Goal: Task Accomplishment & Management: Use online tool/utility

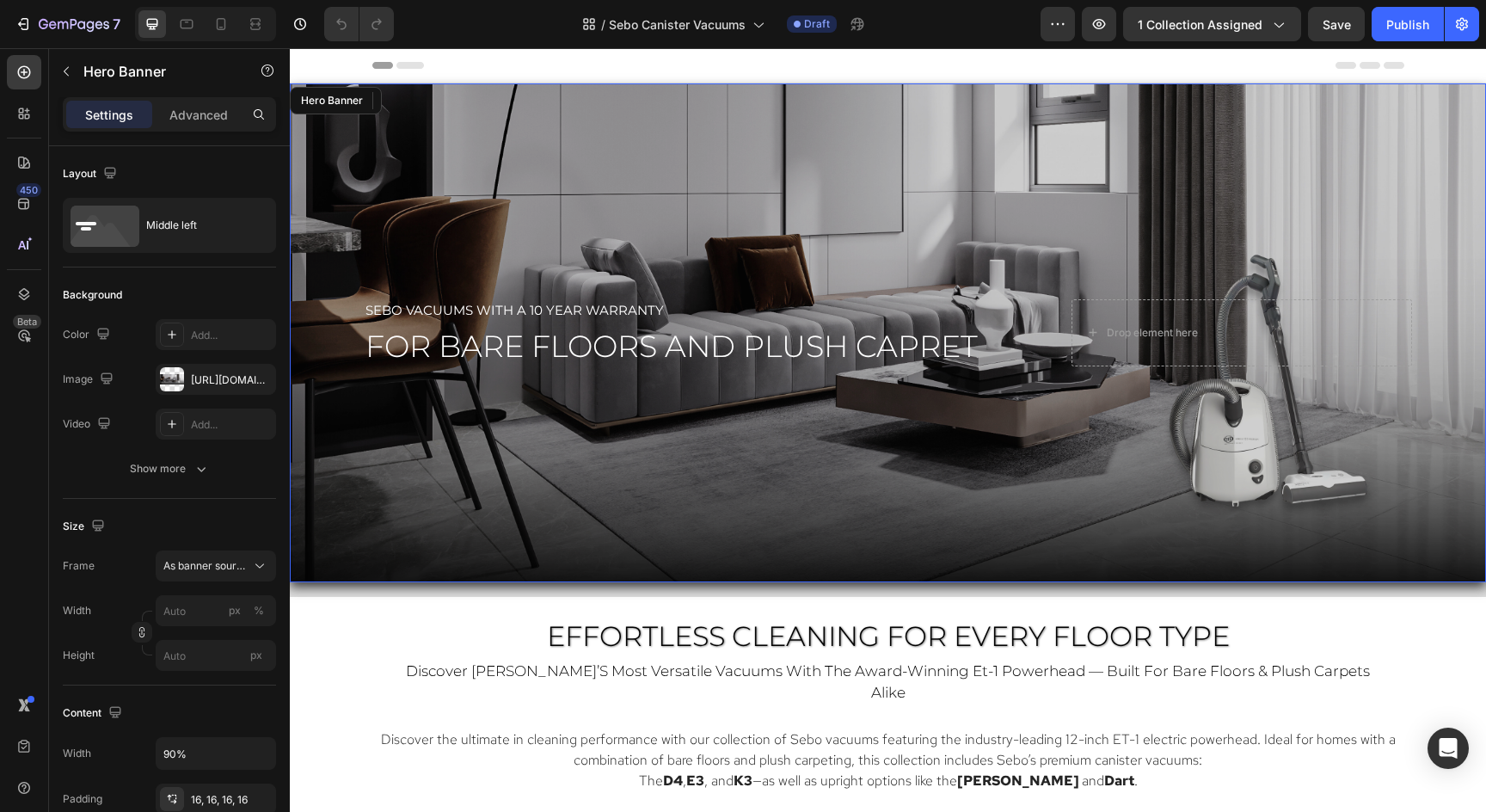
click at [1083, 203] on div "Overlay" at bounding box center [888, 332] width 1196 height 499
click at [1083, 204] on div "Overlay" at bounding box center [888, 332] width 1196 height 499
click at [643, 197] on div "Overlay" at bounding box center [888, 332] width 1196 height 499
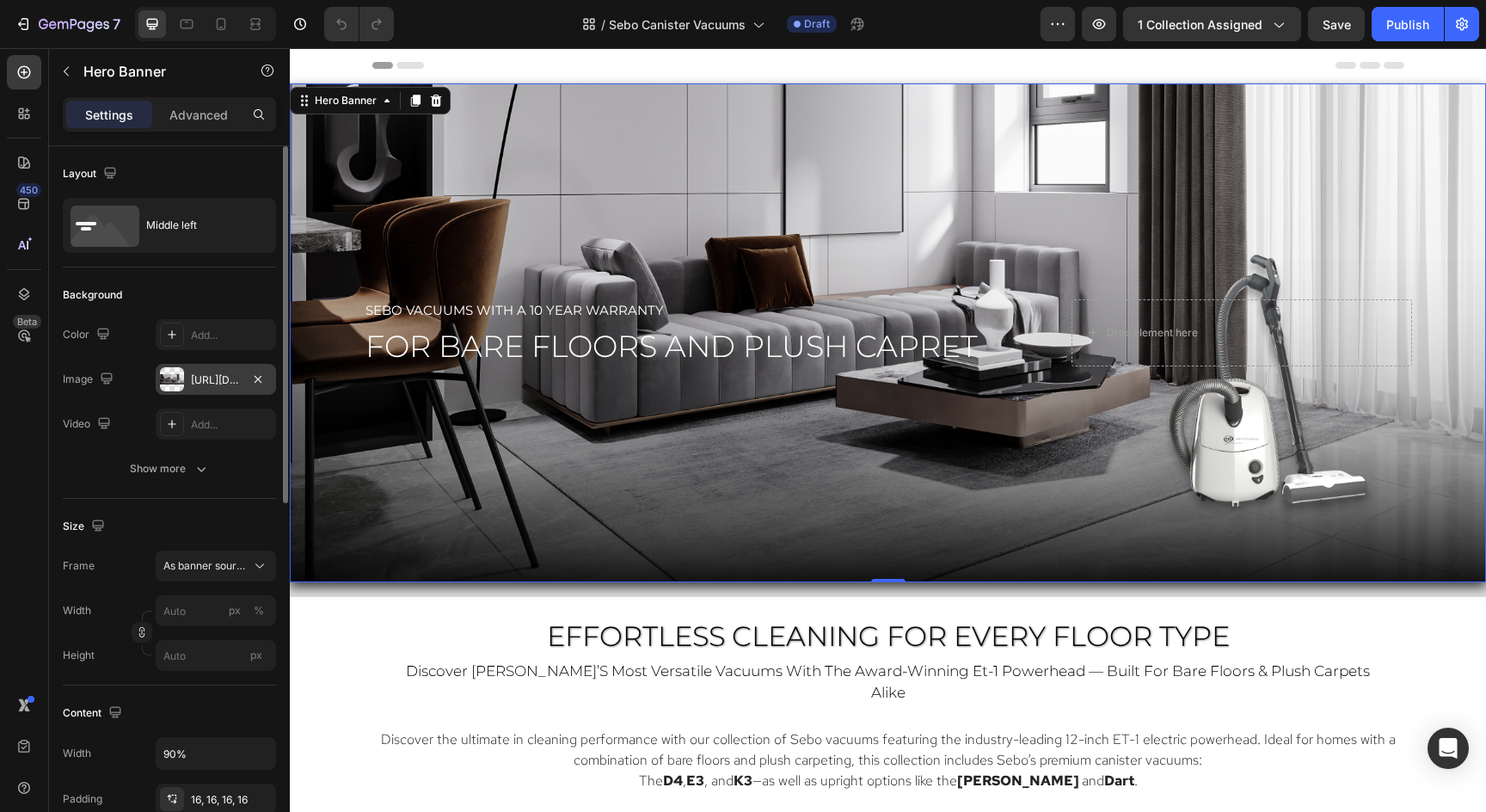
click at [217, 387] on div "https://cdn.shopify.com/s/files/1/0572/6011/4114/files/Sebo_E3_All_Floor_Hero_-…" at bounding box center [216, 379] width 121 height 31
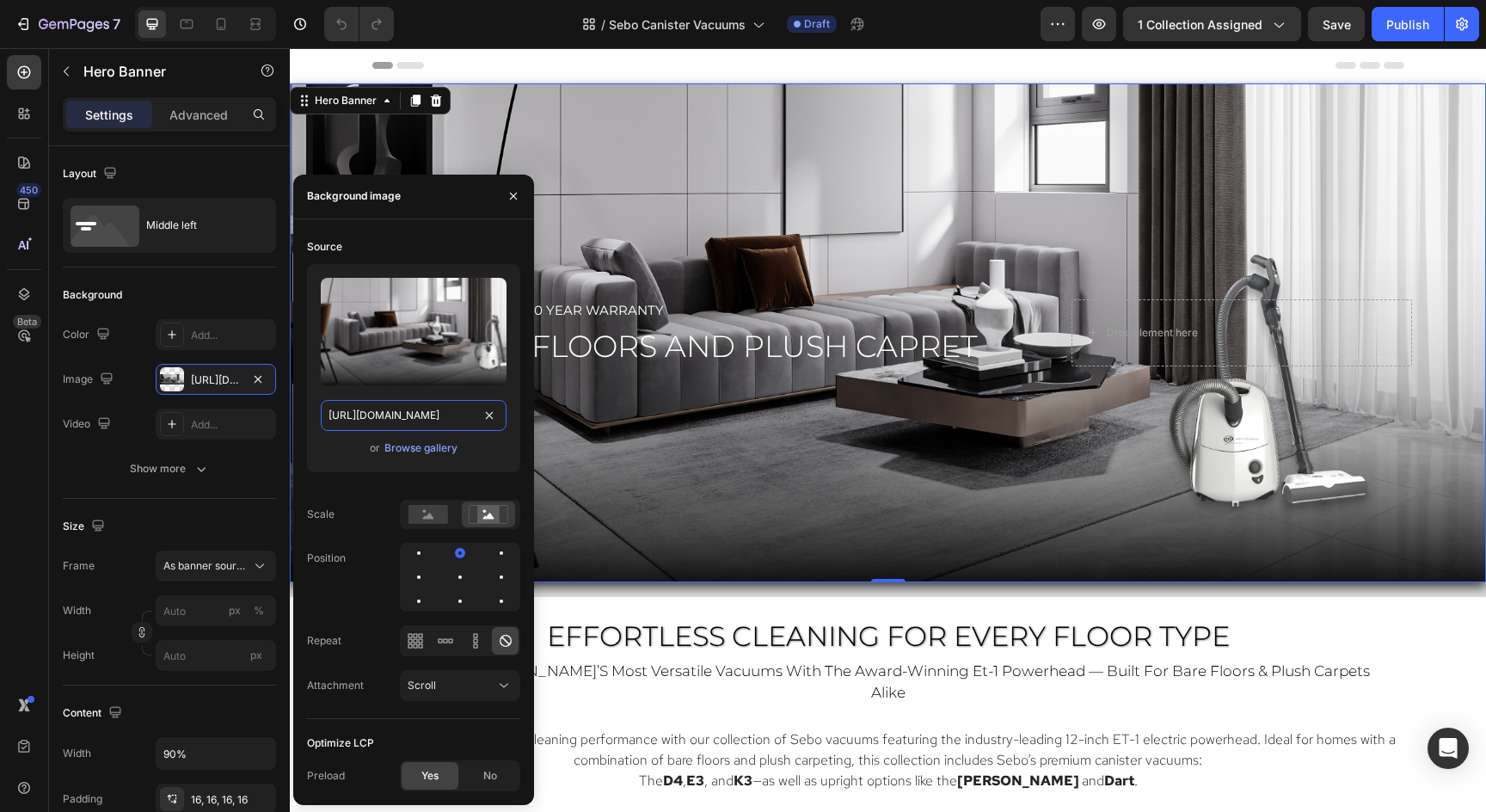
click at [350, 413] on input "https://cdn.shopify.com/s/files/1/0572/6011/4114/files/Sebo_E3_All_Floor_Hero_-…" at bounding box center [413, 415] width 185 height 31
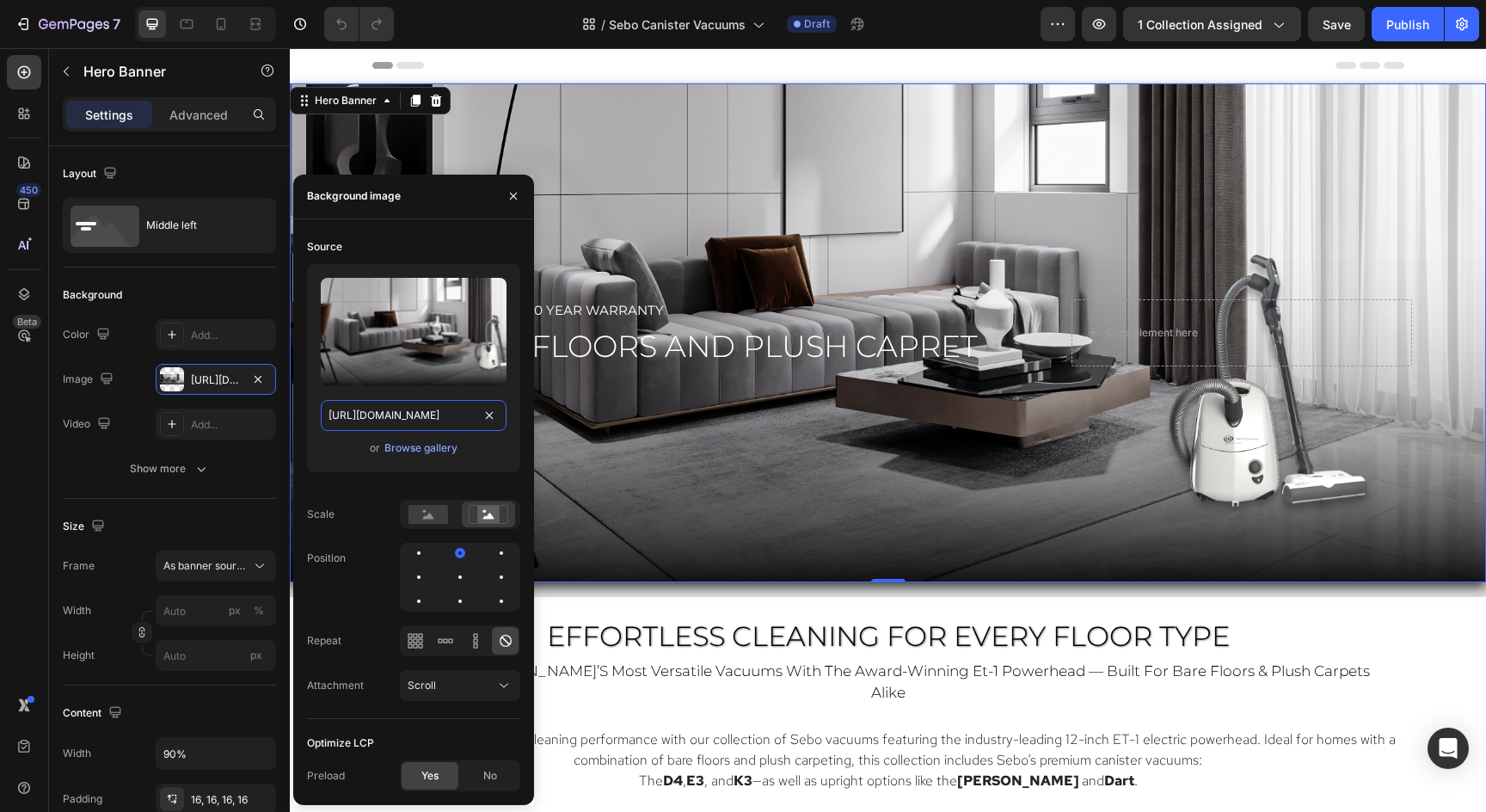
click at [350, 413] on input "https://cdn.shopify.com/s/files/1/0572/6011/4114/files/Sebo_E3_All_Floor_Hero_-…" at bounding box center [413, 415] width 185 height 31
paste input "Canister_Hero.png?v=1758916373"
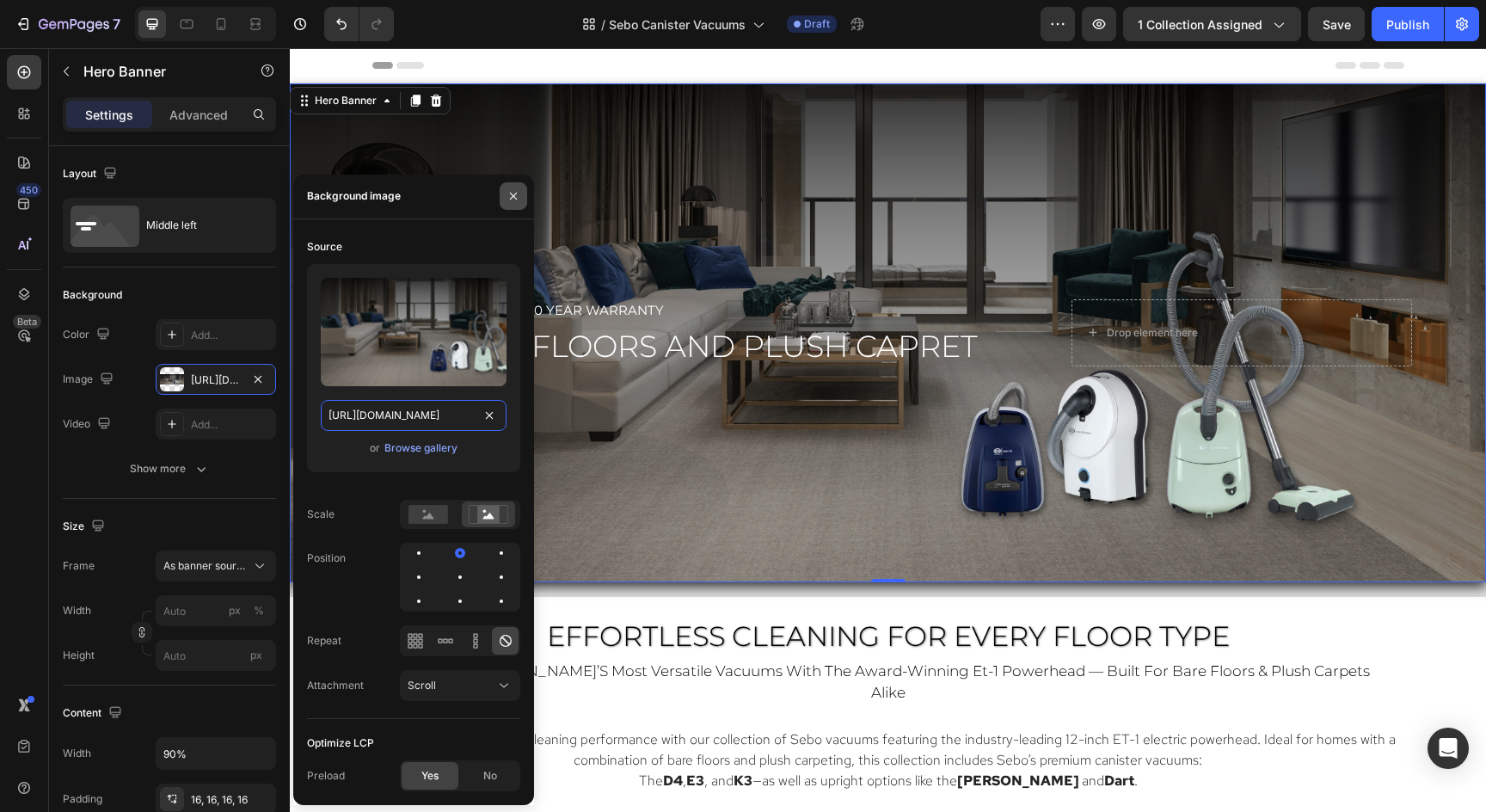
type input "[URL][DOMAIN_NAME]"
click at [513, 198] on icon "button" at bounding box center [513, 196] width 14 height 14
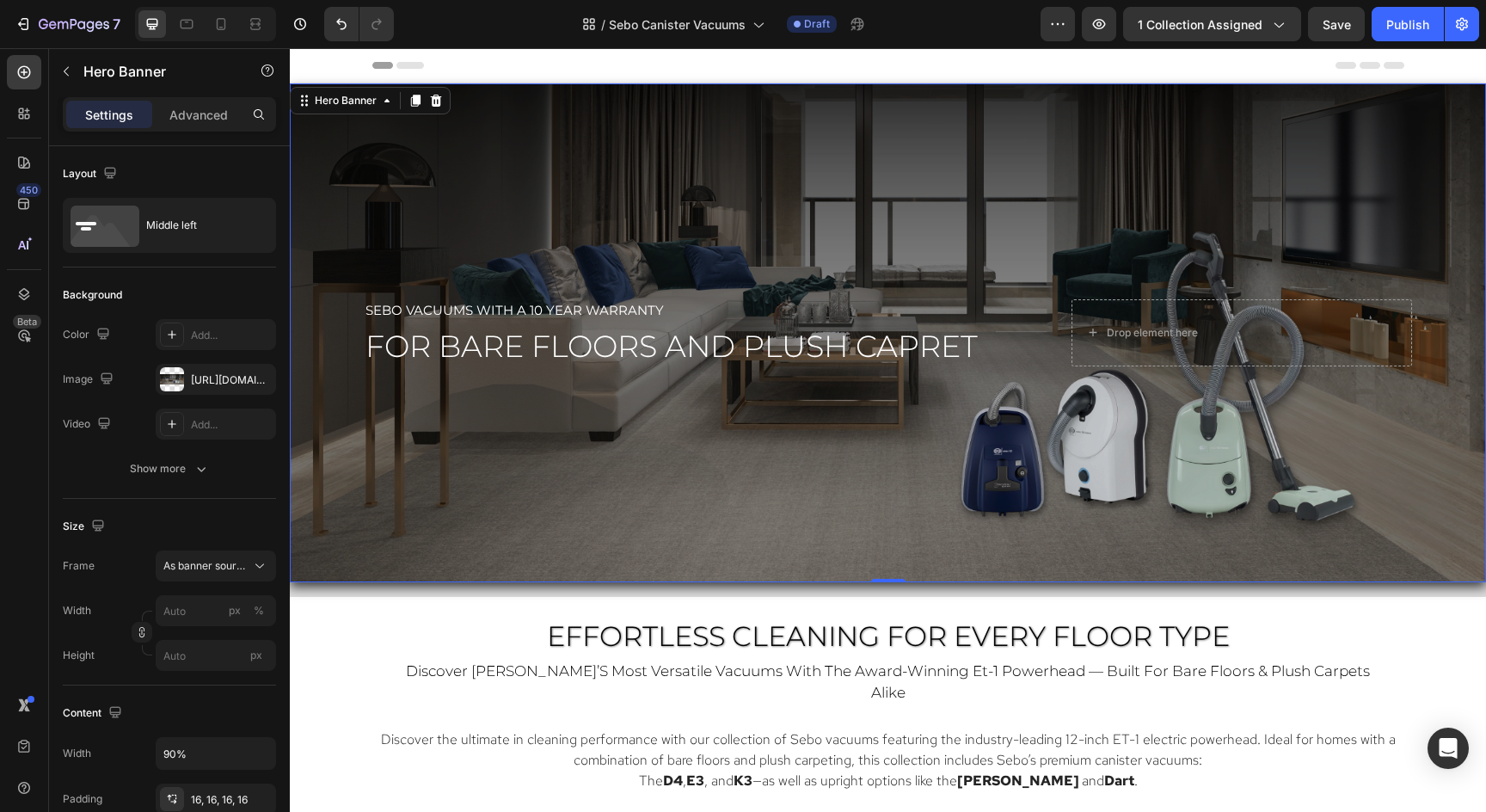
click at [796, 490] on div "Overlay" at bounding box center [888, 332] width 1196 height 499
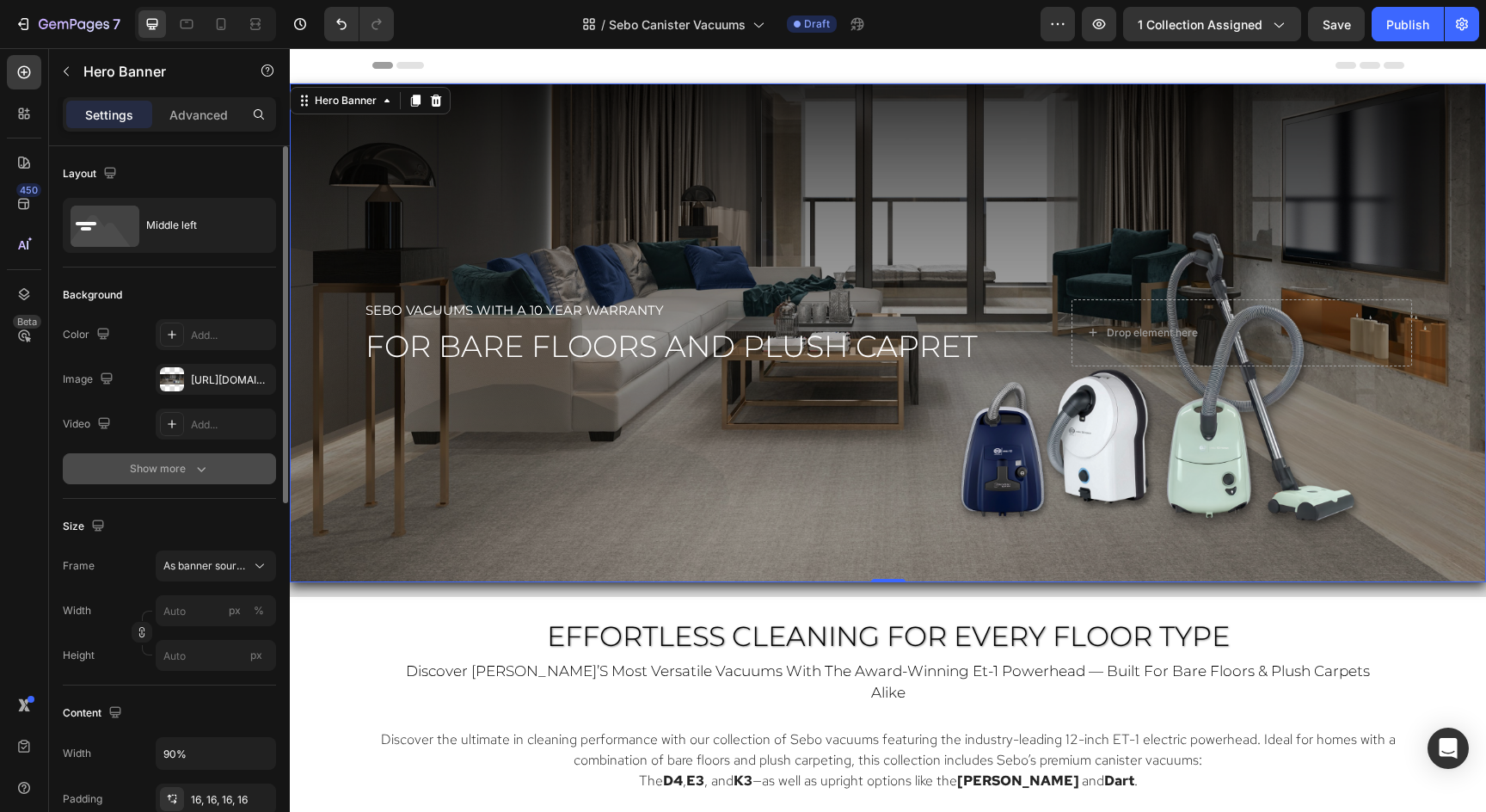
click at [203, 478] on button "Show more" at bounding box center [169, 468] width 214 height 31
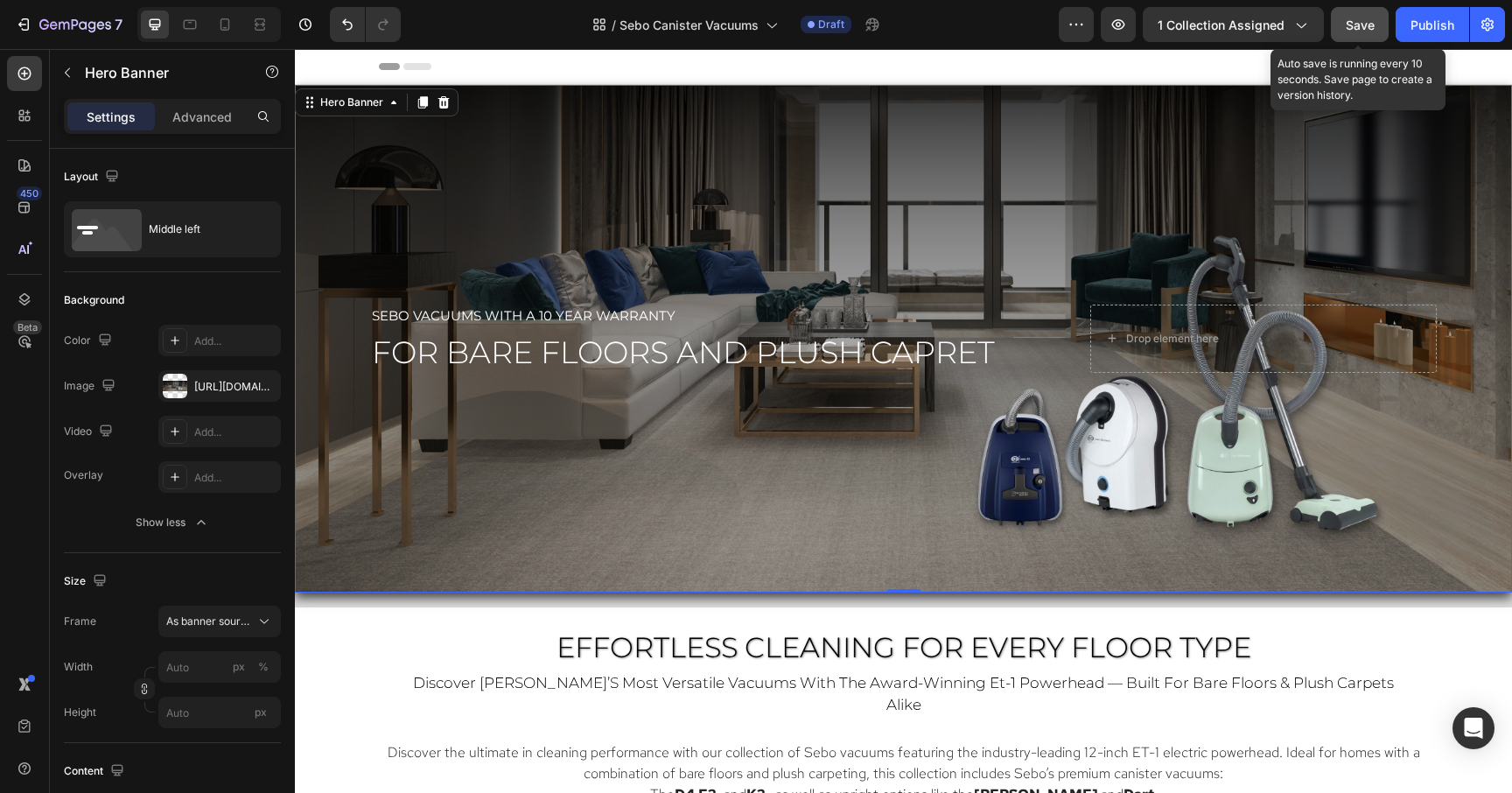
click at [1371, 23] on span "Save" at bounding box center [1360, 24] width 29 height 14
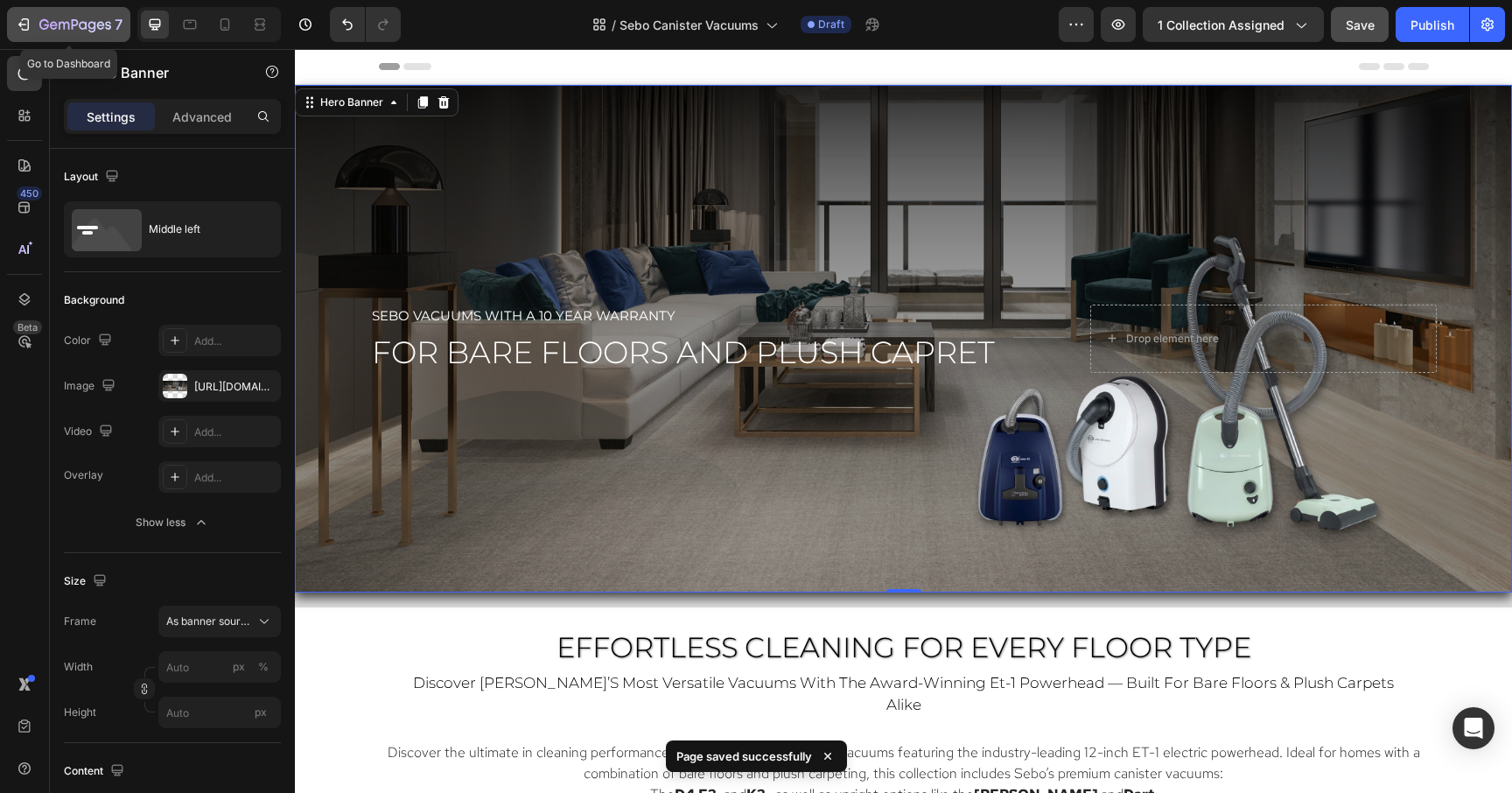
click at [43, 23] on icon "button" at bounding box center [76, 25] width 72 height 14
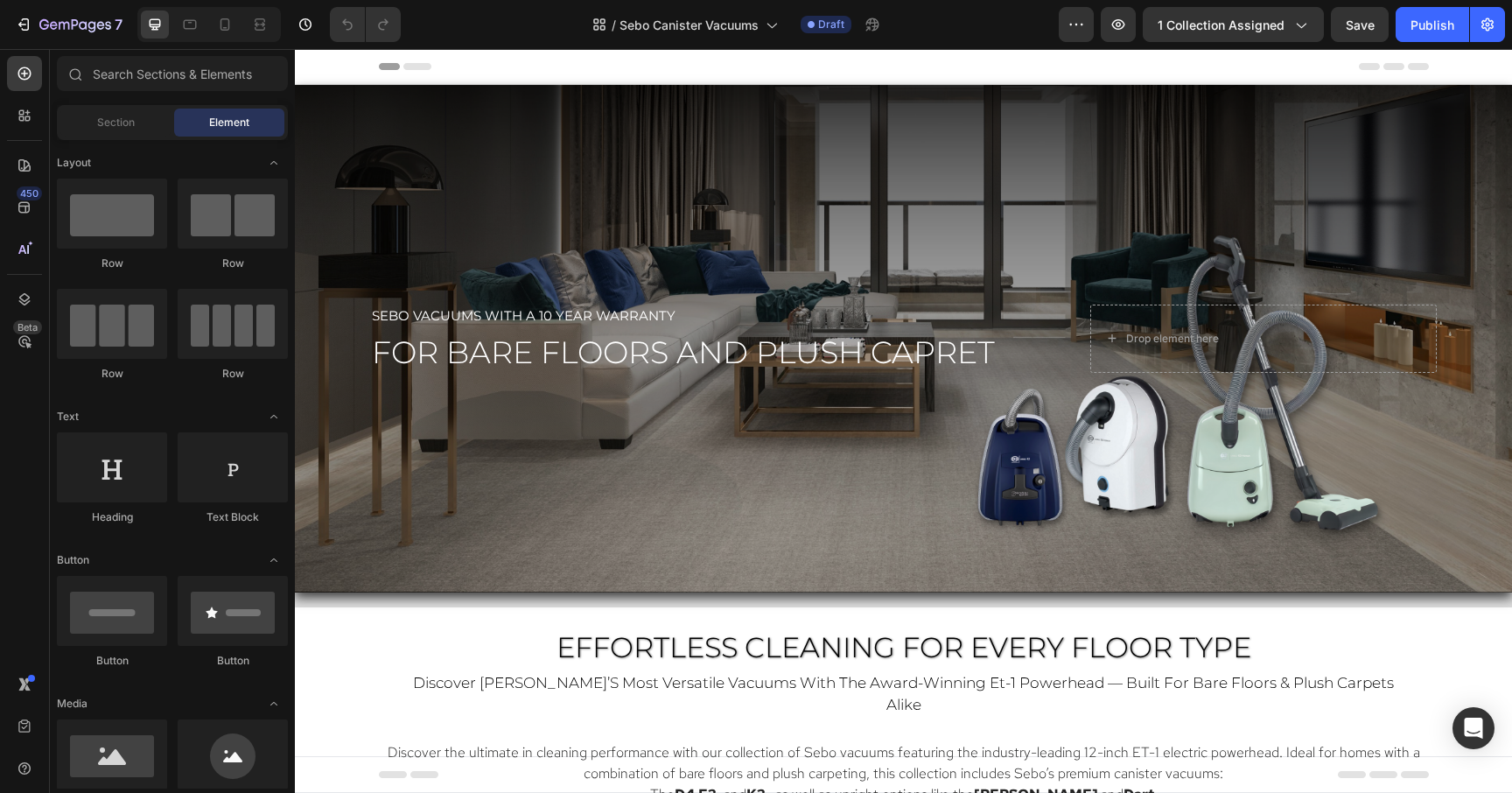
click at [692, 527] on div "Overlay" at bounding box center [903, 338] width 1217 height 508
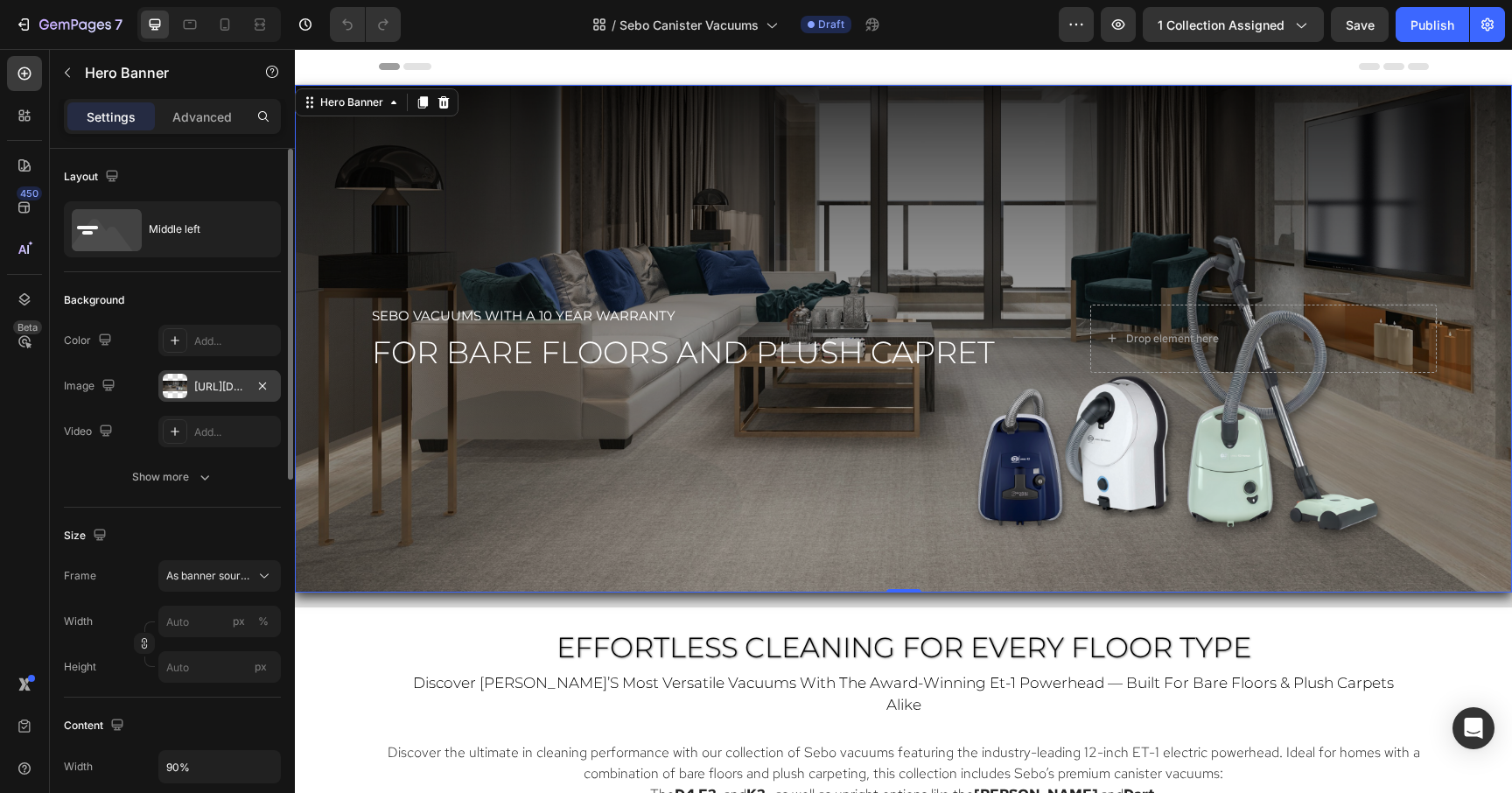
click at [226, 391] on div "[URL][DOMAIN_NAME]" at bounding box center [219, 386] width 51 height 15
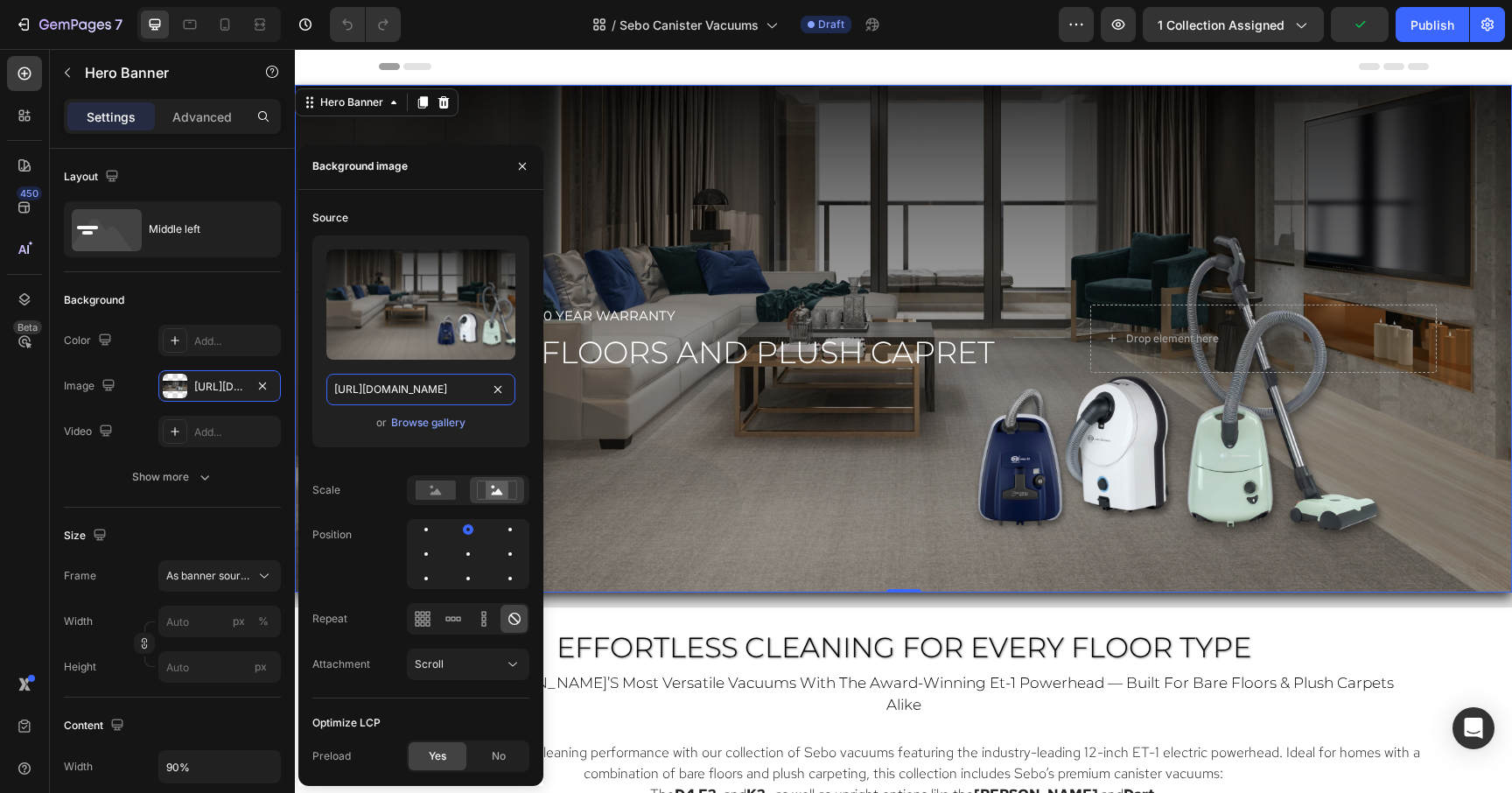
click at [337, 395] on input "https://cdn.shopify.com/s/files/1/0572/6011/4114/files/Sebo_Canister_Hero.png?v…" at bounding box center [420, 389] width 189 height 32
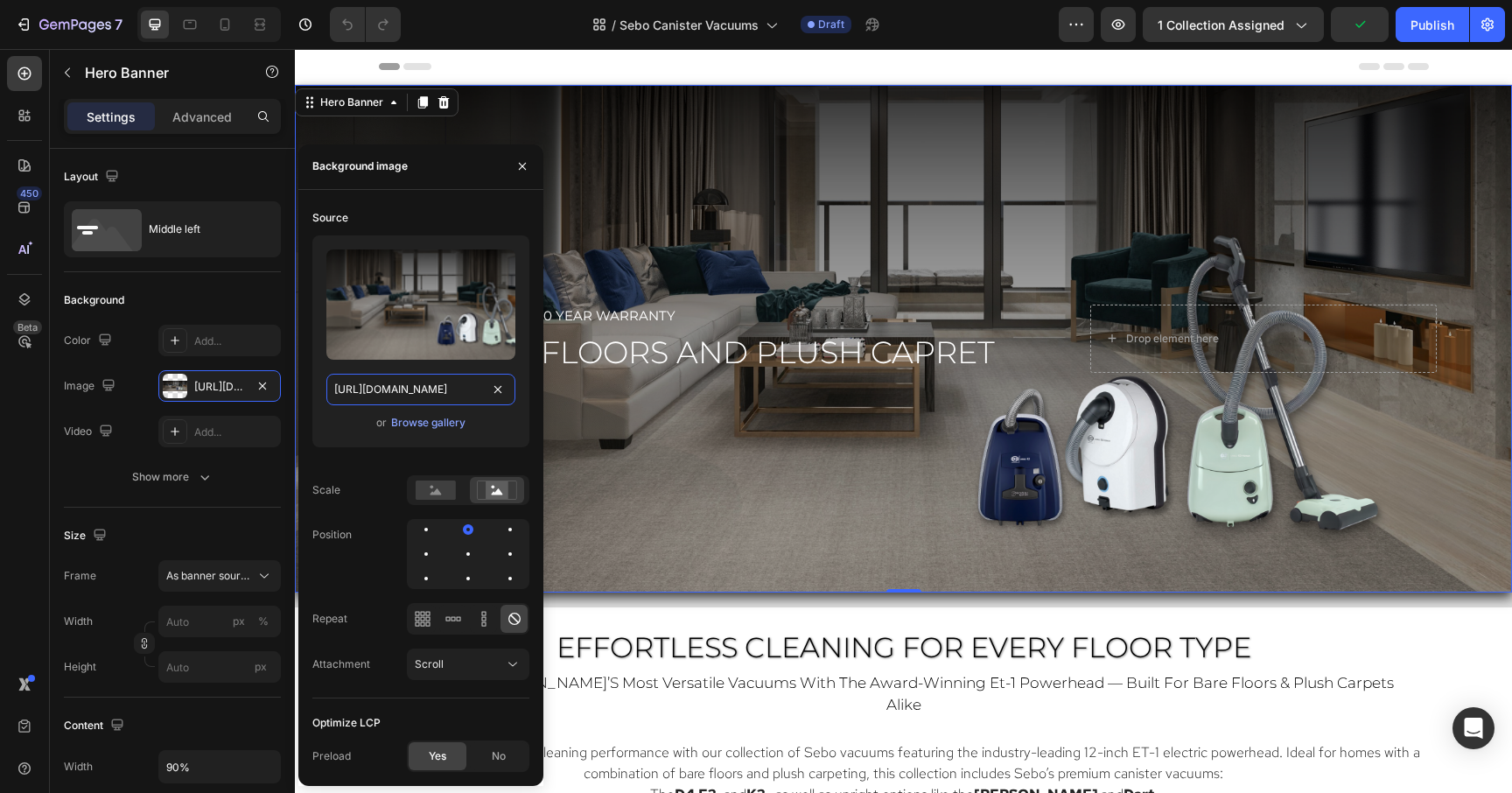
click at [337, 395] on input "https://cdn.shopify.com/s/files/1/0572/6011/4114/files/Sebo_Canister_Hero.png?v…" at bounding box center [420, 389] width 189 height 32
paste input "-2.png?v=1758916680"
type input "https://cdn.shopify.com/s/files/1/0572/6011/4114/files/Sebo_Canister_Hero-2.png…"
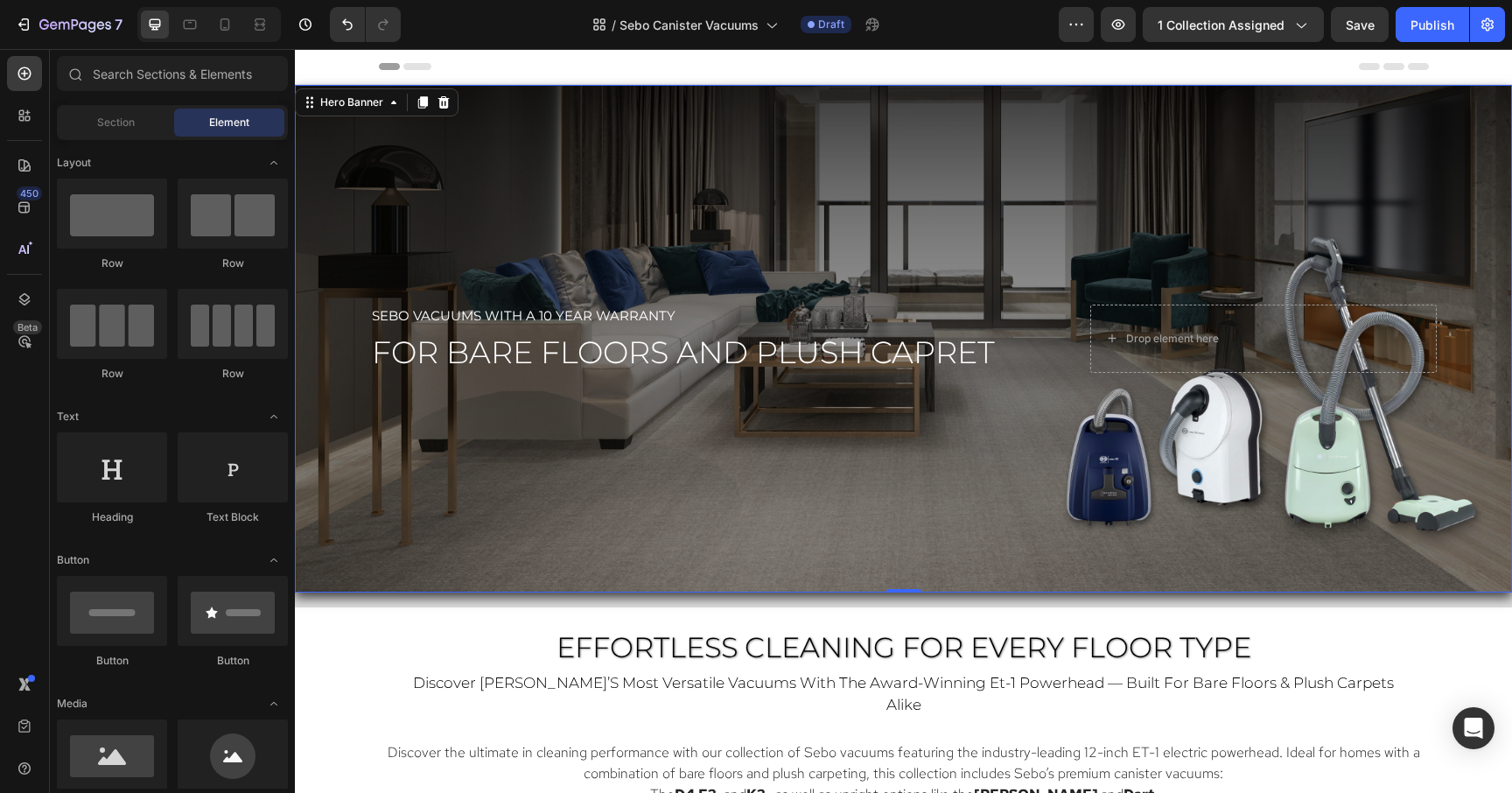
click at [752, 62] on div "Header" at bounding box center [904, 66] width 1050 height 35
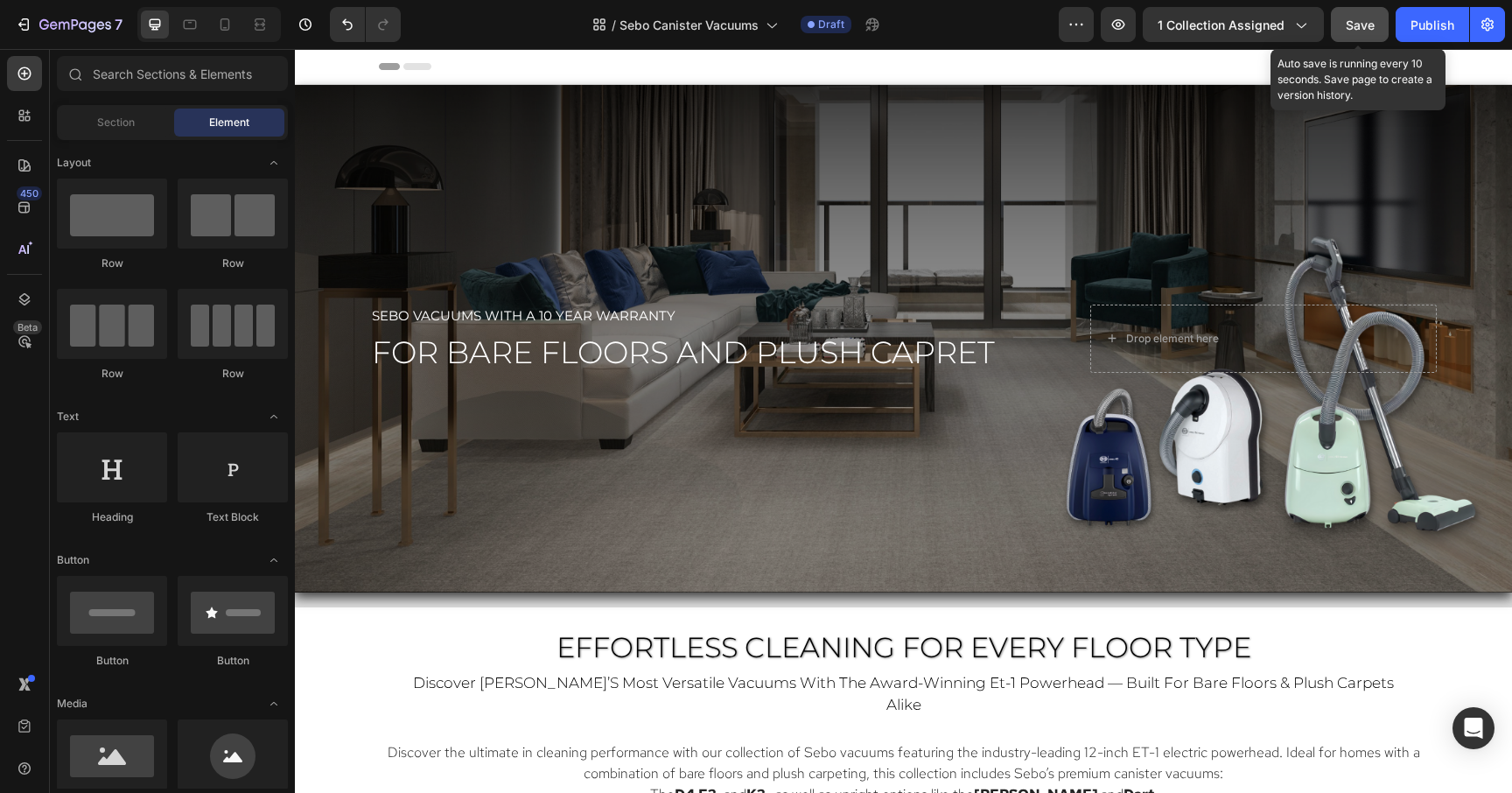
click at [1359, 31] on span "Save" at bounding box center [1360, 24] width 29 height 14
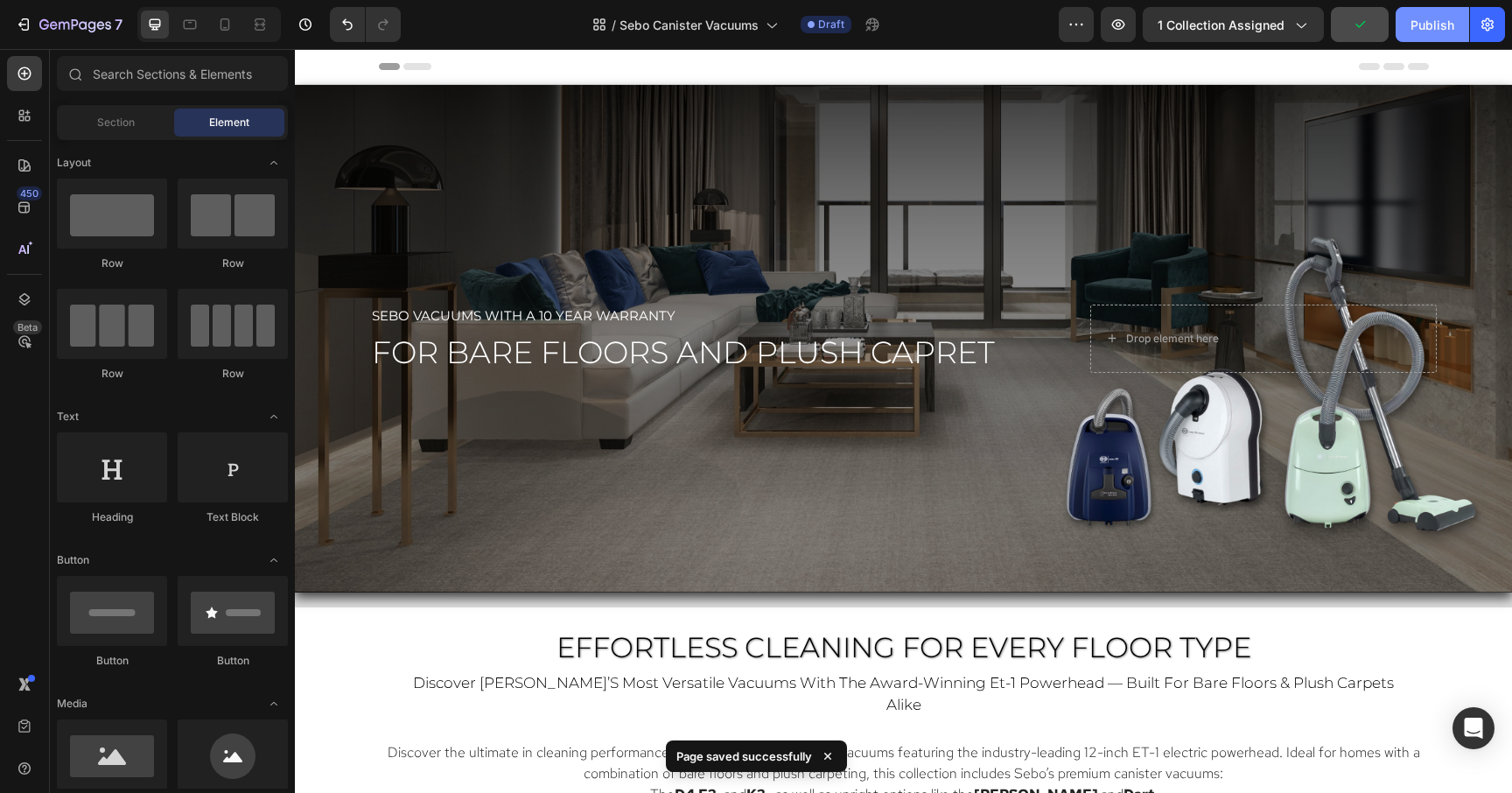
click at [1416, 35] on button "Publish" at bounding box center [1432, 24] width 73 height 35
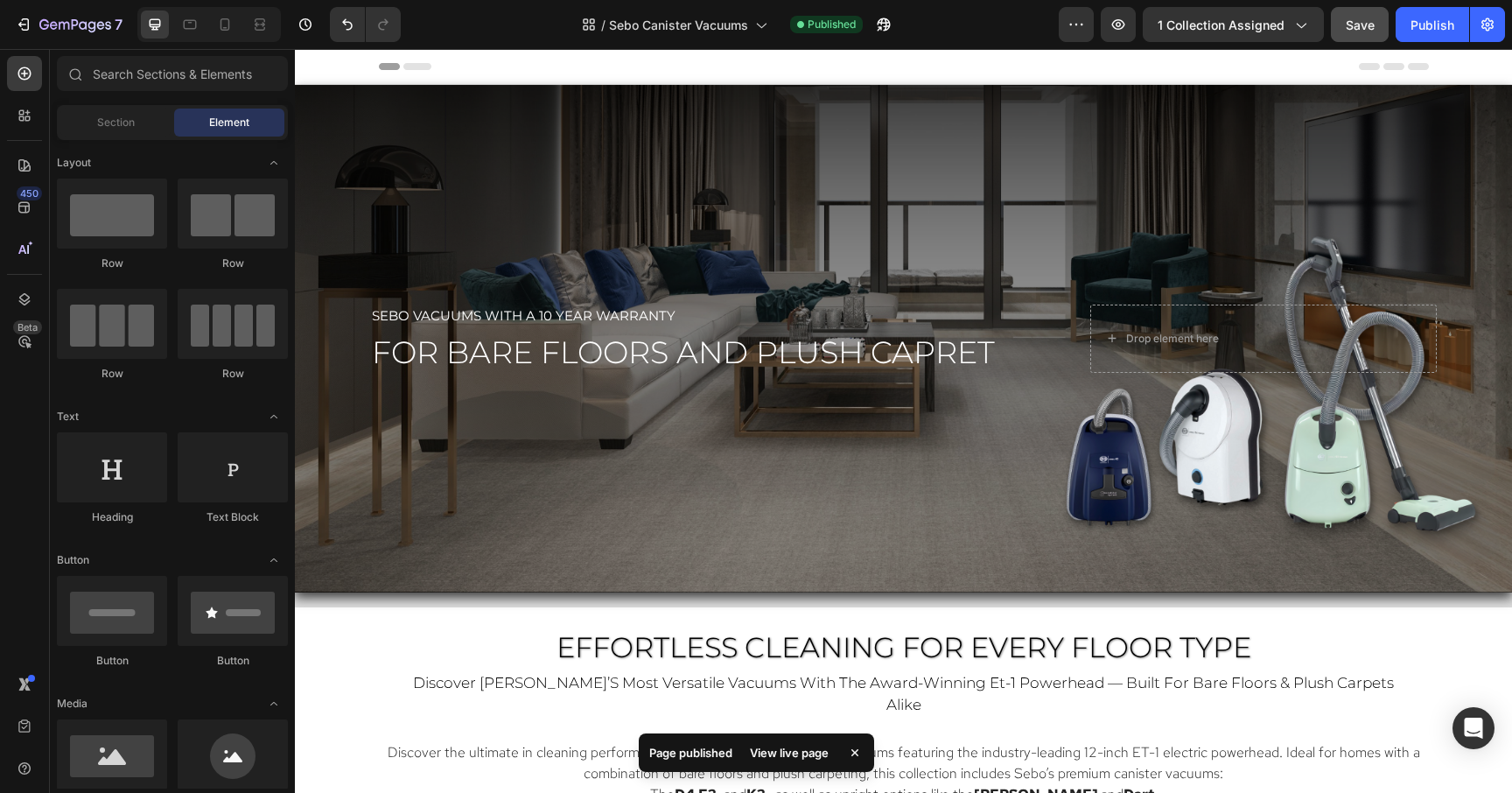
click at [779, 751] on div "View live page" at bounding box center [789, 752] width 100 height 24
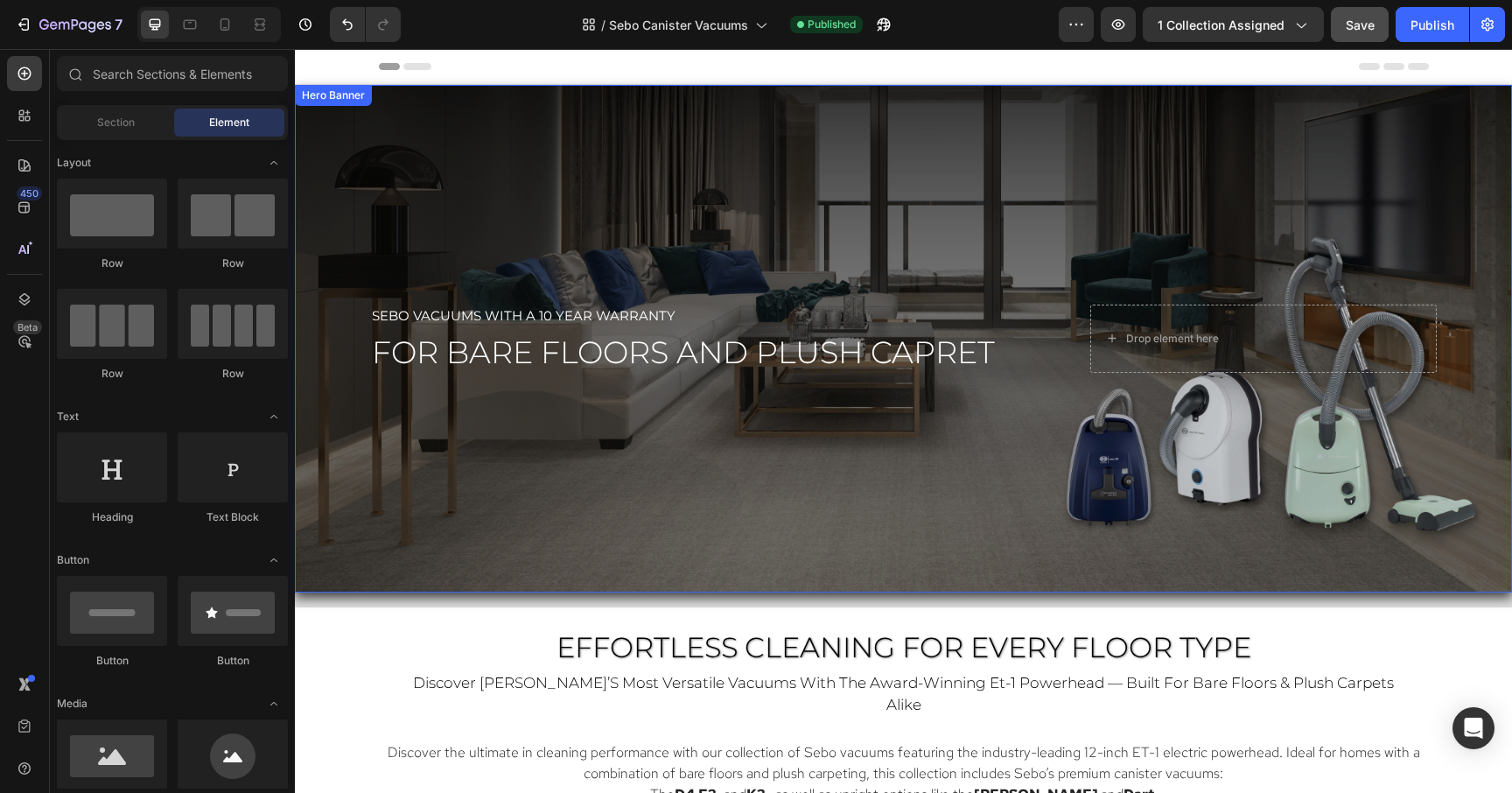
click at [691, 242] on div "Overlay" at bounding box center [903, 338] width 1217 height 508
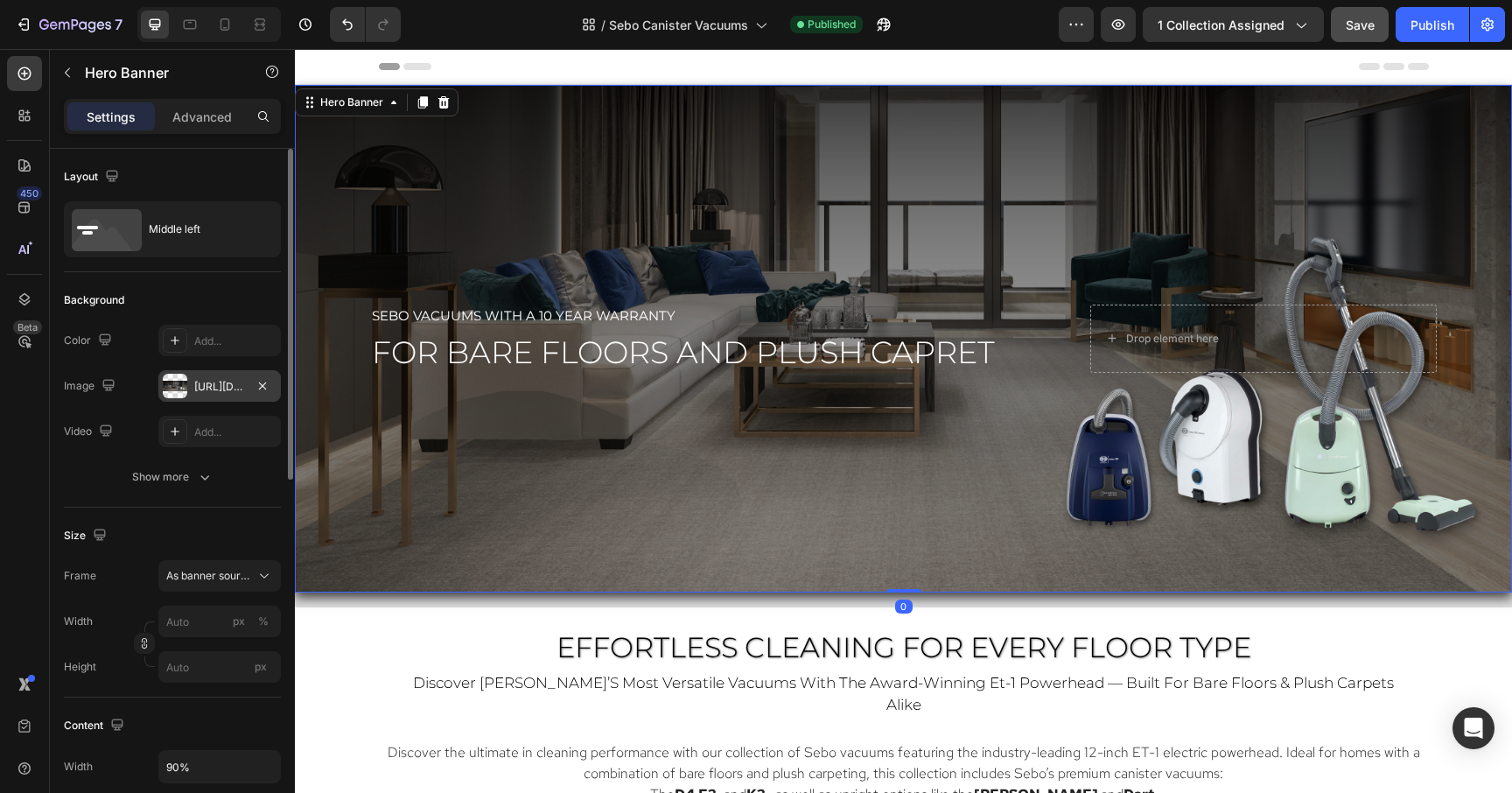
click at [207, 381] on div "https://cdn.shopify.com/s/files/1/0572/6011/4114/files/Sebo_Canister_Hero-2.png…" at bounding box center [219, 386] width 51 height 15
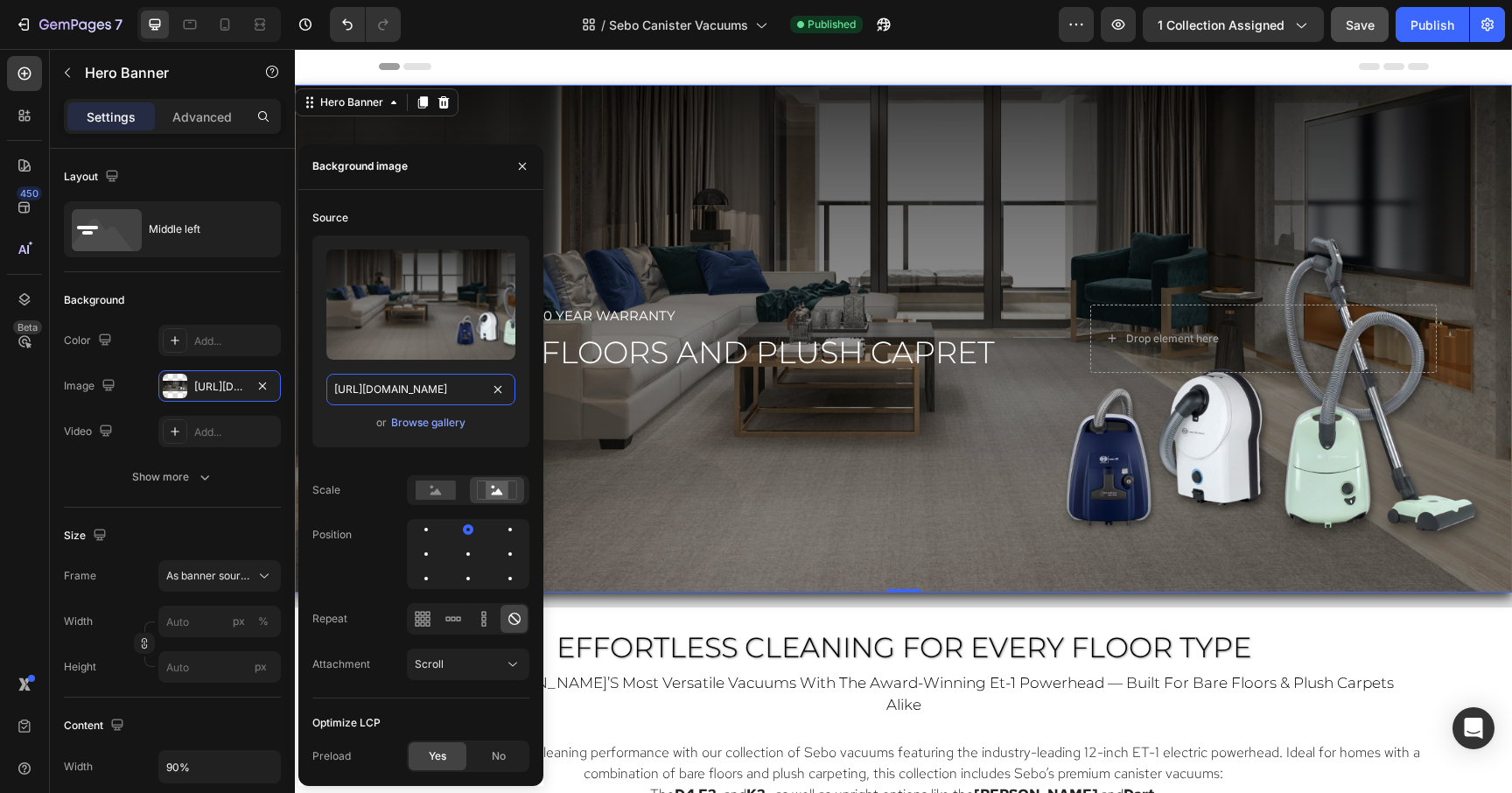
click at [350, 388] on input "https://cdn.shopify.com/s/files/1/0572/6011/4114/files/Sebo_Canister_Hero-2.png…" at bounding box center [420, 389] width 189 height 32
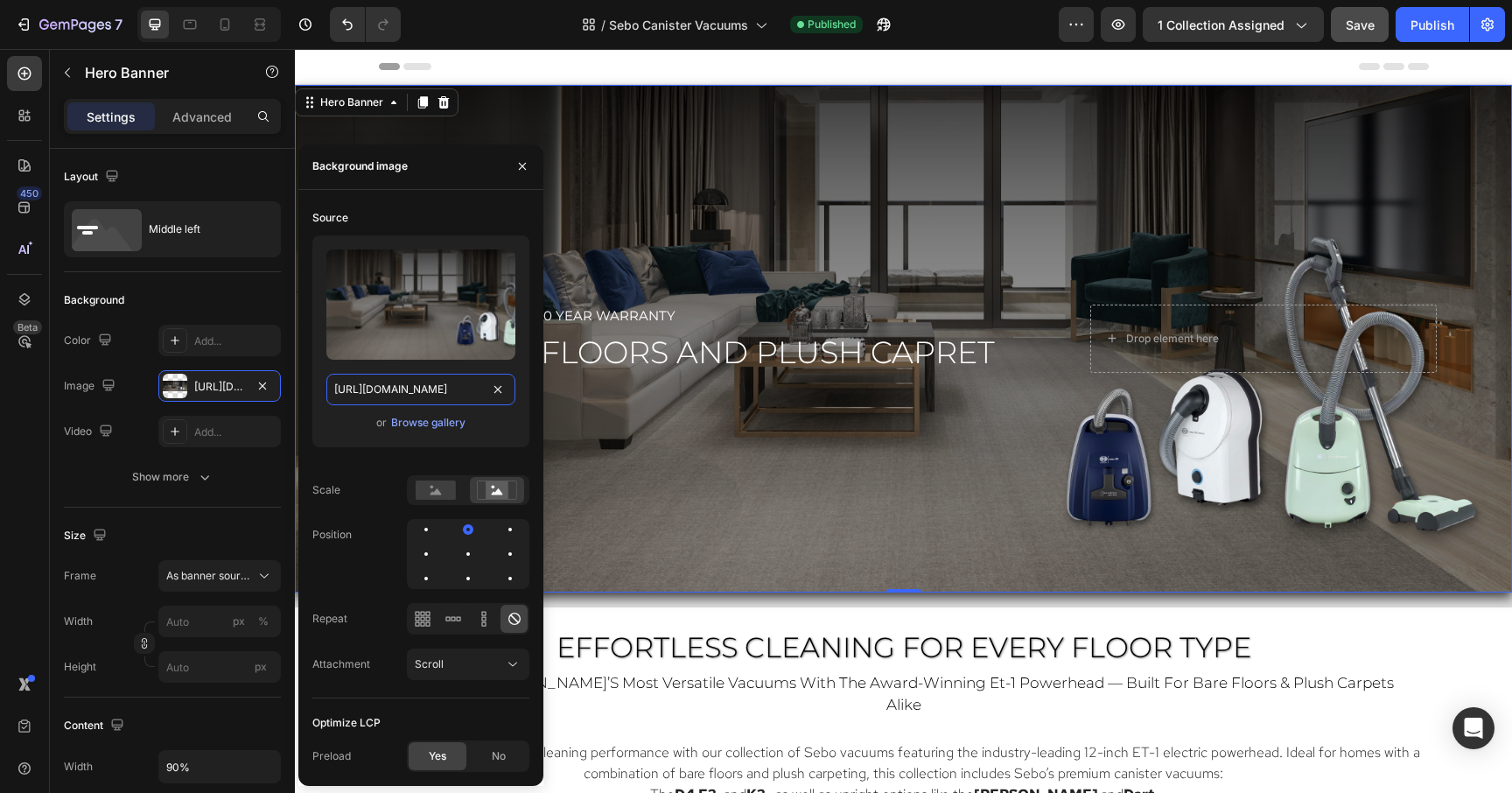
paste input "3.png?v=1758916973"
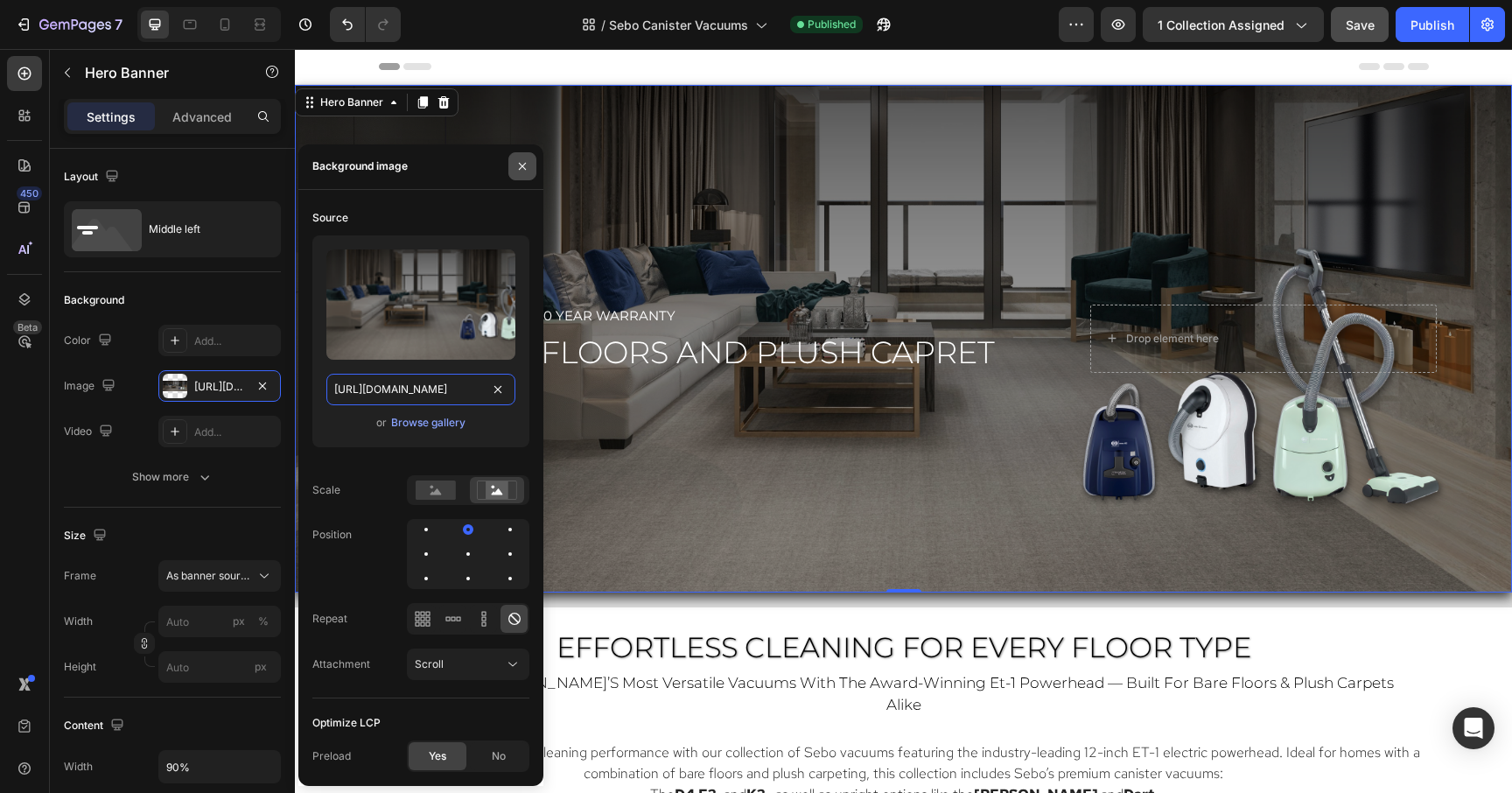
type input "https://cdn.shopify.com/s/files/1/0572/6011/4114/files/Sebo_Canister_Hero-3.png…"
click at [522, 167] on icon "button" at bounding box center [522, 166] width 7 height 7
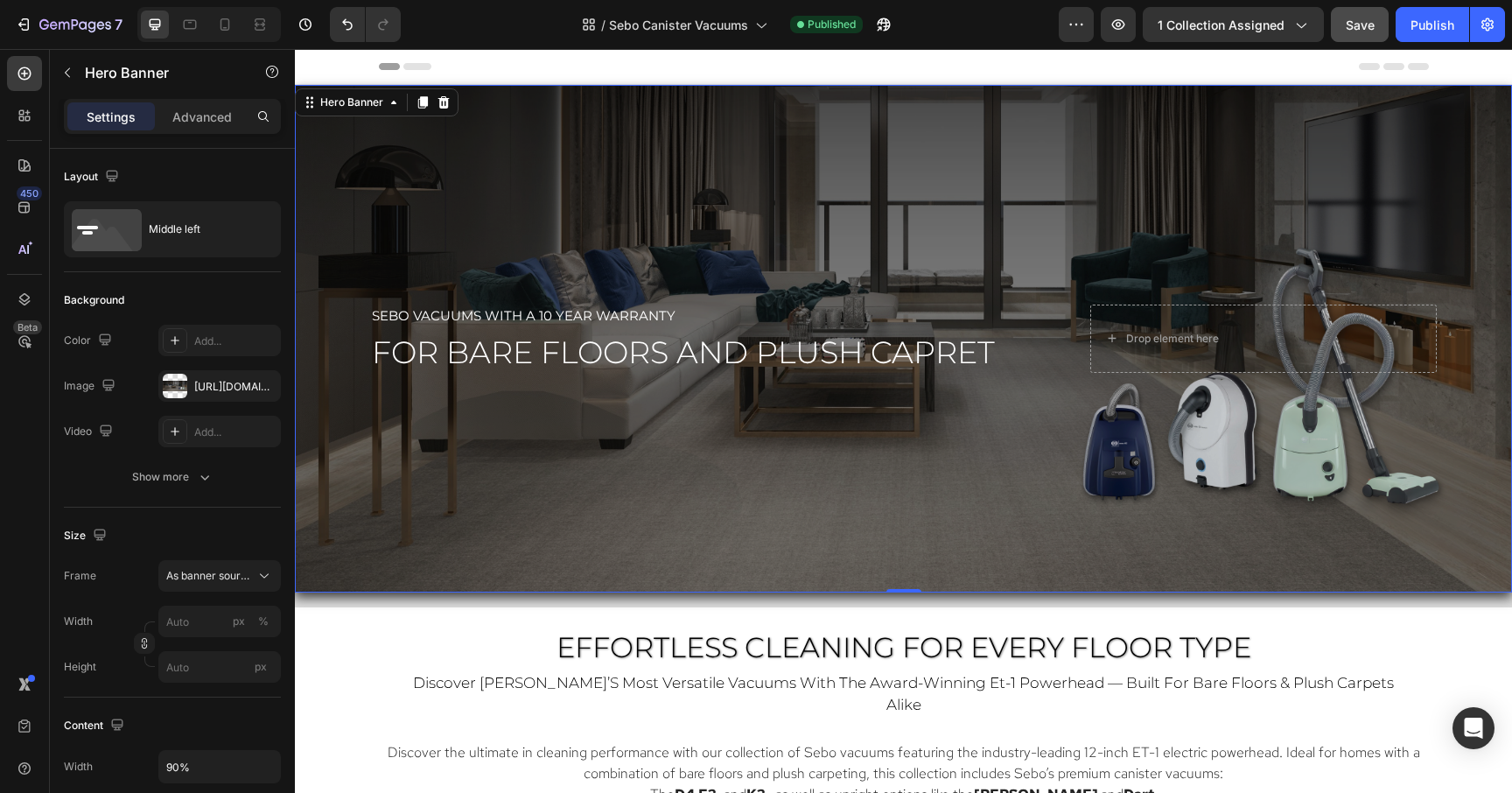
click at [908, 438] on div "Overlay" at bounding box center [903, 338] width 1217 height 508
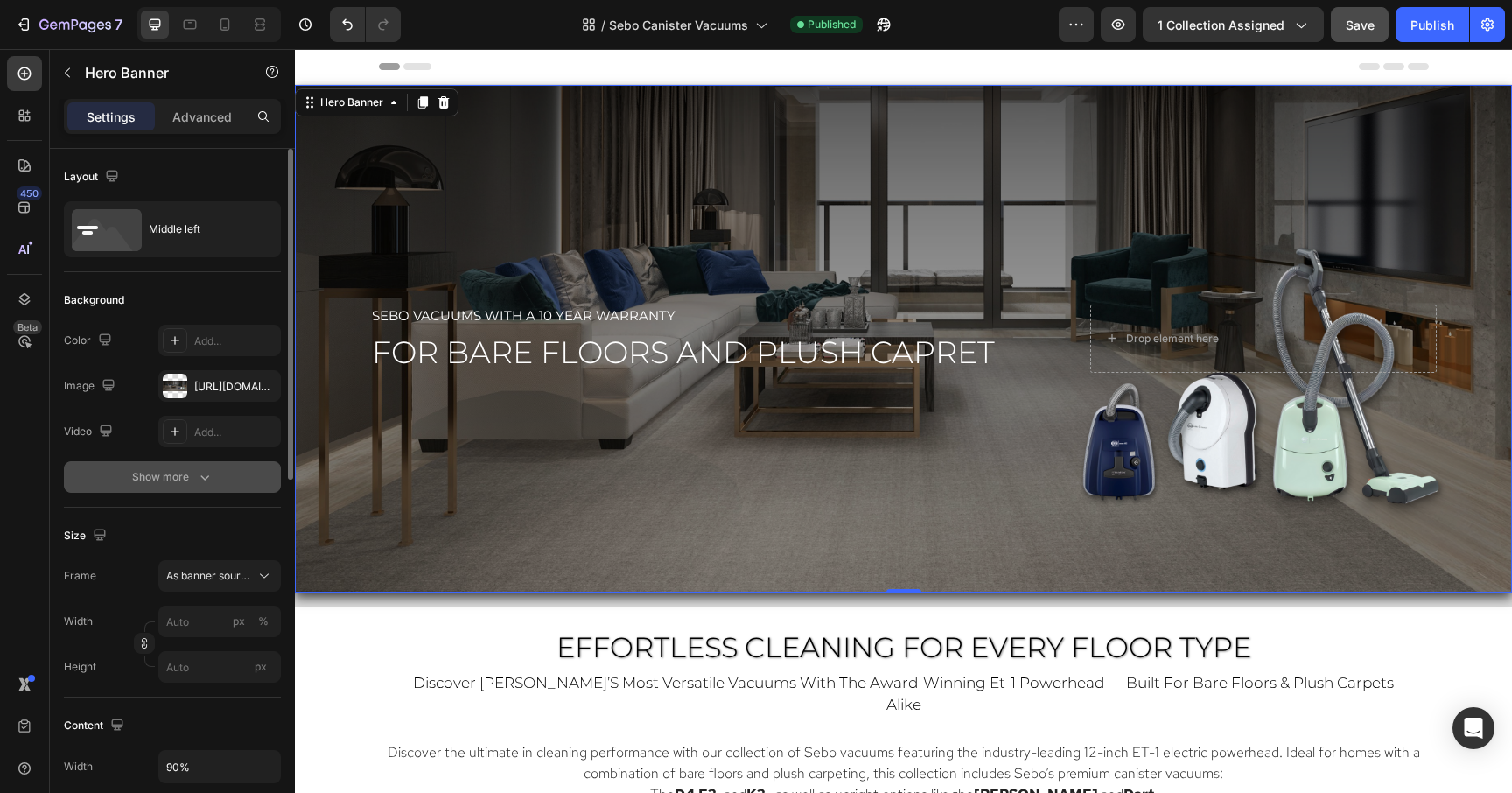
click at [186, 480] on div "Show more" at bounding box center [172, 476] width 81 height 17
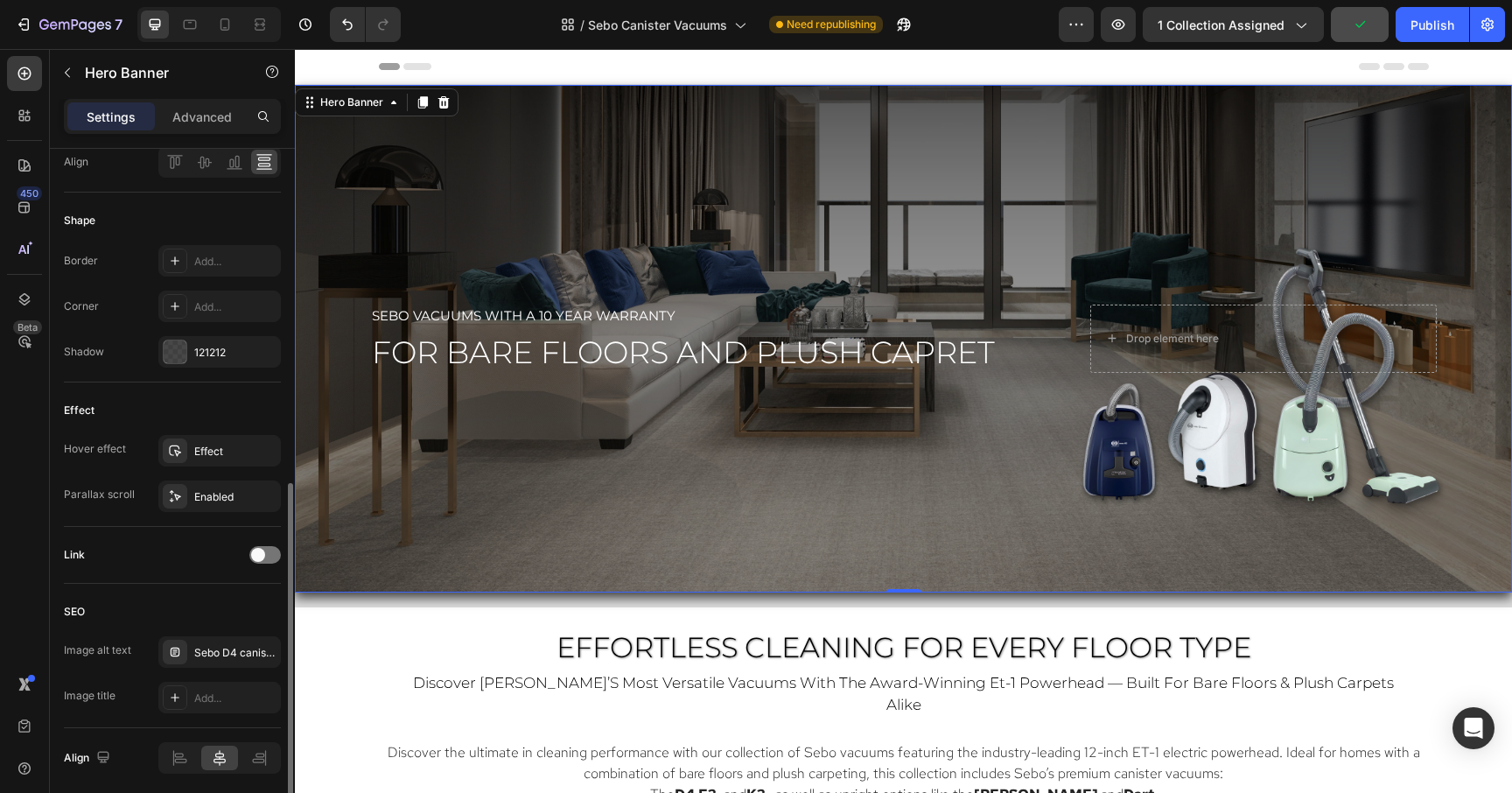
scroll to position [807, 0]
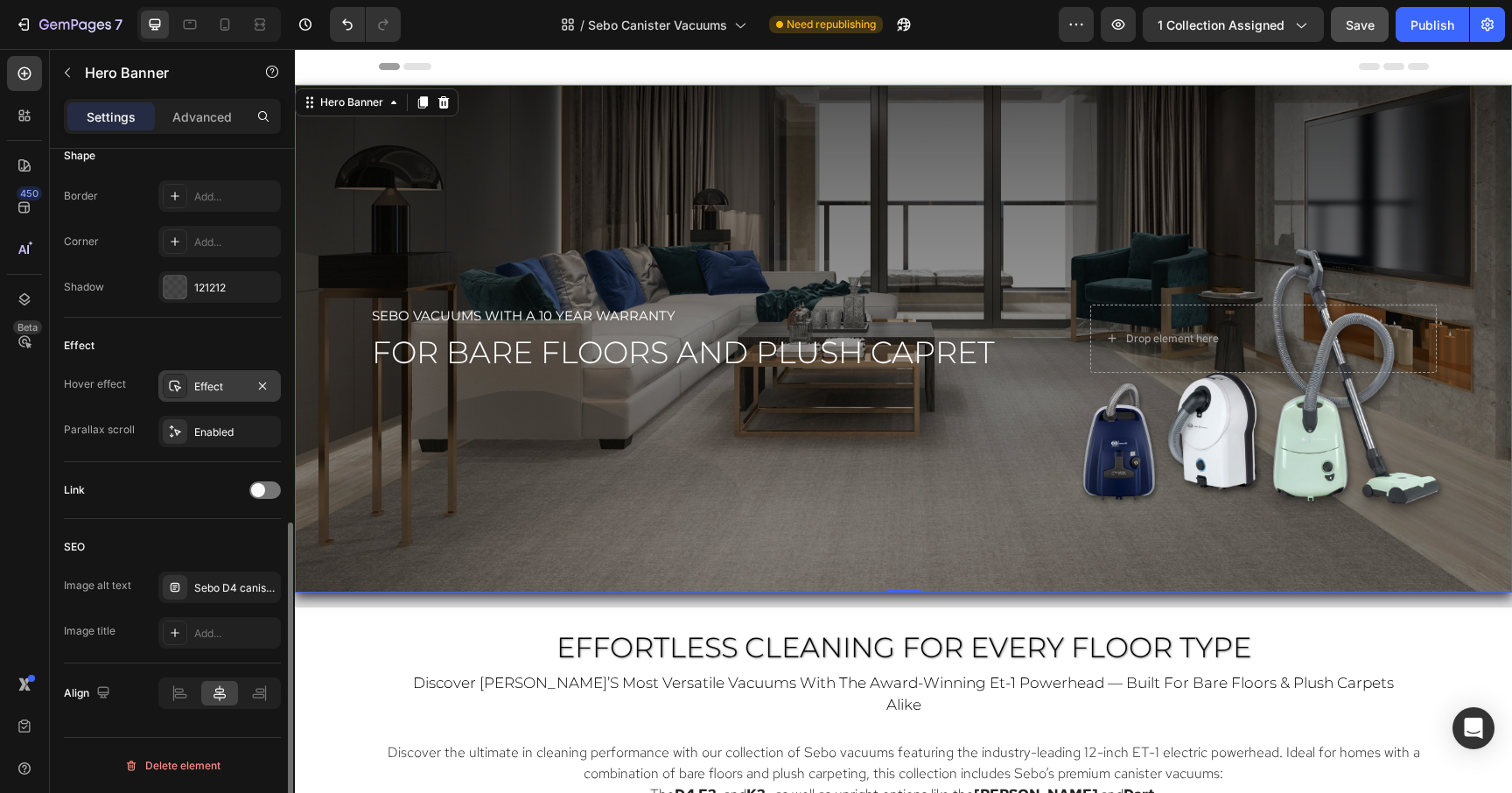
click at [218, 383] on div "Effect" at bounding box center [219, 386] width 51 height 15
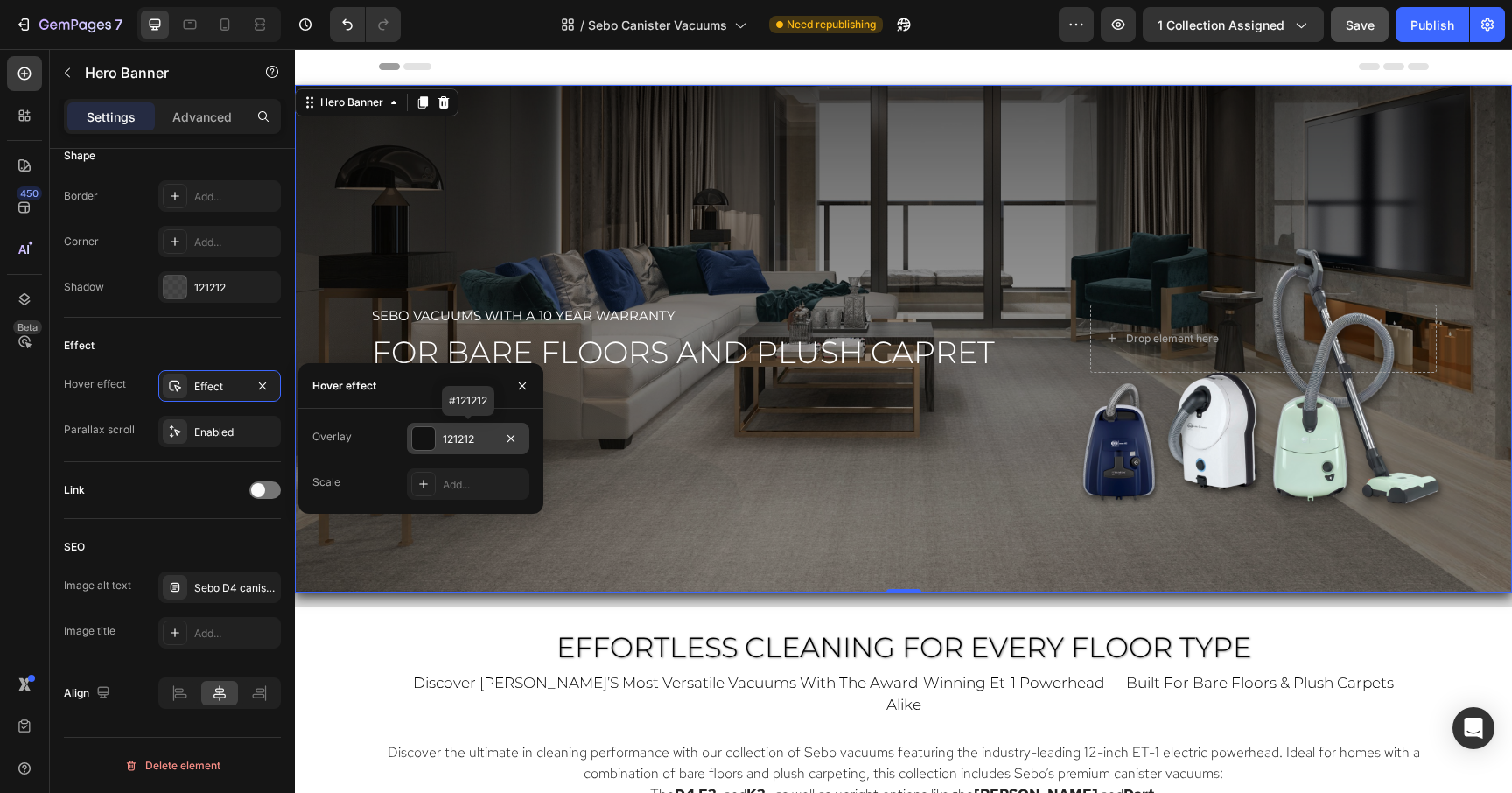
click at [451, 436] on div "121212" at bounding box center [468, 438] width 51 height 15
type input "16%"
type input "16"
type input "14%"
type input "14"
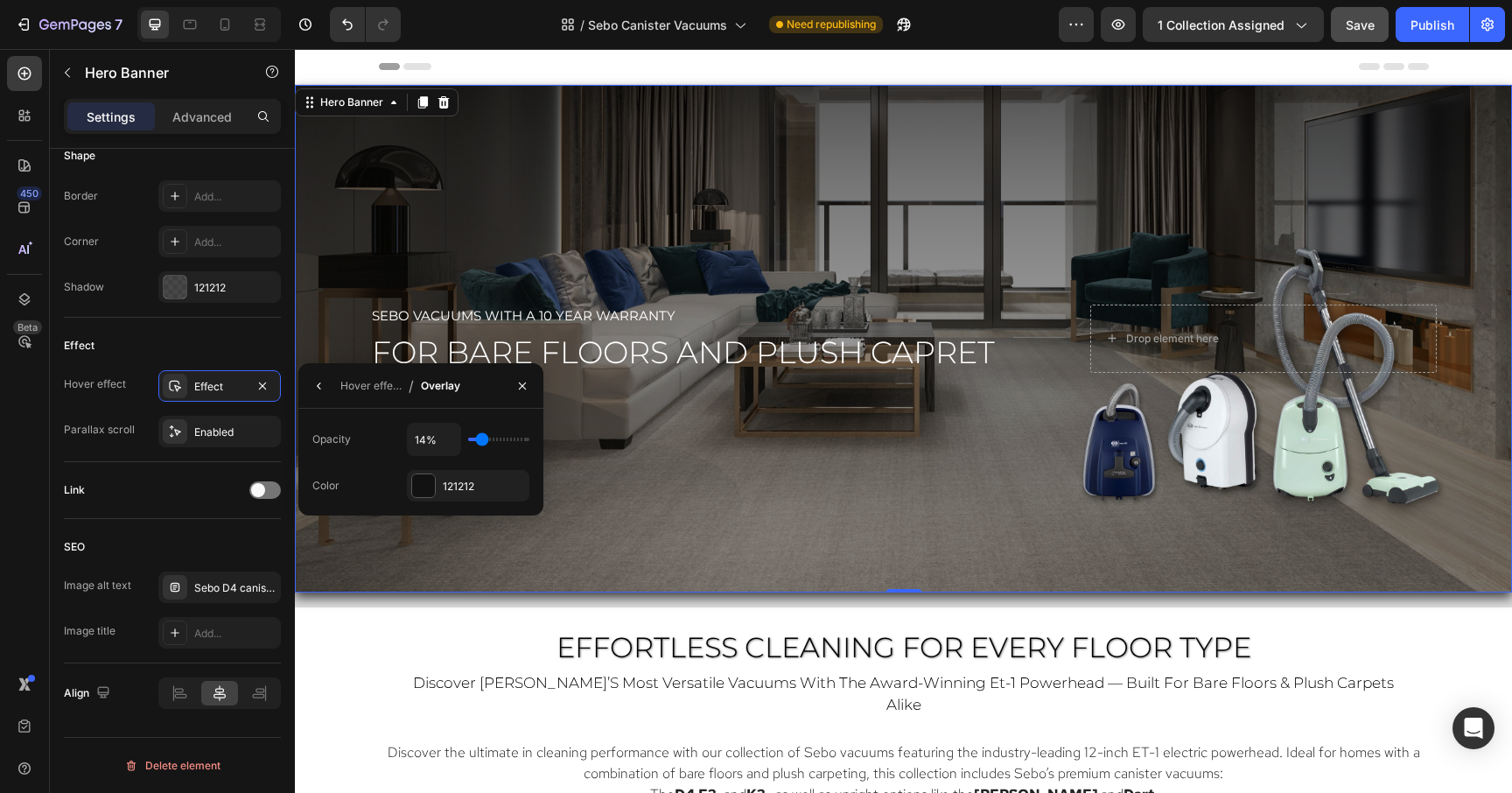
type input "12%"
type input "12"
type input "10%"
type input "10"
type input "9%"
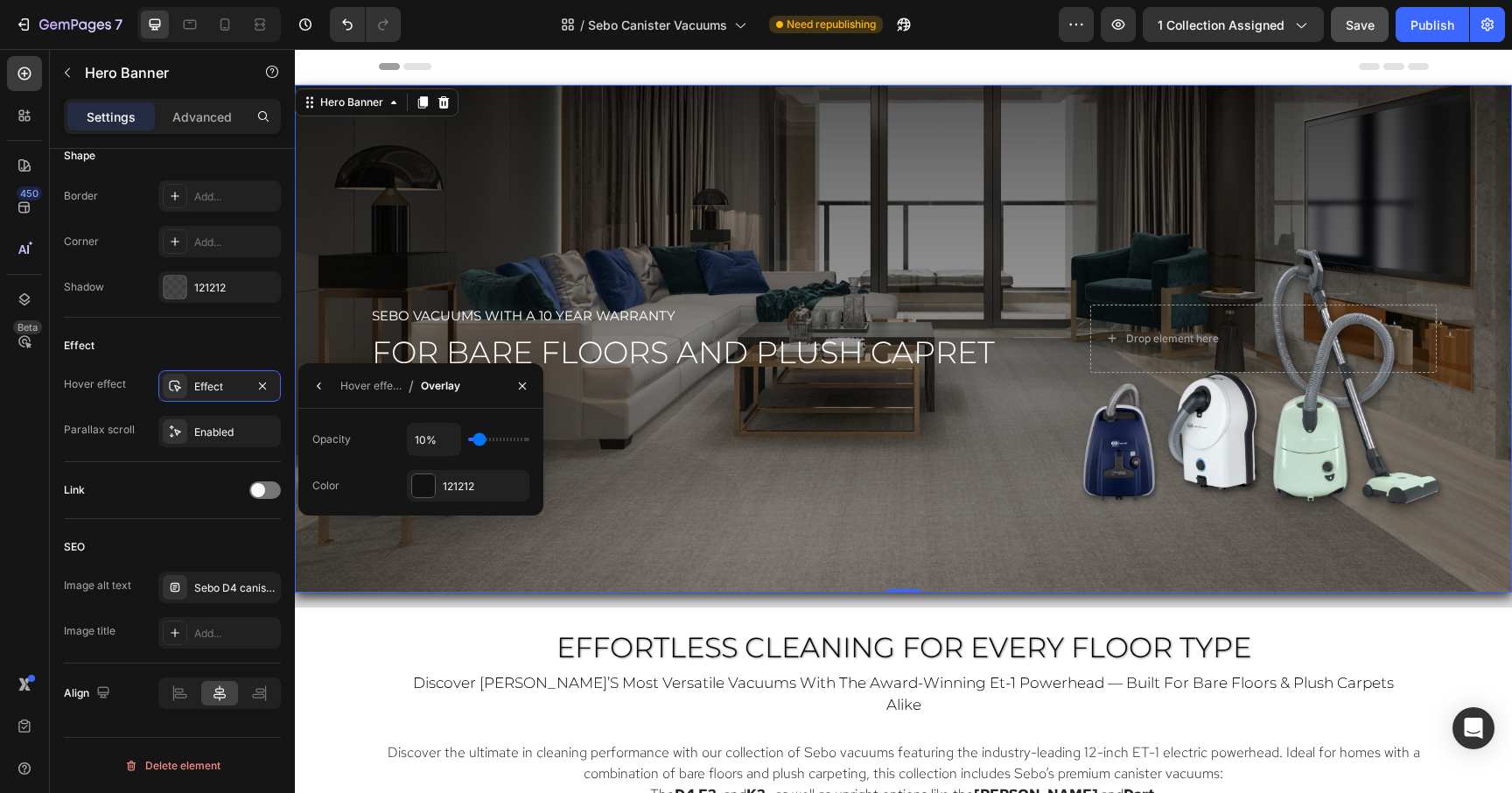
type input "9"
type input "7%"
type input "7"
type input "5%"
type input "5"
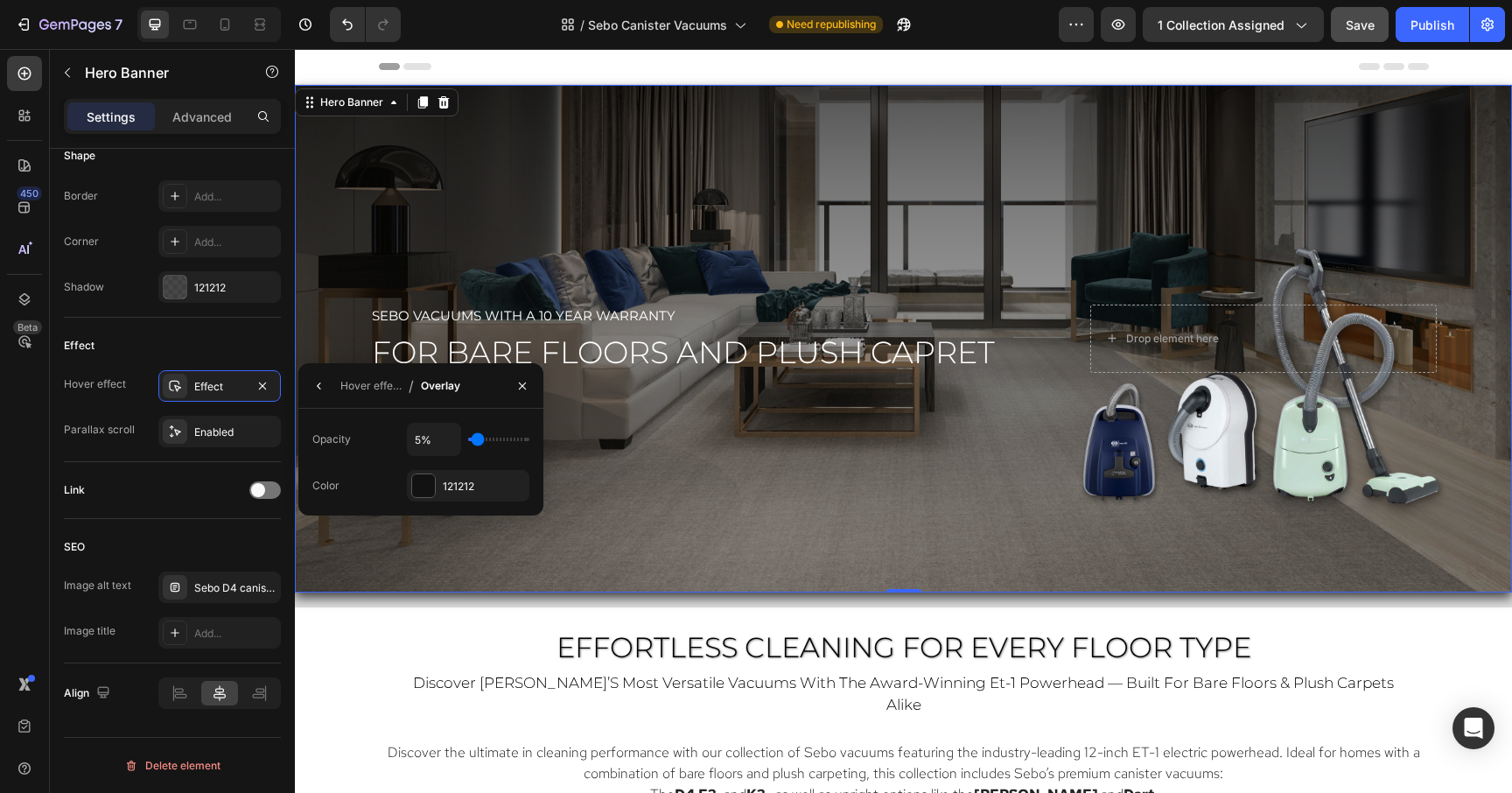
click at [475, 441] on input "range" at bounding box center [499, 439] width 61 height 4
click at [263, 382] on icon "button" at bounding box center [263, 386] width 14 height 14
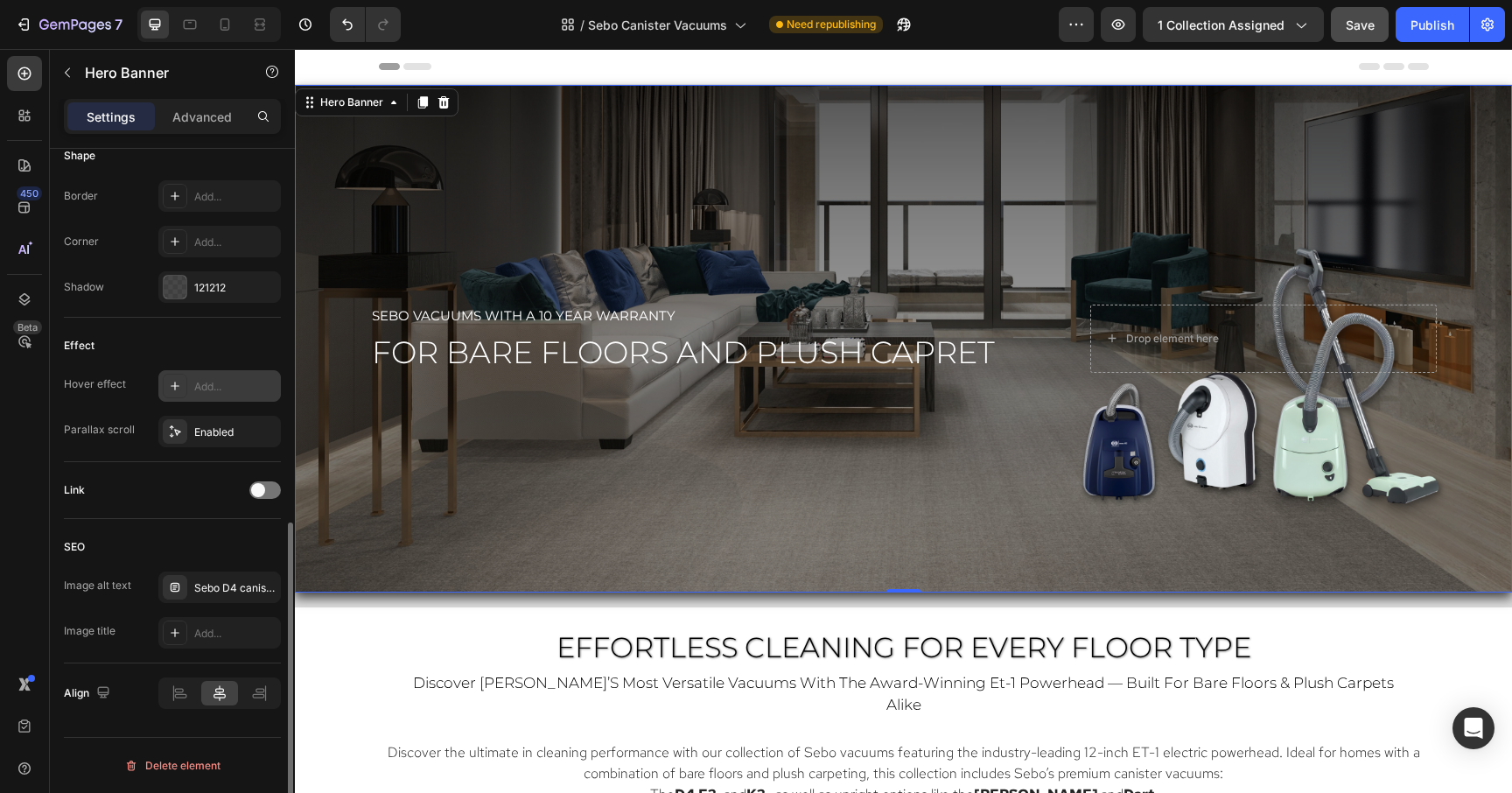
click at [226, 385] on div "Add..." at bounding box center [235, 386] width 82 height 15
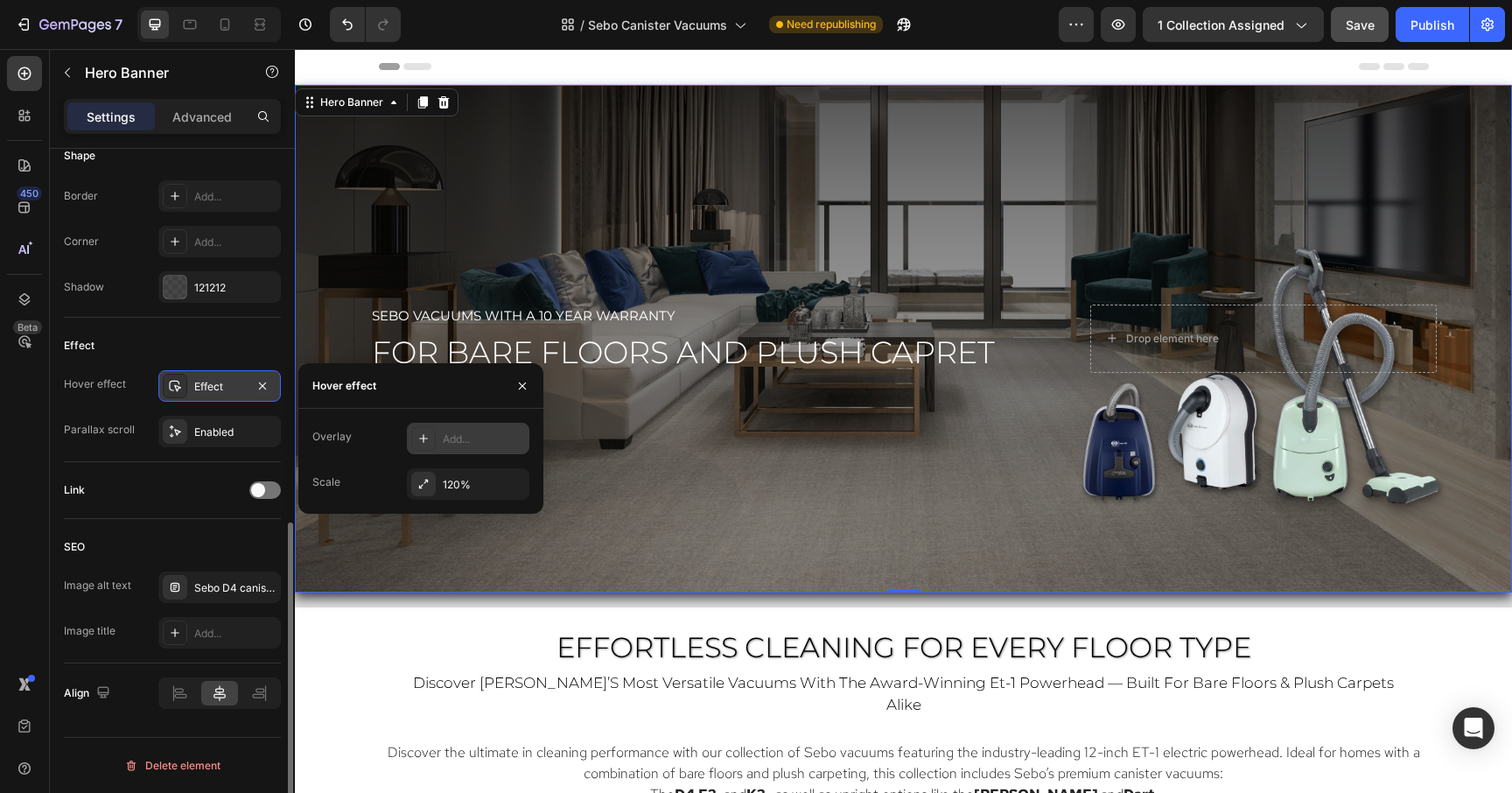
click at [466, 449] on div "Add..." at bounding box center [468, 438] width 123 height 32
type input "5%"
type input "5"
type input "3%"
type input "3"
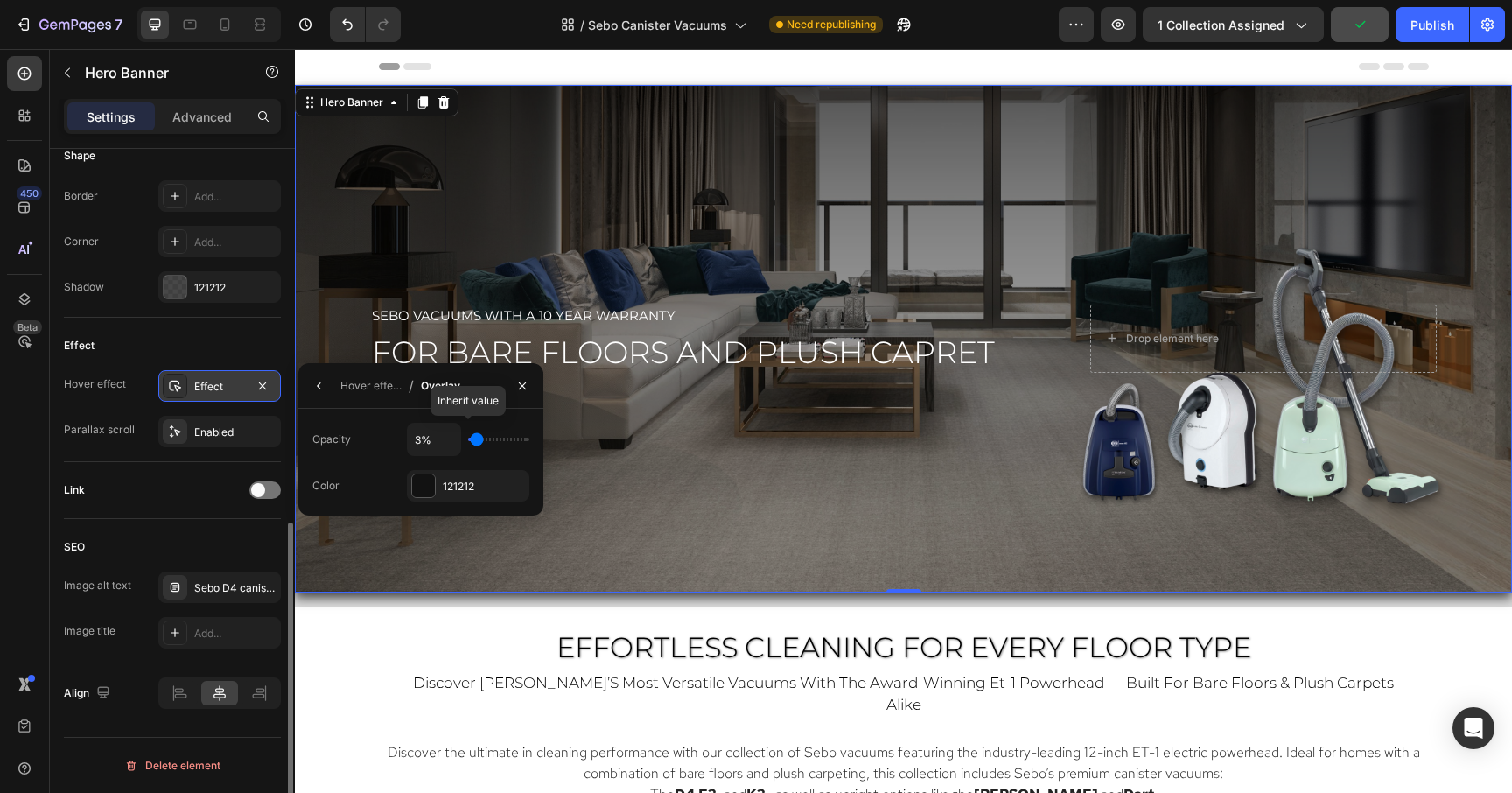
type input "2%"
type input "2"
type input "0%"
type input "0"
type input "2%"
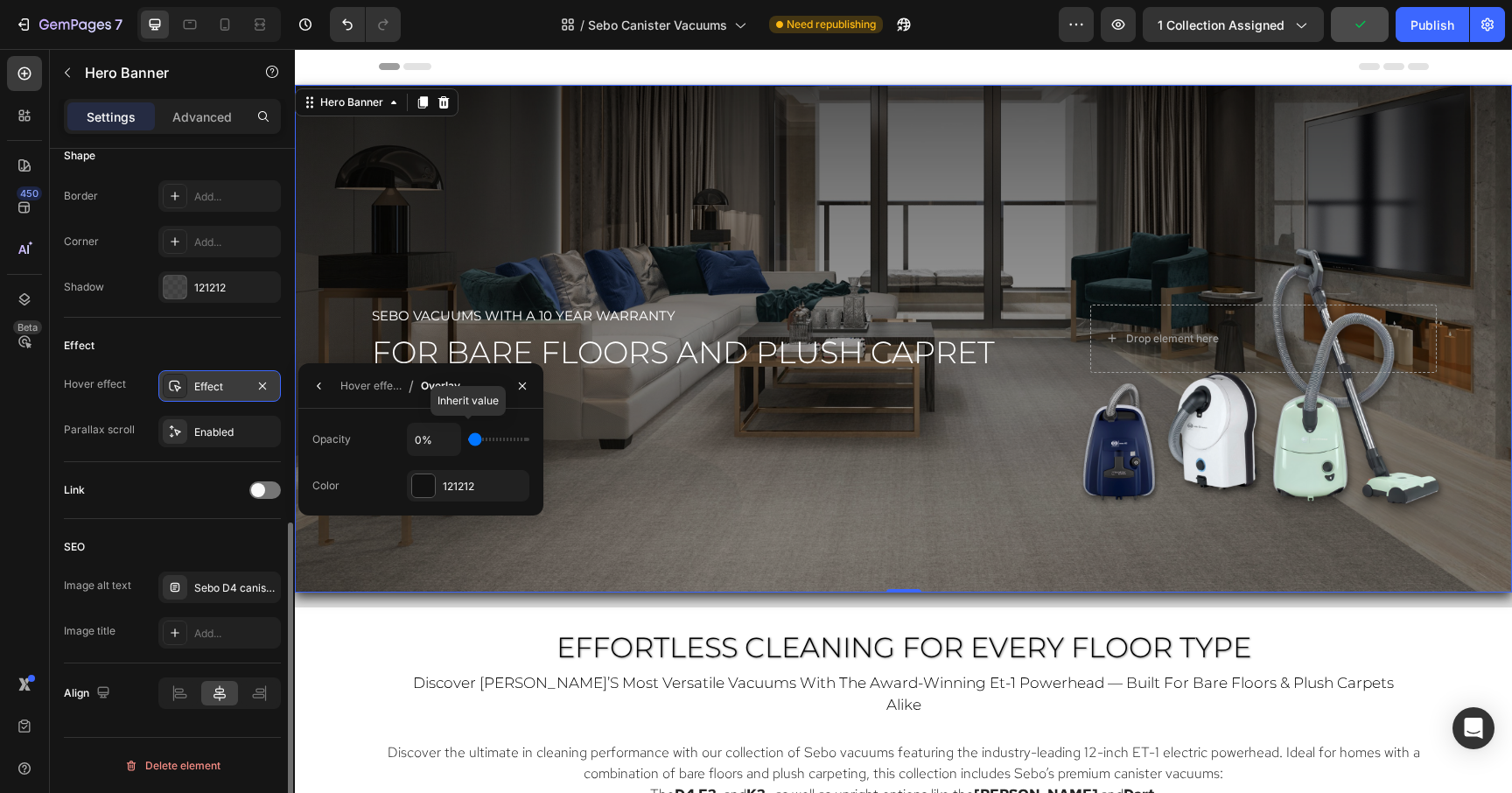
type input "2"
type input "3%"
type input "3"
click at [474, 441] on input "range" at bounding box center [499, 439] width 61 height 4
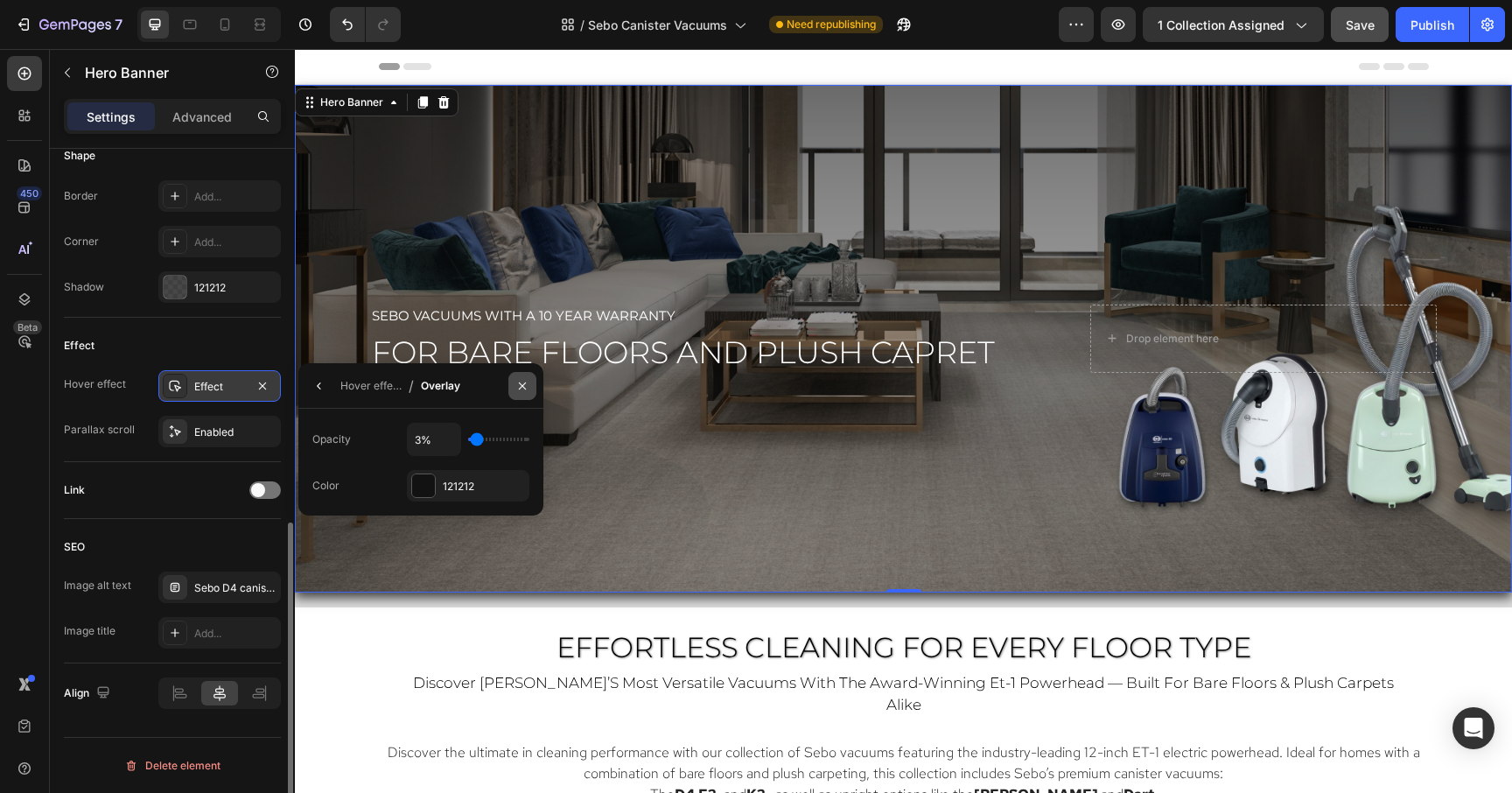
click at [519, 390] on icon "button" at bounding box center [522, 386] width 14 height 14
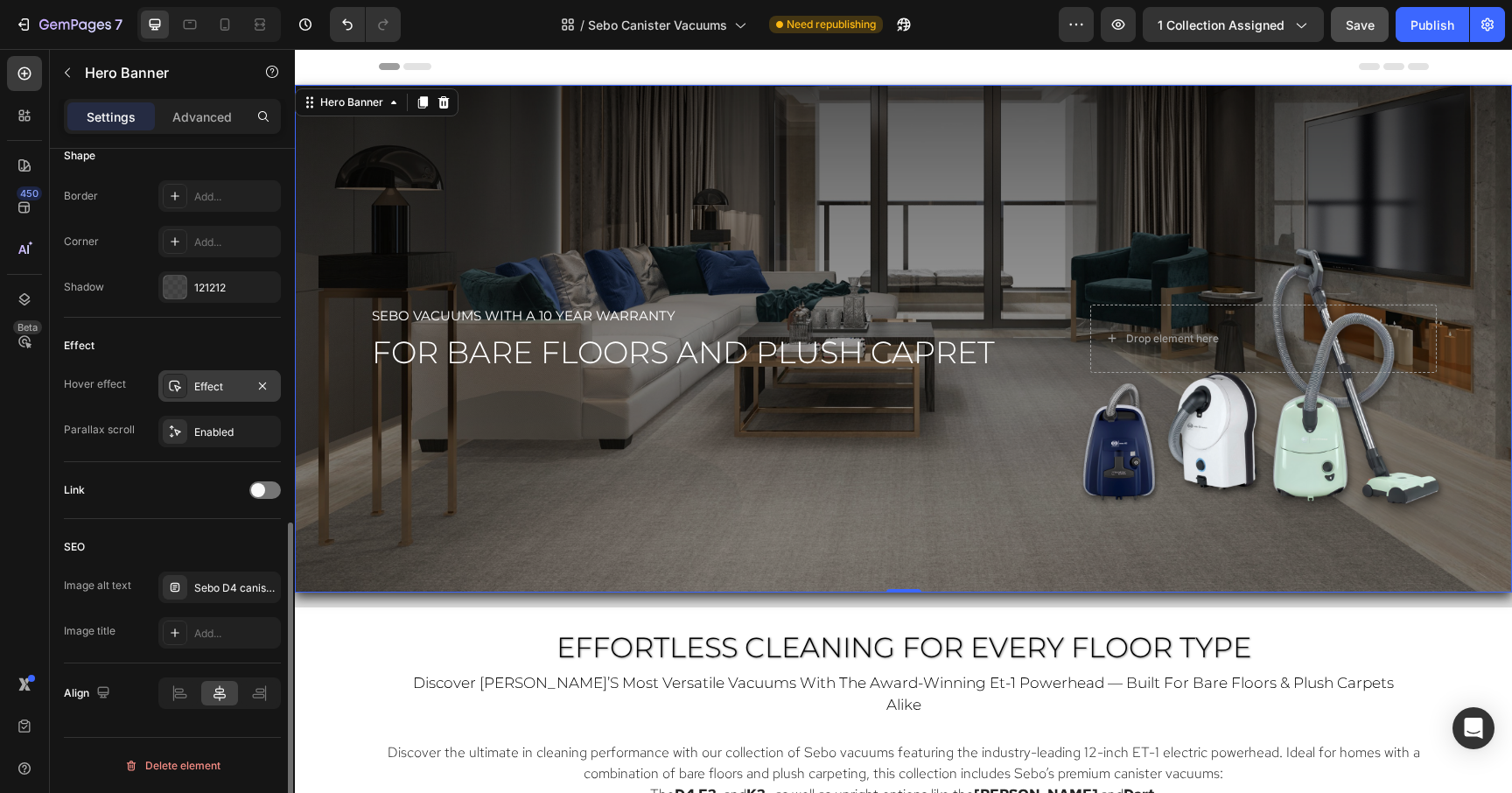
click at [224, 392] on div "Effect" at bounding box center [219, 386] width 51 height 15
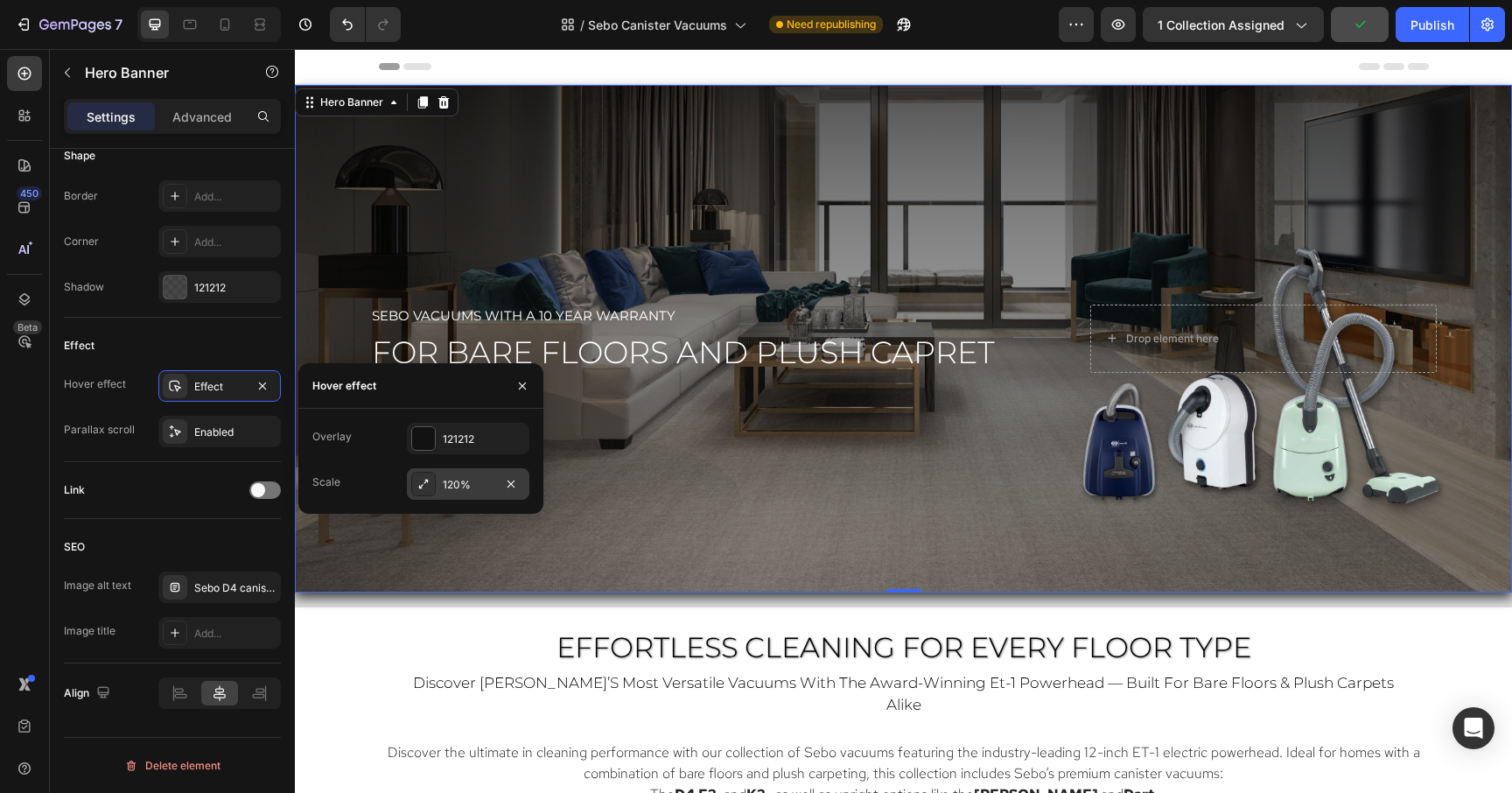
click at [479, 491] on div "120%" at bounding box center [468, 484] width 51 height 15
type input "115%"
type input "115"
type input "110%"
type input "110"
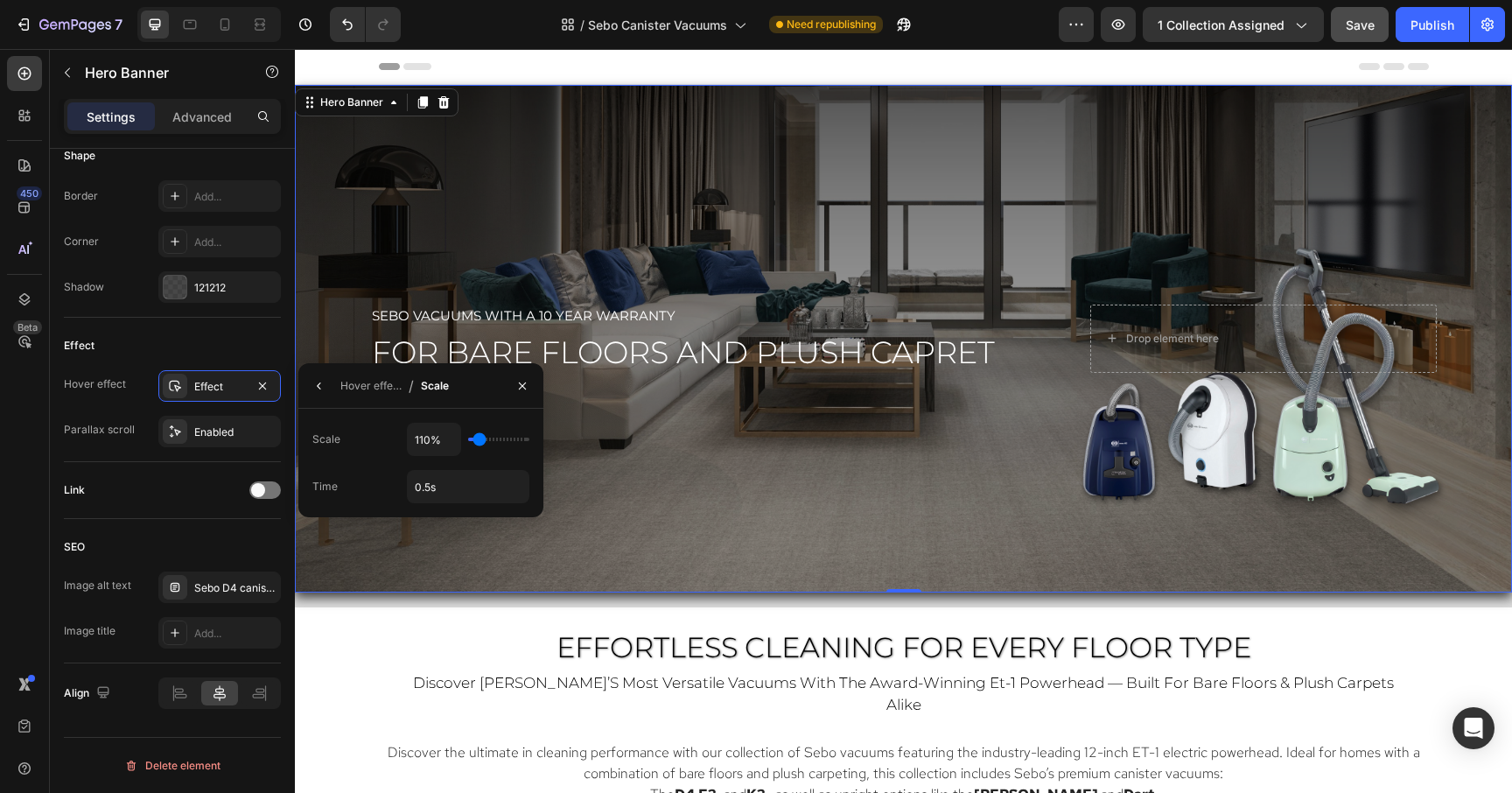
type input "105%"
type input "105"
type input "100%"
drag, startPoint x: 481, startPoint y: 441, endPoint x: 471, endPoint y: 441, distance: 10.0
type input "100"
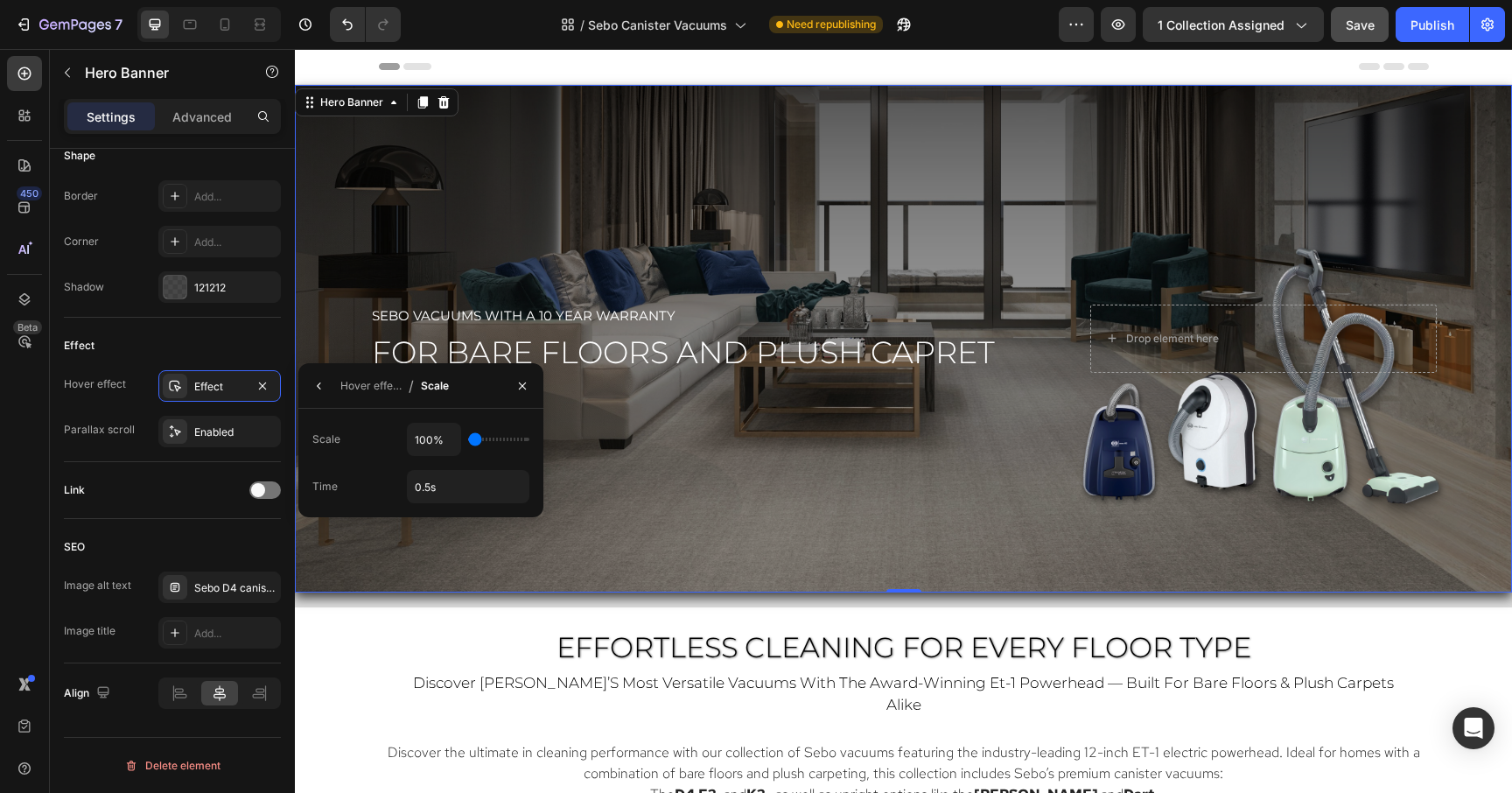
click at [471, 441] on input "range" at bounding box center [499, 439] width 61 height 4
type input "105%"
type input "105"
click at [475, 440] on input "range" at bounding box center [499, 439] width 61 height 4
click at [1369, 18] on span "Save" at bounding box center [1360, 24] width 29 height 14
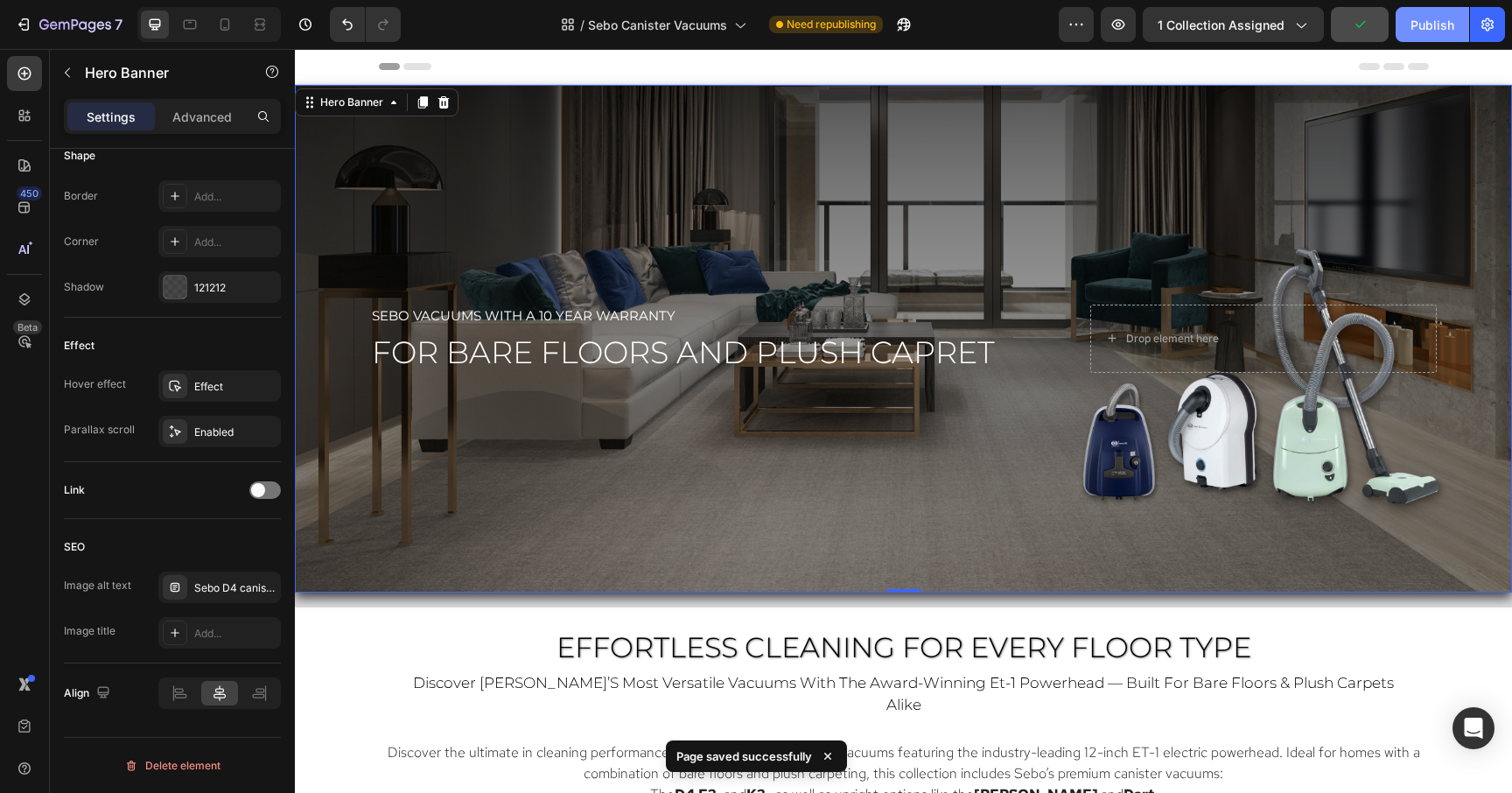
click at [1430, 14] on button "Publish" at bounding box center [1432, 24] width 73 height 35
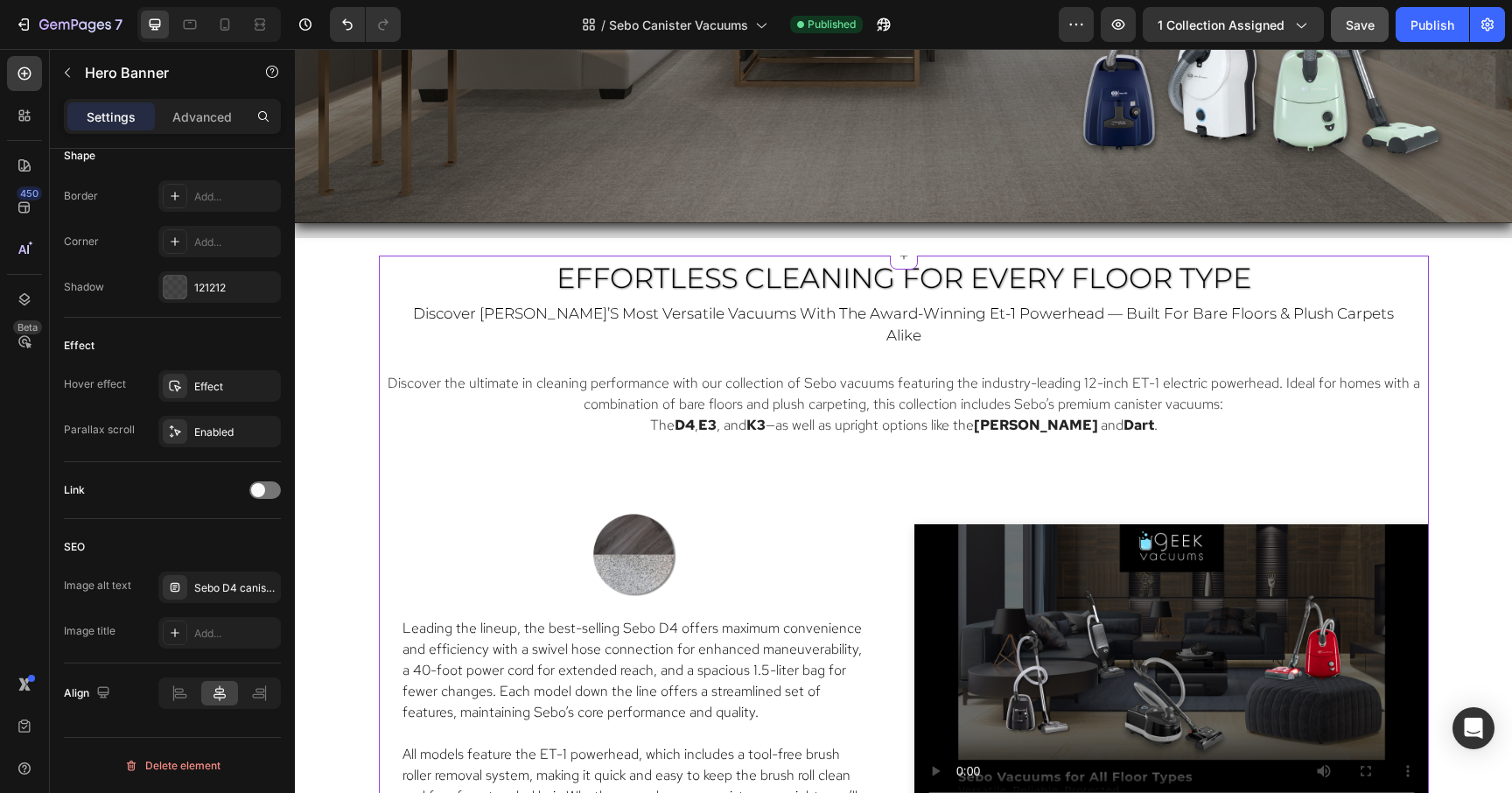
scroll to position [814, 0]
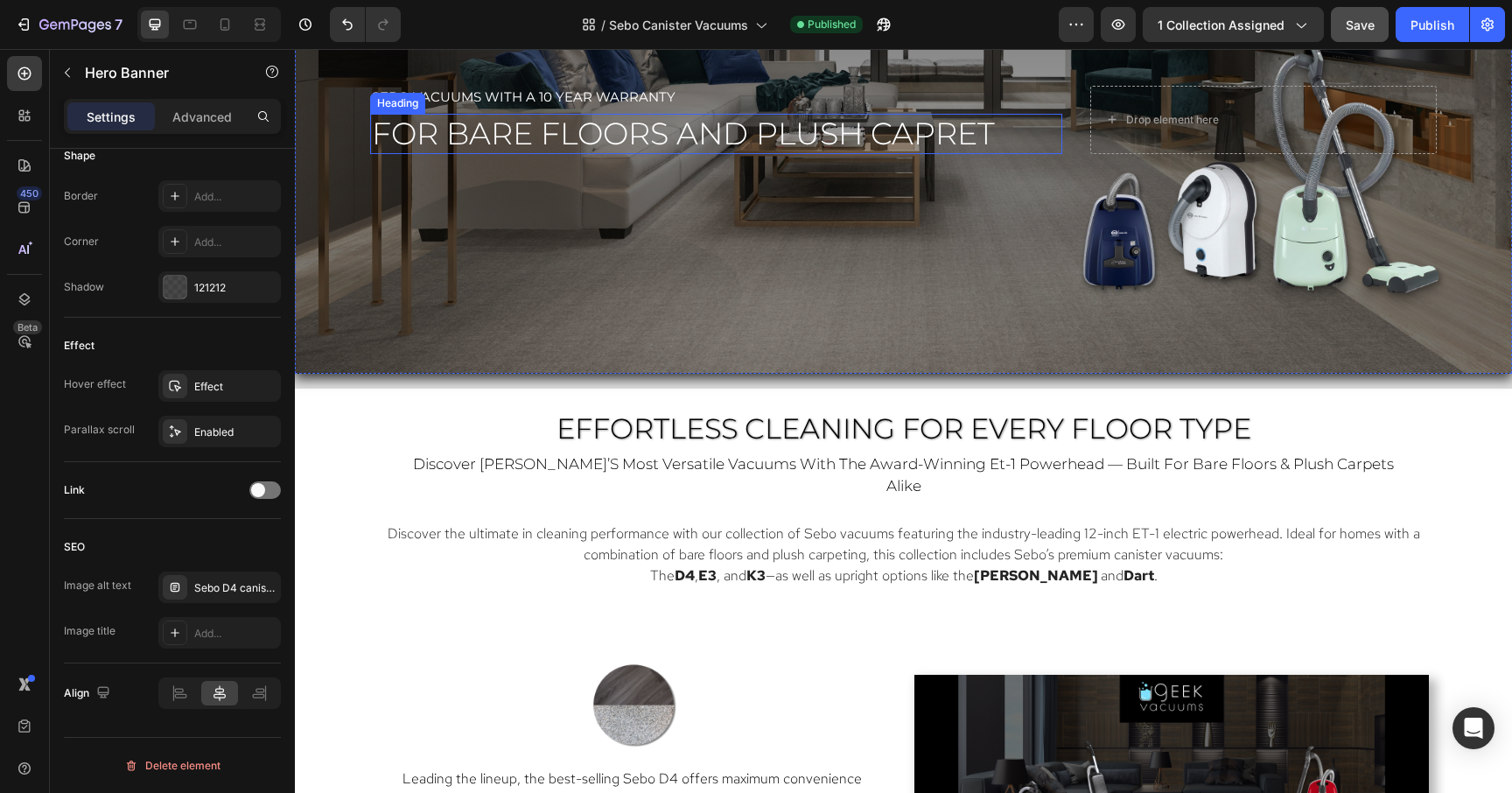
scroll to position [655, 0]
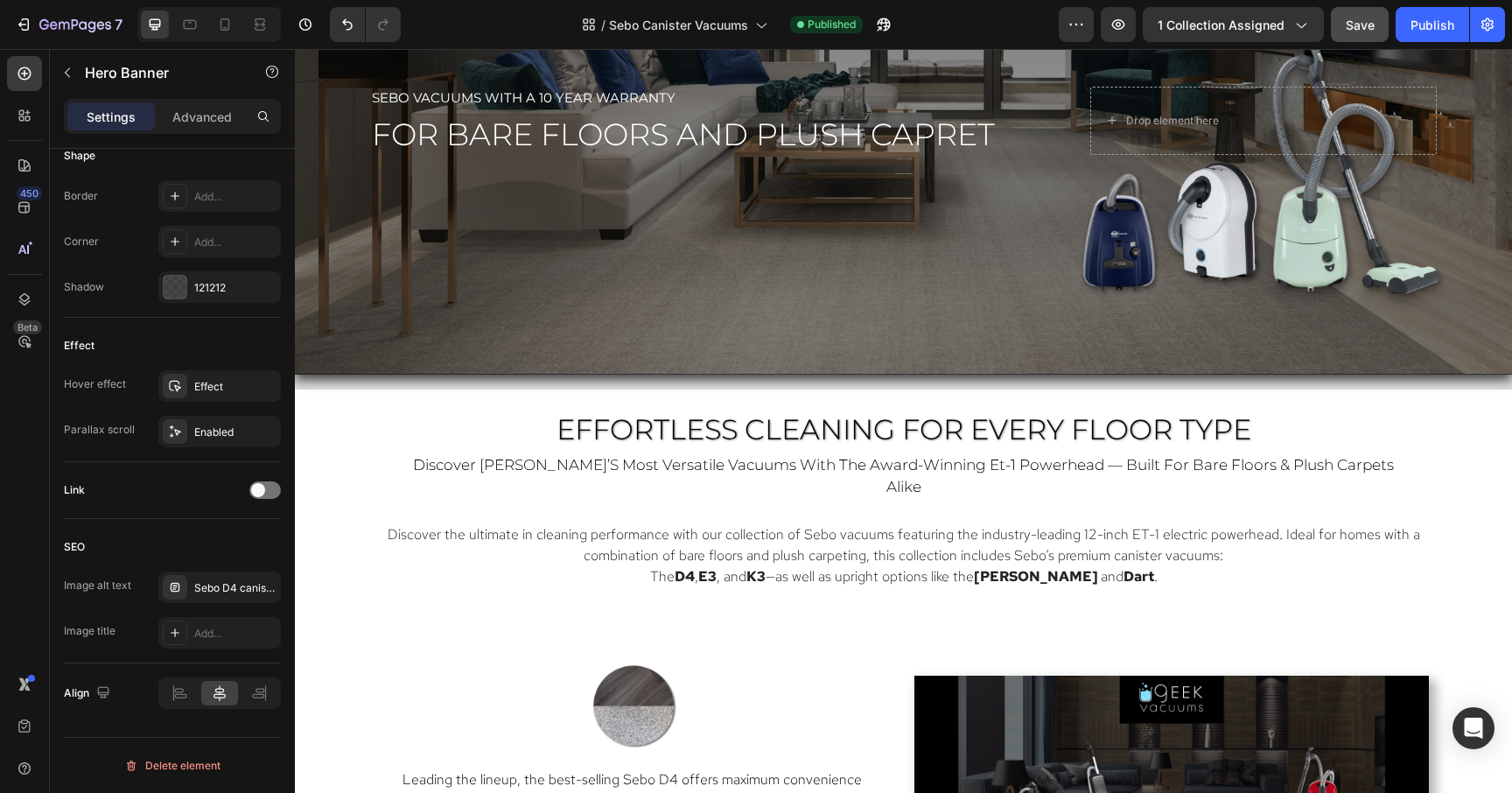
click at [734, 226] on div "Overlay" at bounding box center [903, 121] width 1217 height 508
click at [264, 388] on icon "button" at bounding box center [263, 385] width 7 height 7
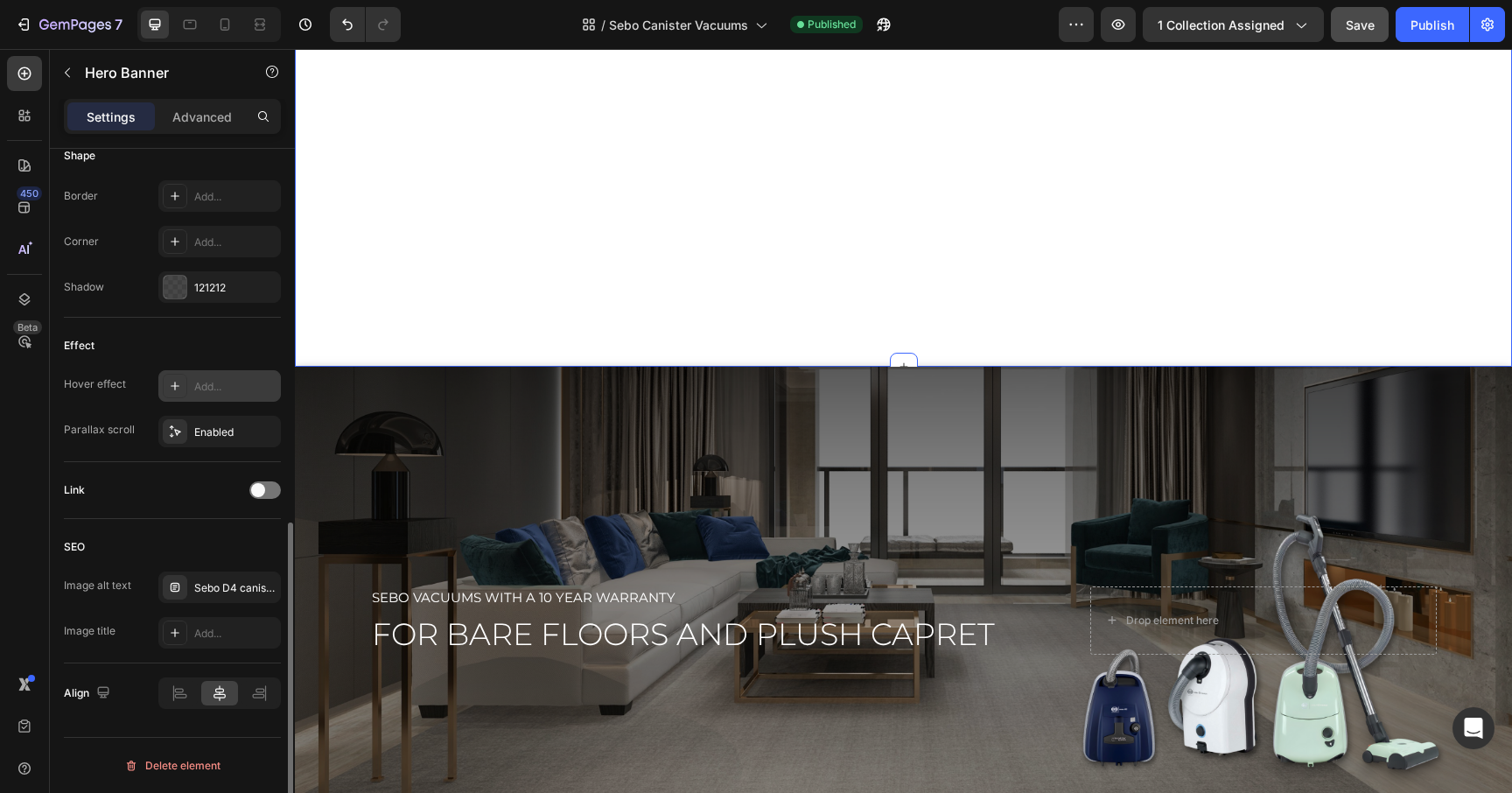
scroll to position [155, 0]
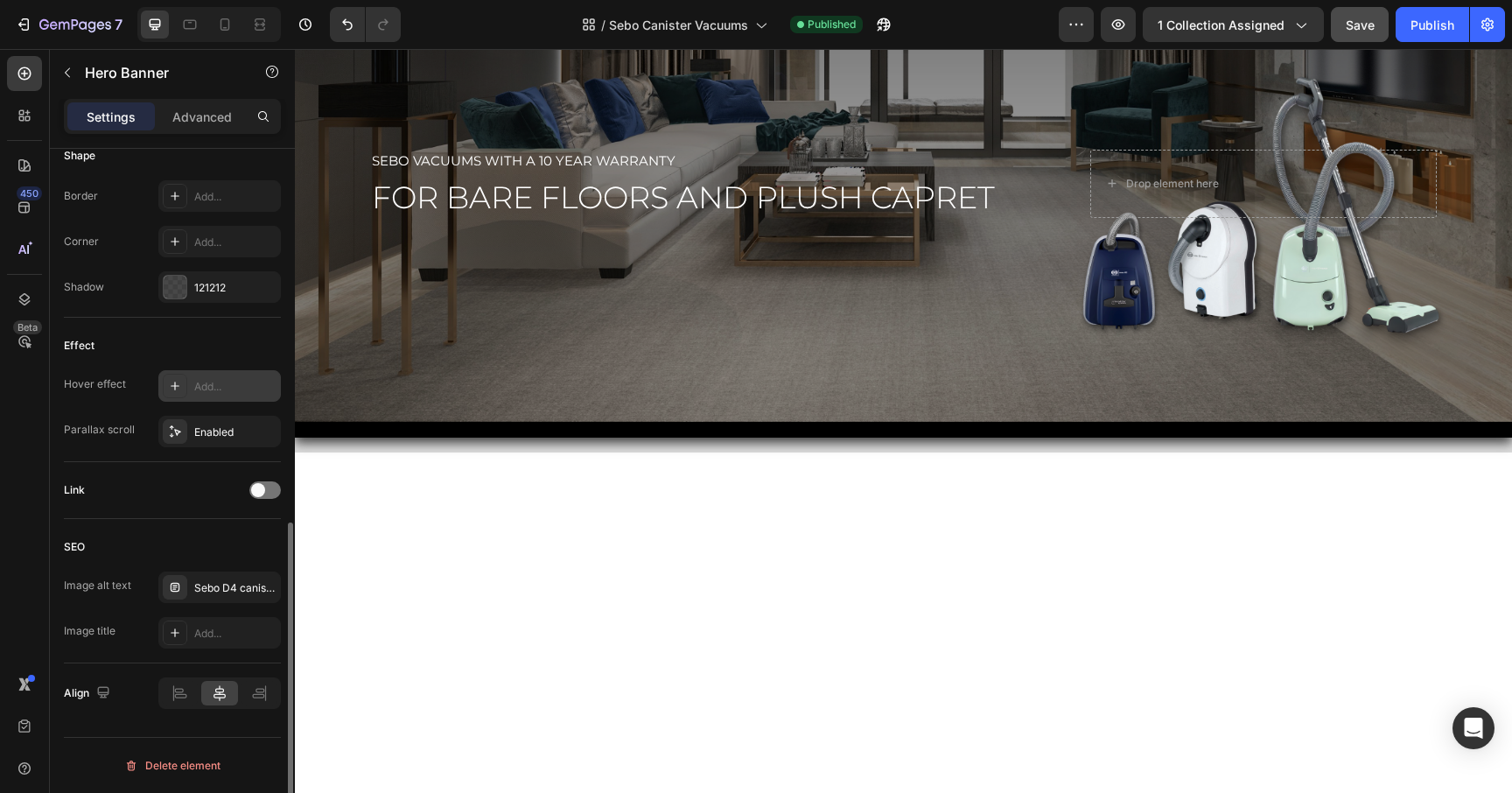
click at [816, 410] on div "Overlay" at bounding box center [903, 183] width 1217 height 508
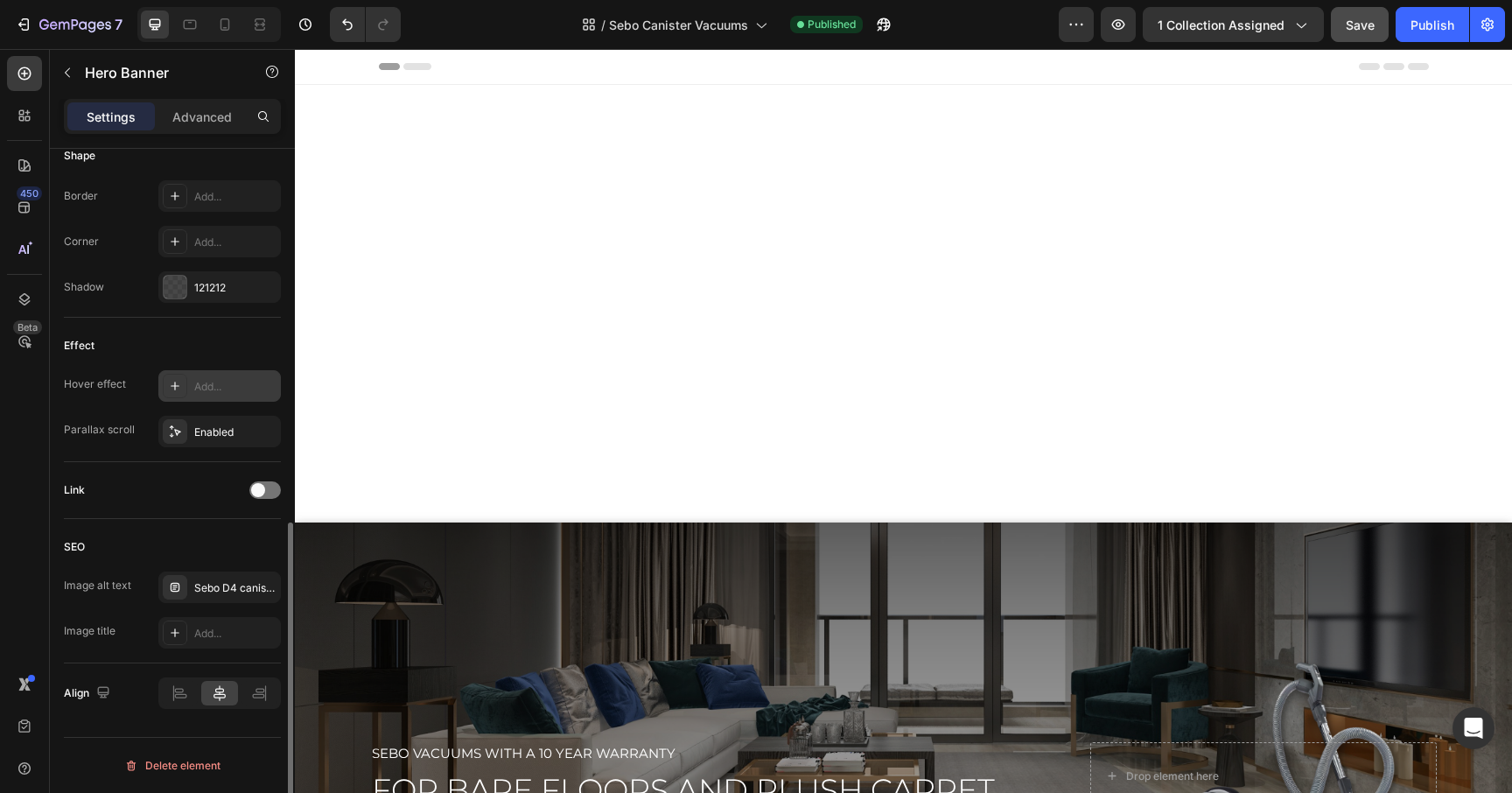
scroll to position [0, 0]
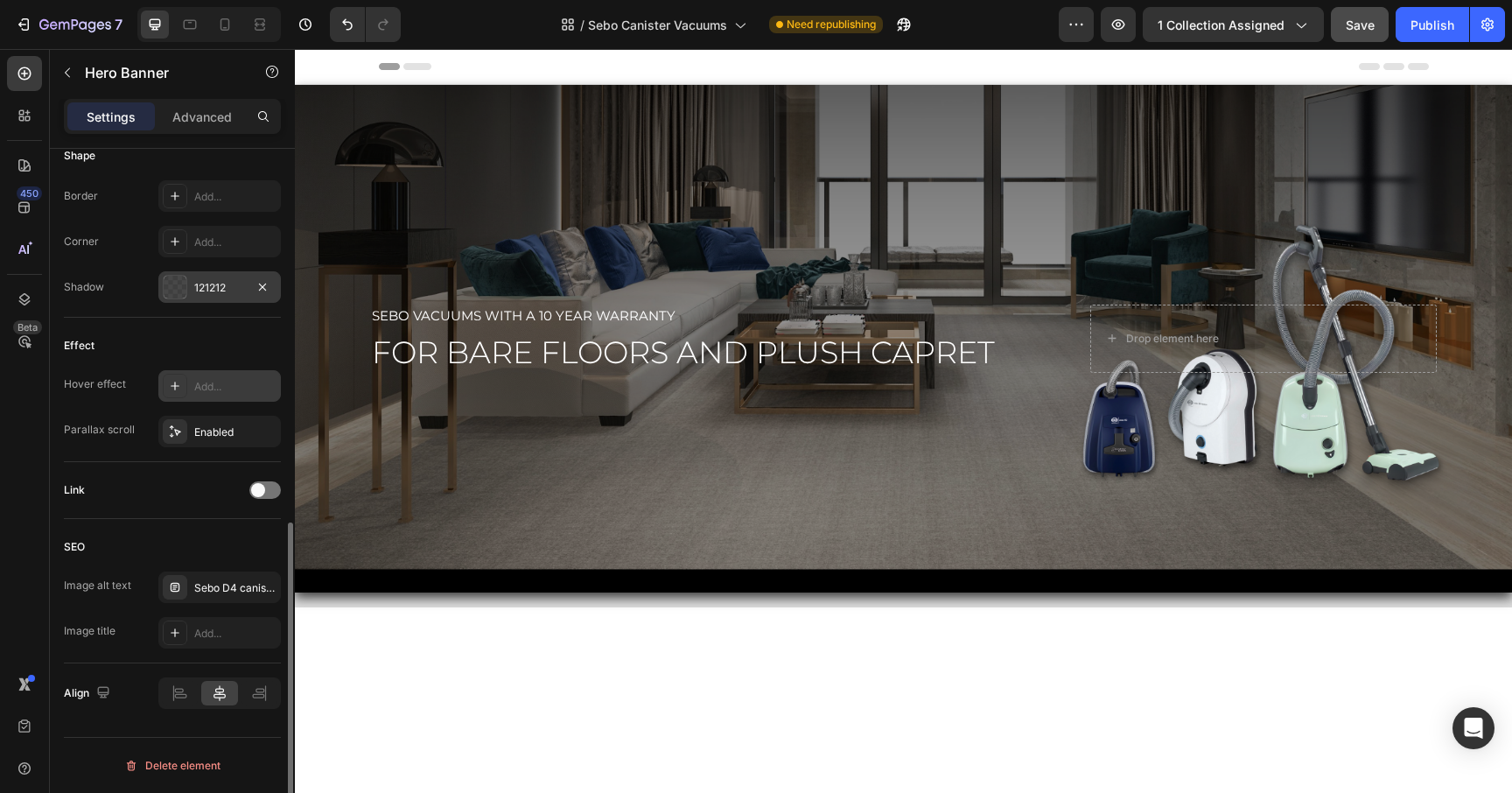
click at [211, 292] on div "121212" at bounding box center [219, 287] width 51 height 15
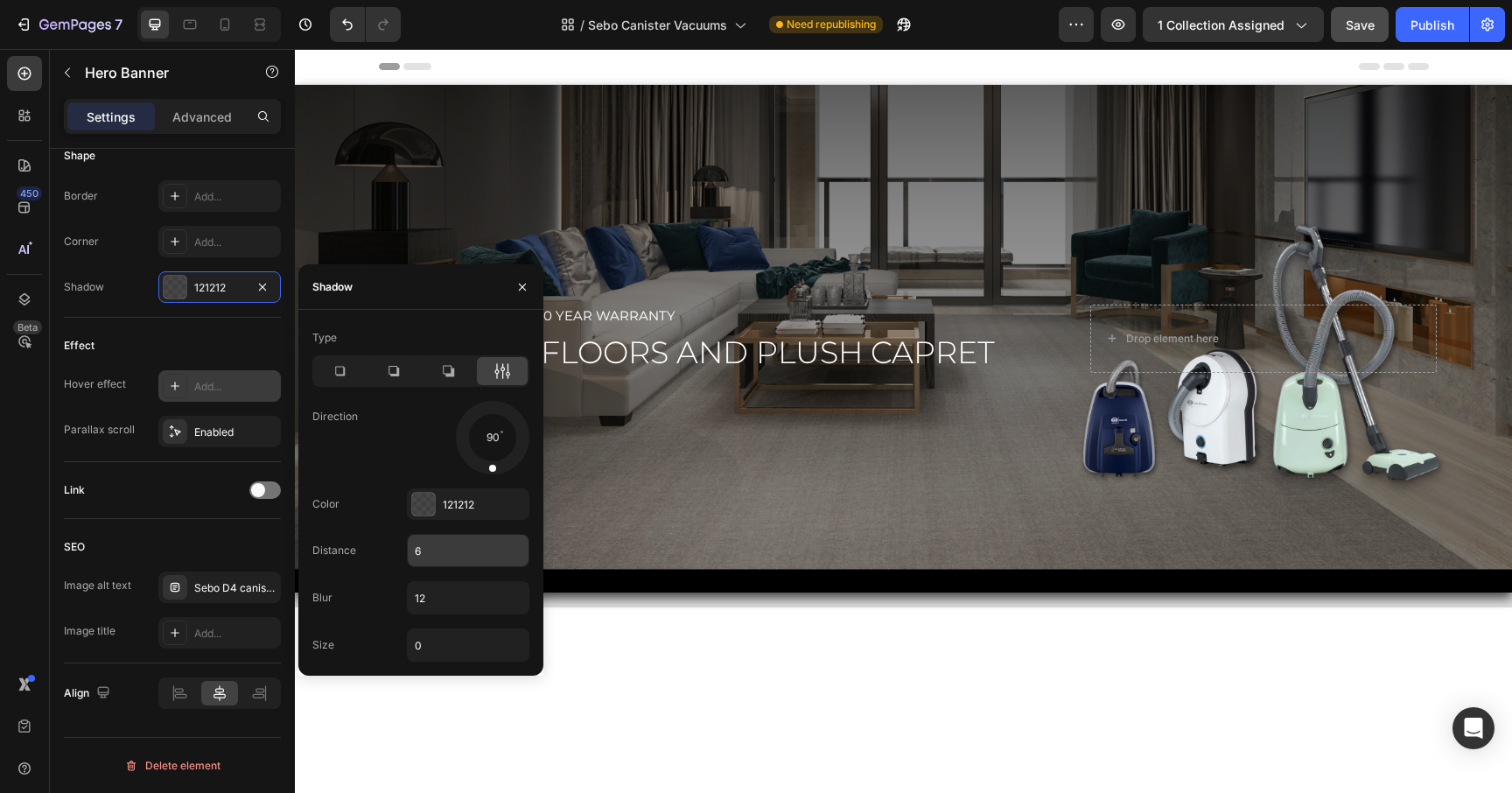
click at [436, 561] on input "6" at bounding box center [468, 550] width 121 height 32
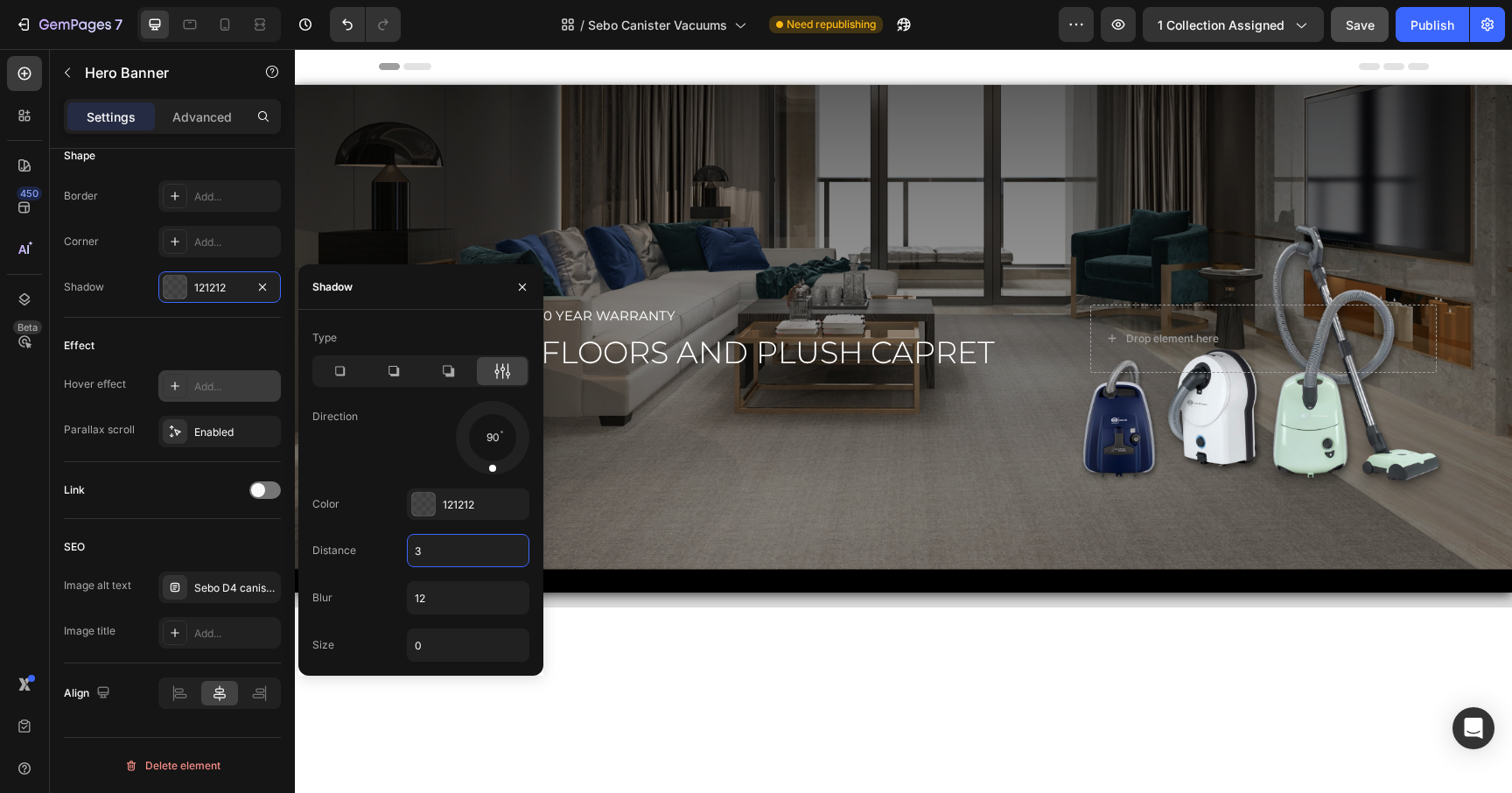
type input "2"
click at [457, 601] on input "12" at bounding box center [468, 597] width 121 height 32
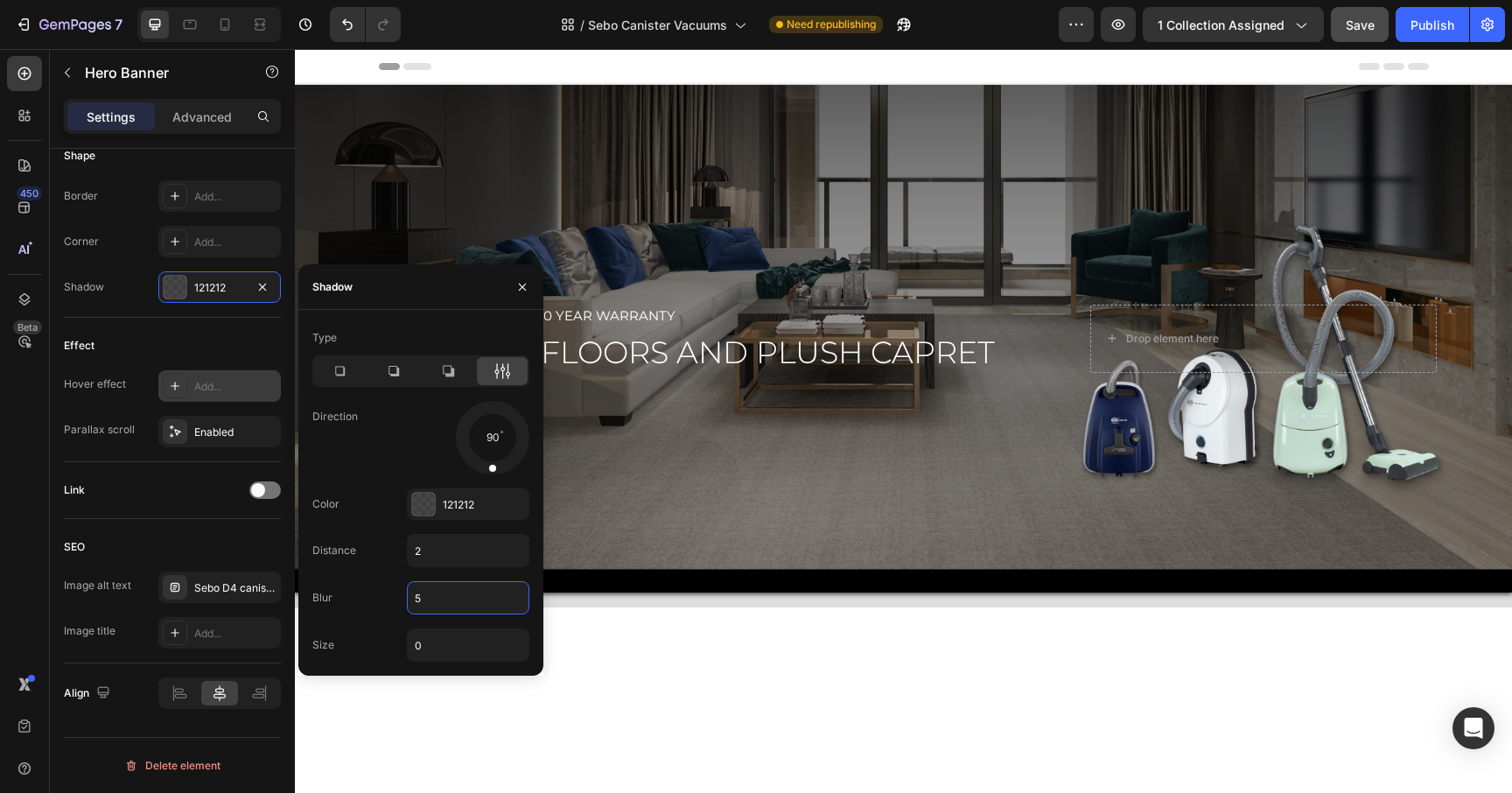
type input "4"
click at [1368, 19] on span "Save" at bounding box center [1360, 24] width 29 height 14
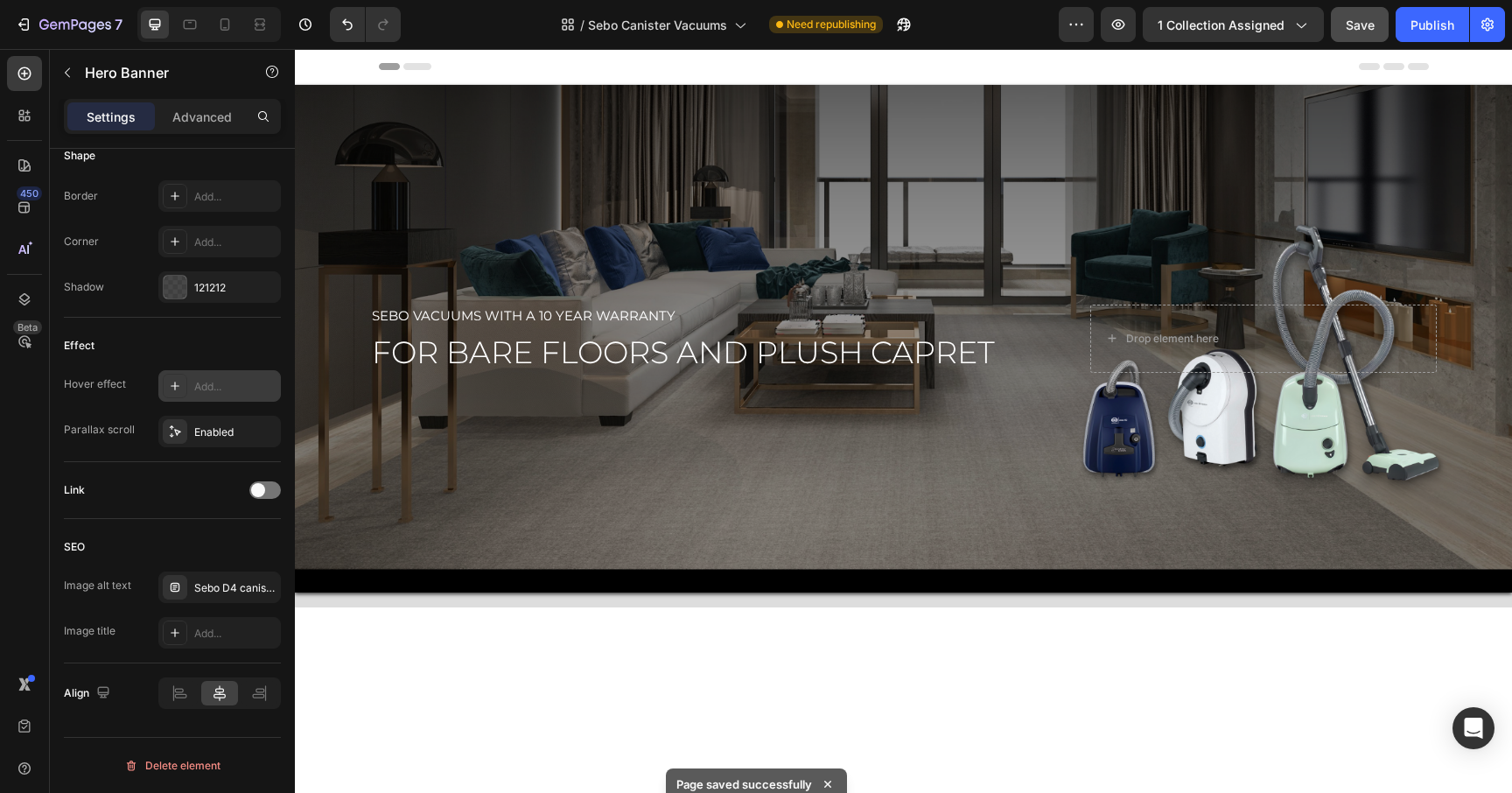
click at [611, 419] on div "Overlay" at bounding box center [903, 338] width 1217 height 508
click at [615, 495] on div "Overlay" at bounding box center [903, 338] width 1217 height 508
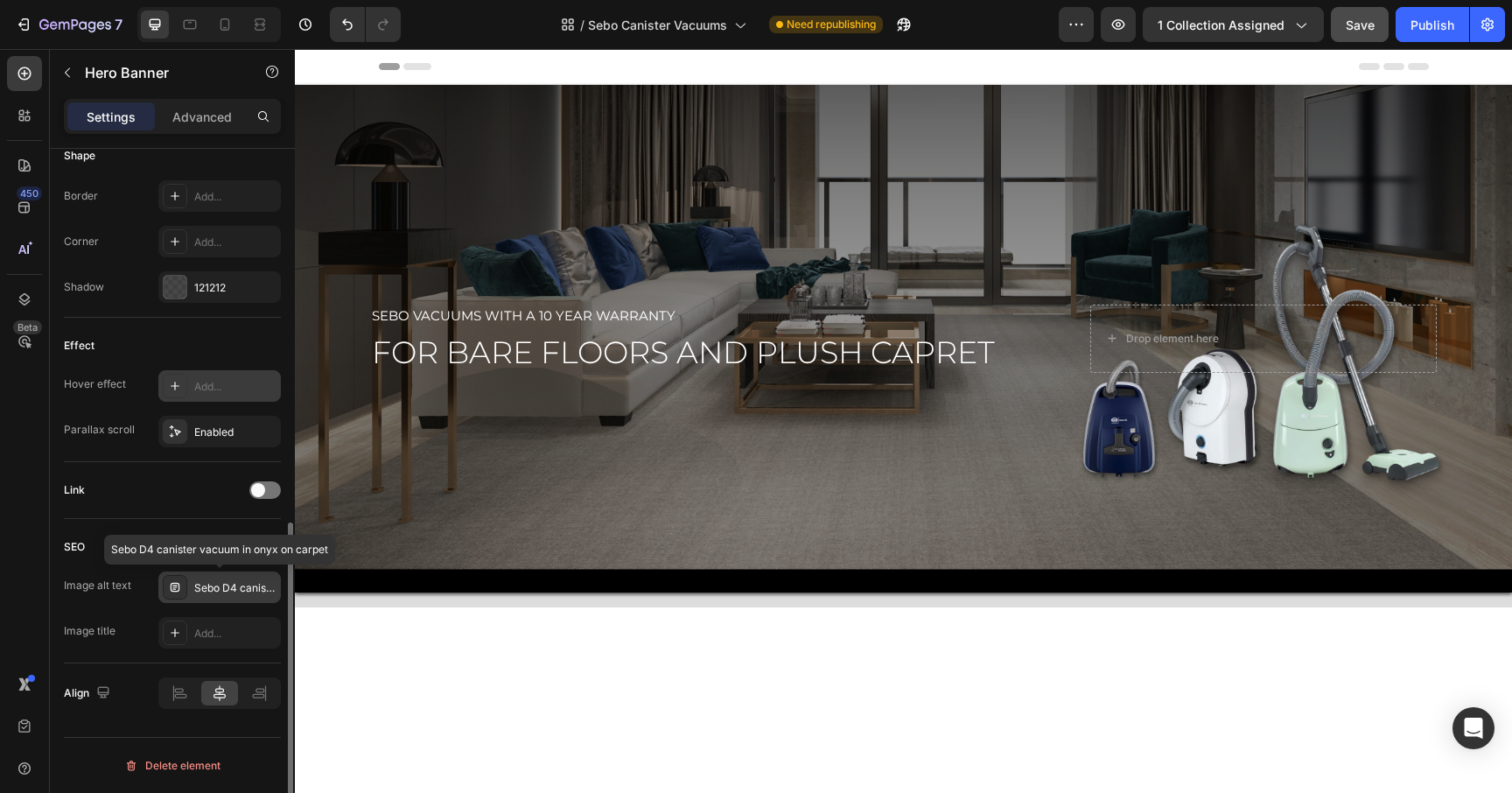
click at [211, 588] on div "Sebo D4 canister vacuum in onyx on carpet" at bounding box center [235, 587] width 82 height 15
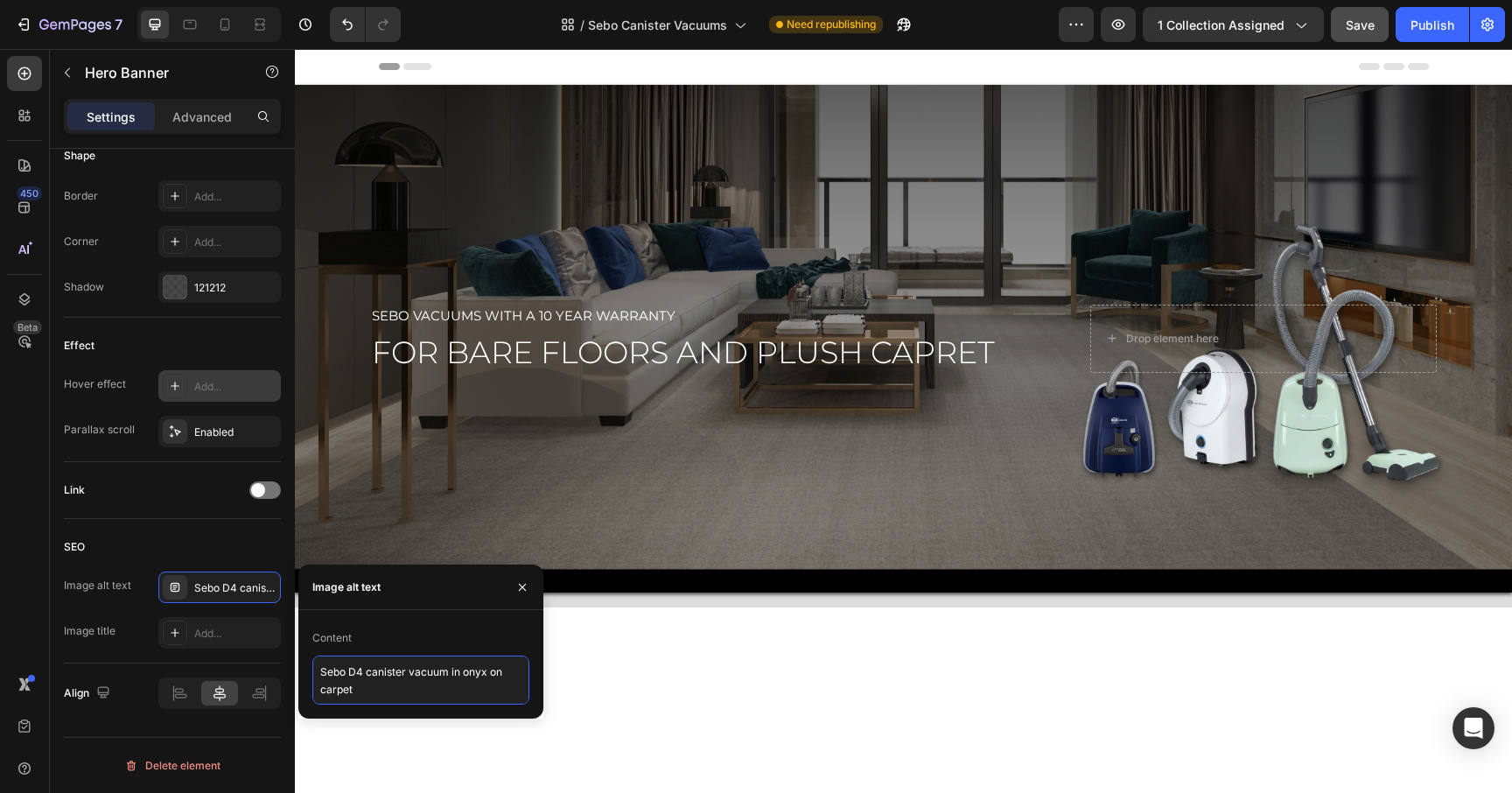
scroll to position [2, 0]
drag, startPoint x: 322, startPoint y: 670, endPoint x: 407, endPoint y: 715, distance: 96.2
click at [407, 715] on div "Content Sebo D4 canister vacuum in onyx on carpet" at bounding box center [421, 664] width 245 height 108
click at [352, 672] on textarea "Sebo Canister Vacuums" at bounding box center [420, 679] width 217 height 49
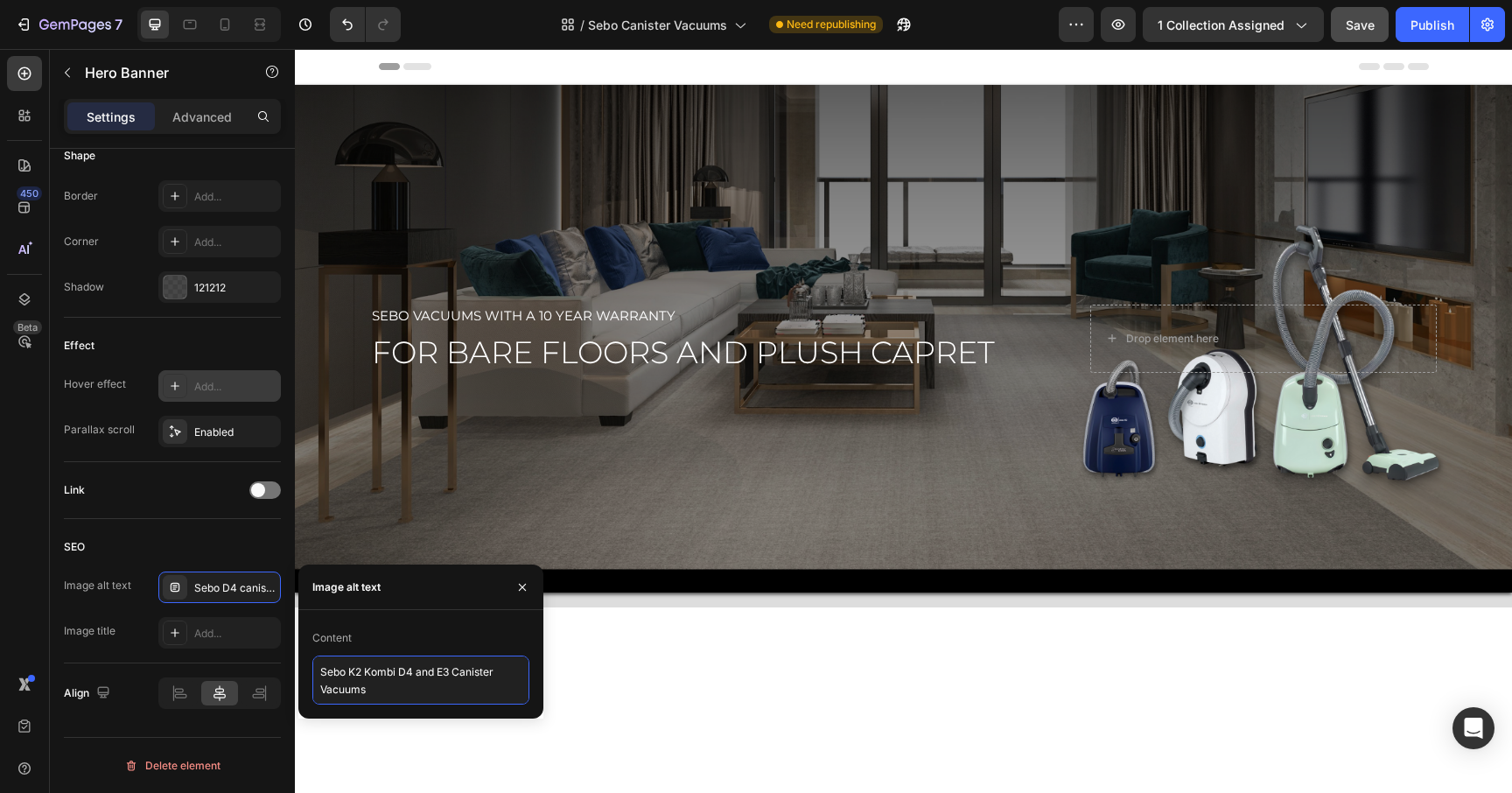
click at [401, 671] on textarea "Sebo K2 Kombi D4 and E3 Canister Vacuums" at bounding box center [420, 679] width 217 height 49
click at [420, 669] on textarea "Sebo K2 Kombi, D4 and E3 Canister Vacuums" at bounding box center [420, 679] width 217 height 49
click at [498, 676] on textarea "Sebo K2 Kombi, D4 White, and E3 Canister Vacuums" at bounding box center [420, 679] width 217 height 49
type textarea "Sebo K2 Kombi, D4 White, and E3 Mint Canister Vacuums"
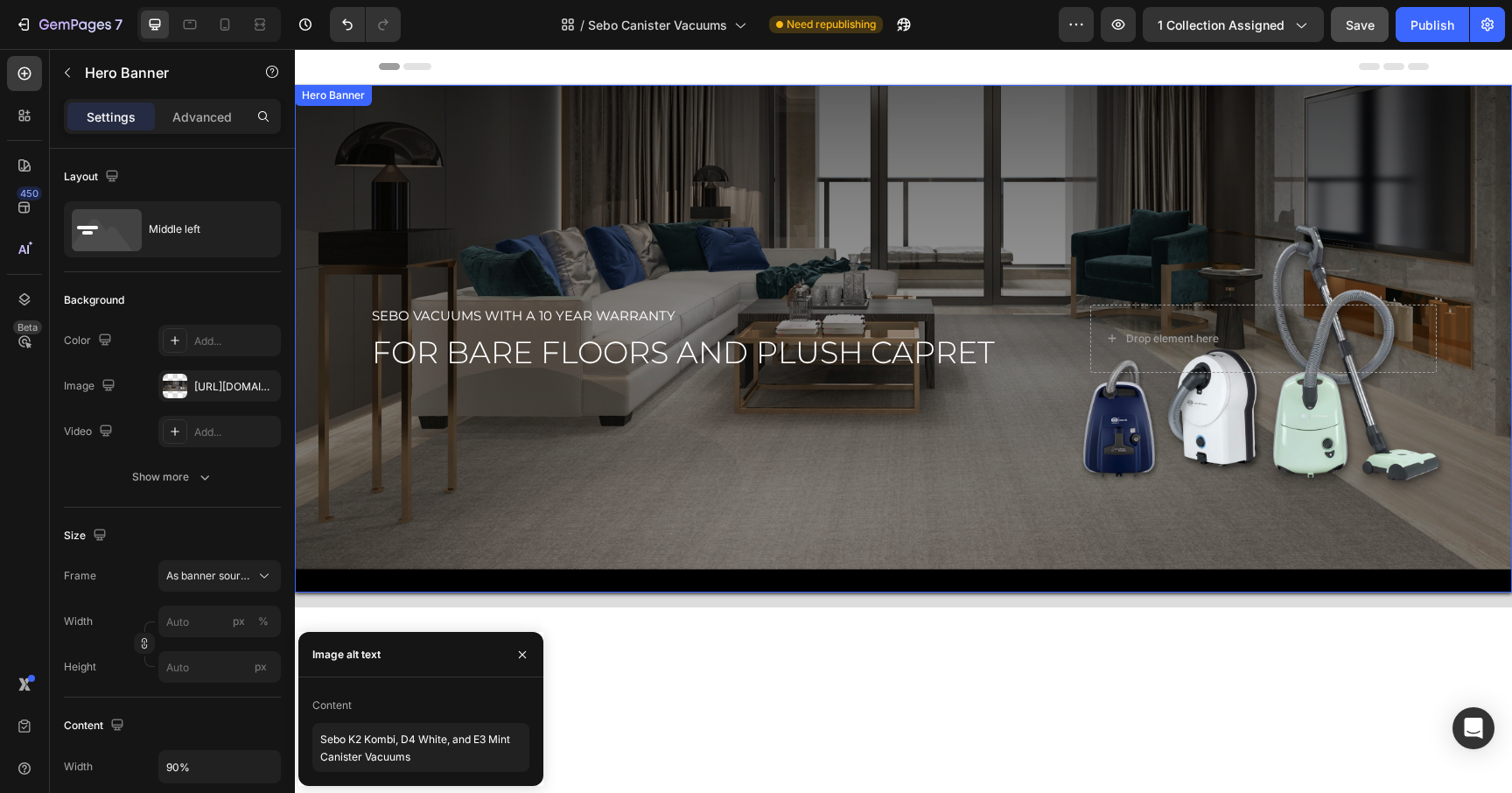
click at [866, 533] on div "Overlay" at bounding box center [903, 338] width 1217 height 508
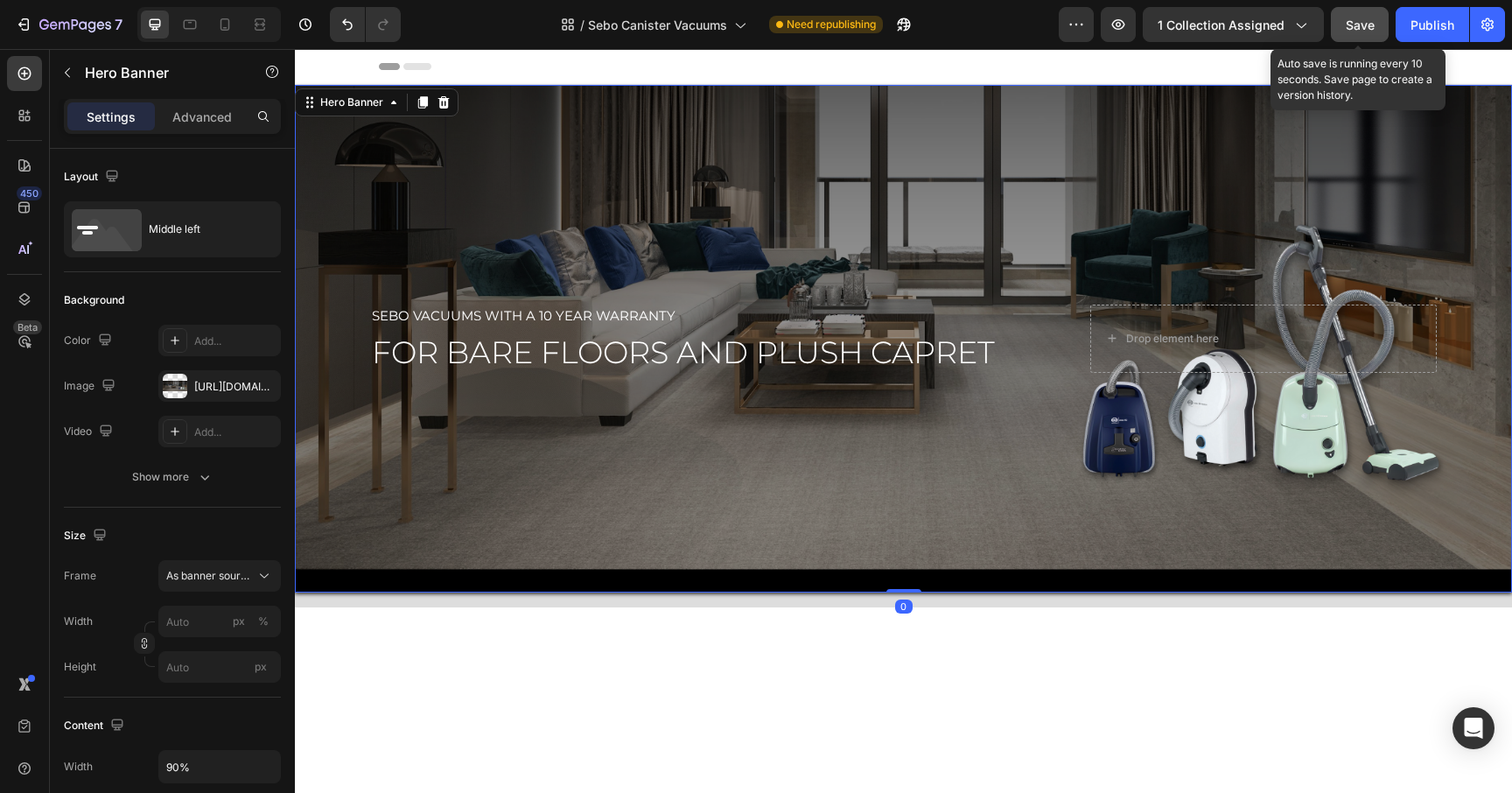
click at [1350, 32] on div "Save" at bounding box center [1360, 24] width 29 height 18
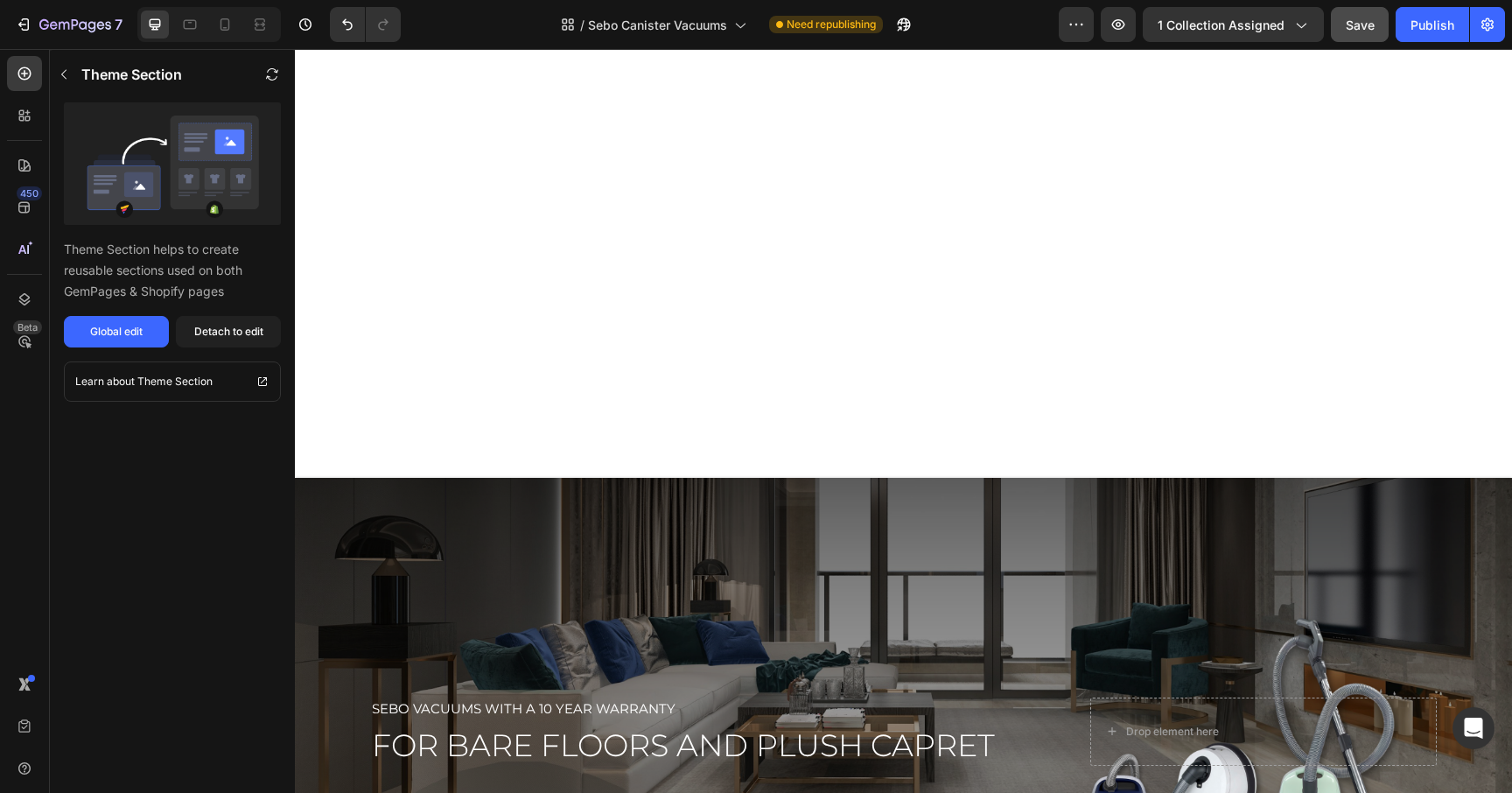
scroll to position [43, 0]
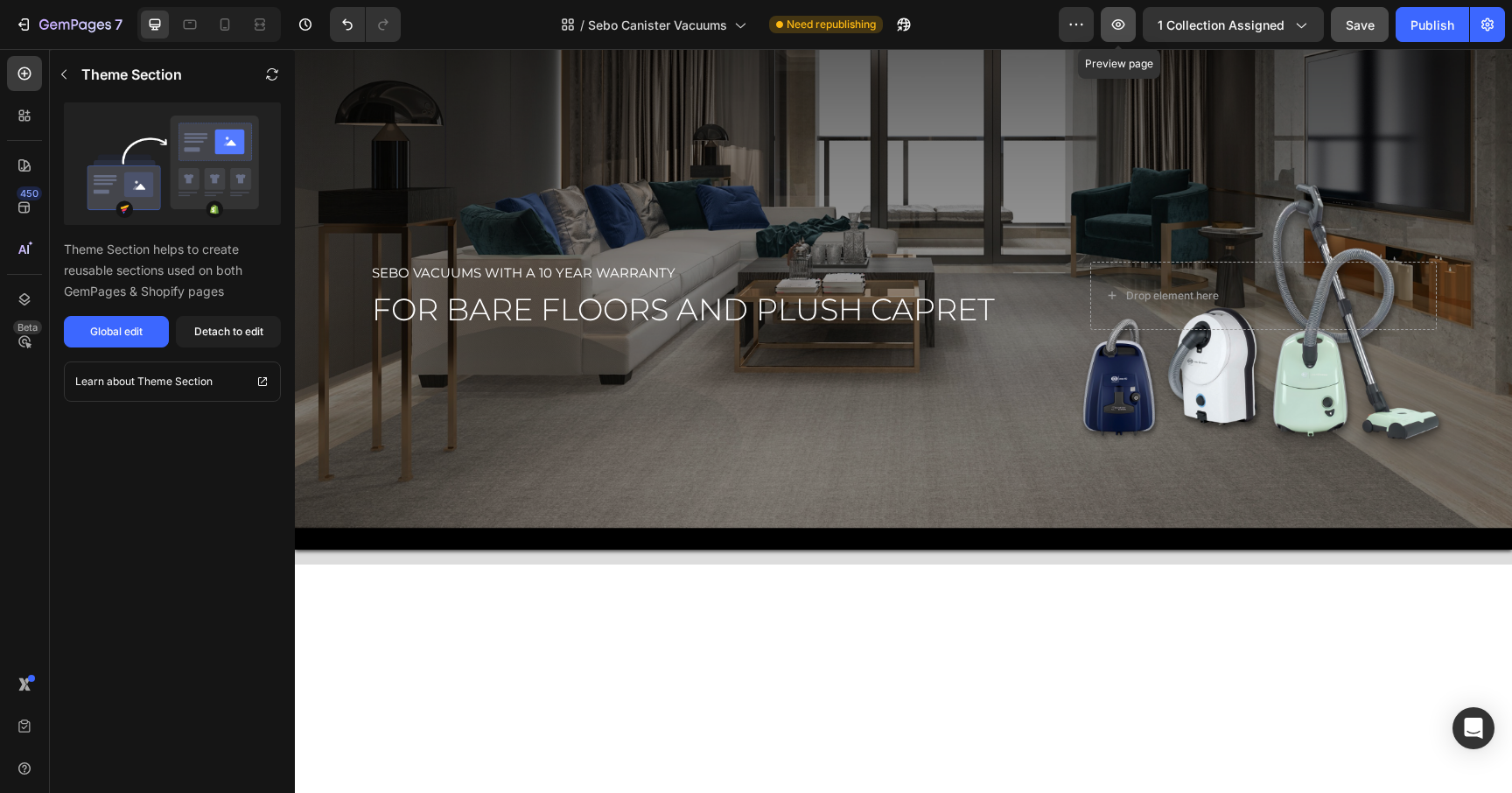
click at [1127, 20] on icon "button" at bounding box center [1118, 23] width 17 height 17
click at [1363, 23] on span "Save" at bounding box center [1360, 24] width 29 height 14
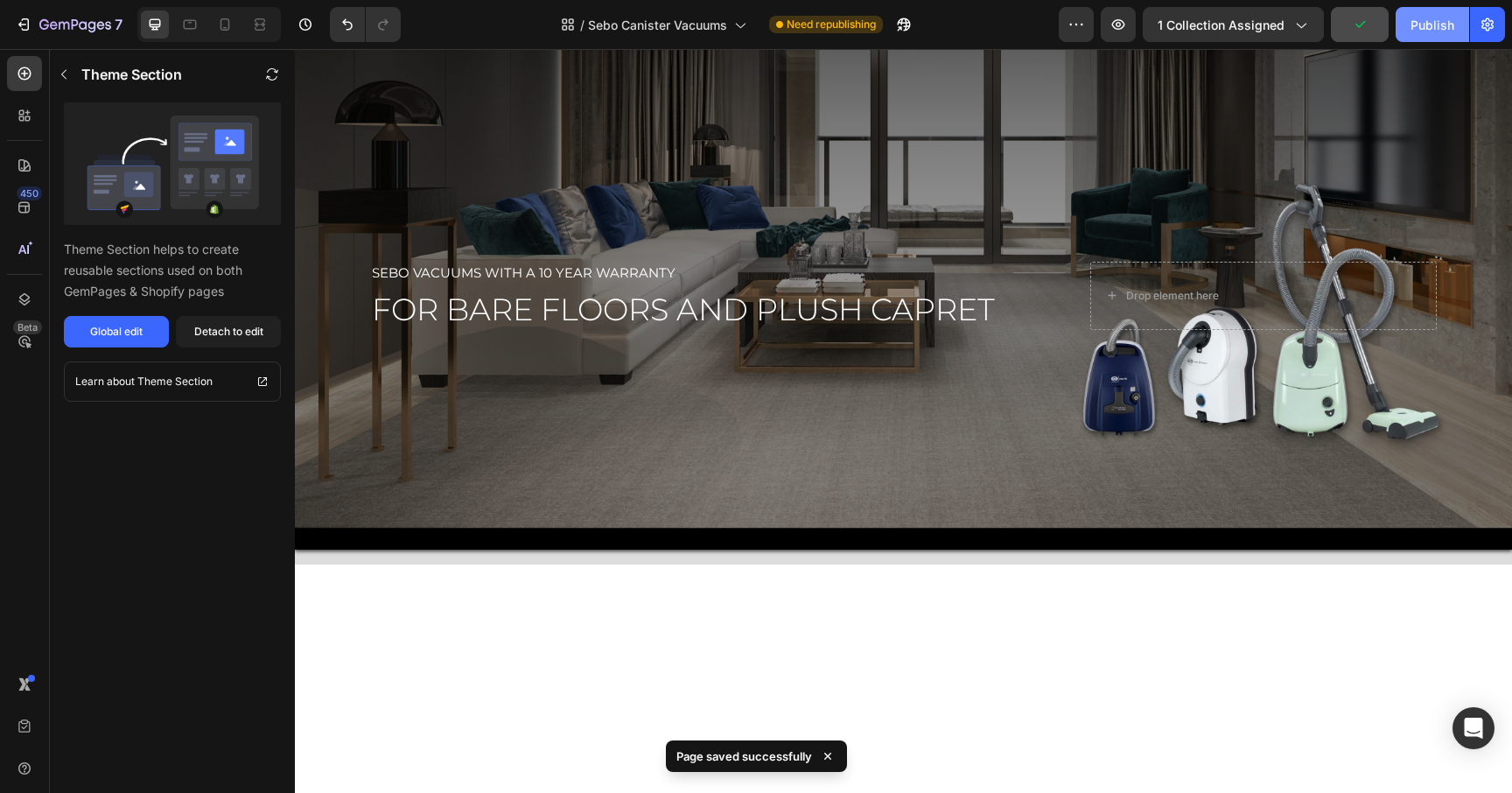
click at [1443, 18] on div "Publish" at bounding box center [1432, 24] width 43 height 18
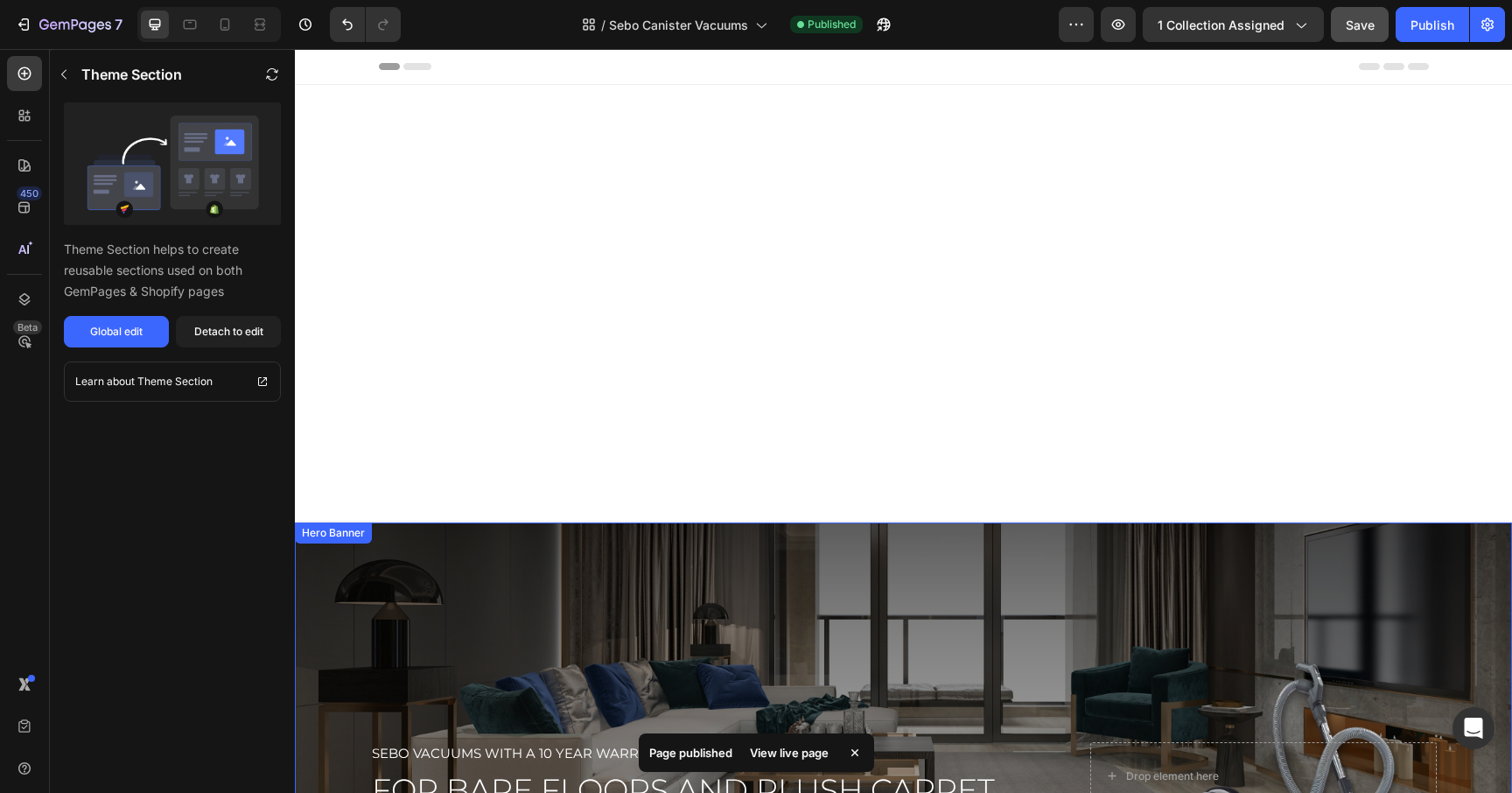
scroll to position [0, 0]
click at [793, 752] on div "View live page" at bounding box center [789, 752] width 100 height 24
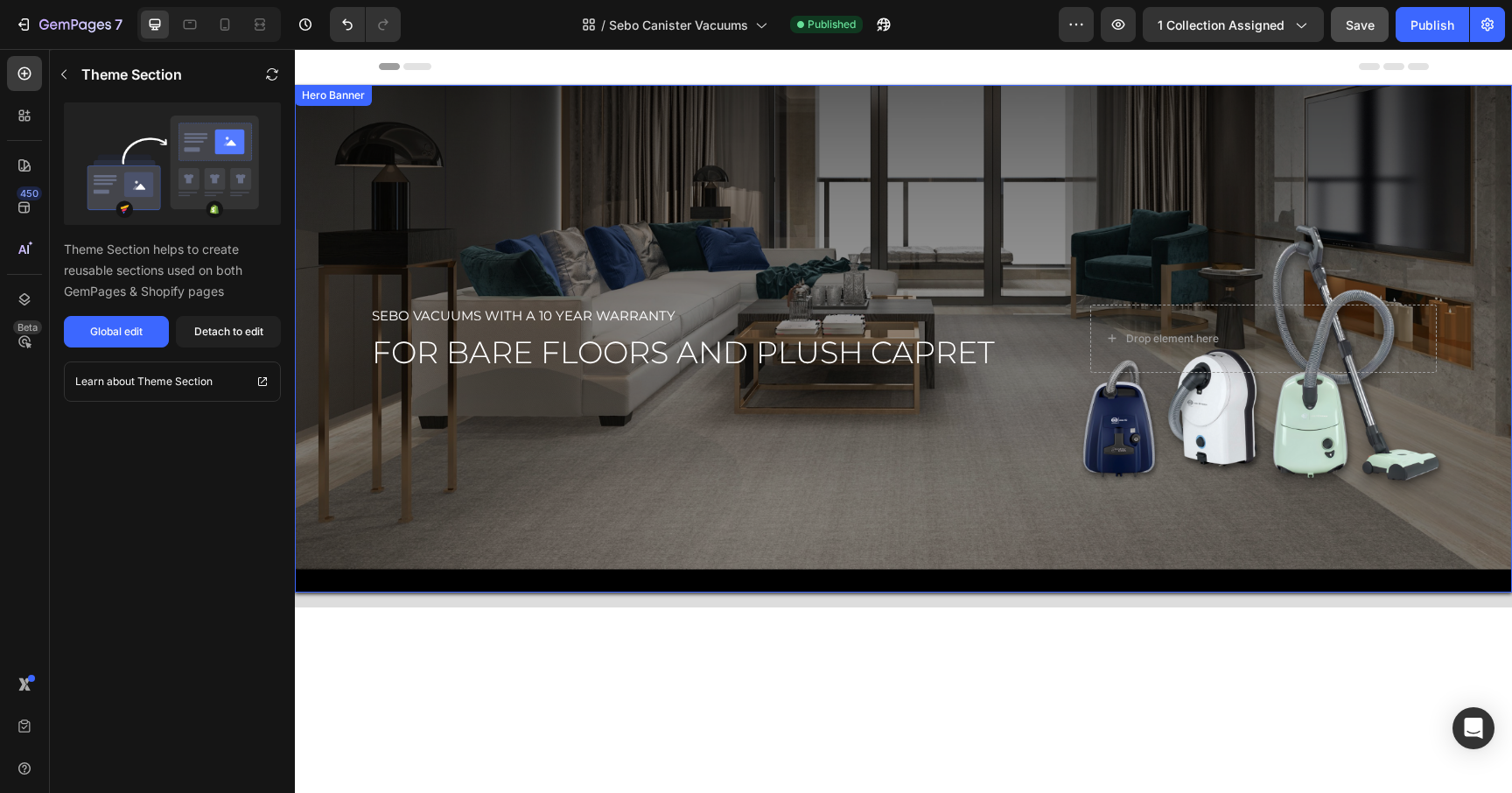
click at [973, 562] on div "Overlay" at bounding box center [903, 338] width 1217 height 508
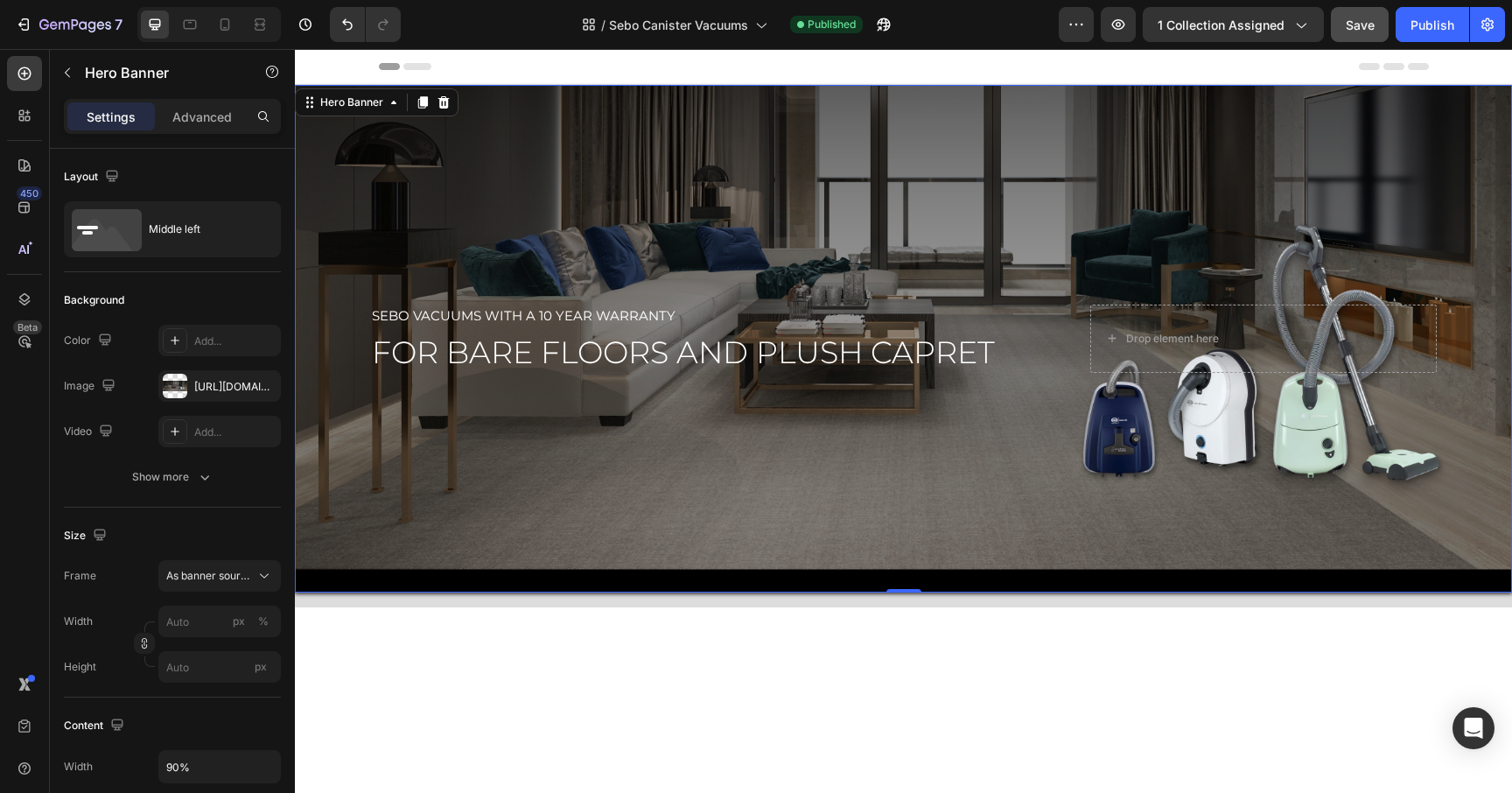
click at [909, 533] on div "Overlay" at bounding box center [903, 338] width 1217 height 508
click at [205, 579] on span "As banner source" at bounding box center [208, 575] width 86 height 15
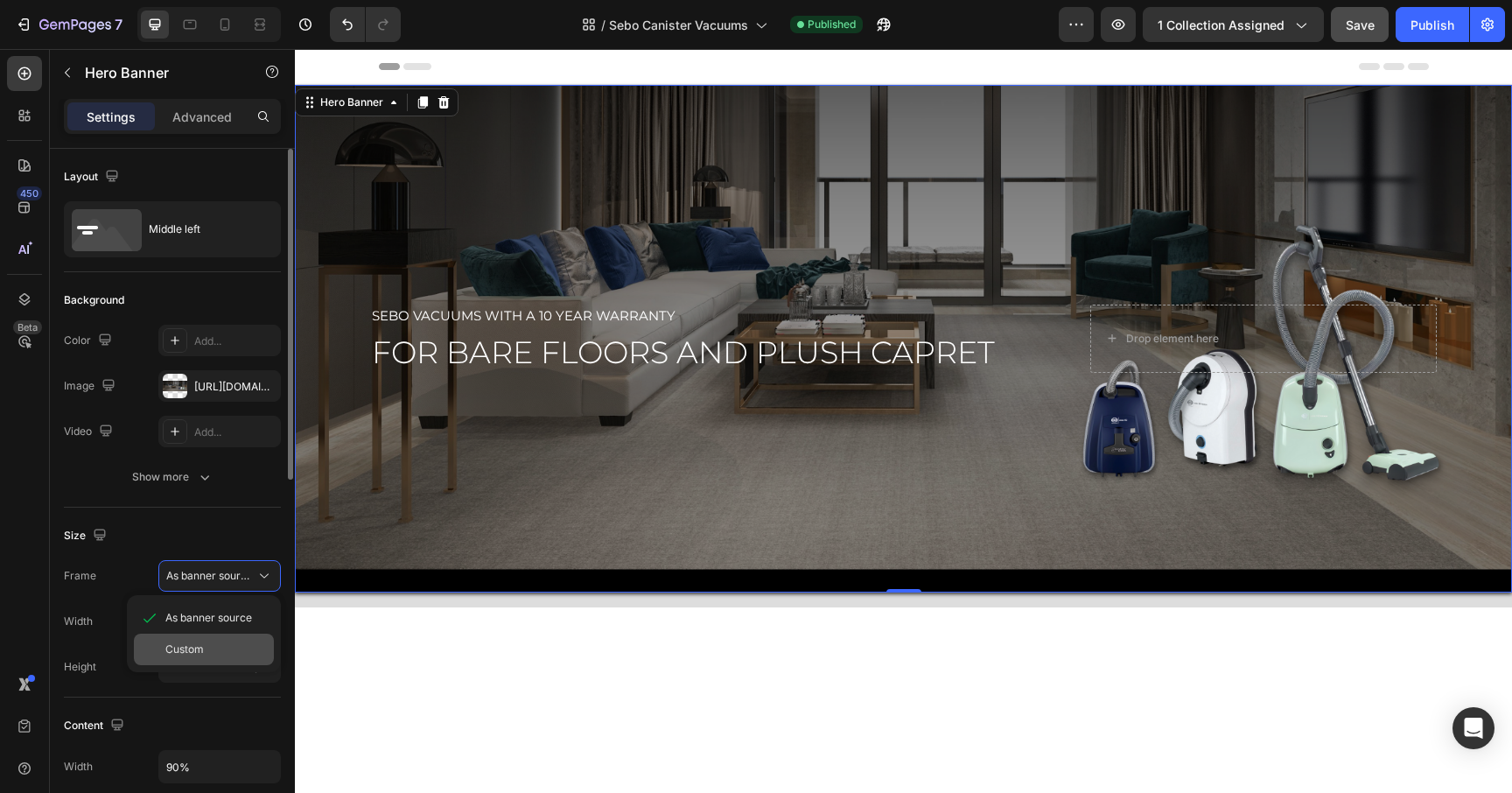
click at [187, 650] on span "Custom" at bounding box center [184, 649] width 39 height 15
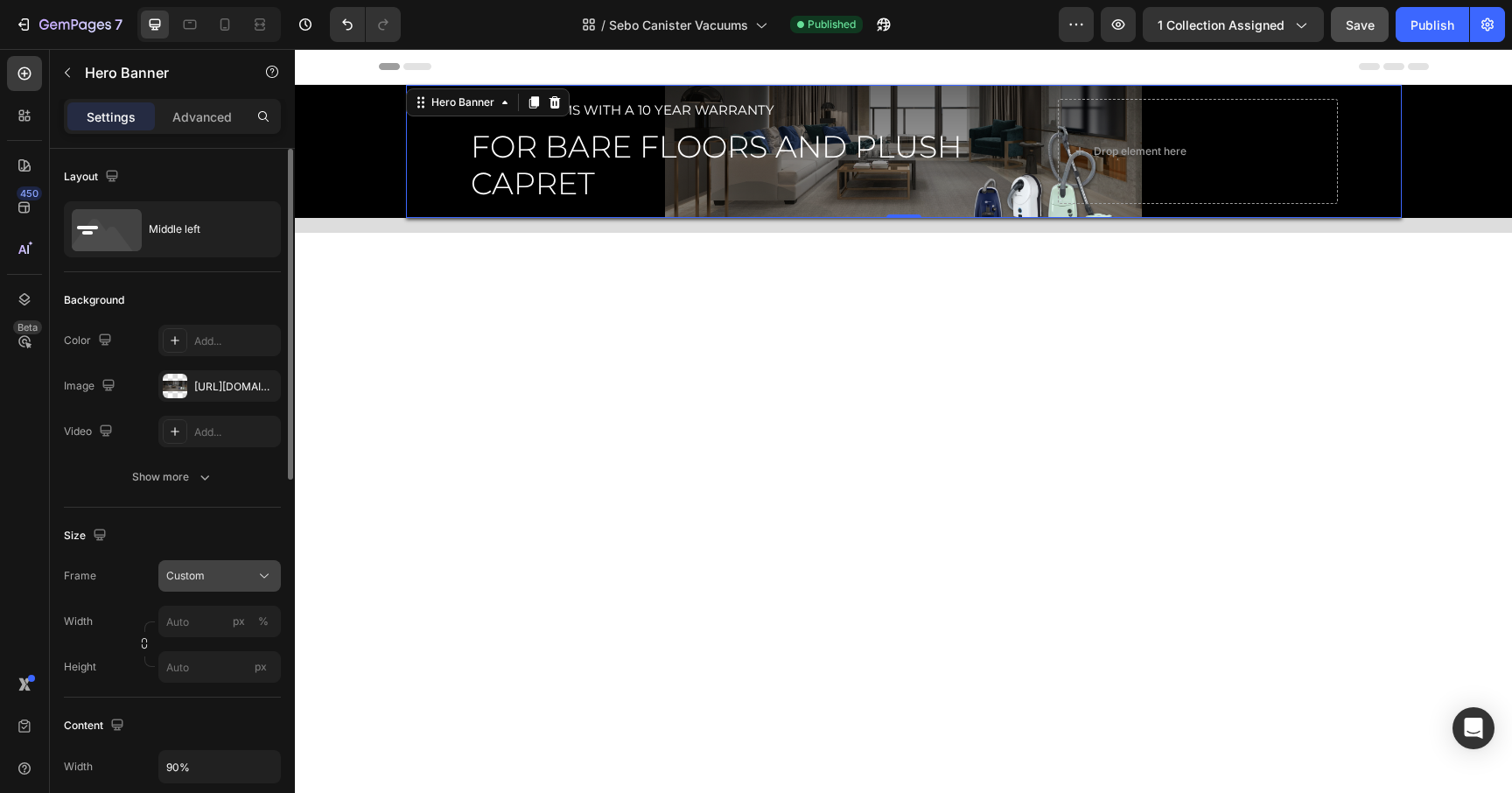
click at [212, 570] on div "Custom" at bounding box center [208, 575] width 86 height 15
click at [198, 615] on span "As banner source" at bounding box center [208, 617] width 87 height 15
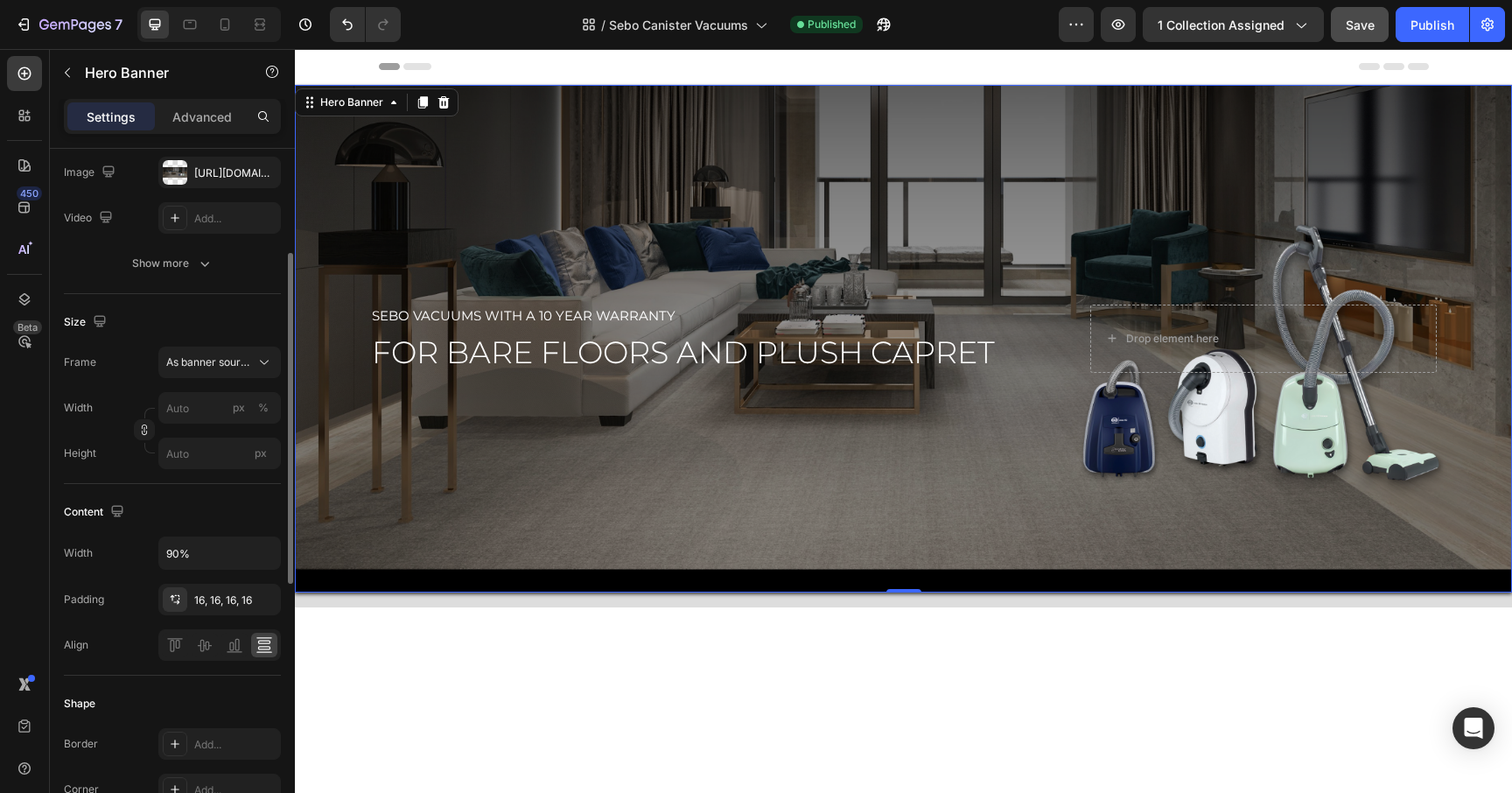
scroll to position [216, 0]
click at [214, 554] on input "90%" at bounding box center [220, 551] width 121 height 32
type input "93%"
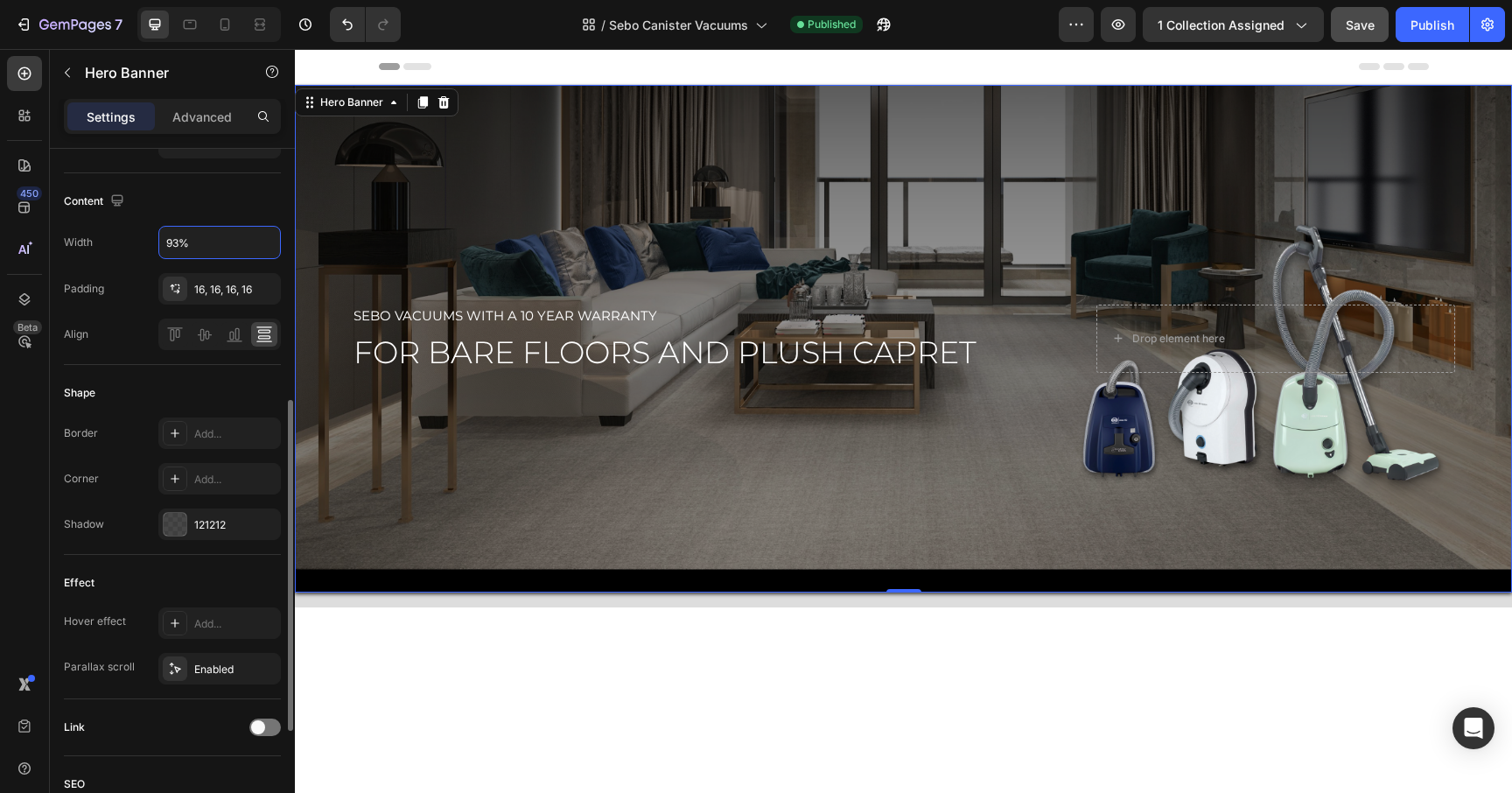
scroll to position [525, 0]
click at [210, 521] on div "121212" at bounding box center [219, 523] width 51 height 15
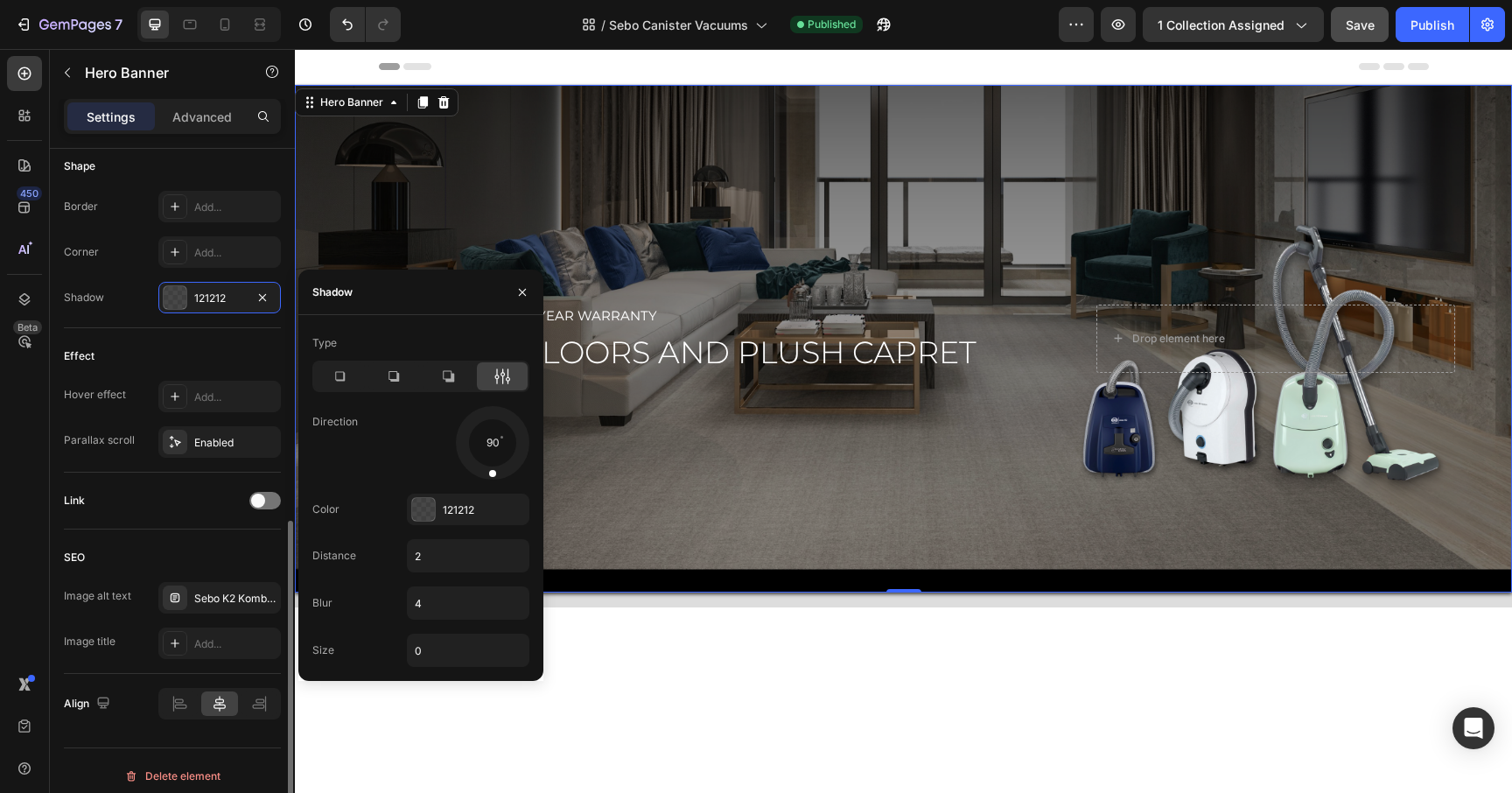
scroll to position [761, 0]
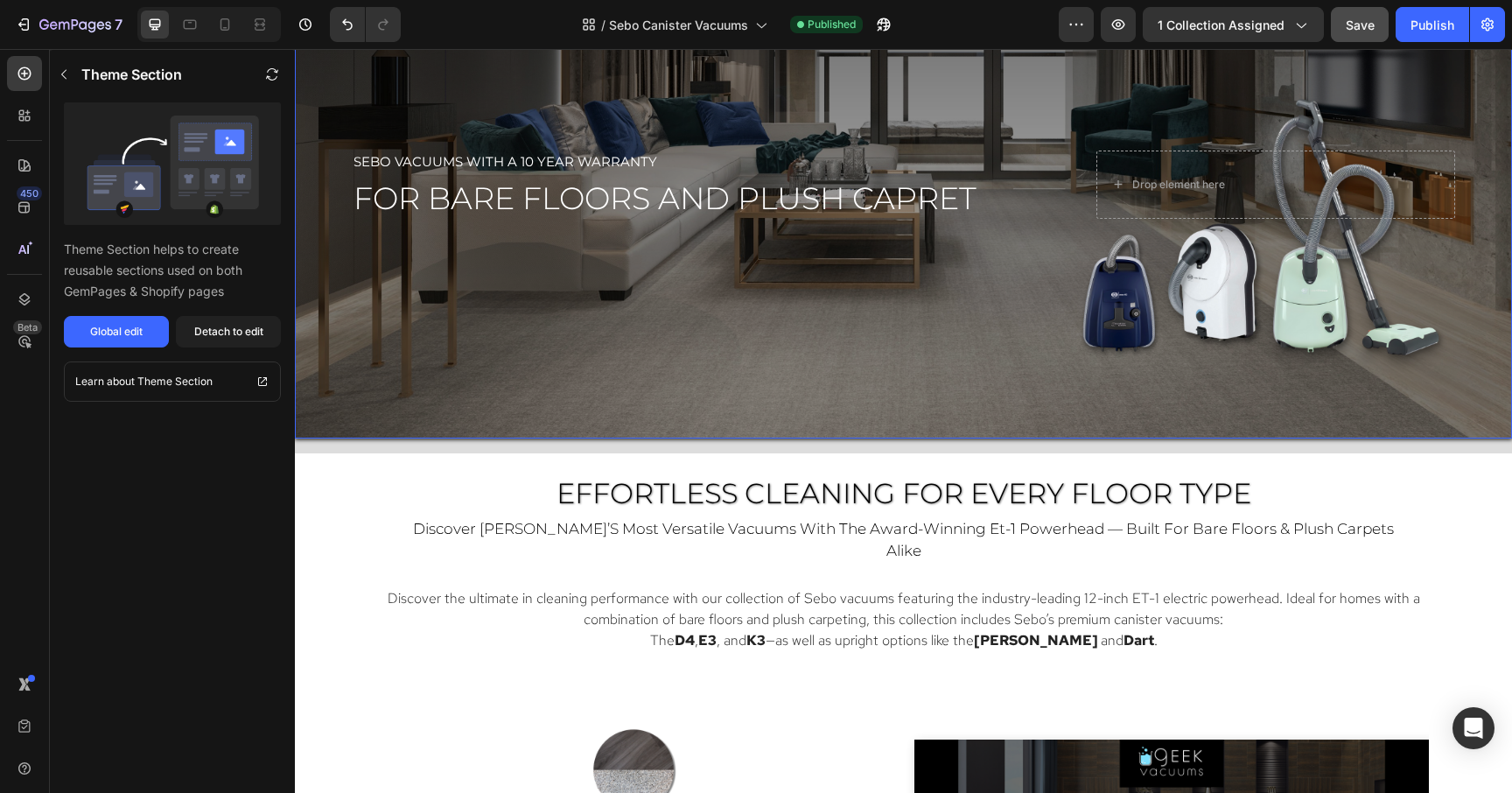
scroll to position [594, 0]
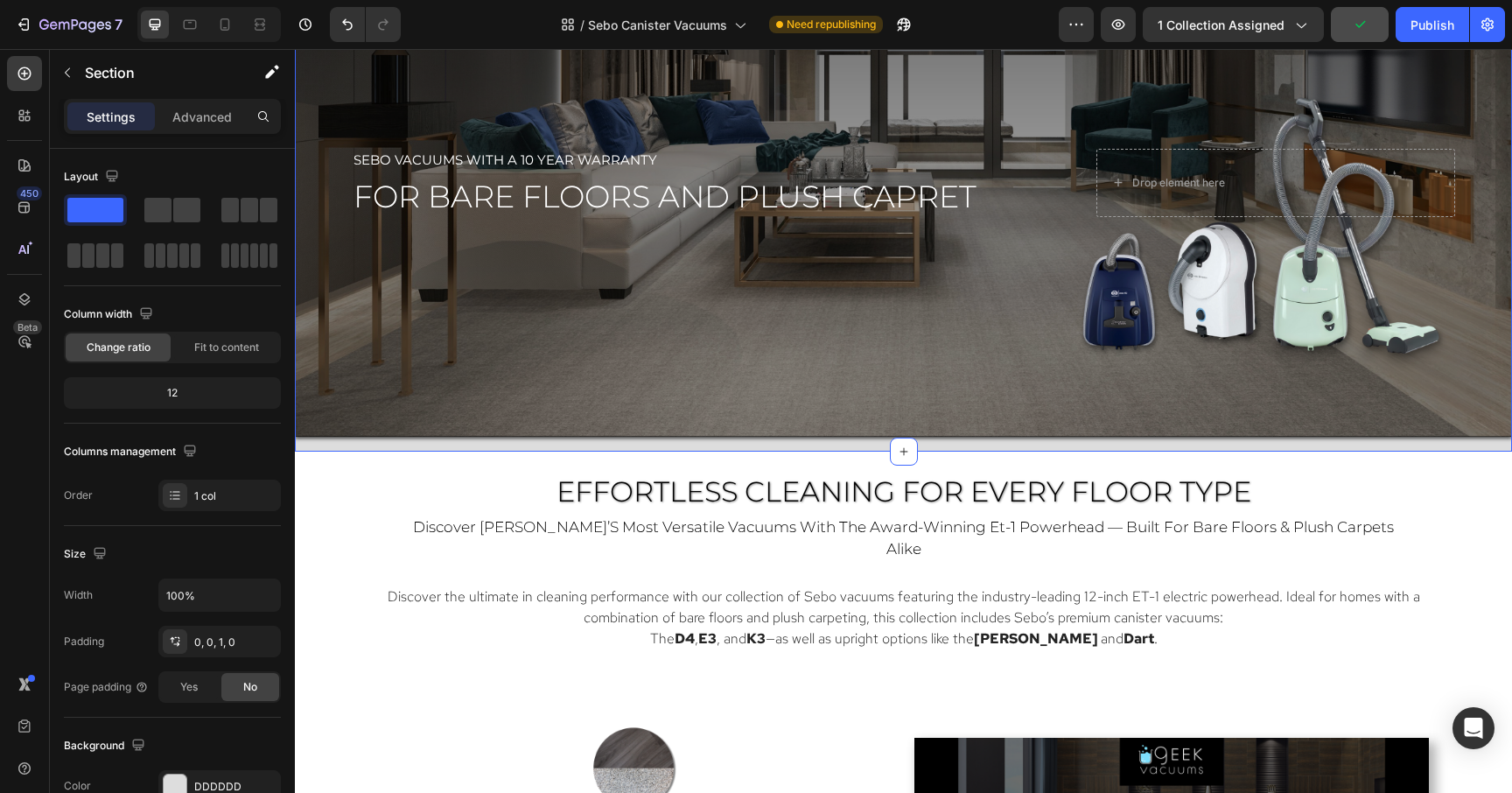
click at [651, 437] on div "sebo Vacuums with a 10 year warranty Text Block for bare floors and plush capre…" at bounding box center [903, 189] width 1217 height 521
click at [209, 102] on div "Settings Advanced" at bounding box center [172, 116] width 217 height 35
click at [203, 111] on p "Advanced" at bounding box center [202, 116] width 60 height 18
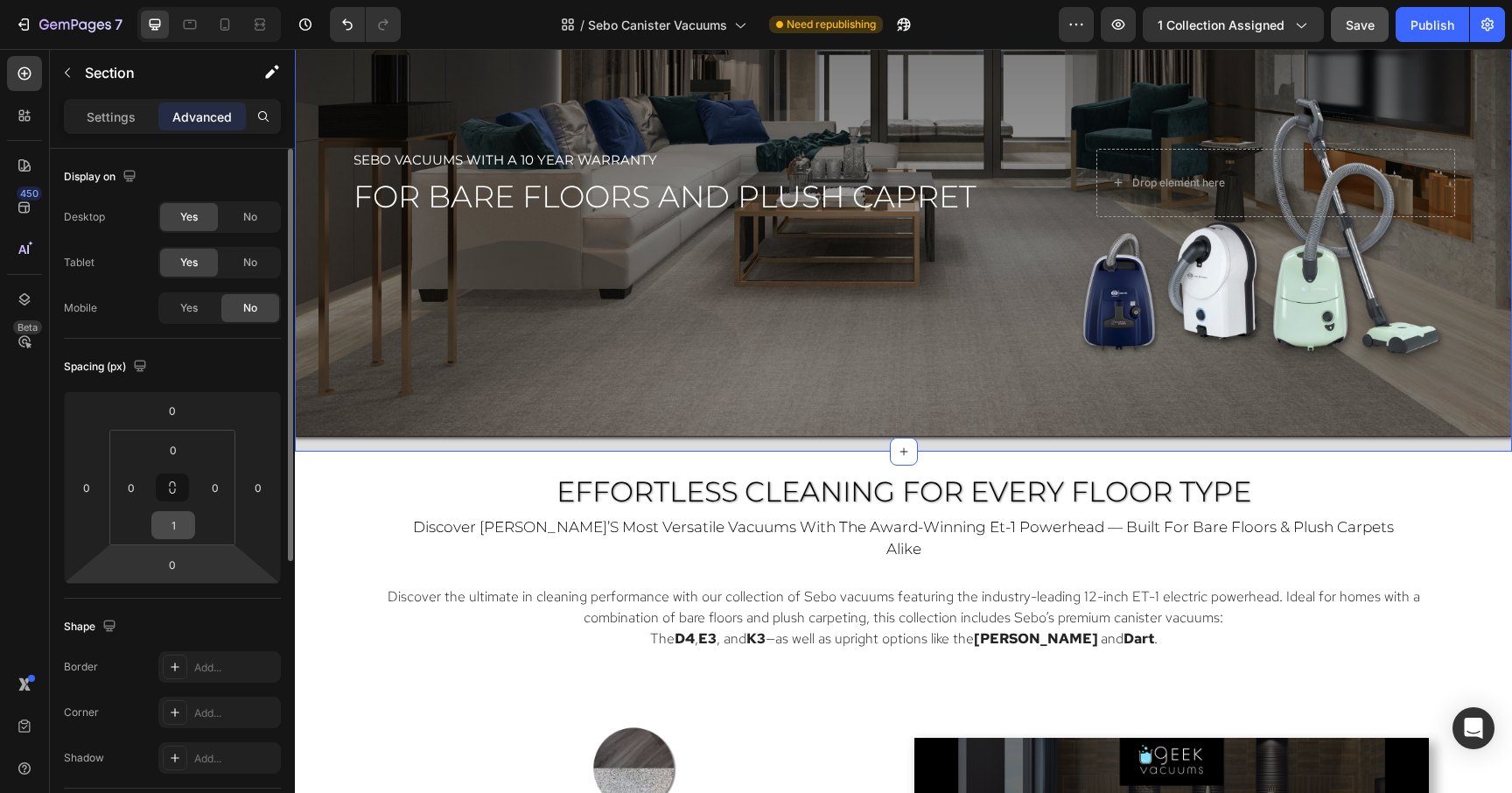
click at [169, 530] on input "1" at bounding box center [173, 524] width 35 height 26
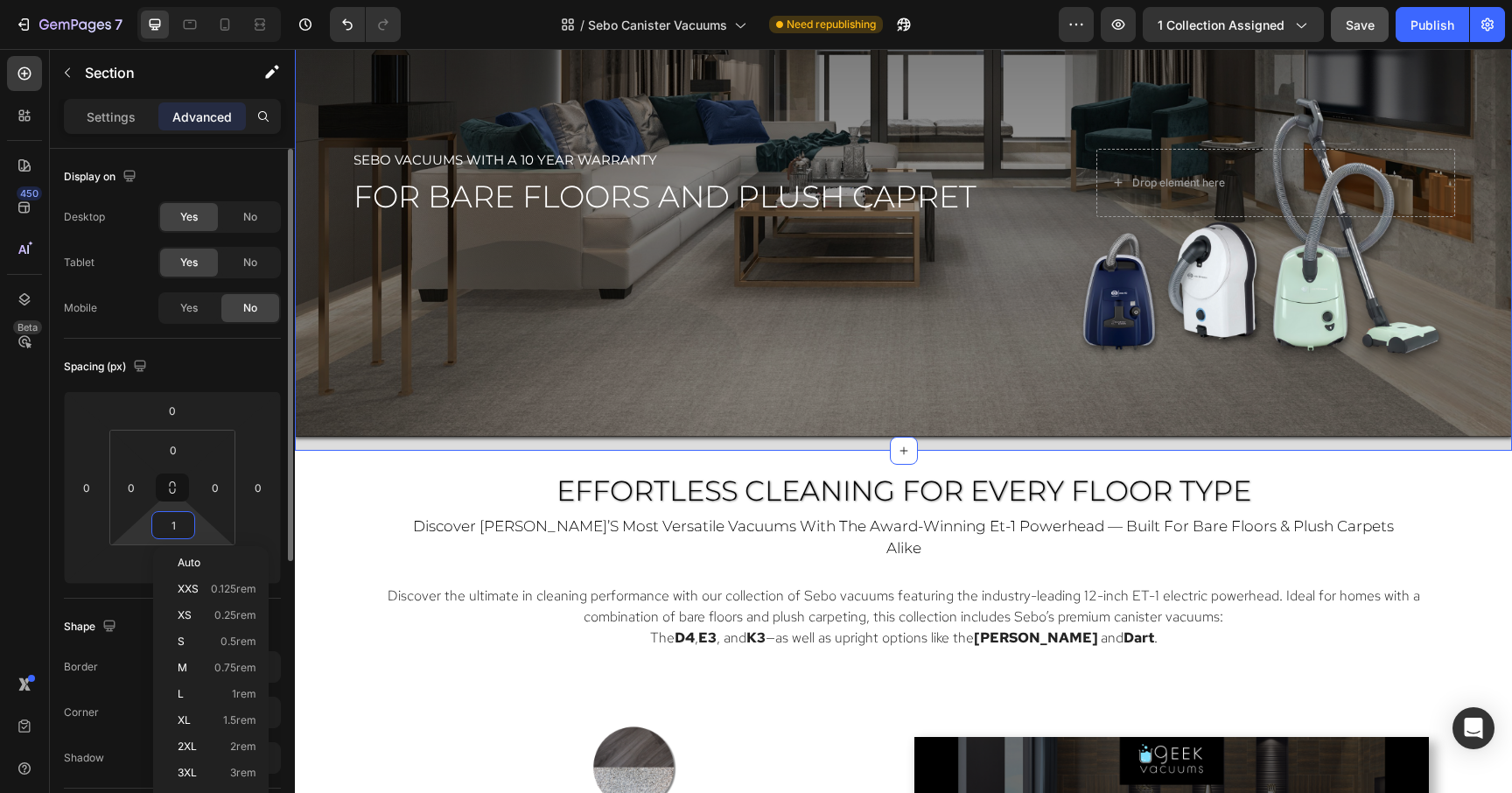
type input "0"
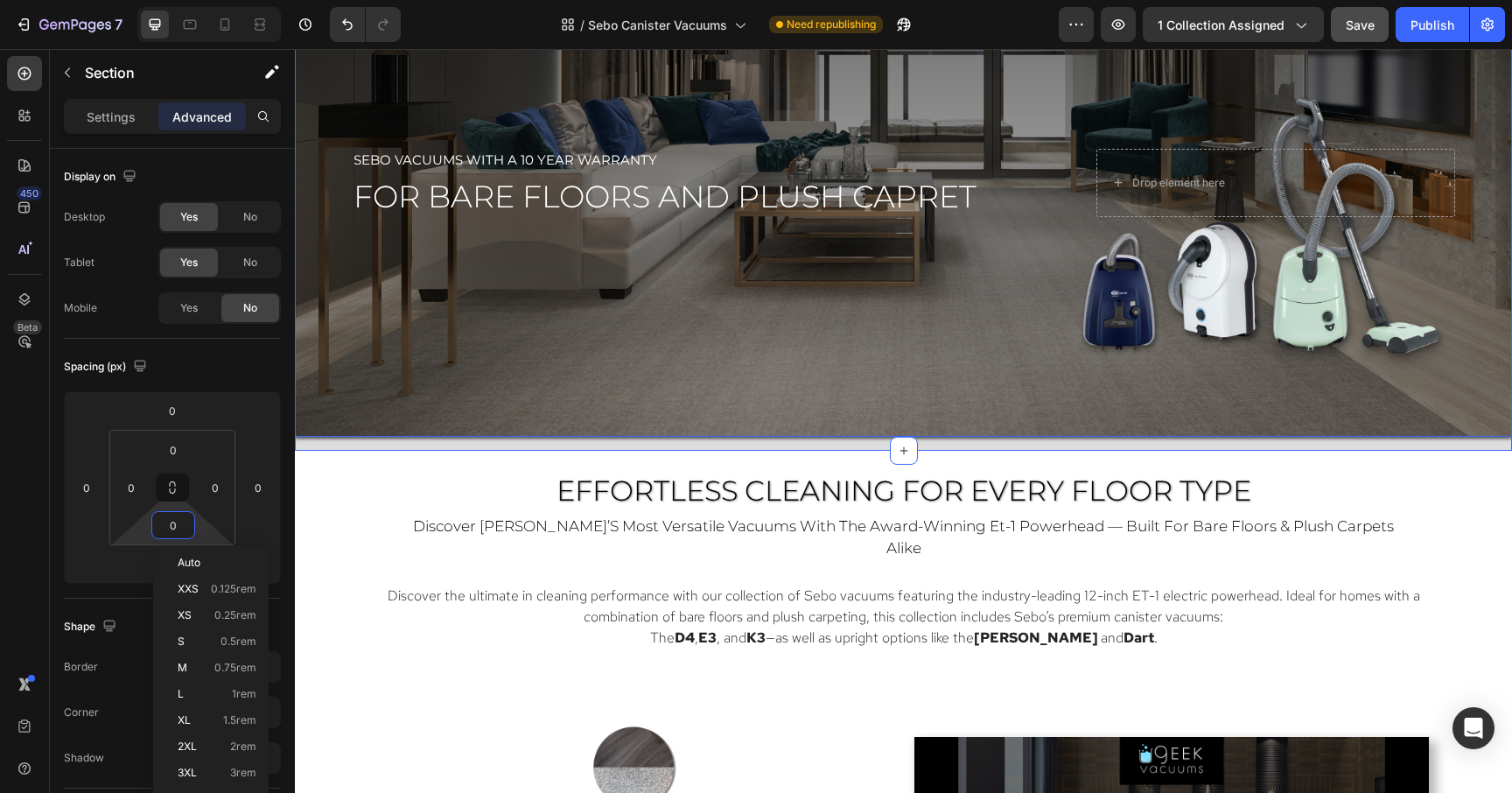
click at [524, 375] on div "Overlay" at bounding box center [903, 182] width 1217 height 508
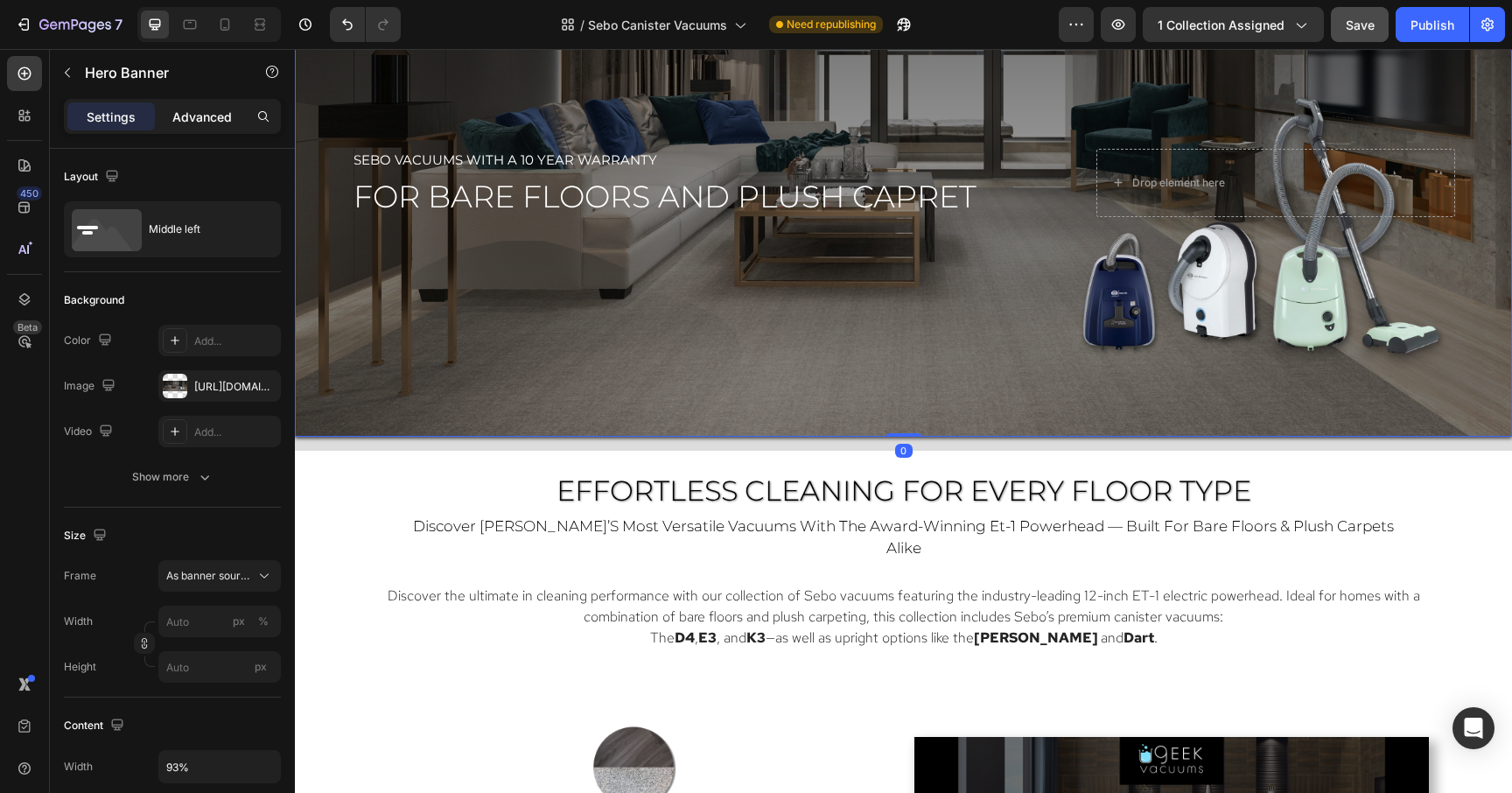
click at [196, 116] on p "Advanced" at bounding box center [202, 116] width 60 height 18
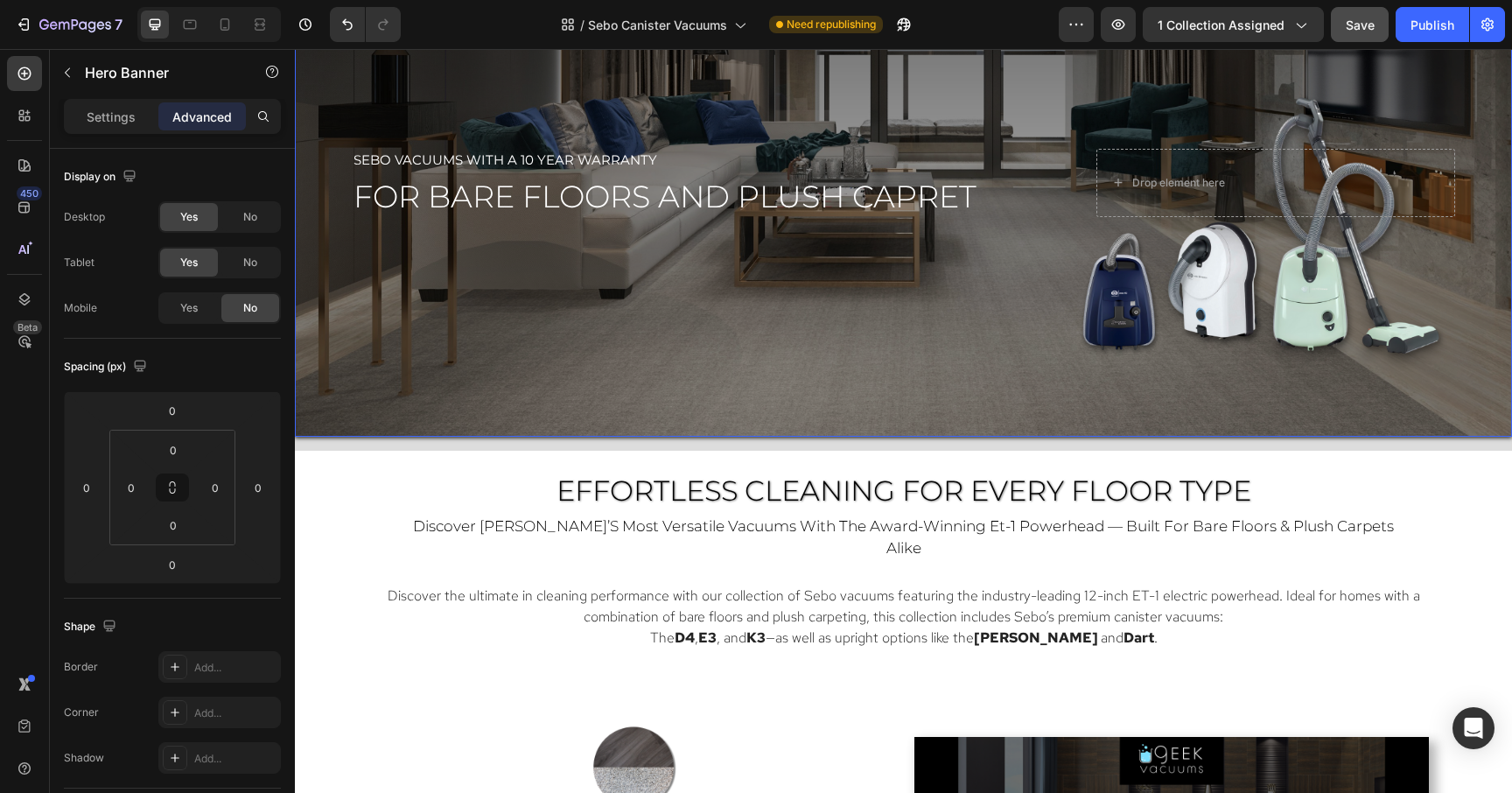
click at [908, 417] on div "Overlay" at bounding box center [903, 182] width 1217 height 508
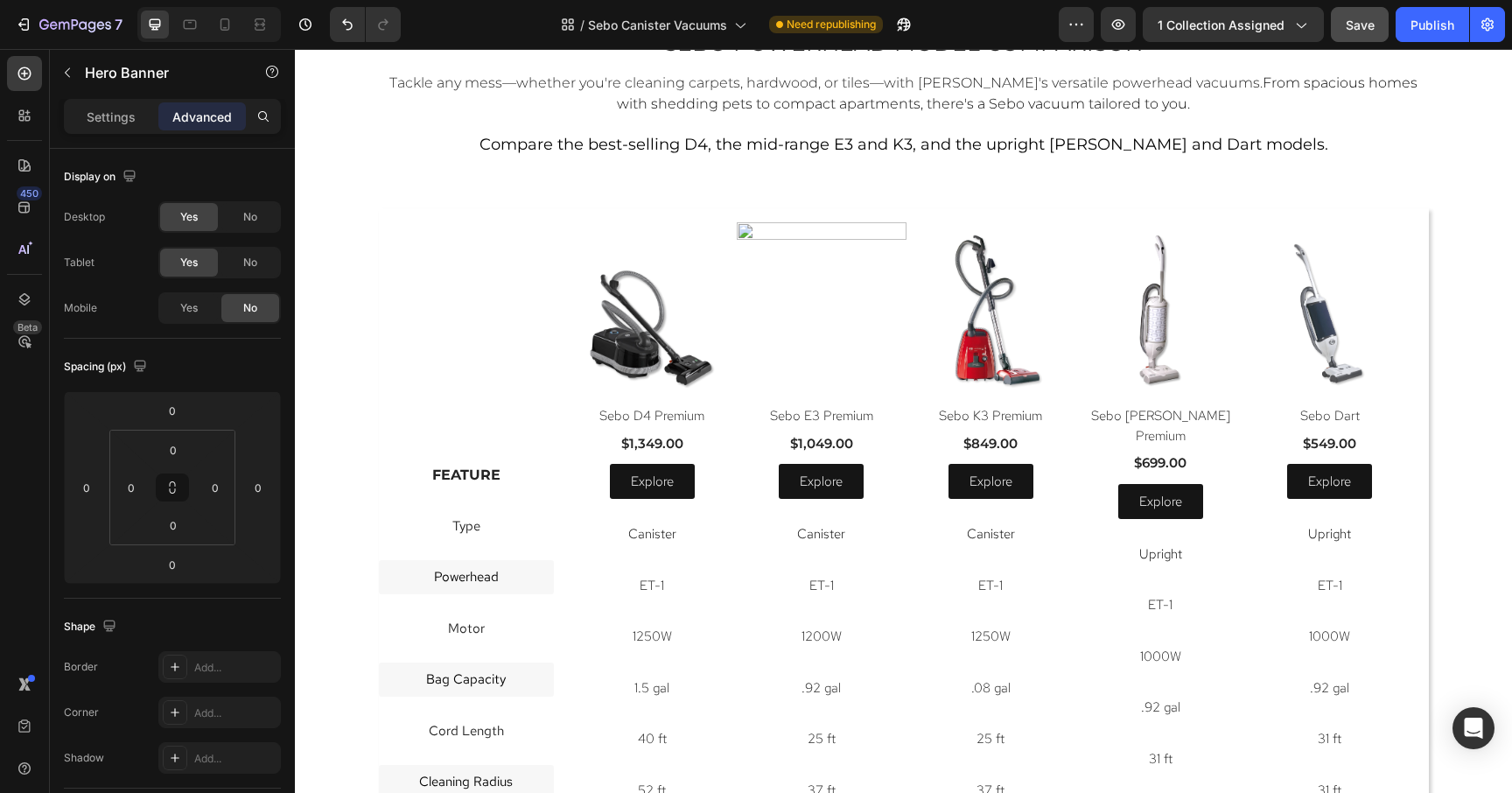
scroll to position [2857, 0]
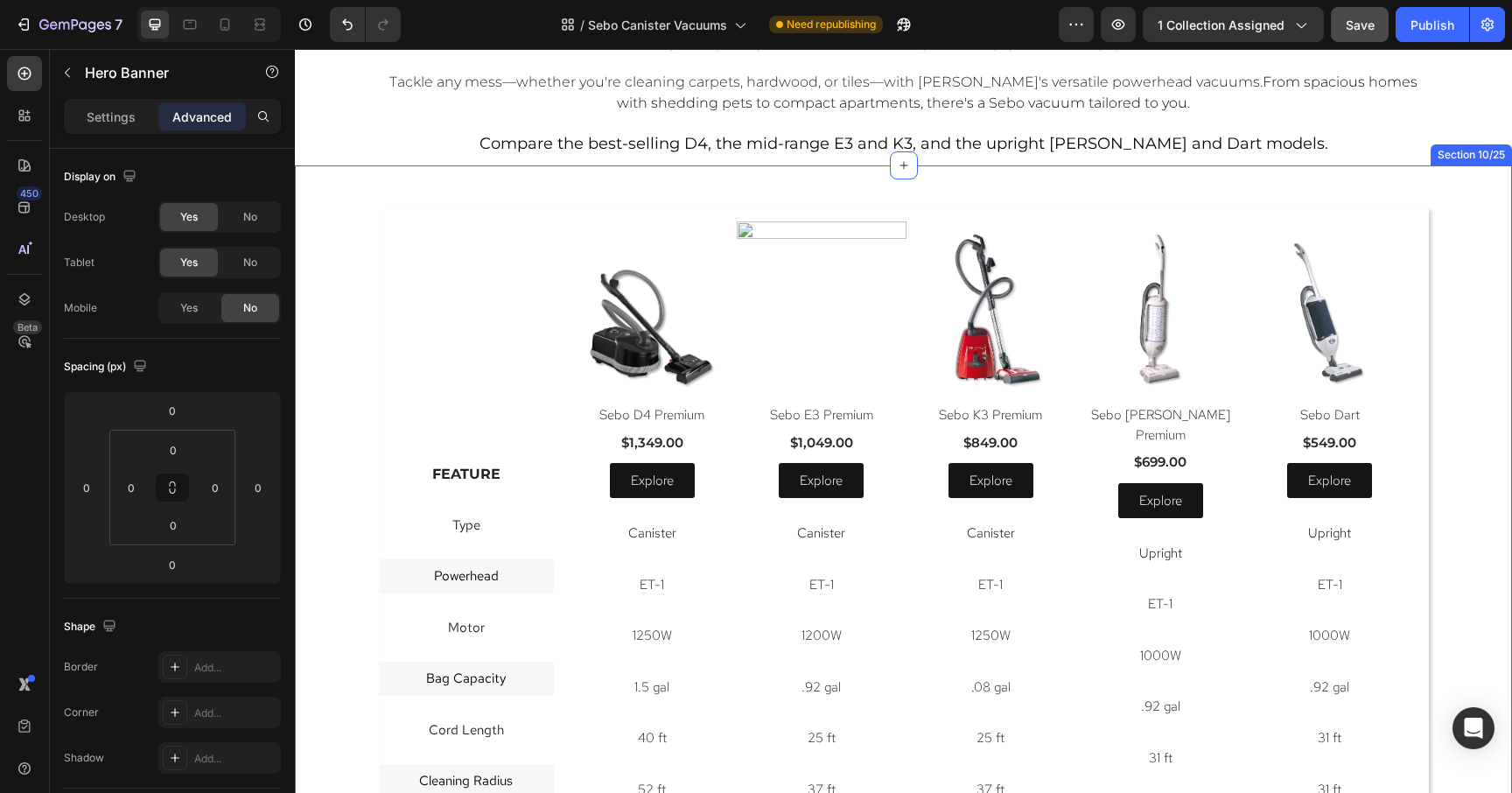
click at [889, 178] on div "Image Feature Text Block Type Text Block Powerhead Text Block Motor Text Block …" at bounding box center [903, 762] width 1217 height 1195
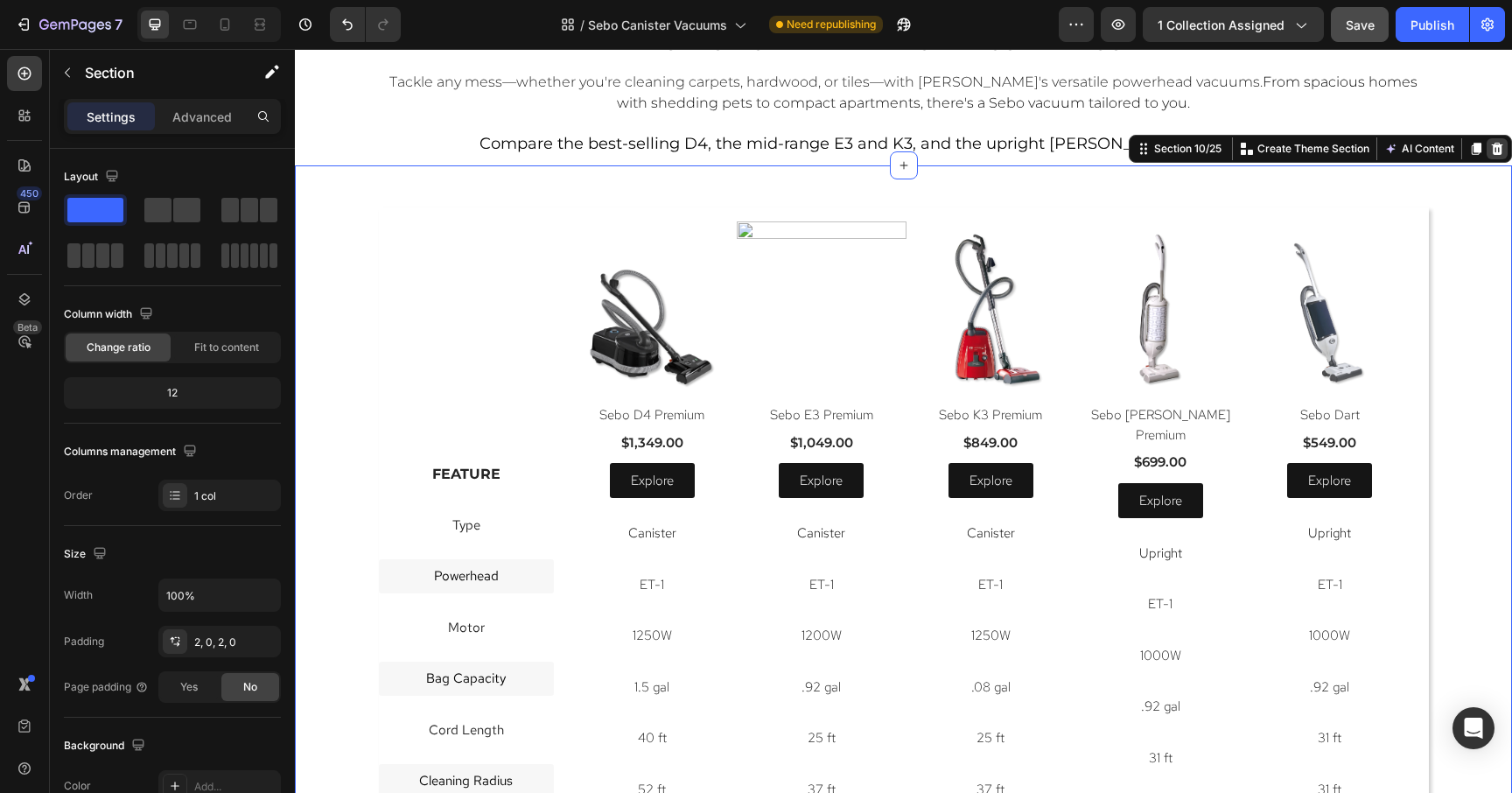
click at [1496, 148] on icon at bounding box center [1498, 149] width 14 height 14
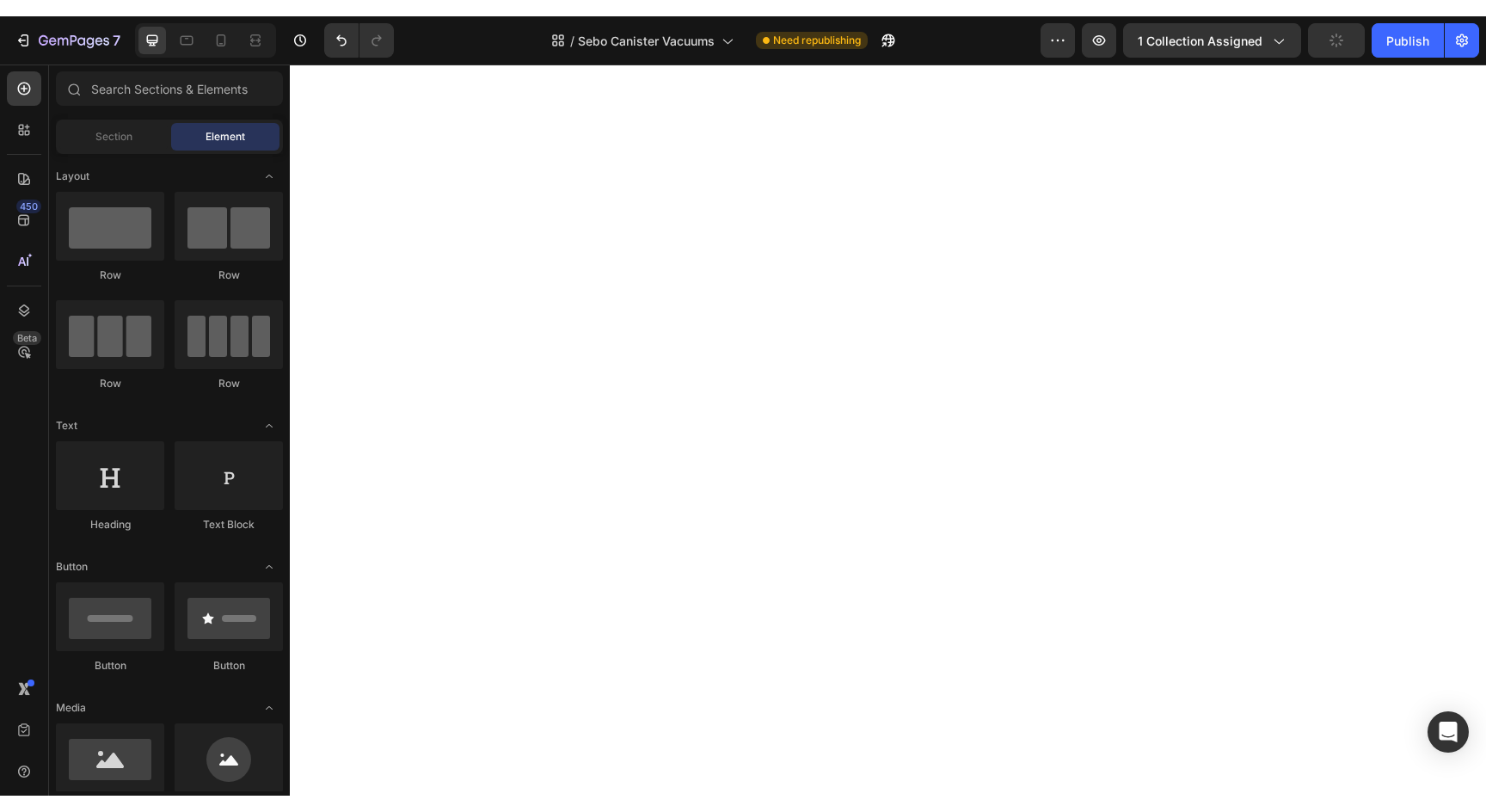
scroll to position [0, 0]
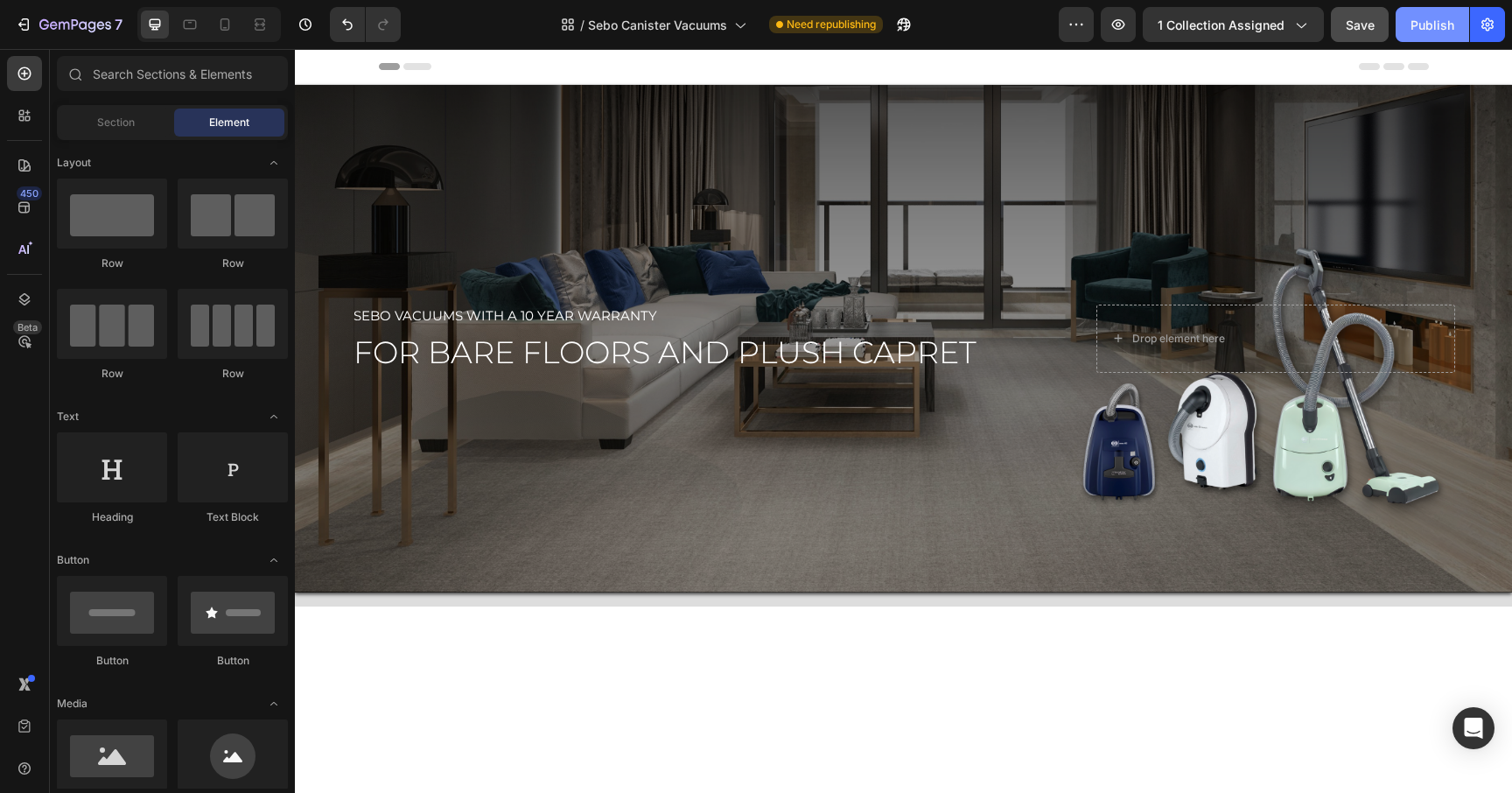
click at [1441, 23] on div "Publish" at bounding box center [1432, 24] width 43 height 18
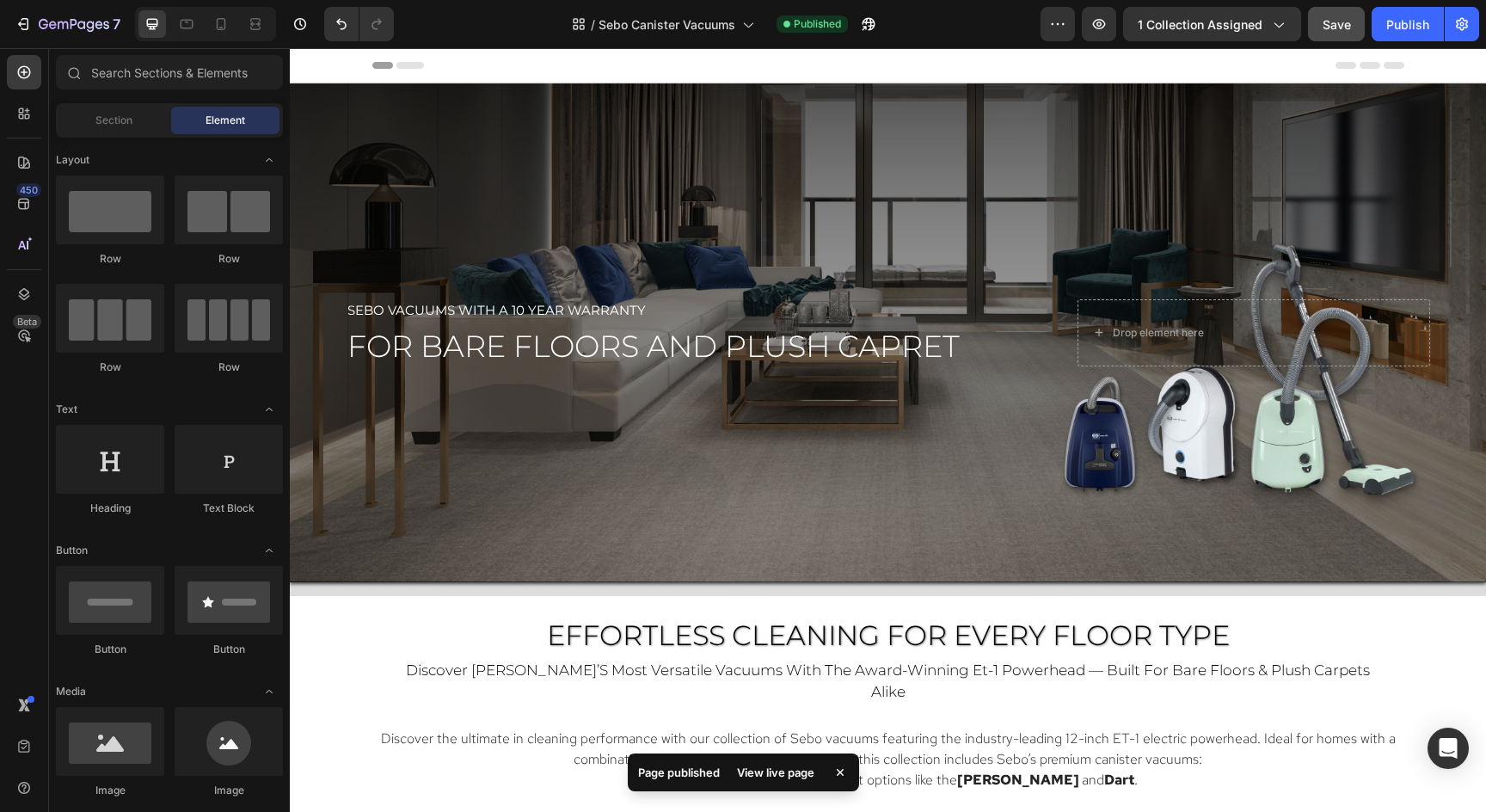
click at [762, 768] on div "View live page" at bounding box center [776, 771] width 98 height 24
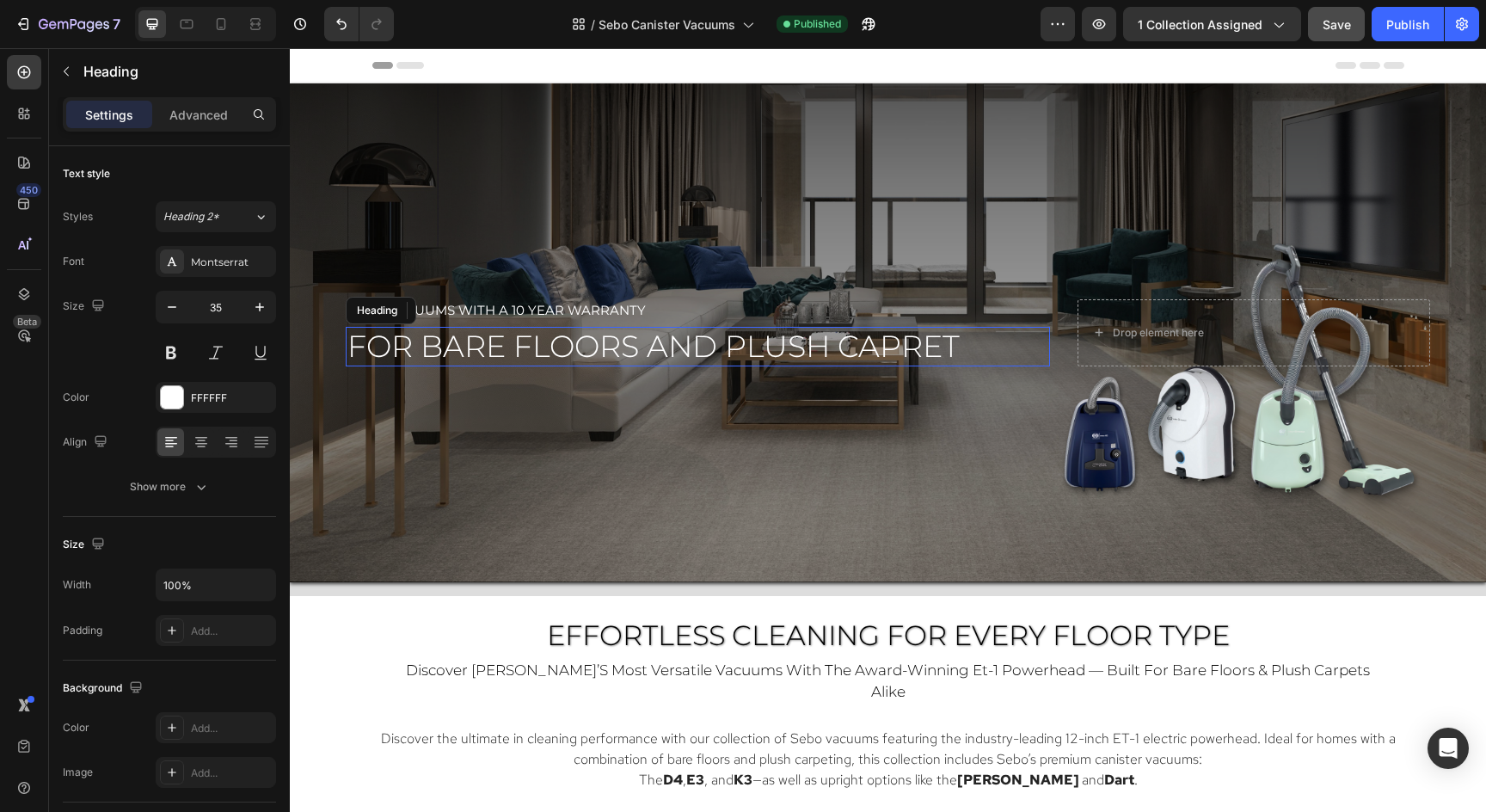
click at [767, 352] on span "for bare floors and plush capret" at bounding box center [653, 347] width 613 height 37
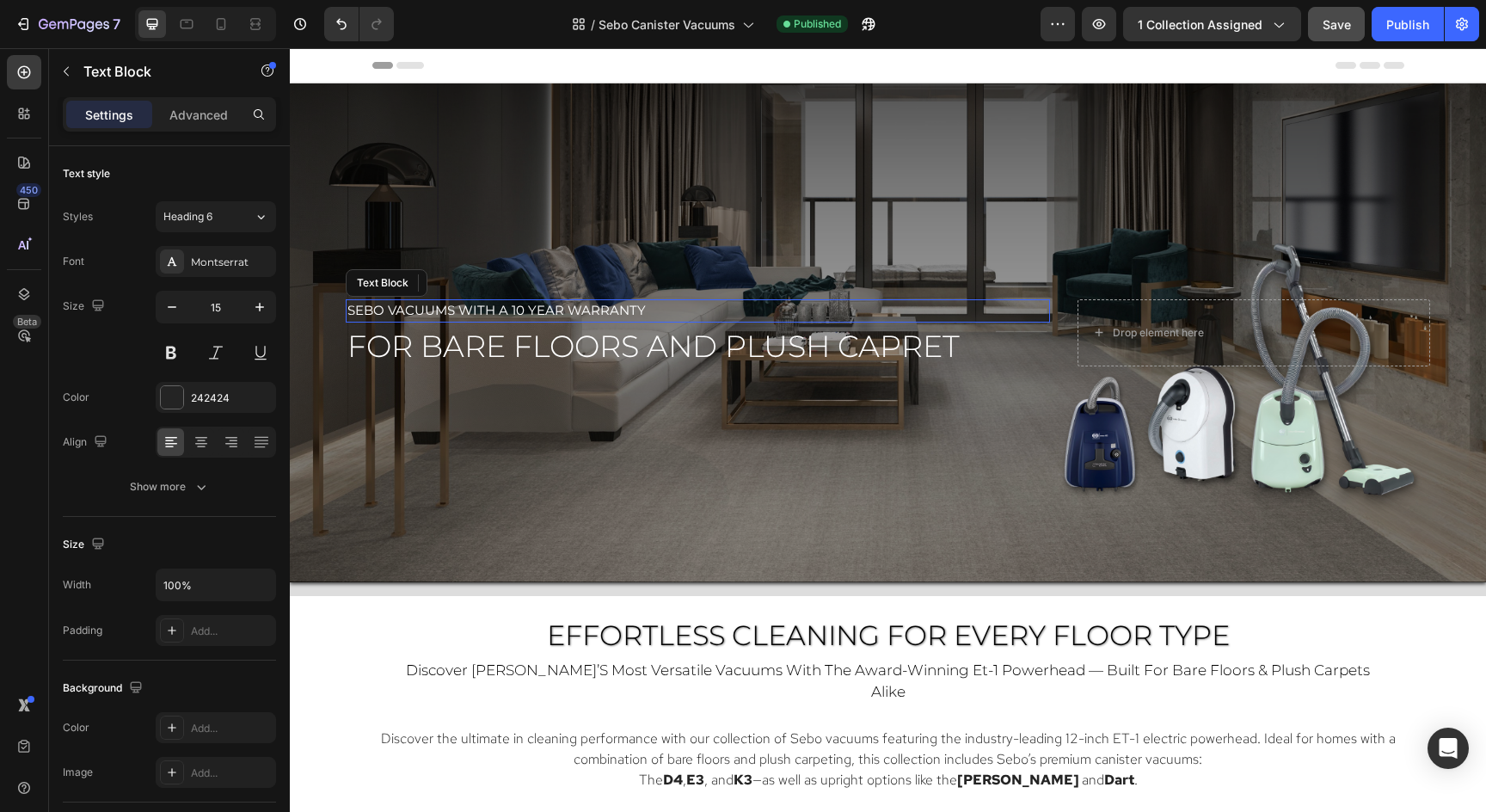
click at [654, 307] on p "sebo Vacuums with a 10 year warranty" at bounding box center [698, 310] width 701 height 20
click at [387, 311] on span "sebo Vacuums with a 10 year warranty" at bounding box center [497, 309] width 299 height 16
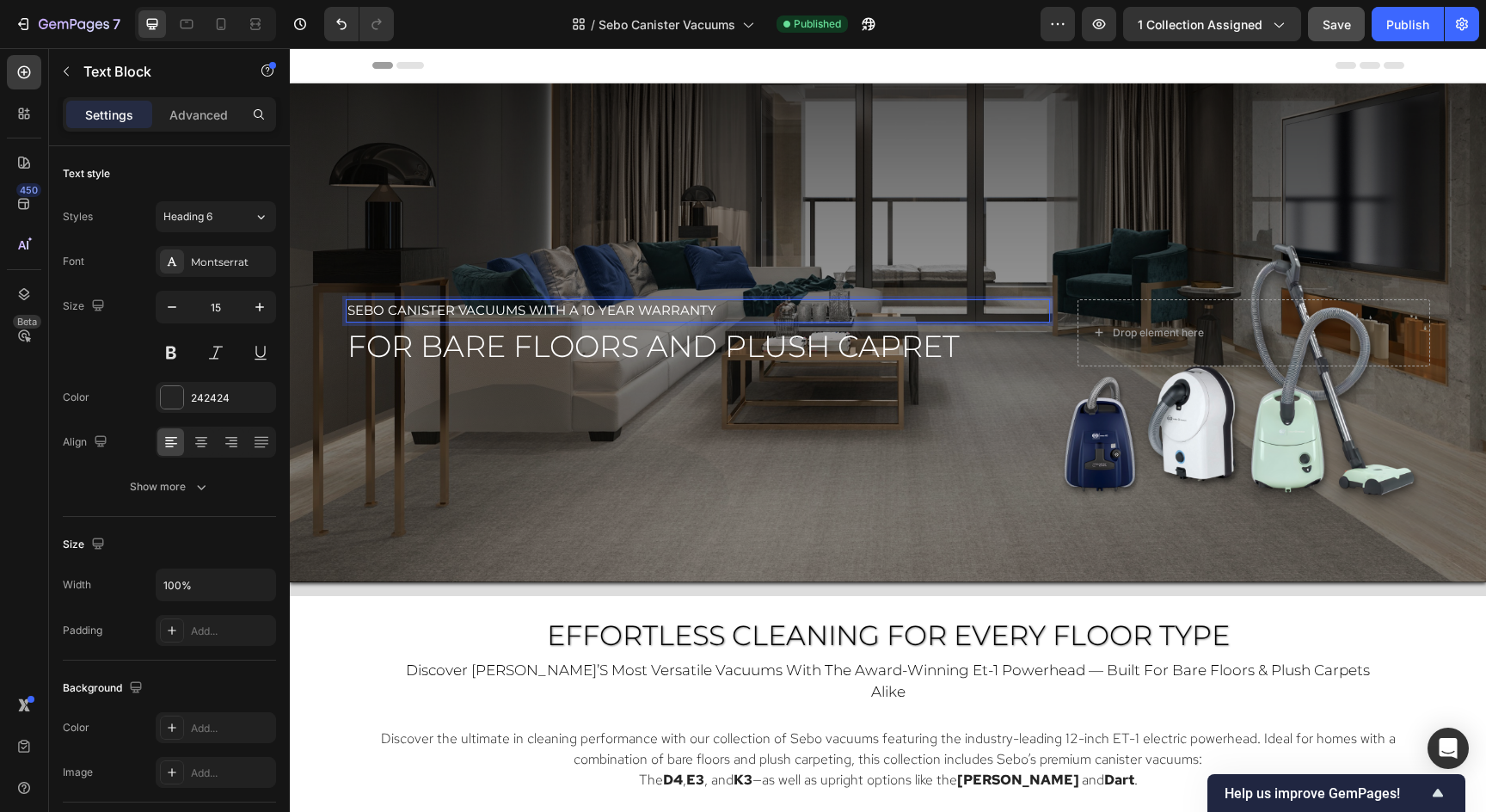
click at [528, 312] on span "sebo Canister Vacuums with a 10 year warranty" at bounding box center [532, 309] width 369 height 16
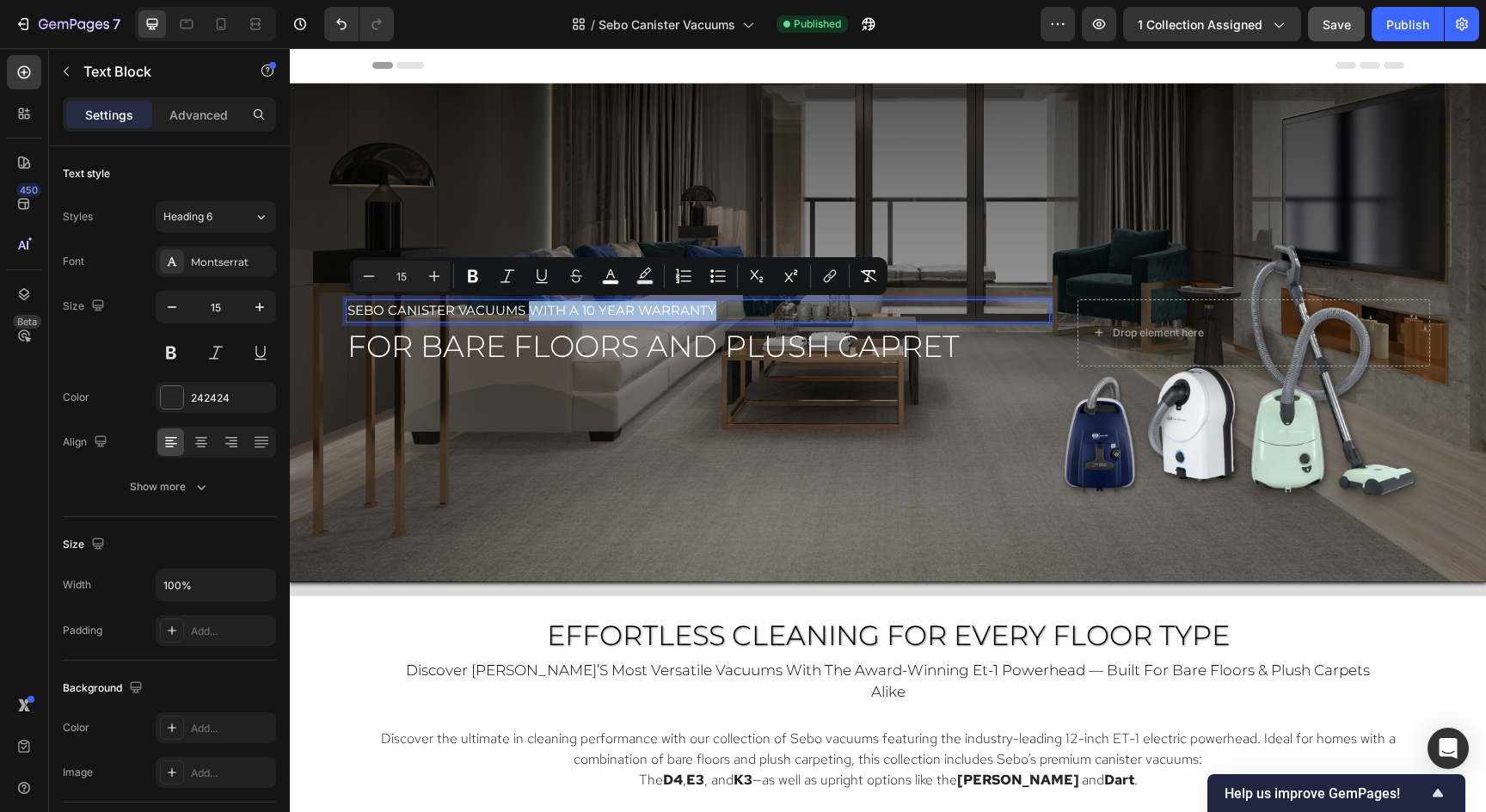
drag, startPoint x: 528, startPoint y: 312, endPoint x: 724, endPoint y: 322, distance: 196.3
click at [724, 322] on div "sebo Canister Vacuums with a 10 year warranty" at bounding box center [698, 311] width 705 height 23
copy span "with a 10 year warranty"
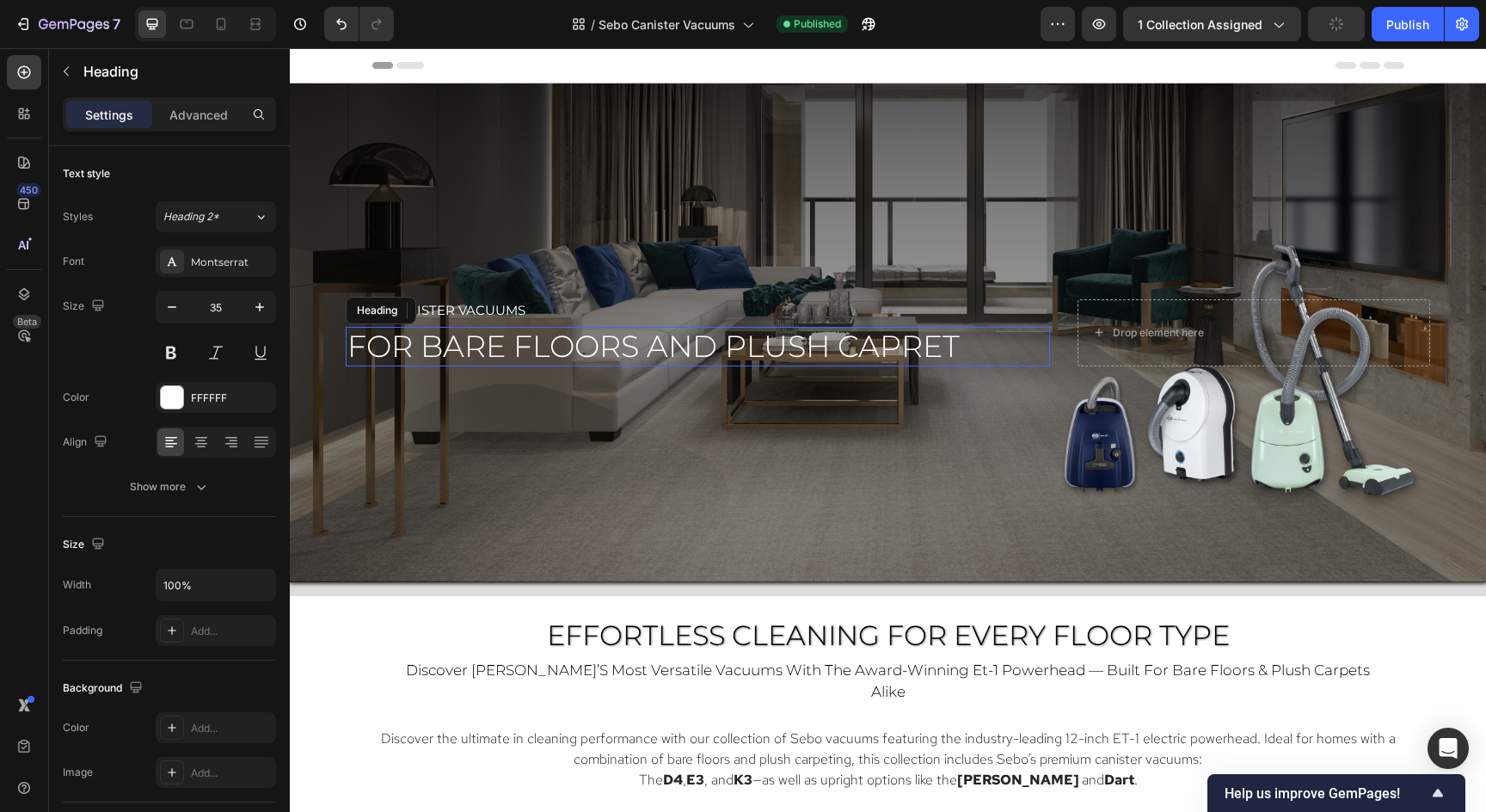
click at [807, 345] on span "for bare floors and plush capret" at bounding box center [653, 347] width 613 height 37
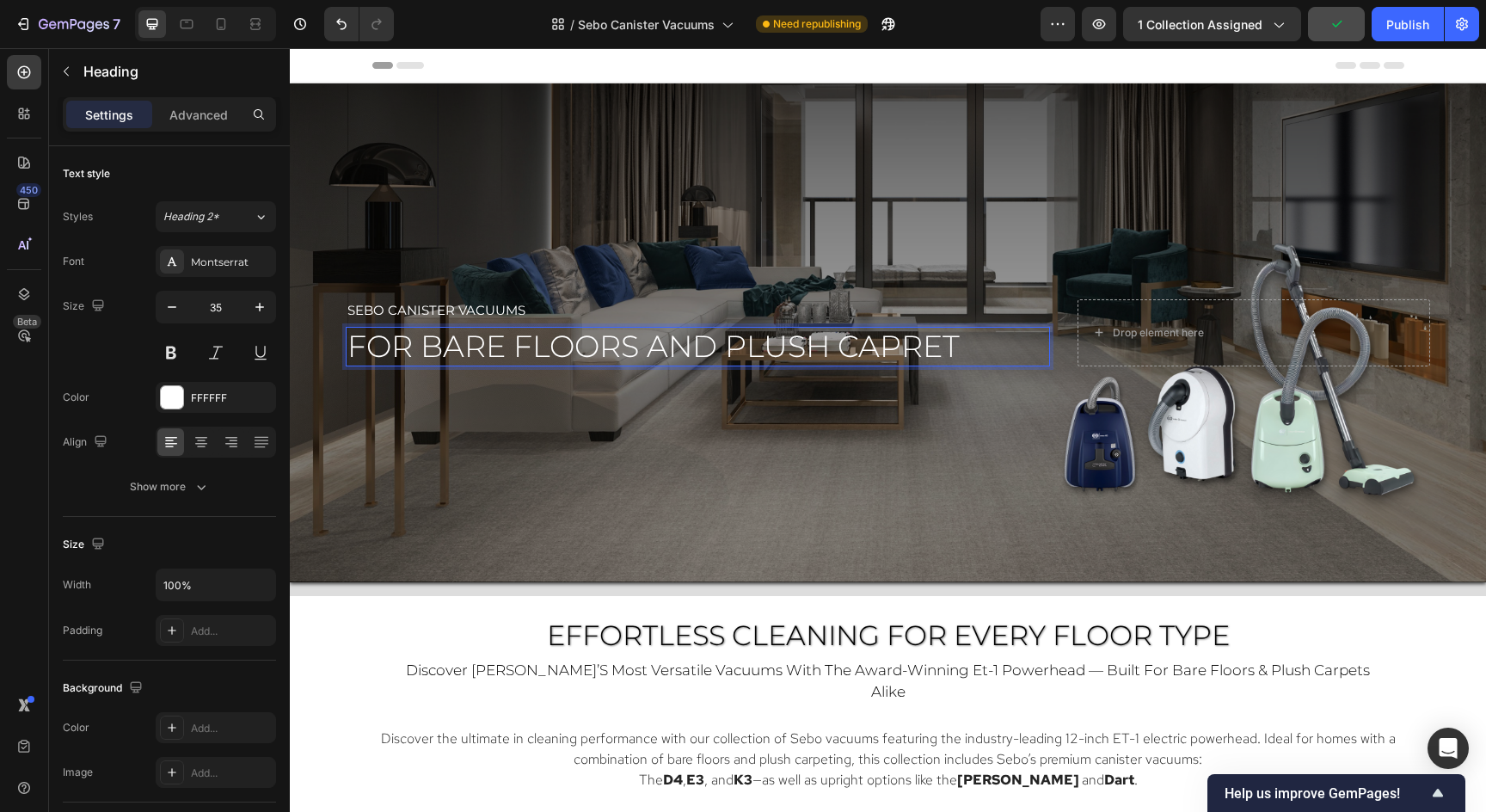
click at [807, 345] on span "for bare floors and plush capret" at bounding box center [653, 347] width 613 height 37
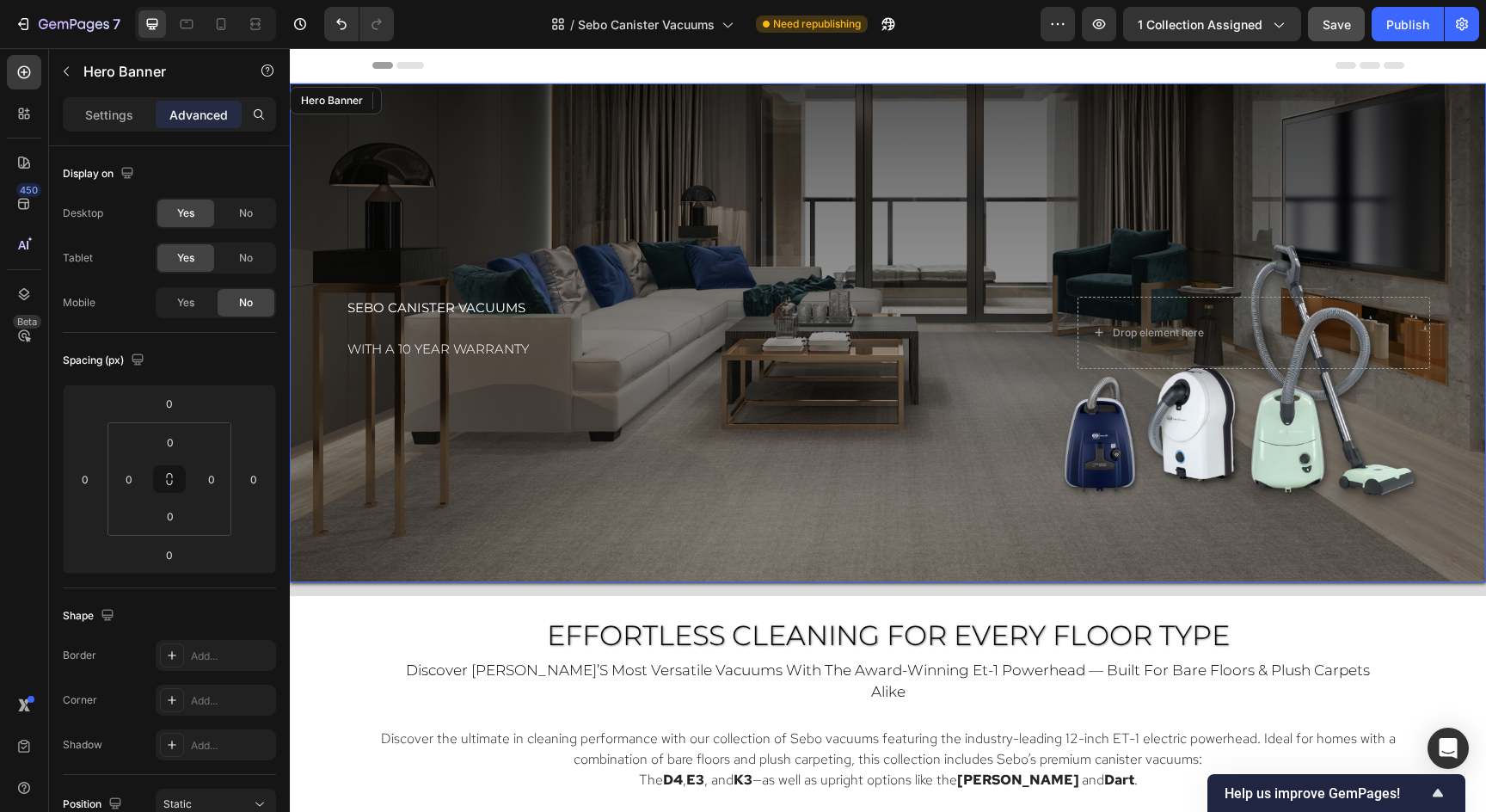
click at [778, 275] on div "Overlay" at bounding box center [888, 332] width 1196 height 499
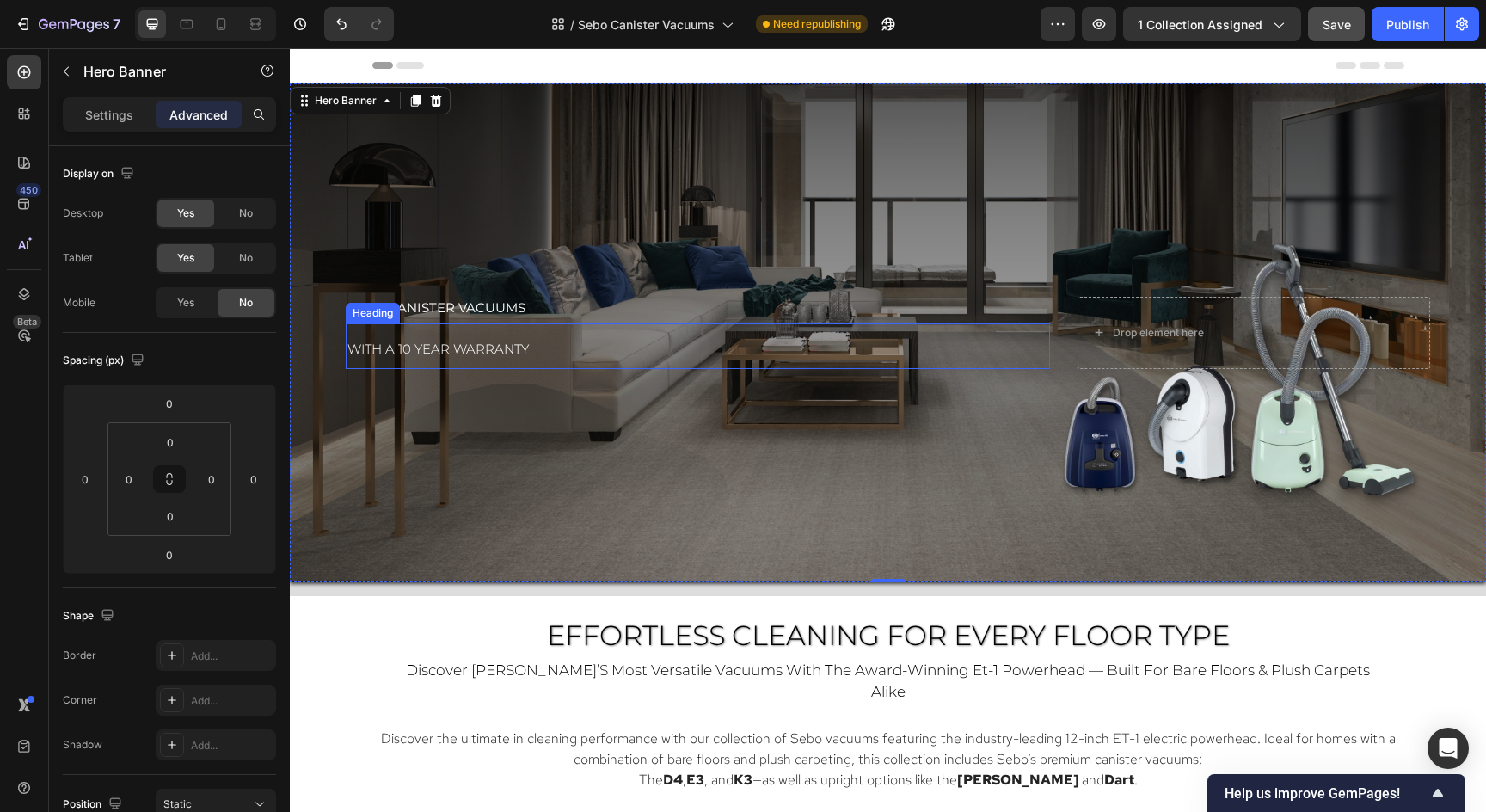
click at [499, 349] on span "with a 10 year warranty" at bounding box center [438, 348] width 182 height 16
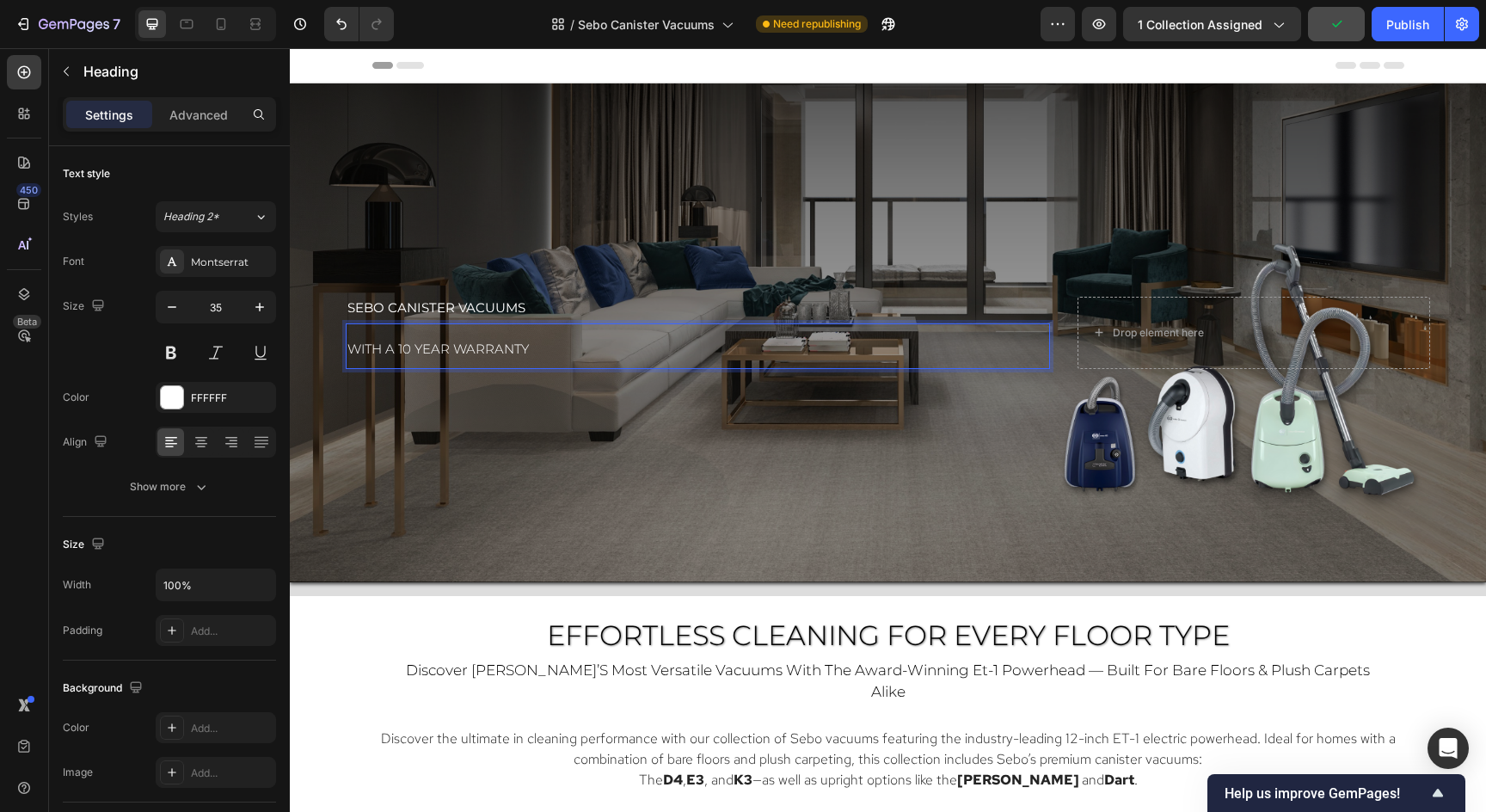
click at [499, 349] on span "with a 10 year warranty" at bounding box center [438, 348] width 182 height 16
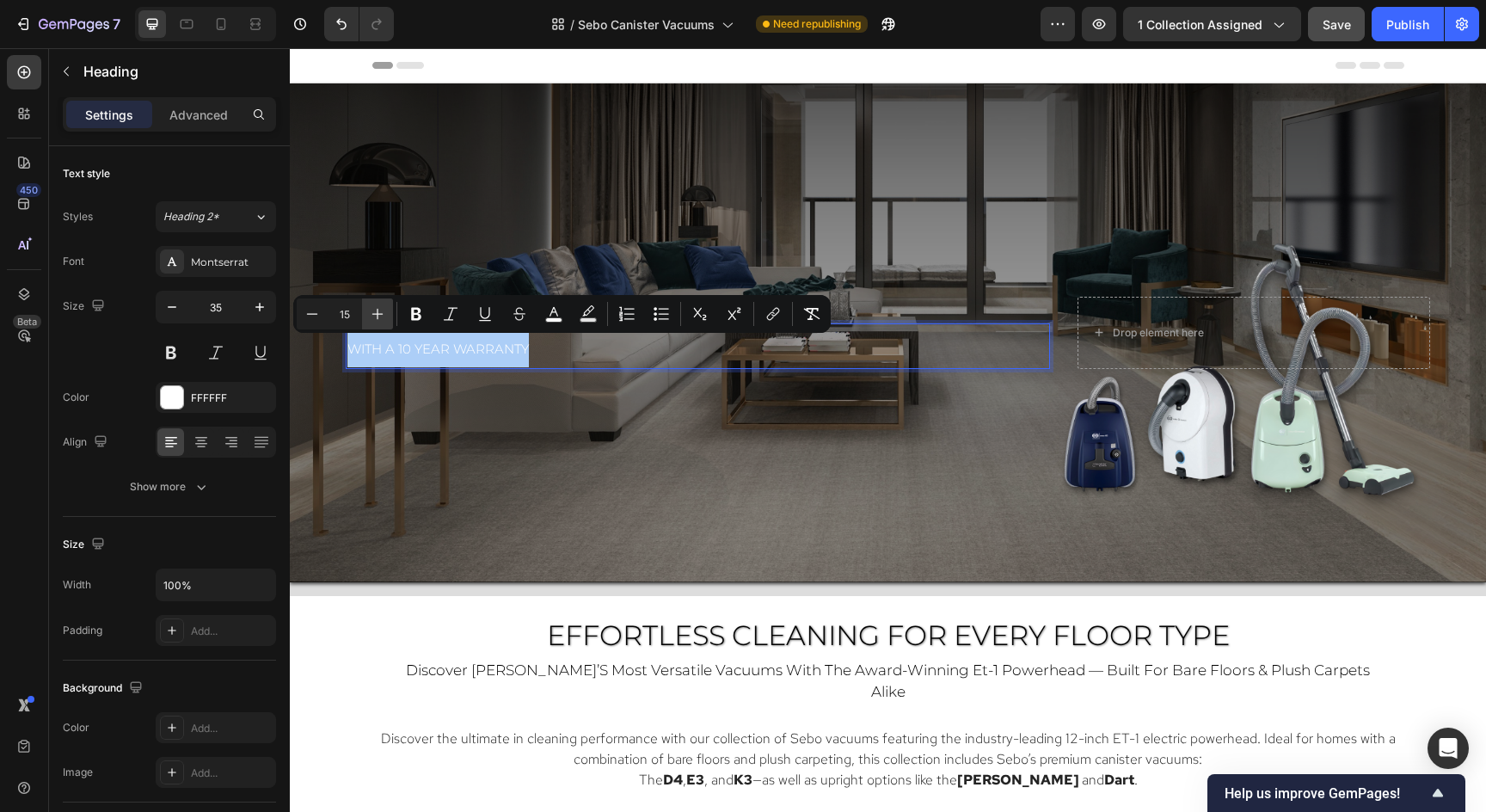
click at [382, 309] on icon "Editor contextual toolbar" at bounding box center [377, 313] width 17 height 17
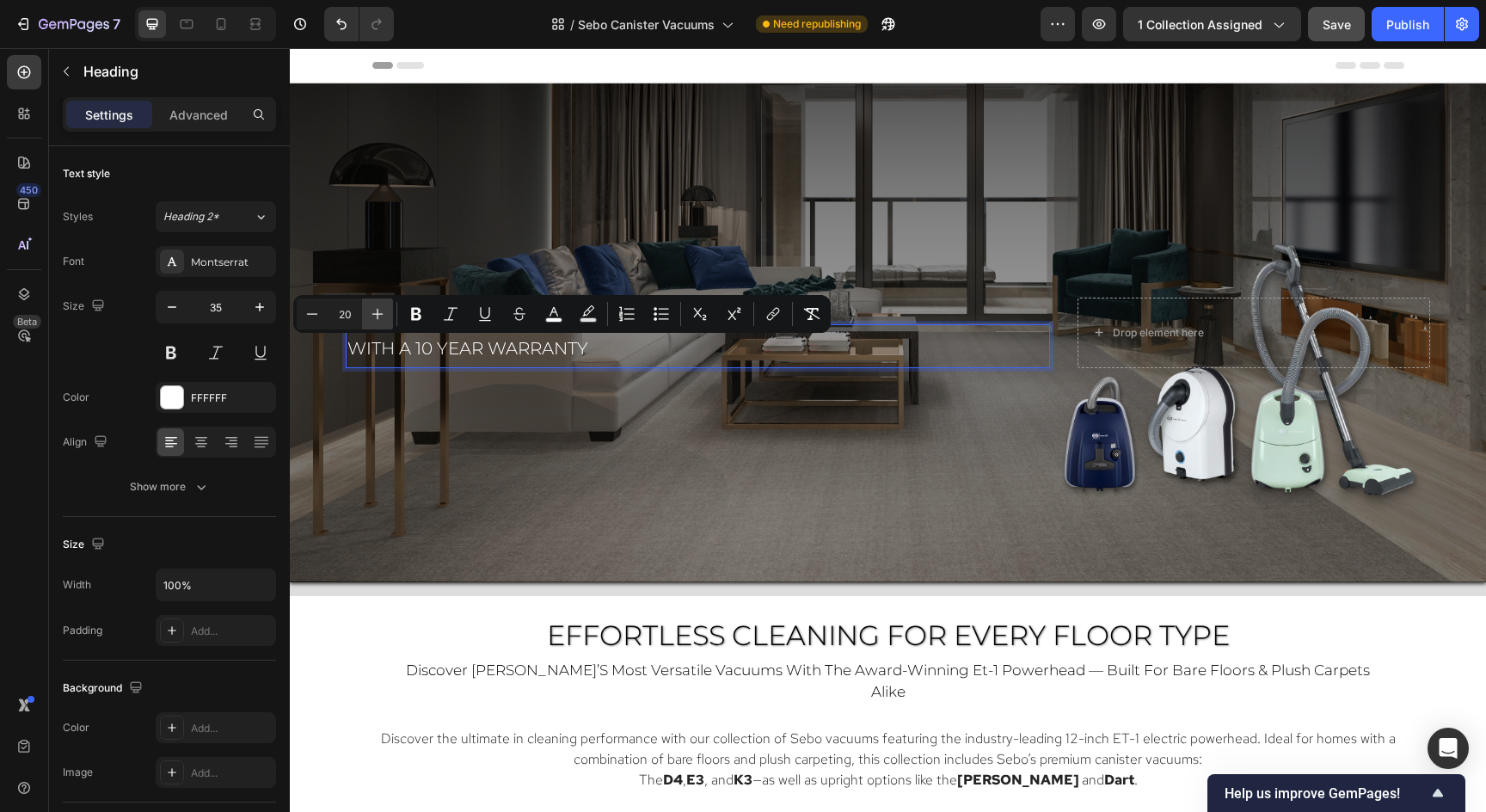
click at [382, 309] on icon "Editor contextual toolbar" at bounding box center [377, 313] width 17 height 17
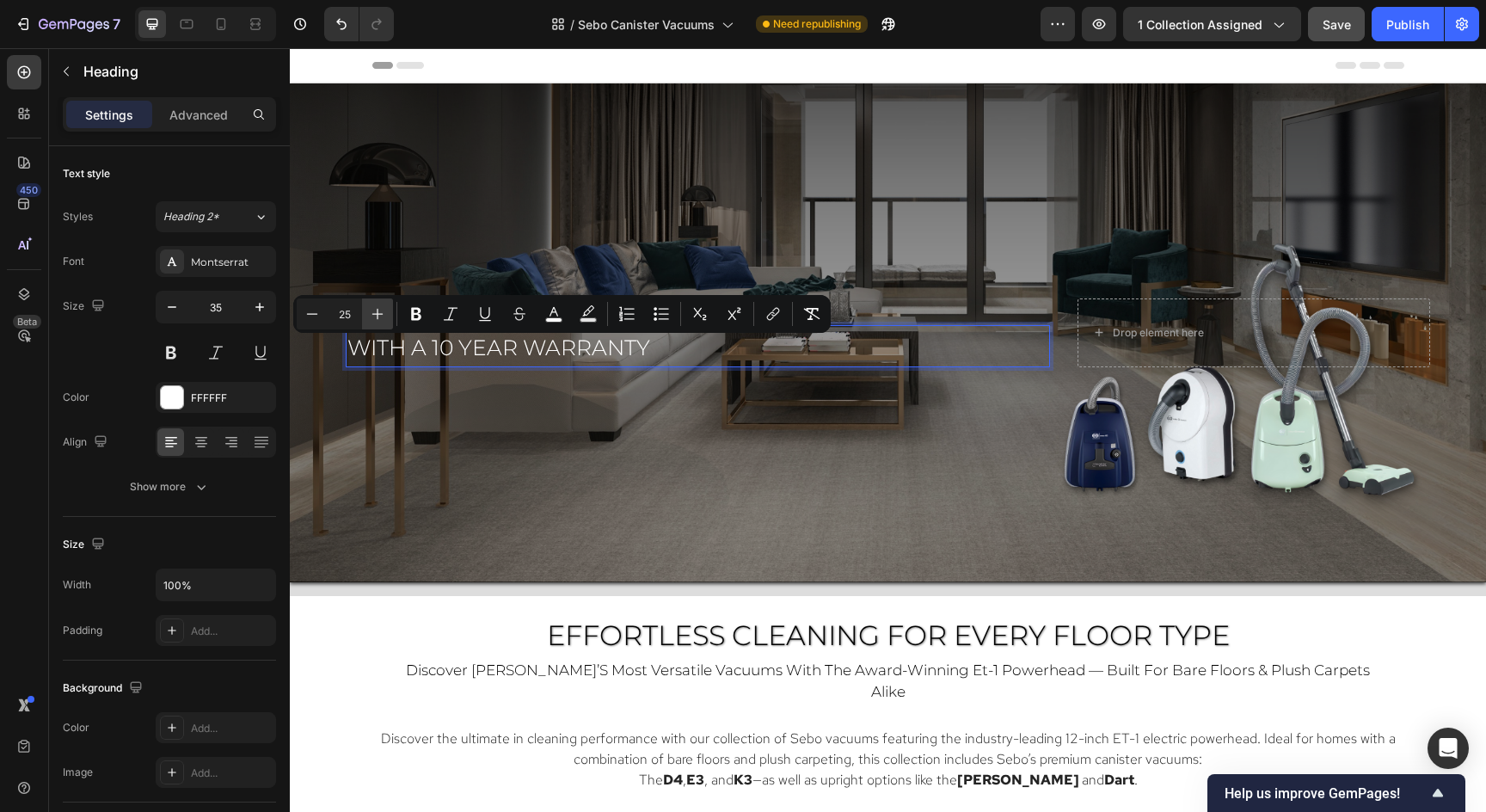
click at [382, 309] on icon "Editor contextual toolbar" at bounding box center [377, 313] width 17 height 17
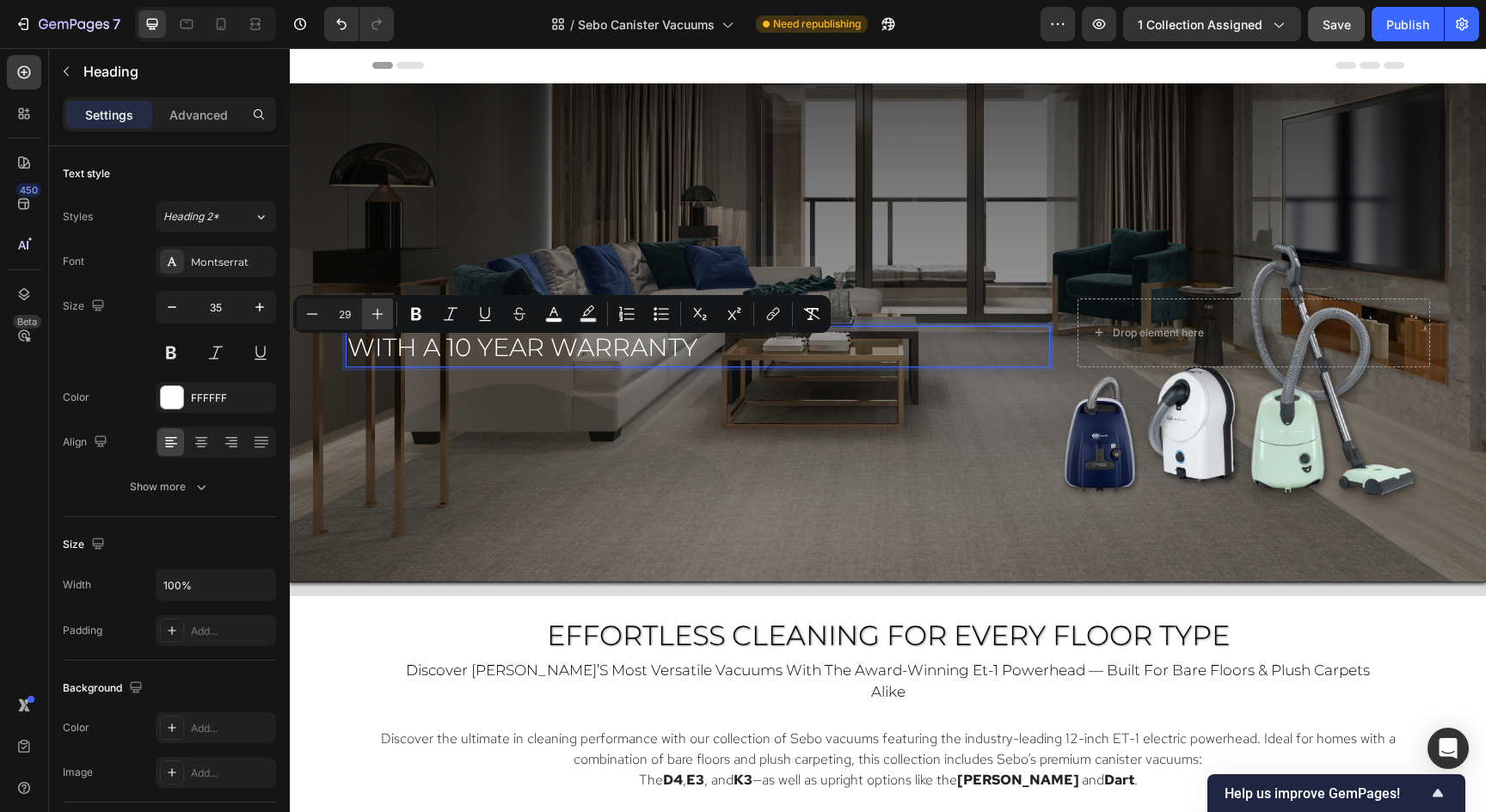
type input "30"
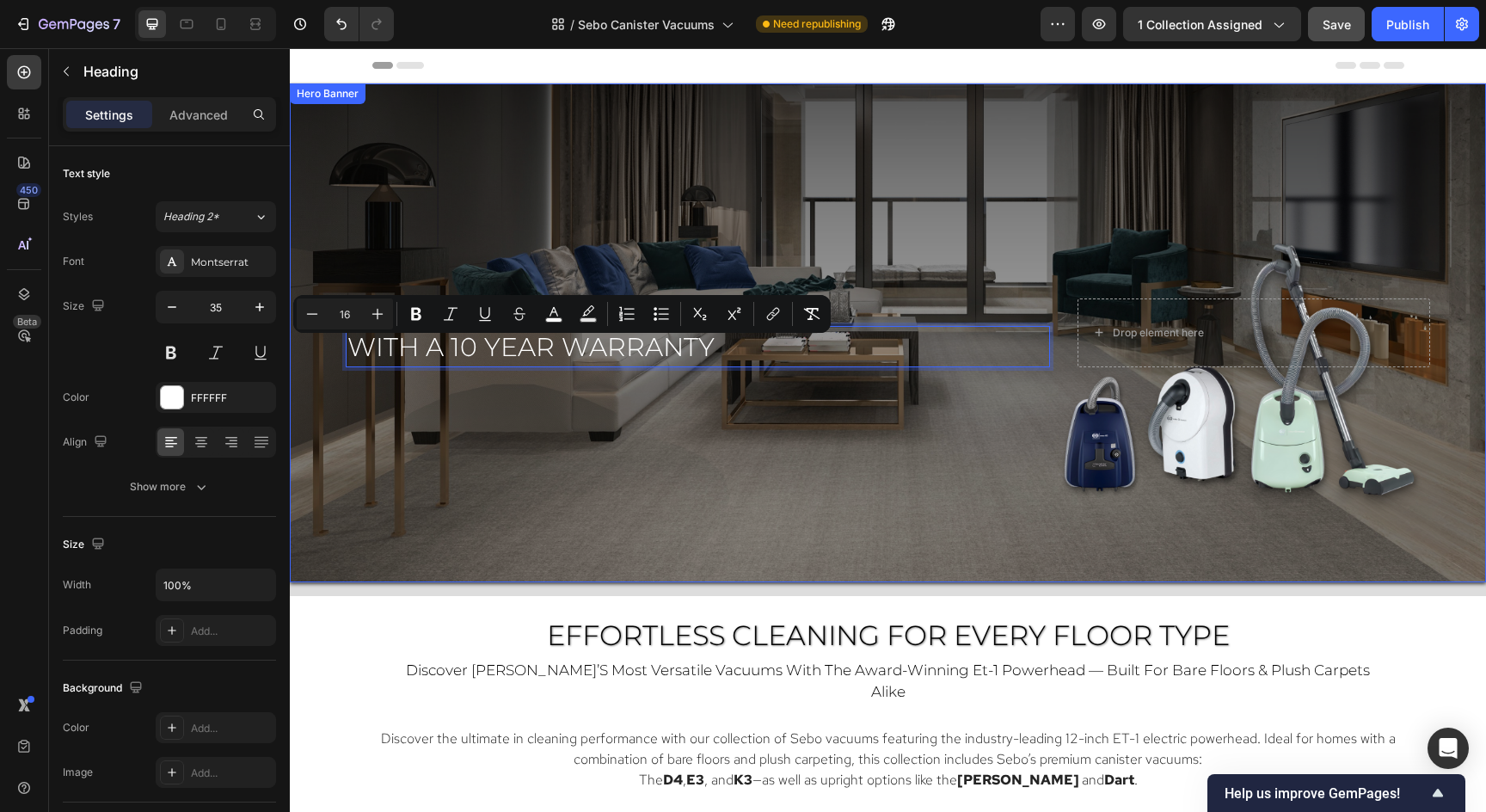
click at [484, 472] on div "Overlay" at bounding box center [888, 332] width 1196 height 499
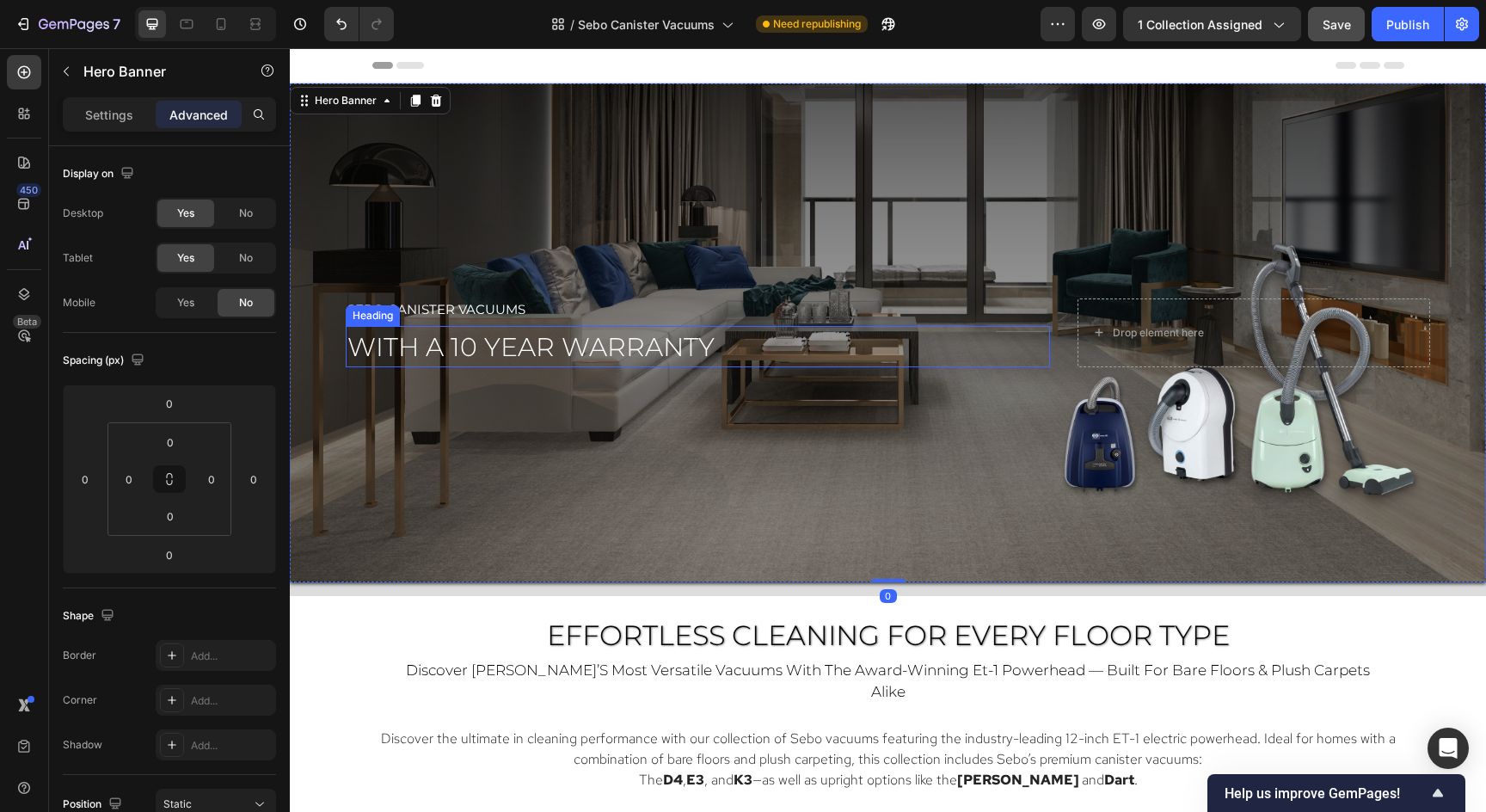
click at [546, 349] on span "with a 10 year warranty" at bounding box center [531, 347] width 367 height 32
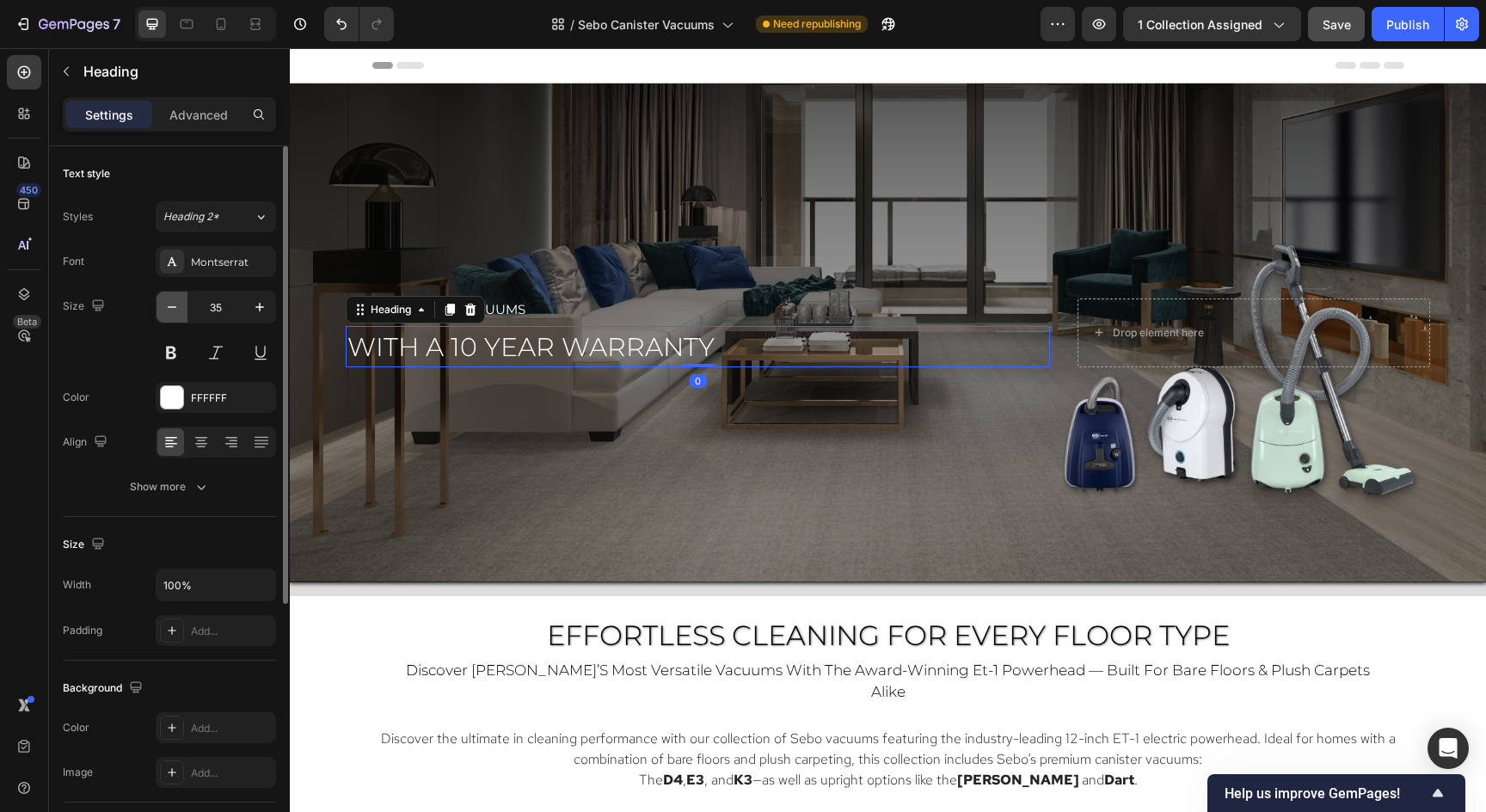
click at [172, 308] on icon "button" at bounding box center [171, 307] width 17 height 17
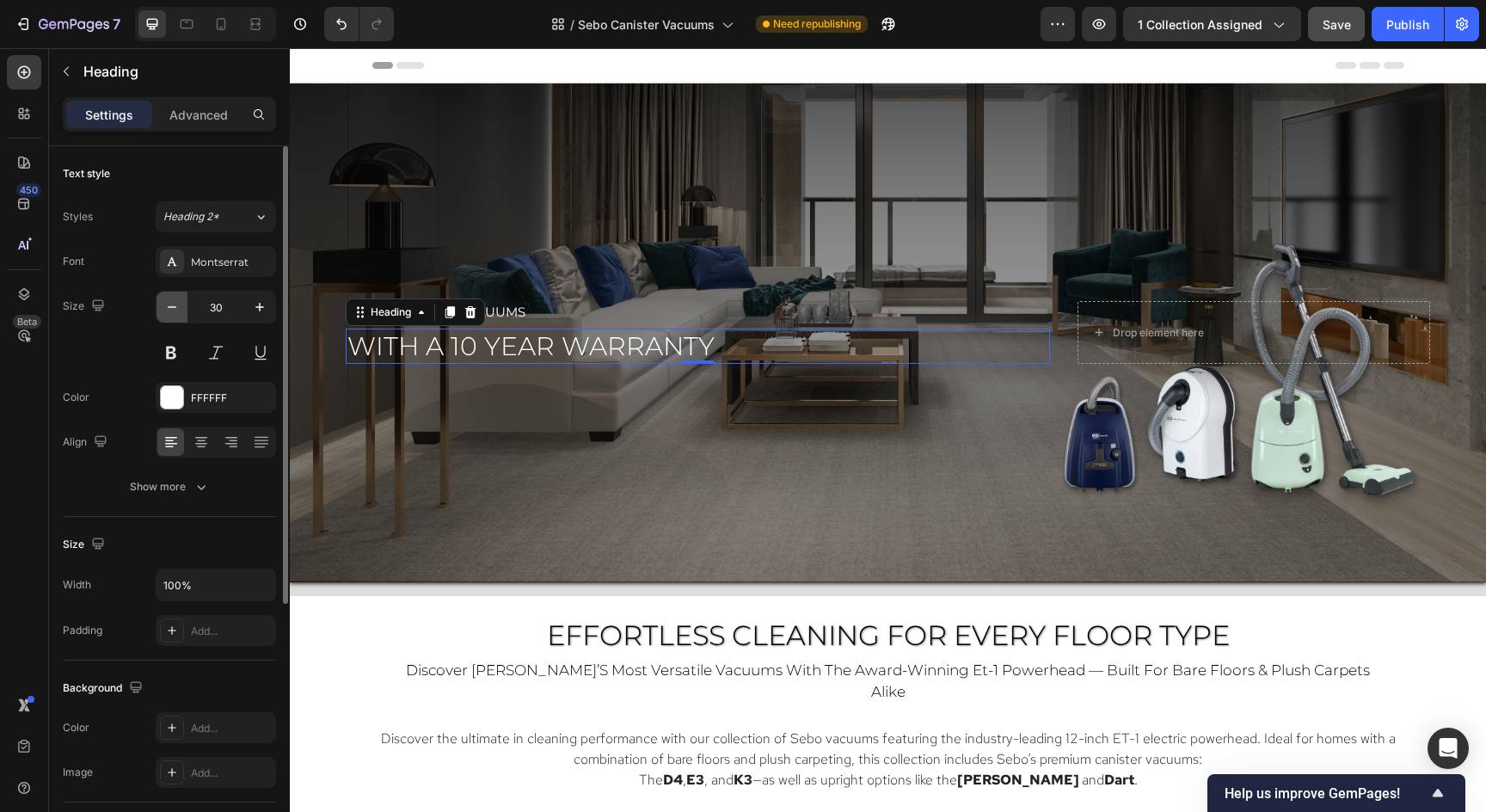
click at [172, 308] on icon "button" at bounding box center [171, 307] width 17 height 17
click at [257, 308] on icon "button" at bounding box center [259, 307] width 17 height 17
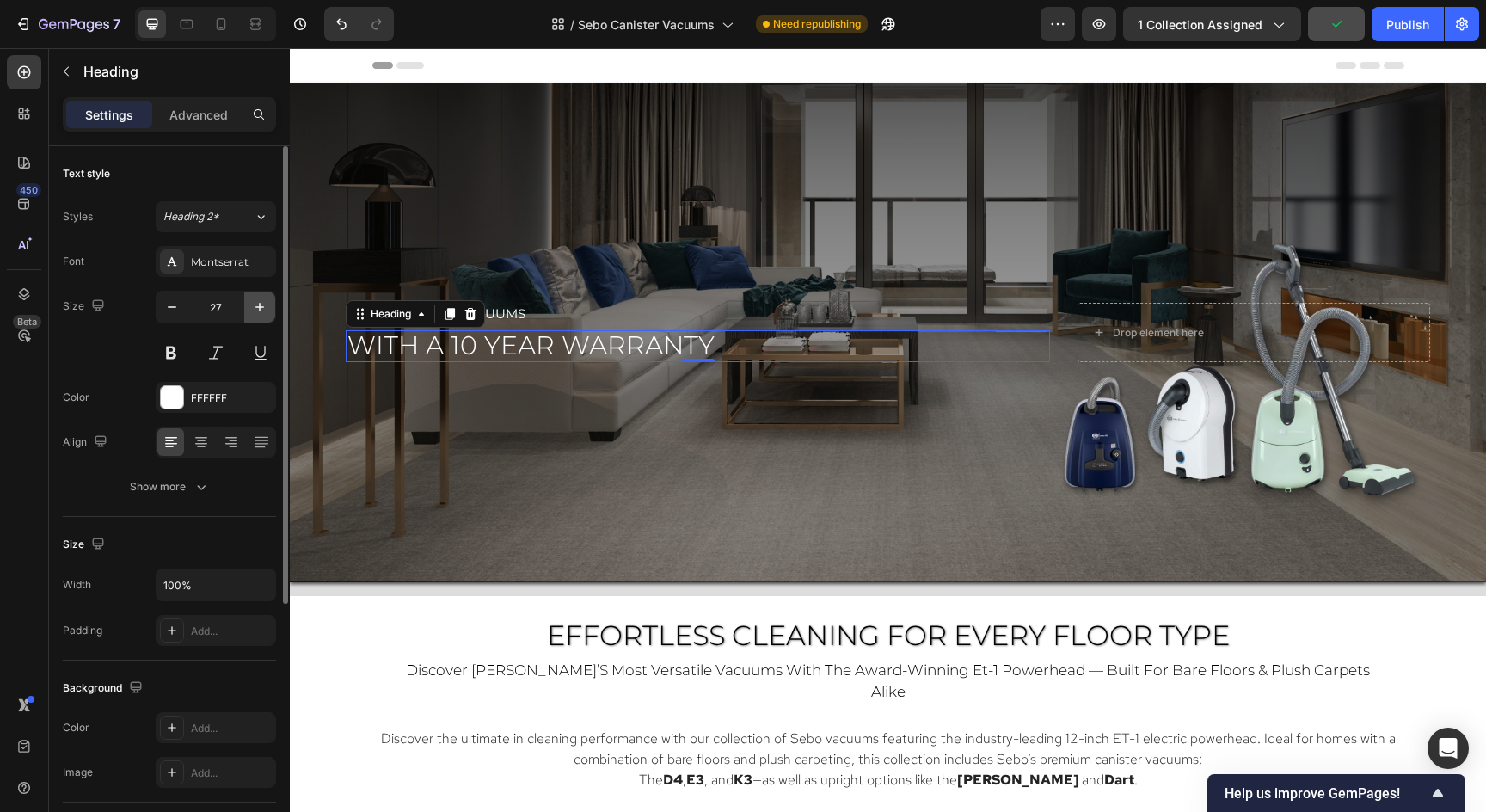
click at [257, 308] on icon "button" at bounding box center [259, 307] width 17 height 17
type input "29"
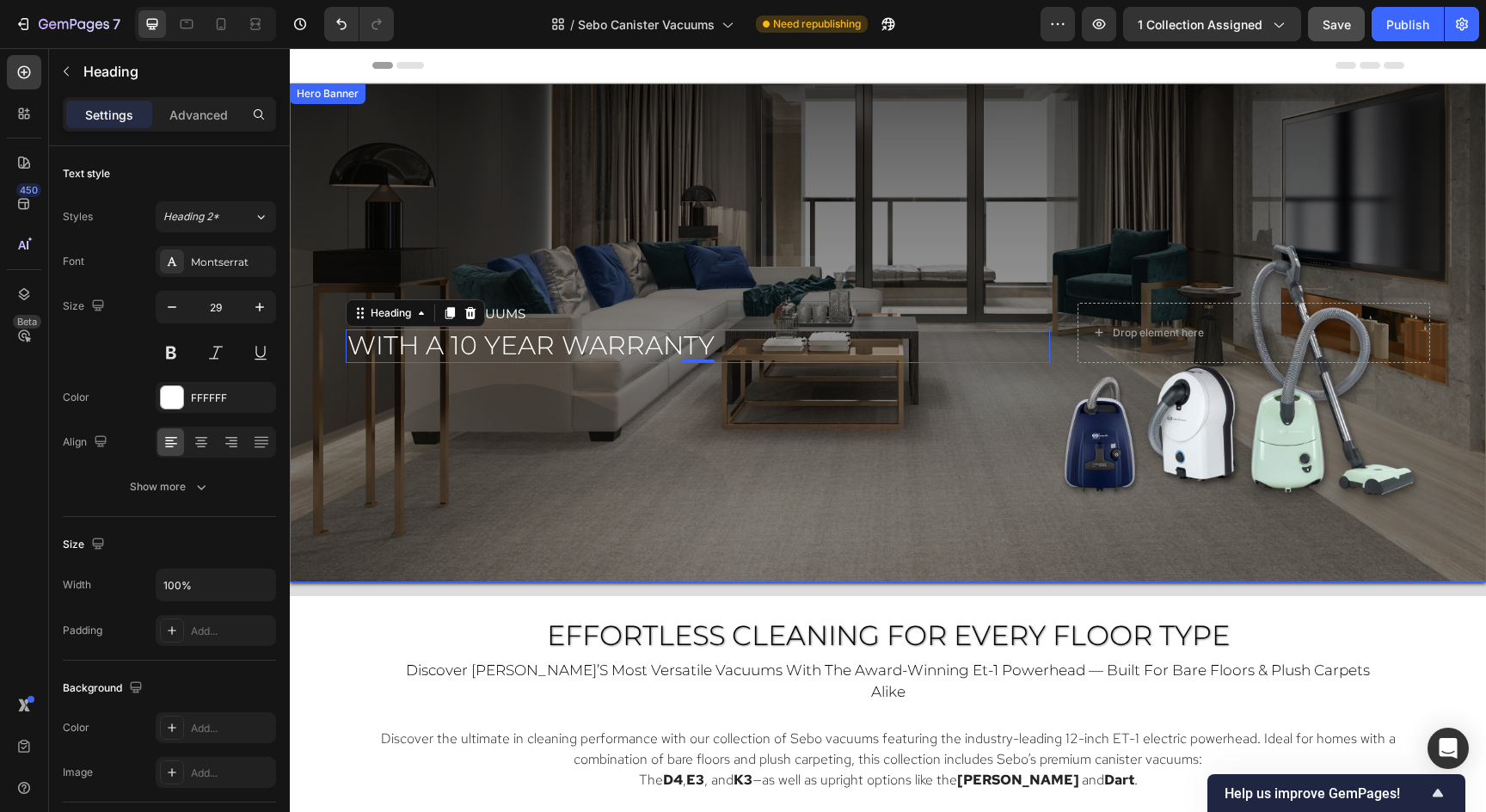
click at [496, 426] on div "Overlay" at bounding box center [888, 332] width 1196 height 499
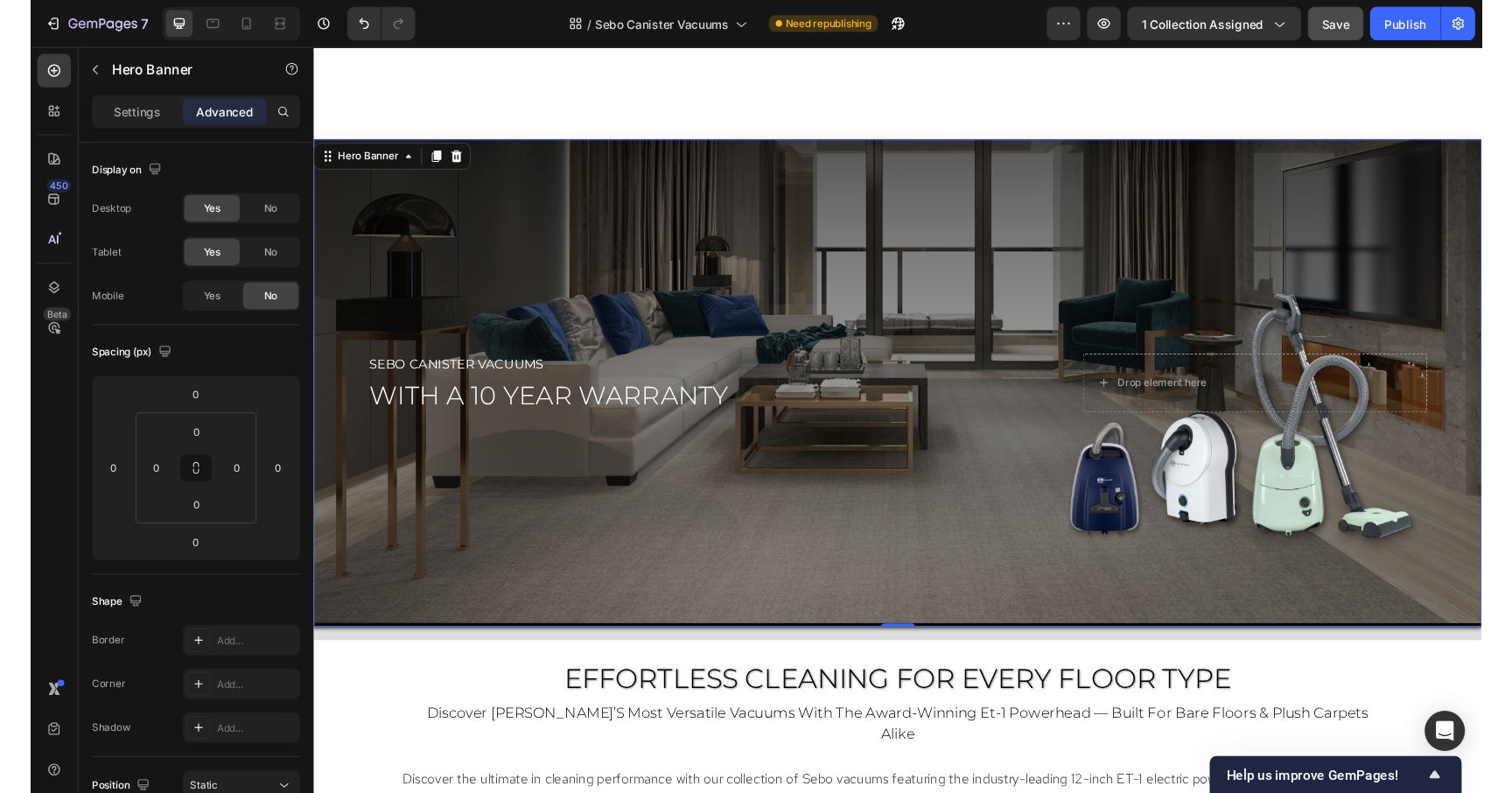
scroll to position [387, 0]
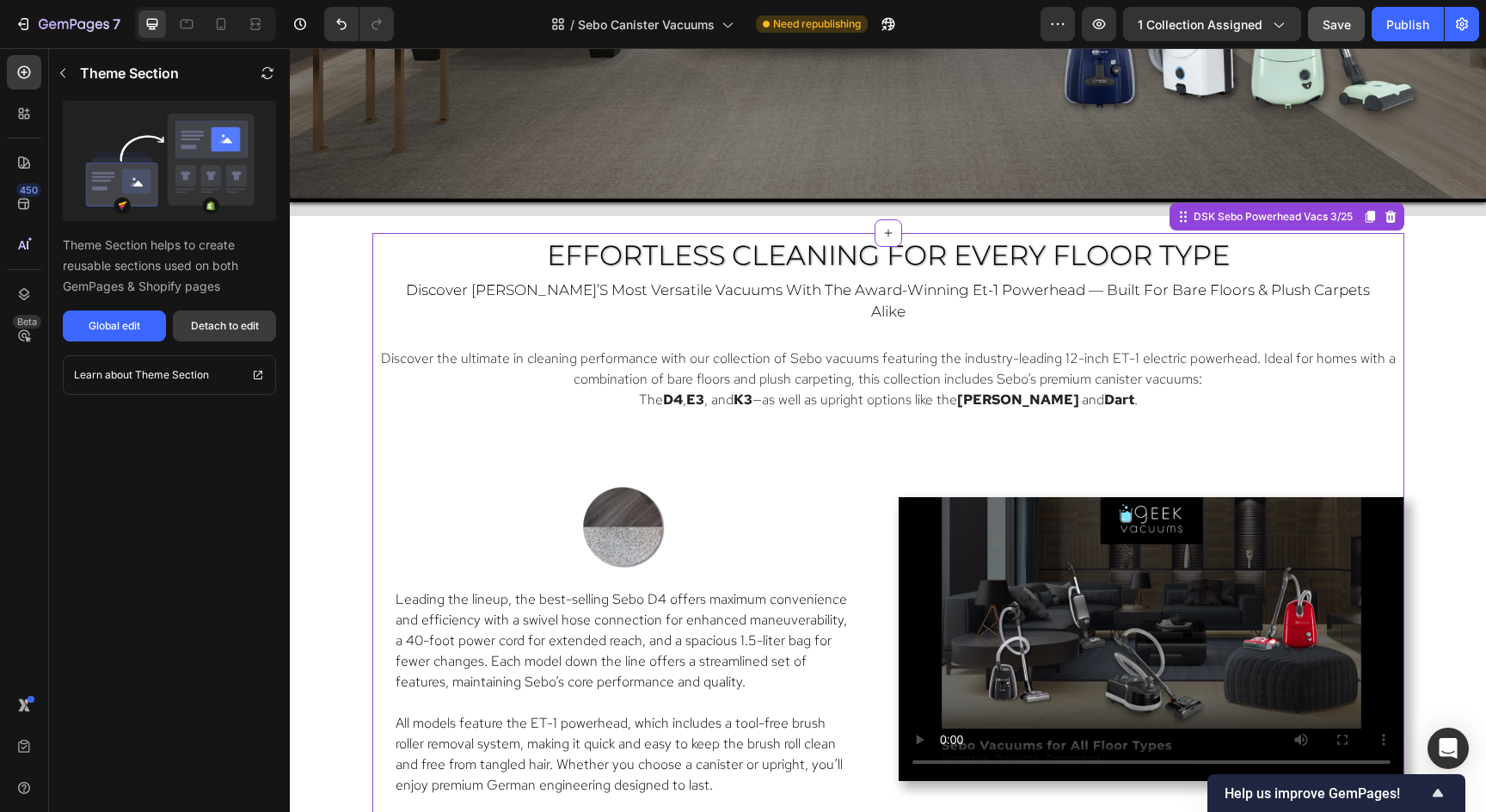
click at [215, 328] on div "Detach to edit" at bounding box center [224, 325] width 68 height 15
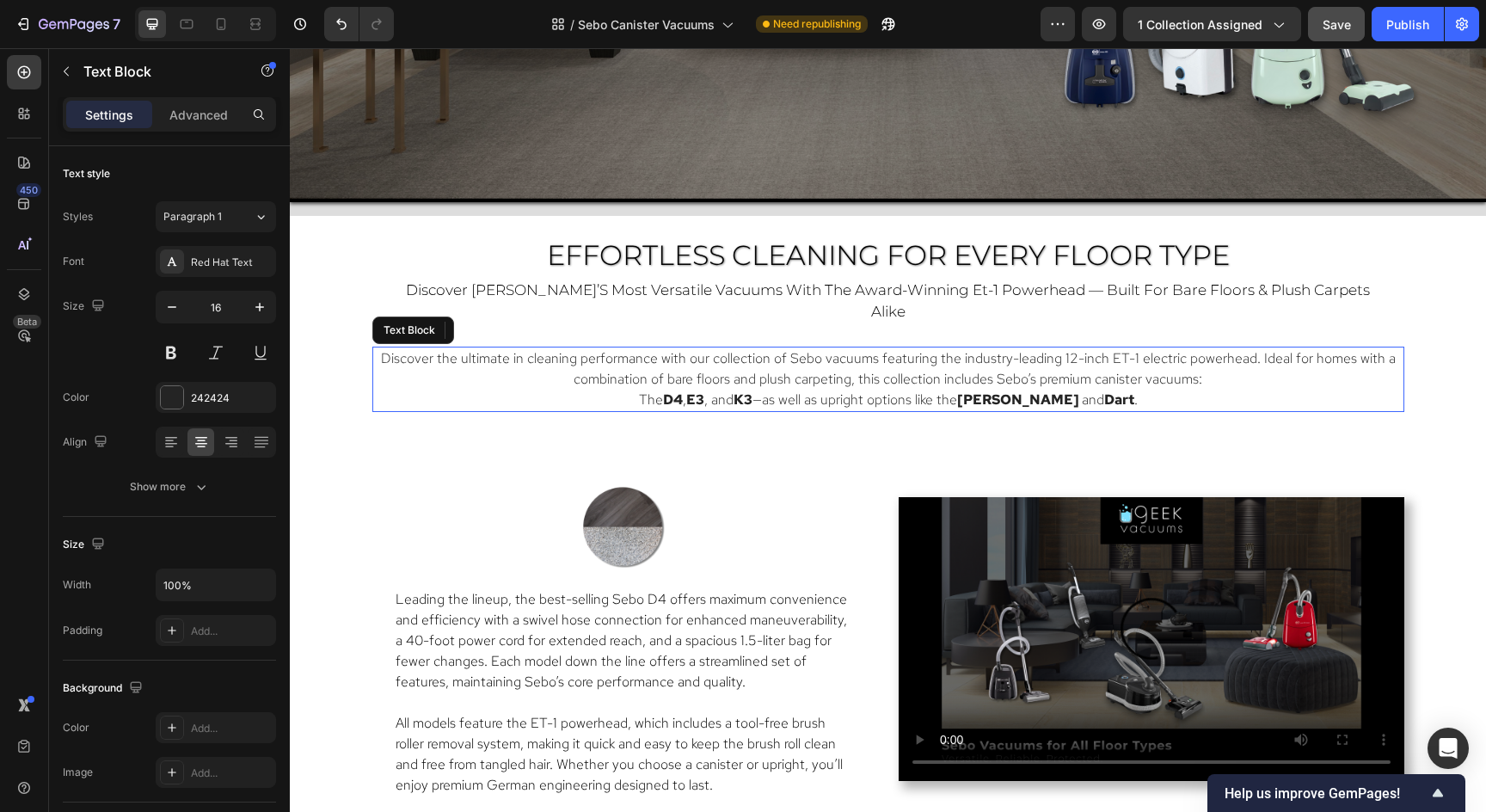
click at [988, 349] on span "Discover the ultimate in cleaning performance with our collection of Sebo vacuu…" at bounding box center [888, 369] width 1014 height 39
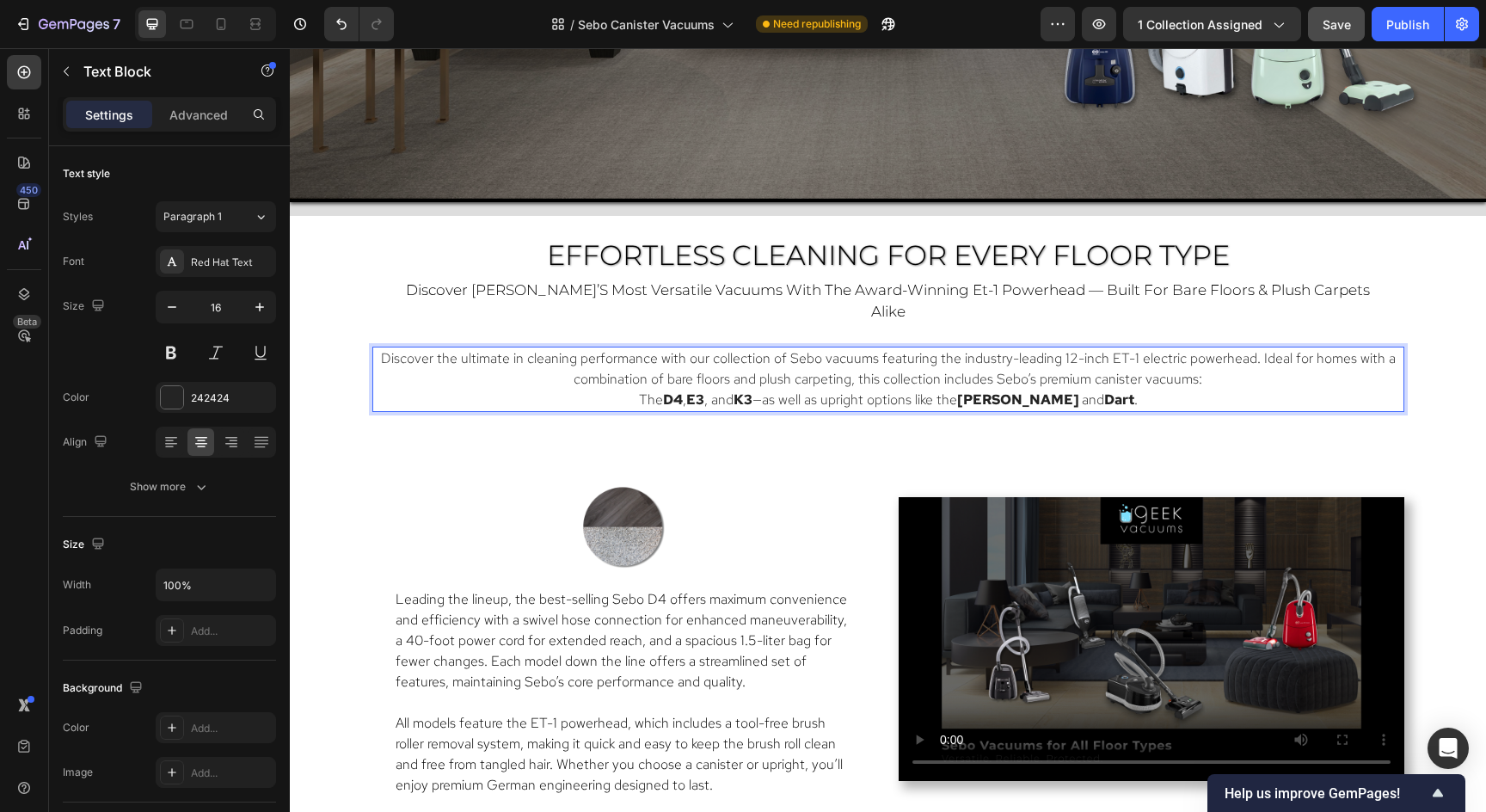
click at [827, 349] on span "Discover the ultimate in cleaning performance with our collection of Sebo vacuu…" at bounding box center [888, 369] width 1014 height 39
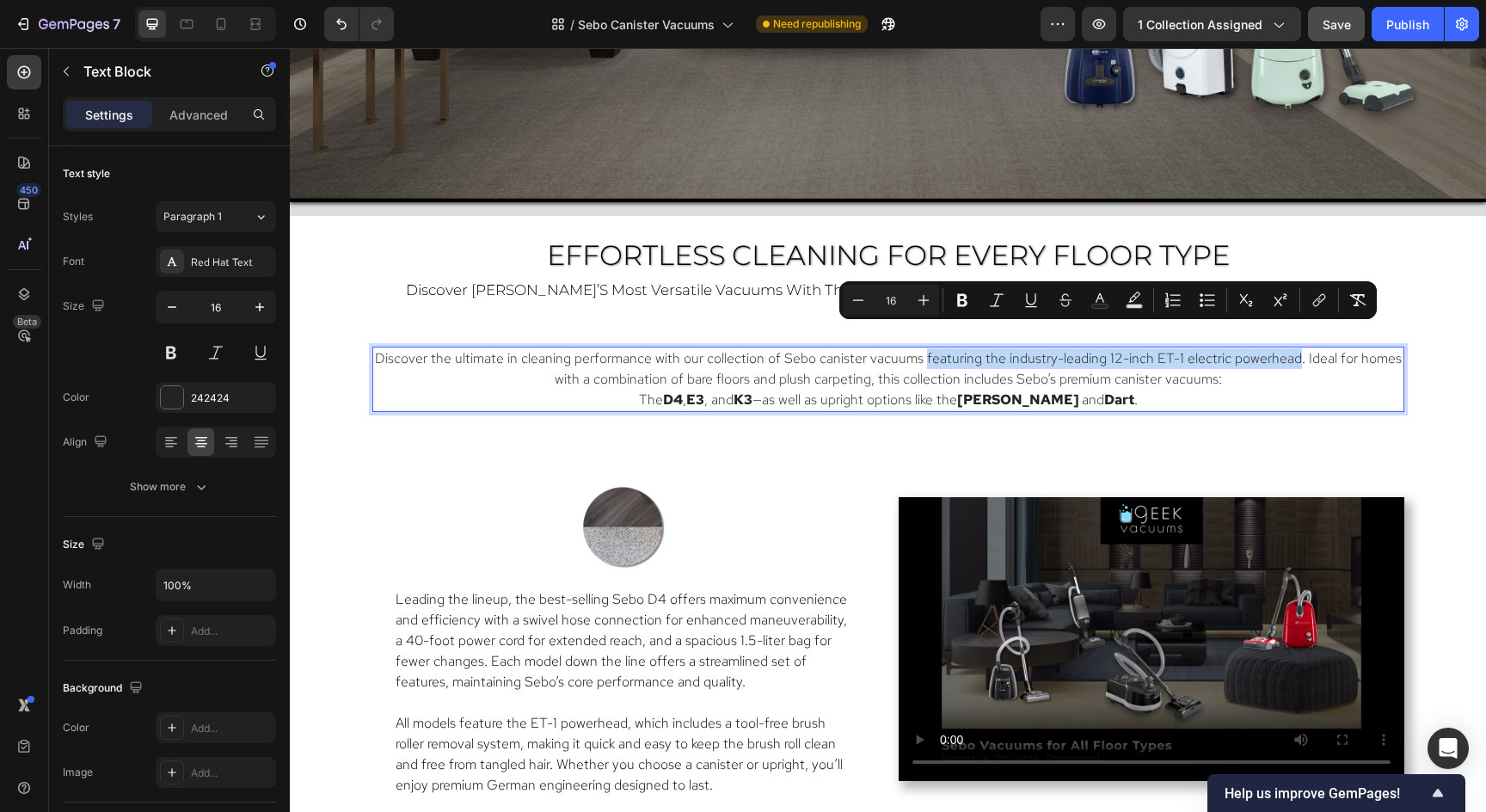
drag, startPoint x: 1292, startPoint y: 337, endPoint x: 924, endPoint y: 339, distance: 368.0
click at [924, 349] on span "Discover the ultimate in cleaning performance with our collection of Sebo canis…" at bounding box center [888, 369] width 1027 height 39
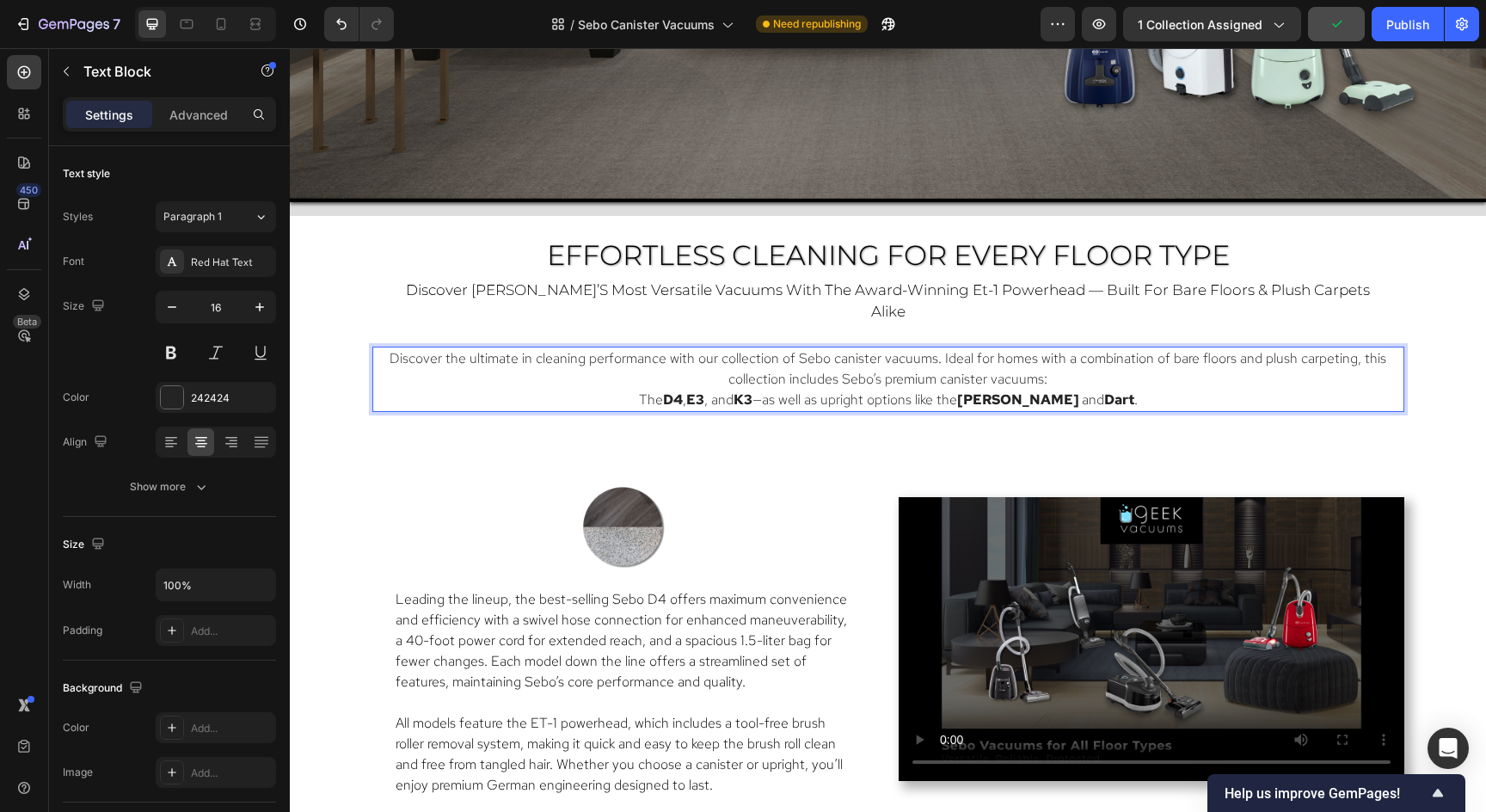
click at [1168, 389] on p "The D4 , E3 , and K3 —as well as upright options like the [PERSON_NAME] and Dar…" at bounding box center [888, 399] width 1028 height 20
click at [939, 349] on span "Discover the ultimate in cleaning performance with our collection of Sebo canis…" at bounding box center [888, 369] width 997 height 39
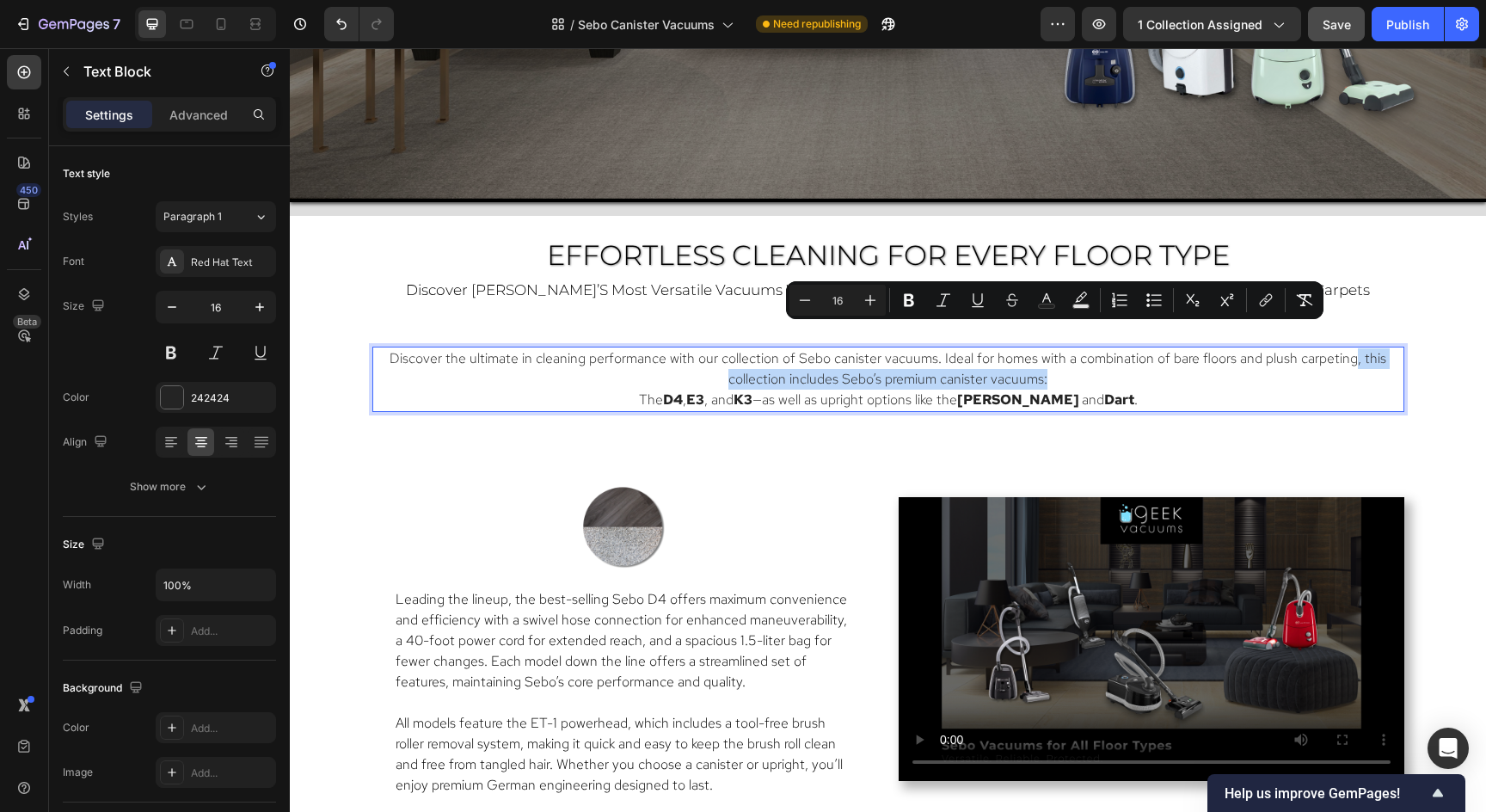
drag, startPoint x: 1349, startPoint y: 339, endPoint x: 1350, endPoint y: 351, distance: 12.0
click at [1350, 351] on p "Discover the ultimate in cleaning performance with our collection of Sebo canis…" at bounding box center [888, 369] width 1028 height 42
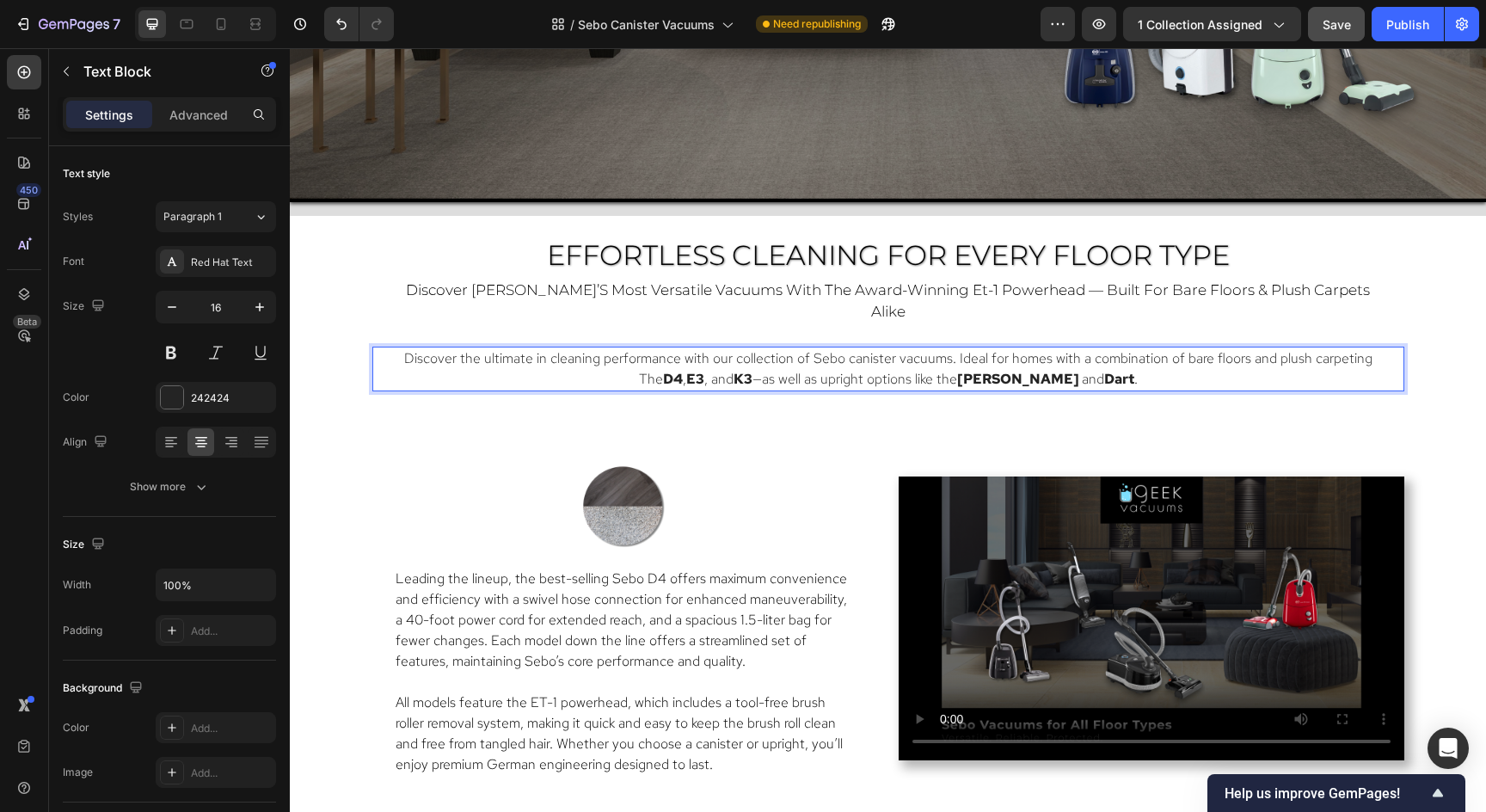
click at [955, 349] on span "Discover the ultimate in cleaning performance with our collection of Sebo canis…" at bounding box center [888, 358] width 968 height 18
click at [409, 349] on span "Discover the ultimate in cleaning performance with our collection of Sebo canis…" at bounding box center [888, 358] width 972 height 18
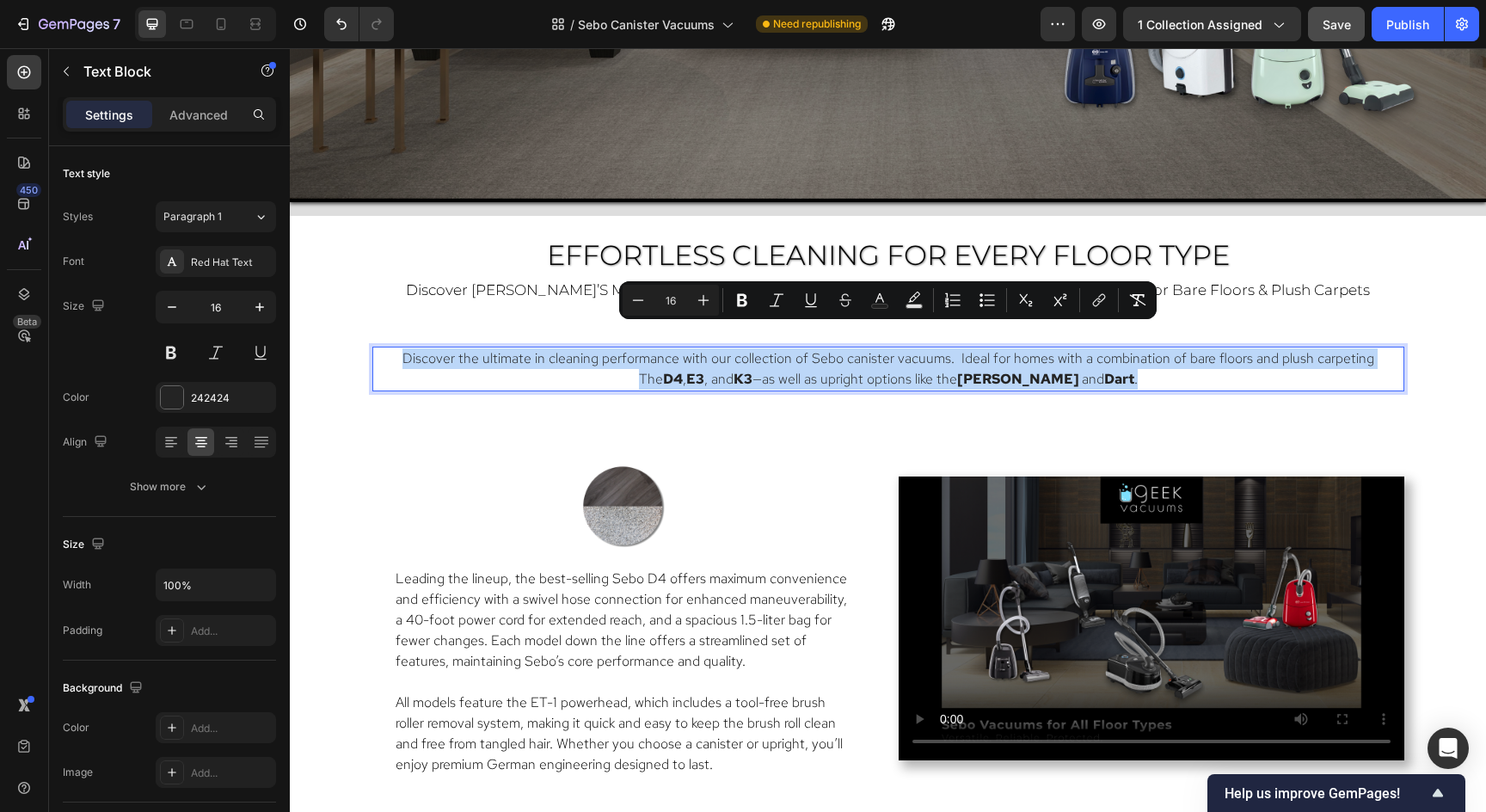
drag, startPoint x: 409, startPoint y: 339, endPoint x: 1137, endPoint y: 354, distance: 728.2
click at [1137, 354] on div "Discover the ultimate in cleaning performance with our collection of Sebo canis…" at bounding box center [888, 369] width 1032 height 44
copy div "Discover the ultimate in cleaning performance with our collection of Sebo canis…"
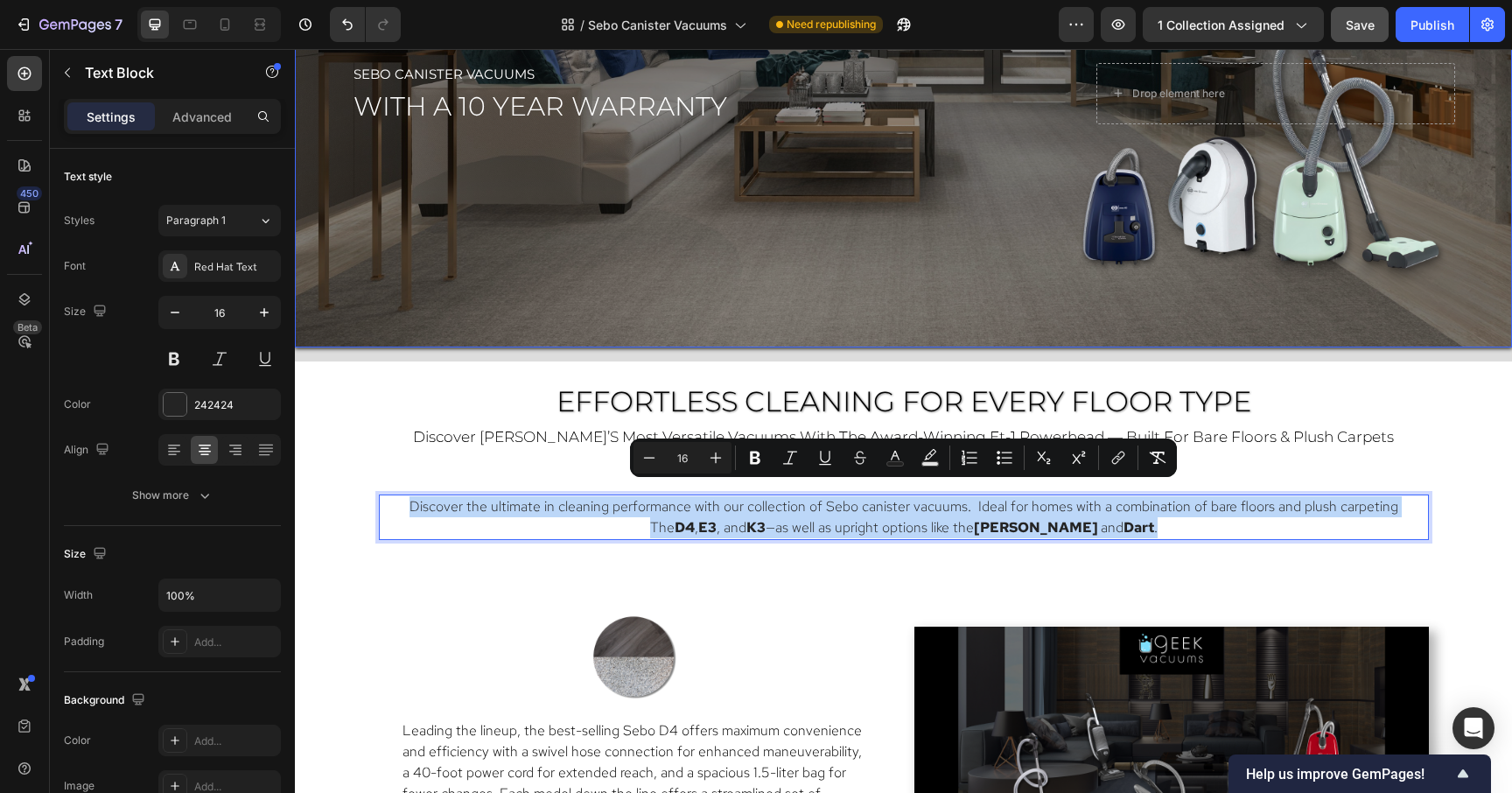
scroll to position [683, 0]
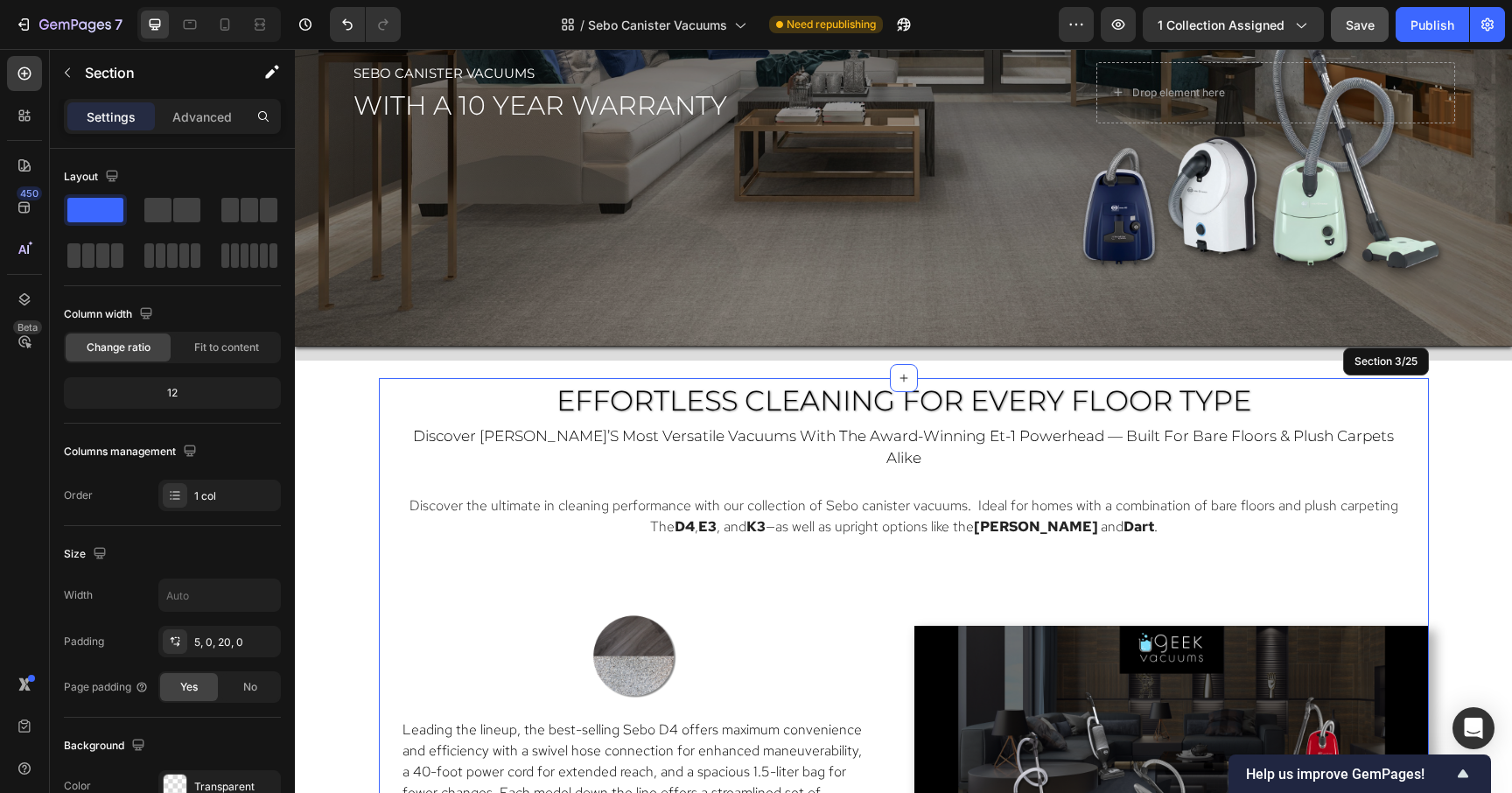
click at [1377, 565] on div "Effortless Cleaning for Every Floor Type Heading discover sebo’s most versatile…" at bounding box center [904, 672] width 1050 height 580
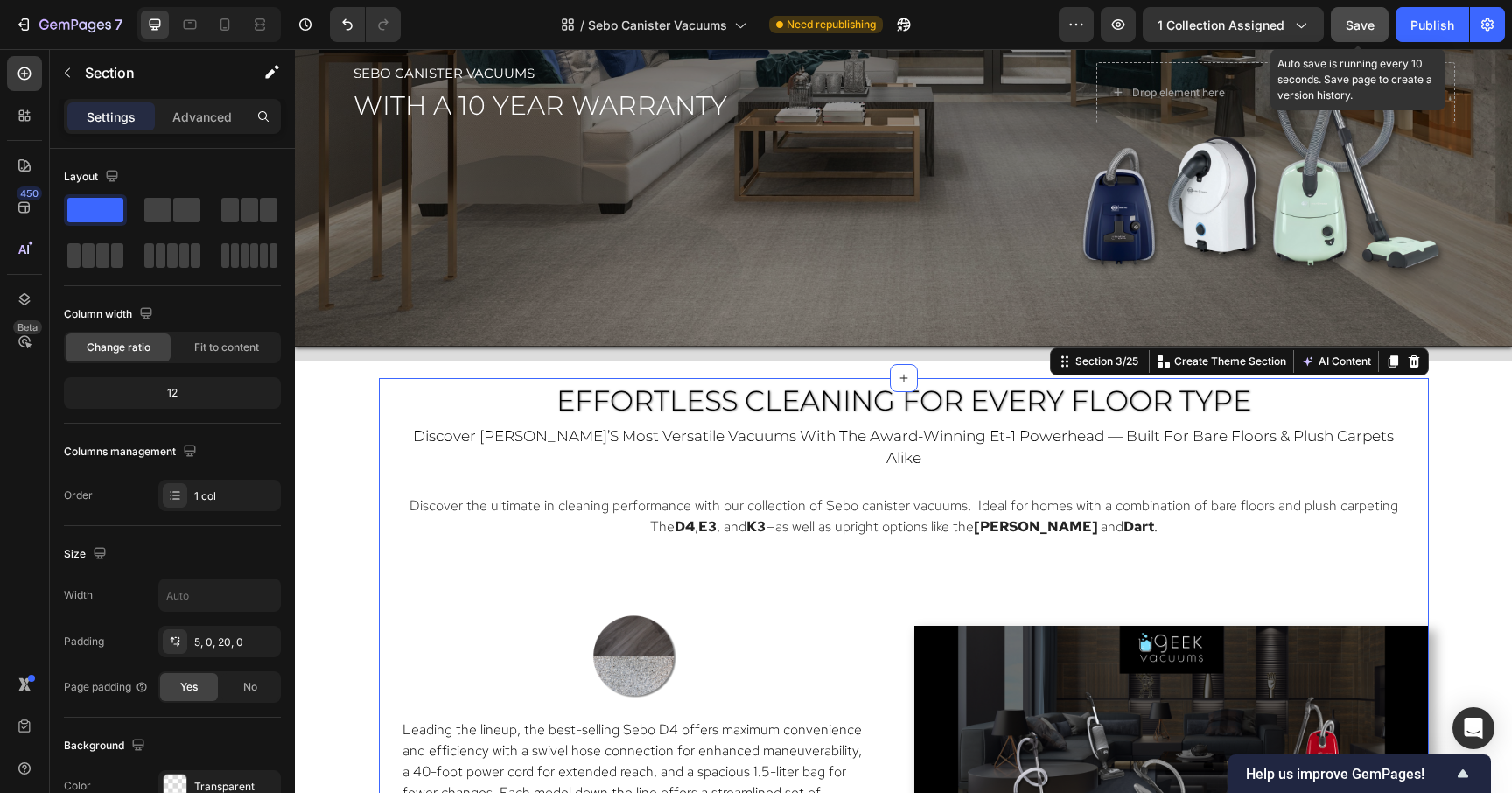
click at [1355, 17] on span "Save" at bounding box center [1360, 24] width 29 height 14
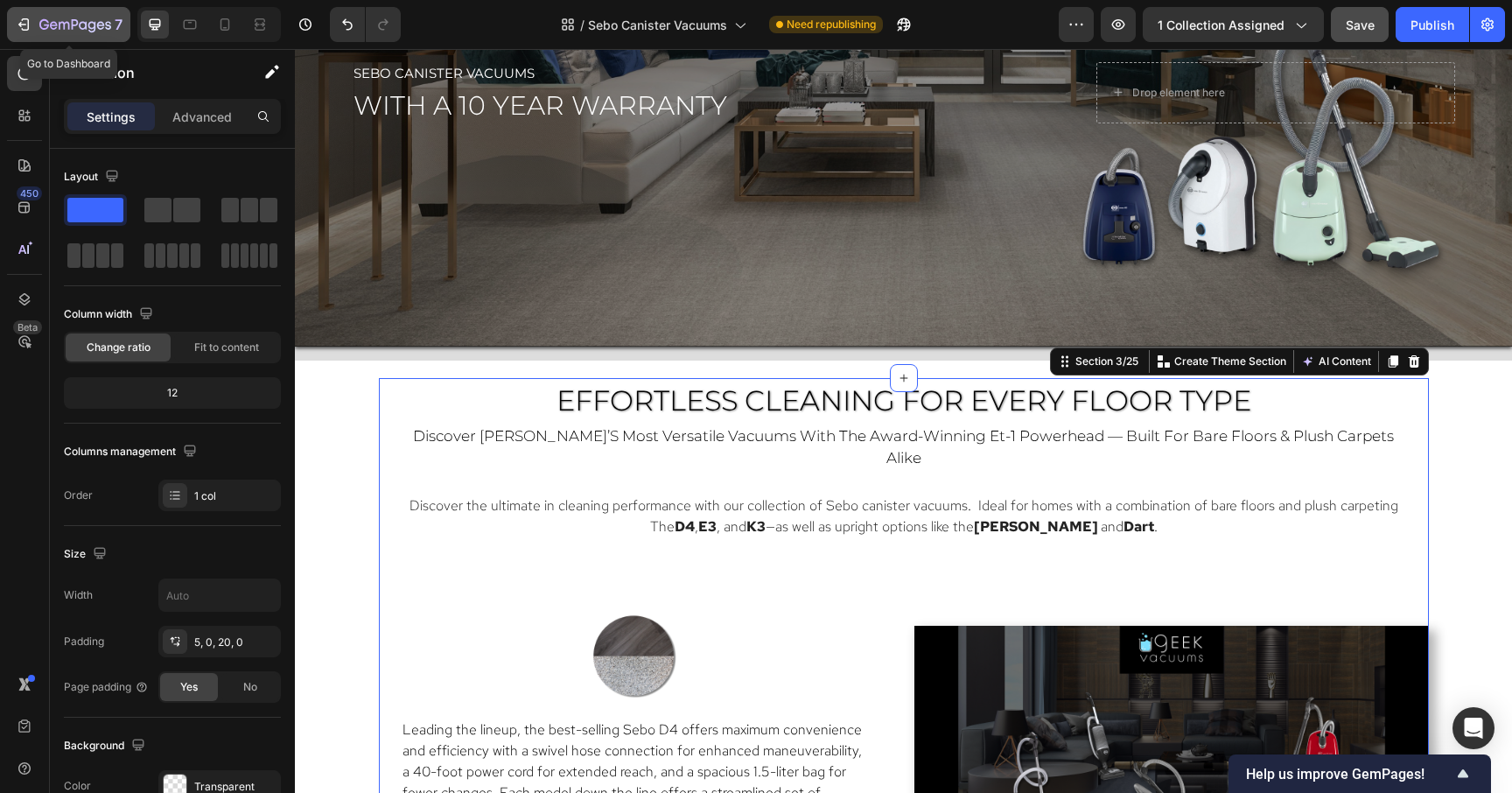
click at [57, 26] on icon "button" at bounding box center [76, 25] width 72 height 14
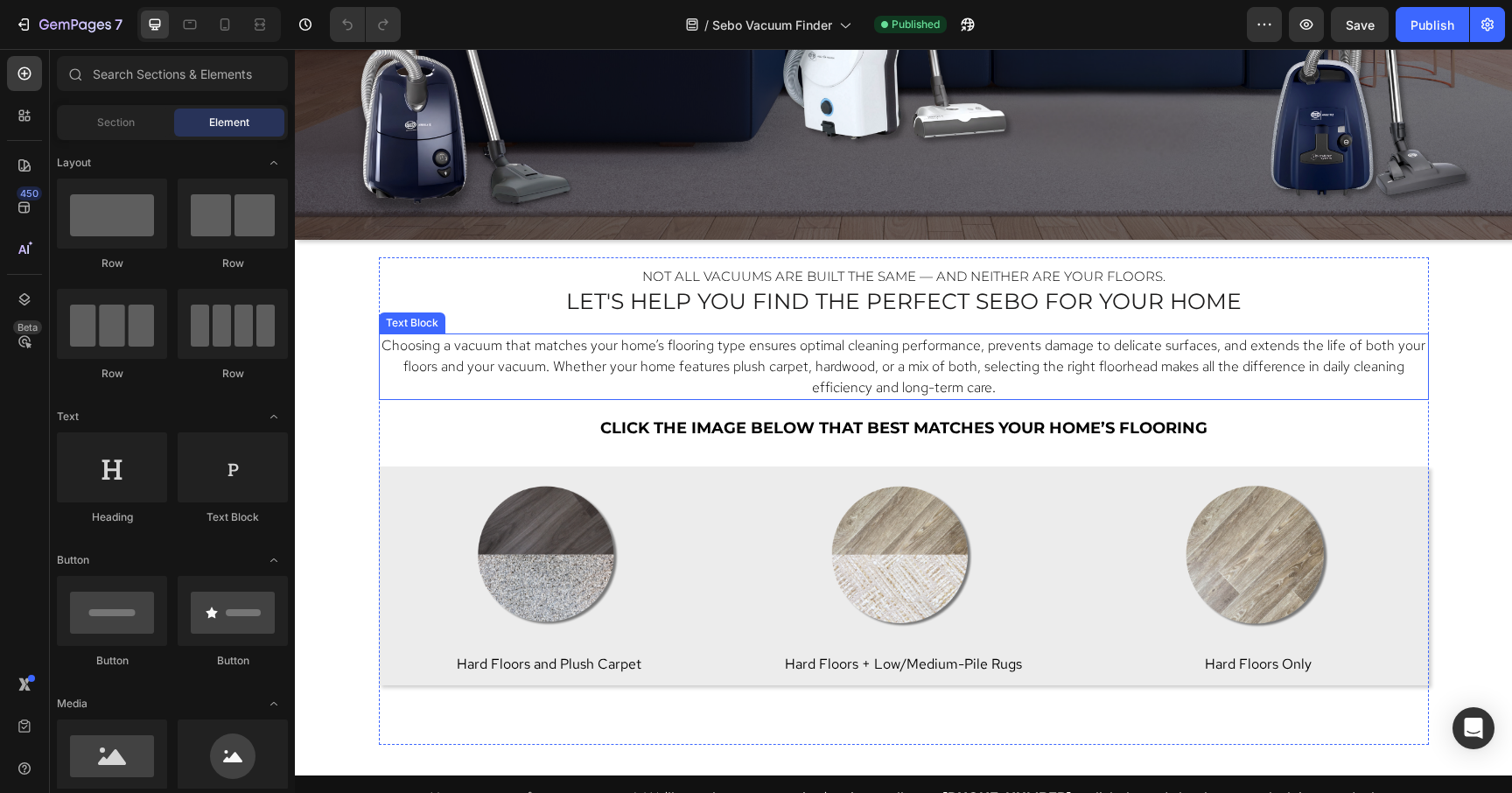
scroll to position [424, 0]
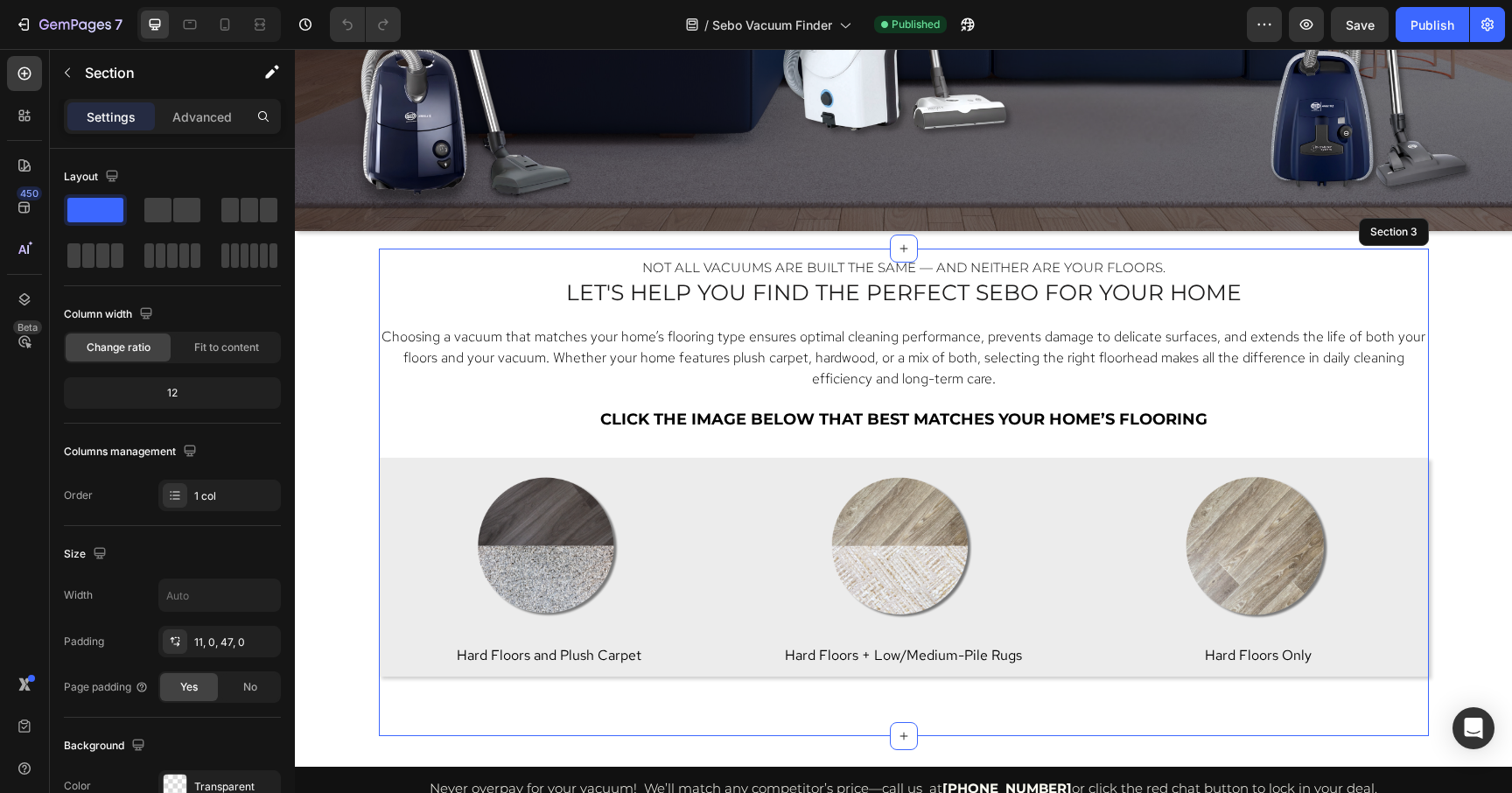
click at [445, 254] on div "Not all vacuums are built the same — and neither are your floors. Heading let's…" at bounding box center [904, 492] width 1050 height 487
click at [1236, 240] on p "Create Theme Section" at bounding box center [1231, 231] width 112 height 15
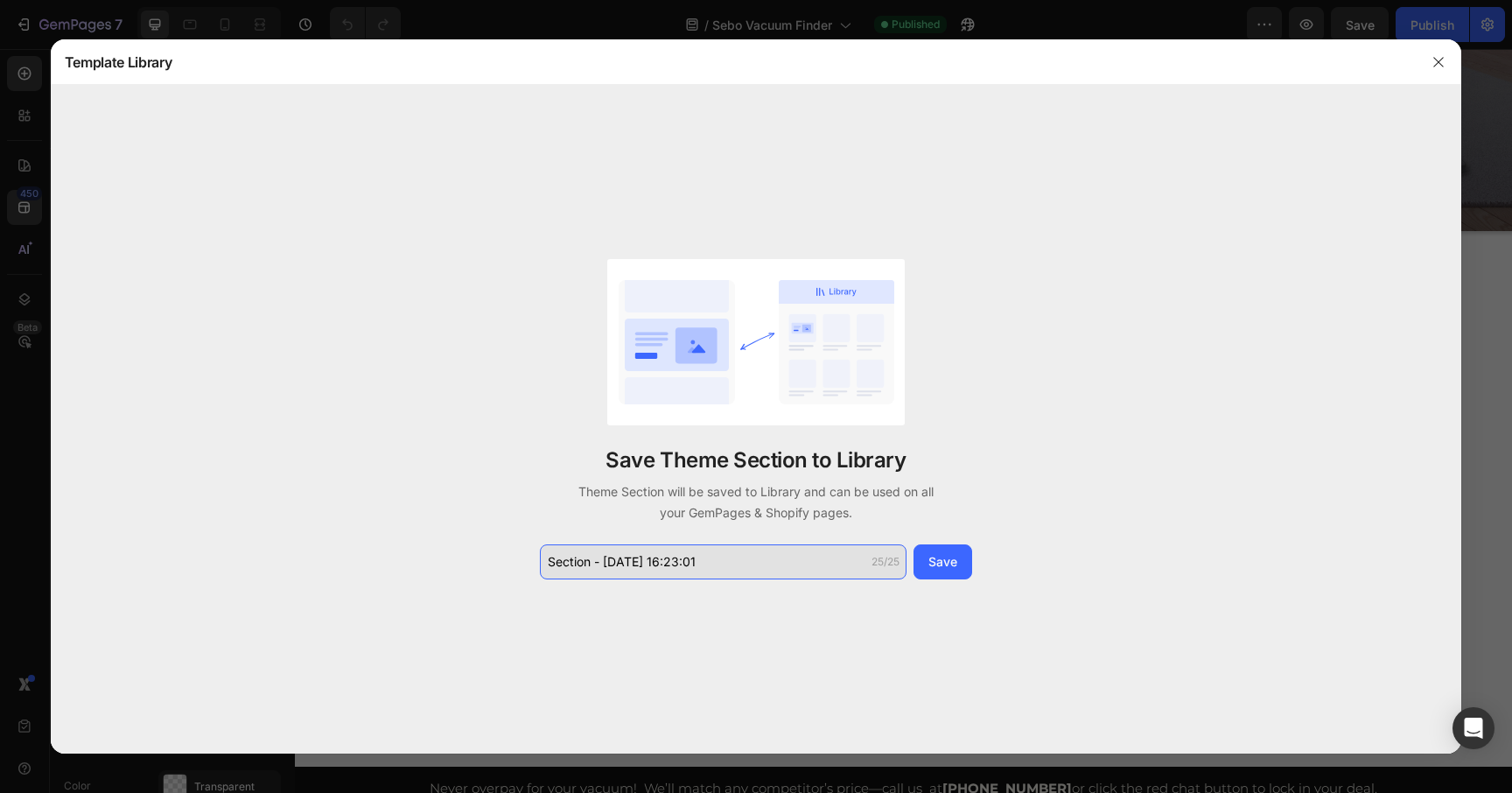
type input "="
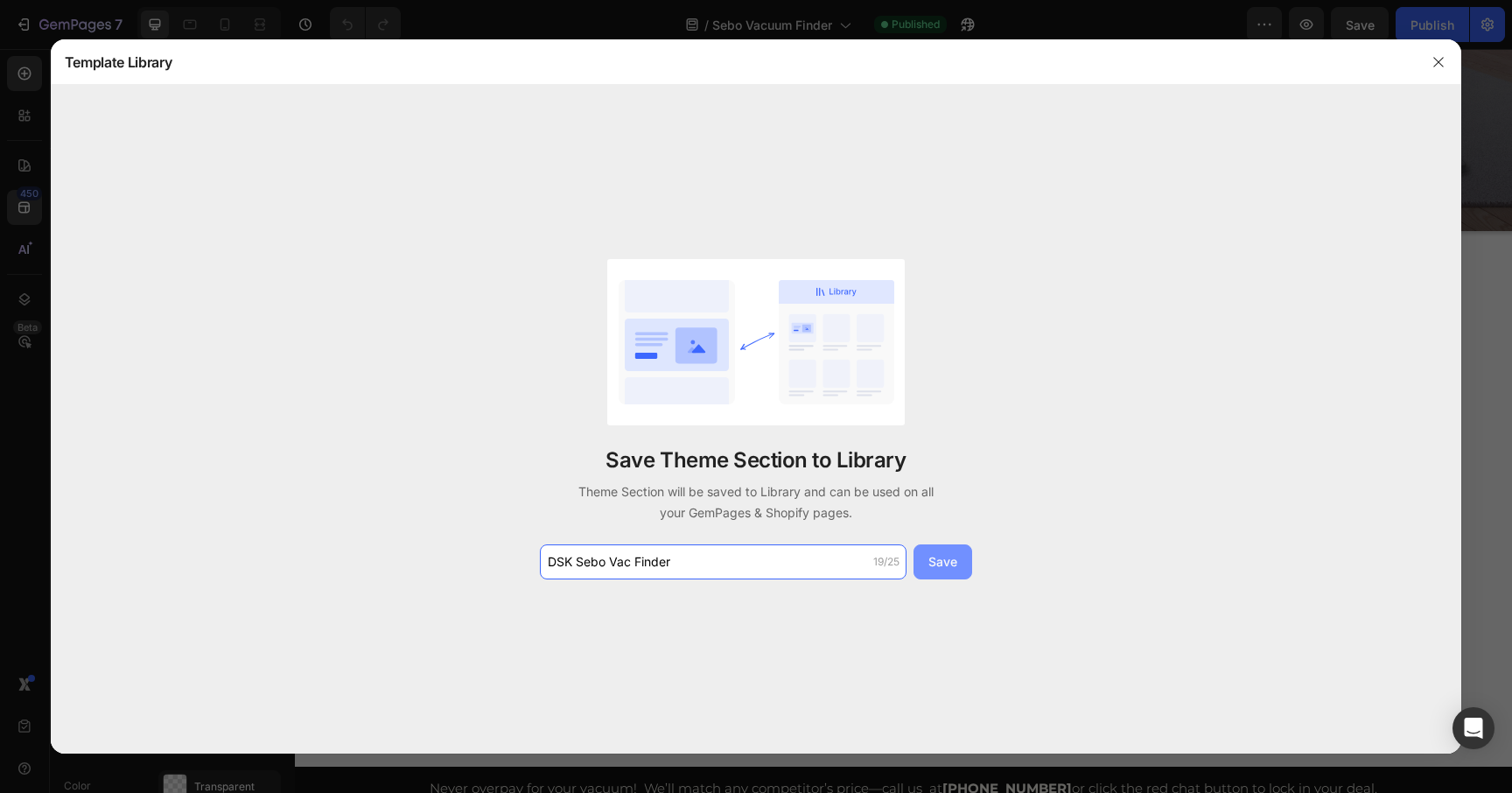
type input "DSK Sebo Vac Finder"
click at [960, 567] on button "Save" at bounding box center [943, 561] width 59 height 35
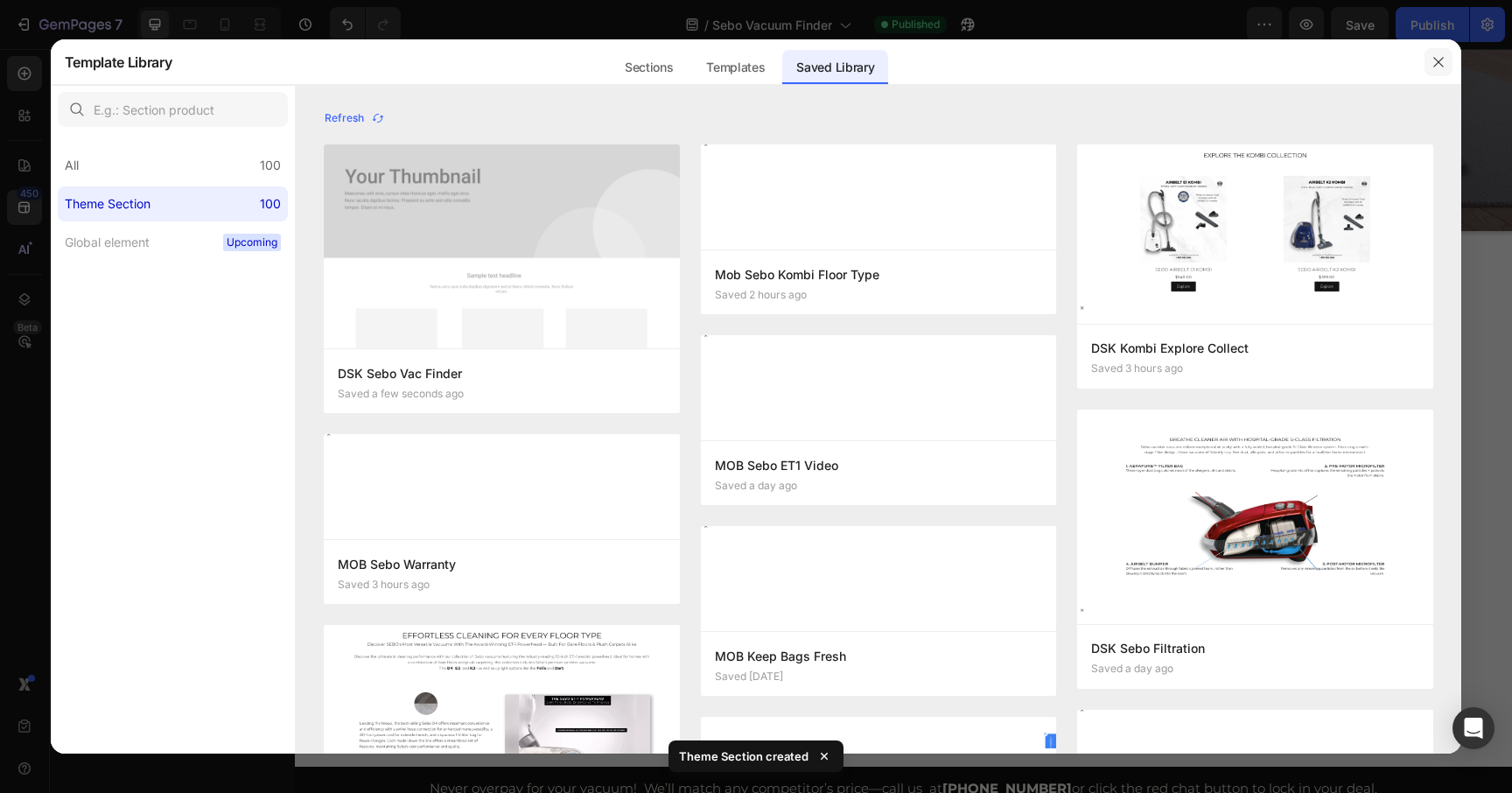
click at [1439, 69] on icon "button" at bounding box center [1439, 62] width 14 height 14
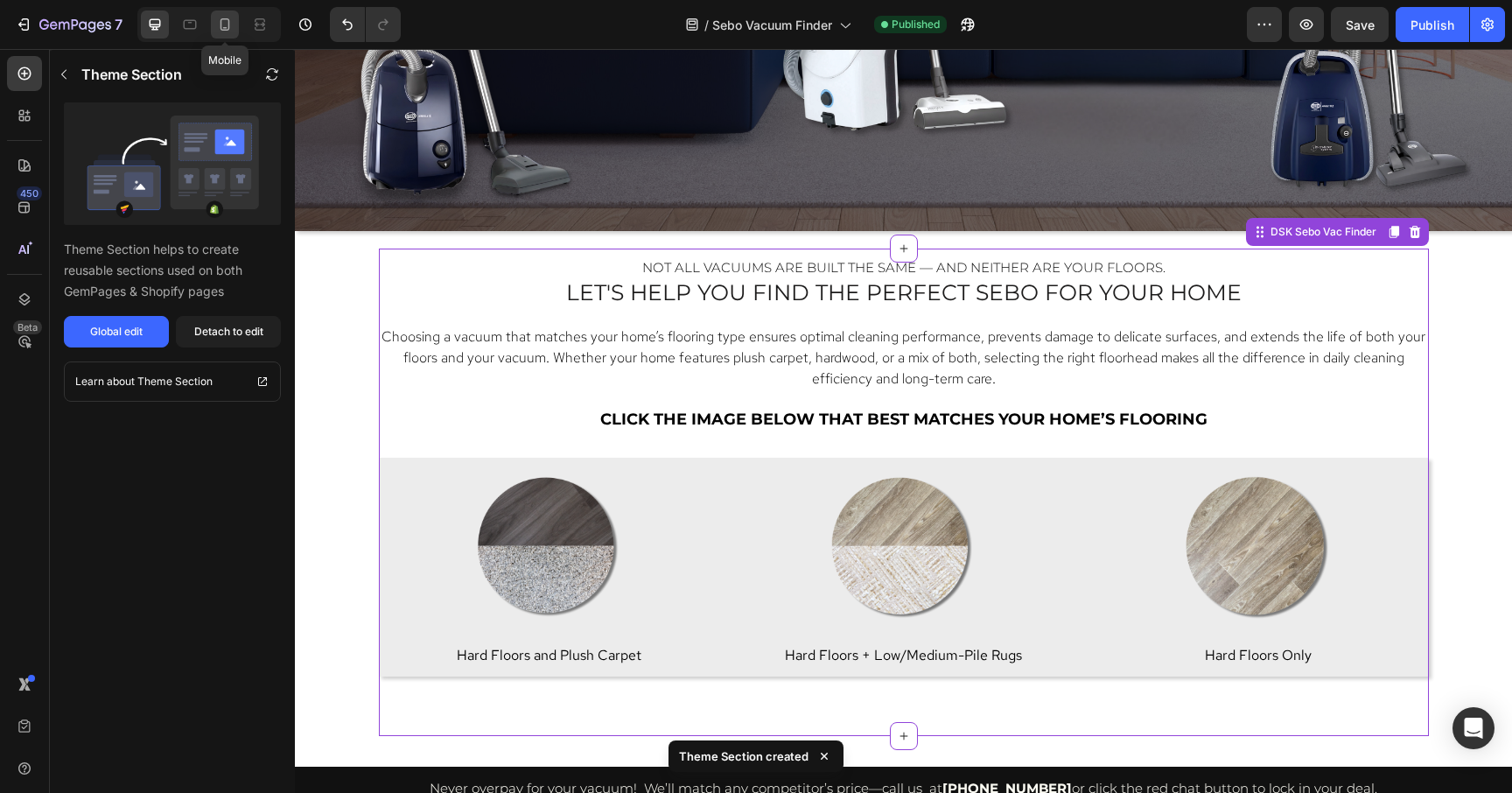
click at [223, 30] on icon at bounding box center [225, 24] width 10 height 13
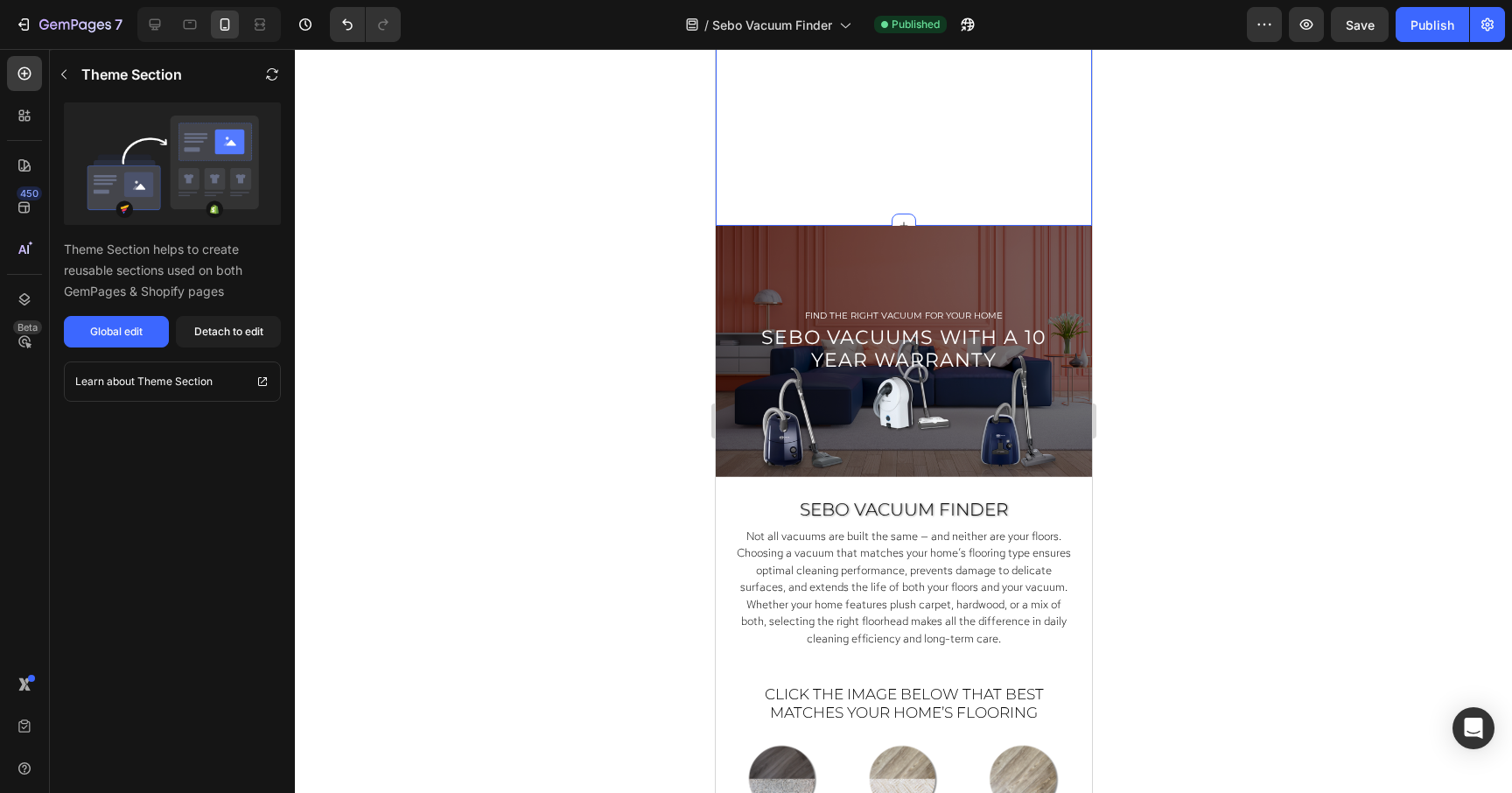
scroll to position [303, 0]
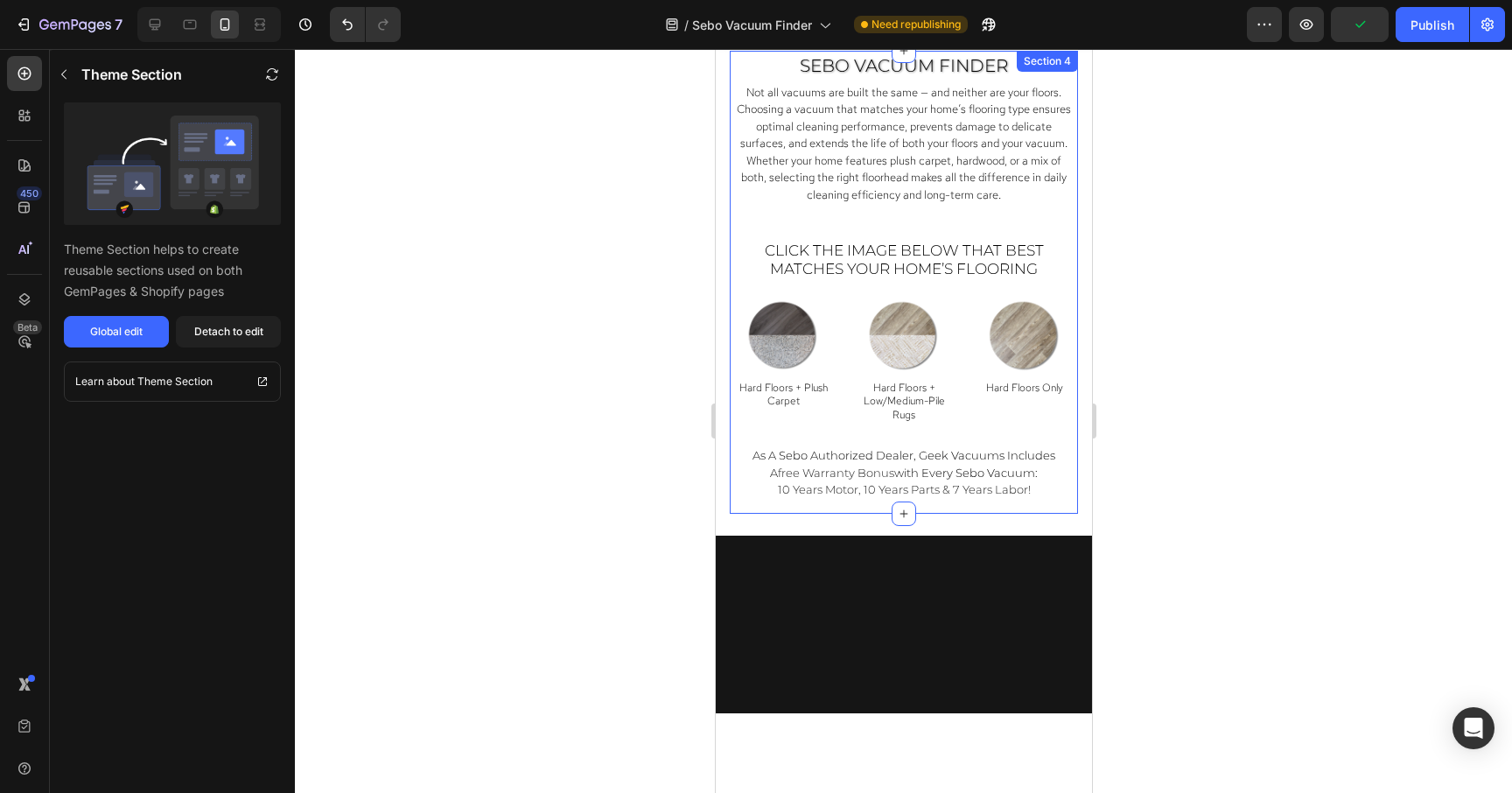
click at [1072, 500] on div "Sebo vacuum finder Heading Not all vacuums are built the same — and neither are…" at bounding box center [903, 283] width 339 height 460
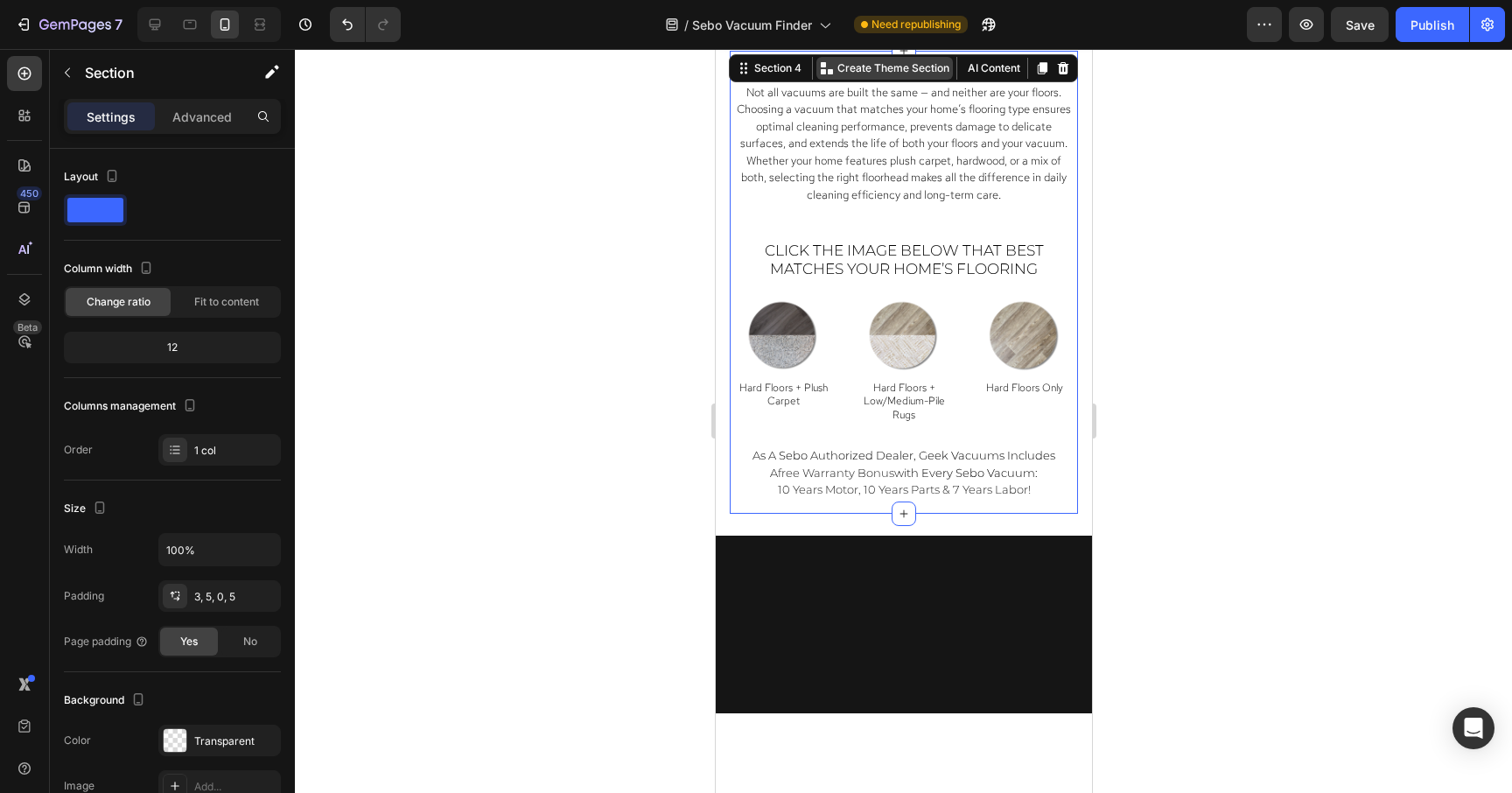
click at [889, 76] on div "Create Theme Section" at bounding box center [883, 68] width 136 height 23
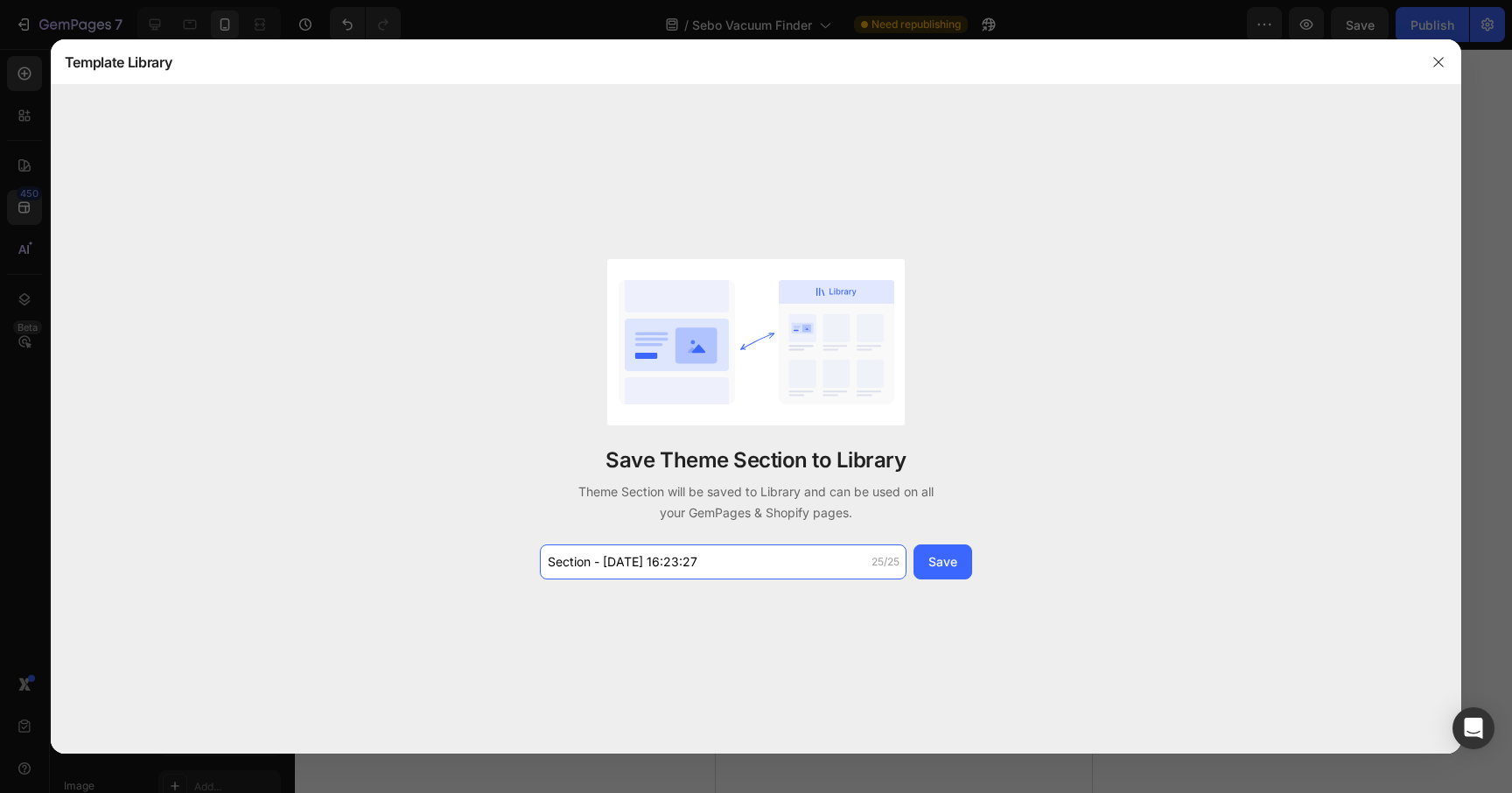
drag, startPoint x: 716, startPoint y: 565, endPoint x: 523, endPoint y: 558, distance: 193.1
click at [523, 558] on div "Save Theme Section to Library Theme Section will be saved to Library and can be…" at bounding box center [756, 419] width 1411 height 668
type input "MOB Sebo Vac Finder"
click at [933, 558] on div "Save" at bounding box center [943, 561] width 29 height 18
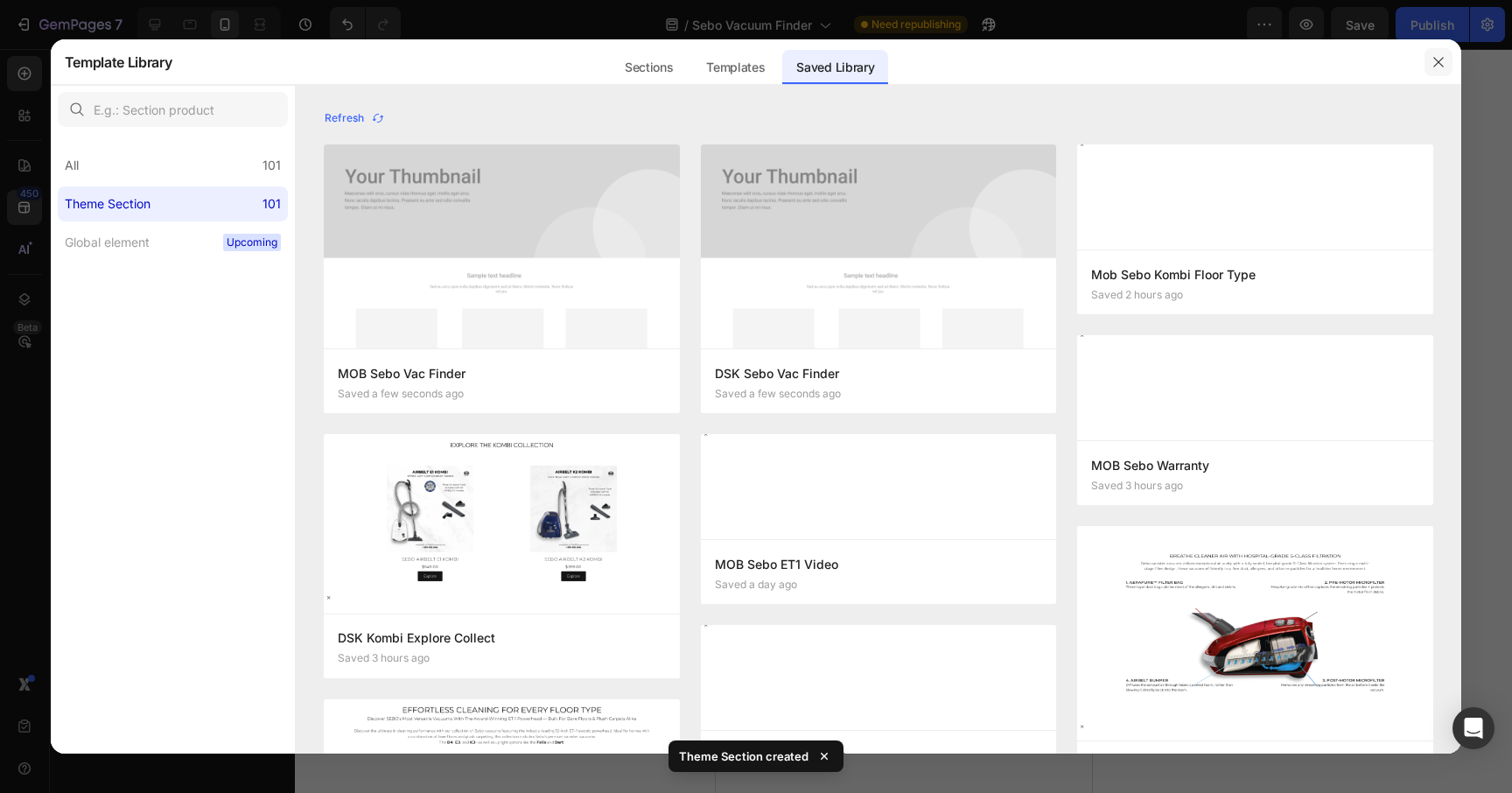
click at [1439, 59] on icon "button" at bounding box center [1439, 62] width 14 height 14
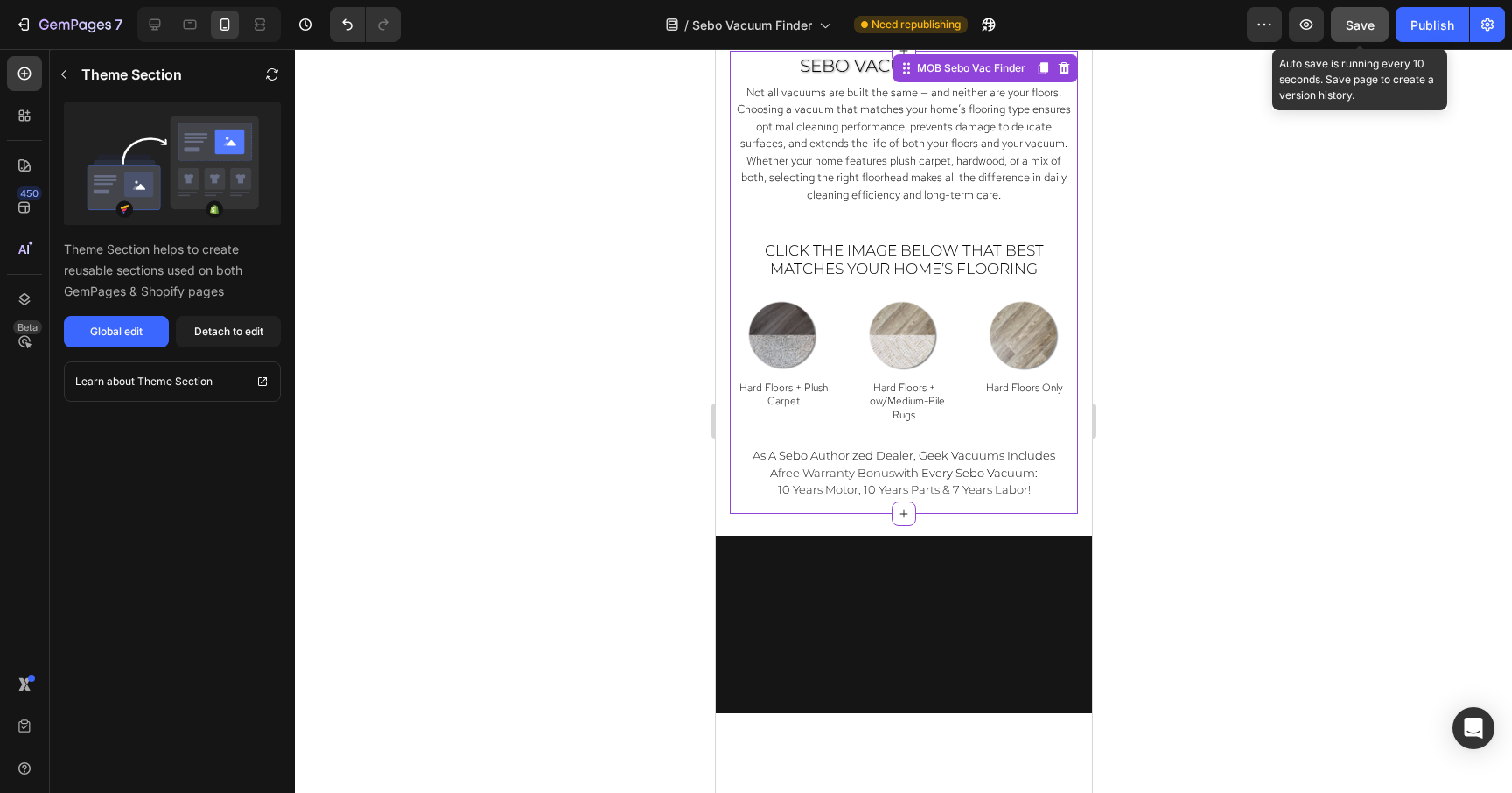
click at [1364, 23] on span "Save" at bounding box center [1360, 24] width 29 height 14
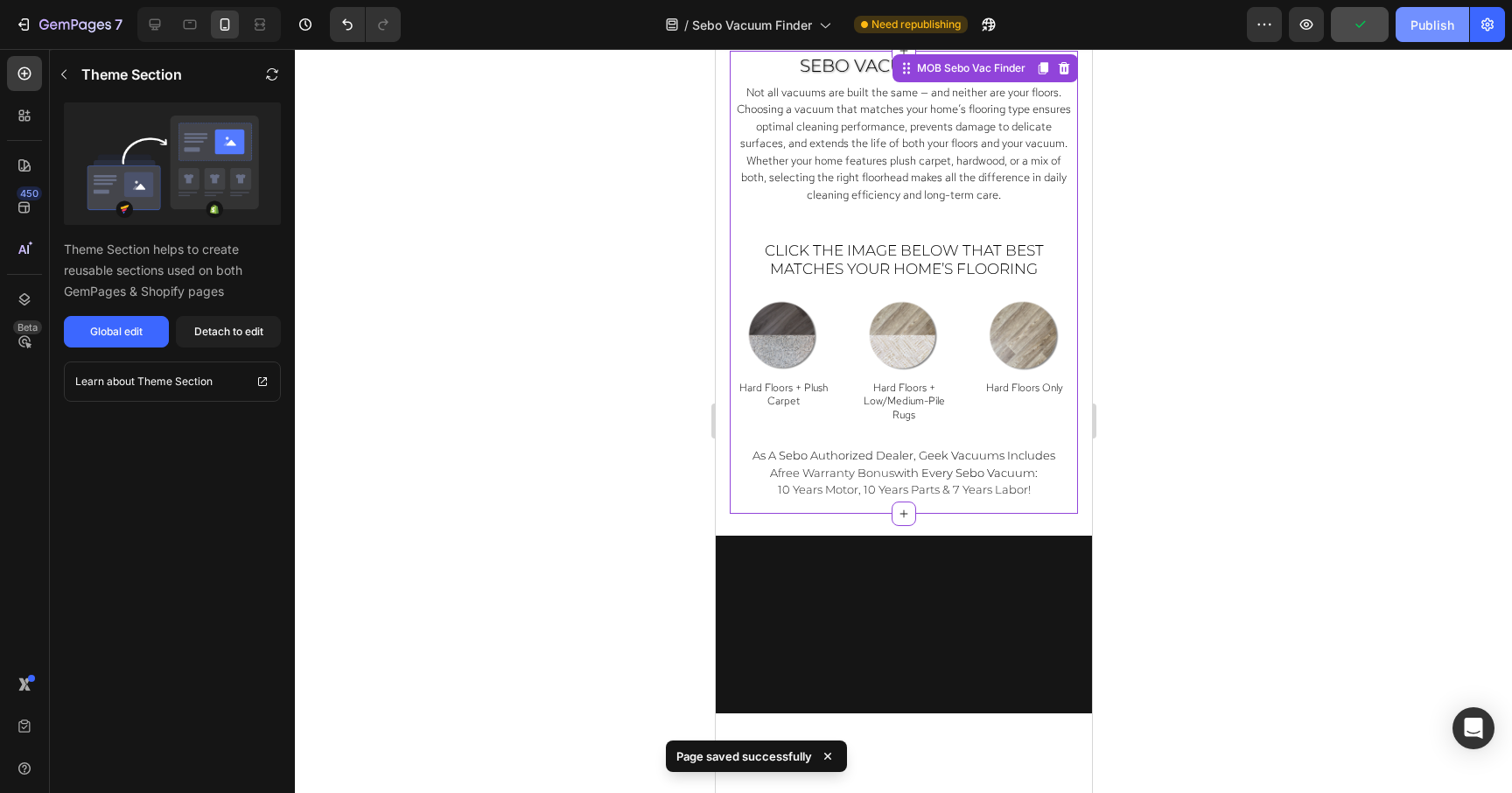
click at [1425, 26] on div "Publish" at bounding box center [1432, 24] width 43 height 18
click at [160, 29] on icon at bounding box center [154, 23] width 17 height 17
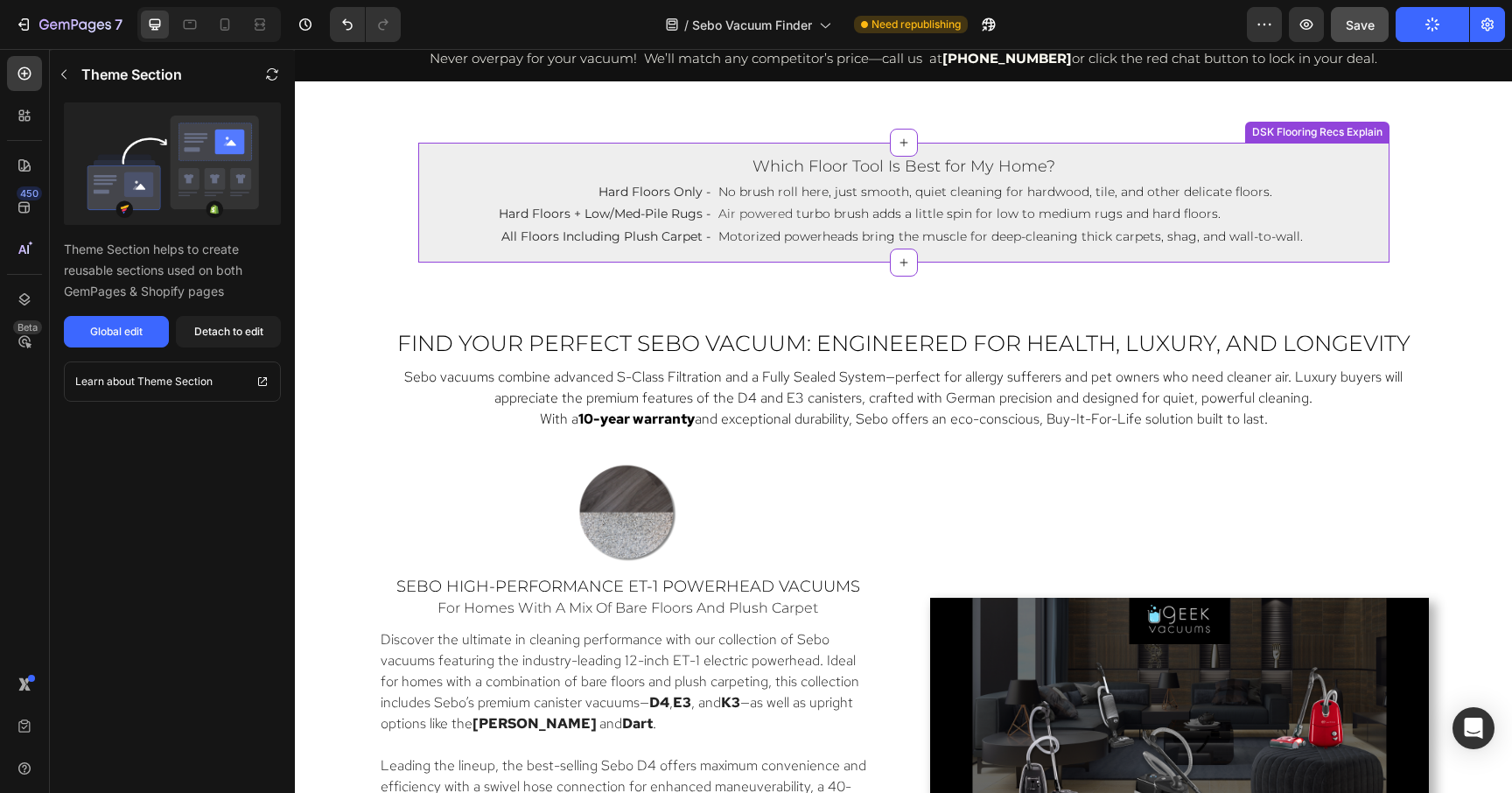
scroll to position [1464, 0]
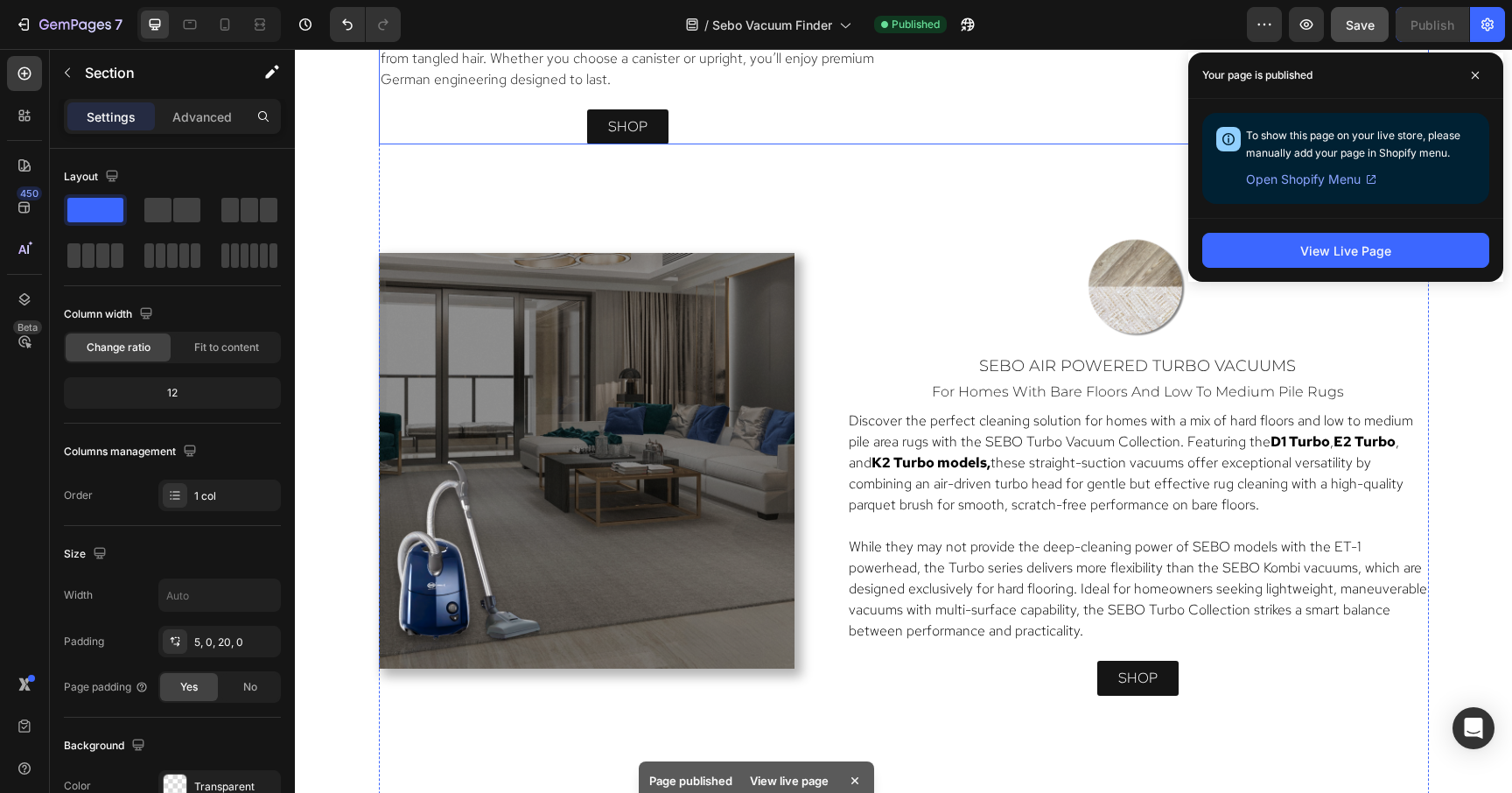
scroll to position [2338, 0]
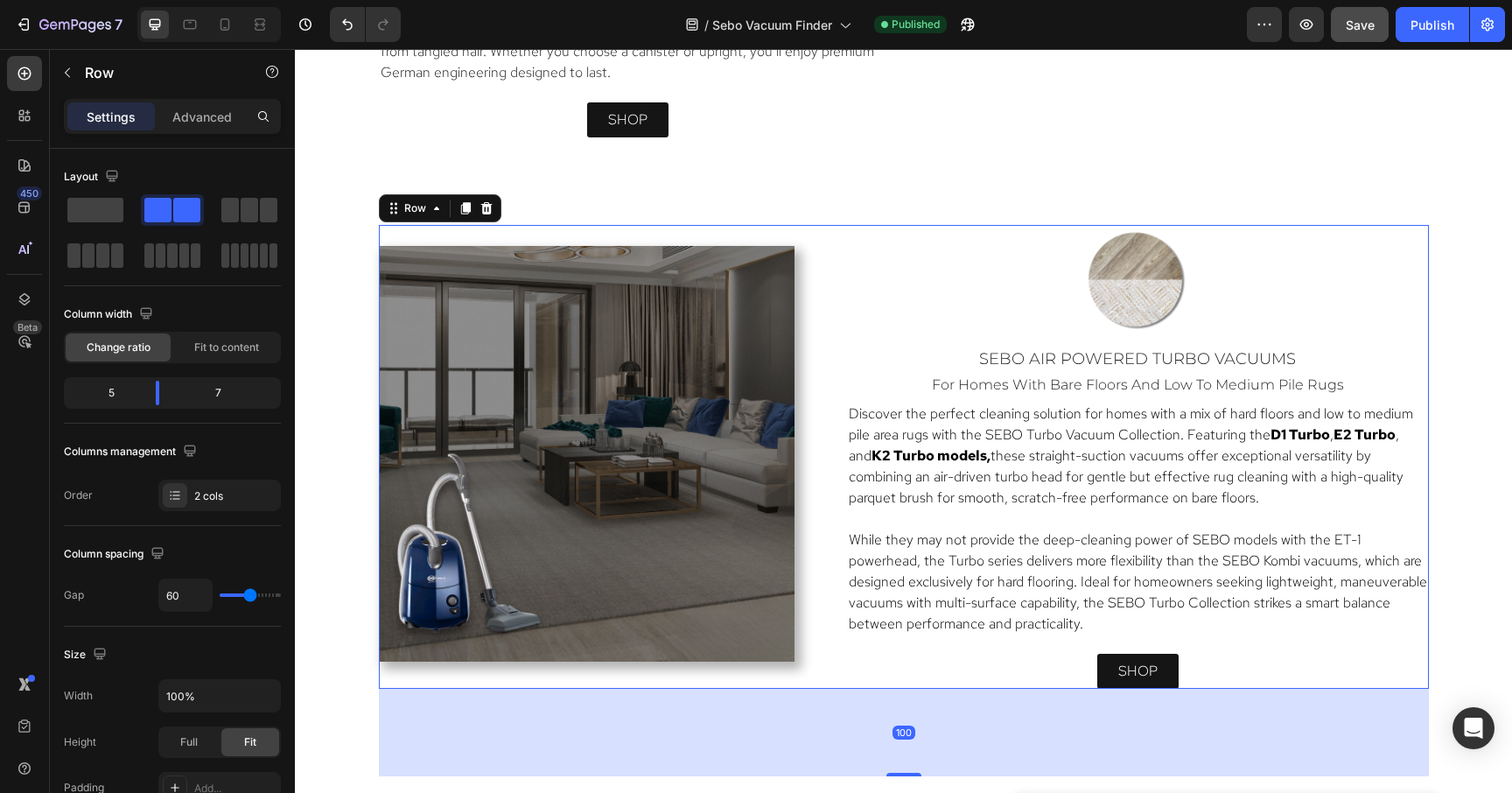
click at [853, 260] on div "Image sebo air powered turbo vacuums Heading for homes with bare floors and low…" at bounding box center [1138, 456] width 582 height 464
click at [991, 187] on div "Find Your Perfect Sebo Vacuum: Engineered for Health, Luxury, and Longevity Hea…" at bounding box center [904, 353] width 1050 height 1813
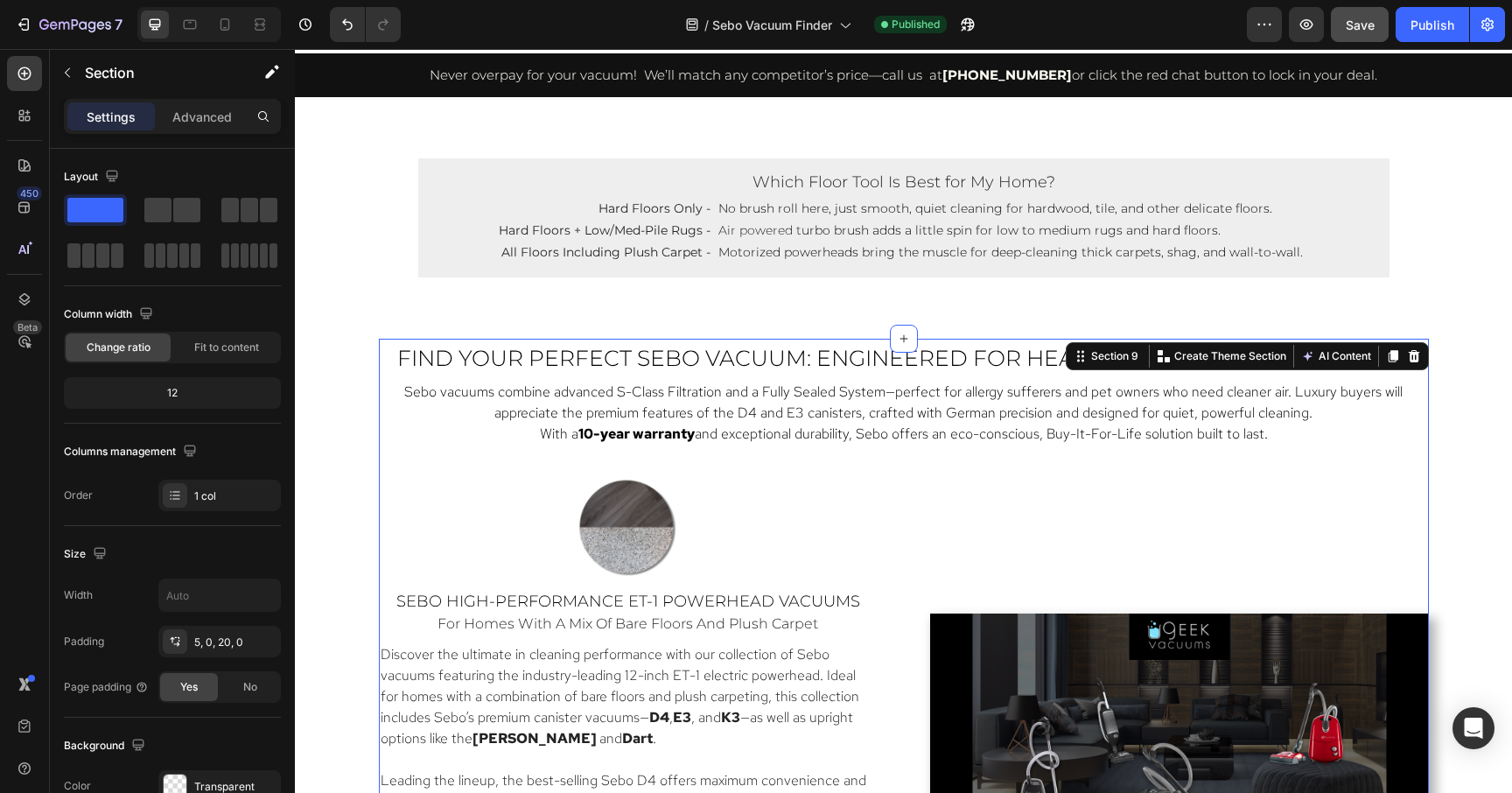
scroll to position [1439, 0]
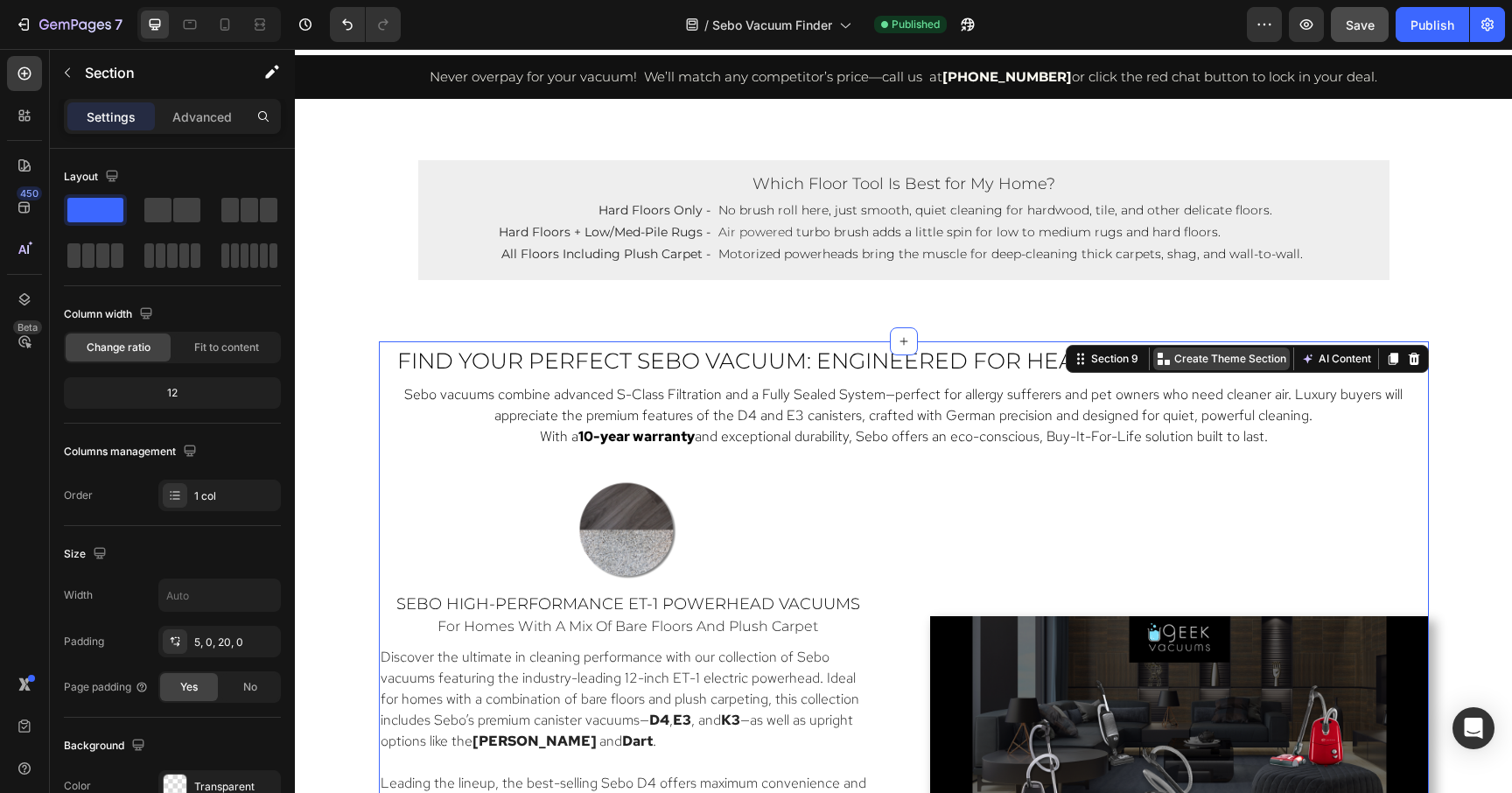
click at [1218, 349] on div "Create Theme Section" at bounding box center [1221, 358] width 136 height 23
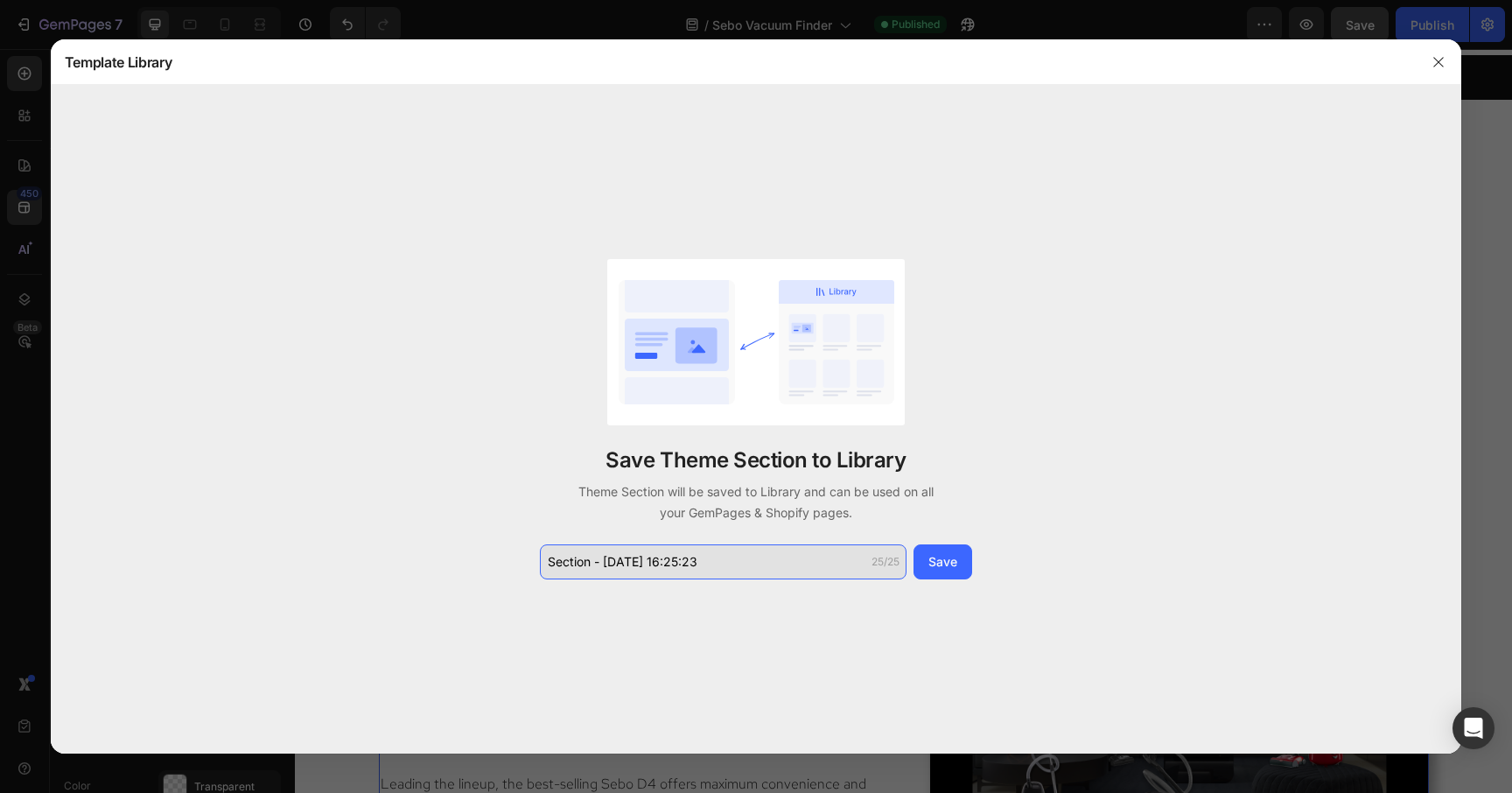
click at [713, 565] on input "Section - Sep 26 16:25:23" at bounding box center [723, 561] width 366 height 35
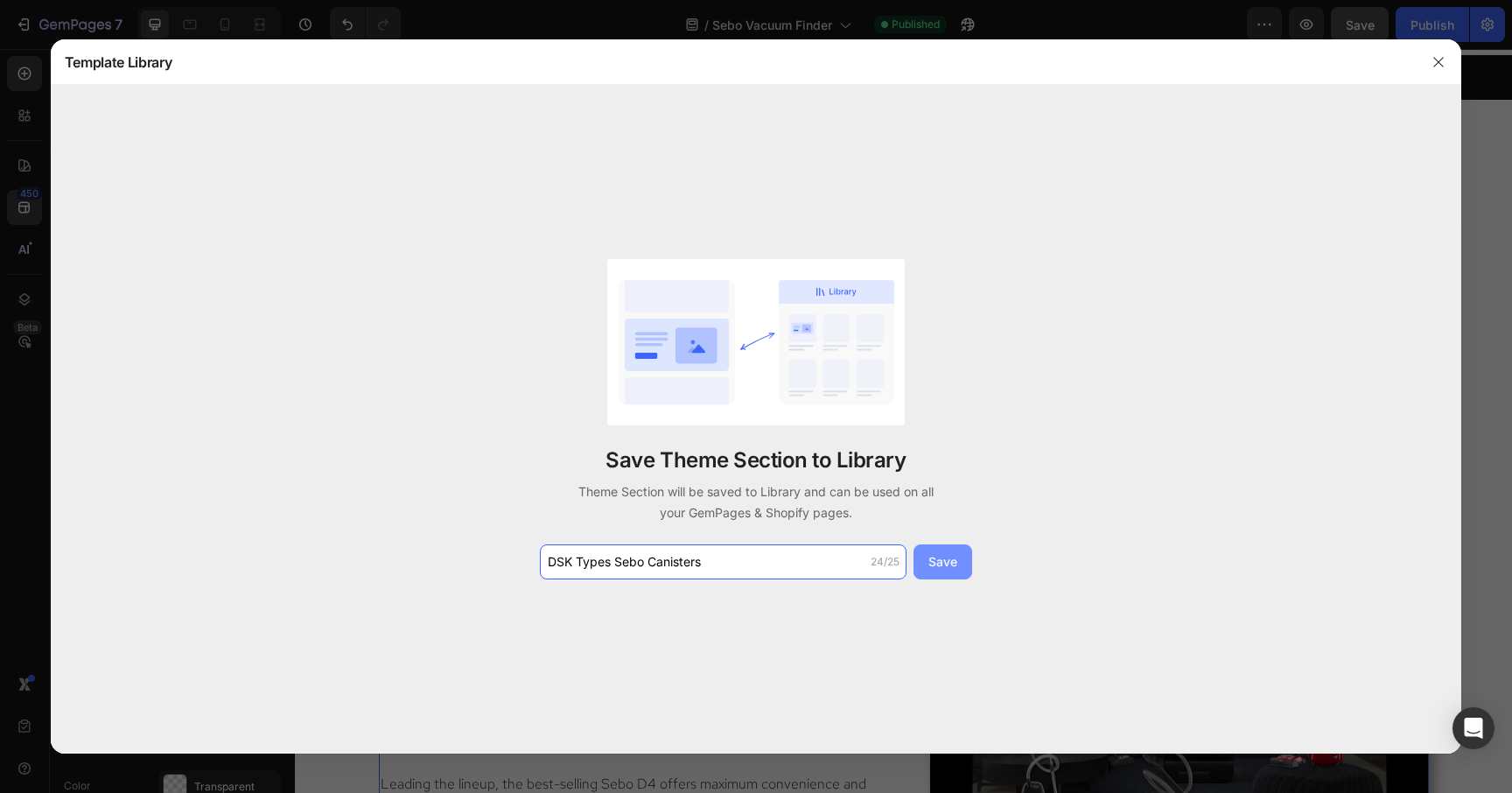
type input "DSK Types Sebo Canisters"
click at [936, 558] on div "Save" at bounding box center [943, 561] width 29 height 18
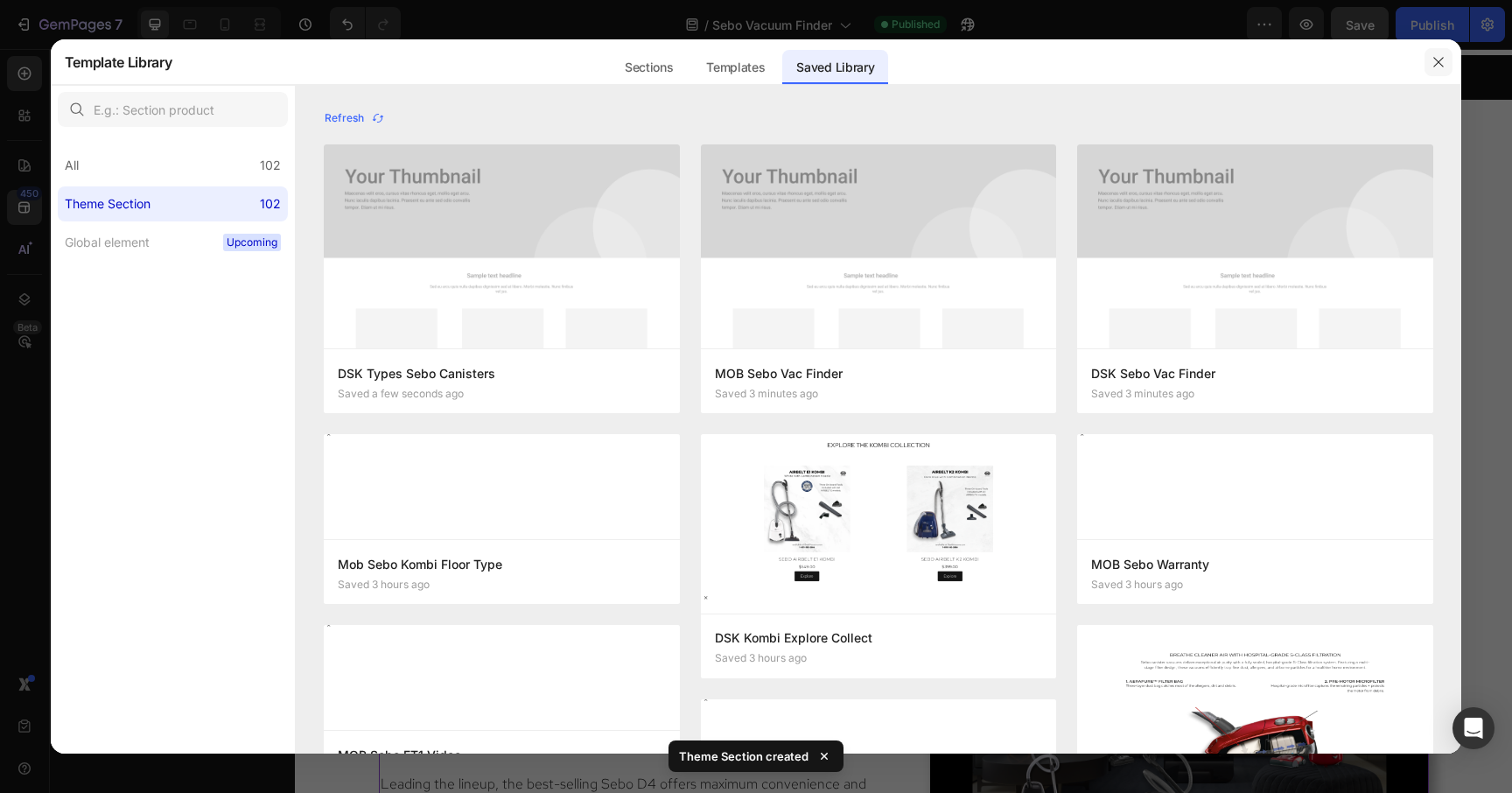
click at [1439, 64] on icon "button" at bounding box center [1439, 62] width 14 height 14
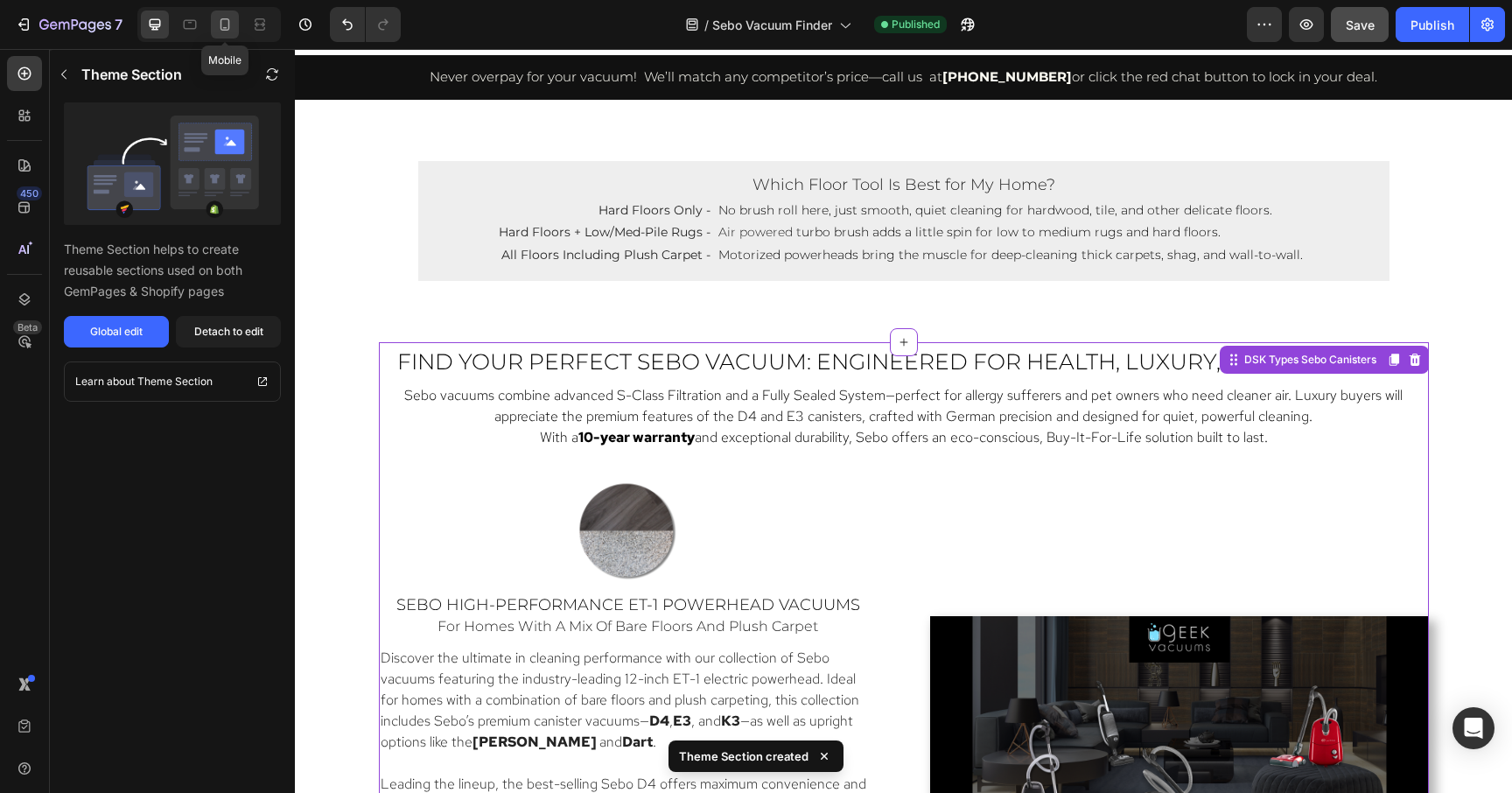
click at [220, 30] on icon at bounding box center [225, 23] width 17 height 17
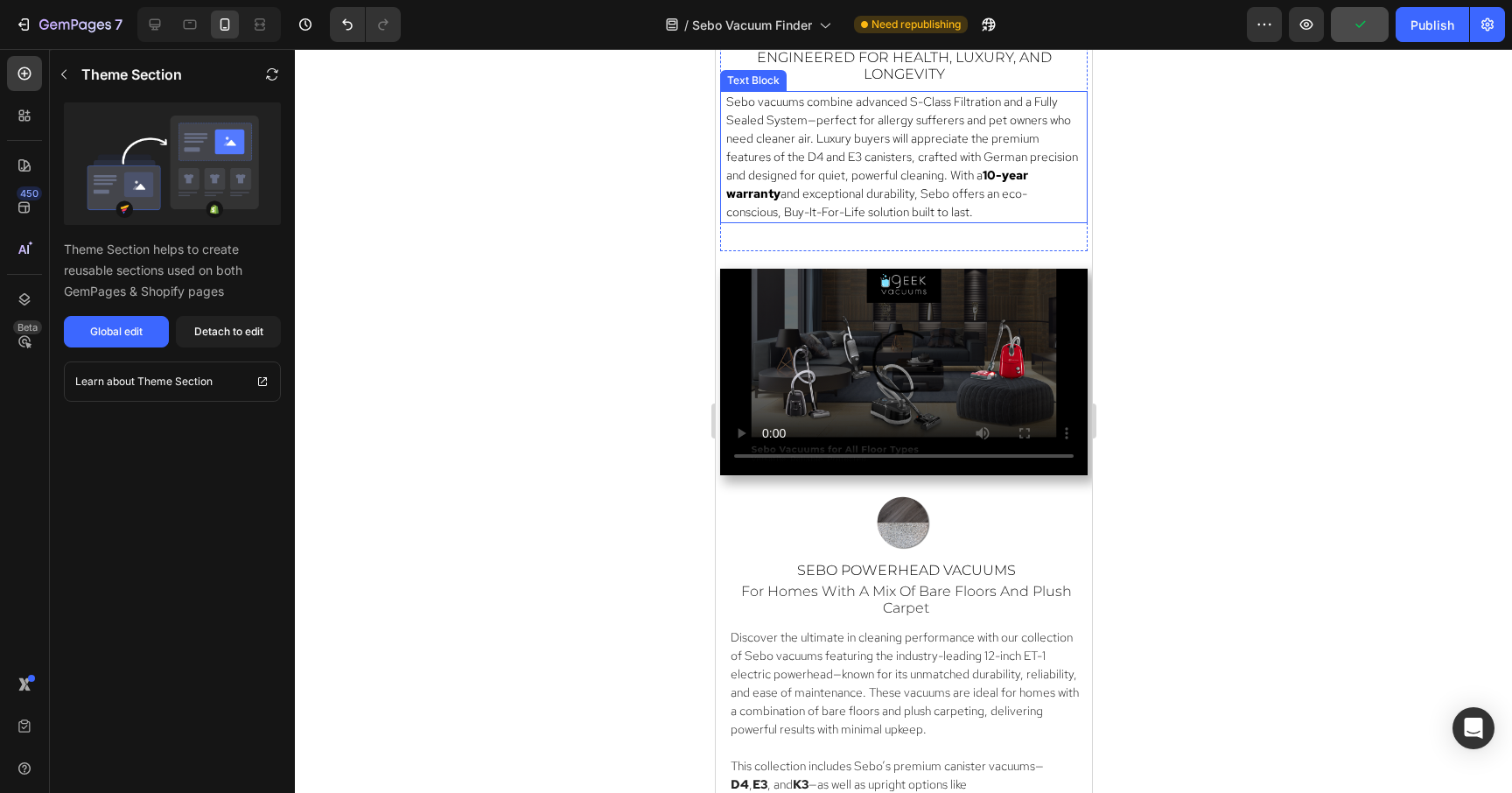
scroll to position [1832, 0]
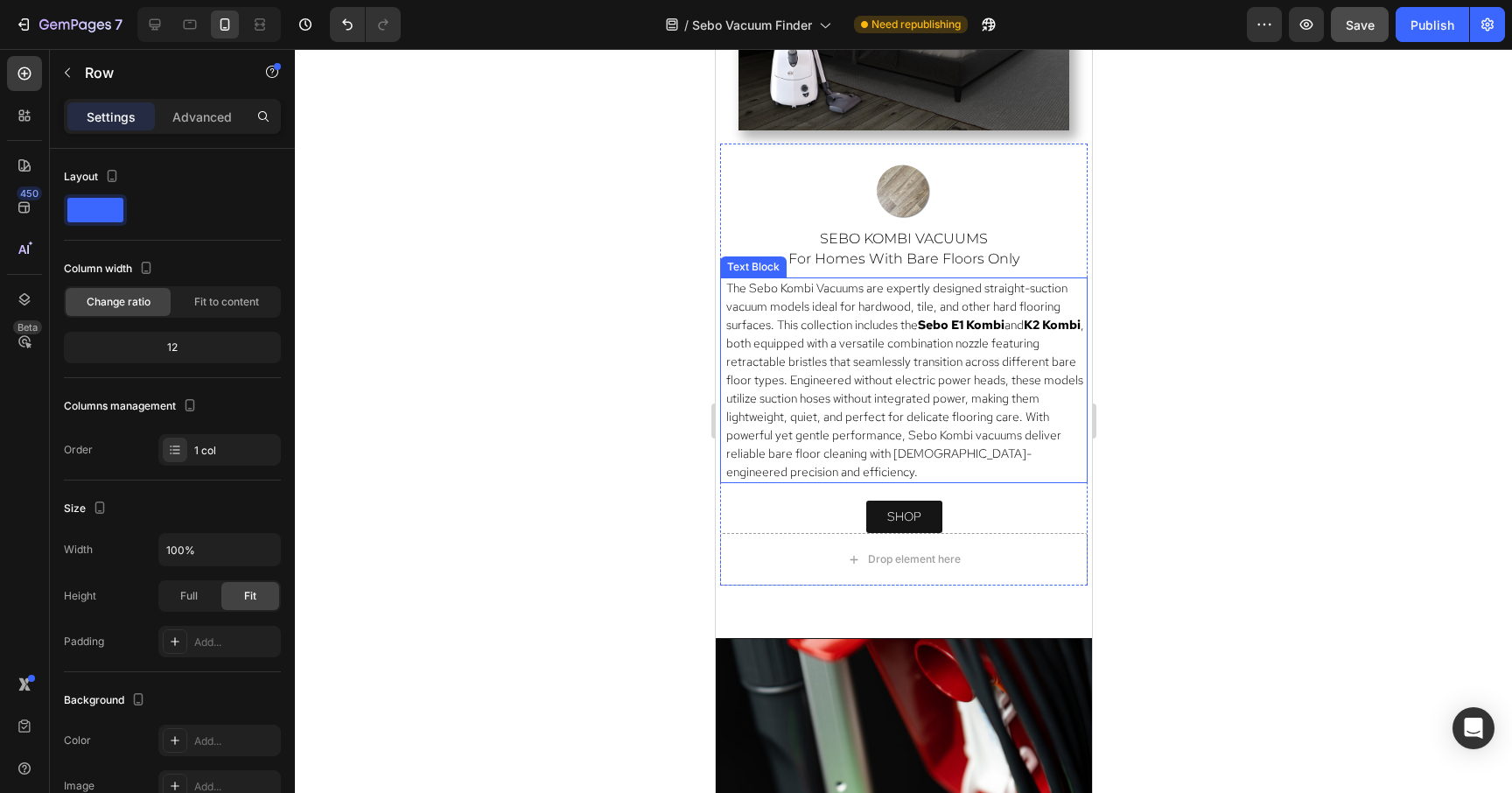
scroll to position [3997, 0]
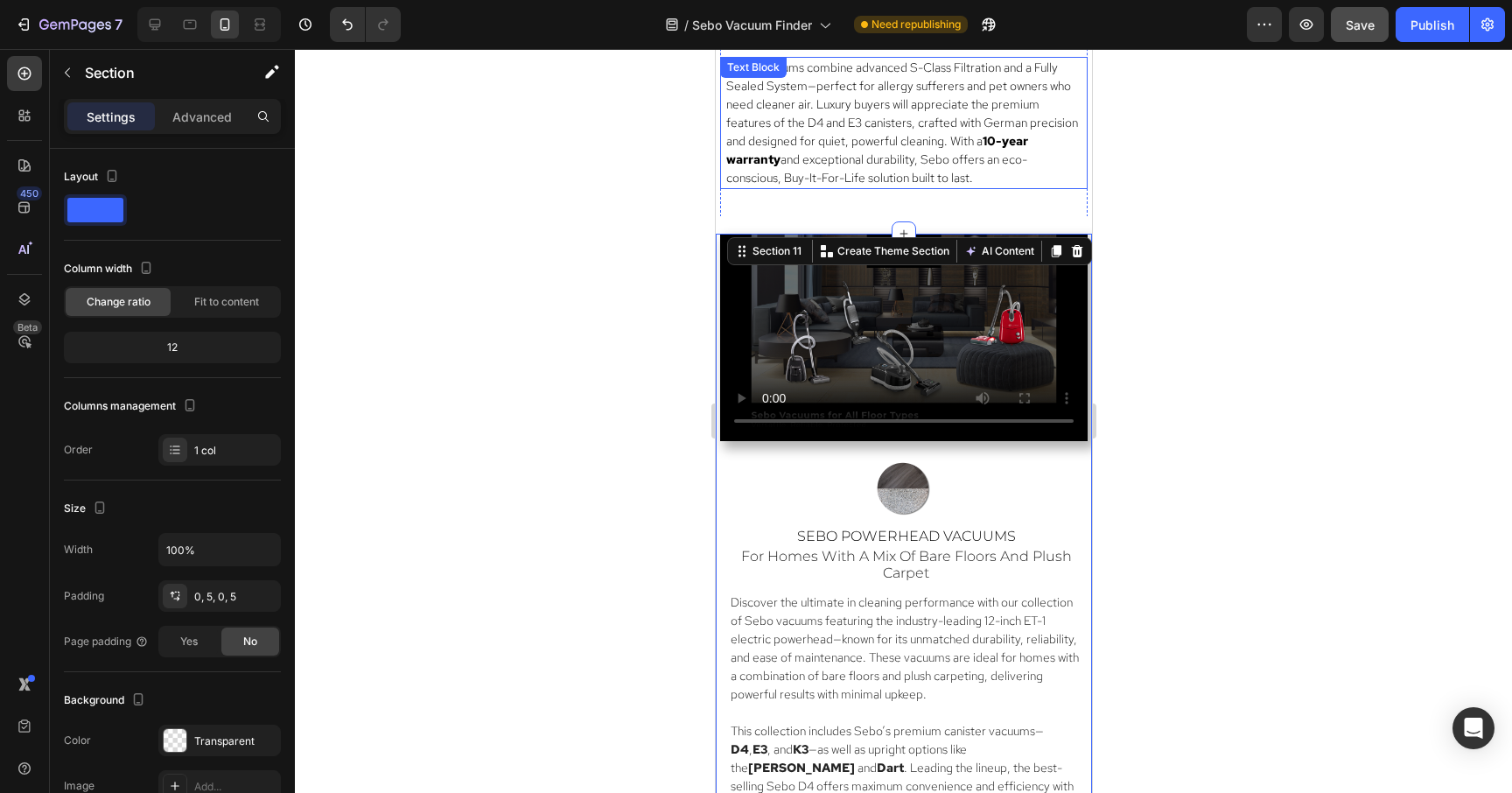
scroll to position [1861, 0]
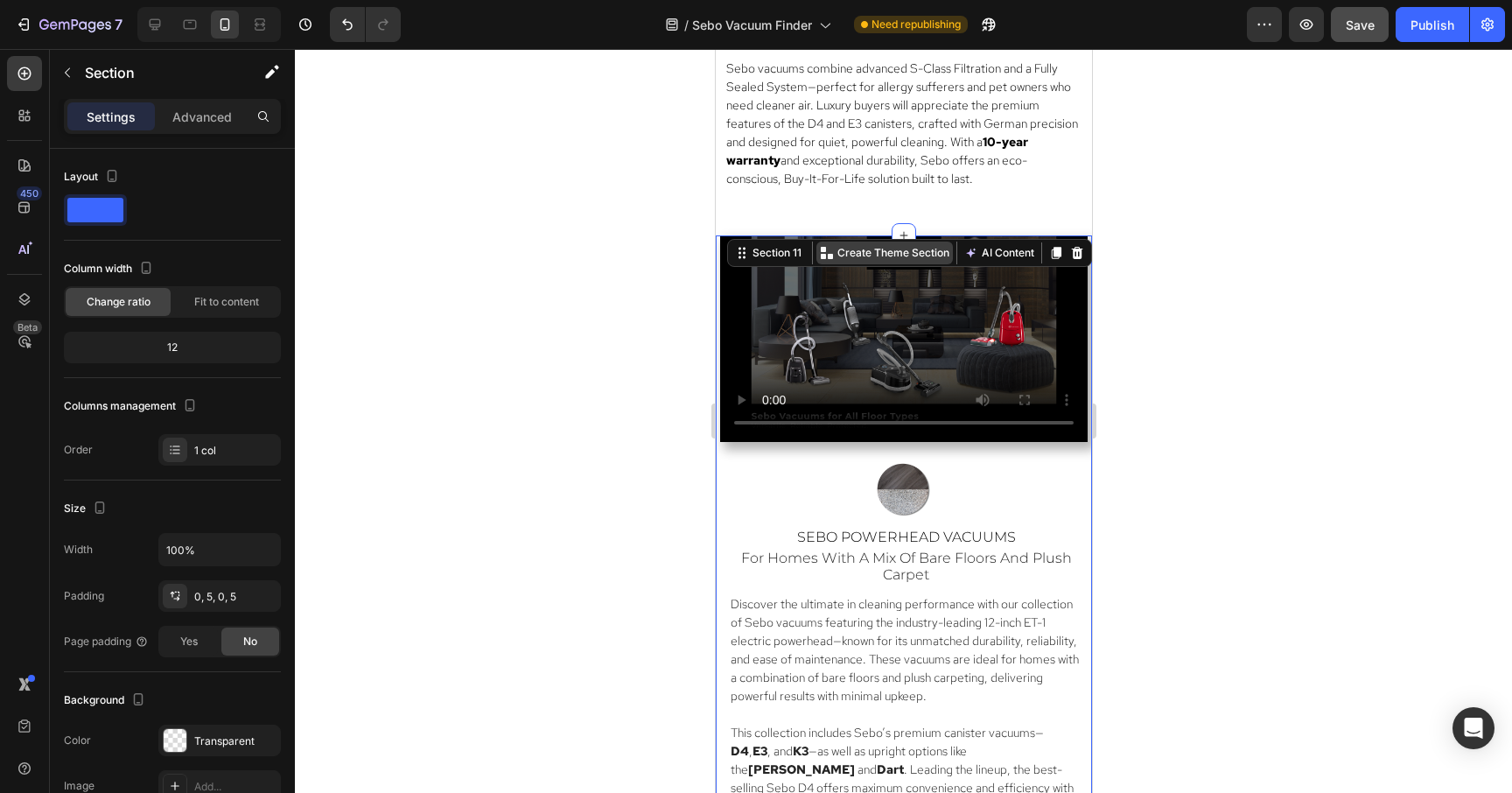
click at [903, 254] on p "Create Theme Section" at bounding box center [892, 253] width 112 height 15
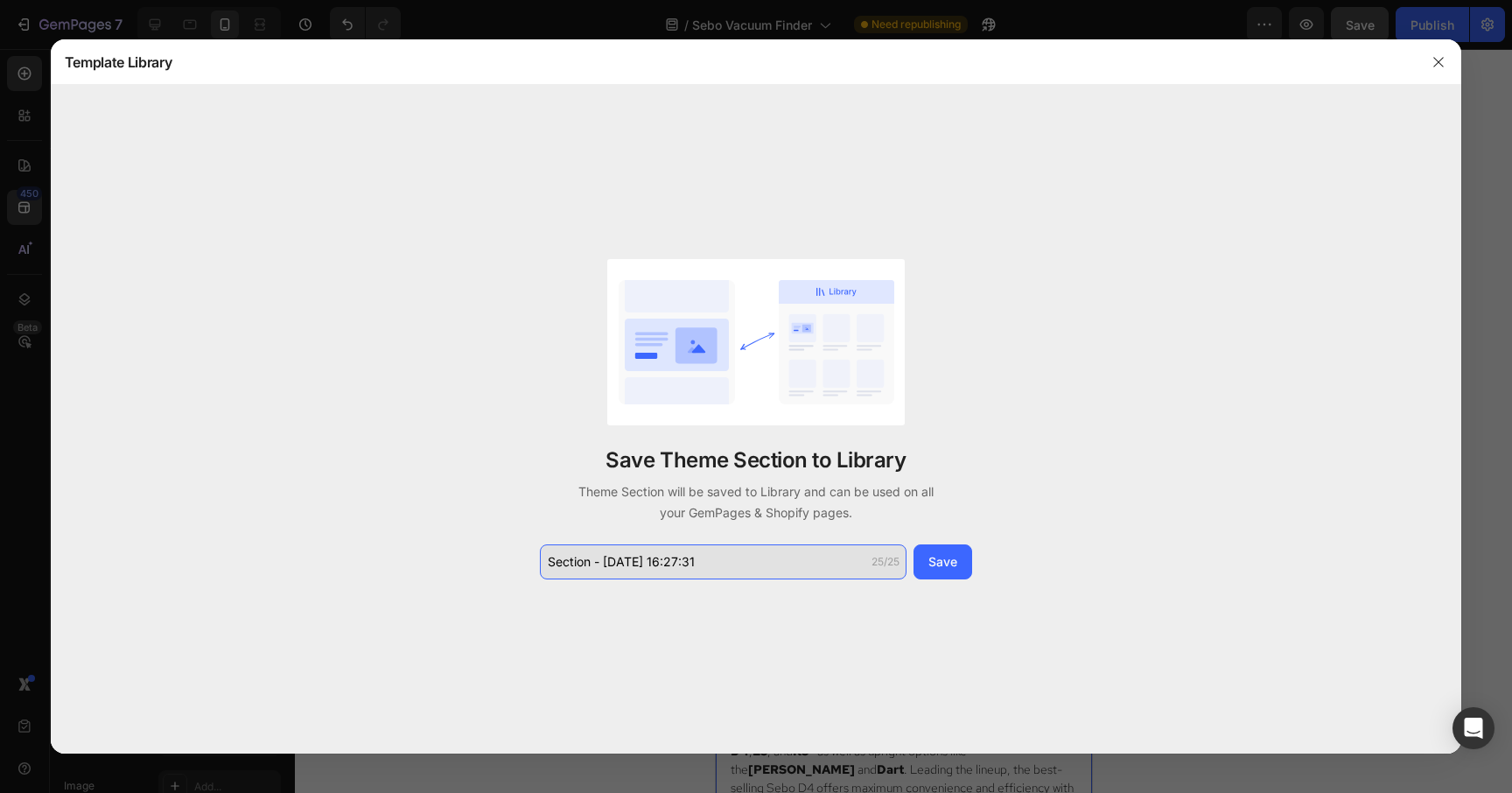
click at [705, 563] on input "Section - Sep 26 16:27:31" at bounding box center [723, 561] width 366 height 35
type input "S"
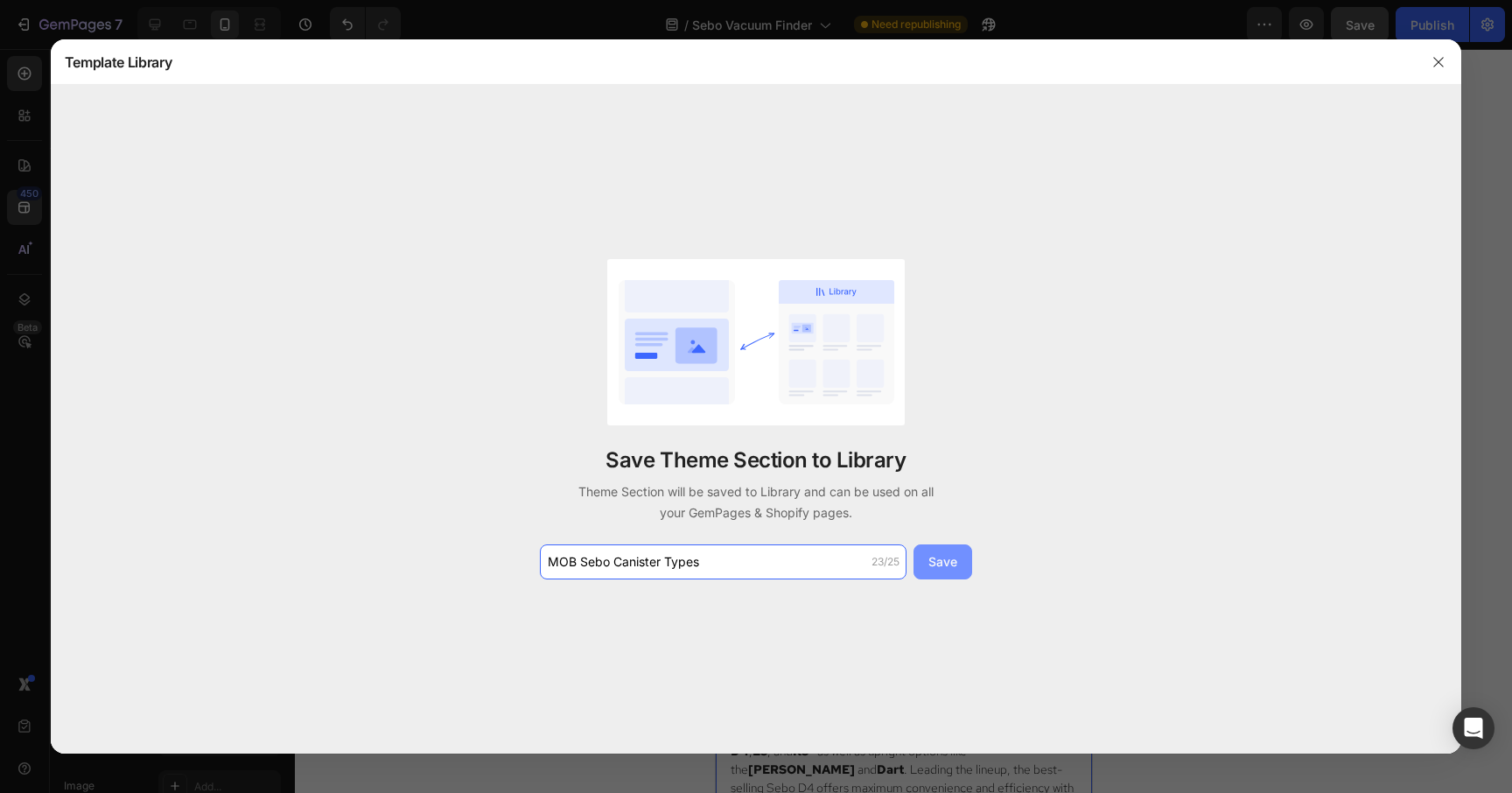
type input "MOB Sebo Canister Types"
click at [945, 566] on div "Save" at bounding box center [943, 561] width 29 height 18
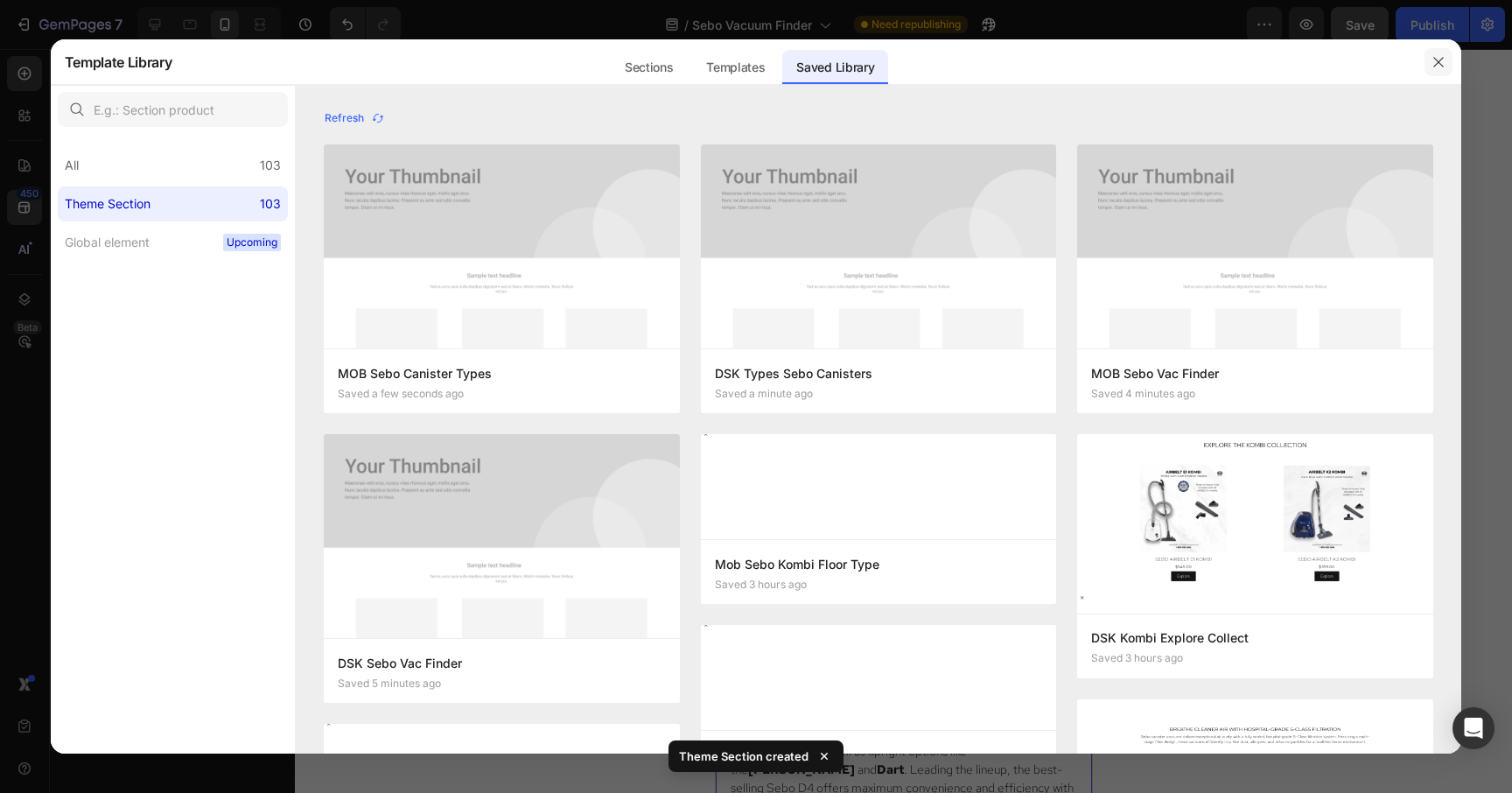
click at [1438, 64] on icon "button" at bounding box center [1439, 62] width 14 height 14
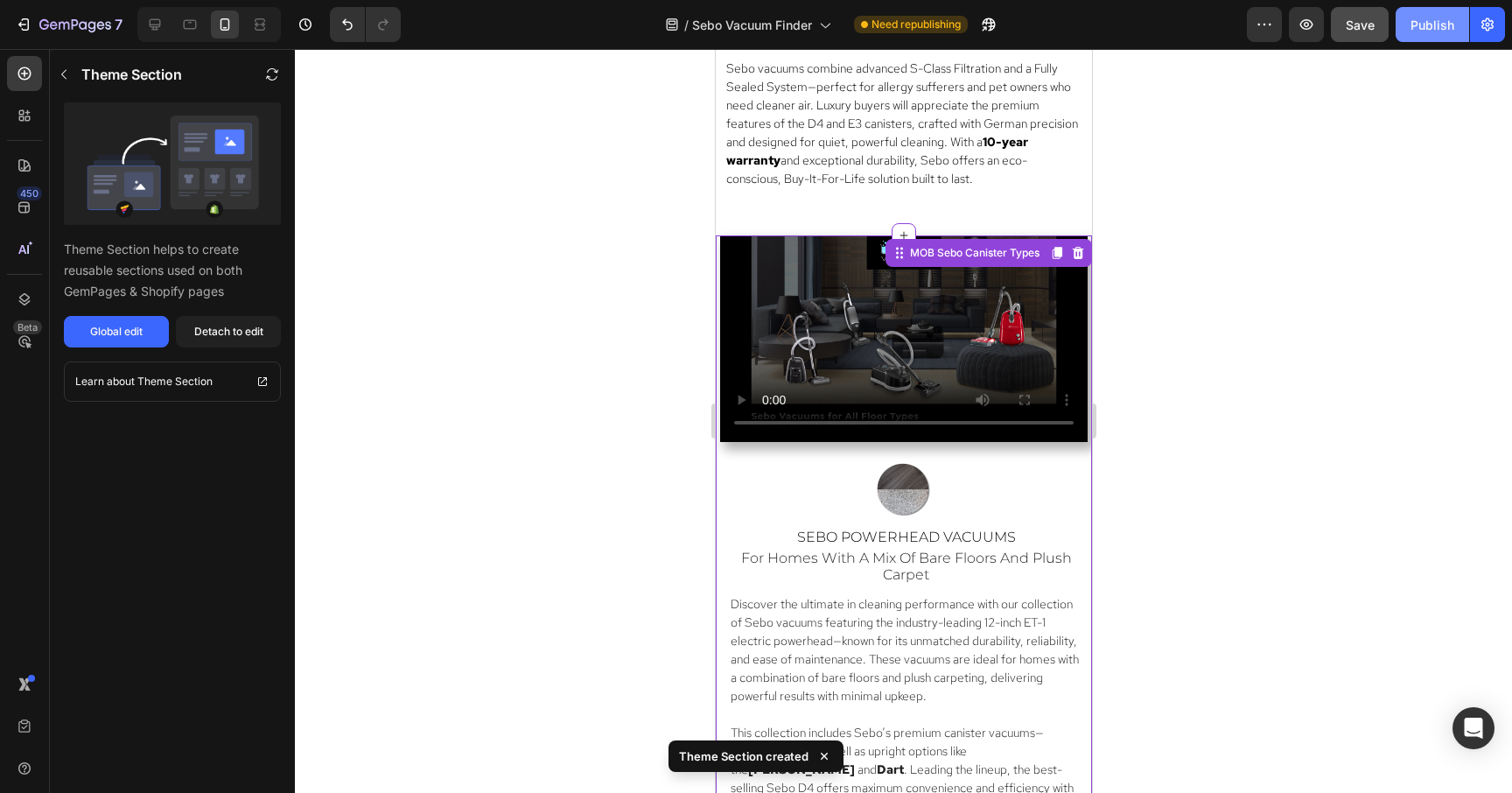
click at [1430, 19] on div "Publish" at bounding box center [1432, 24] width 43 height 18
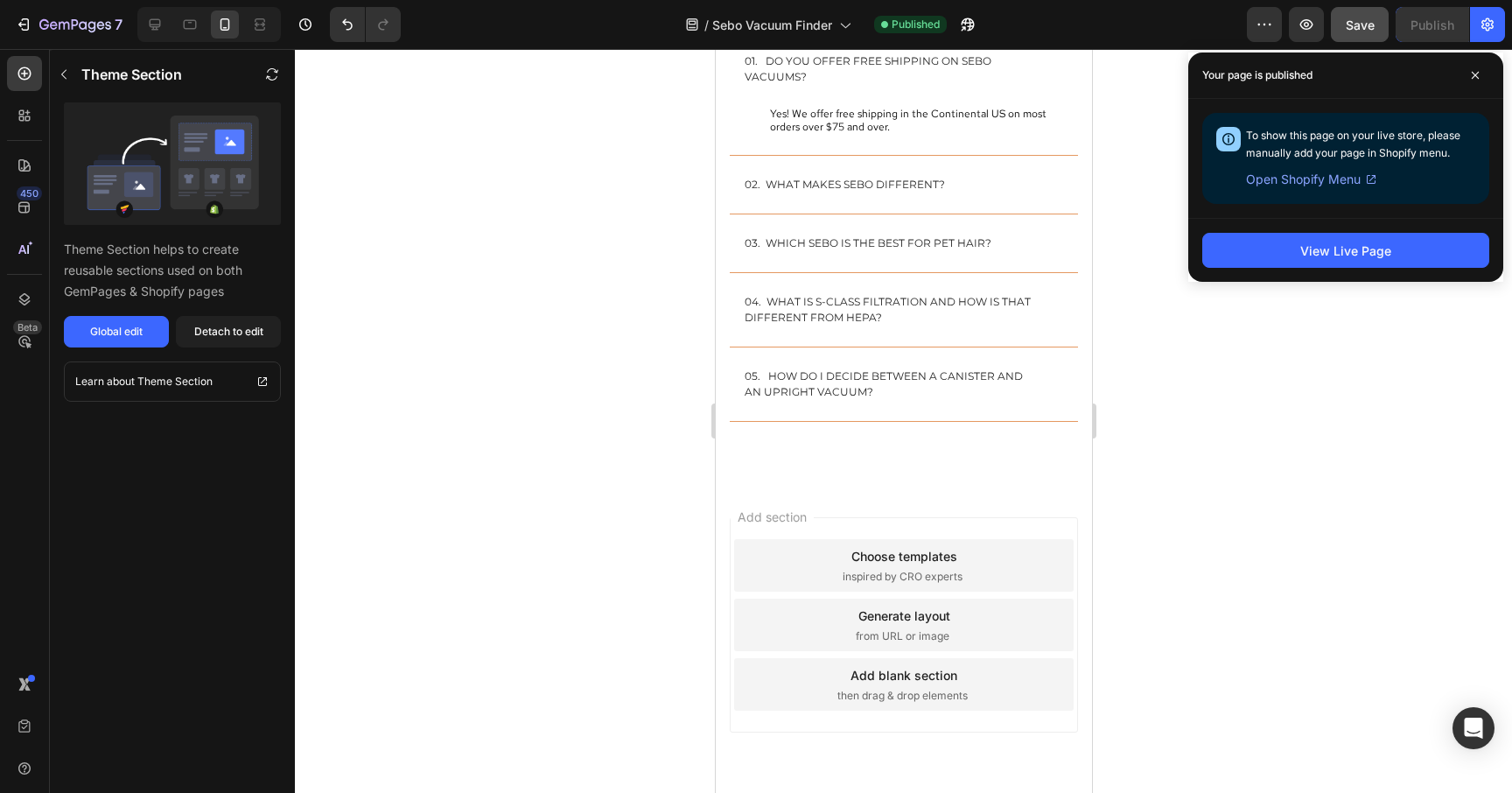
scroll to position [5224, 0]
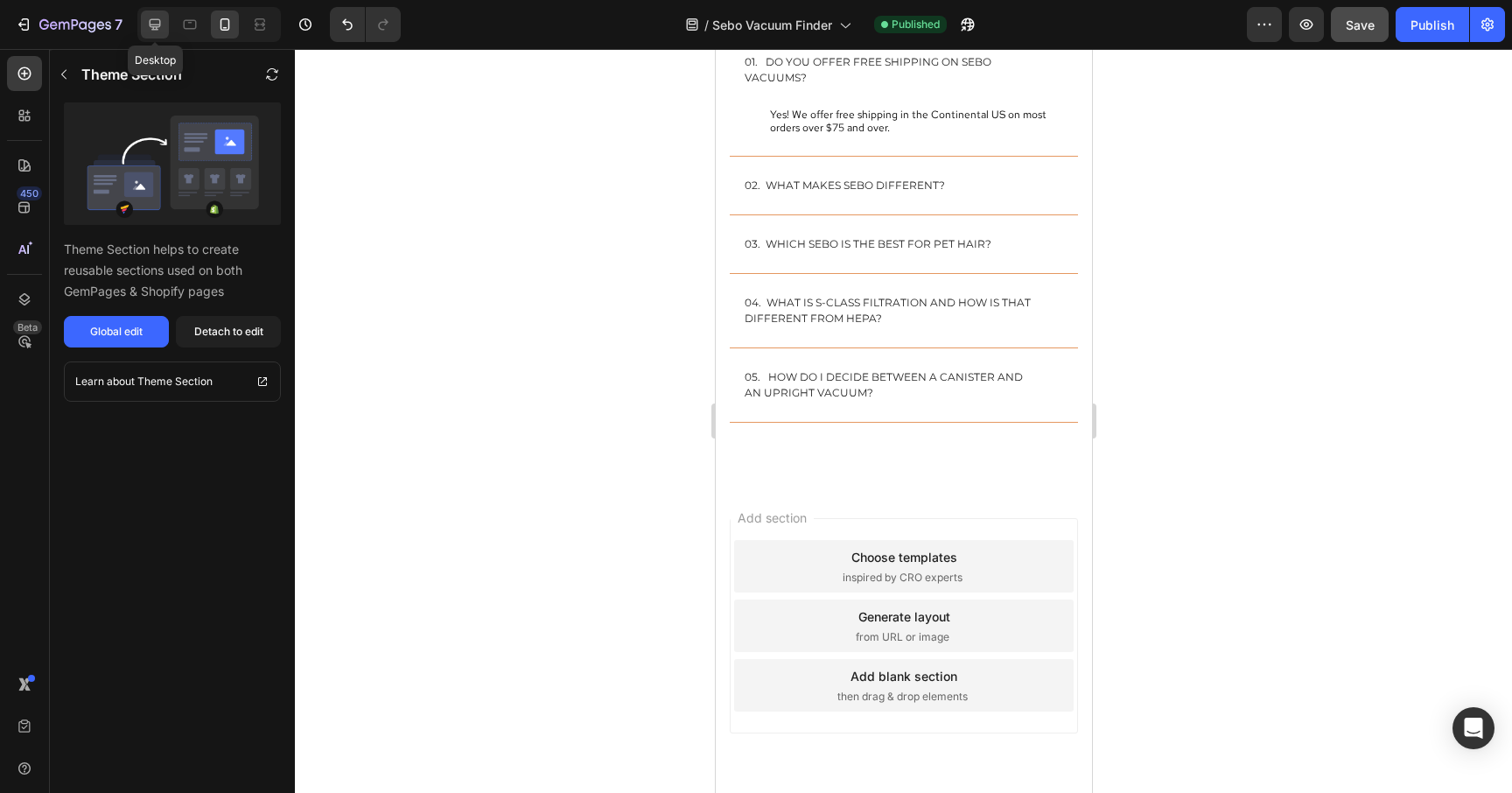
click at [165, 20] on div at bounding box center [154, 24] width 28 height 28
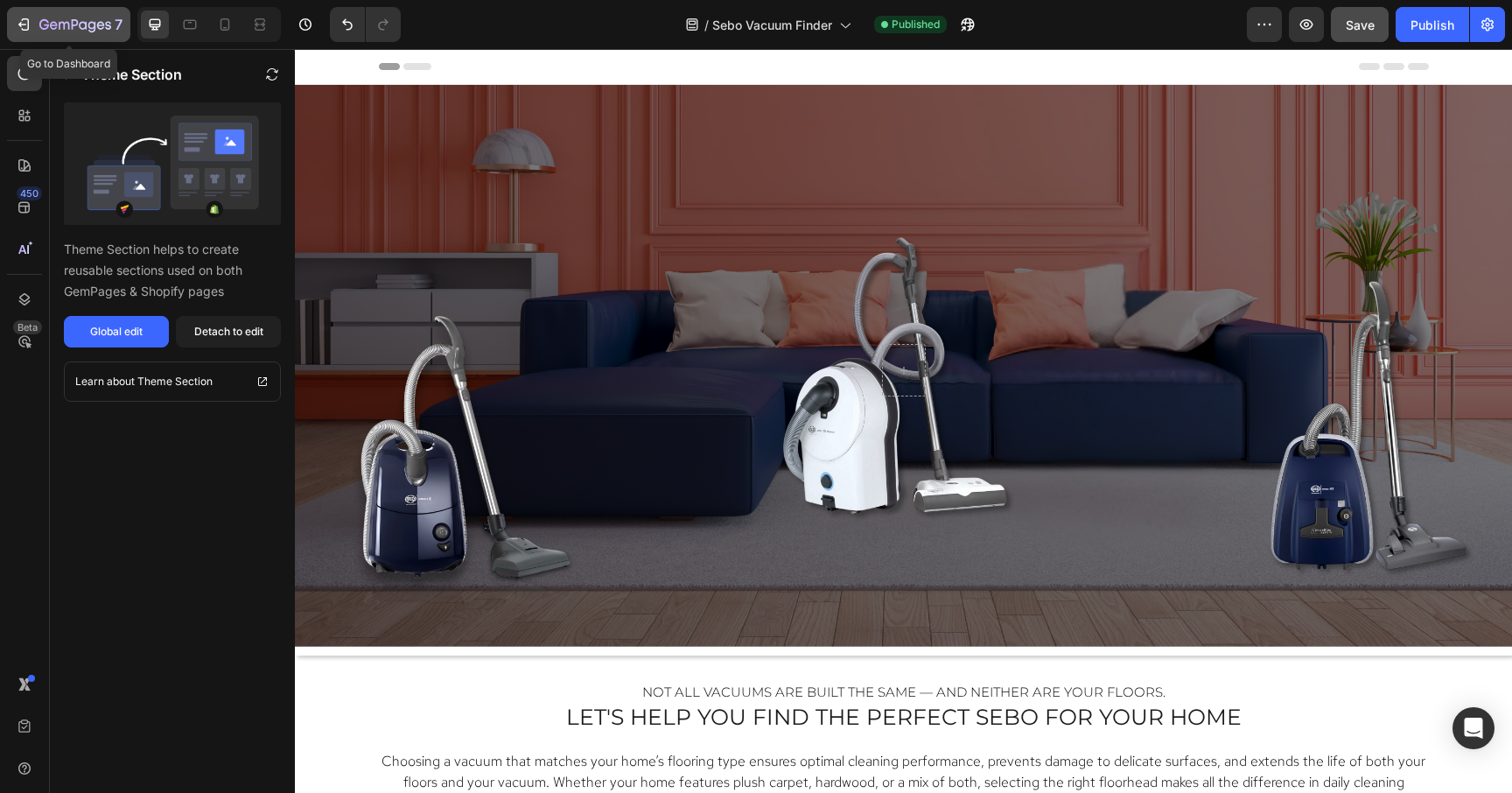
click at [89, 28] on icon "button" at bounding box center [92, 26] width 8 height 12
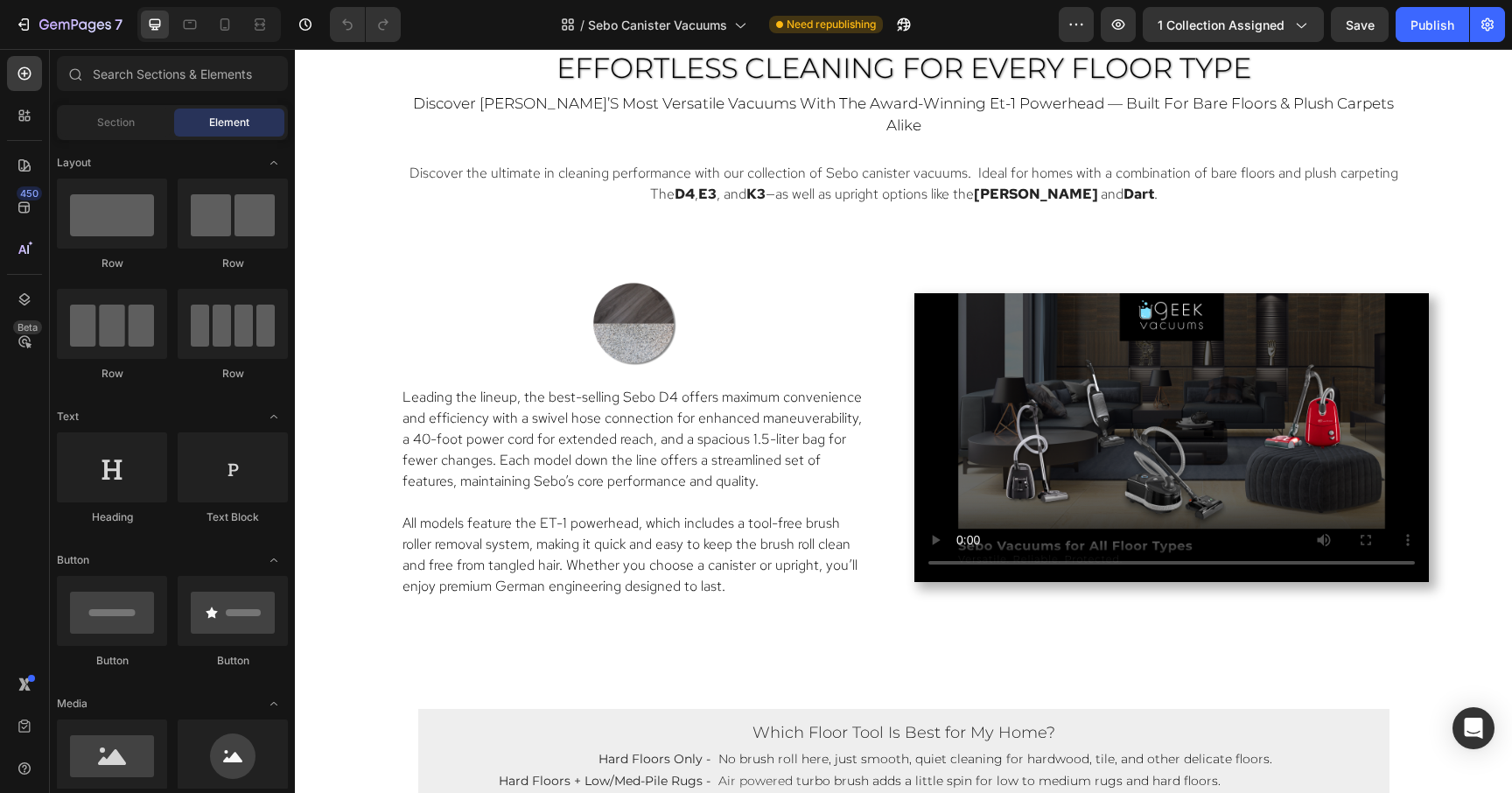
scroll to position [1017, 0]
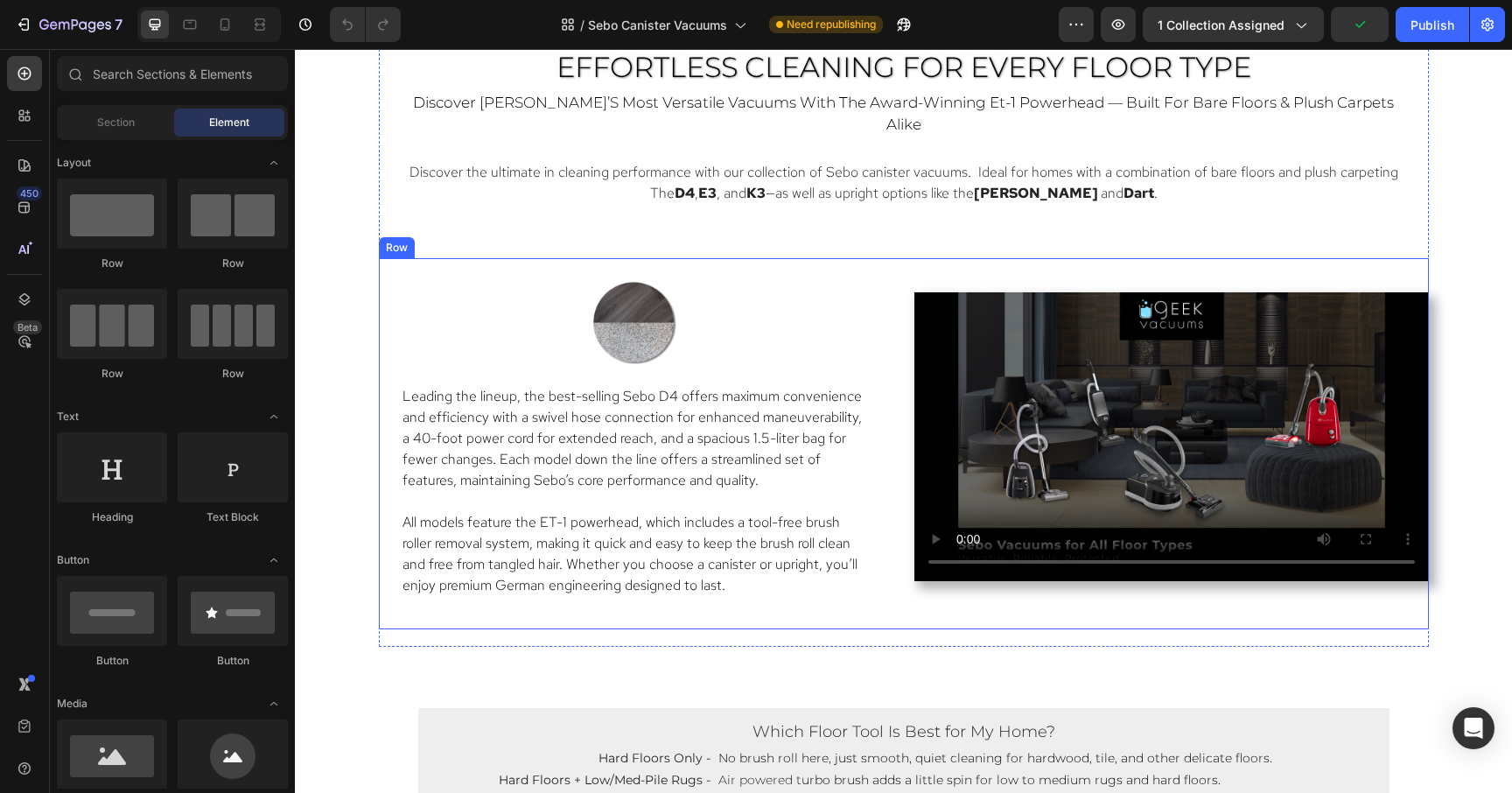
click at [760, 585] on div "Image Row Leading the lineup, the best-selling Sebo D4 offers maximum convenien…" at bounding box center [636, 453] width 514 height 354
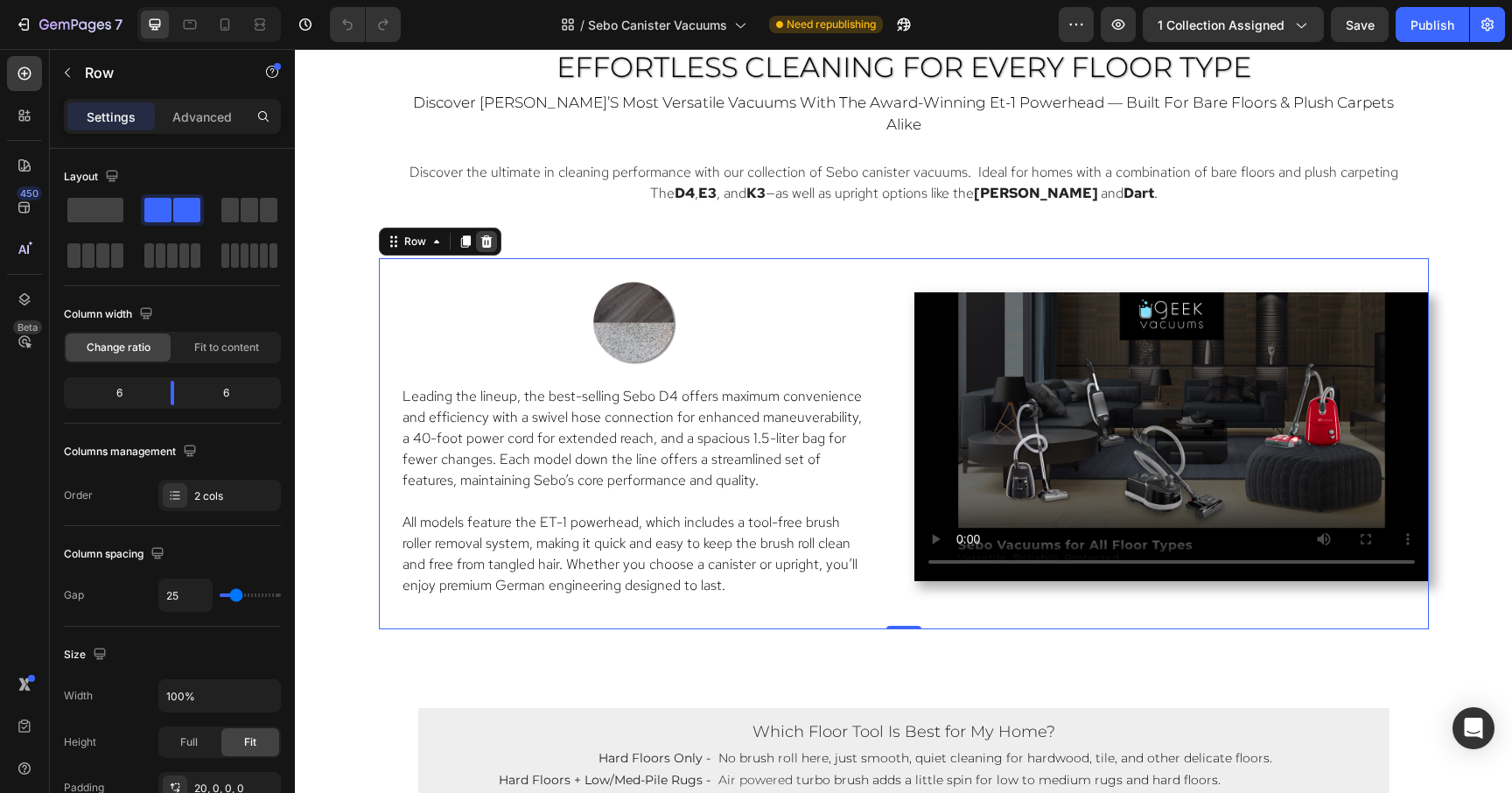
click at [488, 231] on div at bounding box center [486, 241] width 21 height 21
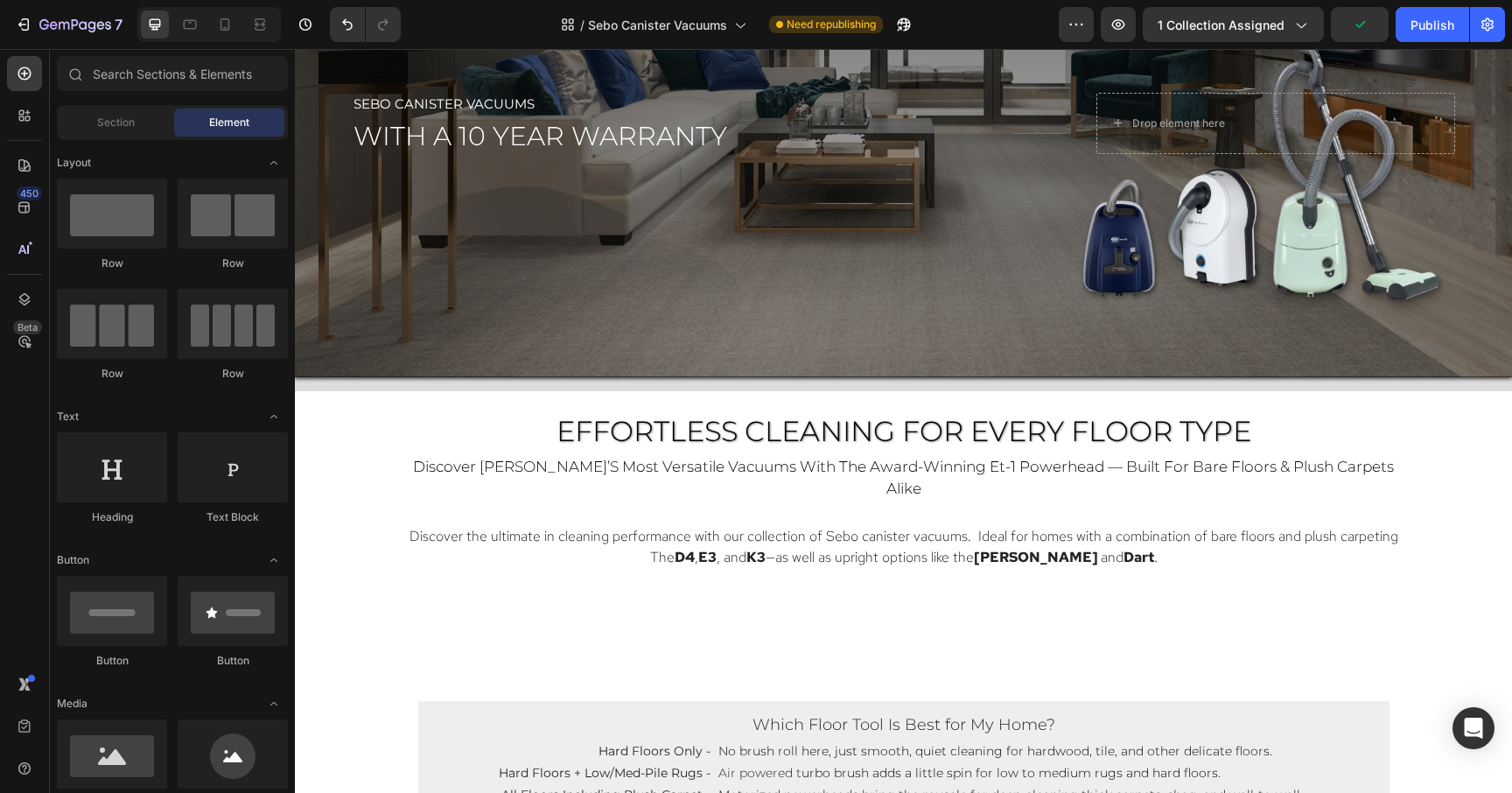
scroll to position [921, 0]
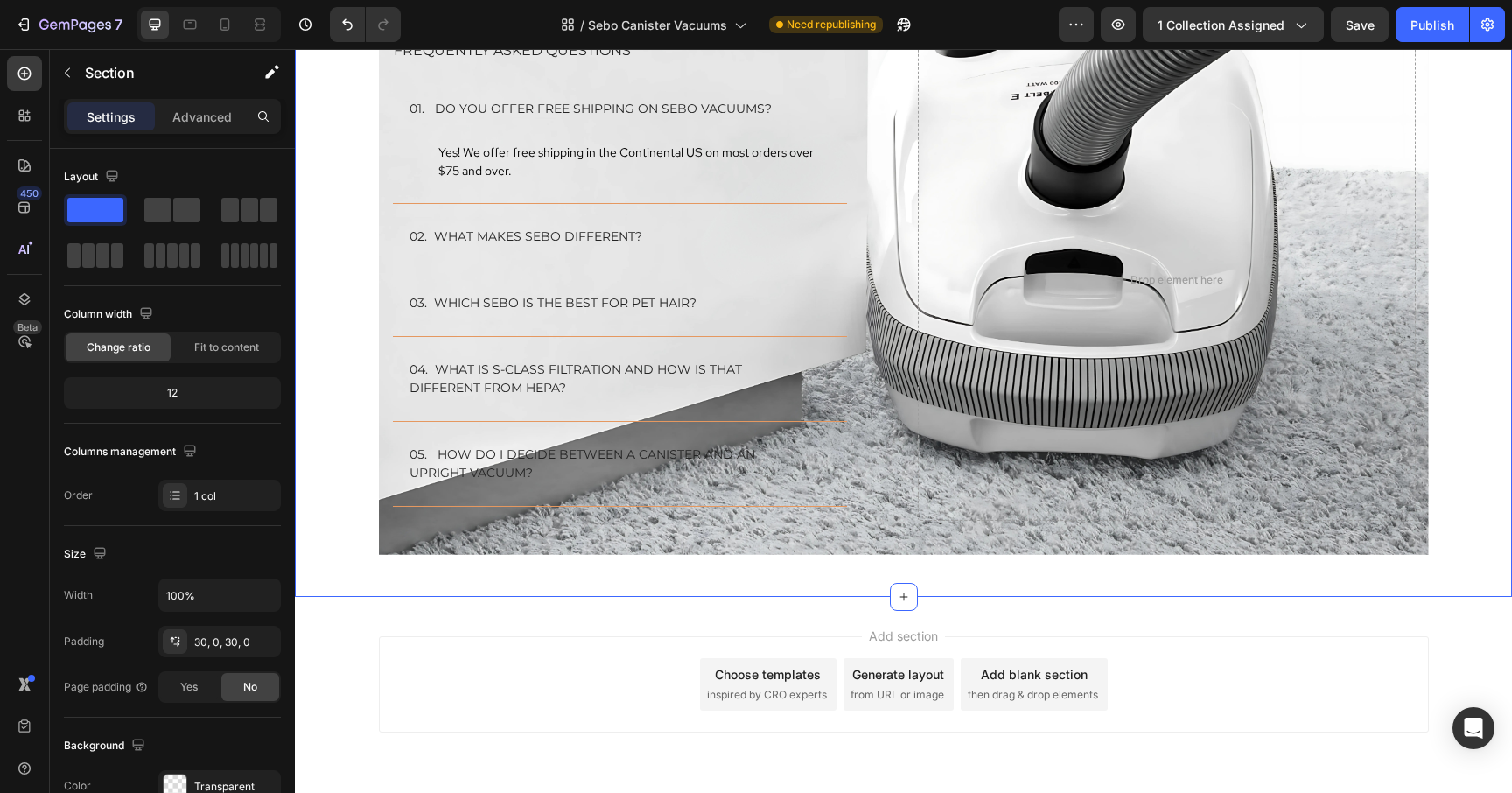
scroll to position [4343, 0]
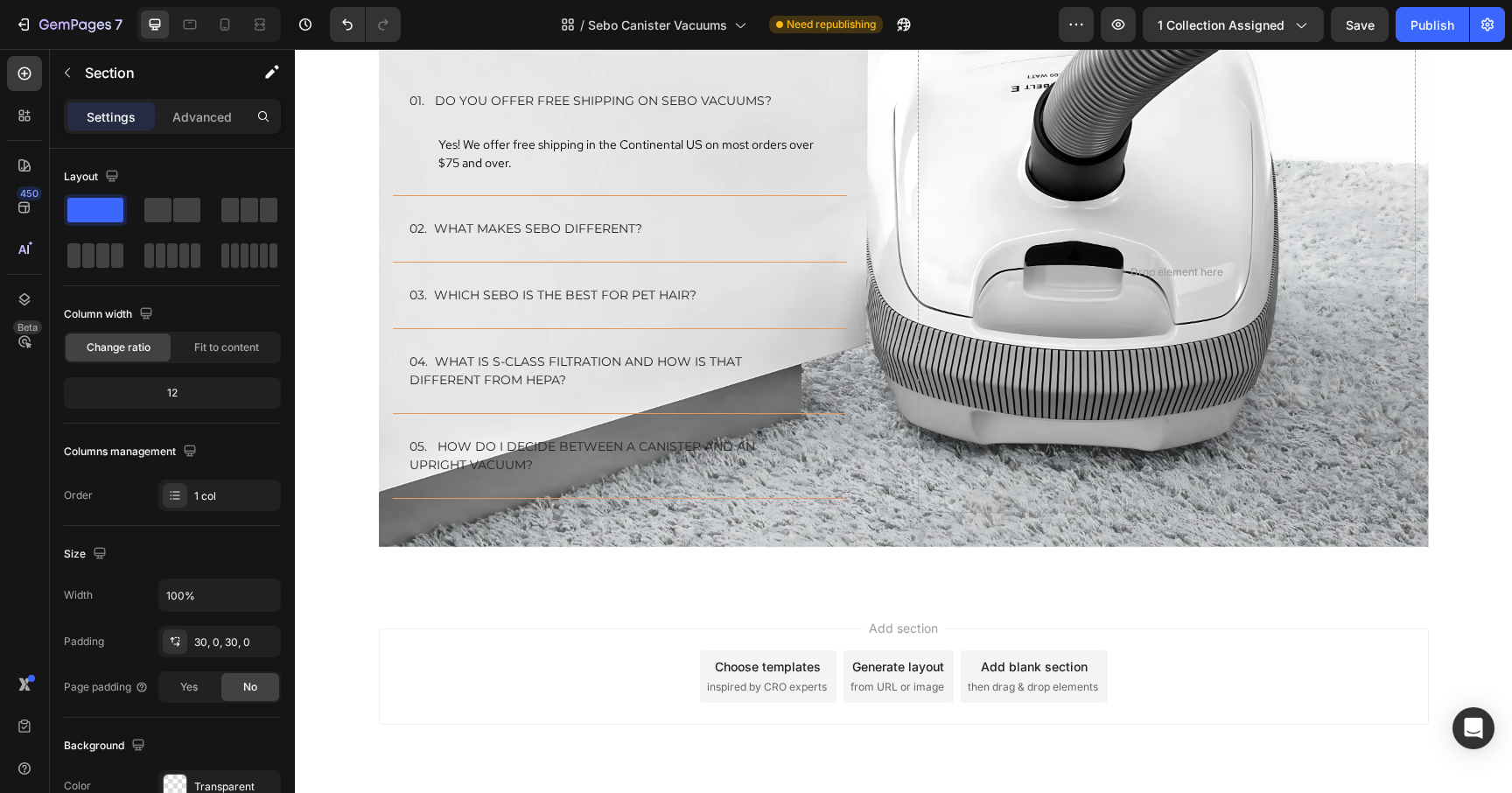
click at [761, 677] on div "Choose templates inspired by CRO experts" at bounding box center [768, 677] width 136 height 52
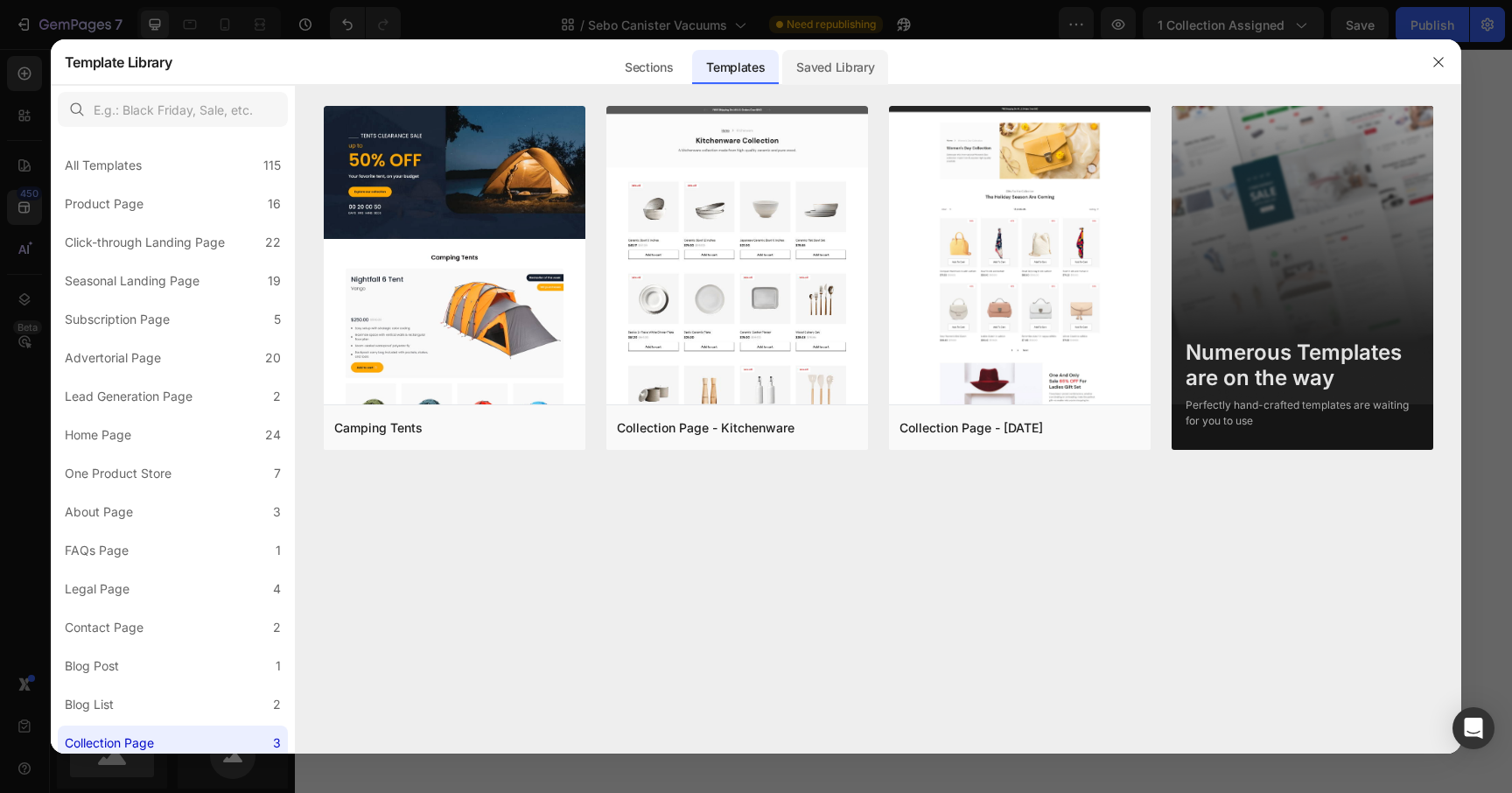
click at [829, 67] on div "Saved Library" at bounding box center [834, 67] width 106 height 35
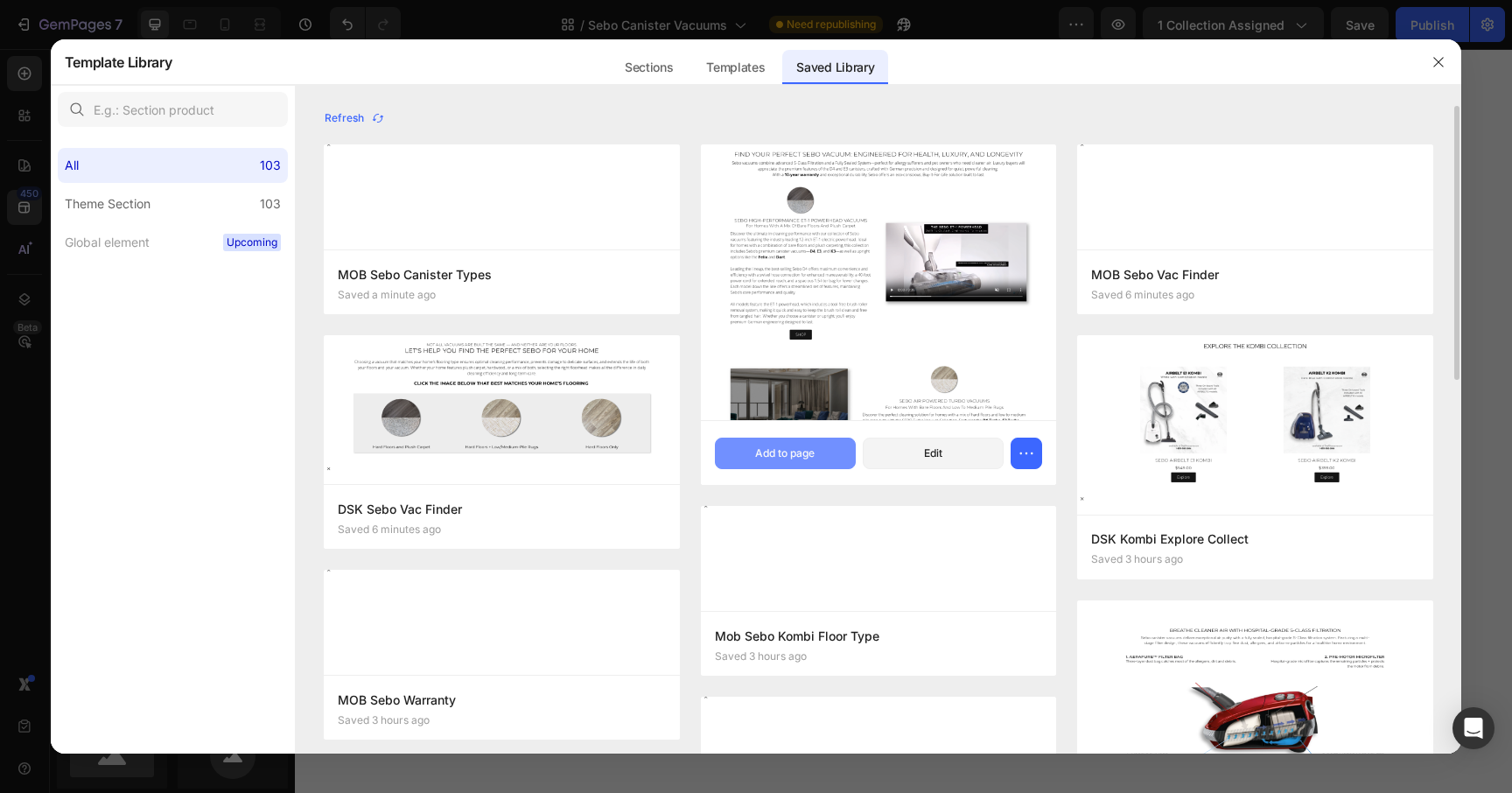
click at [794, 459] on div "Add to page" at bounding box center [785, 453] width 60 height 15
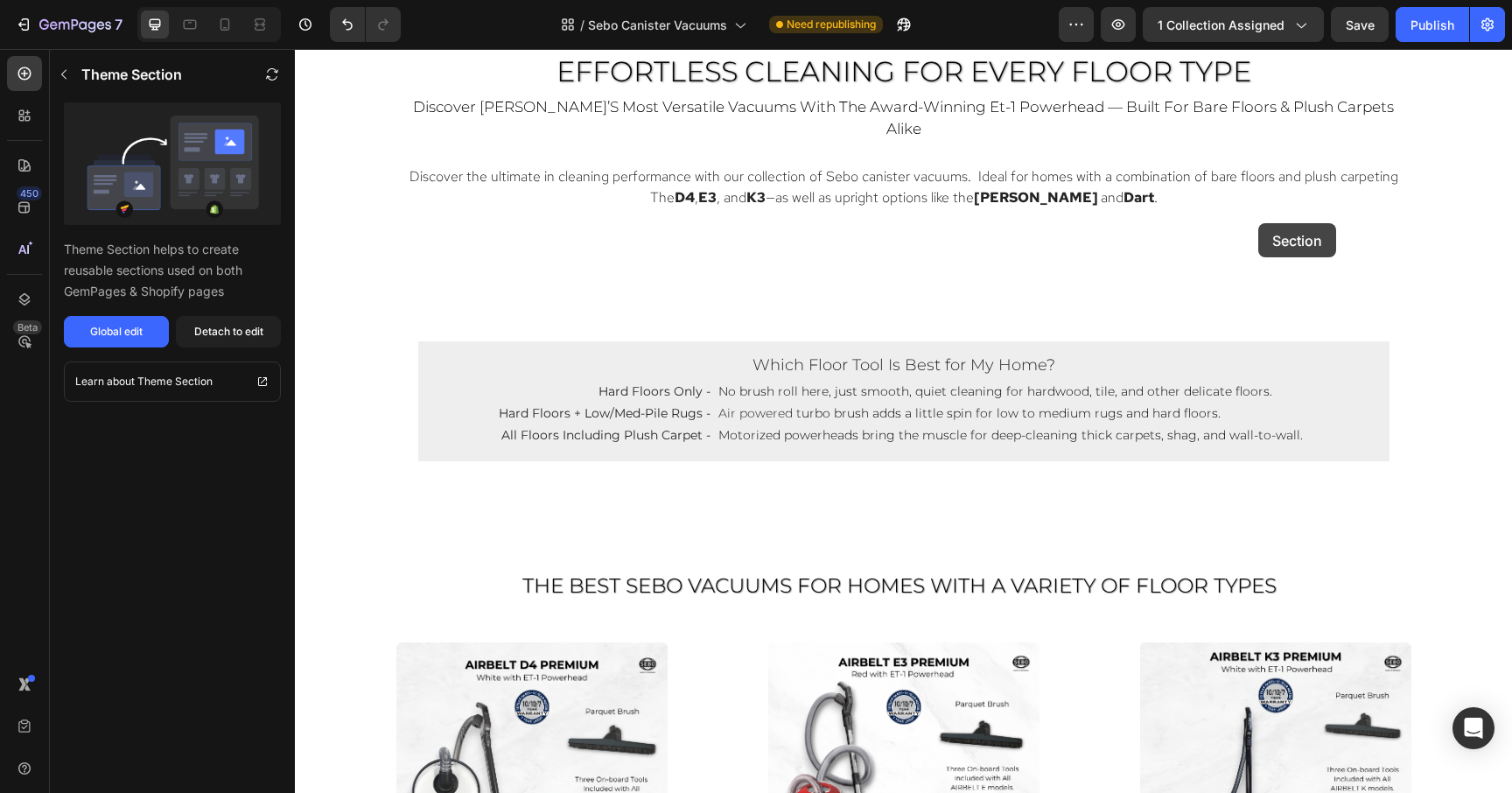
scroll to position [1011, 0]
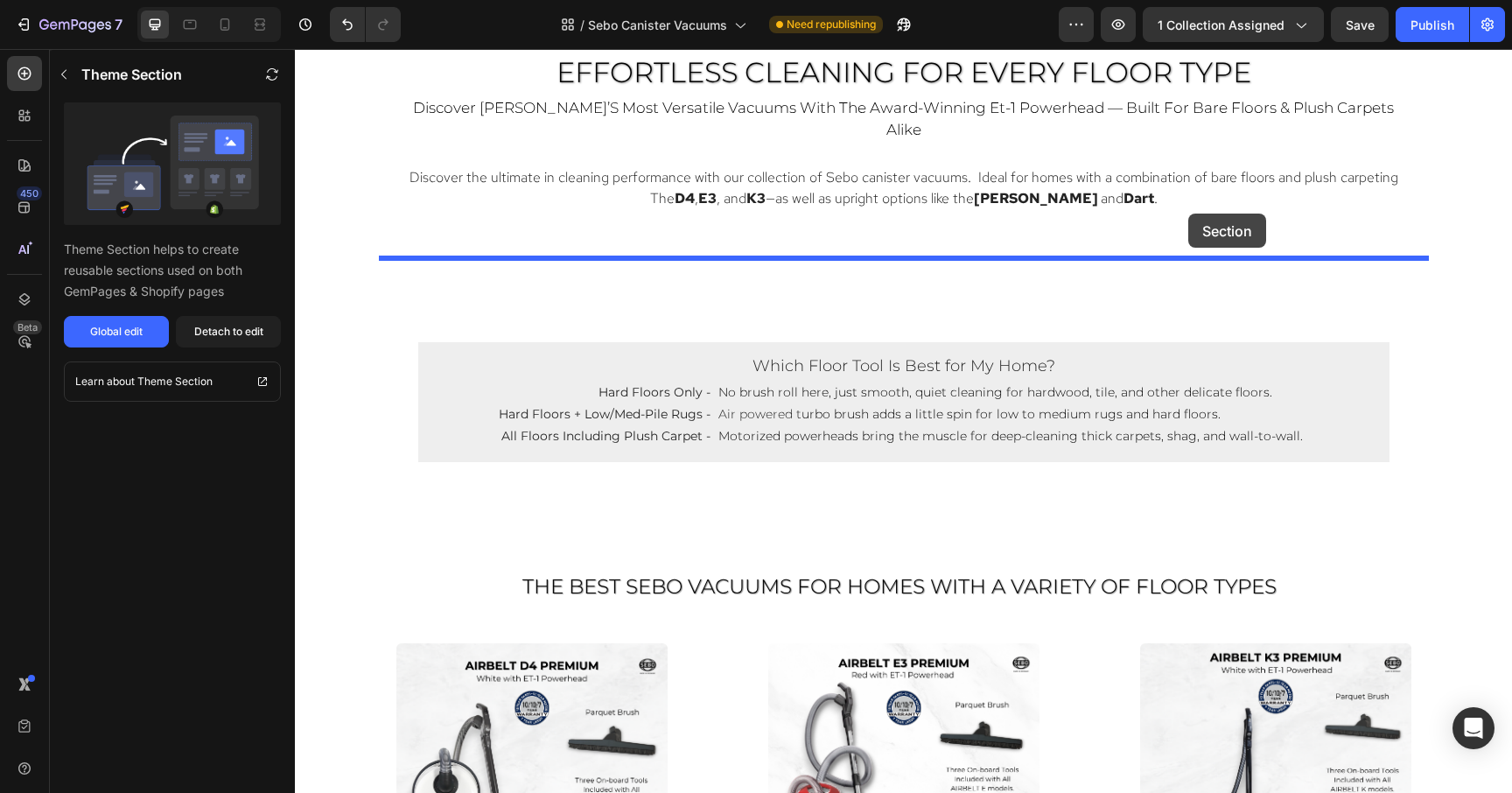
drag, startPoint x: 1258, startPoint y: 223, endPoint x: 1188, endPoint y: 214, distance: 70.6
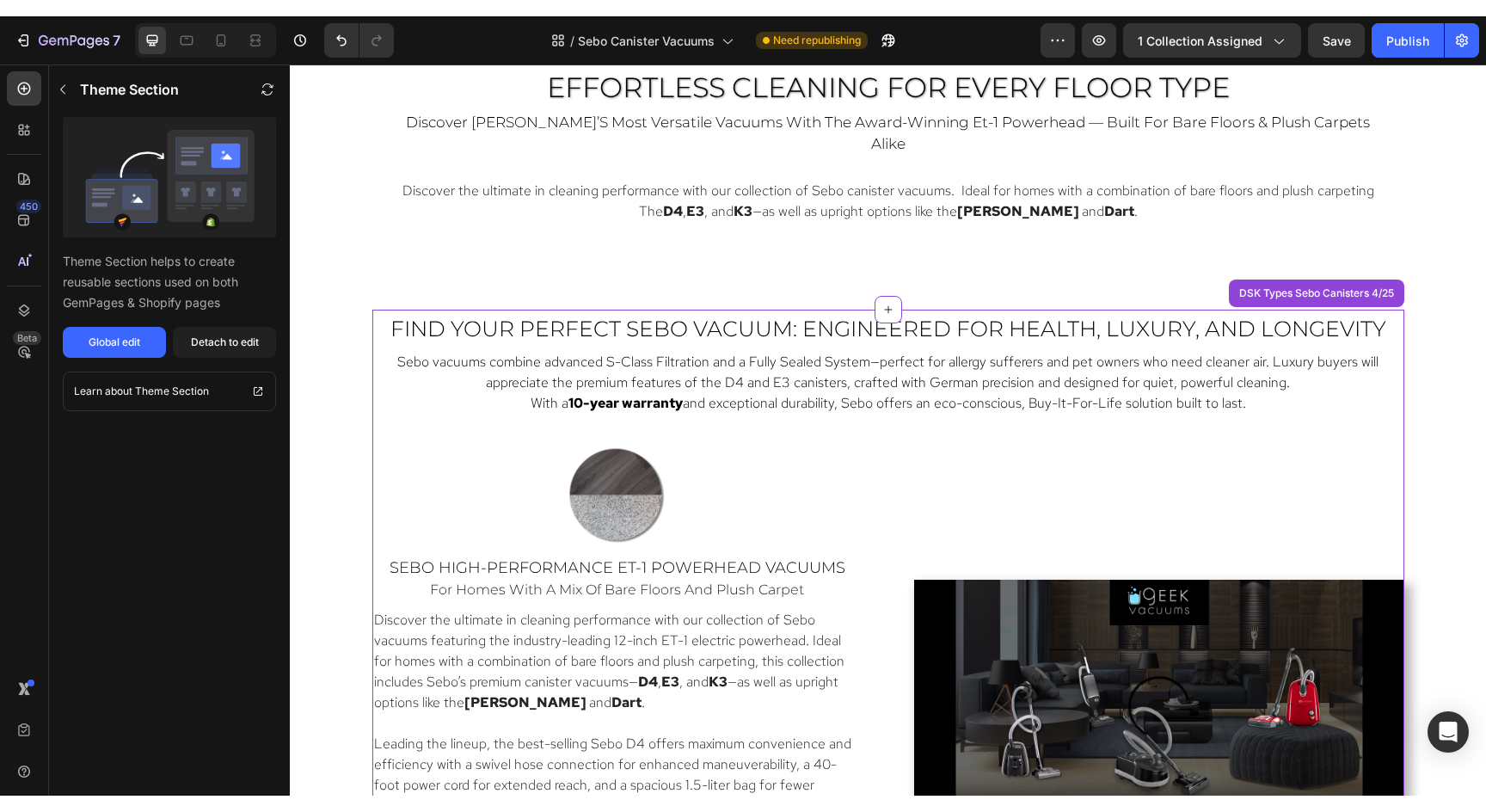
scroll to position [1159, 0]
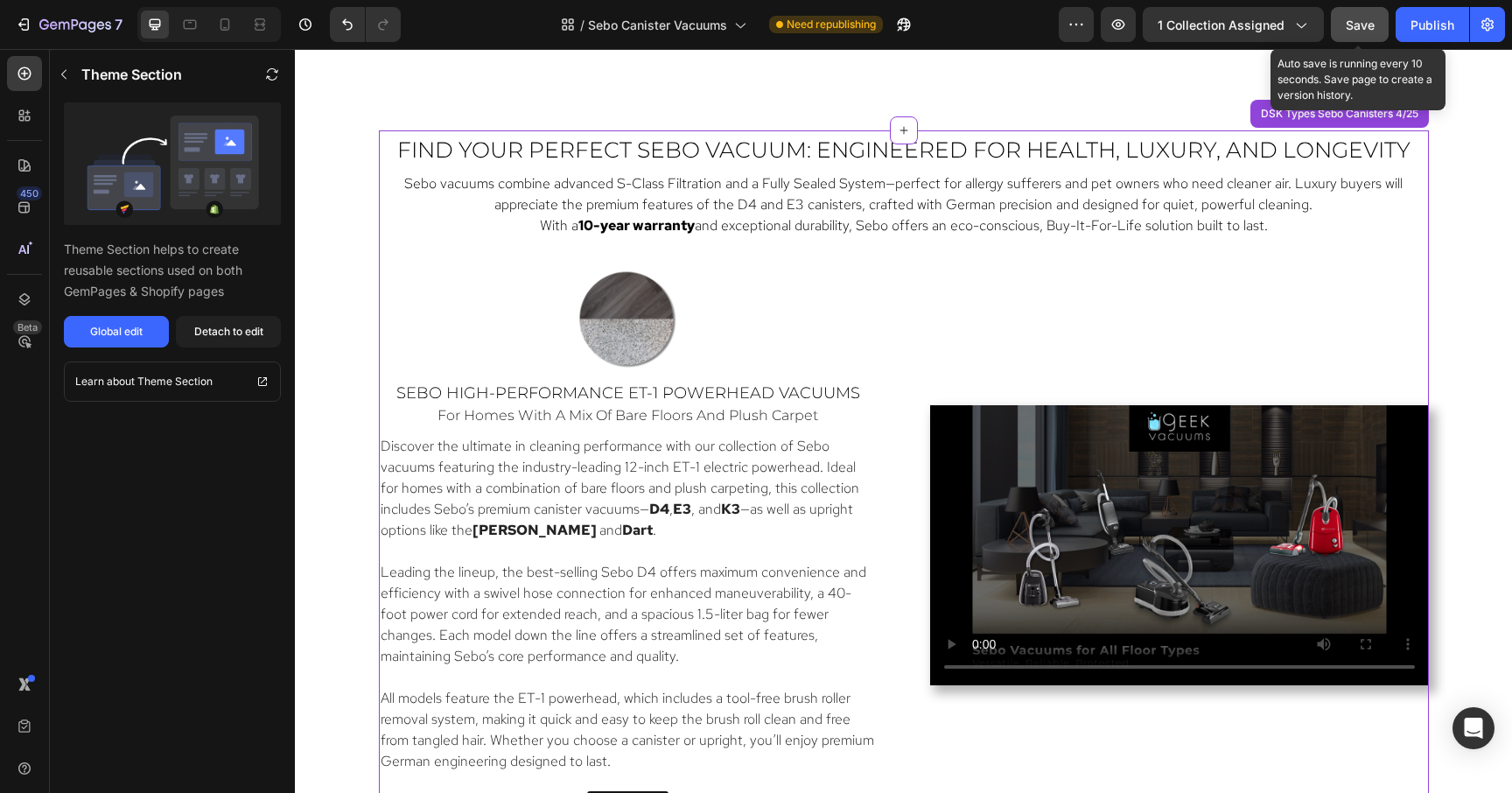
click at [1360, 27] on span "Save" at bounding box center [1360, 24] width 29 height 14
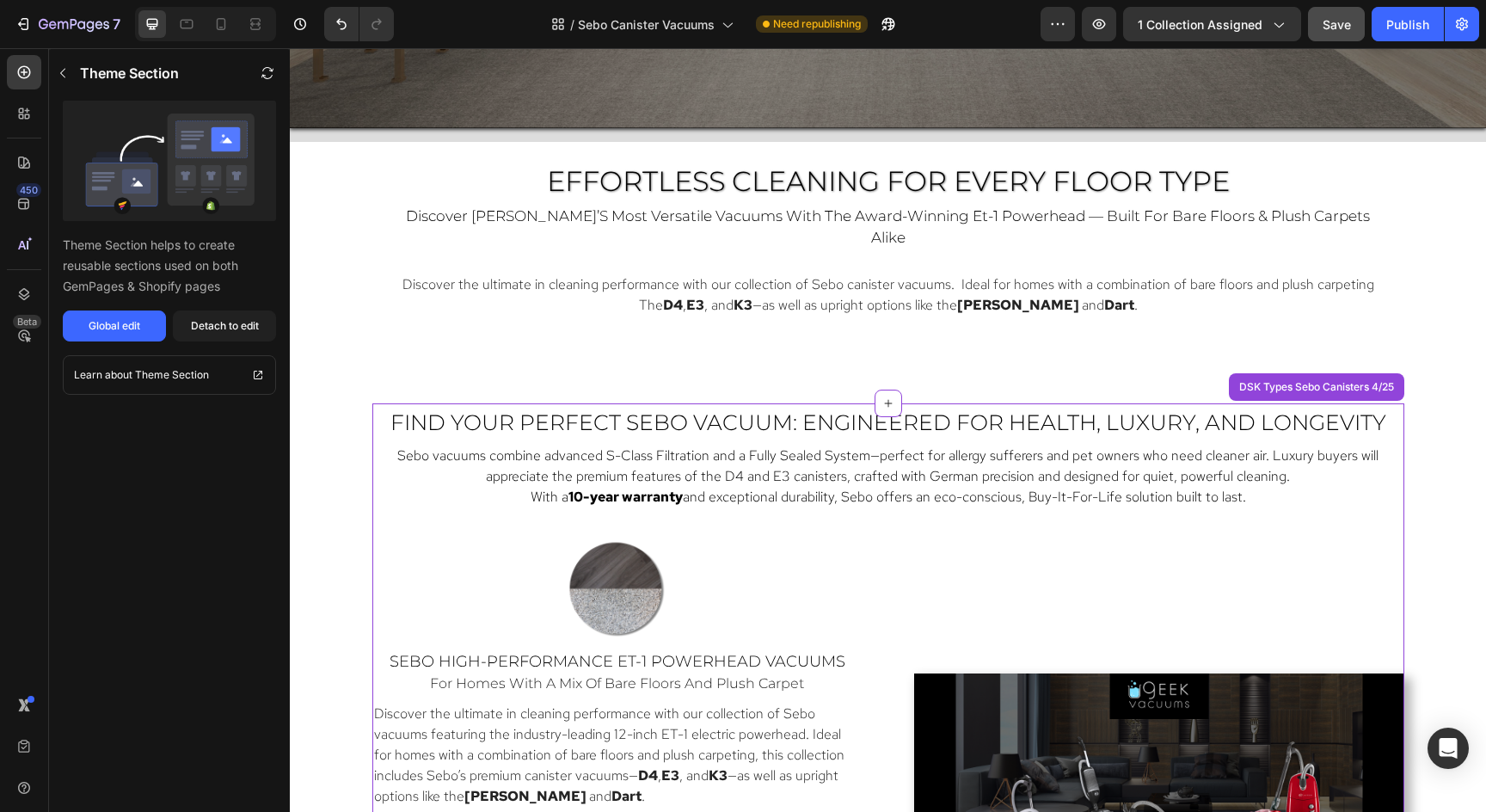
scroll to position [860, 0]
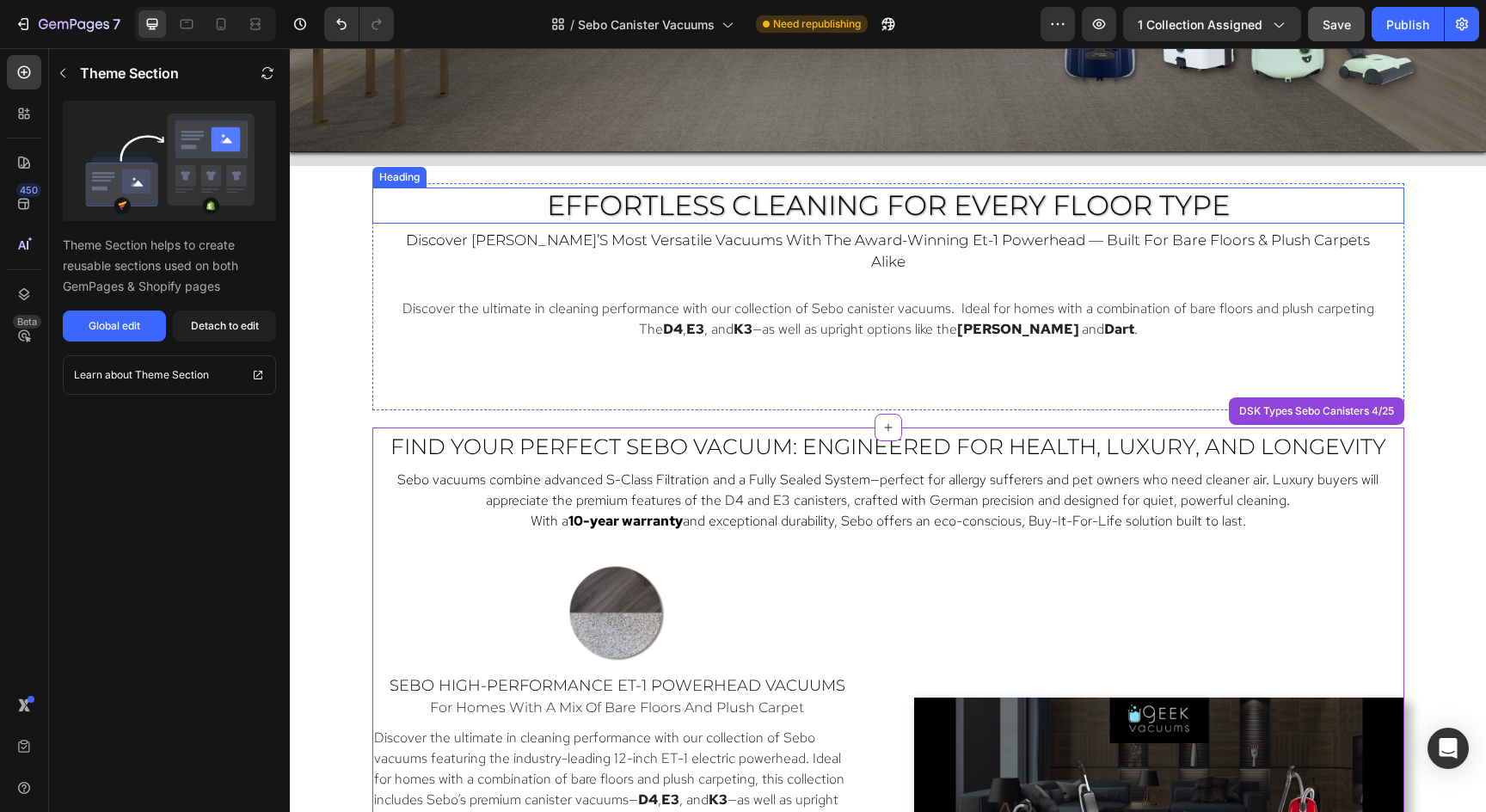
click at [684, 215] on span "Effortless Cleaning for Every Floor Type" at bounding box center [888, 205] width 683 height 34
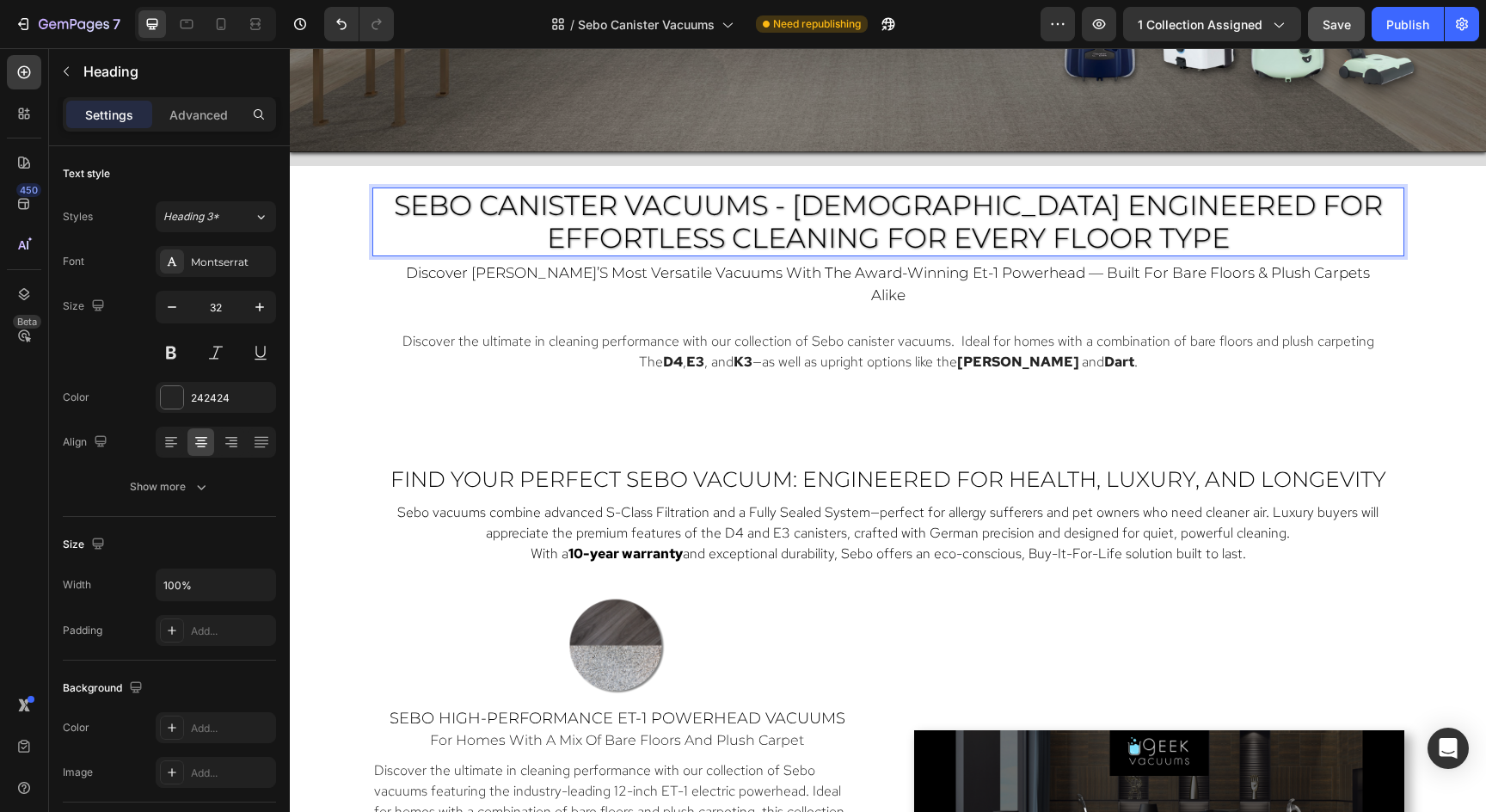
click at [1143, 236] on p "SEBO CANISTER VACUUMS - GERMAN ENGINEERED FOR Effortless Cleaning for Every Flo…" at bounding box center [888, 222] width 1028 height 66
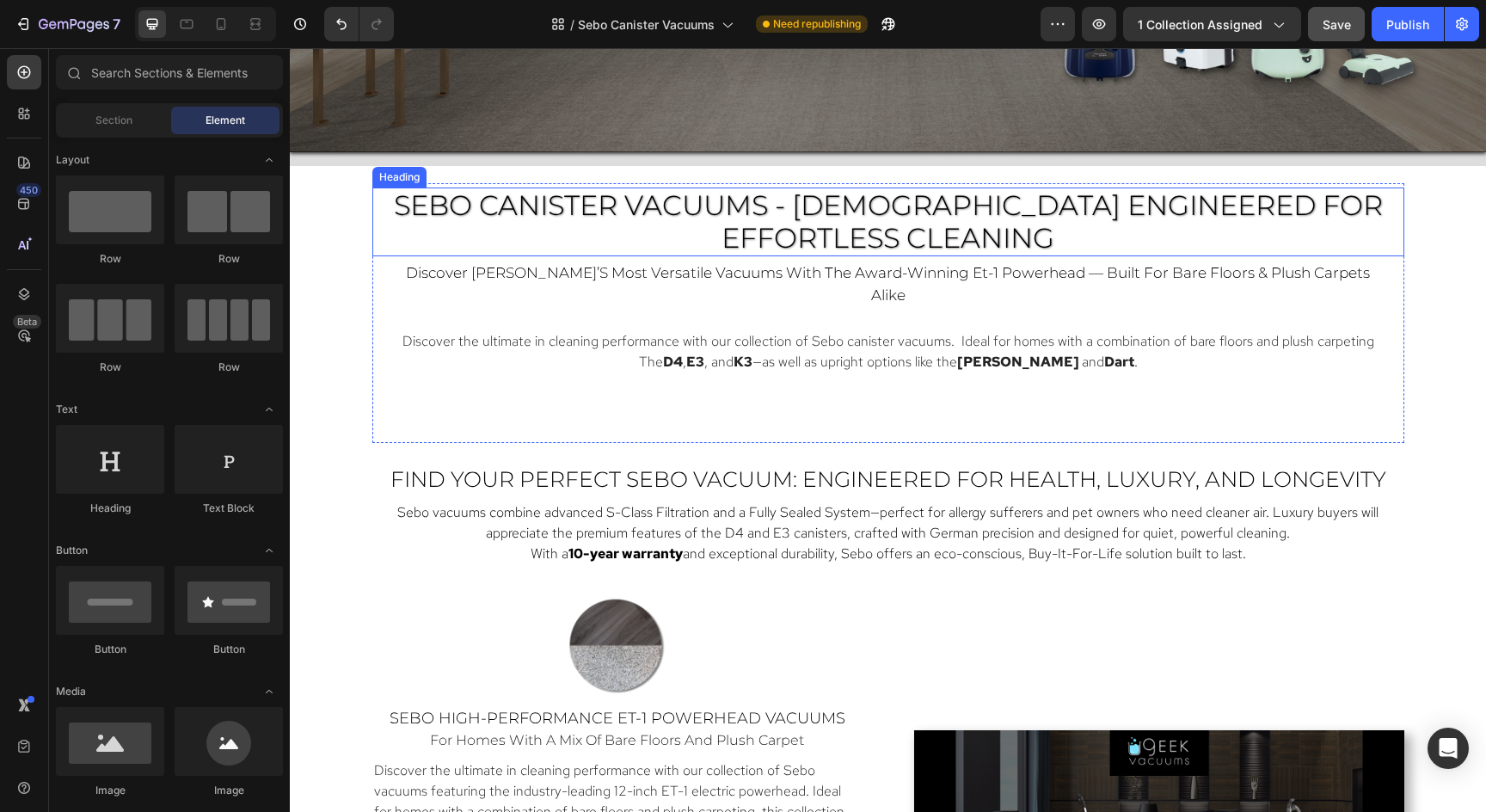
click at [1313, 223] on p "⁠⁠⁠⁠⁠⁠⁠ SEBO CANISTER VACUUMS - GERMAN ENGINEERED FOR Effortless Cleaning" at bounding box center [888, 222] width 1028 height 66
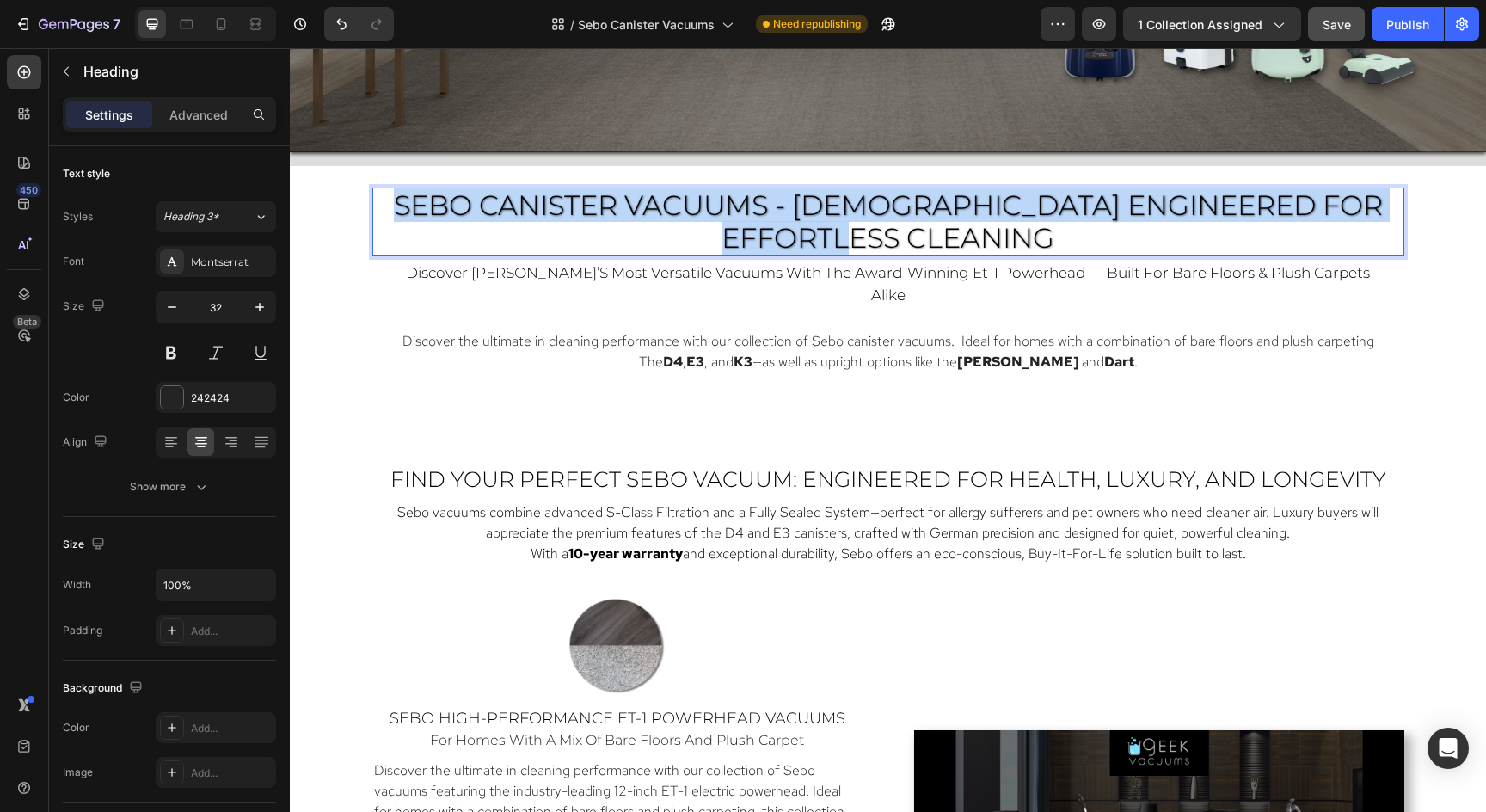
click at [1313, 223] on p "SEBO CANISTER VACUUMS - GERMAN ENGINEERED FOR Effortless Cleaning" at bounding box center [888, 222] width 1028 height 66
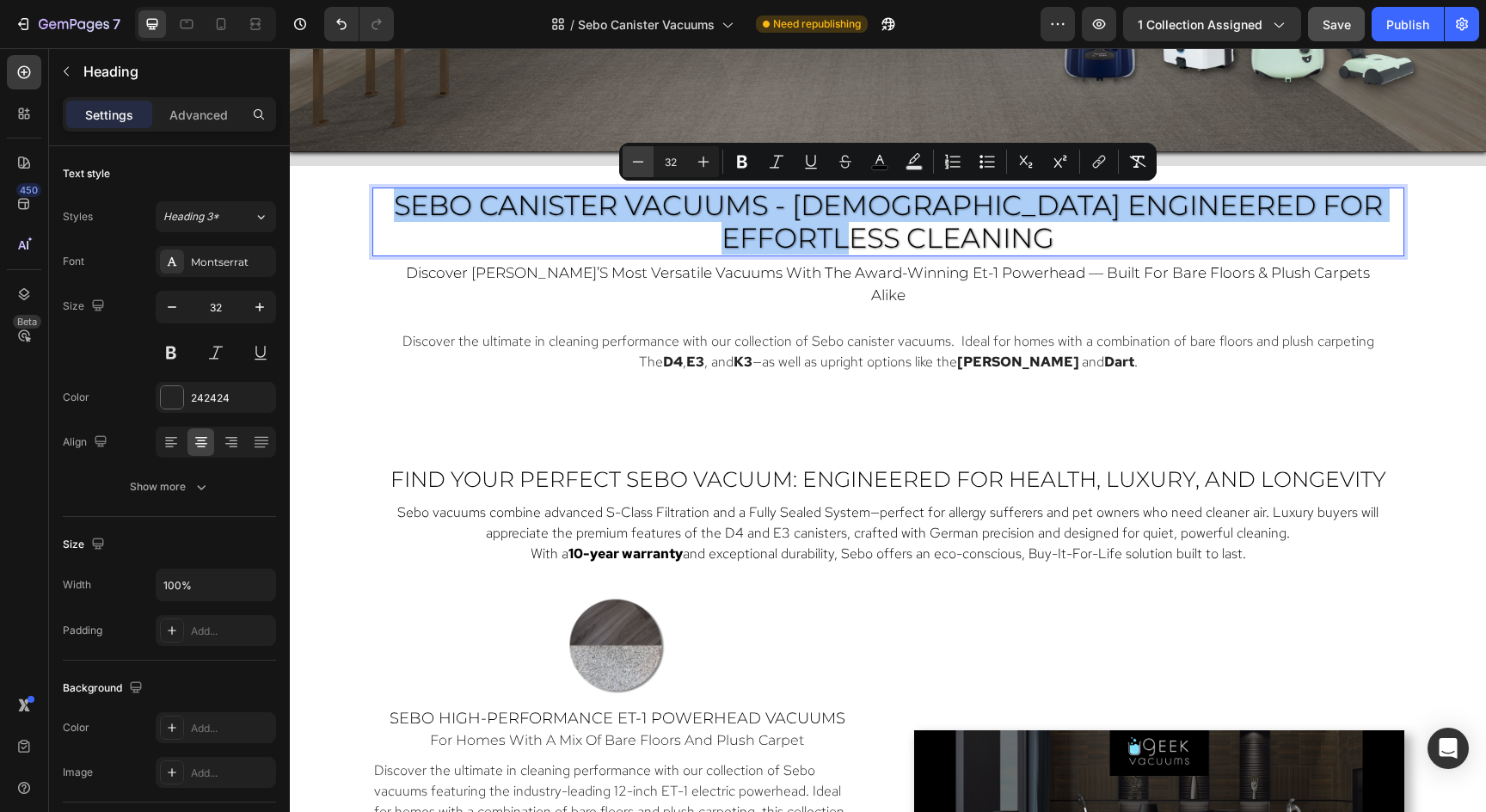
click at [635, 166] on icon "Editor contextual toolbar" at bounding box center [637, 161] width 17 height 17
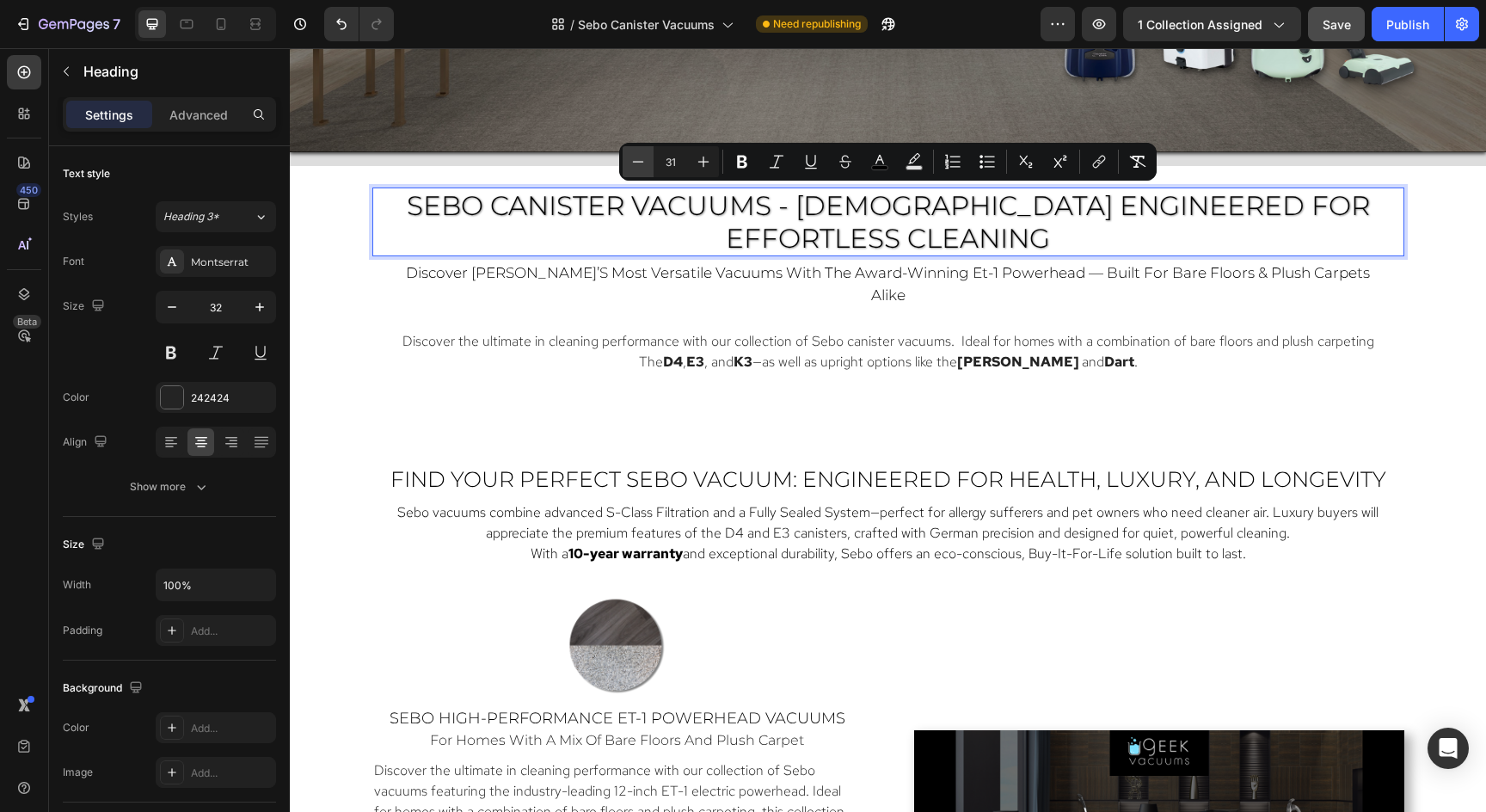
click at [635, 166] on icon "Editor contextual toolbar" at bounding box center [637, 161] width 17 height 17
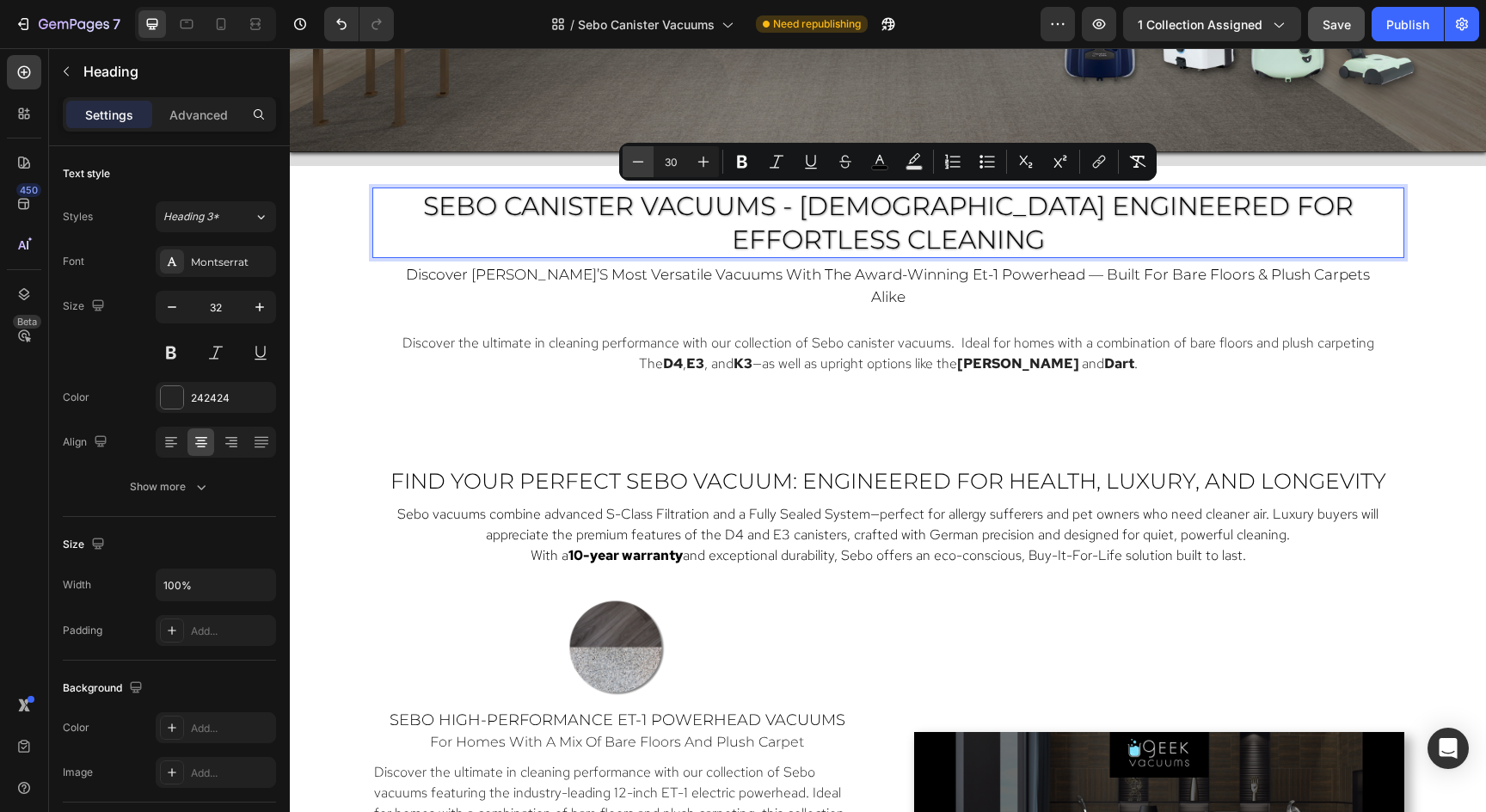
click at [635, 166] on icon "Editor contextual toolbar" at bounding box center [637, 161] width 17 height 17
type input "28"
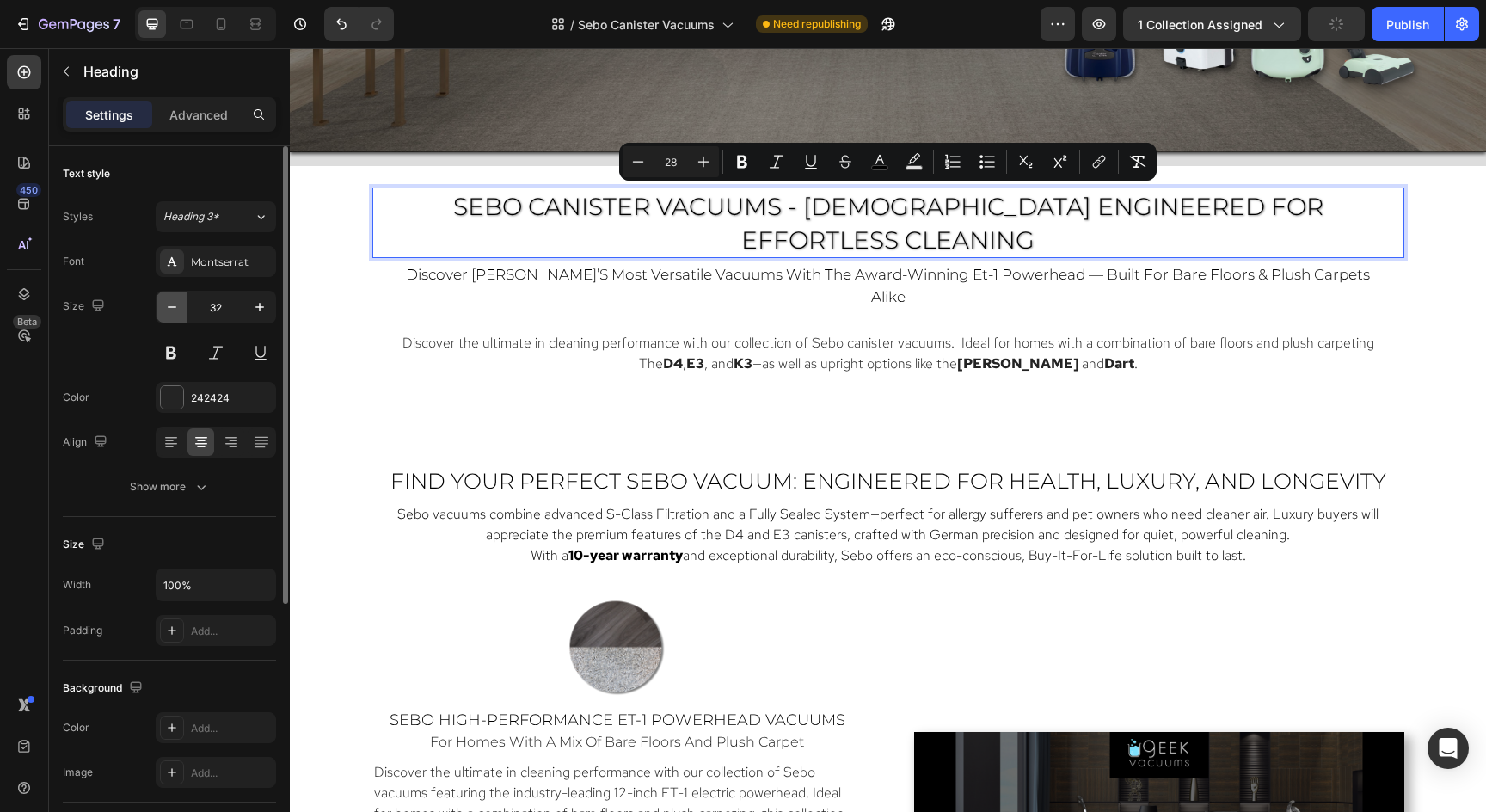
click at [169, 315] on icon "button" at bounding box center [171, 307] width 17 height 17
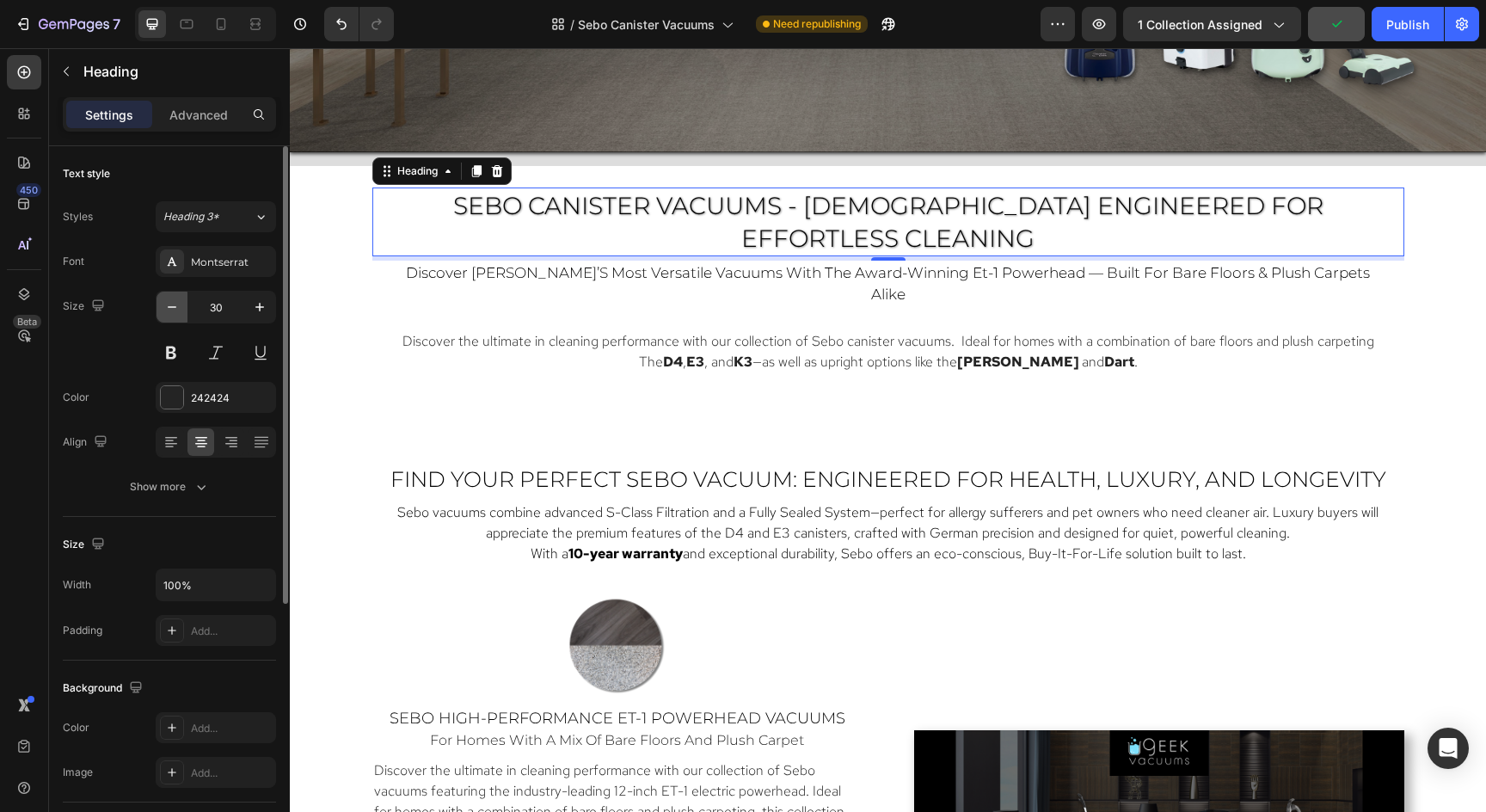
click at [169, 315] on icon "button" at bounding box center [171, 307] width 17 height 17
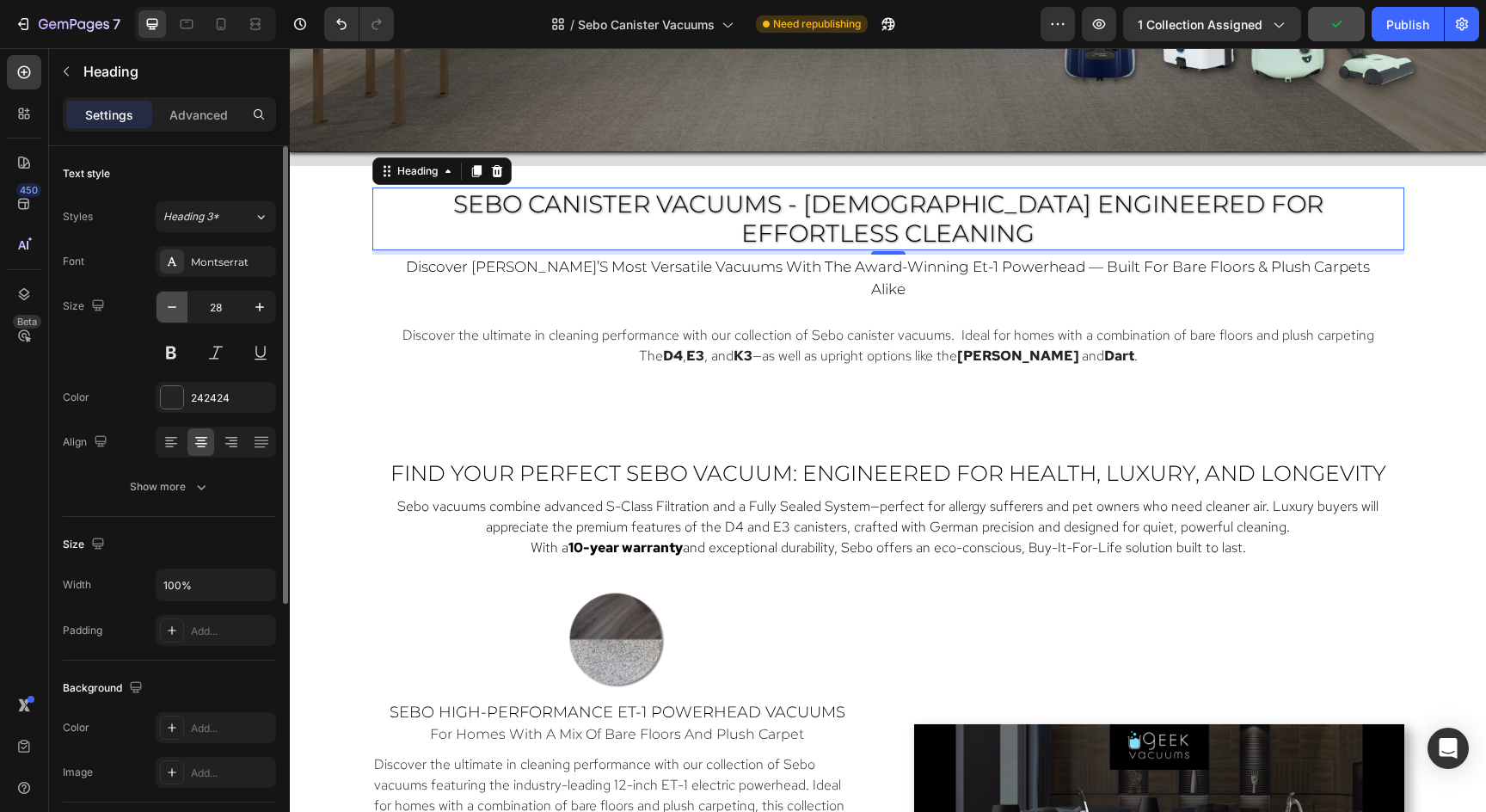
click at [169, 315] on icon "button" at bounding box center [171, 307] width 17 height 17
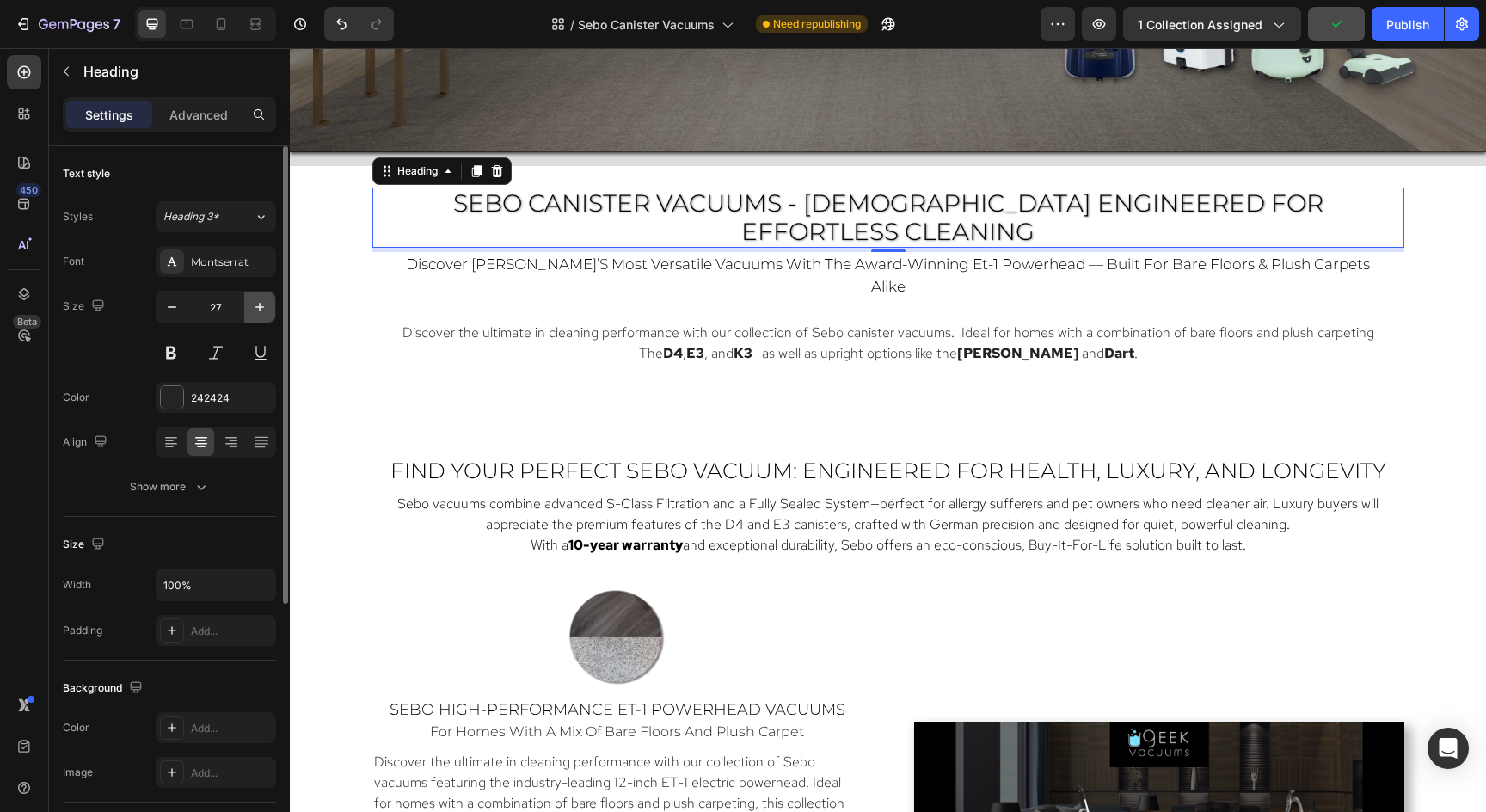
click at [253, 302] on icon "button" at bounding box center [259, 307] width 17 height 17
type input "28"
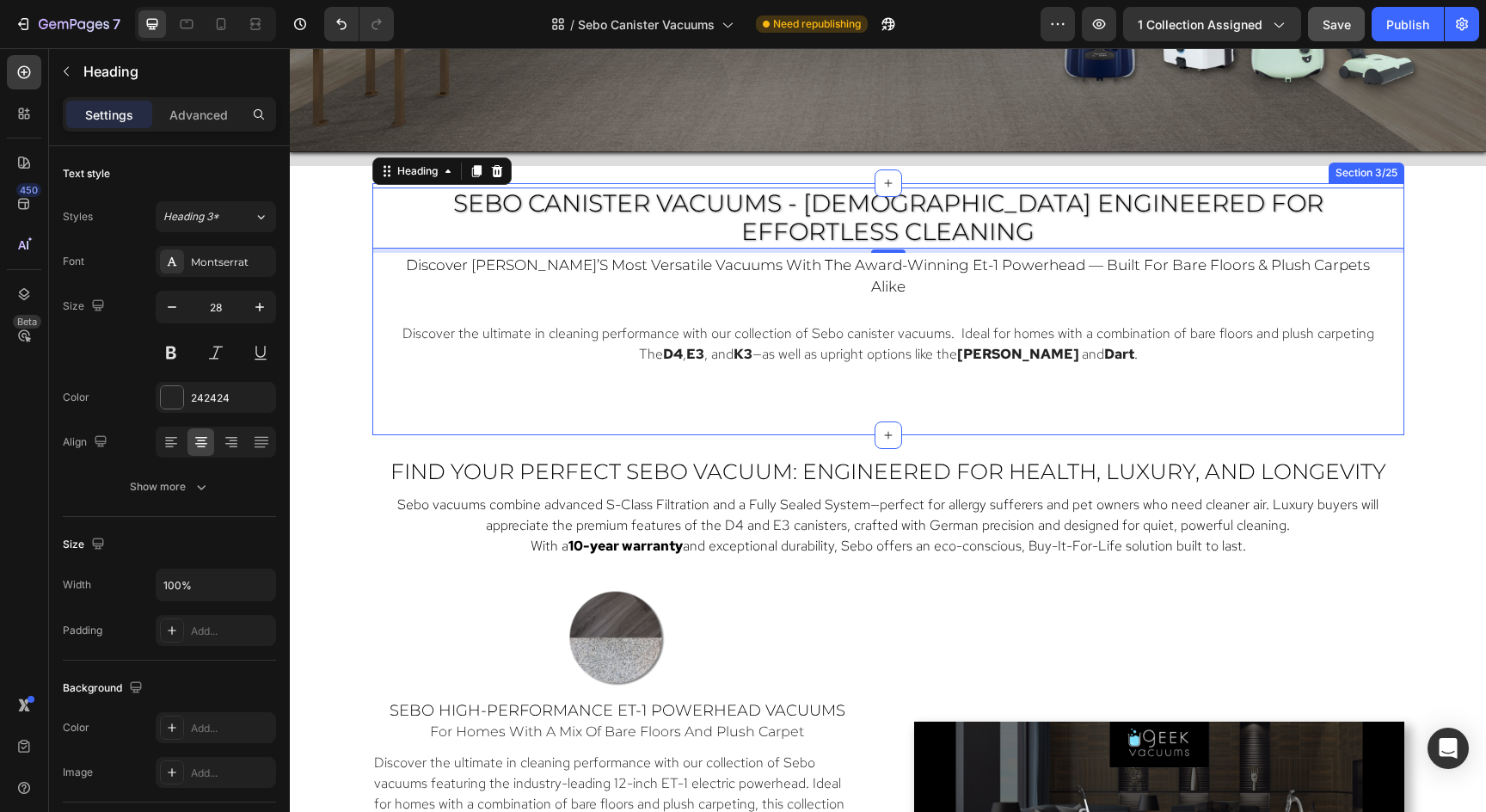
click at [1262, 324] on div "SEBO CANISTER VACUUMS - GERMAN ENGINEERED FOR Effortless Cleaning Heading 5 dis…" at bounding box center [888, 302] width 1032 height 230
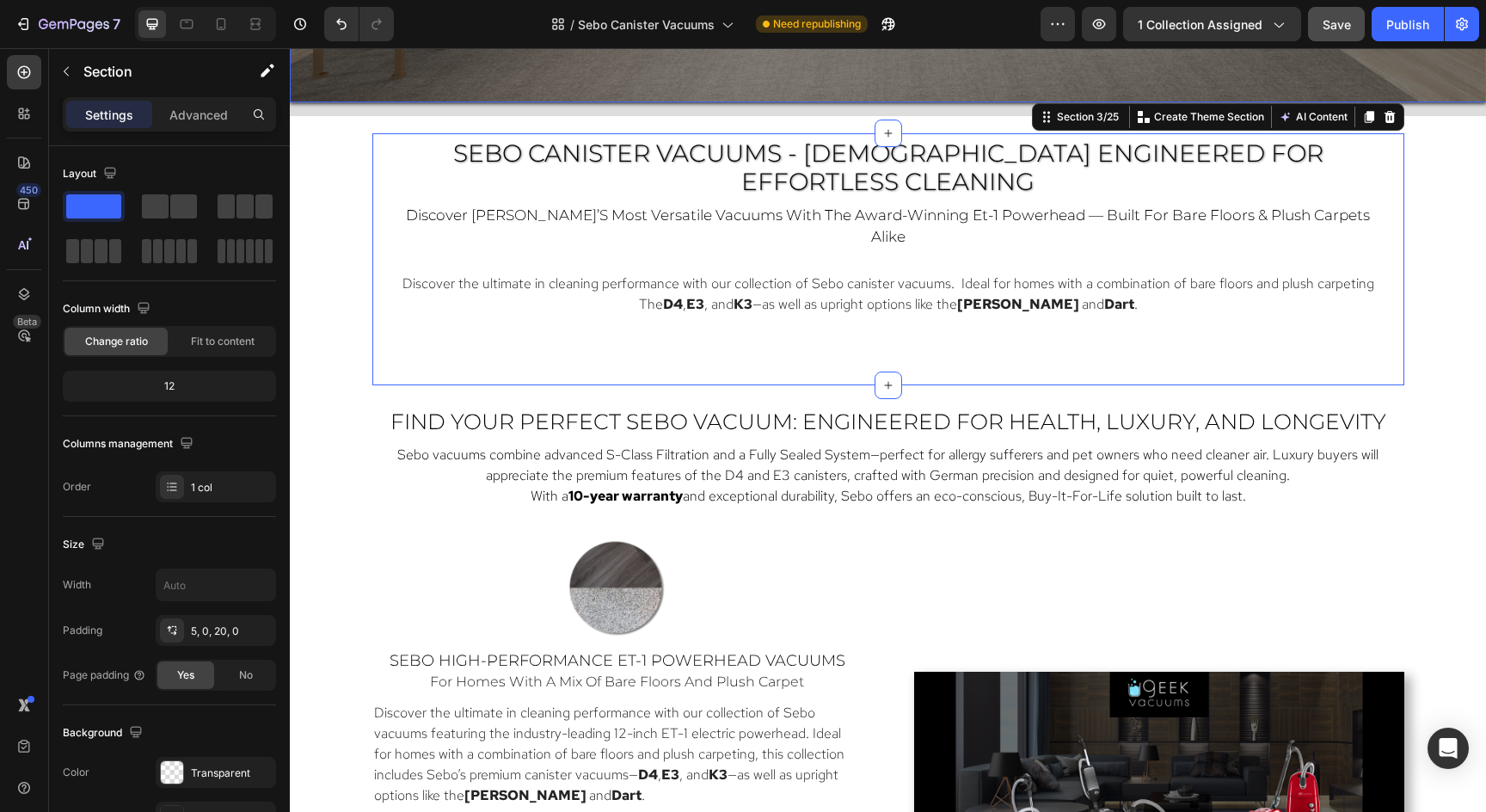
scroll to position [937, 0]
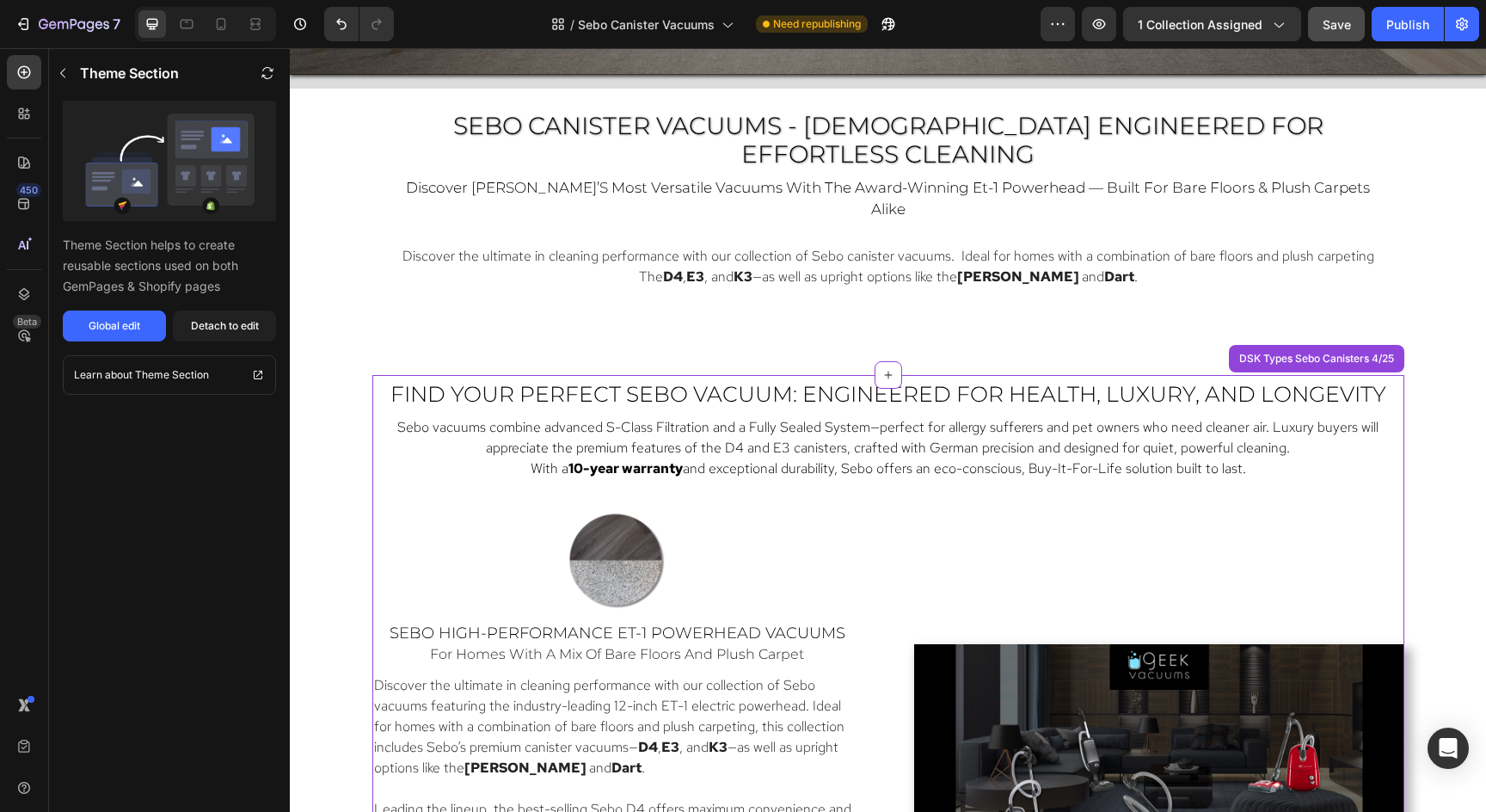
click at [219, 327] on div "Detach to edit" at bounding box center [224, 325] width 68 height 15
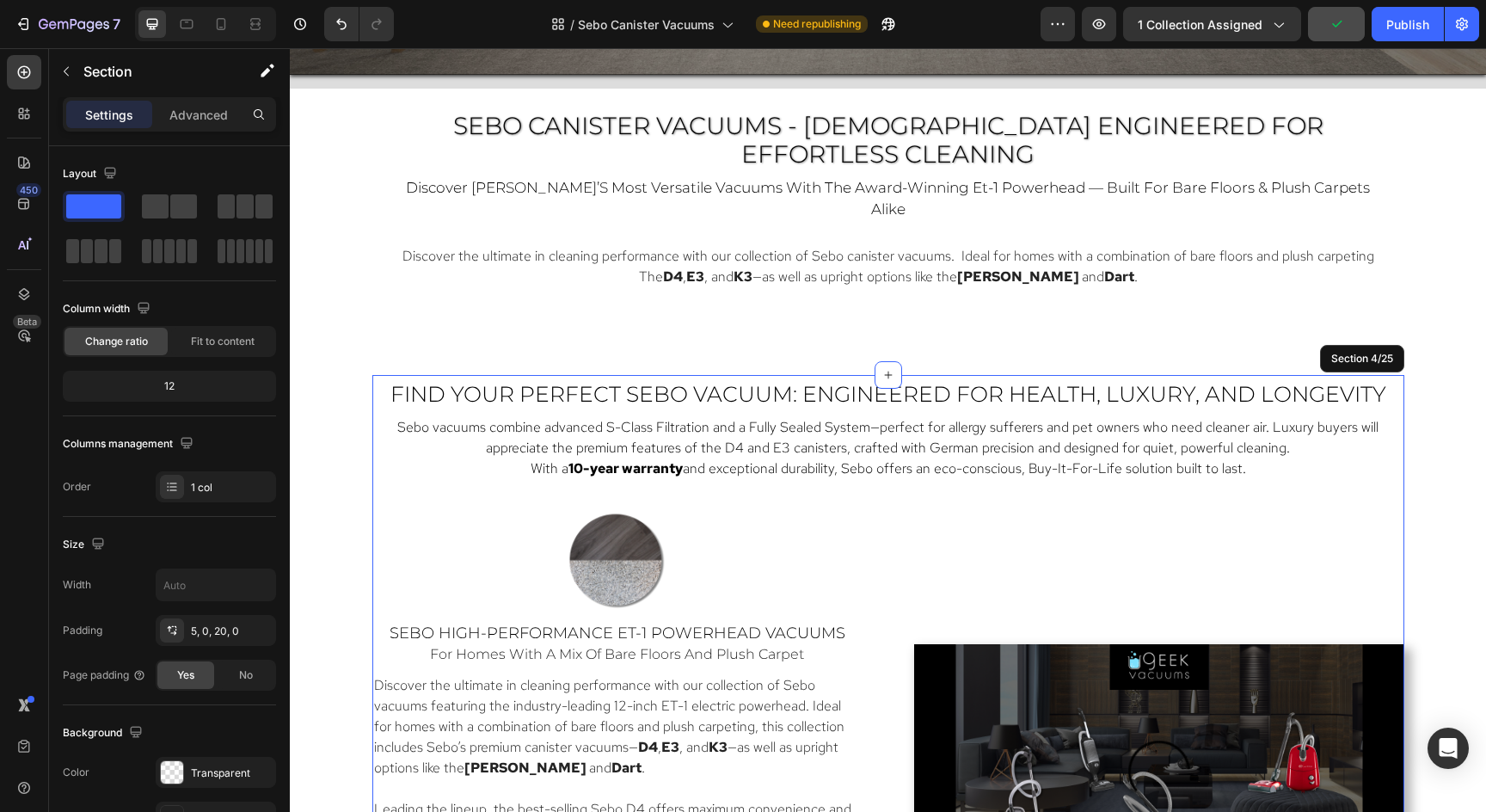
click at [1029, 381] on span "Find Your Perfect Sebo Vacuum: Engineered for Health, Luxury, and Longevity" at bounding box center [888, 394] width 996 height 26
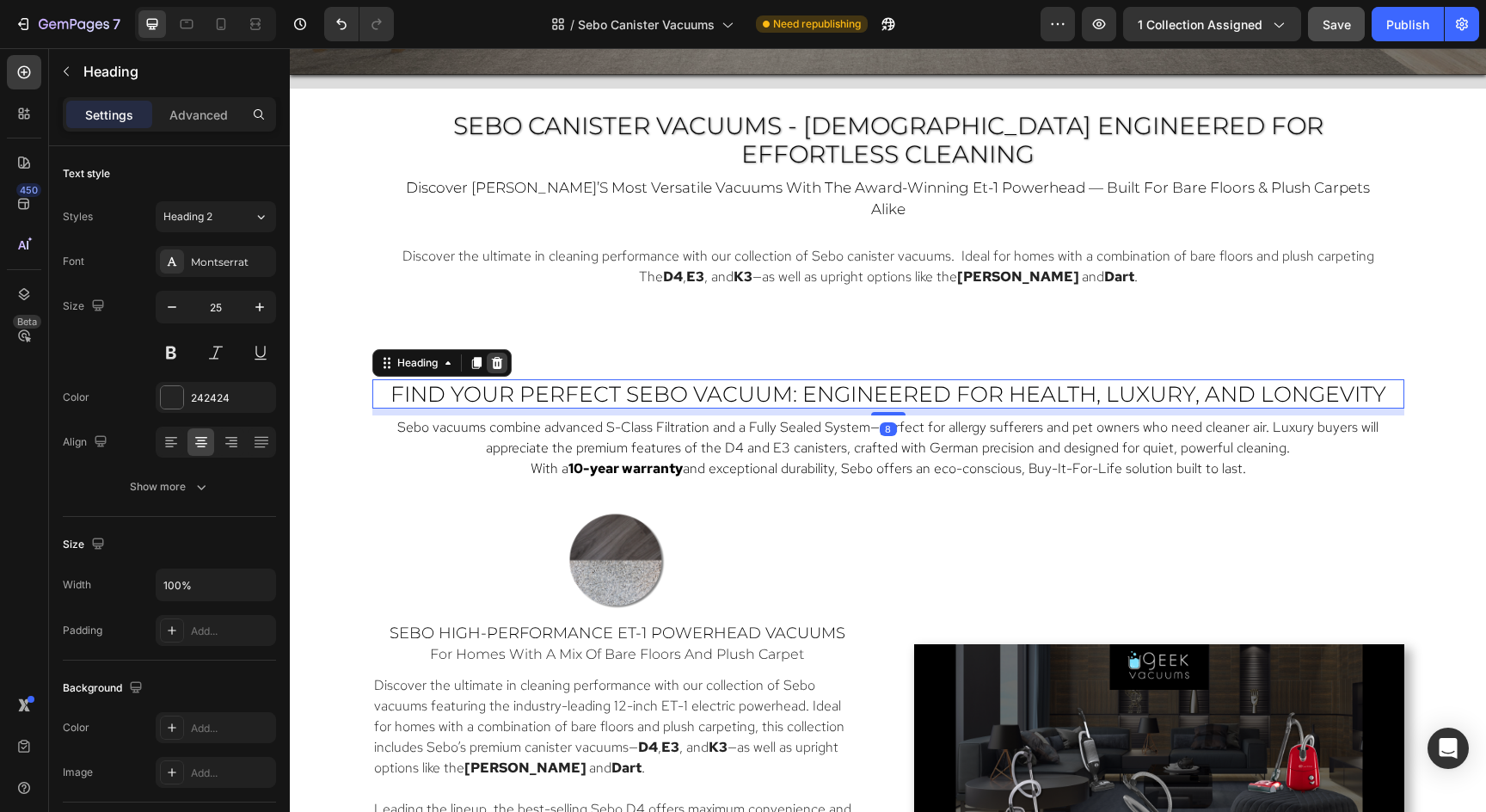
click at [500, 356] on icon at bounding box center [497, 363] width 14 height 14
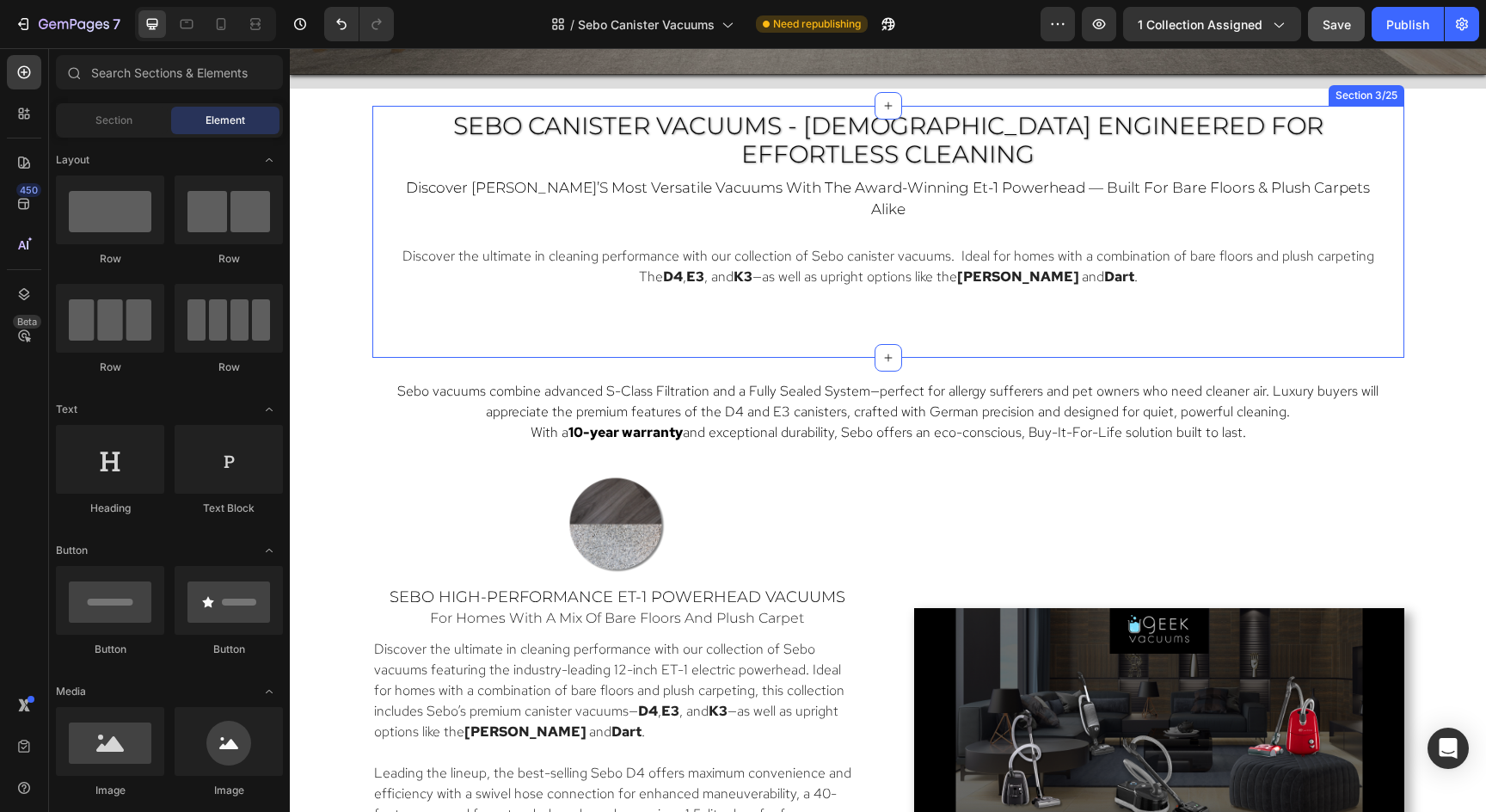
click at [959, 279] on div "⁠⁠⁠⁠⁠⁠⁠ SEBO CANISTER VACUUMS - GERMAN ENGINEERED FOR Effortless Cleaning Headi…" at bounding box center [888, 225] width 1032 height 230
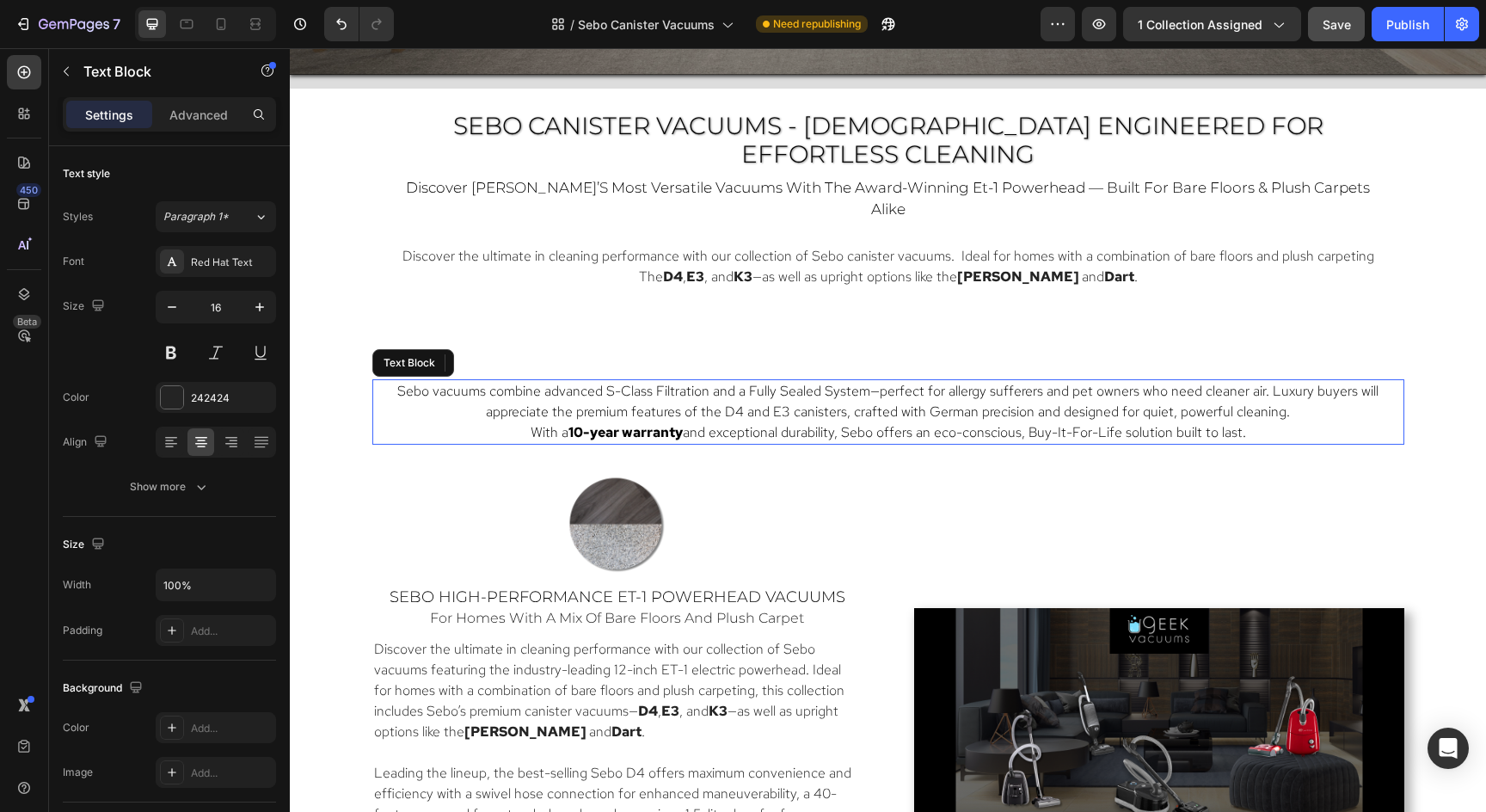
click at [959, 381] on p "Sebo vacuums combine advanced S-Class Filtration and a Fully Sealed System—perf…" at bounding box center [888, 402] width 1020 height 42
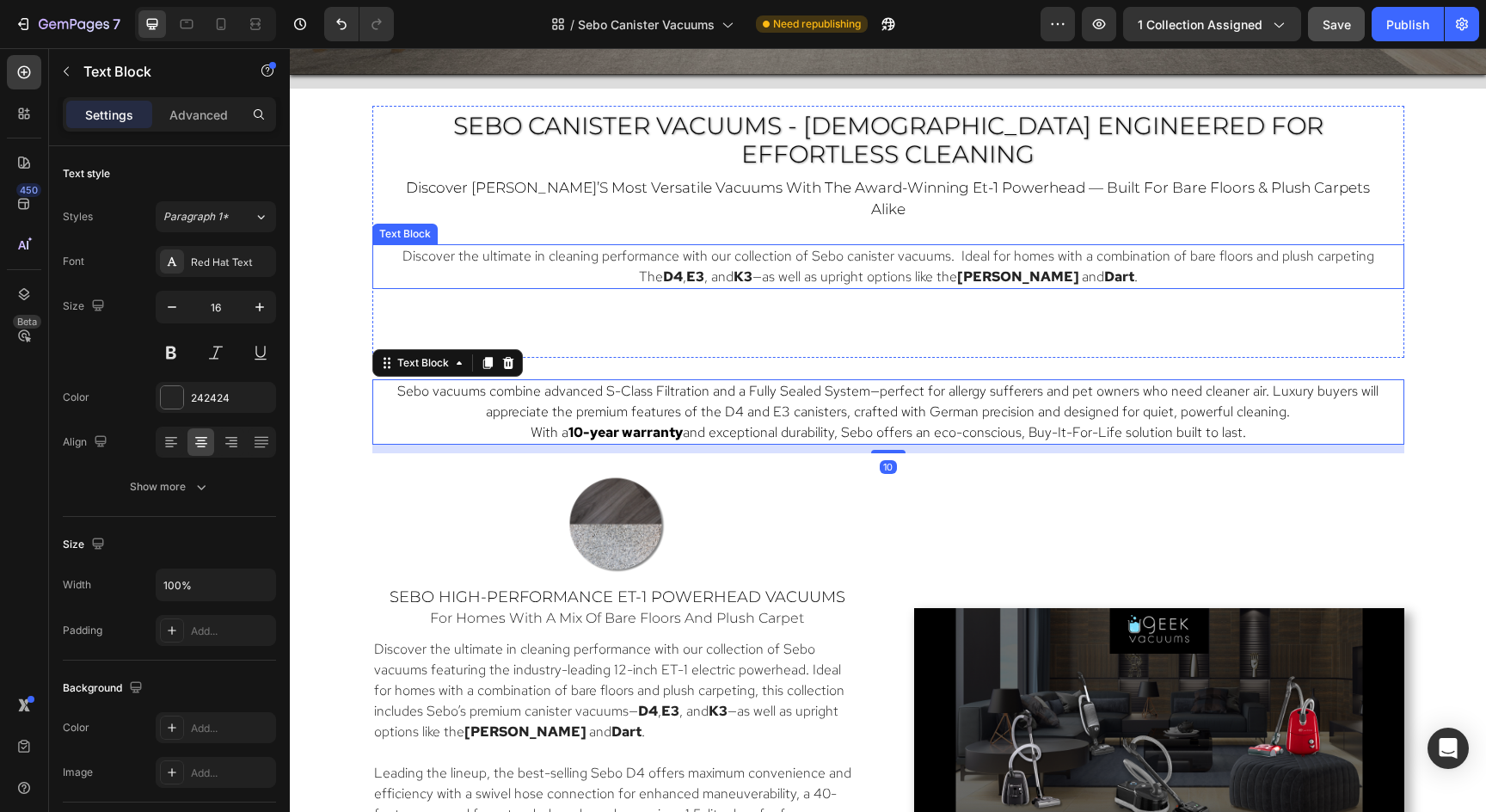
click at [958, 268] on span "—as well as upright options like the" at bounding box center [855, 277] width 205 height 18
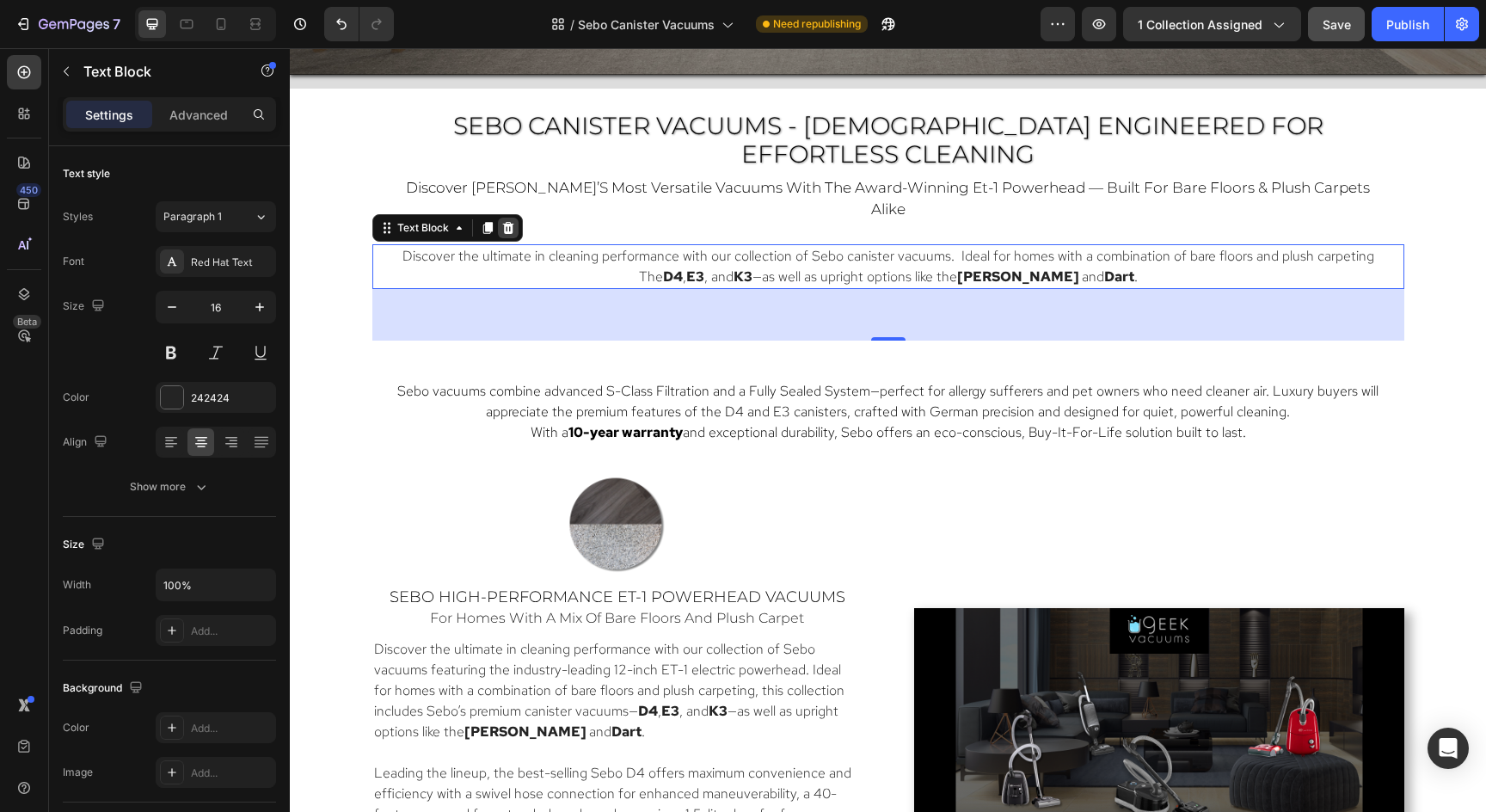
click at [506, 221] on icon at bounding box center [508, 228] width 14 height 14
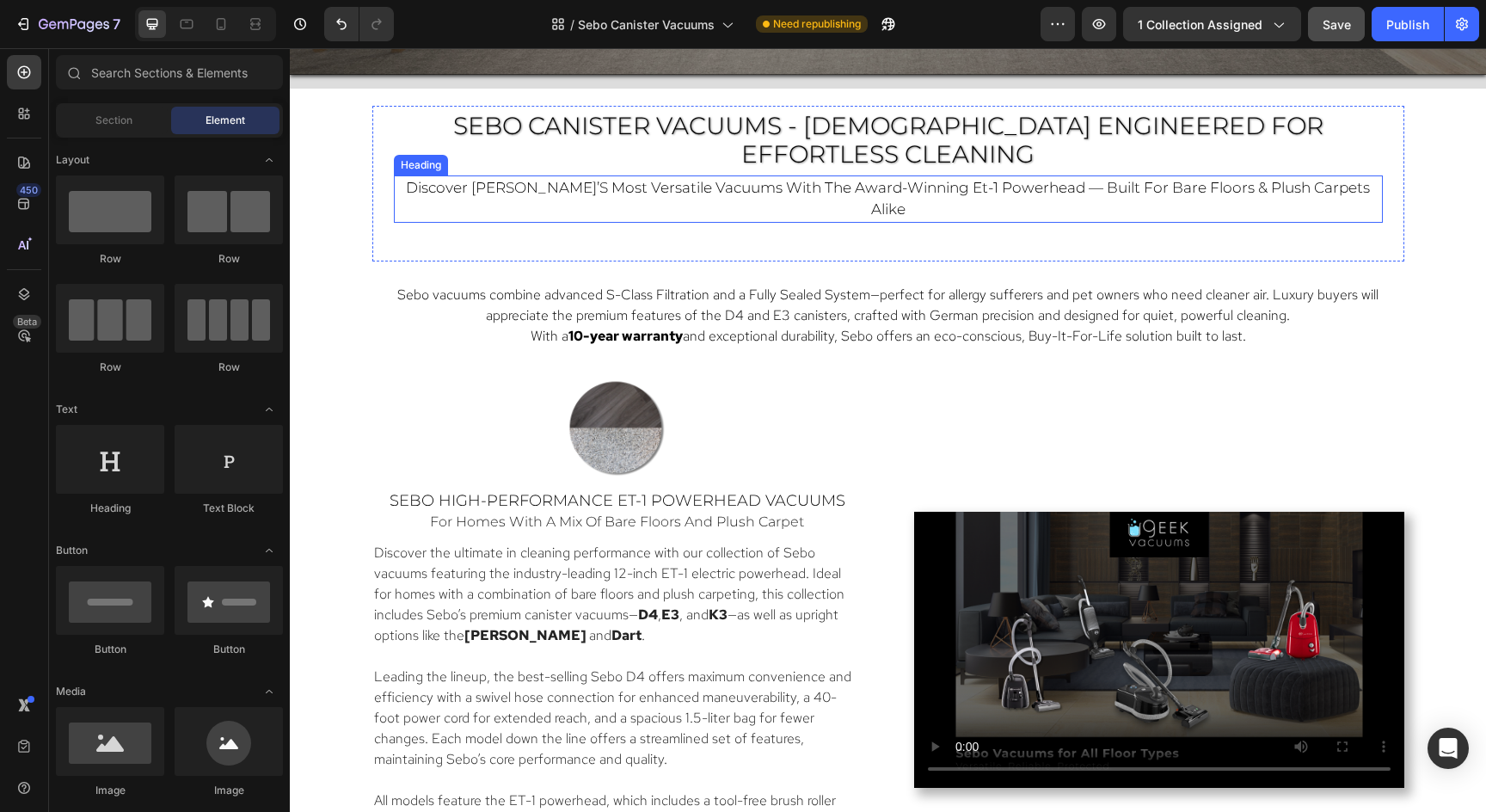
click at [531, 179] on span "discover [PERSON_NAME]’s most versatile vacuums with the award-winning et-1 pow…" at bounding box center [888, 199] width 964 height 40
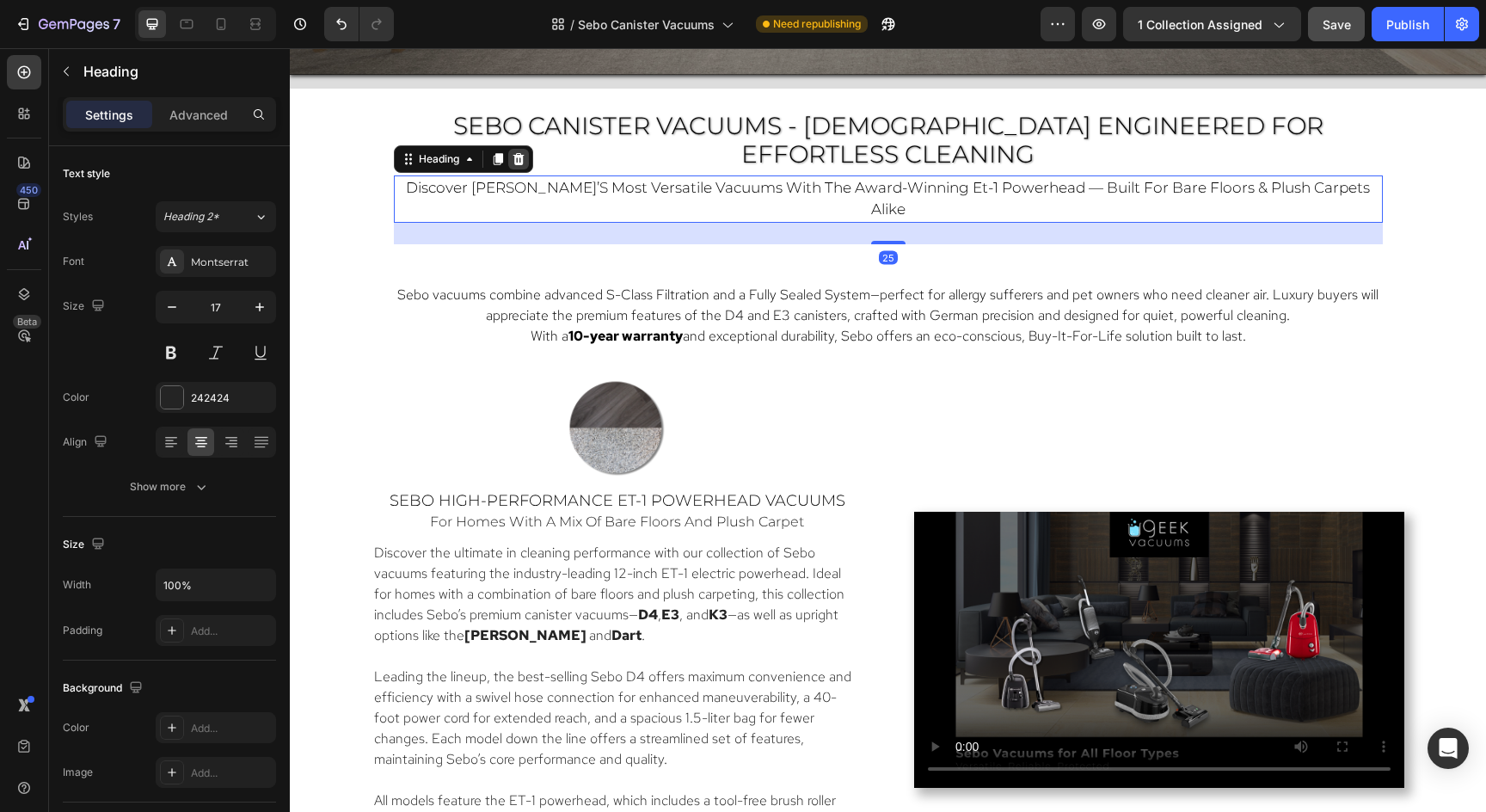
click at [515, 153] on icon at bounding box center [518, 160] width 12 height 12
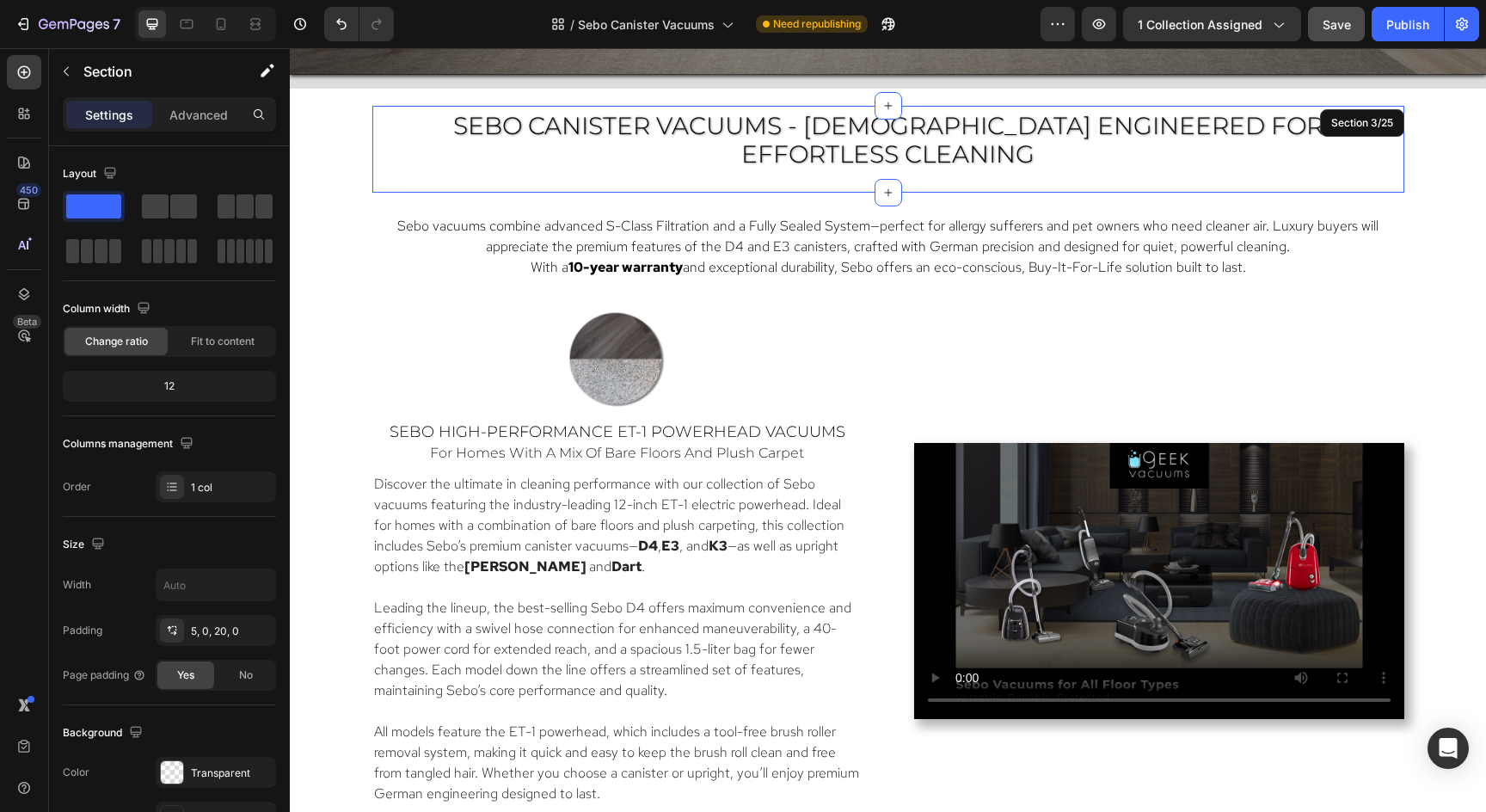
click at [779, 143] on div "⁠⁠⁠⁠⁠⁠⁠ SEBO CANISTER VACUUMS - GERMAN ENGINEERED FOR Effortless Cleaning Headi…" at bounding box center [888, 143] width 1032 height 66
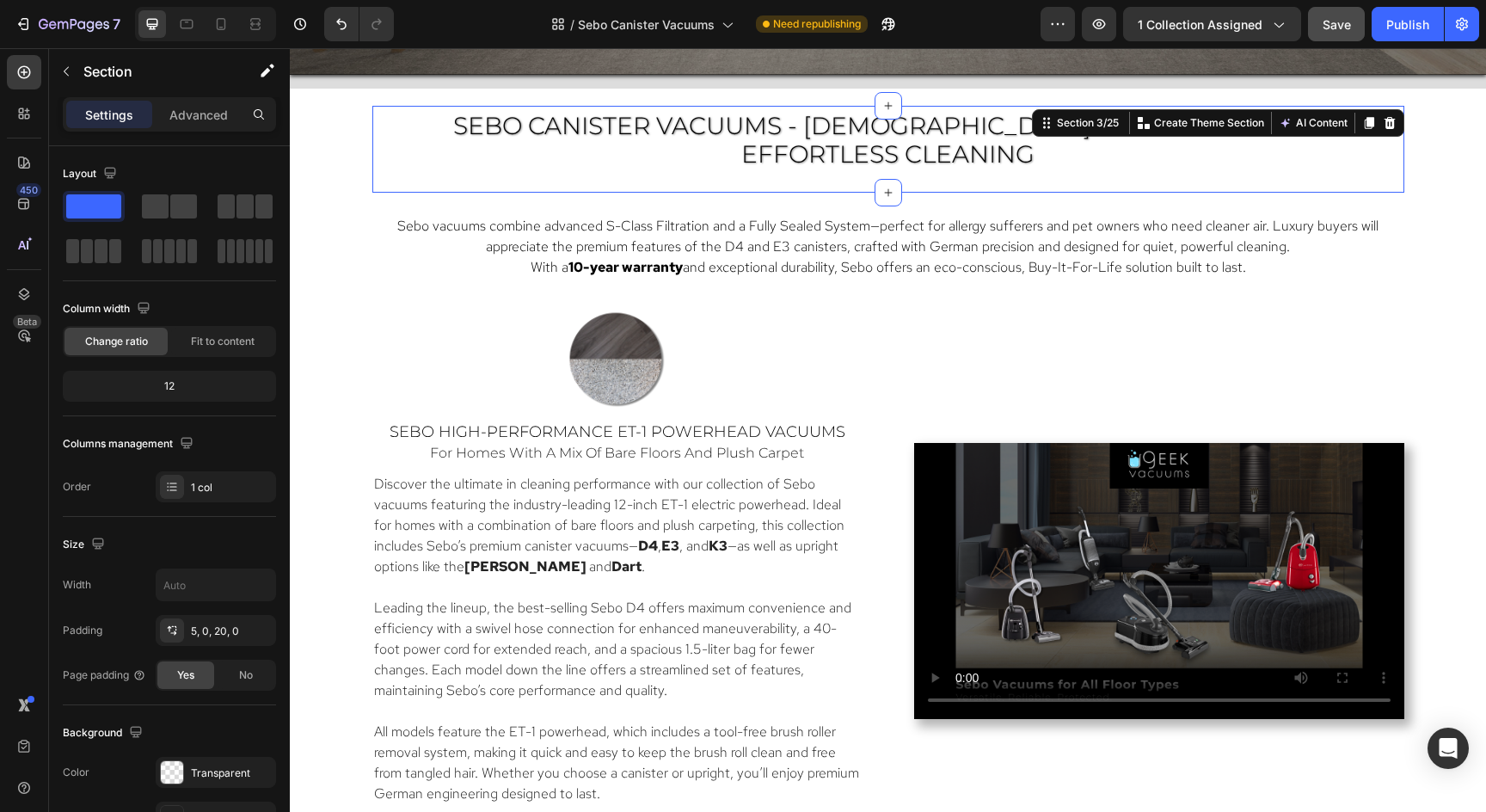
click at [779, 152] on div "⁠⁠⁠⁠⁠⁠⁠ SEBO CANISTER VACUUMS - GERMAN ENGINEERED FOR Effortless Cleaning Headi…" at bounding box center [888, 149] width 1032 height 87
click at [205, 117] on p "Advanced" at bounding box center [199, 114] width 59 height 18
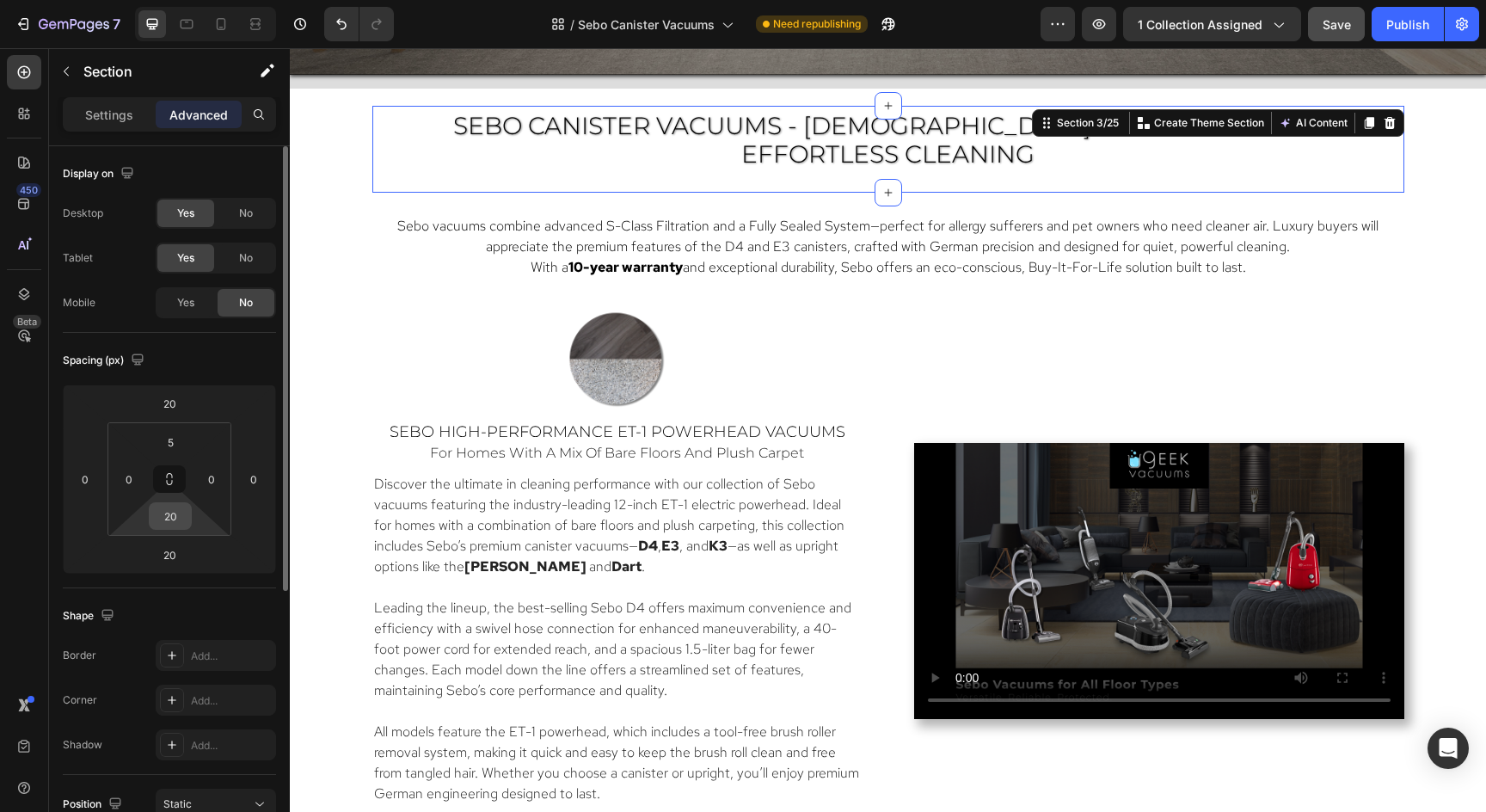
click at [173, 521] on input "20" at bounding box center [170, 515] width 35 height 26
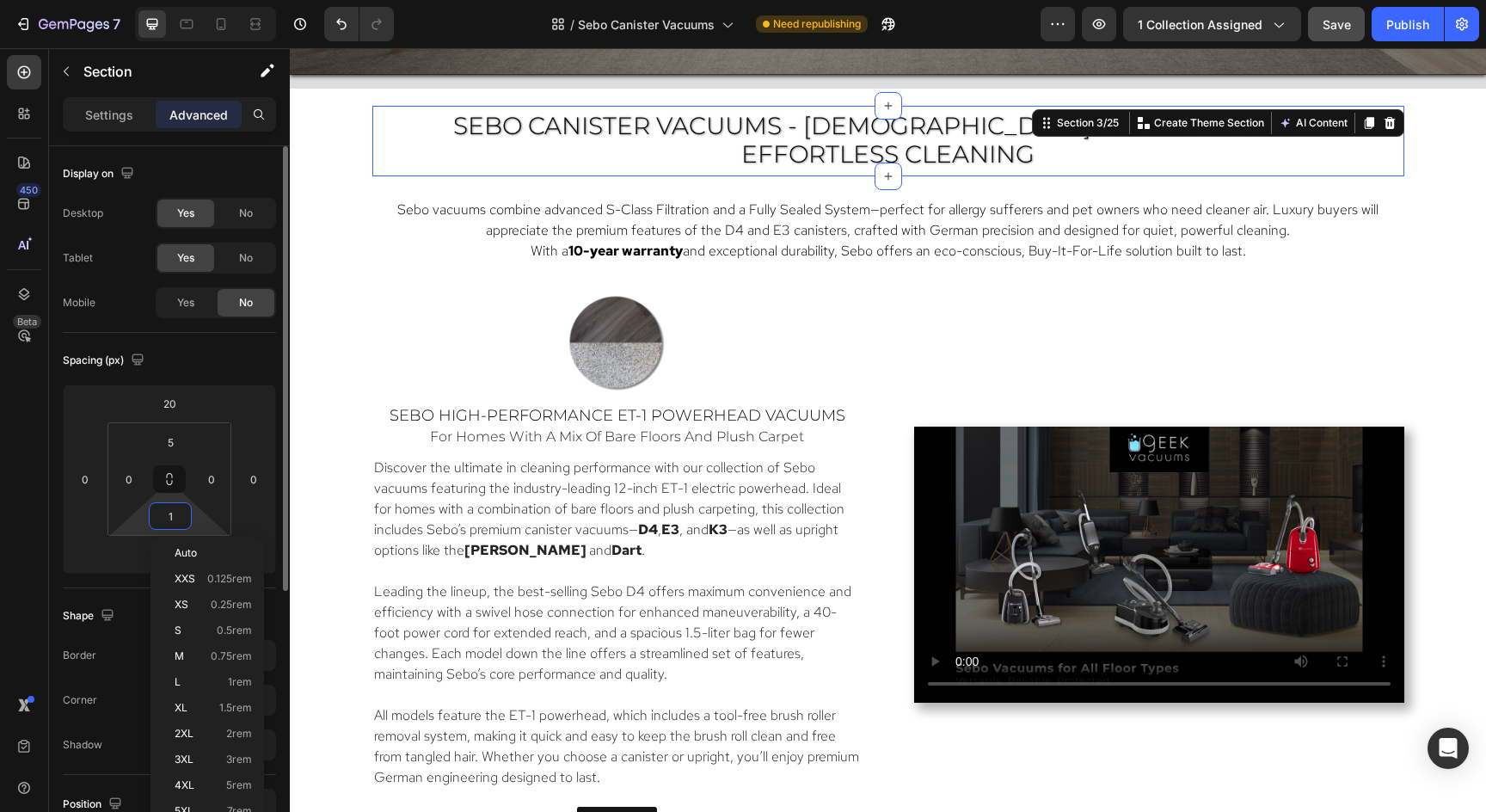
type input "0"
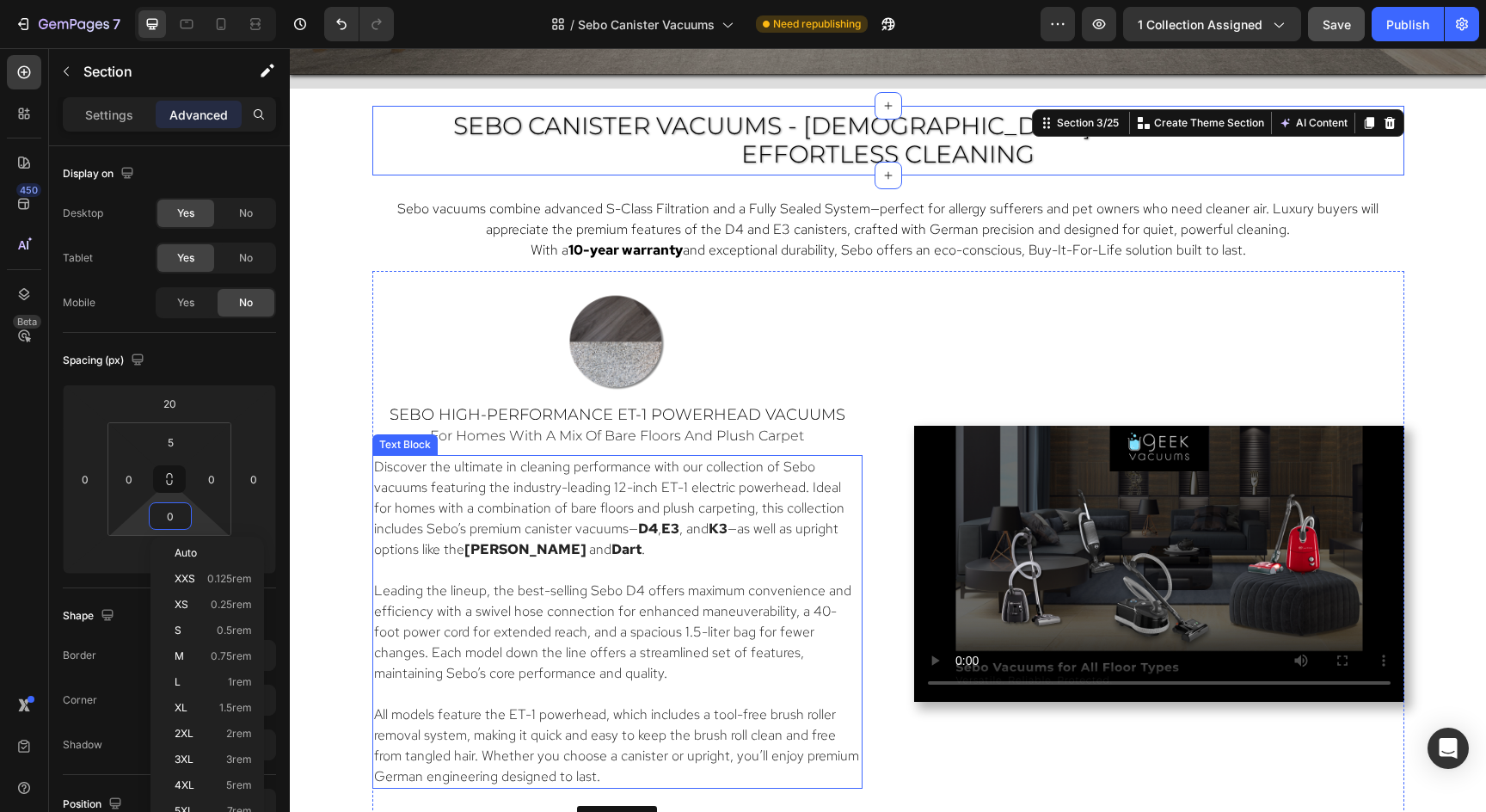
click at [849, 351] on link at bounding box center [618, 343] width 465 height 110
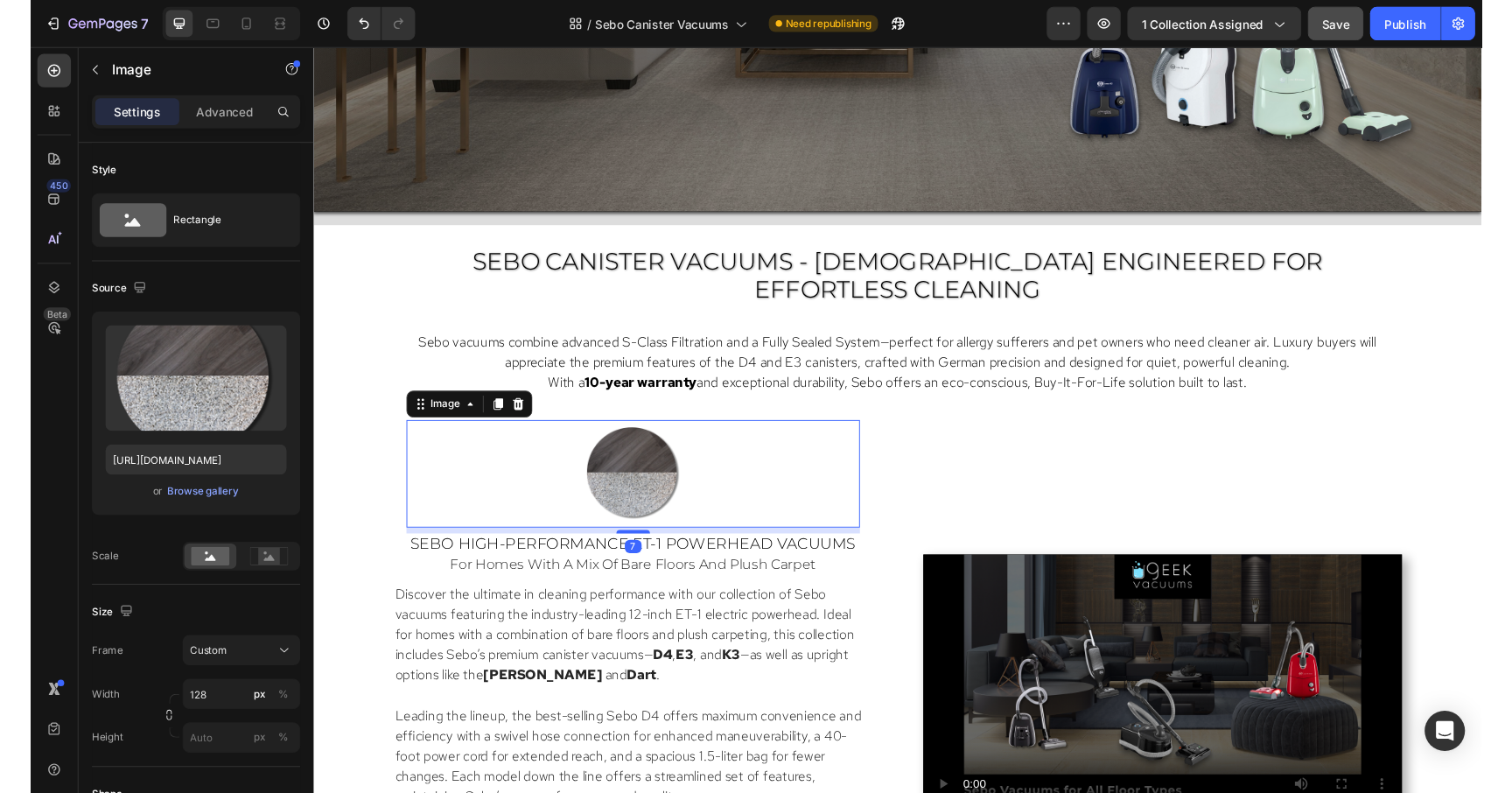
scroll to position [808, 0]
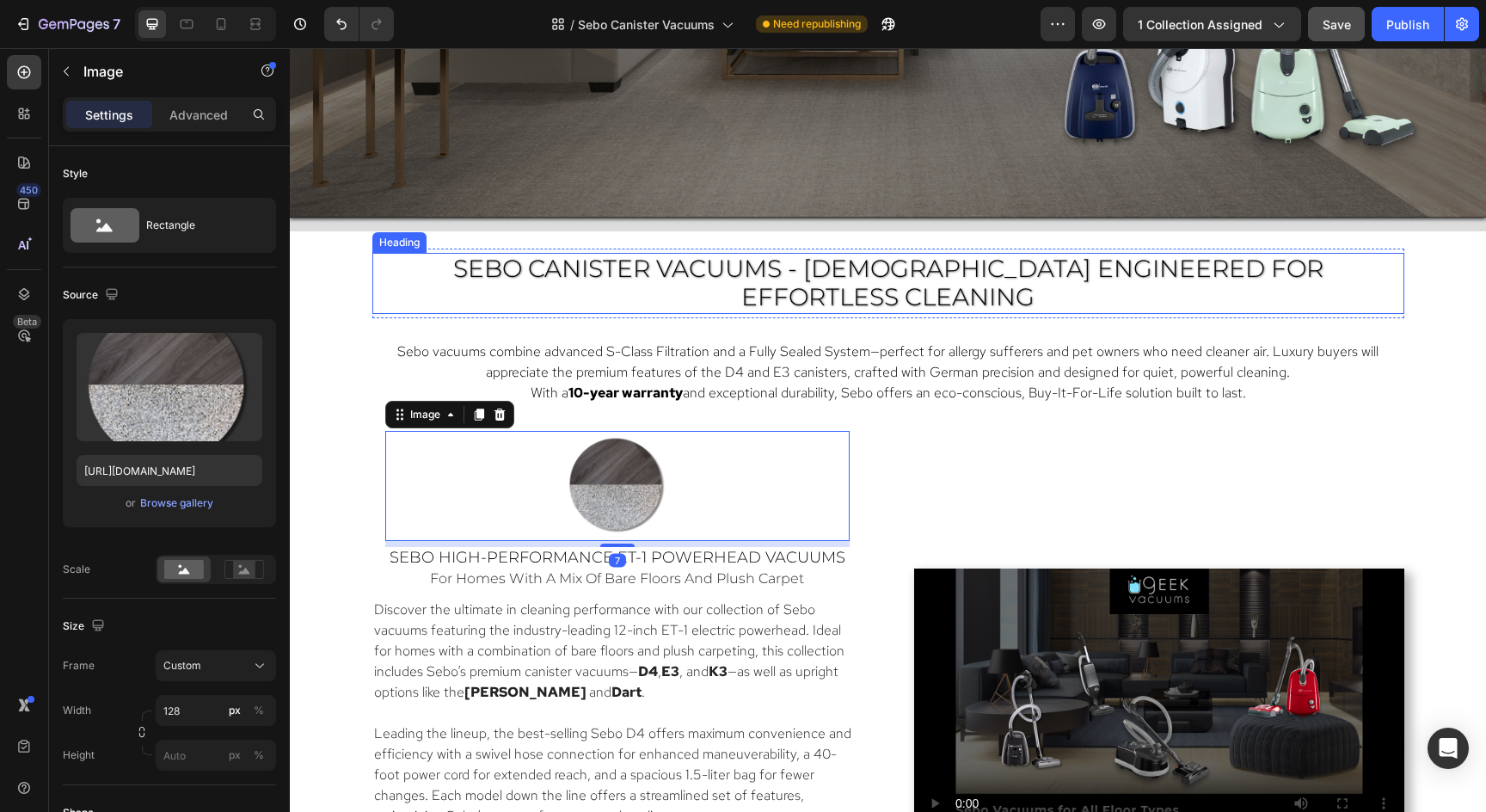
click at [842, 256] on span "SEBO CANISTER VACUUMS - [DEMOGRAPHIC_DATA] ENGINEERED FOR Effortless Cleaning" at bounding box center [888, 283] width 871 height 59
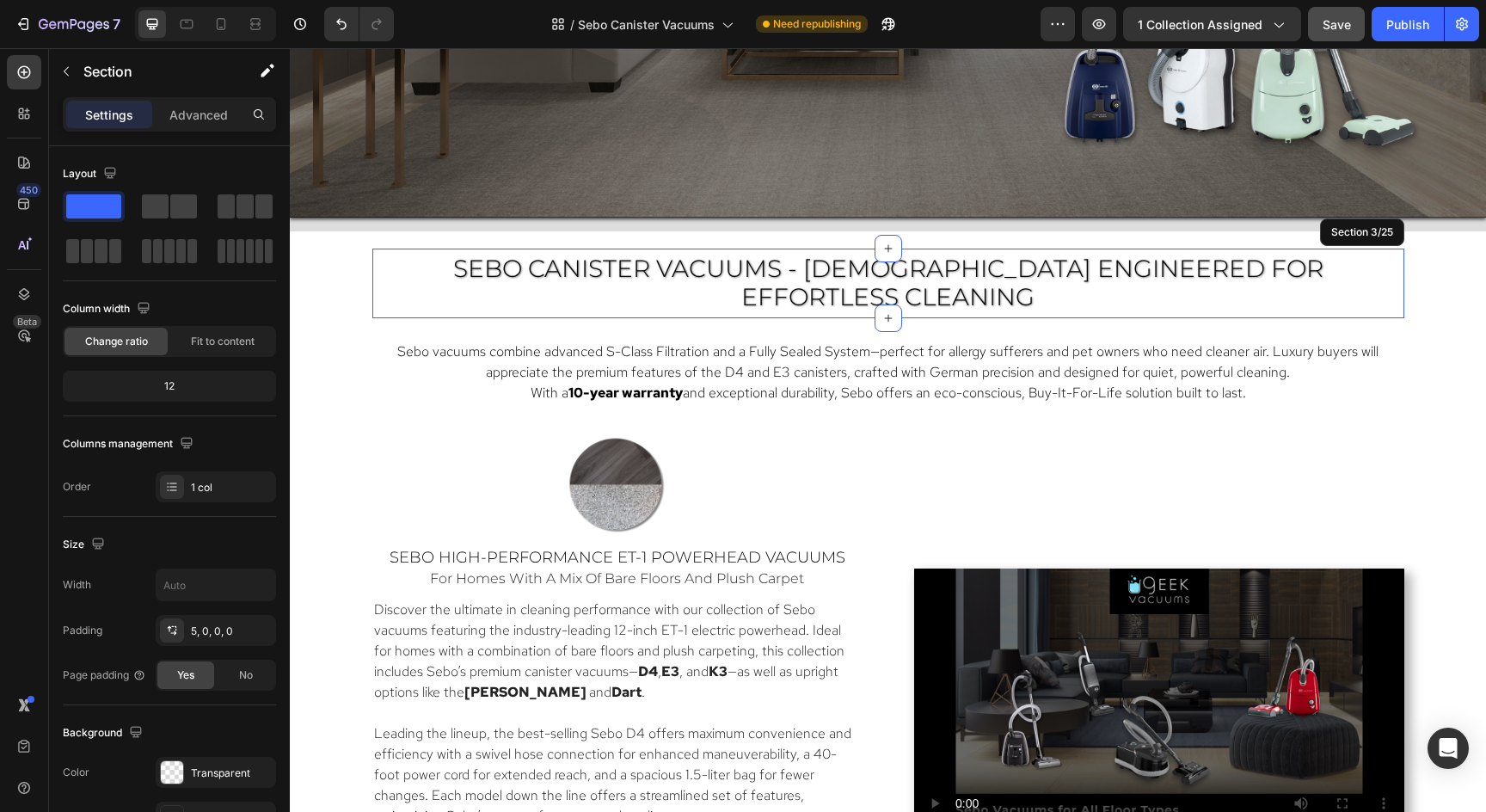
click at [820, 249] on div "⁠⁠⁠⁠⁠⁠⁠ SEBO CANISTER VACUUMS - GERMAN ENGINEERED FOR Effortless Cleaning Headi…" at bounding box center [888, 283] width 1032 height 70
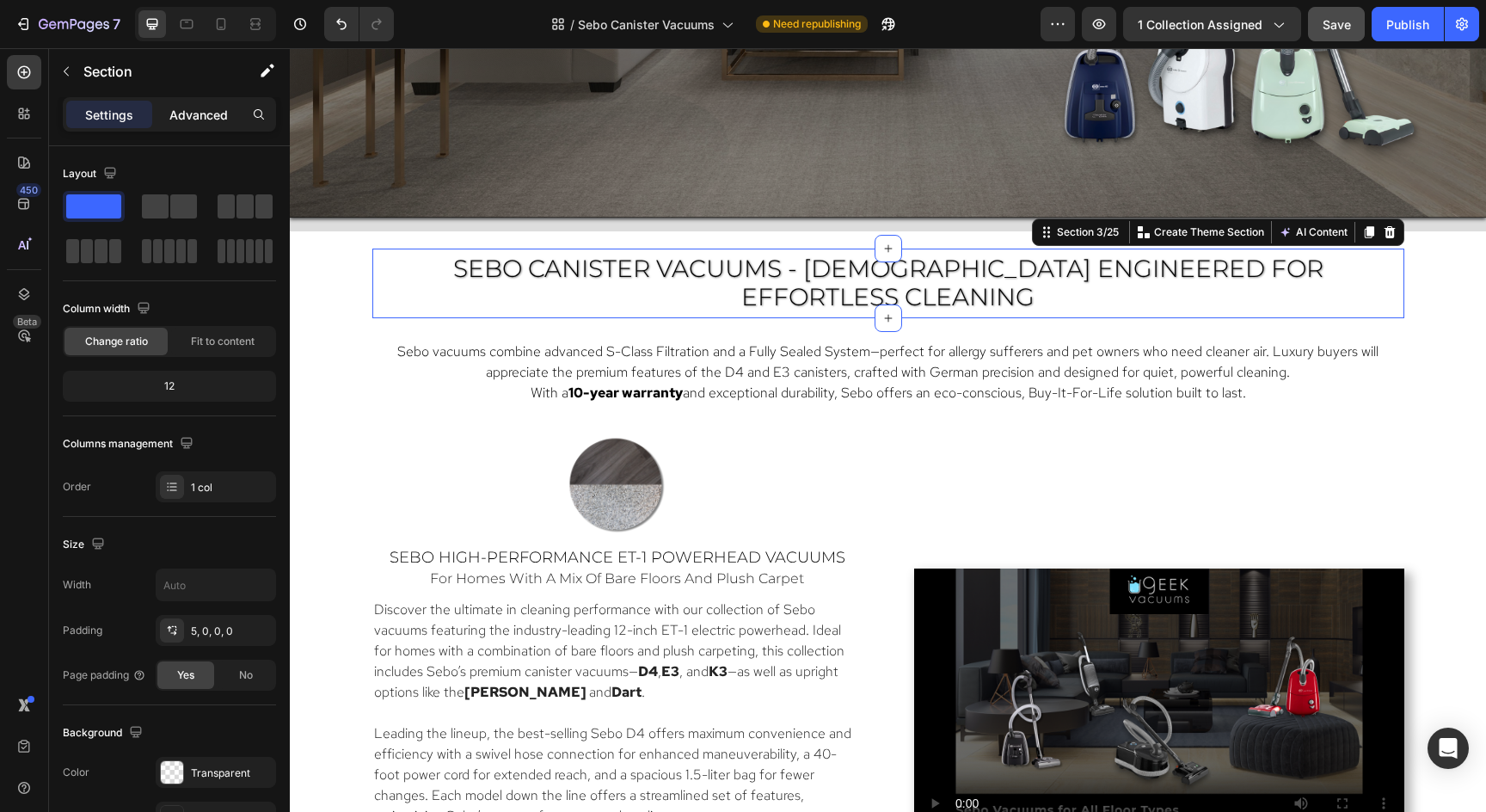
click at [214, 107] on p "Advanced" at bounding box center [199, 114] width 59 height 18
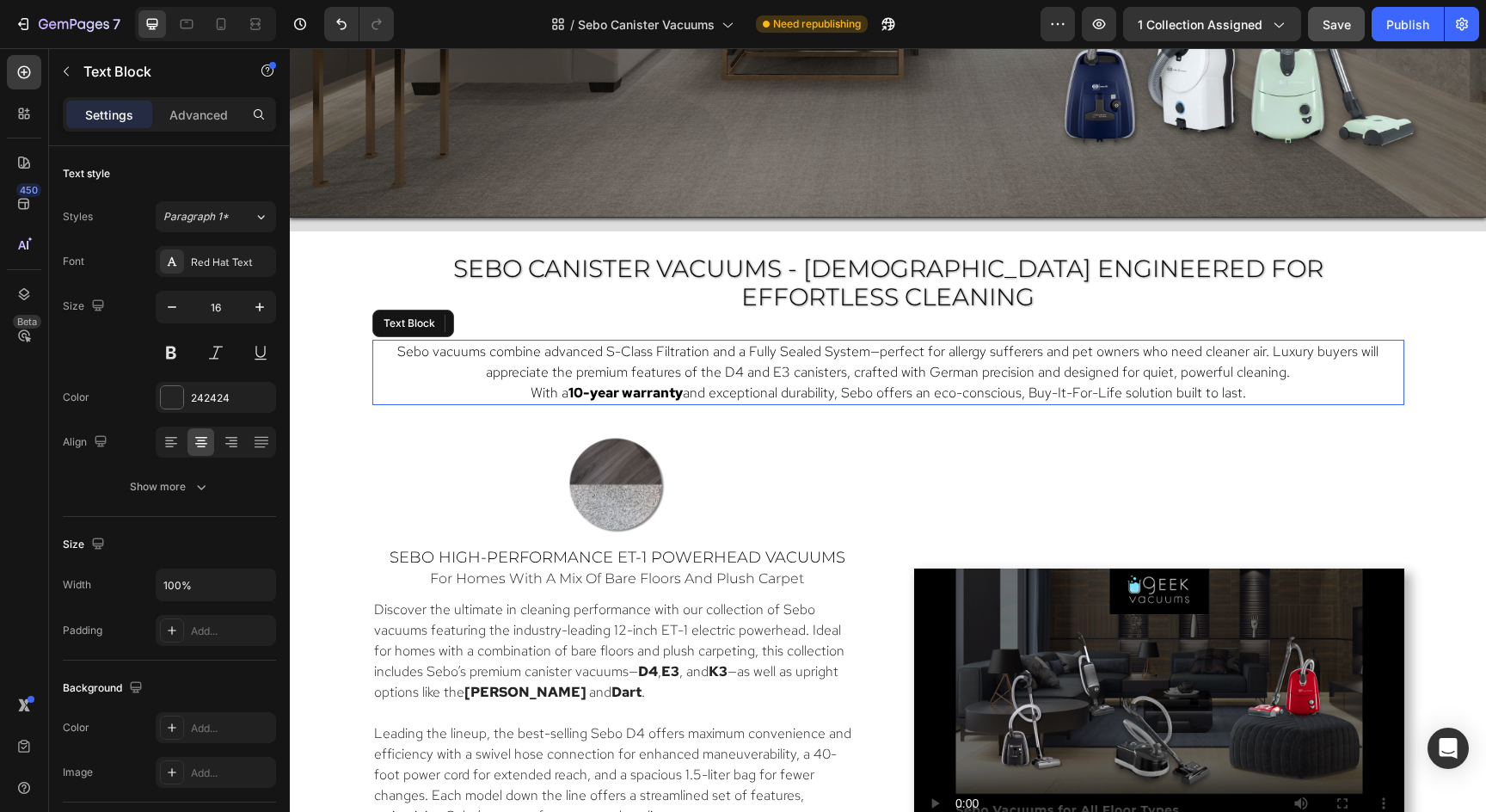
click at [1070, 346] on span "Sebo vacuums combine advanced S-Class Filtration and a Fully Sealed System—perf…" at bounding box center [888, 362] width 982 height 39
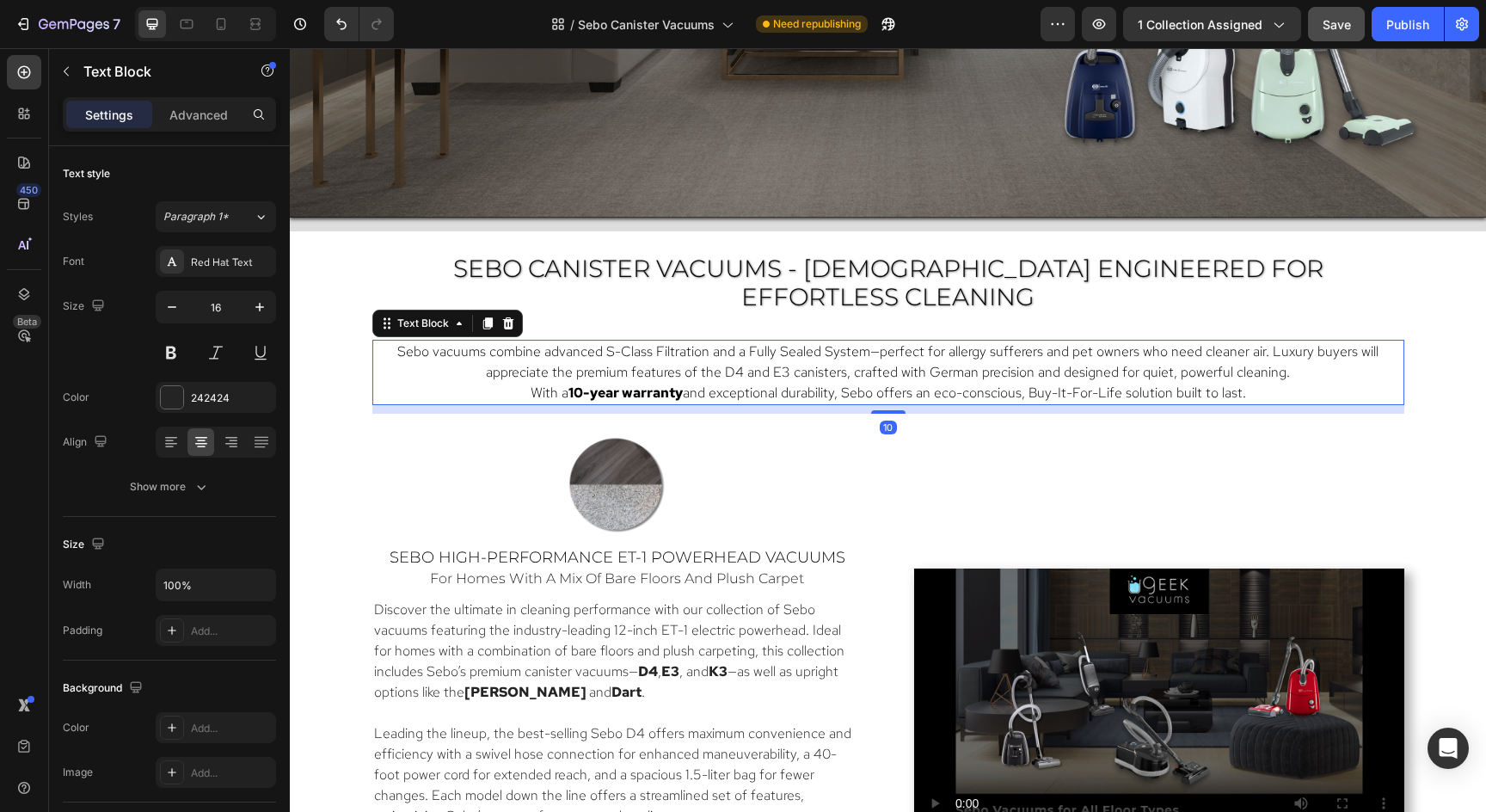
click at [729, 342] on span "Sebo vacuums combine advanced S-Class Filtration and a Fully Sealed System—perf…" at bounding box center [888, 362] width 982 height 39
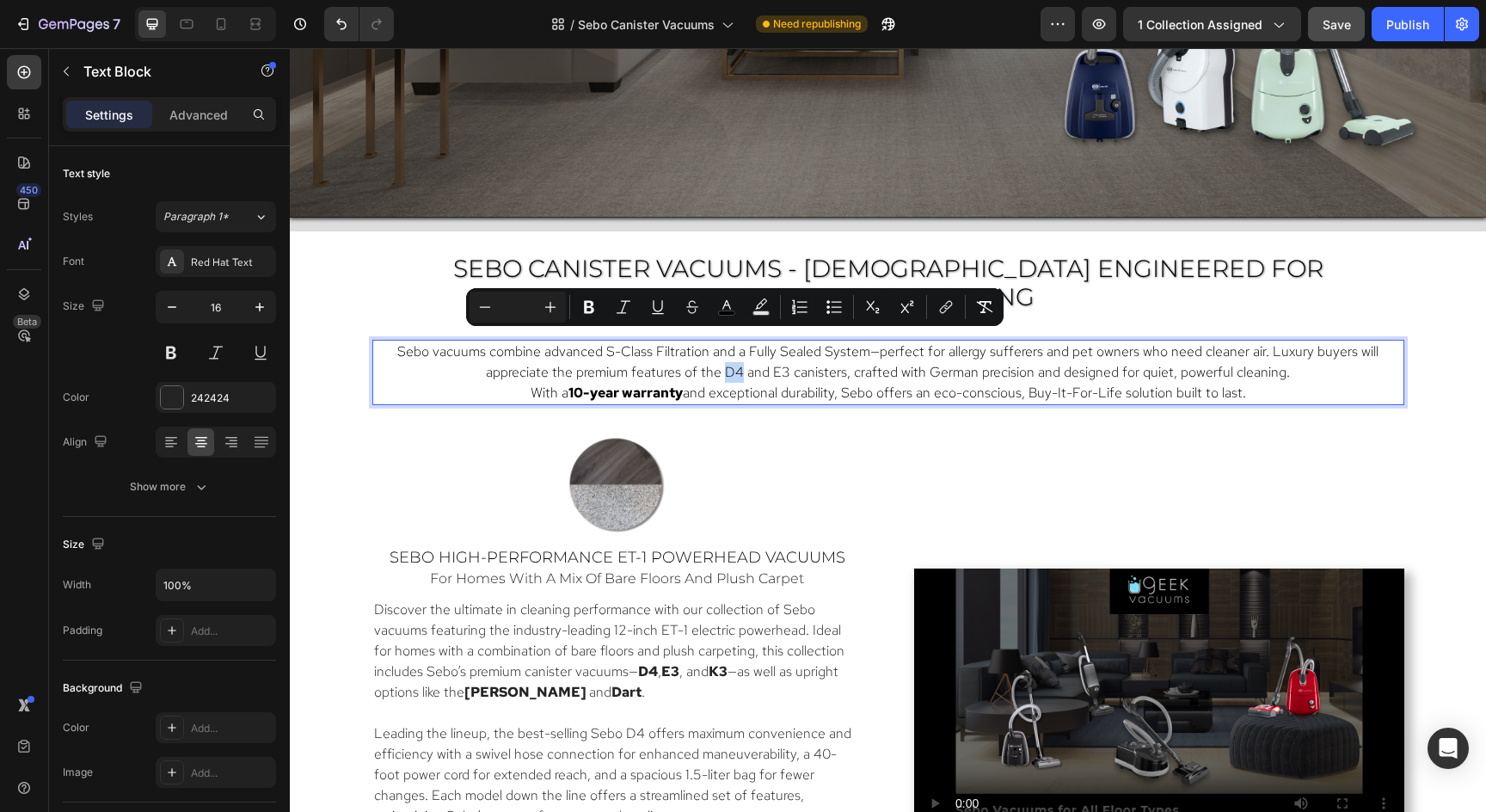
drag, startPoint x: 726, startPoint y: 341, endPoint x: 742, endPoint y: 341, distance: 16.0
click at [742, 342] on span "Sebo vacuums combine advanced S-Class Filtration and a Fully Sealed System—perf…" at bounding box center [888, 362] width 982 height 39
click at [953, 299] on icon "Editor contextual toolbar" at bounding box center [945, 307] width 17 height 17
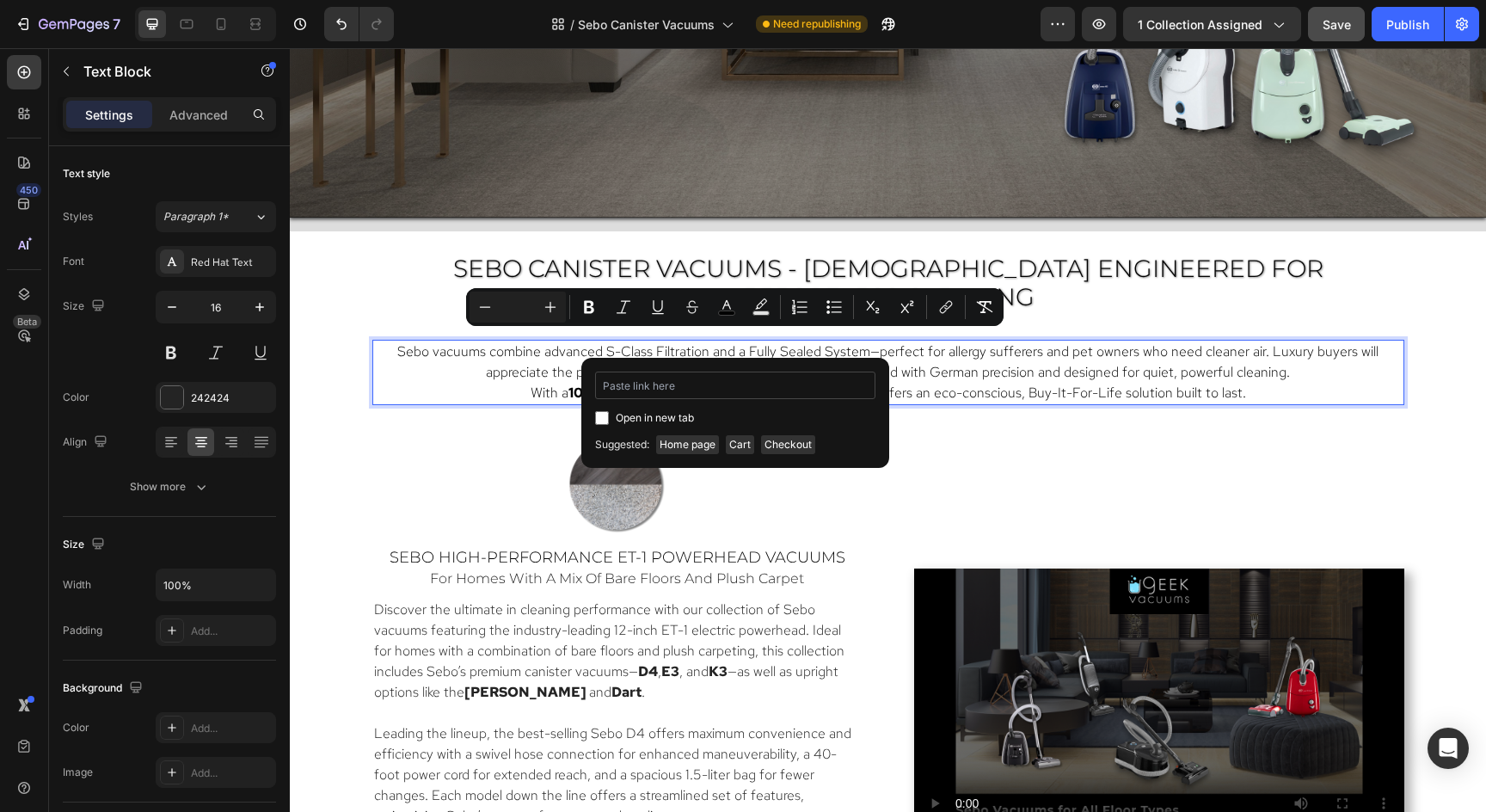
click at [692, 390] on input "Editor contextual toolbar" at bounding box center [735, 385] width 280 height 27
click at [602, 418] on input "Editor contextual toolbar" at bounding box center [602, 418] width 14 height 14
checkbox input "true"
click at [646, 387] on input "Editor contextual toolbar" at bounding box center [735, 385] width 280 height 27
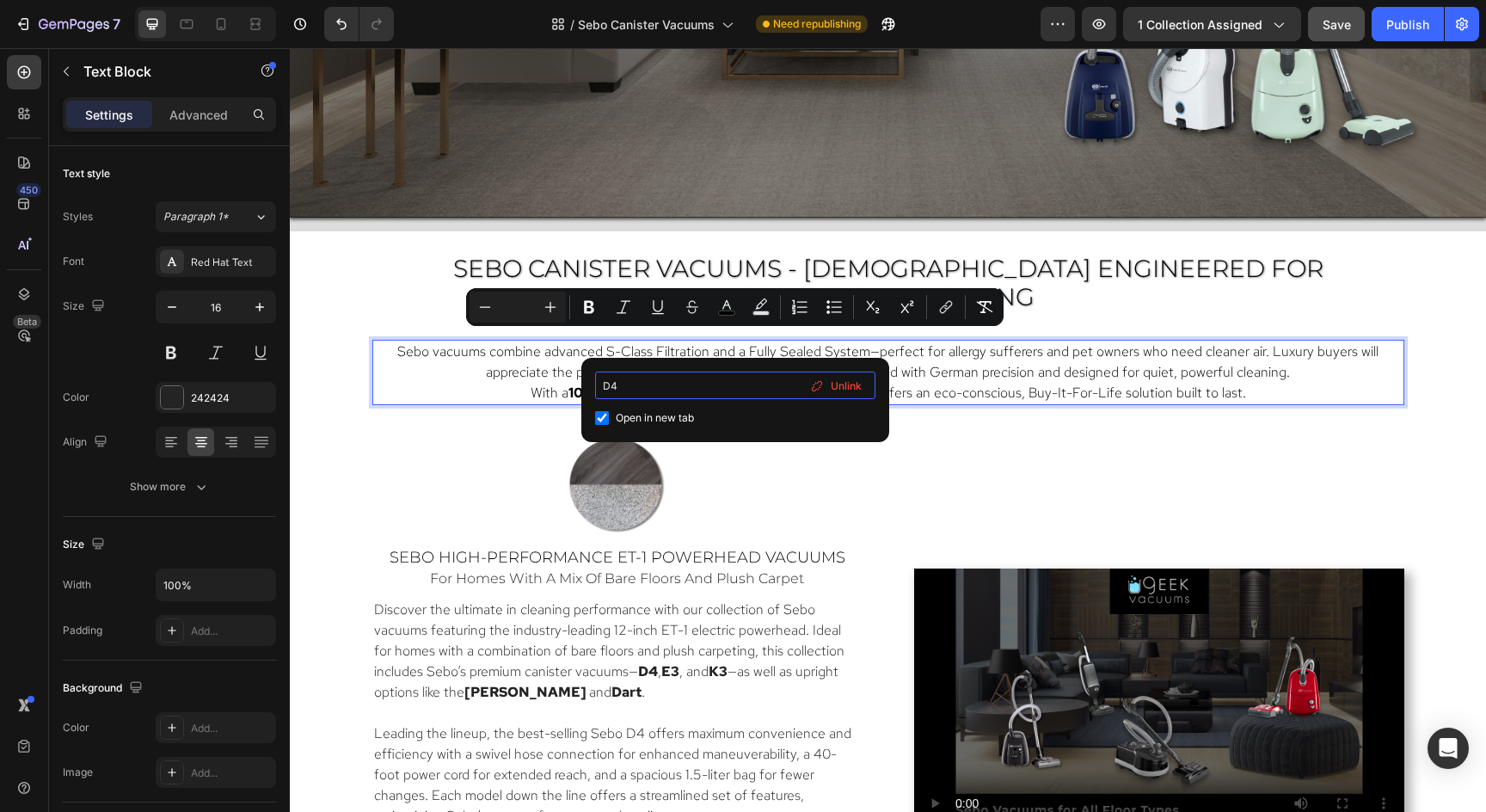
type input "D"
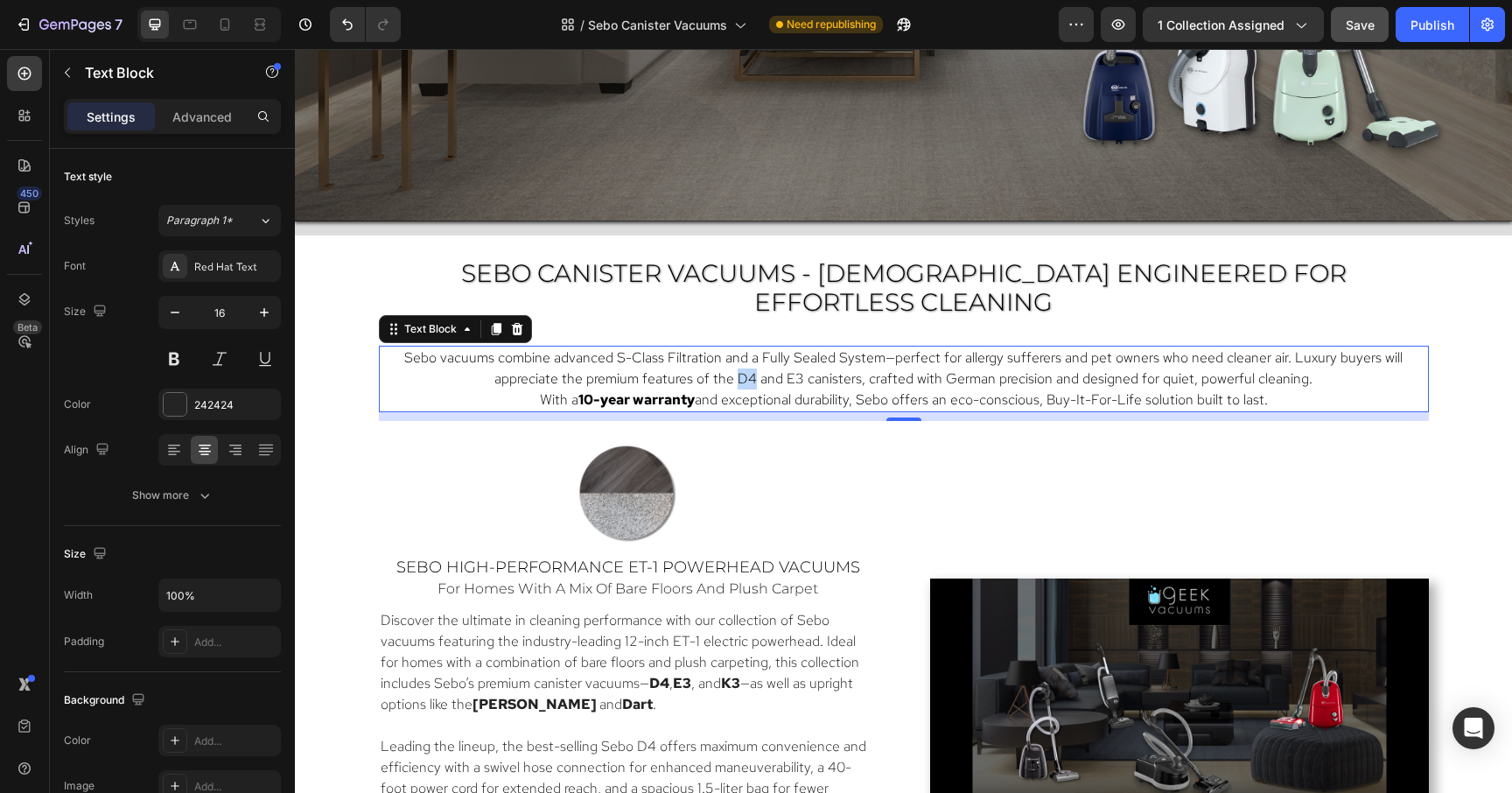
click at [752, 350] on span "Sebo vacuums combine advanced S-Class Filtration and a Fully Sealed System—perf…" at bounding box center [903, 368] width 999 height 40
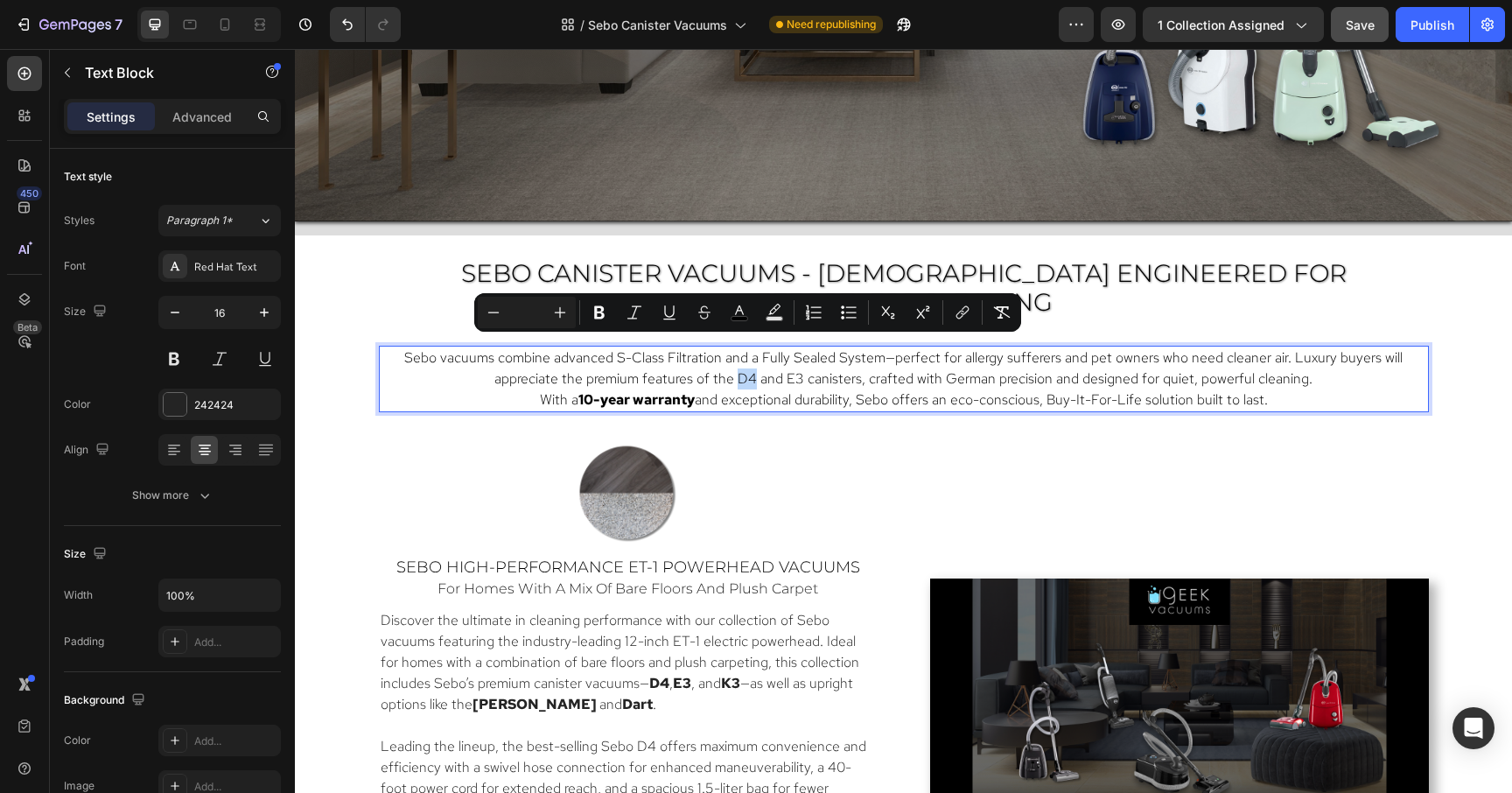
drag, startPoint x: 757, startPoint y: 350, endPoint x: 742, endPoint y: 350, distance: 15.0
click at [742, 350] on span "Sebo vacuums combine advanced S-Class Filtration and a Fully Sealed System—perf…" at bounding box center [903, 368] width 999 height 40
click at [963, 311] on icon "Editor contextual toolbar" at bounding box center [960, 315] width 8 height 9
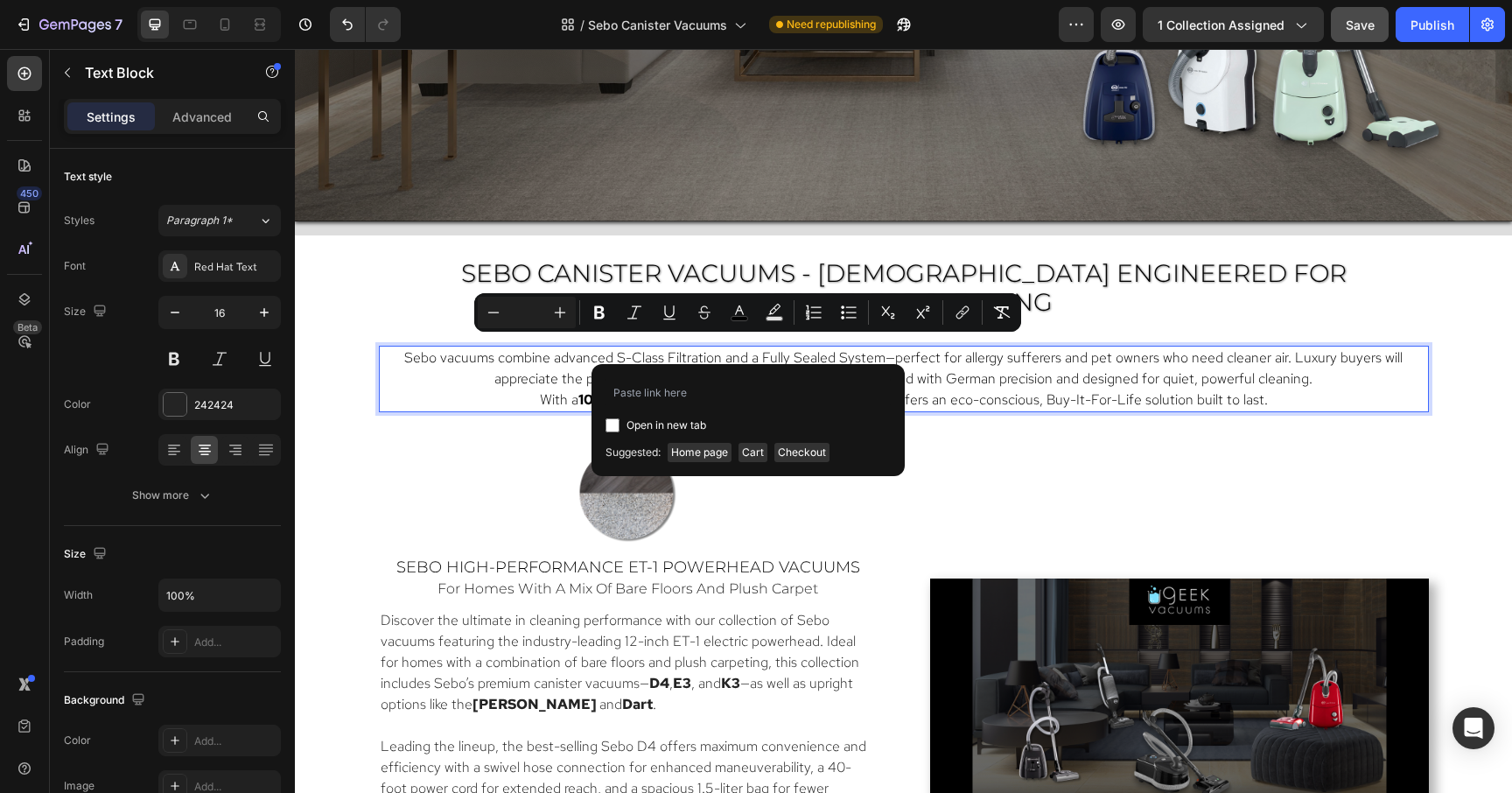
click at [612, 422] on input "Editor contextual toolbar" at bounding box center [613, 426] width 14 height 14
checkbox input "true"
click at [638, 391] on input "Editor contextual toolbar" at bounding box center [748, 392] width 285 height 28
type input "https://geekvacuums.com/products/sebo-airbelt-d4-premium-canister-vacuum?utm_so…"
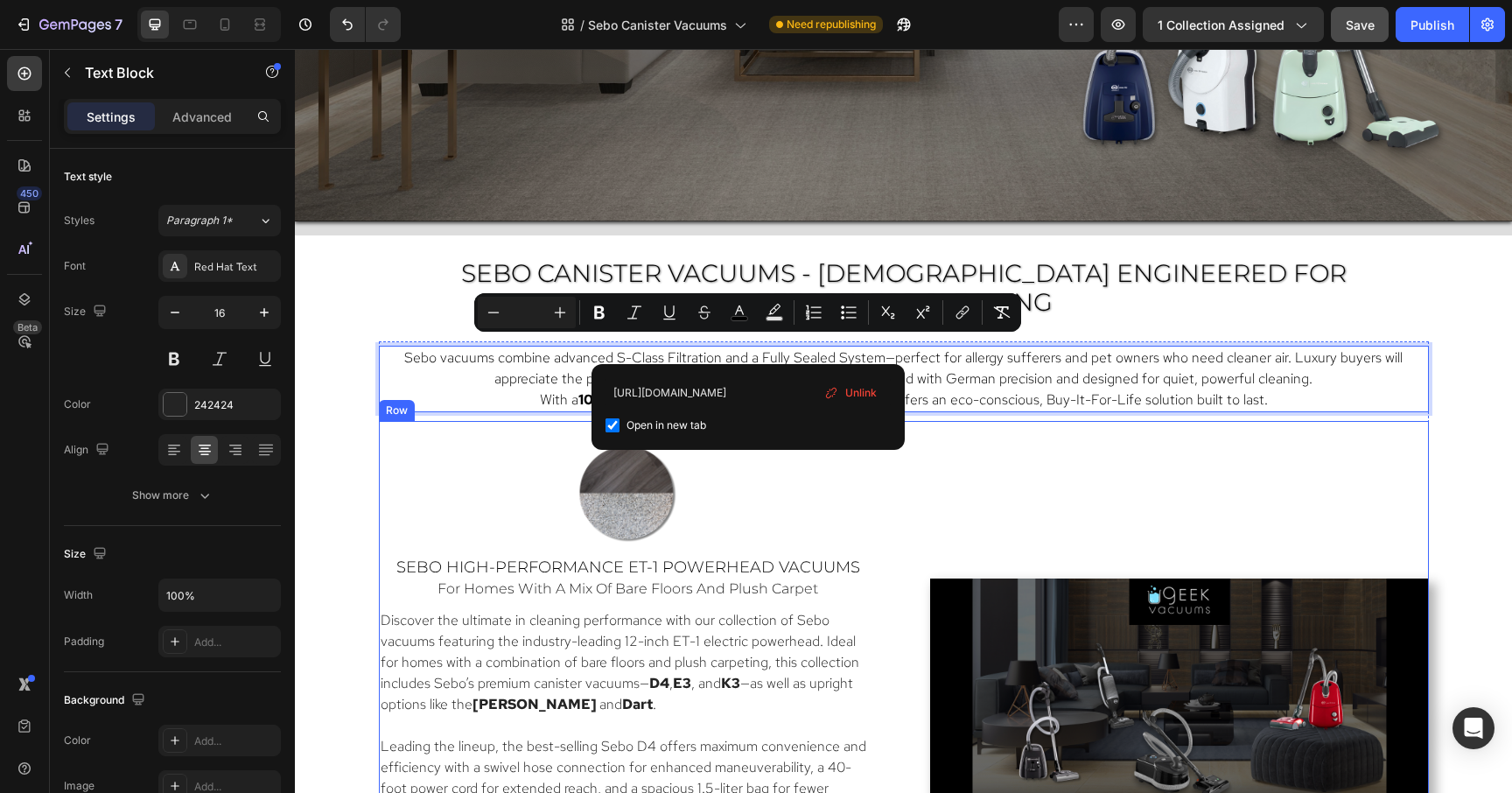
click at [961, 453] on div "Video" at bounding box center [1179, 719] width 499 height 562
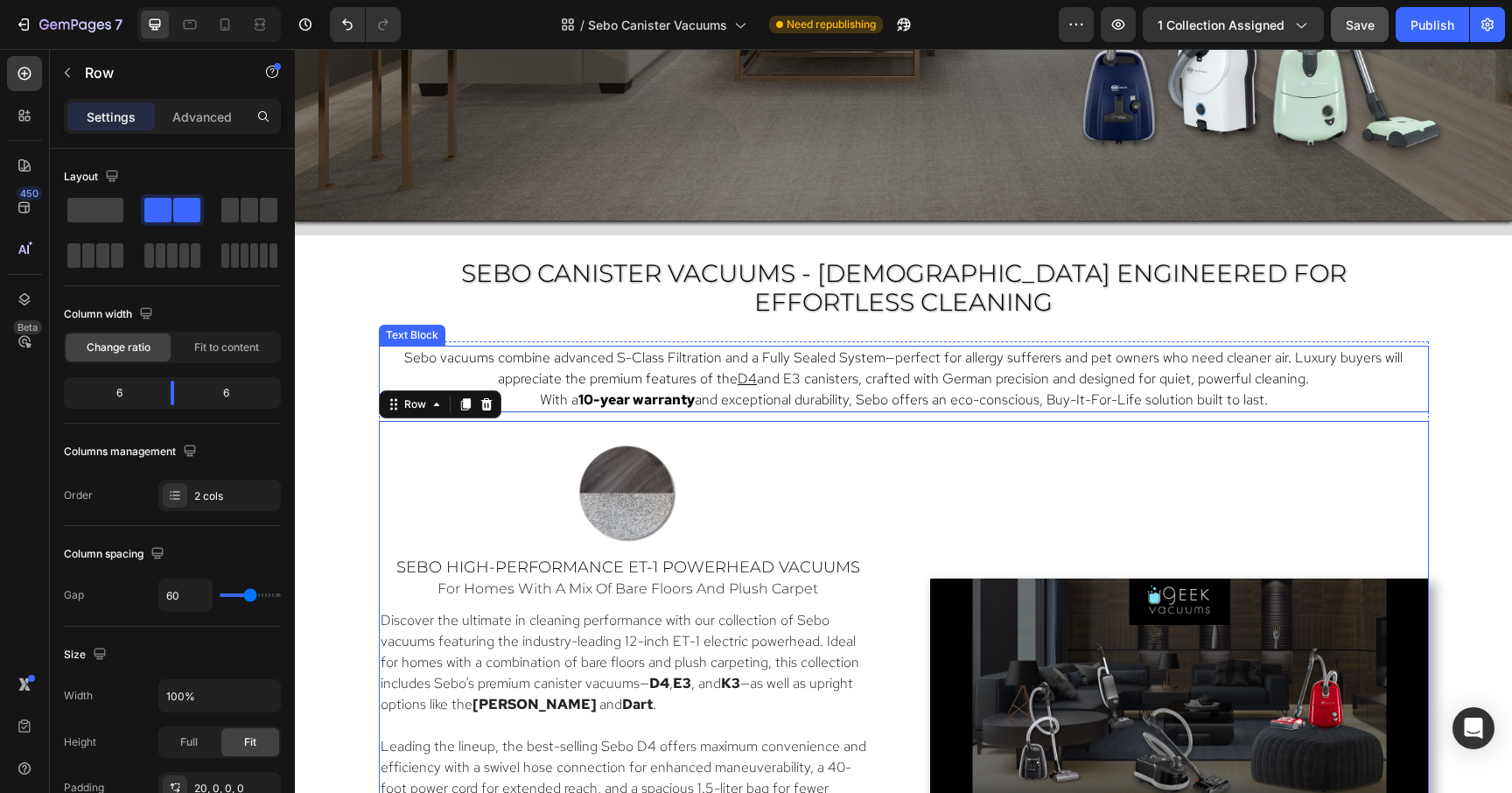
click at [800, 369] on span "and E3 canisters, crafted with German precision and designed for quiet, powerfu…" at bounding box center [1033, 378] width 552 height 18
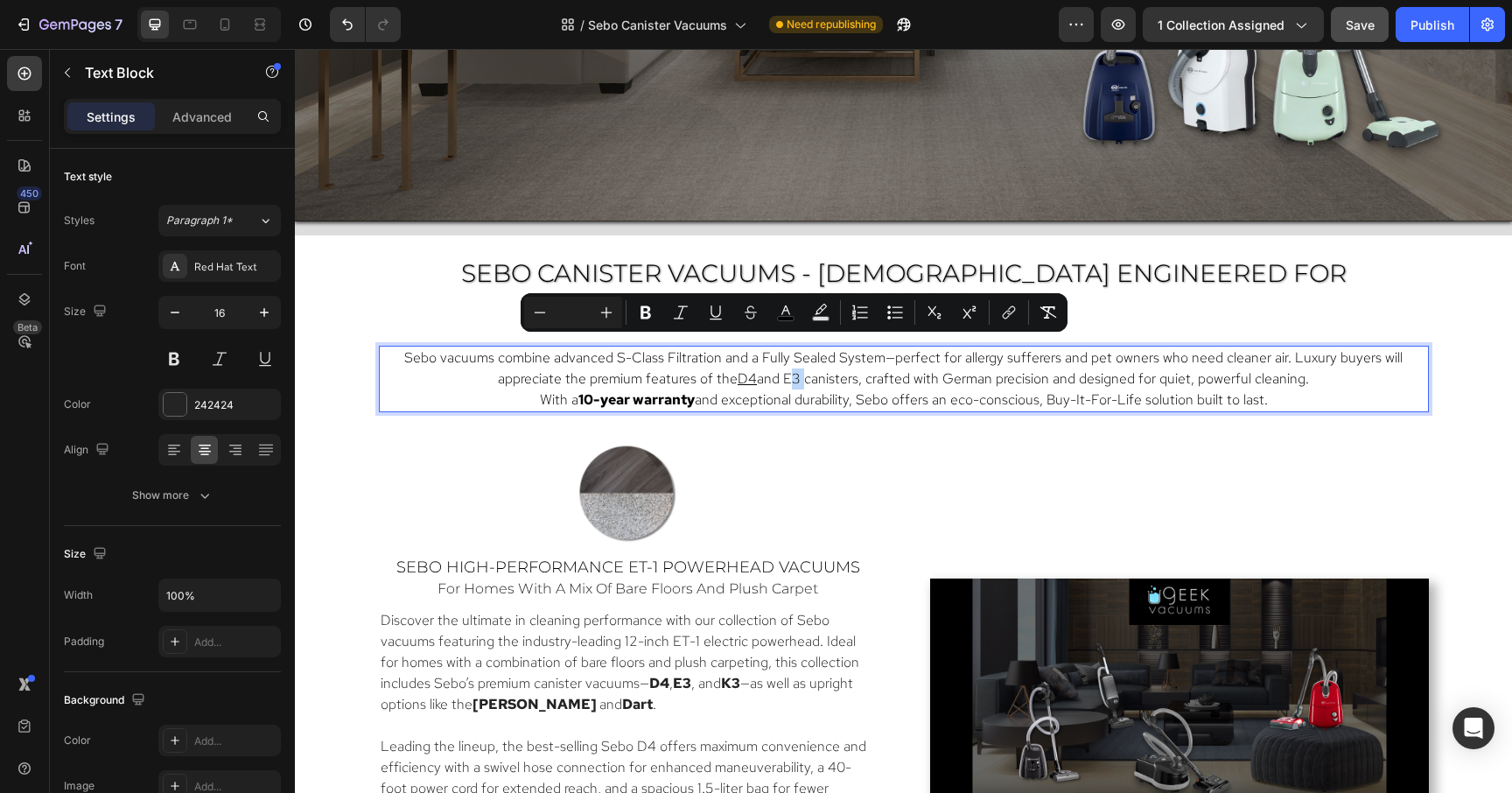
drag, startPoint x: 800, startPoint y: 352, endPoint x: 788, endPoint y: 352, distance: 12.0
click at [1009, 309] on icon "Editor contextual toolbar" at bounding box center [1009, 312] width 17 height 17
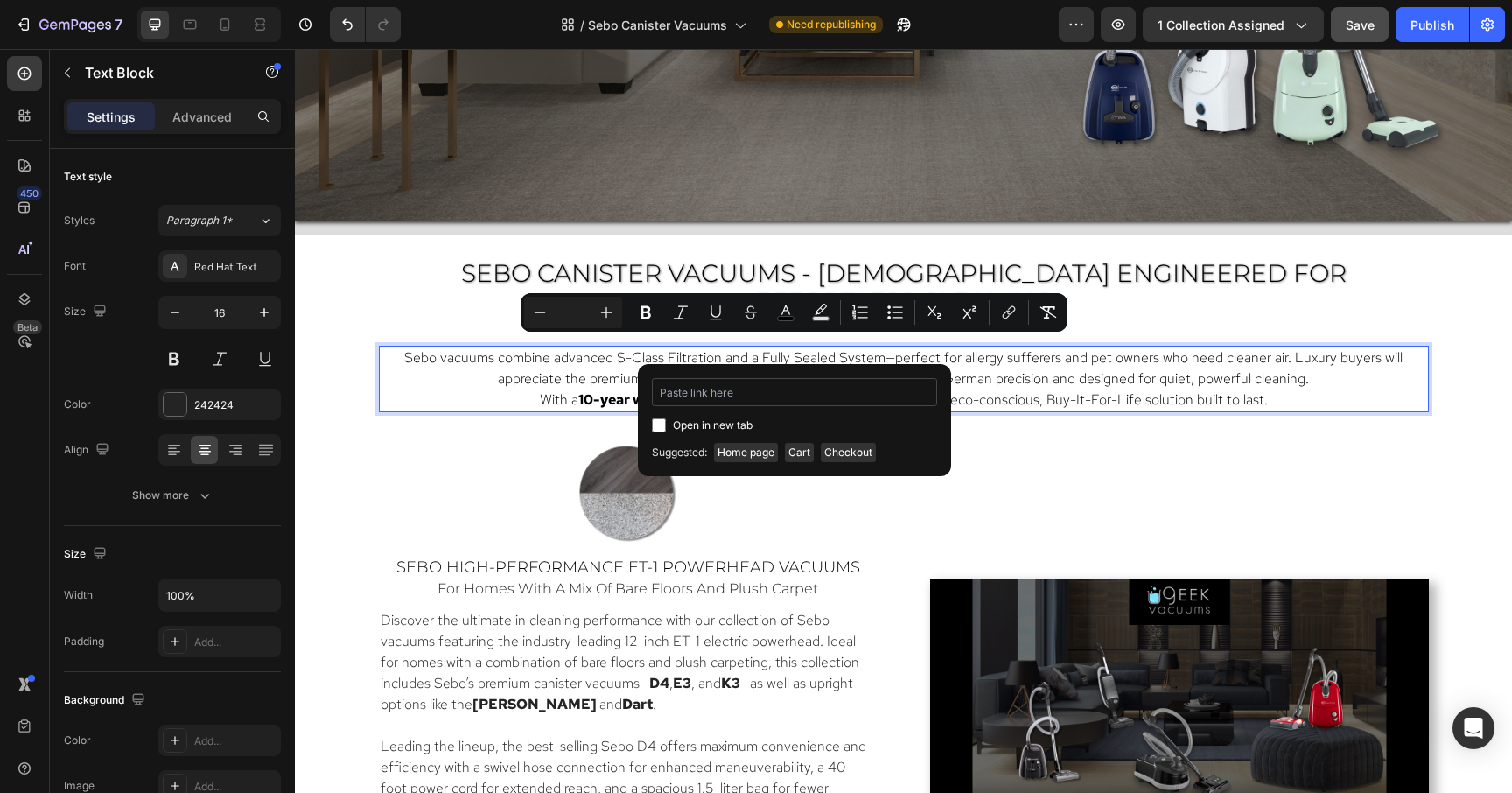
click at [777, 390] on input "Editor contextual toolbar" at bounding box center [795, 392] width 285 height 28
type input "e3"
click at [656, 428] on input "Editor contextual toolbar" at bounding box center [659, 426] width 14 height 14
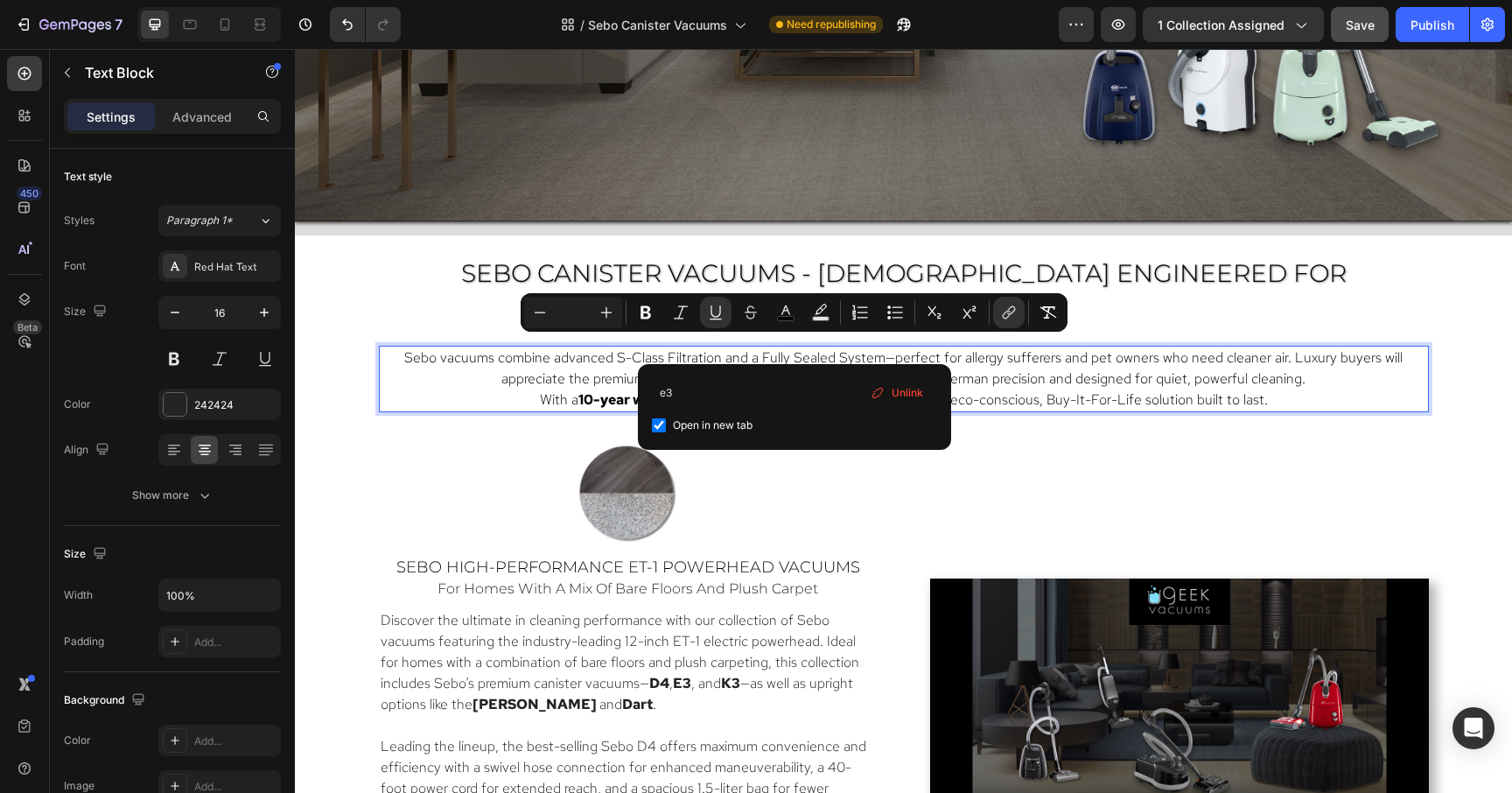
click at [806, 422] on div "Open in new tab" at bounding box center [795, 425] width 285 height 21
click at [657, 429] on input "Editor contextual toolbar" at bounding box center [659, 426] width 14 height 14
checkbox input "true"
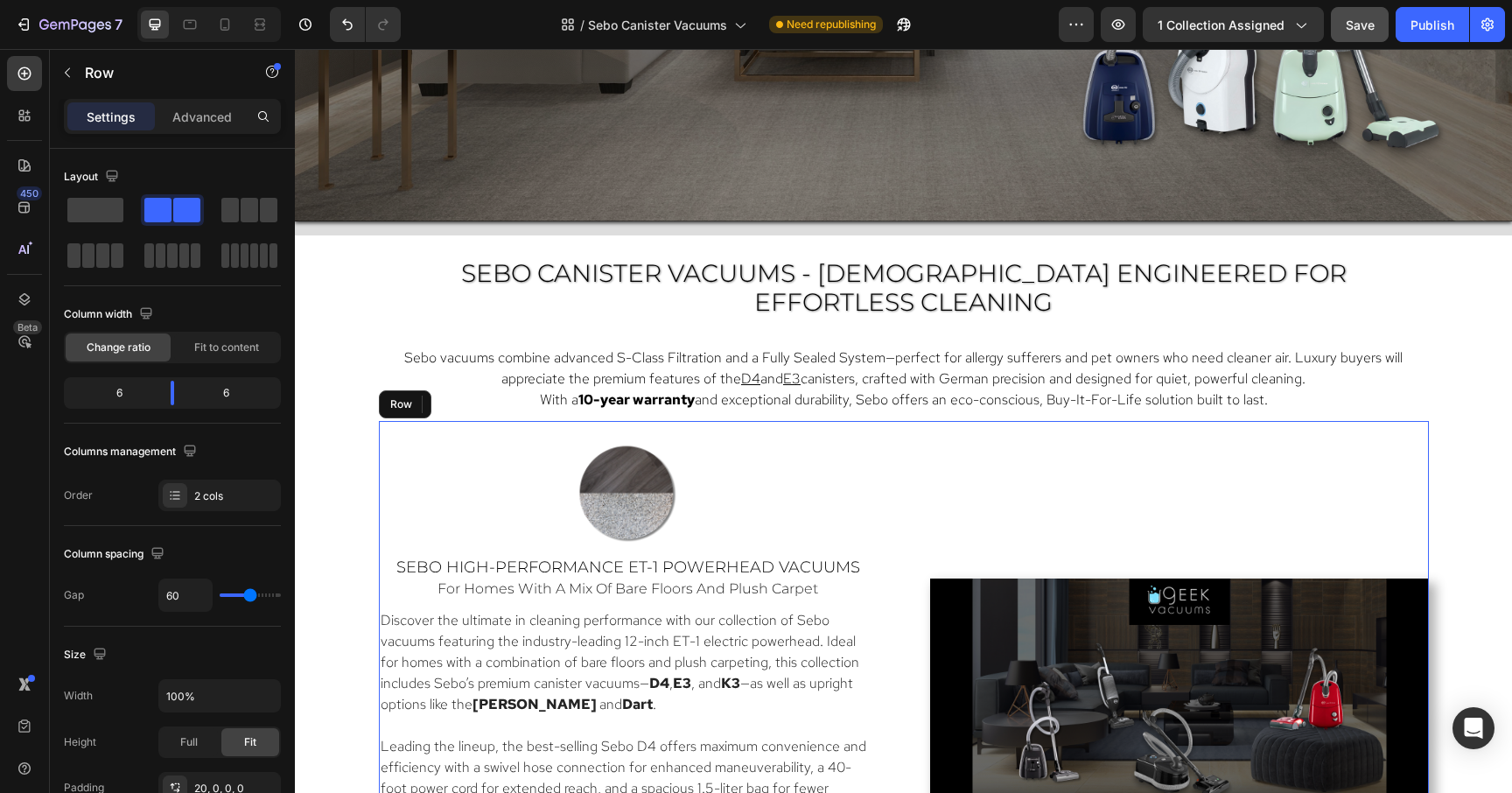
click at [1050, 444] on div "Video" at bounding box center [1179, 719] width 499 height 562
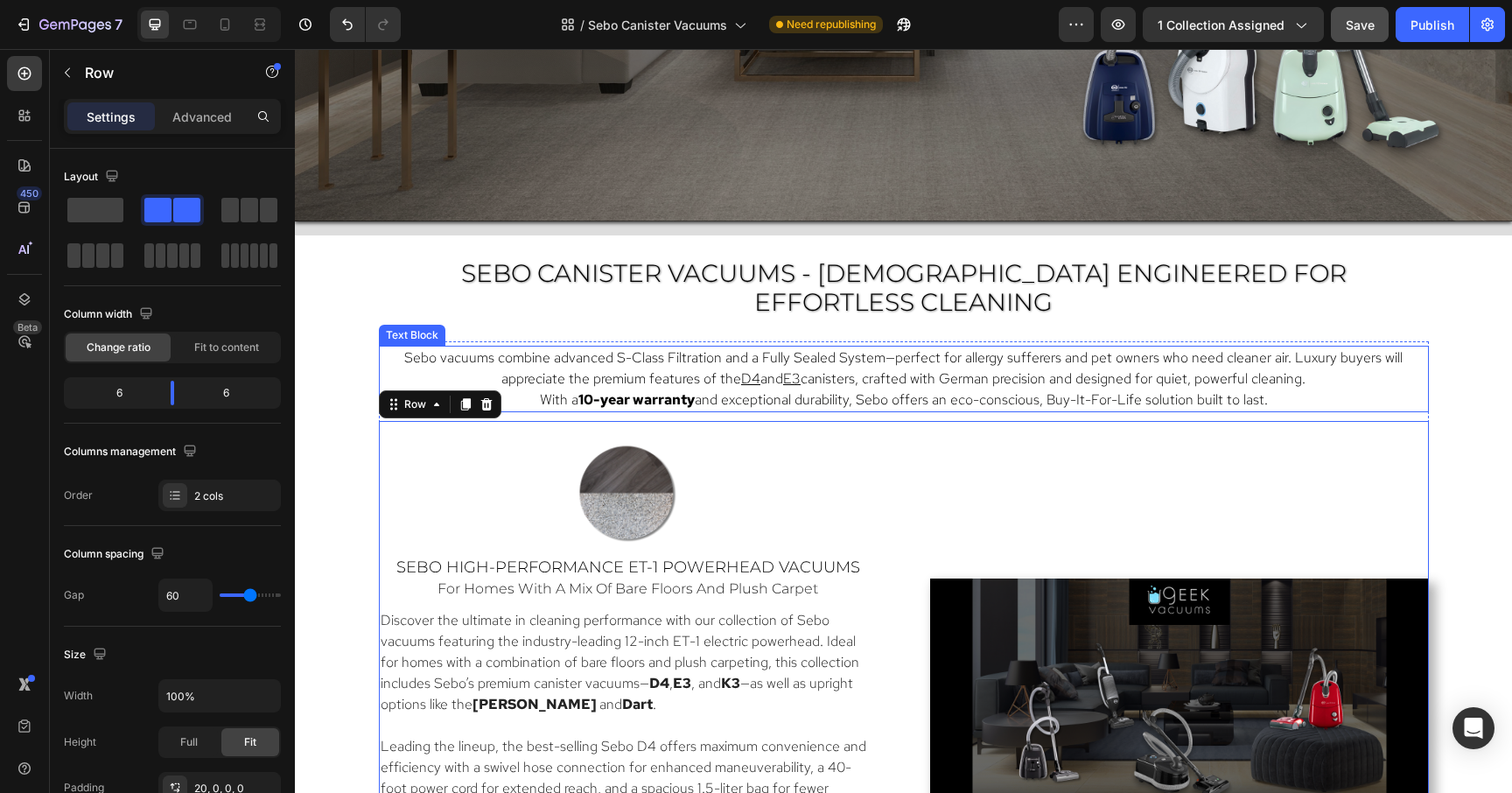
click at [793, 369] on u "E3" at bounding box center [791, 378] width 17 height 18
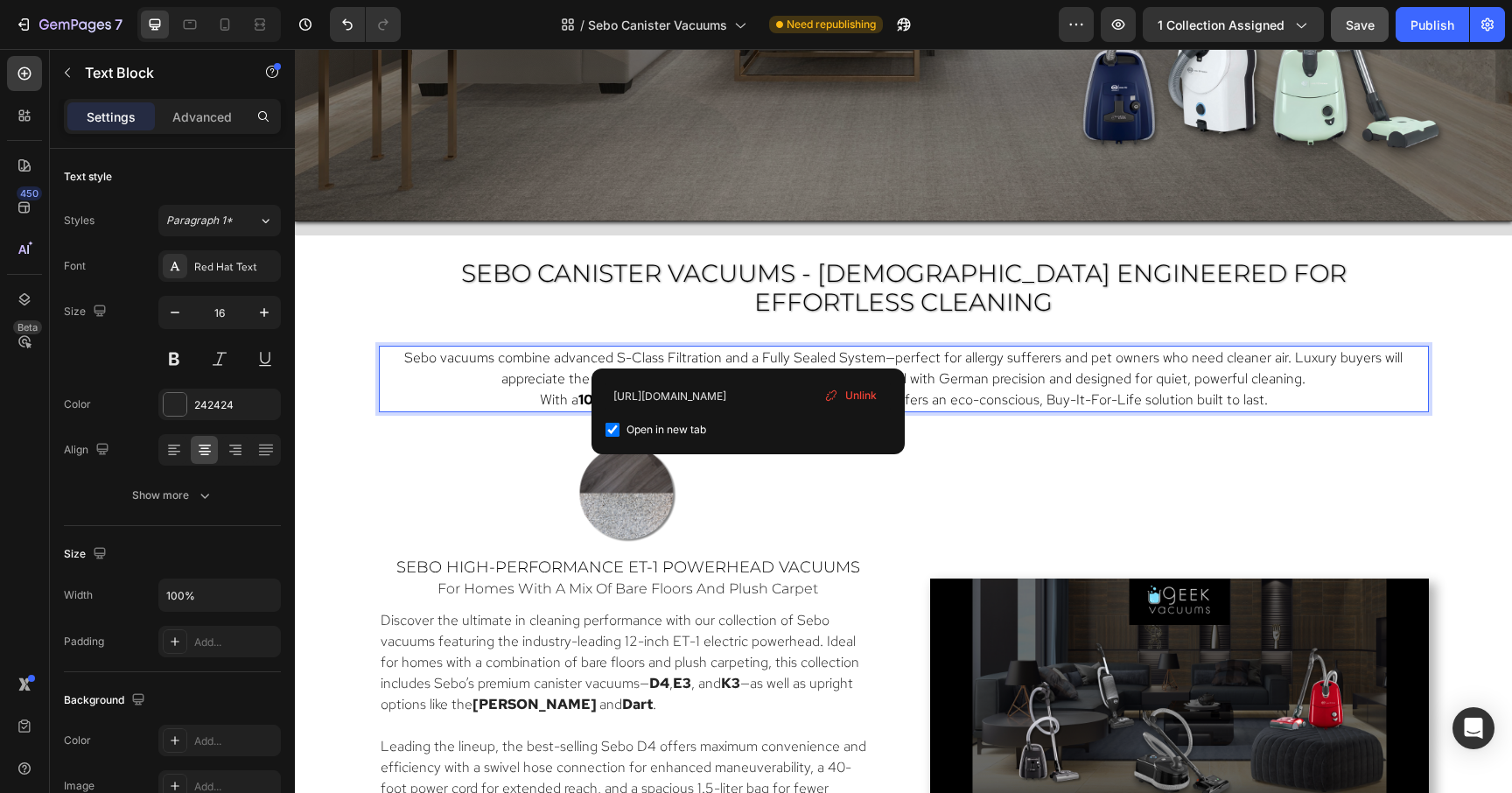
click at [751, 369] on u "D4" at bounding box center [751, 378] width 19 height 18
click at [994, 421] on div "Image Sebo High-Performance ET-1 Powerhead Vacuums Heading for homes with a mix…" at bounding box center [904, 711] width 1050 height 579
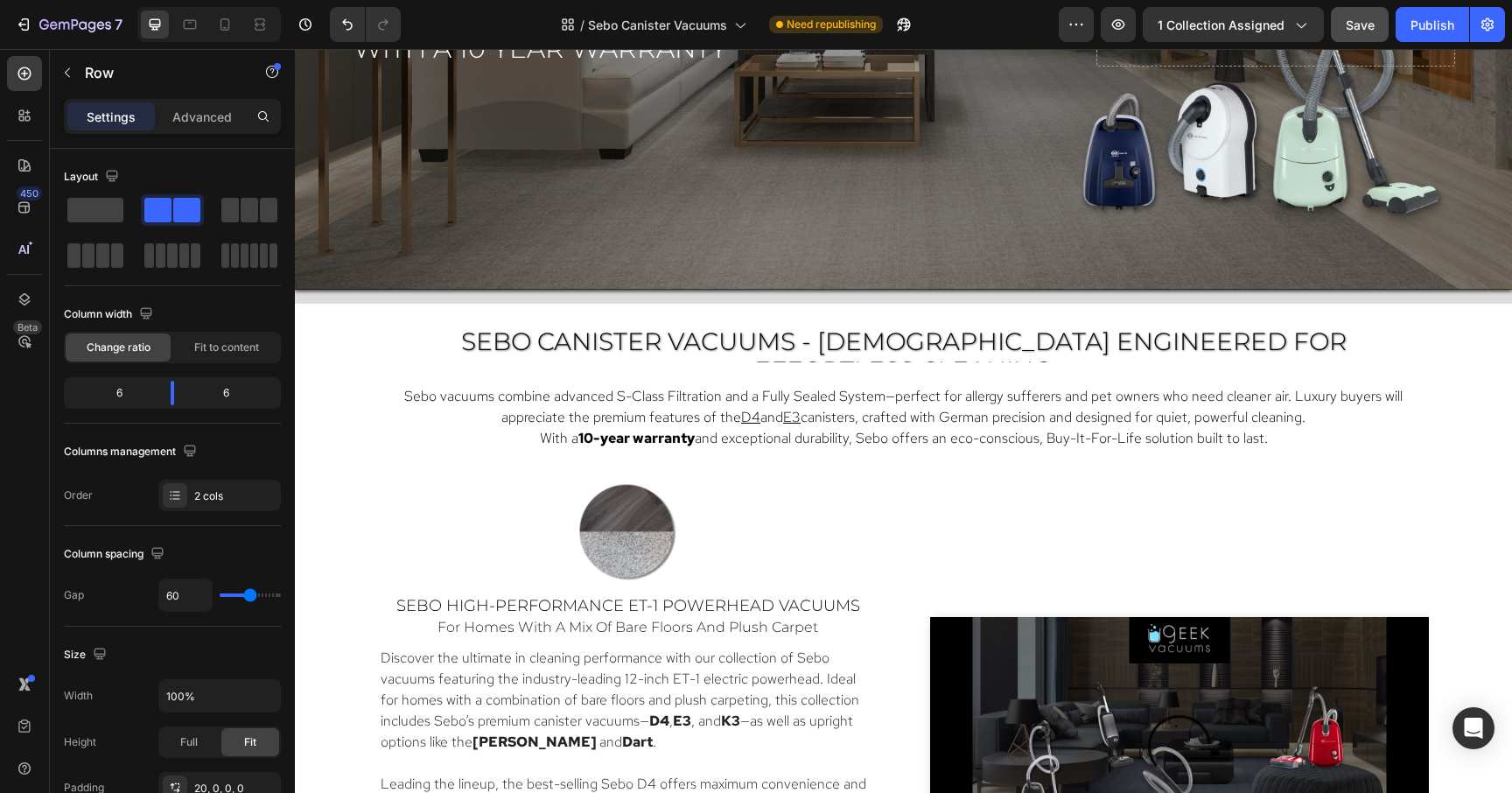
scroll to position [742, 0]
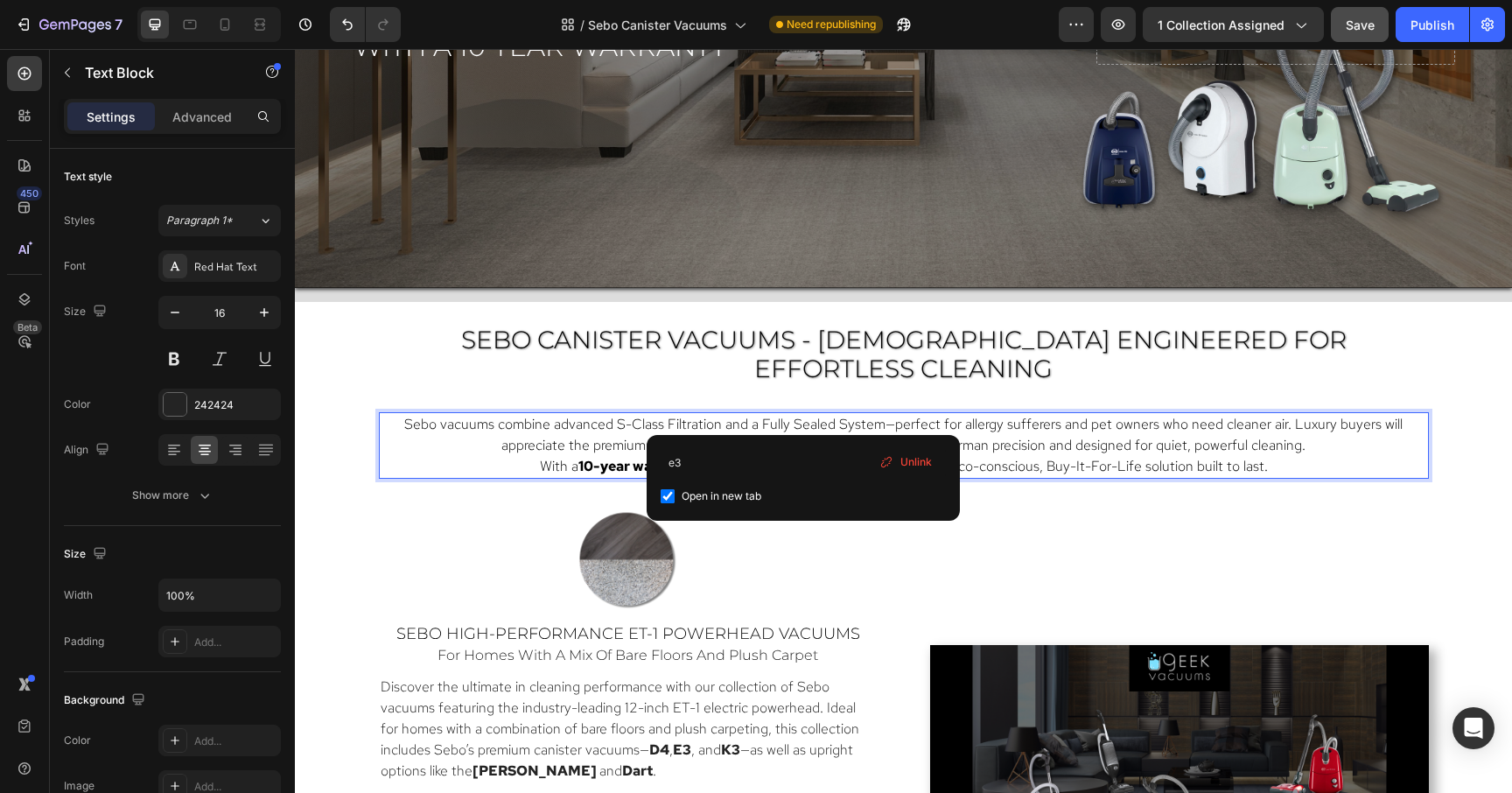
click at [799, 436] on u "E3" at bounding box center [791, 445] width 17 height 18
click at [782, 458] on input "e3" at bounding box center [803, 463] width 285 height 28
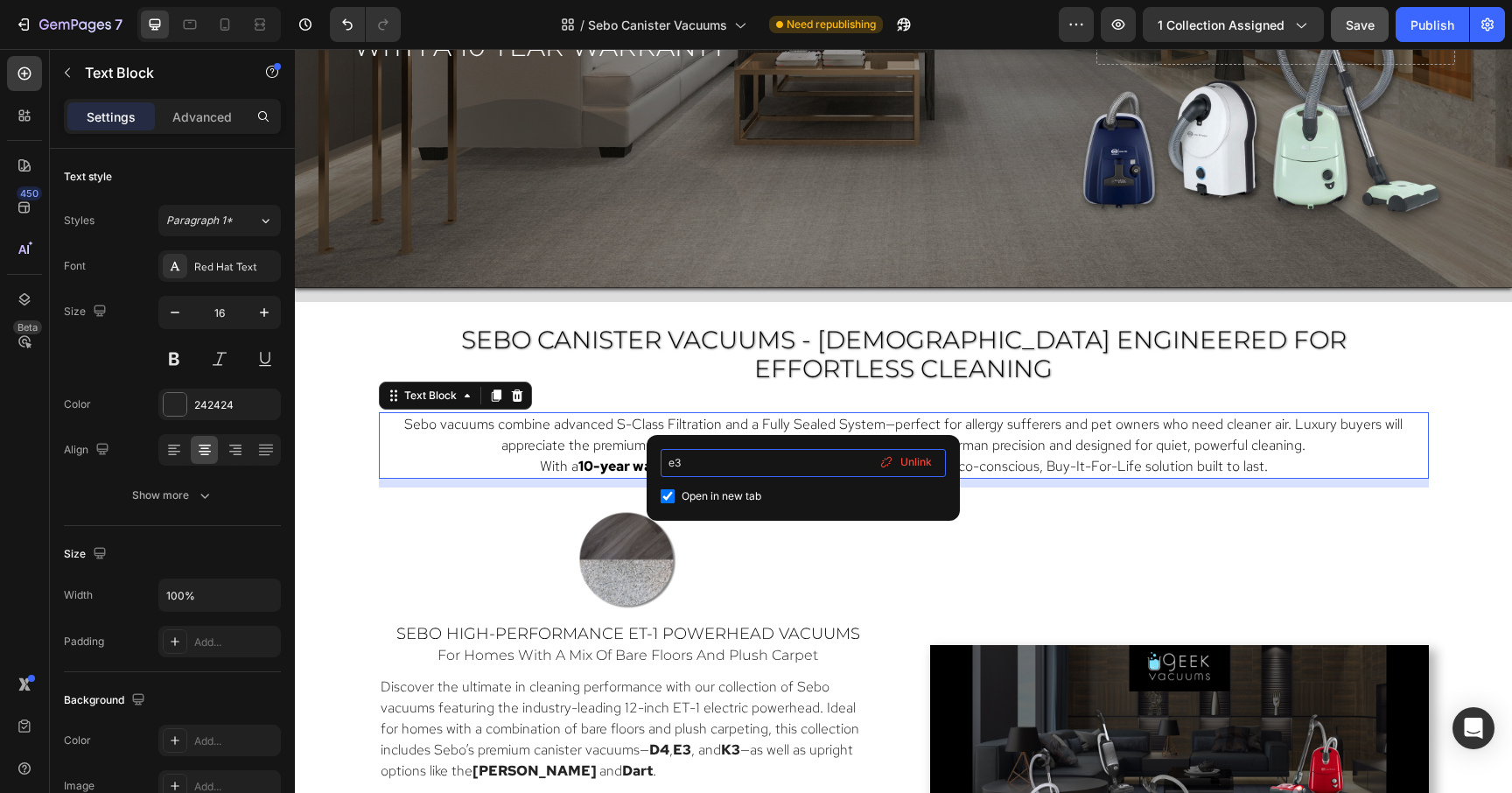
type input "e"
type input "https://geekvacuums.com/products/sebo-airbelt-e3-premium-canister-vacuum?utm_so…"
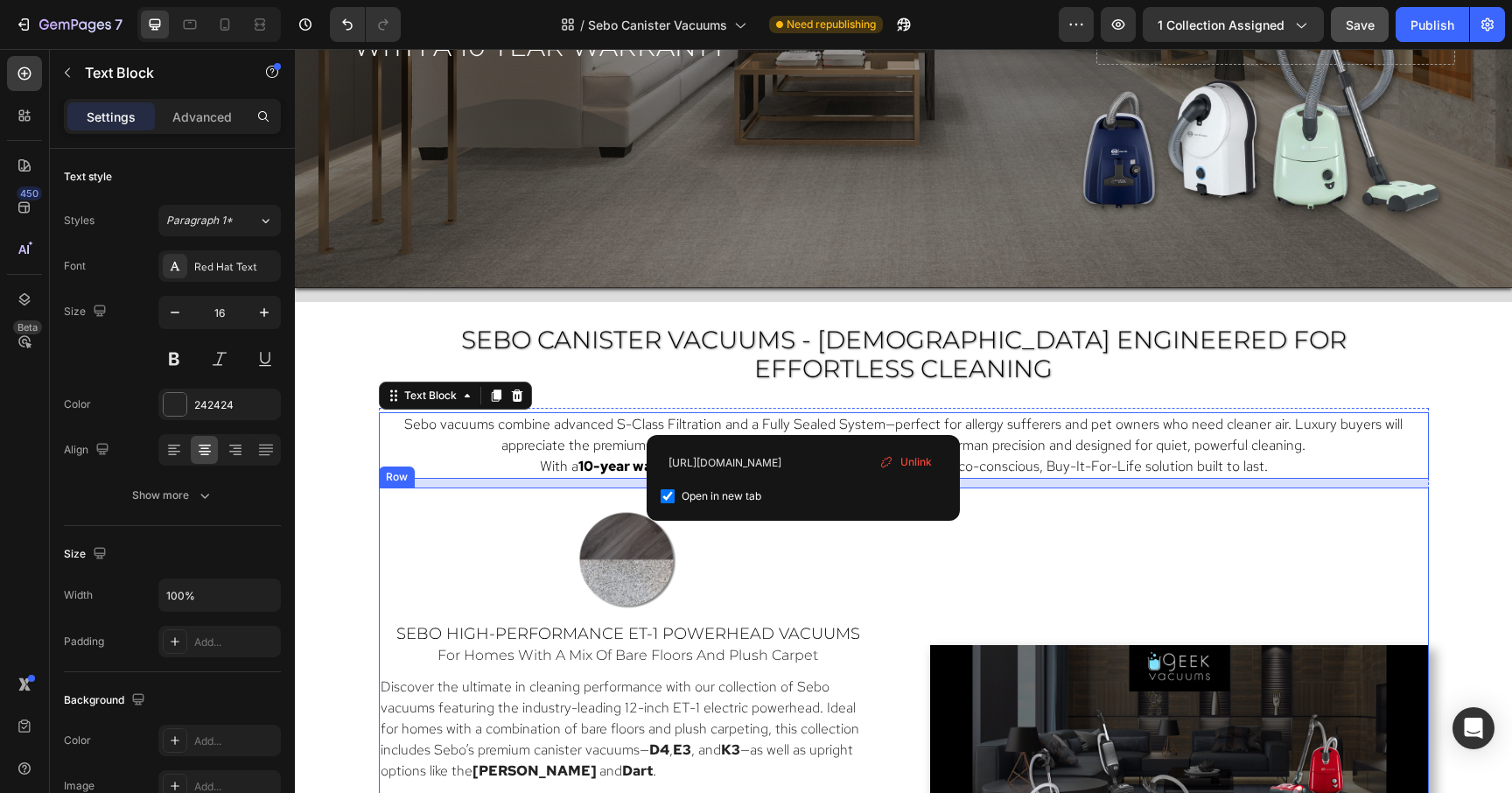
click at [1037, 505] on div "Video" at bounding box center [1179, 786] width 499 height 562
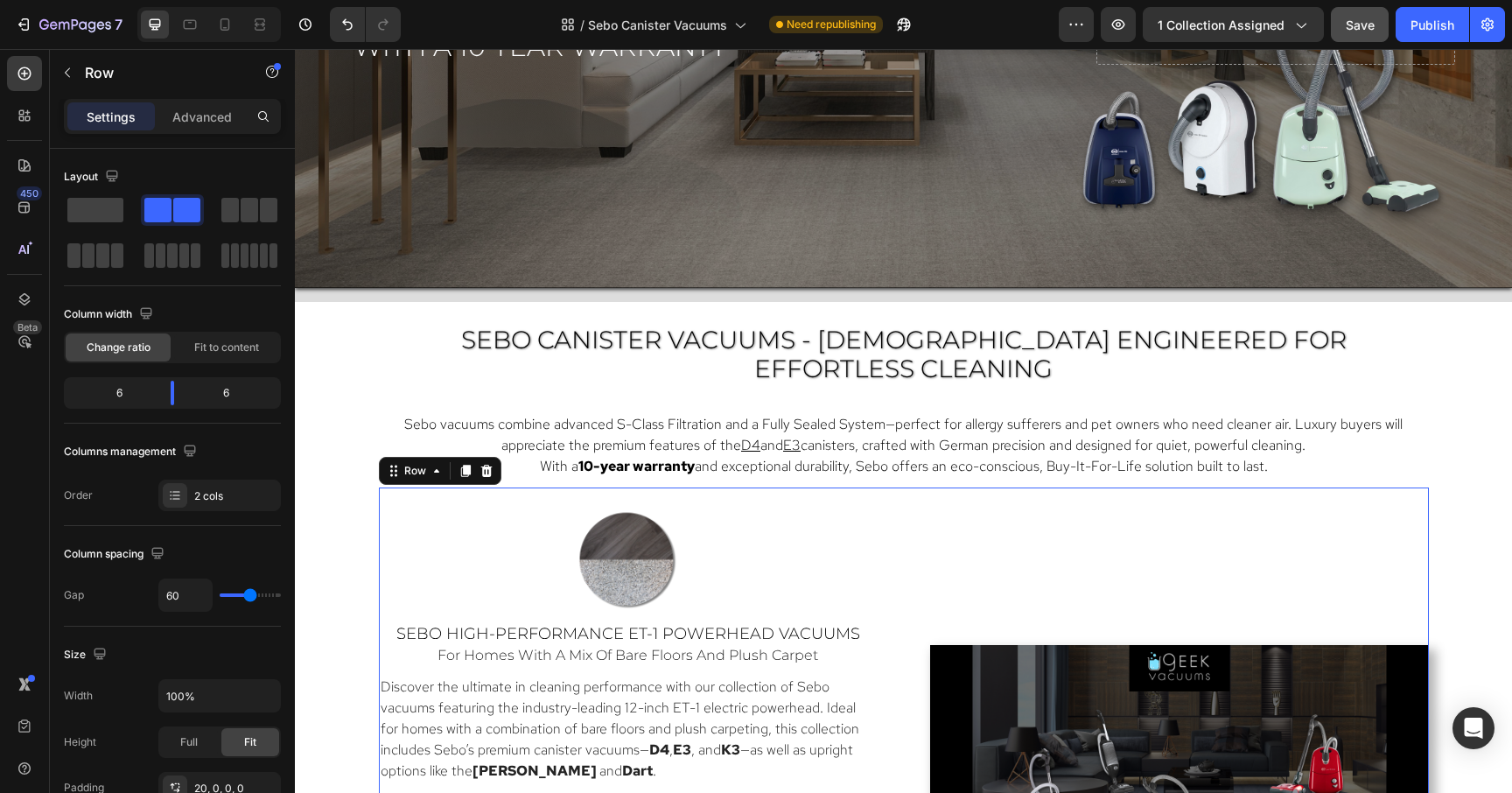
click at [1207, 521] on div "Video" at bounding box center [1179, 786] width 499 height 562
click at [1364, 30] on span "Save" at bounding box center [1360, 24] width 29 height 14
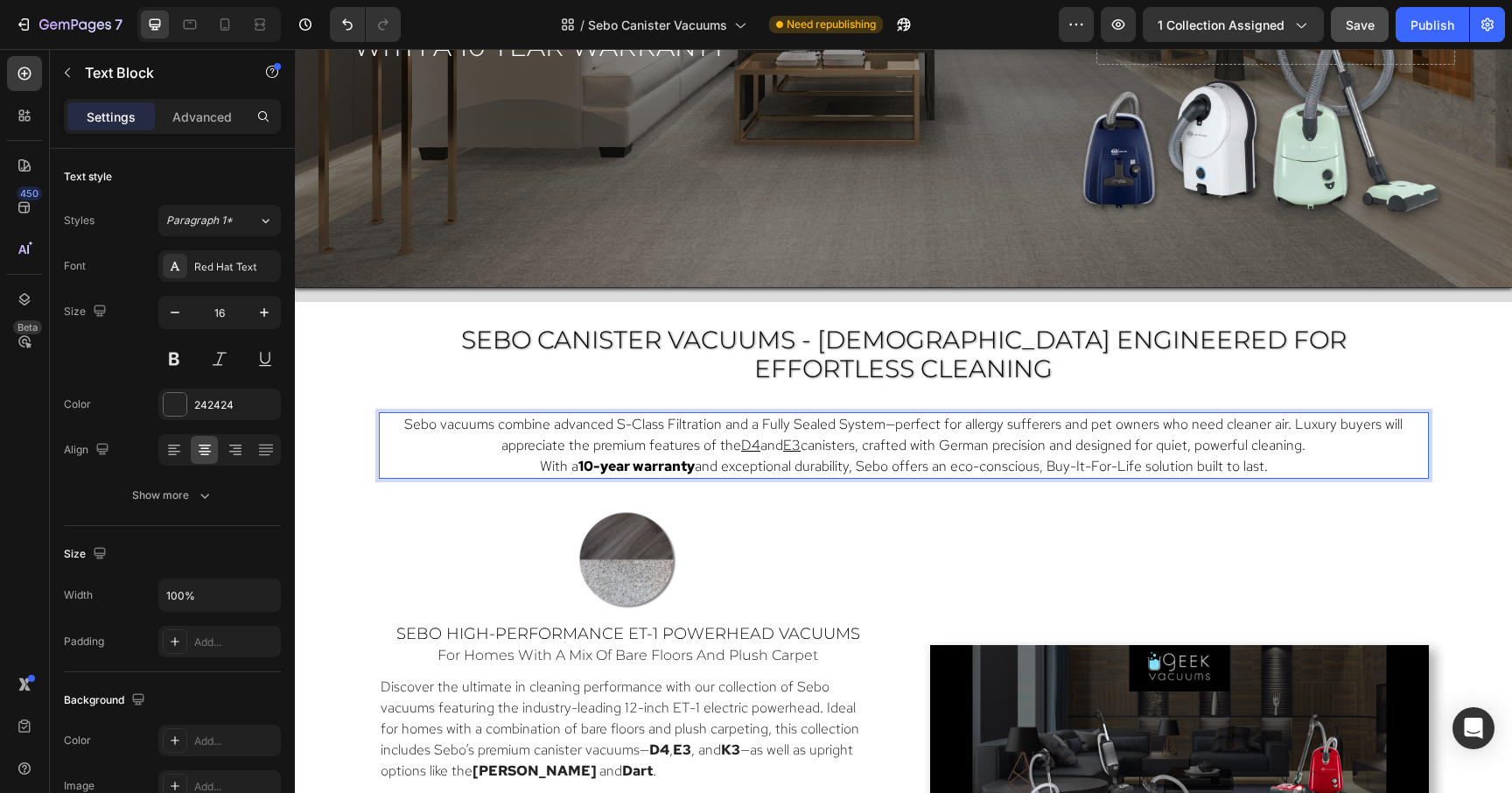
click at [734, 415] on span "Sebo vacuums combine advanced S-Class Filtration and a Fully Sealed System—perf…" at bounding box center [903, 435] width 999 height 40
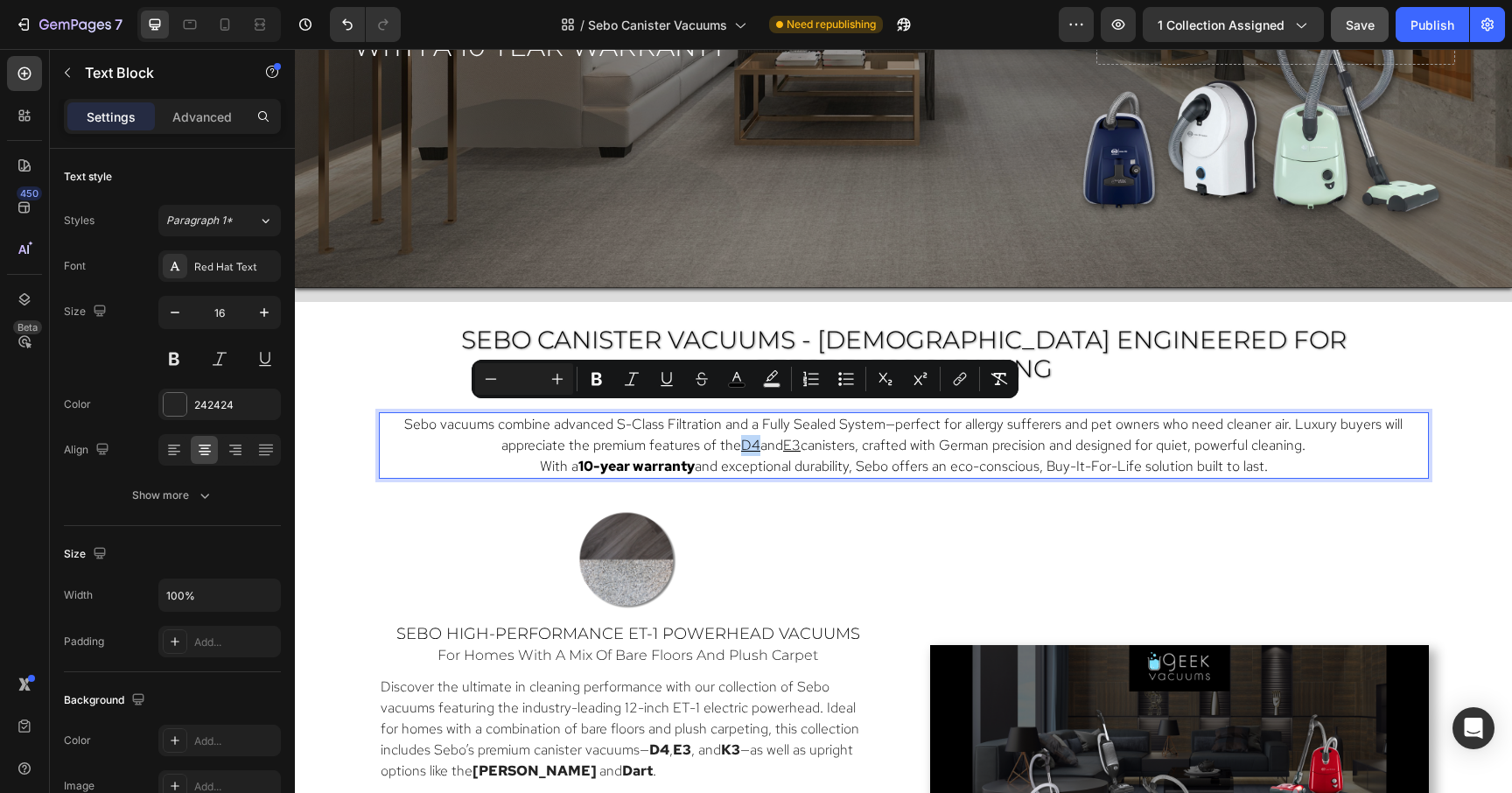
drag, startPoint x: 736, startPoint y: 418, endPoint x: 758, endPoint y: 420, distance: 22.1
click at [758, 420] on p "Sebo vacuums combine advanced S-Class Filtration and a Fully Sealed System—perf…" at bounding box center [904, 435] width 1037 height 42
click at [587, 383] on button "Bold" at bounding box center [596, 379] width 32 height 32
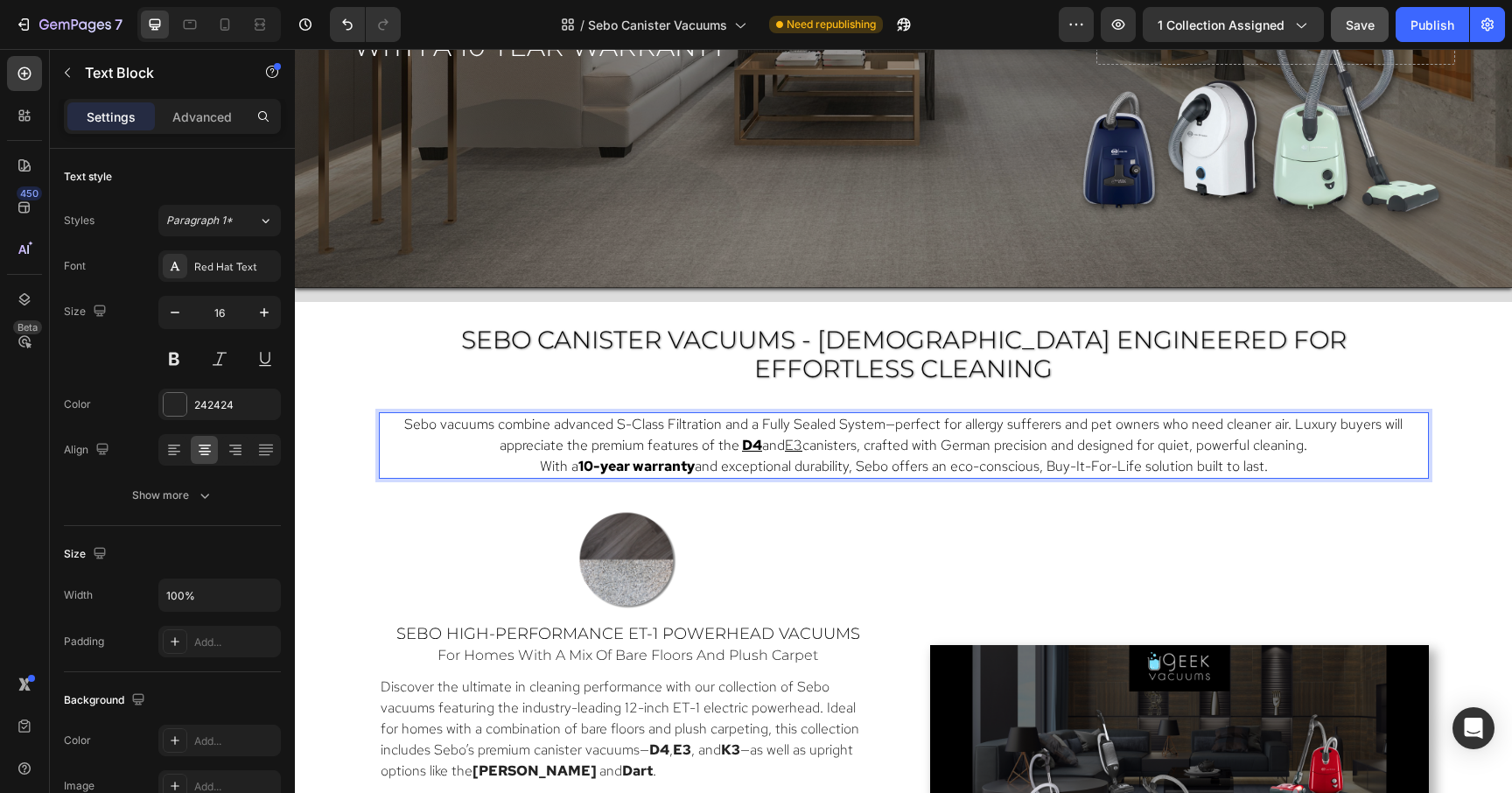
drag, startPoint x: 788, startPoint y: 421, endPoint x: 803, endPoint y: 420, distance: 15.0
click at [803, 420] on p "Sebo vacuums combine advanced S-Class Filtration and a Fully Sealed System—perf…" at bounding box center [904, 435] width 1037 height 42
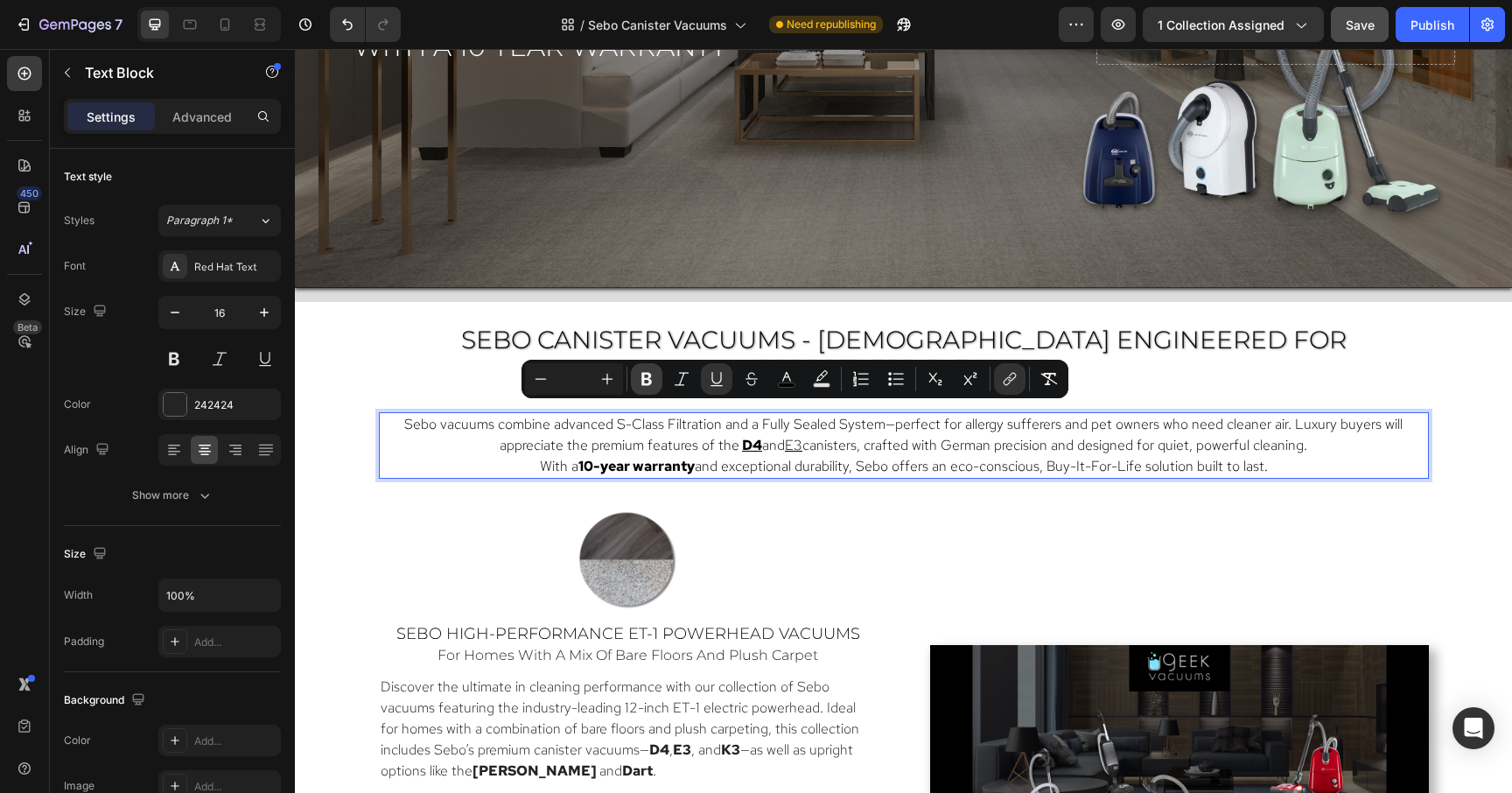
click at [649, 378] on icon "Editor contextual toolbar" at bounding box center [647, 379] width 11 height 14
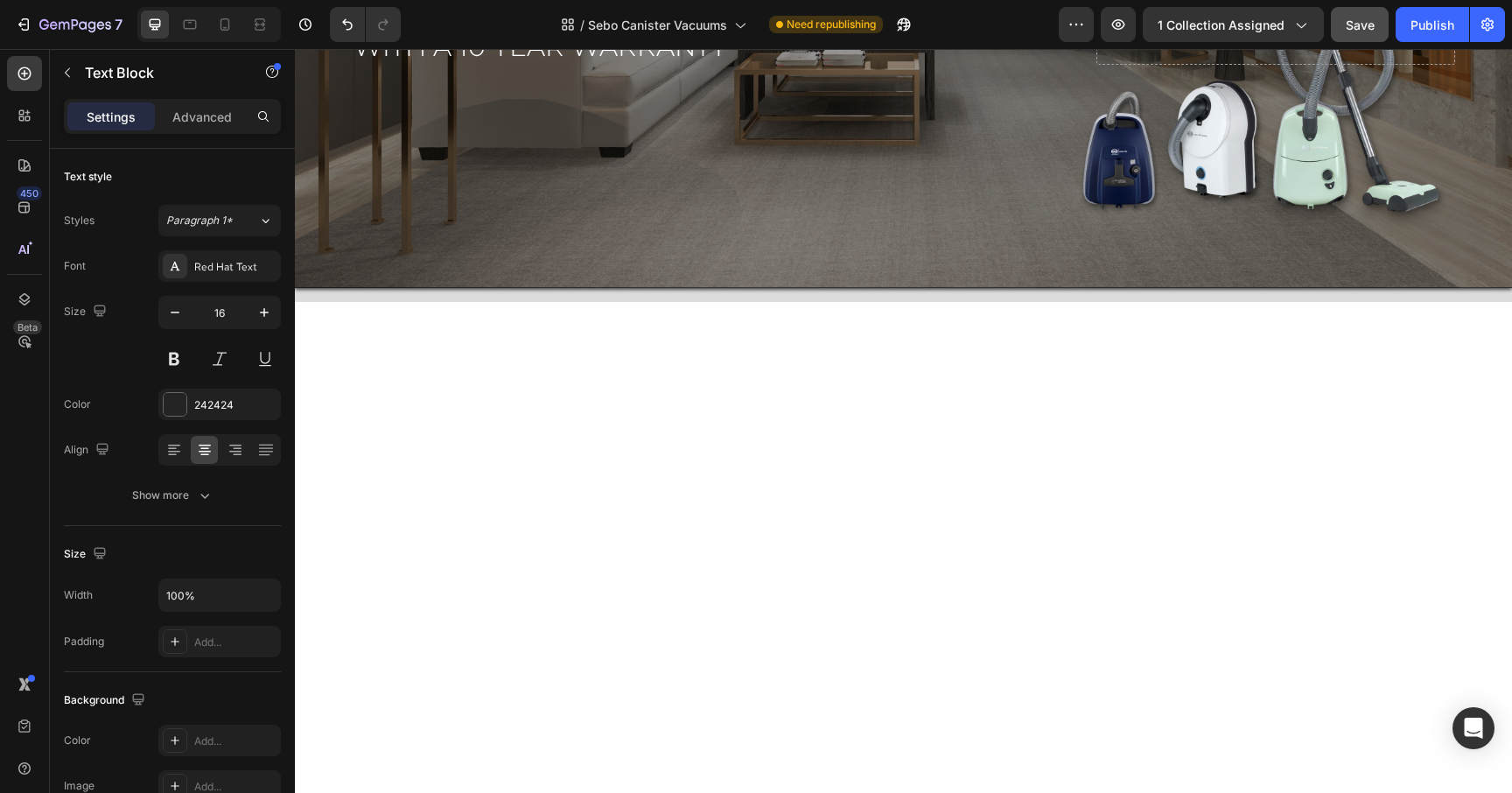
scroll to position [144, 0]
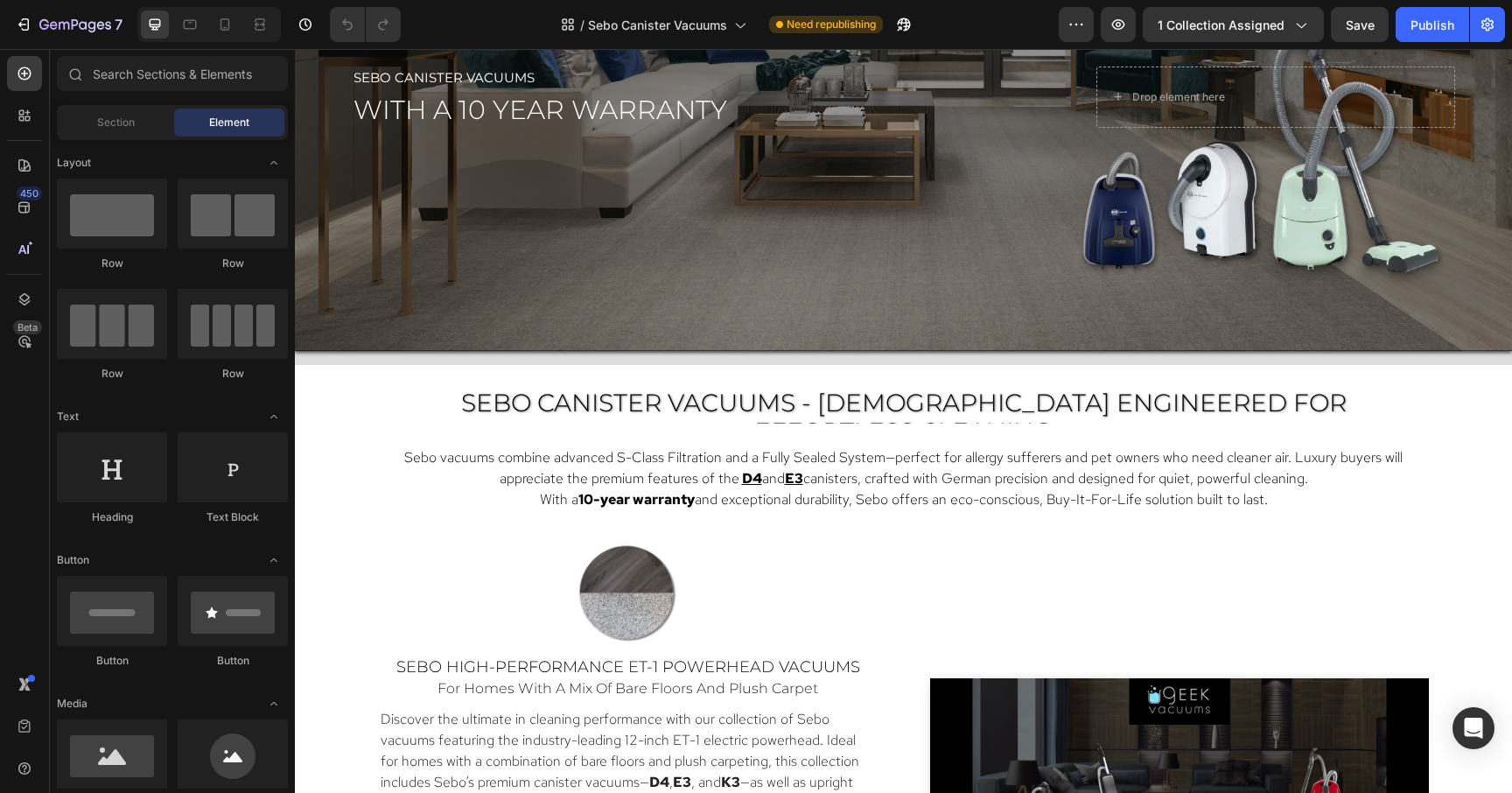
scroll to position [692, 0]
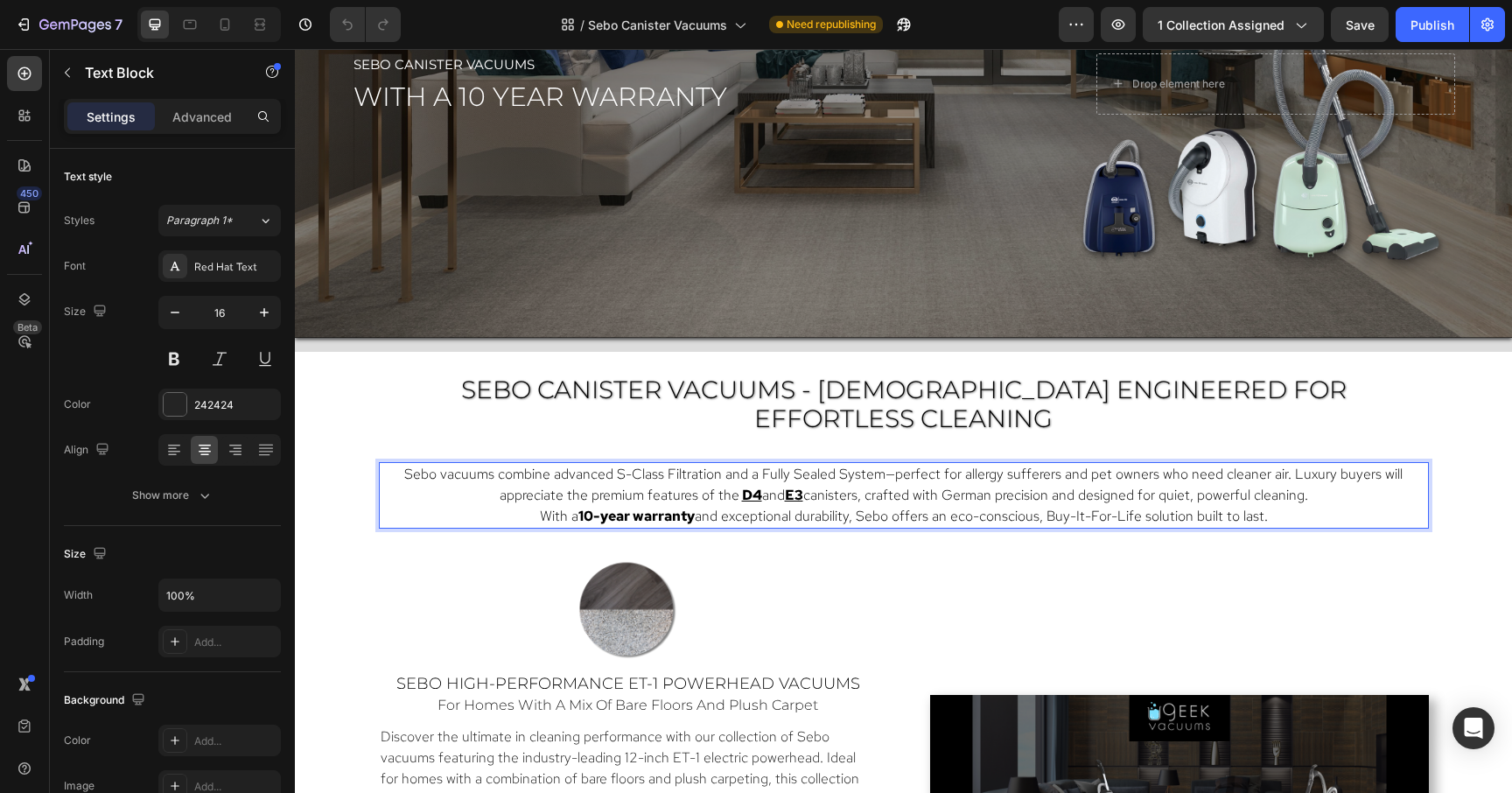
click at [808, 485] on span "canisters, crafted with German precision and designed for quiet, powerful clean…" at bounding box center [1056, 494] width 505 height 18
drag, startPoint x: 807, startPoint y: 468, endPoint x: 789, endPoint y: 469, distance: 18.0
click at [789, 469] on p "Sebo vacuums combine advanced S-Class Filtration and a Fully Sealed System—perf…" at bounding box center [904, 484] width 1037 height 42
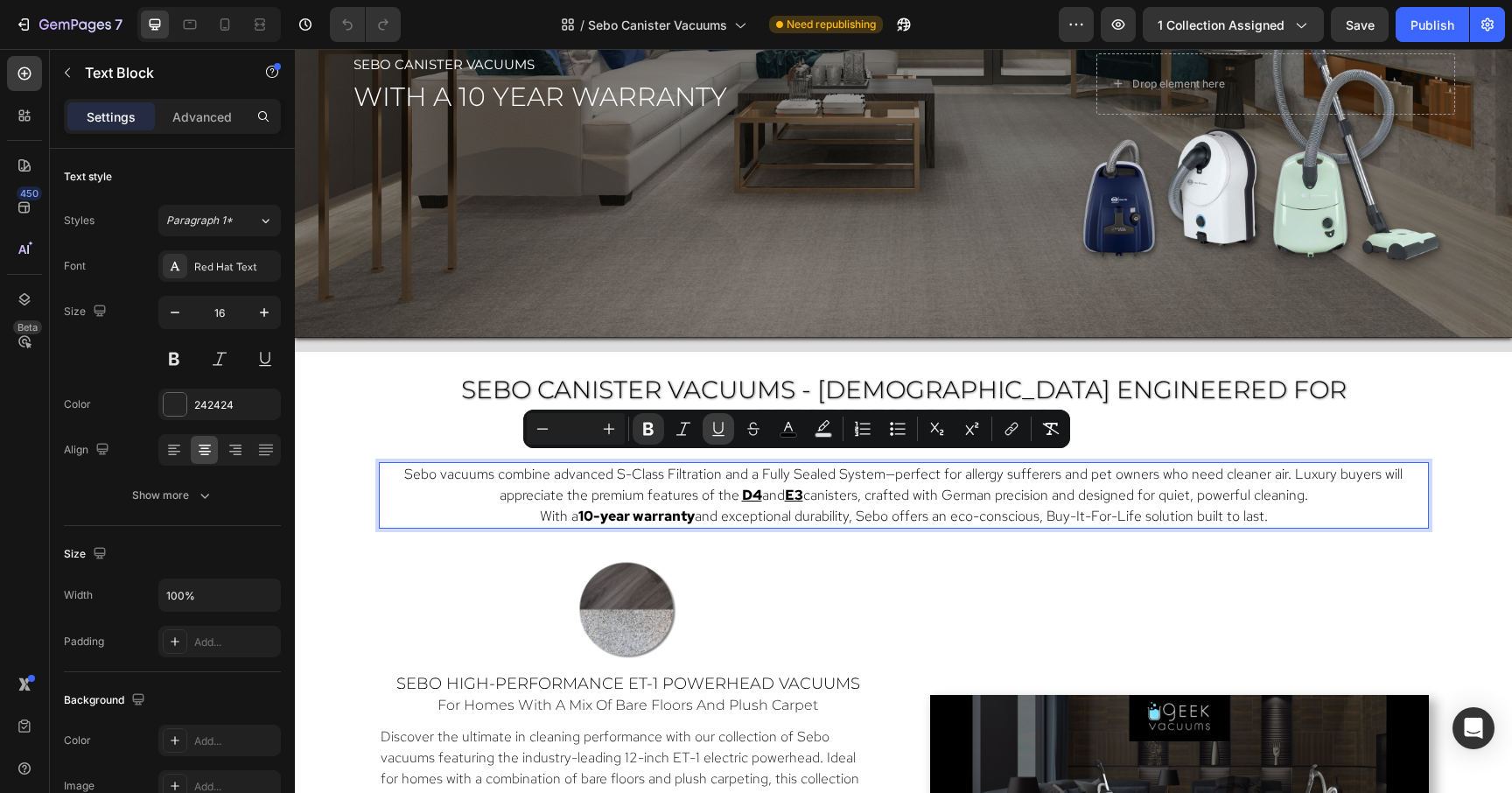
click at [719, 431] on icon "Editor contextual toolbar" at bounding box center [718, 429] width 17 height 17
click at [770, 506] on p "With a 10-year warranty and exceptional durability, Sebo offers an eco-consciou…" at bounding box center [904, 516] width 1037 height 21
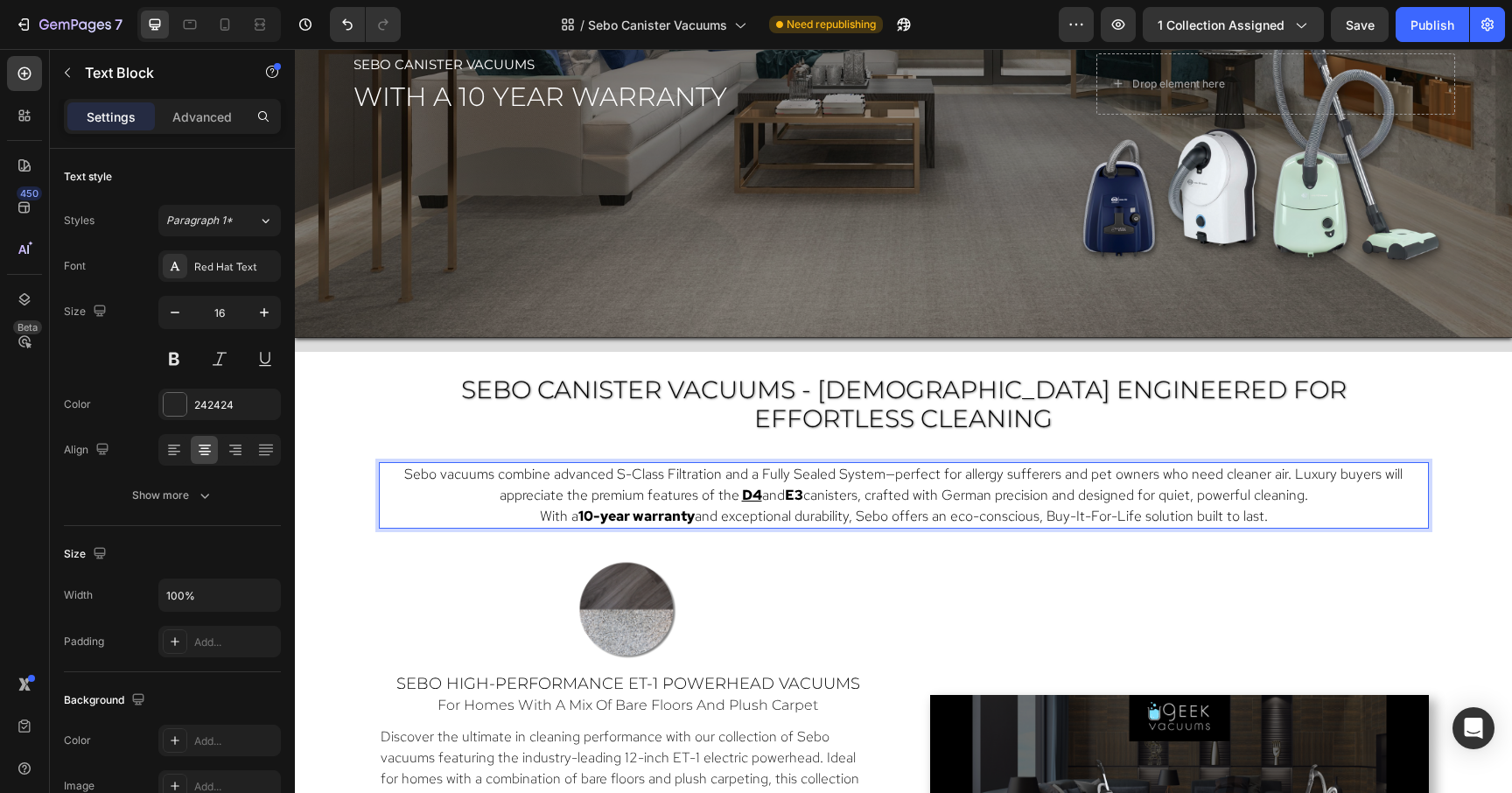
click at [765, 485] on span "and" at bounding box center [773, 494] width 23 height 18
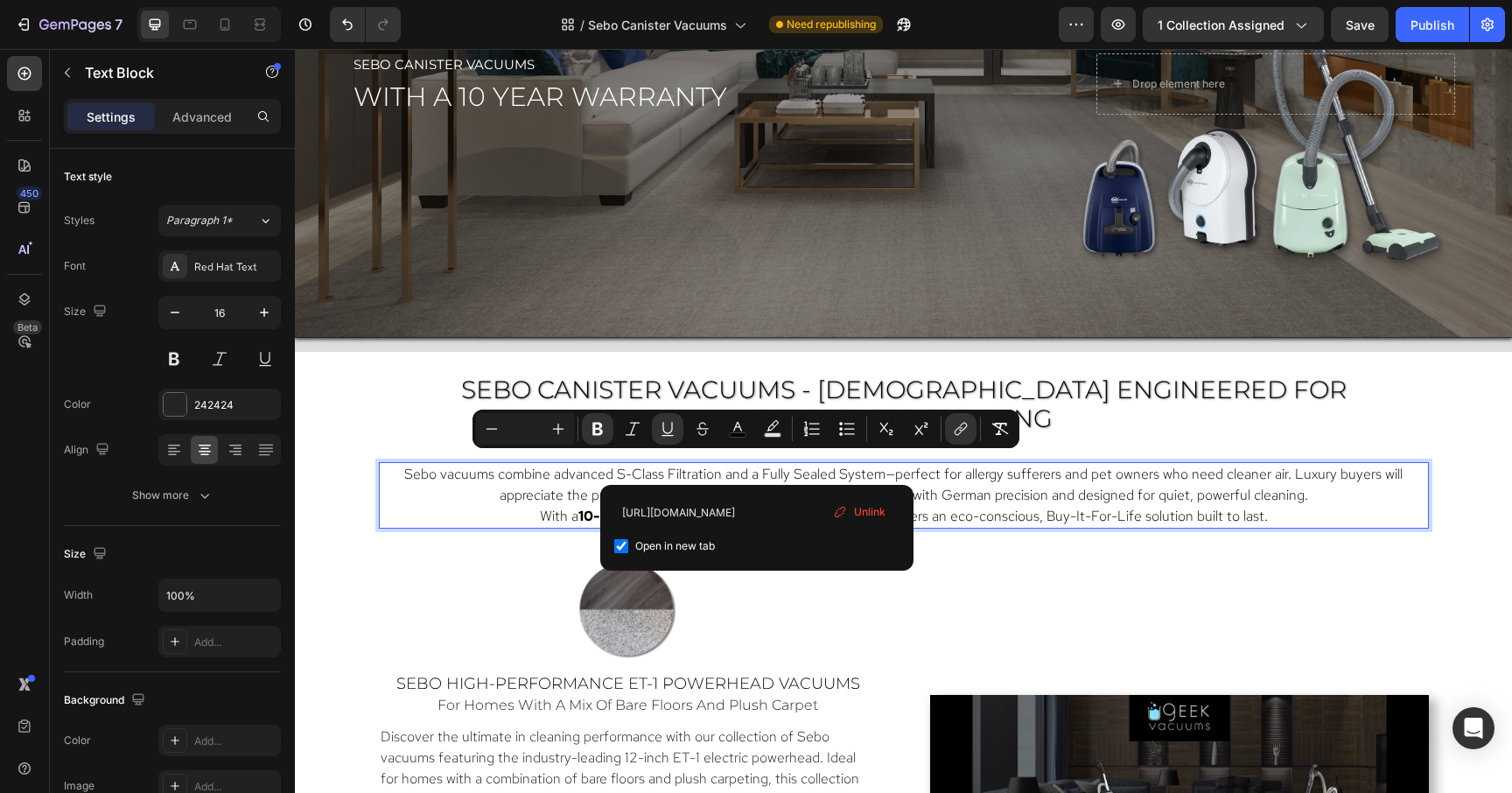
drag, startPoint x: 759, startPoint y: 466, endPoint x: 738, endPoint y: 466, distance: 21.0
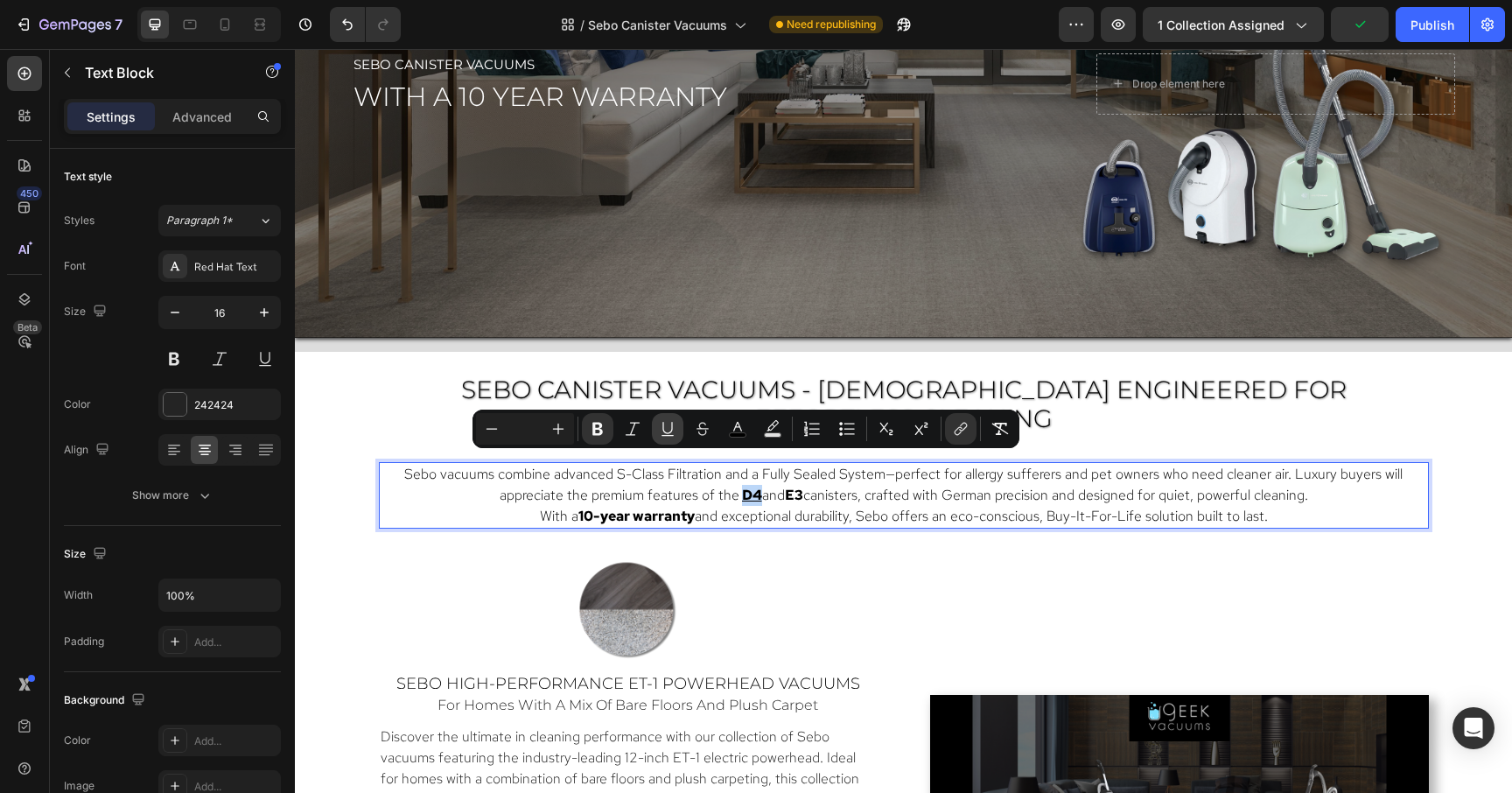
click at [666, 427] on icon "Editor contextual toolbar" at bounding box center [667, 429] width 17 height 17
click at [819, 558] on link at bounding box center [629, 611] width 473 height 112
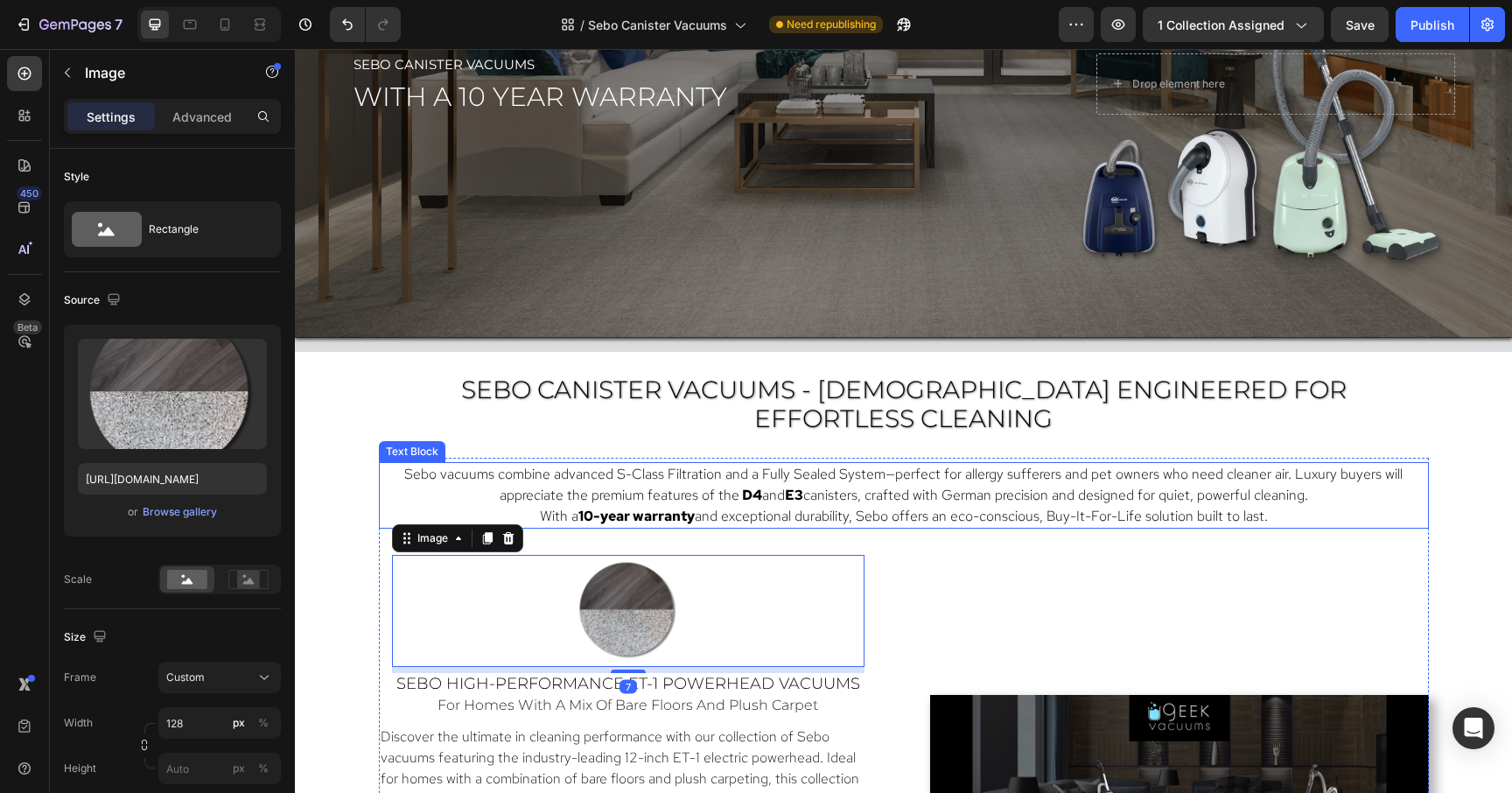
click at [927, 464] on p "Sebo vacuums combine advanced S-Class Filtration and a Fully Sealed System—perf…" at bounding box center [904, 484] width 1037 height 42
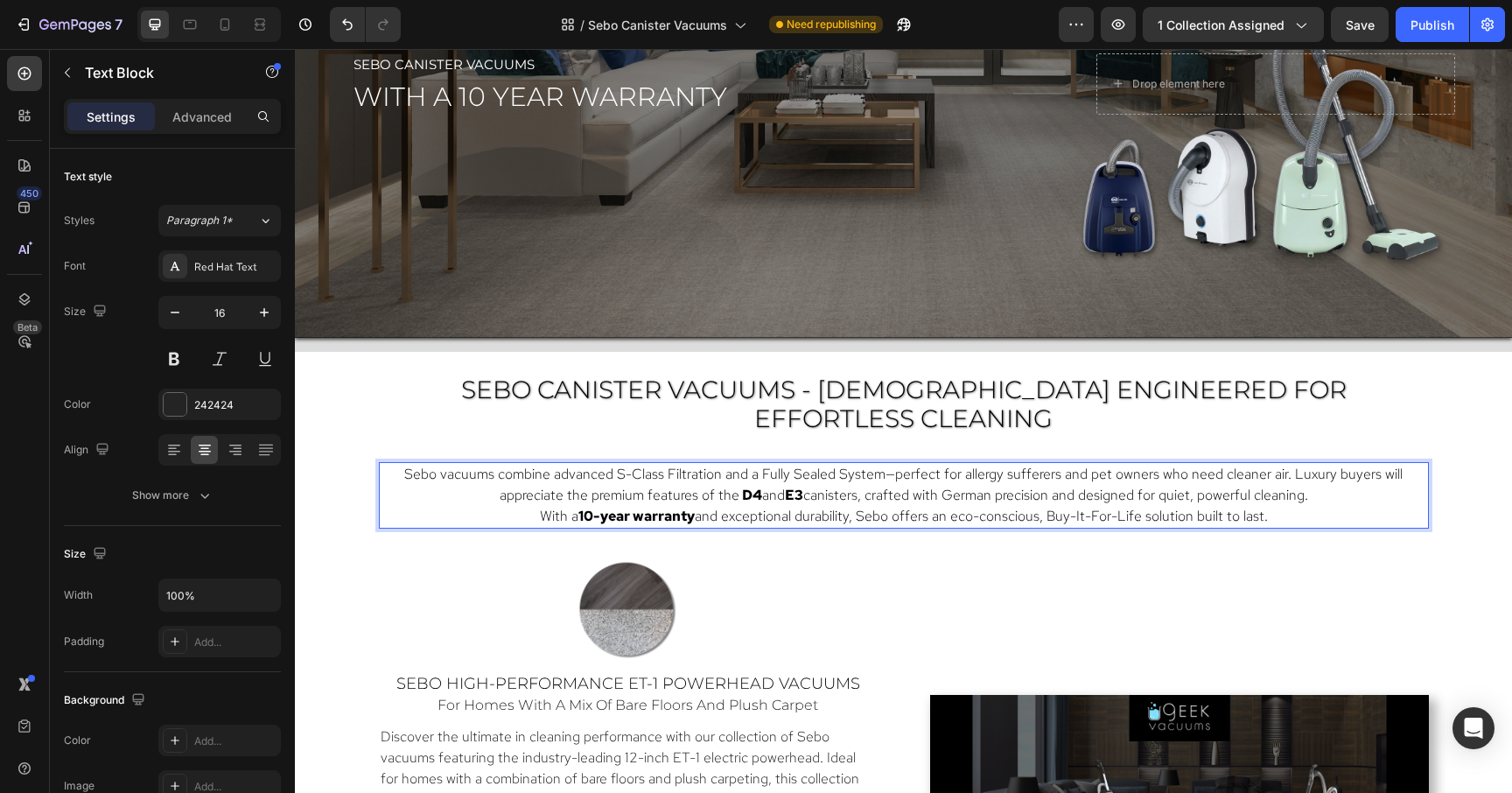
click at [927, 464] on p "Sebo vacuums combine advanced S-Class Filtration and a Fully Sealed System—perf…" at bounding box center [904, 484] width 1037 height 42
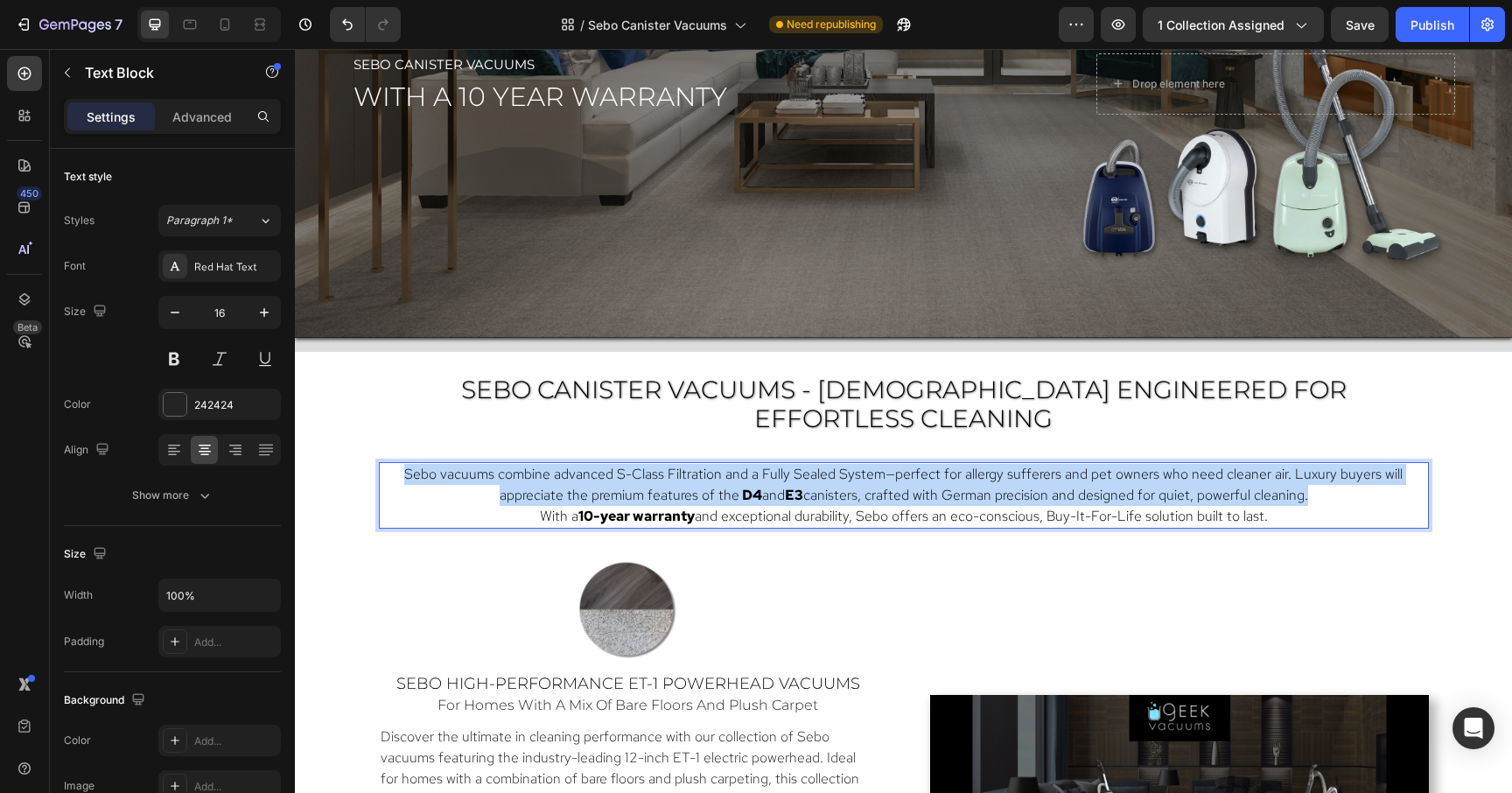
click at [927, 464] on p "Sebo vacuums combine advanced S-Class Filtration and a Fully Sealed System—perf…" at bounding box center [904, 484] width 1037 height 42
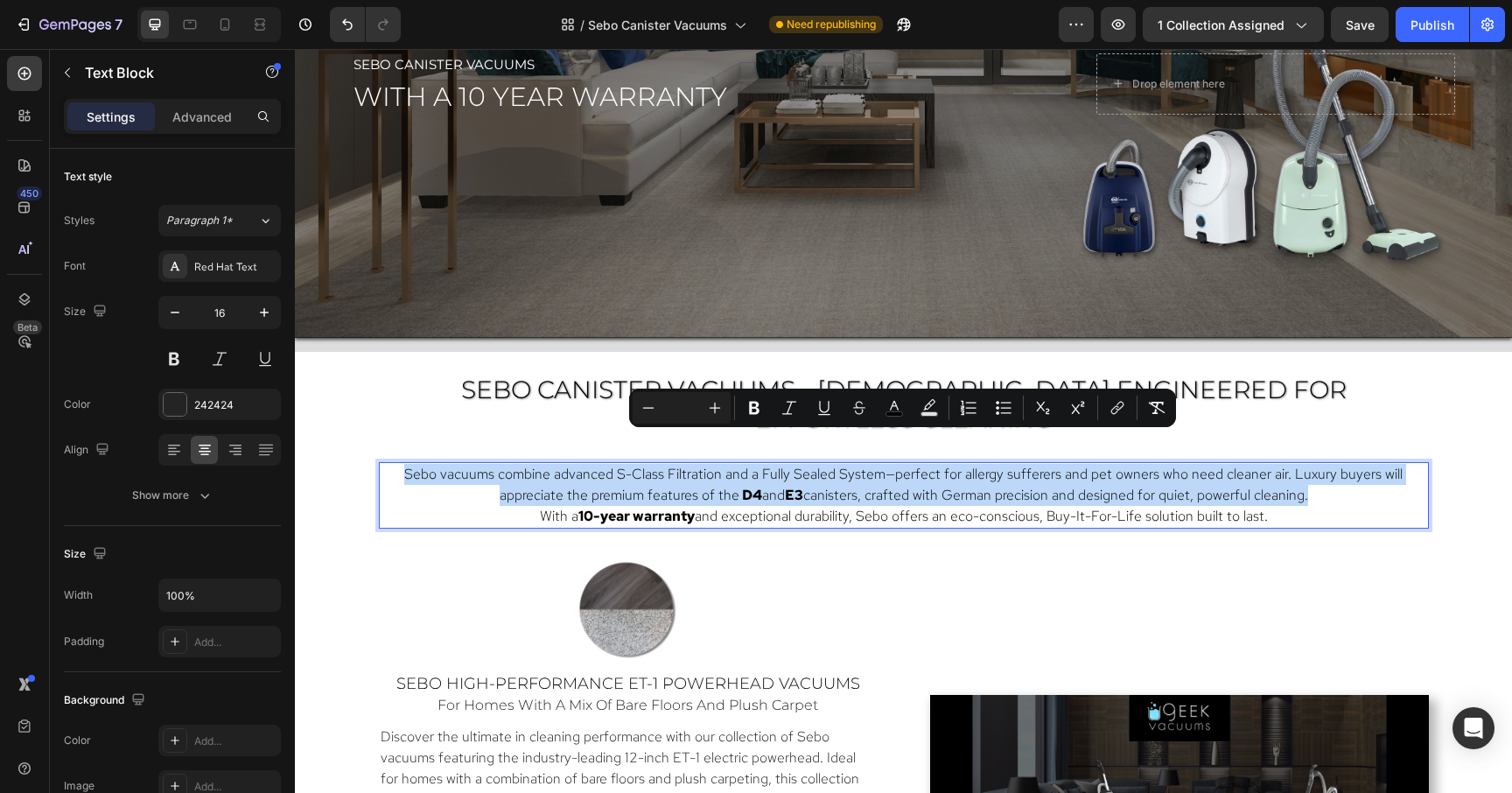
click at [927, 464] on p "Sebo vacuums combine advanced S-Class Filtration and a Fully Sealed System—perf…" at bounding box center [904, 484] width 1037 height 42
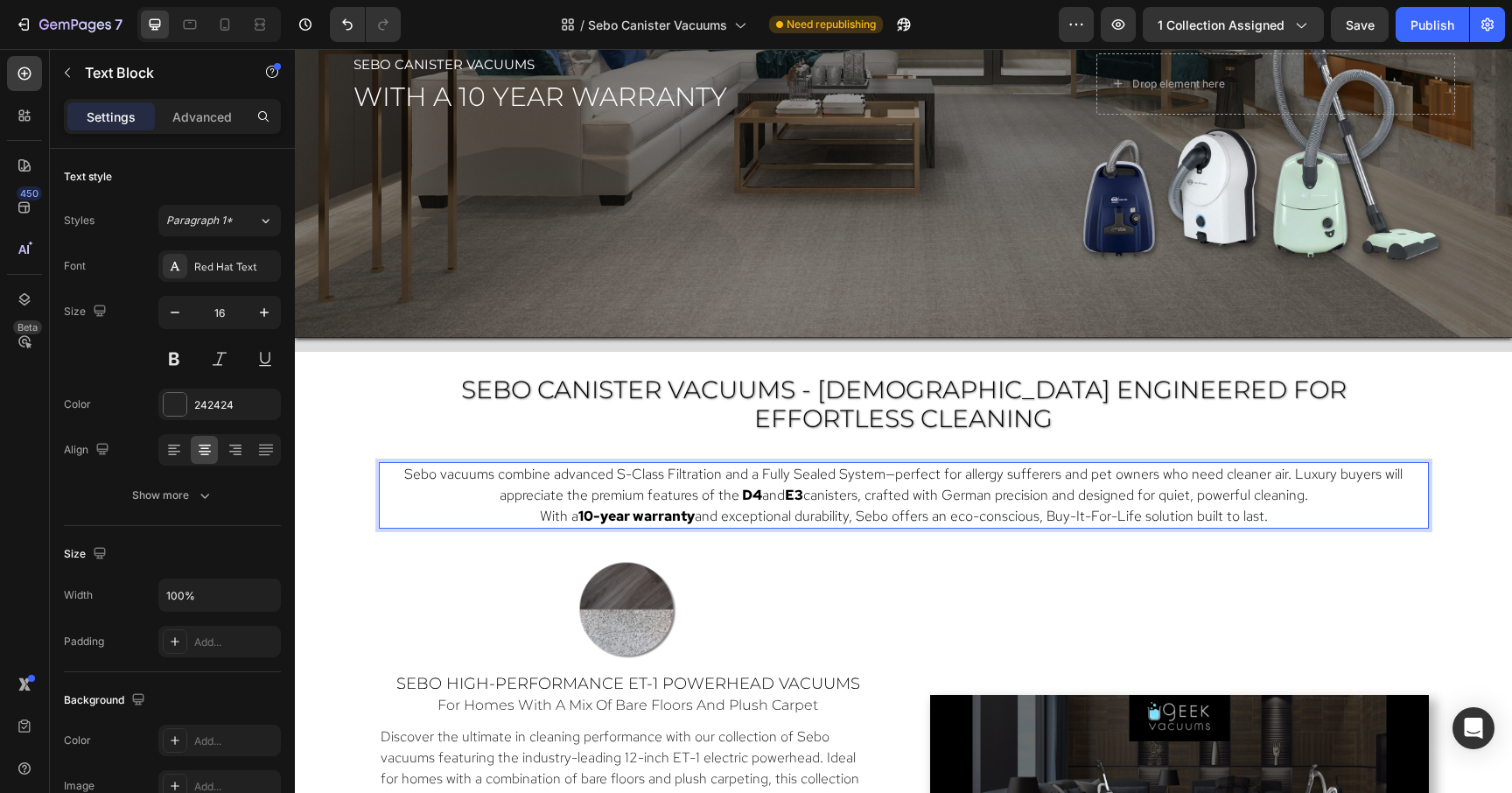
click at [1305, 506] on p "With a 10-year warranty and exceptional durability, Sebo offers an eco-consciou…" at bounding box center [904, 516] width 1037 height 21
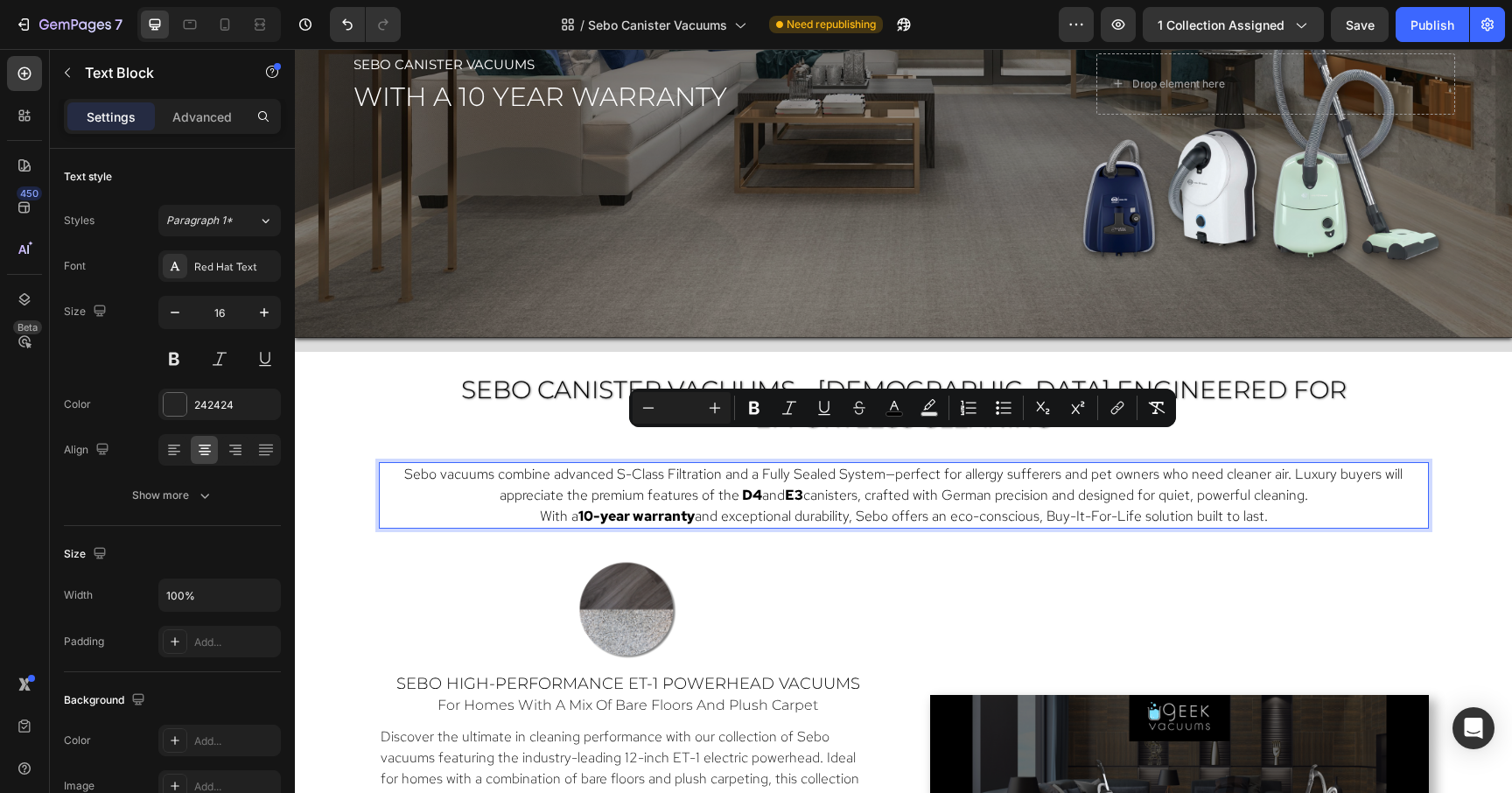
drag, startPoint x: 1305, startPoint y: 486, endPoint x: 381, endPoint y: 437, distance: 925.3
click at [381, 462] on div "Sebo vacuums combine advanced S-Class Filtration and a Fully Sealed System—perf…" at bounding box center [904, 495] width 1050 height 67
click at [201, 264] on div "Red Hat Text" at bounding box center [235, 266] width 82 height 15
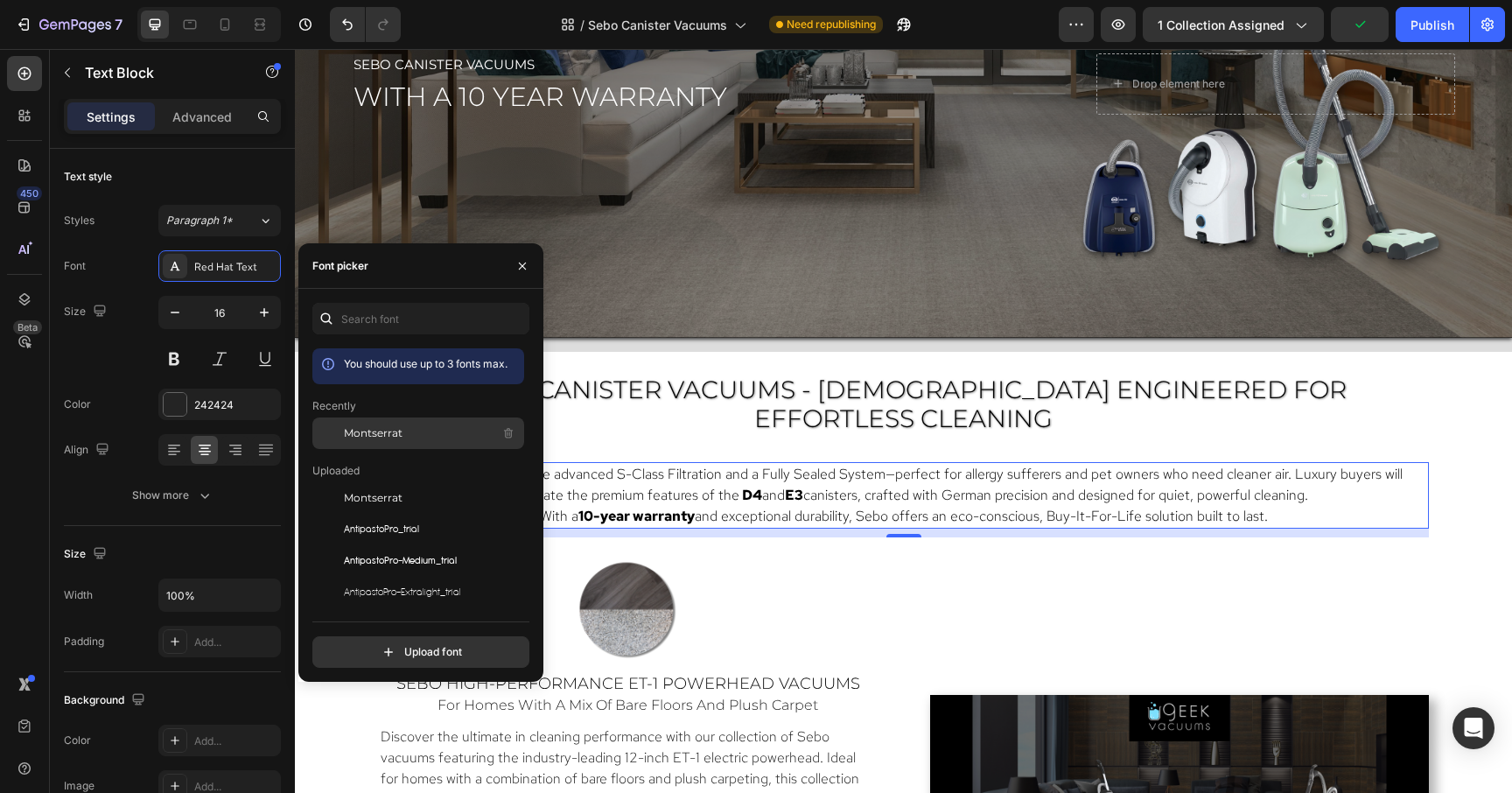
click at [355, 429] on span "Montserrat" at bounding box center [373, 432] width 59 height 15
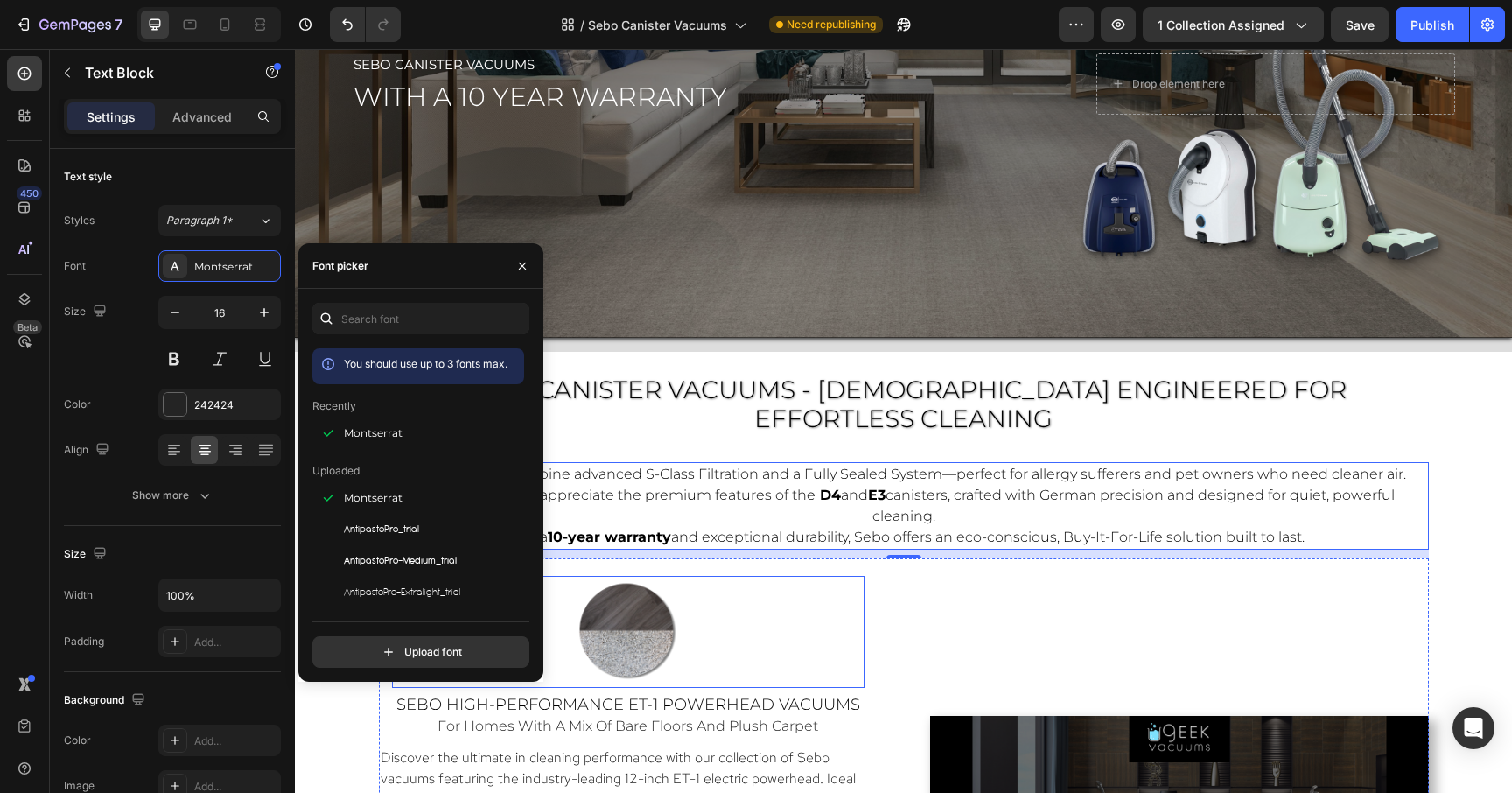
click at [788, 576] on link at bounding box center [629, 632] width 473 height 112
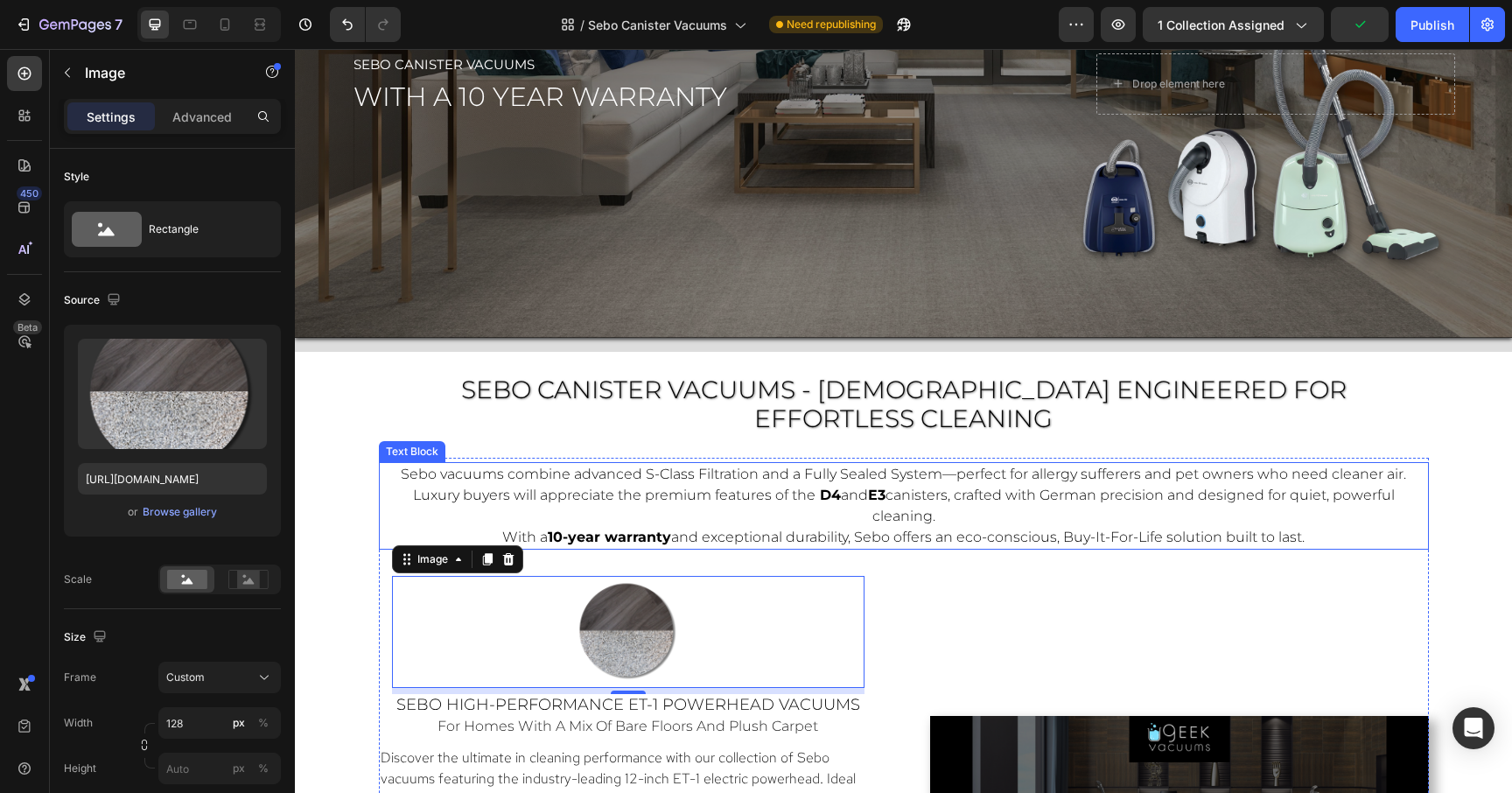
click at [1026, 489] on p "Sebo vacuums combine advanced S-Class Filtration and a Fully Sealed System—perf…" at bounding box center [904, 495] width 1037 height 63
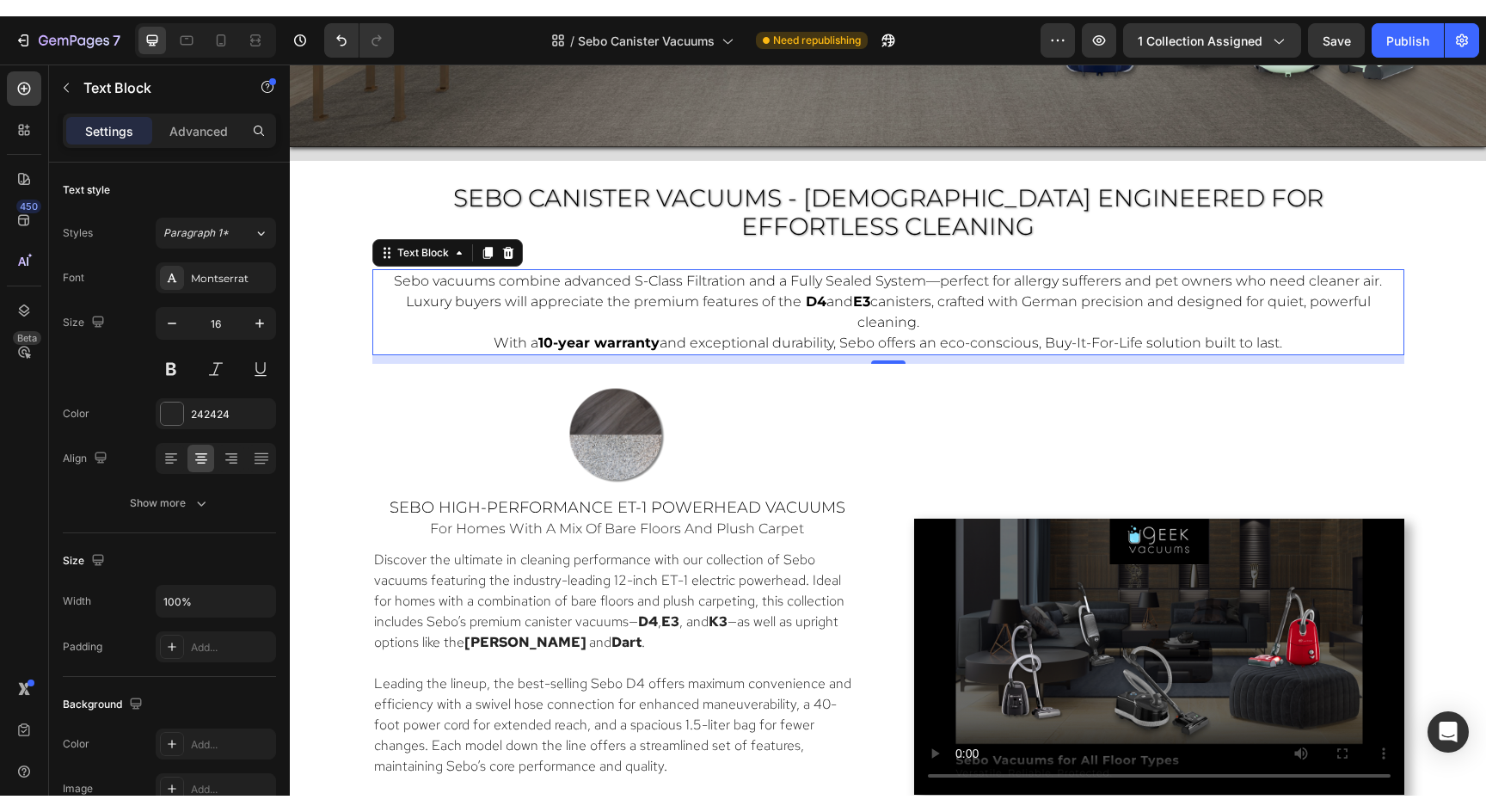
scroll to position [883, 0]
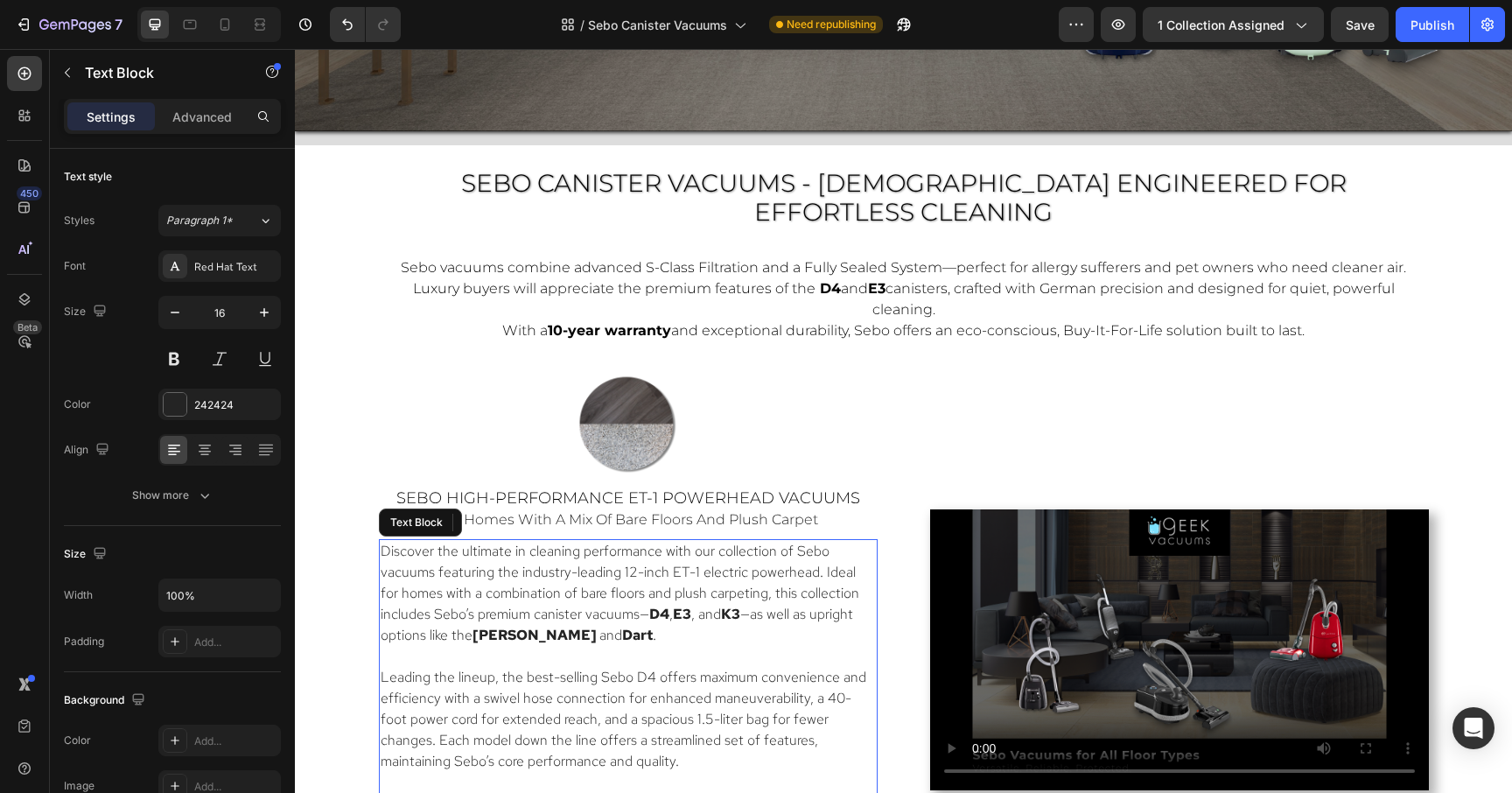
click at [576, 646] on p at bounding box center [628, 656] width 495 height 21
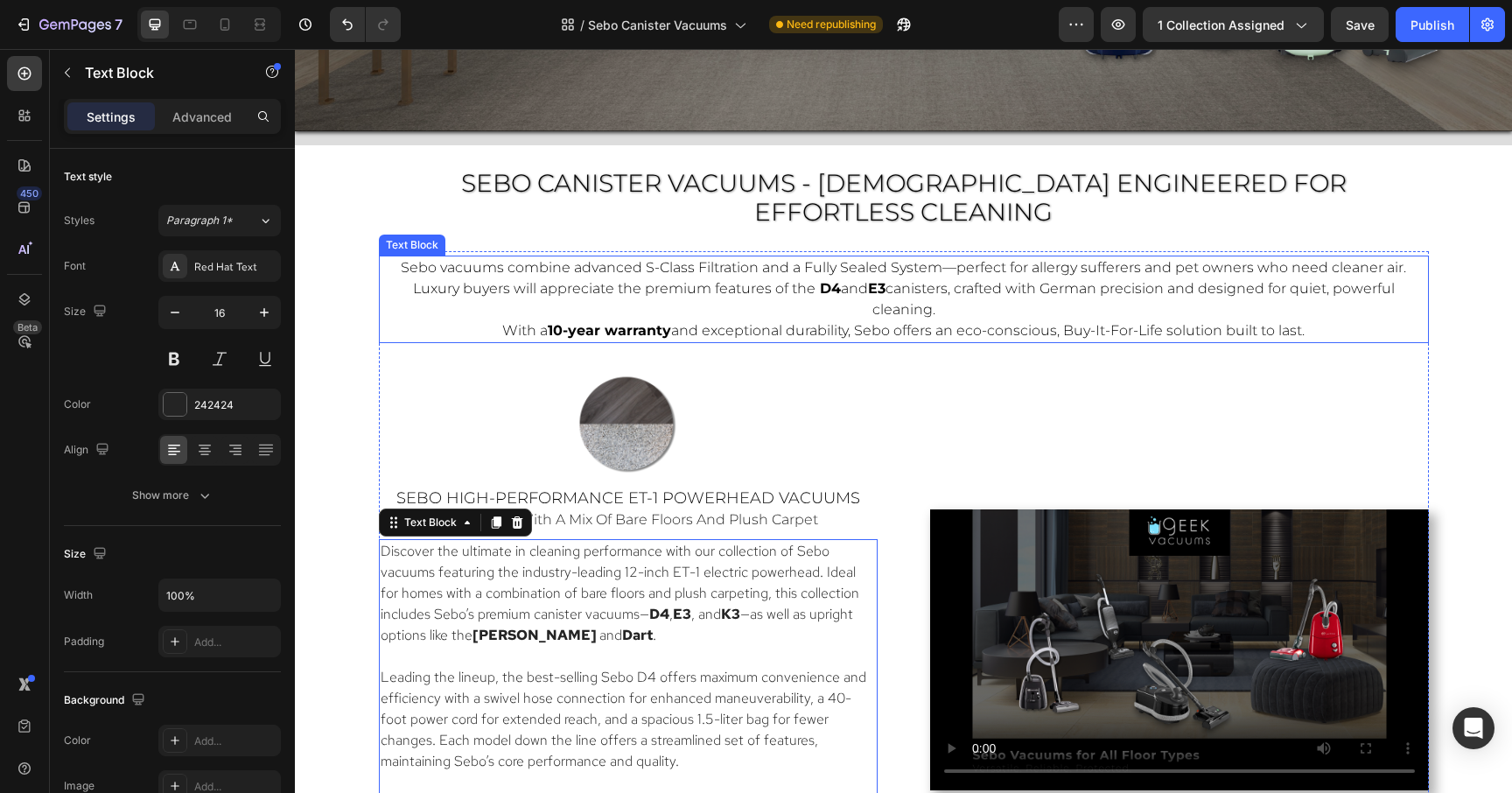
click at [807, 322] on span "With a 10-year warranty and exceptional durability, Sebo offers an eco-consciou…" at bounding box center [903, 330] width 802 height 16
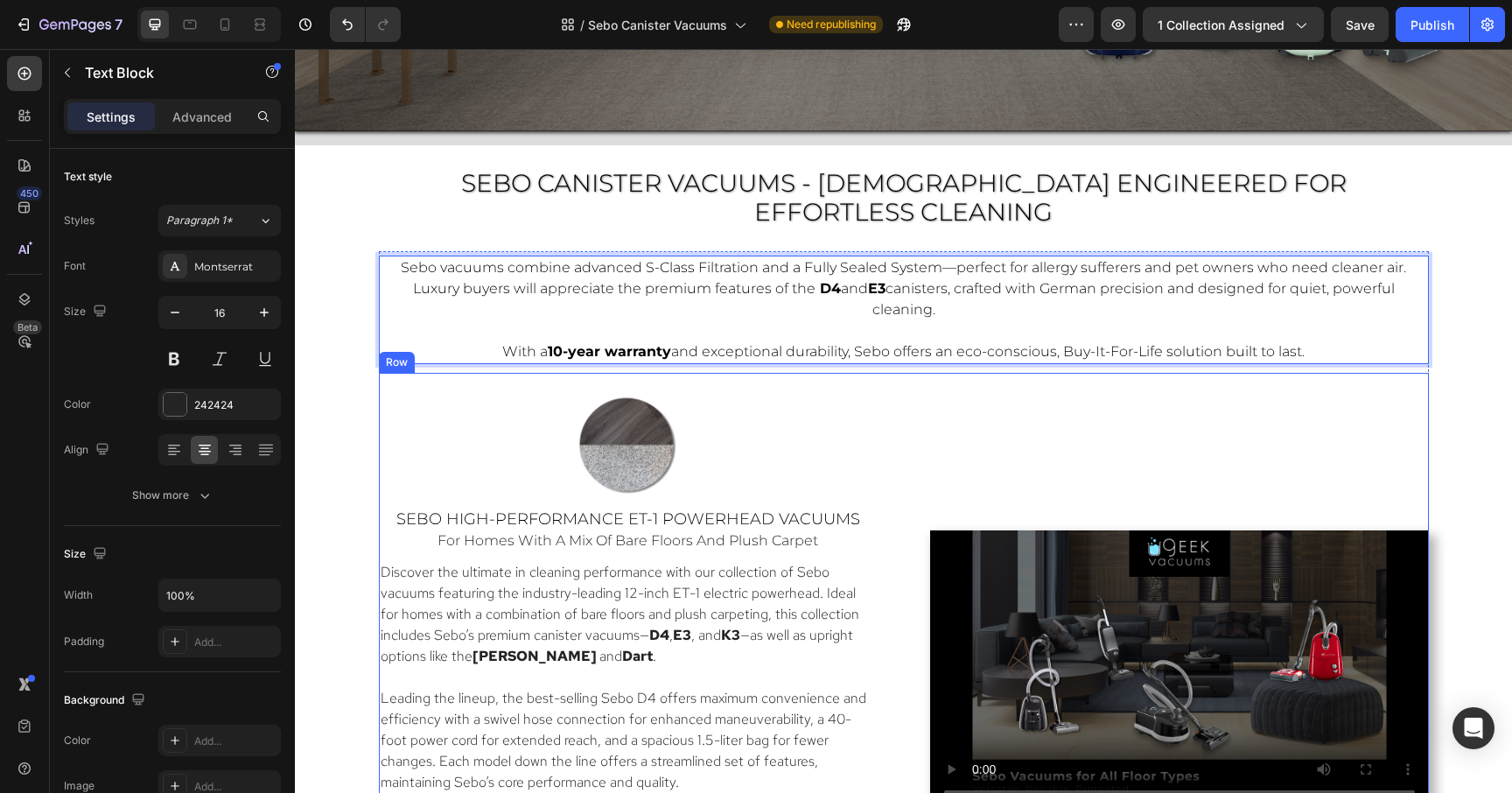
click at [1057, 391] on div "Video" at bounding box center [1179, 671] width 499 height 562
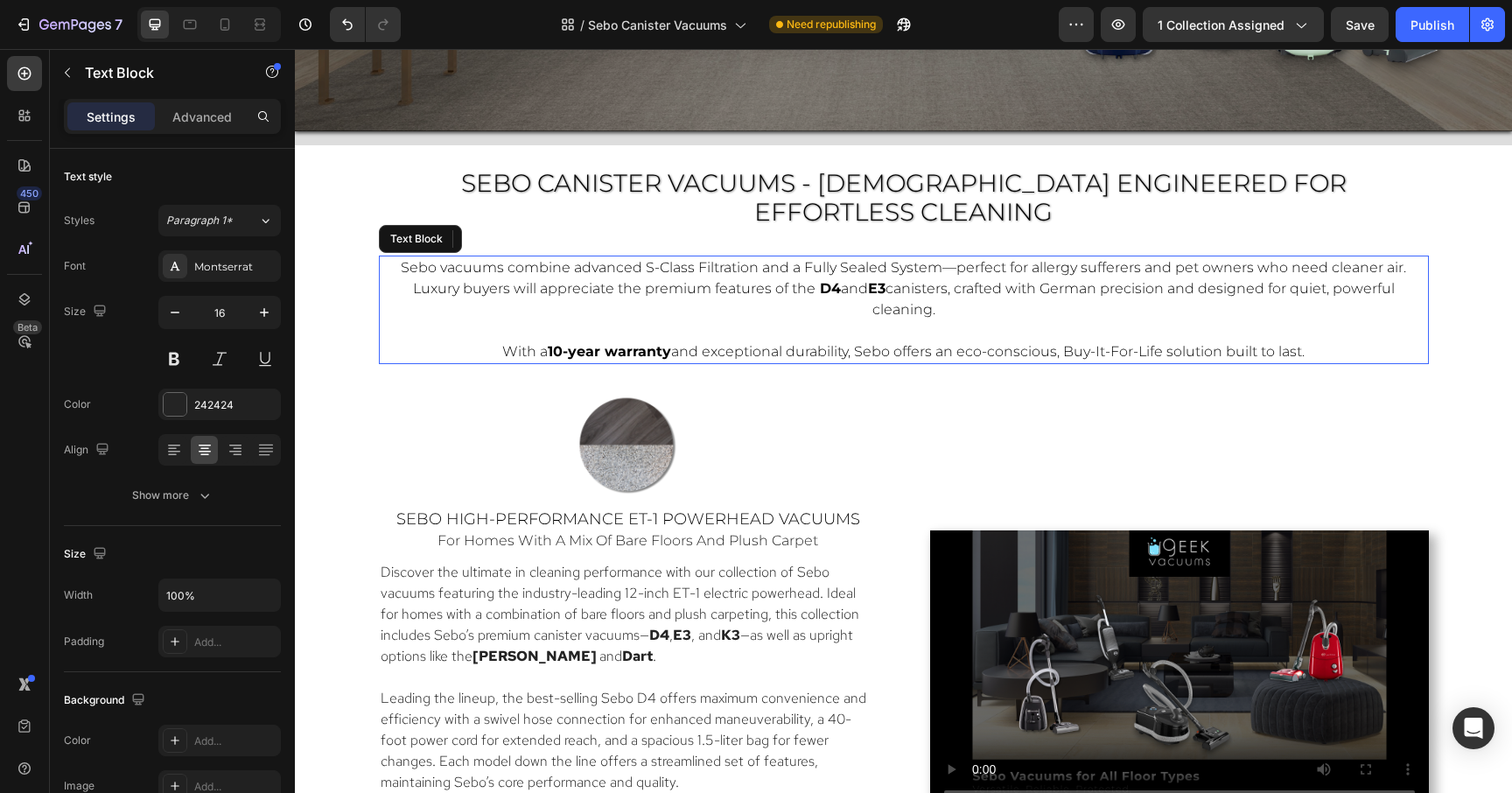
click at [1286, 259] on span "Sebo vacuums combine advanced S-Class Filtration and a Fully Sealed System—perf…" at bounding box center [903, 278] width 1005 height 38
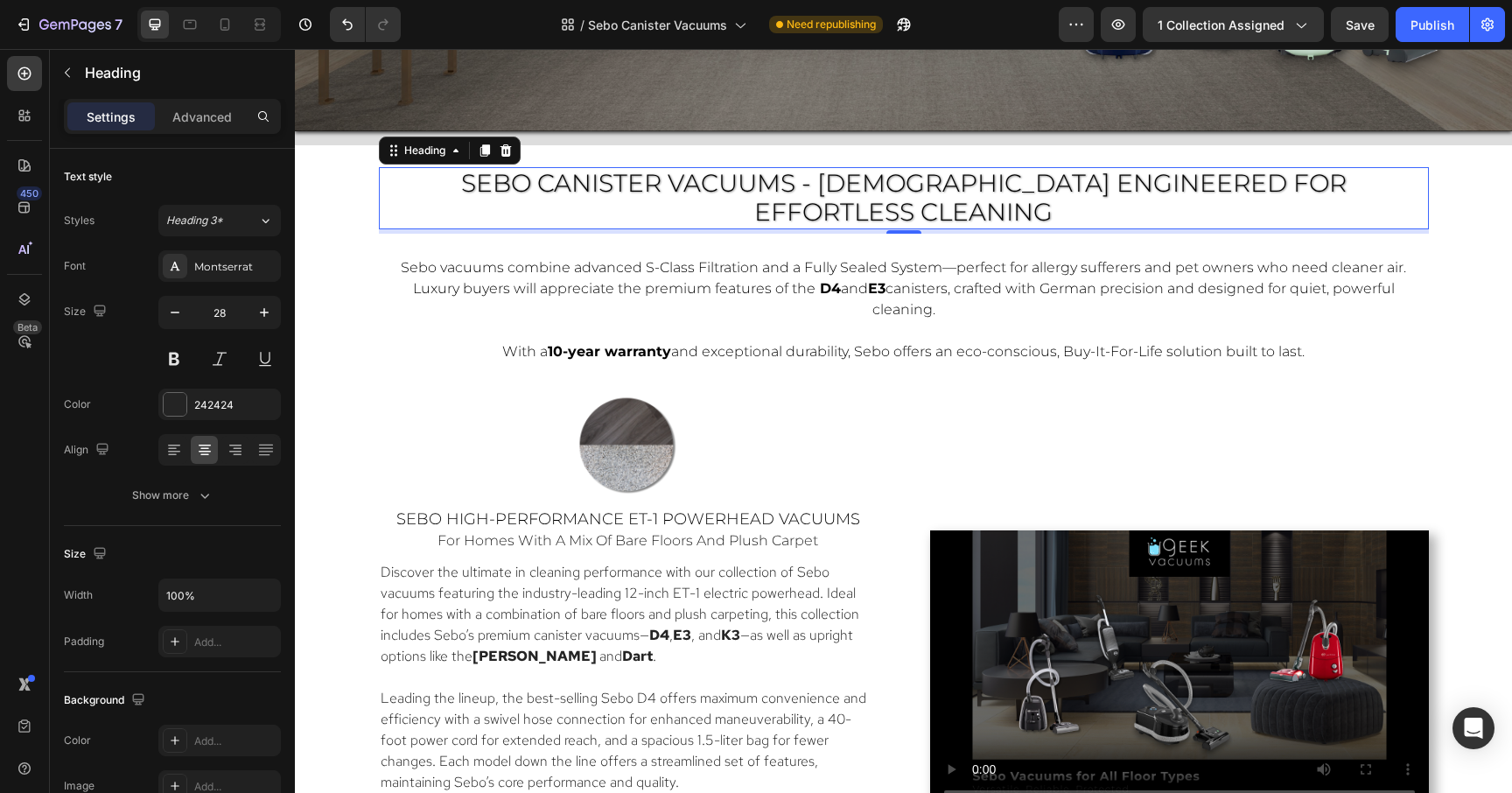
click at [1277, 185] on span "SEBO CANISTER VACUUMS - [DEMOGRAPHIC_DATA] ENGINEERED FOR Effortless Cleaning" at bounding box center [904, 198] width 886 height 60
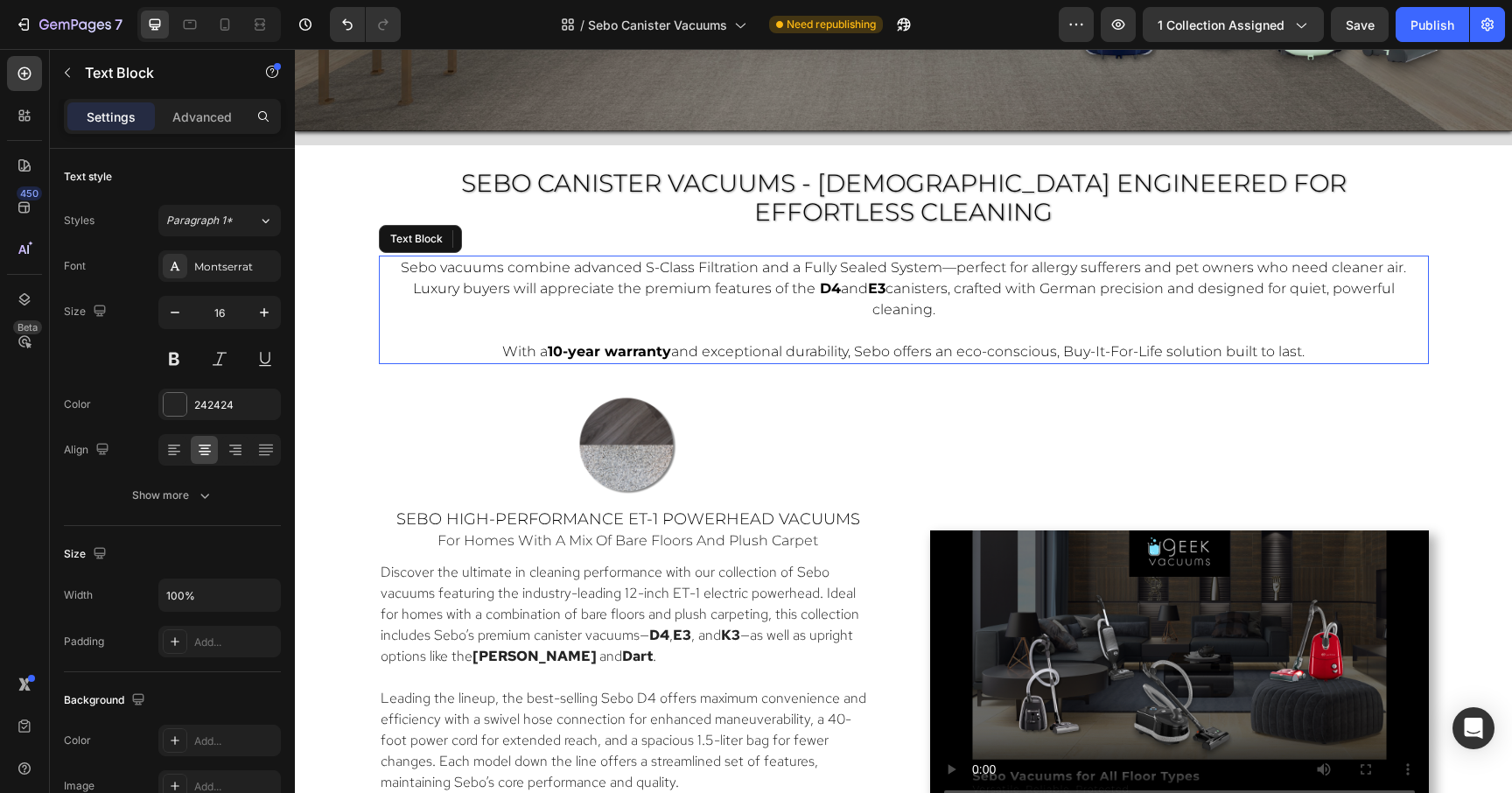
click at [914, 257] on p "Sebo vacuums combine advanced S-Class Filtration and a Fully Sealed System—perf…" at bounding box center [904, 289] width 1037 height 63
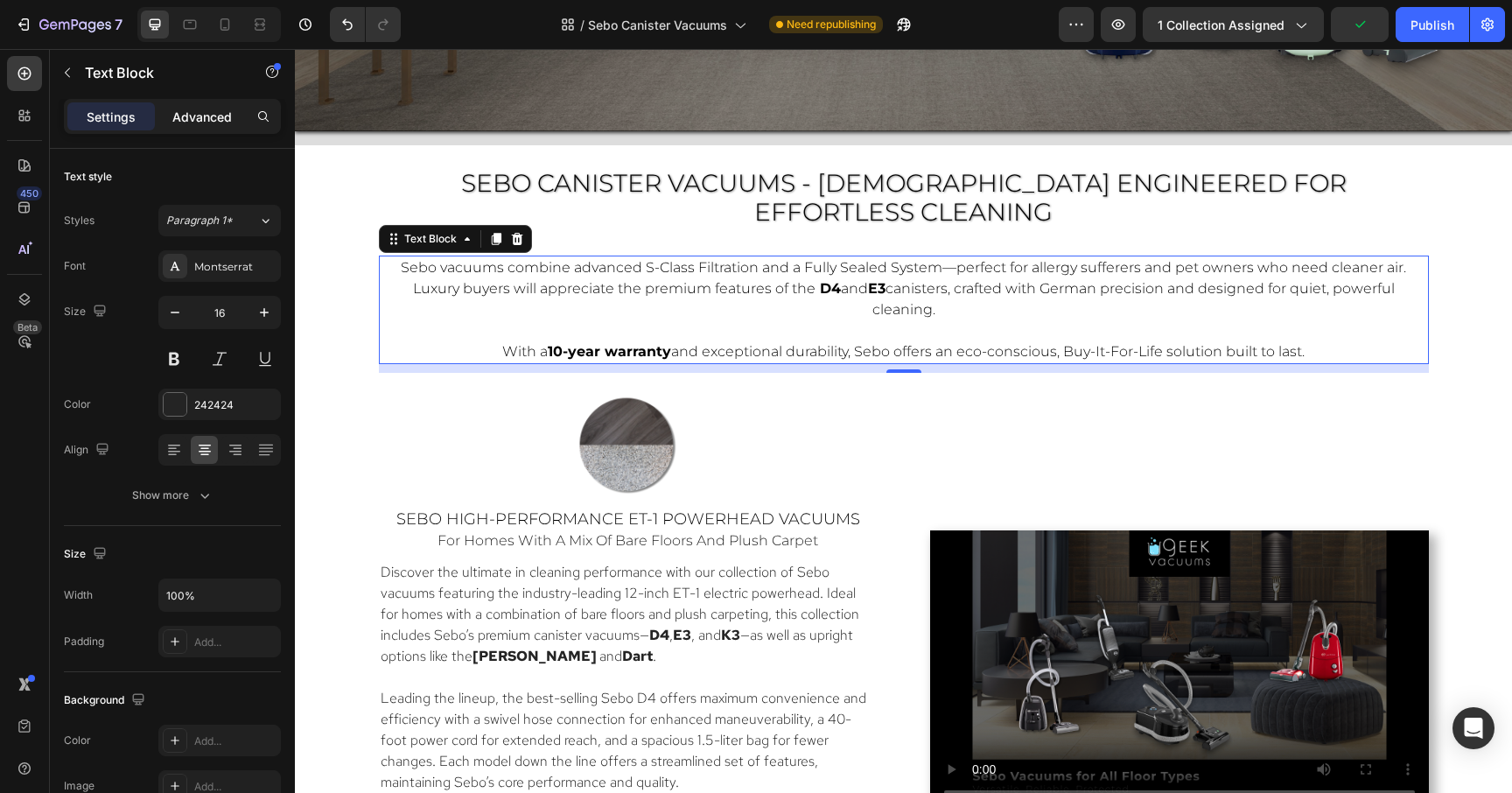
click at [200, 114] on p "Advanced" at bounding box center [202, 116] width 60 height 18
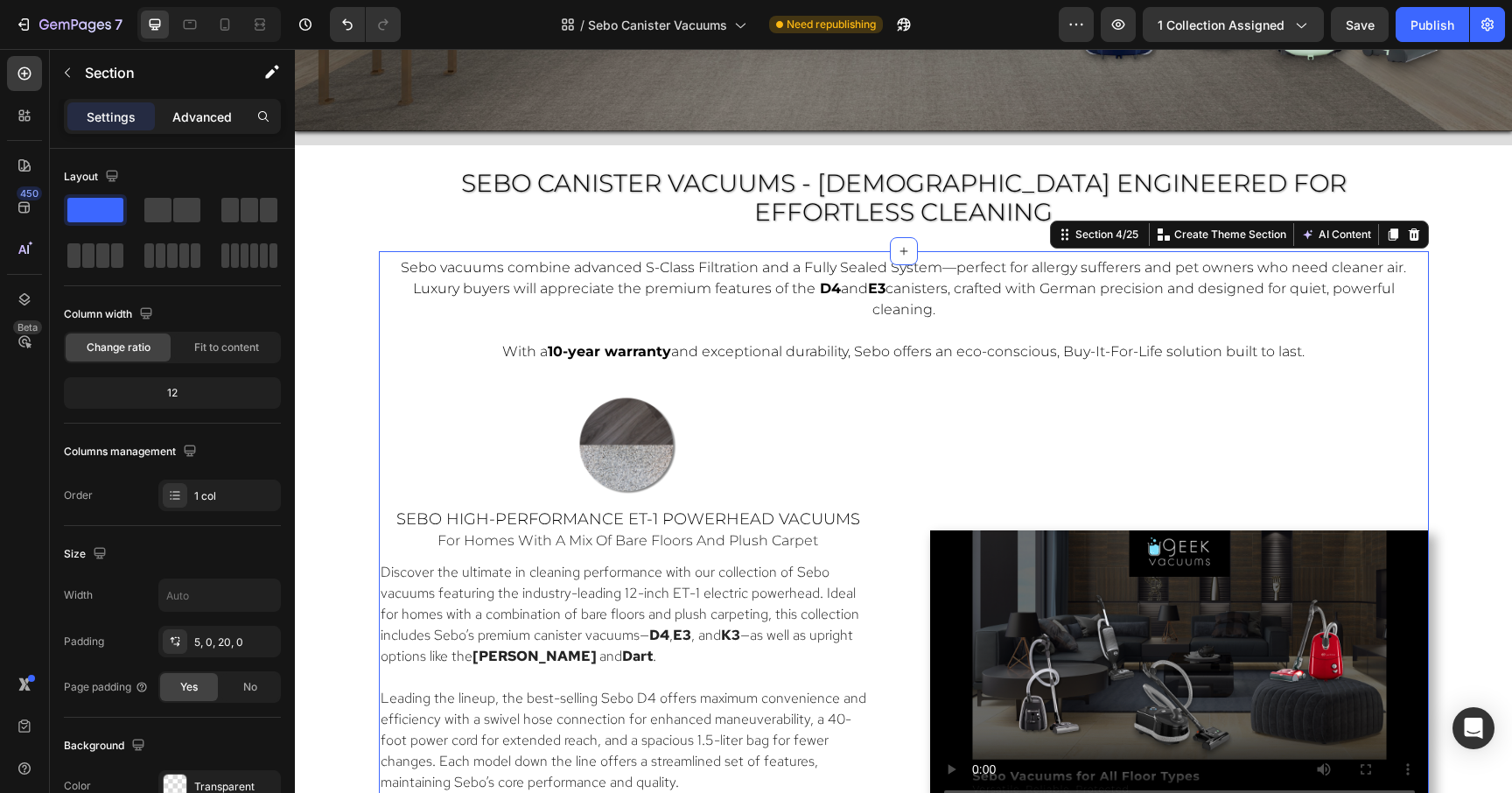
click at [209, 111] on p "Advanced" at bounding box center [202, 116] width 60 height 18
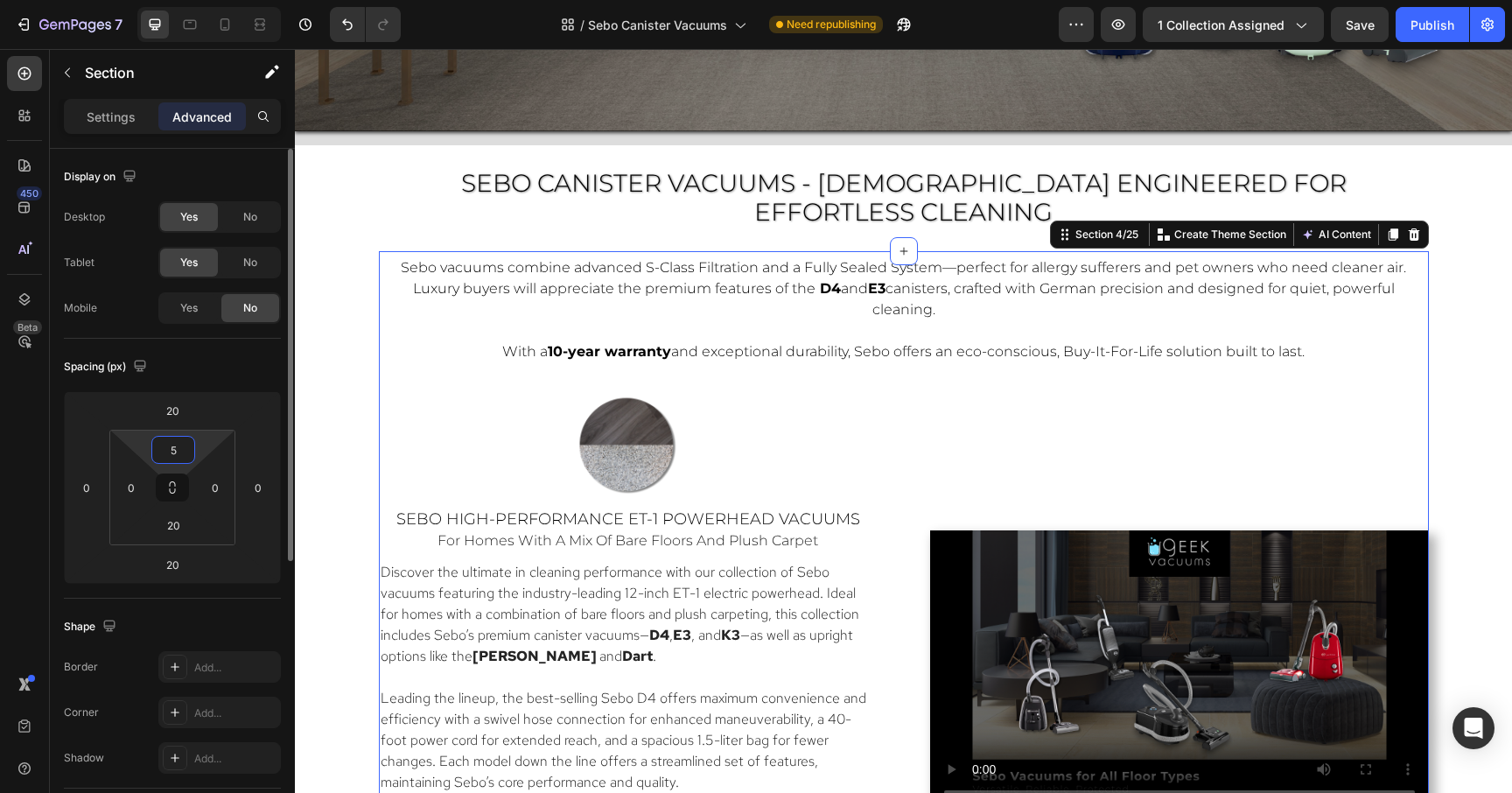
click at [171, 452] on input "5" at bounding box center [173, 449] width 35 height 26
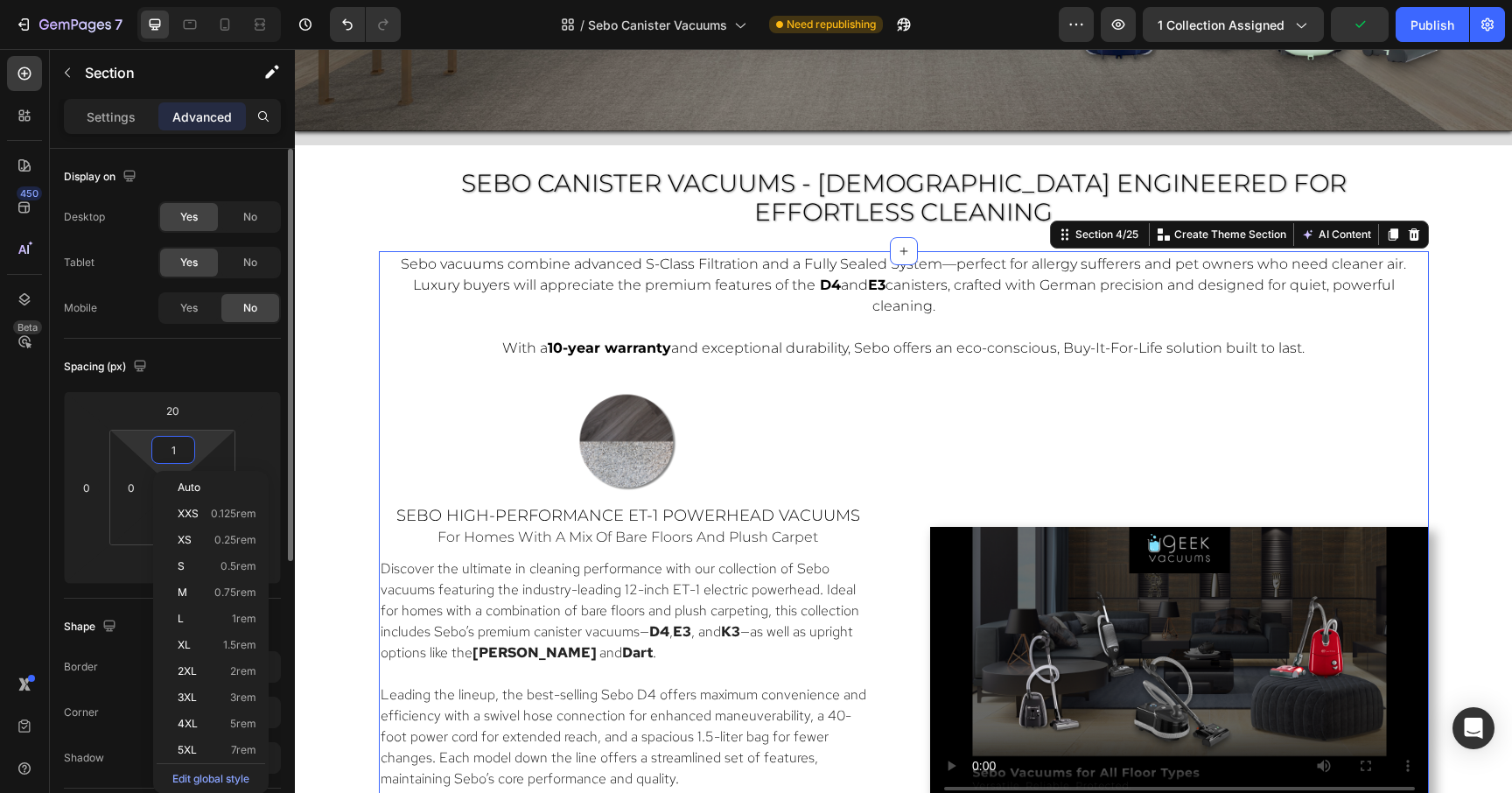
type input "0"
click at [182, 419] on input "20" at bounding box center [172, 410] width 35 height 26
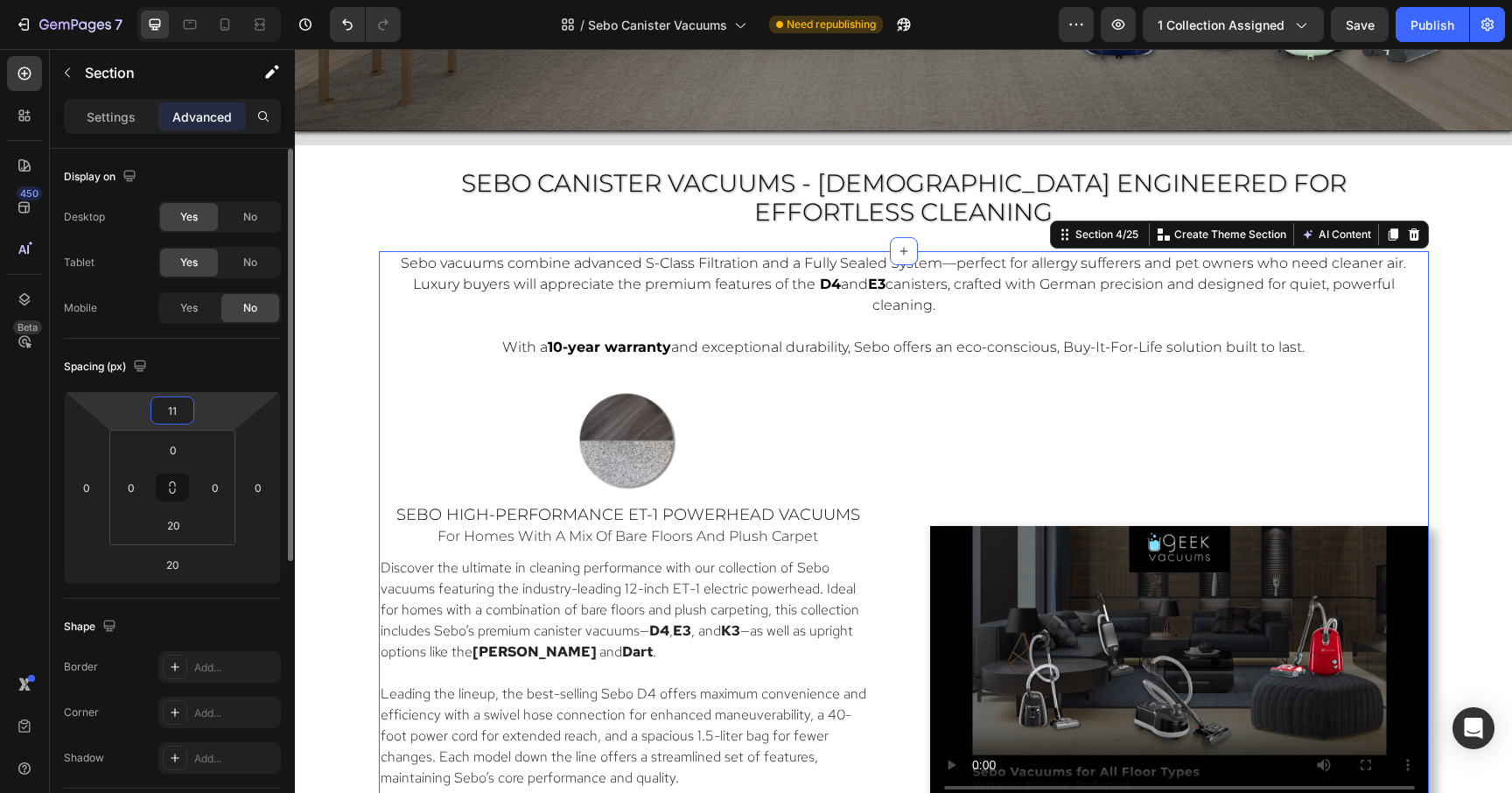
type input "10"
click at [939, 386] on div "Video" at bounding box center [1179, 667] width 499 height 562
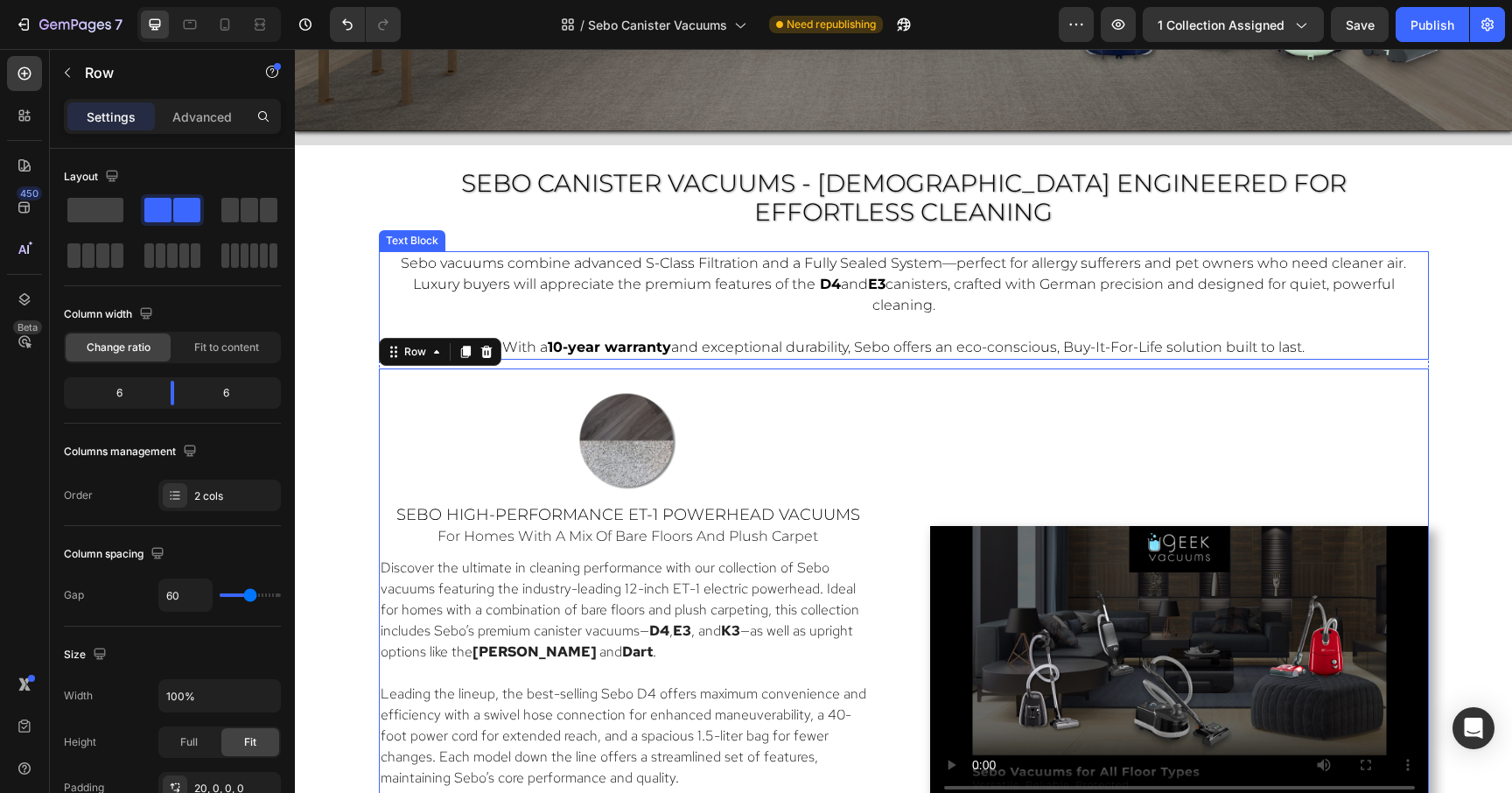
click at [1173, 276] on span "canisters, crafted with German precision and designed for quiet, powerful clean…" at bounding box center [1133, 295] width 522 height 38
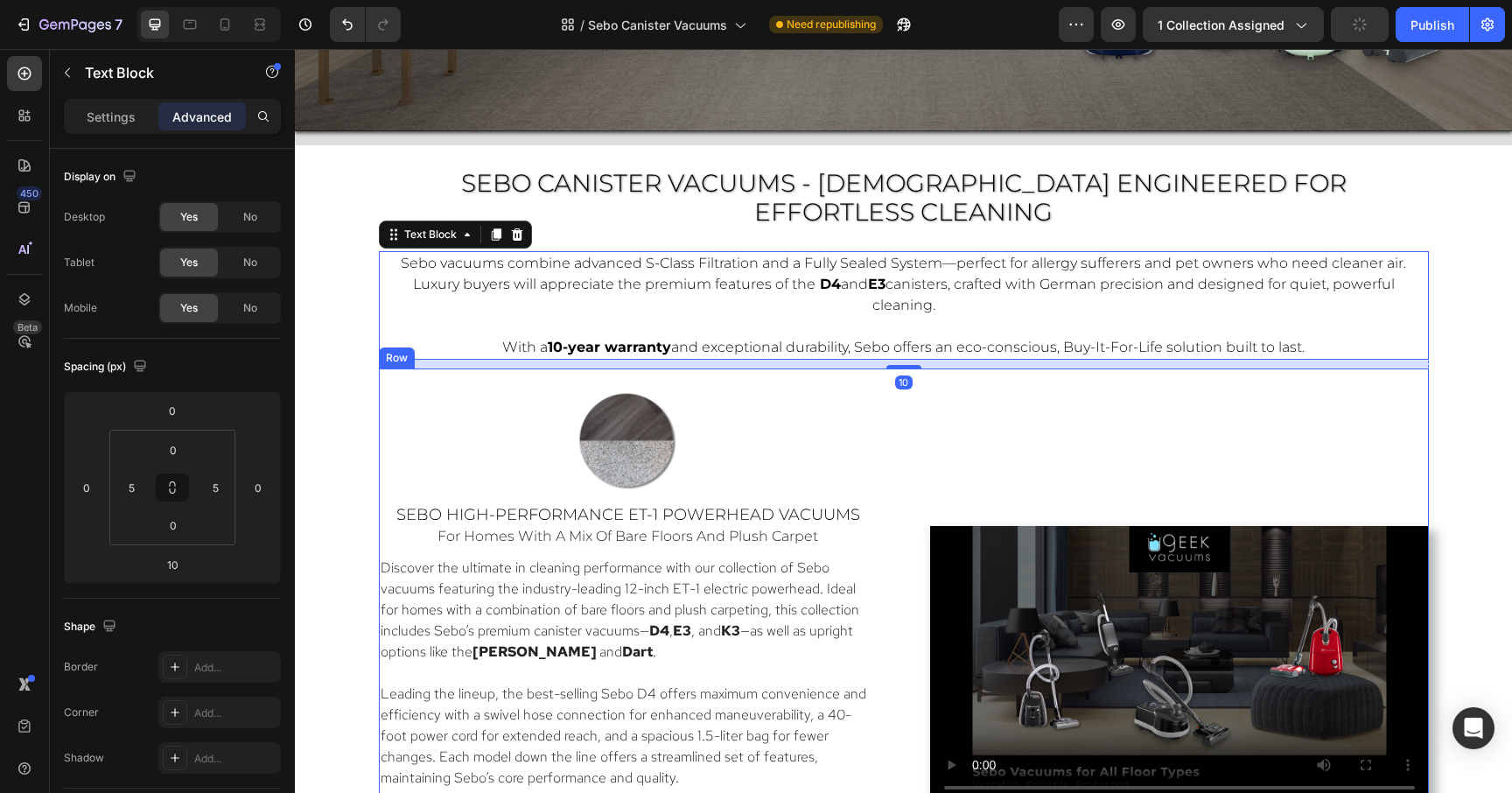
click at [1405, 386] on div "Video" at bounding box center [1179, 667] width 499 height 562
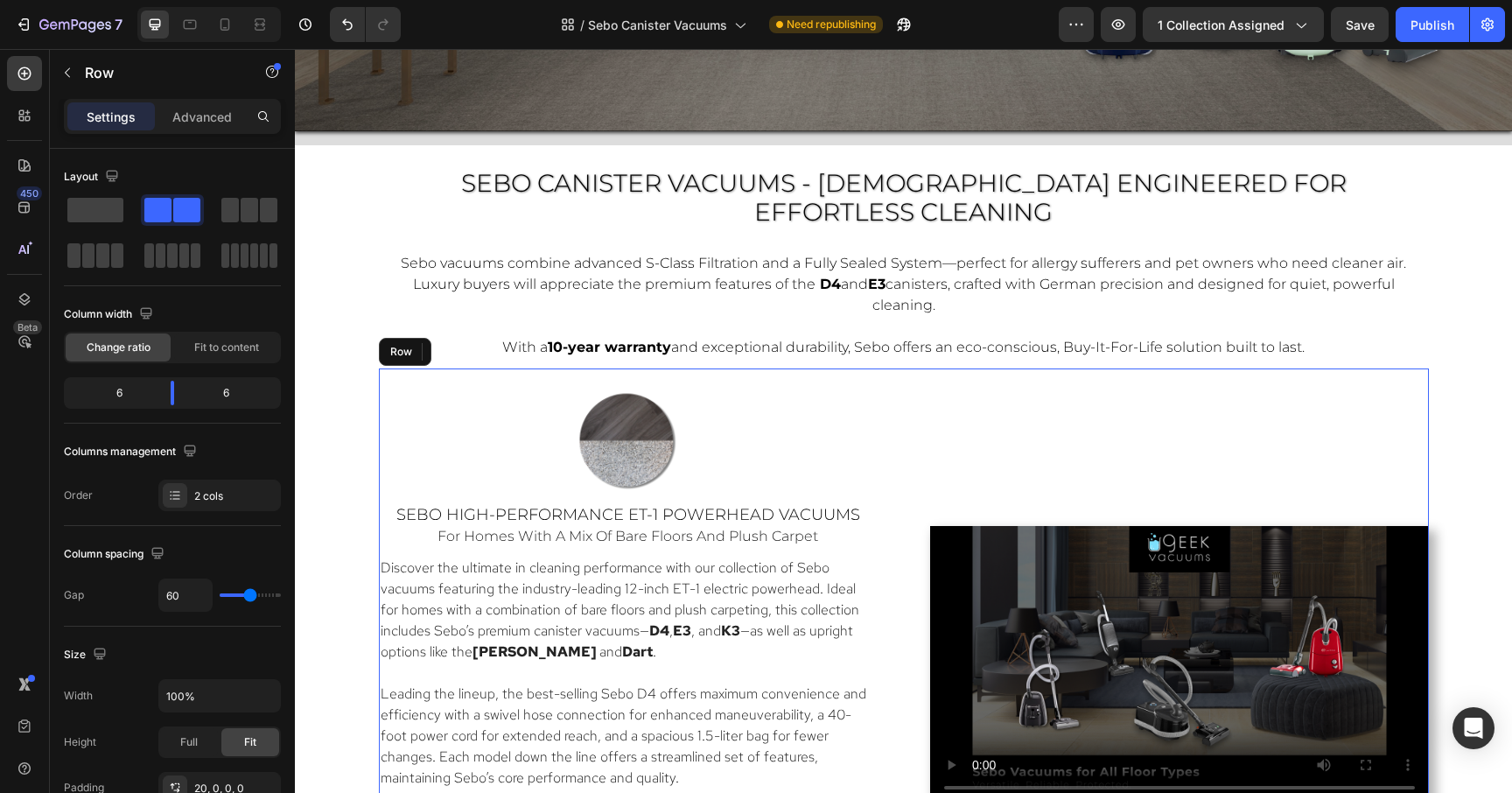
click at [1366, 390] on div "Video" at bounding box center [1179, 667] width 499 height 562
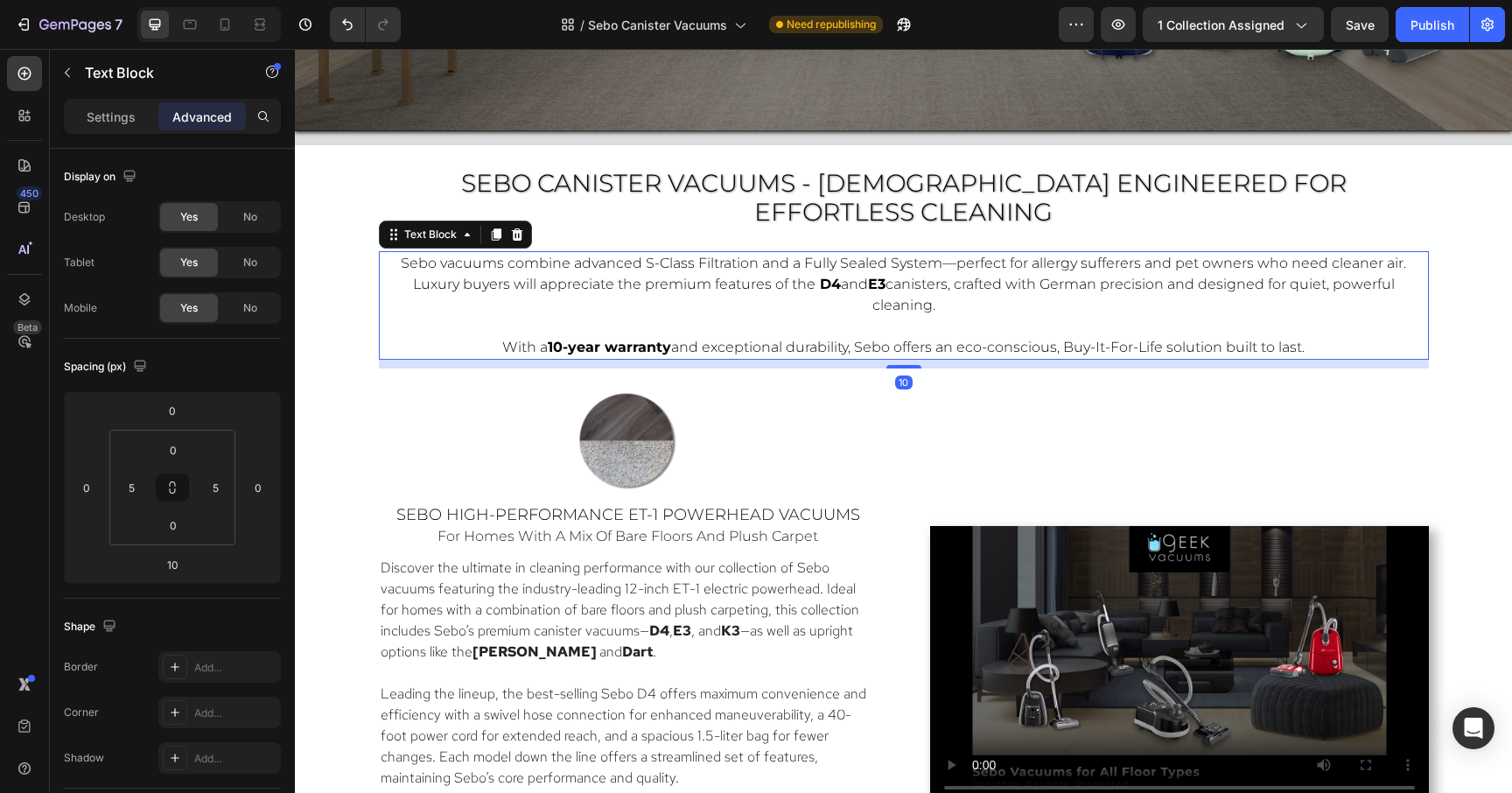
click at [1398, 316] on p "Rich Text Editor. Editing area: main" at bounding box center [904, 326] width 1037 height 21
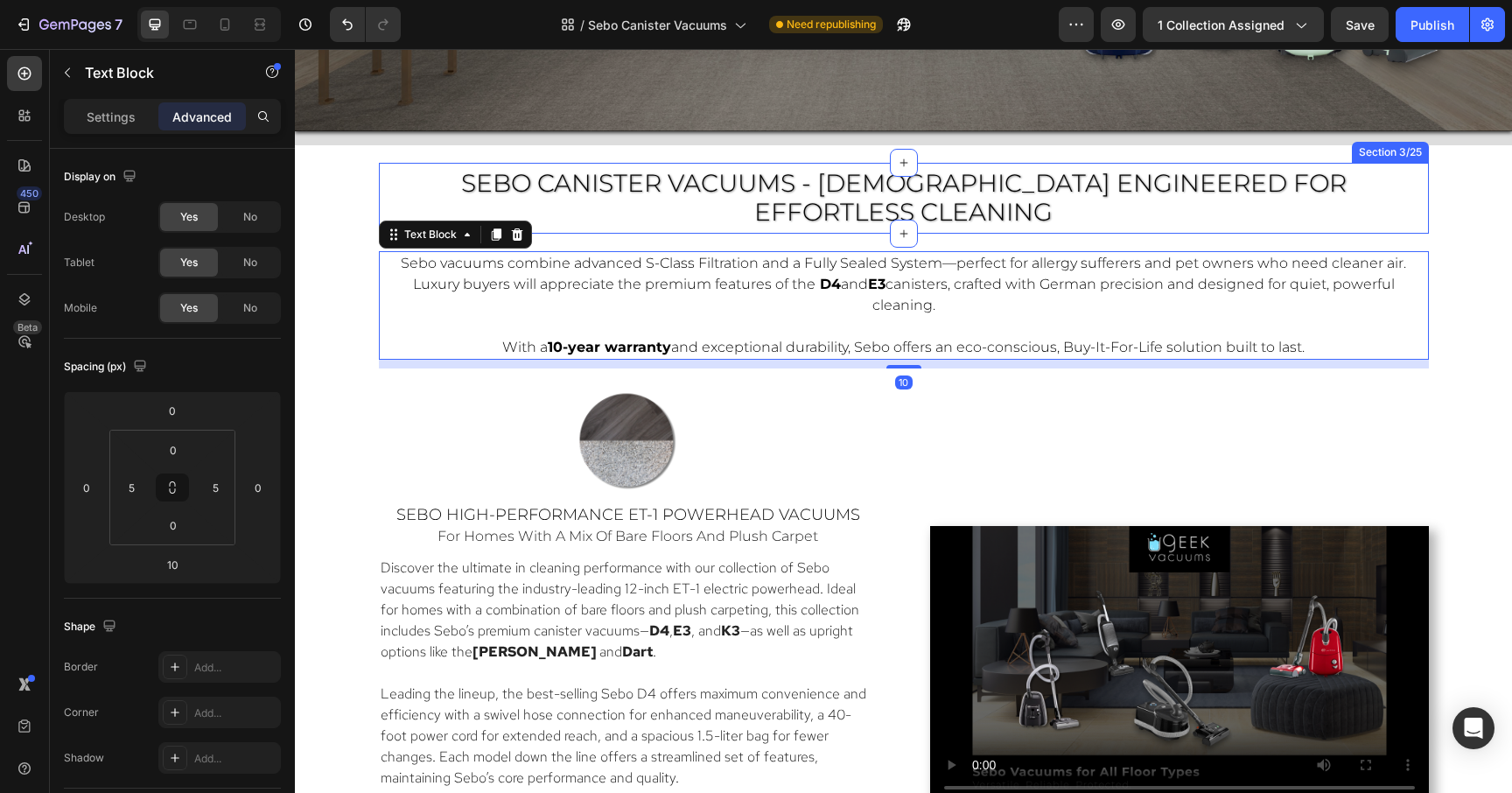
click at [1390, 199] on div "SEBO CANISTER VACUUMS - GERMAN ENGINEERED FOR Effortless Cleaning Heading" at bounding box center [904, 200] width 1050 height 67
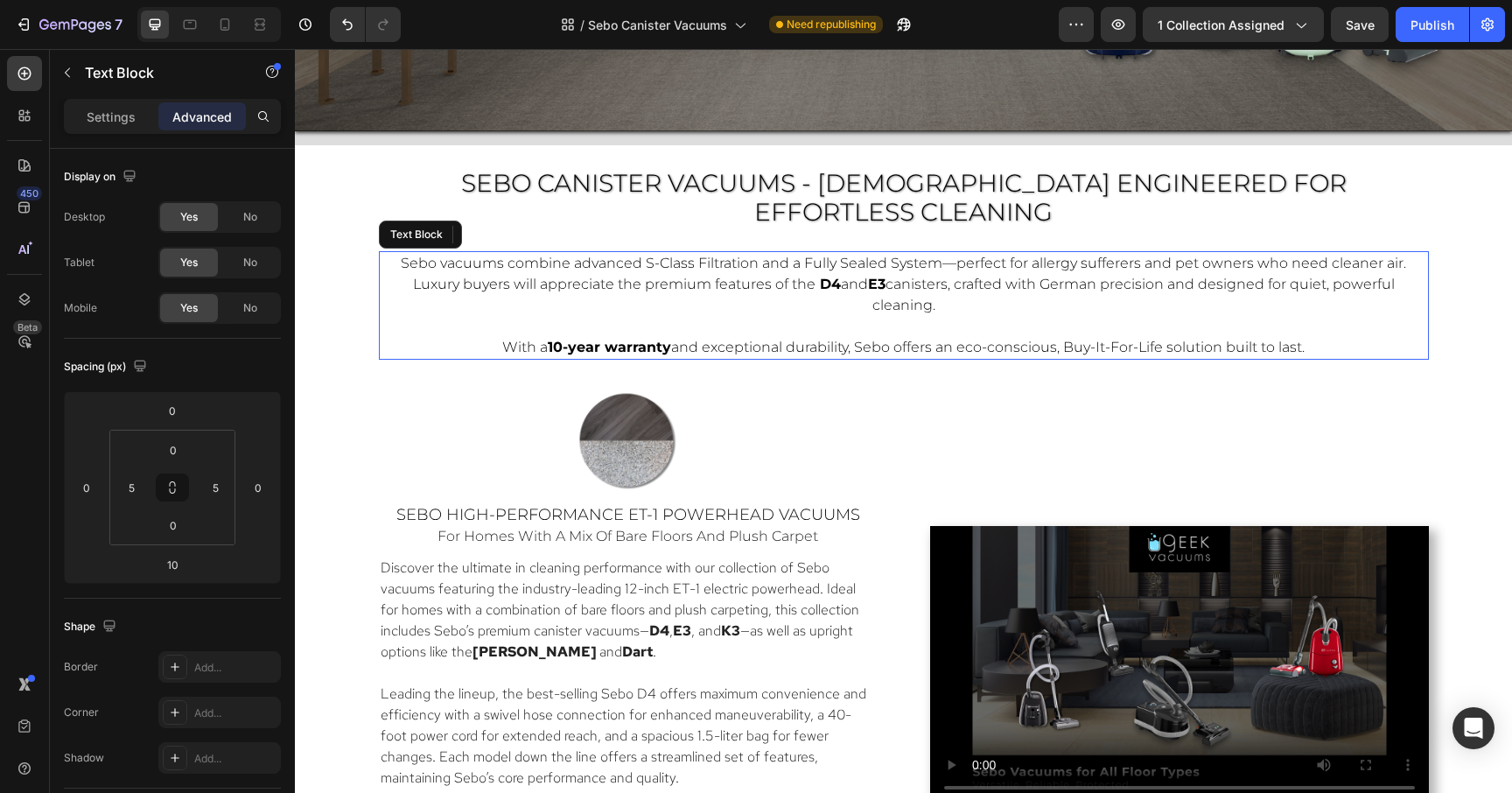
click at [1378, 254] on span "Sebo vacuums combine advanced S-Class Filtration and a Fully Sealed System—perf…" at bounding box center [903, 273] width 1005 height 38
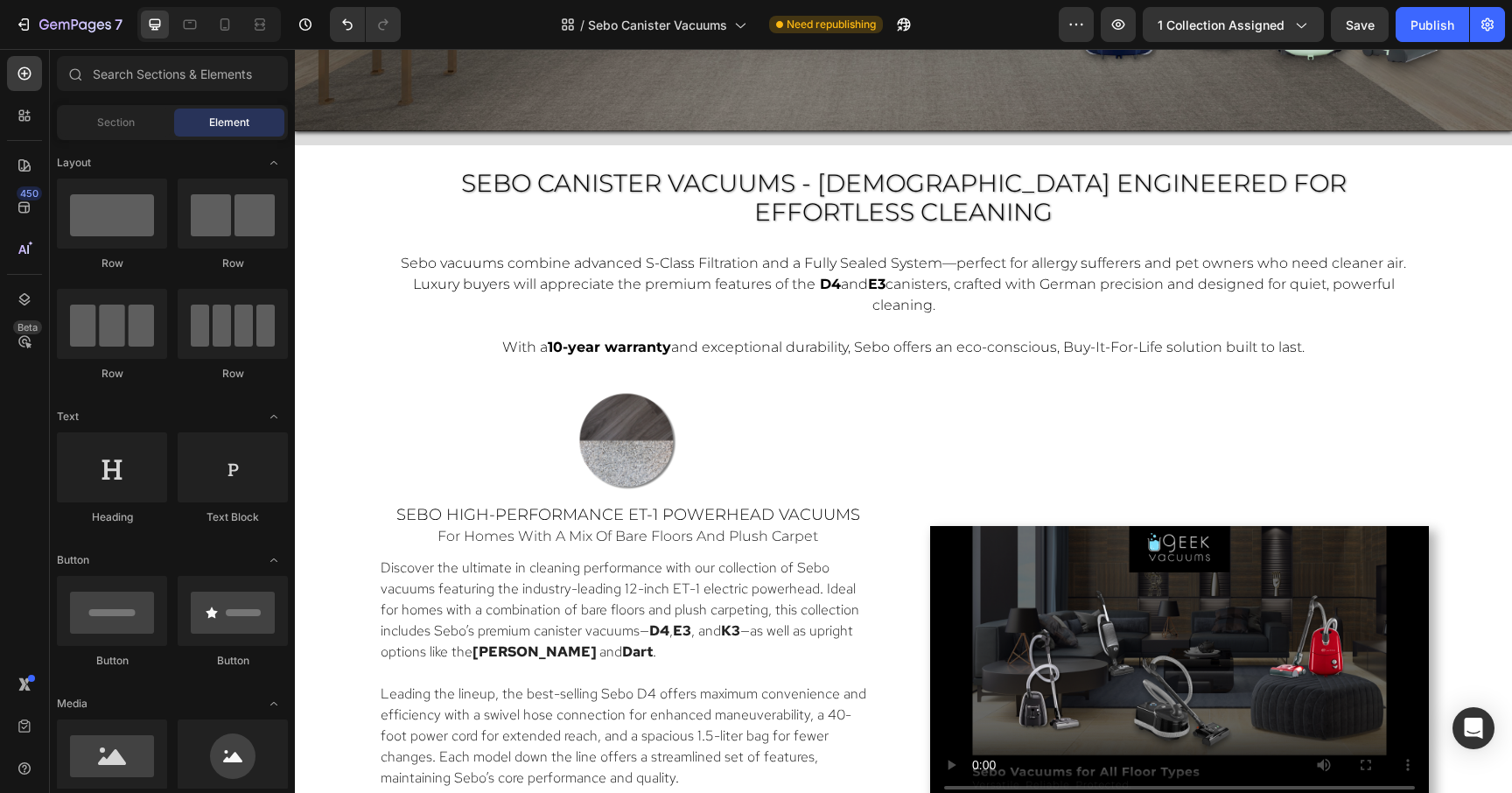
click at [1376, 25] on button "Save" at bounding box center [1360, 24] width 58 height 35
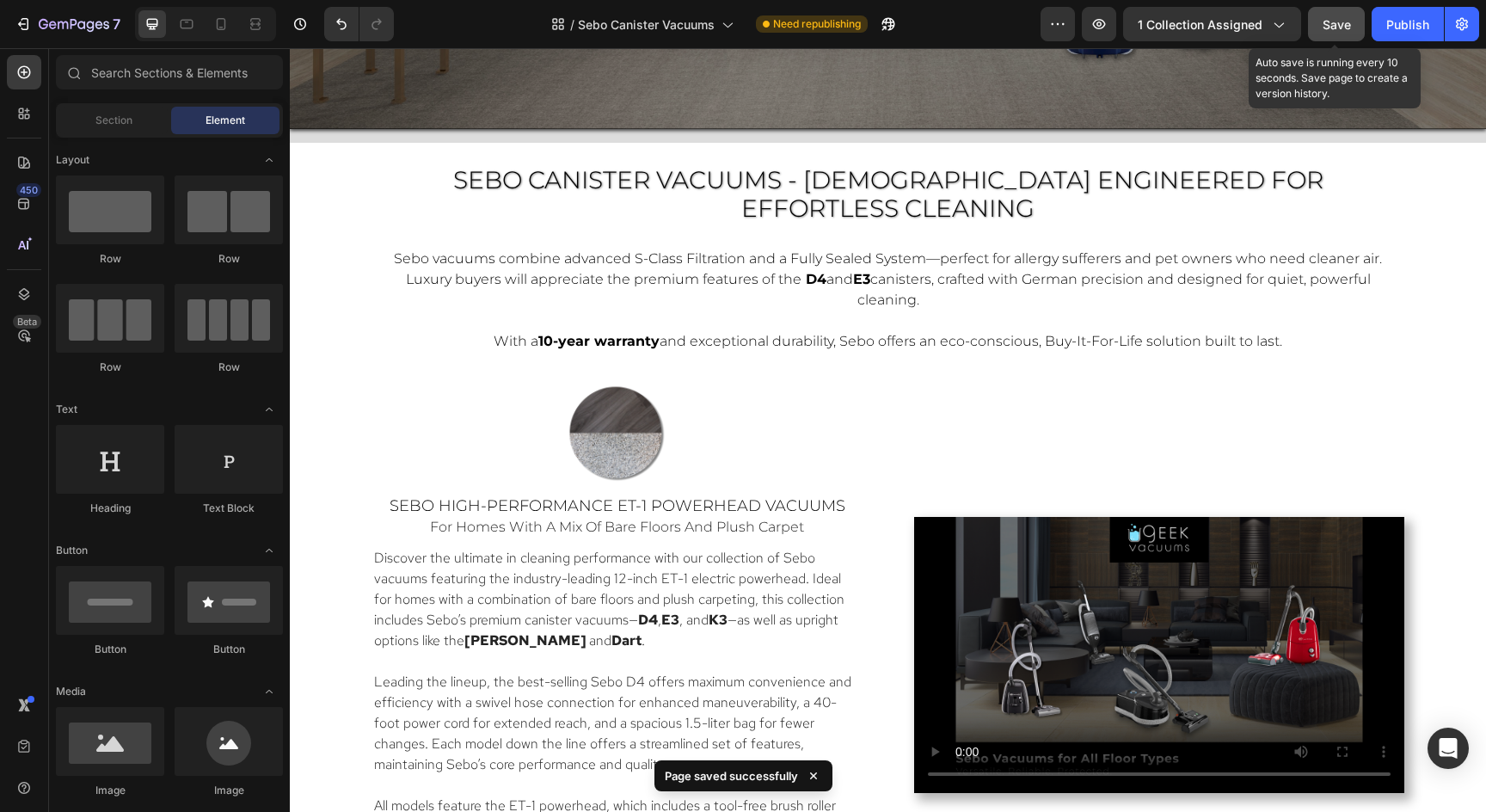
click at [1327, 27] on span "Save" at bounding box center [1337, 24] width 28 height 14
click at [612, 631] on strong "Dart" at bounding box center [627, 640] width 30 height 18
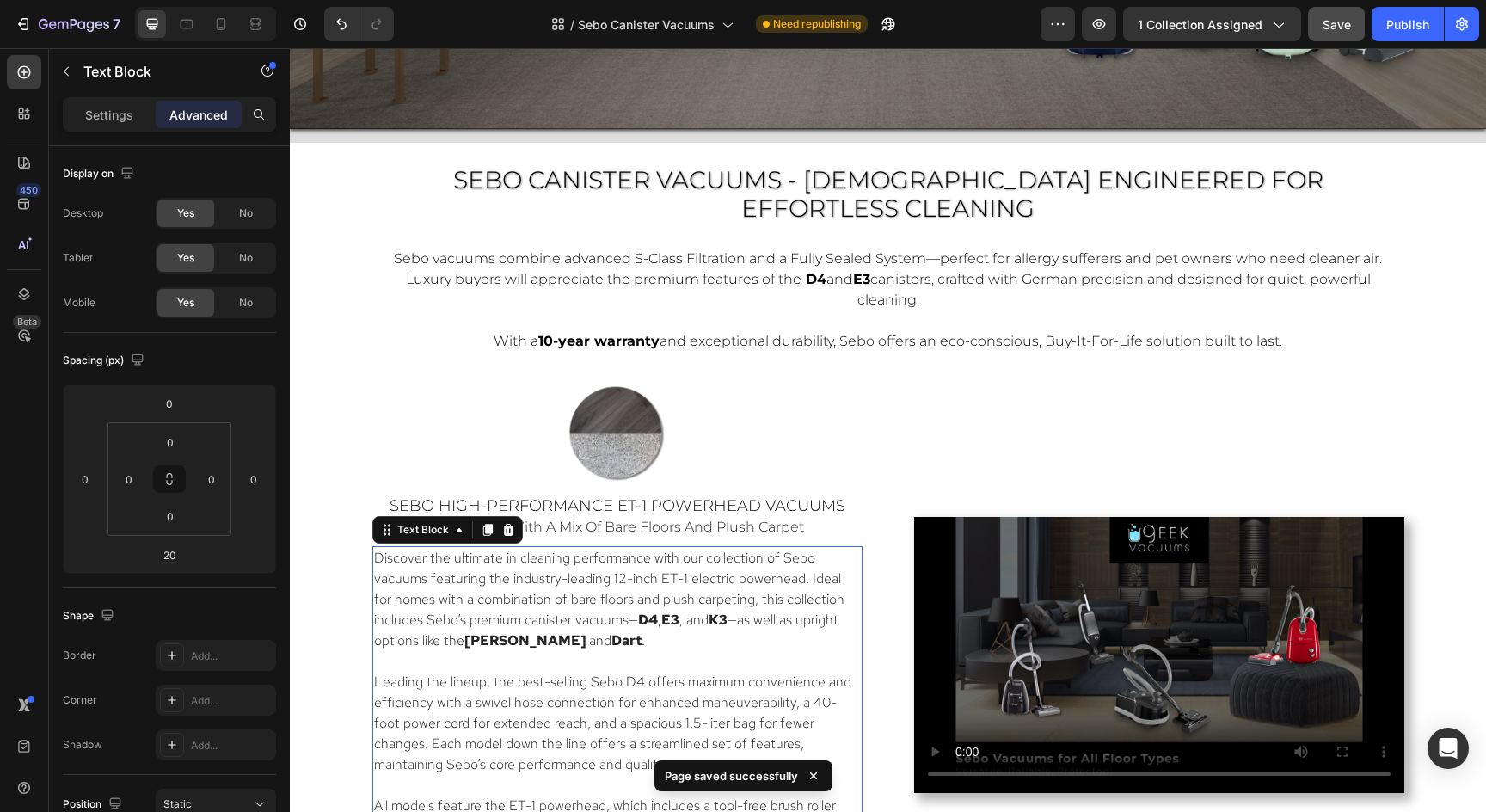
click at [721, 671] on p "Leading the lineup, the best-selling Sebo D4 offers maximum convenience and eff…" at bounding box center [617, 722] width 487 height 103
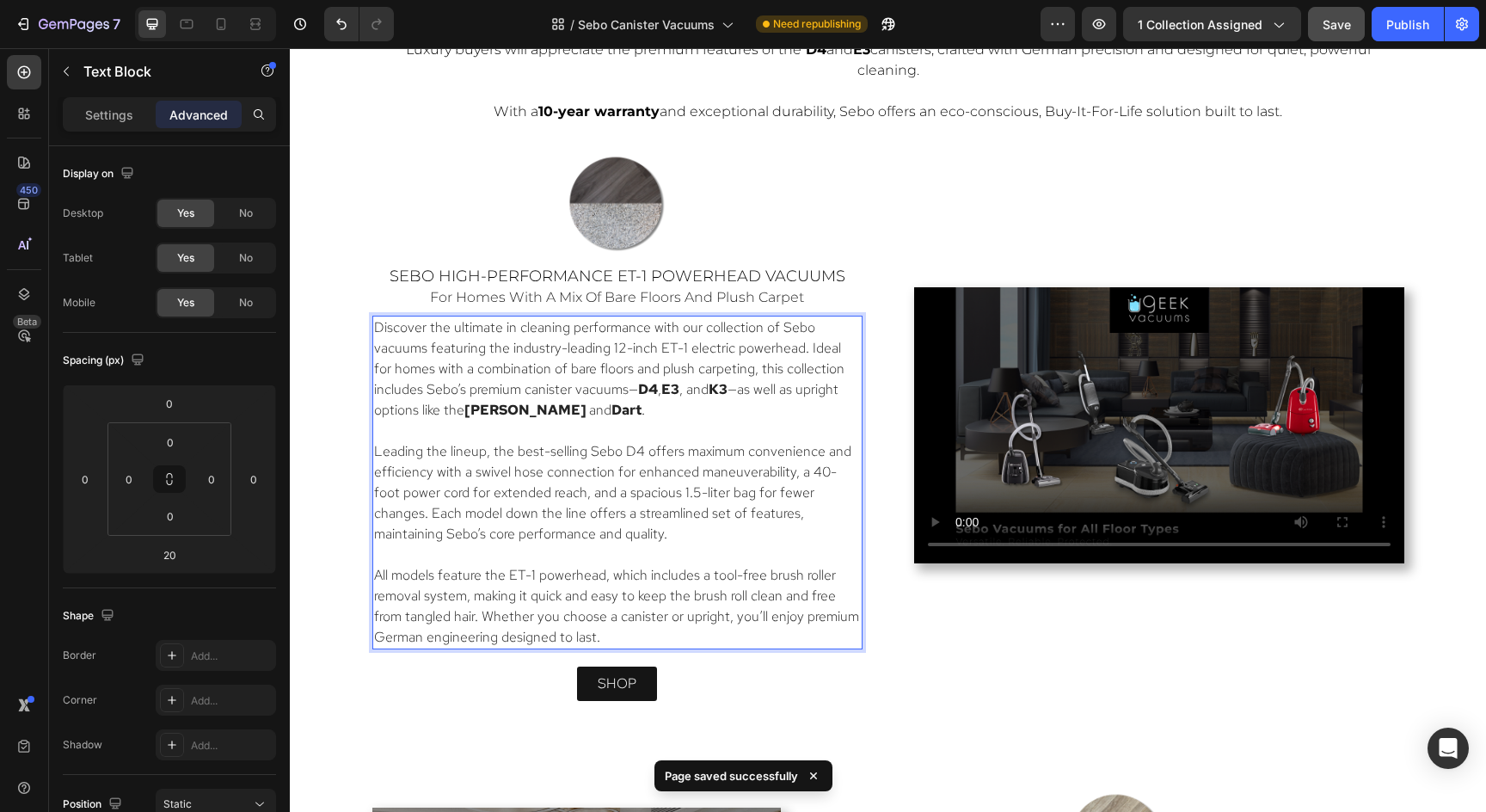
scroll to position [1088, 0]
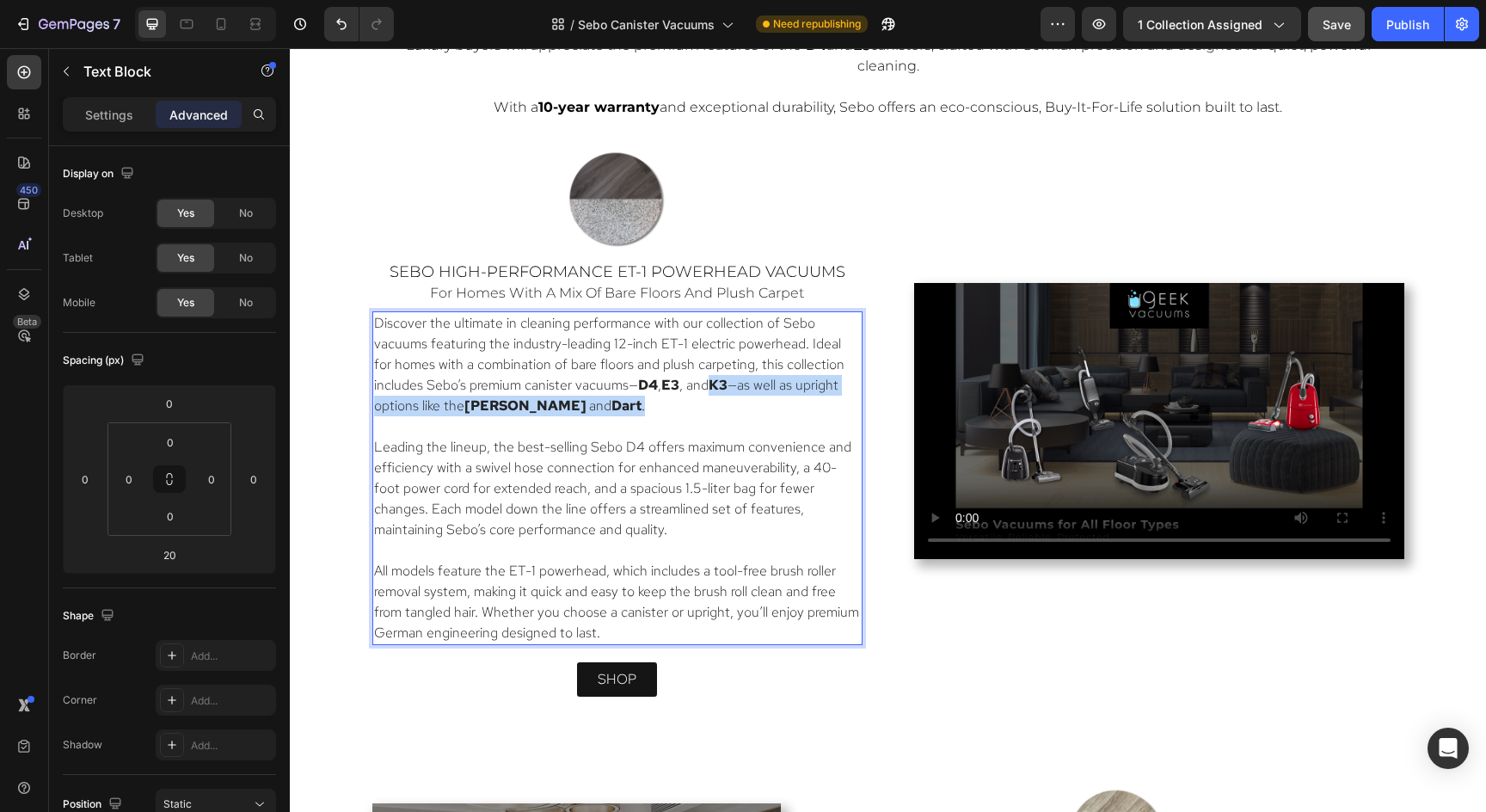
drag, startPoint x: 733, startPoint y: 385, endPoint x: 736, endPoint y: 401, distance: 16.3
click at [736, 401] on p "Discover the ultimate in cleaning performance with our collection of Sebo vacuu…" at bounding box center [617, 364] width 487 height 103
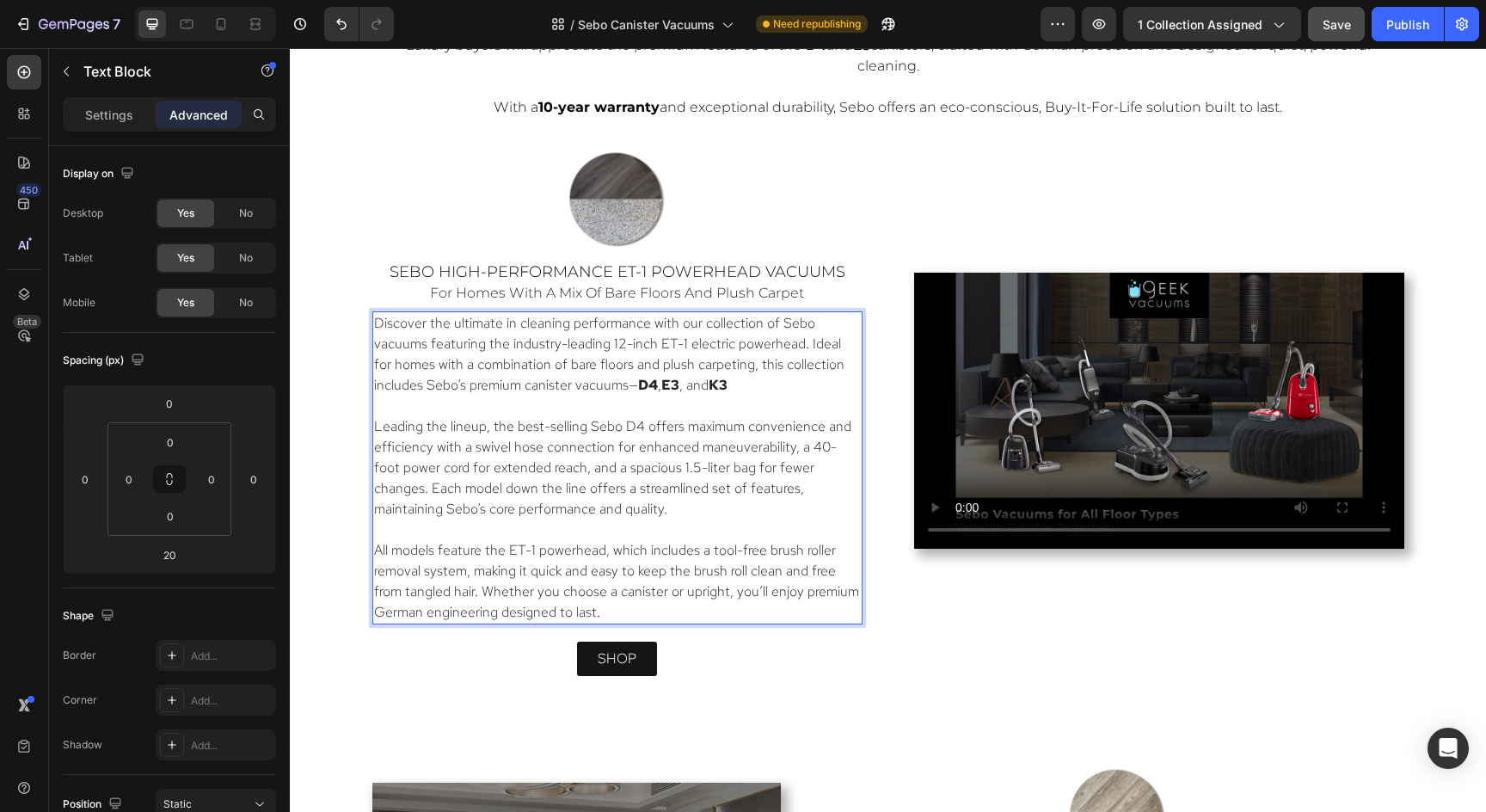
click at [756, 388] on p "Discover the ultimate in cleaning performance with our collection of Sebo vacuu…" at bounding box center [617, 354] width 487 height 82
drag, startPoint x: 759, startPoint y: 386, endPoint x: 638, endPoint y: 386, distance: 121.0
click at [638, 386] on p "Discover the ultimate in cleaning performance with our collection of Sebo vacuu…" at bounding box center [617, 354] width 487 height 82
click at [704, 386] on p "Discover the ultimate in cleaning performance with our collection of Sebo vacuu…" at bounding box center [617, 354] width 487 height 82
click at [740, 390] on p "Discover the ultimate in cleaning performance with our collection of Sebo vacuu…" at bounding box center [617, 354] width 487 height 82
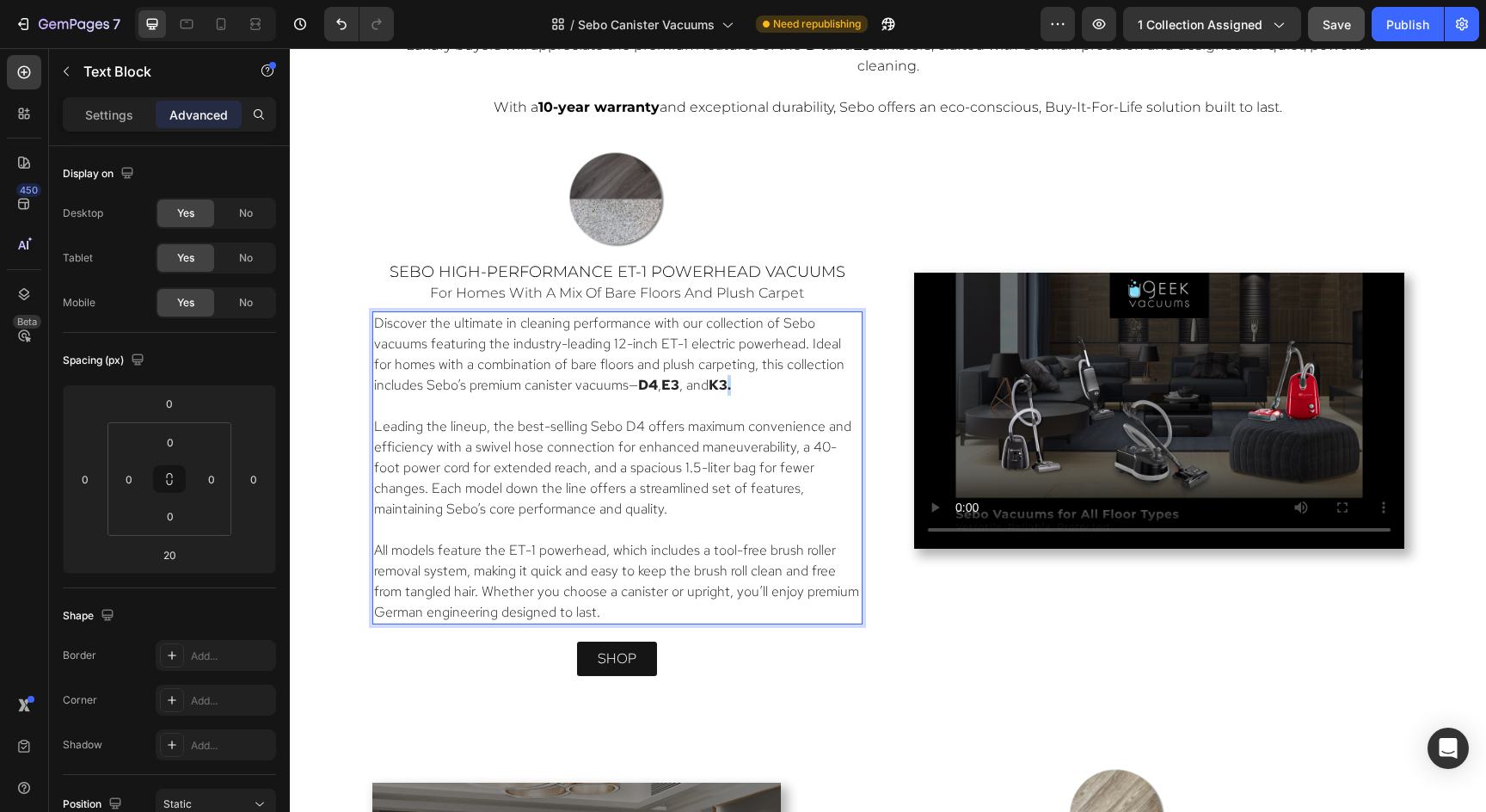
click at [731, 390] on p "Discover the ultimate in cleaning performance with our collection of Sebo vacuu…" at bounding box center [617, 354] width 487 height 82
click at [731, 390] on strong "." at bounding box center [730, 385] width 4 height 18
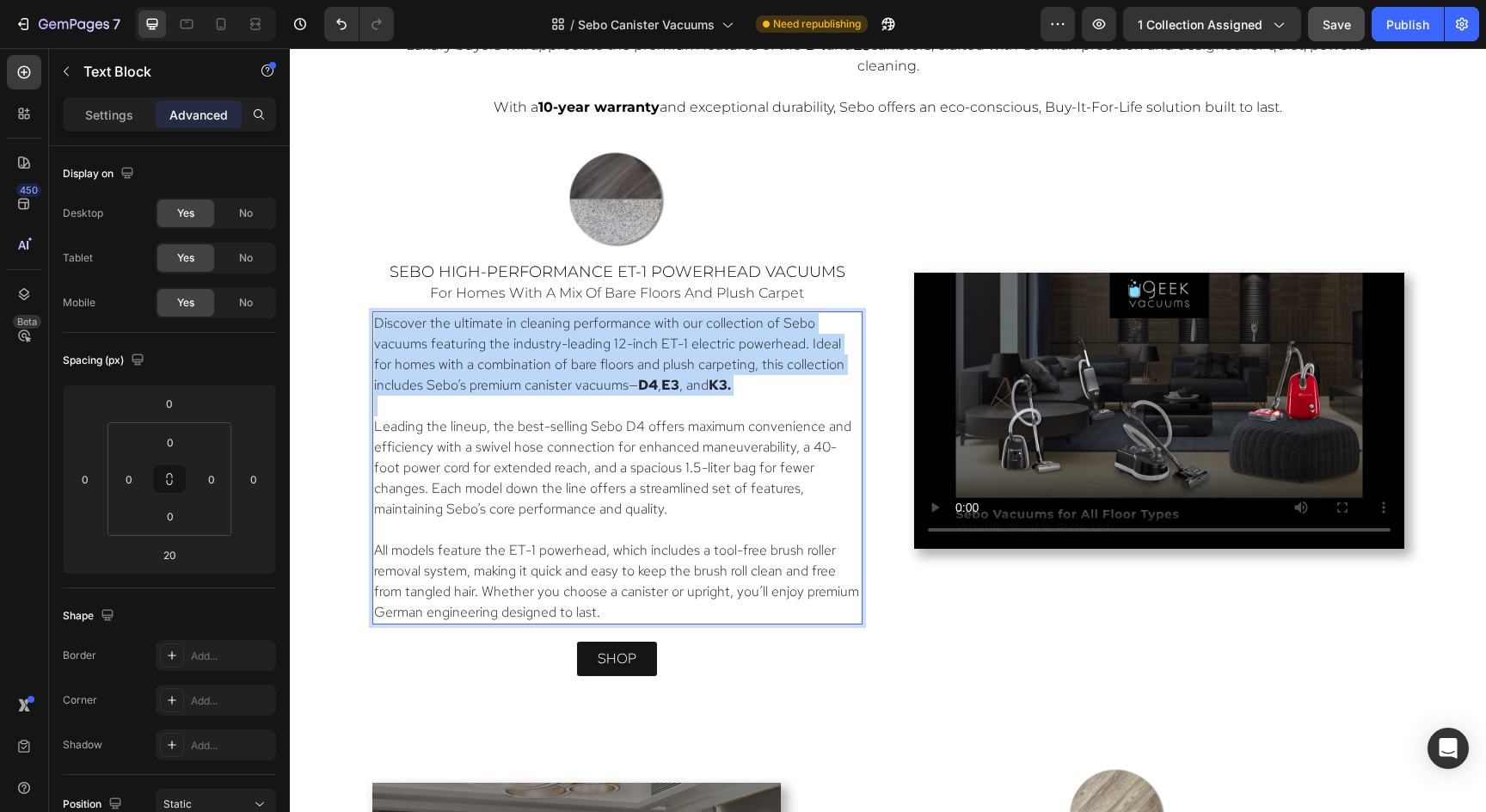
click at [731, 390] on strong "." at bounding box center [730, 385] width 4 height 18
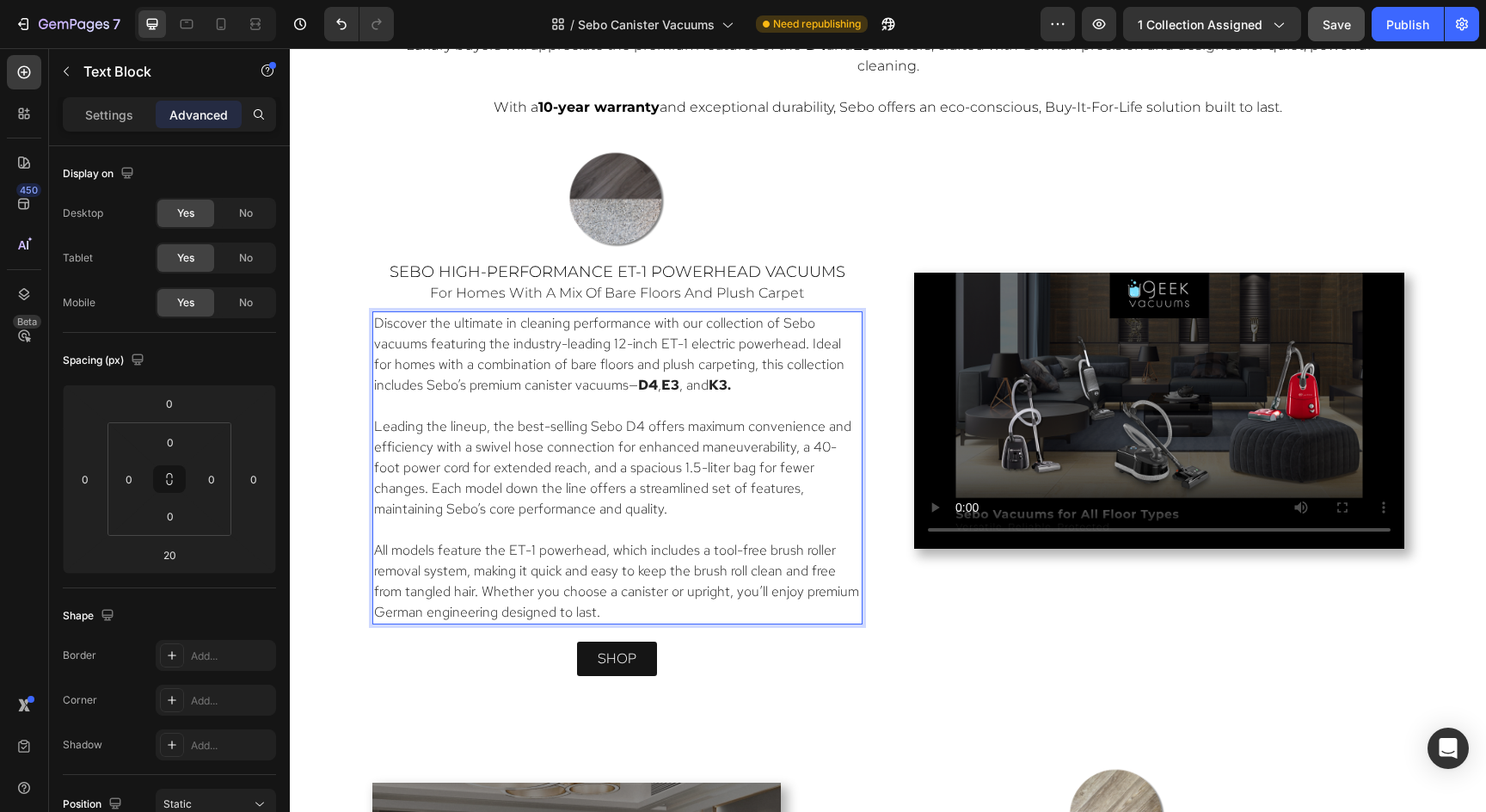
click at [731, 390] on strong "." at bounding box center [730, 385] width 4 height 18
click at [749, 391] on p "Discover the ultimate in cleaning performance with our collection of Sebo vacuu…" at bounding box center [617, 354] width 487 height 82
click at [1348, 28] on span "Save" at bounding box center [1337, 24] width 28 height 14
click at [1414, 15] on div "Publish" at bounding box center [1407, 24] width 43 height 18
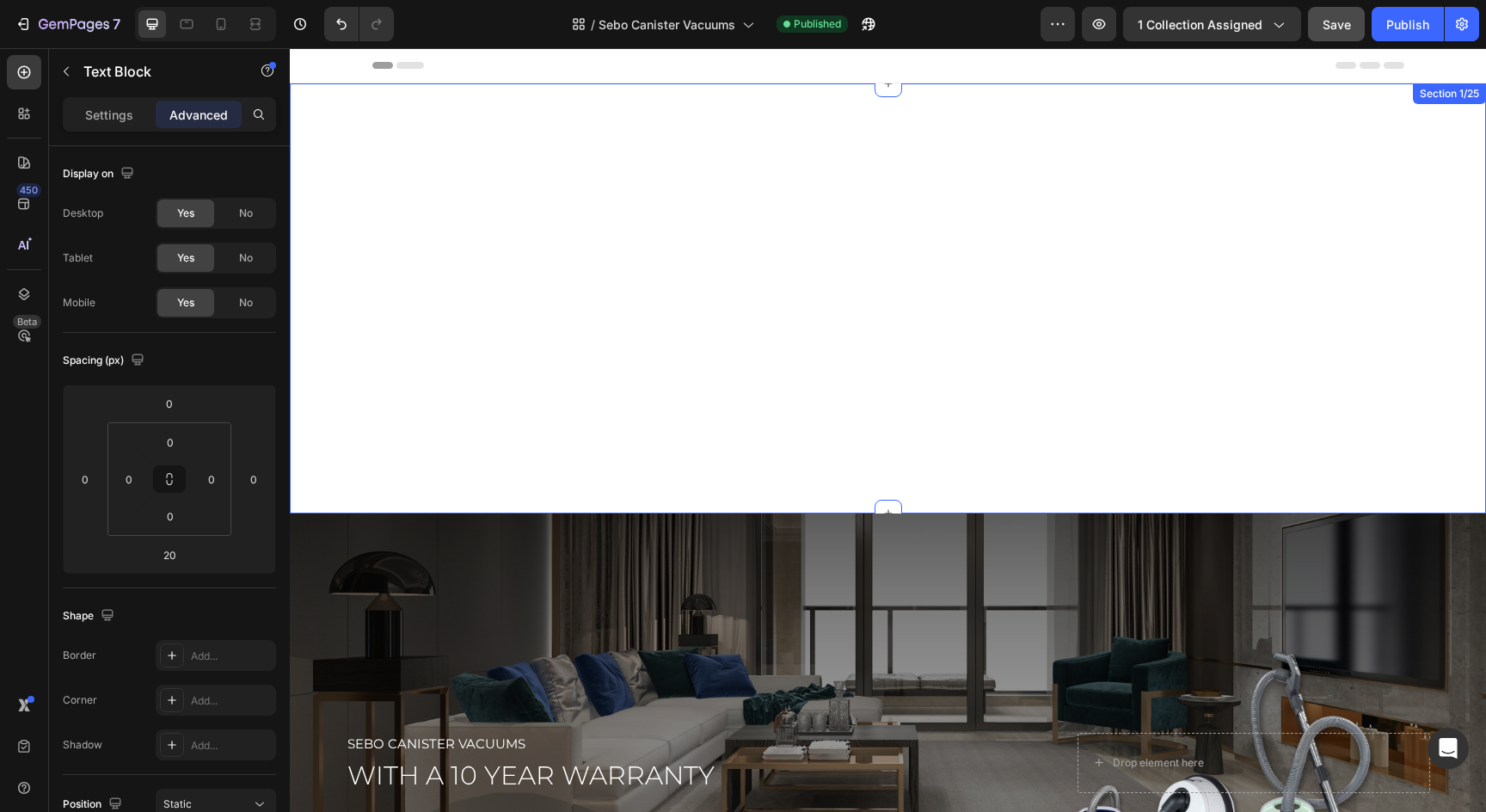
scroll to position [0, 0]
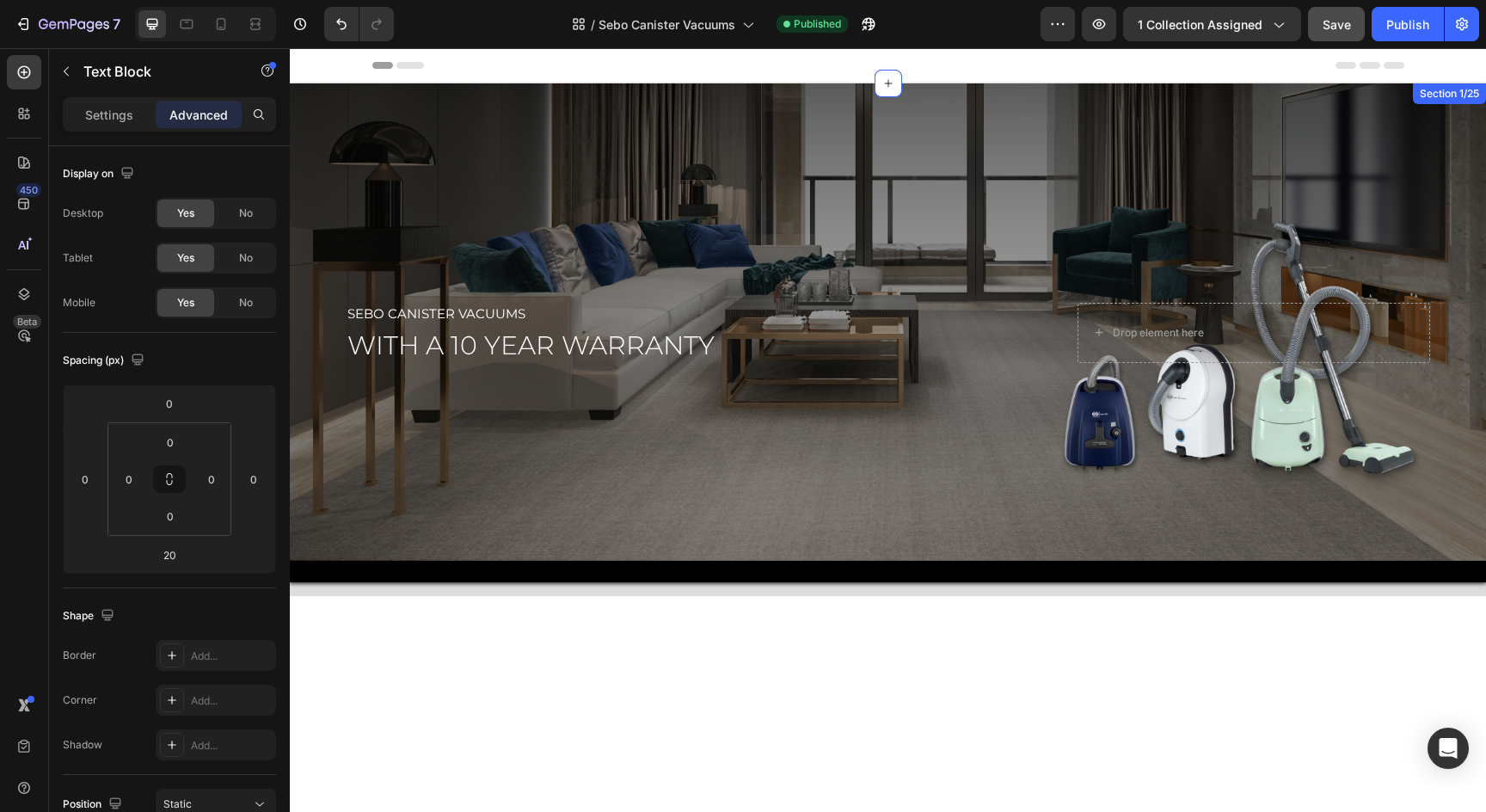
click at [966, 347] on h2 "with a 10 year warranty" at bounding box center [698, 346] width 705 height 34
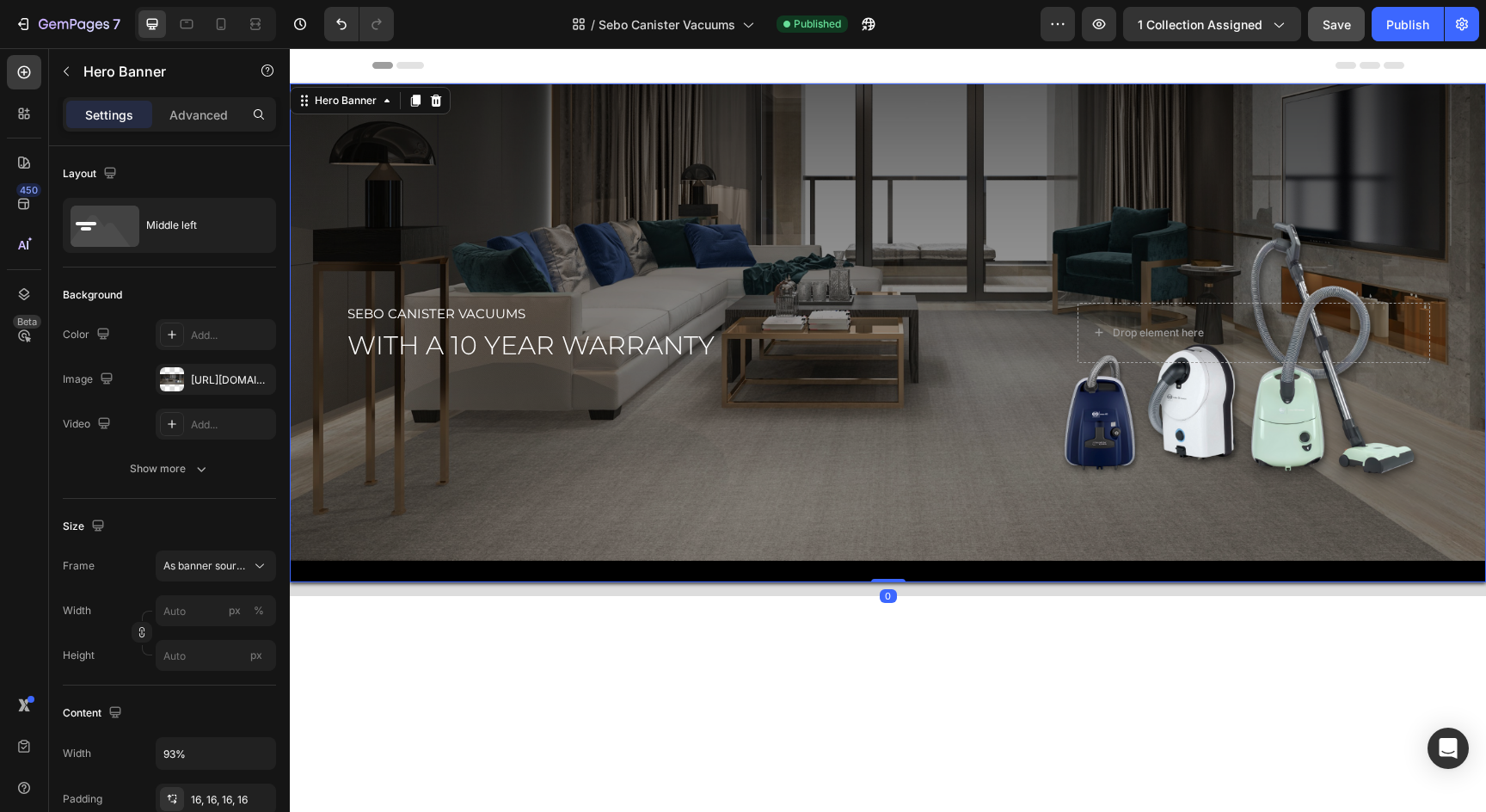
click at [938, 109] on div "Overlay" at bounding box center [888, 332] width 1196 height 499
click at [163, 470] on div "Show more" at bounding box center [169, 468] width 80 height 17
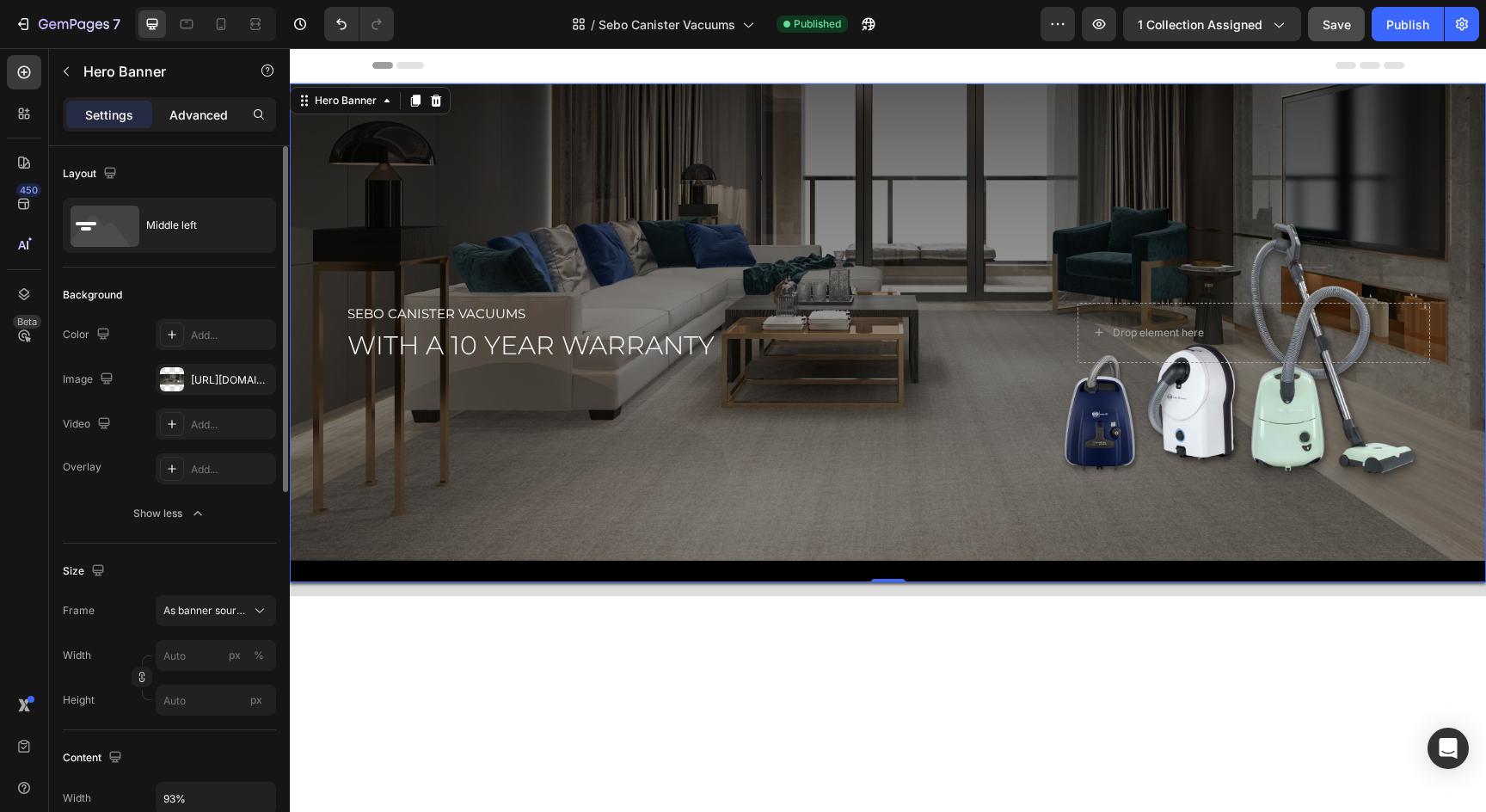
click at [203, 113] on p "Advanced" at bounding box center [199, 114] width 59 height 18
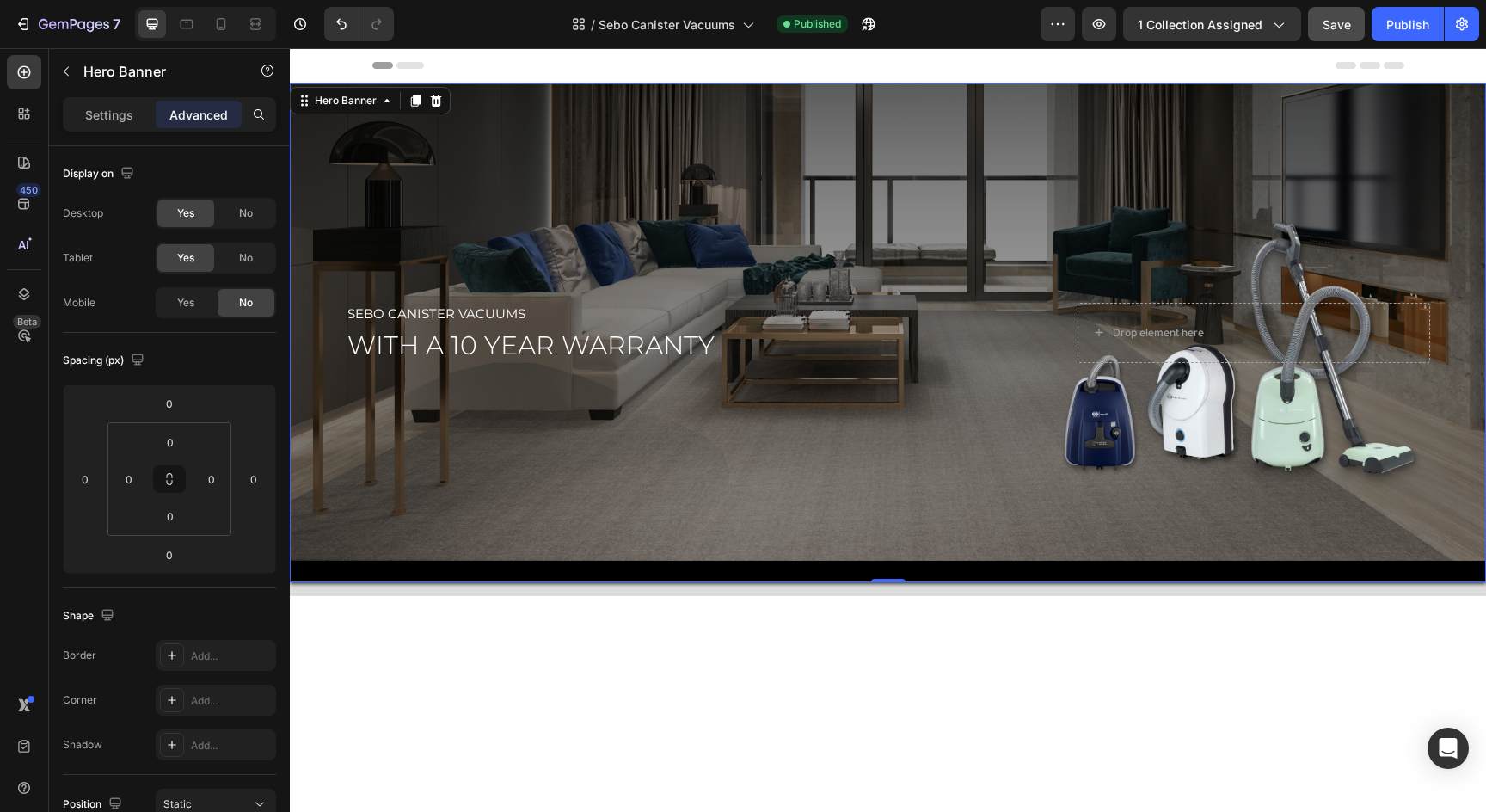
click at [540, 557] on div "Overlay" at bounding box center [888, 332] width 1196 height 499
click at [87, 110] on p "Settings" at bounding box center [109, 114] width 48 height 18
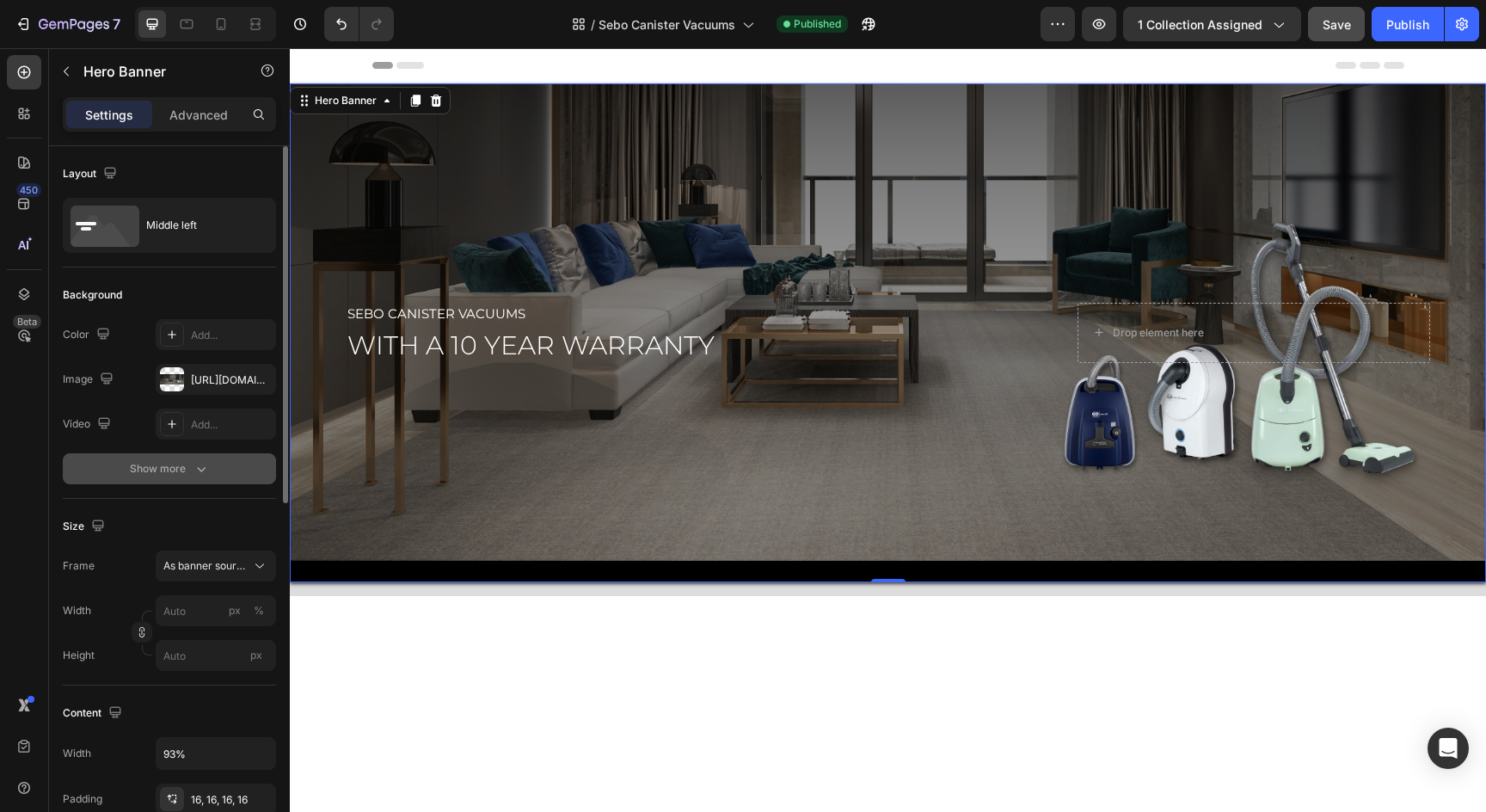
click at [169, 456] on button "Show more" at bounding box center [169, 468] width 214 height 31
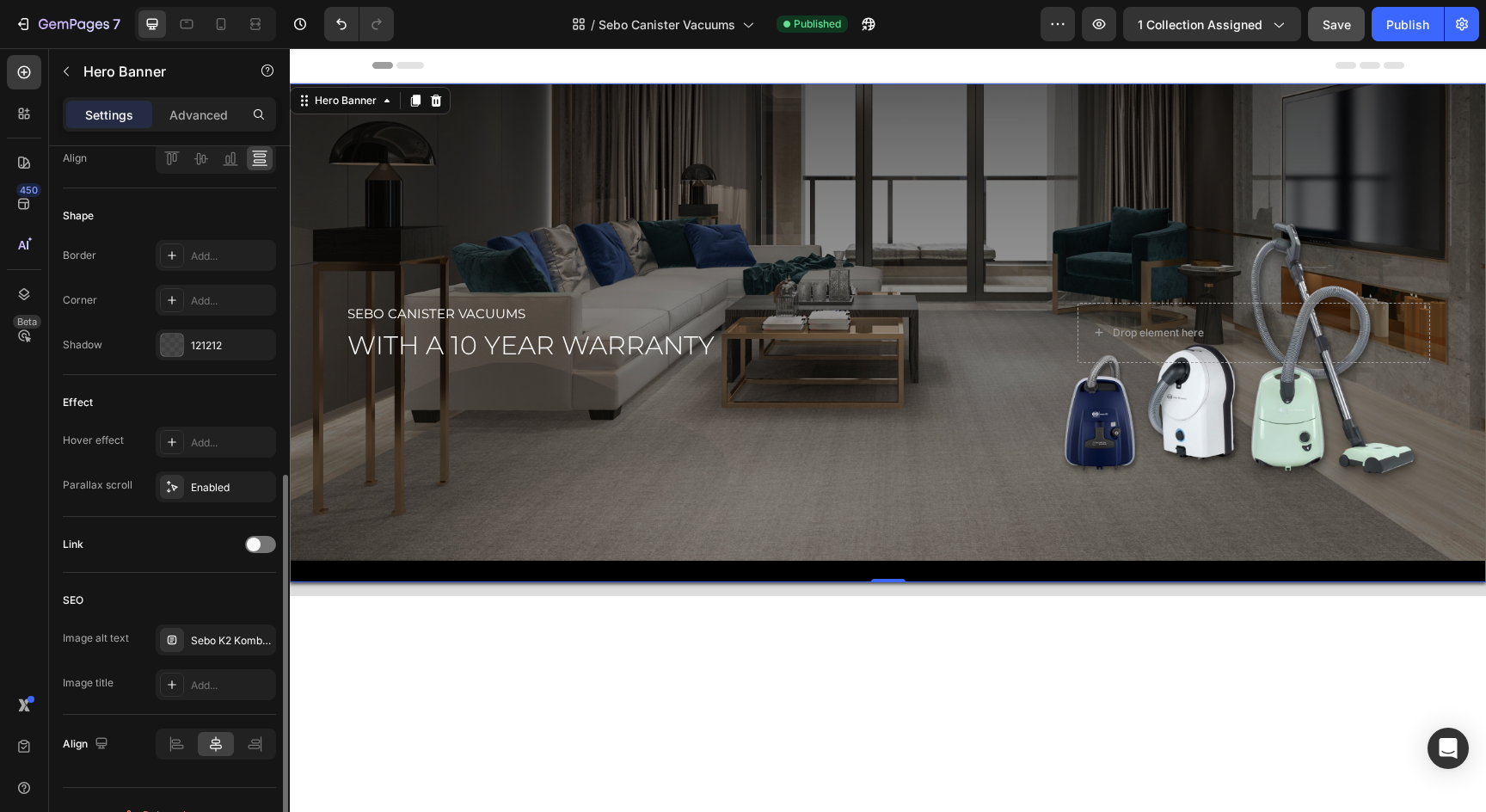
scroll to position [760, 0]
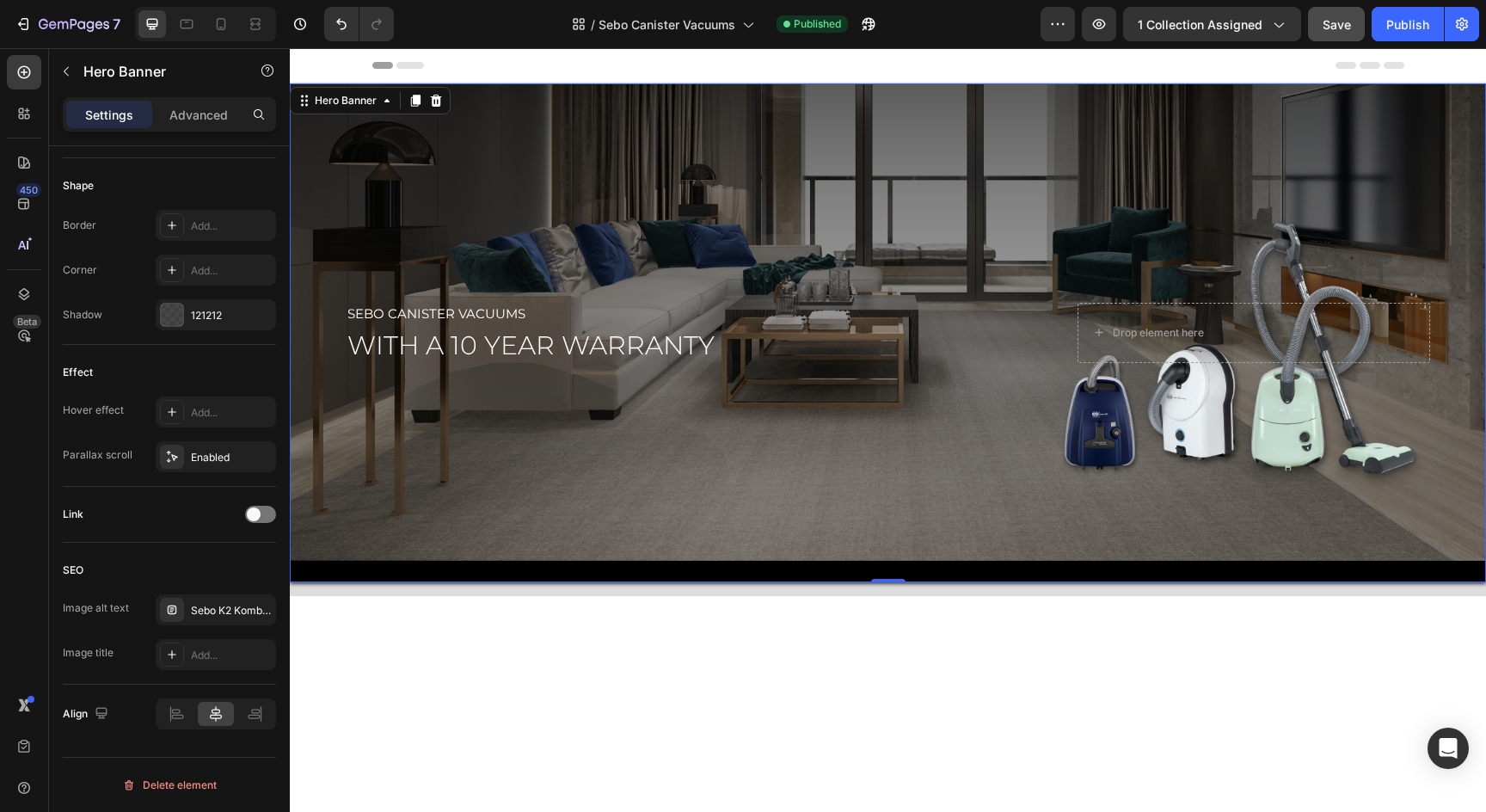
click at [394, 572] on div "Overlay" at bounding box center [888, 332] width 1196 height 499
click at [887, 502] on div "Overlay" at bounding box center [888, 332] width 1196 height 499
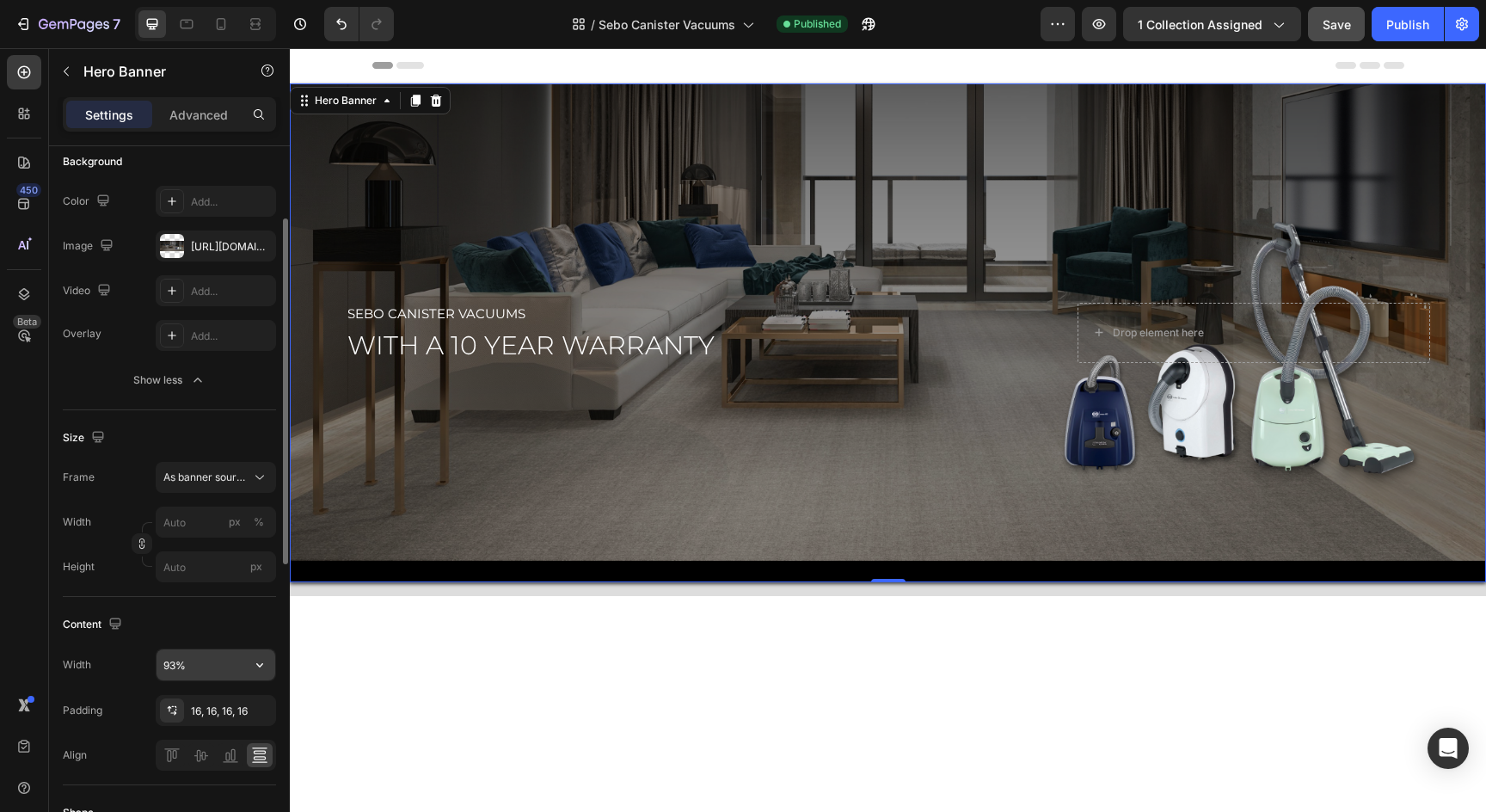
scroll to position [0, 0]
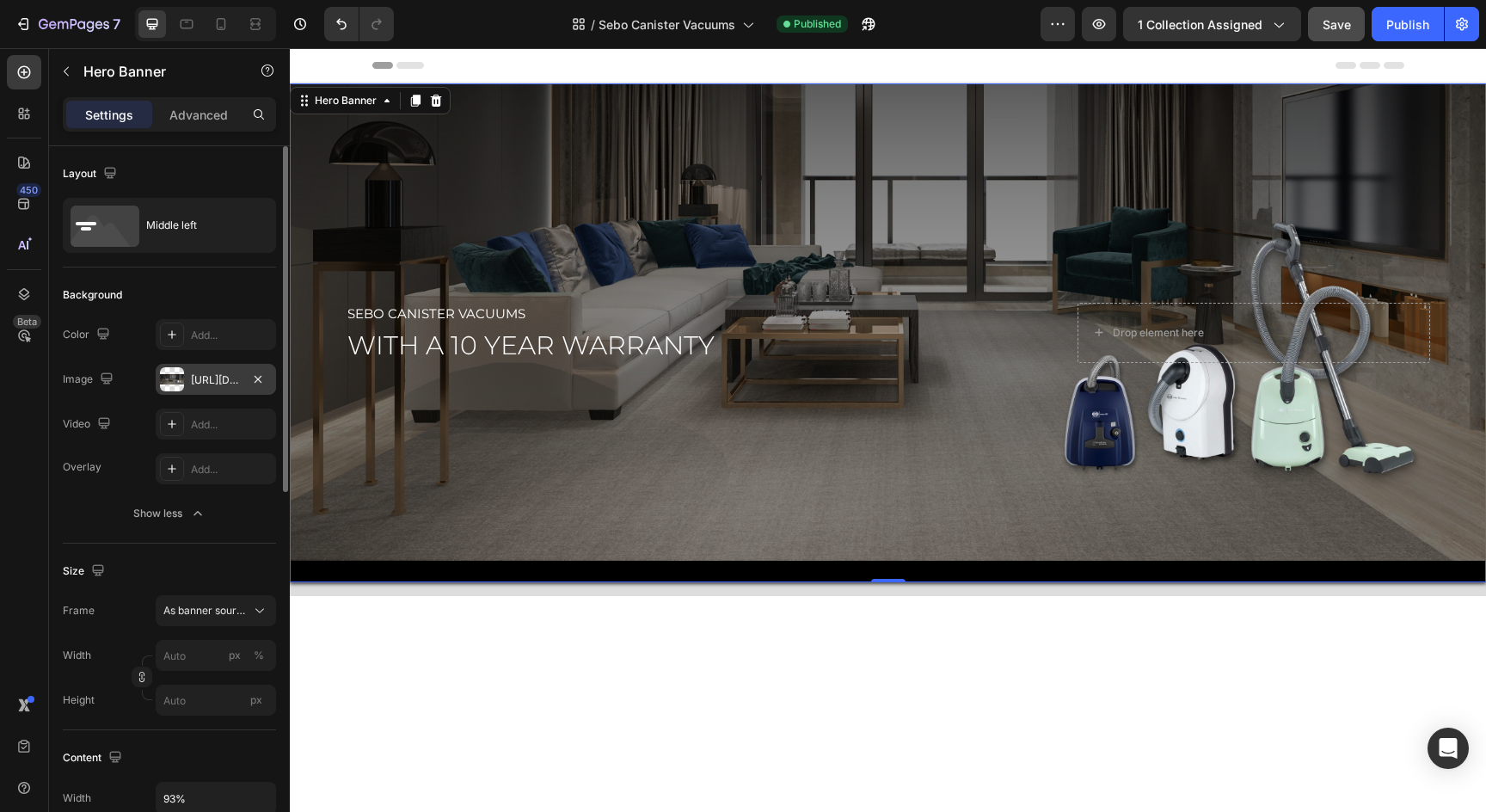
click at [215, 376] on div "https://cdn.shopify.com/s/files/1/0572/6011/4114/files/Sebo_Canister_Hero-3.png…" at bounding box center [215, 379] width 50 height 15
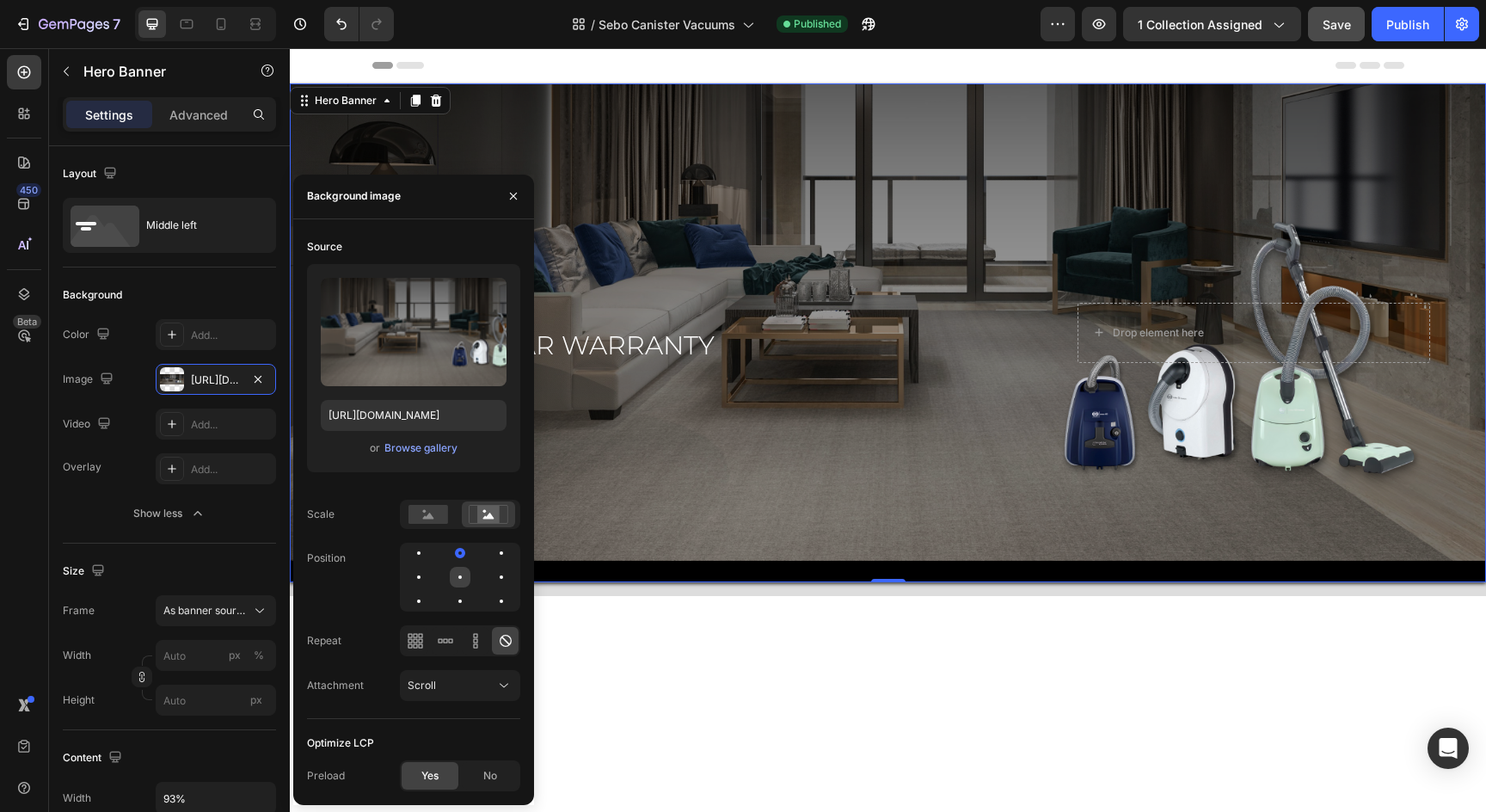
click at [462, 576] on div at bounding box center [459, 576] width 20 height 20
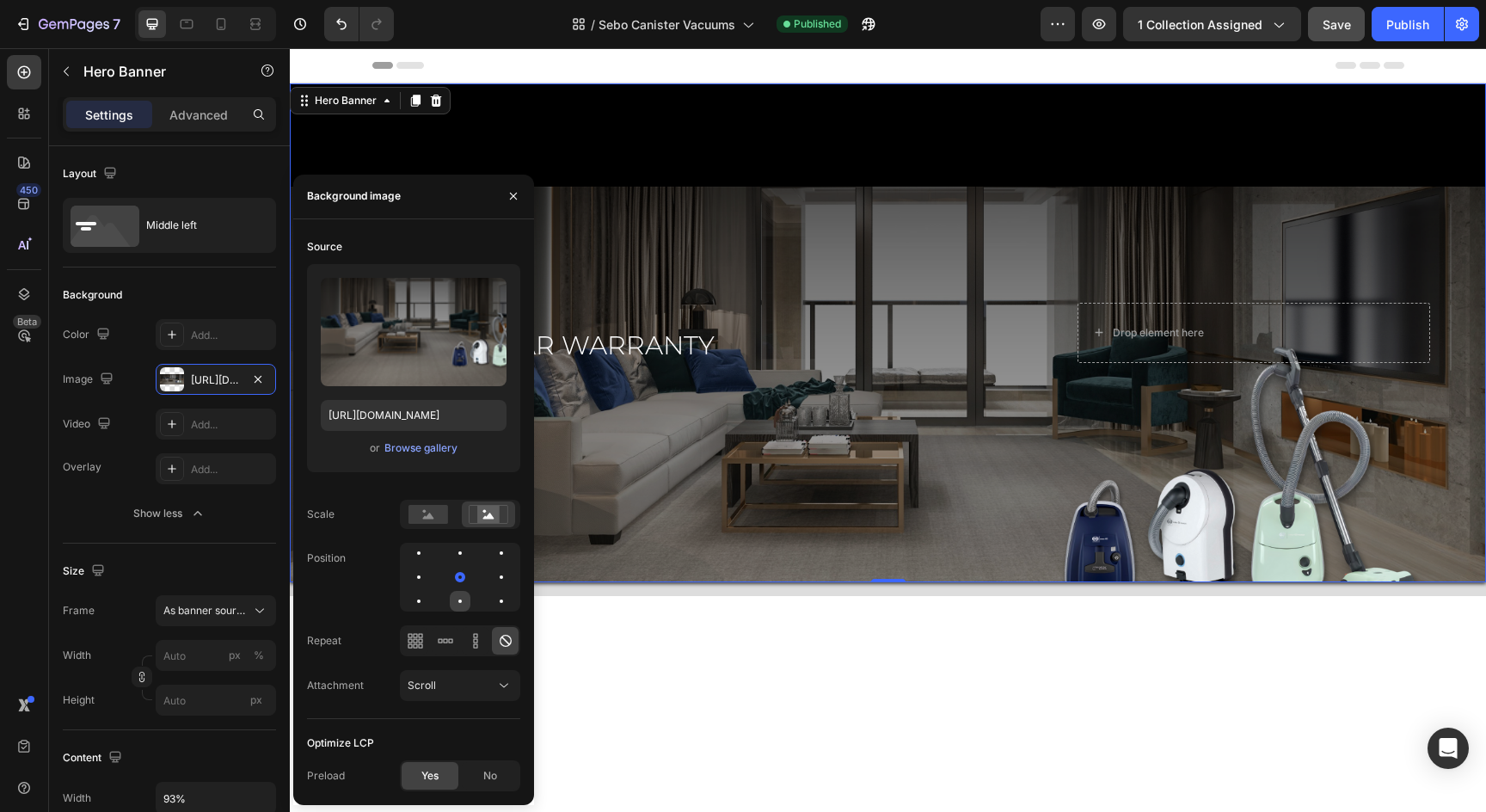
click at [462, 604] on div at bounding box center [459, 600] width 20 height 20
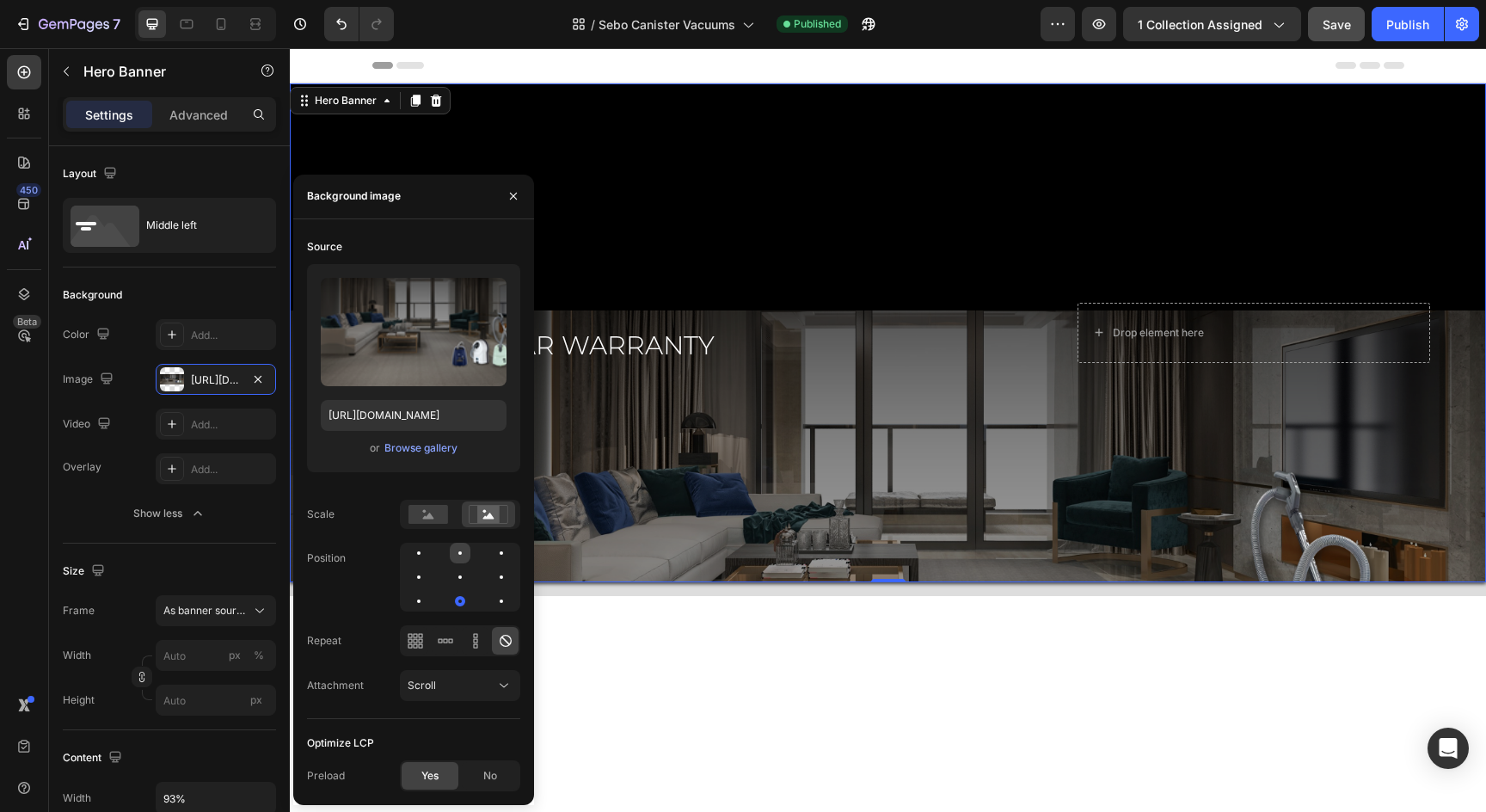
click at [457, 551] on div at bounding box center [459, 552] width 20 height 20
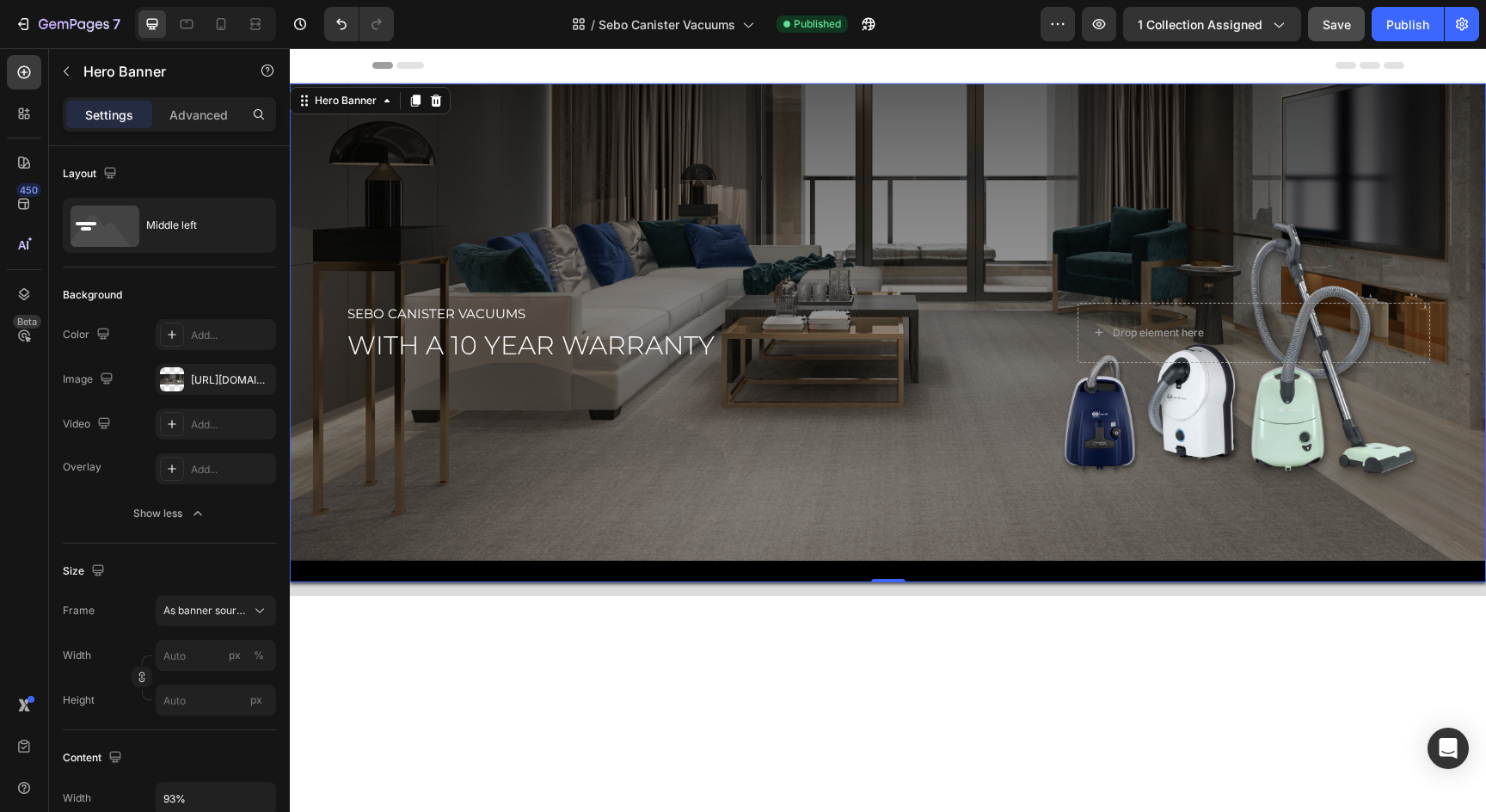
click at [891, 459] on div "Overlay" at bounding box center [888, 332] width 1196 height 499
click at [671, 589] on div "sebo Canister Vacuums Text Block with a 10 year warranty Heading Drop element h…" at bounding box center [888, 340] width 1196 height 512
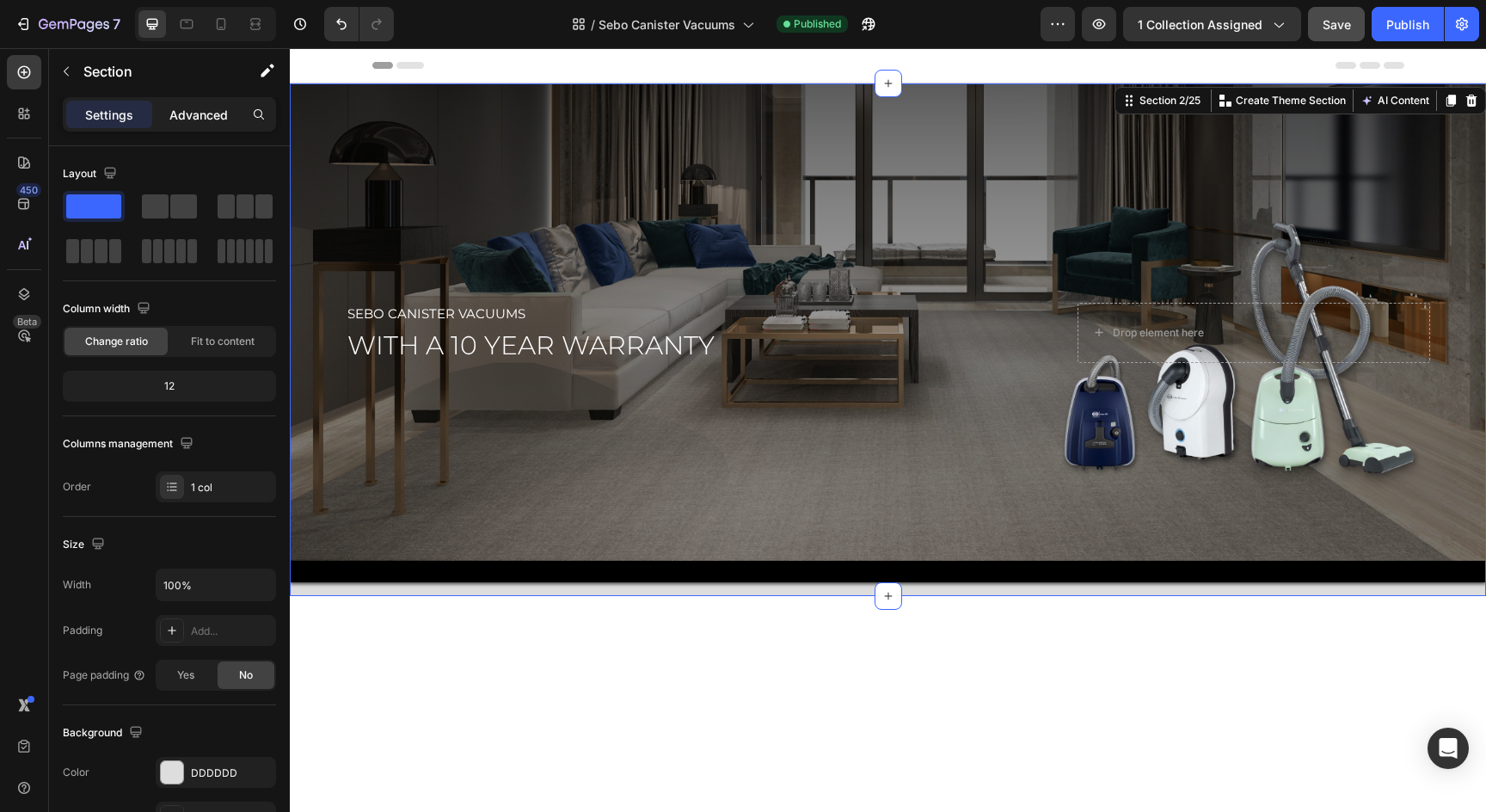
click at [199, 111] on p "Advanced" at bounding box center [199, 114] width 59 height 18
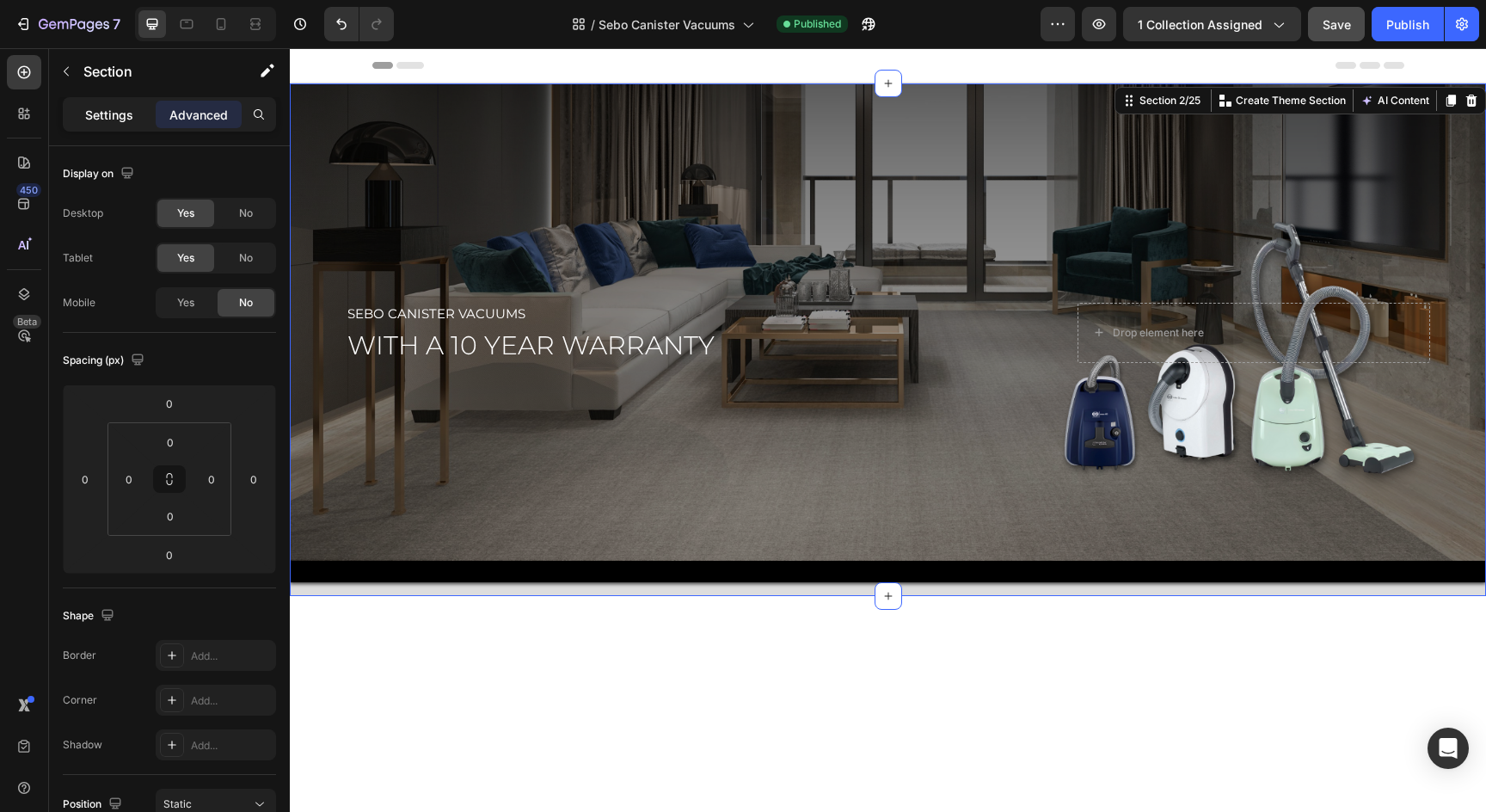
click at [105, 113] on p "Settings" at bounding box center [109, 114] width 48 height 18
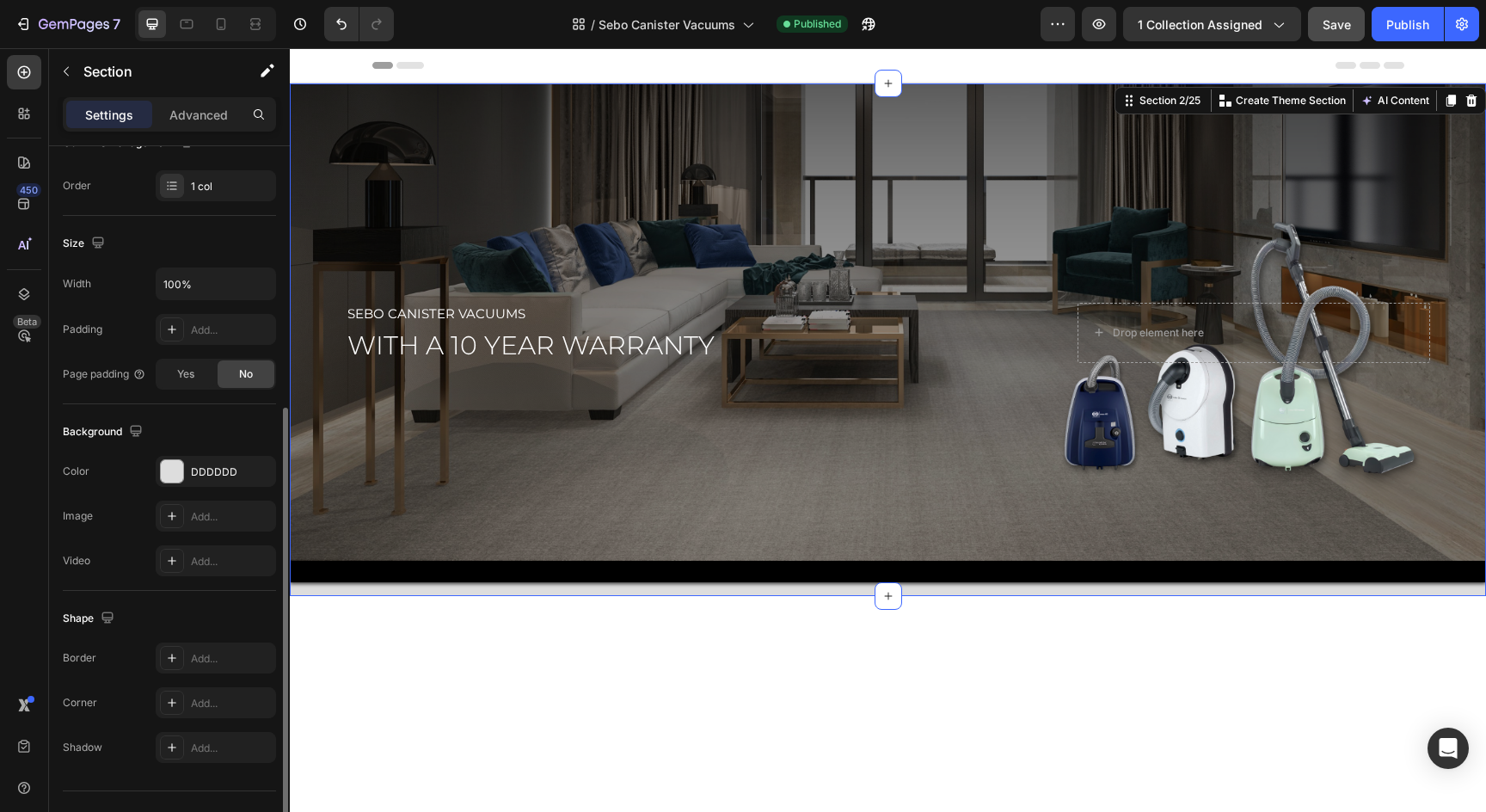
scroll to position [334, 0]
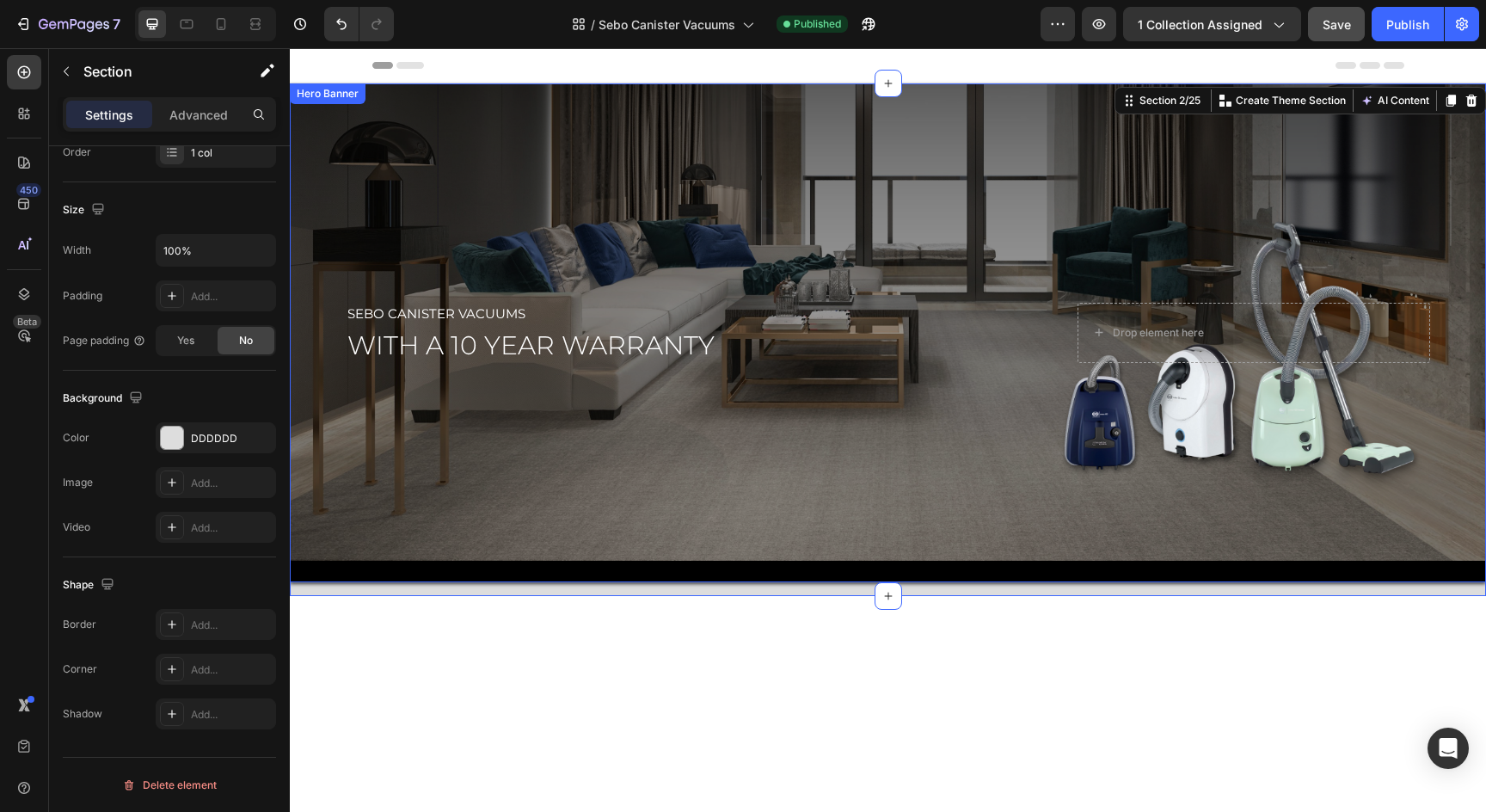
click at [531, 474] on div "Overlay" at bounding box center [888, 332] width 1196 height 499
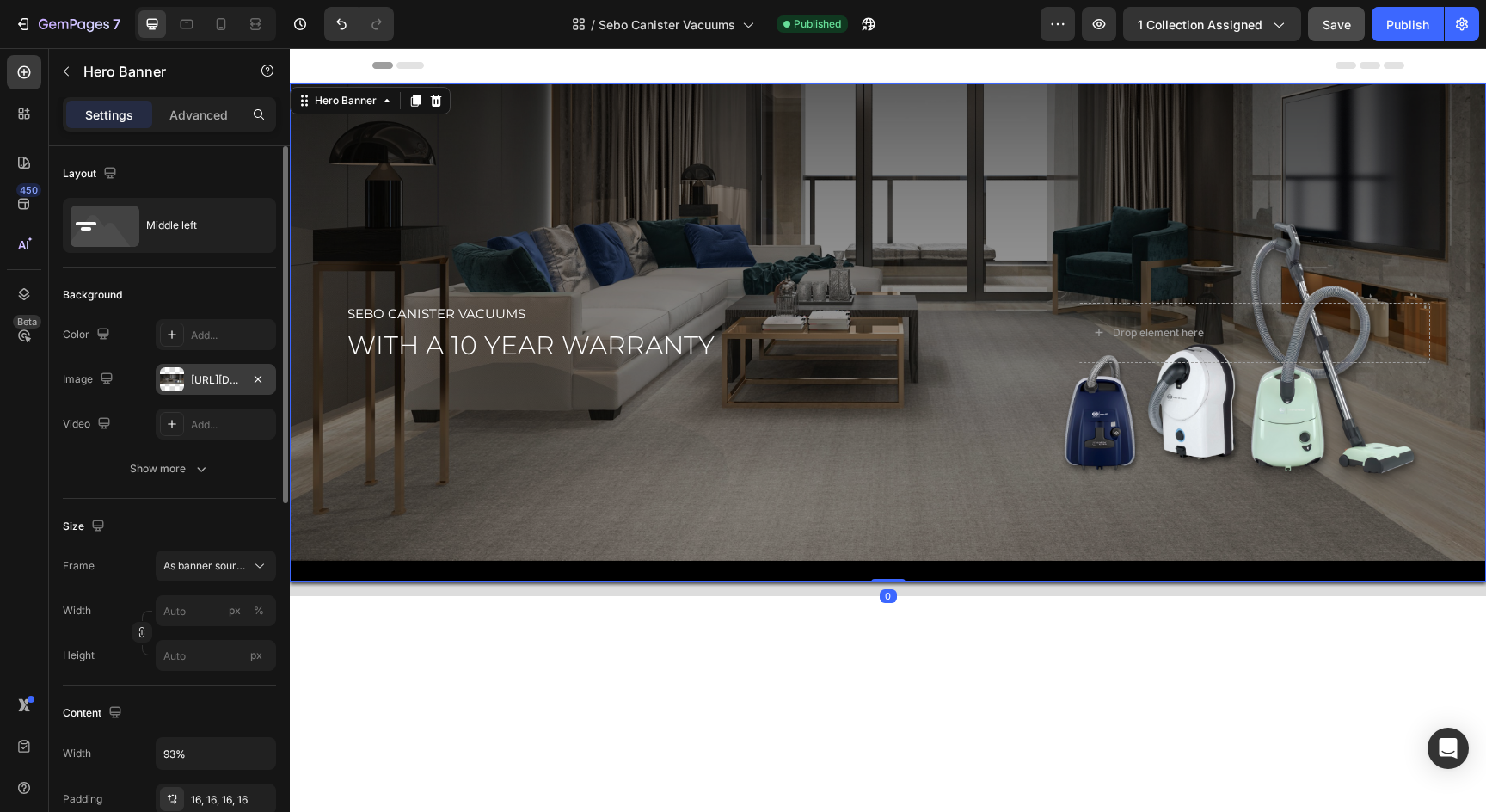
click at [209, 372] on div "https://cdn.shopify.com/s/files/1/0572/6011/4114/files/Sebo_Canister_Hero-3.png…" at bounding box center [215, 379] width 50 height 15
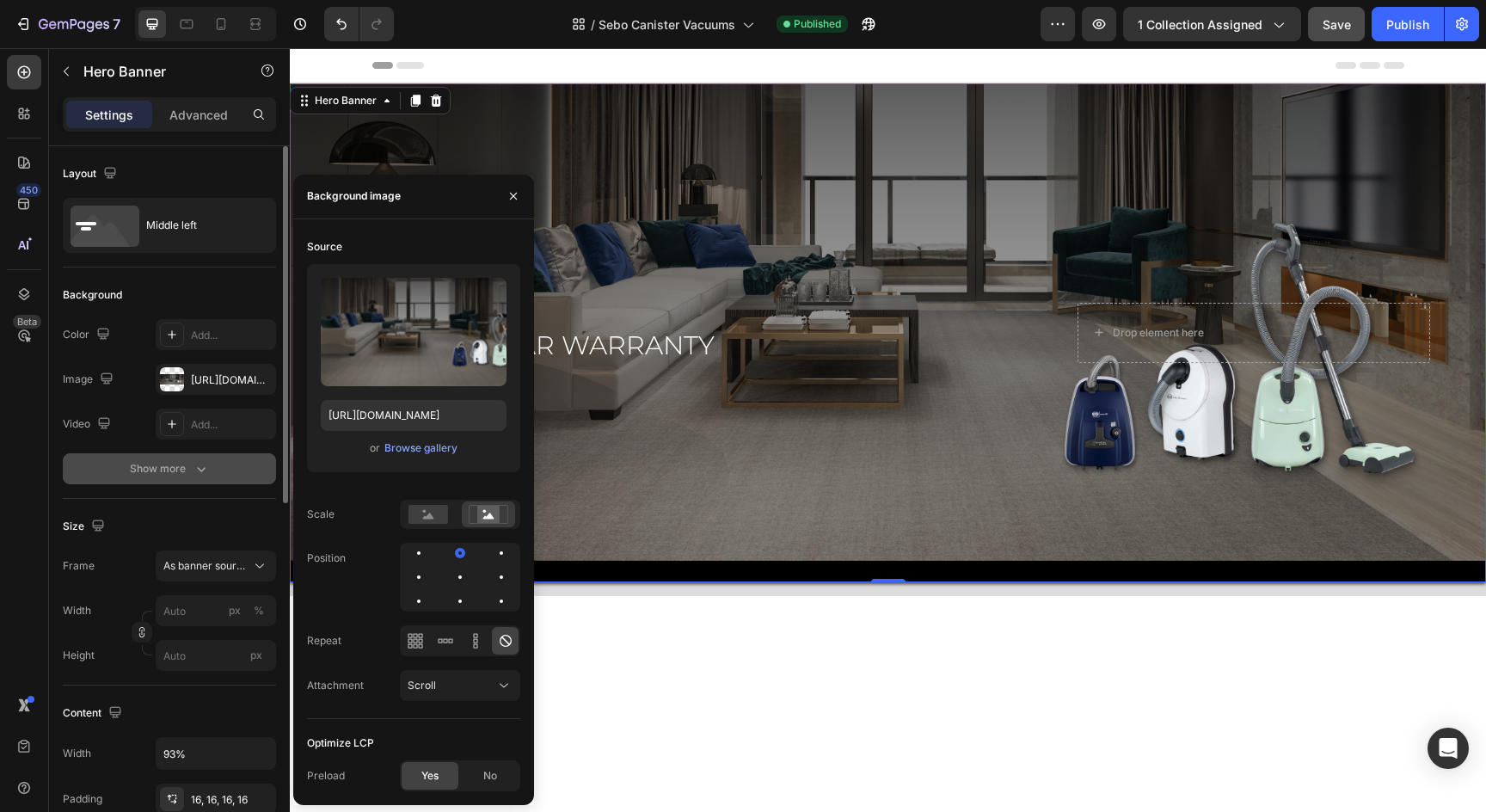
click at [207, 474] on icon "button" at bounding box center [200, 468] width 17 height 17
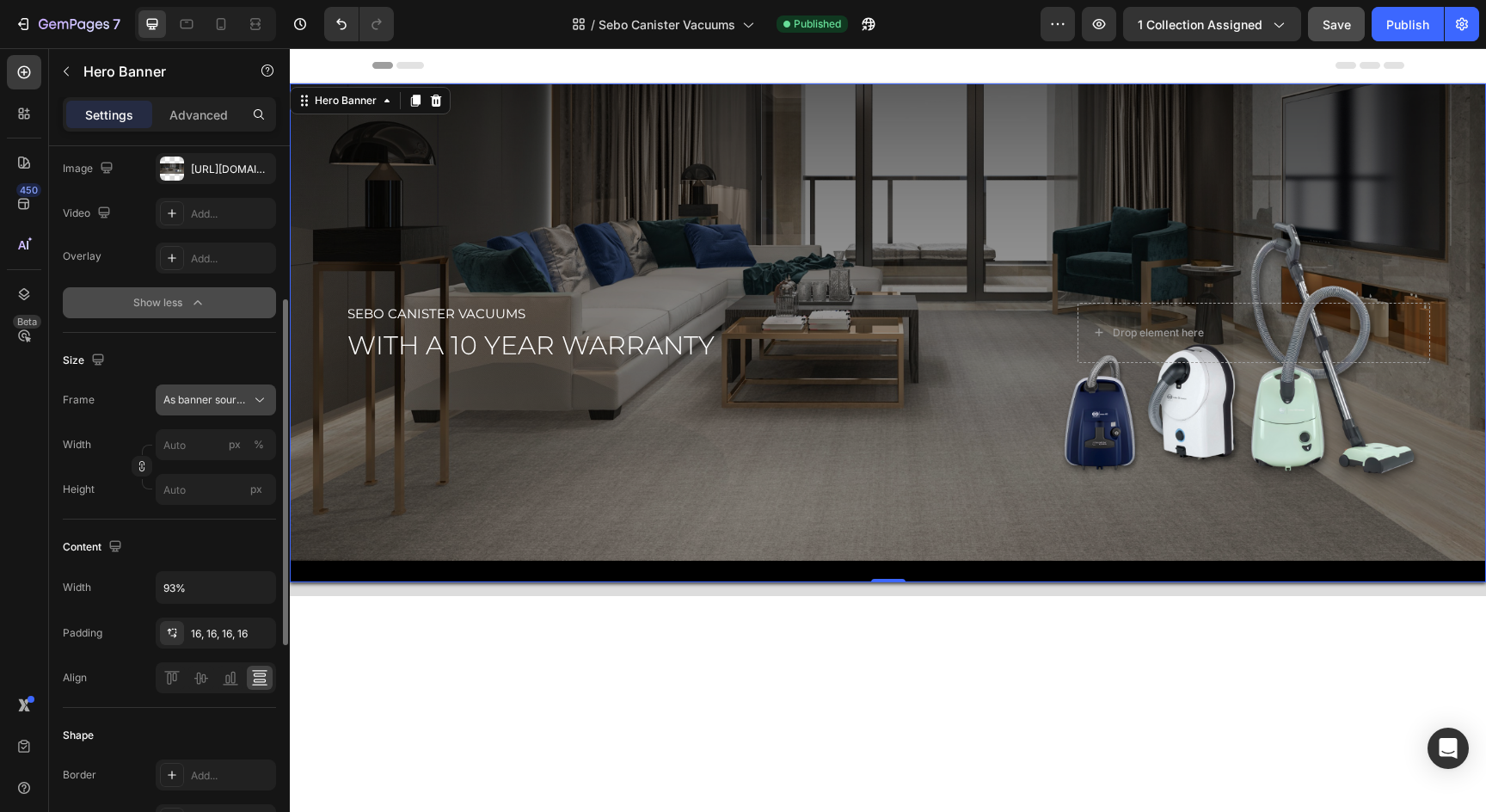
scroll to position [259, 0]
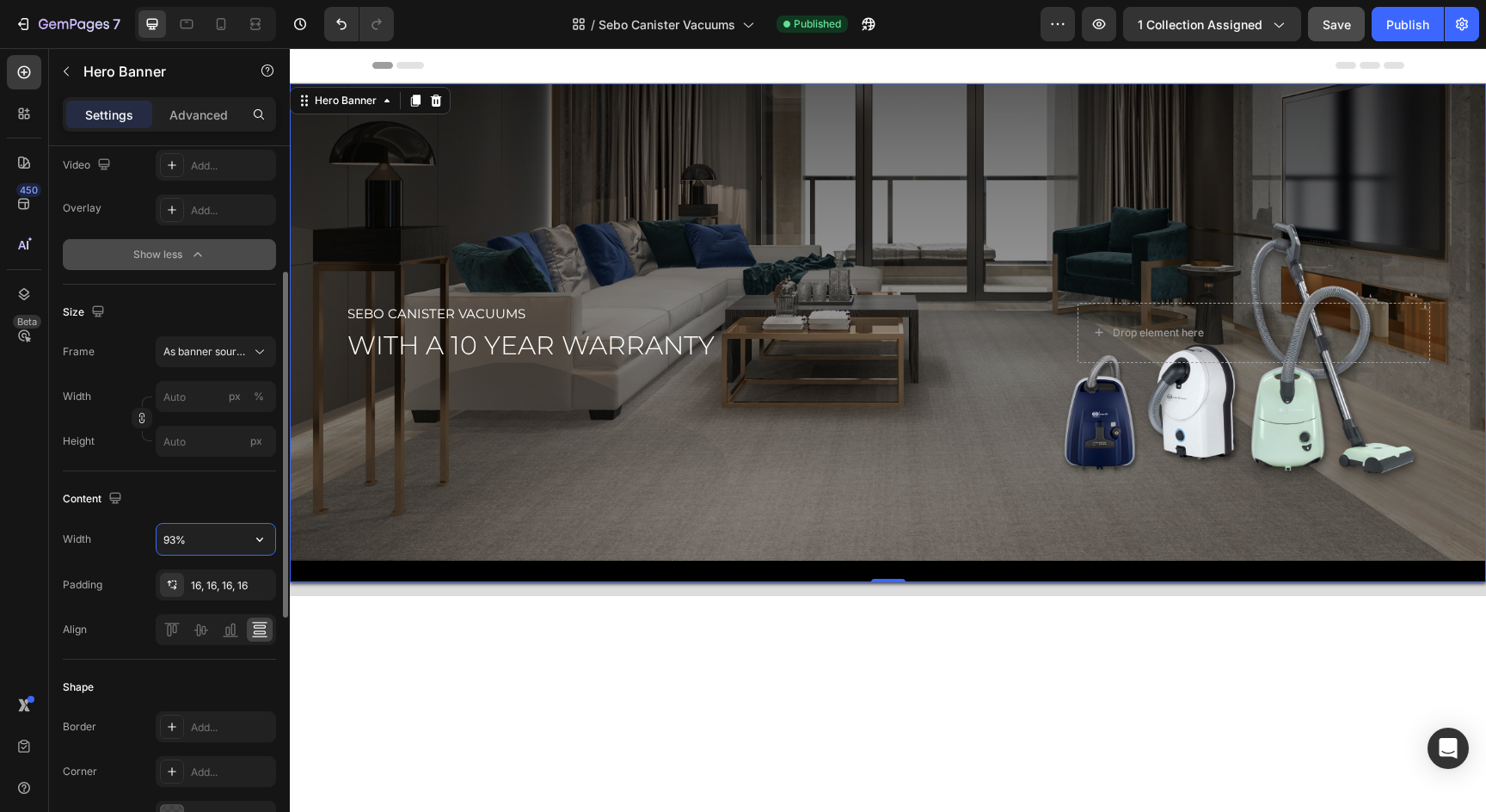
click at [201, 536] on input "93%" at bounding box center [216, 539] width 119 height 31
click at [265, 535] on icon "button" at bounding box center [259, 538] width 17 height 17
click at [197, 510] on div "Content" at bounding box center [169, 498] width 214 height 27
click at [215, 583] on div "16, 16, 16, 16" at bounding box center [215, 585] width 50 height 15
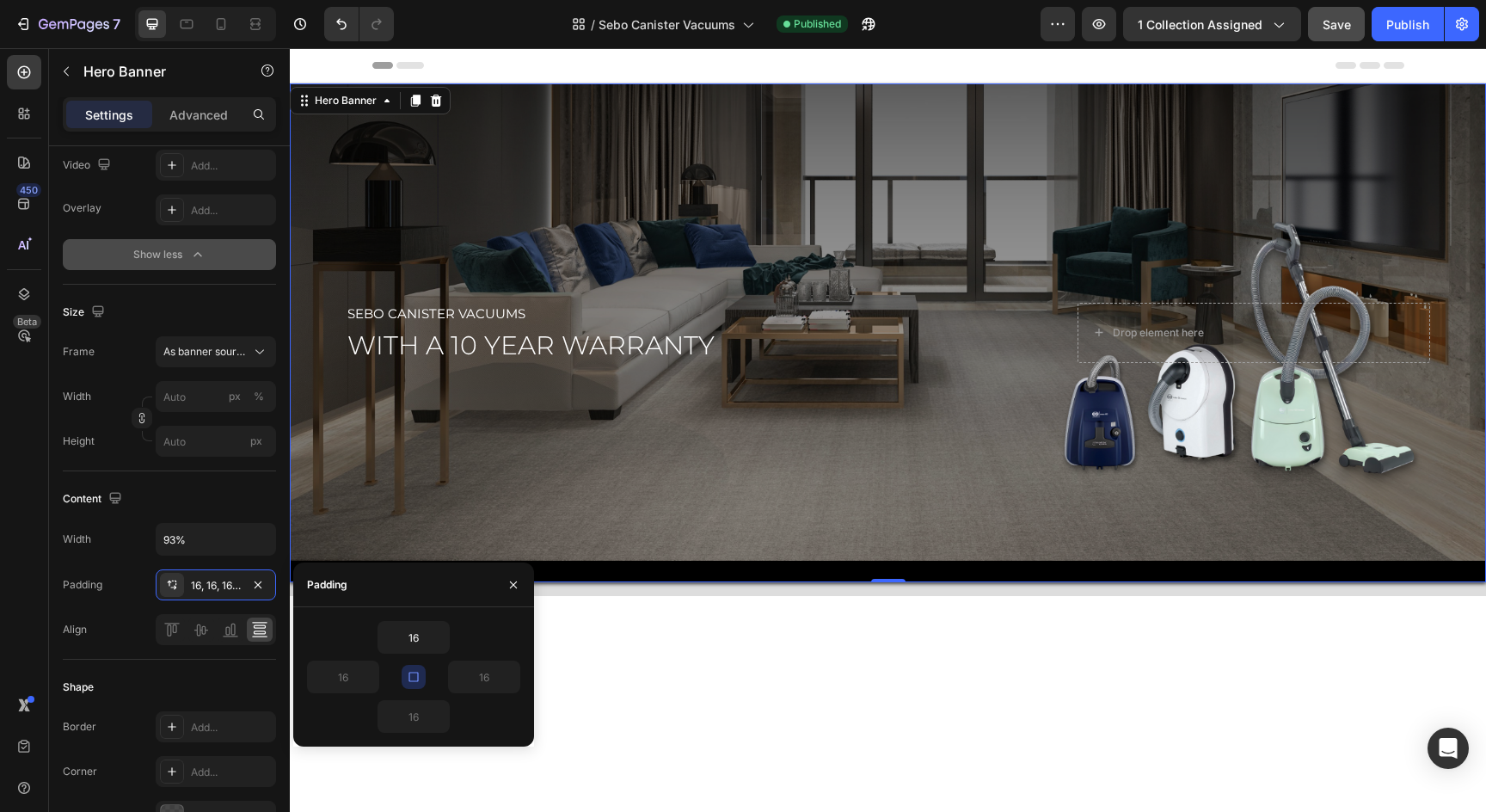
click at [414, 676] on icon "button" at bounding box center [414, 677] width 14 height 14
click at [414, 716] on input "16" at bounding box center [414, 715] width 71 height 31
type input "16"
click at [511, 583] on icon "button" at bounding box center [513, 585] width 14 height 14
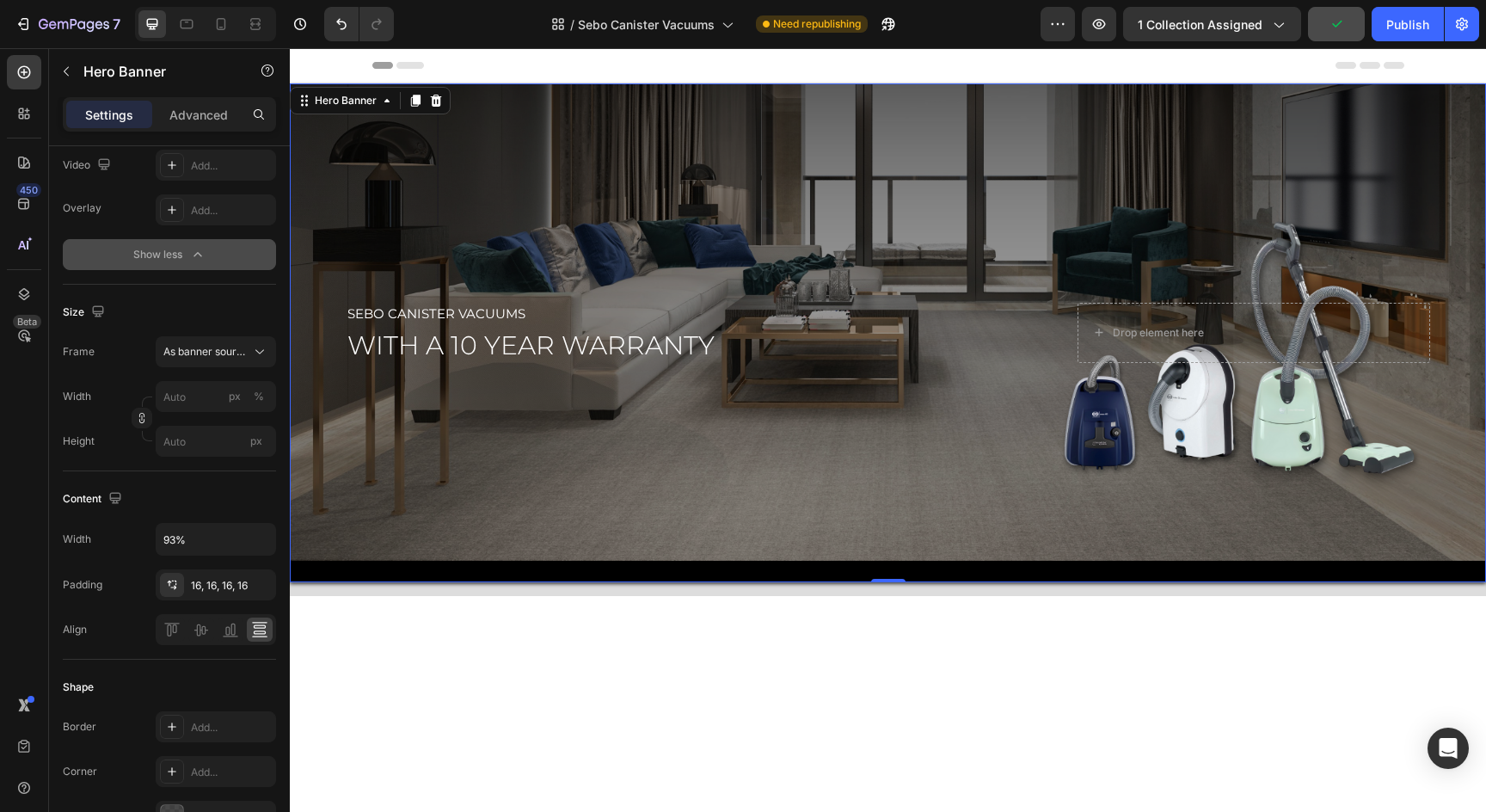
click at [912, 499] on div "Overlay" at bounding box center [888, 332] width 1196 height 499
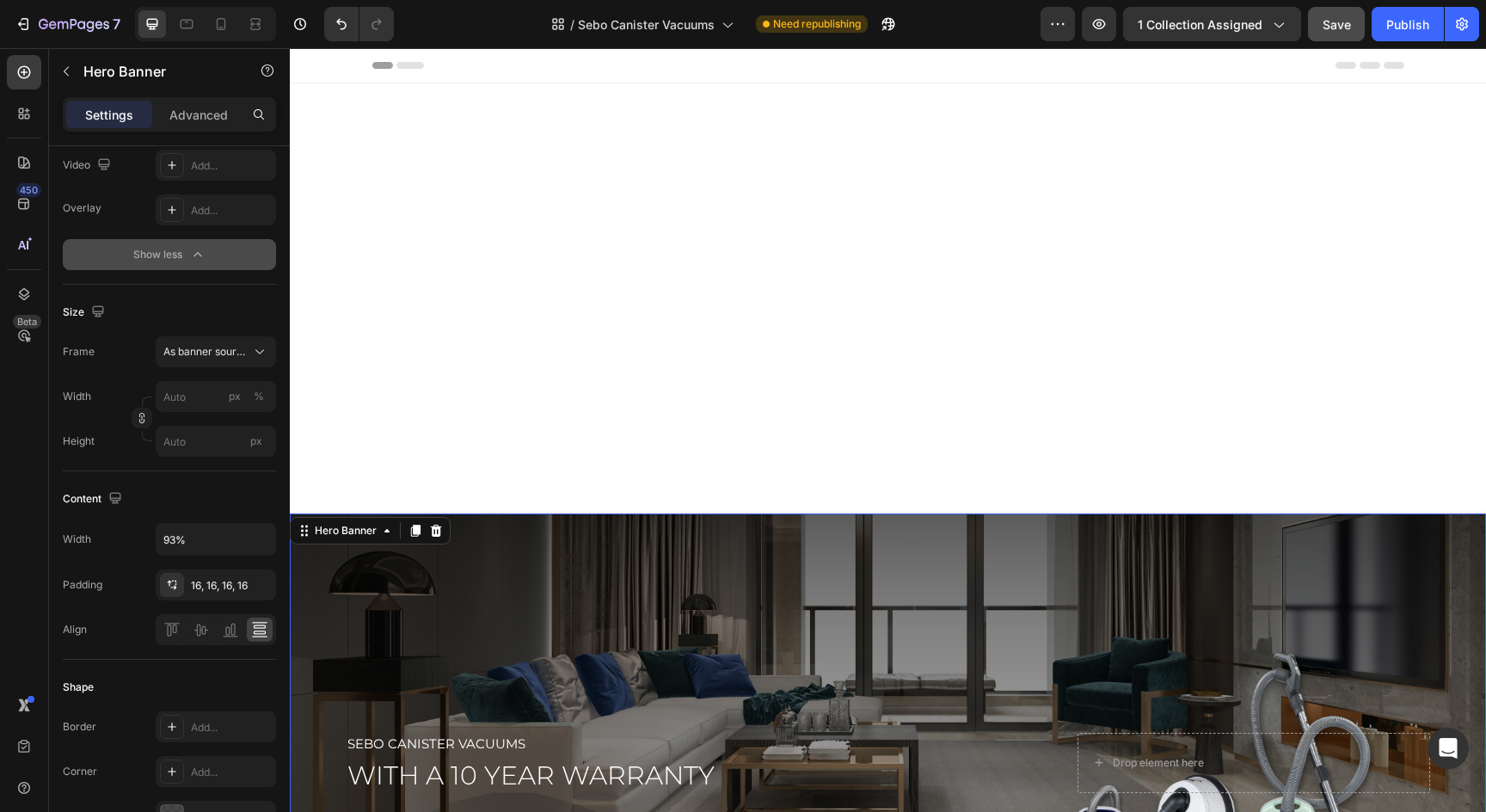
scroll to position [0, 0]
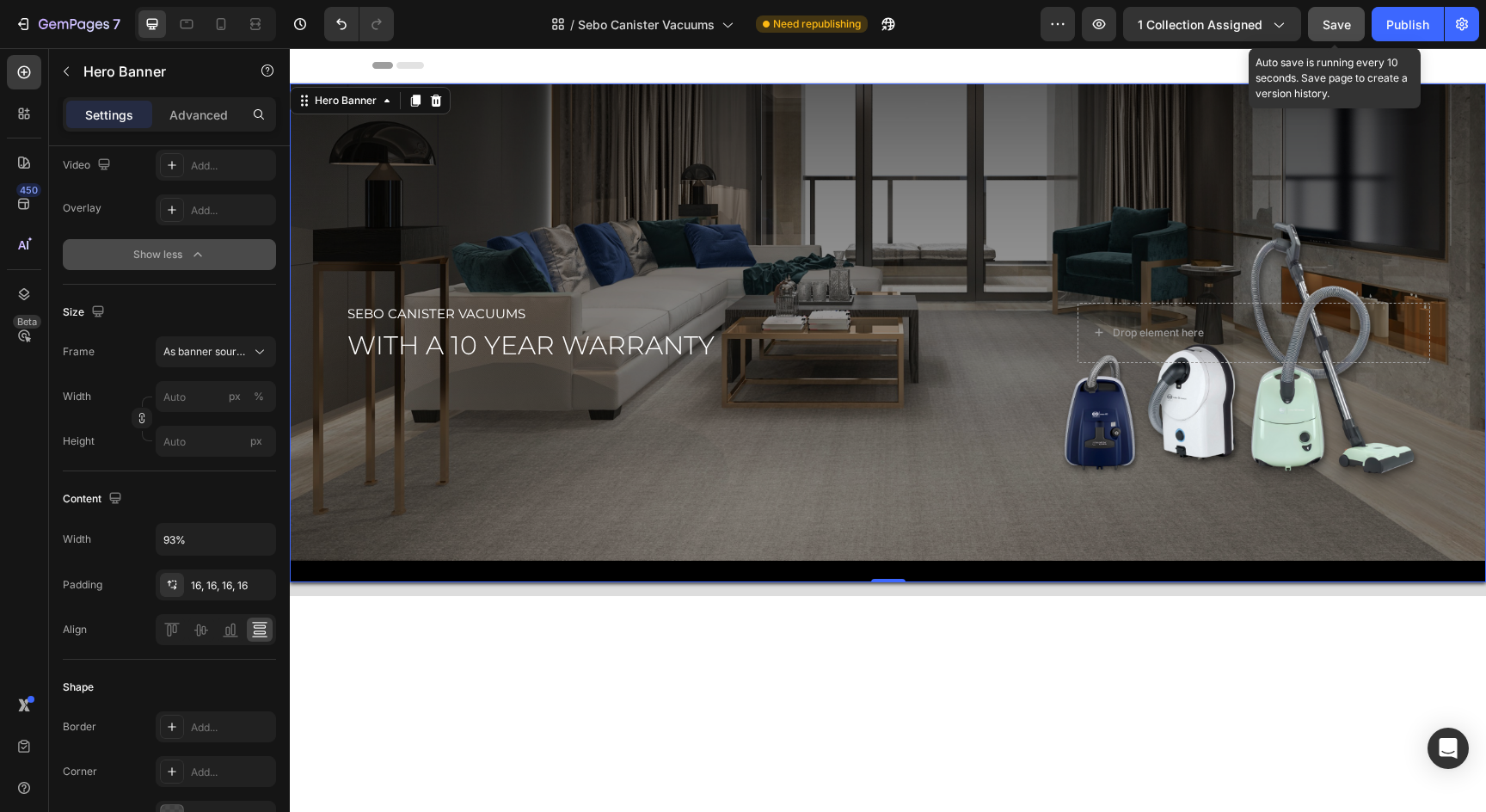
click at [1338, 27] on span "Save" at bounding box center [1337, 24] width 28 height 14
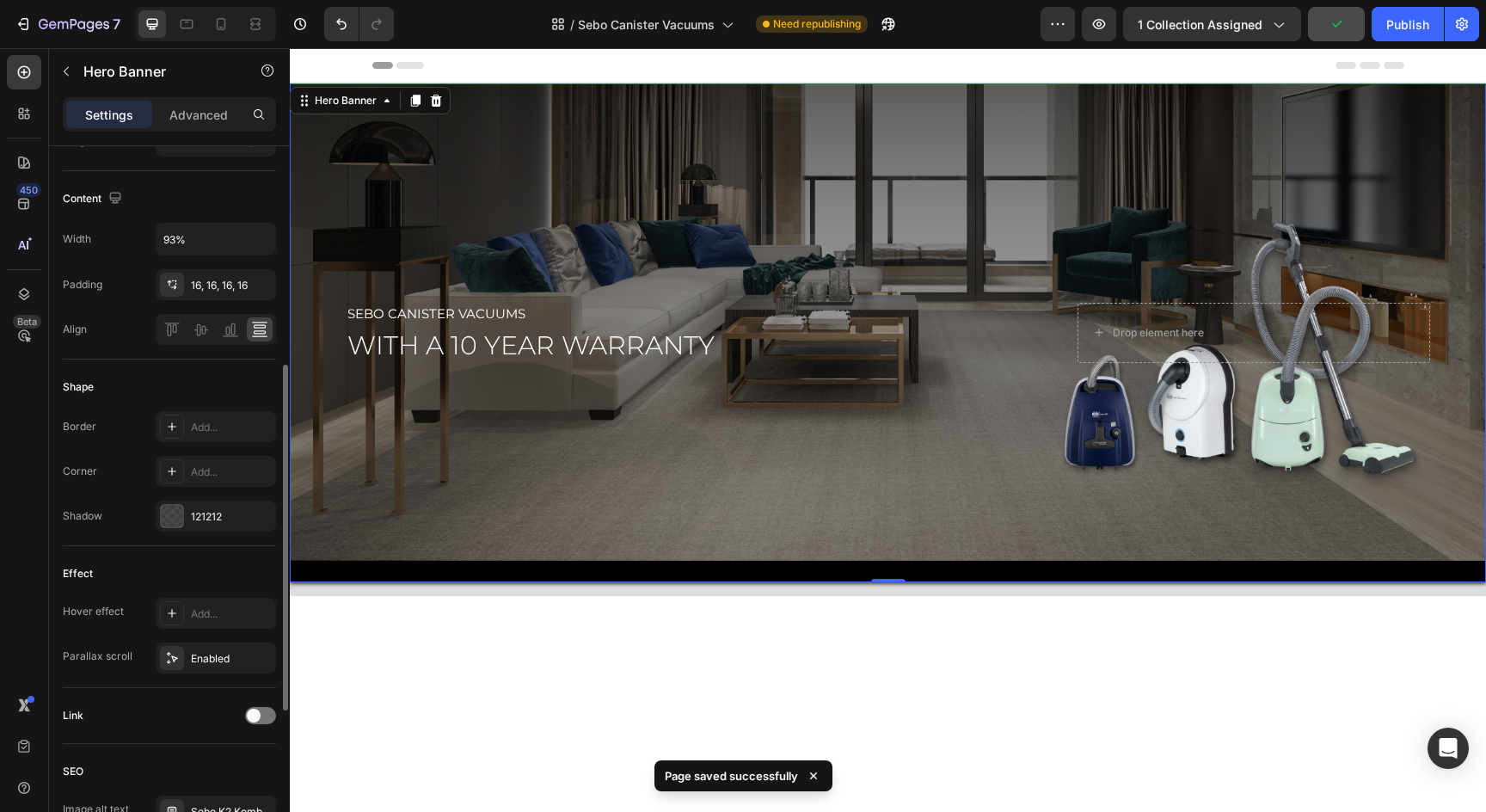
scroll to position [760, 0]
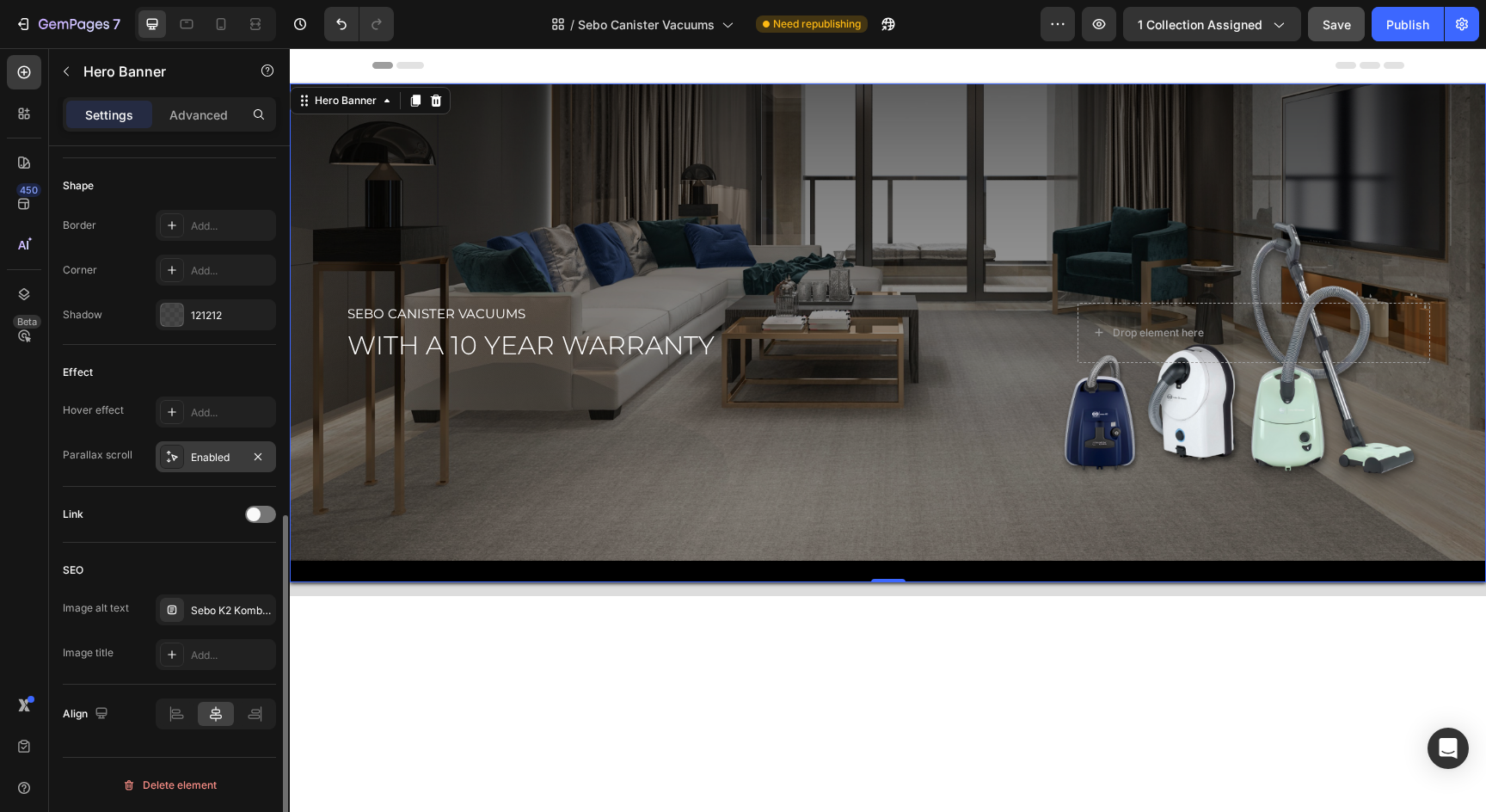
click at [198, 465] on div "Enabled" at bounding box center [216, 457] width 121 height 31
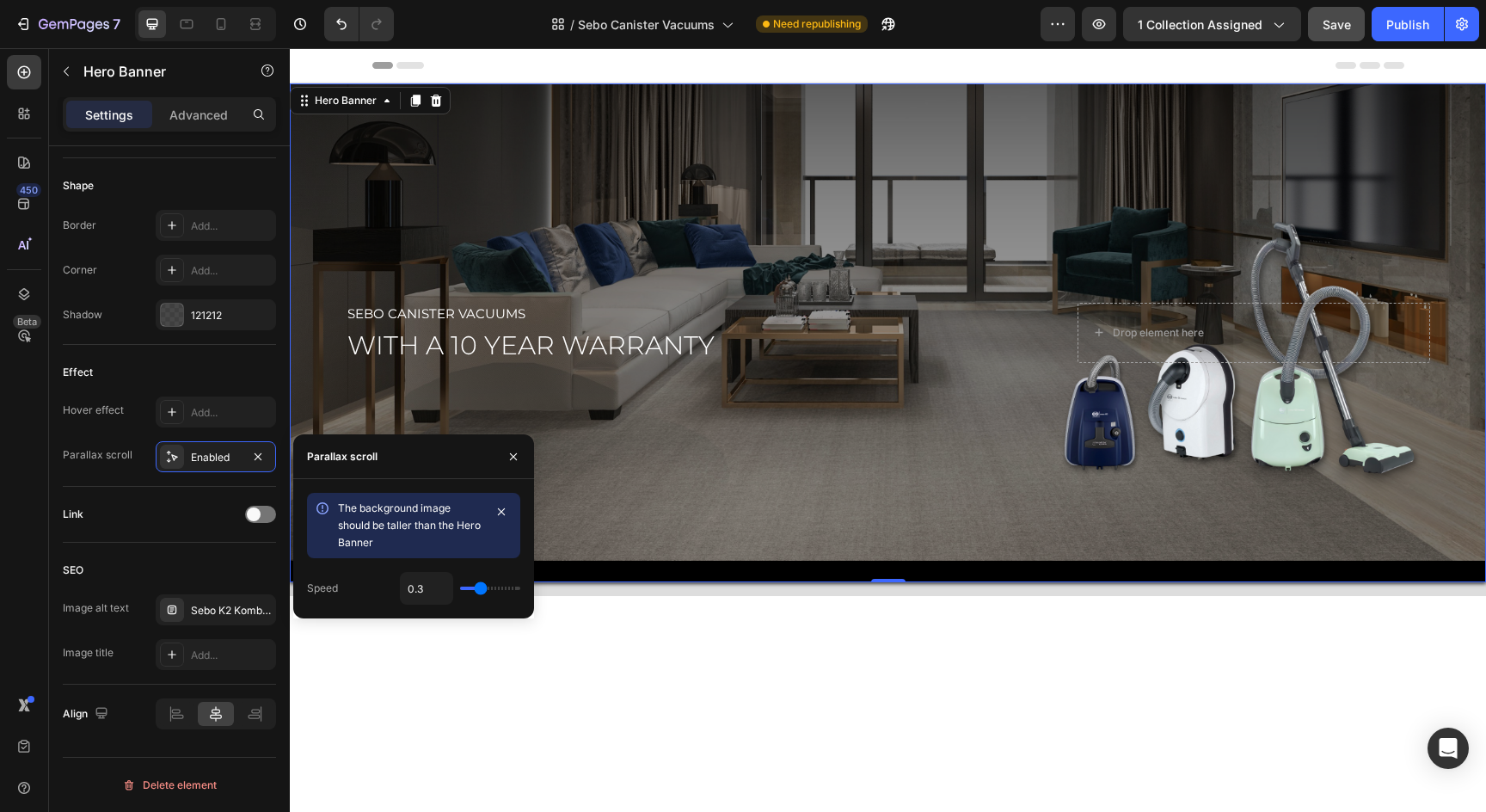
type input "0.2"
type input "0.1"
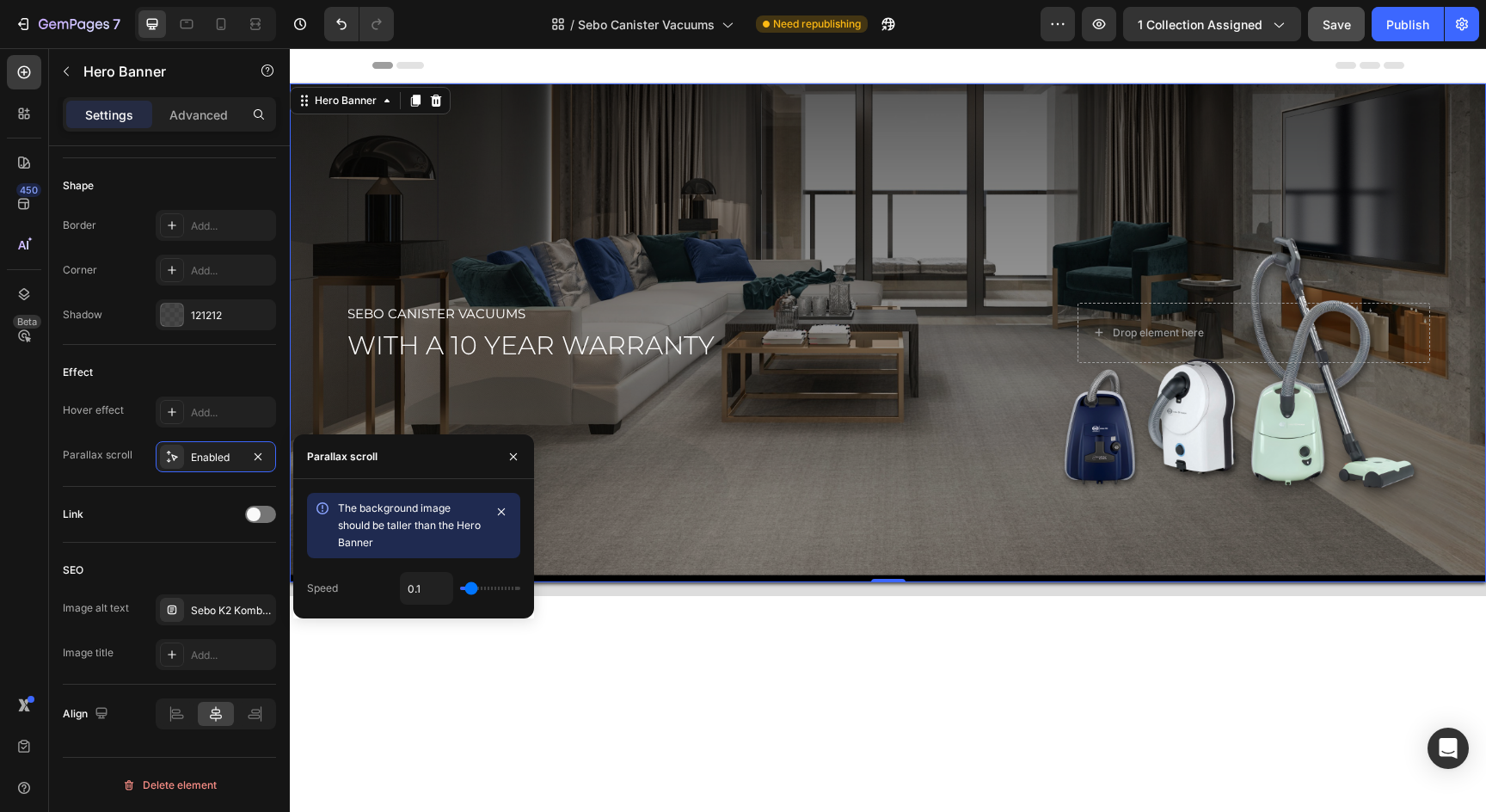
type input "0"
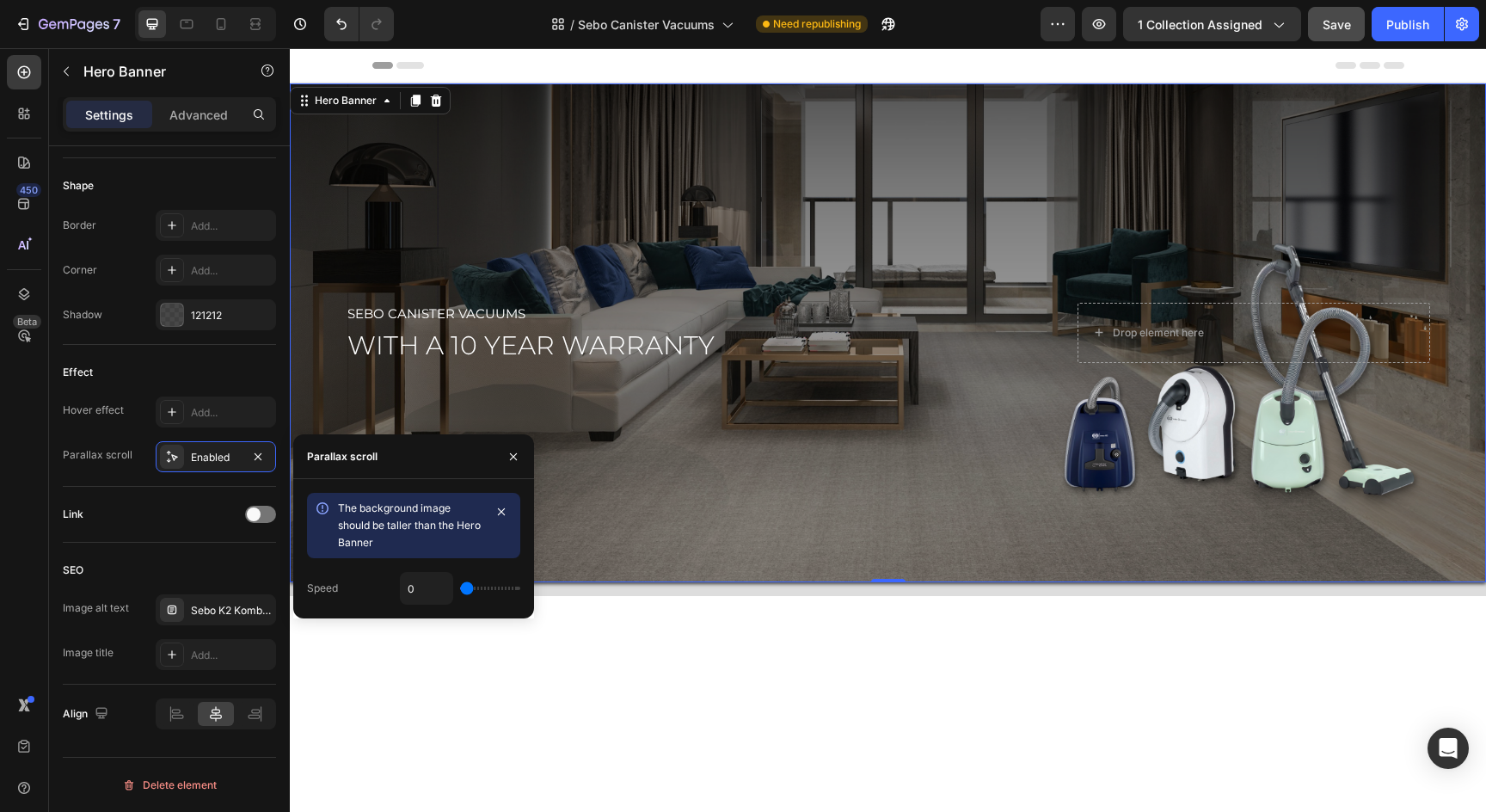
type input "0.1"
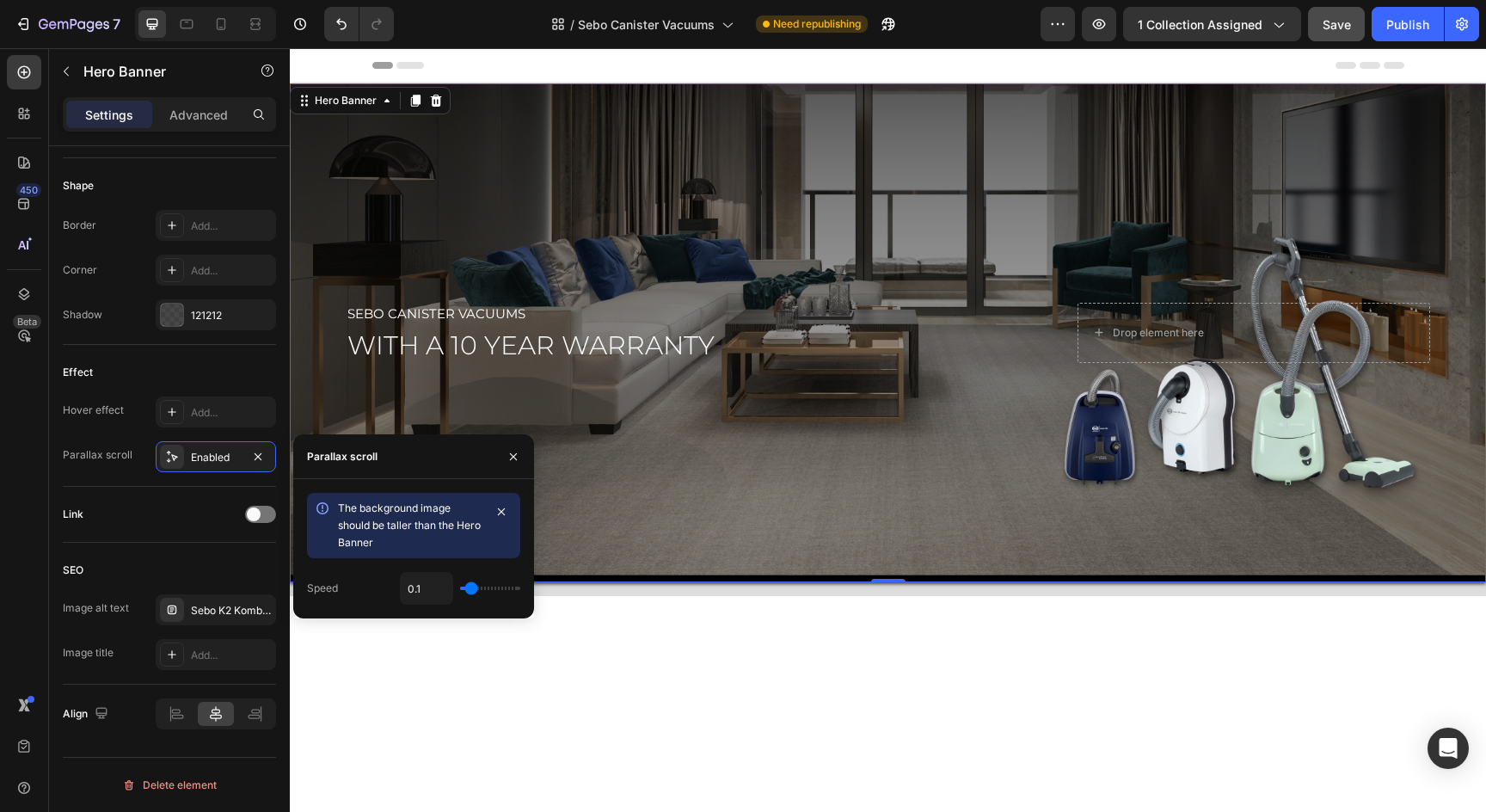
type input "0"
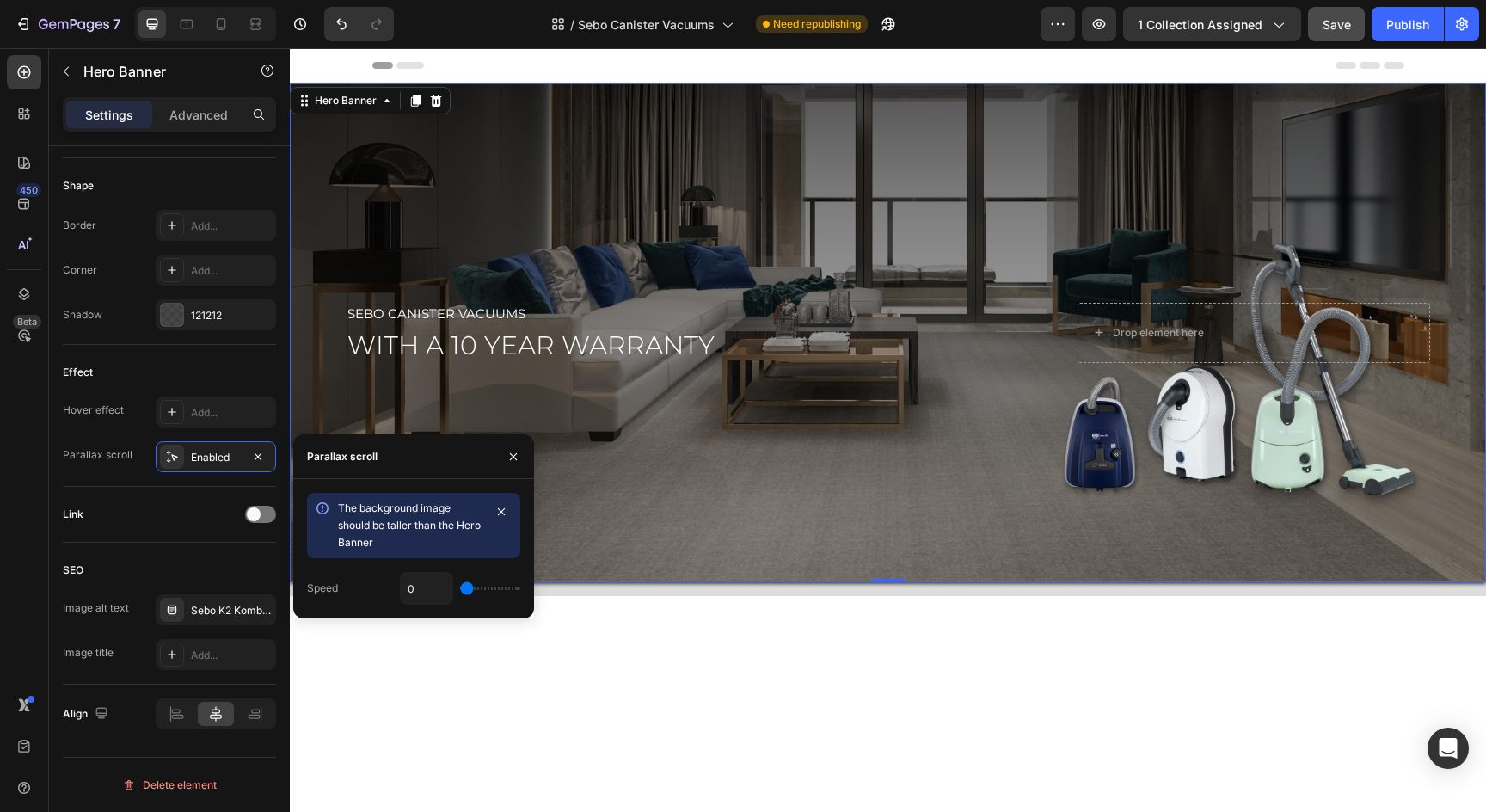
drag, startPoint x: 480, startPoint y: 593, endPoint x: 465, endPoint y: 593, distance: 15.0
type input "0"
click at [465, 589] on input "range" at bounding box center [490, 588] width 60 height 4
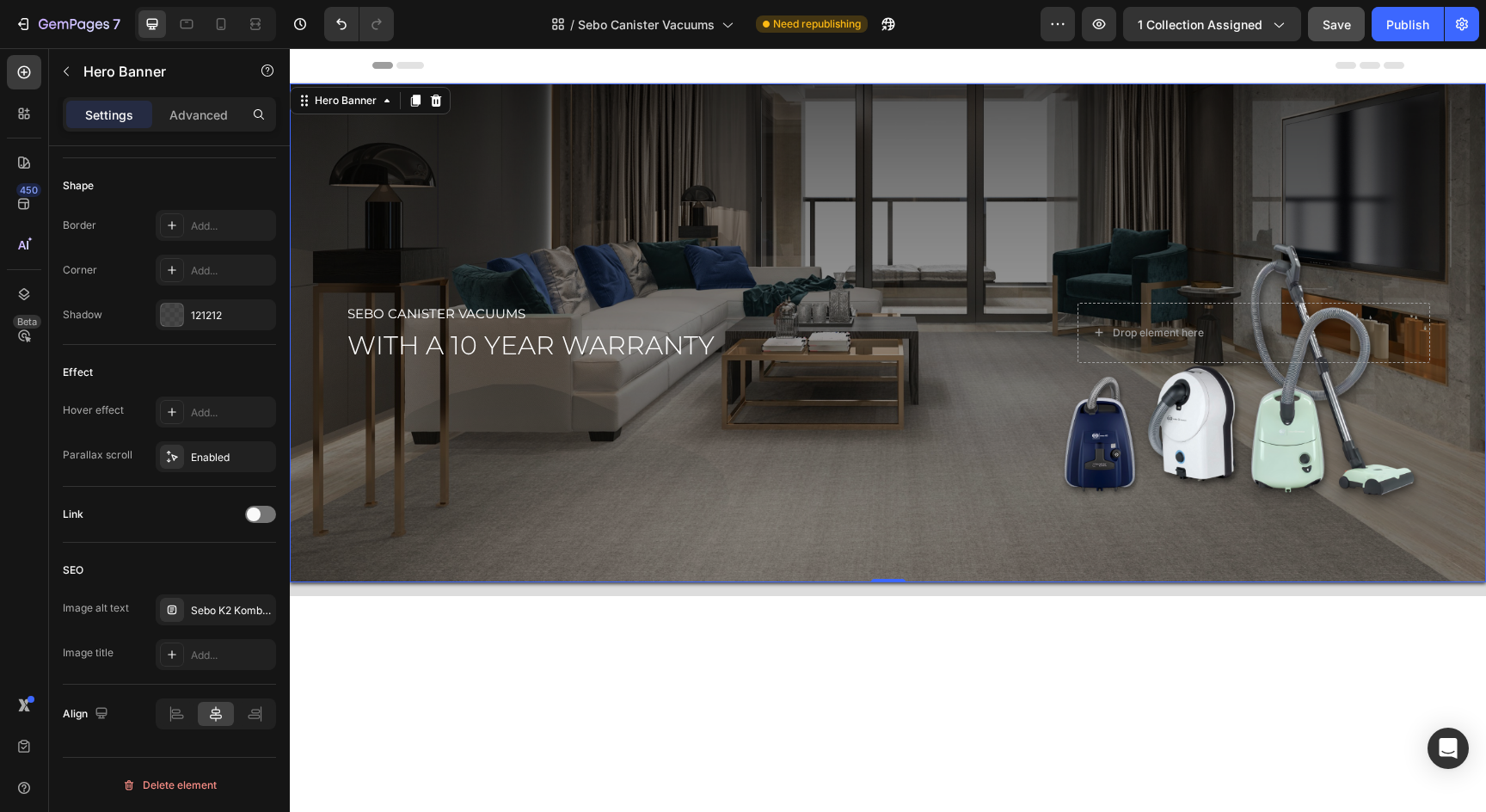
click at [898, 440] on div "Overlay" at bounding box center [888, 332] width 1196 height 499
click at [1356, 18] on button "Save" at bounding box center [1336, 24] width 57 height 35
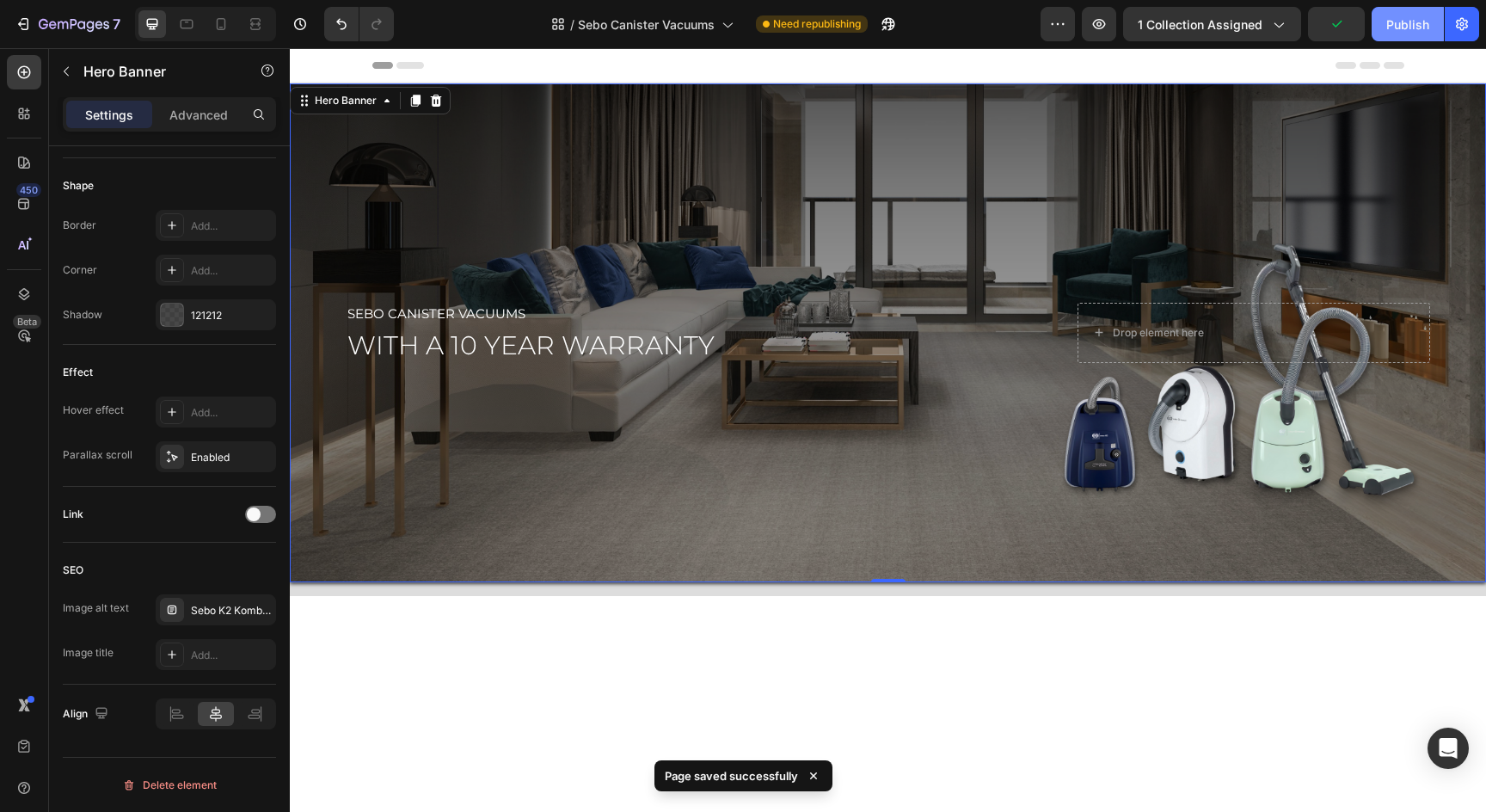
click at [1388, 21] on div "Publish" at bounding box center [1407, 24] width 43 height 18
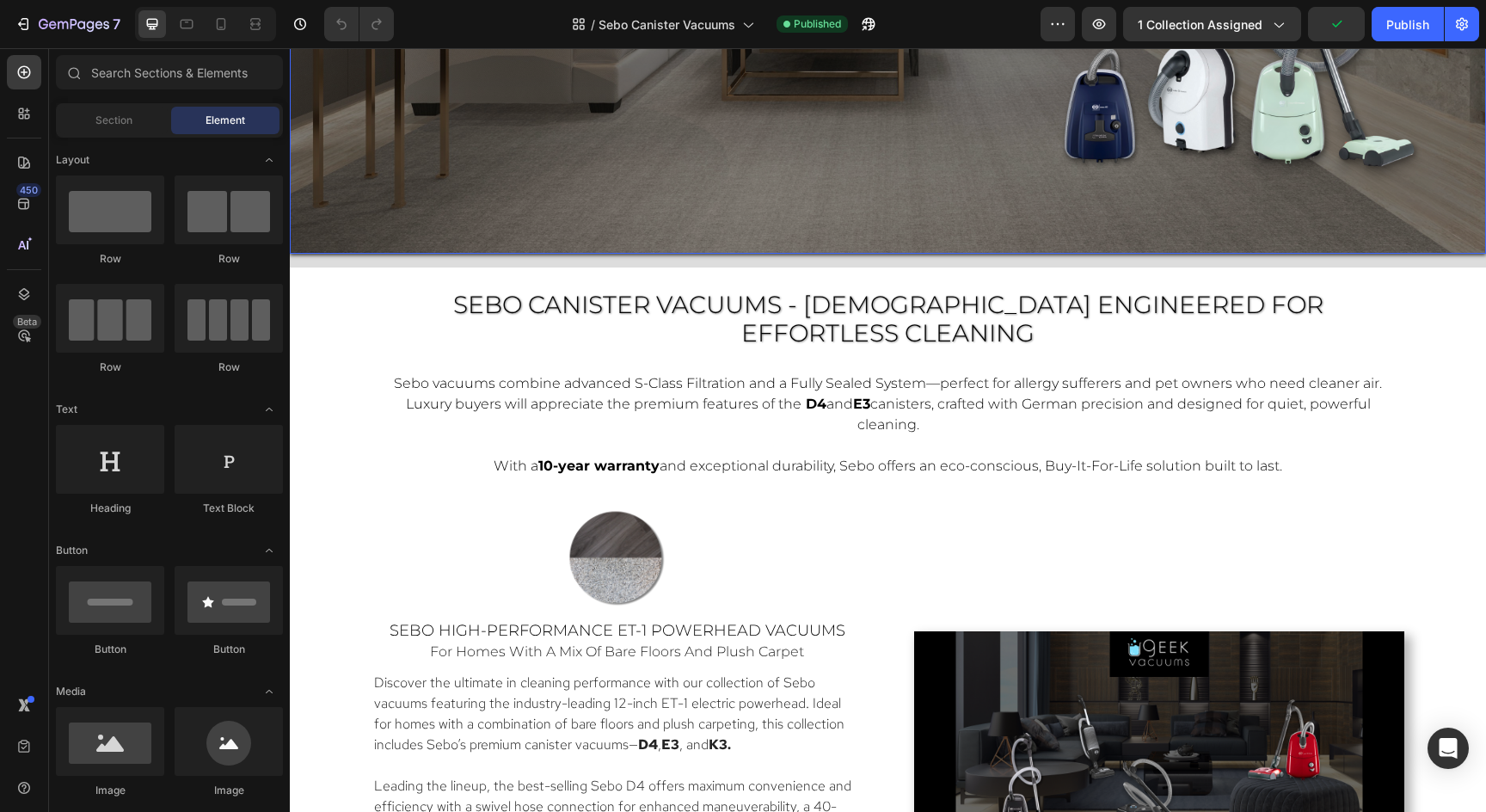
scroll to position [768, 0]
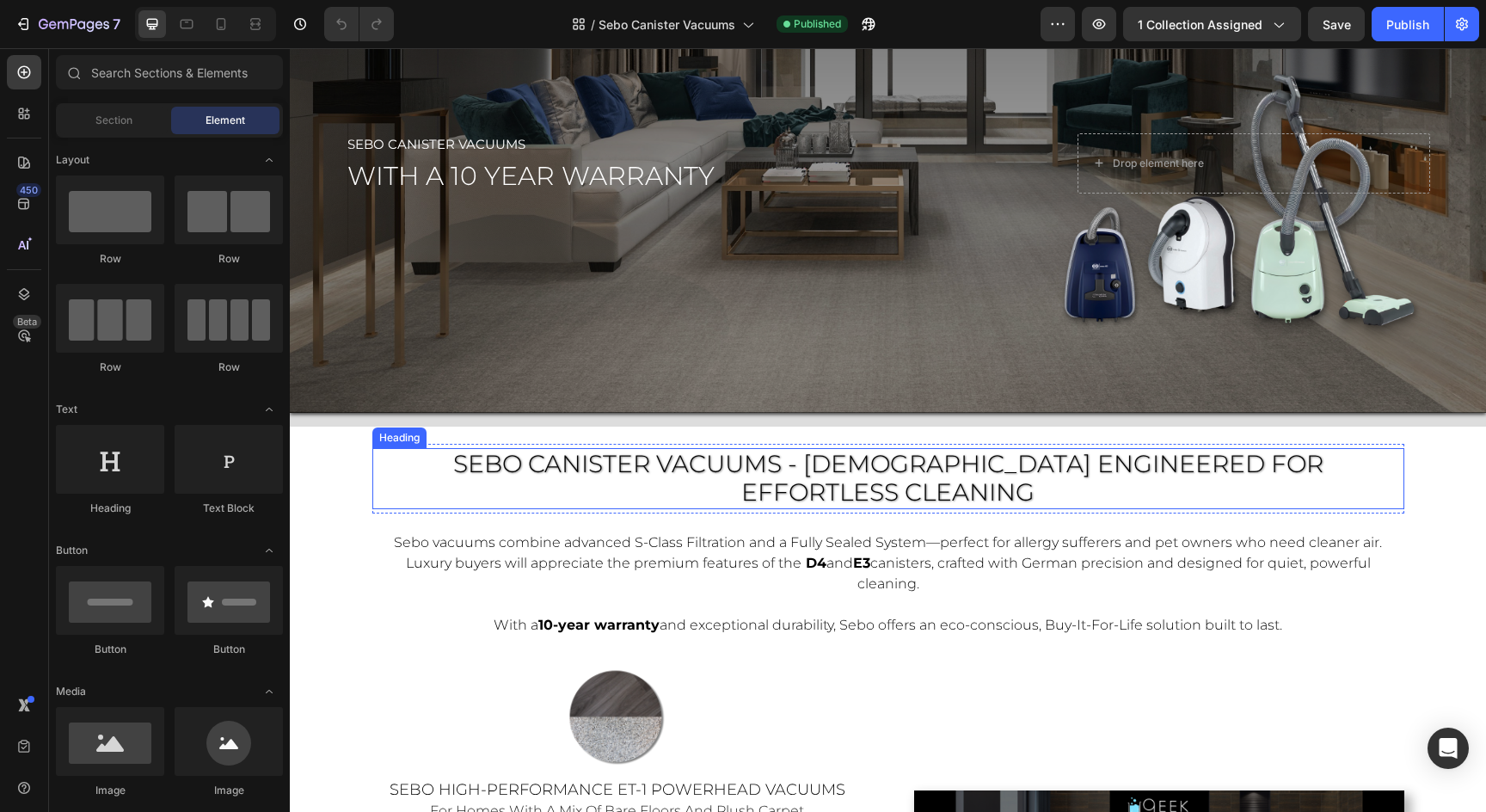
scroll to position [571, 0]
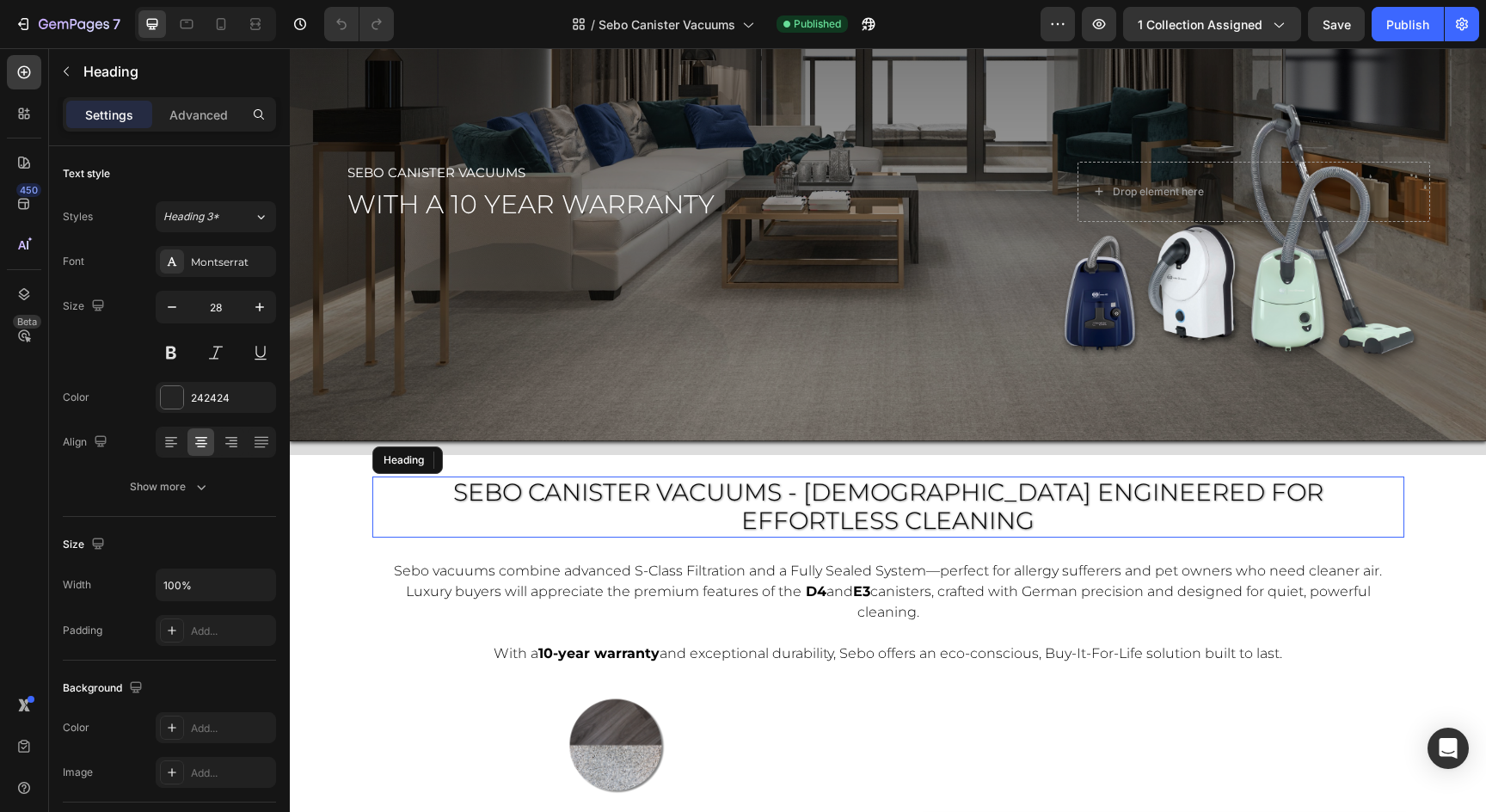
click at [736, 498] on span "SEBO CANISTER VACUUMS - [DEMOGRAPHIC_DATA] ENGINEERED FOR Effortless Cleaning" at bounding box center [888, 506] width 871 height 59
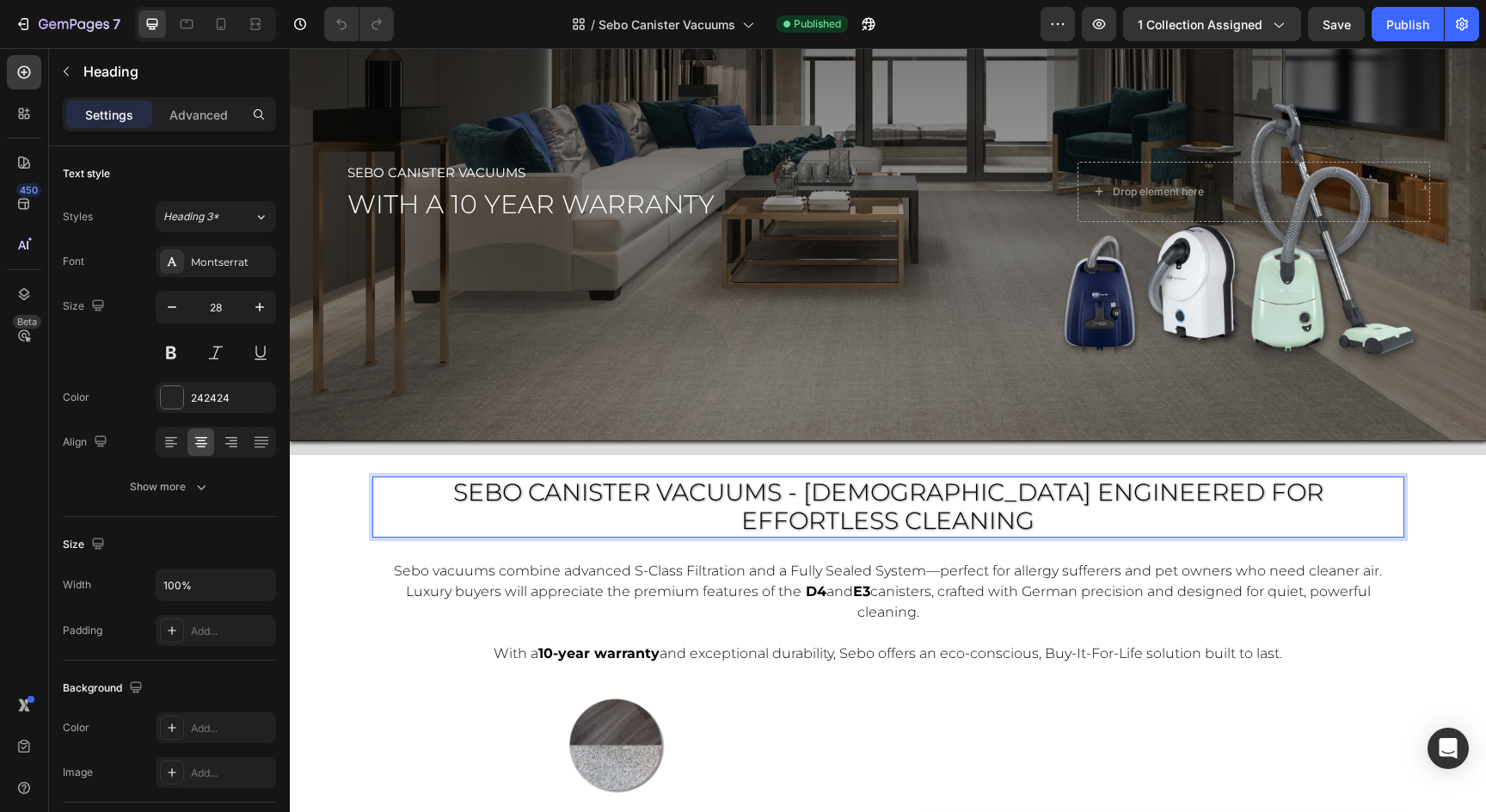
click at [723, 497] on span "SEBO CANISTER VACUUMS - [DEMOGRAPHIC_DATA] ENGINEERED FOR Effortless Cleaning" at bounding box center [888, 506] width 871 height 59
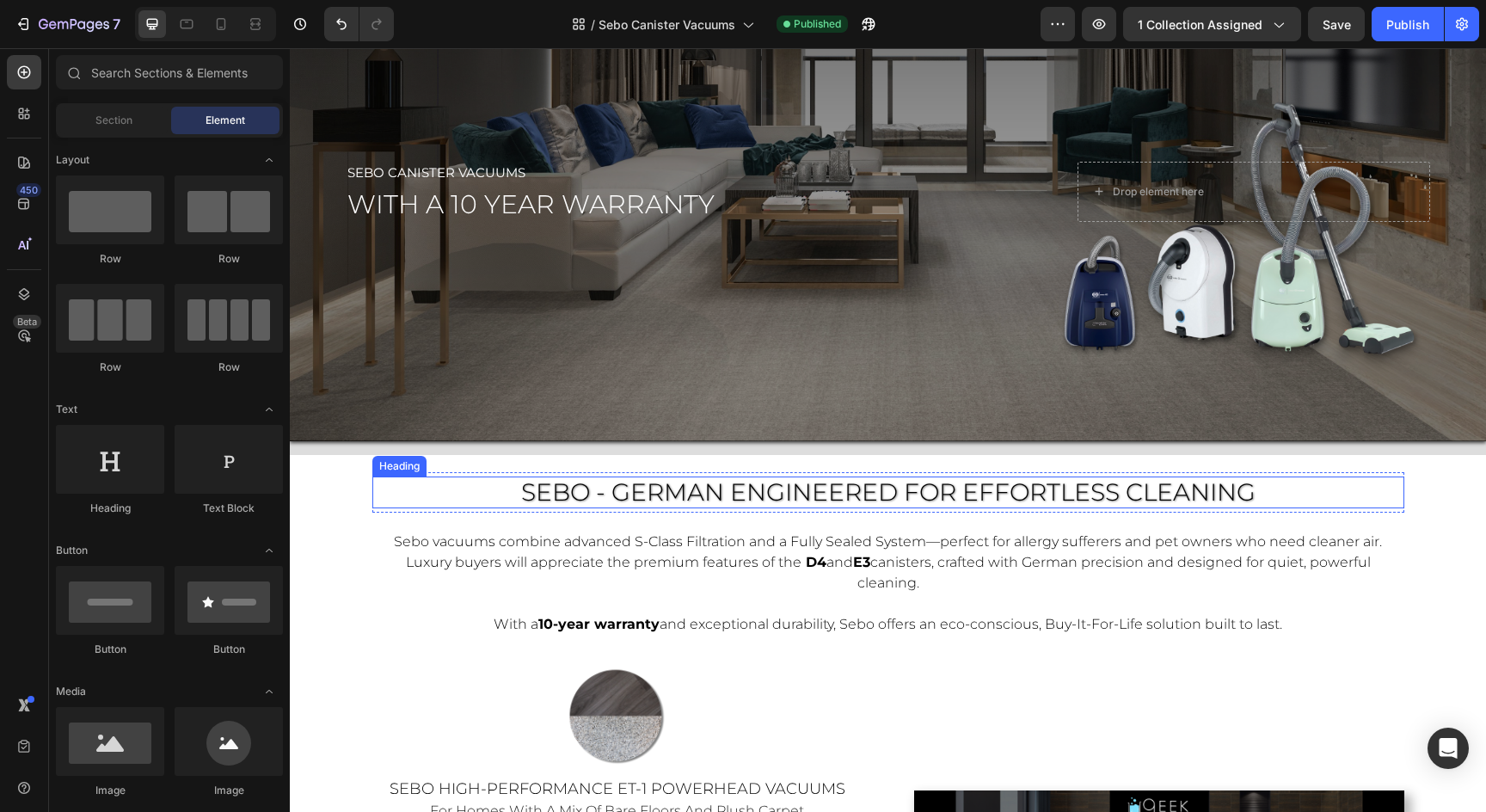
click at [1224, 494] on span "SEBO - GERMAN ENGINEERED FOR Effortless Cleaning" at bounding box center [888, 491] width 734 height 29
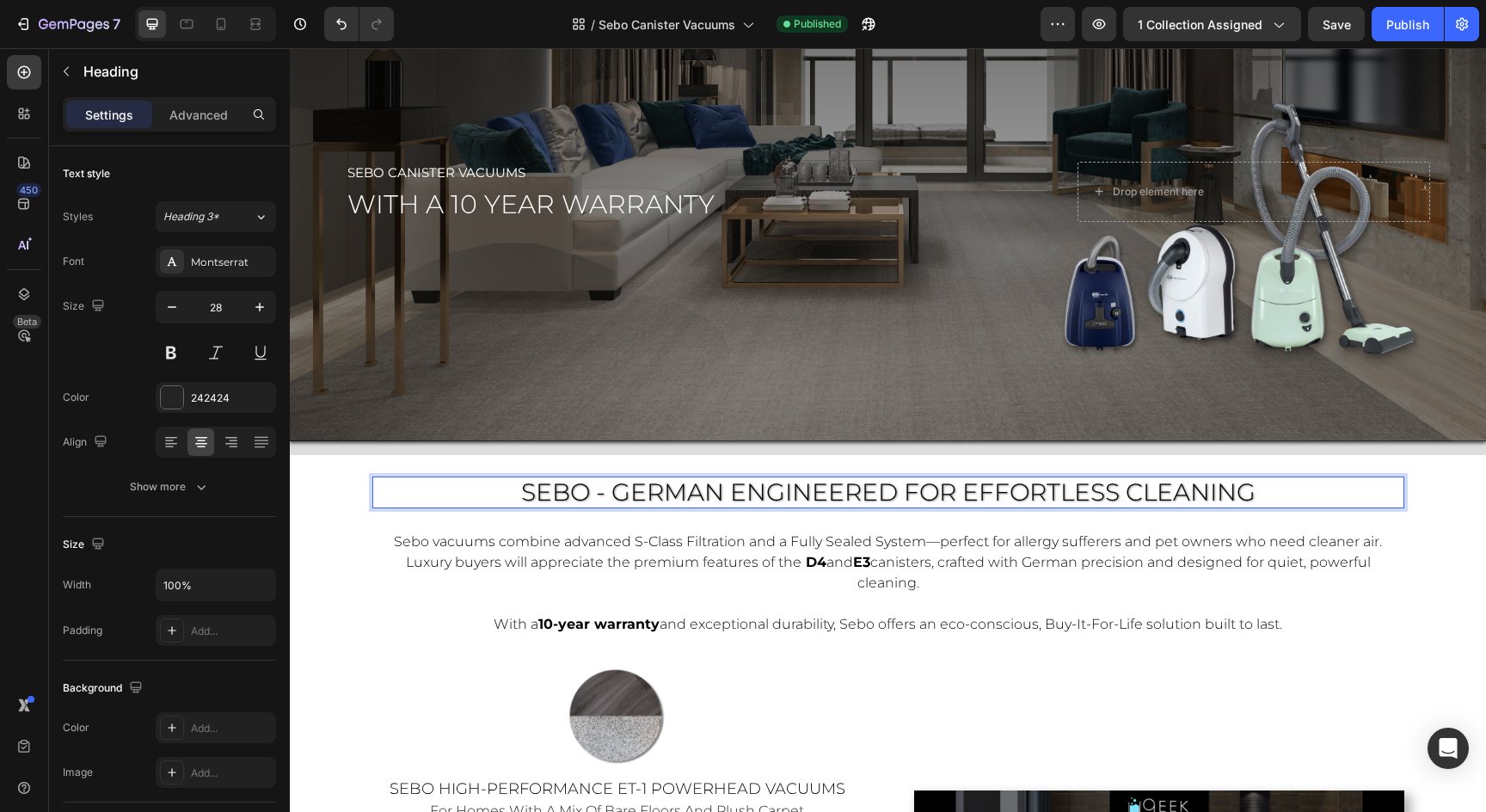
click at [614, 497] on span "SEBO - GERMAN ENGINEERED FOR Effortless Cleaning" at bounding box center [888, 491] width 734 height 29
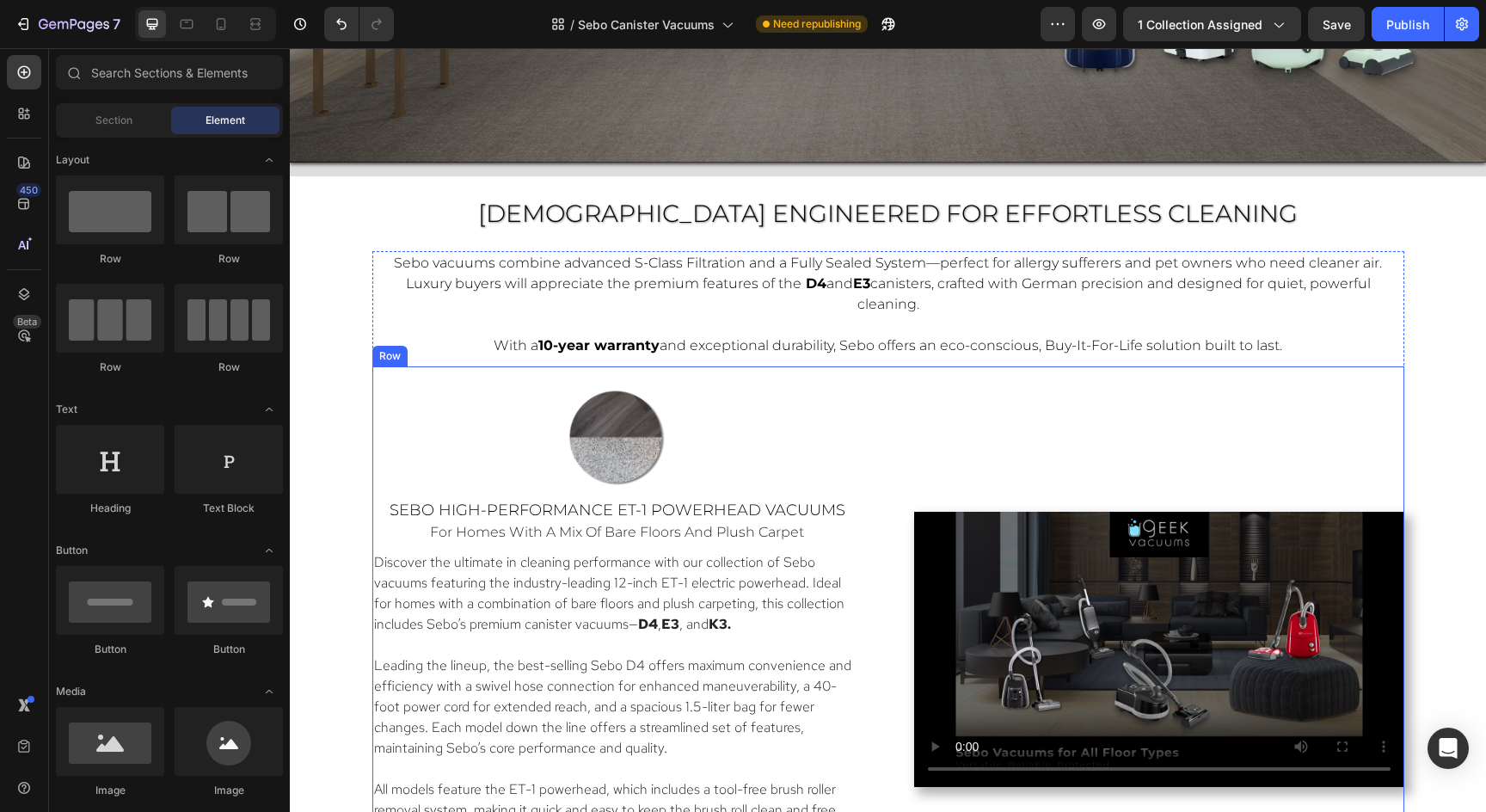
scroll to position [850, 0]
click at [1043, 312] on p "Sebo vacuums combine advanced S-Class Filtration and a Fully Sealed System—perf…" at bounding box center [888, 283] width 1020 height 62
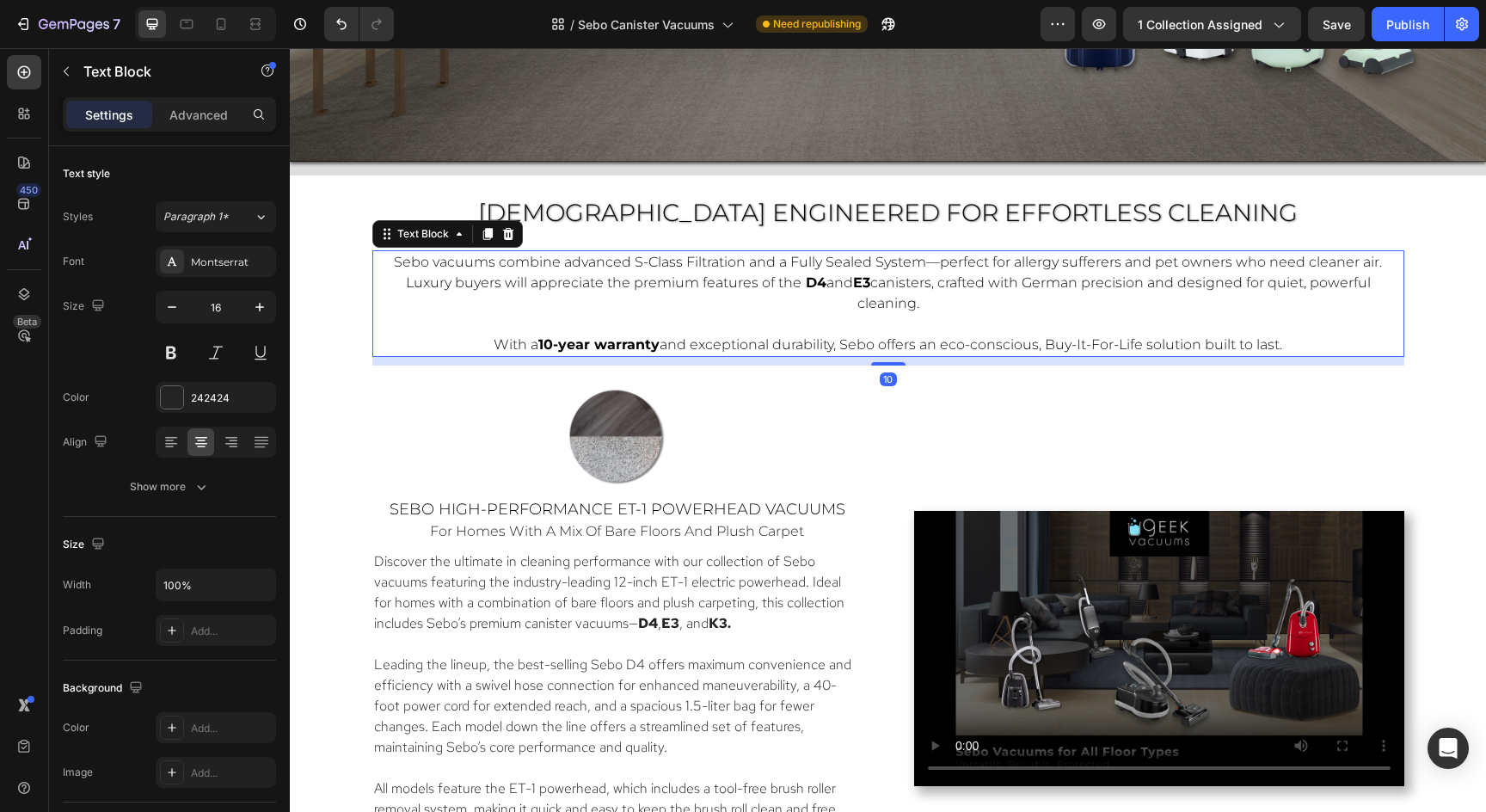
click at [395, 260] on span "Sebo vacuums combine advanced S-Class Filtration and a Fully Sealed System—perf…" at bounding box center [888, 272] width 988 height 37
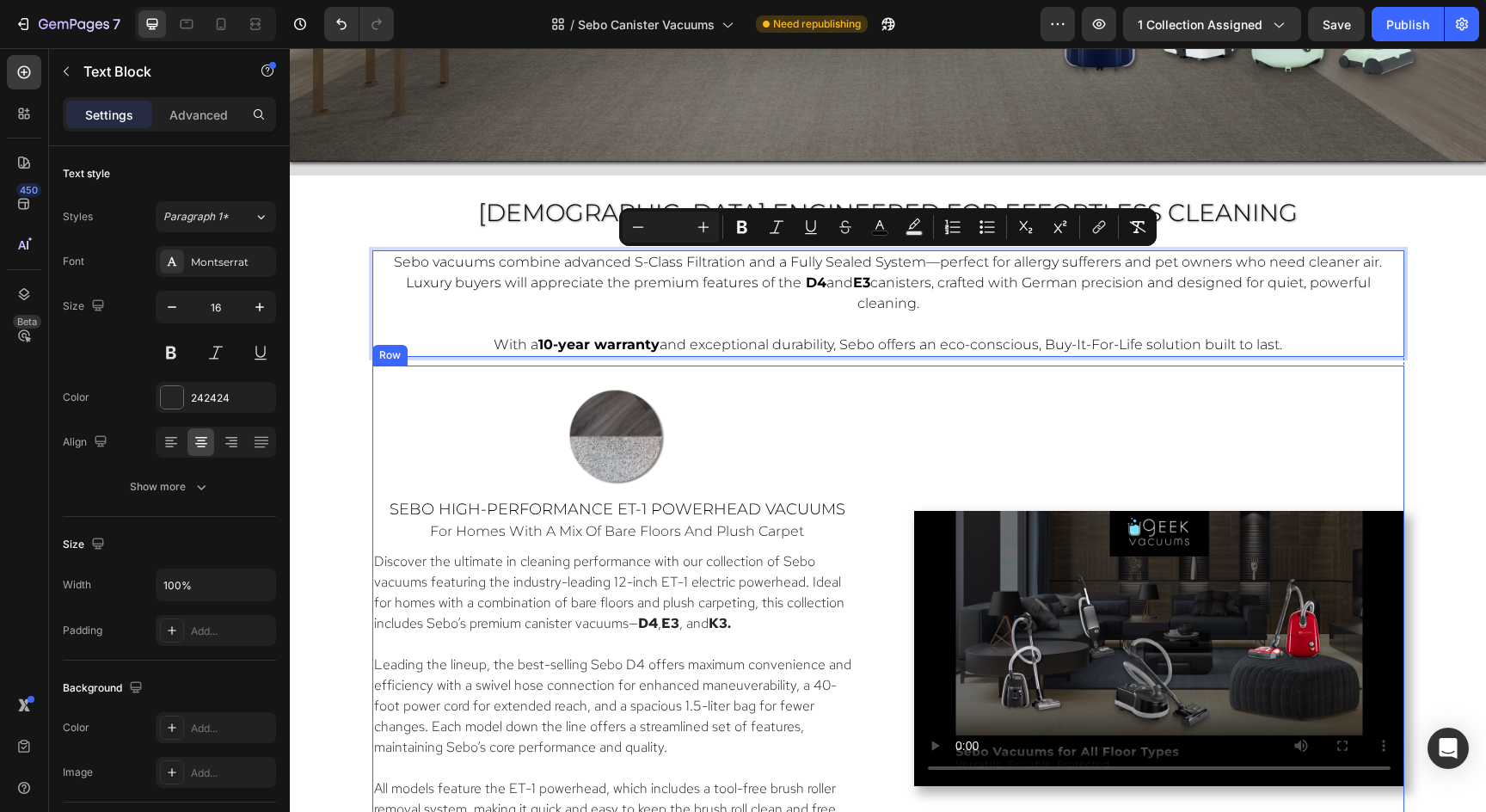
drag, startPoint x: 395, startPoint y: 260, endPoint x: 529, endPoint y: 365, distance: 170.2
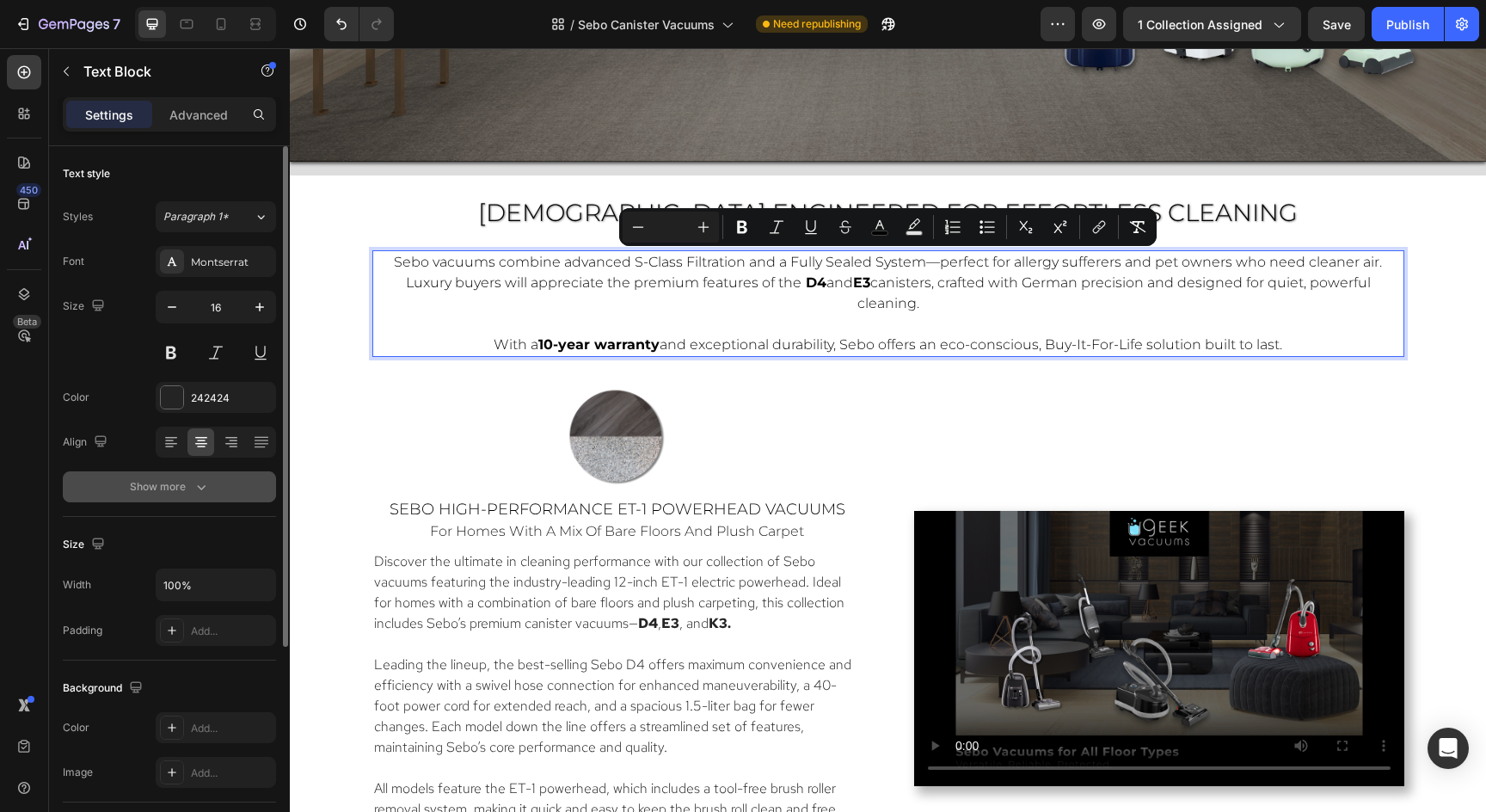
click at [190, 498] on button "Show more" at bounding box center [169, 487] width 214 height 31
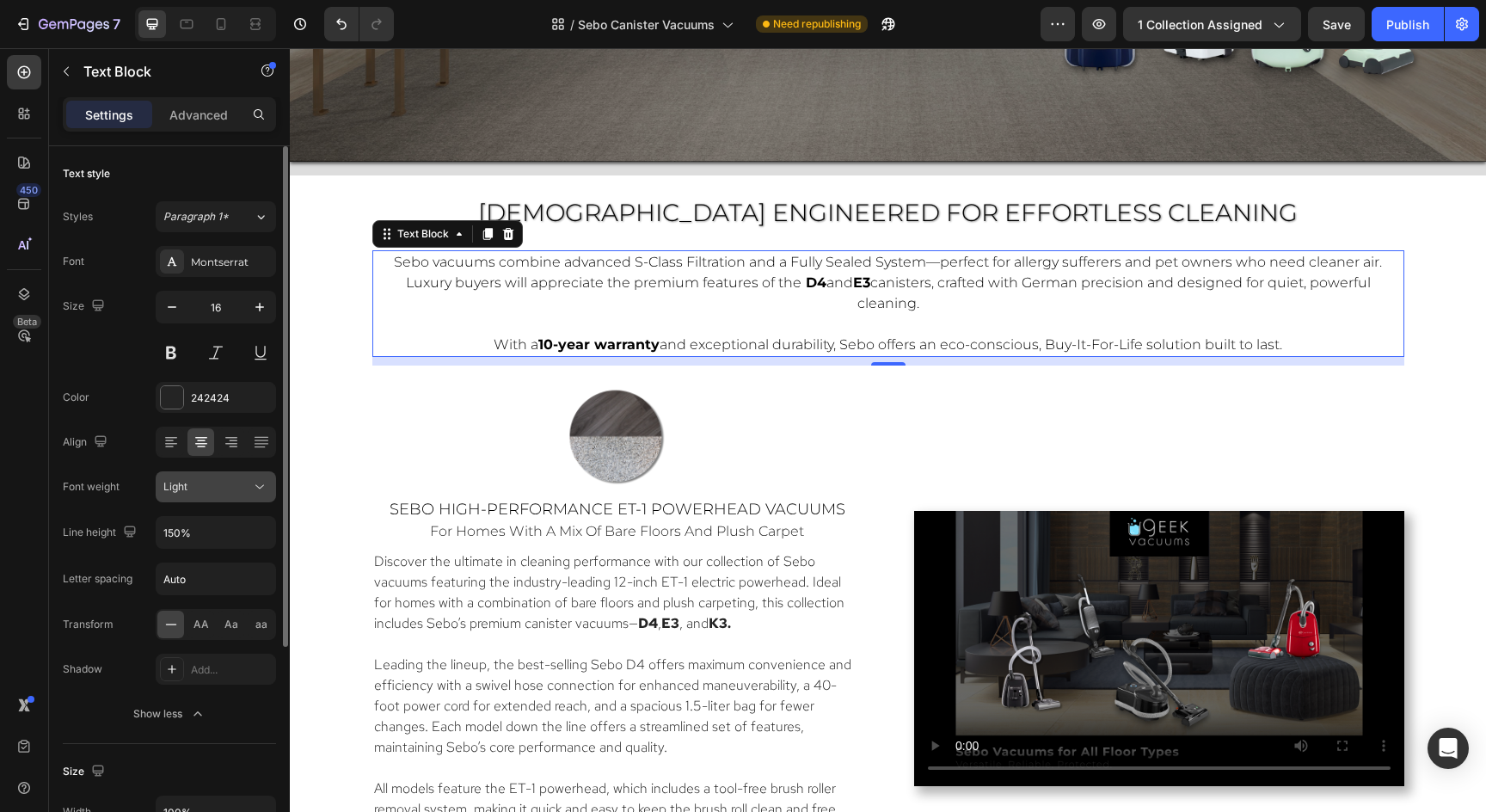
click at [208, 488] on div "Light" at bounding box center [207, 486] width 88 height 15
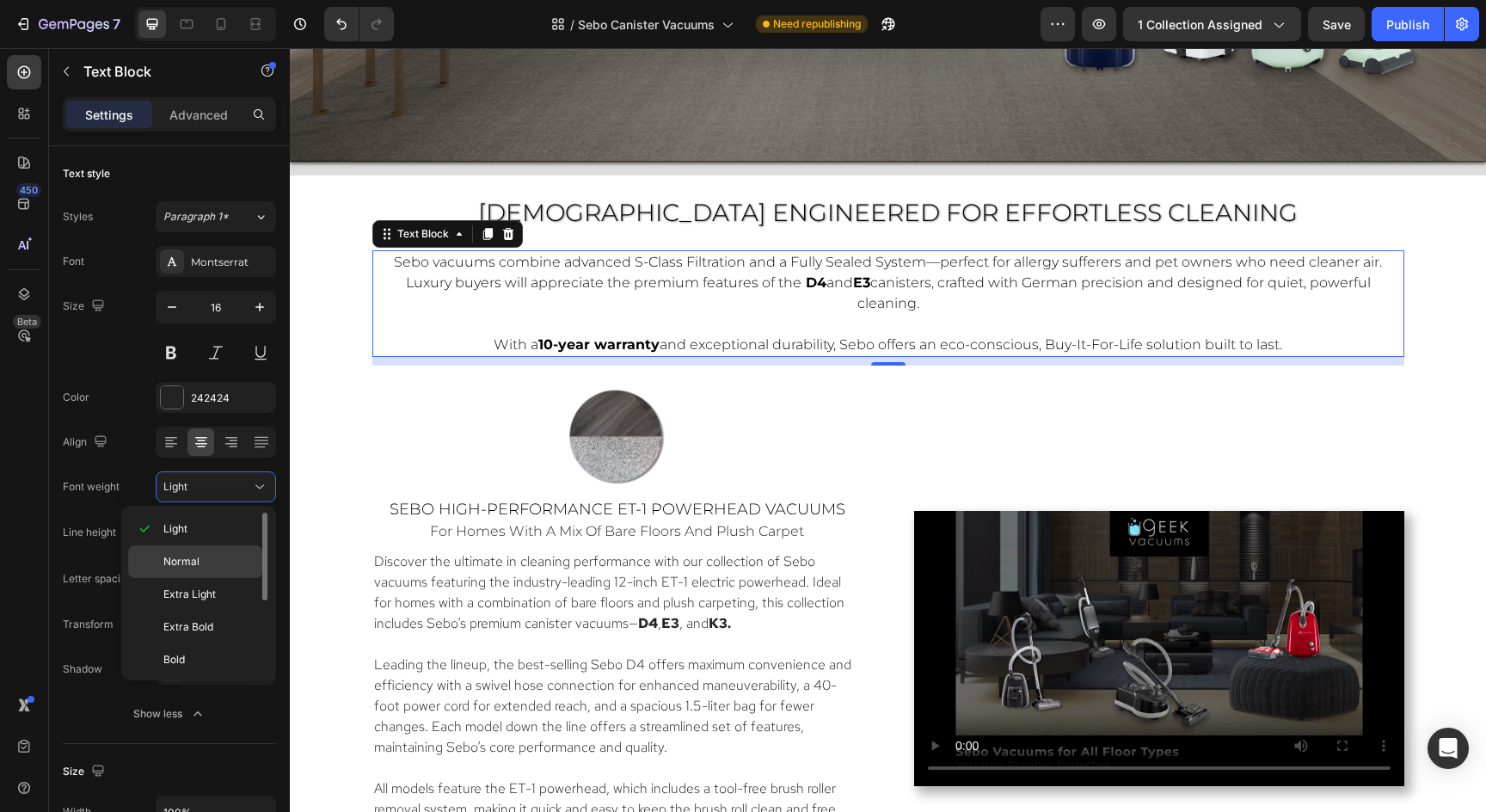
click at [191, 560] on span "Normal" at bounding box center [181, 561] width 36 height 15
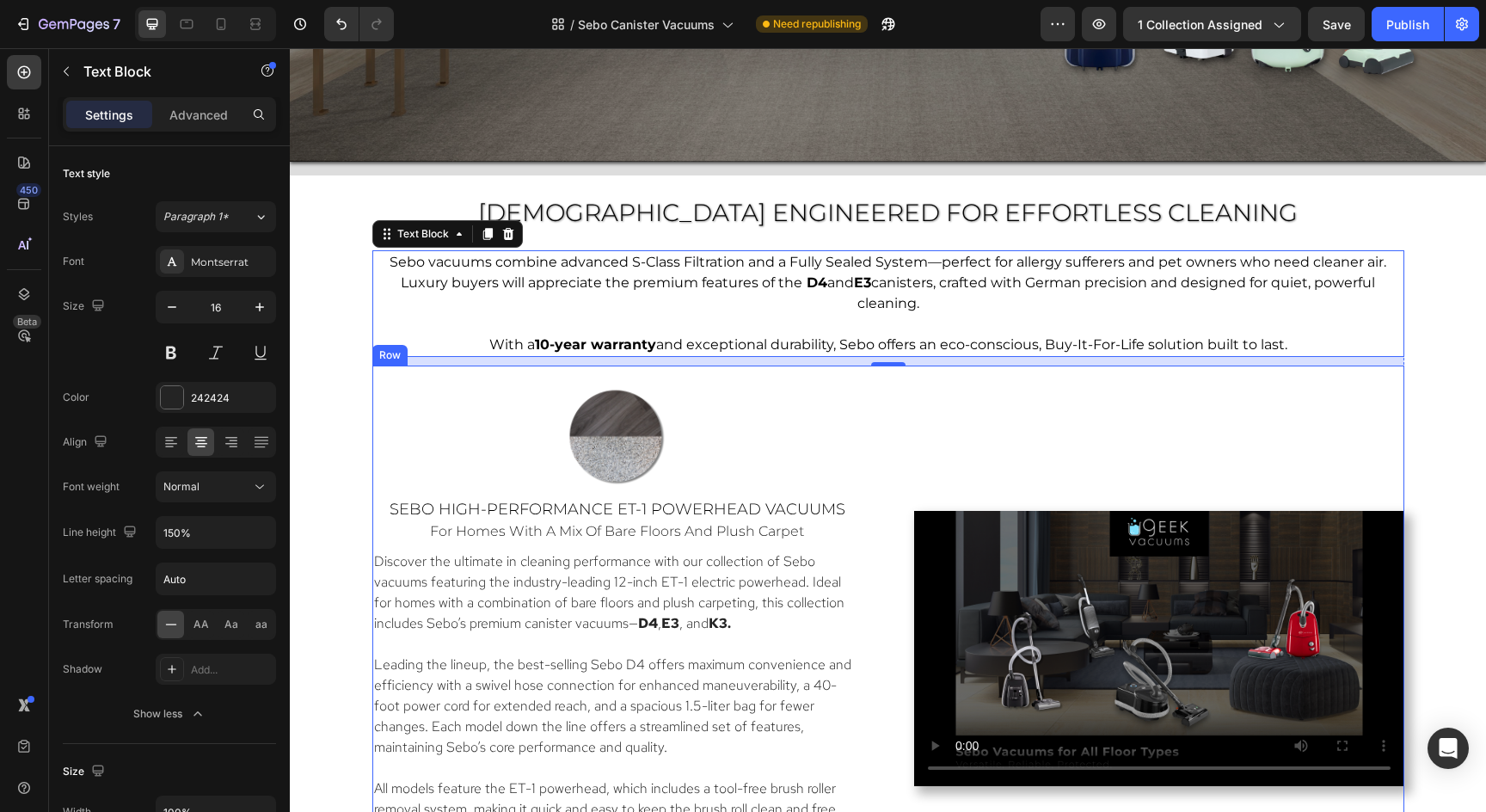
click at [1012, 386] on div "Video" at bounding box center [1159, 648] width 490 height 531
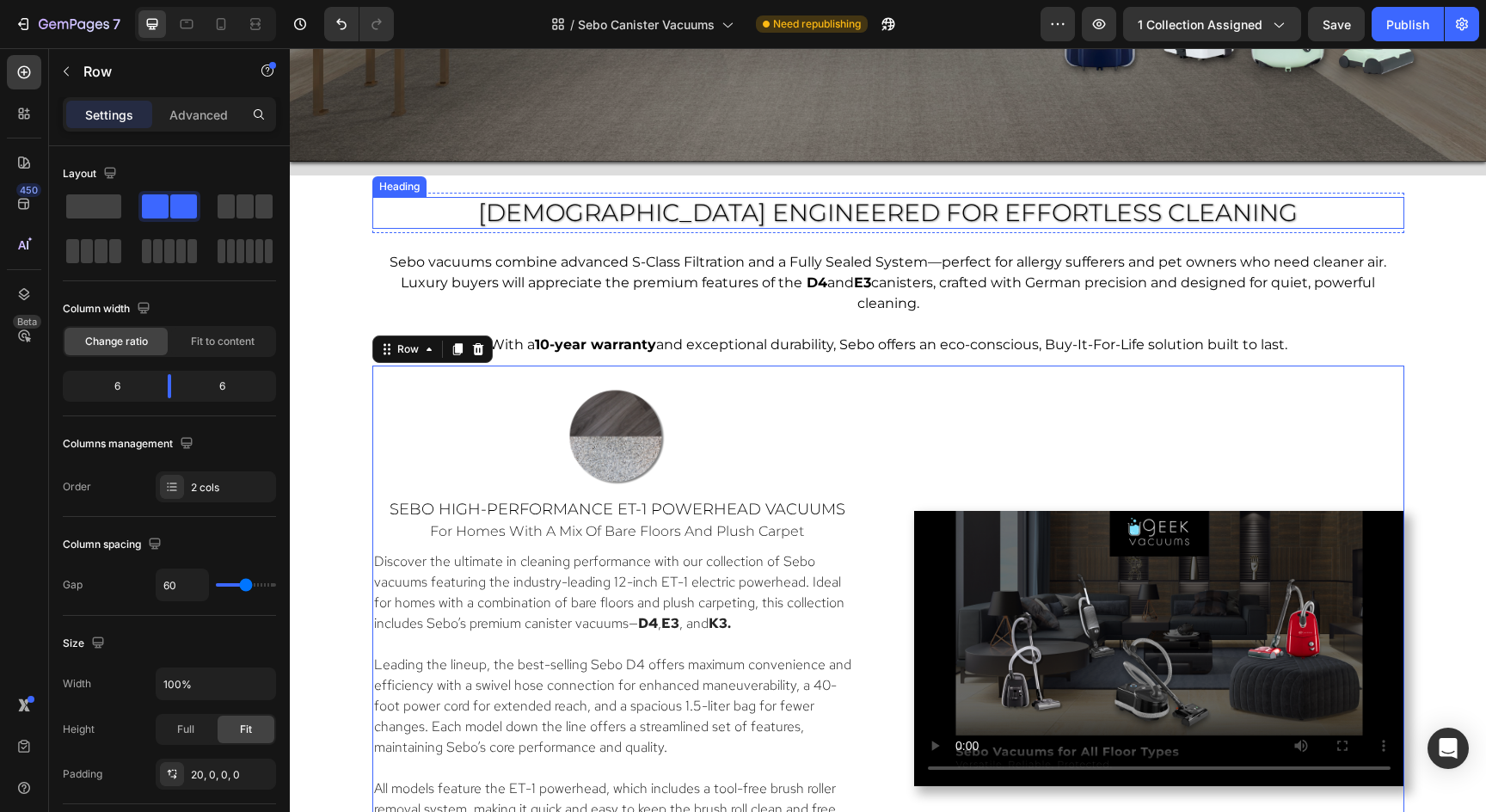
click at [1328, 217] on p "⁠⁠⁠⁠⁠⁠⁠ [DEMOGRAPHIC_DATA] ENGINEERED FOR Effortless Cleaning" at bounding box center [888, 213] width 1028 height 29
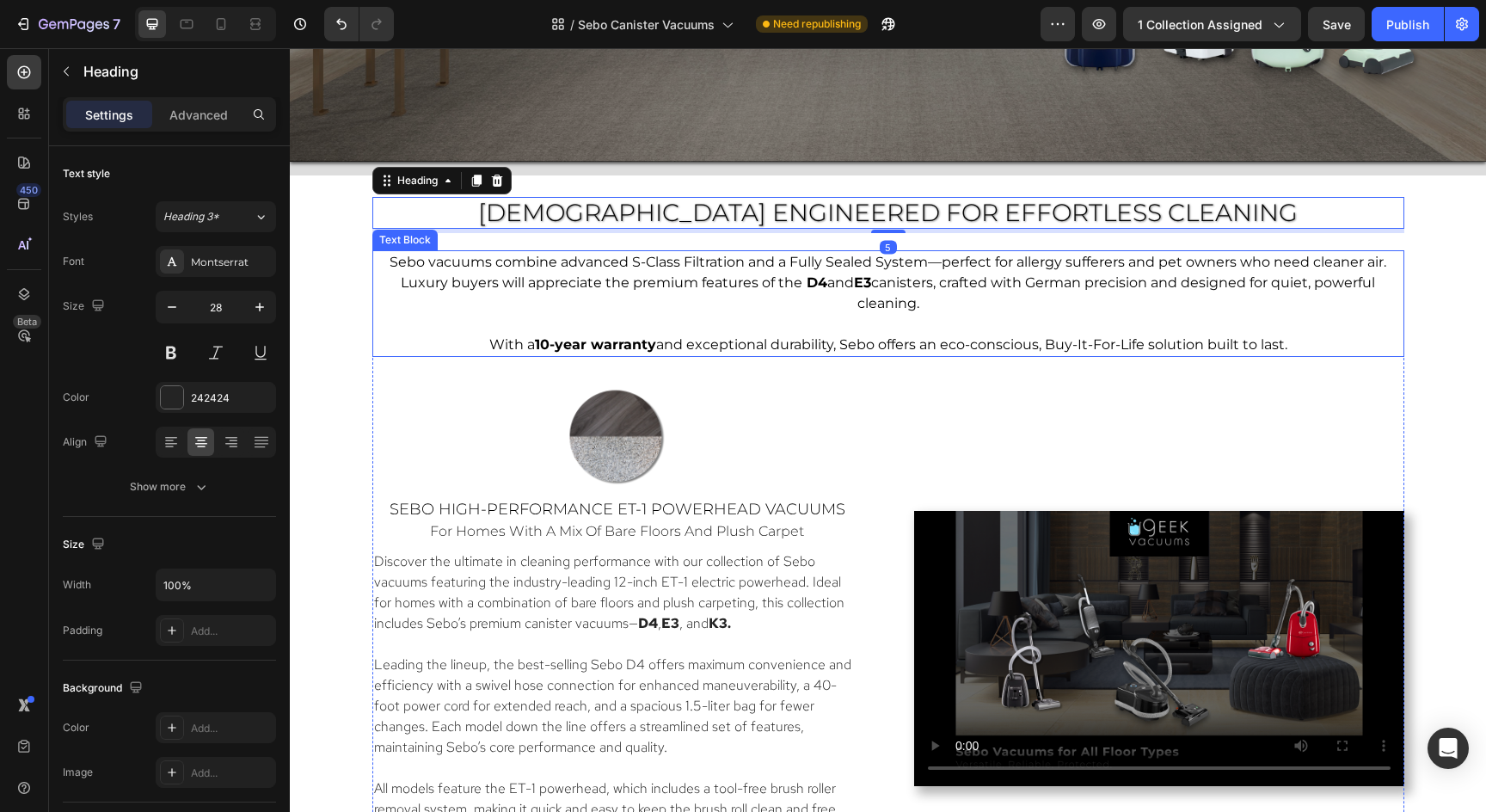
click at [1120, 318] on p "Rich Text Editor. Editing area: main" at bounding box center [888, 324] width 1020 height 20
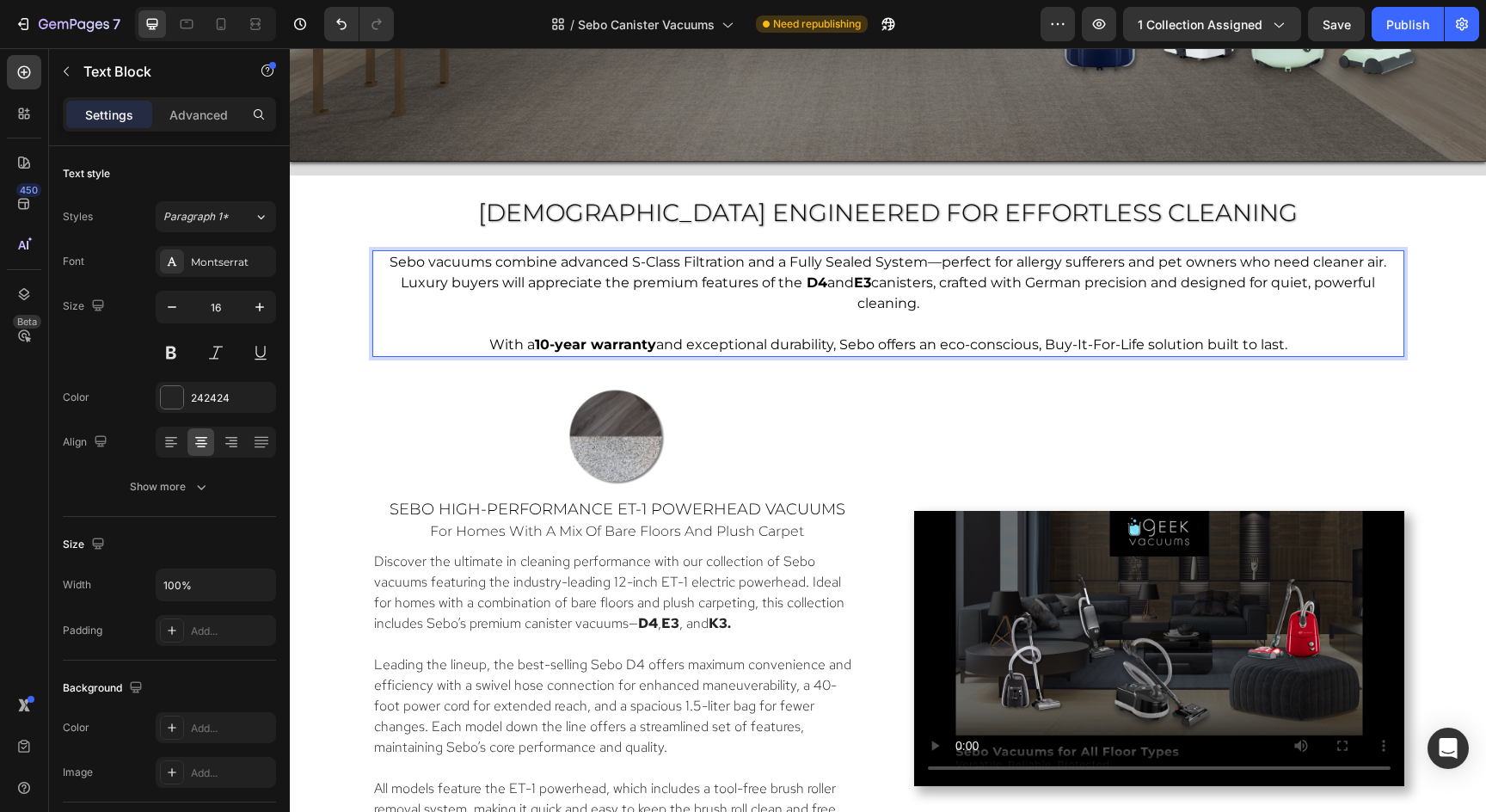
click at [1323, 340] on p "With a 10-year warranty and exceptional durability, Sebo offers an eco-consciou…" at bounding box center [888, 344] width 1020 height 20
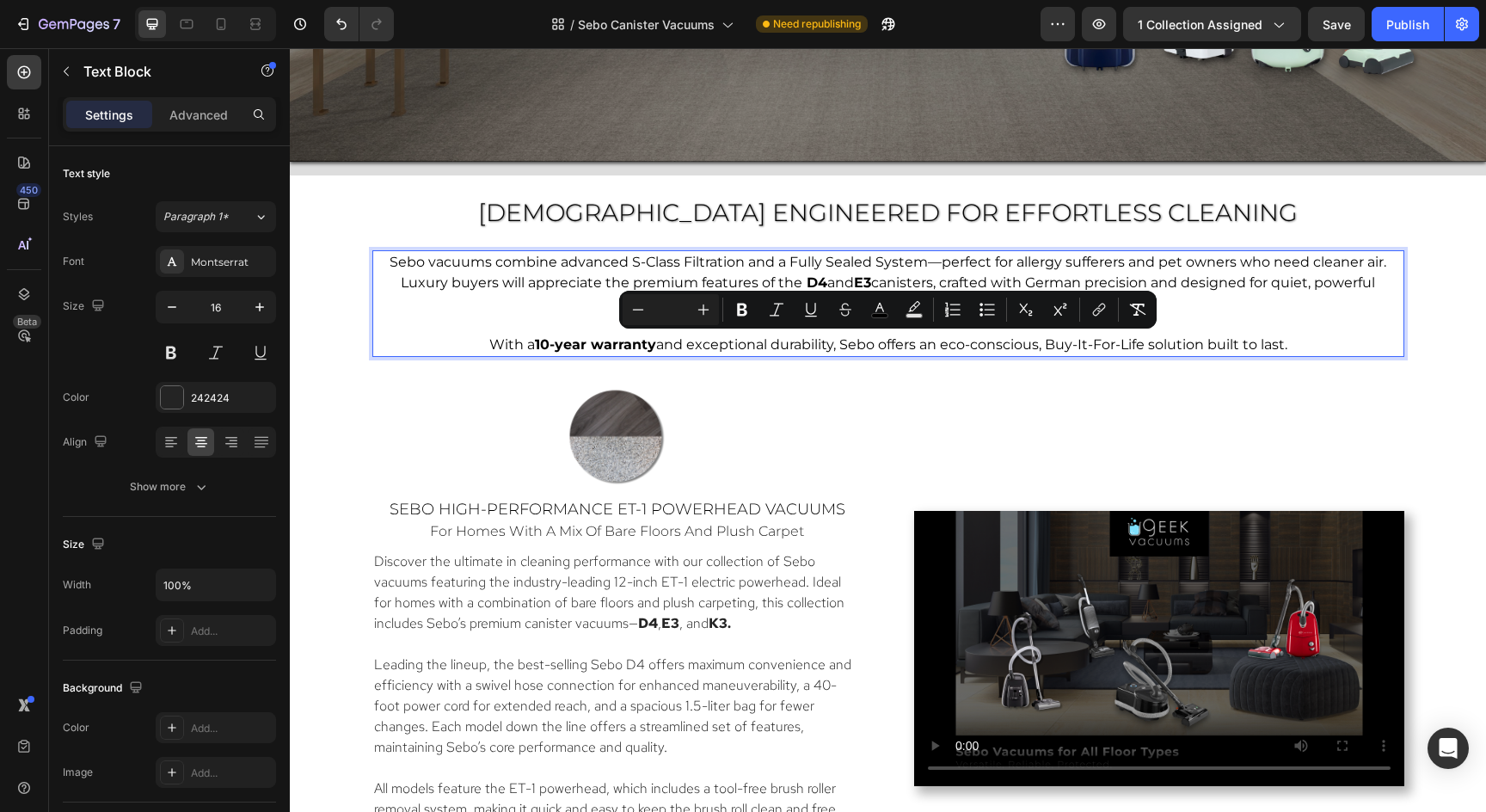
drag, startPoint x: 1323, startPoint y: 340, endPoint x: 481, endPoint y: 340, distance: 842.0
click at [481, 340] on p "With a 10-year warranty and exceptional durability, Sebo offers an eco-consciou…" at bounding box center [888, 344] width 1020 height 20
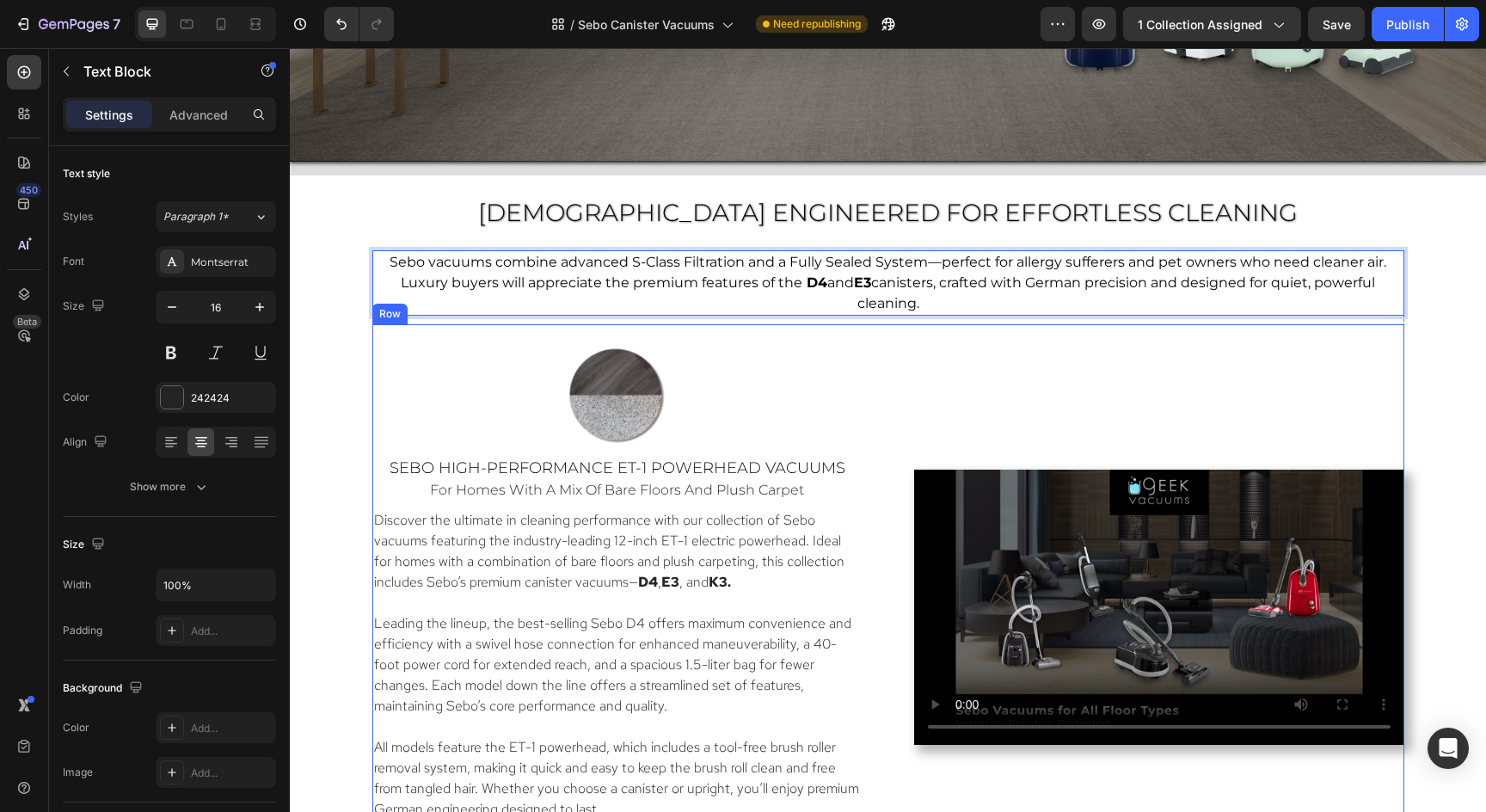
click at [999, 341] on div "Video" at bounding box center [1159, 606] width 490 height 531
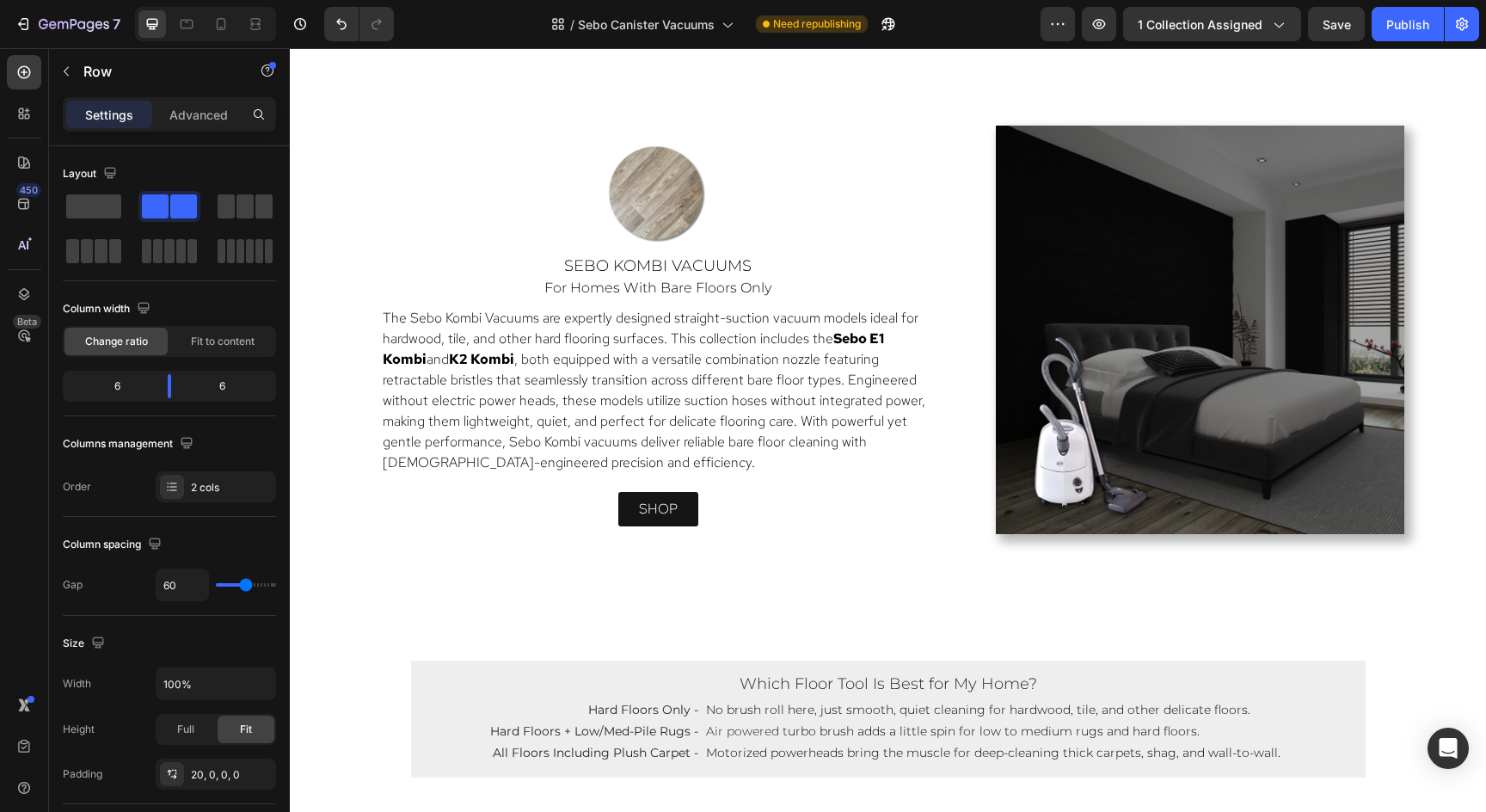
scroll to position [4916, 0]
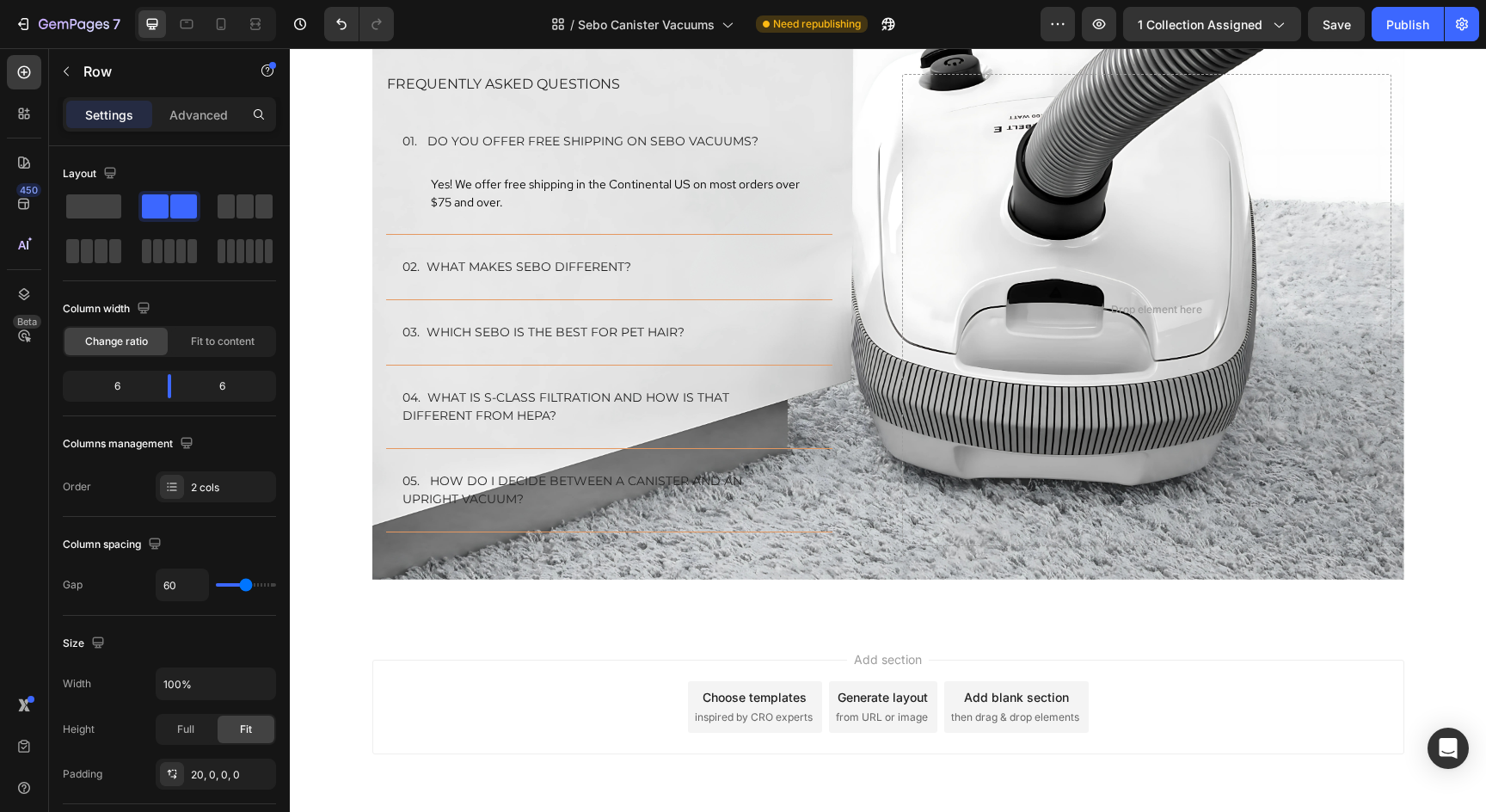
click at [766, 699] on div "Choose templates" at bounding box center [754, 697] width 104 height 18
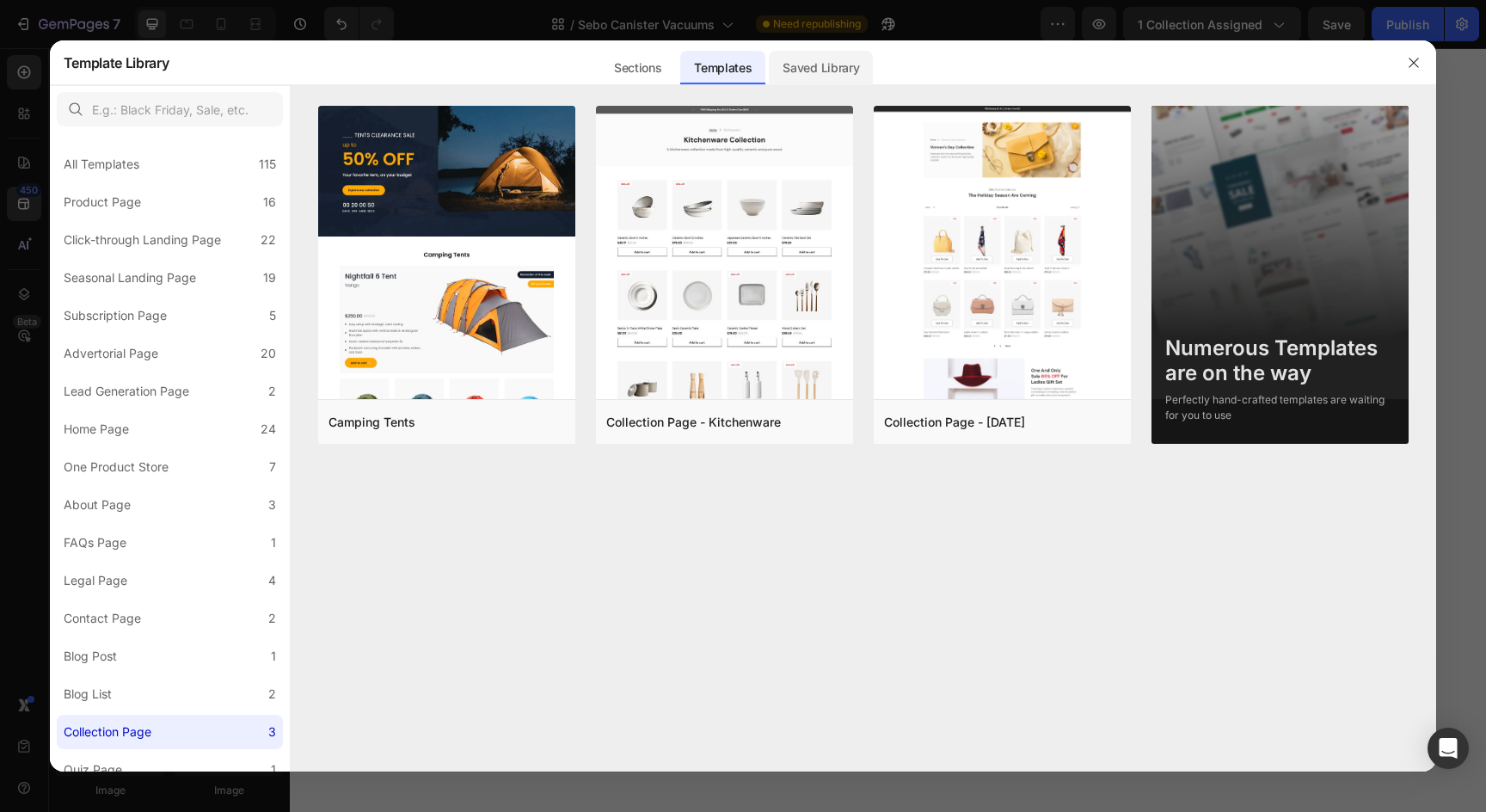
click at [795, 64] on div "Saved Library" at bounding box center [820, 67] width 104 height 35
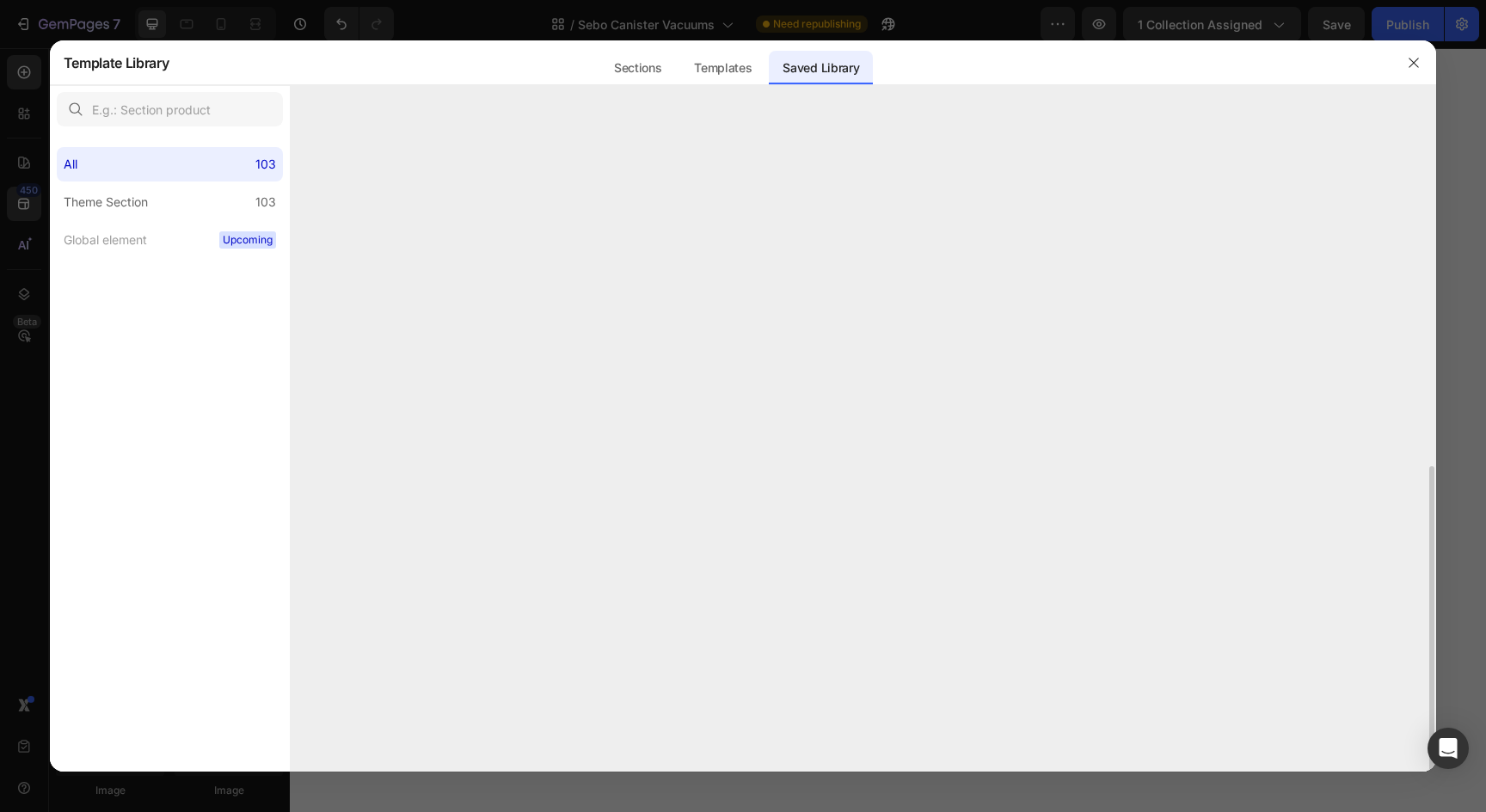
scroll to position [746, 0]
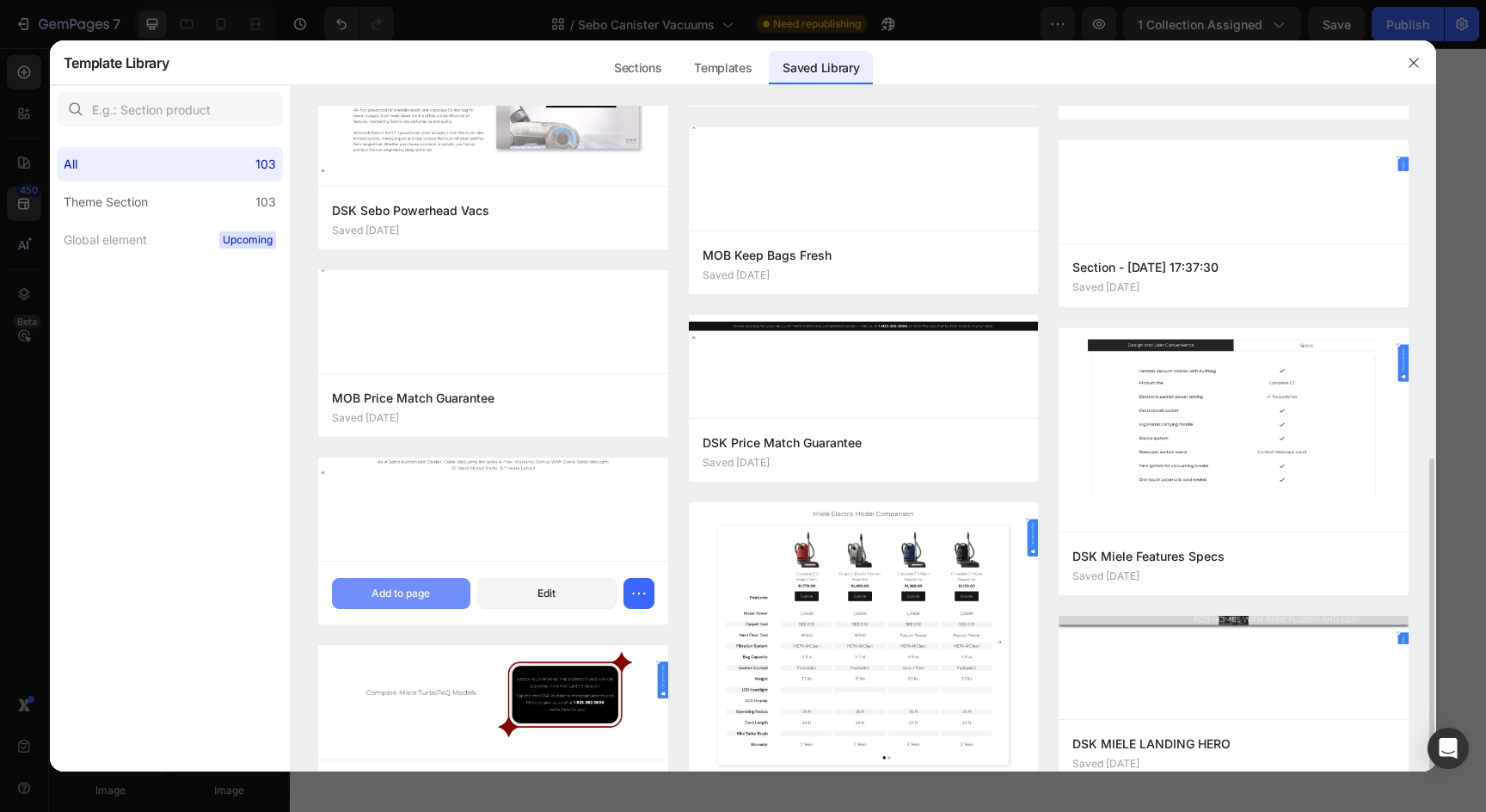
click at [403, 590] on div "Add to page" at bounding box center [401, 593] width 59 height 15
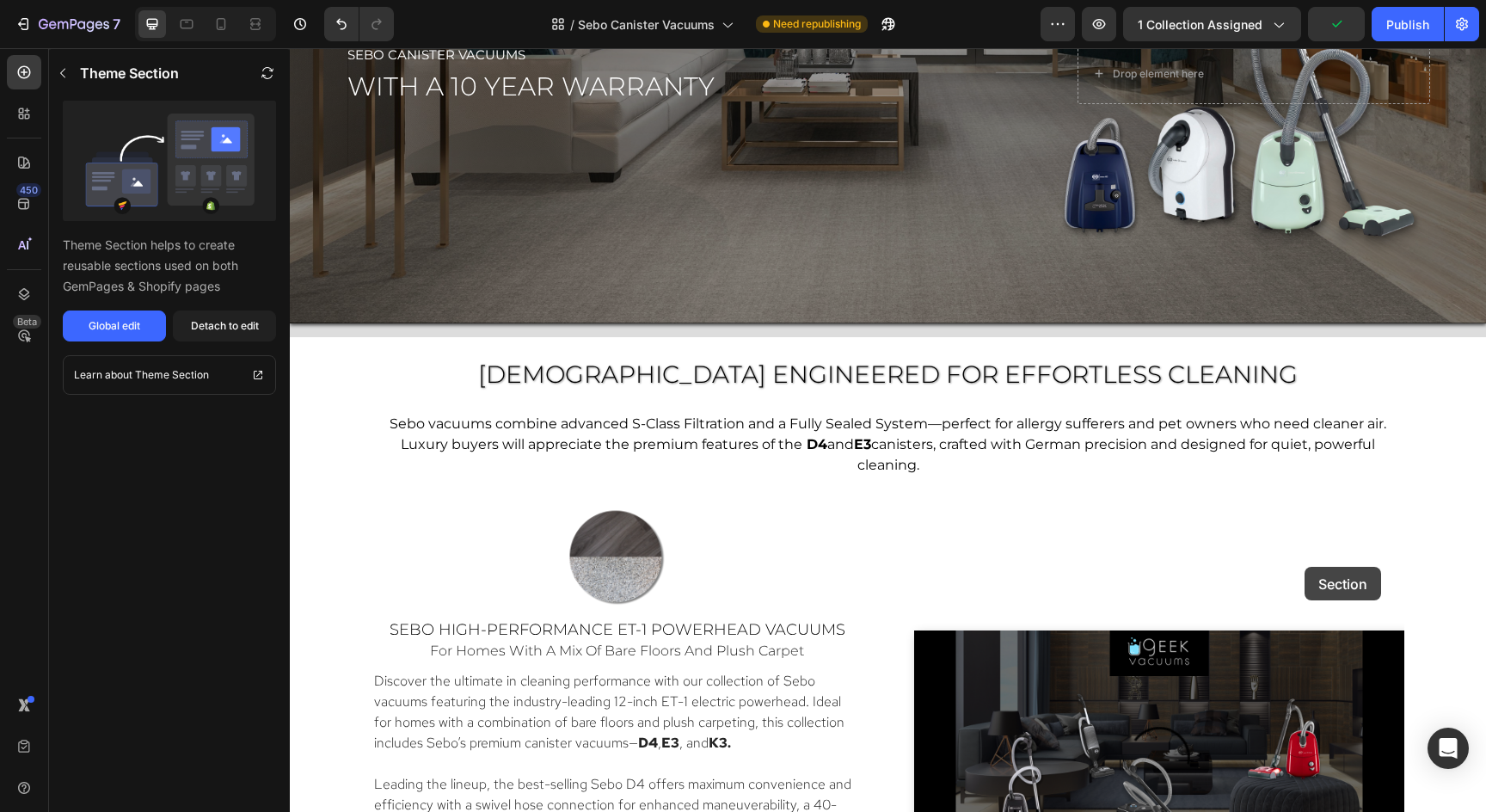
scroll to position [694, 0]
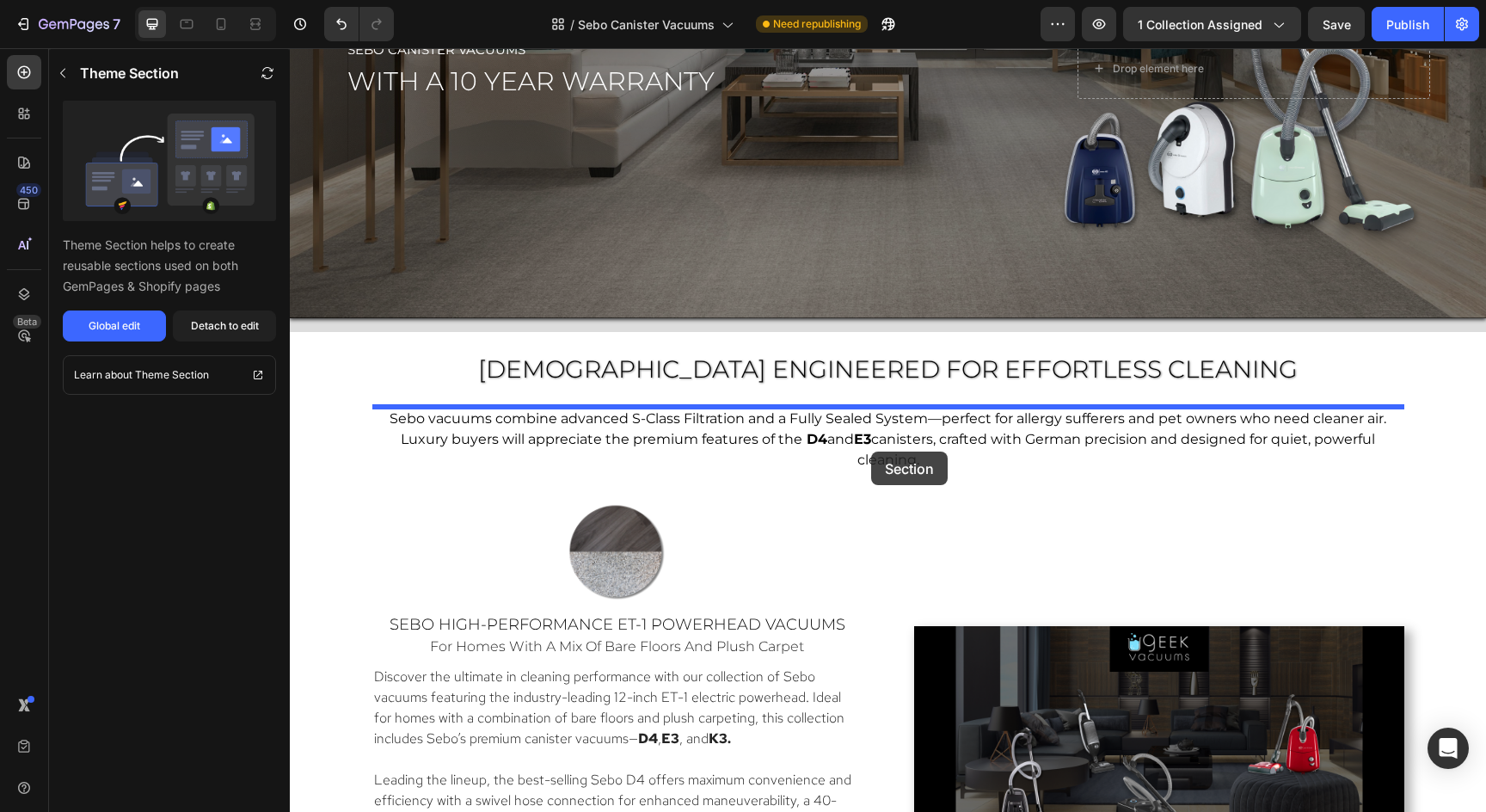
drag, startPoint x: 1314, startPoint y: 496, endPoint x: 872, endPoint y: 445, distance: 444.9
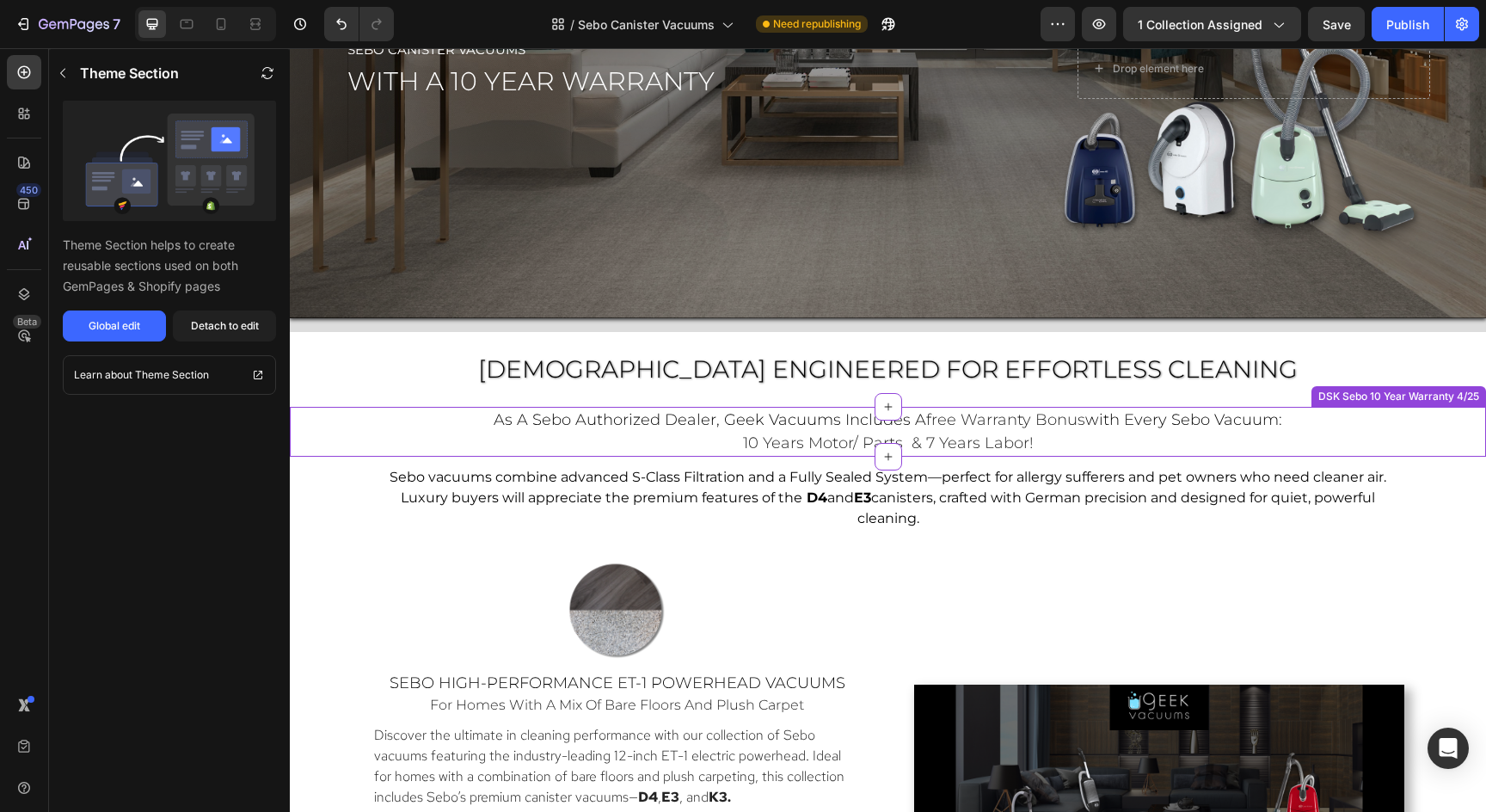
click at [873, 445] on span "10 years motor/ parts & 7 years labor!" at bounding box center [888, 442] width 291 height 19
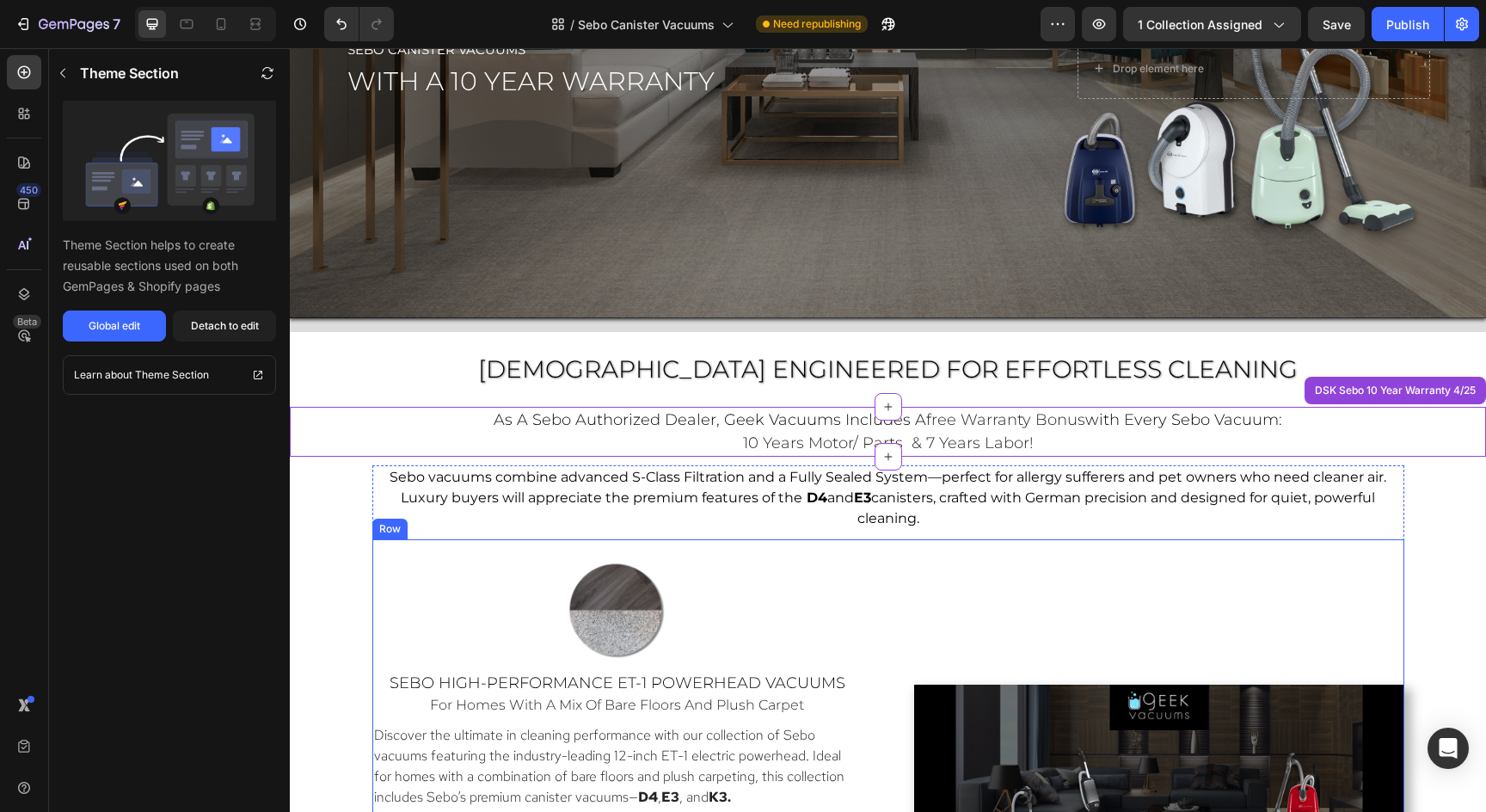
click at [1162, 574] on div "Video" at bounding box center [1159, 822] width 490 height 531
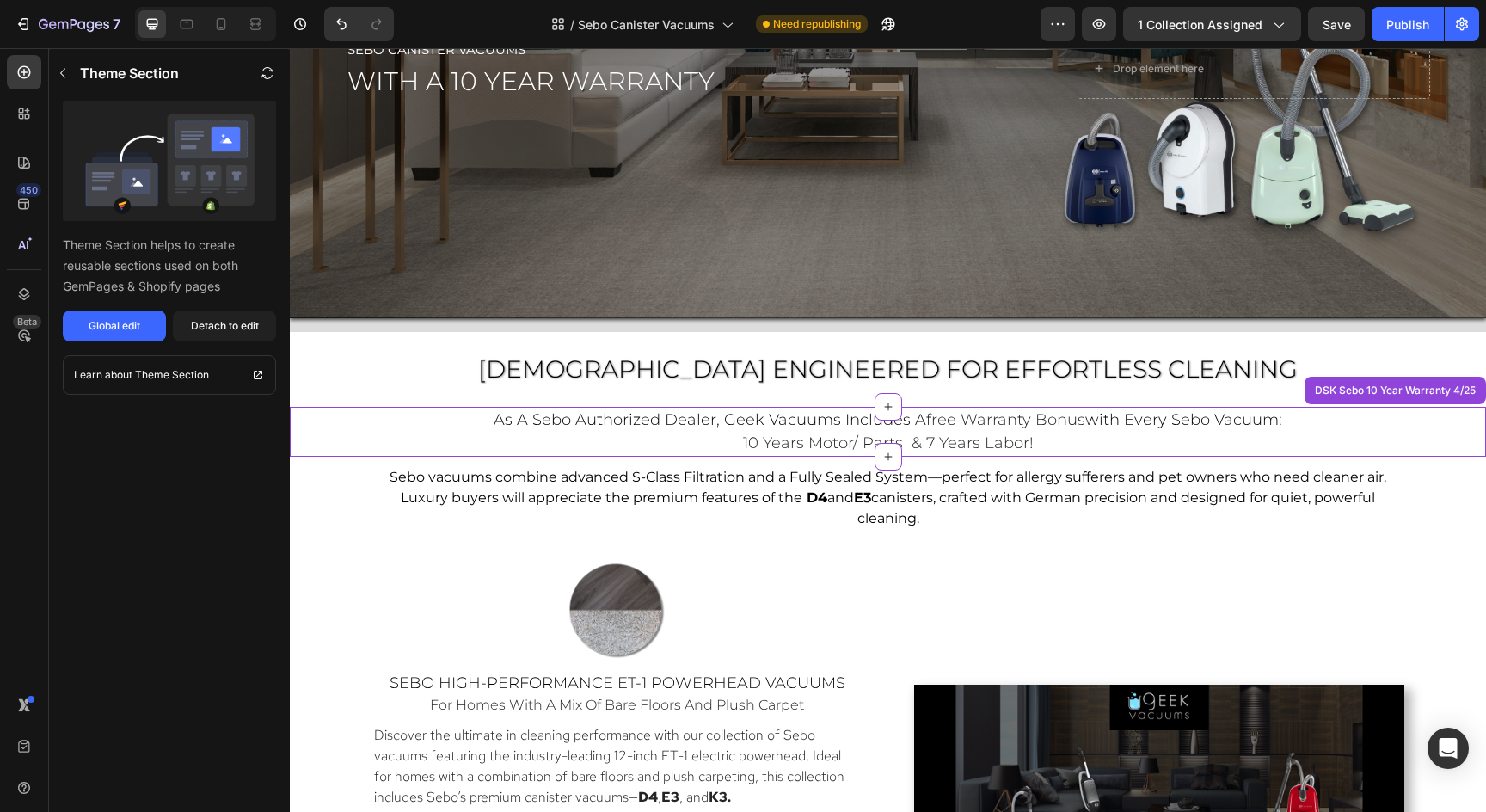
click at [1161, 426] on span "with every sebo vacuum:" at bounding box center [1184, 419] width 197 height 19
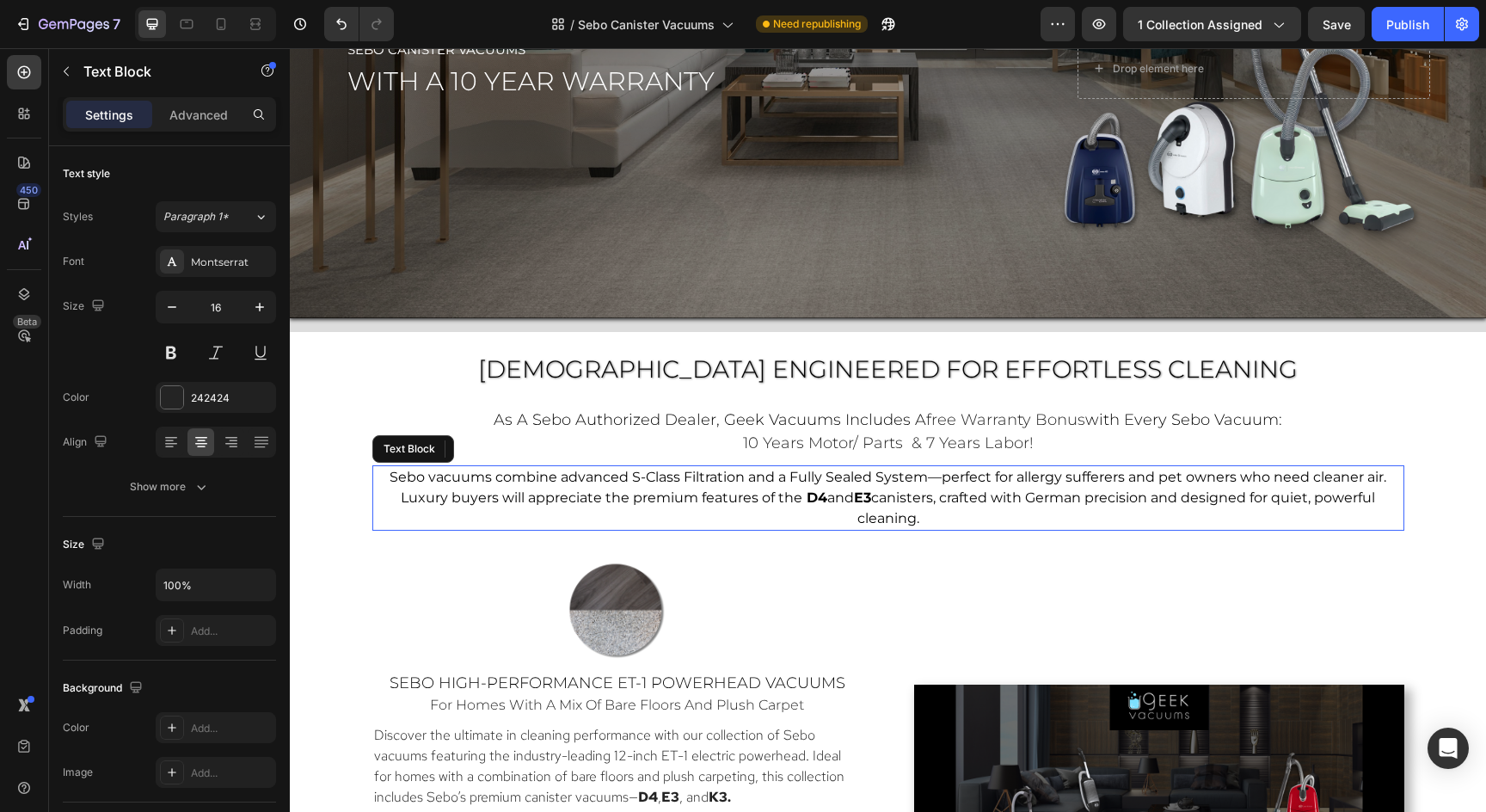
click at [1402, 488] on div "Sebo vacuums combine advanced S-Class Filtration and a Fully Sealed System—perf…" at bounding box center [888, 498] width 1032 height 66
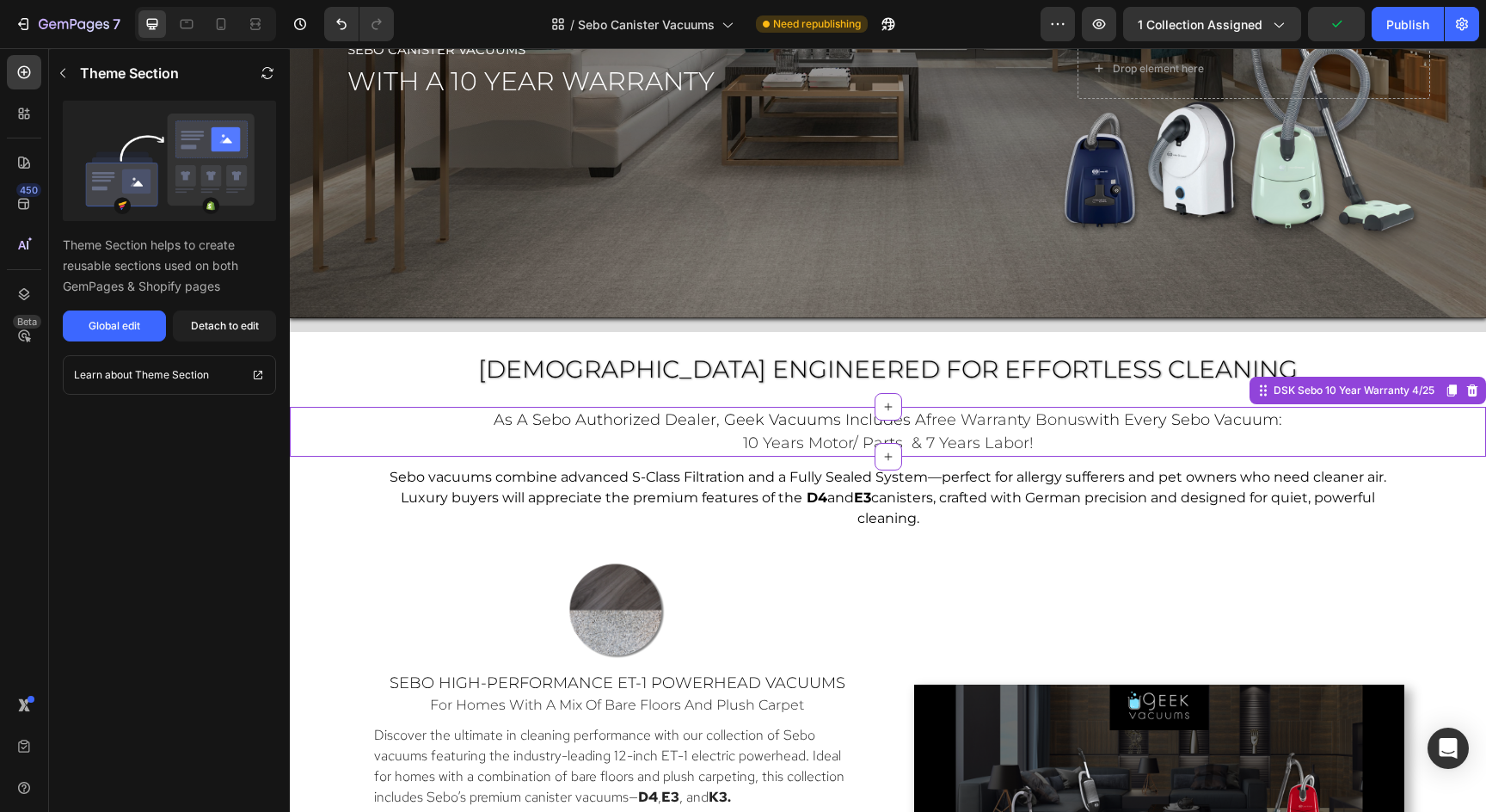
click at [1312, 449] on p "as a sebo authorized dealer, geek vacuums includes a free warranty bonus with e…" at bounding box center [888, 432] width 1028 height 46
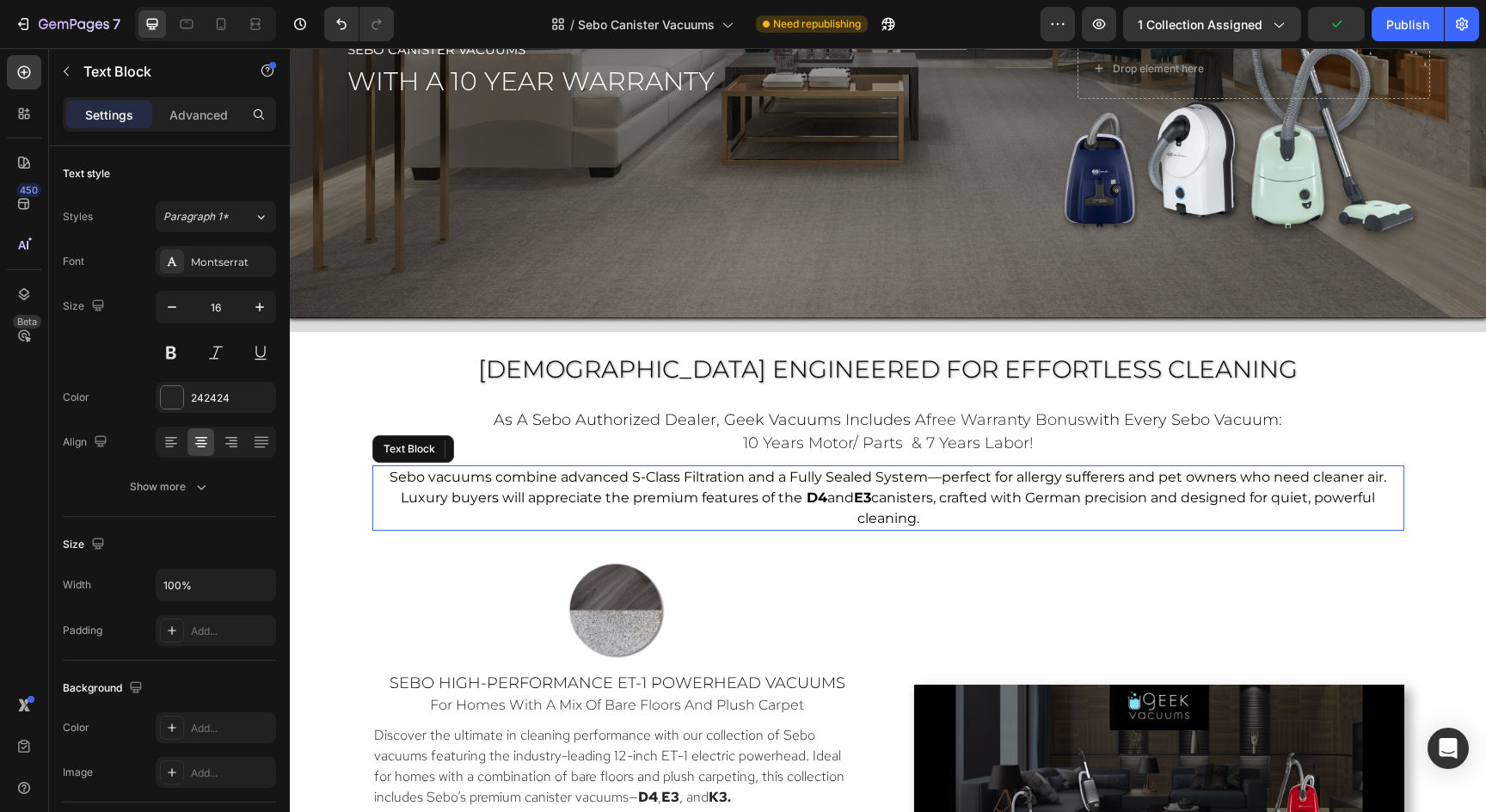
click at [1276, 494] on span "canisters, crafted with German precision and designed for quiet, powerful clean…" at bounding box center [1116, 508] width 519 height 37
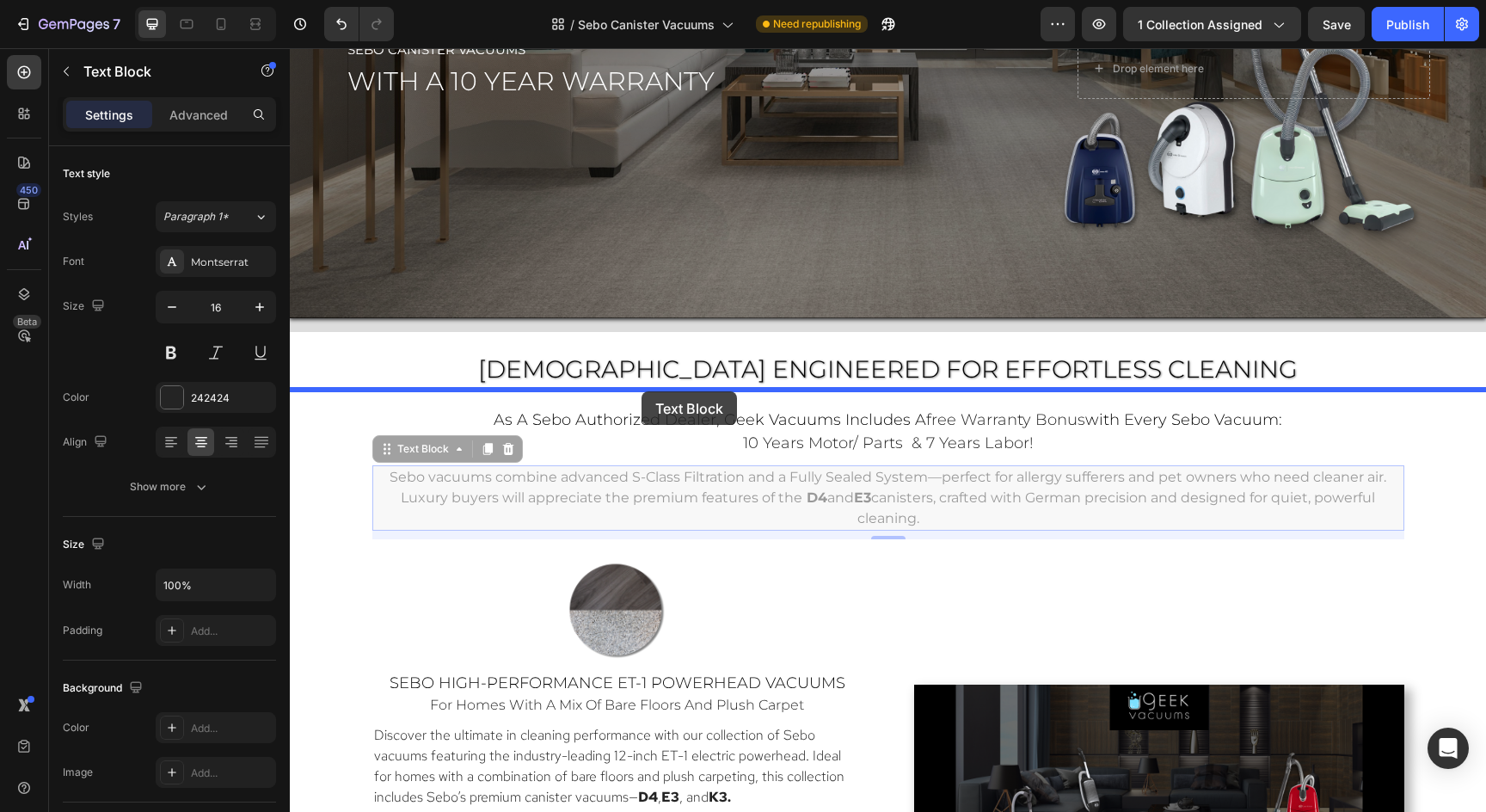
drag, startPoint x: 383, startPoint y: 455, endPoint x: 642, endPoint y: 391, distance: 266.8
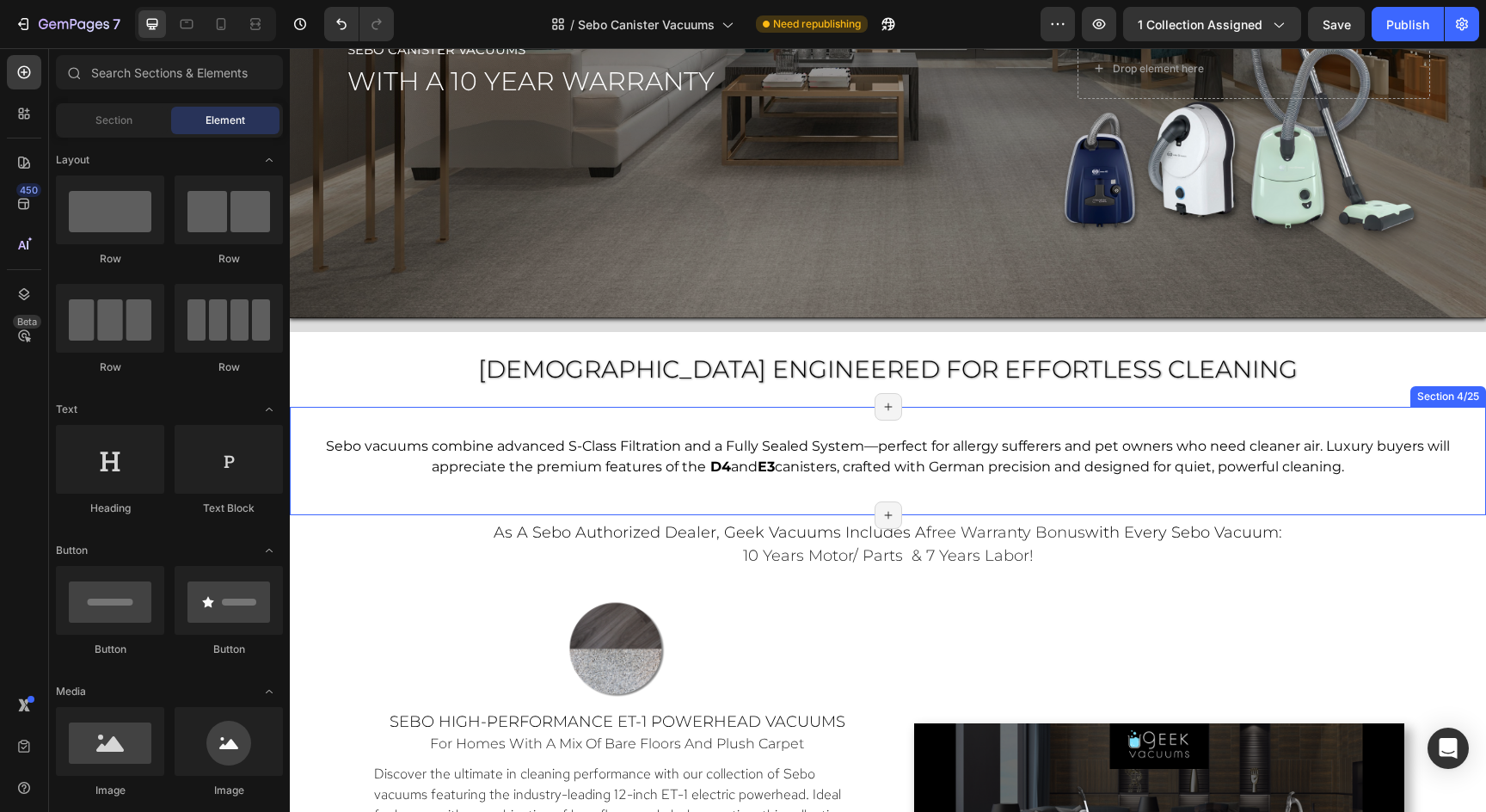
click at [730, 485] on div "Sebo vacuums combine advanced S-Class Filtration and a Fully Sealed System—perf…" at bounding box center [888, 461] width 1196 height 53
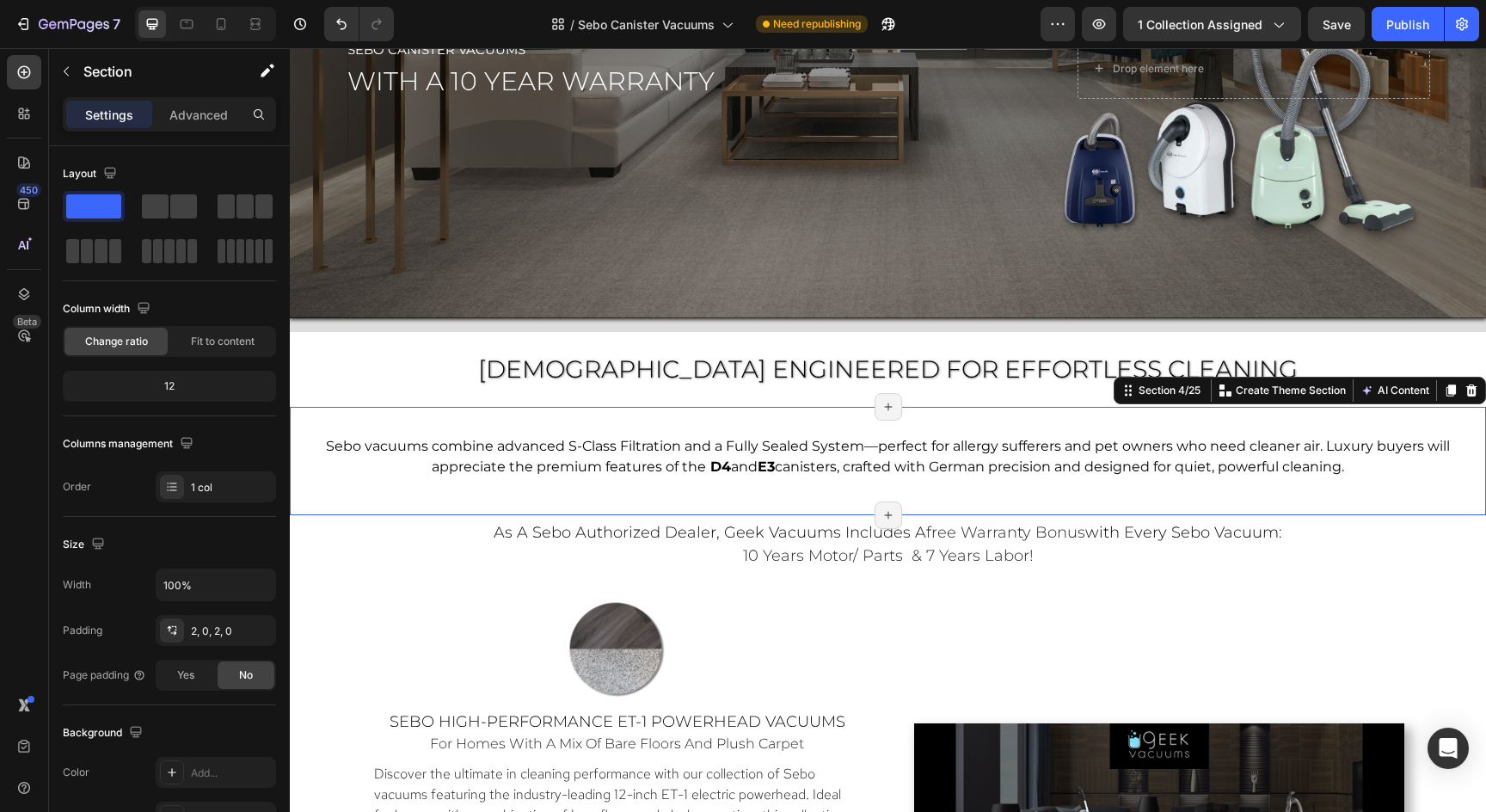
click at [730, 485] on div "Sebo vacuums combine advanced S-Class Filtration and a Fully Sealed System—perf…" at bounding box center [888, 461] width 1196 height 53
click at [753, 484] on div "Sebo vacuums combine advanced S-Class Filtration and a Fully Sealed System—perf…" at bounding box center [888, 461] width 1196 height 53
click at [208, 121] on p "Advanced" at bounding box center [199, 114] width 59 height 18
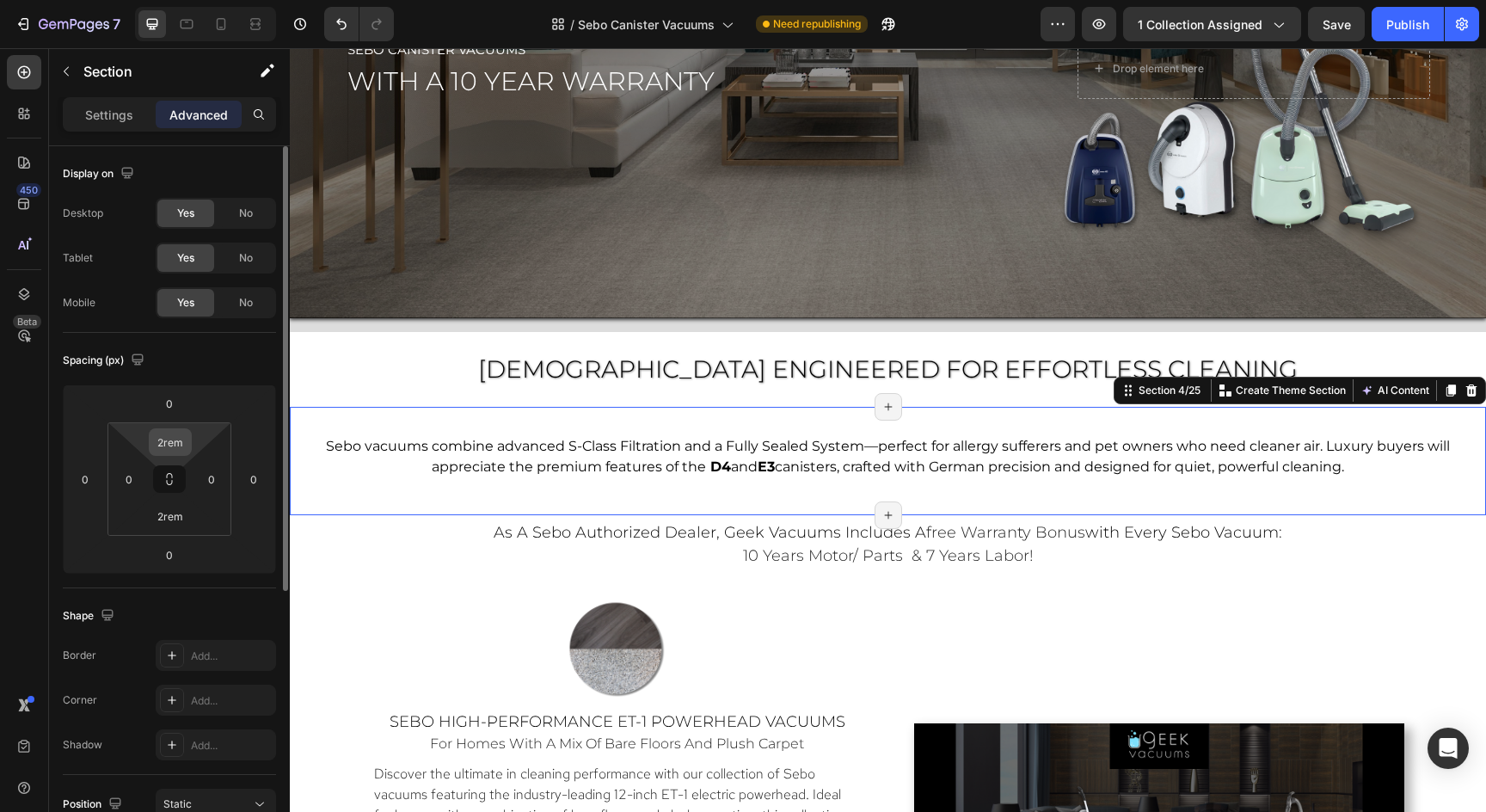
click at [171, 449] on input "2rem" at bounding box center [170, 441] width 35 height 26
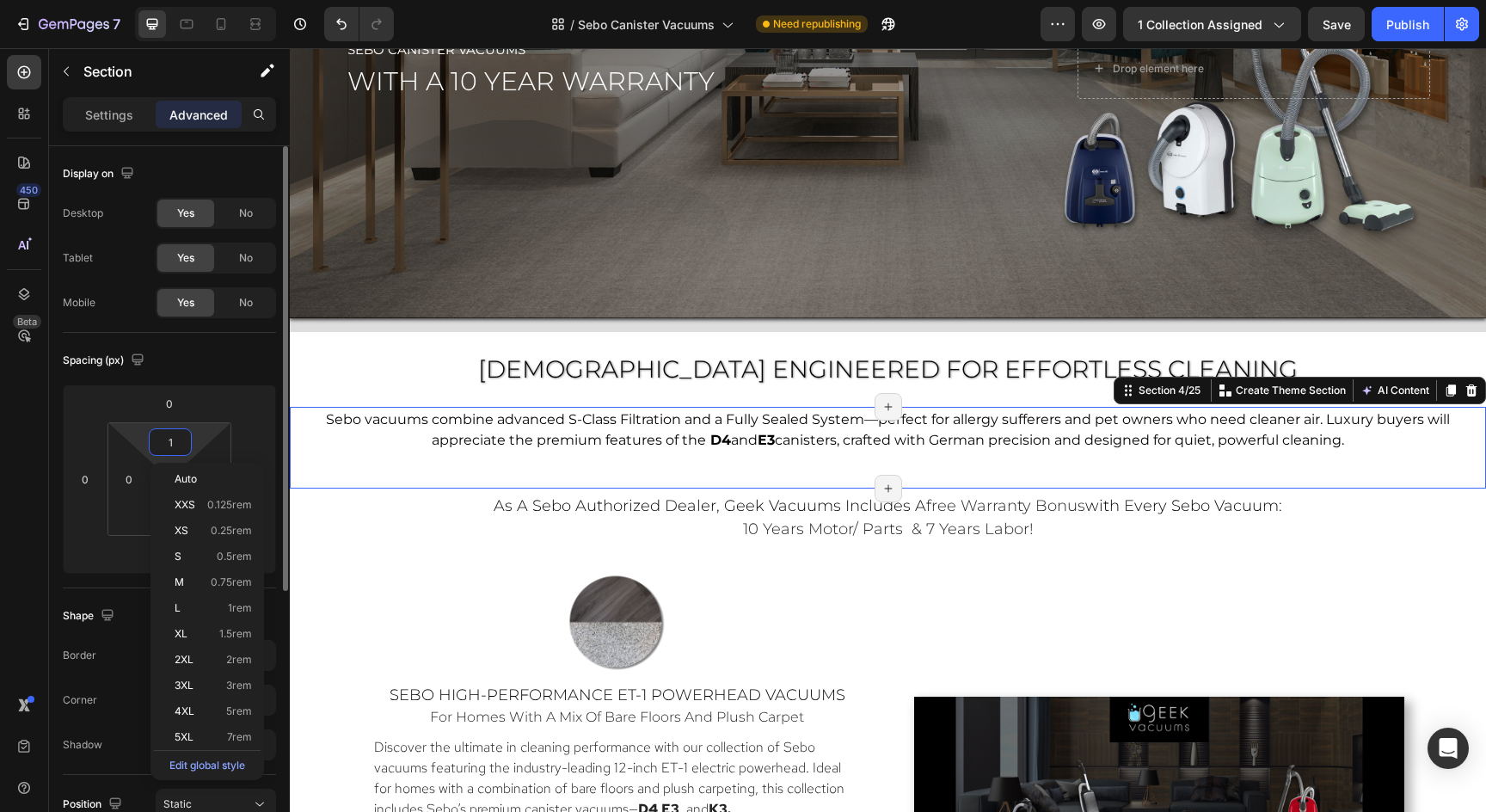
type input "0"
click at [390, 462] on div "Sebo vacuums combine advanced S-Class Filtration and a Fully Sealed System—perf…" at bounding box center [888, 447] width 1196 height 81
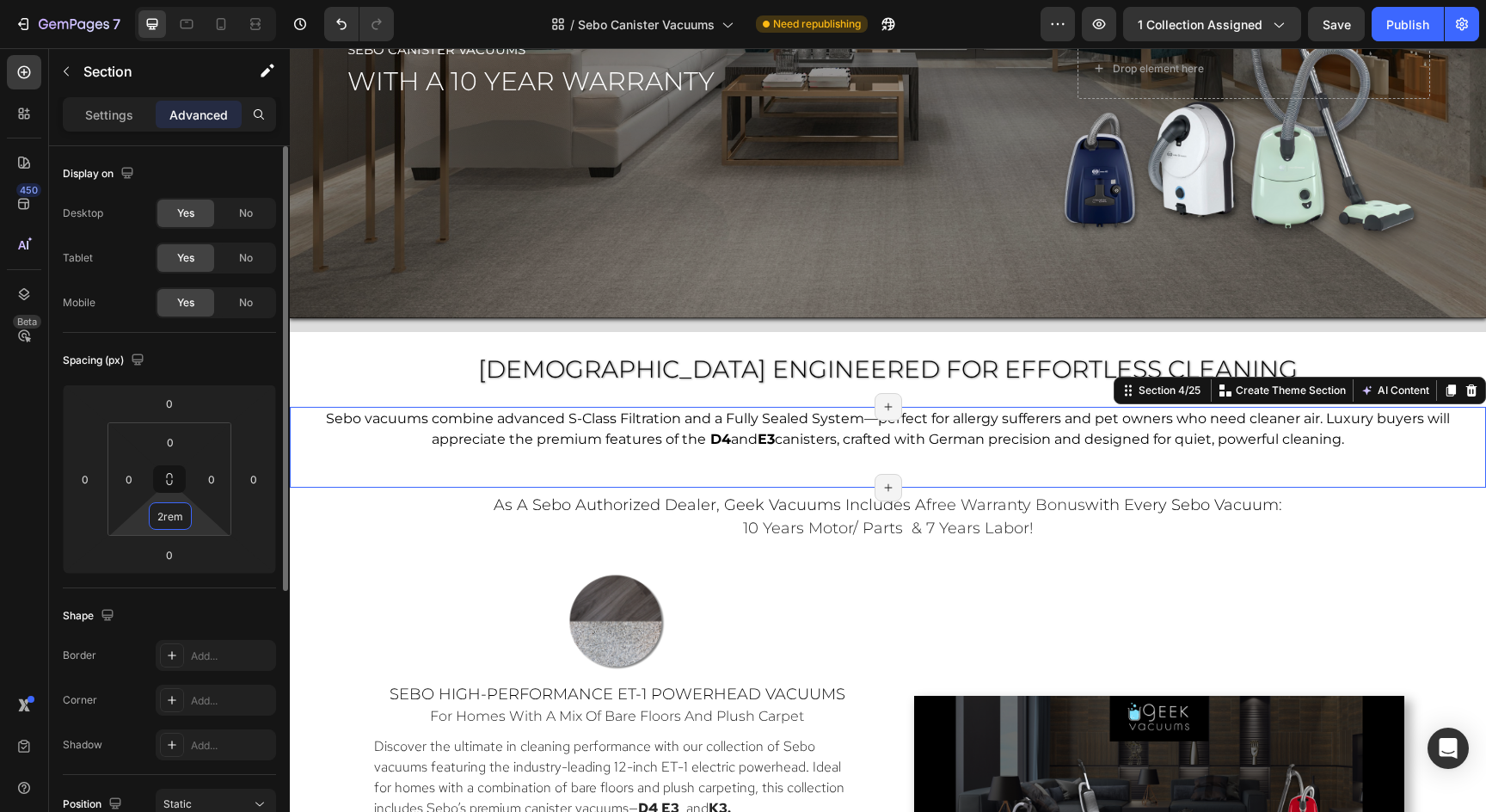
click at [178, 521] on input "2rem" at bounding box center [170, 515] width 35 height 26
type input "0"
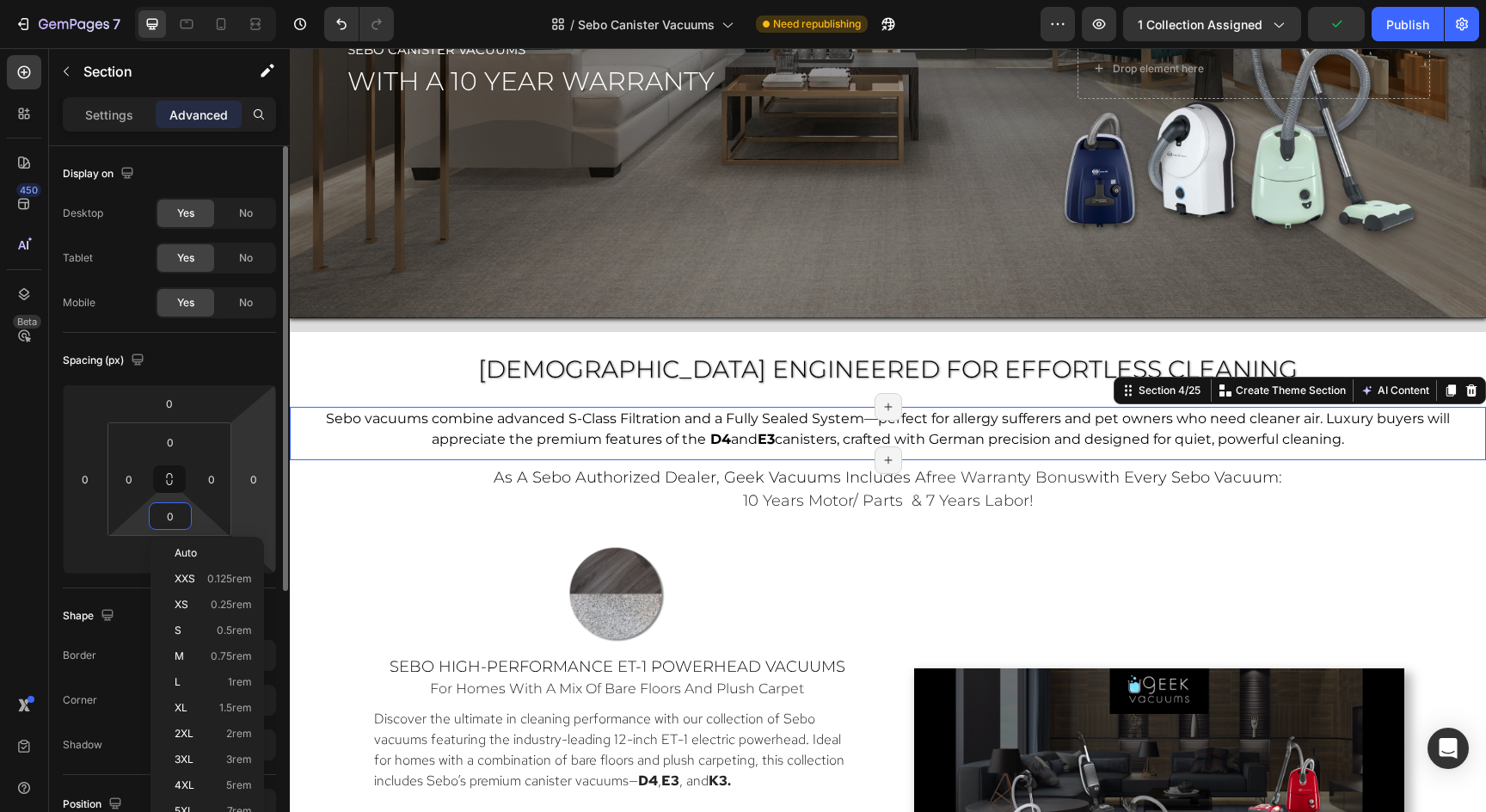
click at [243, 0] on html "7 Version history / Sebo Canister Vacuums Need republishing Preview 1 collectio…" at bounding box center [743, 0] width 1486 height 0
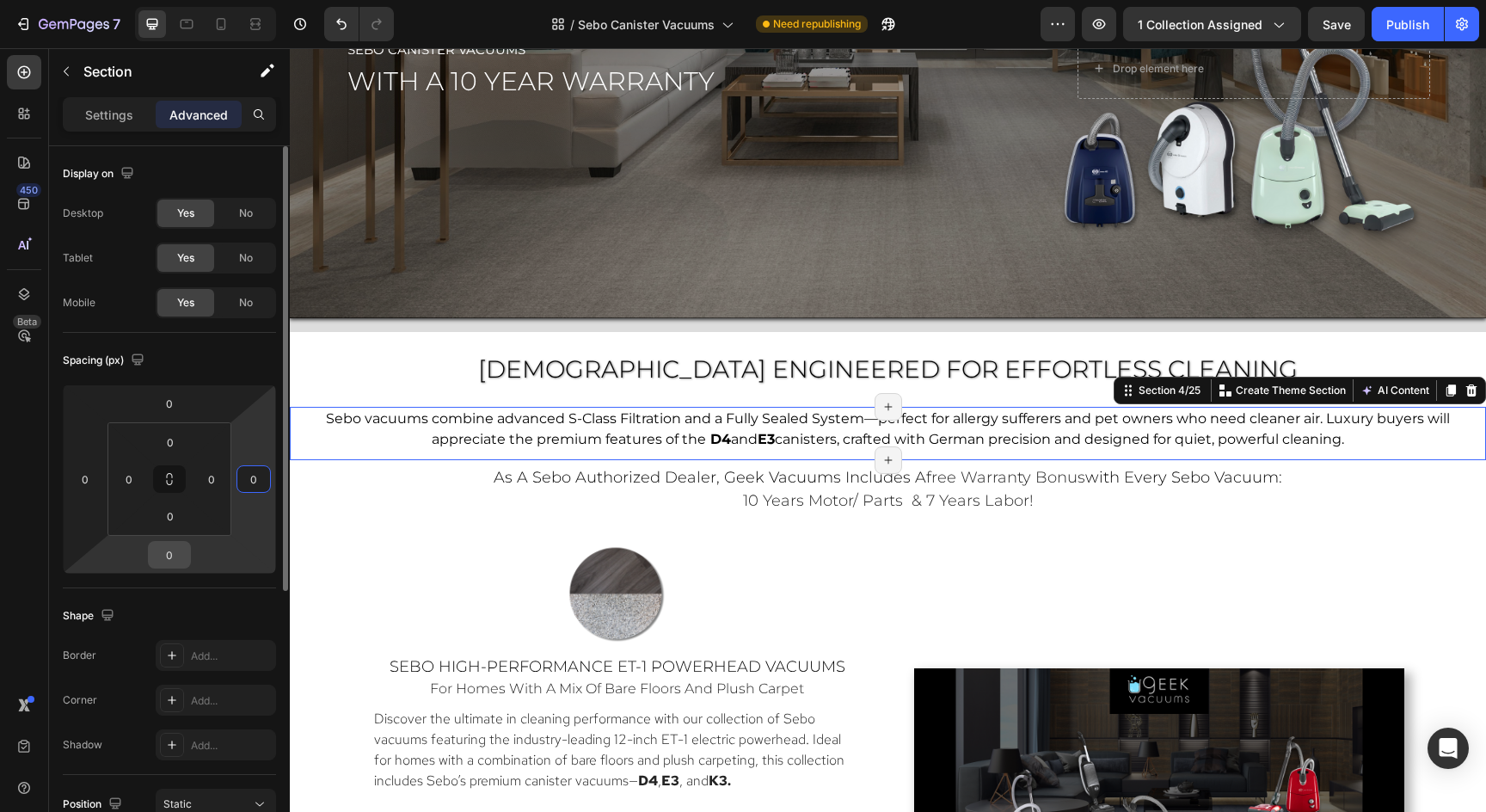
click at [171, 555] on input "0" at bounding box center [169, 554] width 35 height 26
type input "5"
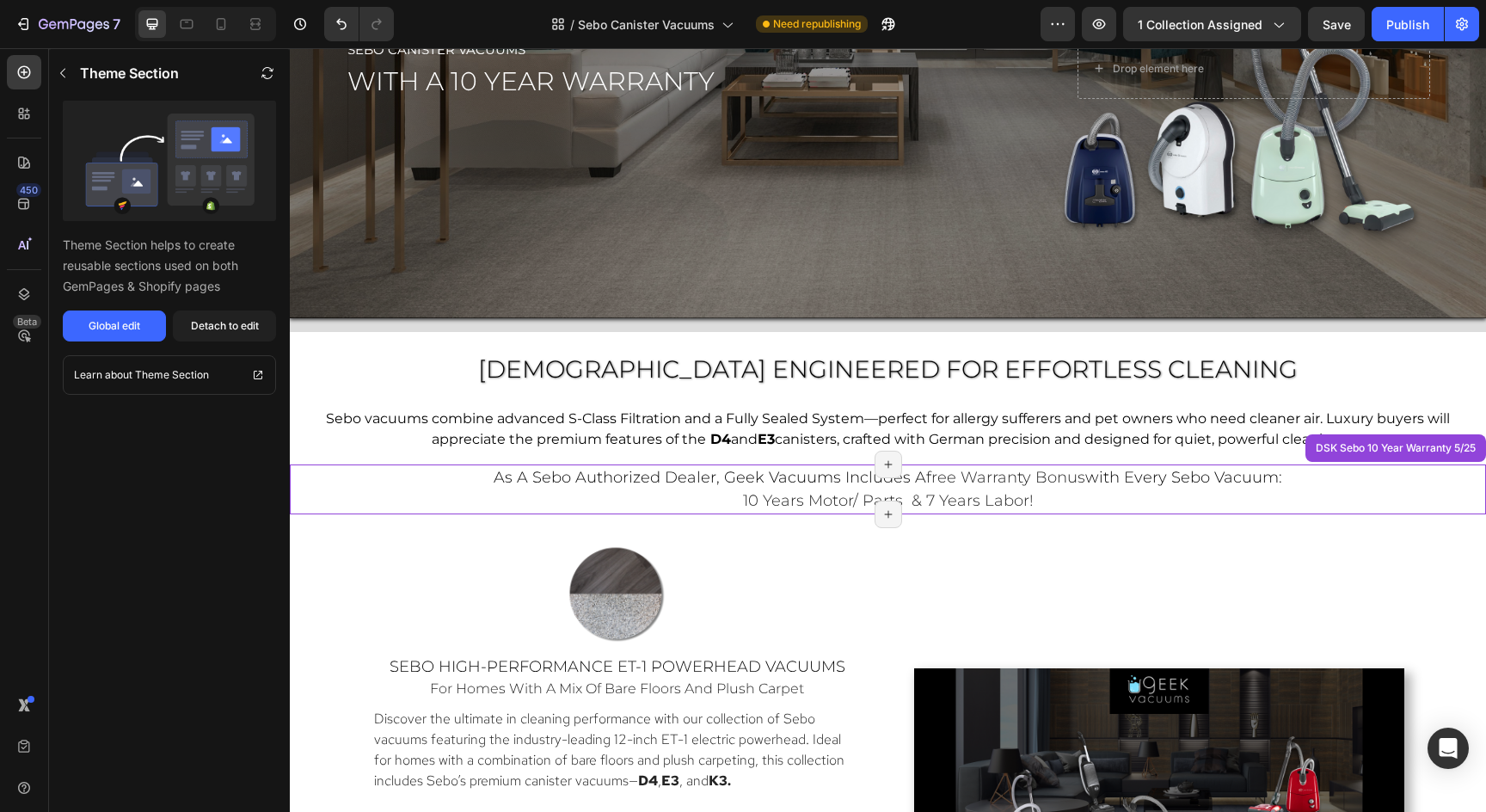
click at [1343, 484] on p "as a sebo authorized dealer, geek vacuums includes a free warranty bonus with e…" at bounding box center [888, 489] width 1028 height 46
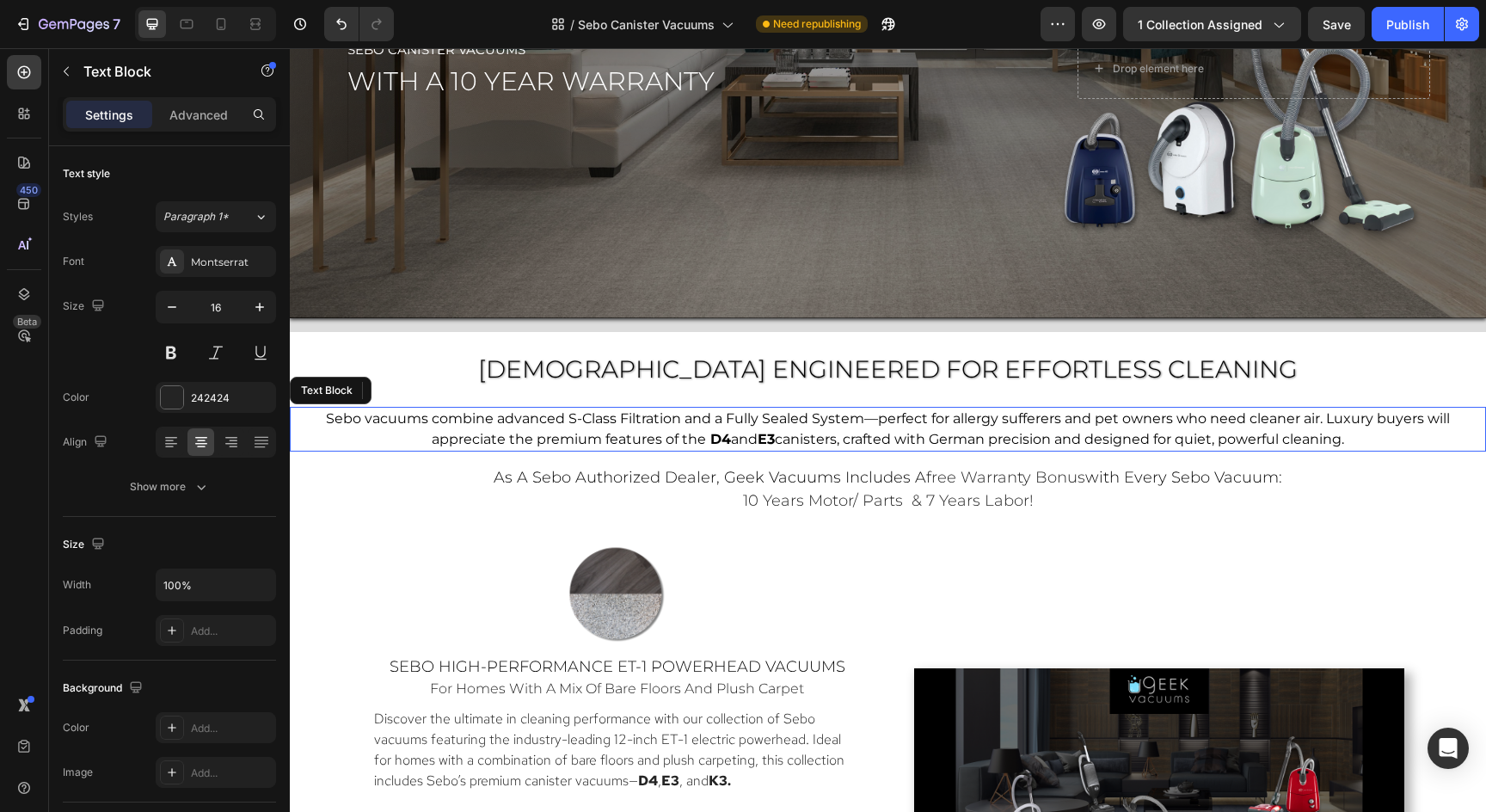
click at [1094, 429] on p "Sebo vacuums combine advanced S-Class Filtration and a Fully Sealed System—perf…" at bounding box center [888, 429] width 1185 height 42
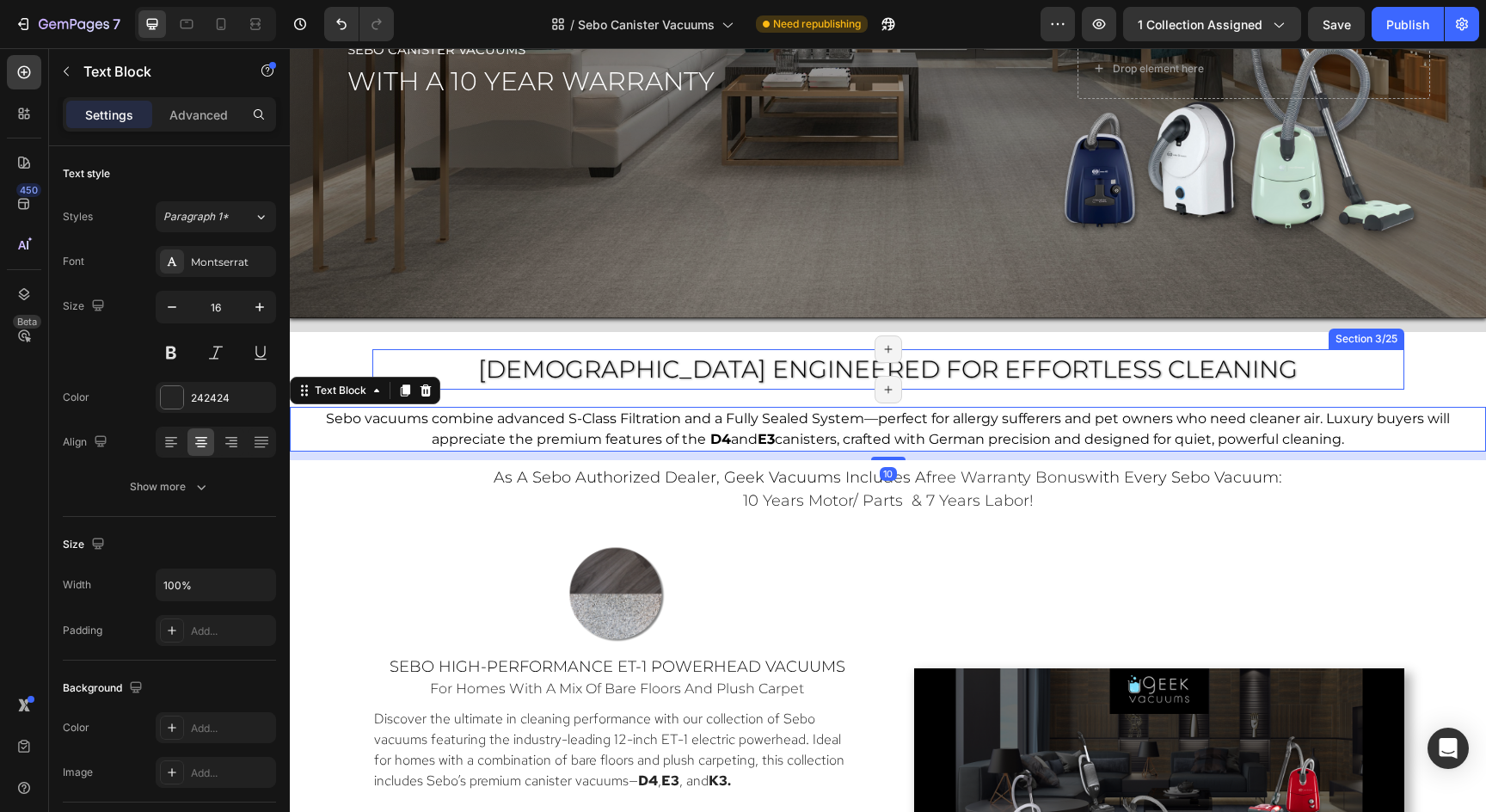
click at [1075, 386] on div "[DEMOGRAPHIC_DATA] ENGINEERED FOR Effortless Cleaning Heading" at bounding box center [888, 372] width 1032 height 37
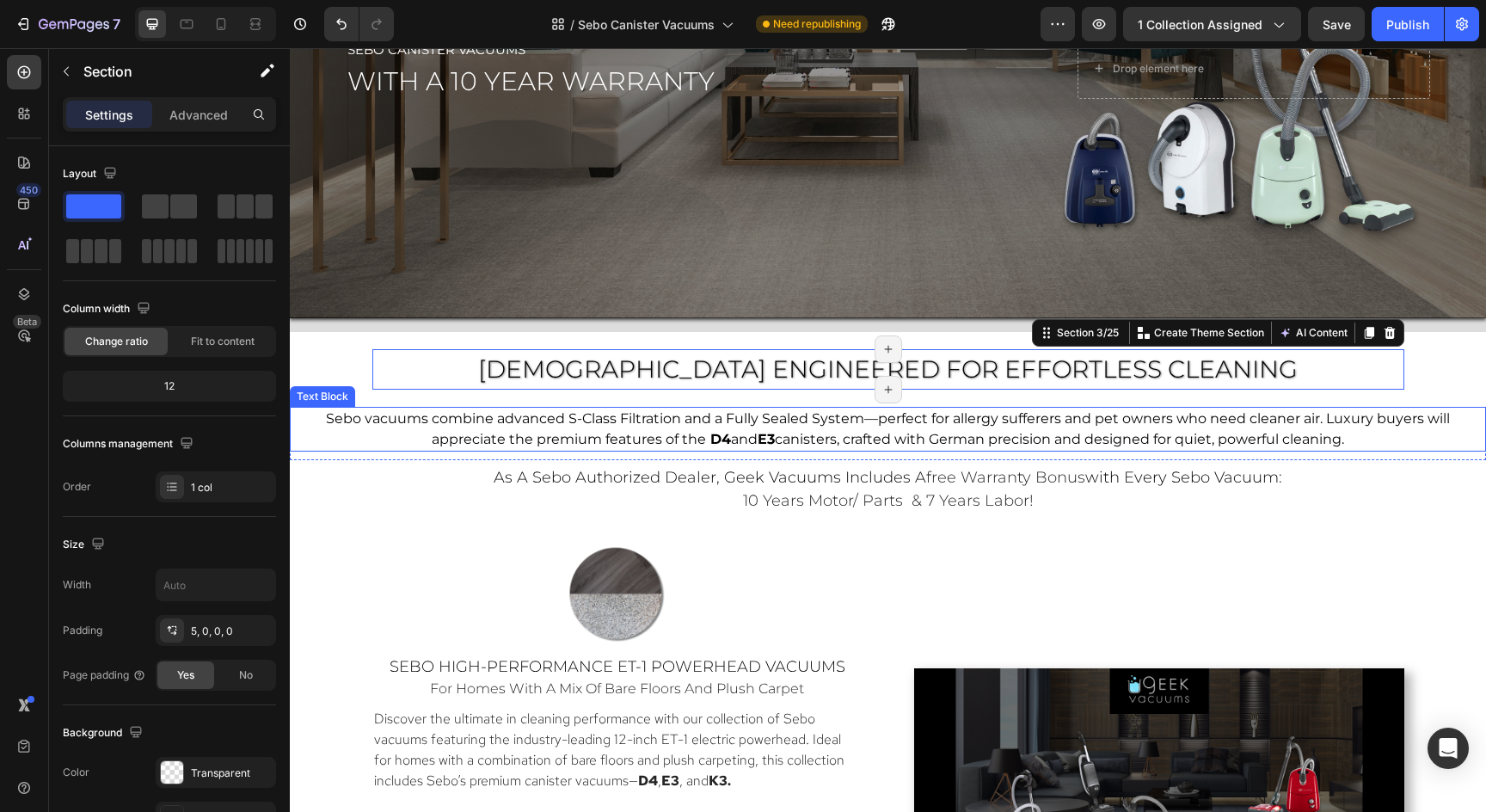
click at [1060, 411] on span "Sebo vacuums combine advanced S-Class Filtration and a Fully Sealed System—perf…" at bounding box center [888, 429] width 1124 height 37
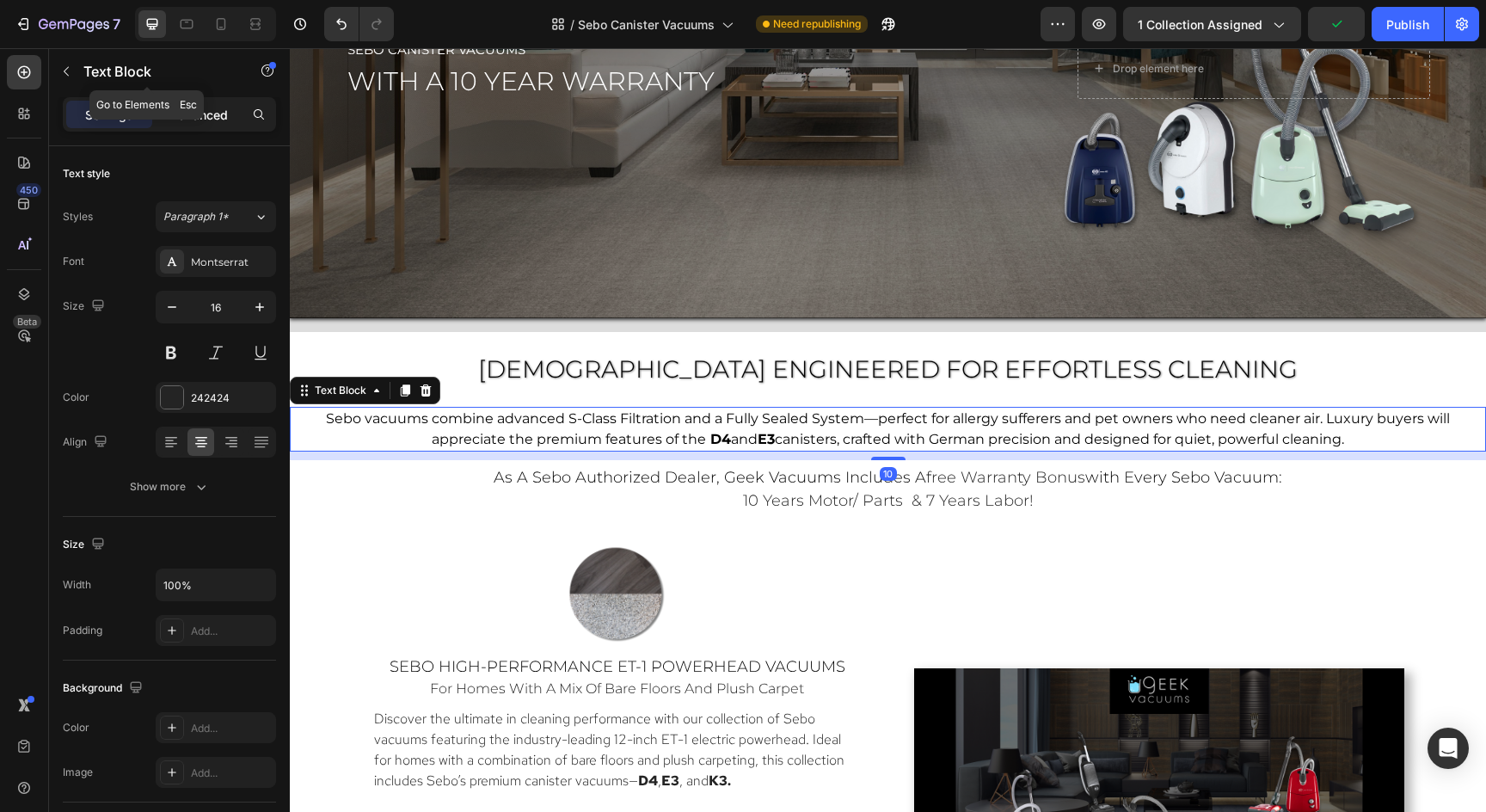
click at [208, 111] on p "Advanced" at bounding box center [199, 114] width 59 height 18
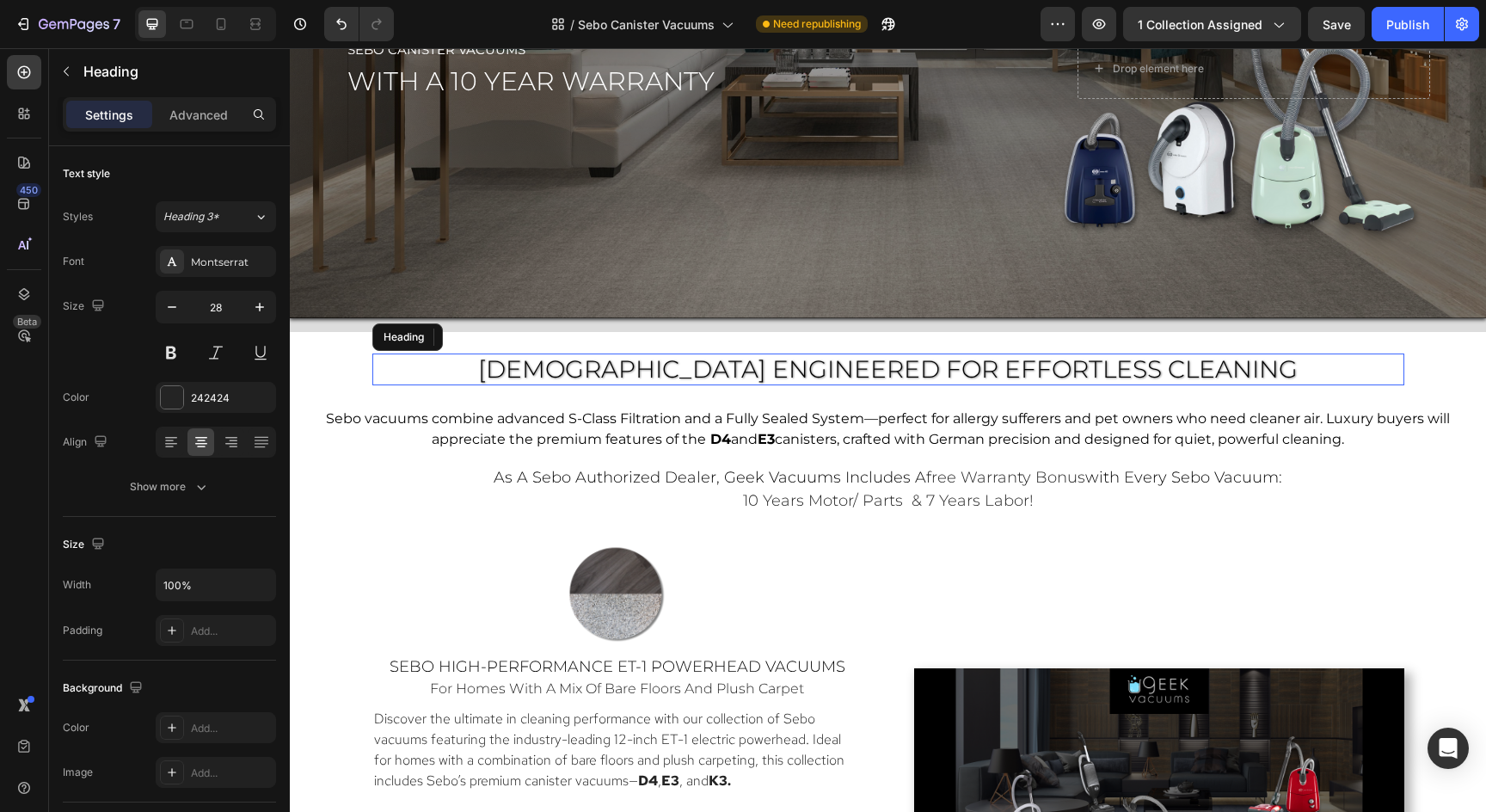
click at [610, 383] on span "[DEMOGRAPHIC_DATA] ENGINEERED FOR Effortless Cleaning" at bounding box center [888, 369] width 819 height 29
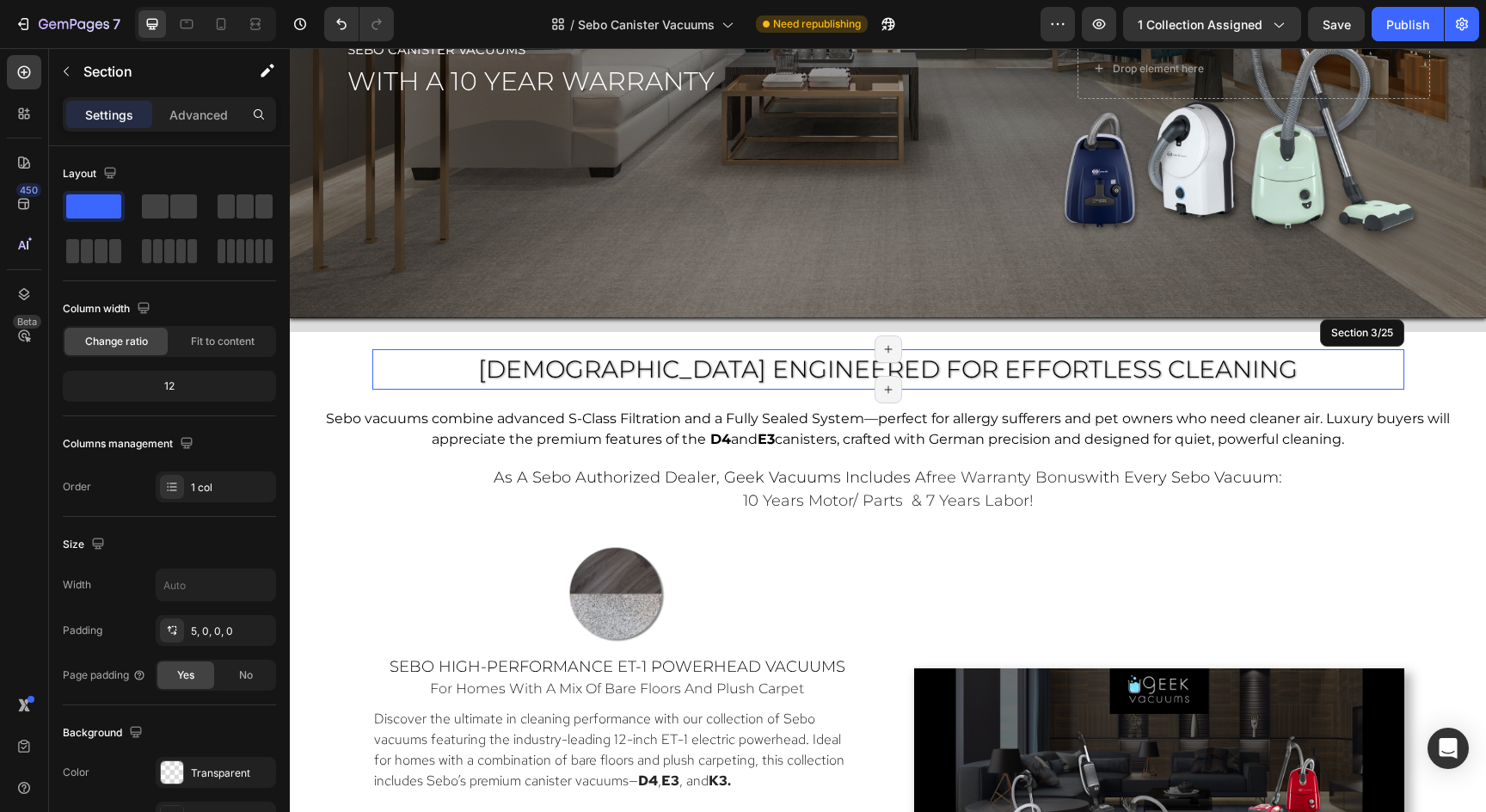
click at [443, 388] on div "[DEMOGRAPHIC_DATA] ENGINEERED FOR Effortless Cleaning Heading" at bounding box center [888, 372] width 1032 height 37
click at [188, 98] on div "Settings Advanced" at bounding box center [169, 114] width 214 height 35
click at [191, 117] on p "Advanced" at bounding box center [199, 114] width 59 height 18
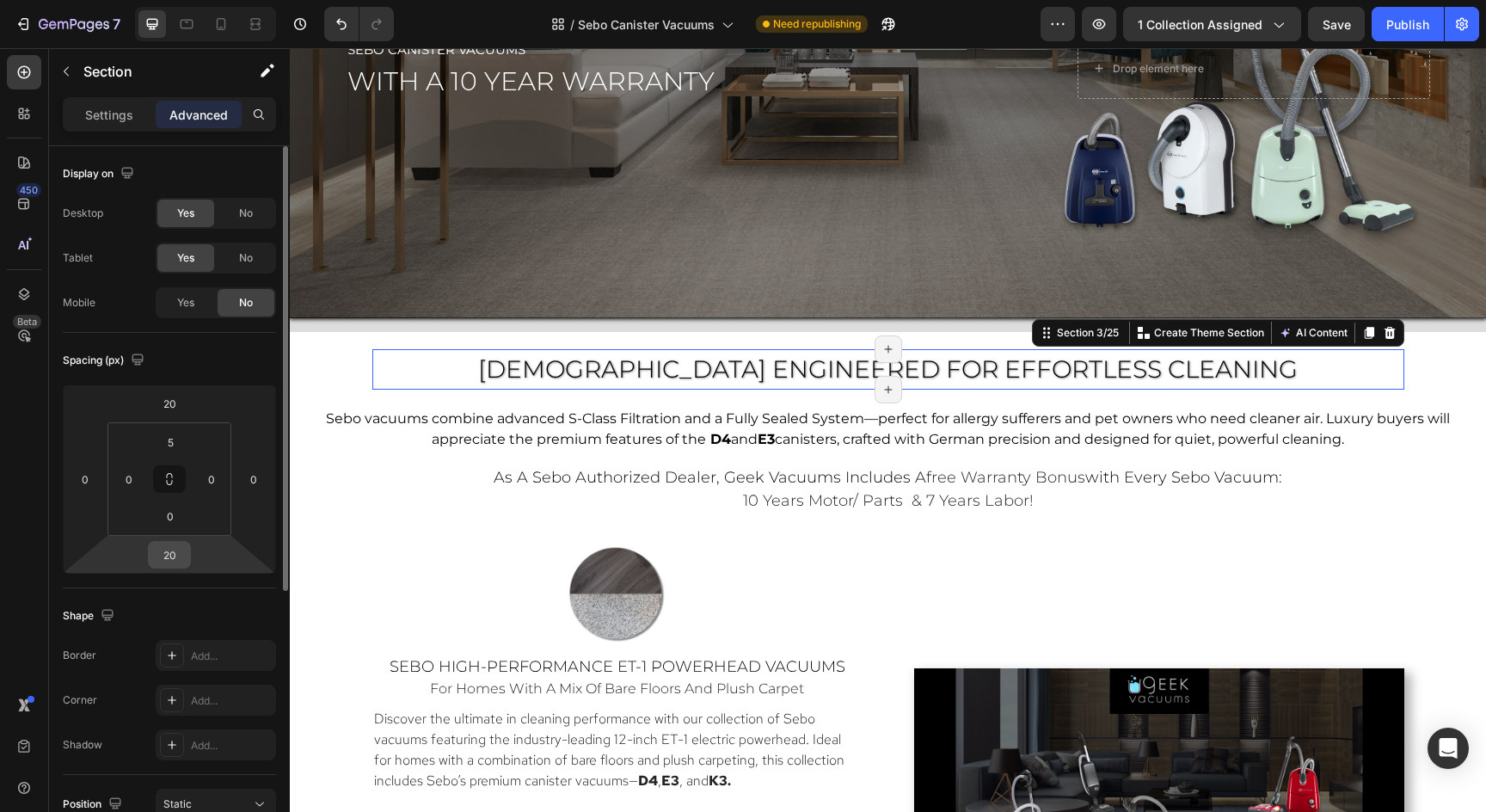
click at [177, 554] on input "20" at bounding box center [169, 554] width 35 height 26
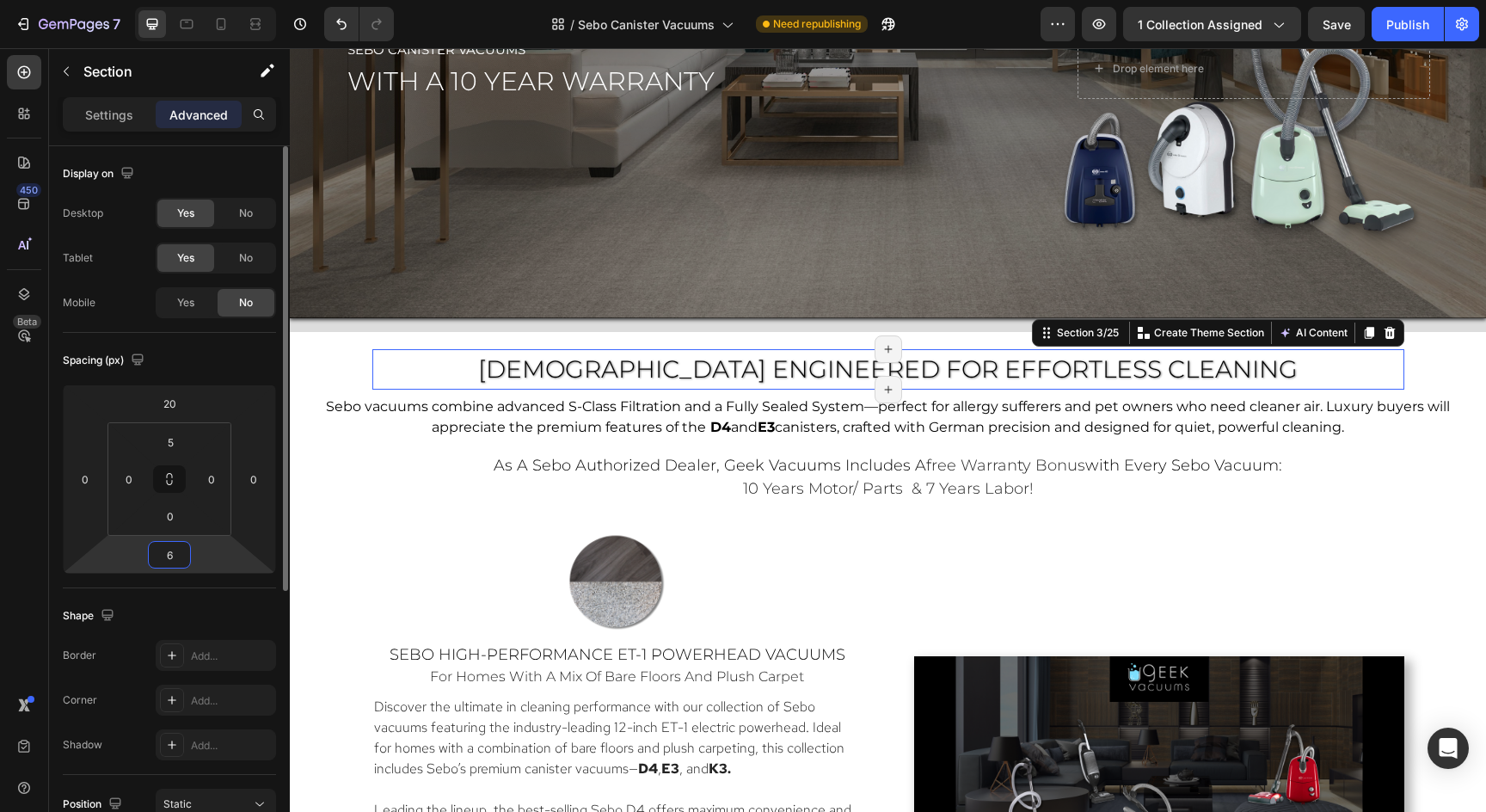
type input "5"
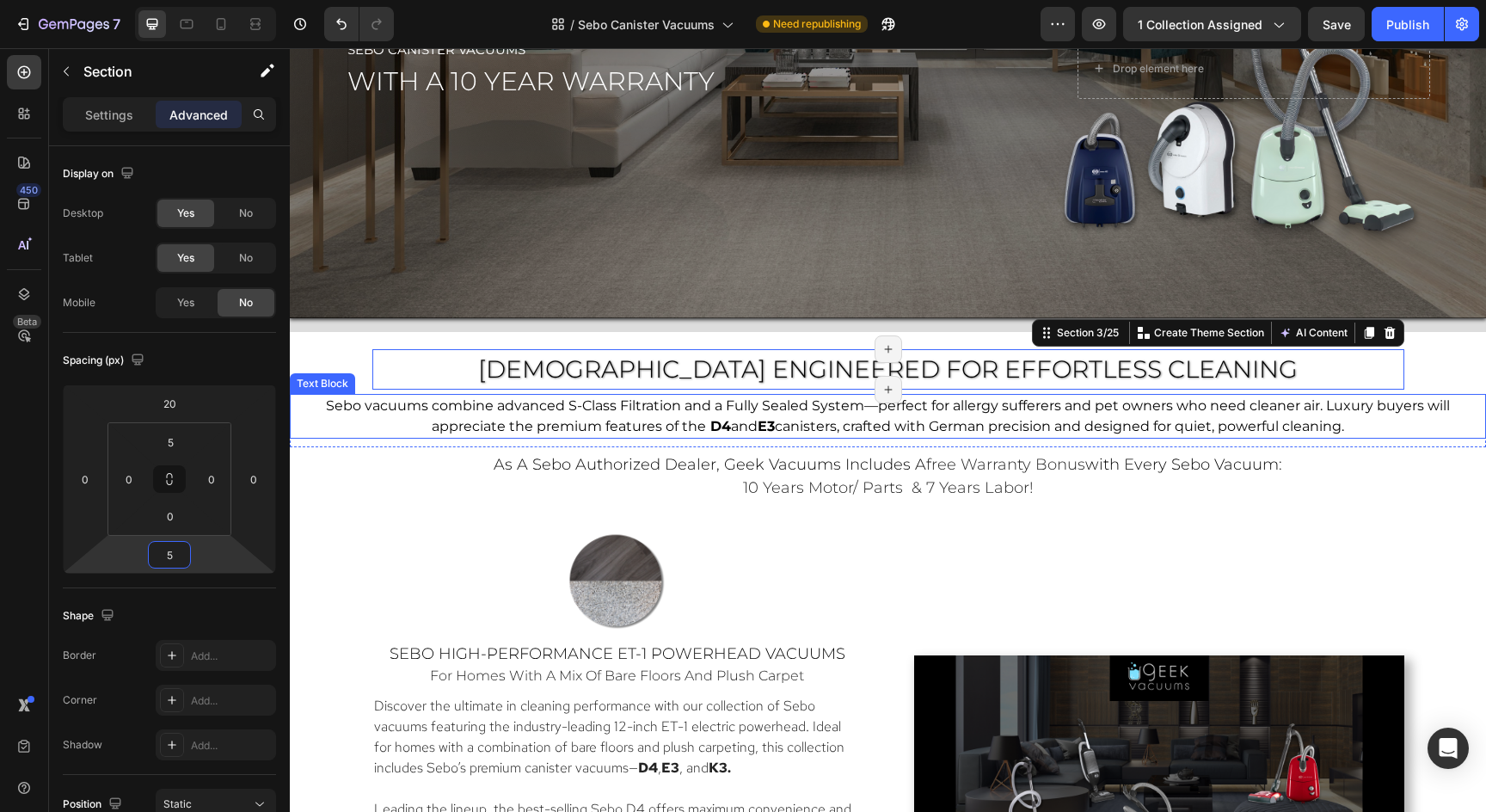
click at [1071, 422] on span "canisters, crafted with German precision and designed for quiet, powerful clean…" at bounding box center [1060, 426] width 569 height 16
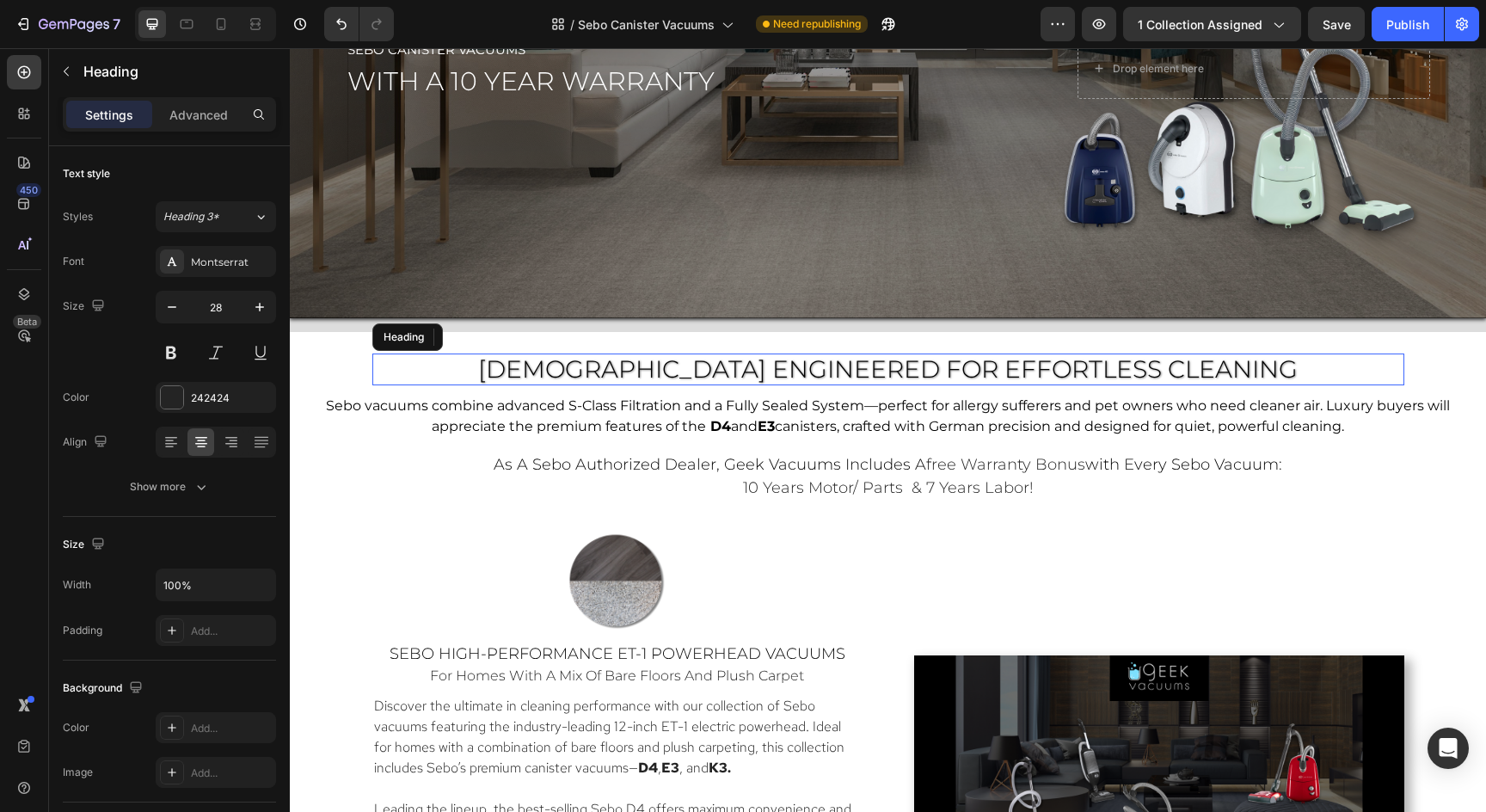
click at [1143, 376] on span "[DEMOGRAPHIC_DATA] ENGINEERED FOR Effortless Cleaning" at bounding box center [888, 369] width 819 height 29
click at [187, 109] on p "Advanced" at bounding box center [199, 114] width 59 height 18
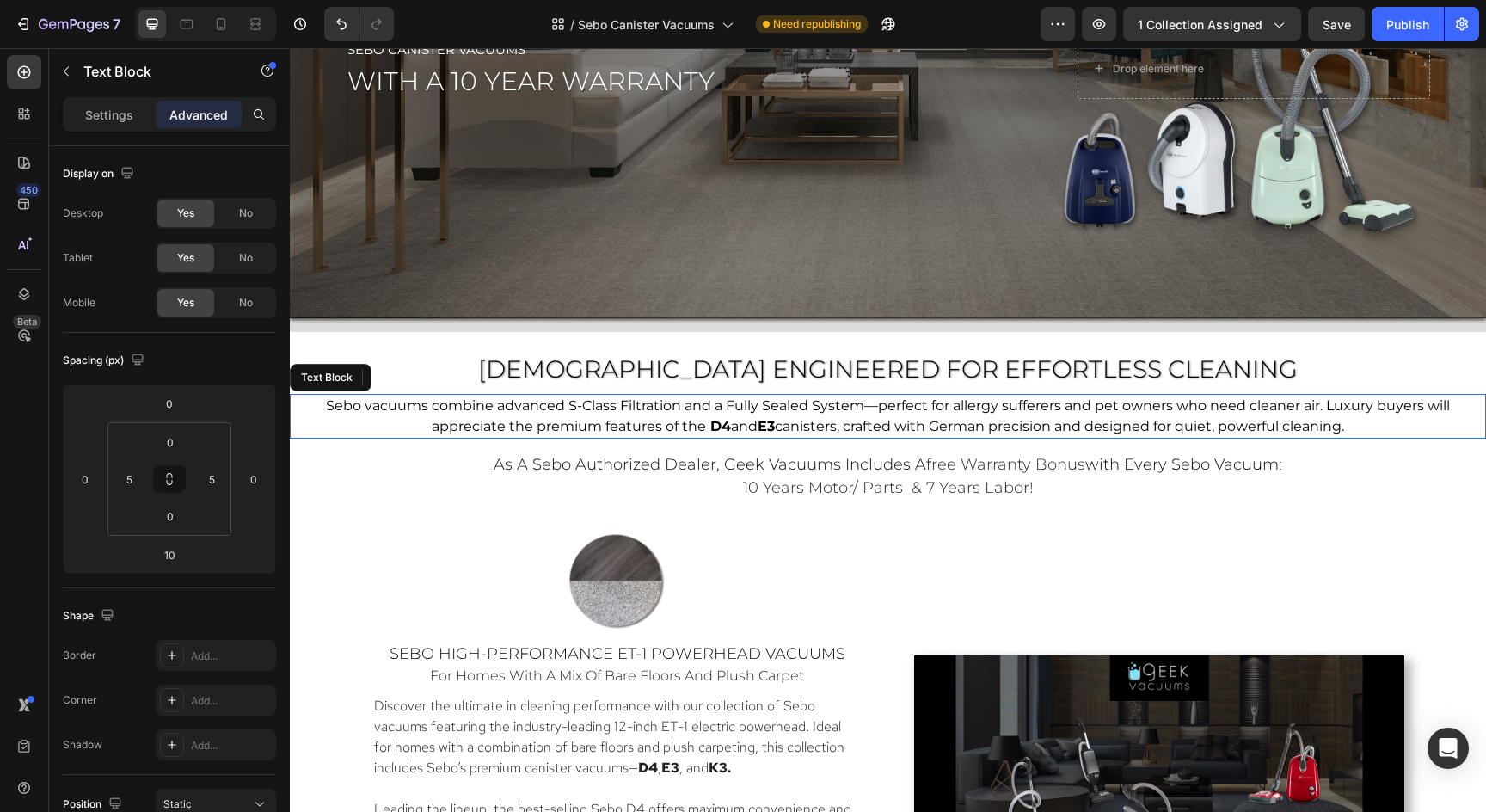
click at [411, 424] on p "Sebo vacuums combine advanced S-Class Filtration and a Fully Sealed System—perf…" at bounding box center [888, 416] width 1185 height 42
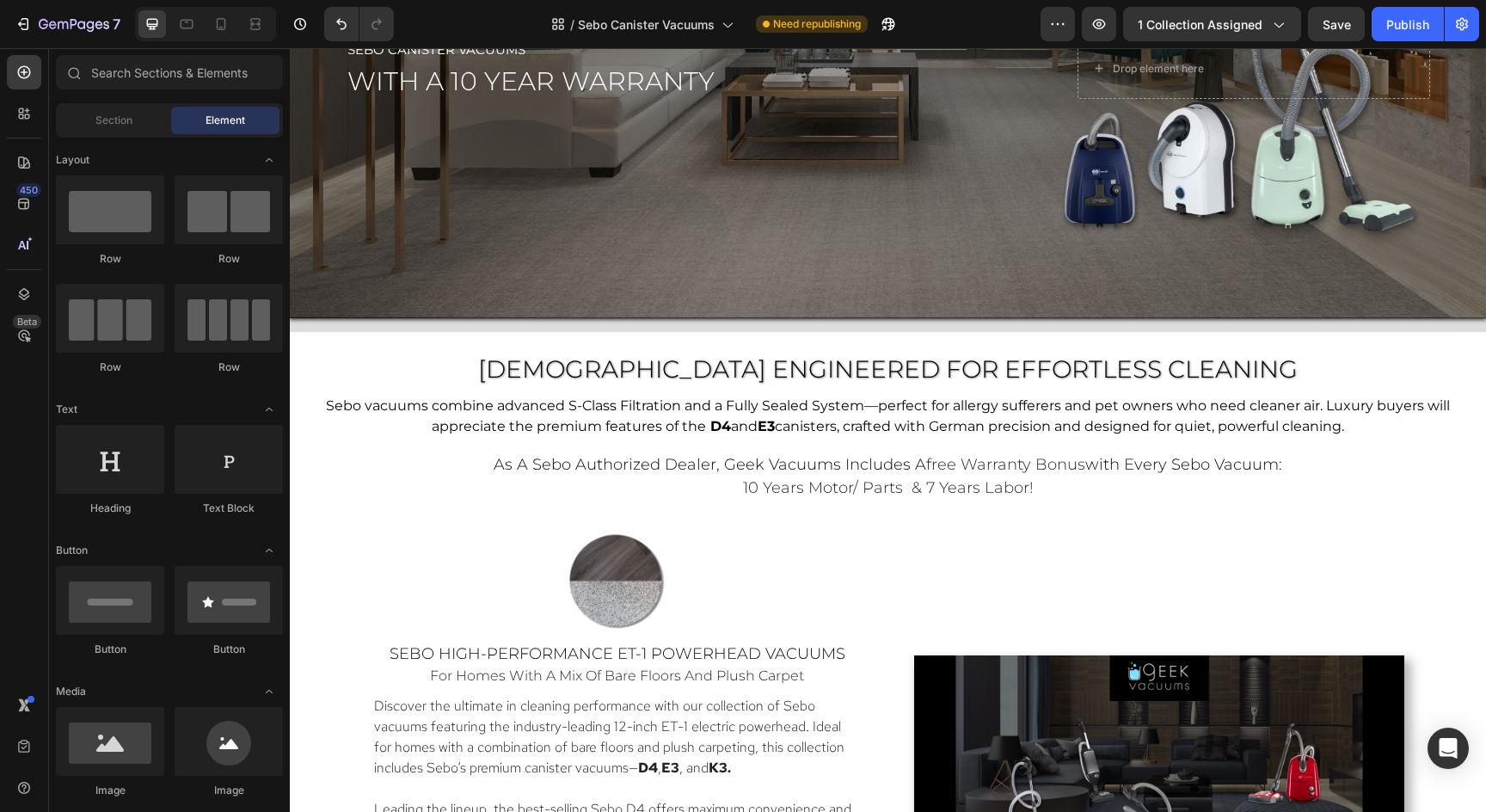
click at [299, 329] on div "sebo Canister Vacuums Text Block with a 10 year warranty Heading Drop element h…" at bounding box center [888, 75] width 1196 height 512
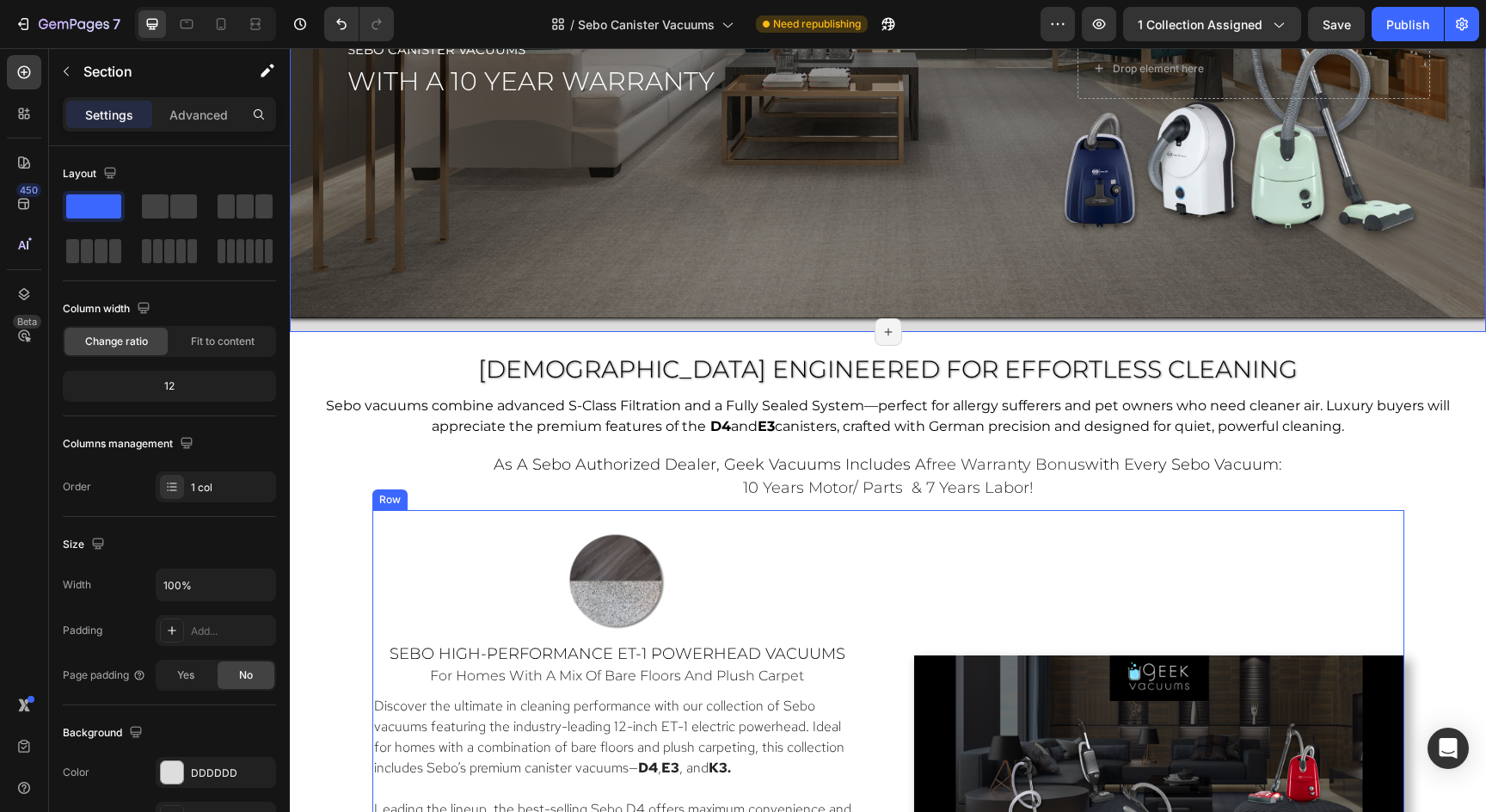
click at [1228, 605] on div "Video" at bounding box center [1159, 792] width 490 height 531
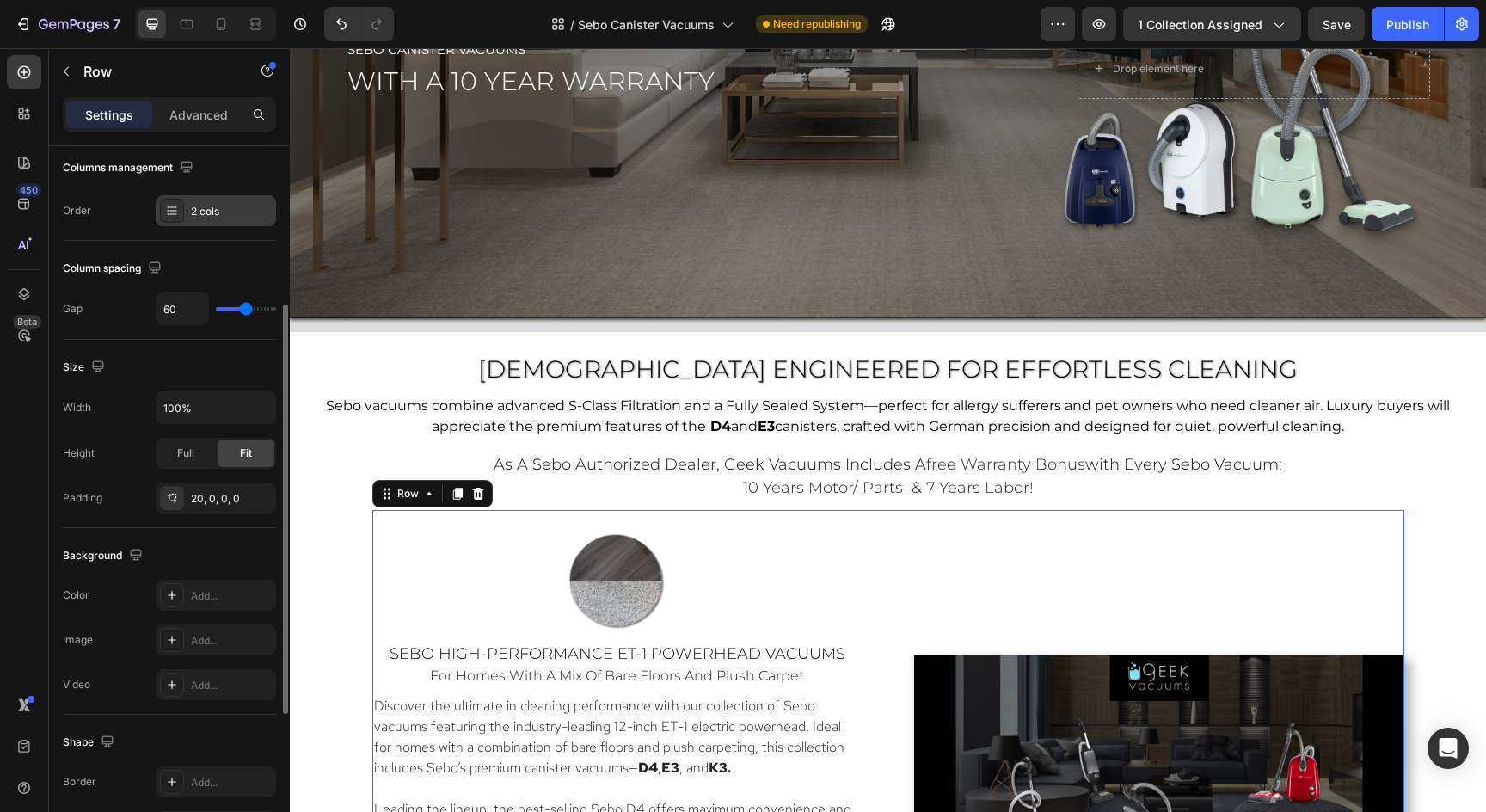
scroll to position [311, 0]
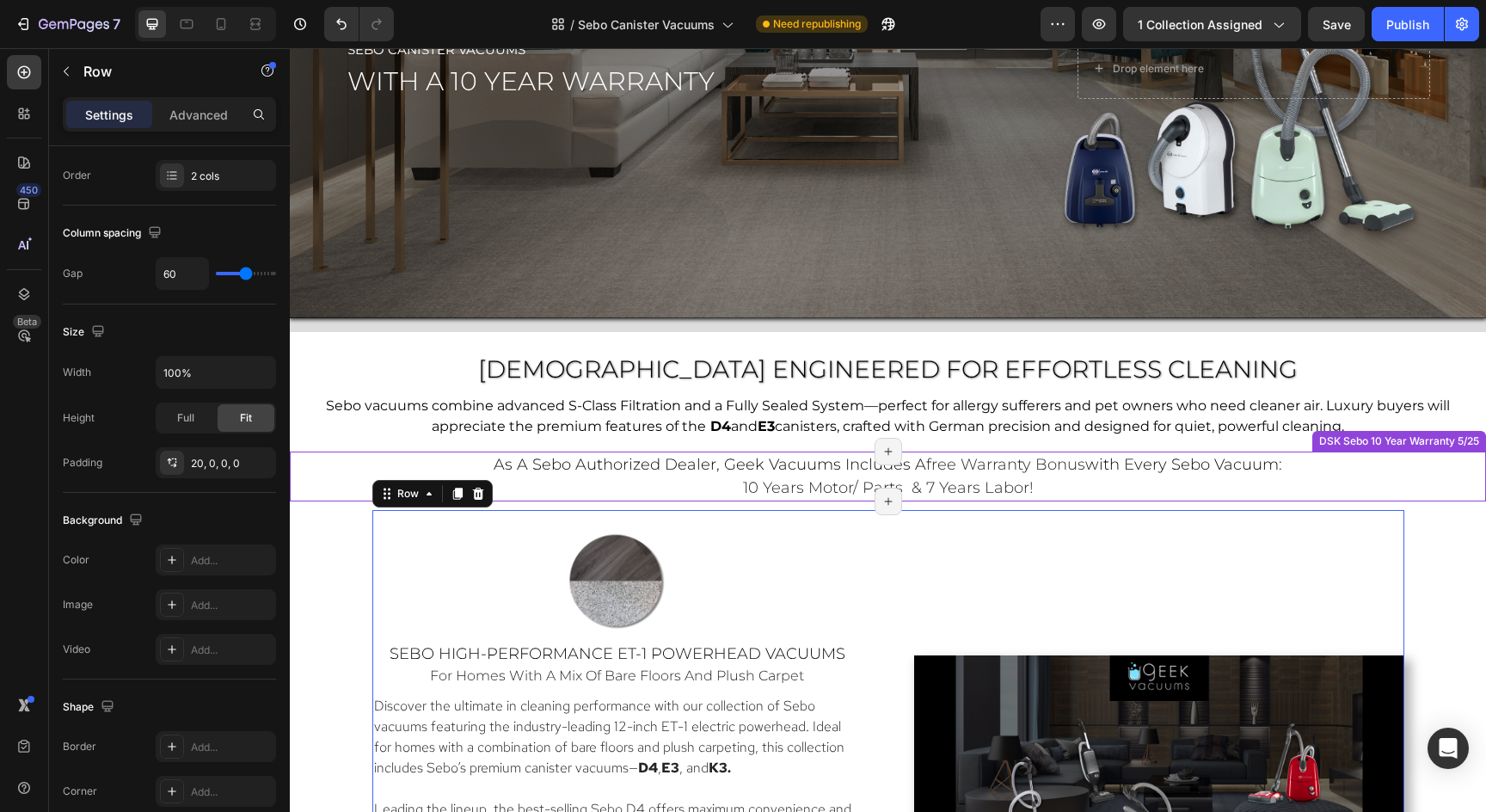
click at [355, 451] on div "as a sebo authorized dealer, geek vacuums includes a free warranty bonus with e…" at bounding box center [888, 476] width 1196 height 50
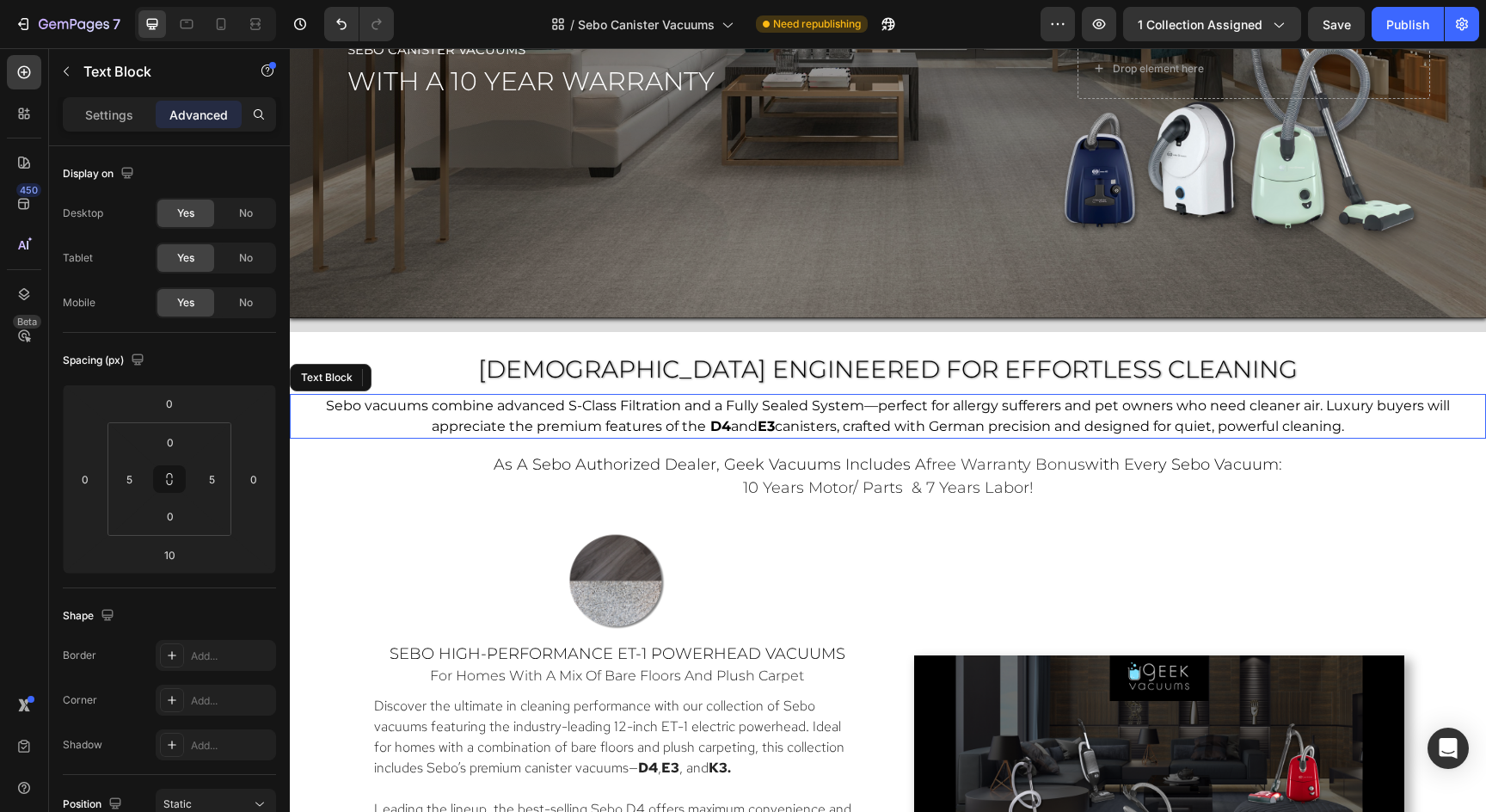
click at [316, 413] on p "Sebo vacuums combine advanced S-Class Filtration and a Fully Sealed System—perf…" at bounding box center [888, 416] width 1185 height 42
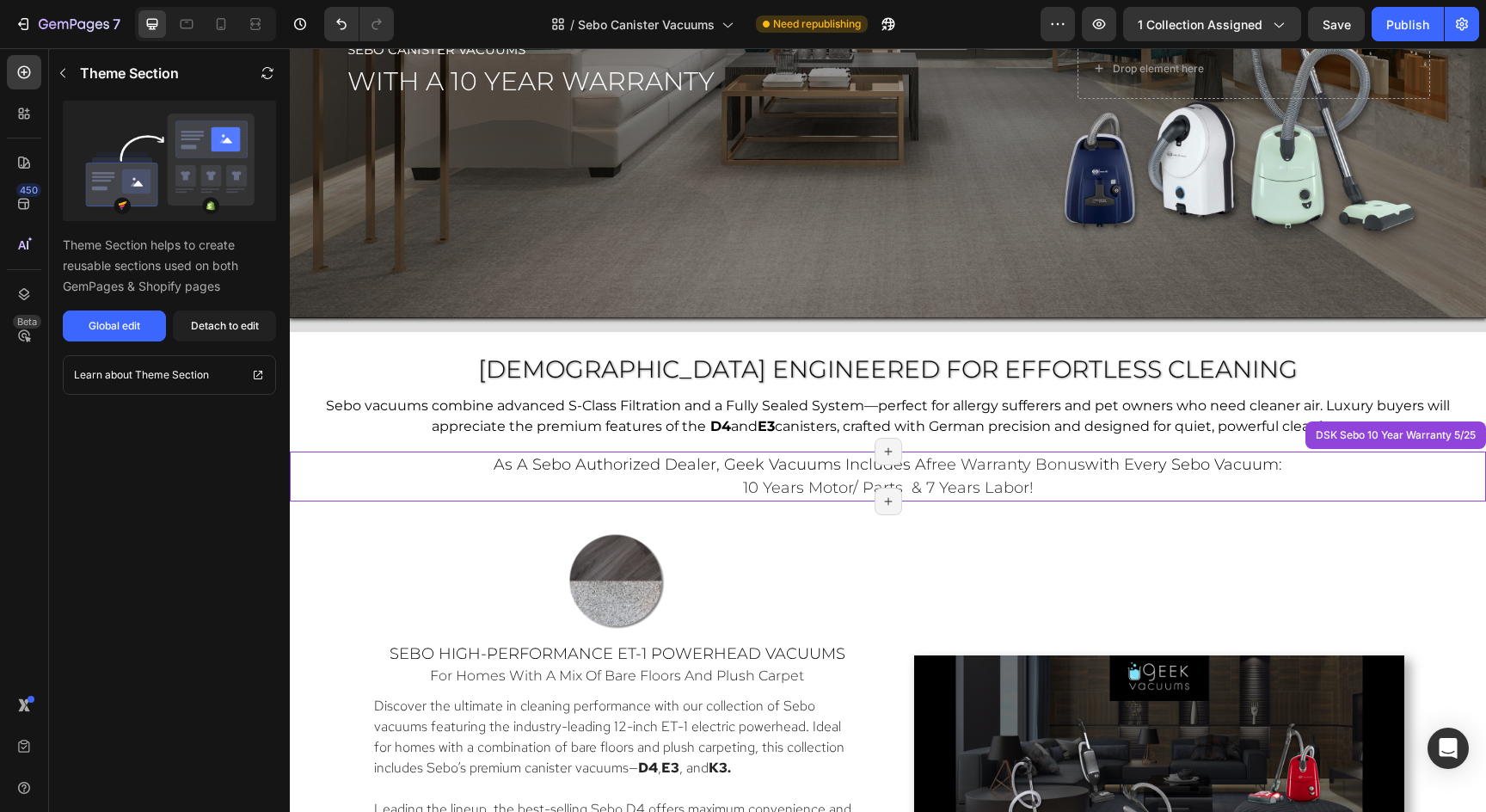
click at [1247, 472] on span "with every sebo vacuum:" at bounding box center [1184, 464] width 197 height 19
click at [221, 326] on div "Detach to edit" at bounding box center [224, 325] width 68 height 15
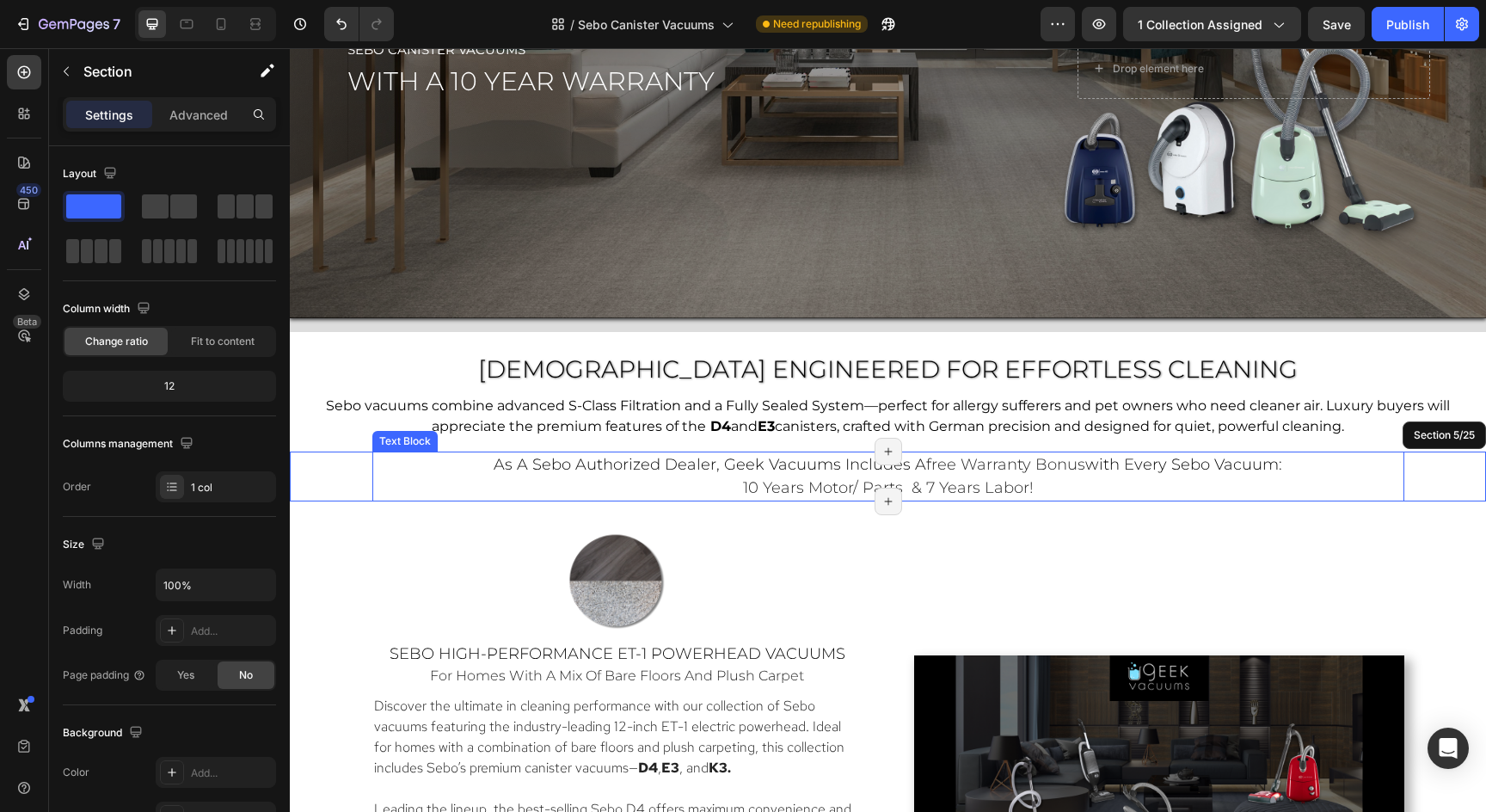
click at [683, 479] on p "as a sebo authorized dealer, geek vacuums includes a free warranty bonus with e…" at bounding box center [888, 476] width 1028 height 46
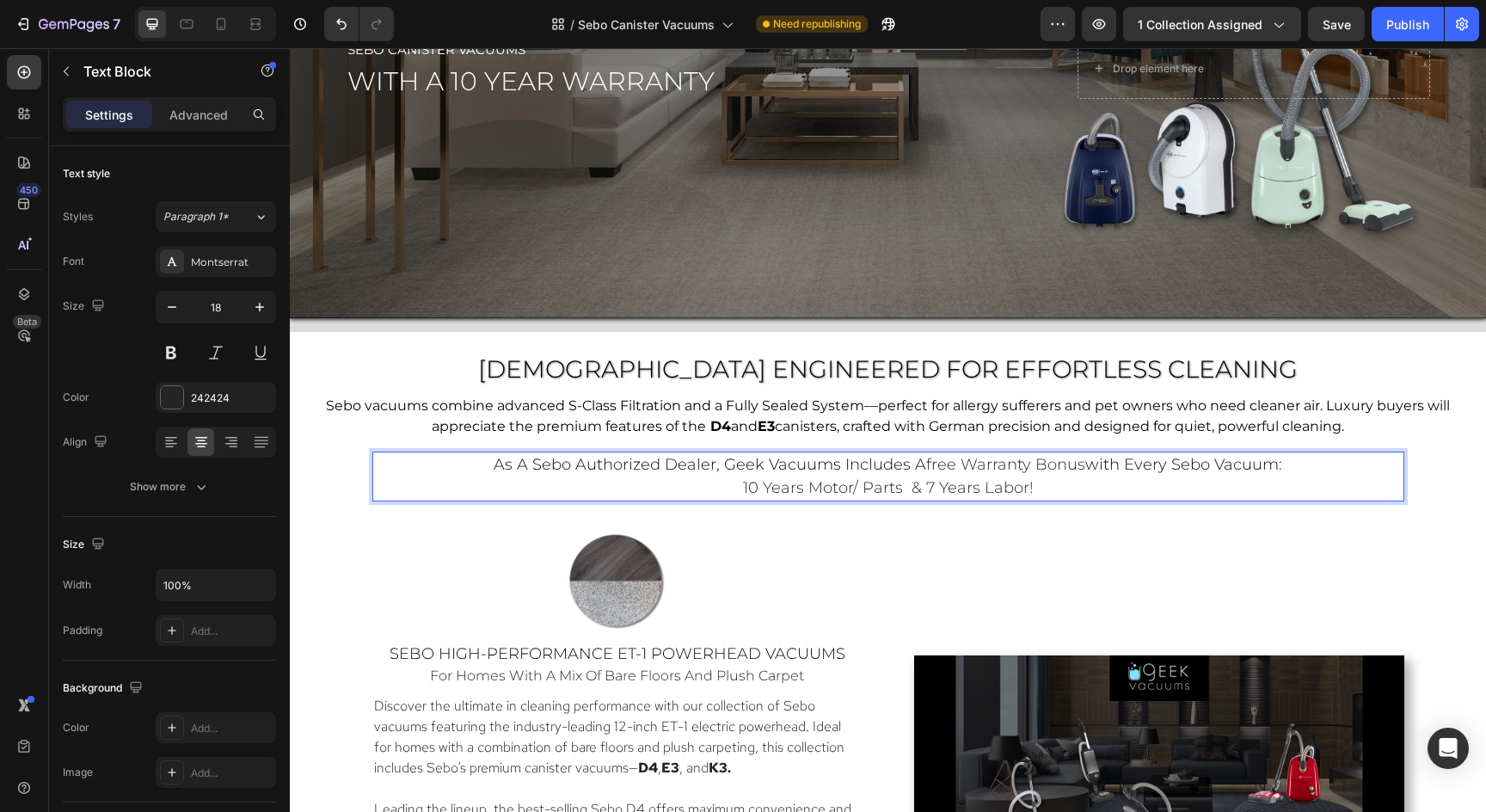
click at [1124, 465] on span "with every sebo vacuum:" at bounding box center [1184, 464] width 197 height 19
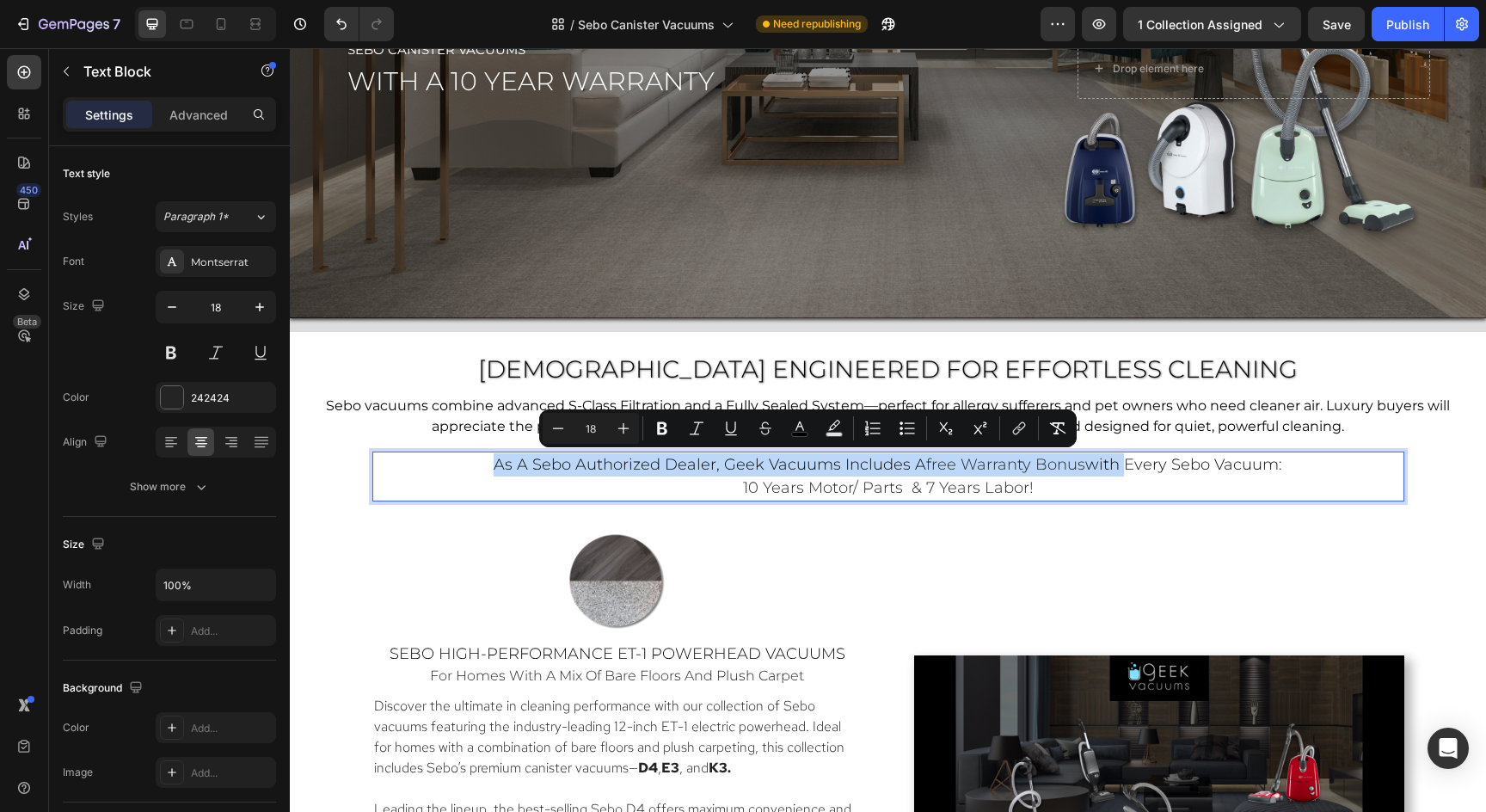
drag, startPoint x: 1124, startPoint y: 465, endPoint x: 474, endPoint y: 459, distance: 650.0
click at [474, 459] on p "as a sebo authorized dealer, geek vacuums includes a free warranty bonus with e…" at bounding box center [888, 476] width 1028 height 46
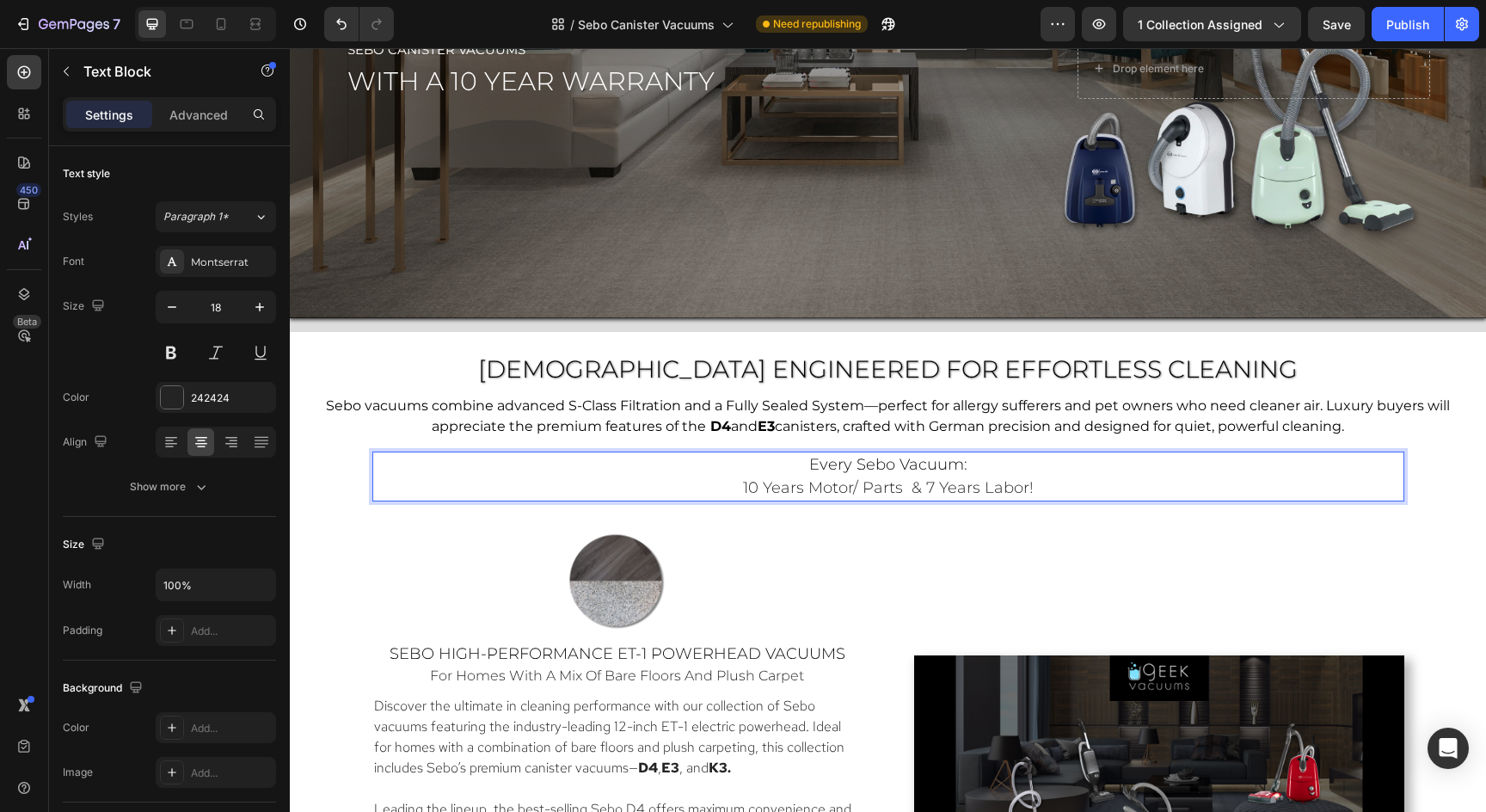
click at [965, 467] on span "every sebo vacuum:" at bounding box center [888, 464] width 158 height 19
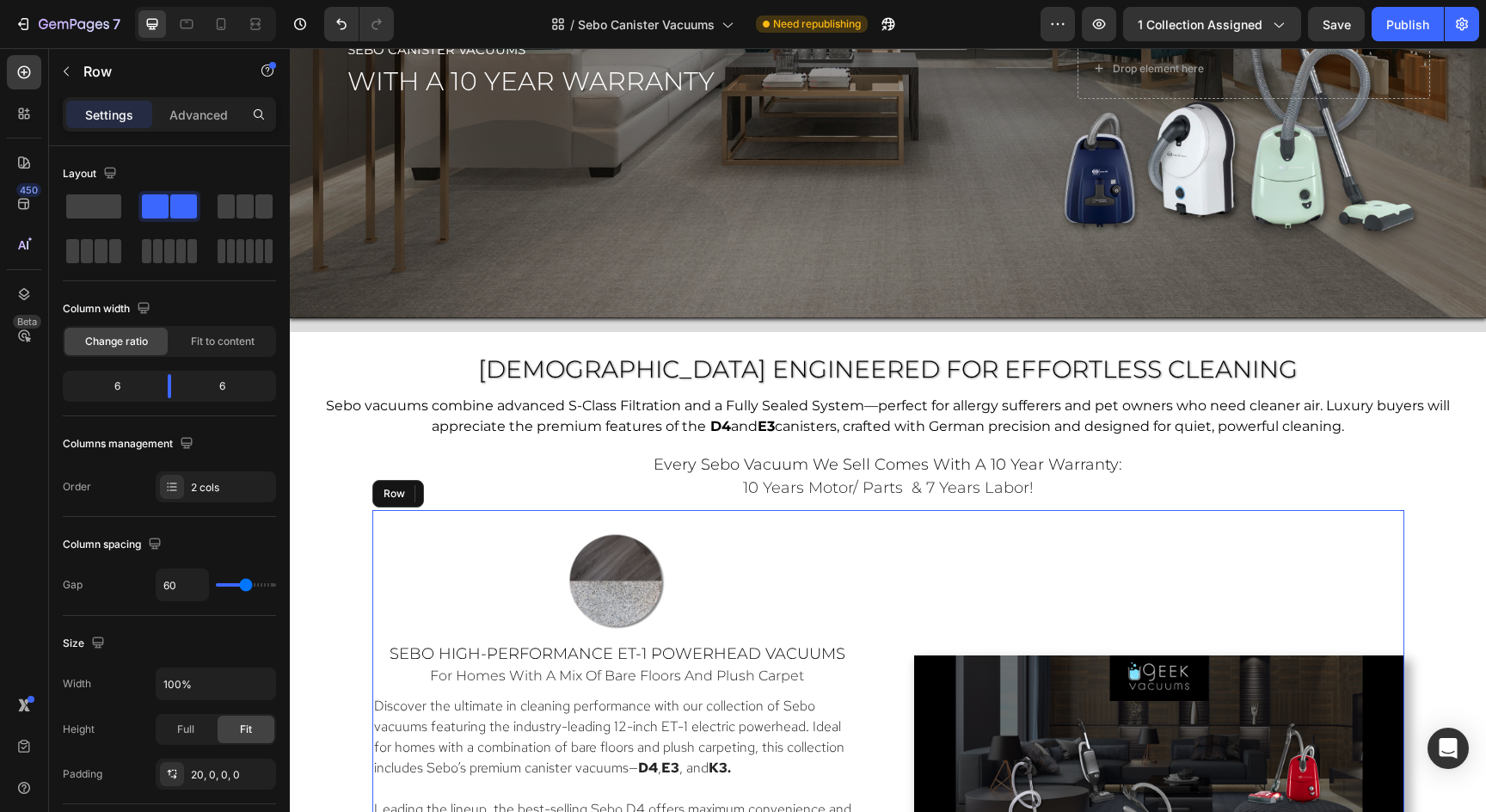
click at [1033, 535] on div "Video" at bounding box center [1159, 792] width 490 height 531
click at [1453, 492] on div "every sebo vacuum we sell comes with a 10 year warranty: 10 years motor/ parts …" at bounding box center [888, 476] width 1196 height 50
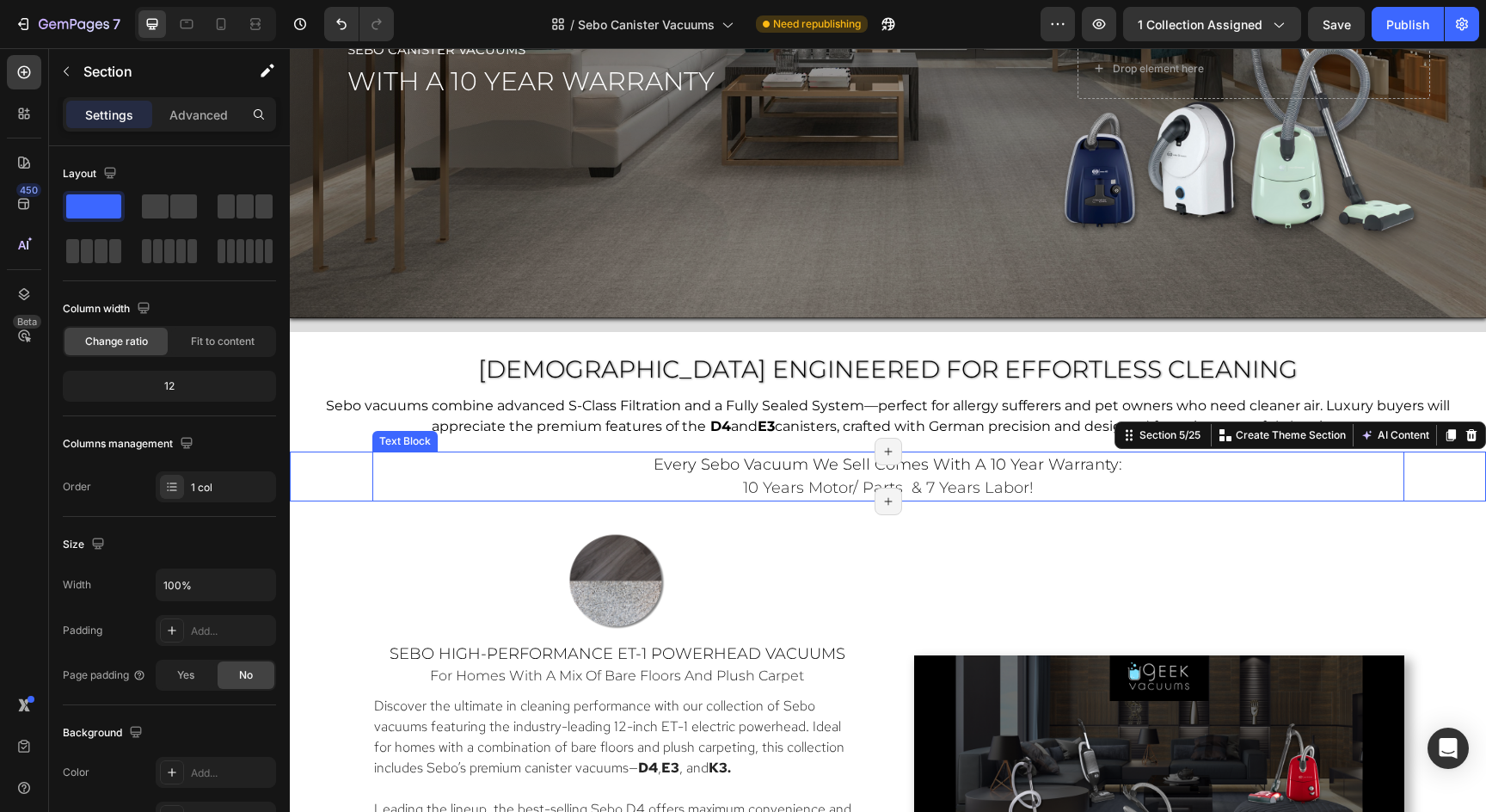
click at [1039, 479] on p "every sebo vacuum we sell comes with a 10 year warranty: 10 years motor/ parts …" at bounding box center [888, 476] width 1028 height 46
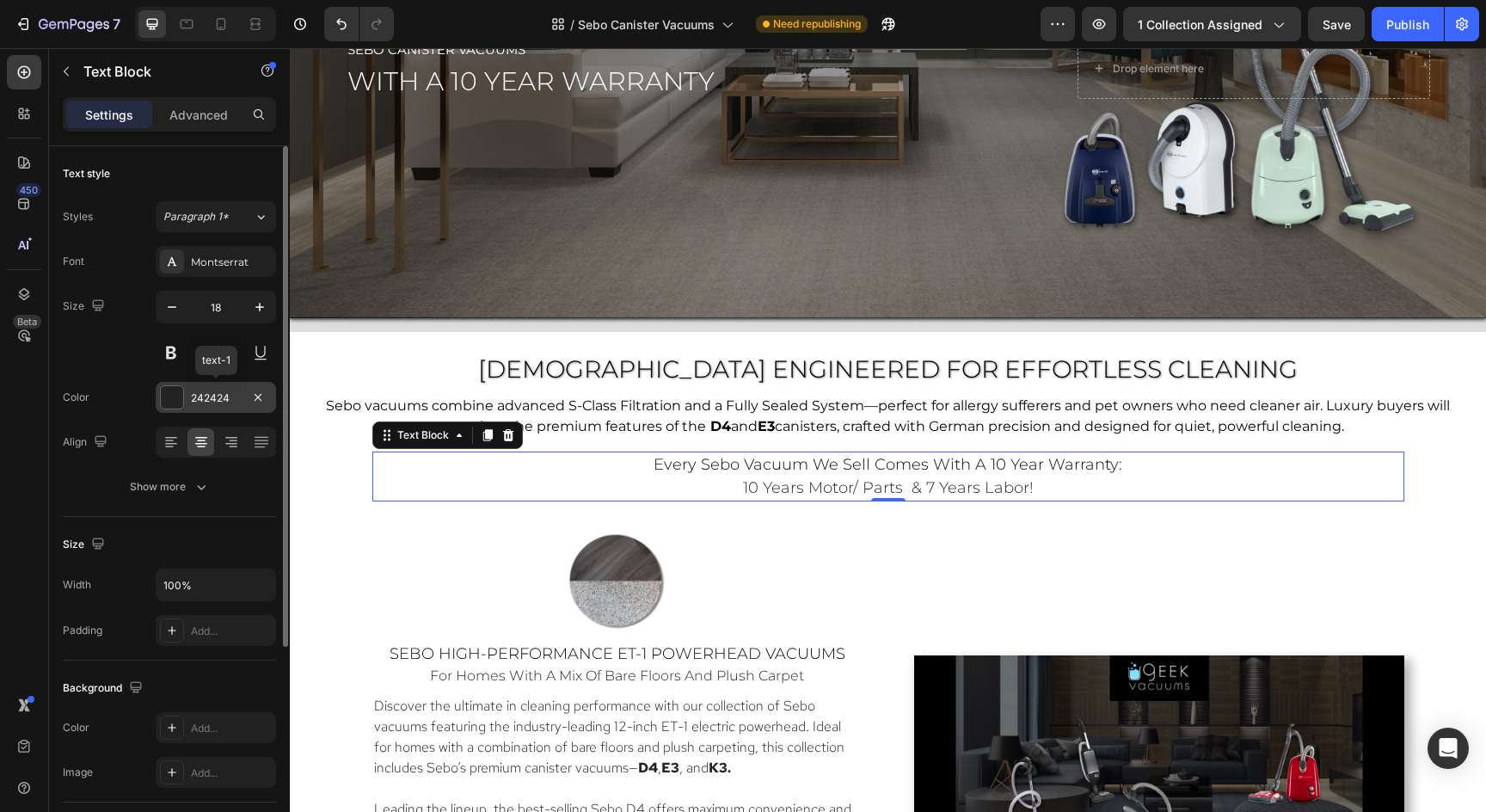
click at [200, 405] on div "242424" at bounding box center [215, 397] width 50 height 15
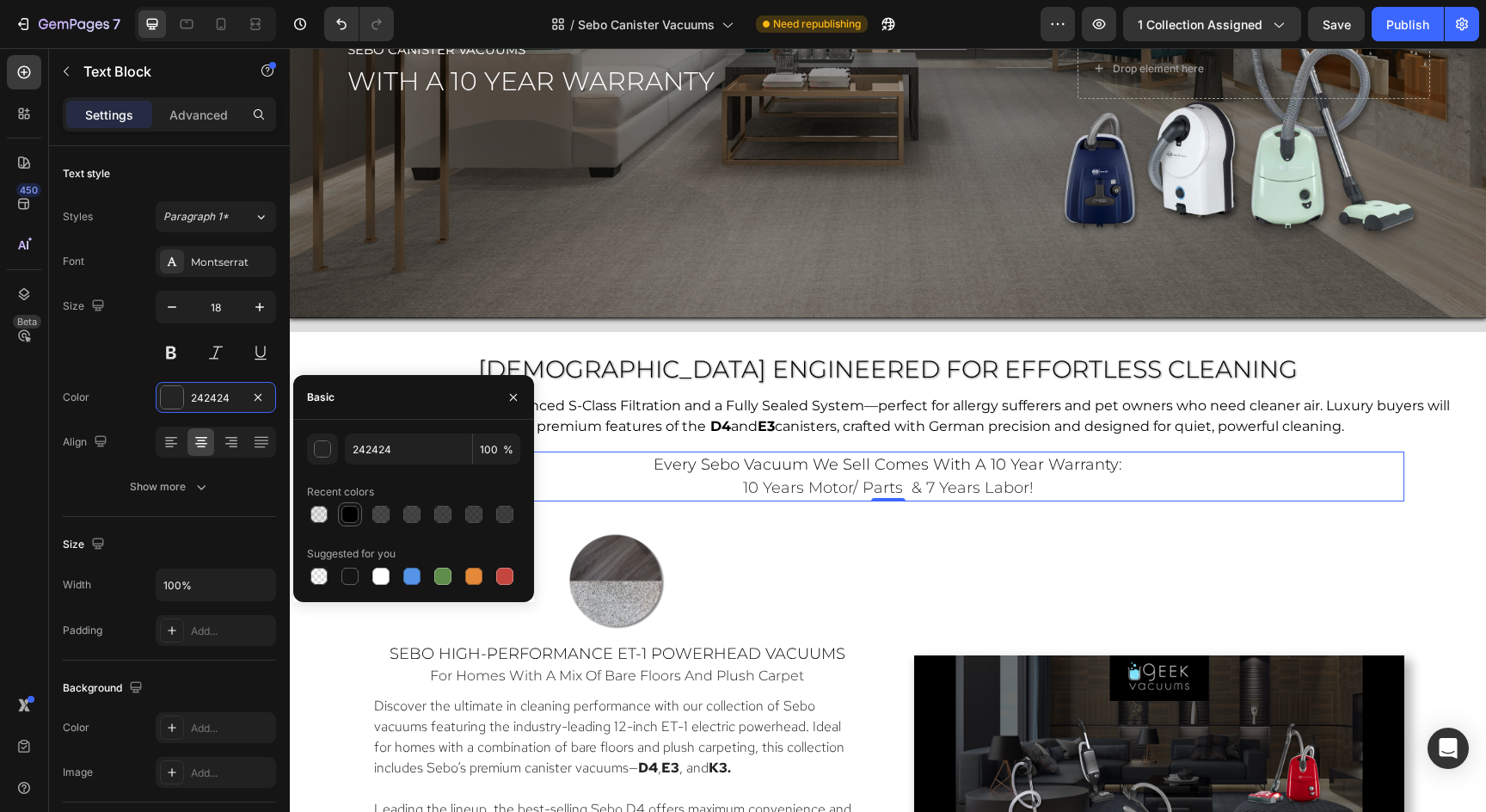
click at [349, 518] on div at bounding box center [349, 513] width 17 height 17
type input "000000"
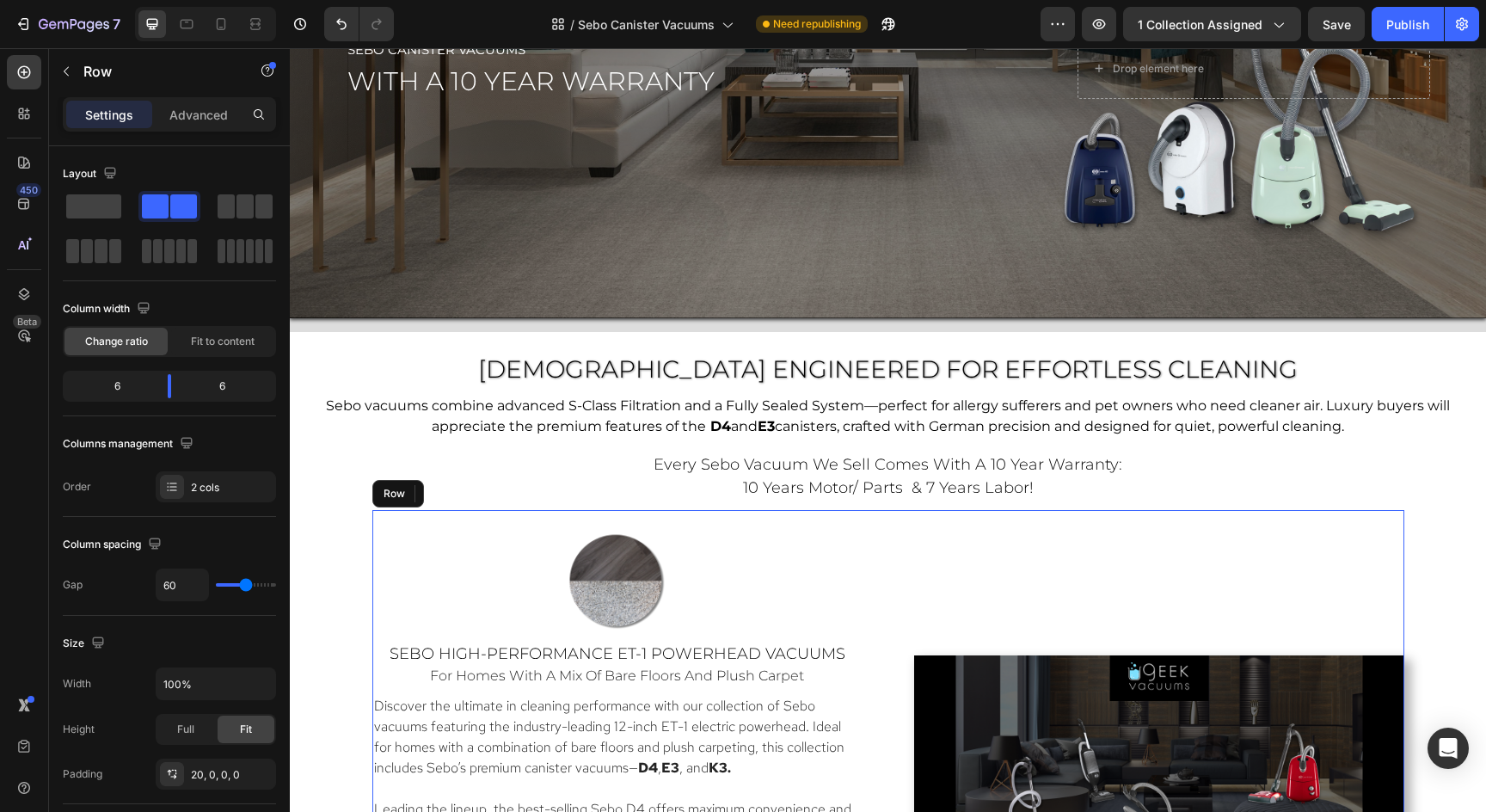
click at [1185, 543] on div "Video" at bounding box center [1159, 792] width 490 height 531
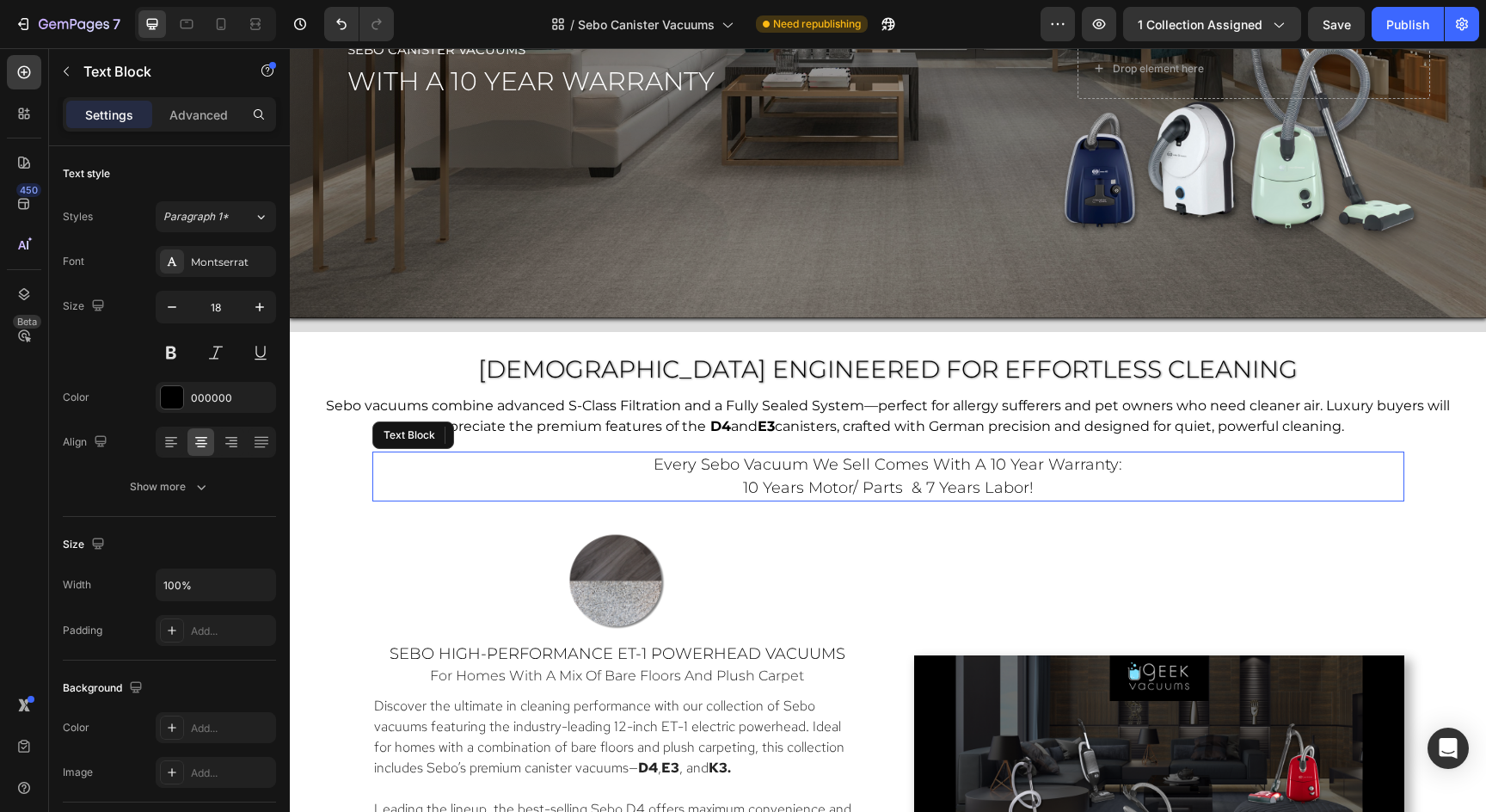
click at [1247, 464] on p "every sebo vacuum we sell comes with a 10 year warranty: 10 years motor/ parts …" at bounding box center [888, 476] width 1028 height 46
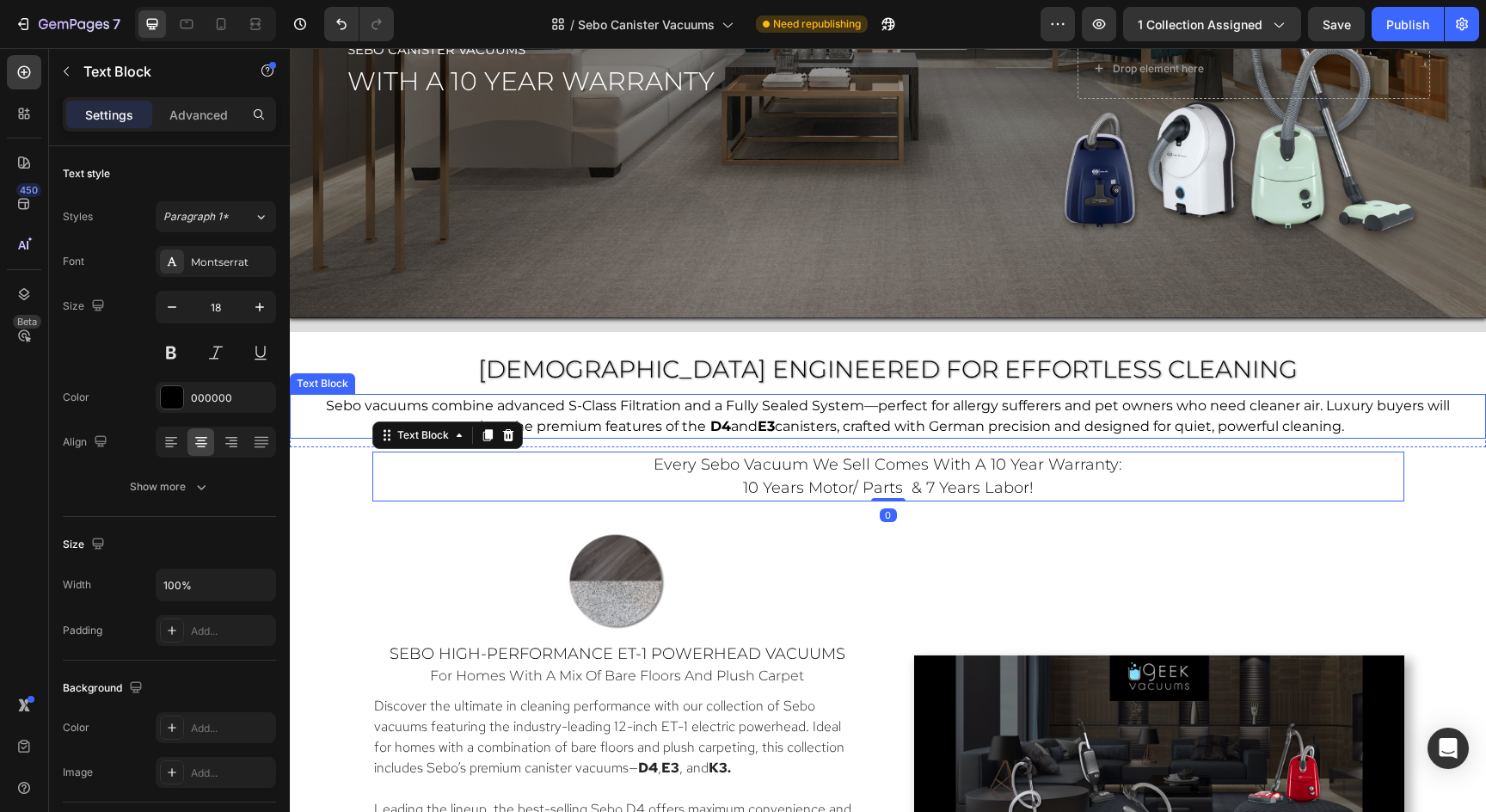
click at [1233, 418] on span "canisters, crafted with German precision and designed for quiet, powerful clean…" at bounding box center [1060, 426] width 569 height 16
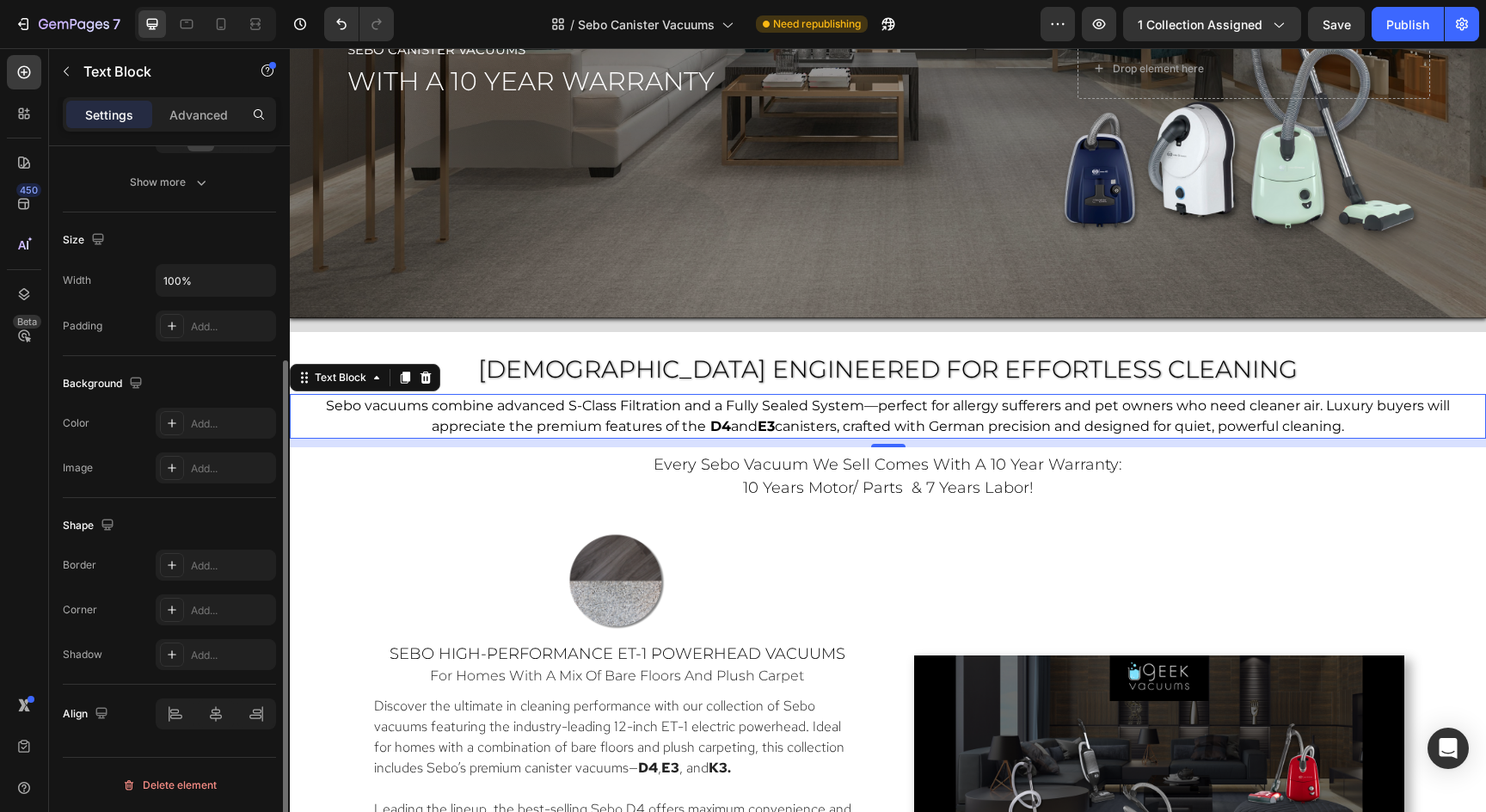
scroll to position [0, 0]
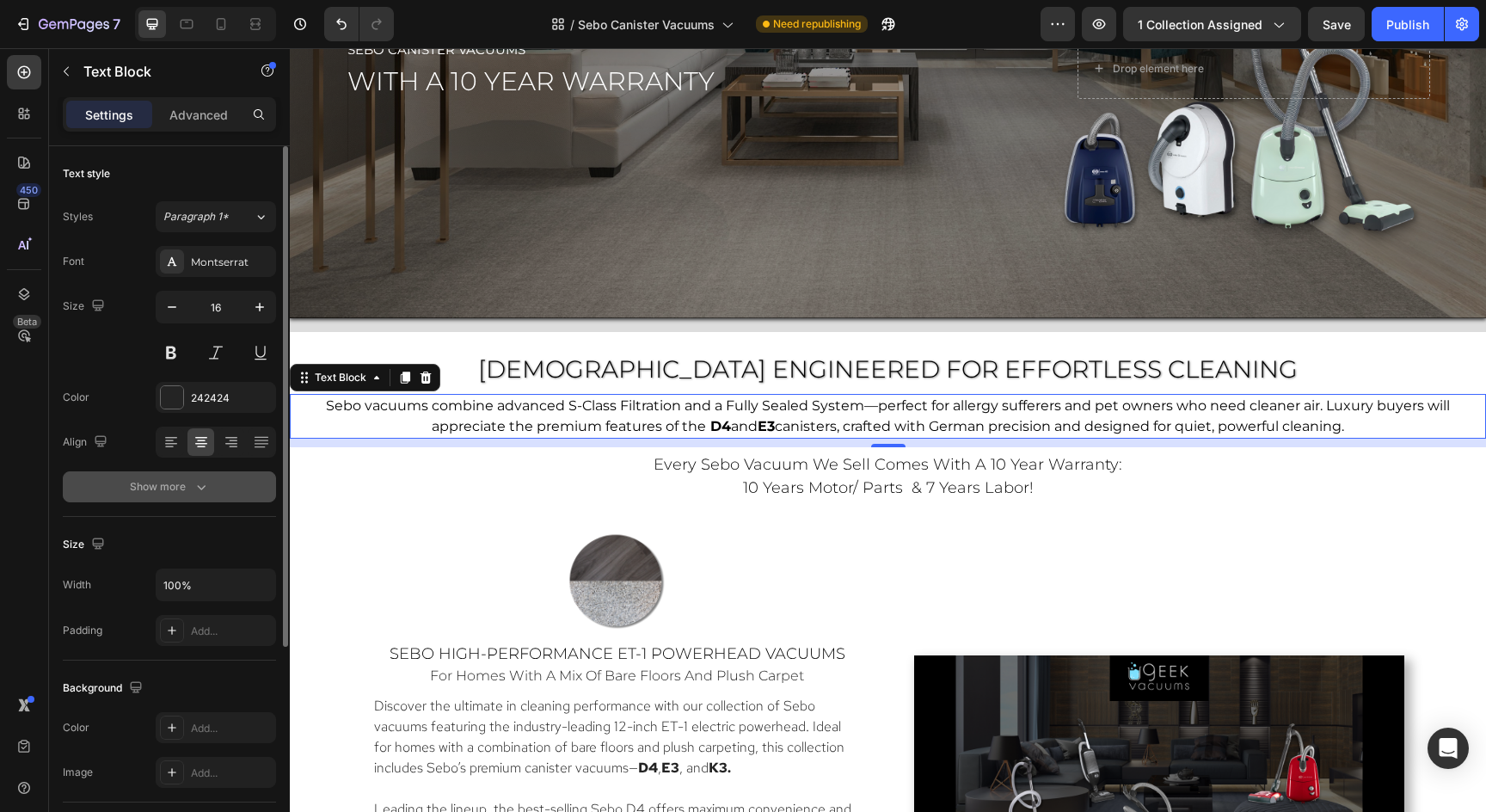
click at [127, 496] on button "Show more" at bounding box center [169, 487] width 214 height 31
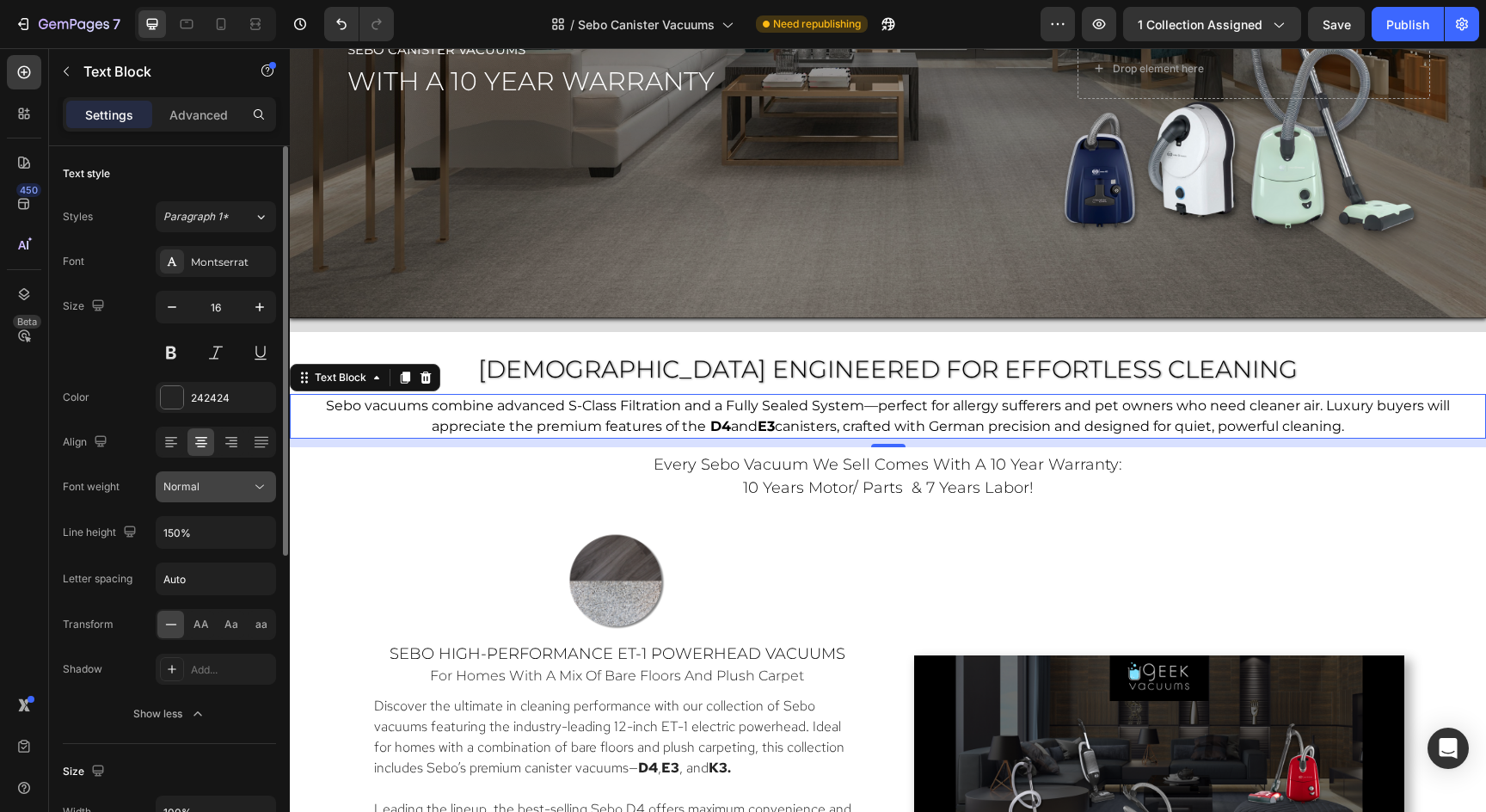
click at [204, 493] on div "Normal" at bounding box center [207, 486] width 88 height 15
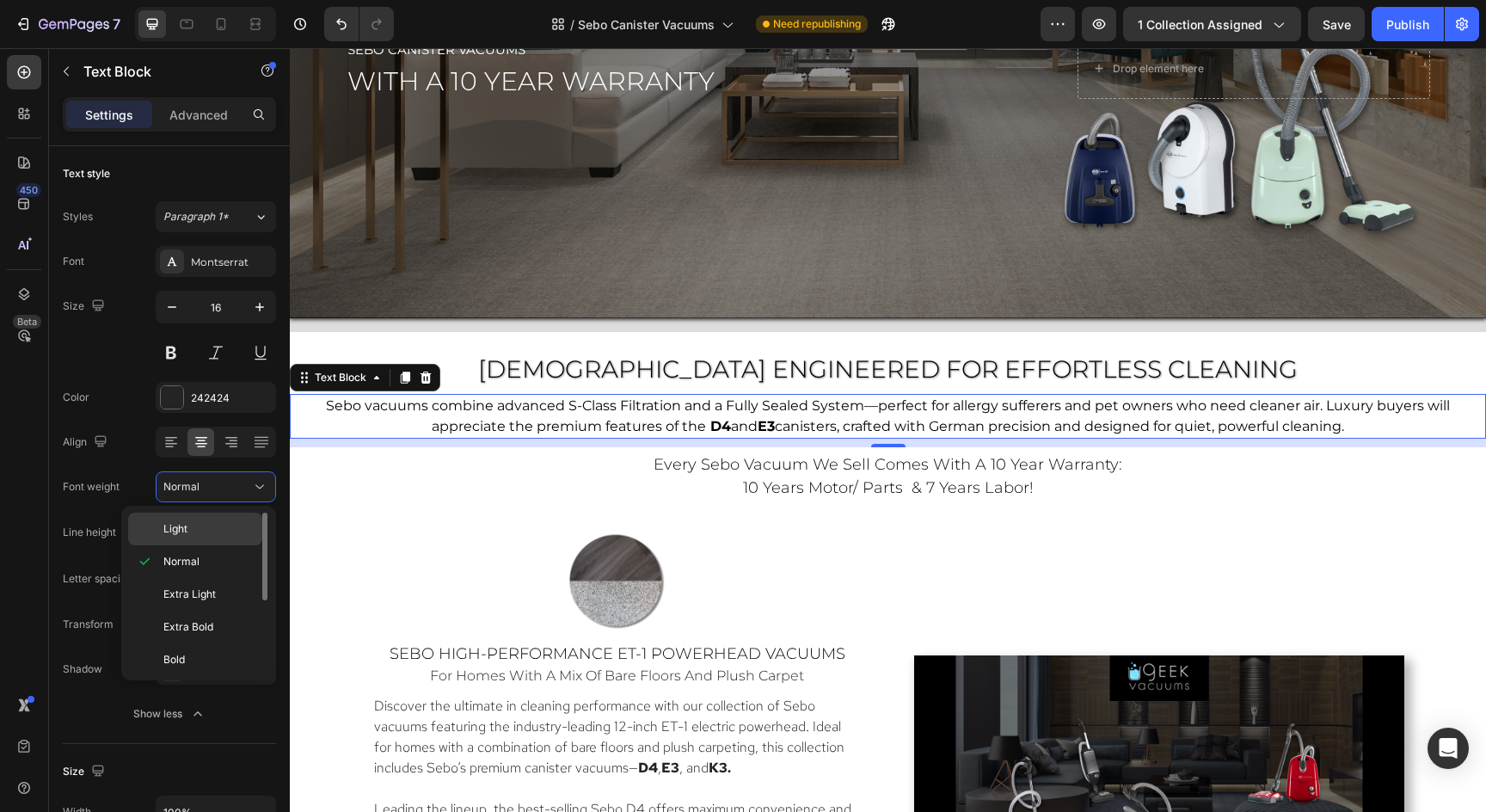
click at [192, 521] on p "Light" at bounding box center [208, 528] width 91 height 15
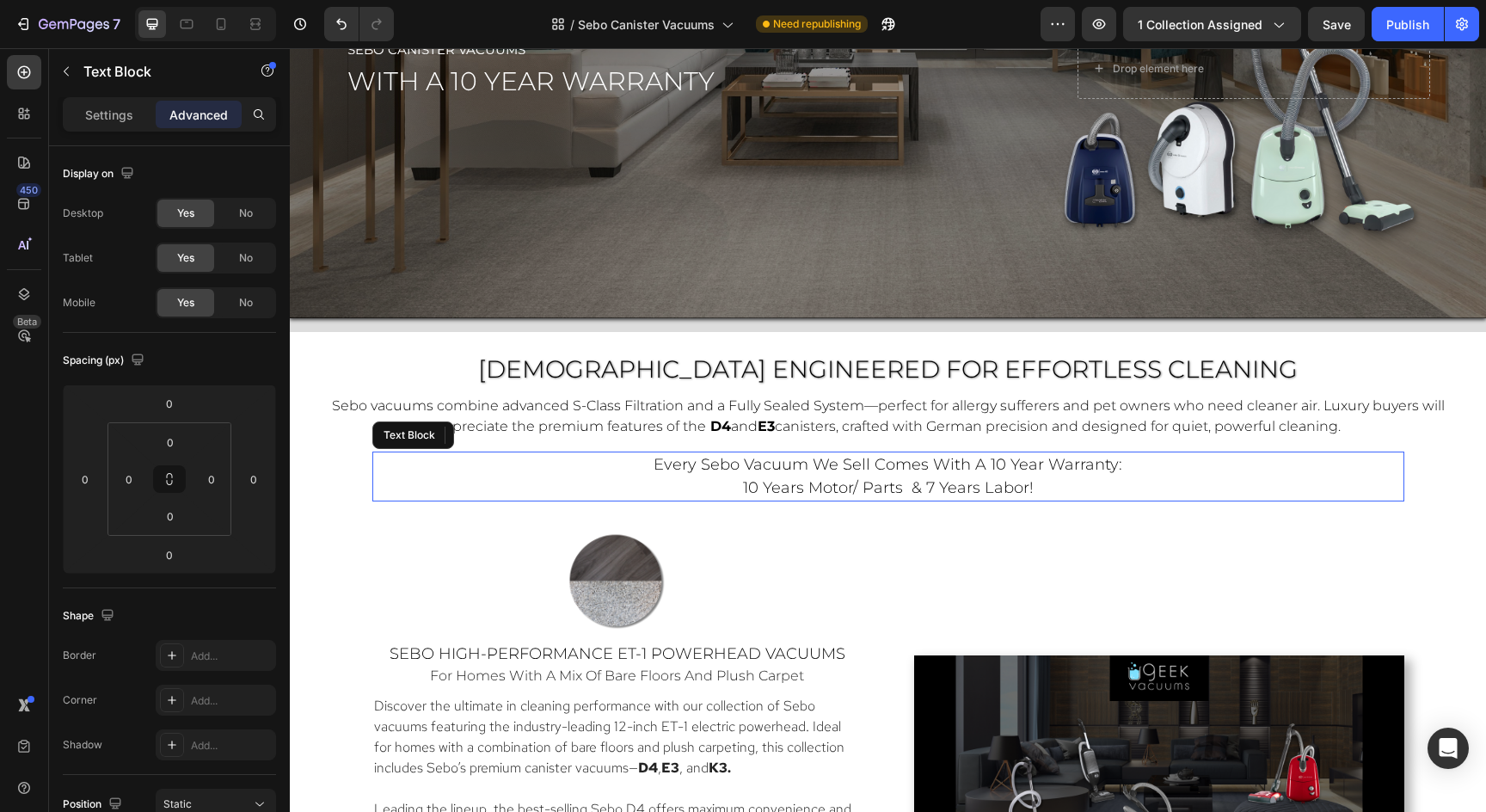
click at [622, 491] on p "every sebo vacuum we sell comes with a 10 year warranty: 10 years motor/ parts …" at bounding box center [888, 476] width 1028 height 46
click at [527, 423] on span "Sebo vacuums combine advanced S-Class Filtration and a Fully Sealed System—perf…" at bounding box center [888, 416] width 1113 height 37
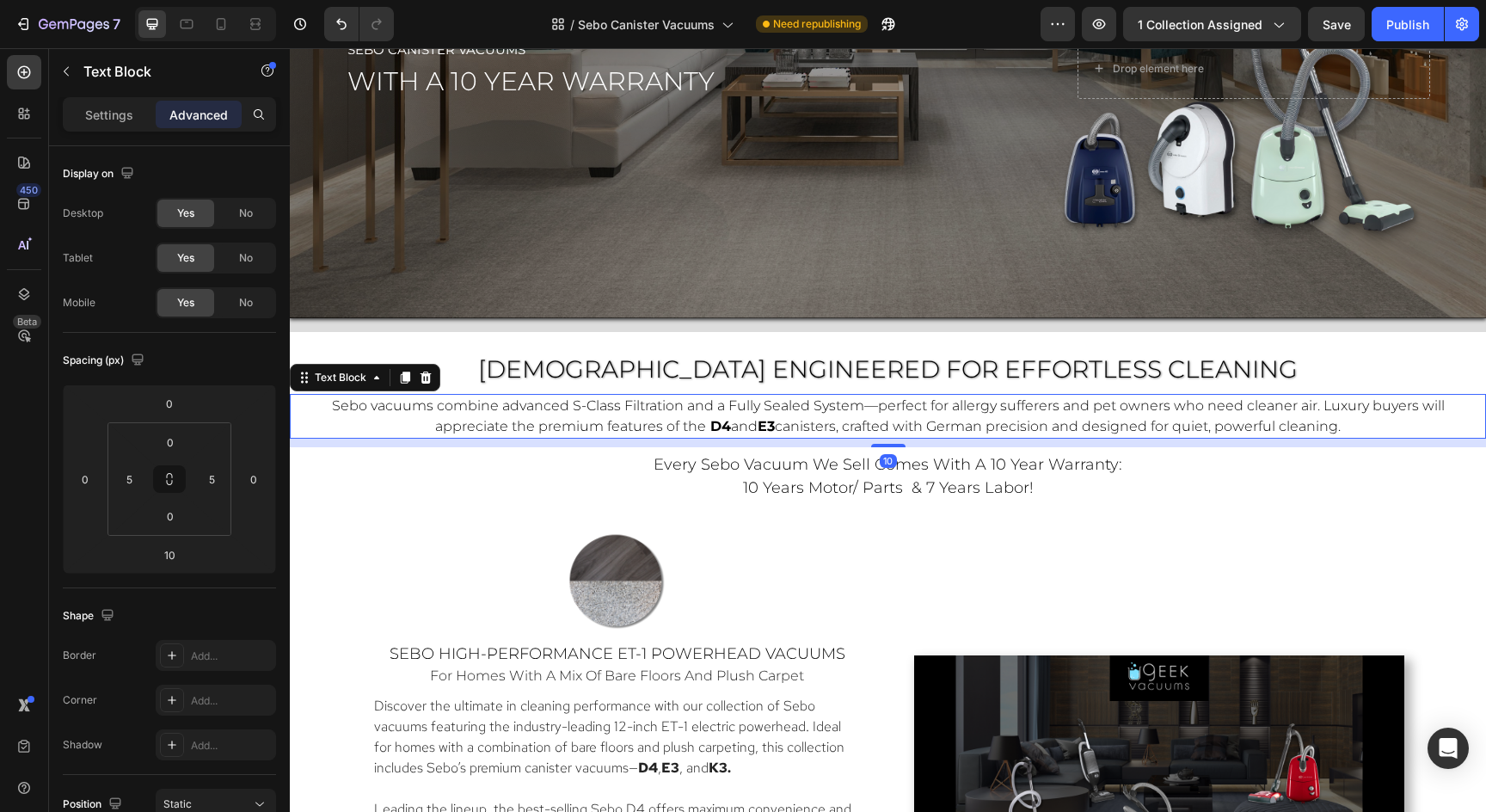
click at [527, 423] on span "Sebo vacuums combine advanced S-Class Filtration and a Fully Sealed System—perf…" at bounding box center [888, 416] width 1113 height 37
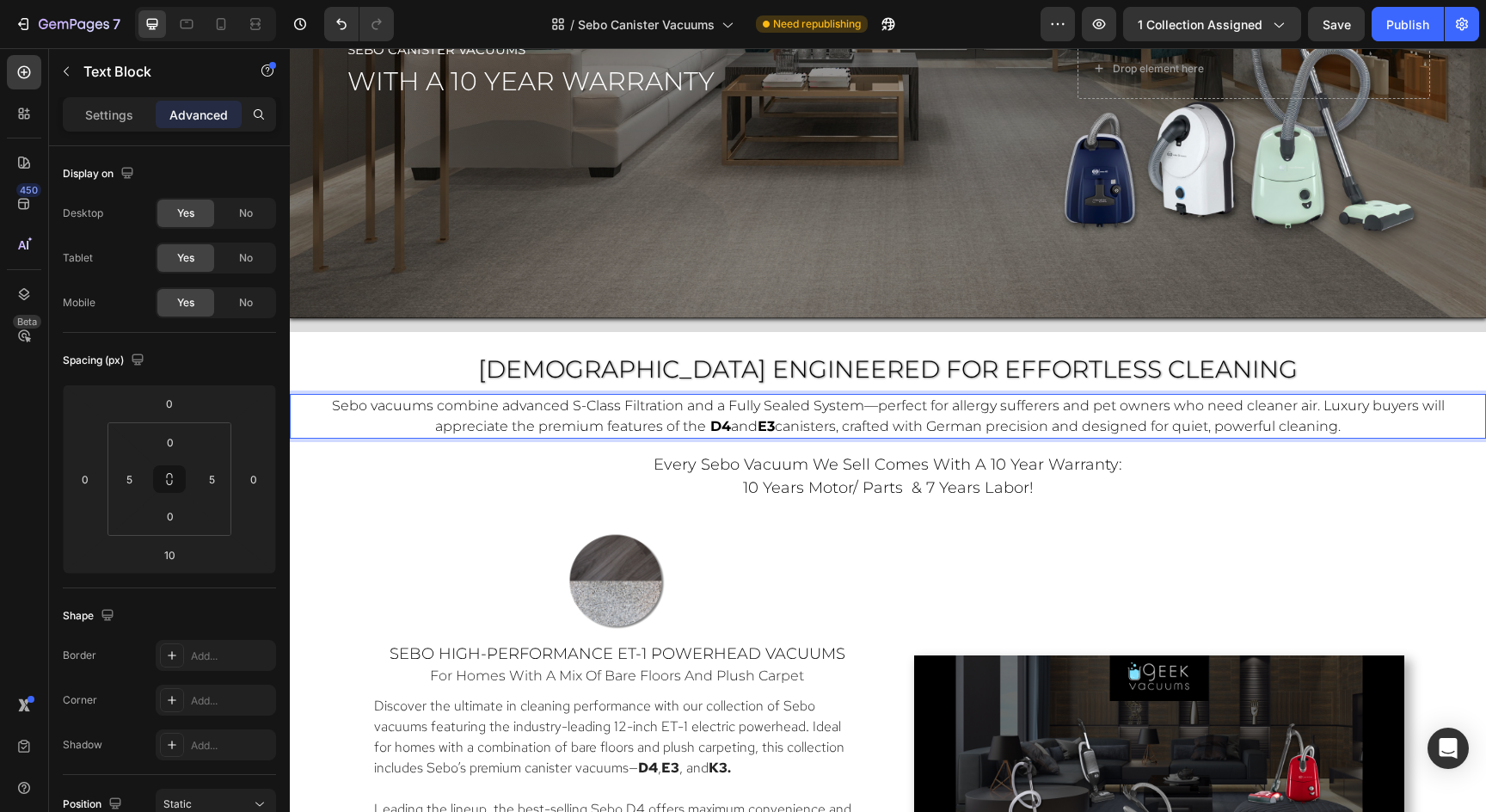
click at [527, 423] on span "Sebo vacuums combine advanced S-Class Filtration and a Fully Sealed System—perf…" at bounding box center [888, 416] width 1113 height 37
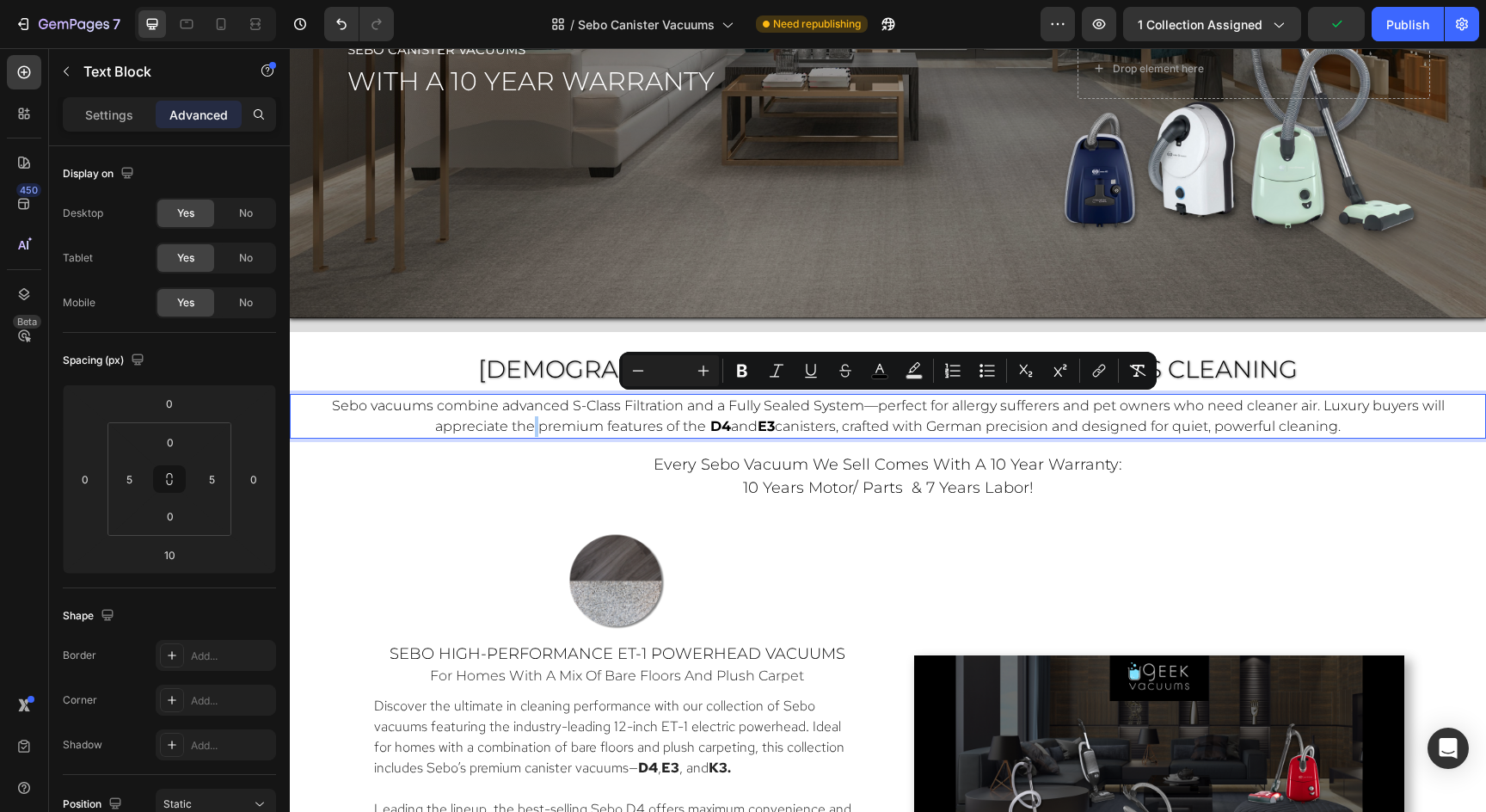
click at [667, 372] on input "Editor contextual toolbar" at bounding box center [670, 370] width 35 height 20
type input "18"
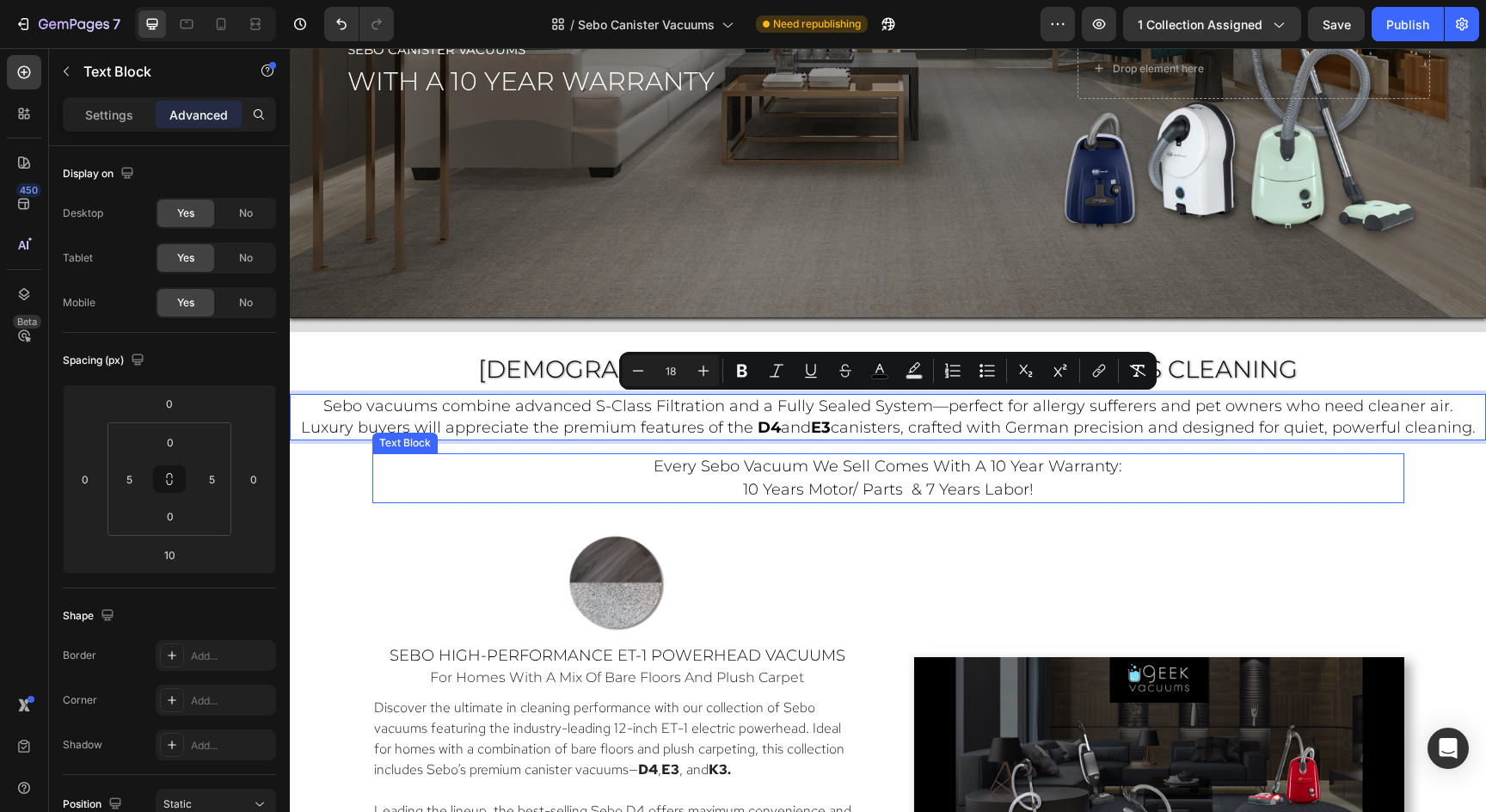
click at [1293, 468] on p "every sebo vacuum we sell comes with a 10 year warranty: 10 years motor/ parts …" at bounding box center [888, 478] width 1028 height 46
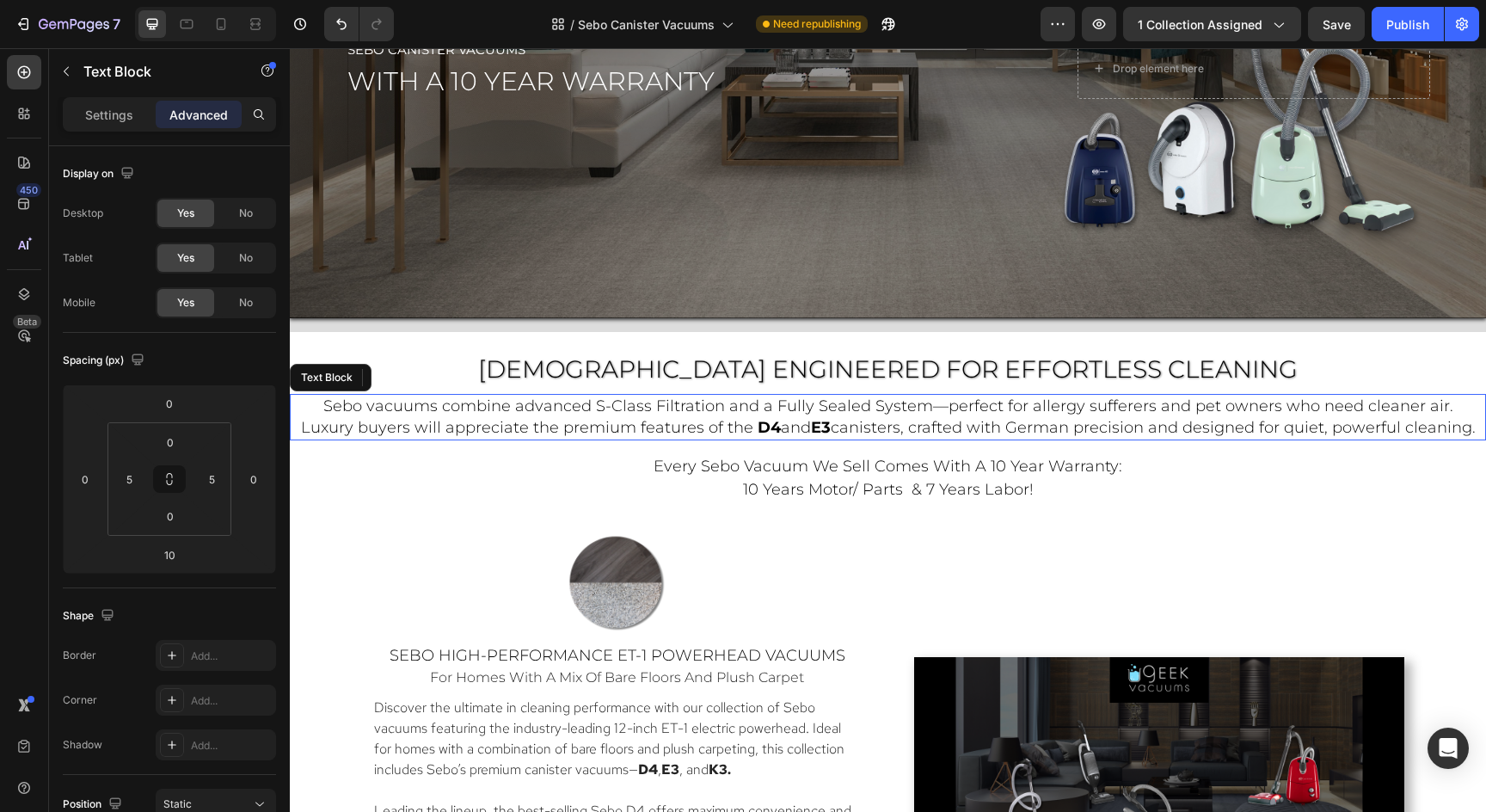
click at [1298, 409] on span "Sebo vacuums combine advanced S-Class Filtration and a Fully Sealed System—perf…" at bounding box center [877, 417] width 1153 height 41
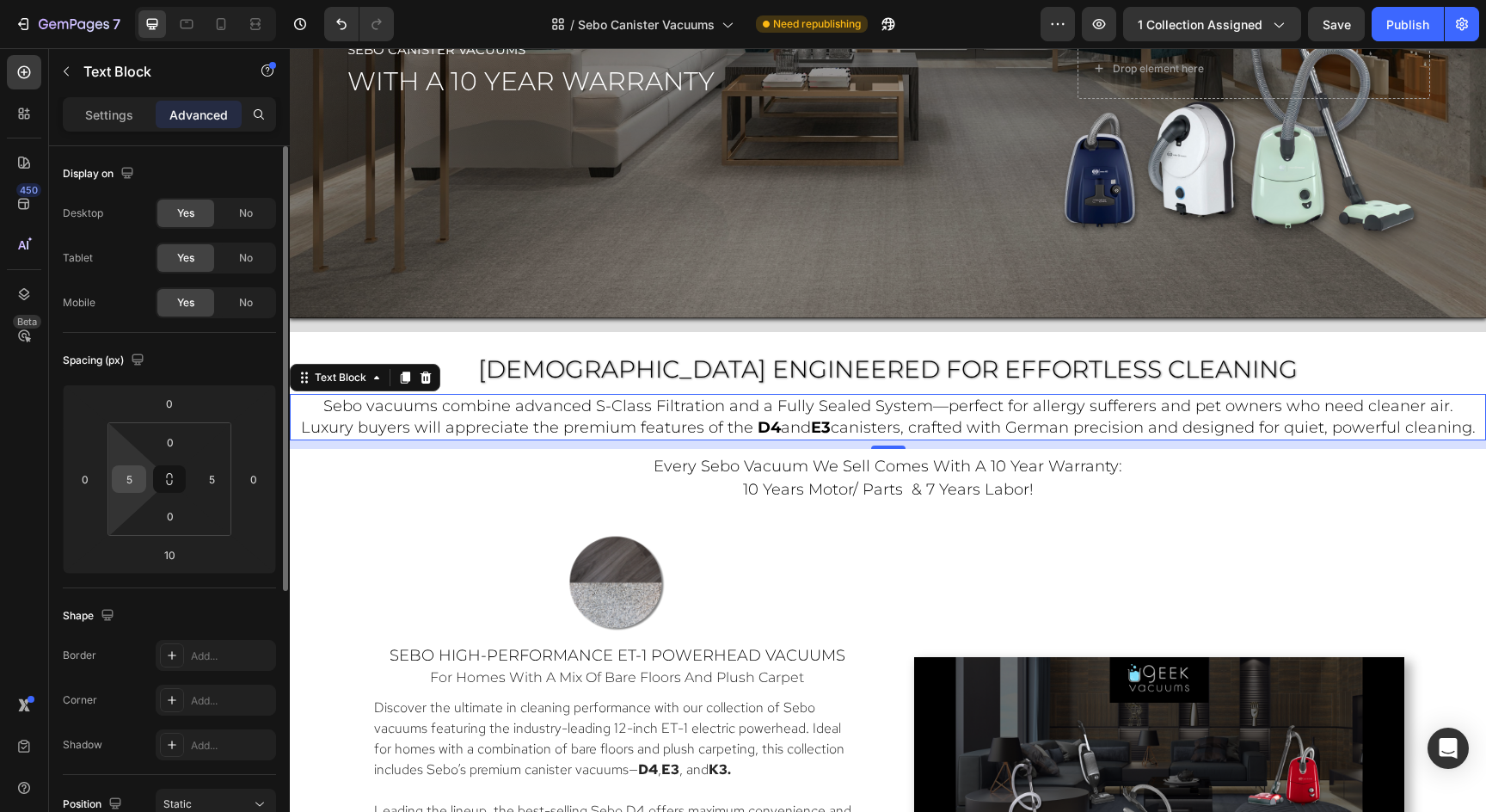
click at [124, 481] on input "5" at bounding box center [129, 479] width 26 height 26
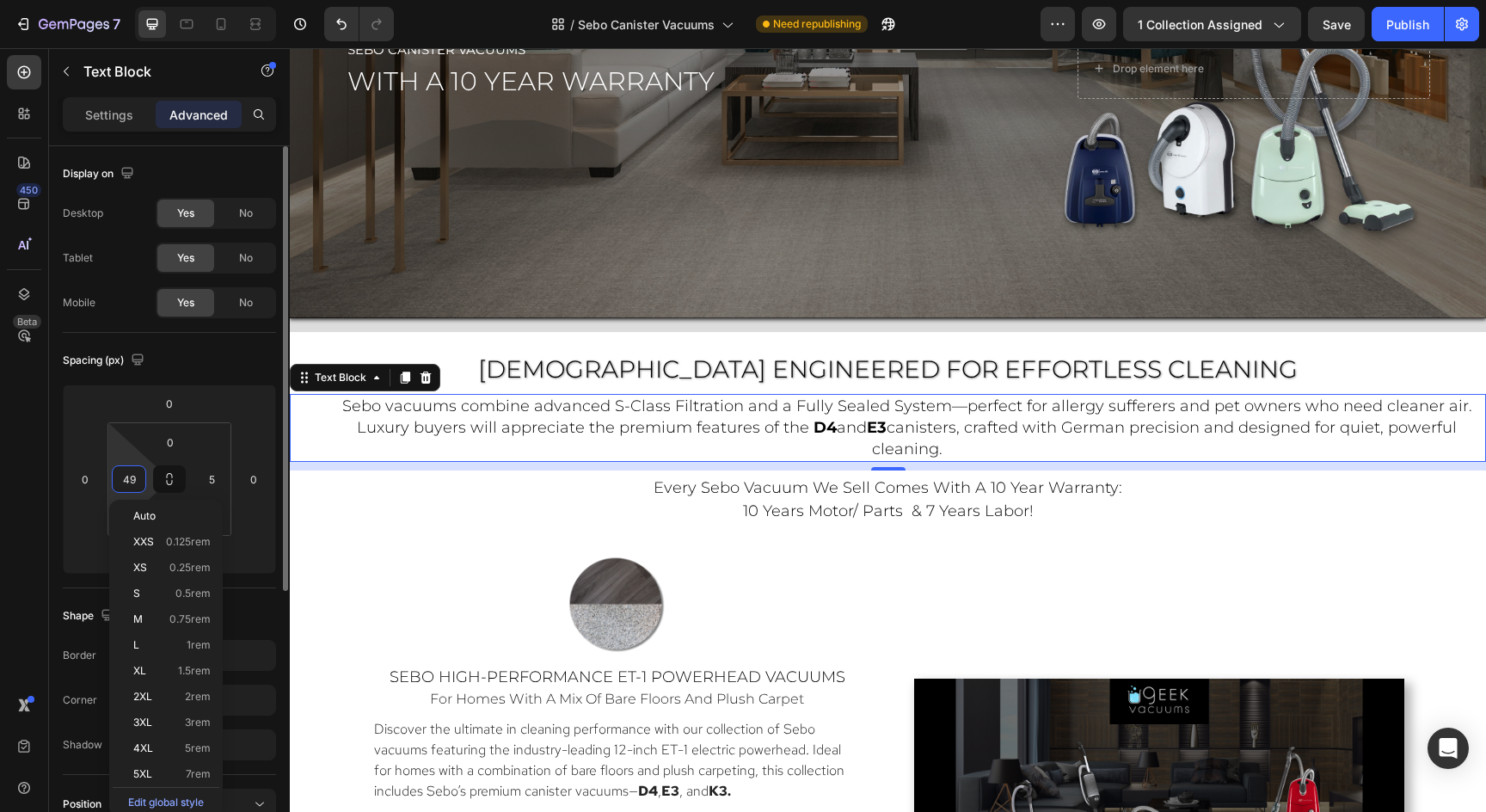
type input "50"
click at [210, 487] on input "5" at bounding box center [211, 479] width 26 height 26
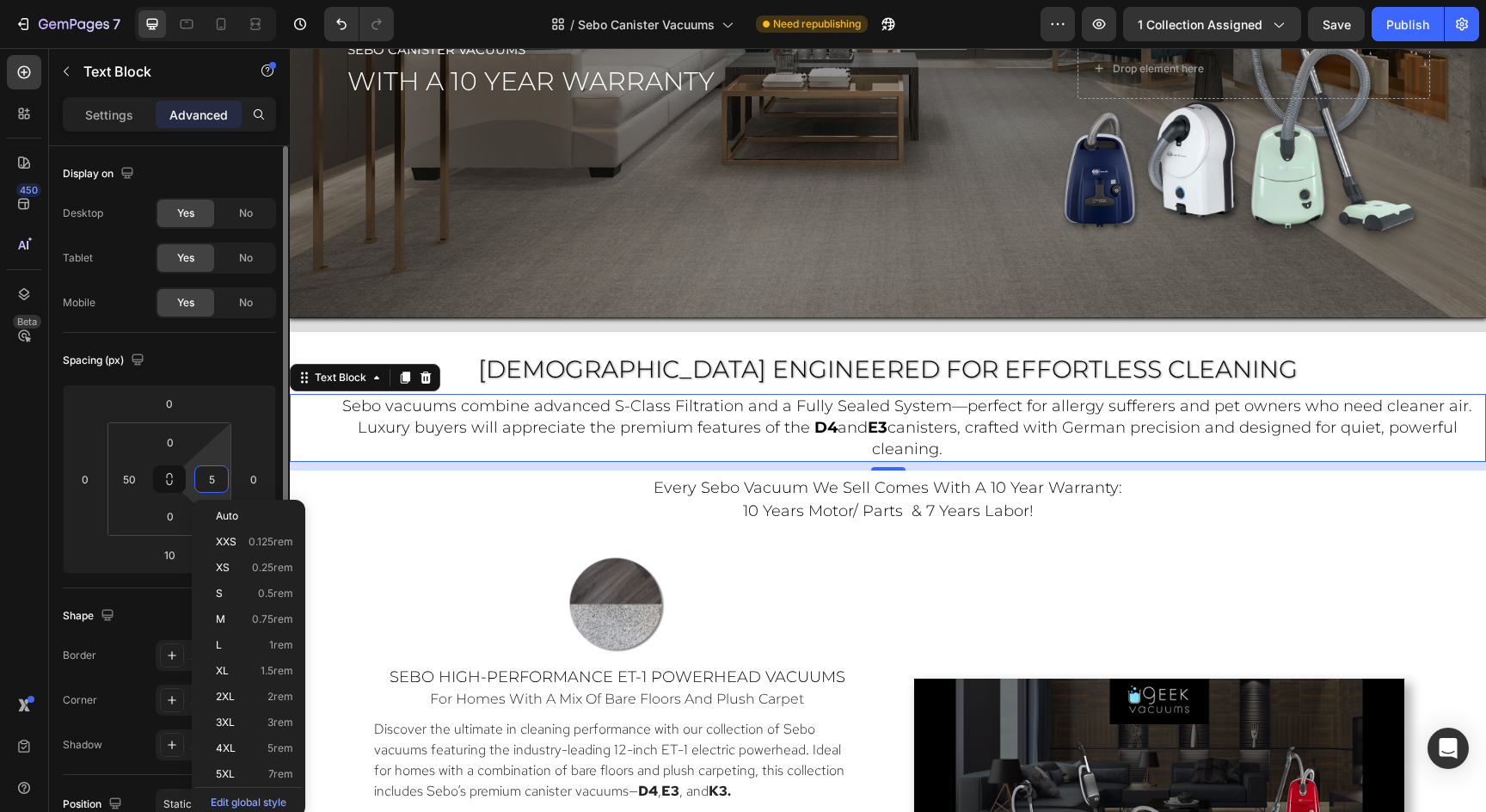
click at [219, 480] on input "5" at bounding box center [211, 479] width 26 height 26
type input "50"
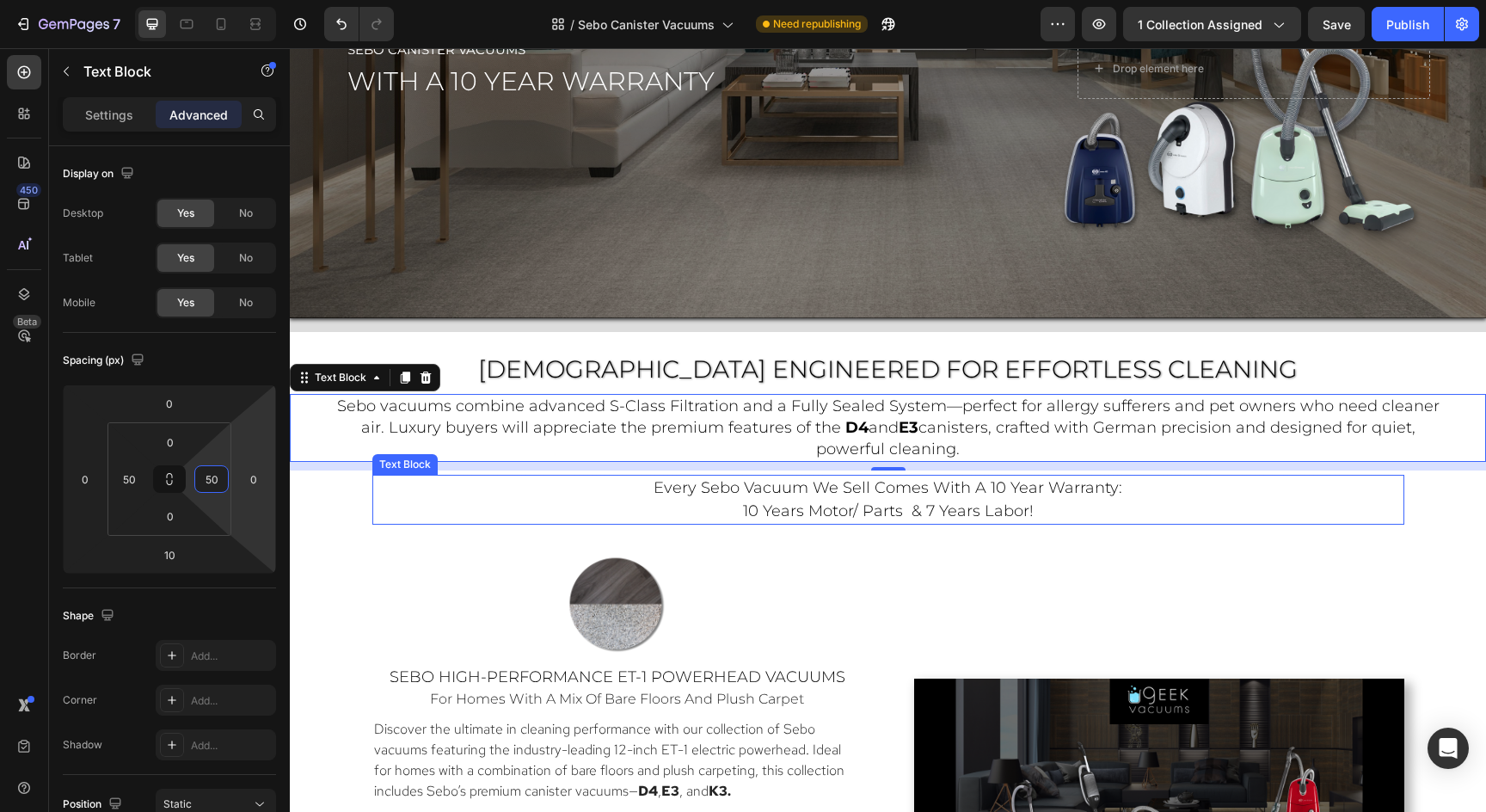
click at [435, 487] on p "every sebo vacuum we sell comes with a 10 year warranty: 10 years motor/ parts …" at bounding box center [888, 499] width 1028 height 46
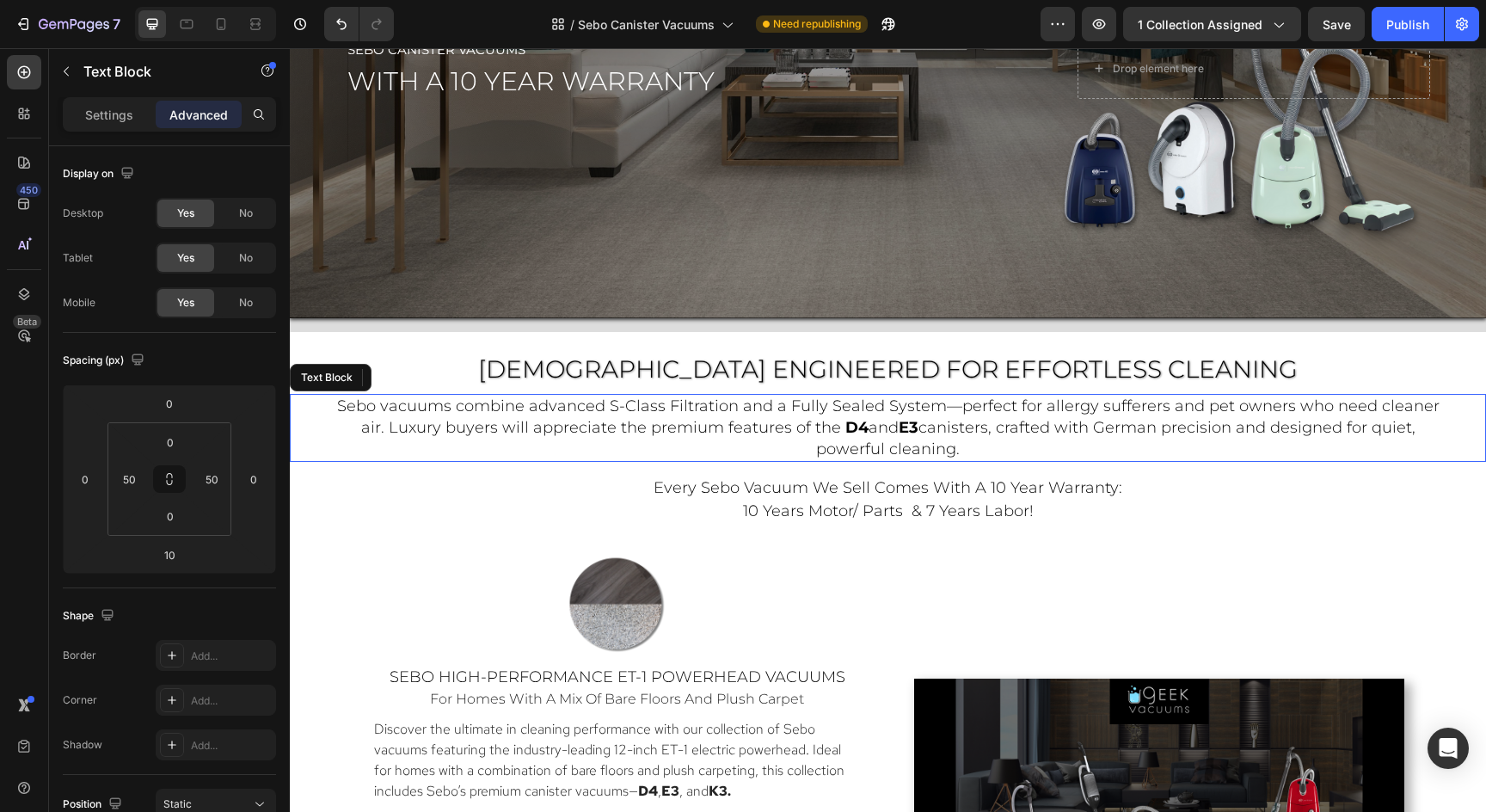
click at [1031, 441] on p "Sebo vacuums combine advanced S-Class Filtration and a Fully Sealed System—perf…" at bounding box center [888, 427] width 1107 height 65
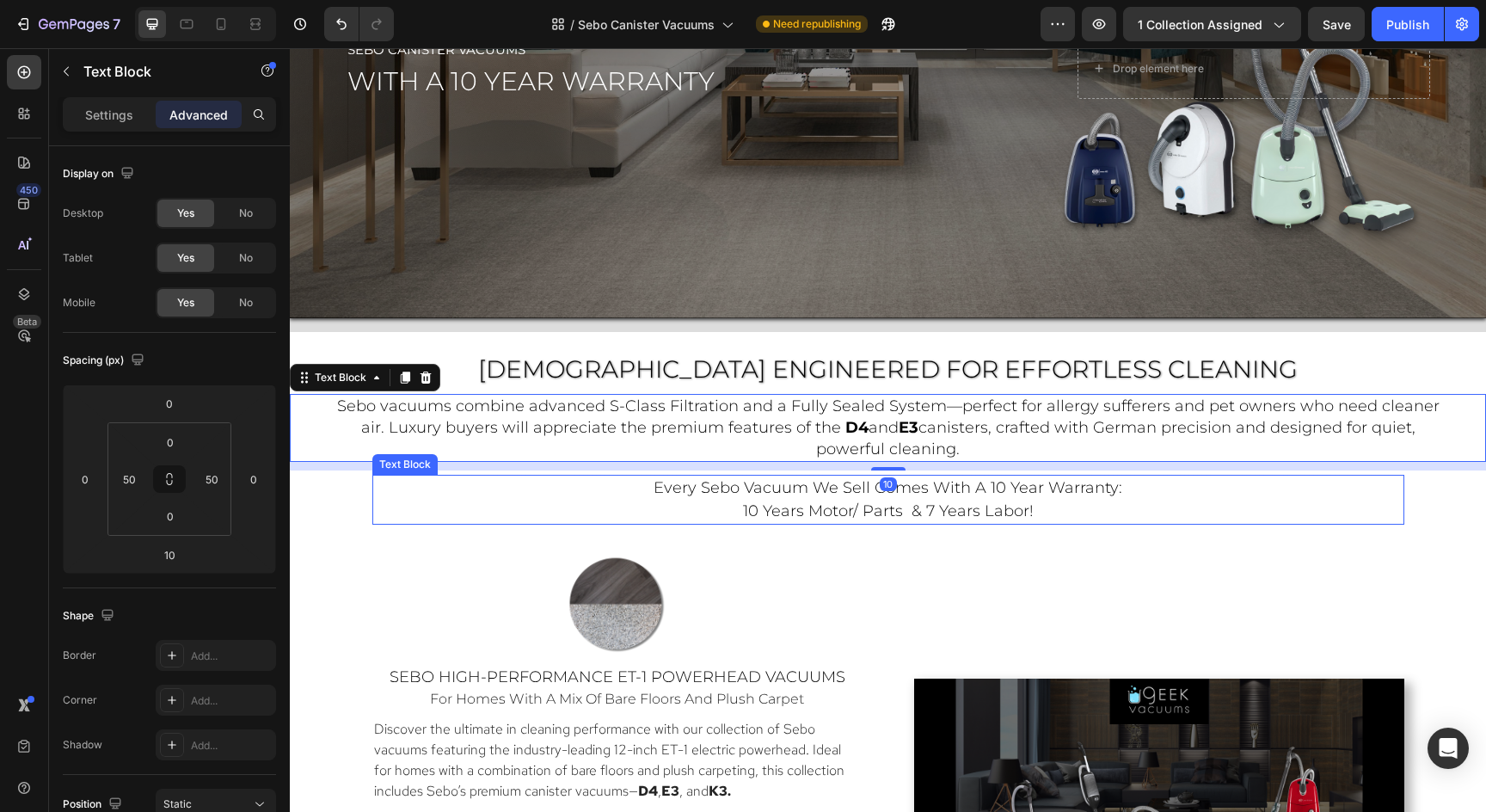
click at [1156, 515] on p "every sebo vacuum we sell comes with a 10 year warranty: 10 years motor/ parts …" at bounding box center [888, 499] width 1028 height 46
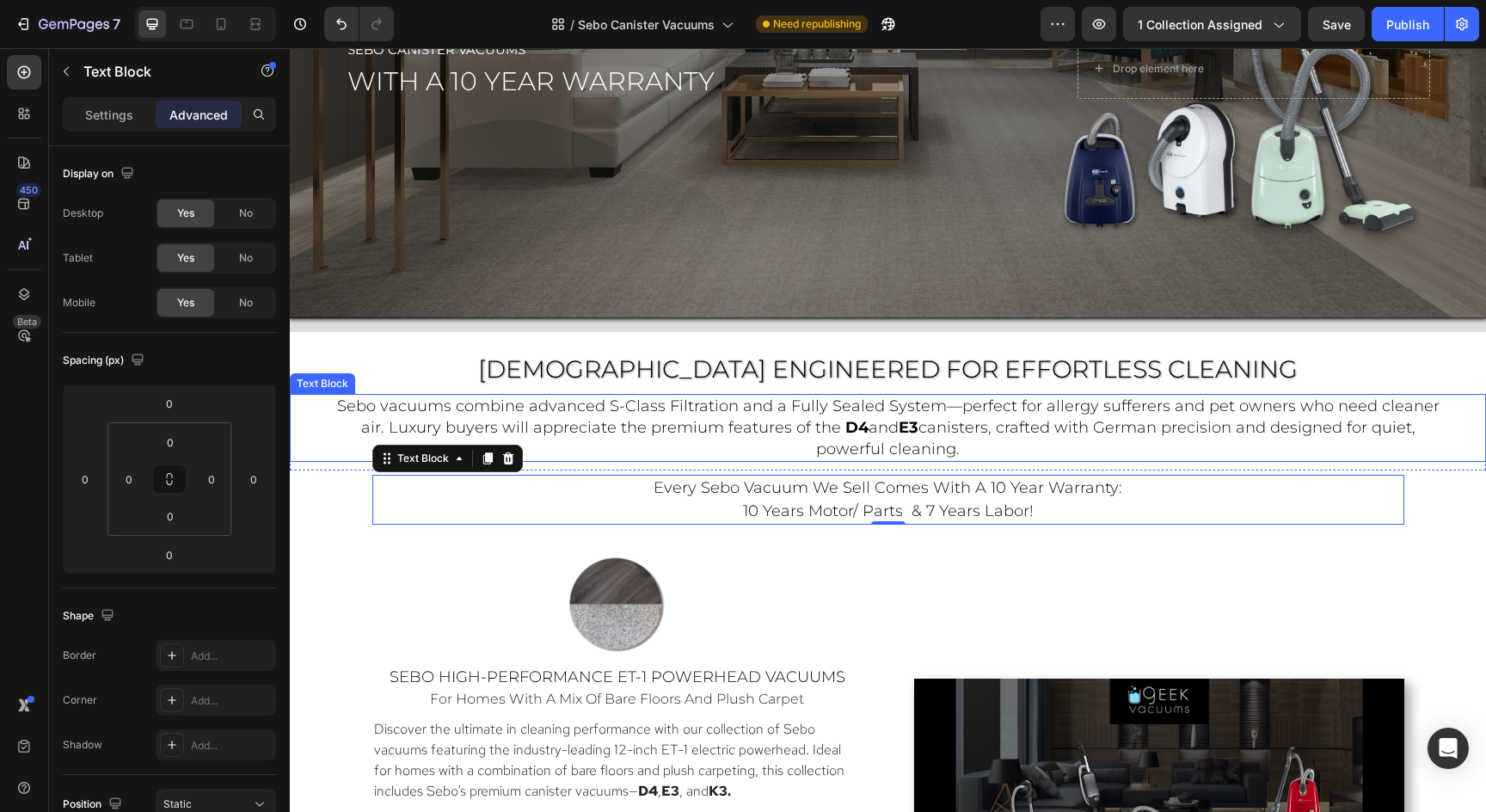
click at [1138, 396] on span "Sebo vacuums combine advanced S-Class Filtration and a Fully Sealed System—perf…" at bounding box center [888, 417] width 1102 height 41
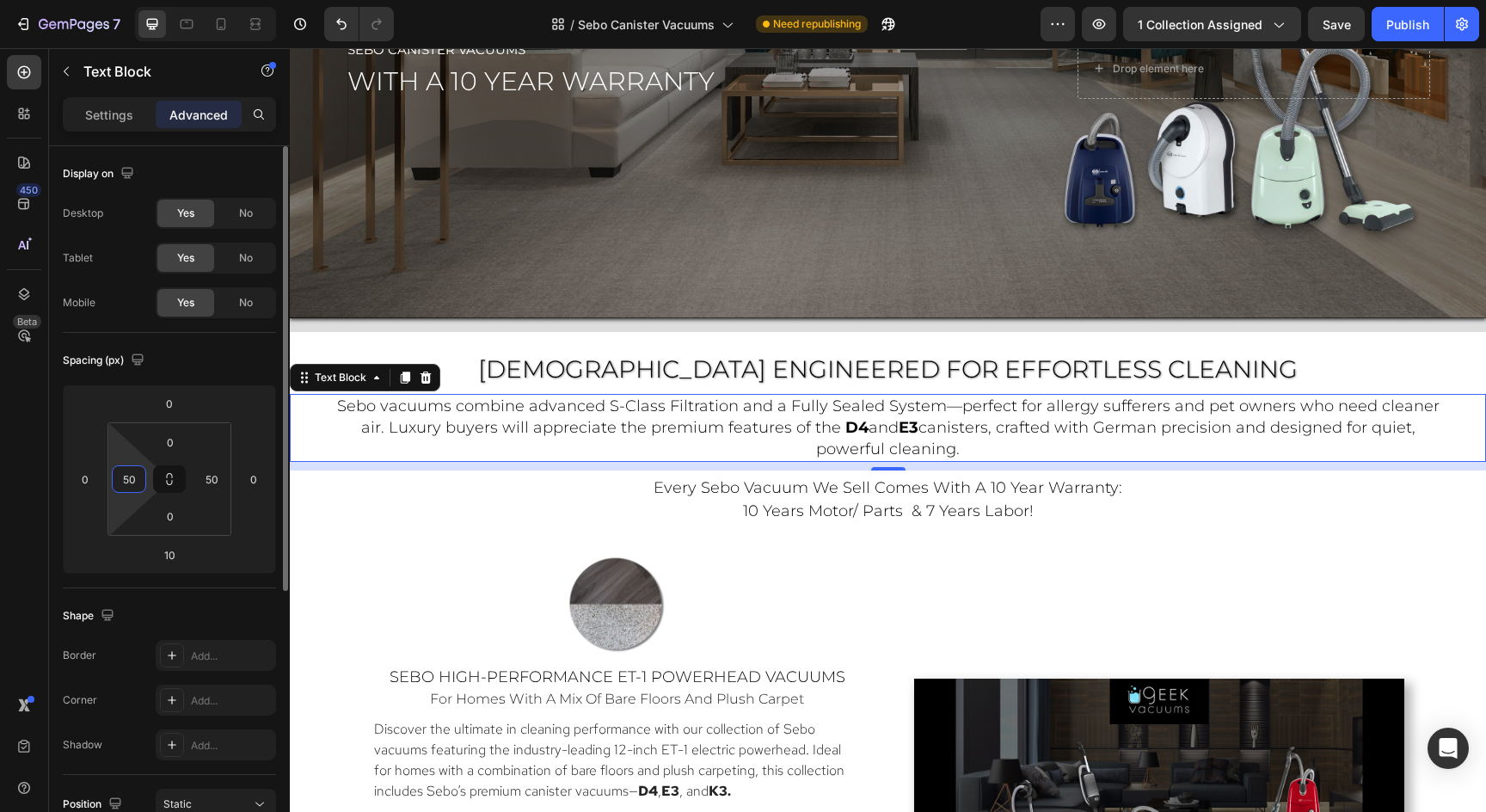
click at [118, 479] on input "50" at bounding box center [129, 479] width 26 height 26
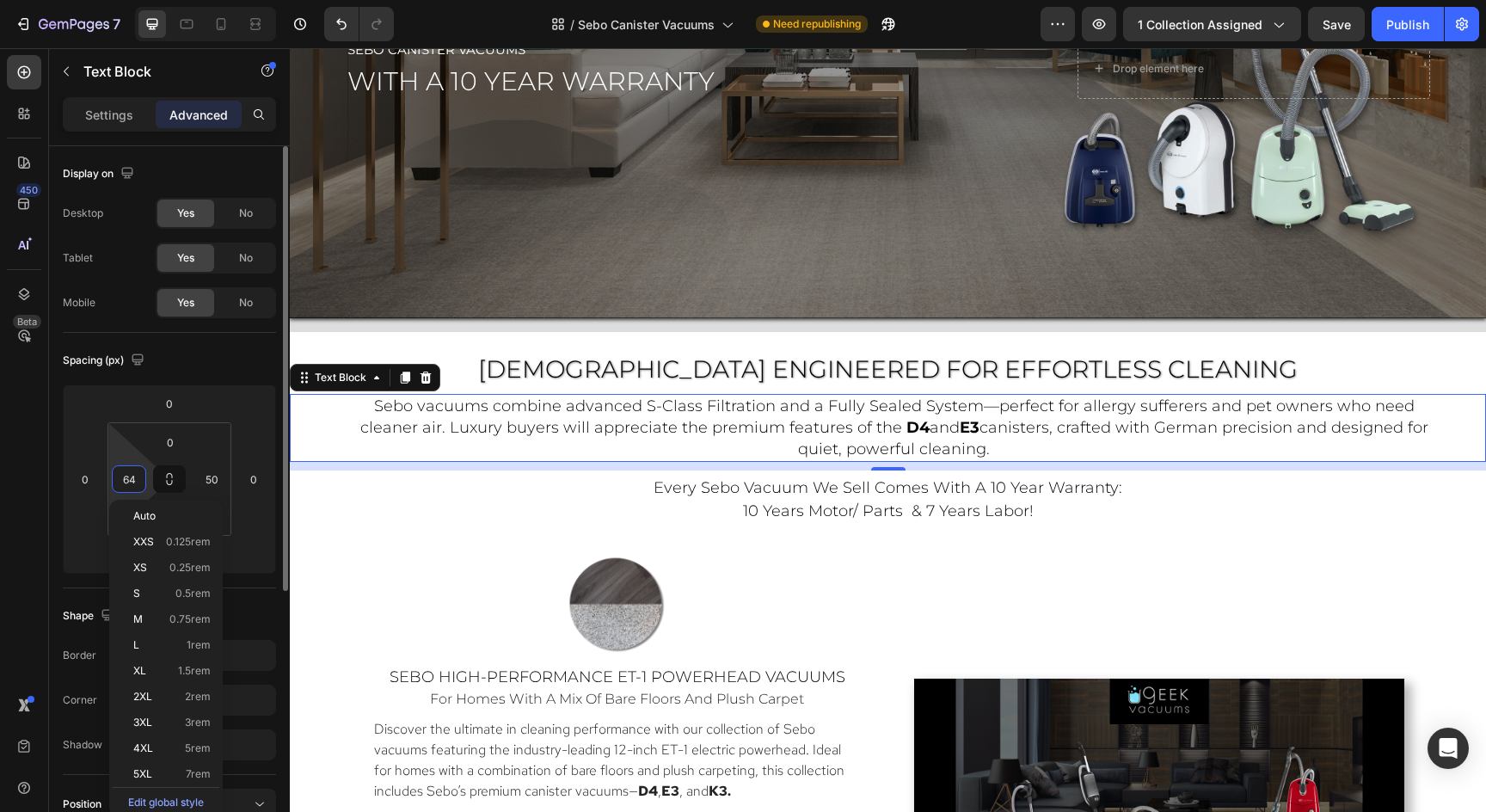
type input "65"
click at [209, 479] on input "50" at bounding box center [211, 479] width 26 height 26
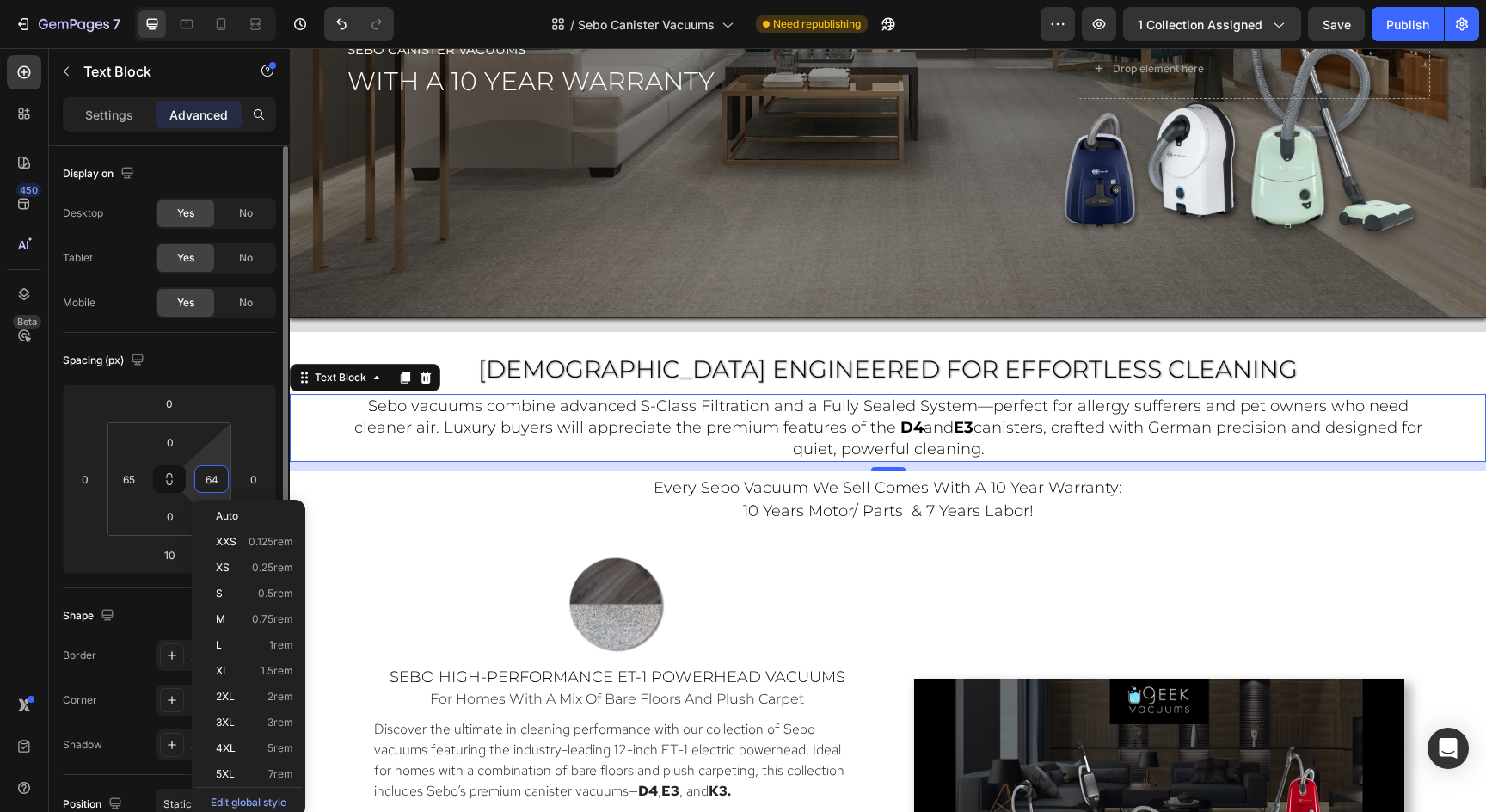
type input "65"
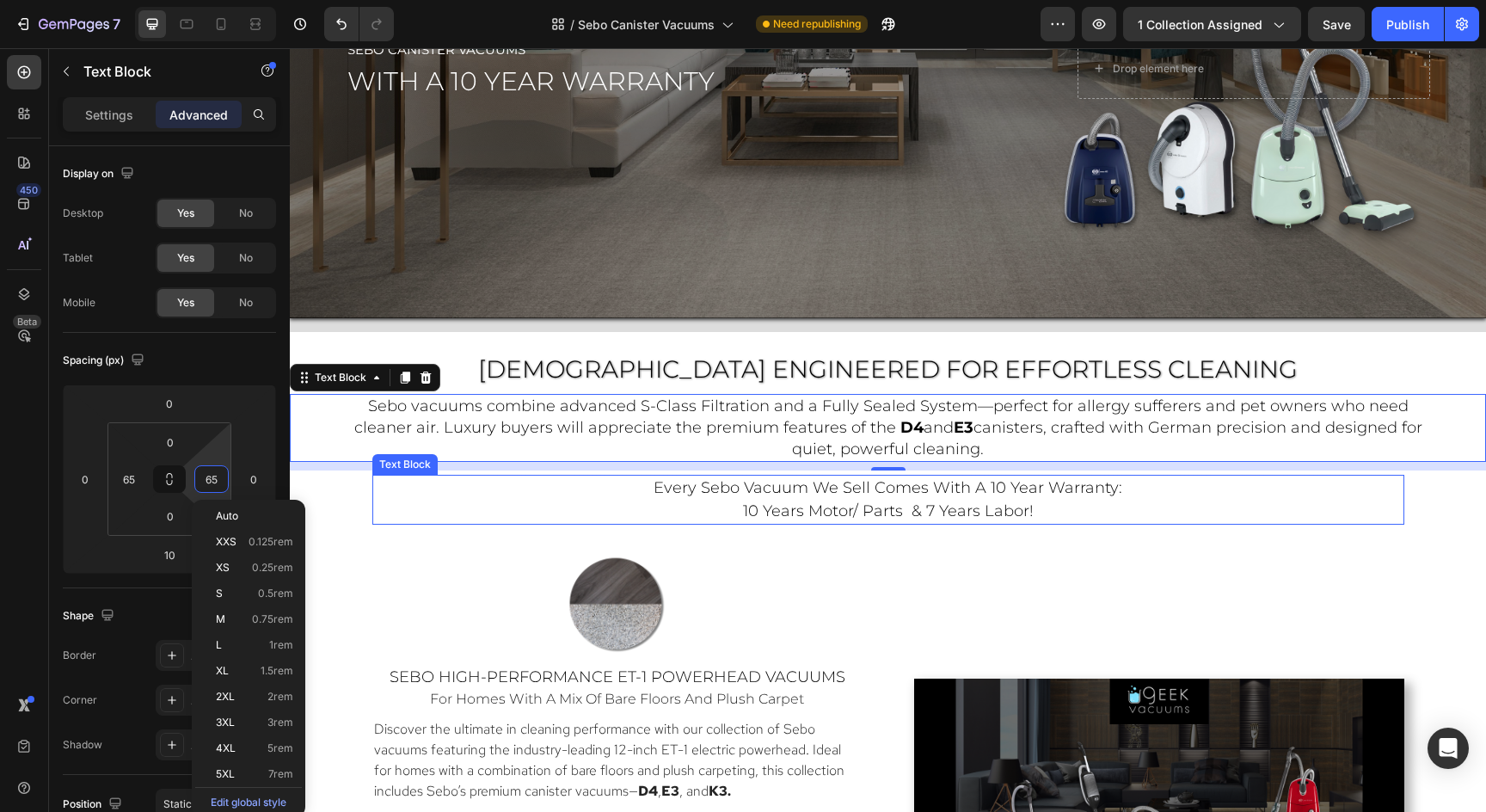
click at [657, 508] on p "every sebo vacuum we sell comes with a 10 year warranty: 10 years motor/ parts …" at bounding box center [888, 499] width 1028 height 46
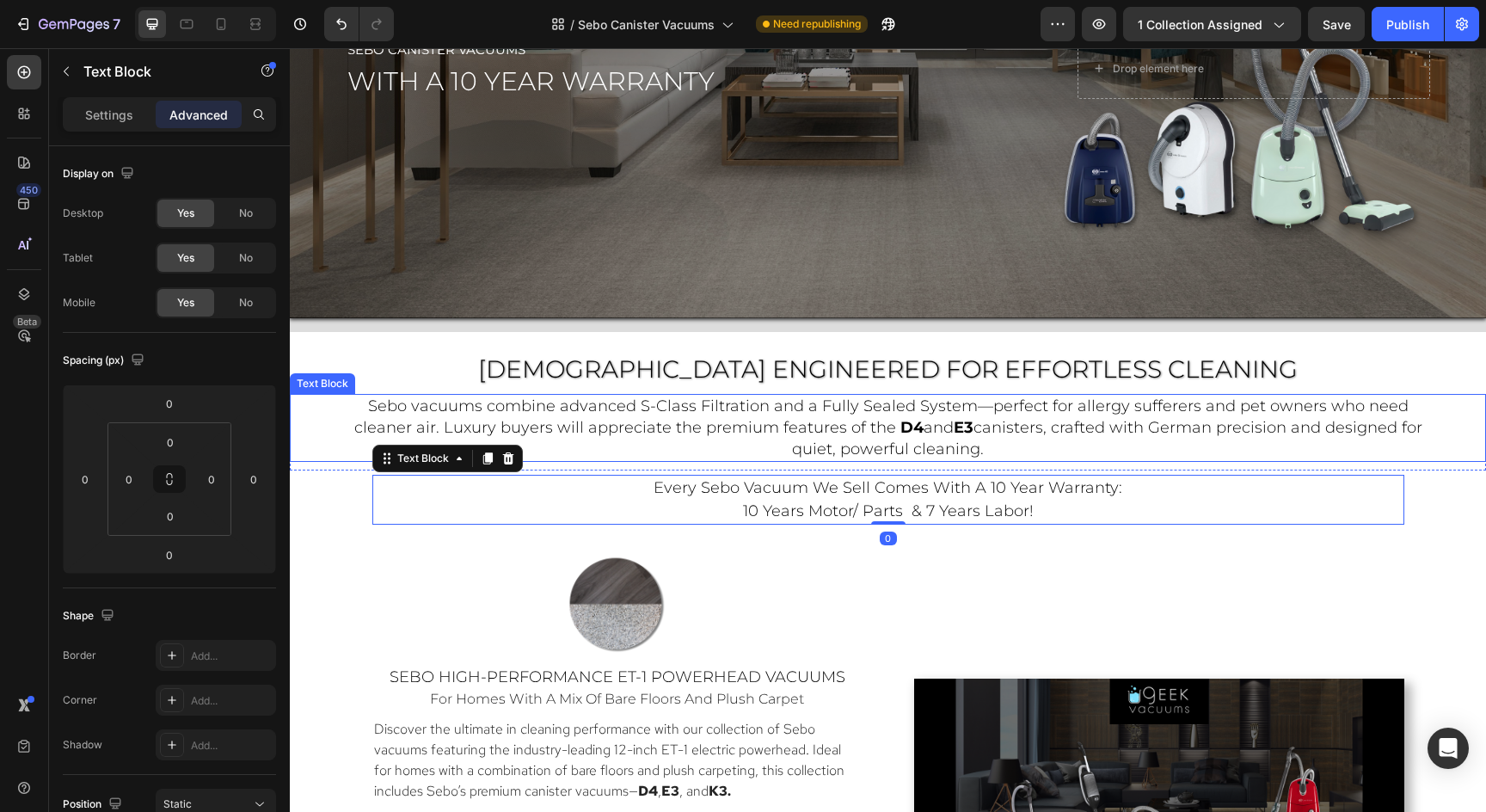
click at [1412, 418] on span "canisters, crafted with German precision and designed for quiet, powerful clean…" at bounding box center [1107, 438] width 630 height 41
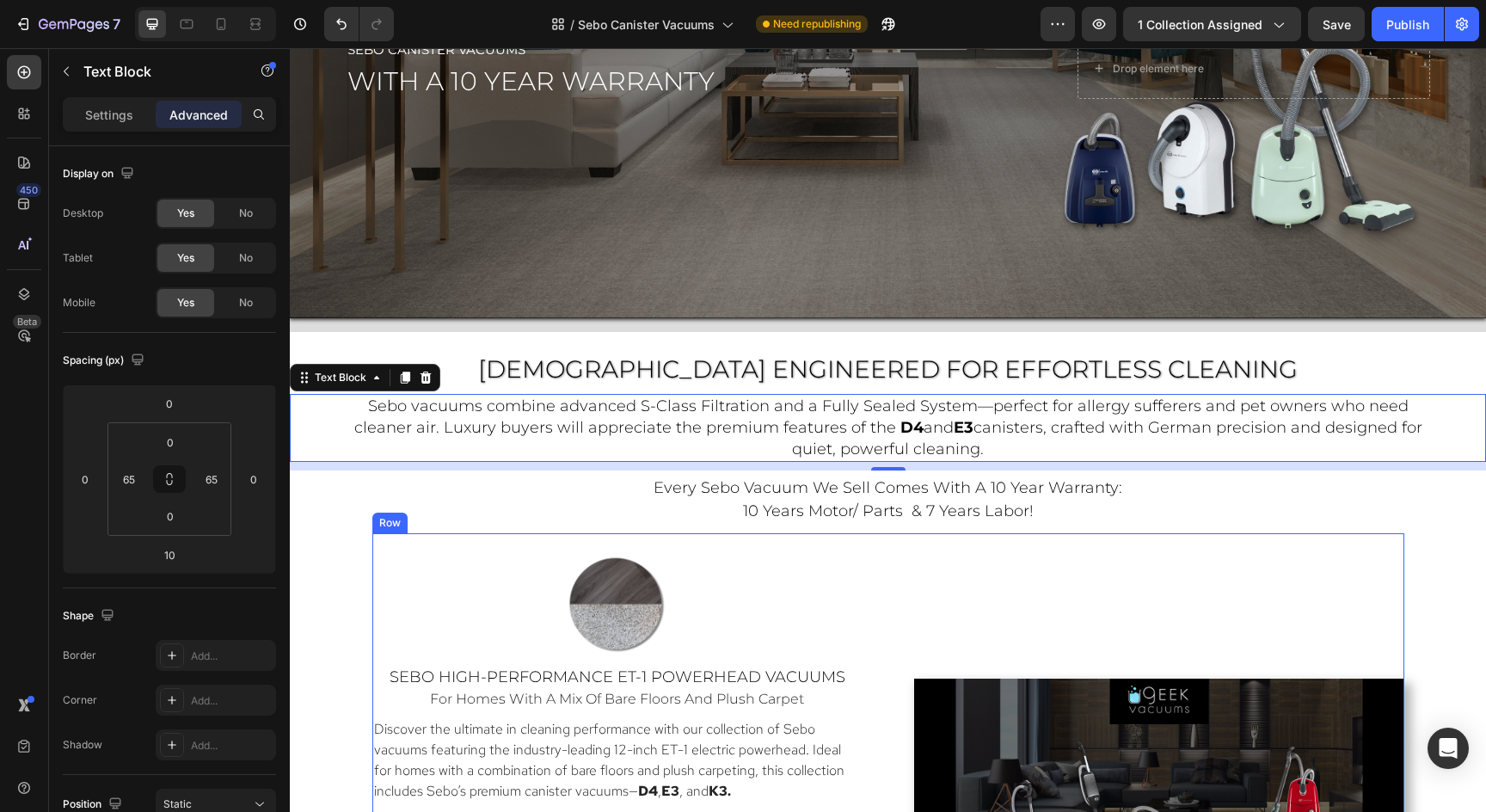
click at [1377, 657] on div "Video" at bounding box center [1159, 816] width 490 height 531
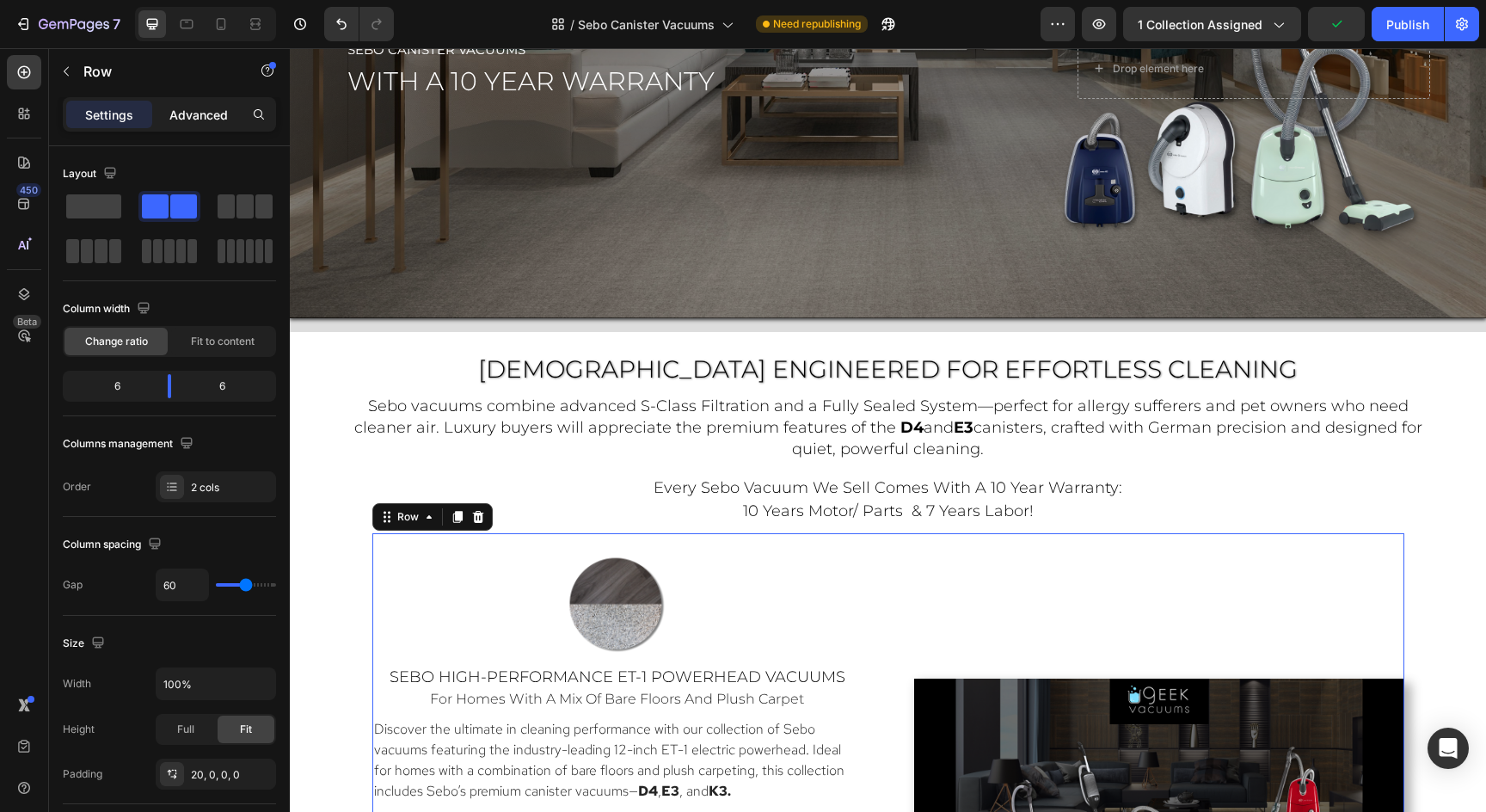
click at [197, 115] on p "Advanced" at bounding box center [199, 114] width 59 height 18
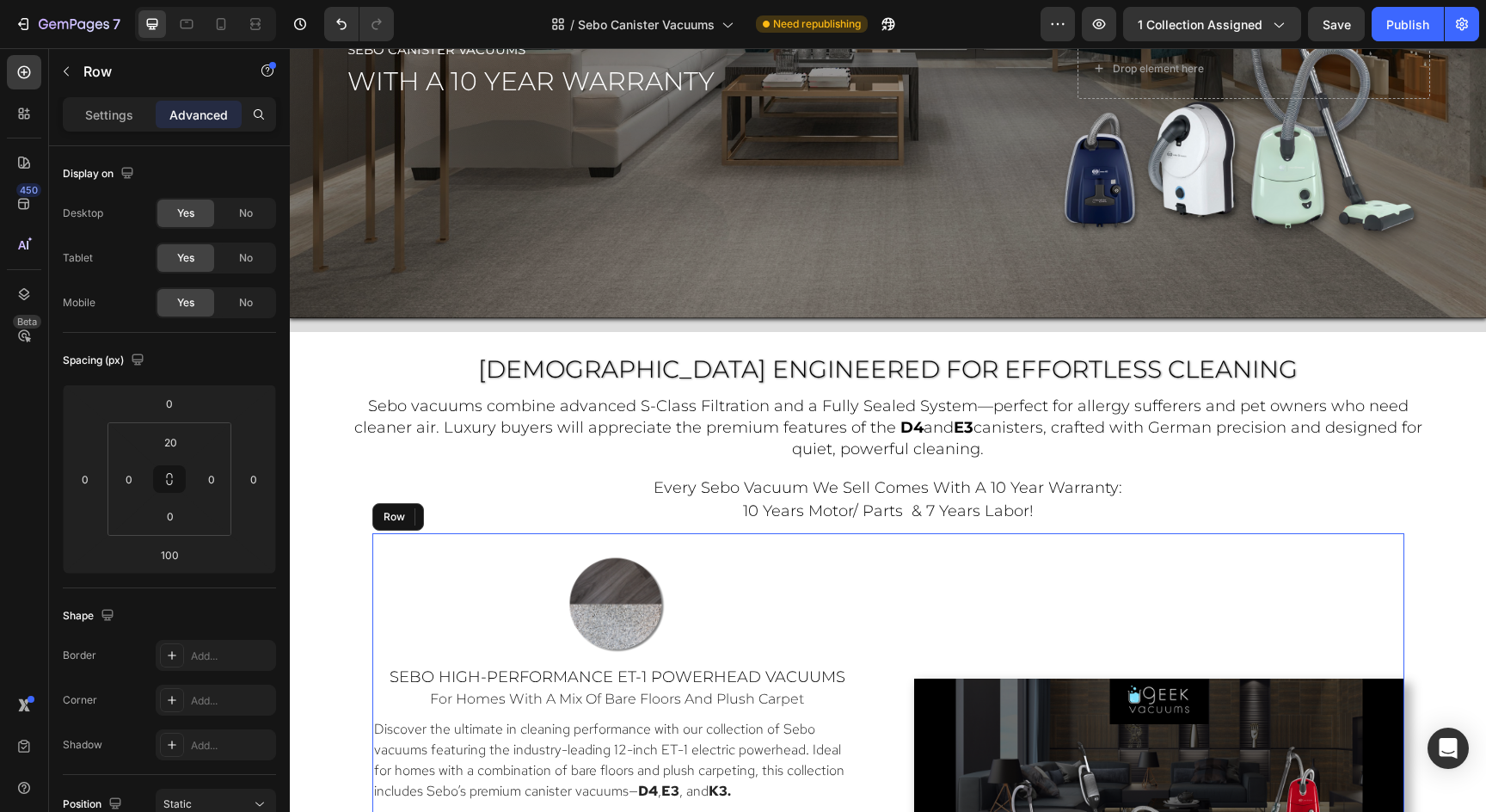
click at [375, 556] on div "Image Sebo High-Performance ET-1 Powerhead Vacuums Heading for homes with a mix…" at bounding box center [617, 816] width 490 height 531
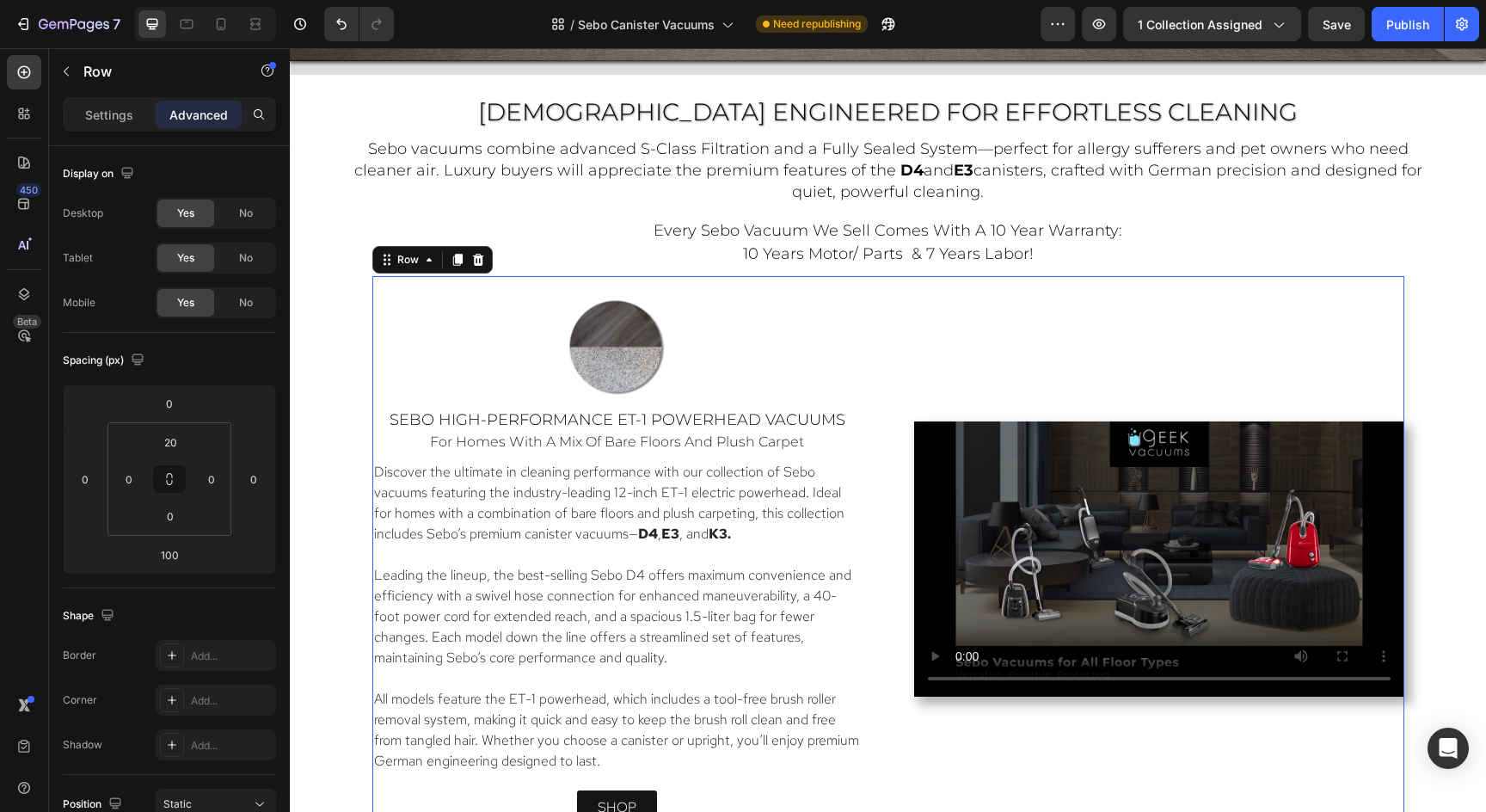
scroll to position [956, 0]
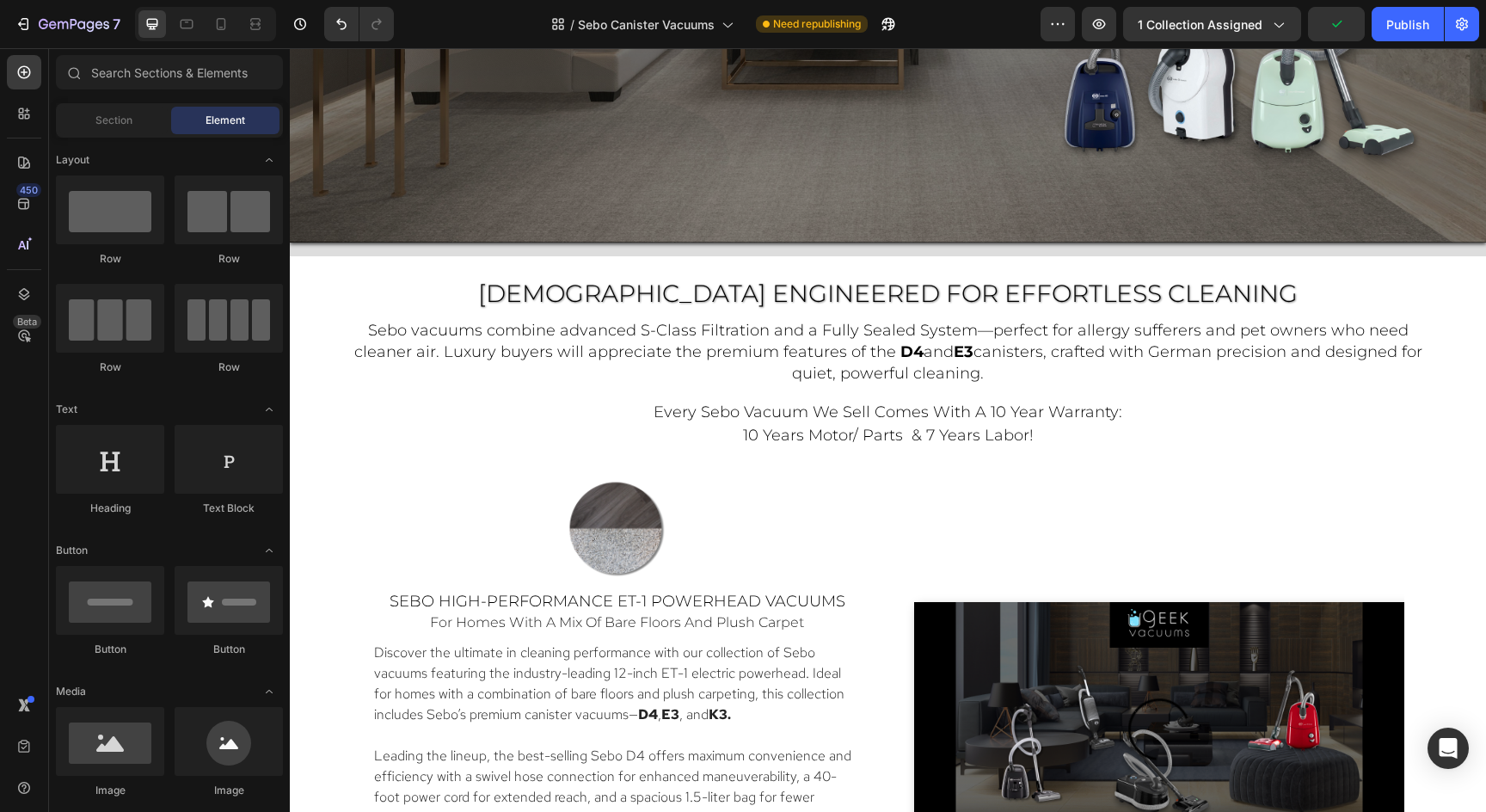
scroll to position [770, 0]
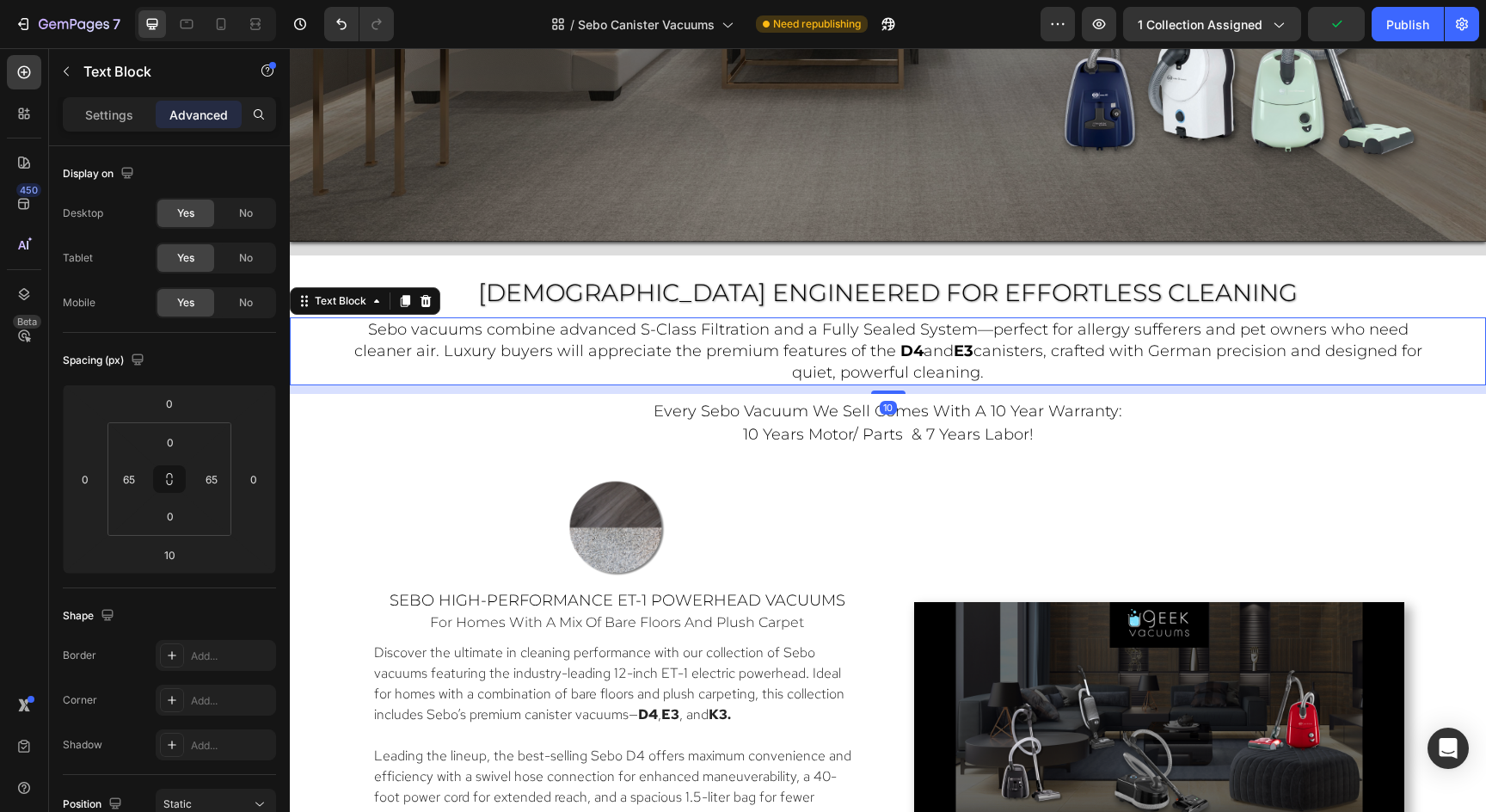
click at [1378, 355] on span "canisters, crafted with German precision and designed for quiet, powerful clean…" at bounding box center [1107, 362] width 630 height 41
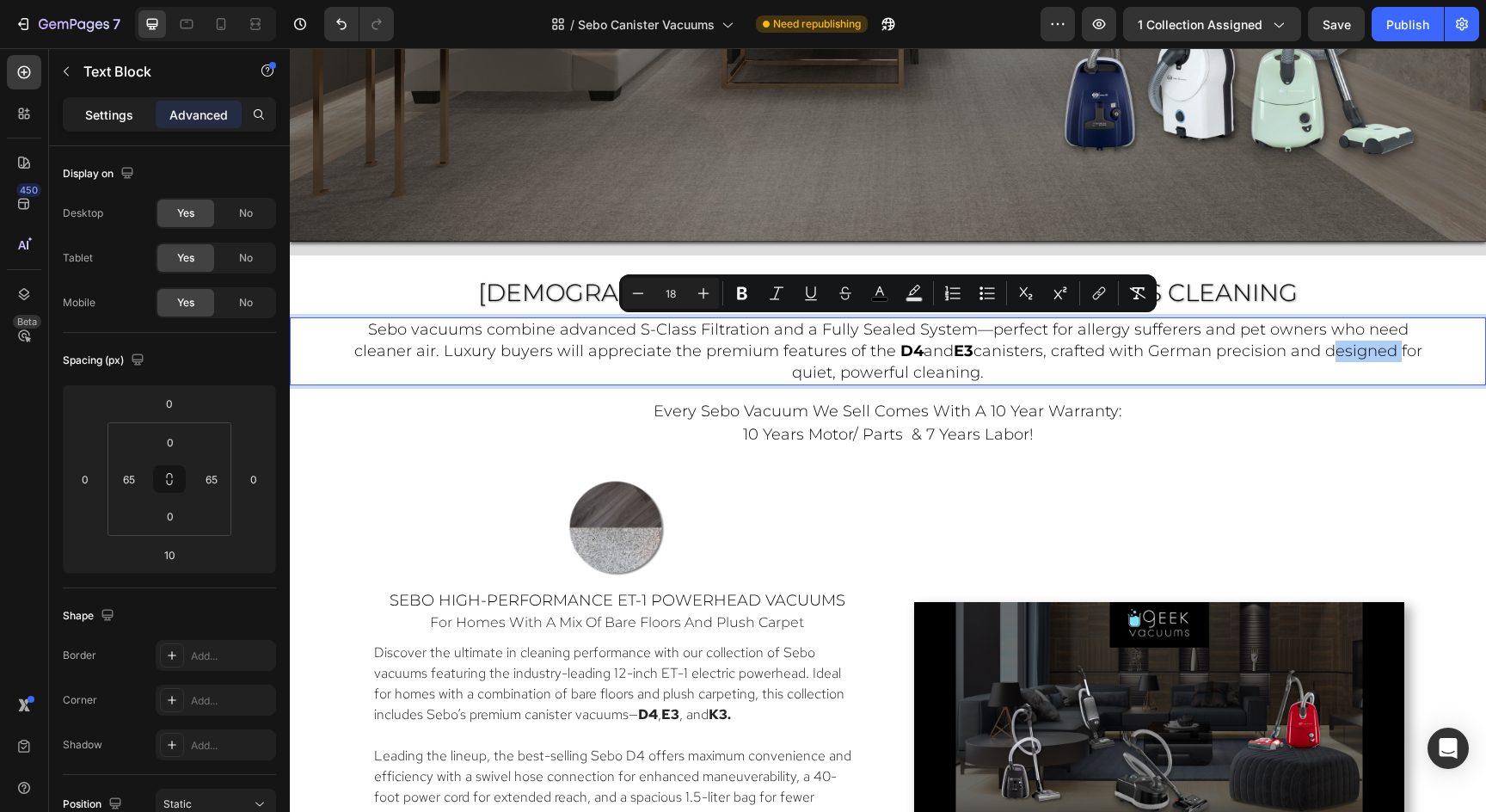
click at [98, 113] on p "Settings" at bounding box center [109, 114] width 48 height 18
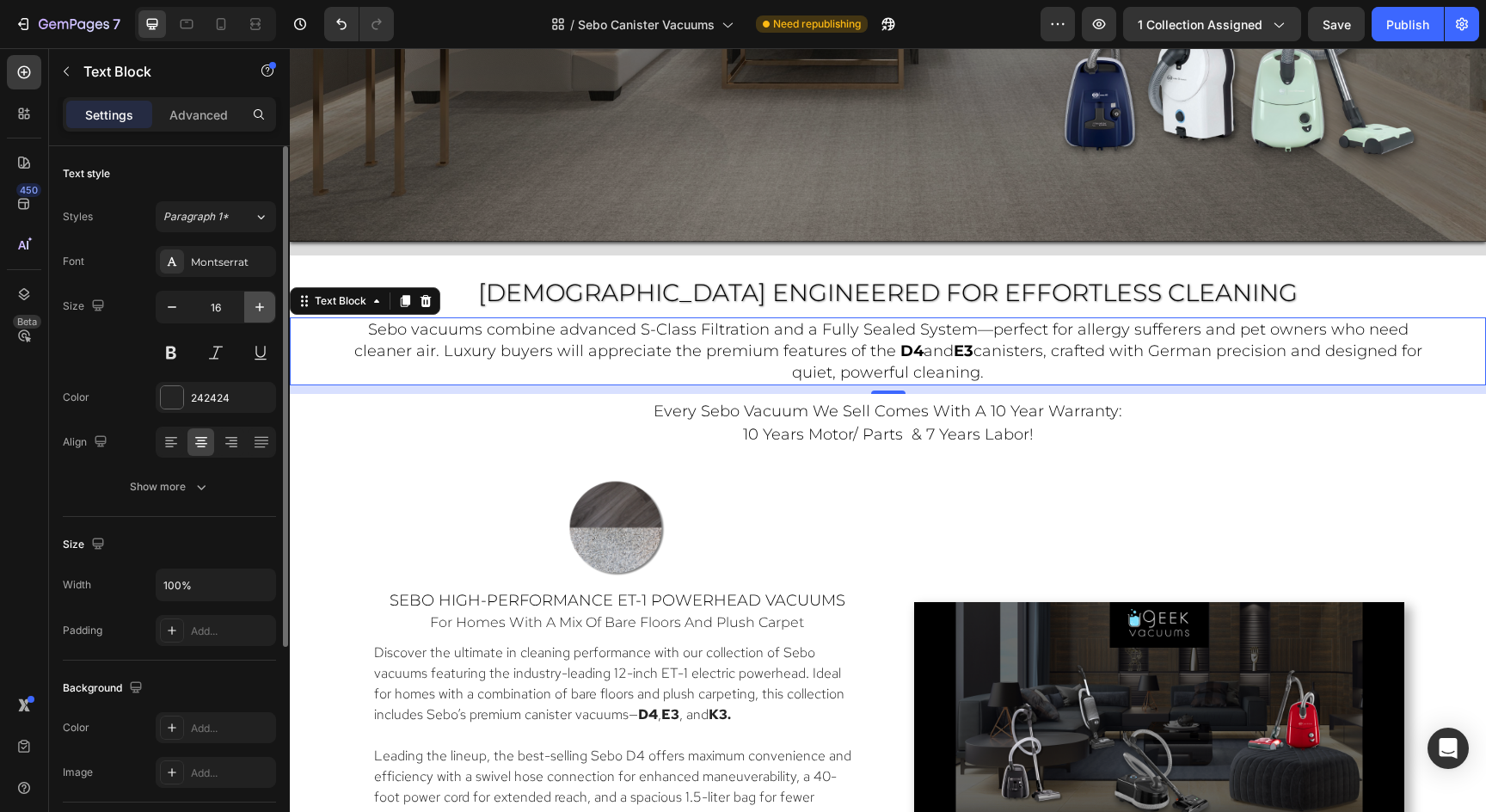
click at [261, 304] on icon "button" at bounding box center [259, 307] width 17 height 17
type input "18"
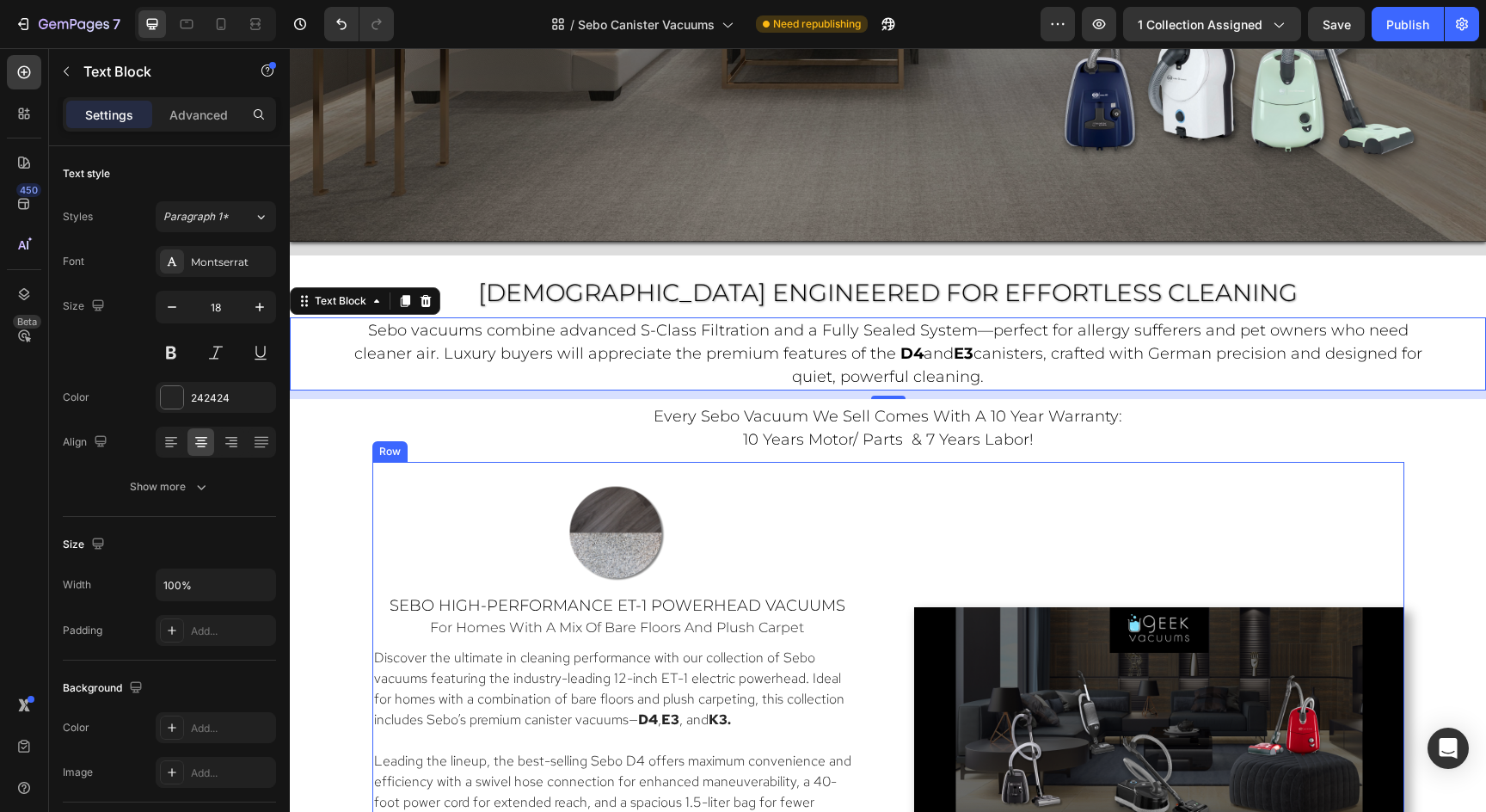
click at [1141, 464] on div "Image Sebo High-Performance ET-1 Powerhead Vacuums Heading for homes with a mix…" at bounding box center [888, 736] width 1032 height 549
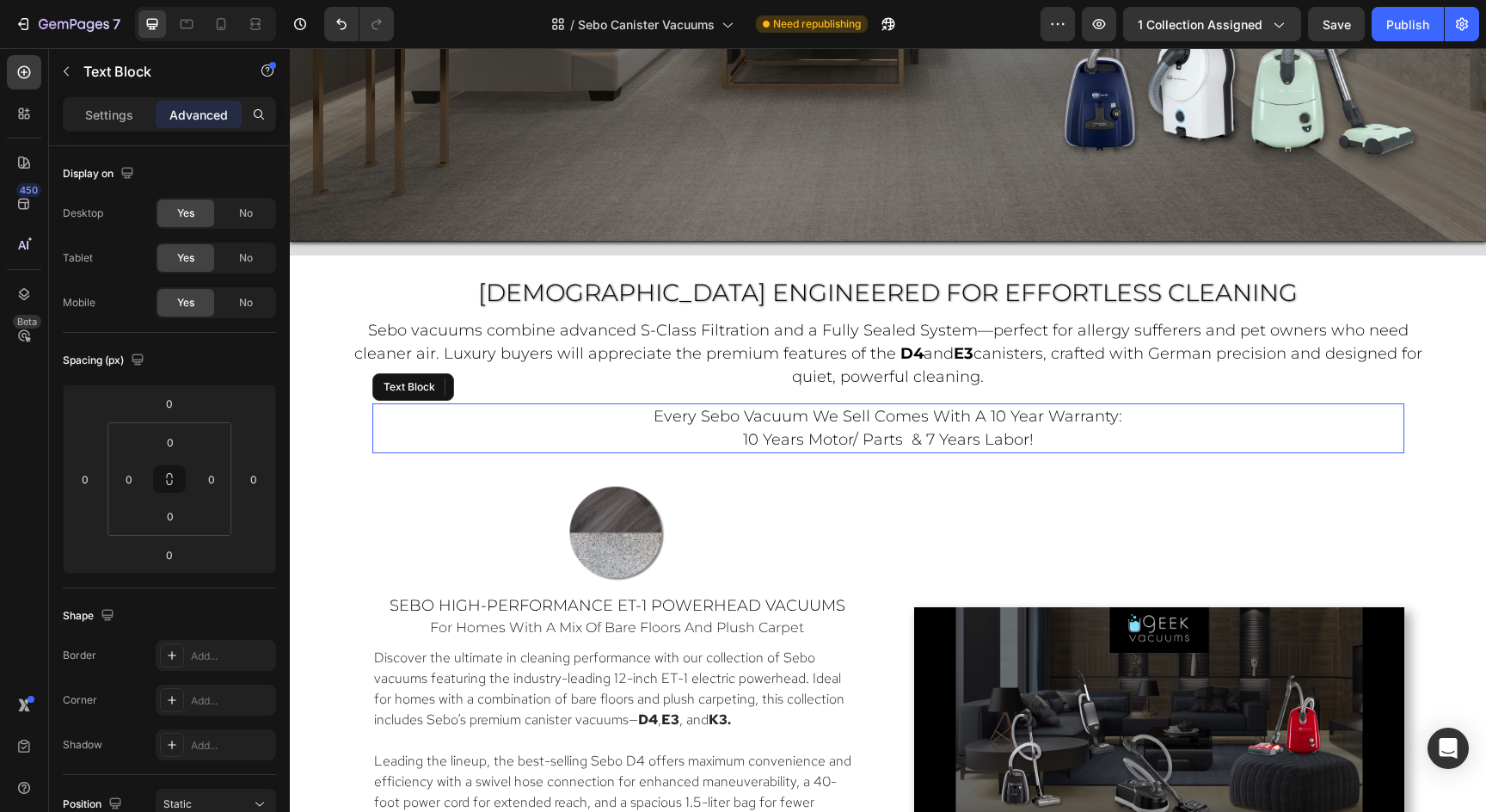
click at [1130, 416] on p "every sebo vacuum we sell comes with a 10 year warranty: 10 years motor/ parts …" at bounding box center [888, 428] width 1028 height 46
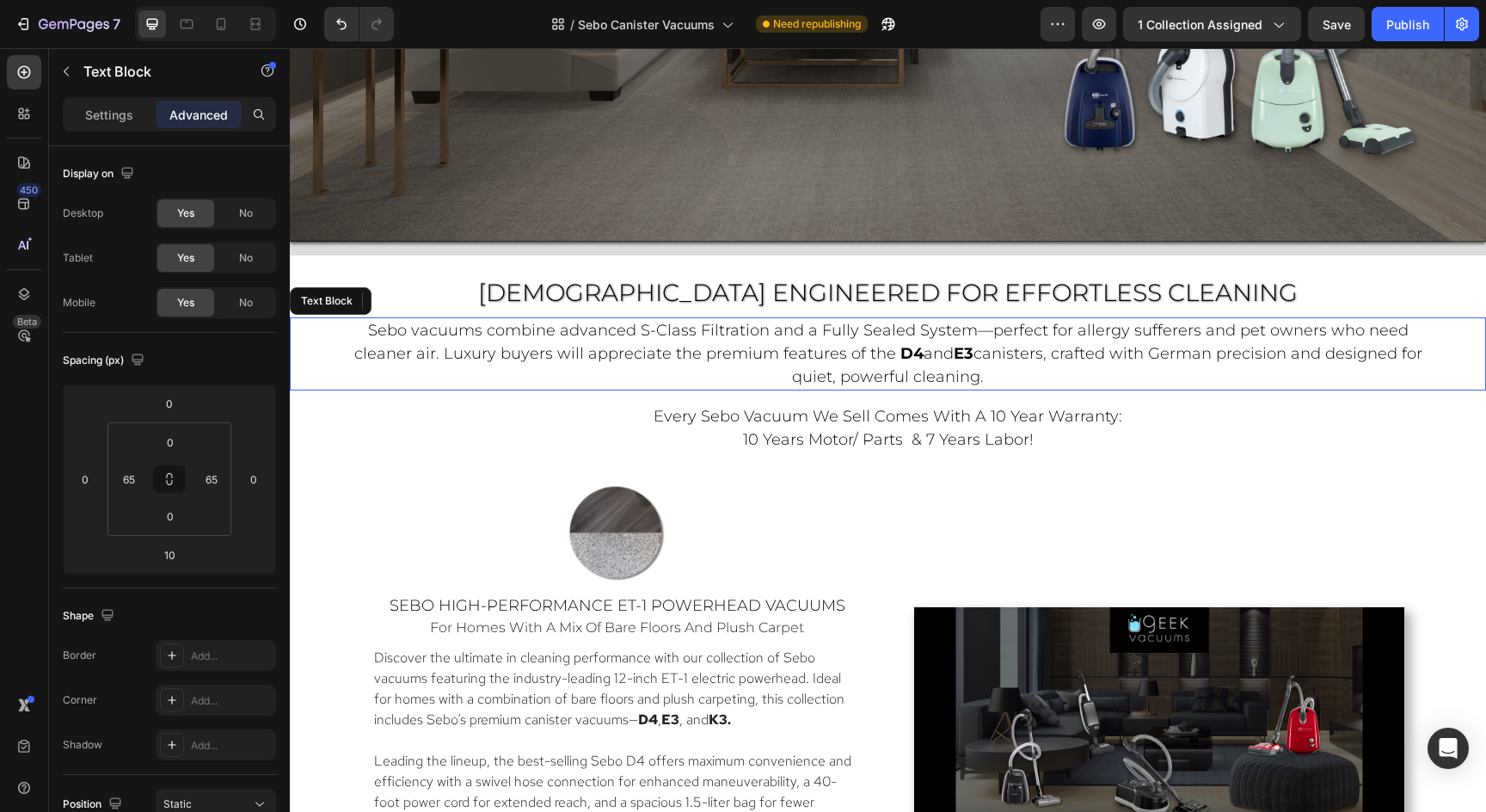
click at [1318, 333] on span "Sebo vacuums combine advanced S-Class Filtration and a Fully Sealed System—perf…" at bounding box center [881, 342] width 1054 height 43
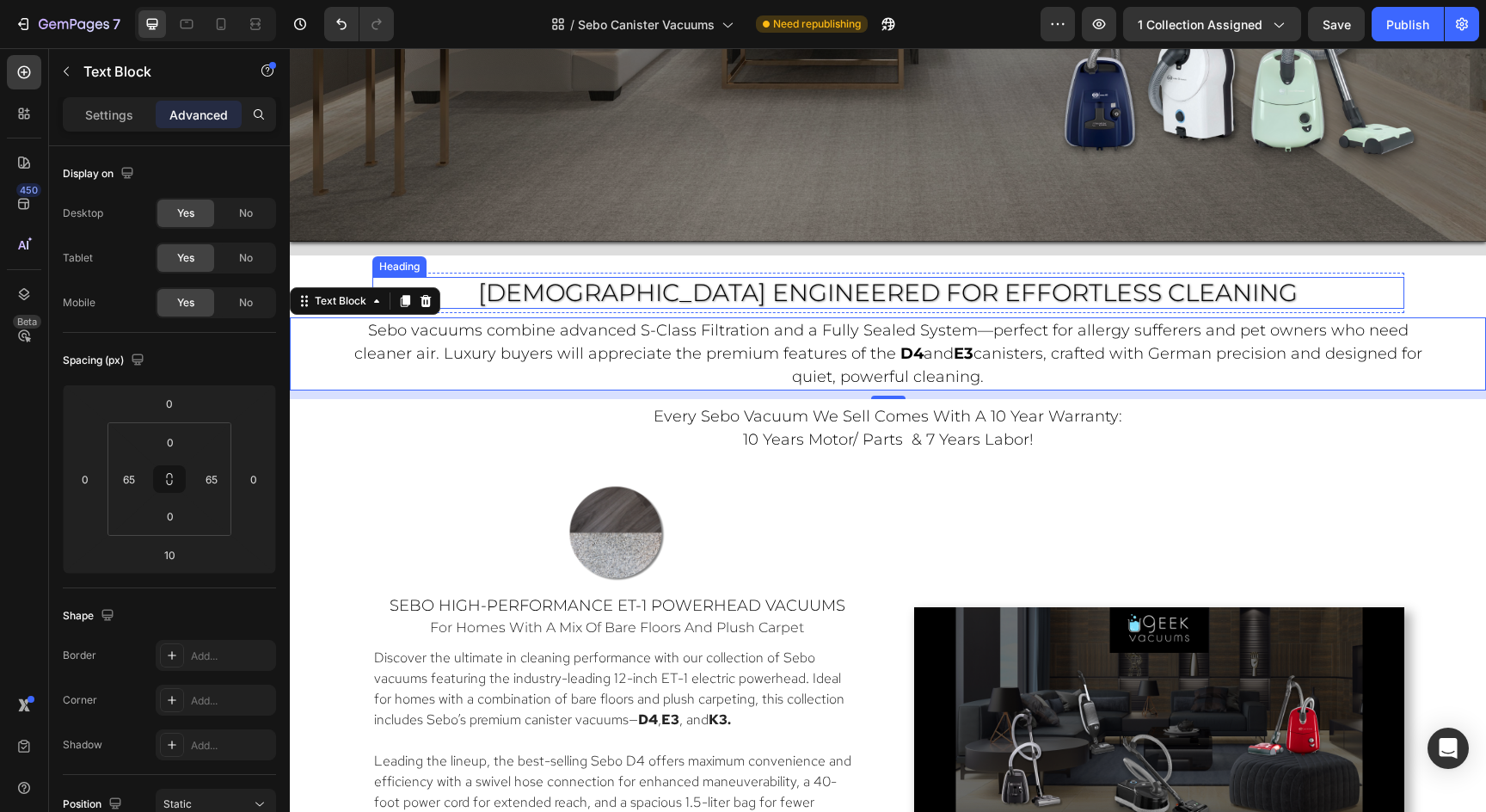
click at [1326, 290] on h2 "[DEMOGRAPHIC_DATA] ENGINEERED FOR Effortless Cleaning" at bounding box center [888, 293] width 1032 height 33
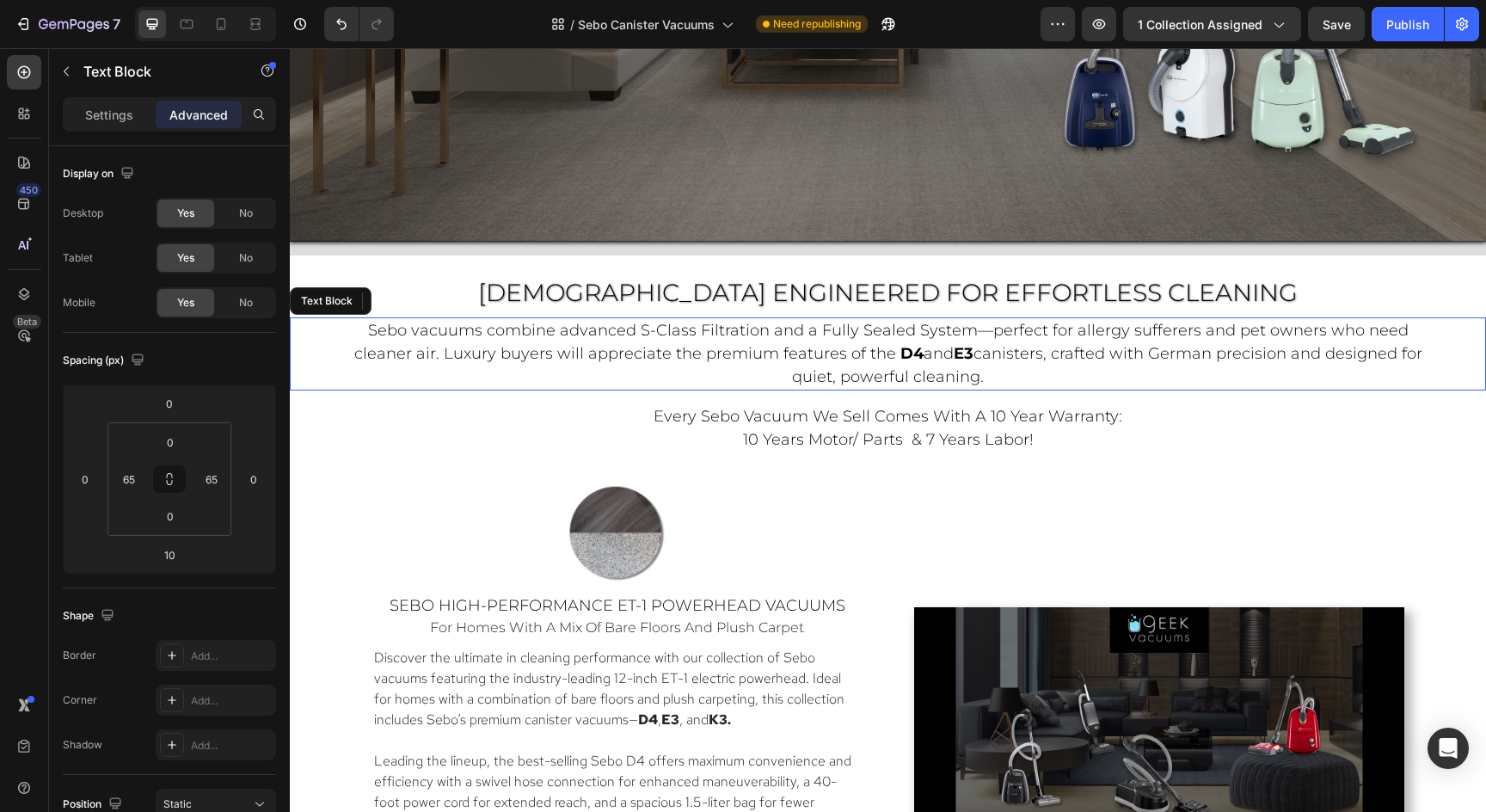
click at [1333, 359] on span "canisters, crafted with German precision and designed for quiet, powerful clean…" at bounding box center [1107, 365] width 630 height 43
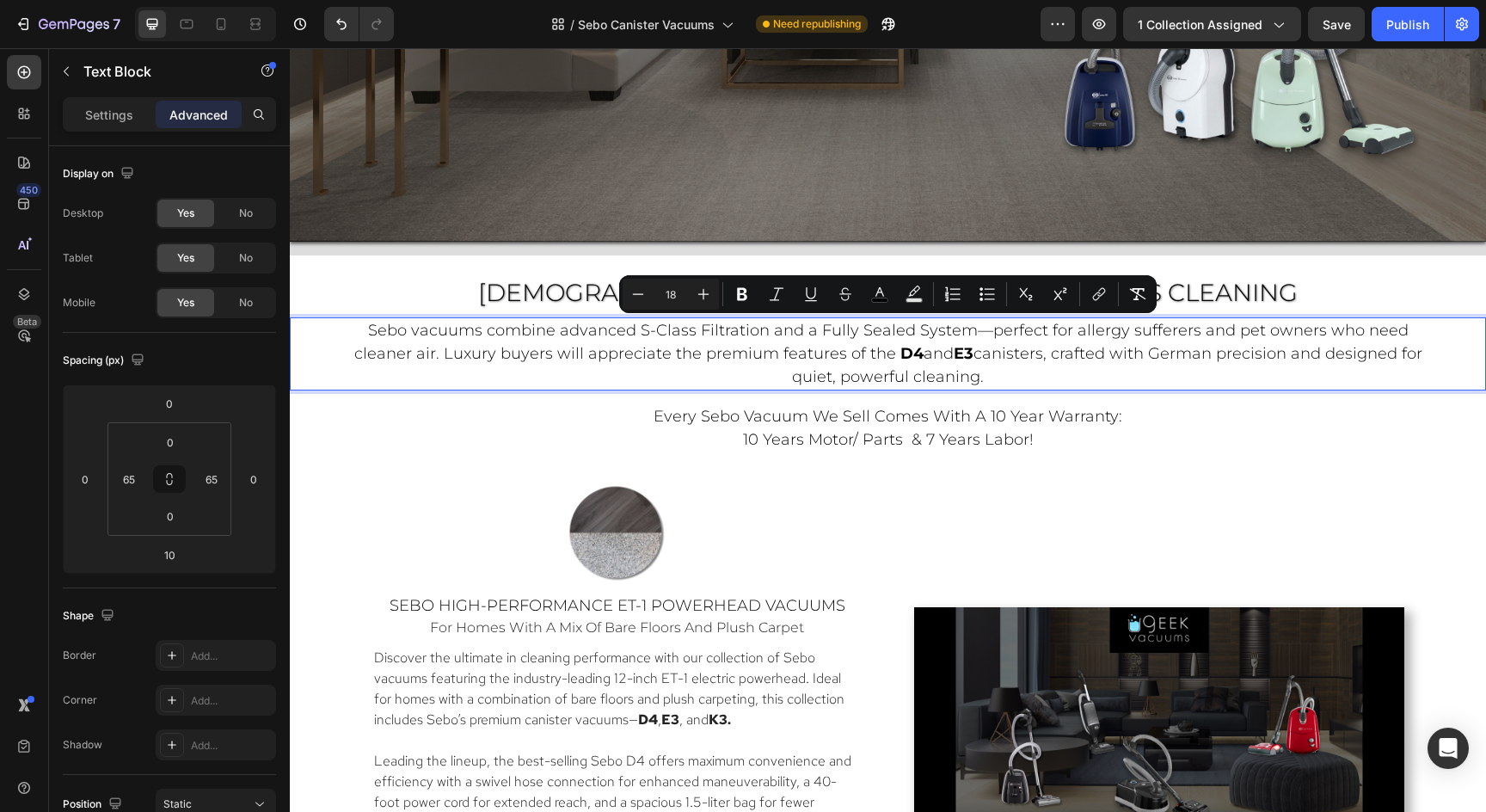
drag, startPoint x: 1019, startPoint y: 382, endPoint x: 357, endPoint y: 326, distance: 664.4
click at [357, 326] on p "Sebo vacuums combine advanced S-Class Filtration and a Fully Sealed System—perf…" at bounding box center [888, 354] width 1081 height 70
click at [630, 296] on icon "Editor contextual toolbar" at bounding box center [637, 293] width 17 height 17
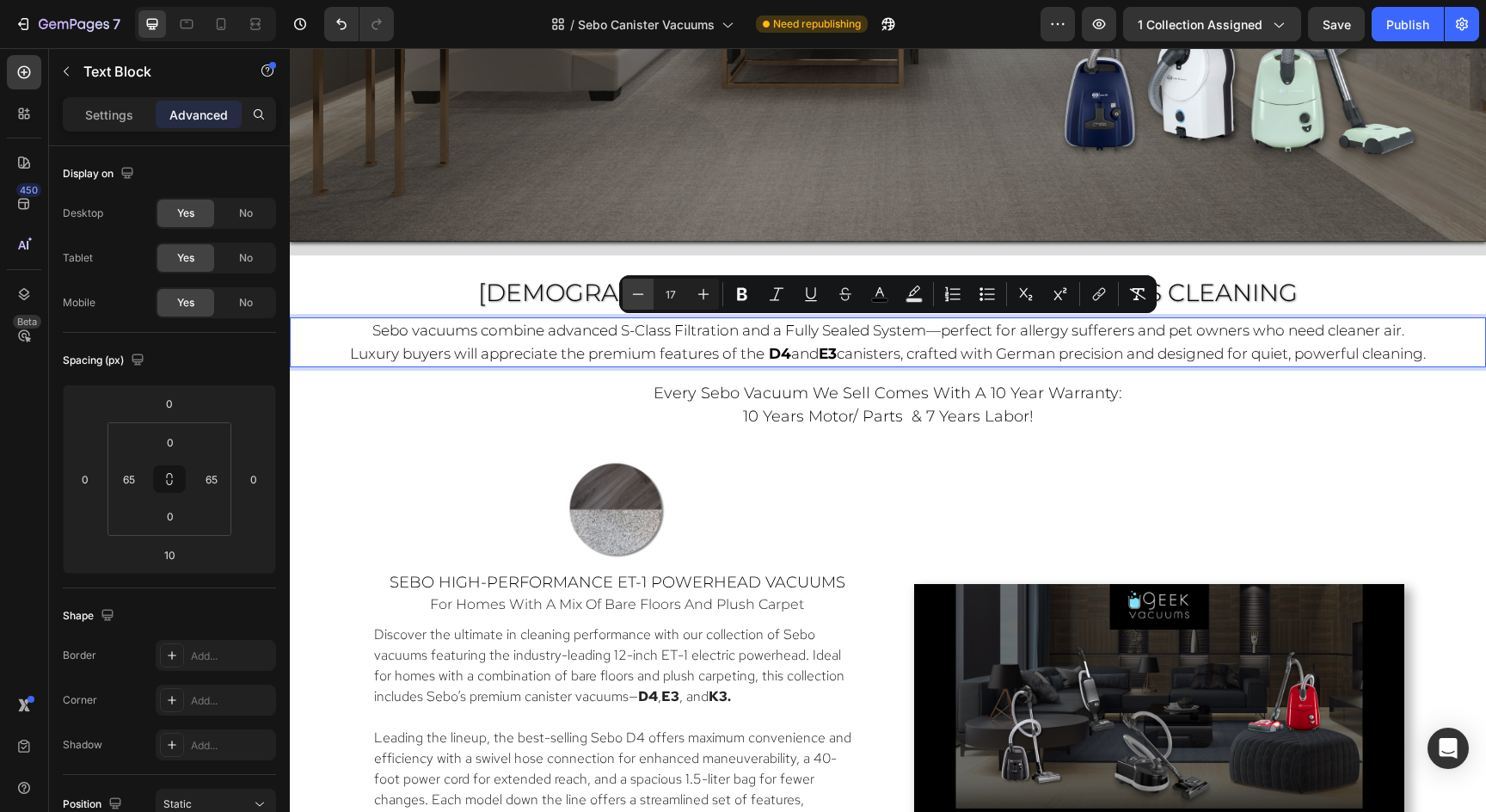
click at [630, 296] on icon "Editor contextual toolbar" at bounding box center [637, 293] width 17 height 17
type input "16"
click at [106, 119] on p "Settings" at bounding box center [109, 114] width 48 height 18
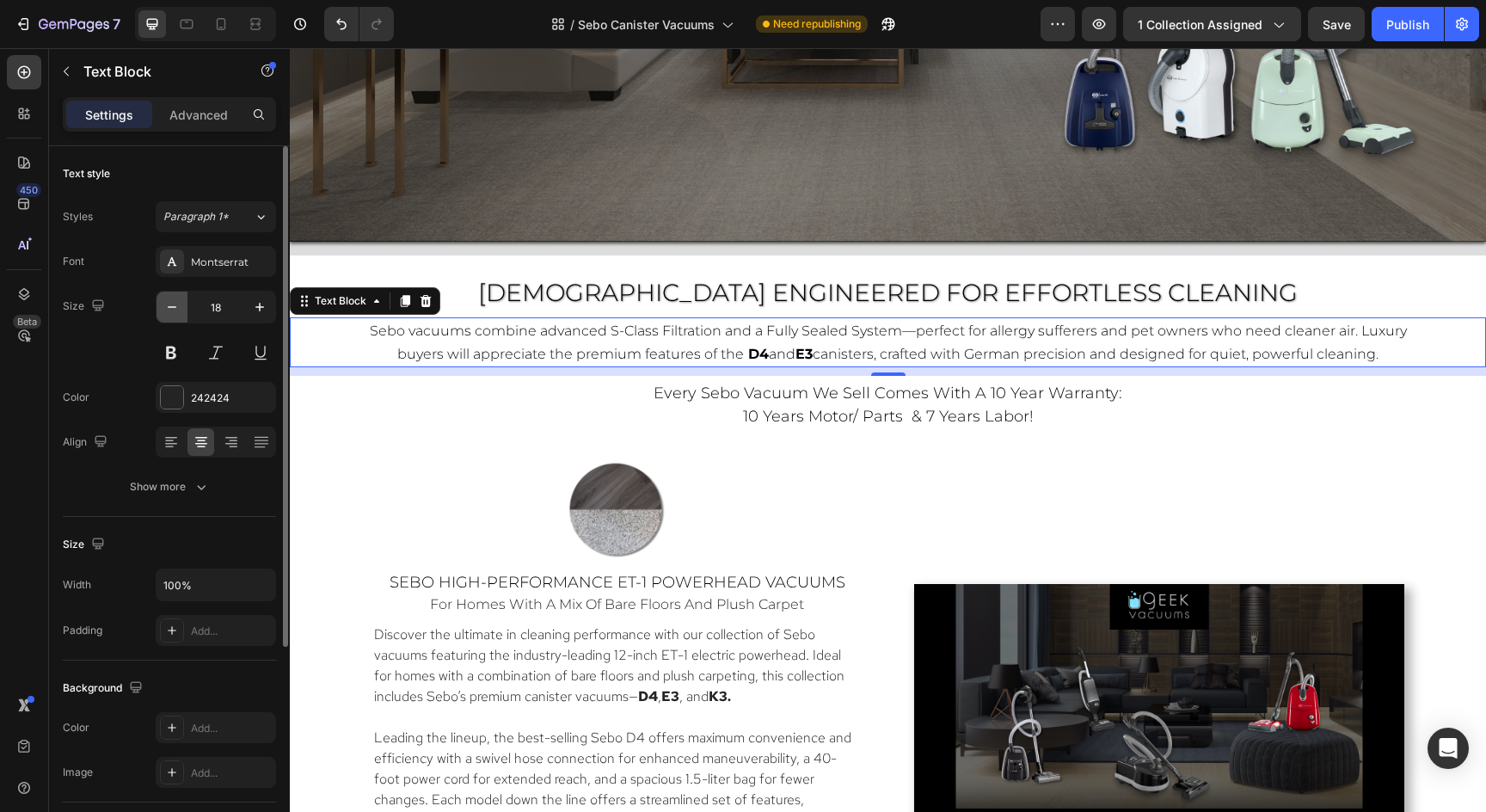
click at [175, 308] on icon "button" at bounding box center [171, 307] width 17 height 17
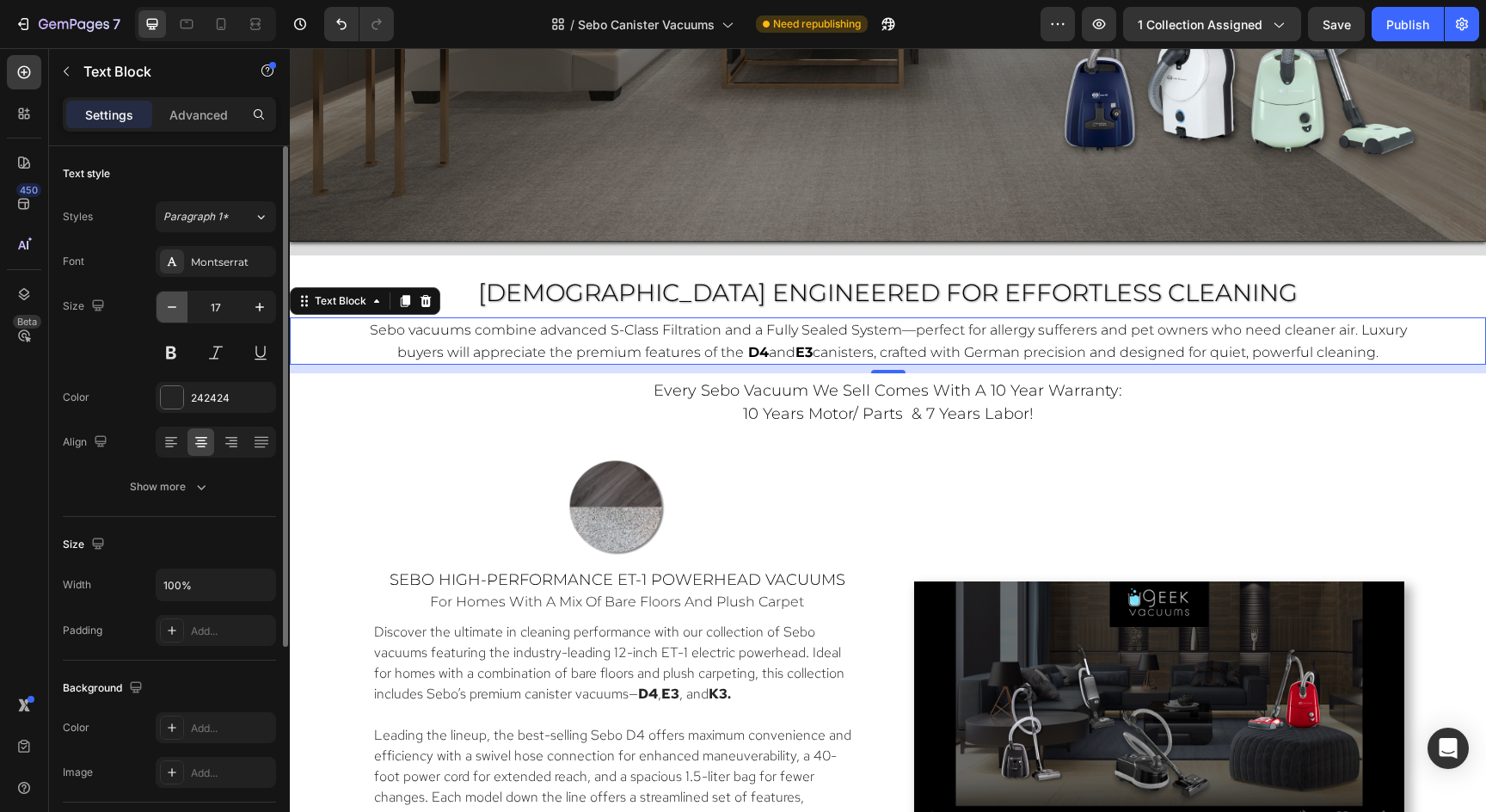
click at [175, 308] on icon "button" at bounding box center [171, 307] width 17 height 17
type input "16"
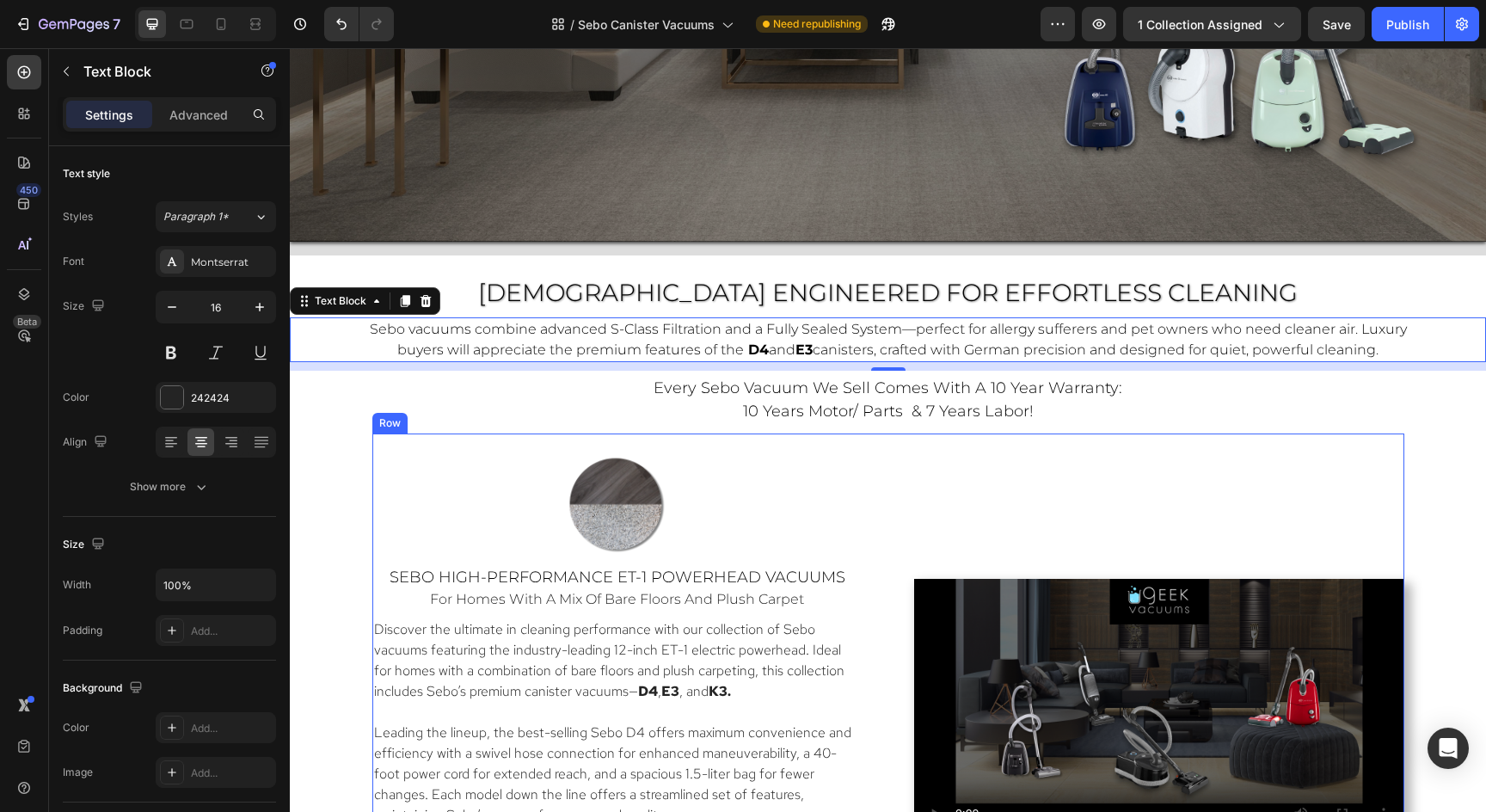
click at [1154, 452] on div "Video" at bounding box center [1159, 715] width 490 height 531
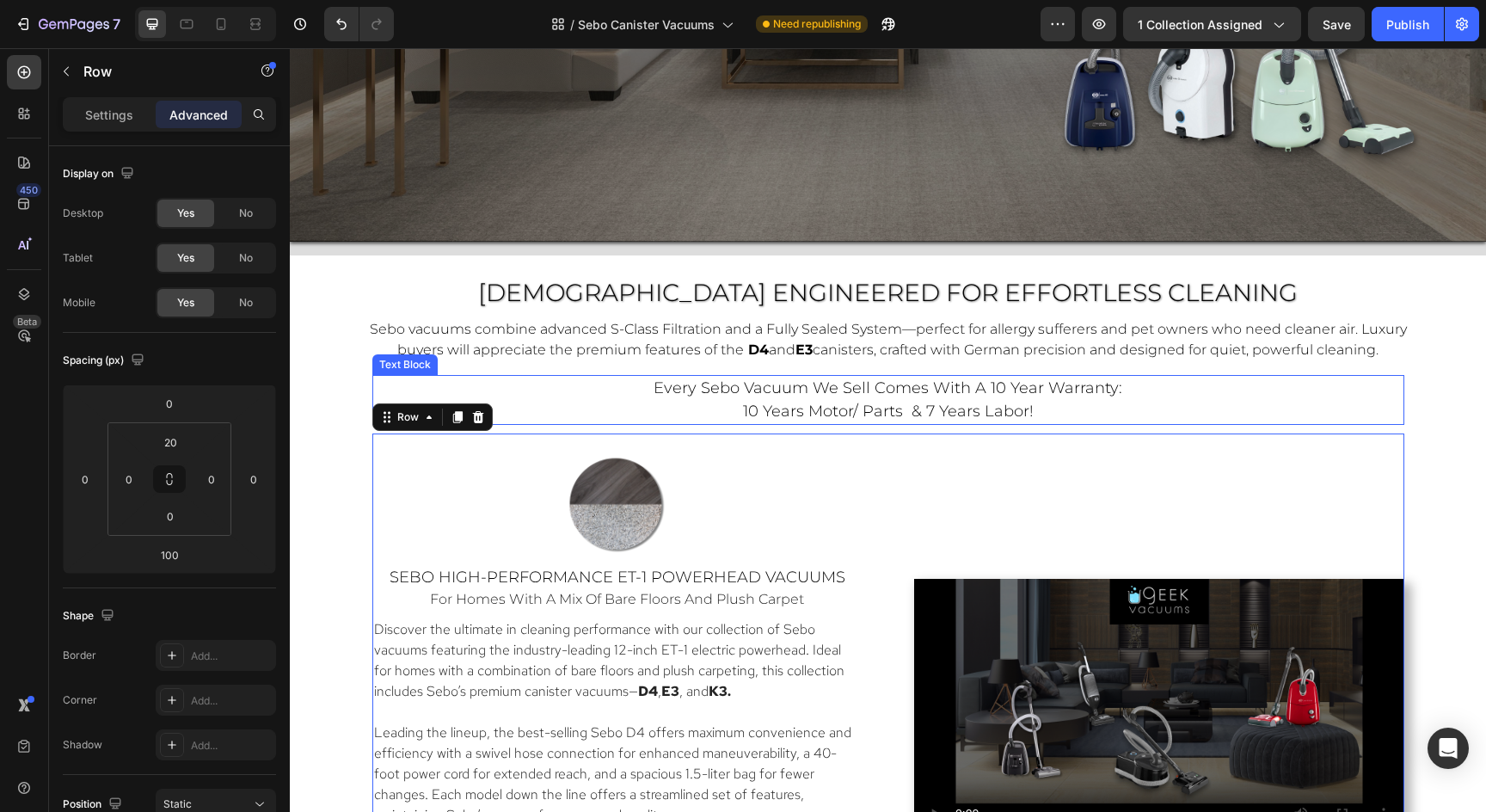
click at [1093, 391] on span "every sebo vacuum we sell comes with a 10 year warranty:" at bounding box center [888, 387] width 469 height 19
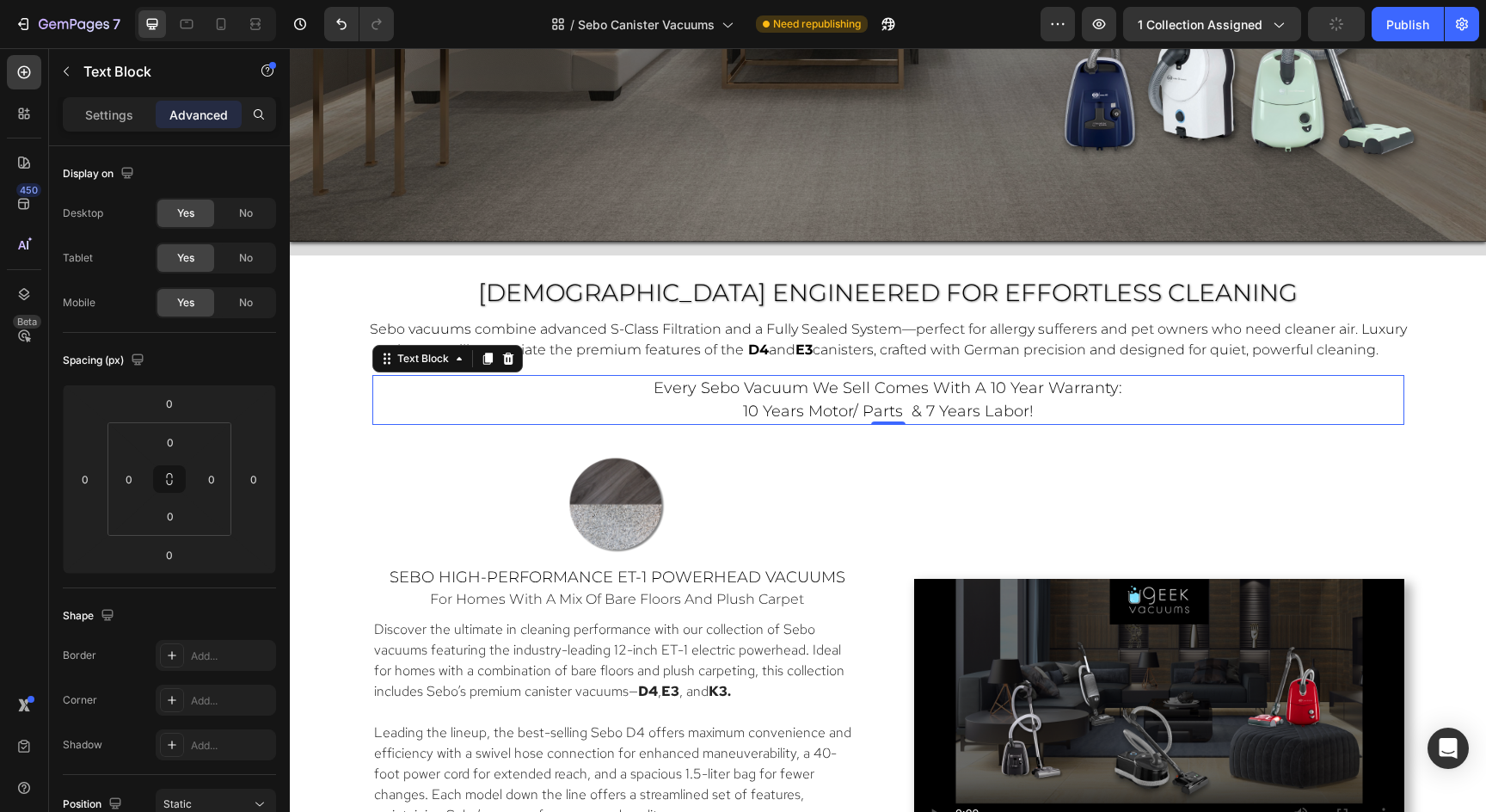
click at [1094, 403] on p "every sebo vacuum we sell comes with a 10 year warranty: 10 years motor/ parts …" at bounding box center [888, 400] width 1028 height 46
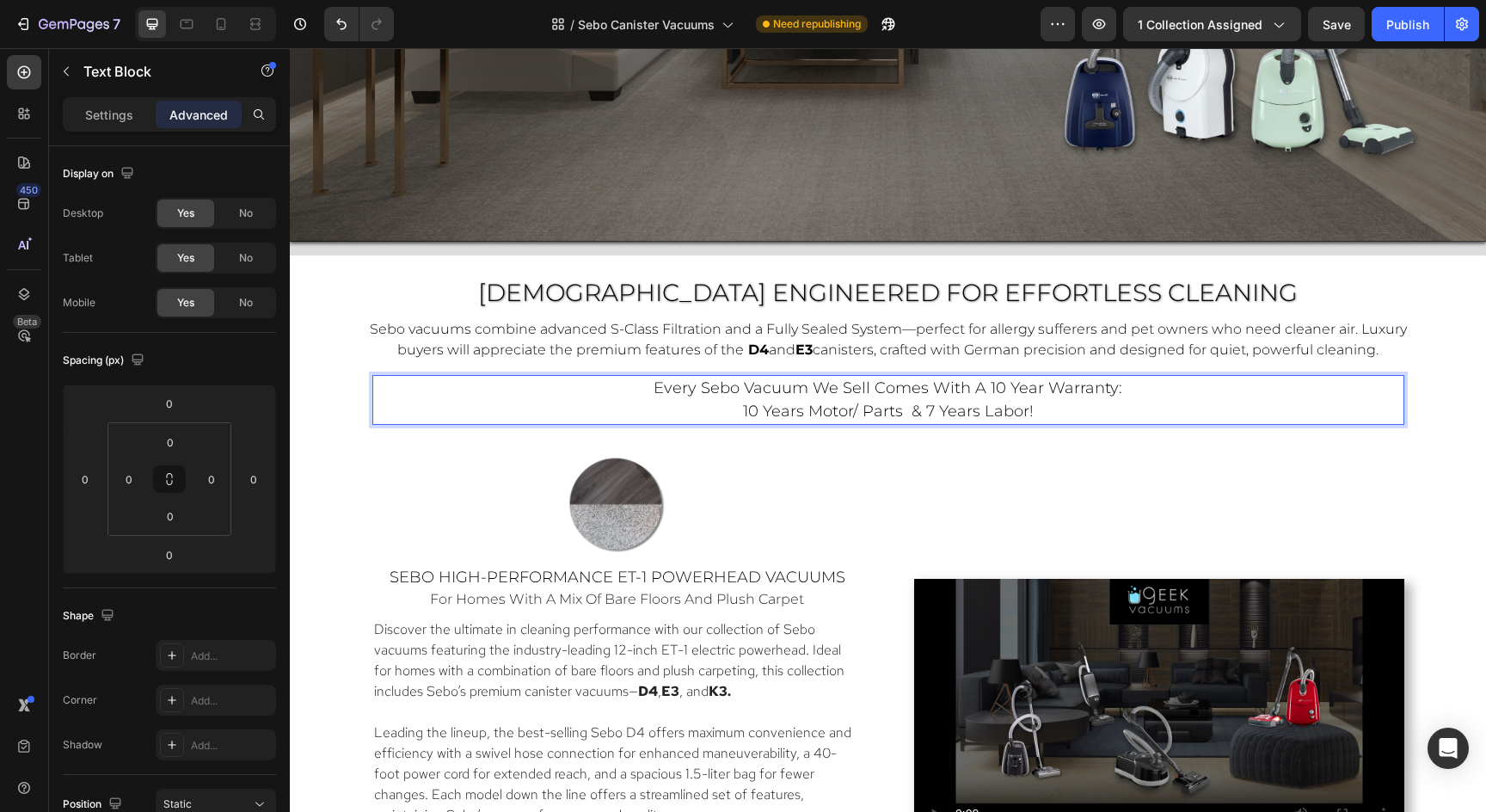
click at [659, 387] on span "every sebo vacuum we sell comes with a 10 year warranty:" at bounding box center [888, 387] width 469 height 19
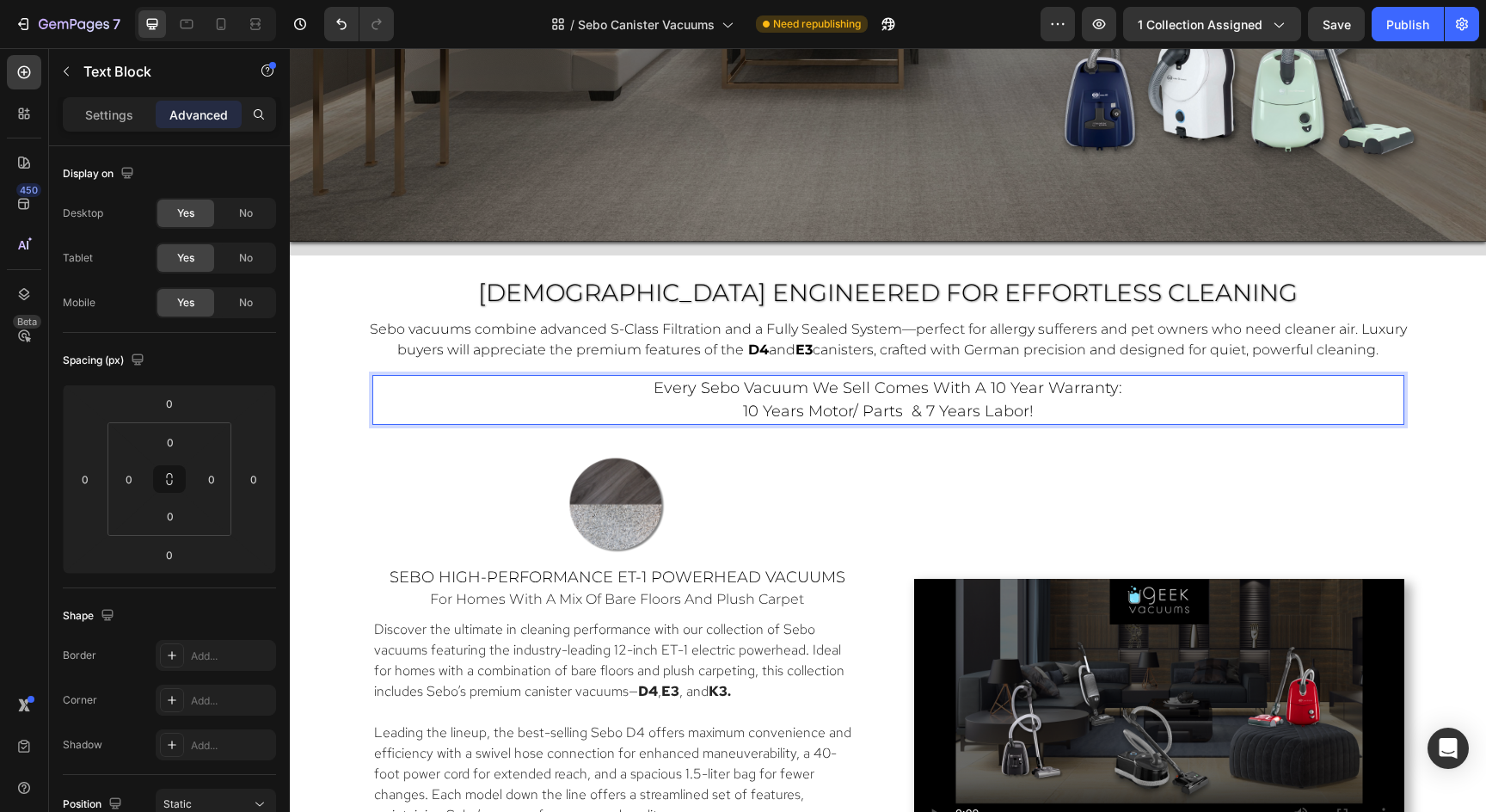
click at [1086, 405] on p "every sebo vacuum we sell comes with a 10 year warranty: 10 years motor/ parts …" at bounding box center [888, 400] width 1028 height 46
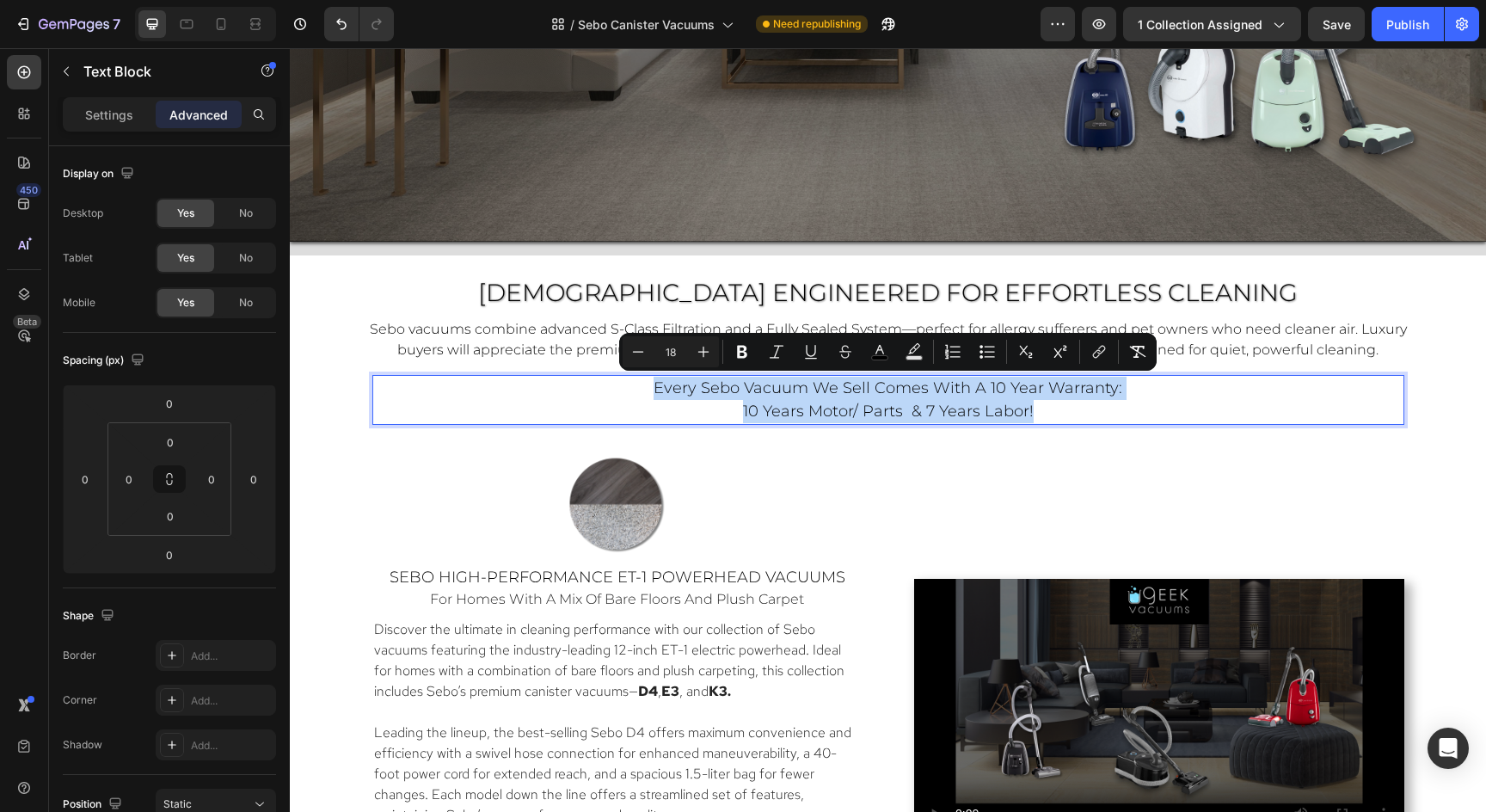
drag, startPoint x: 1086, startPoint y: 405, endPoint x: 644, endPoint y: 375, distance: 443.0
click at [644, 375] on div "every sebo vacuum we sell comes with a 10 year warranty: 10 years motor/ parts …" at bounding box center [888, 400] width 1032 height 50
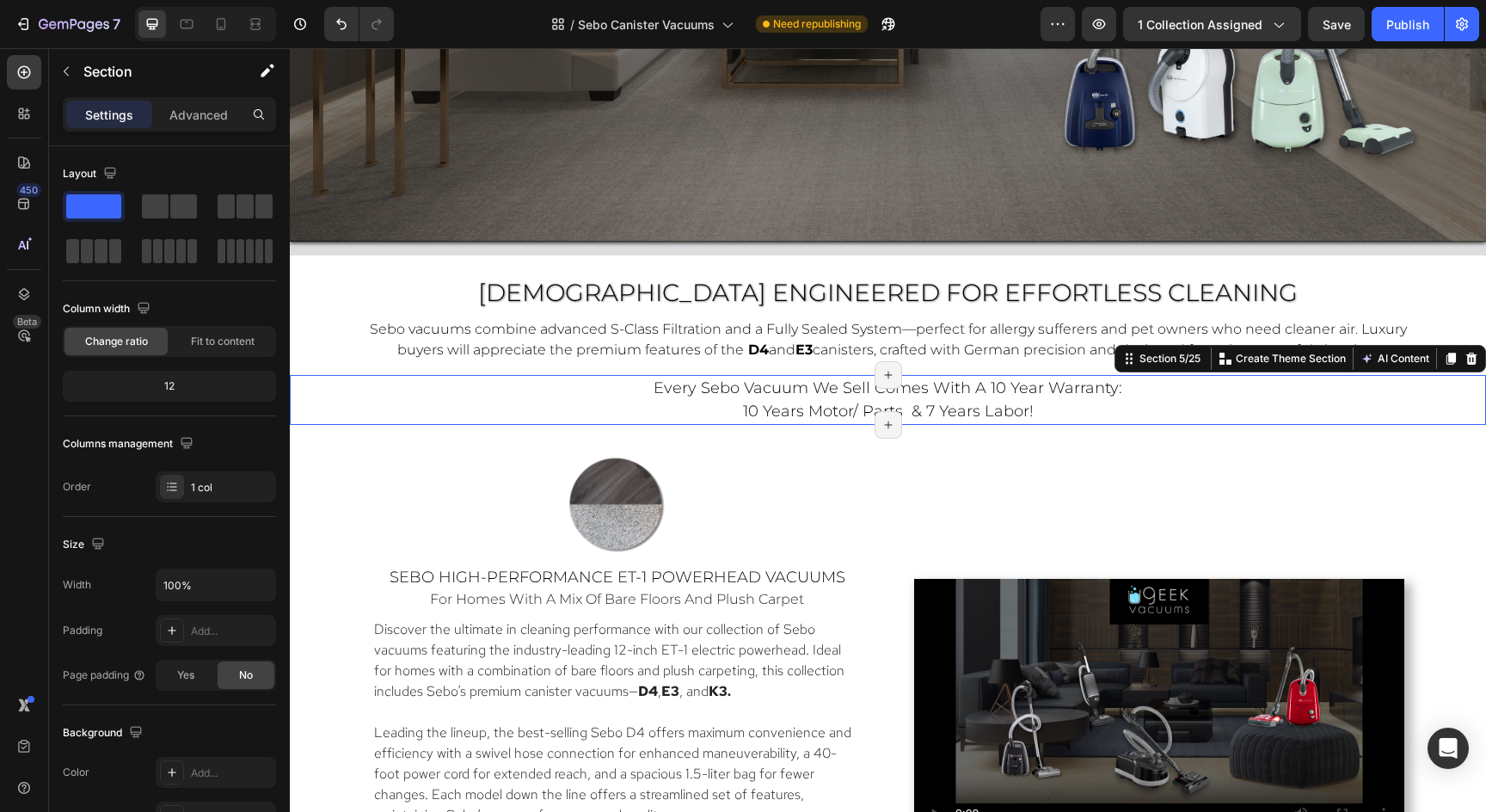
click at [343, 398] on div "every sebo vacuum we sell comes with a 10 year warranty: 10 years motor/ parts …" at bounding box center [888, 400] width 1196 height 50
click at [188, 109] on p "Advanced" at bounding box center [199, 114] width 59 height 18
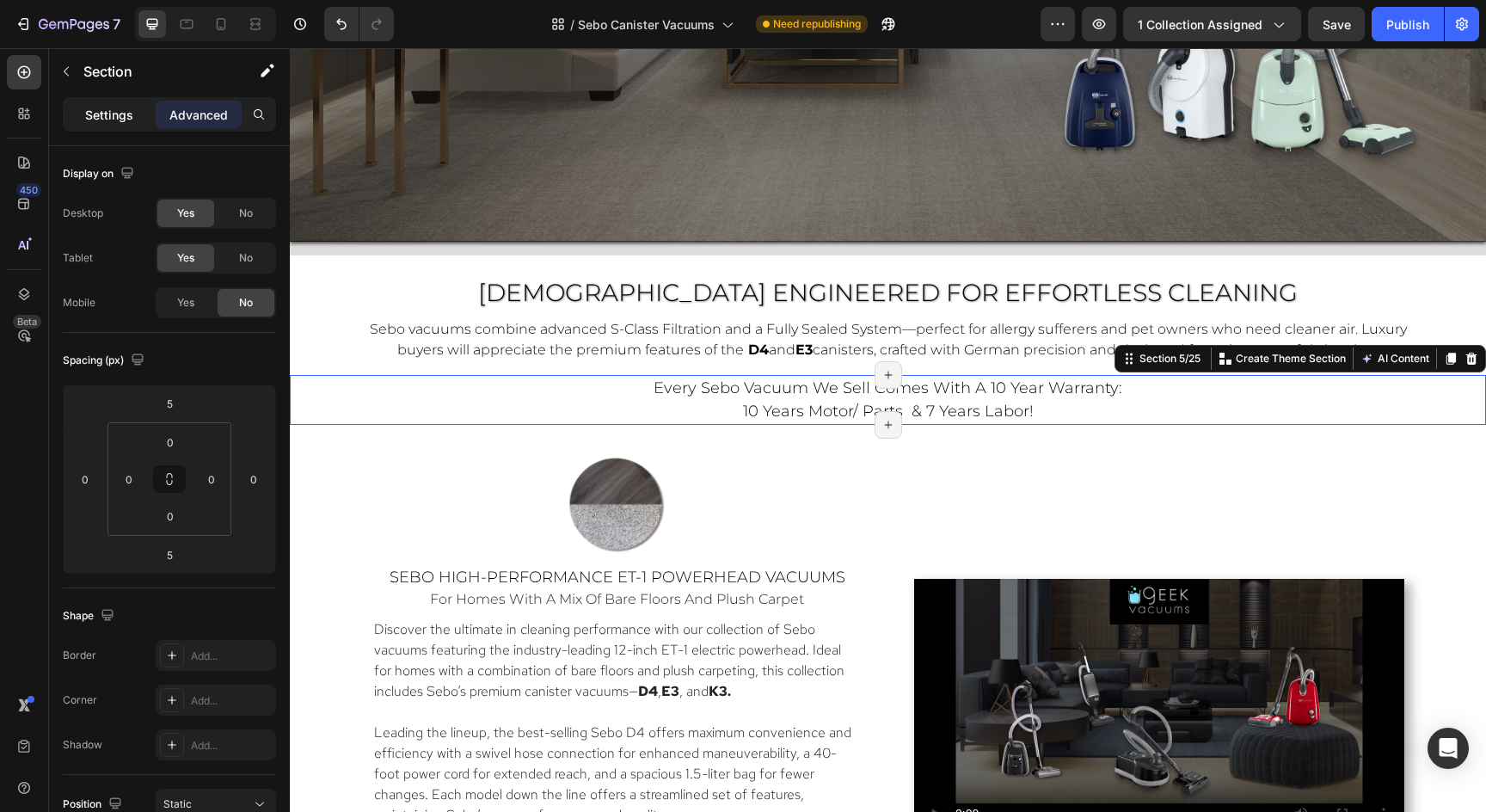
click at [110, 113] on p "Settings" at bounding box center [109, 114] width 48 height 18
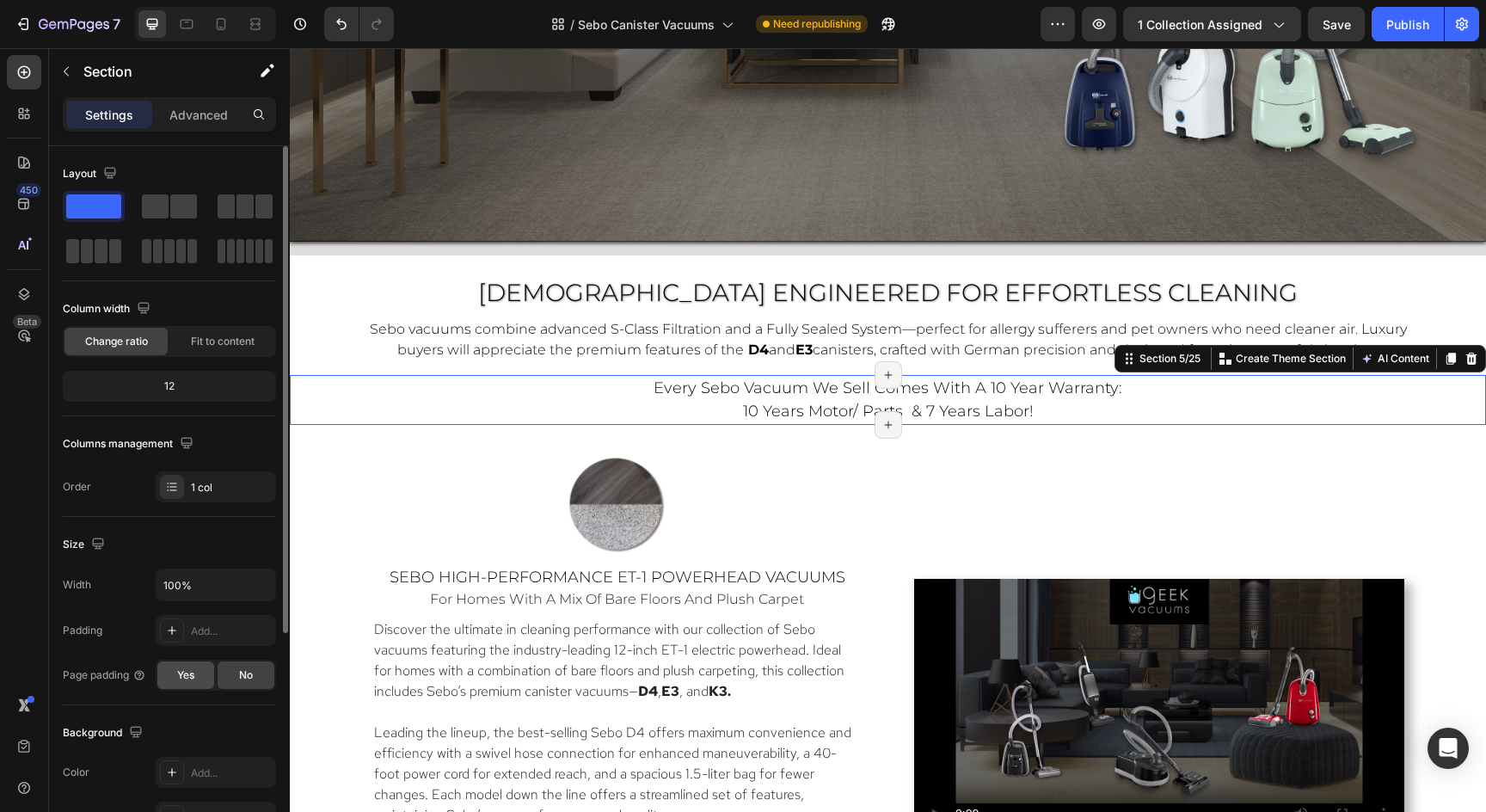
click at [185, 679] on span "Yes" at bounding box center [185, 675] width 17 height 15
click at [632, 403] on p "every sebo vacuum we sell comes with a 10 year warranty: 10 years motor/ parts …" at bounding box center [888, 400] width 1028 height 46
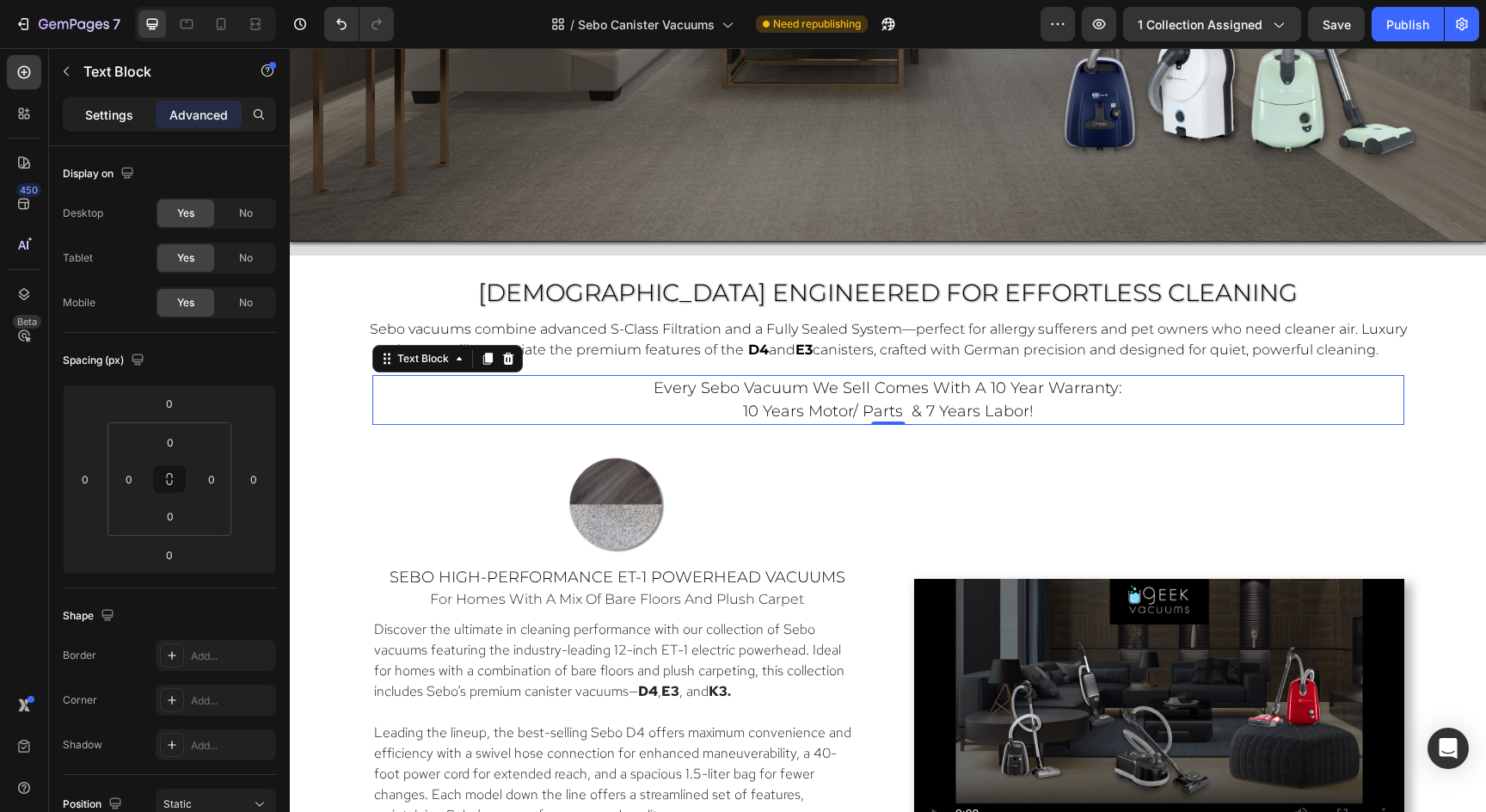
click at [117, 124] on div "Settings" at bounding box center [109, 113] width 86 height 27
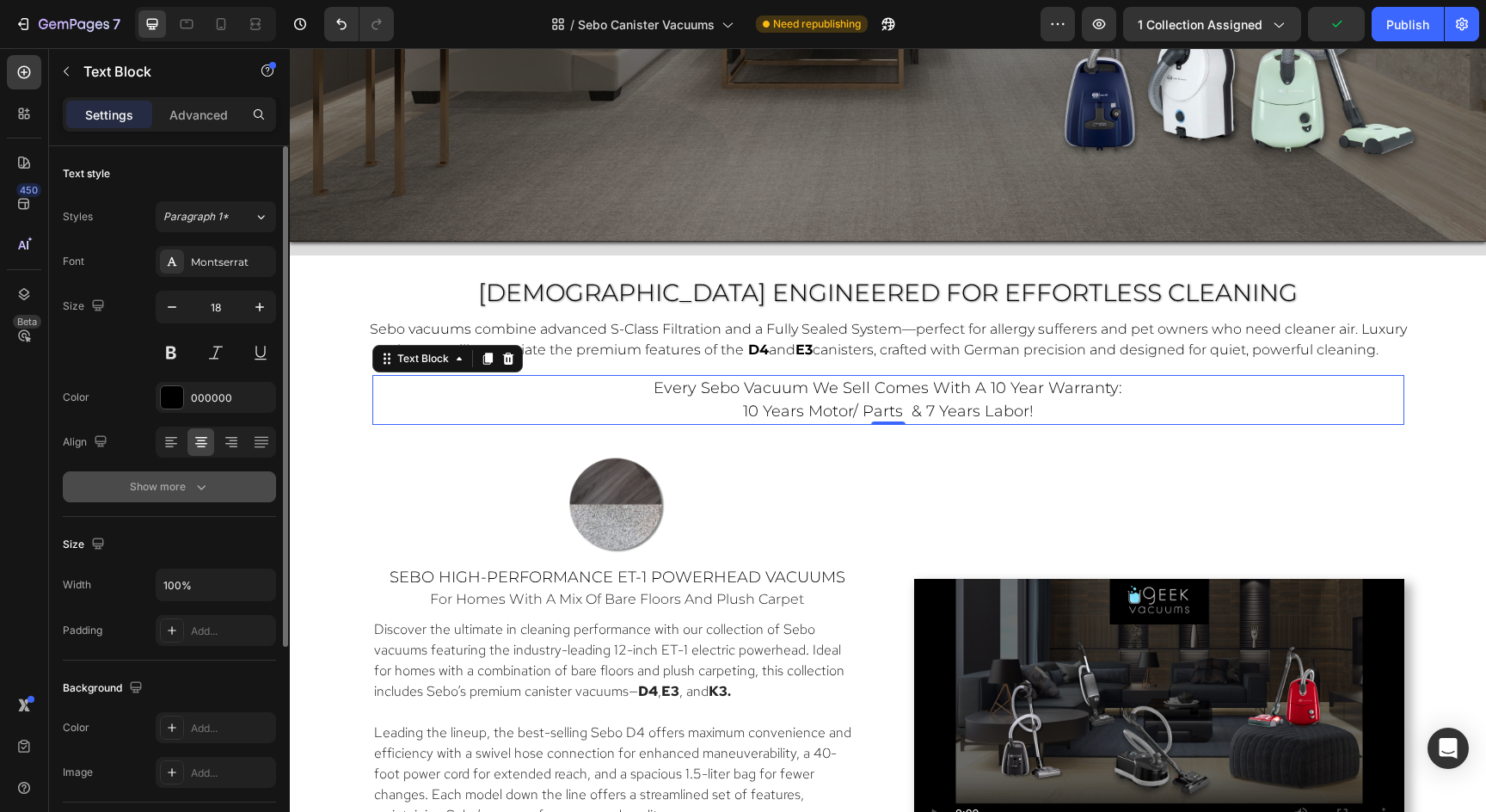
click at [201, 489] on icon "button" at bounding box center [201, 488] width 9 height 5
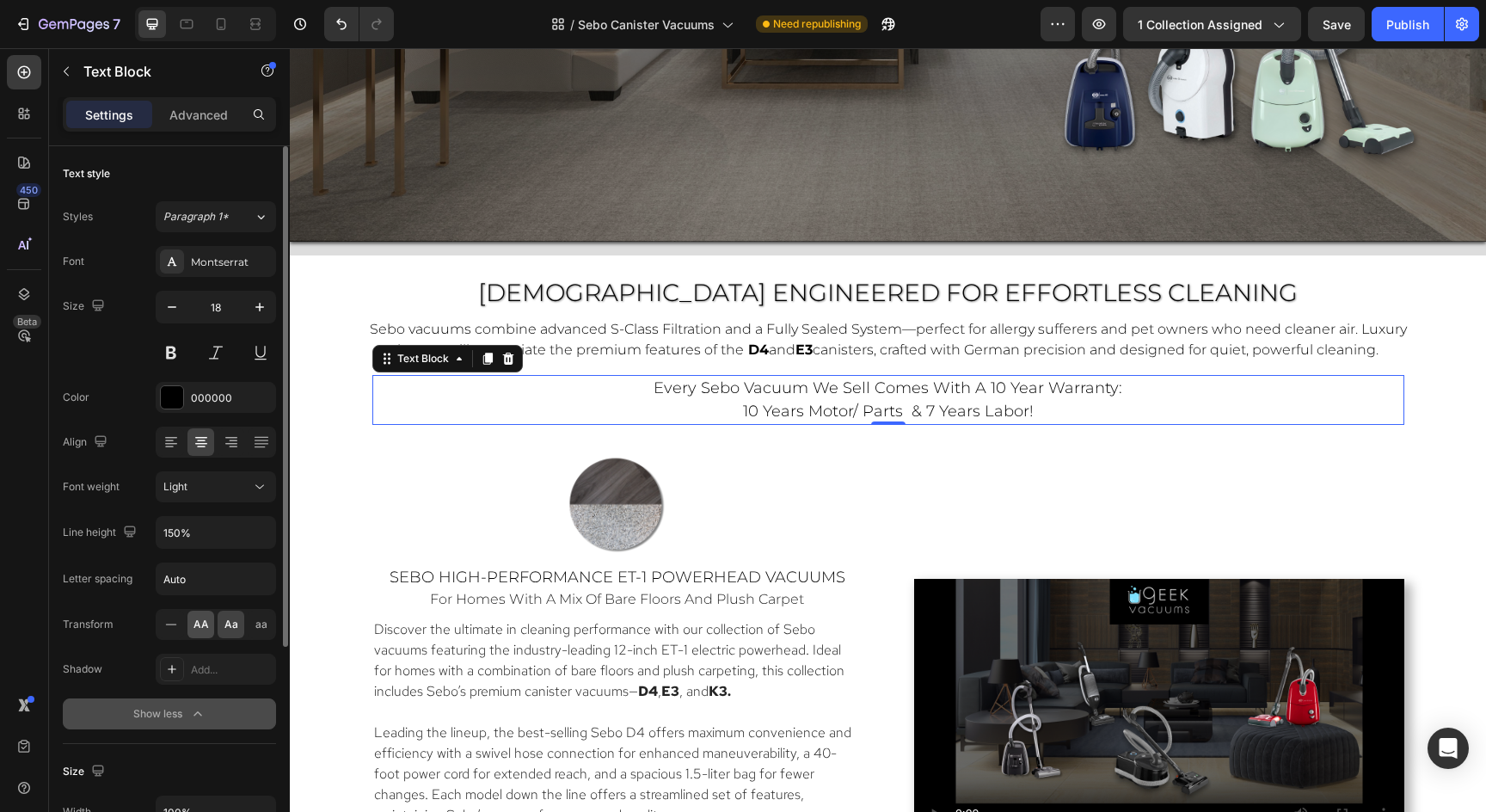
click at [201, 637] on div "AA" at bounding box center [200, 624] width 27 height 27
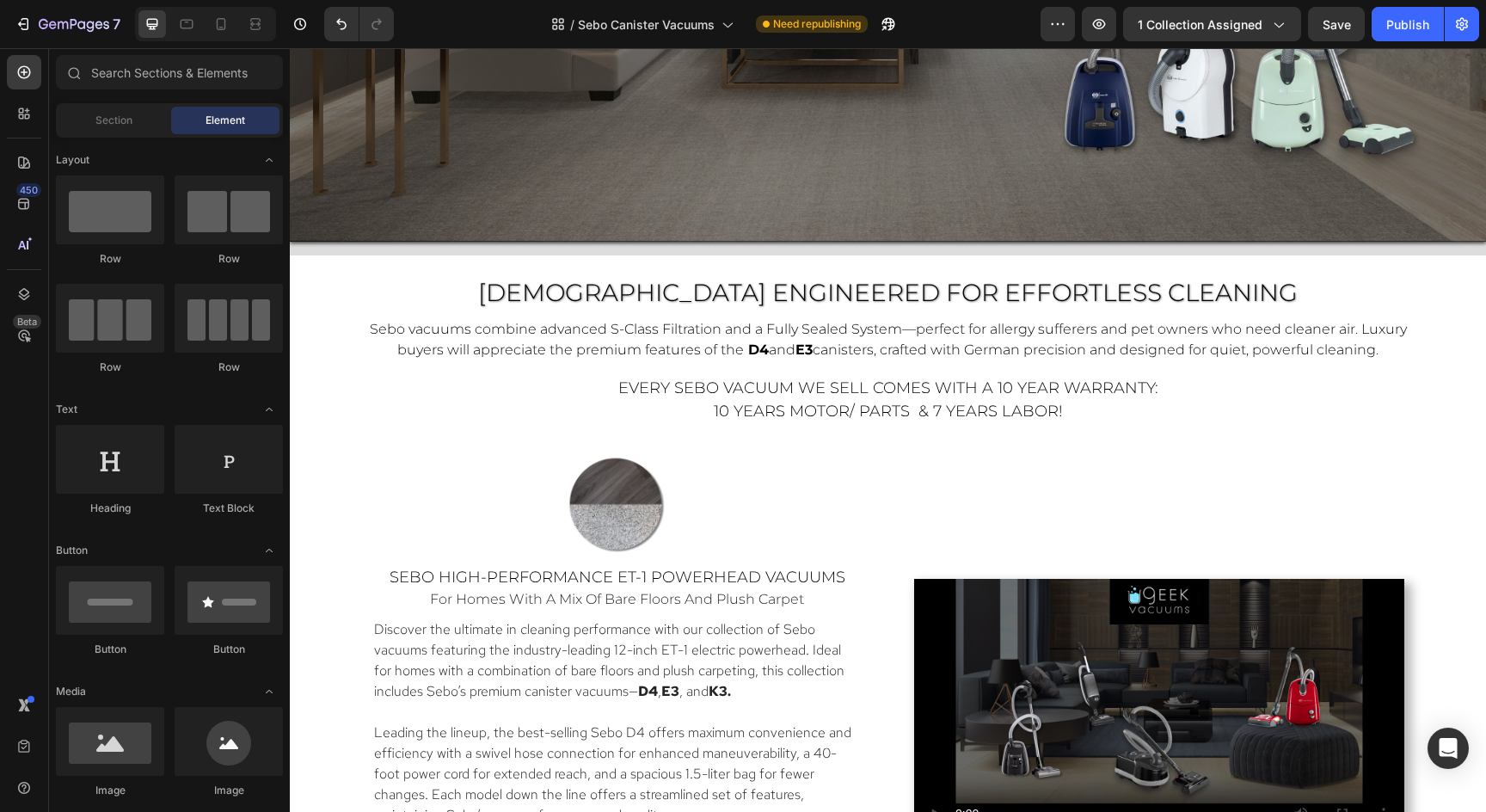
click at [1081, 414] on p "every sebo vacuum we sell comes with a 10 year warranty: 10 years motor/ parts …" at bounding box center [888, 400] width 1028 height 46
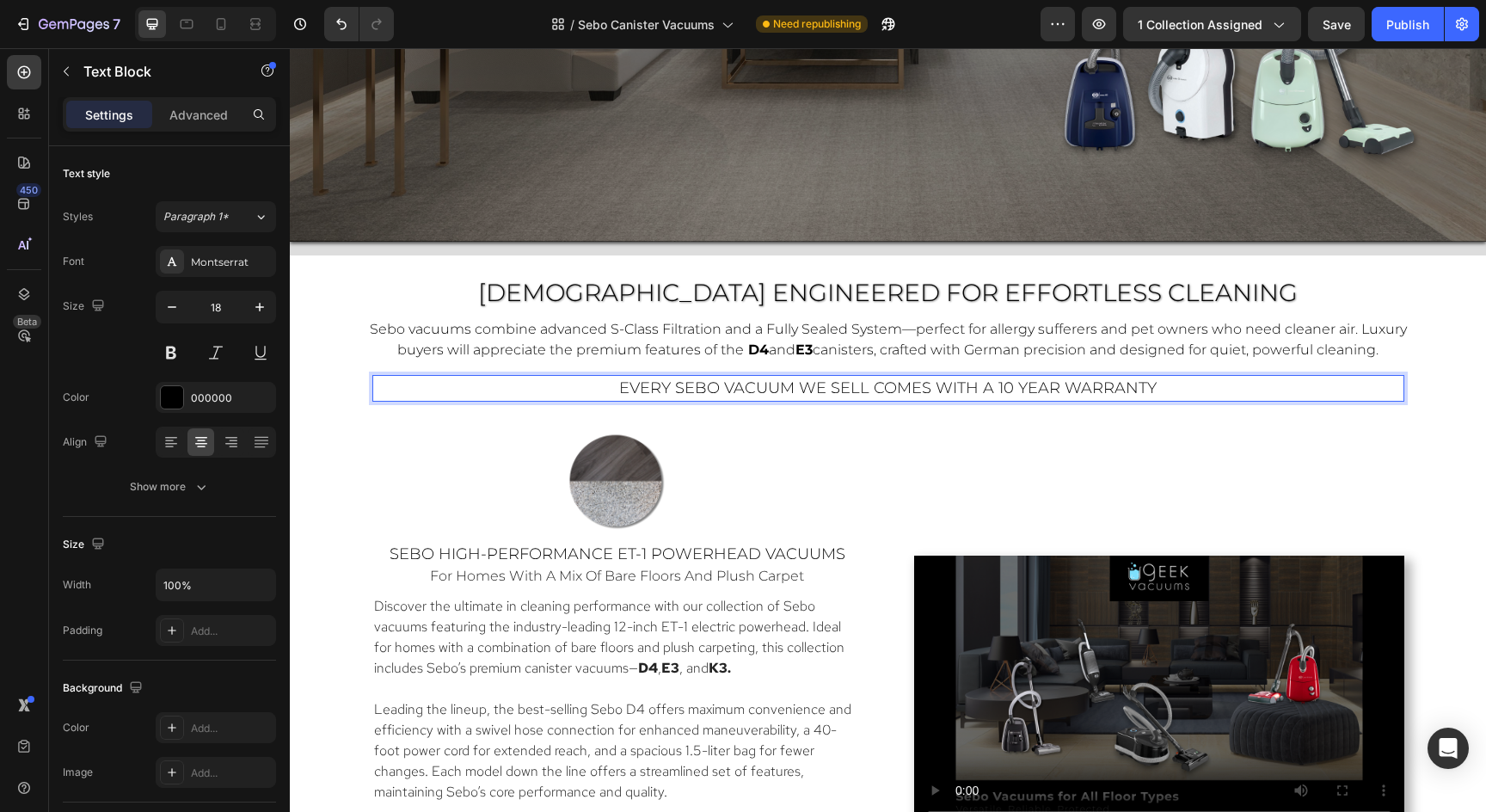
click at [1228, 387] on p "every sebo vacuum we sell comes with a 10 year warranty" at bounding box center [888, 388] width 1028 height 23
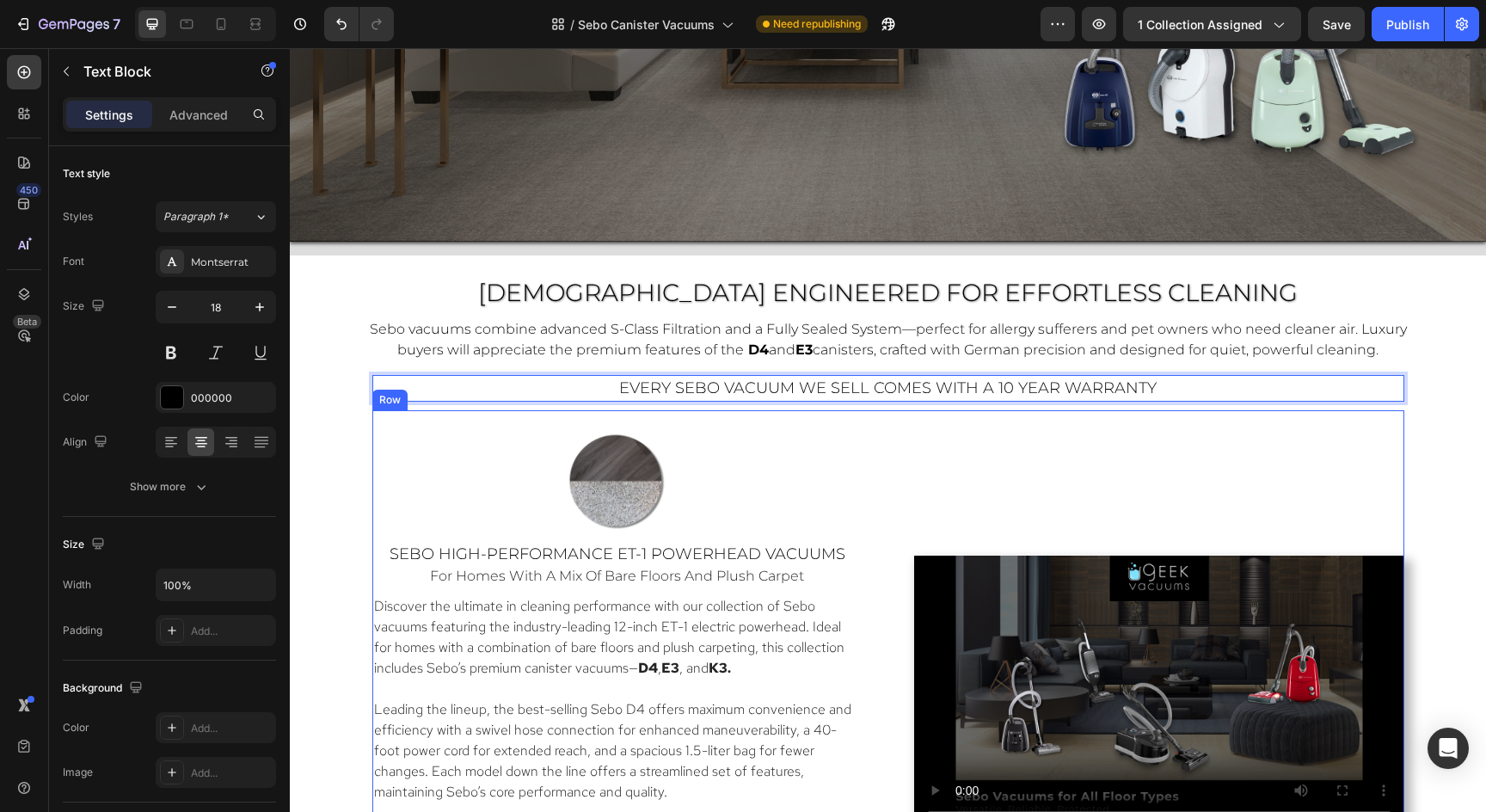
click at [1251, 413] on div "Image Sebo High-Performance ET-1 Powerhead Vacuums Heading for homes with a mix…" at bounding box center [888, 684] width 1032 height 549
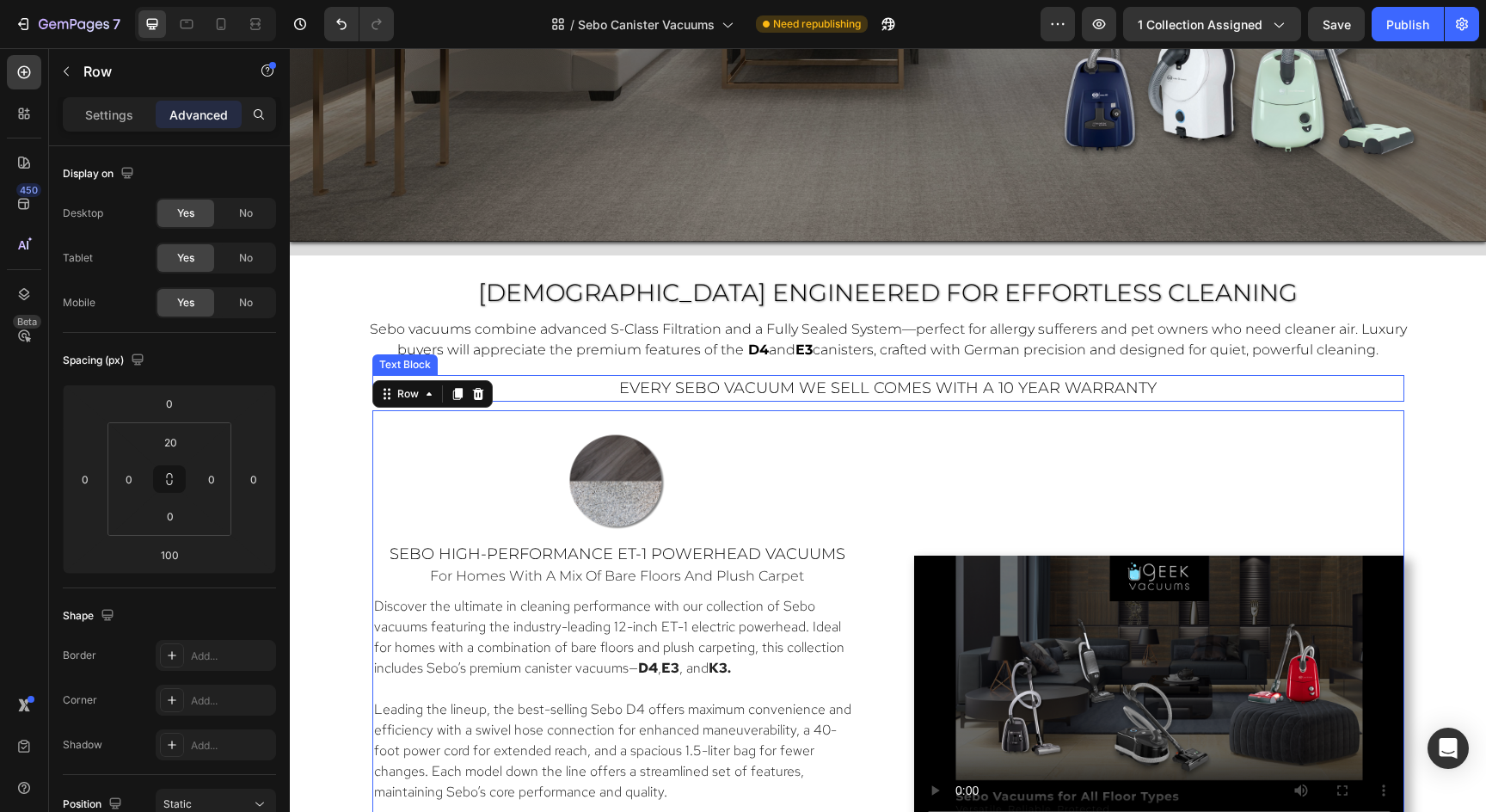
click at [1249, 380] on p "every sebo vacuum we sell comes with a 10 year warranty" at bounding box center [888, 388] width 1028 height 23
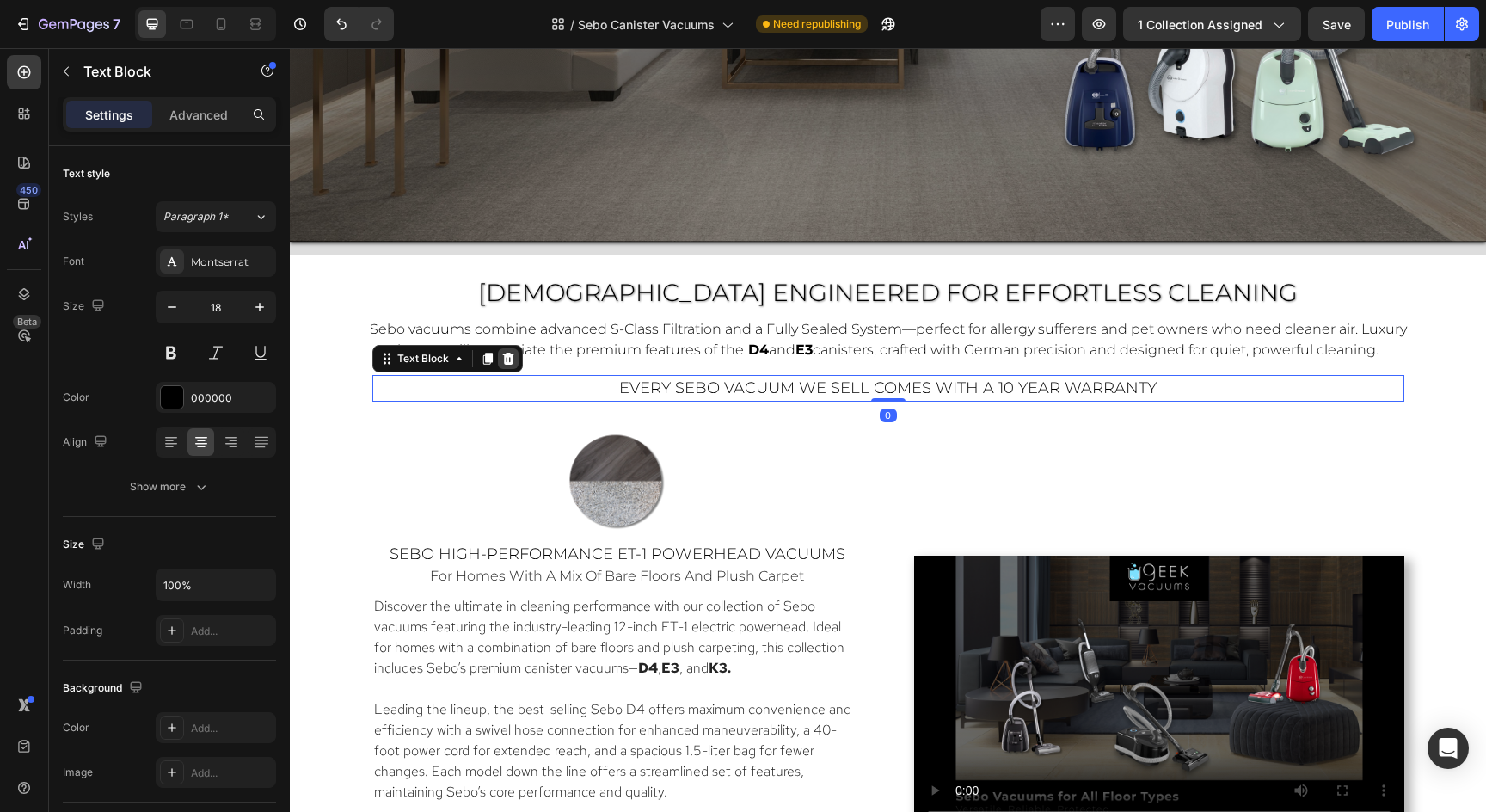
click at [508, 358] on icon at bounding box center [507, 359] width 12 height 12
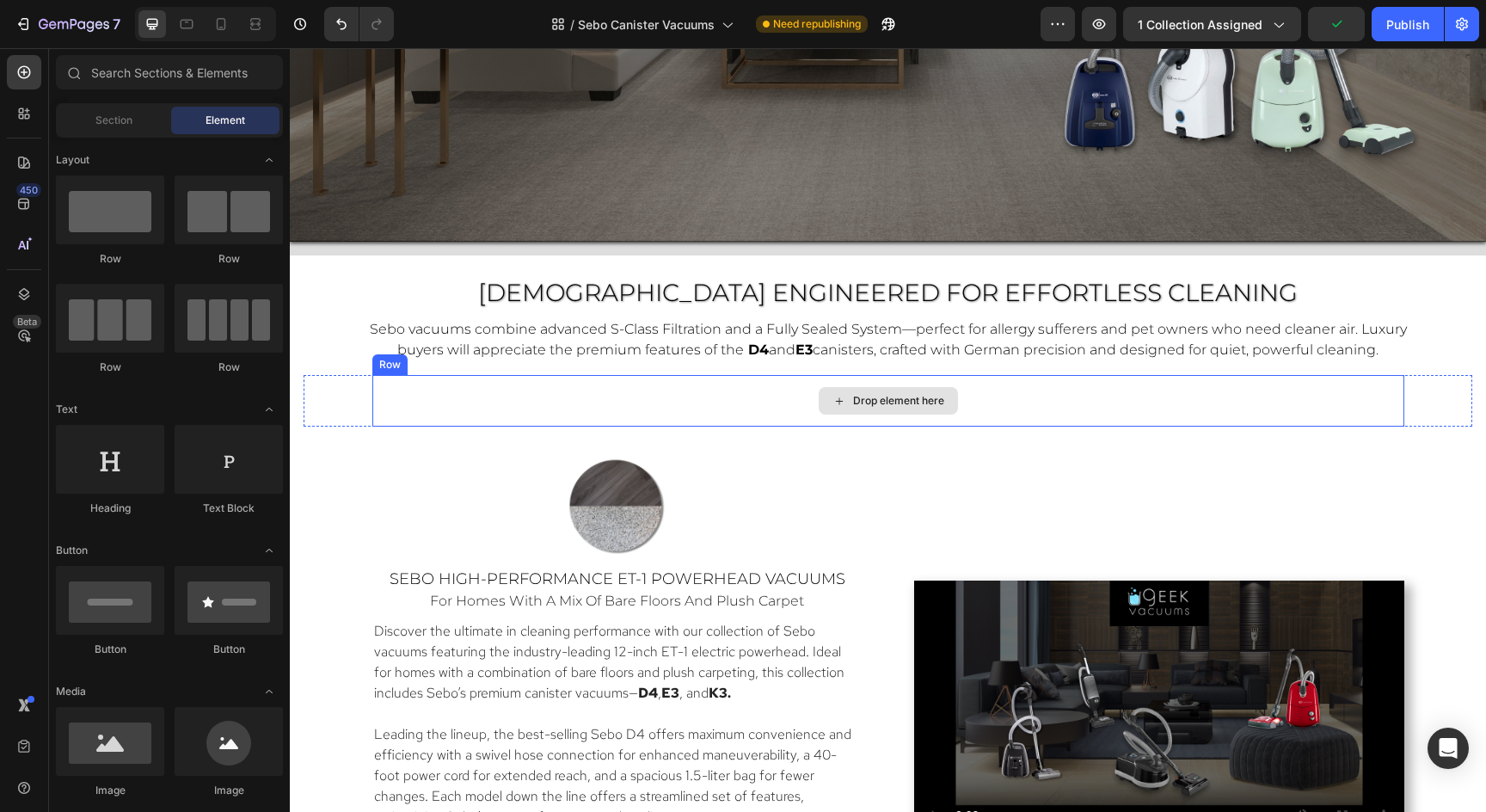
click at [744, 417] on div "Drop element here" at bounding box center [888, 401] width 1032 height 51
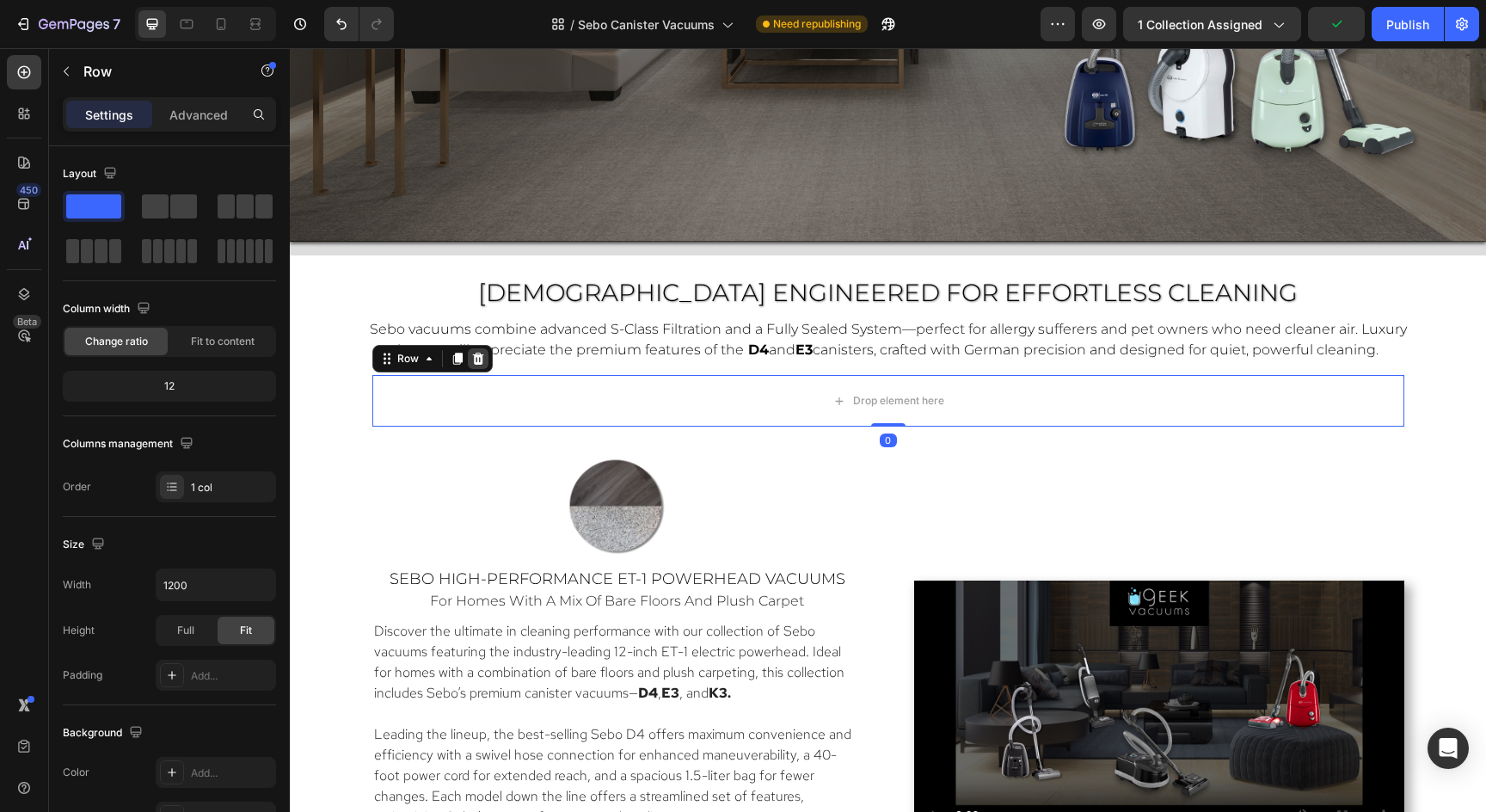
click at [472, 357] on icon at bounding box center [479, 359] width 14 height 14
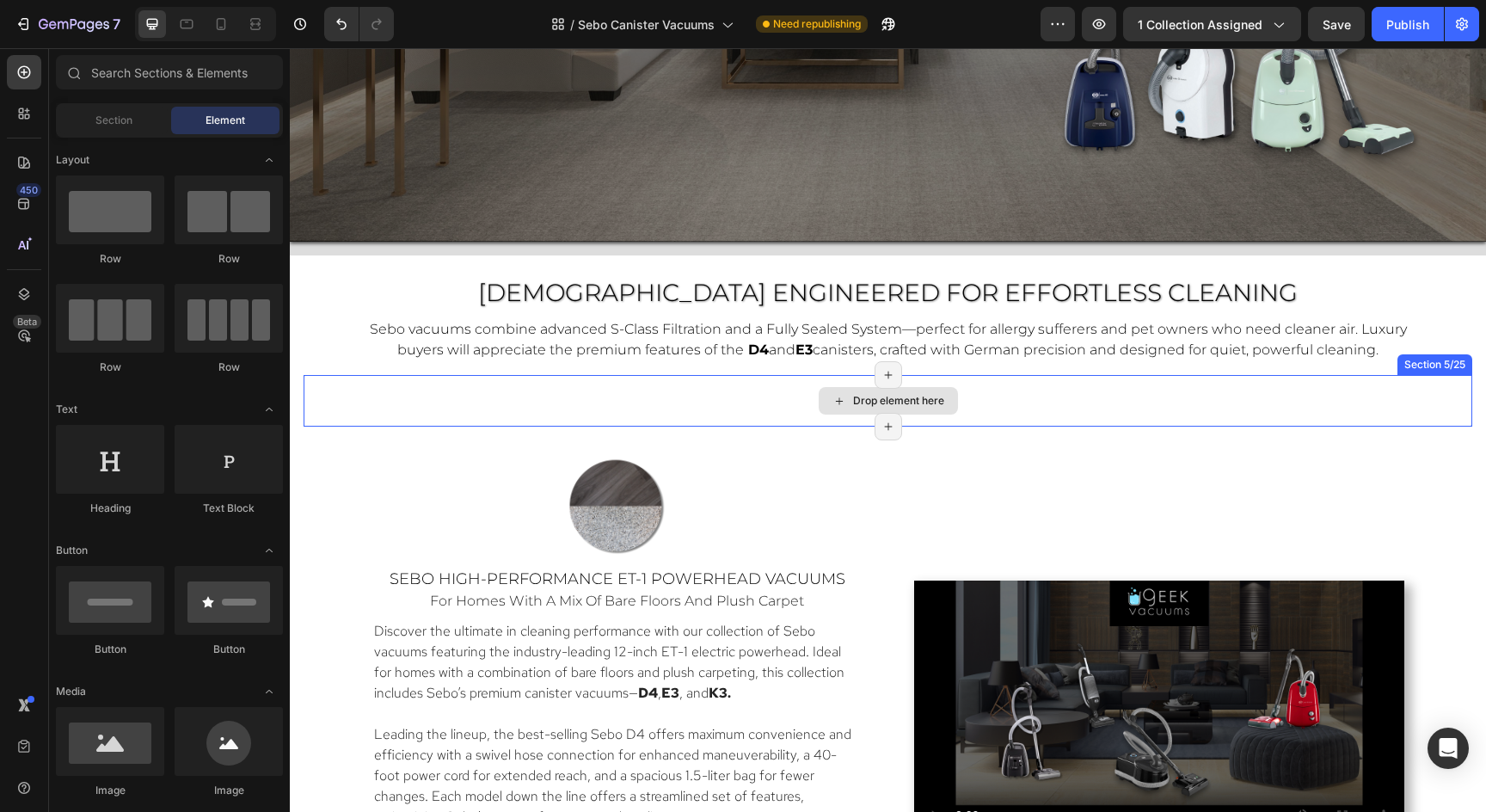
click at [1270, 386] on div "Drop element here" at bounding box center [888, 401] width 1169 height 51
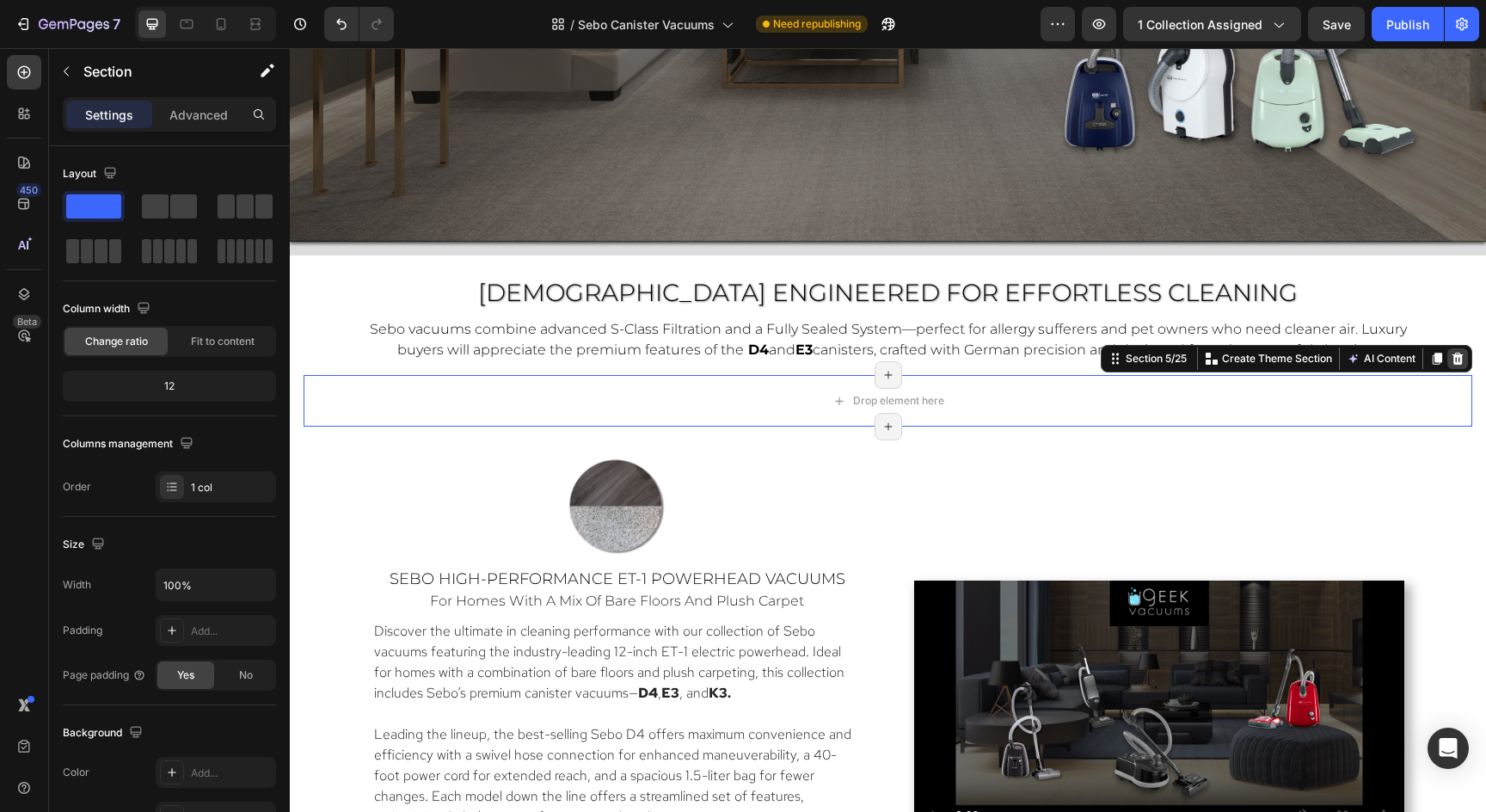
click at [1461, 363] on icon at bounding box center [1458, 359] width 12 height 12
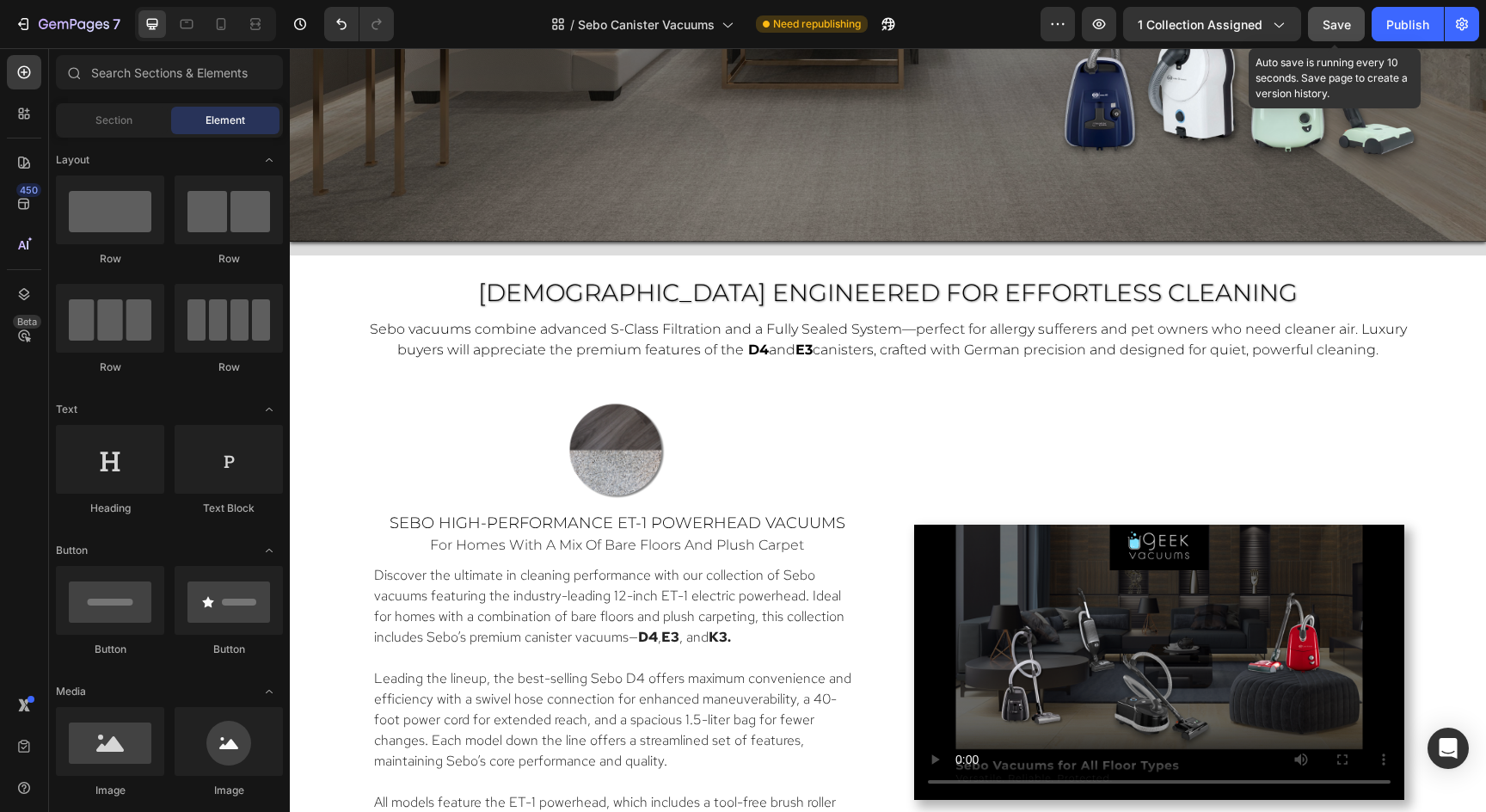
click at [1335, 30] on span "Save" at bounding box center [1337, 24] width 28 height 14
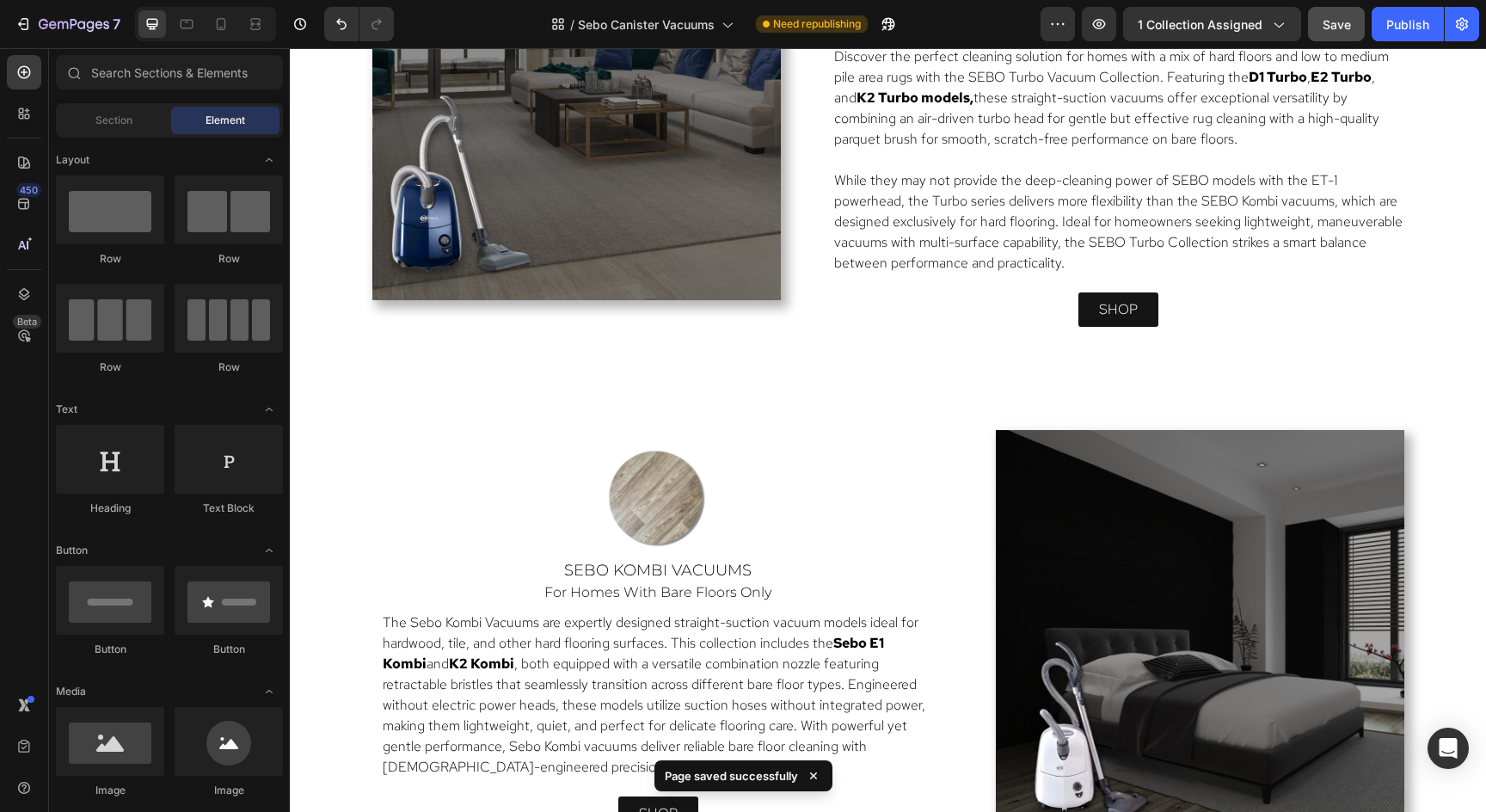
scroll to position [4952, 0]
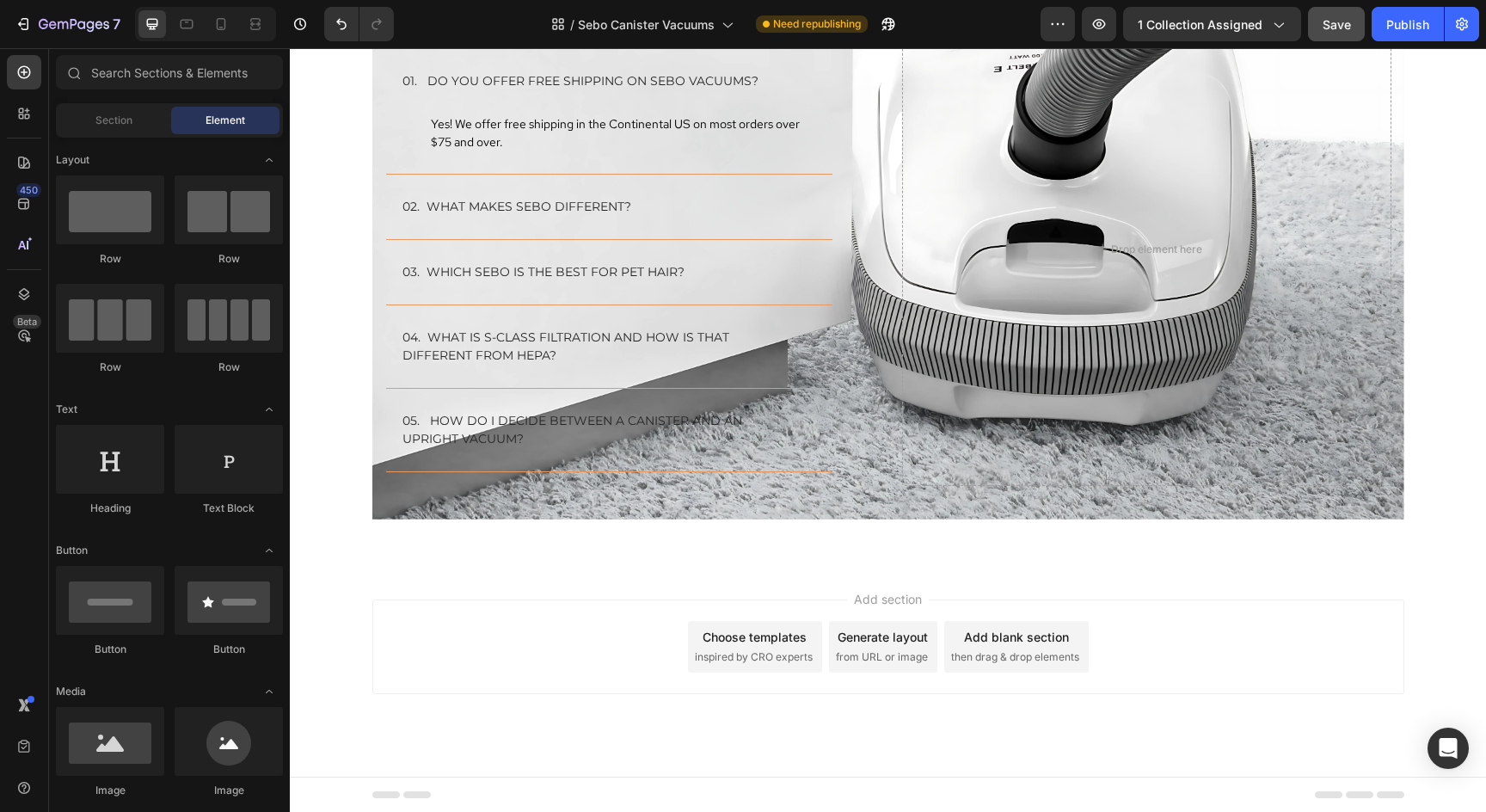
click at [786, 646] on div "Choose templates inspired by CRO experts" at bounding box center [755, 646] width 134 height 51
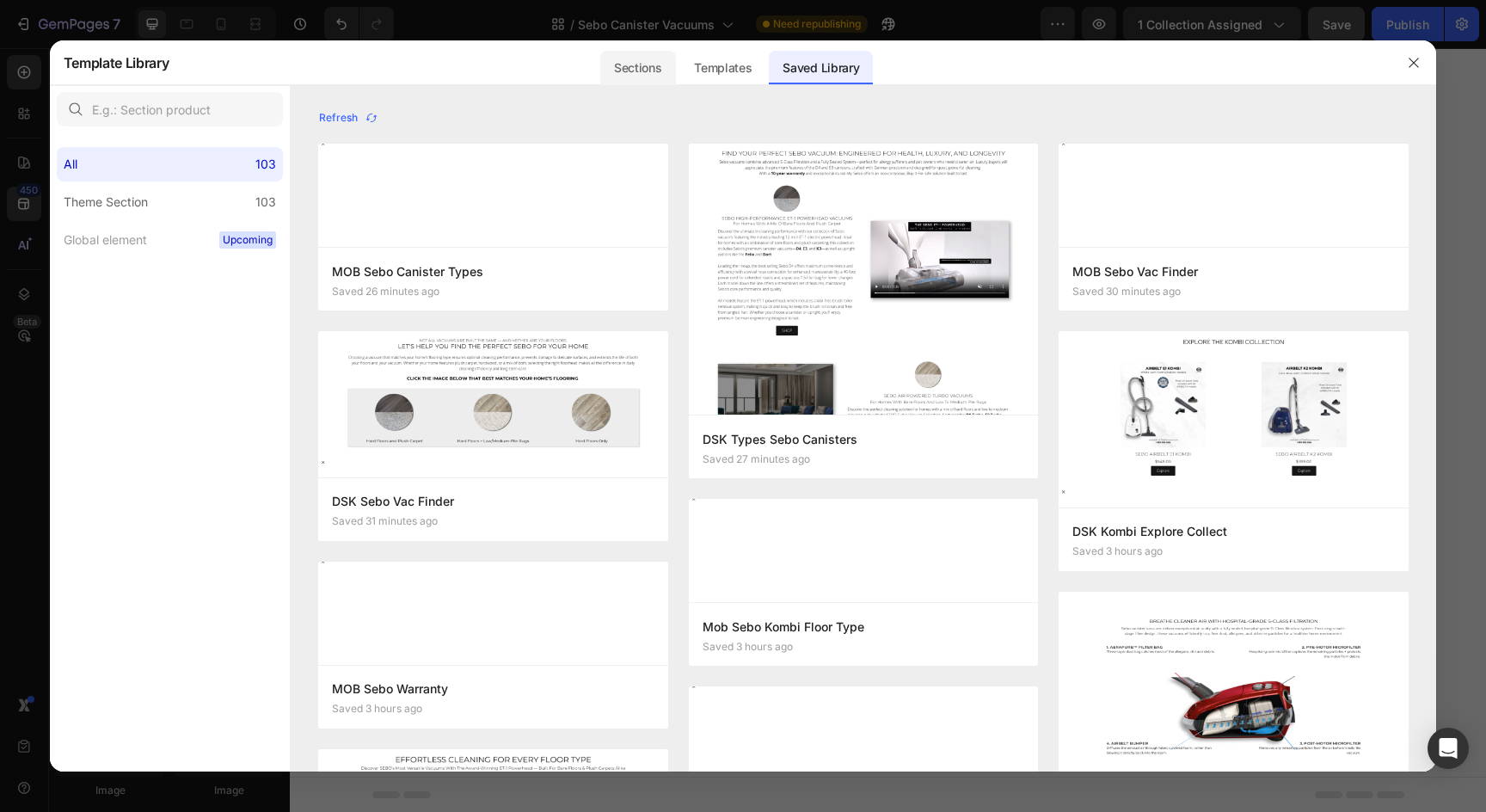
click at [631, 62] on div "Sections" at bounding box center [637, 67] width 74 height 35
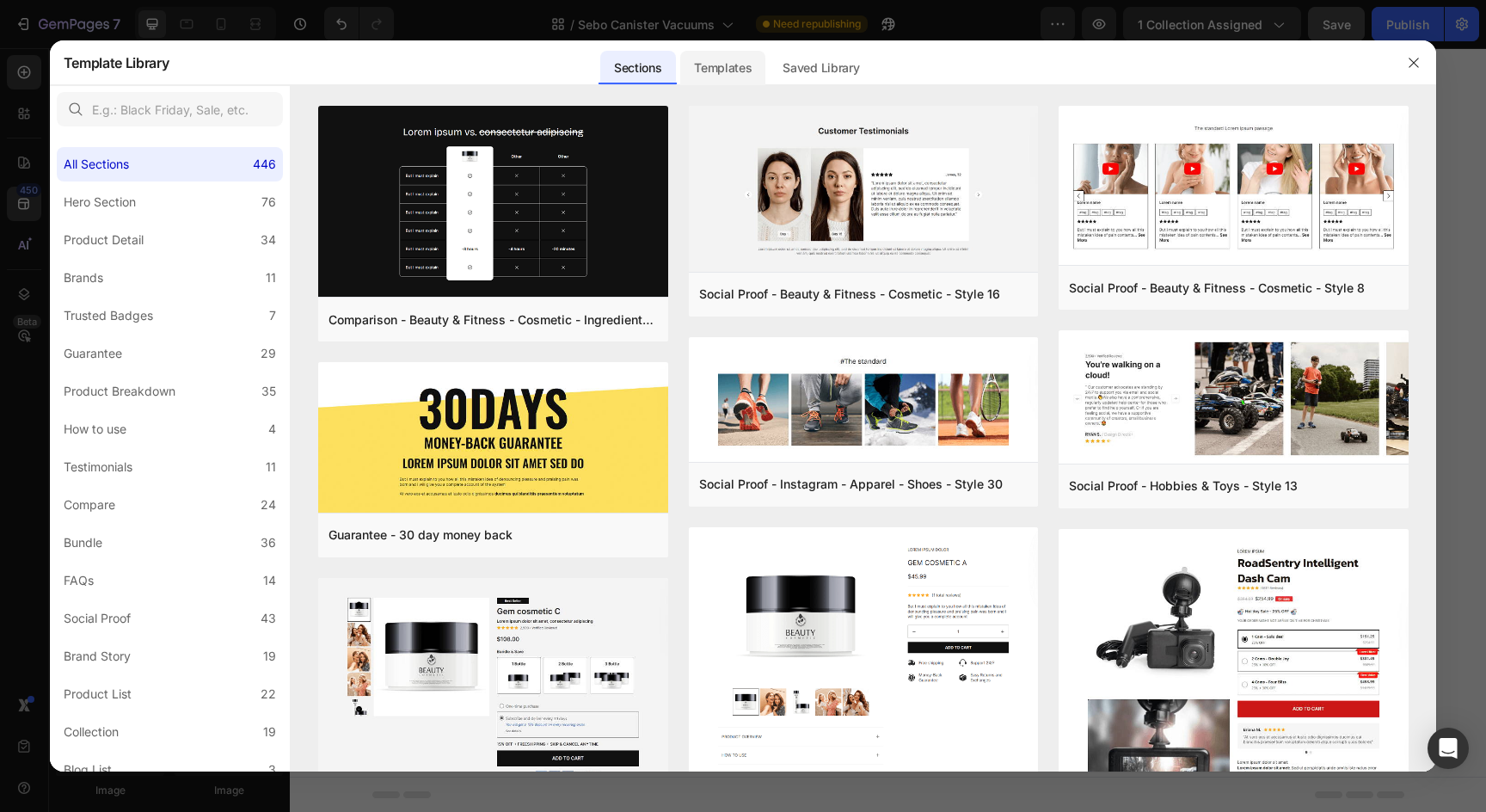
click at [711, 68] on div "Templates" at bounding box center [723, 67] width 85 height 35
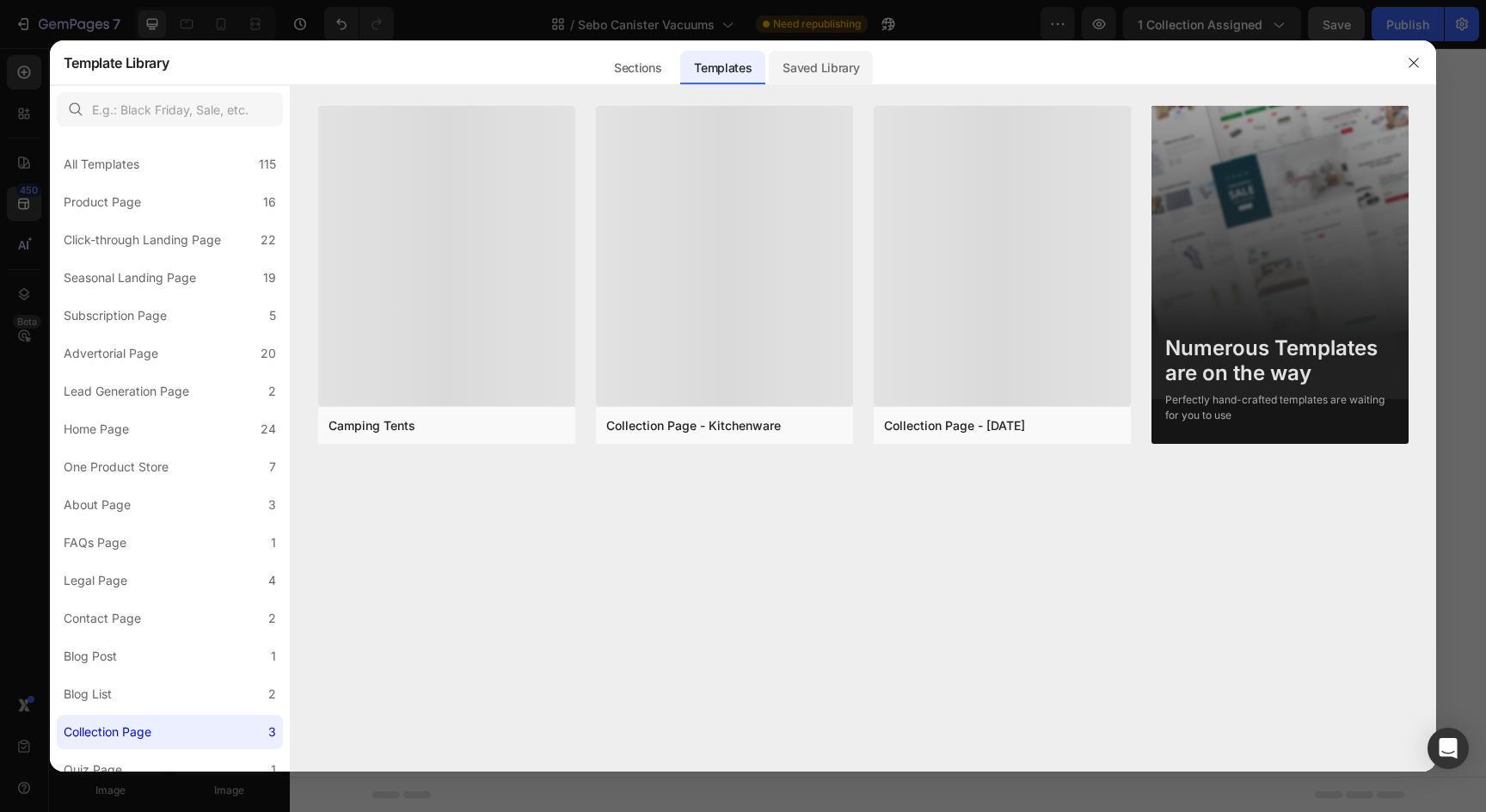
click at [816, 68] on div "Saved Library" at bounding box center [820, 67] width 104 height 35
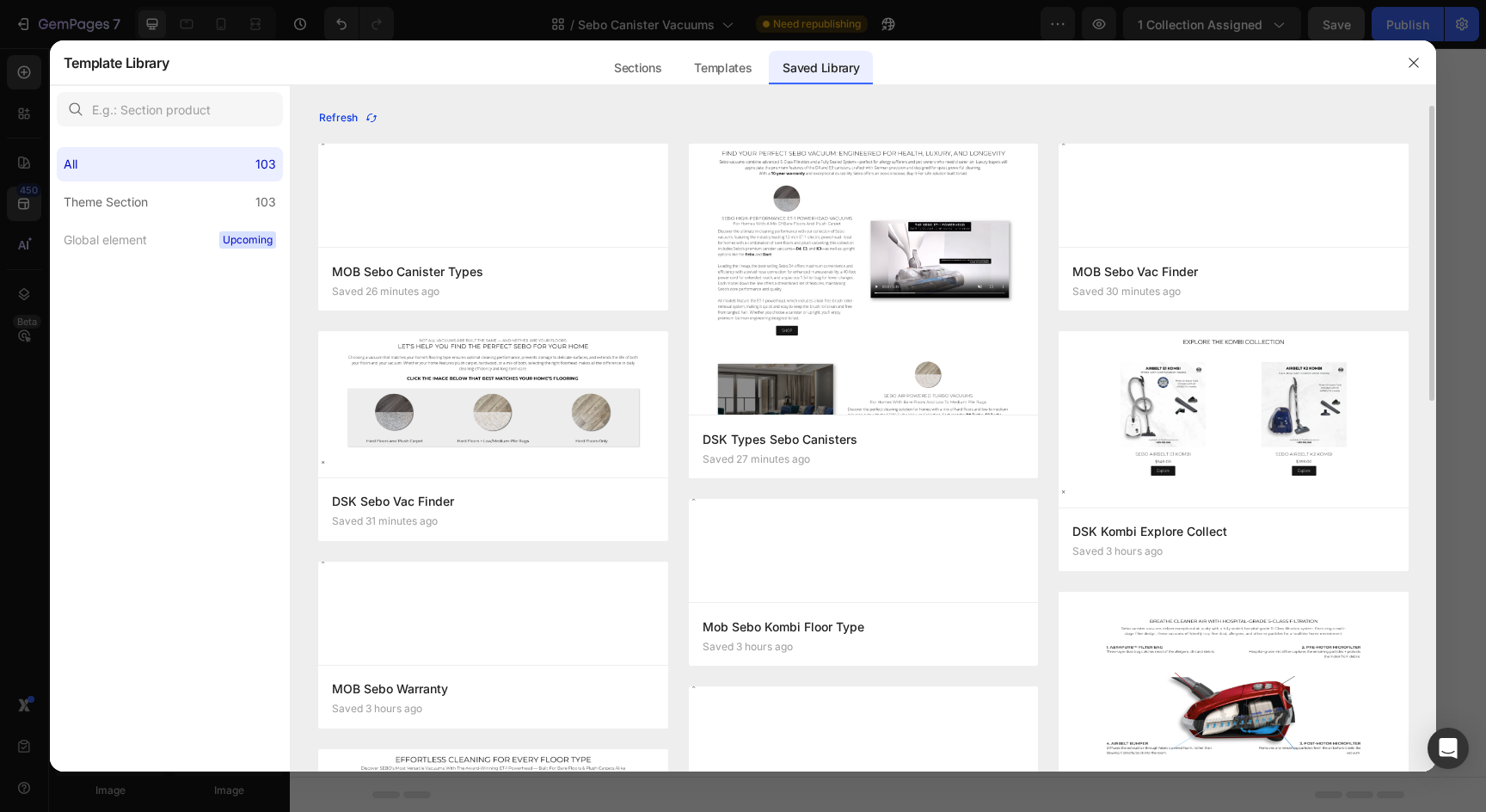
click at [371, 118] on icon "button" at bounding box center [372, 118] width 14 height 14
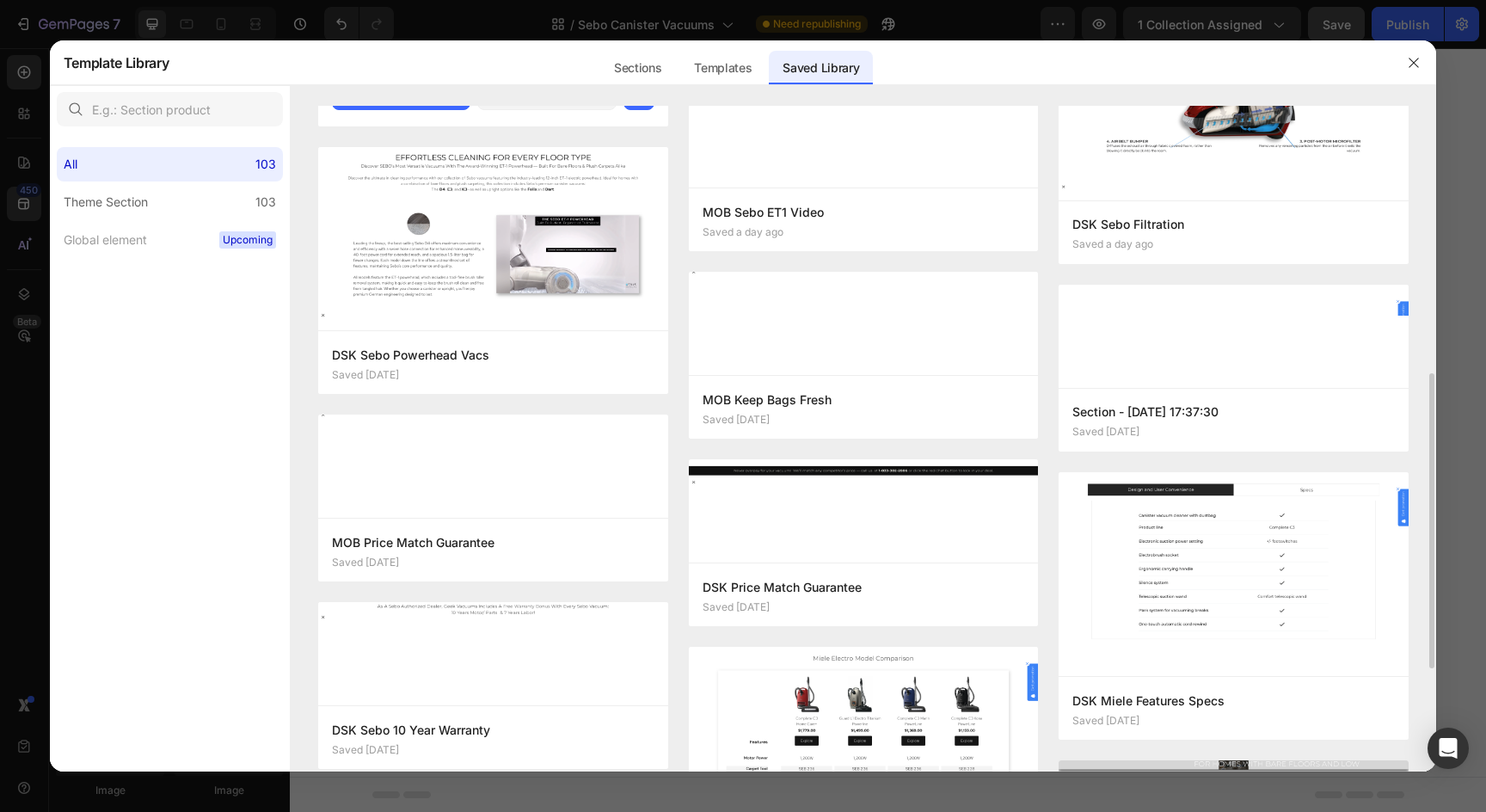
scroll to position [604, 0]
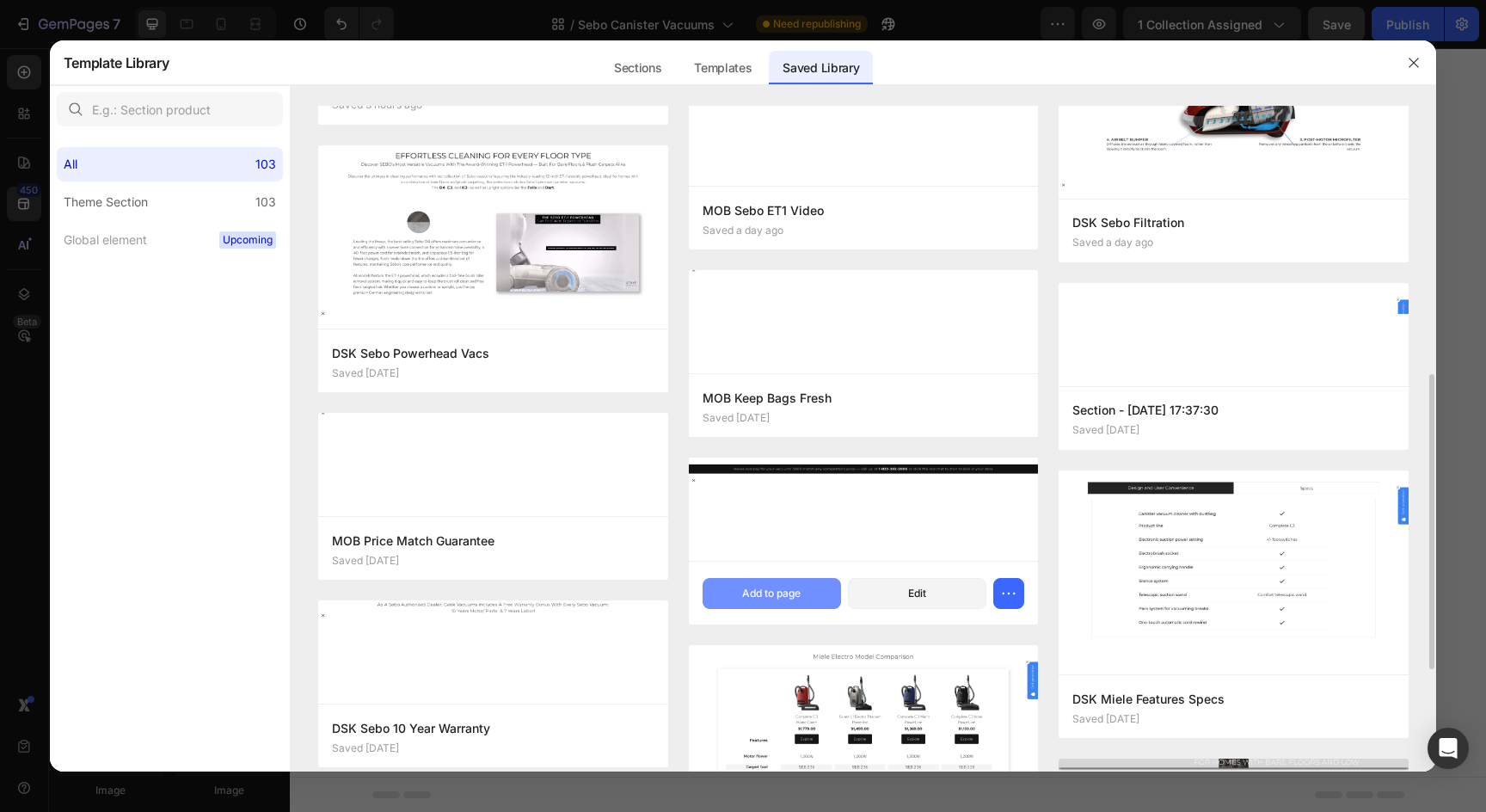
click at [758, 593] on div "Add to page" at bounding box center [771, 593] width 59 height 15
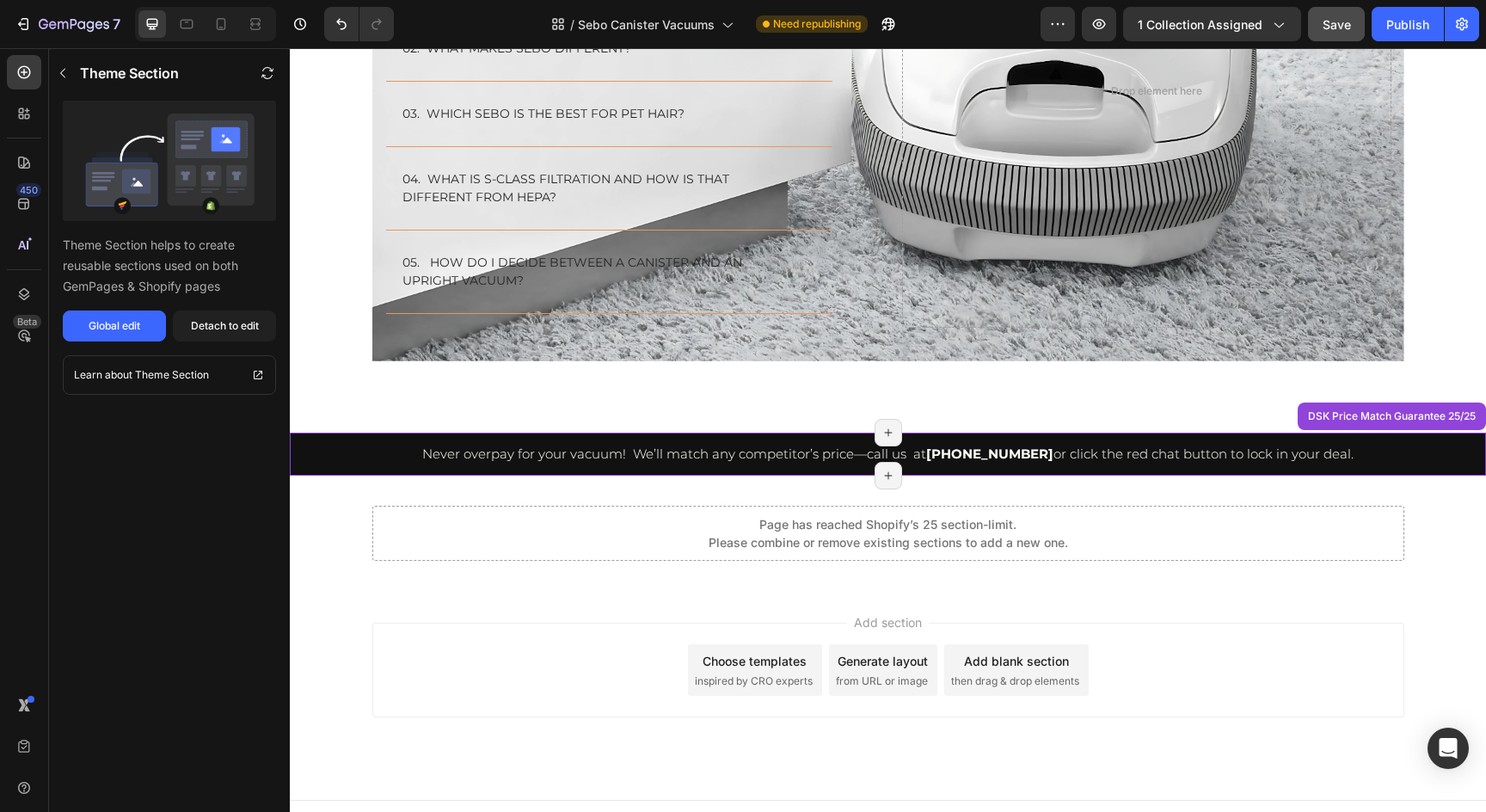
scroll to position [5133, 0]
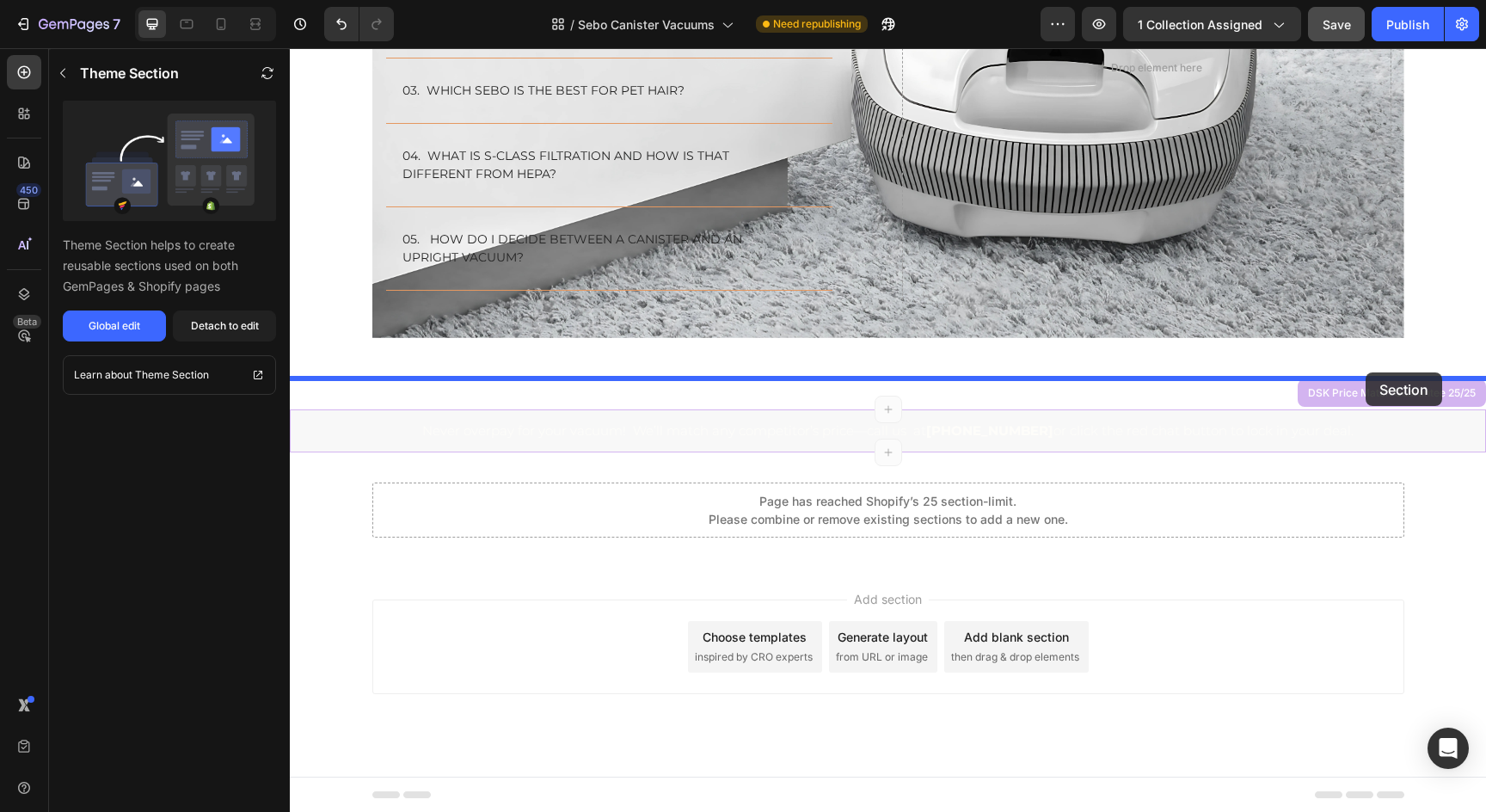
drag, startPoint x: 1329, startPoint y: 391, endPoint x: 1365, endPoint y: 372, distance: 40.7
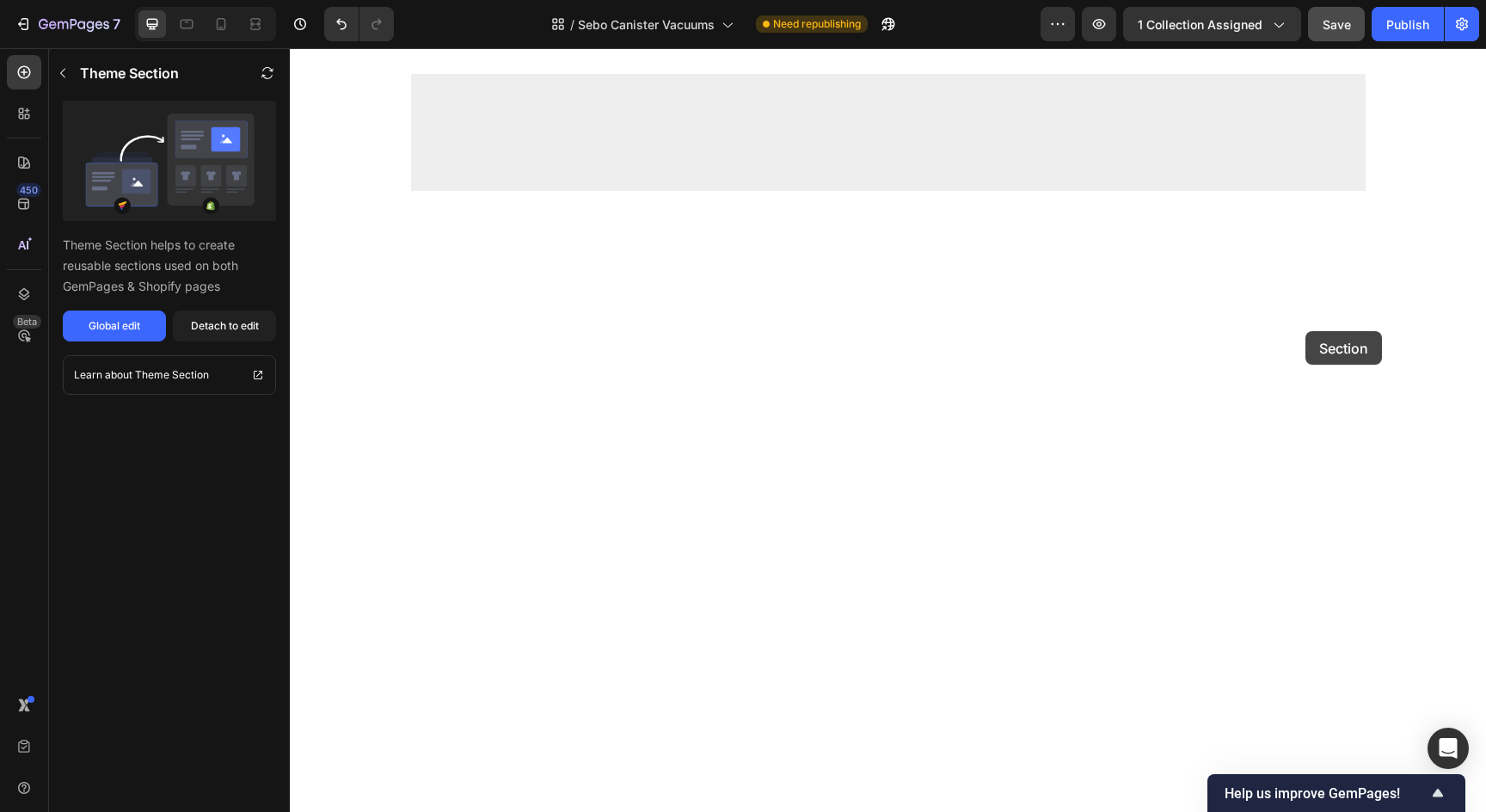
scroll to position [3479, 0]
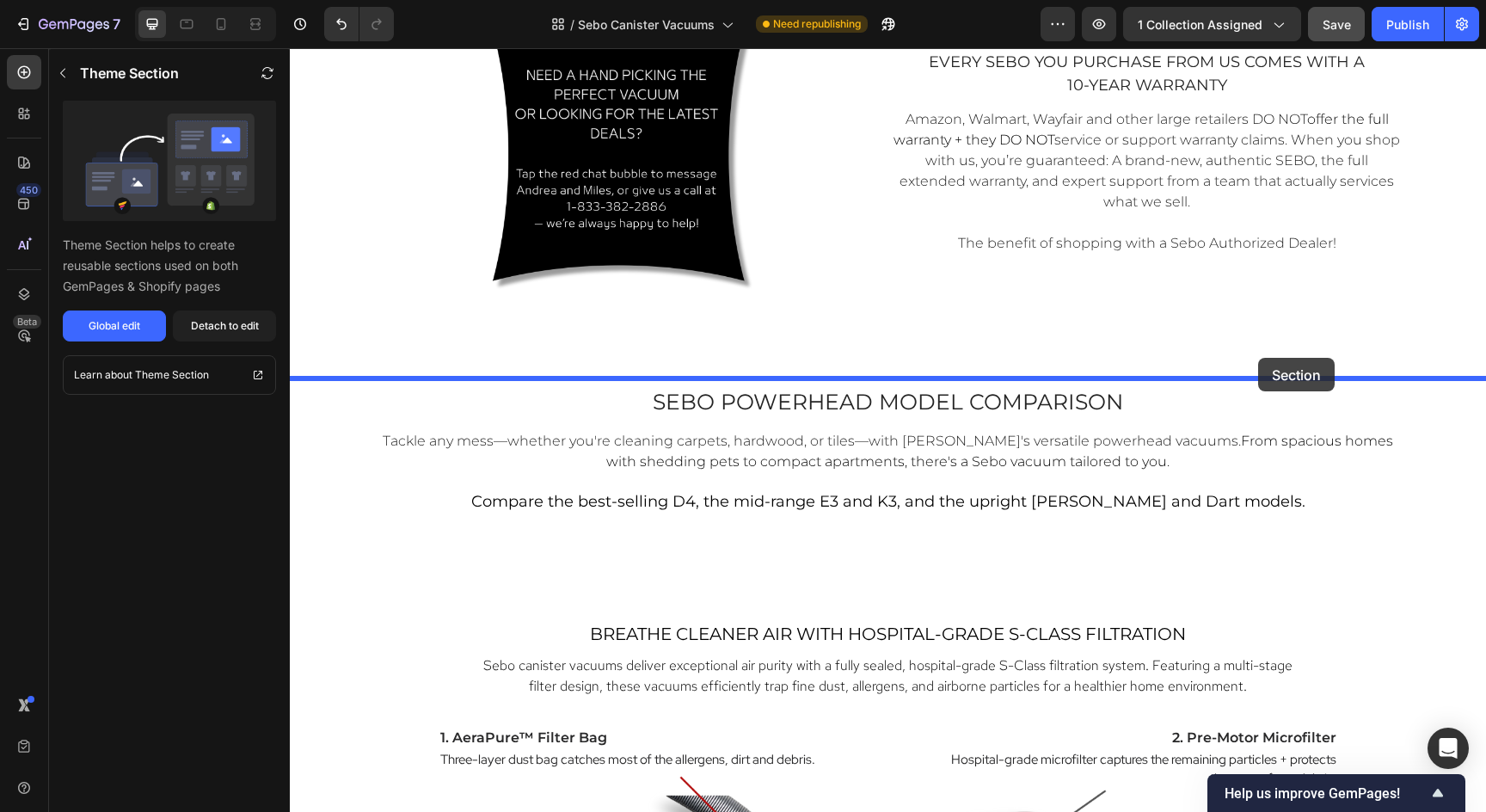
drag, startPoint x: 1329, startPoint y: 397, endPoint x: 1258, endPoint y: 357, distance: 81.5
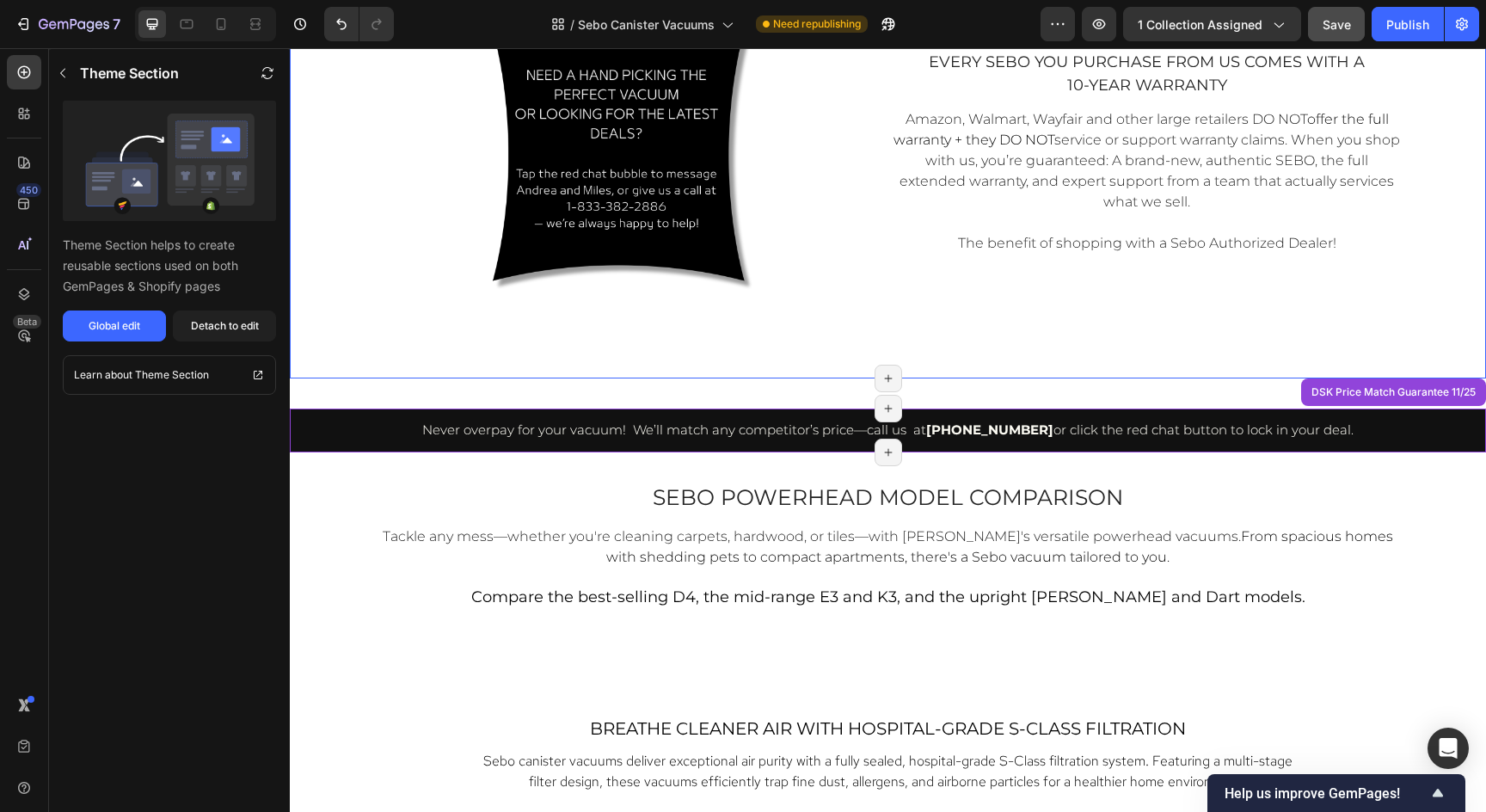
click at [1157, 342] on div "Image every sebo you purchase from us comes with a 10-year warranty Text Block …" at bounding box center [888, 189] width 1196 height 324
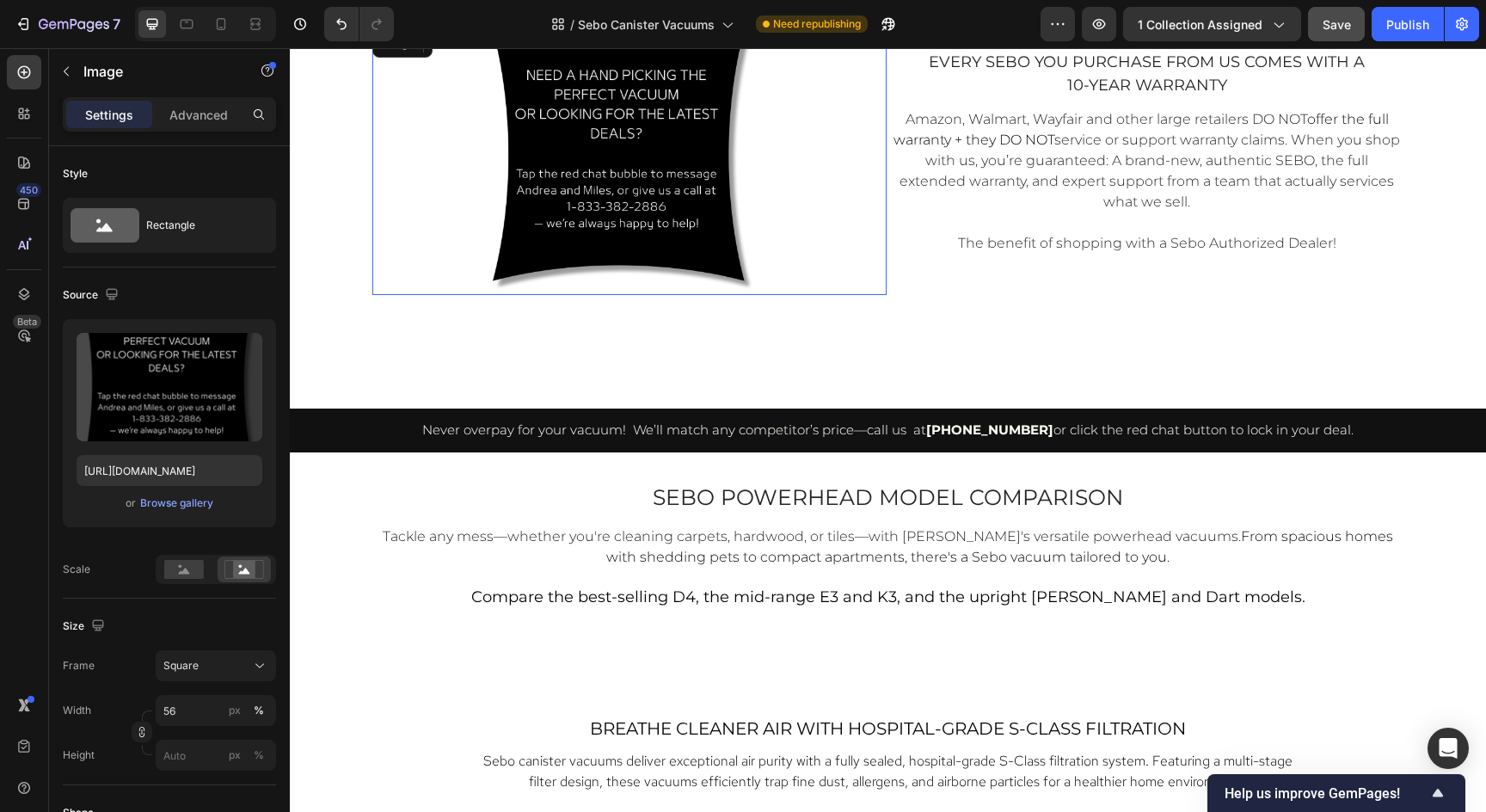
click at [777, 191] on div at bounding box center [621, 160] width 480 height 269
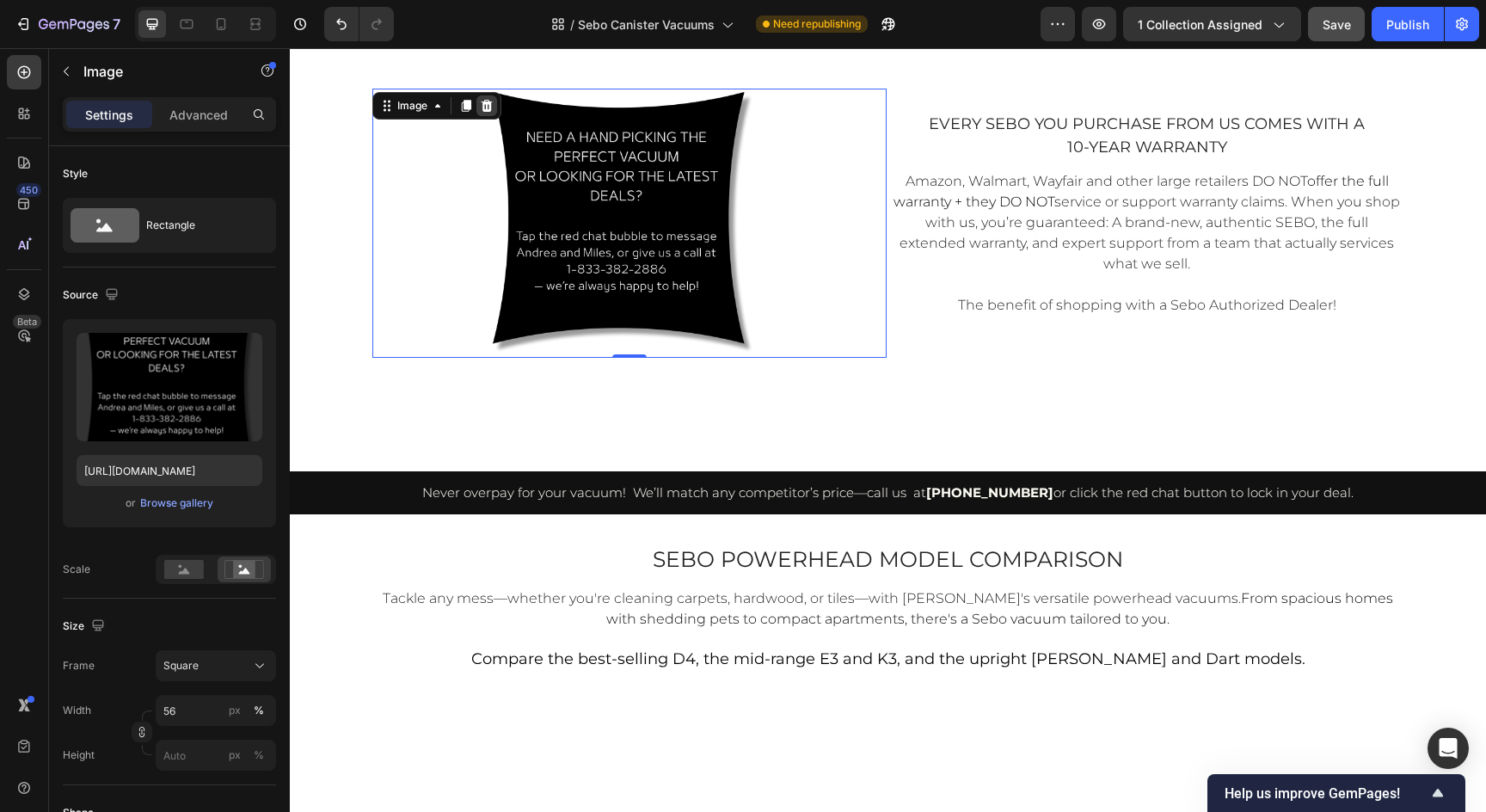
scroll to position [3282, 0]
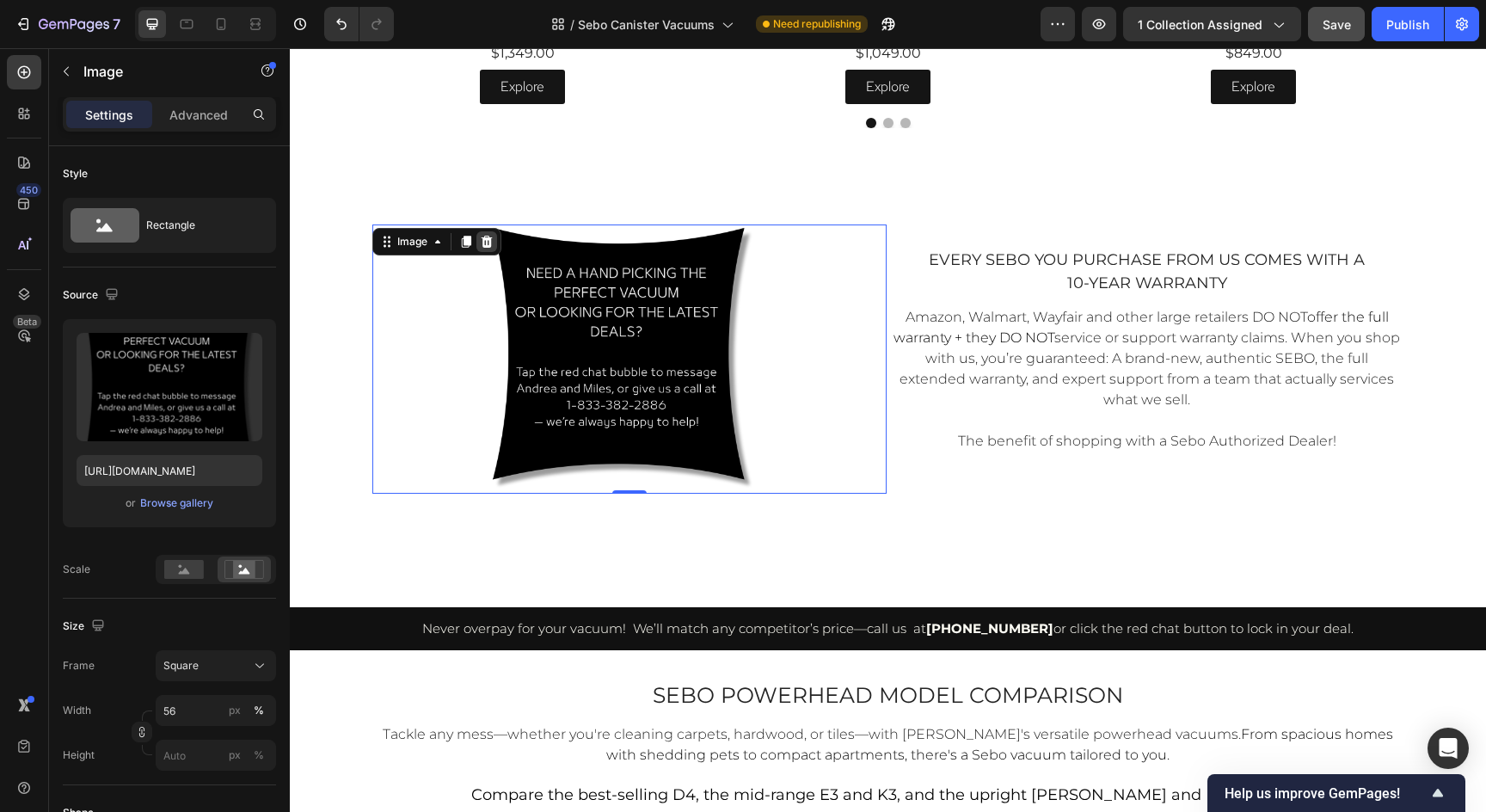
click at [485, 241] on icon at bounding box center [487, 242] width 14 height 14
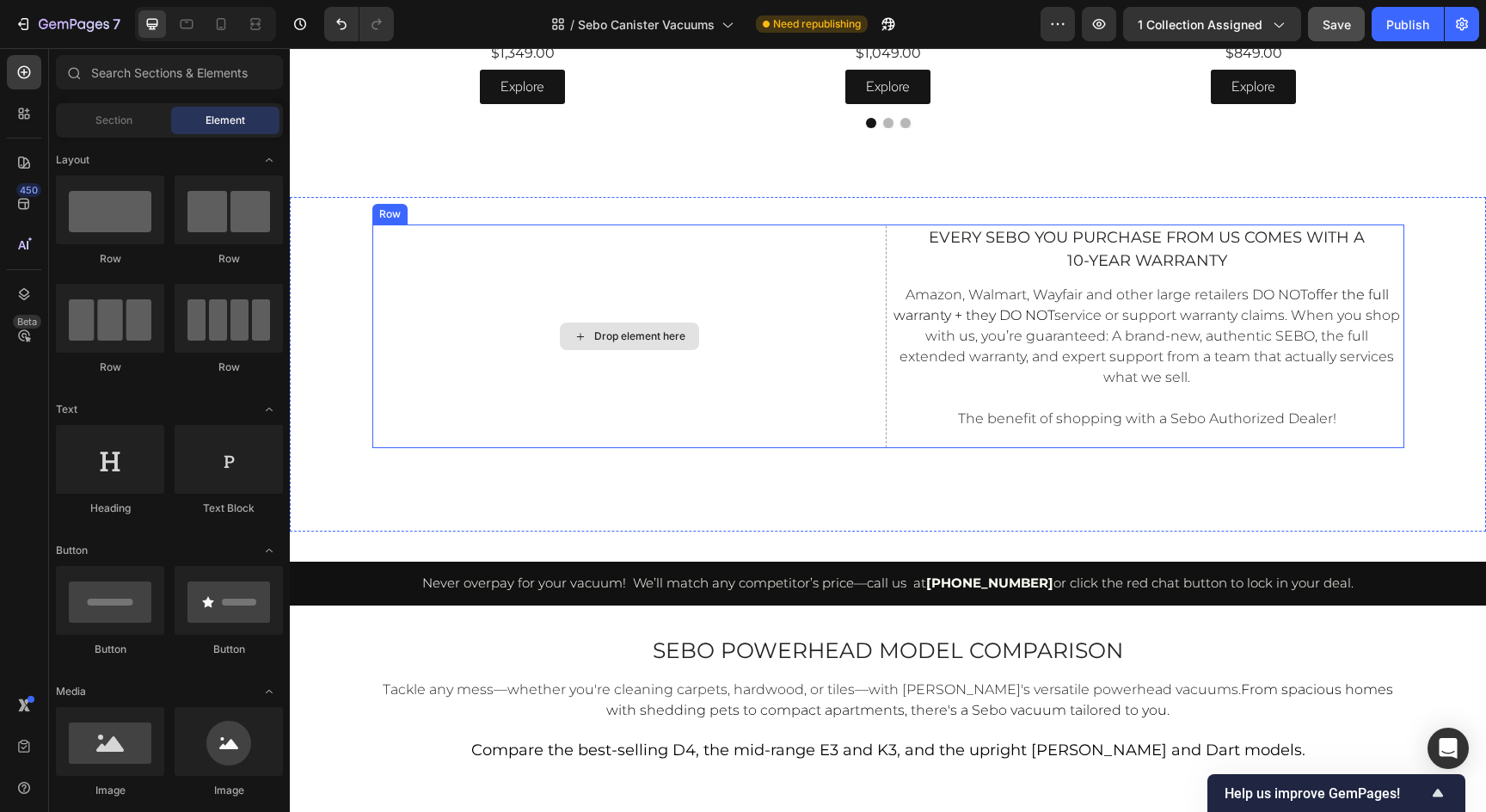
click at [600, 313] on div "Drop element here" at bounding box center [630, 336] width 514 height 223
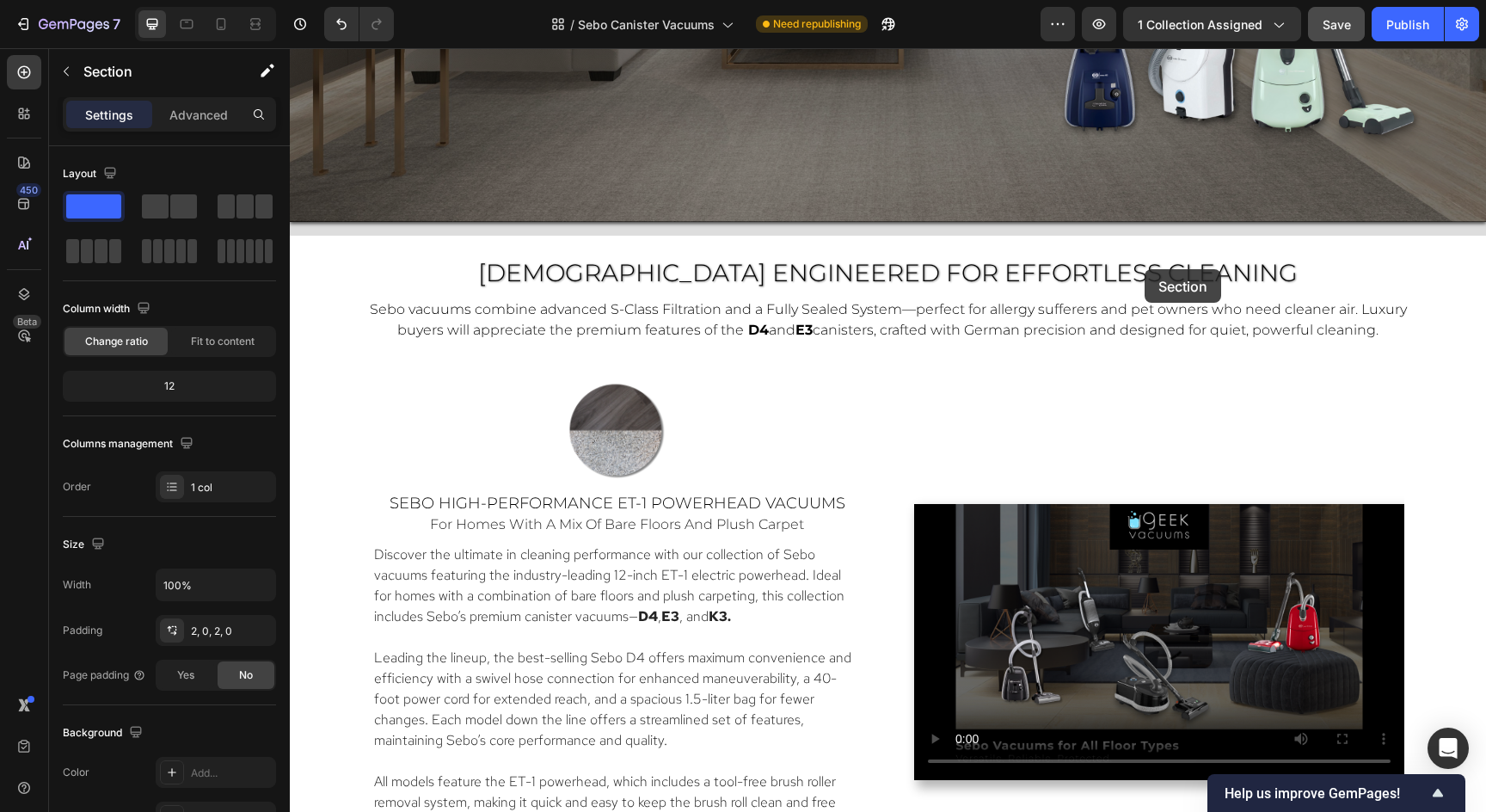
scroll to position [808, 0]
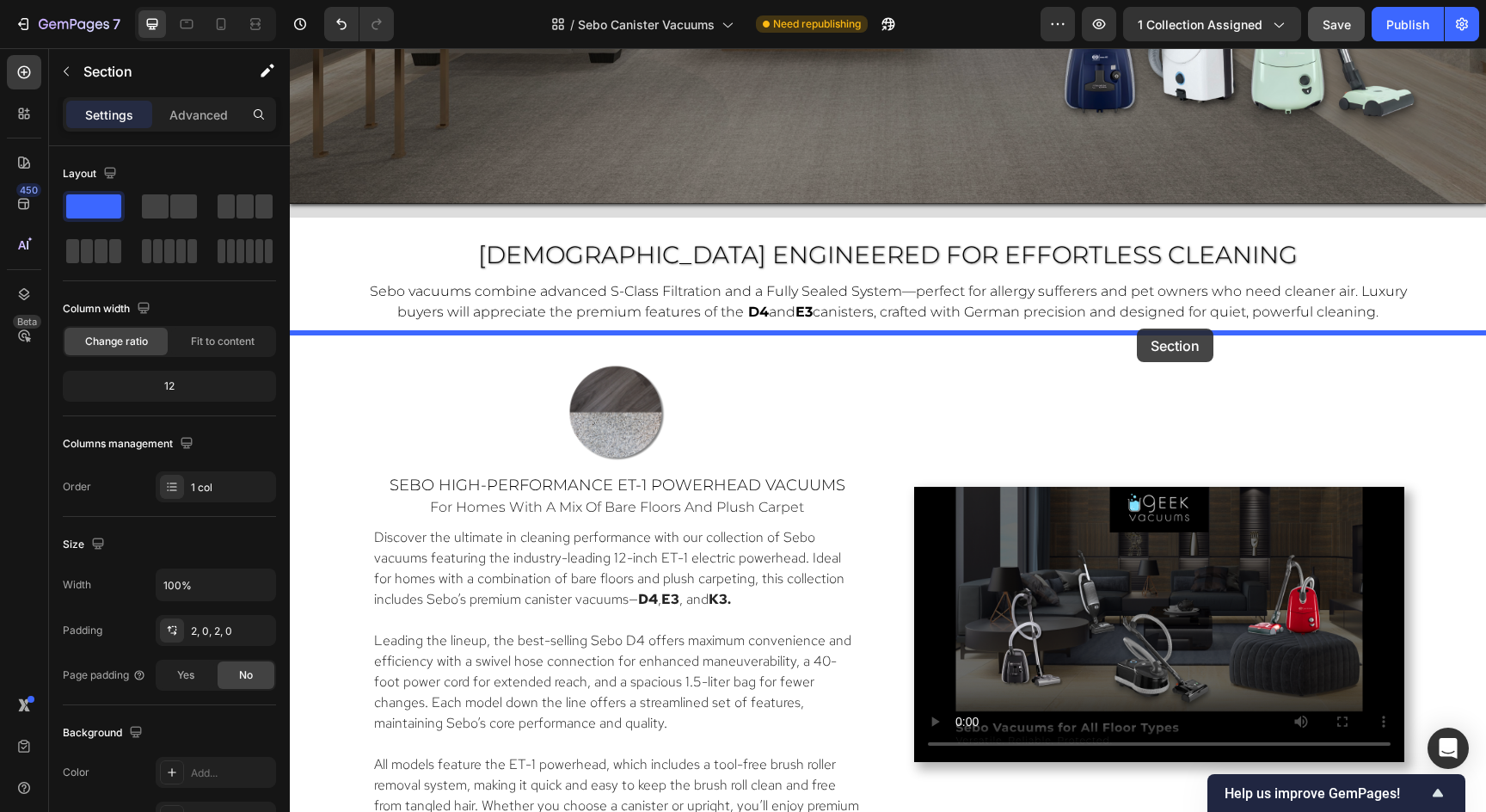
drag, startPoint x: 1145, startPoint y: 269, endPoint x: 1137, endPoint y: 329, distance: 60.5
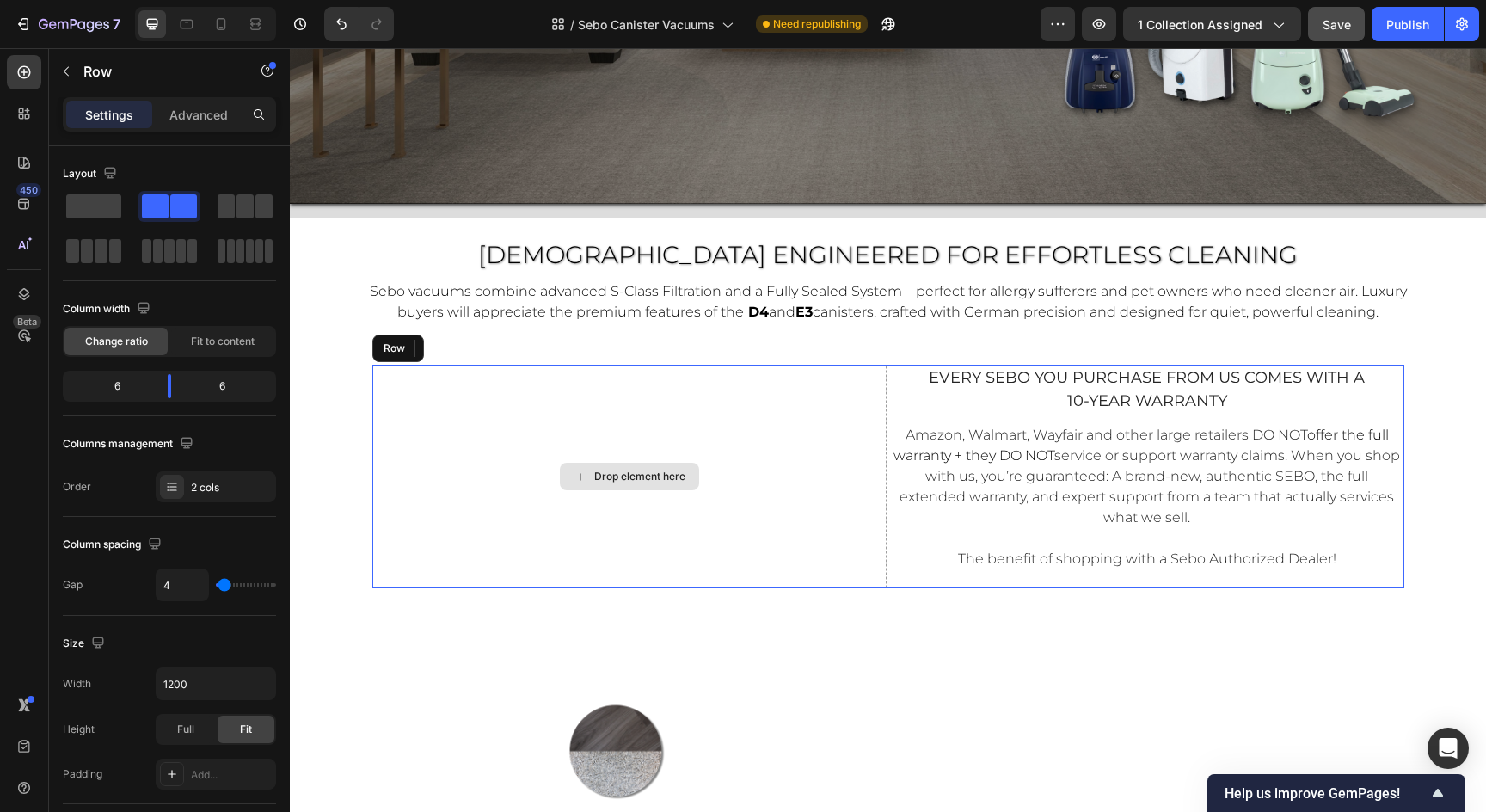
click at [793, 496] on div "Drop element here" at bounding box center [630, 476] width 514 height 223
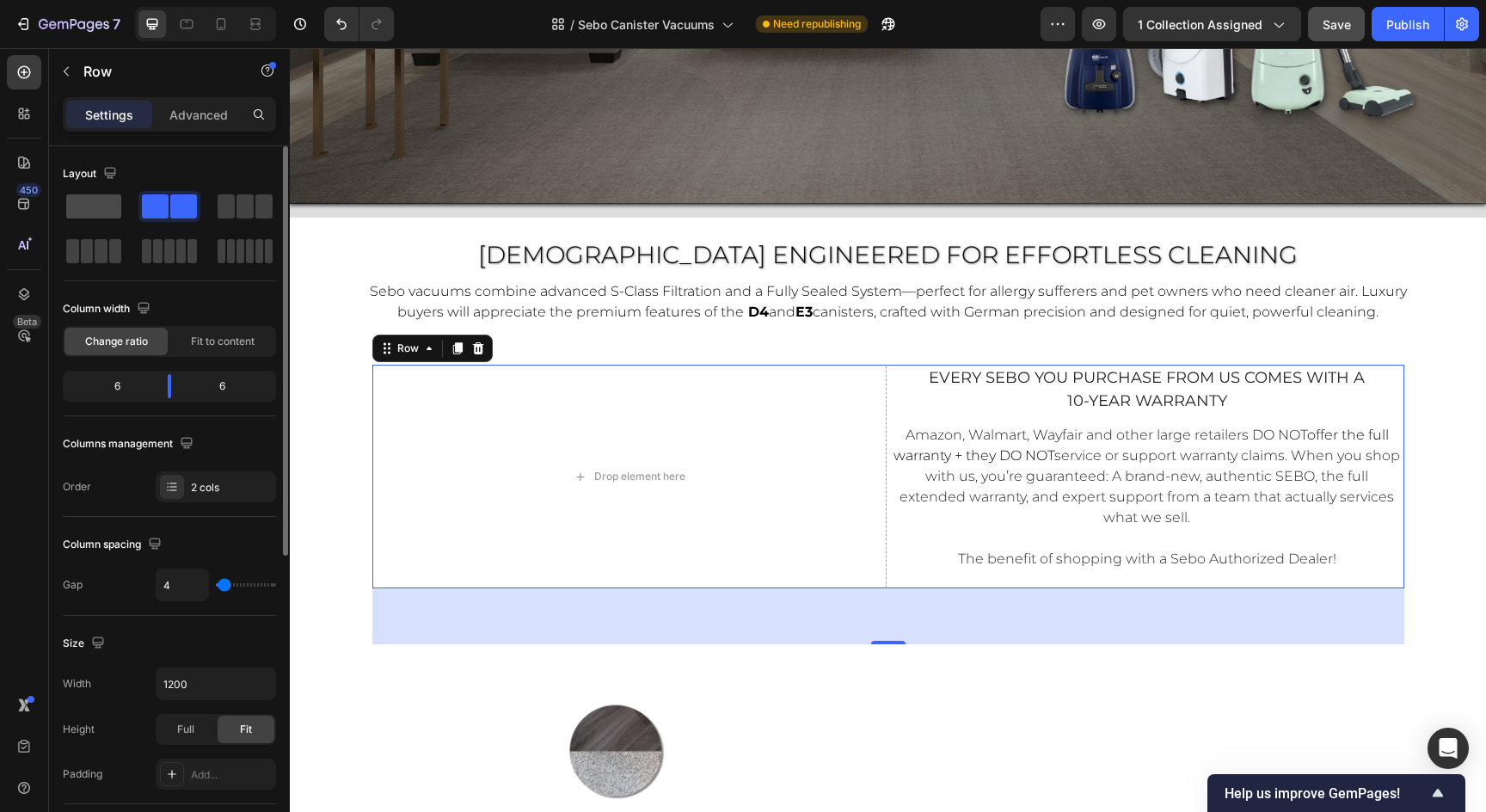
click at [81, 212] on span at bounding box center [94, 206] width 55 height 24
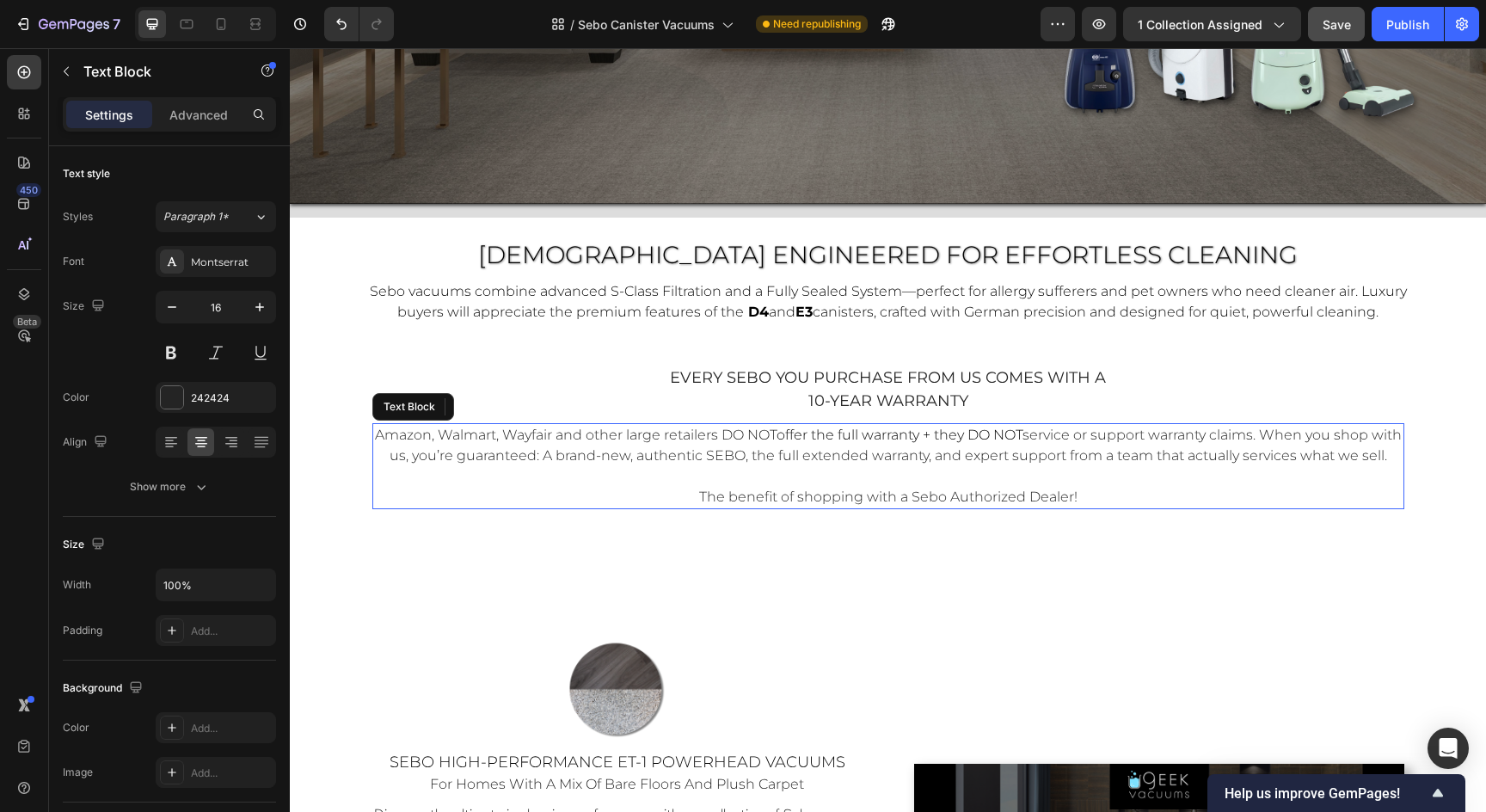
click at [814, 487] on p at bounding box center [888, 476] width 1028 height 20
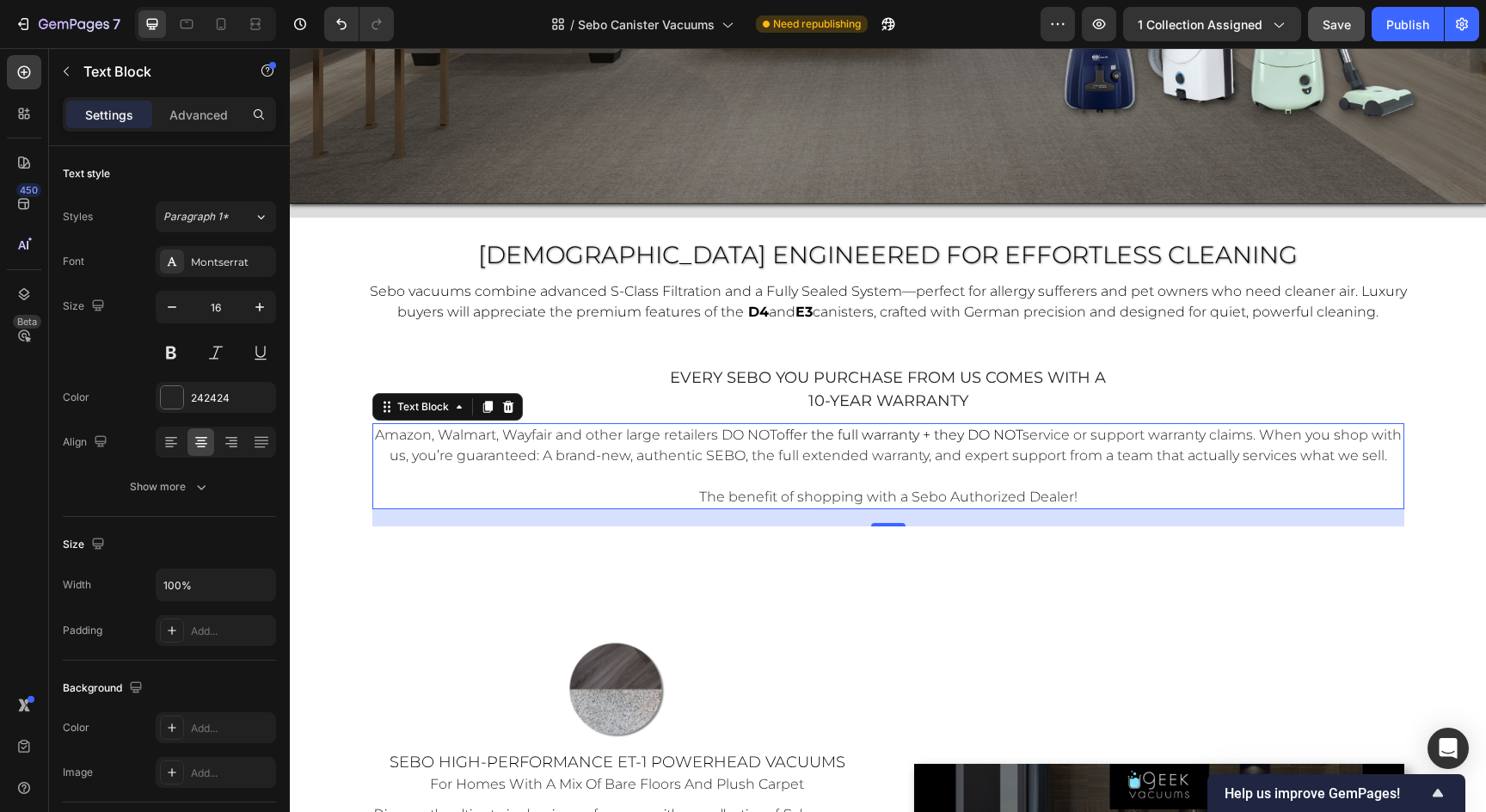
click at [867, 466] on p "Amazon, Walmart, Wayfair and other large retailers DO NOT offer the full warran…" at bounding box center [888, 445] width 1028 height 42
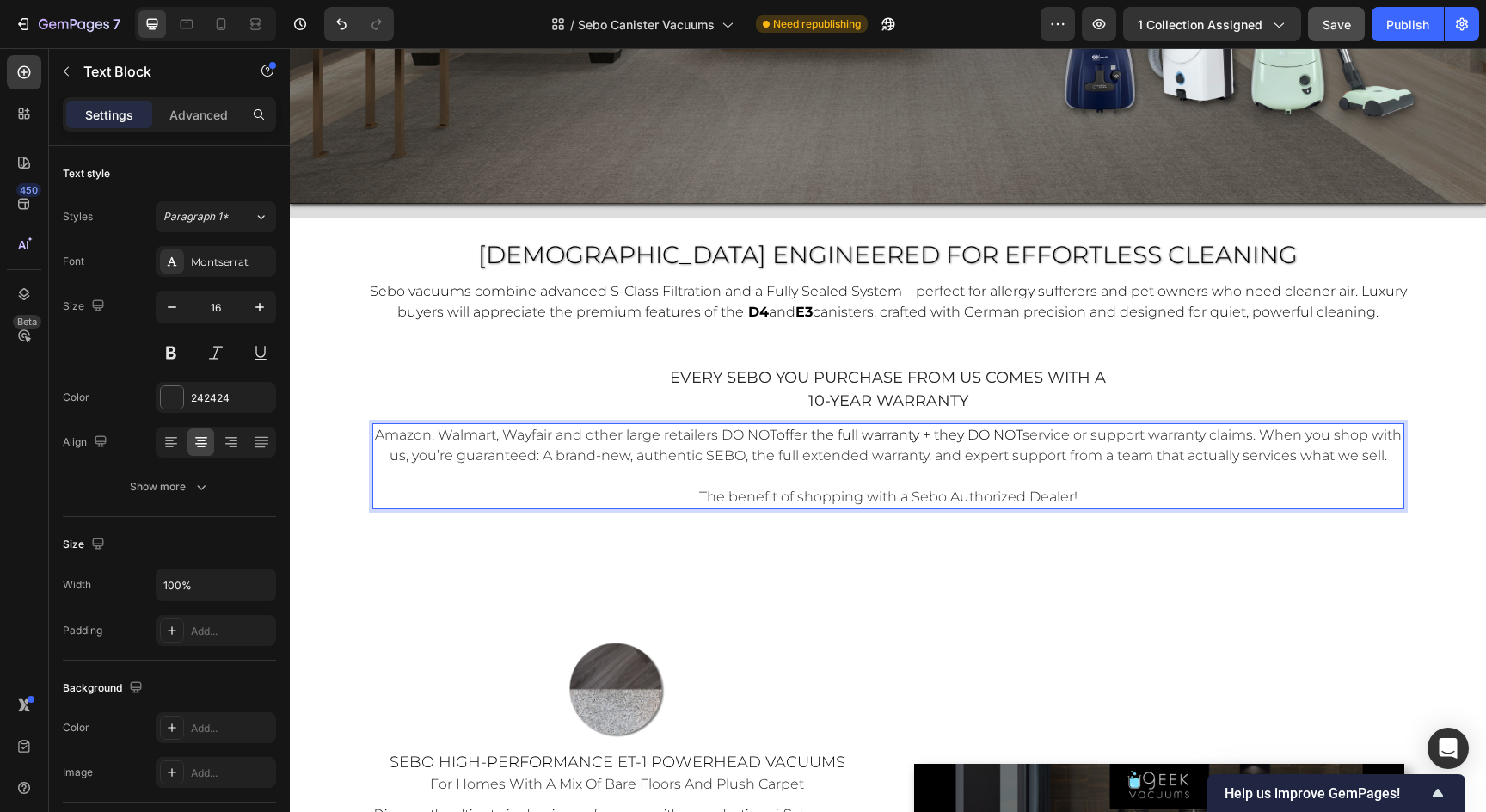
click at [1036, 466] on p "Amazon, Walmart, Wayfair and other large retailers DO NOT offer the full warran…" at bounding box center [888, 445] width 1028 height 42
click at [843, 487] on p "Rich Text Editor. Editing area: main" at bounding box center [888, 476] width 1028 height 20
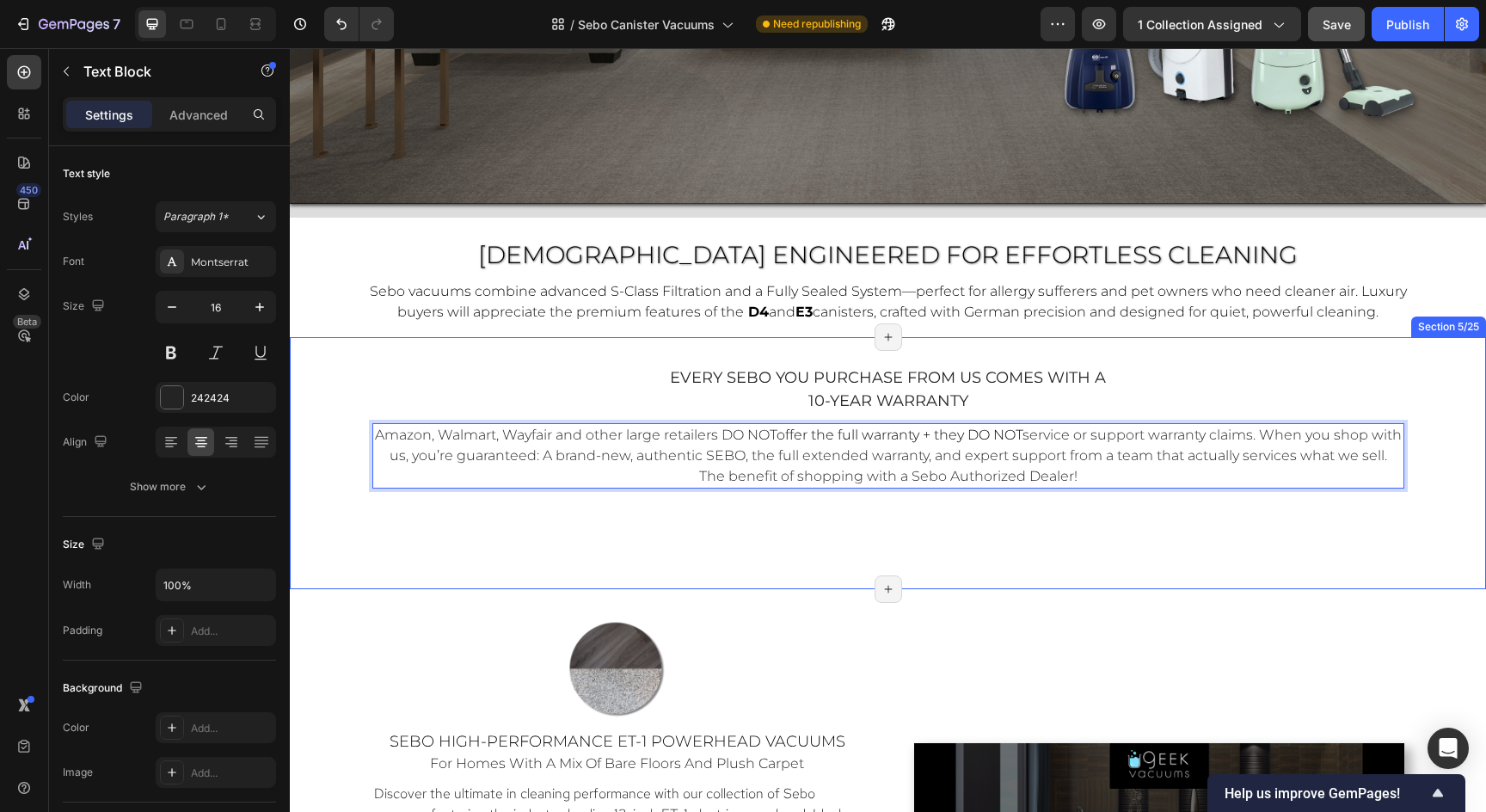
click at [1076, 555] on div "every sebo you purchase from us comes with a 10-year warranty Text Block Amazon…" at bounding box center [888, 463] width 1196 height 197
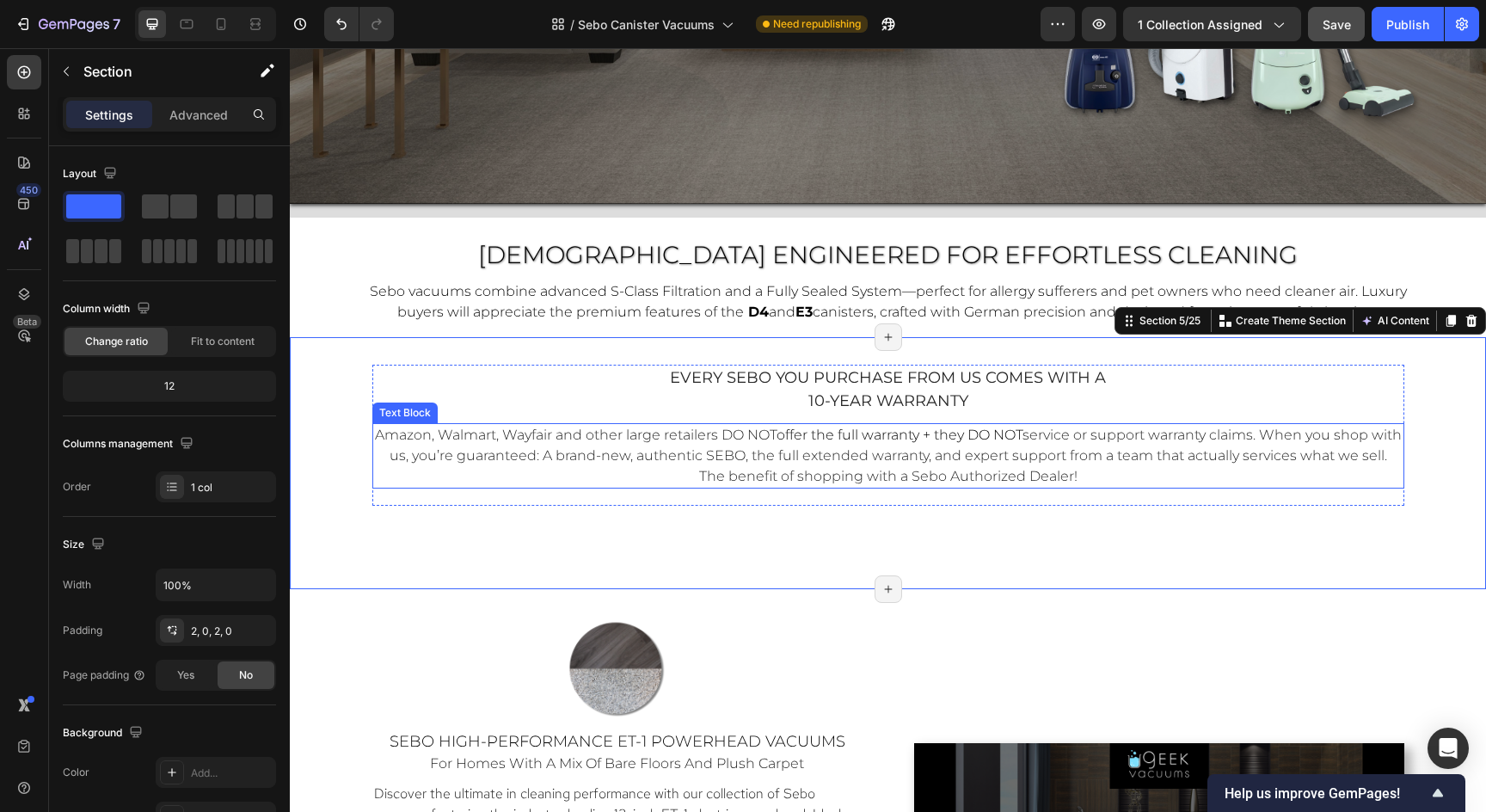
click at [1105, 466] on p "Amazon, Walmart, Wayfair and other large retailers DO NOT offer the full warran…" at bounding box center [888, 445] width 1028 height 42
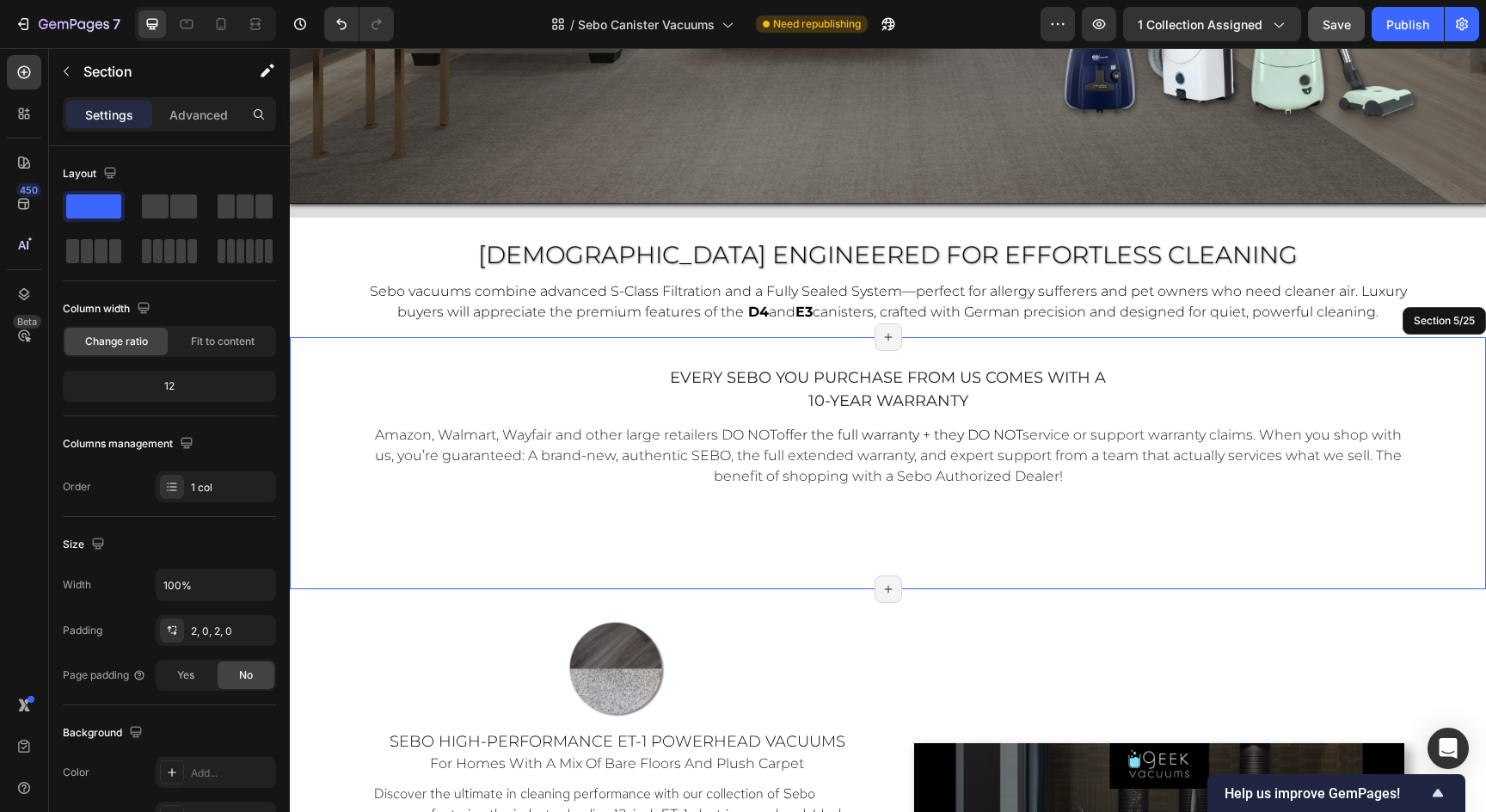
click at [1110, 513] on div "every sebo you purchase from us comes with a 10-year warranty Text Block Amazon…" at bounding box center [888, 463] width 1196 height 197
click at [943, 535] on div "every sebo you purchase from us comes with a 10-year warranty Text Block Amazon…" at bounding box center [888, 463] width 1196 height 197
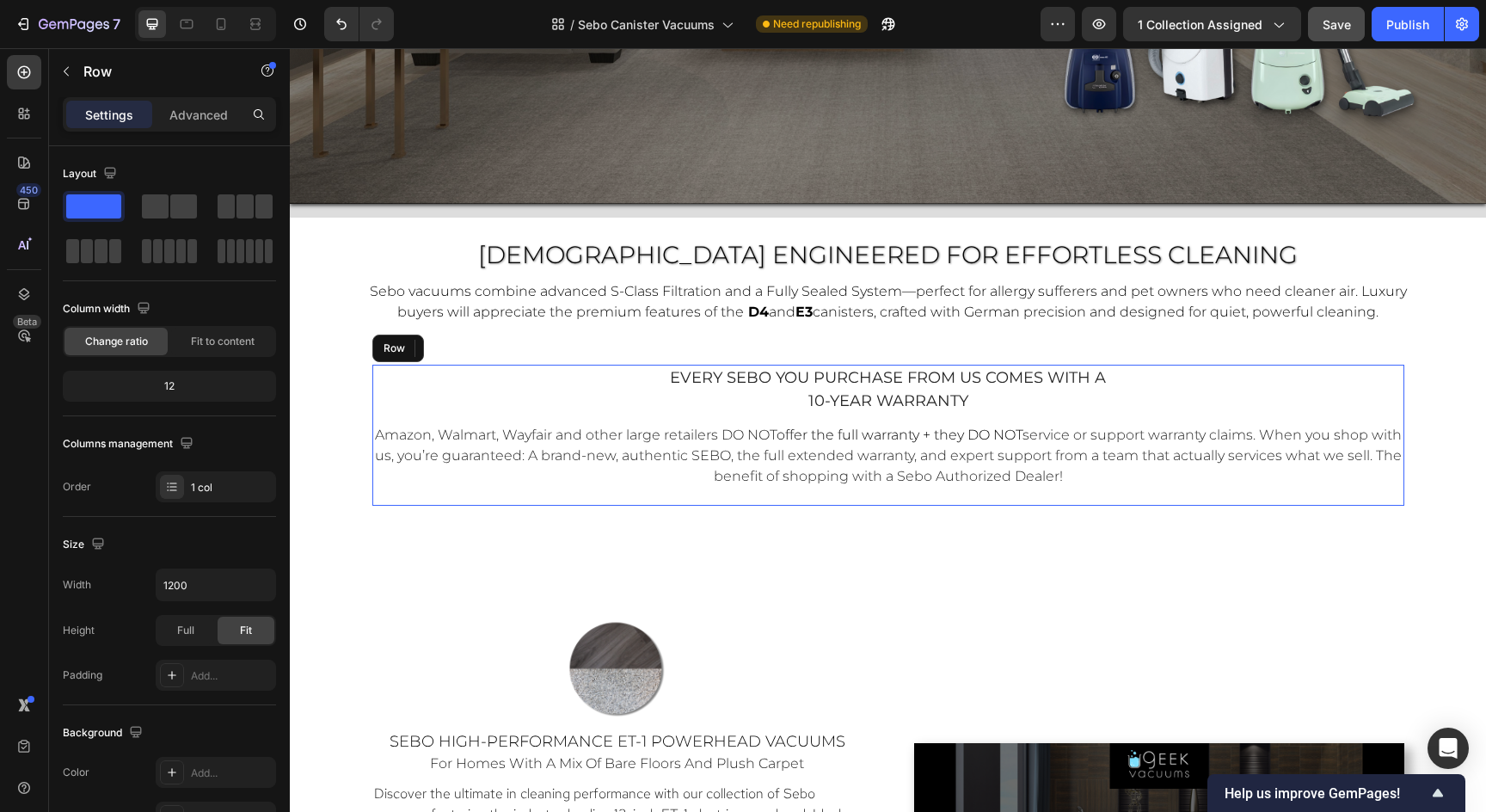
click at [927, 490] on div "every sebo you purchase from us comes with a 10-year warranty Text Block Amazon…" at bounding box center [888, 434] width 1032 height 141
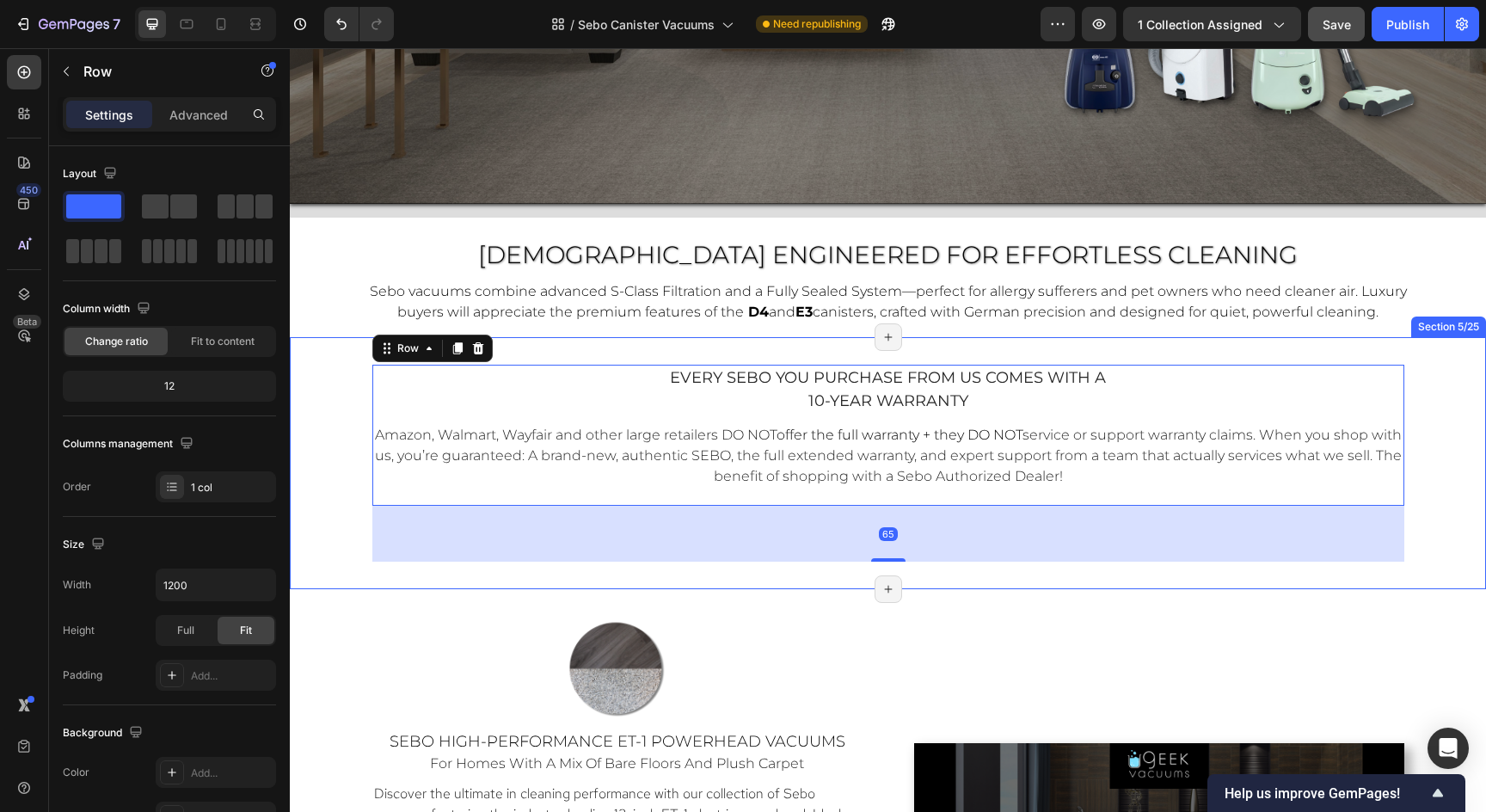
click at [923, 348] on div "every sebo you purchase from us comes with a 10-year warranty Text Block Amazon…" at bounding box center [888, 463] width 1196 height 252
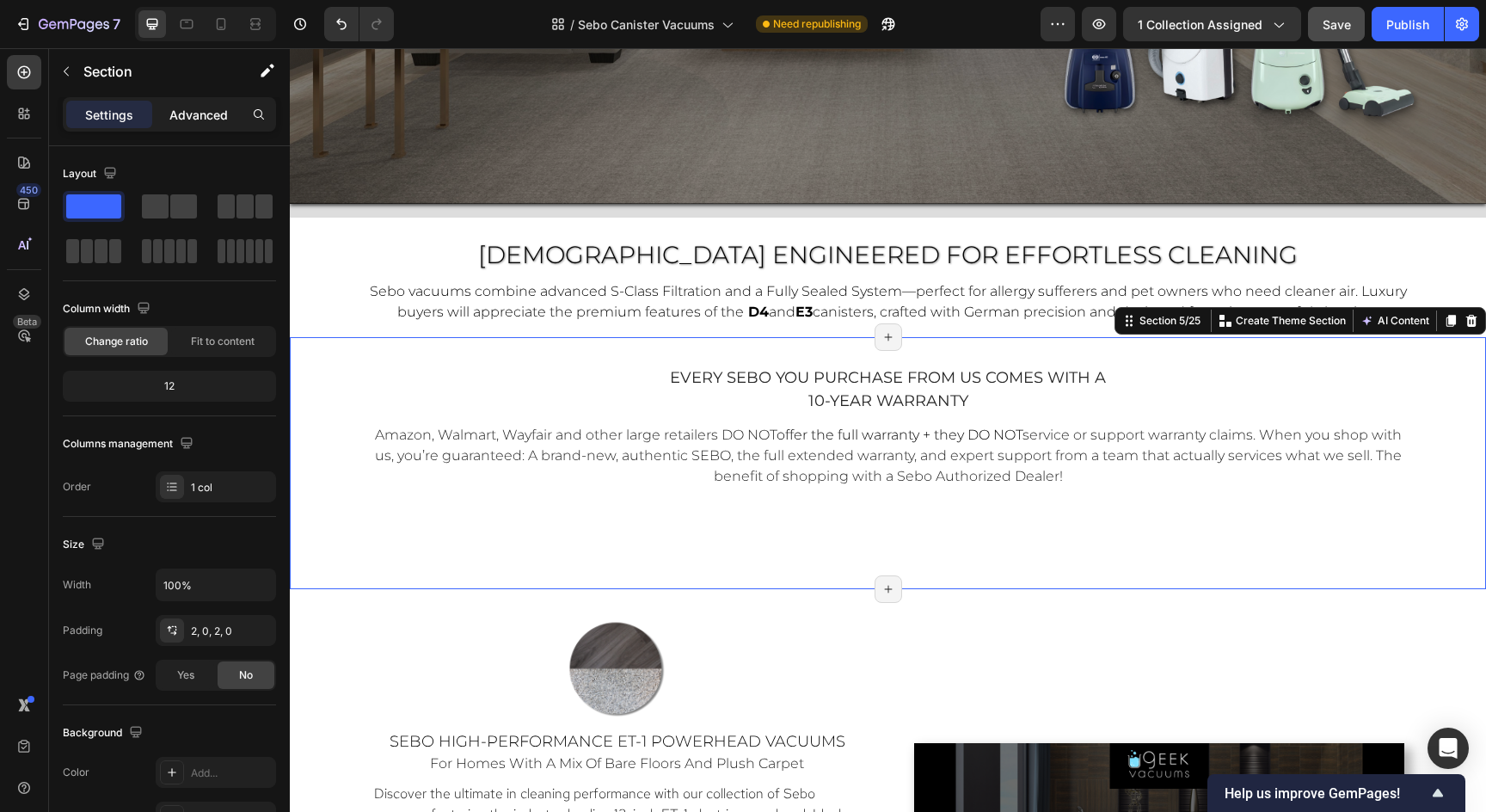
click at [196, 108] on p "Advanced" at bounding box center [199, 114] width 59 height 18
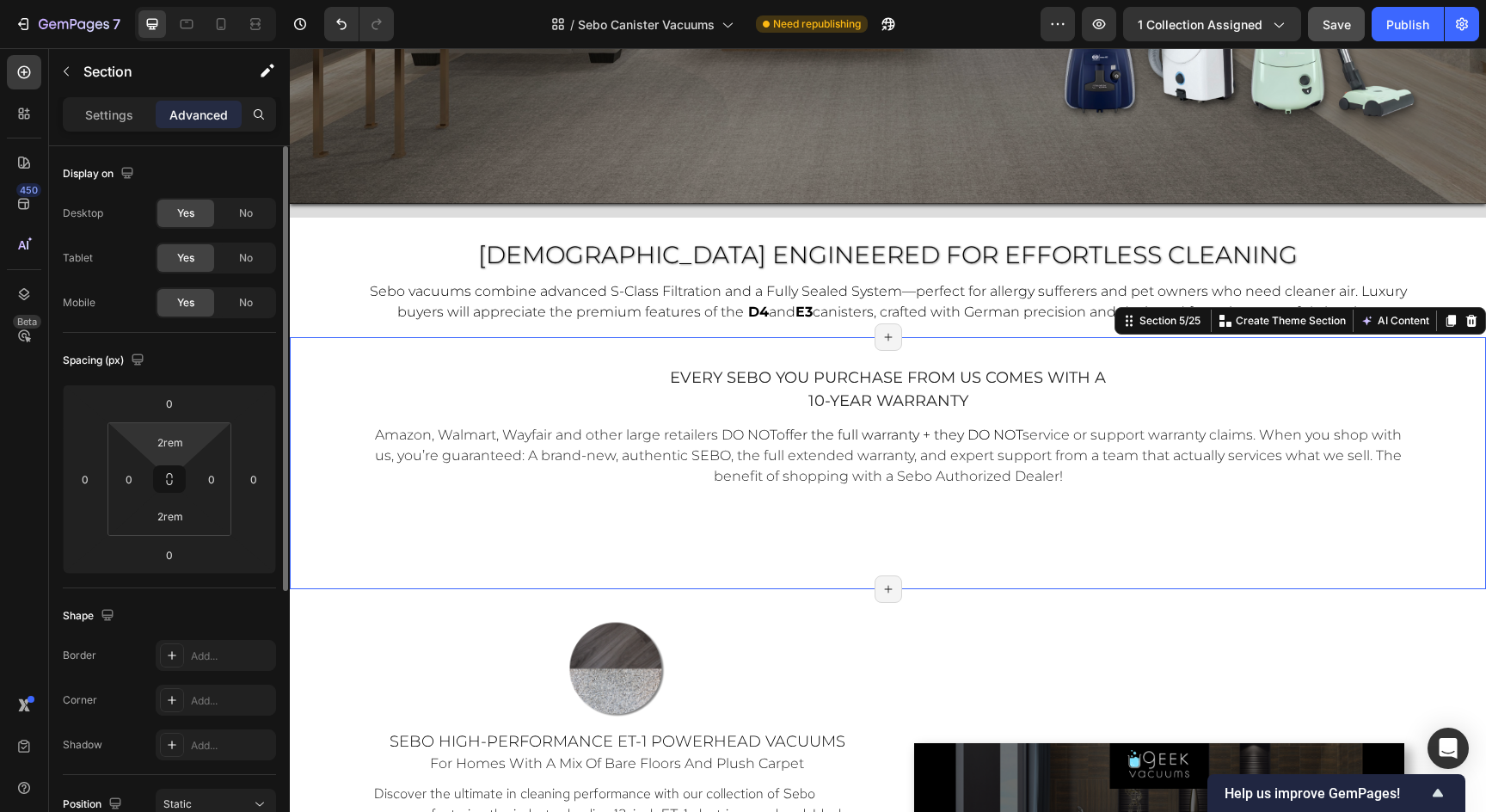
click at [171, 0] on html "7 Version history / Sebo Canister Vacuums Need republishing Preview 1 collectio…" at bounding box center [743, 0] width 1486 height 0
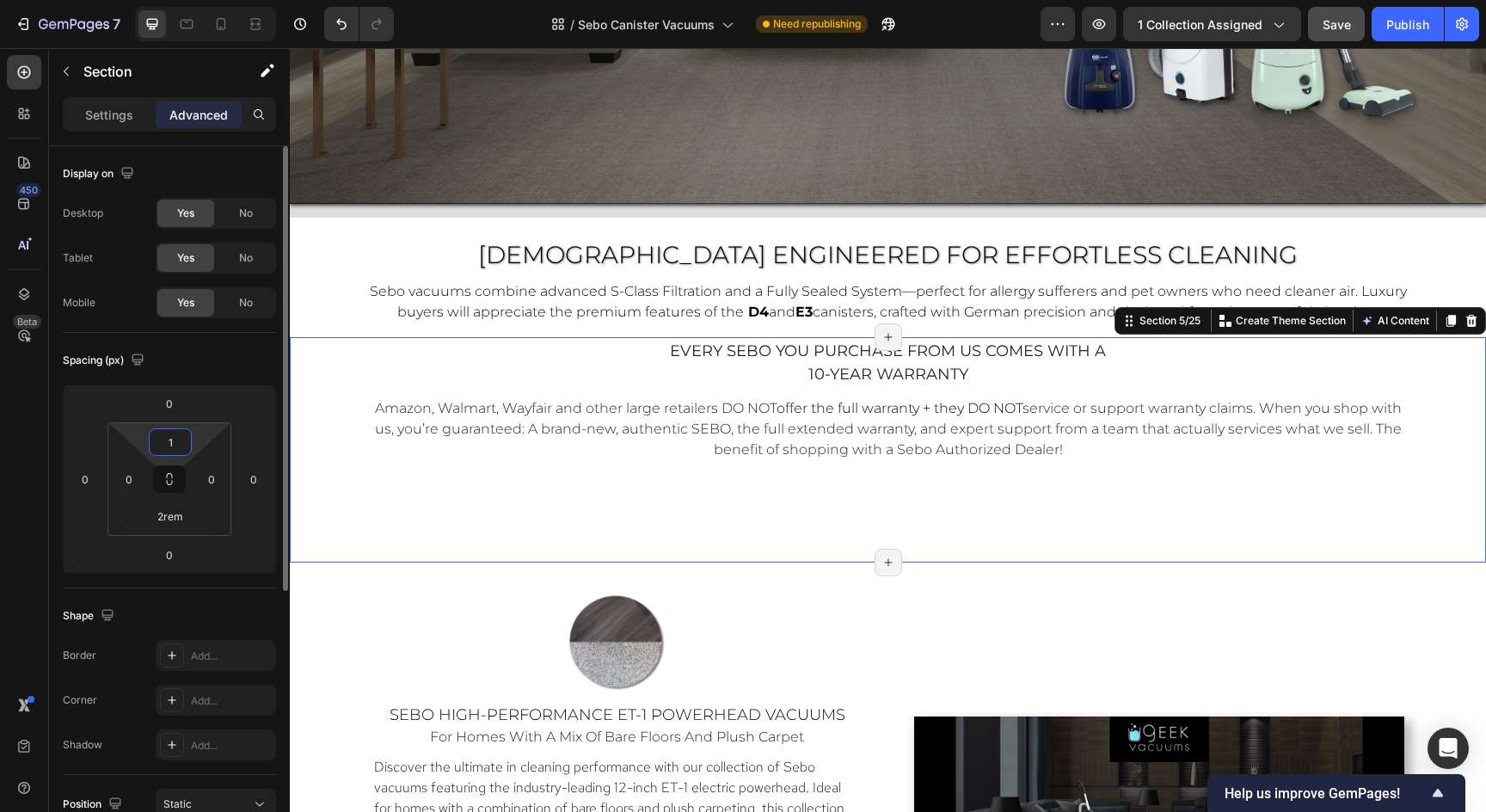
type input "0"
click at [174, 521] on input "2rem" at bounding box center [170, 515] width 35 height 26
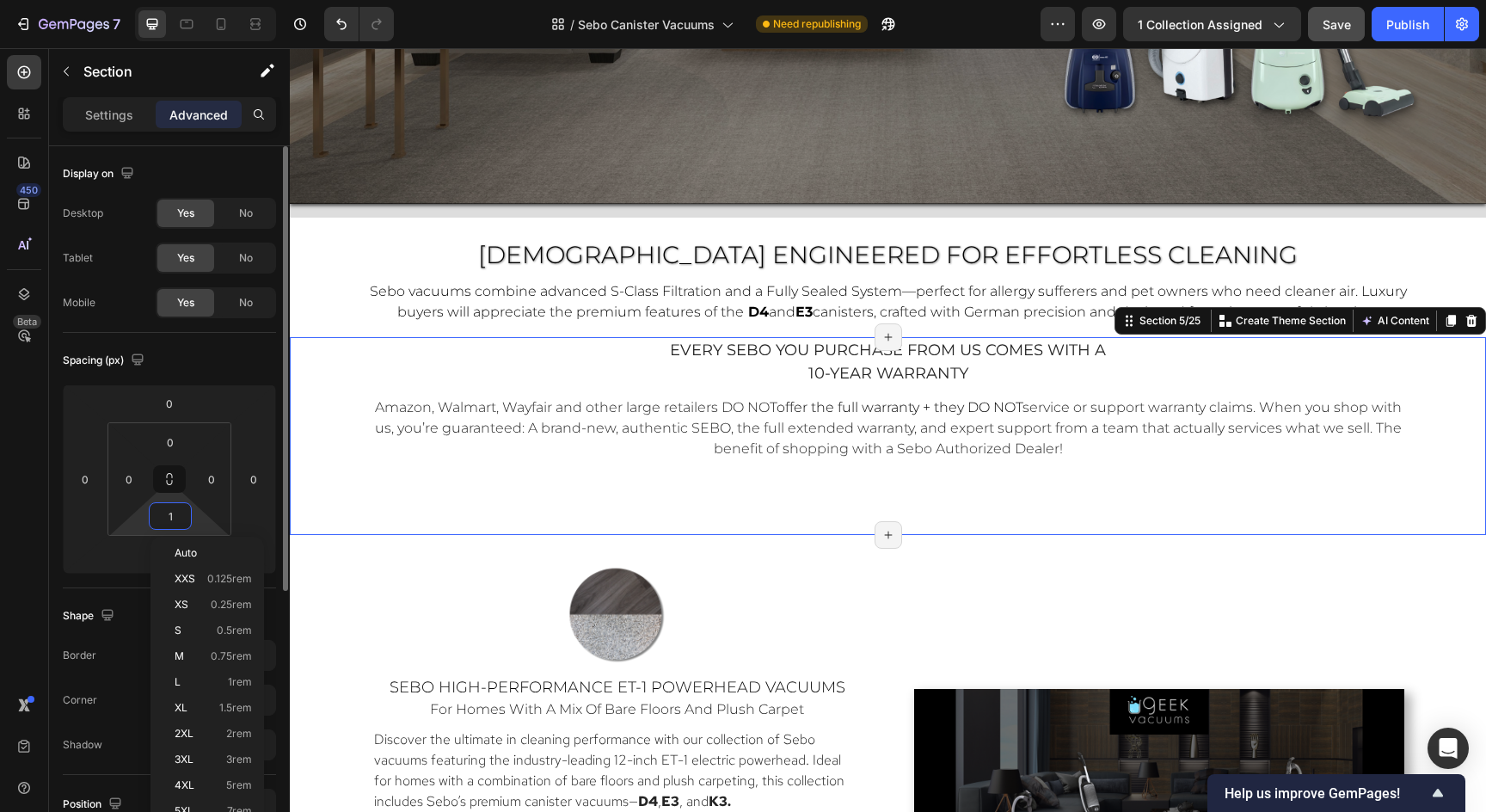
type input "0"
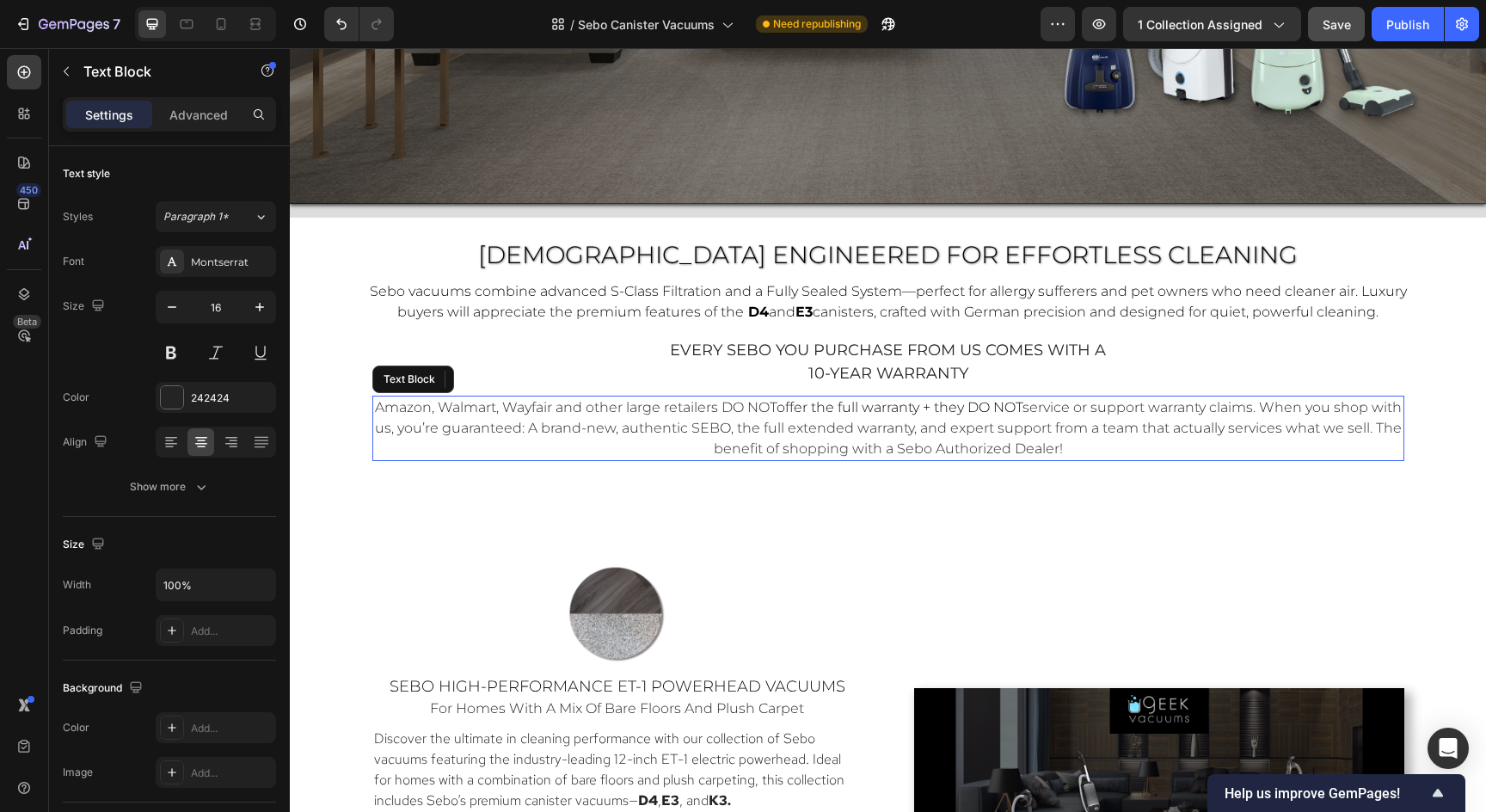
click at [426, 457] on p "Amazon, Walmart, Wayfair and other large retailers DO NOT offer the full warran…" at bounding box center [888, 428] width 1028 height 62
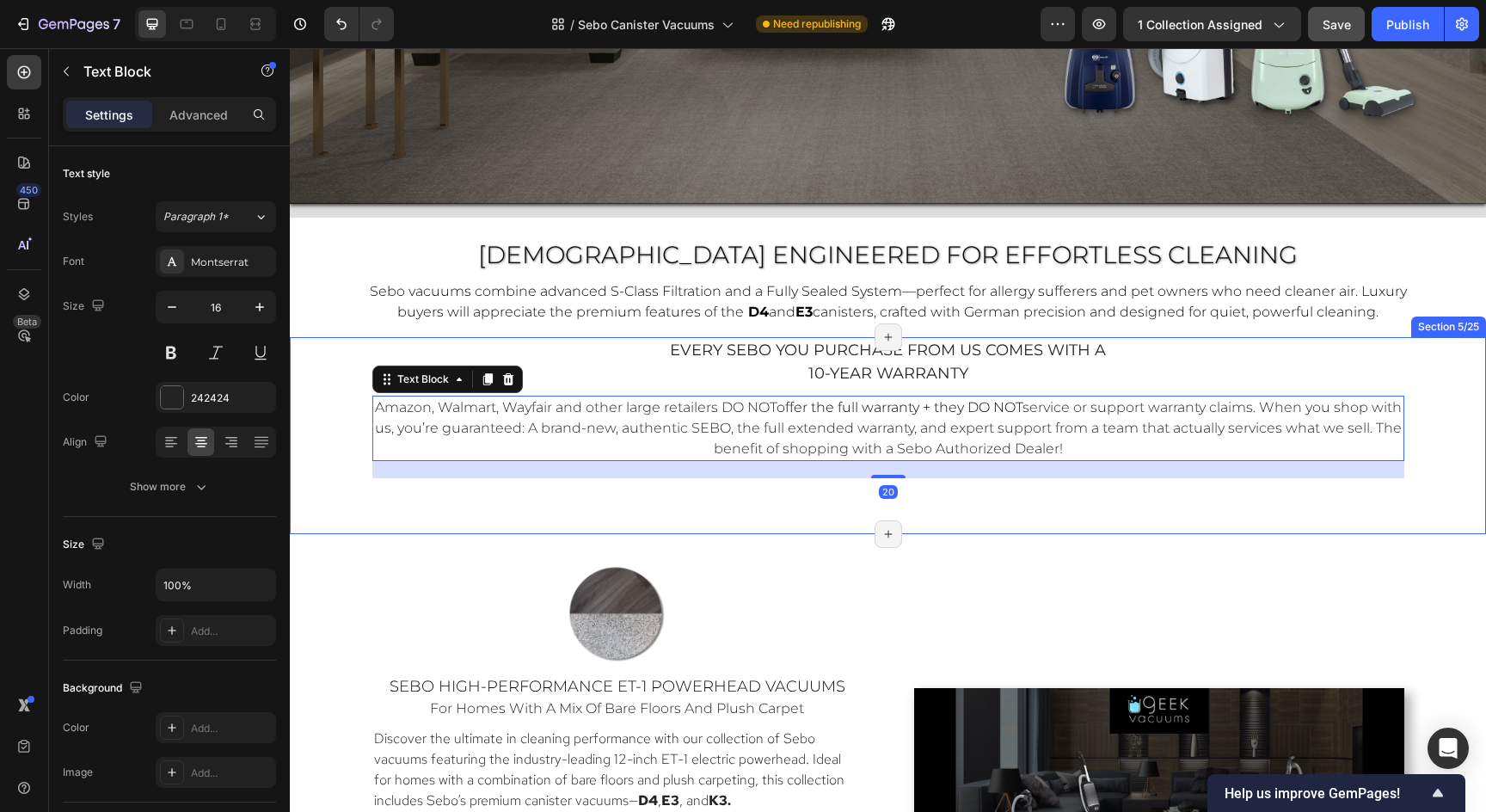
click at [927, 518] on div "every sebo you purchase from us comes with a 10-year warranty Text Block Amazon…" at bounding box center [888, 435] width 1196 height 197
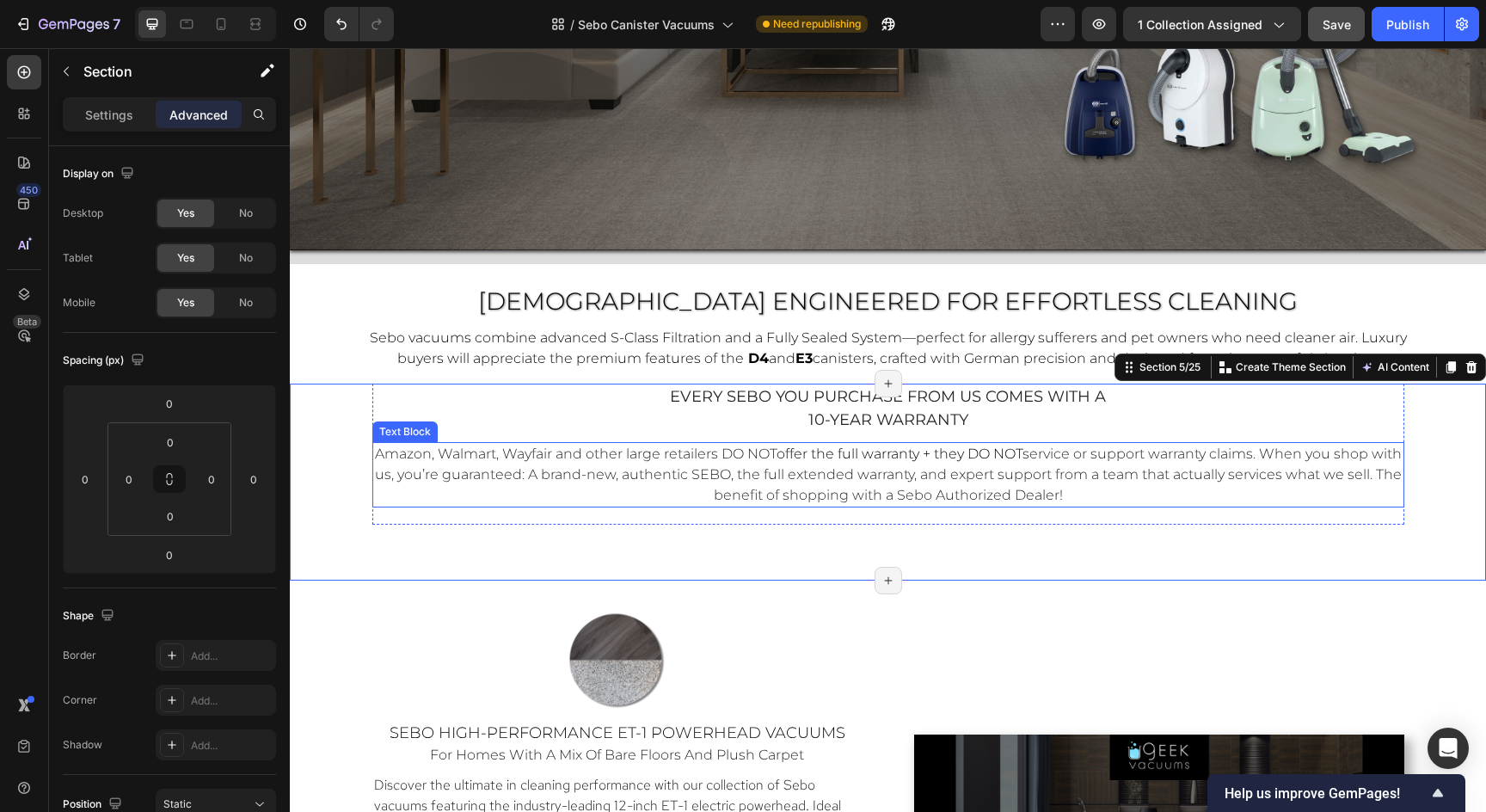
scroll to position [741, 0]
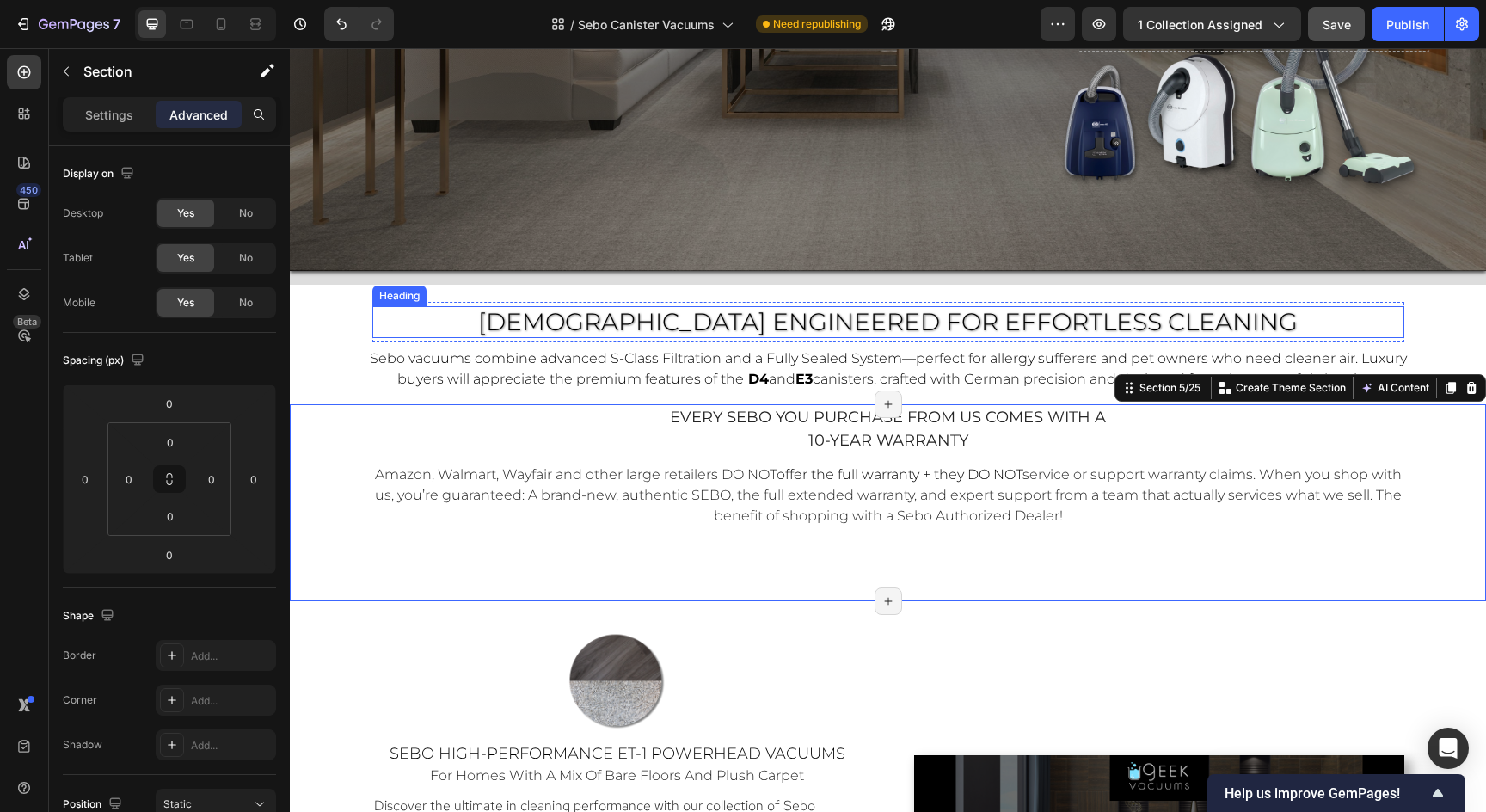
click at [1274, 324] on h2 "[DEMOGRAPHIC_DATA] ENGINEERED FOR Effortless Cleaning" at bounding box center [888, 322] width 1032 height 33
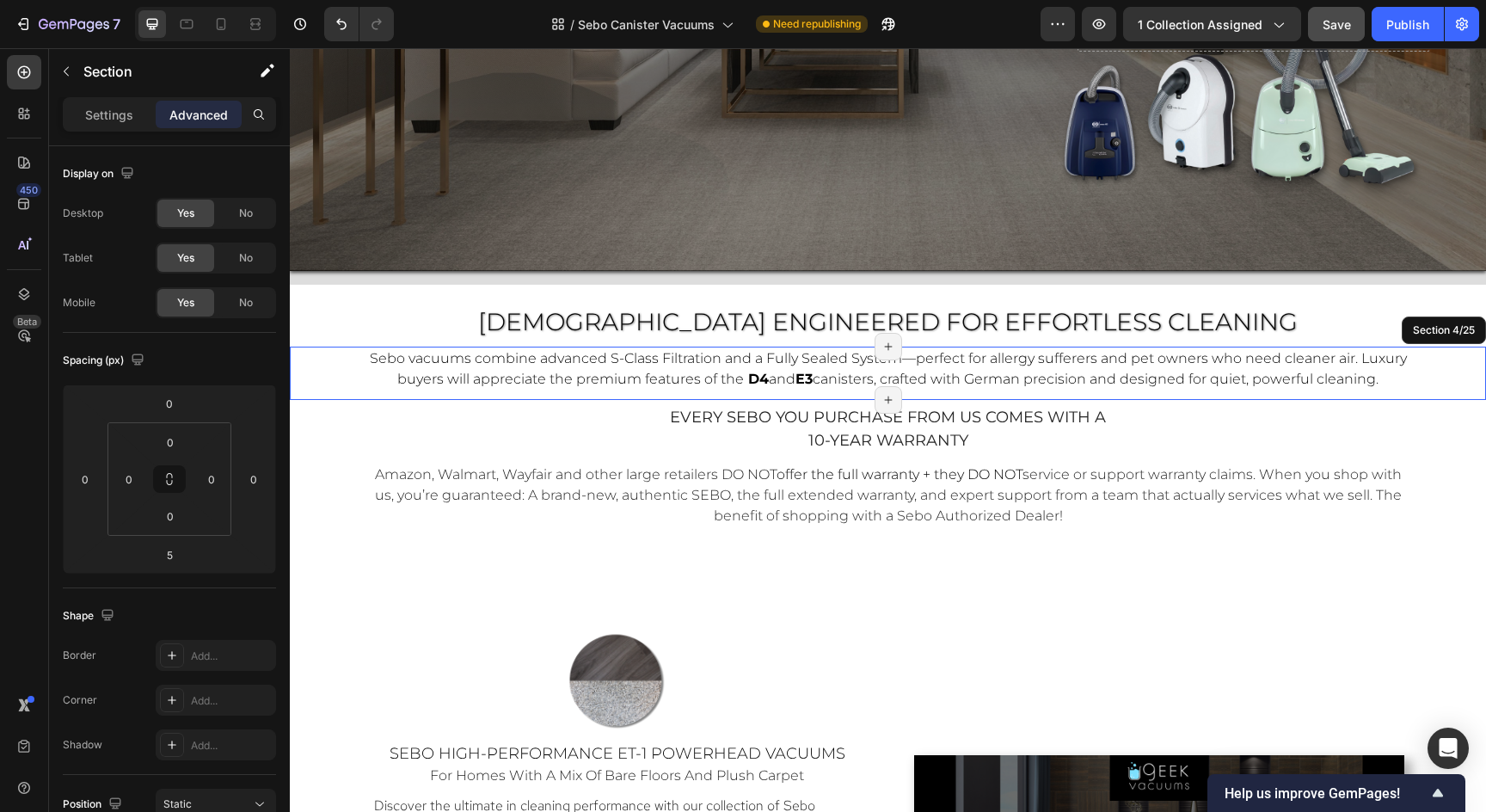
click at [1303, 394] on div "Sebo vacuums combine advanced S-Class Filtration and a Fully Sealed System—perf…" at bounding box center [888, 373] width 1196 height 53
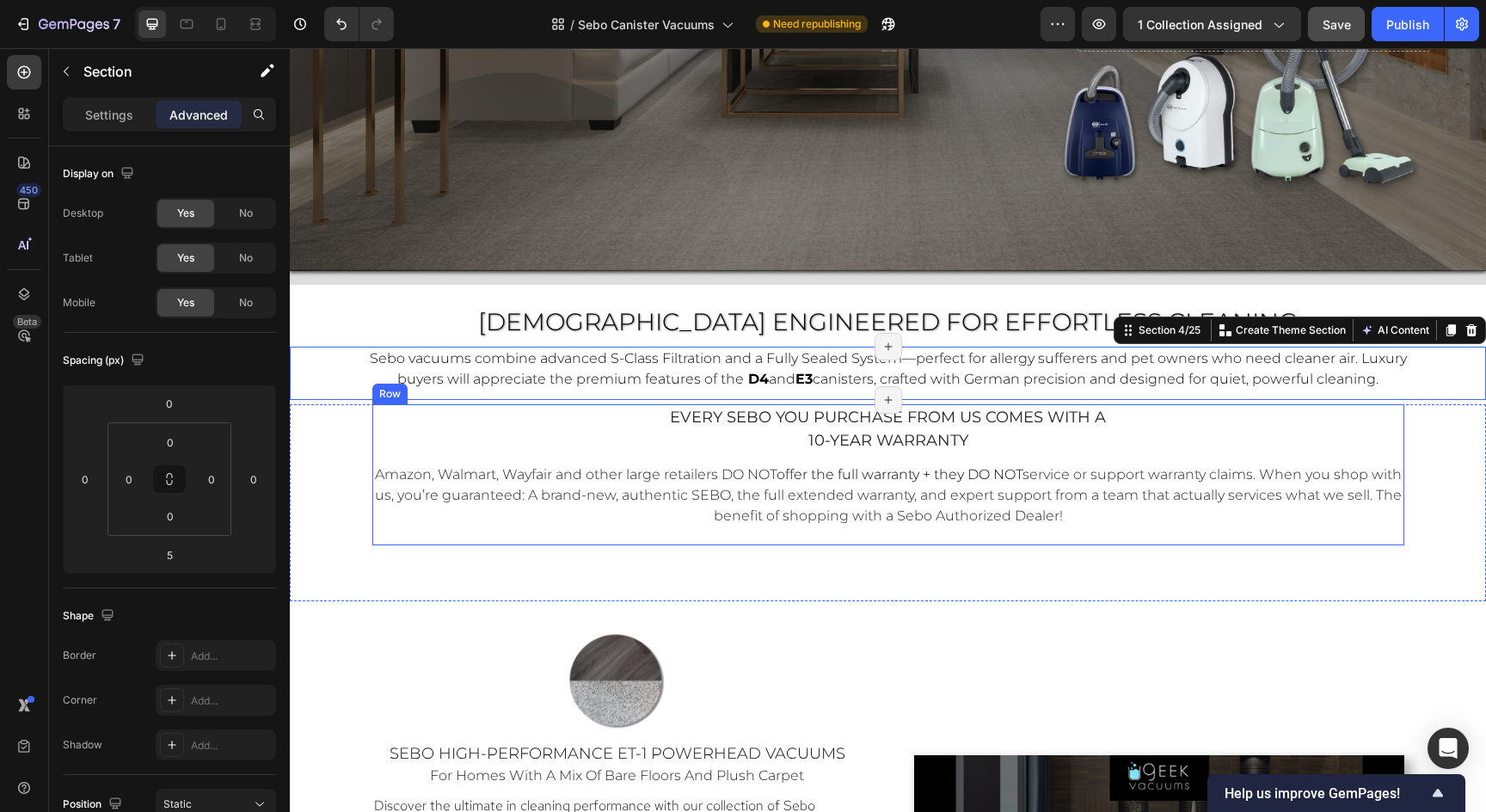
click at [1243, 533] on div "every sebo you purchase from us comes with a 10-year warranty Text Block Amazon…" at bounding box center [888, 474] width 1032 height 141
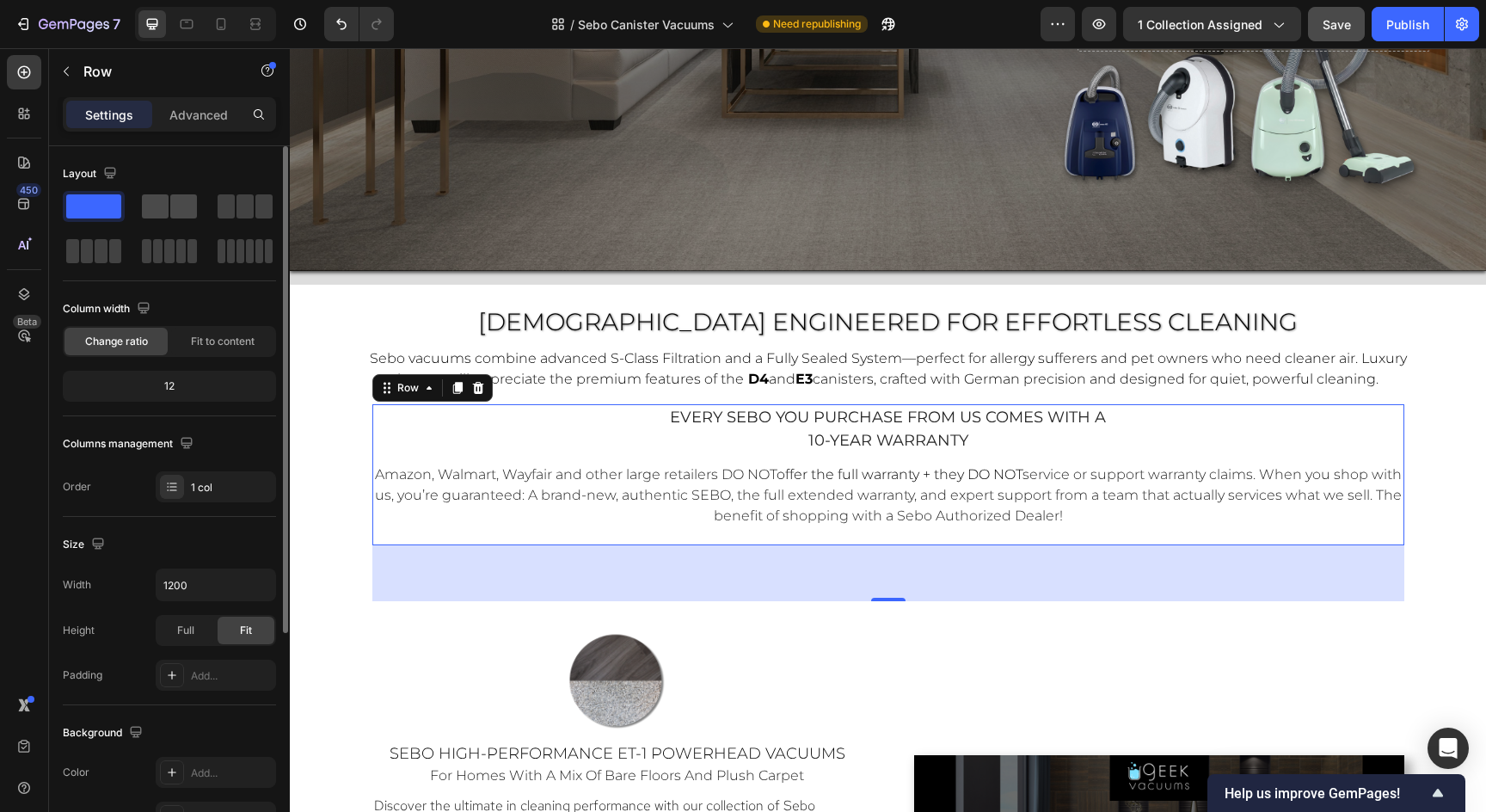
click at [172, 200] on span at bounding box center [184, 206] width 27 height 24
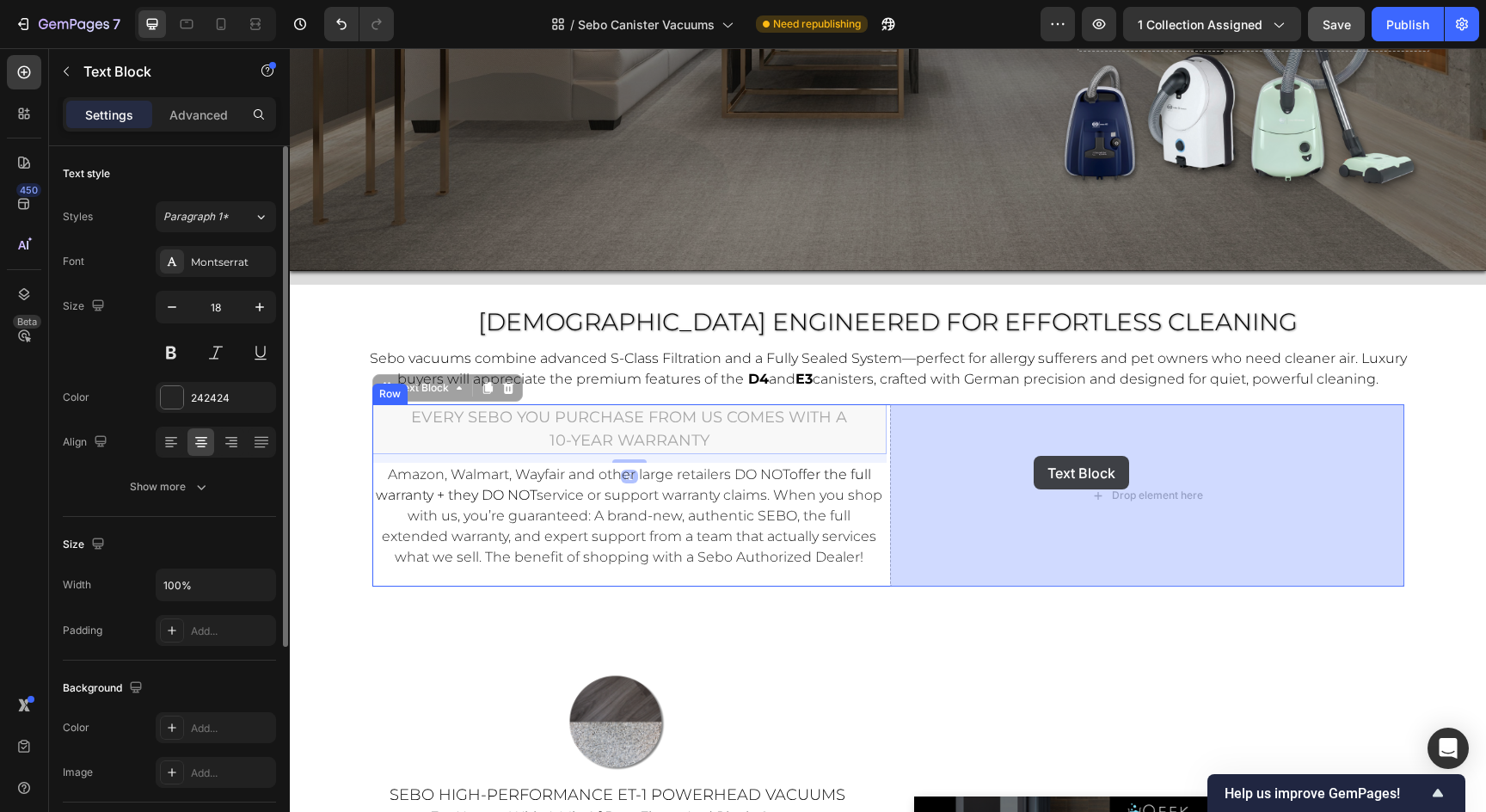
drag, startPoint x: 535, startPoint y: 441, endPoint x: 1033, endPoint y: 456, distance: 498.2
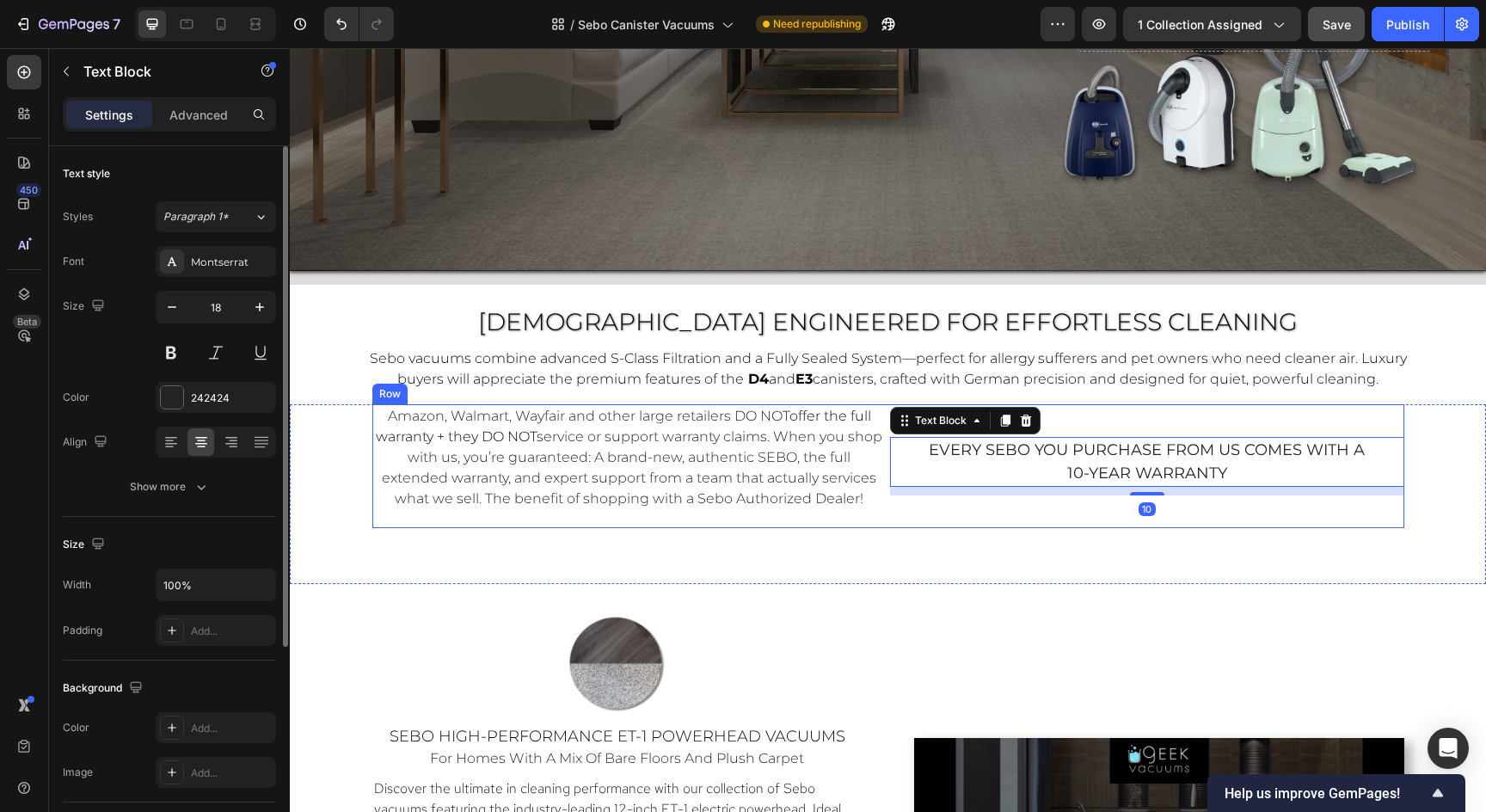
click at [1040, 522] on div "every sebo you purchase from us comes with a 10-year warranty Text Block 10" at bounding box center [1147, 466] width 514 height 124
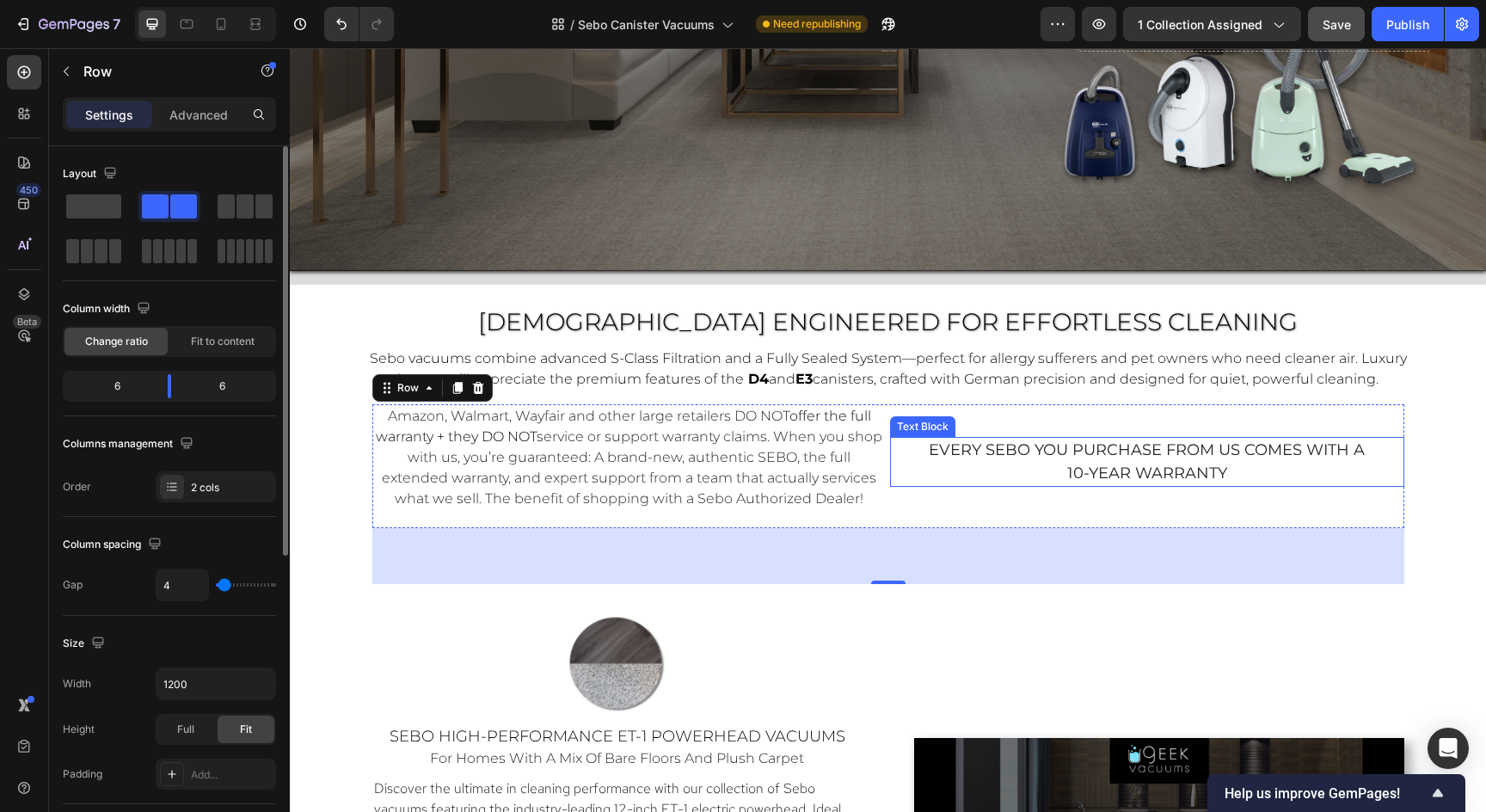
click at [916, 478] on p "10-year warranty" at bounding box center [1147, 473] width 511 height 23
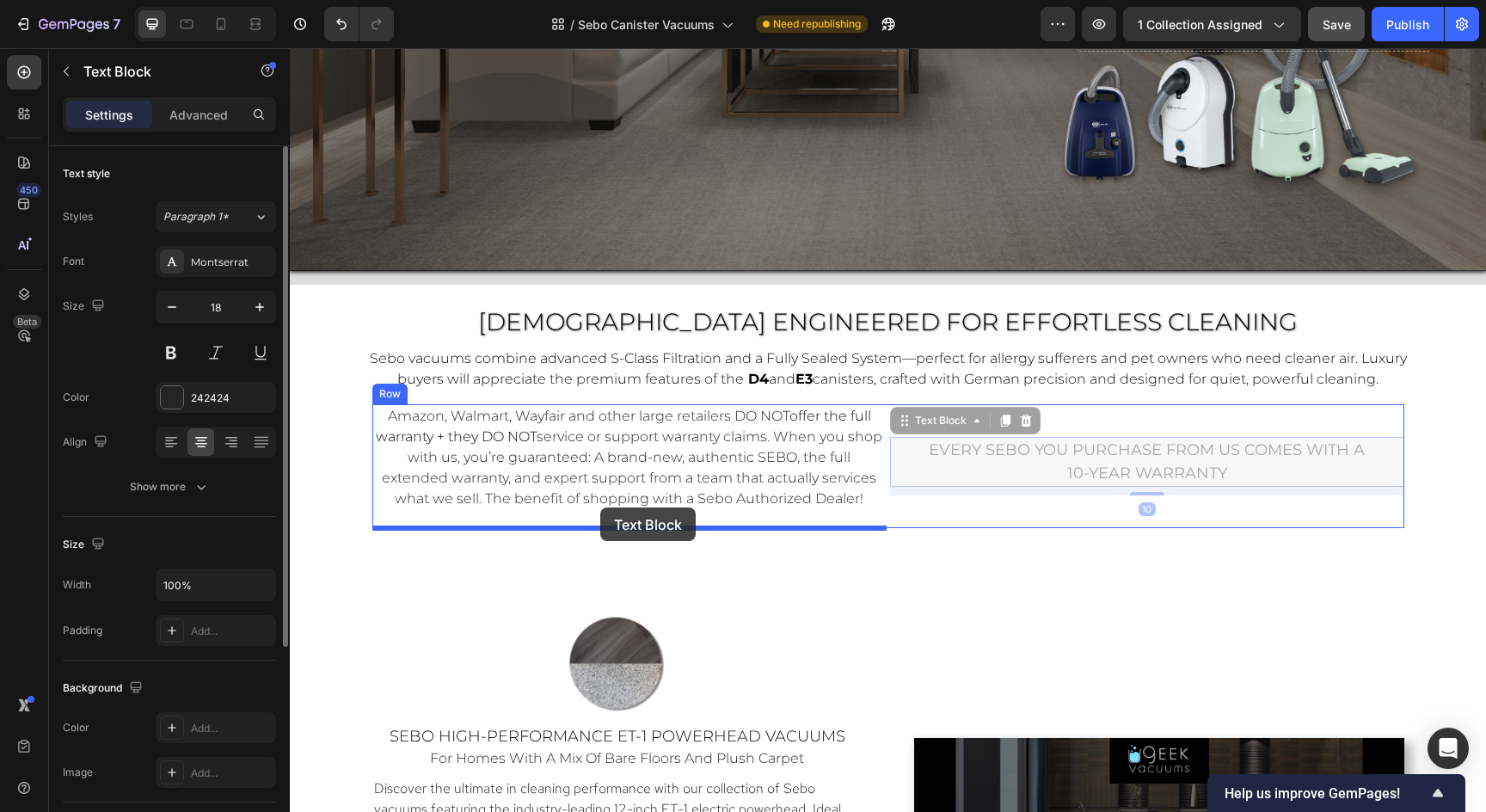
drag, startPoint x: 906, startPoint y: 426, endPoint x: 600, endPoint y: 507, distance: 316.5
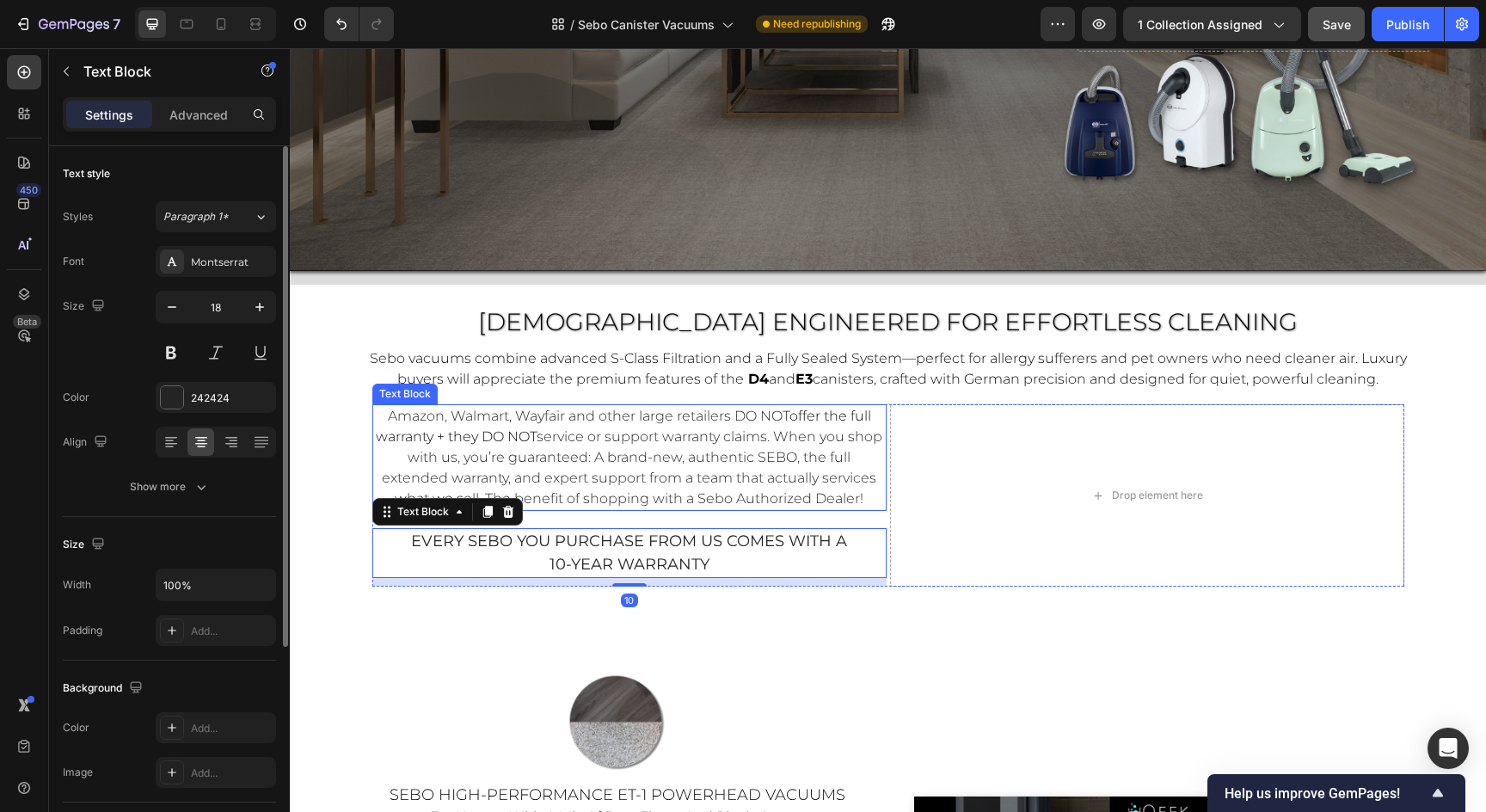
click at [414, 427] on span "offer the full warranty + they DO NOT" at bounding box center [623, 426] width 496 height 37
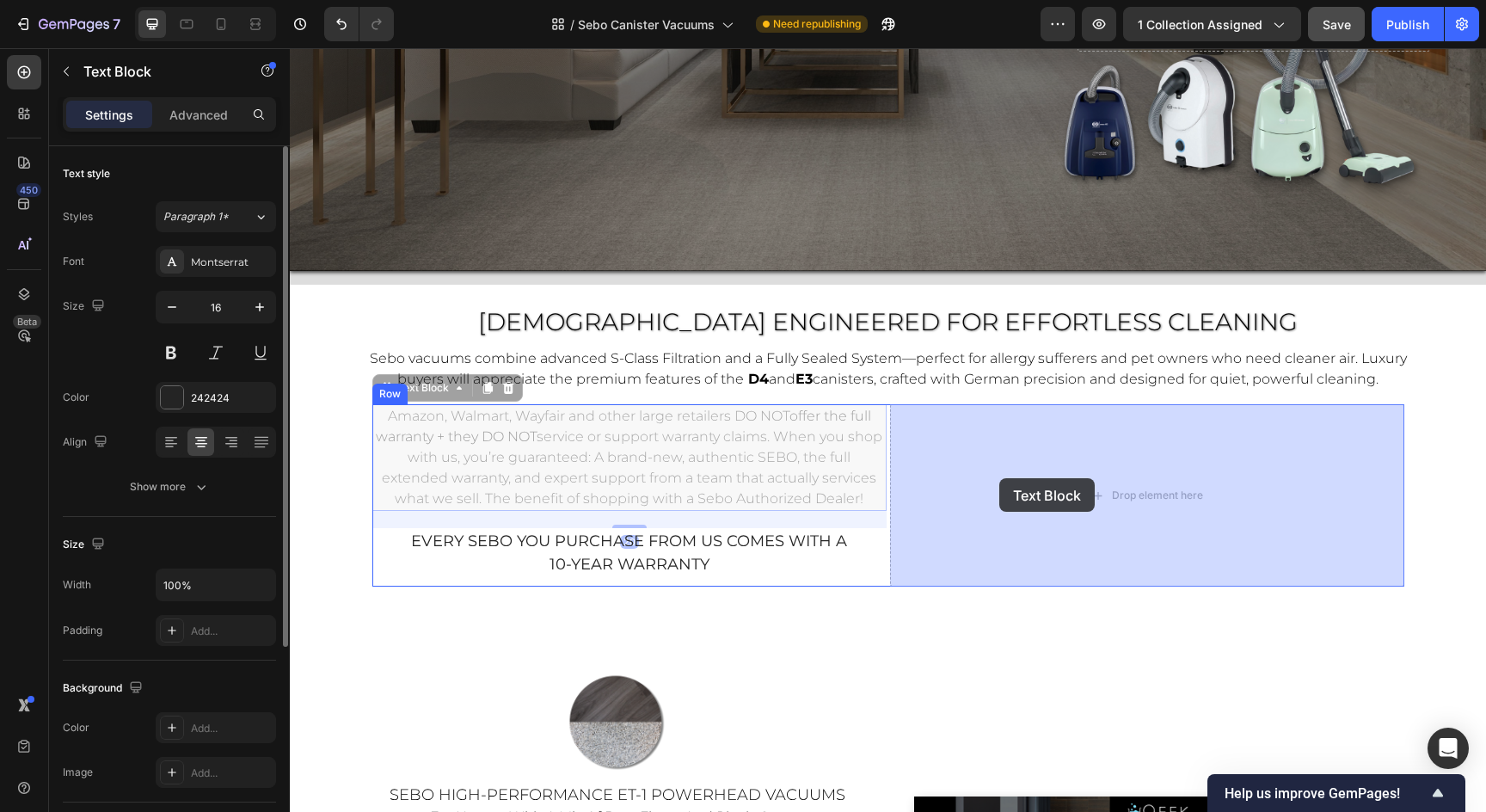
drag, startPoint x: 386, startPoint y: 390, endPoint x: 998, endPoint y: 478, distance: 618.3
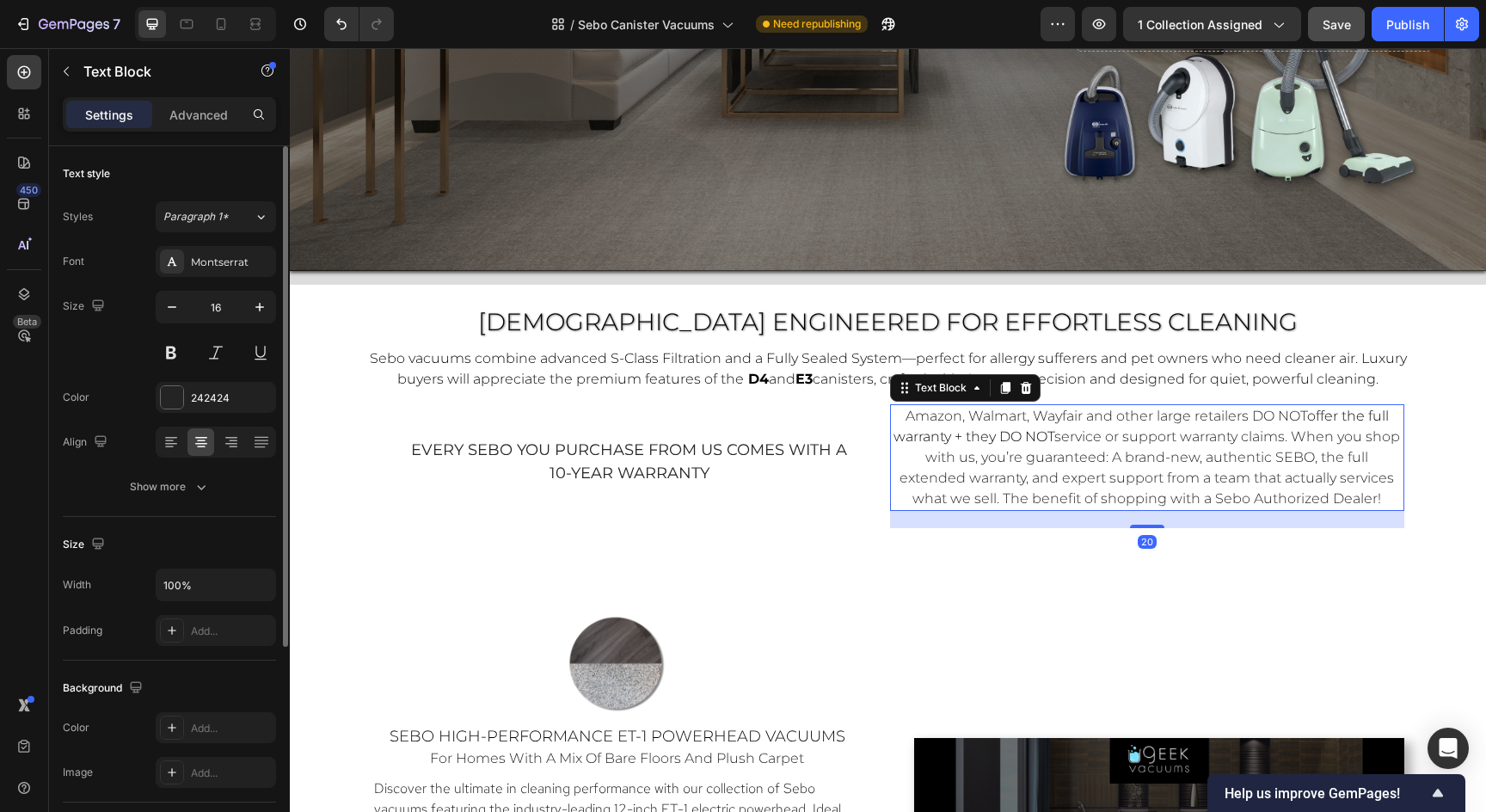
click at [998, 478] on span "service or support warranty claims. When you shop with us, you’re guaranteed: A…" at bounding box center [1150, 467] width 500 height 78
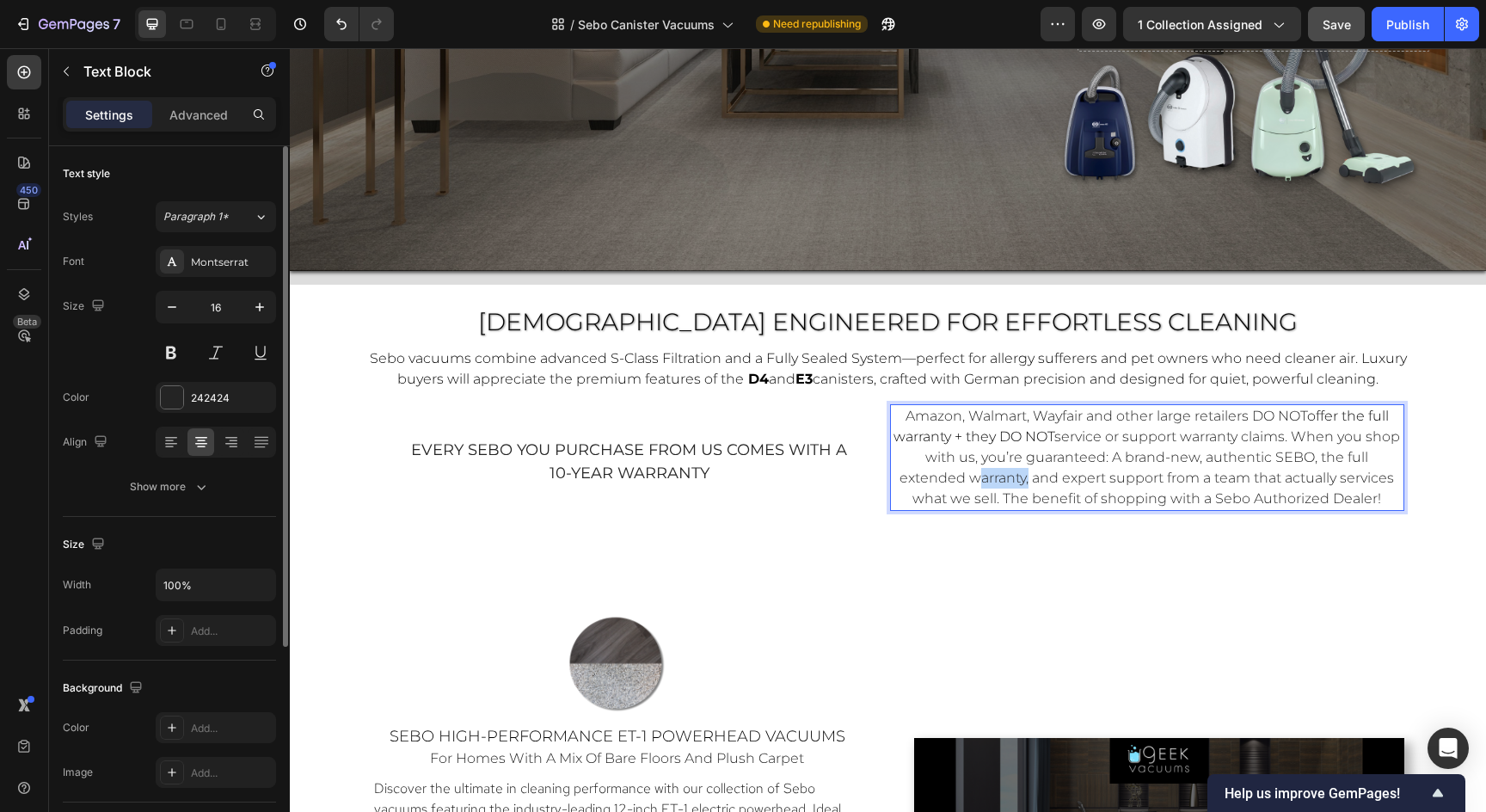
click at [998, 478] on span "service or support warranty claims. When you shop with us, you’re guaranteed: A…" at bounding box center [1150, 467] width 500 height 78
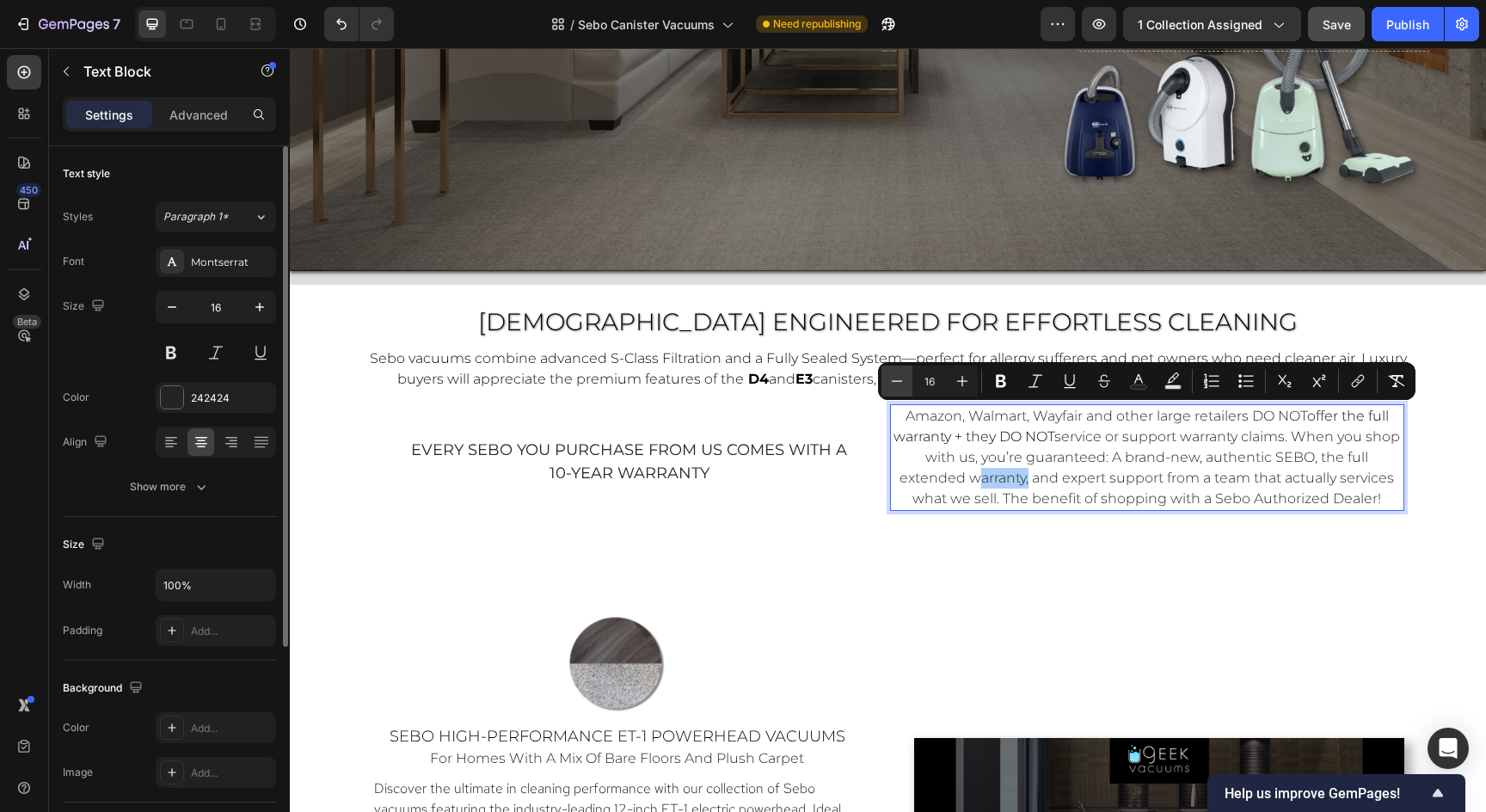
click at [899, 386] on icon "Editor contextual toolbar" at bounding box center [896, 380] width 17 height 17
type input "15"
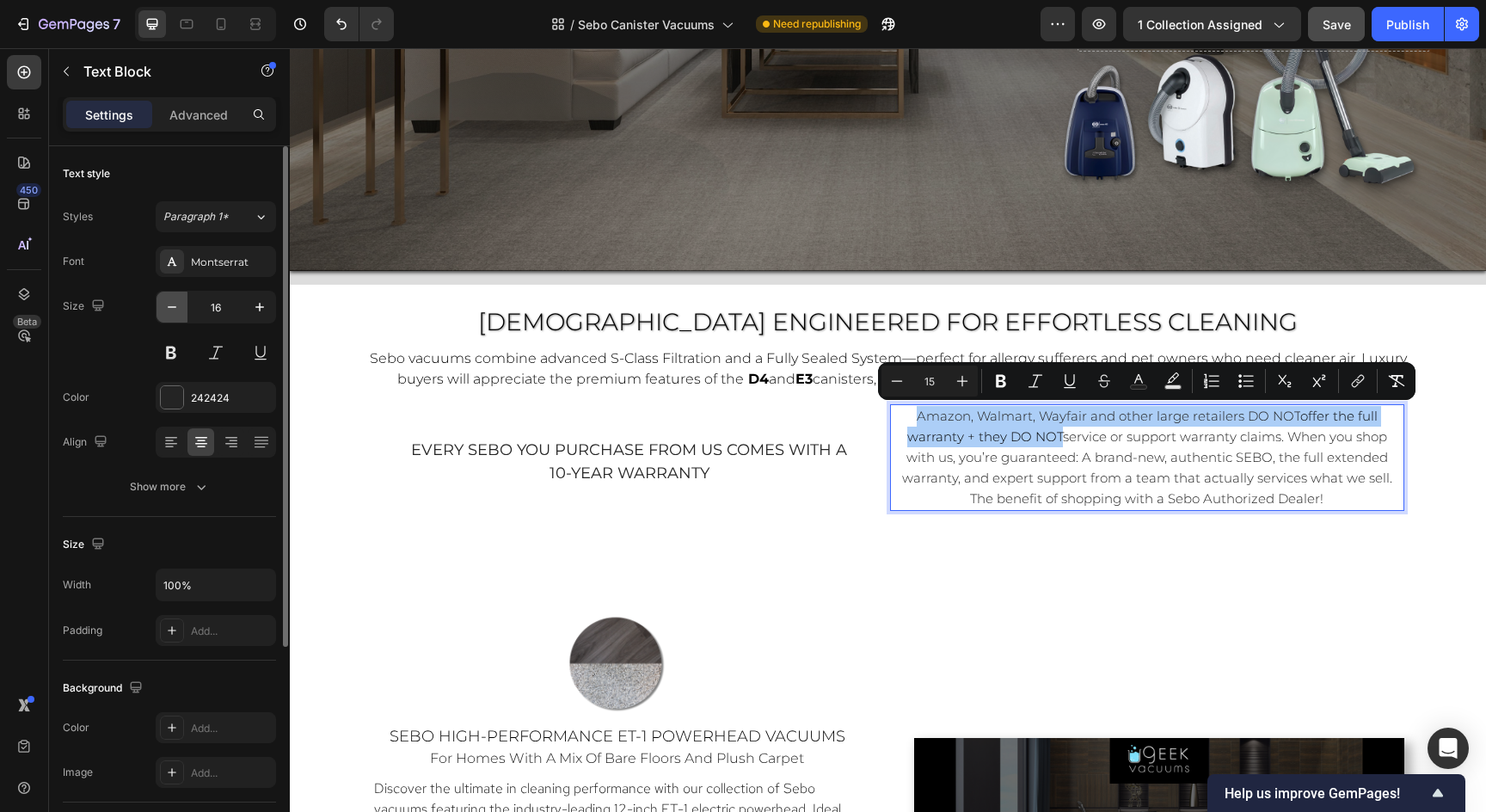
click at [176, 310] on icon "button" at bounding box center [171, 307] width 17 height 17
type input "15"
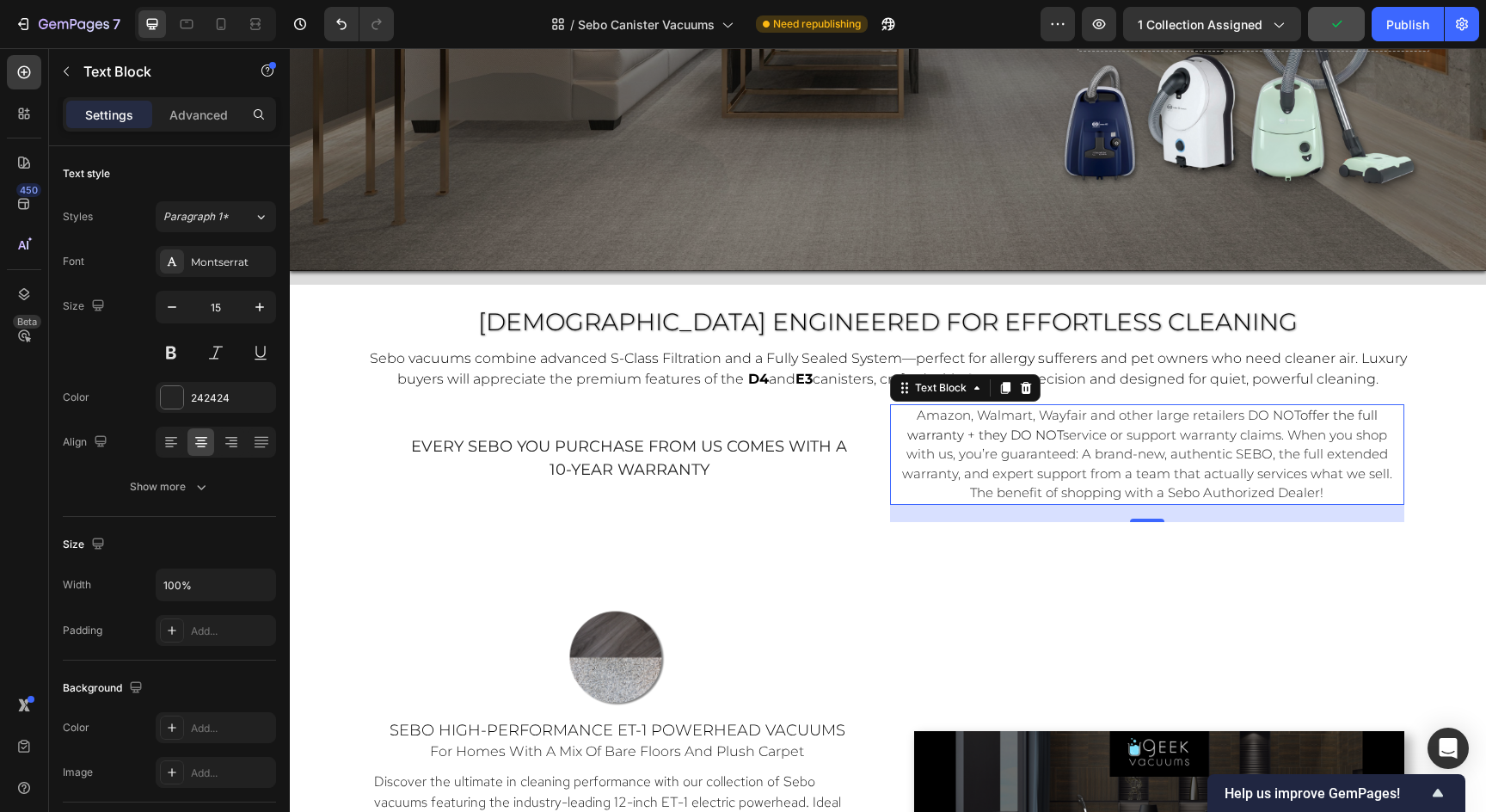
click at [1062, 480] on p "Amazon, Walmart, Wayfair and other large retailers DO NOT offer the full warran…" at bounding box center [1147, 455] width 511 height 98
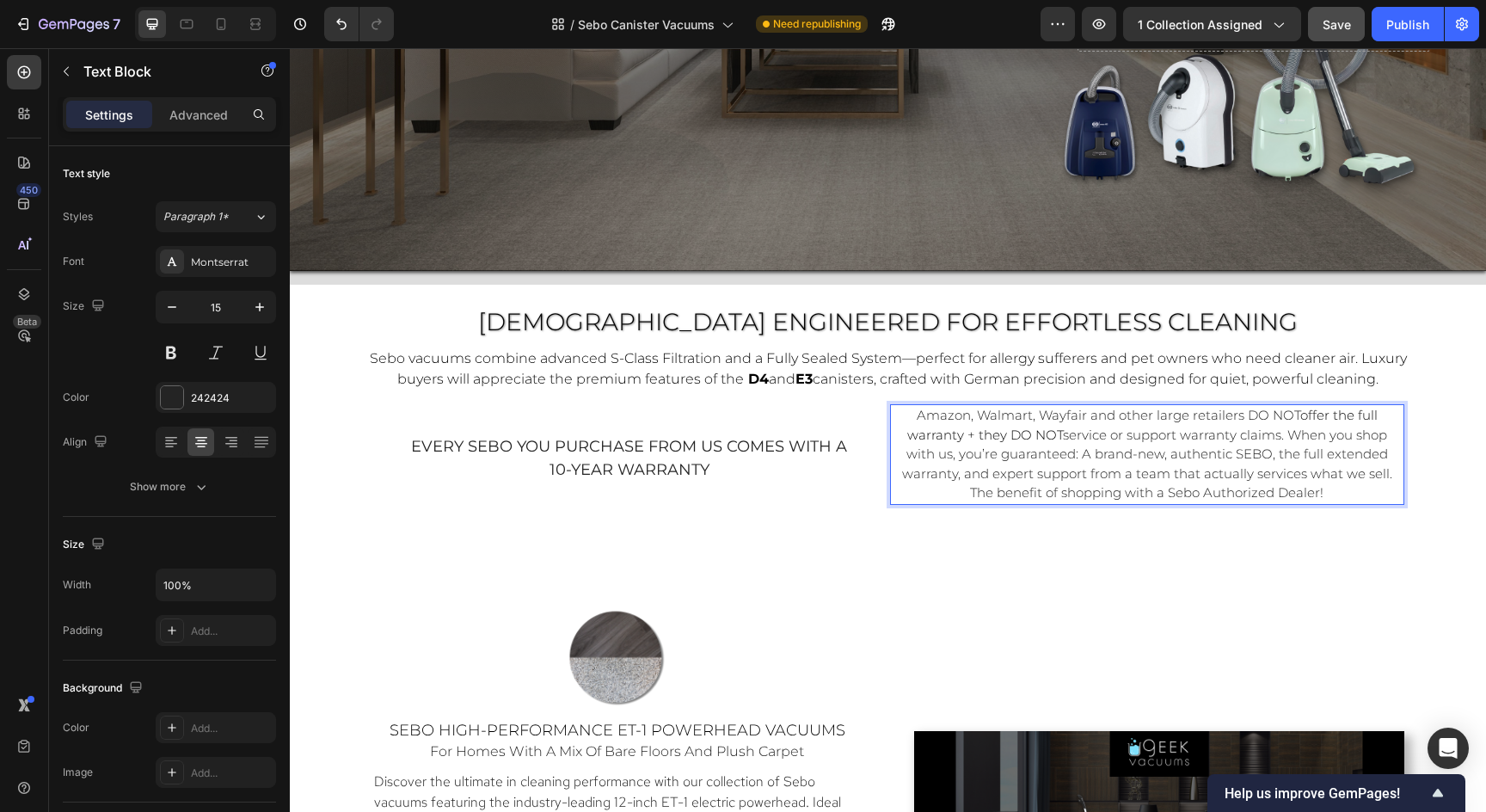
click at [1062, 480] on p "Amazon, Walmart, Wayfair and other large retailers DO NOT offer the full warran…" at bounding box center [1147, 455] width 511 height 98
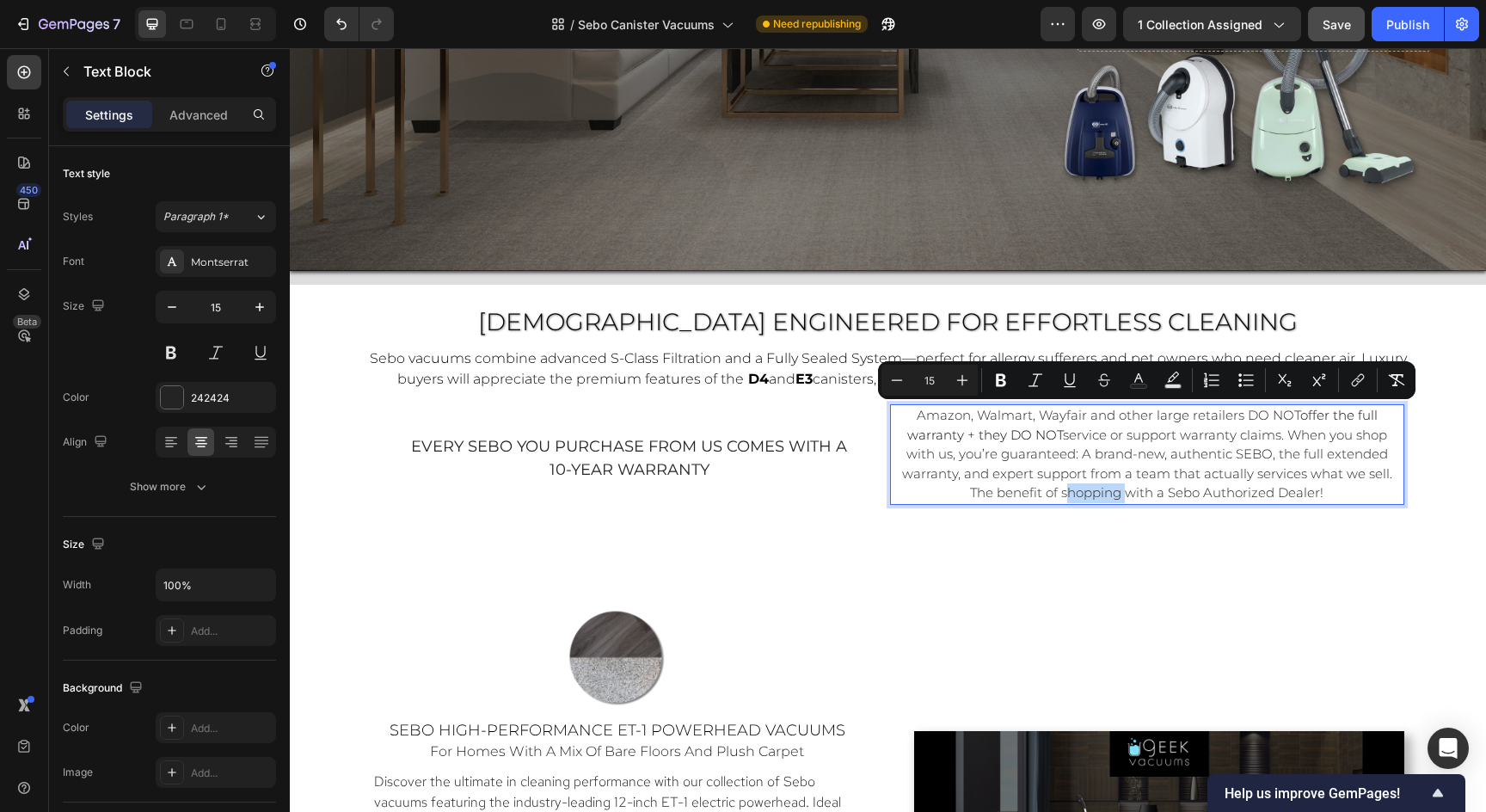
click at [1062, 480] on p "Amazon, Walmart, Wayfair and other large retailers DO NOT offer the full warran…" at bounding box center [1147, 455] width 511 height 98
click at [962, 385] on icon "Editor contextual toolbar" at bounding box center [963, 380] width 12 height 12
type input "16"
click at [261, 305] on icon "button" at bounding box center [259, 307] width 17 height 17
type input "16"
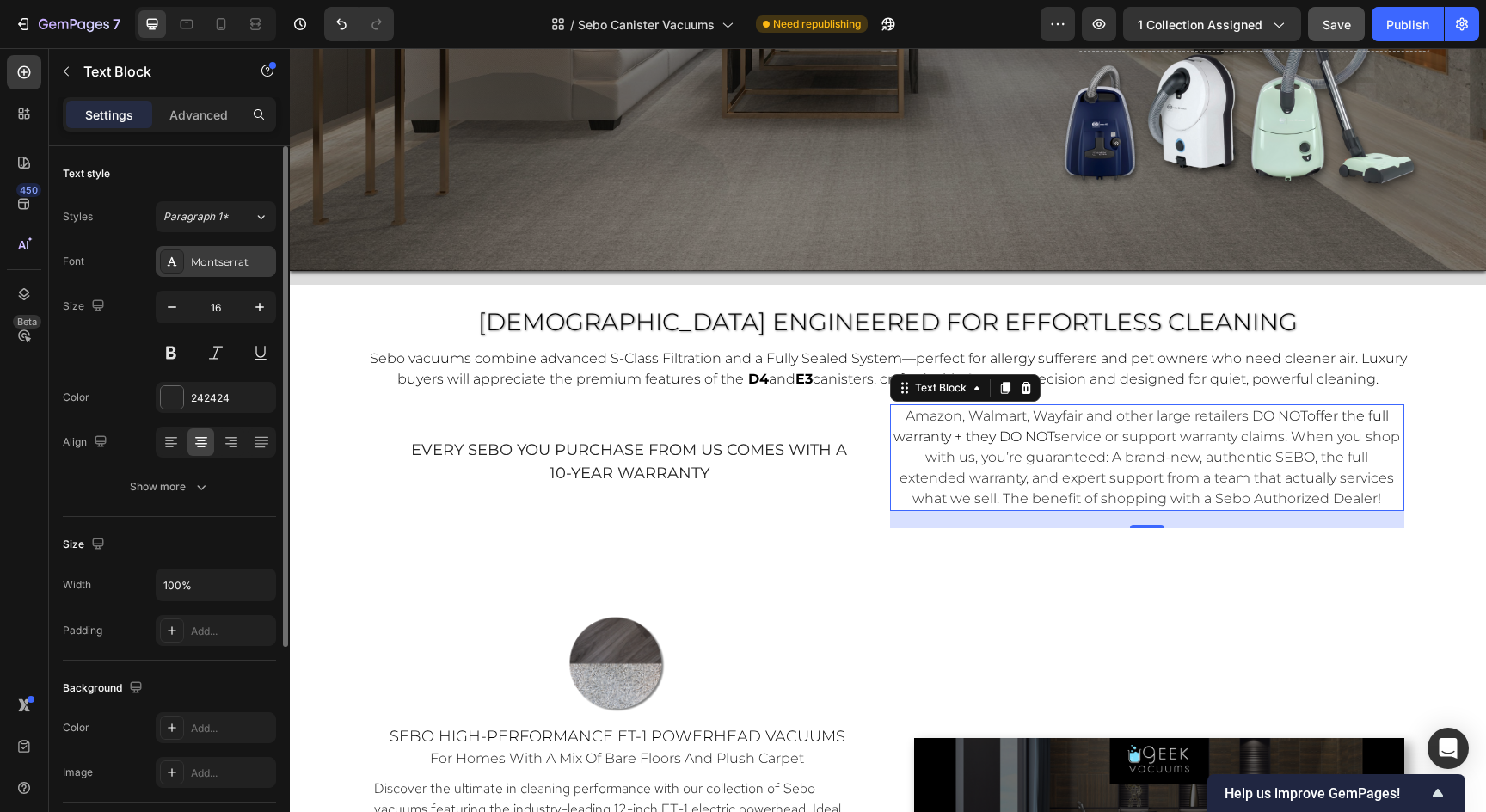
click at [210, 262] on div "Montserrat" at bounding box center [231, 262] width 81 height 15
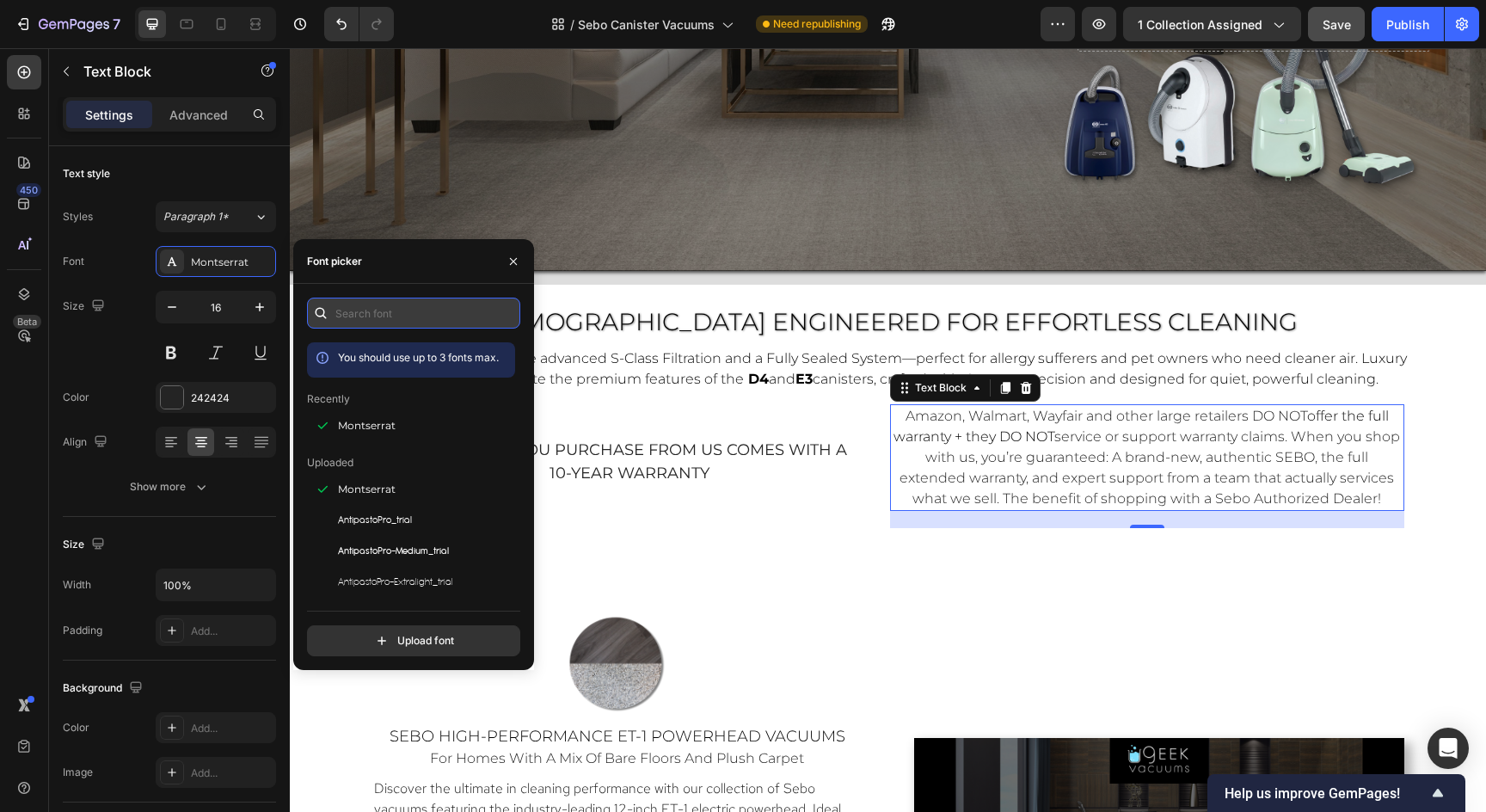
click at [359, 318] on input "text" at bounding box center [413, 313] width 214 height 31
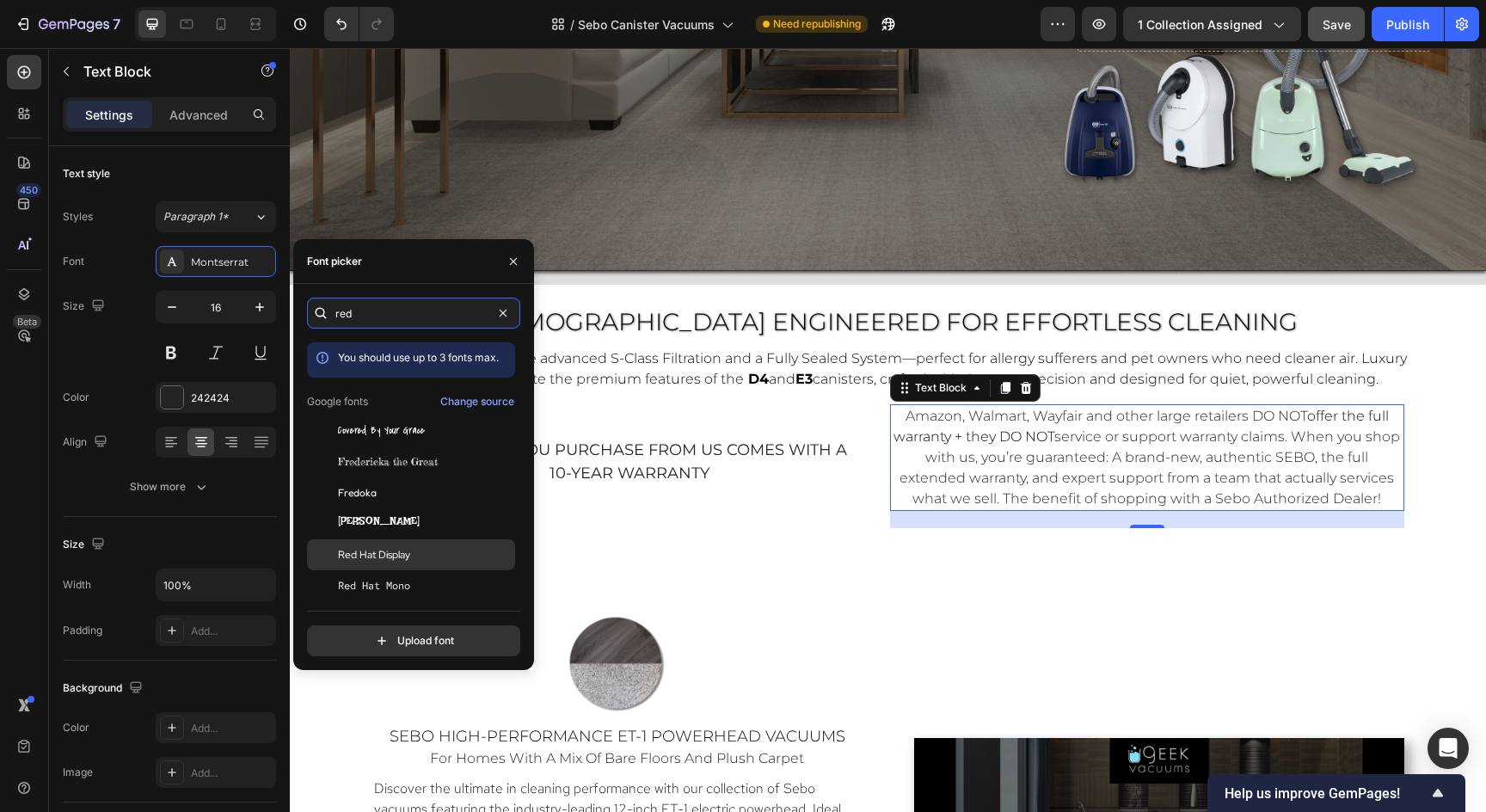
type input "red"
click at [365, 550] on span "Red Hat Display" at bounding box center [373, 554] width 72 height 15
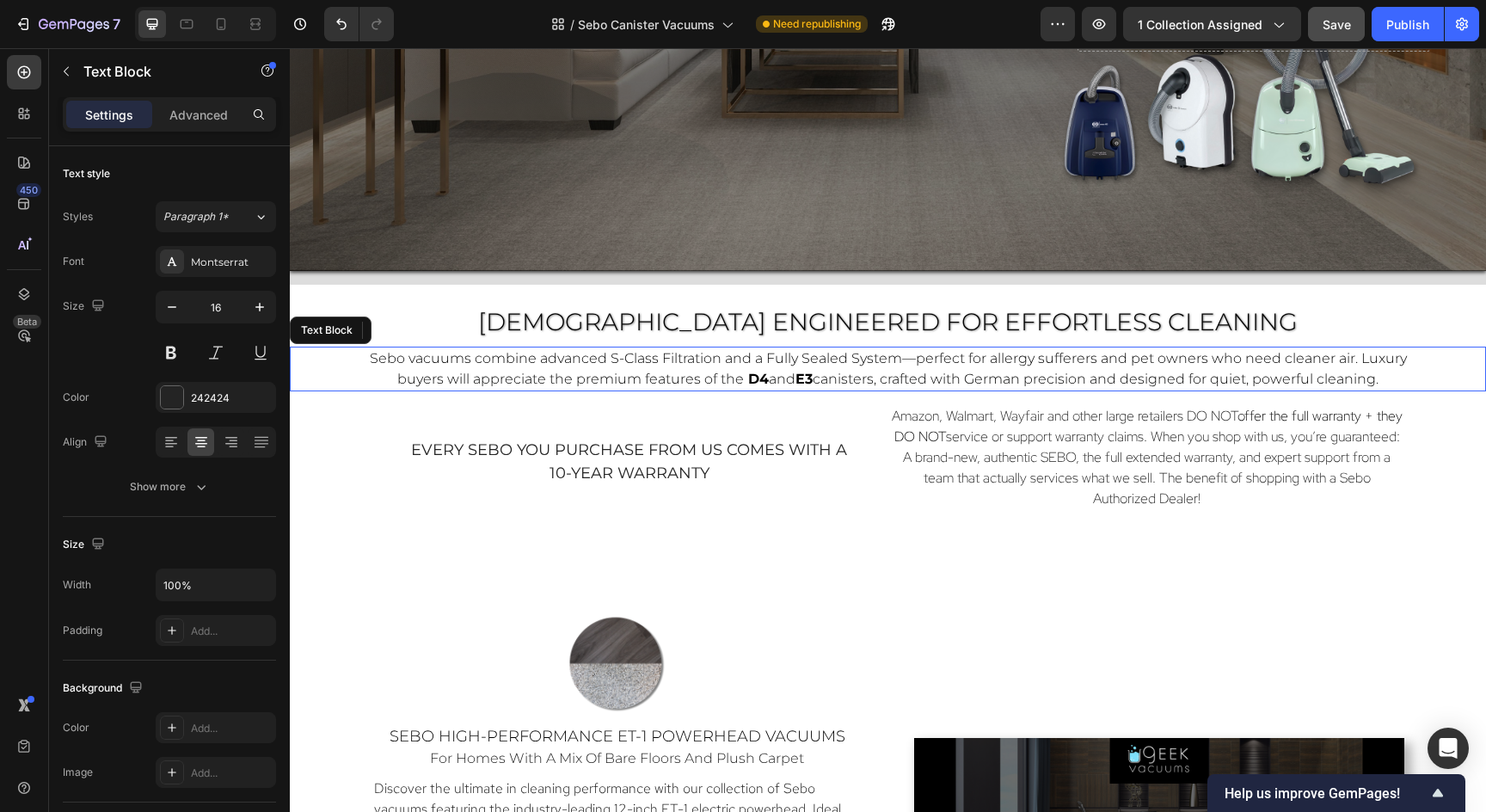
click at [1357, 389] on div "Sebo vacuums combine advanced S-Class Filtration and a Fully Sealed System—perf…" at bounding box center [888, 369] width 1084 height 44
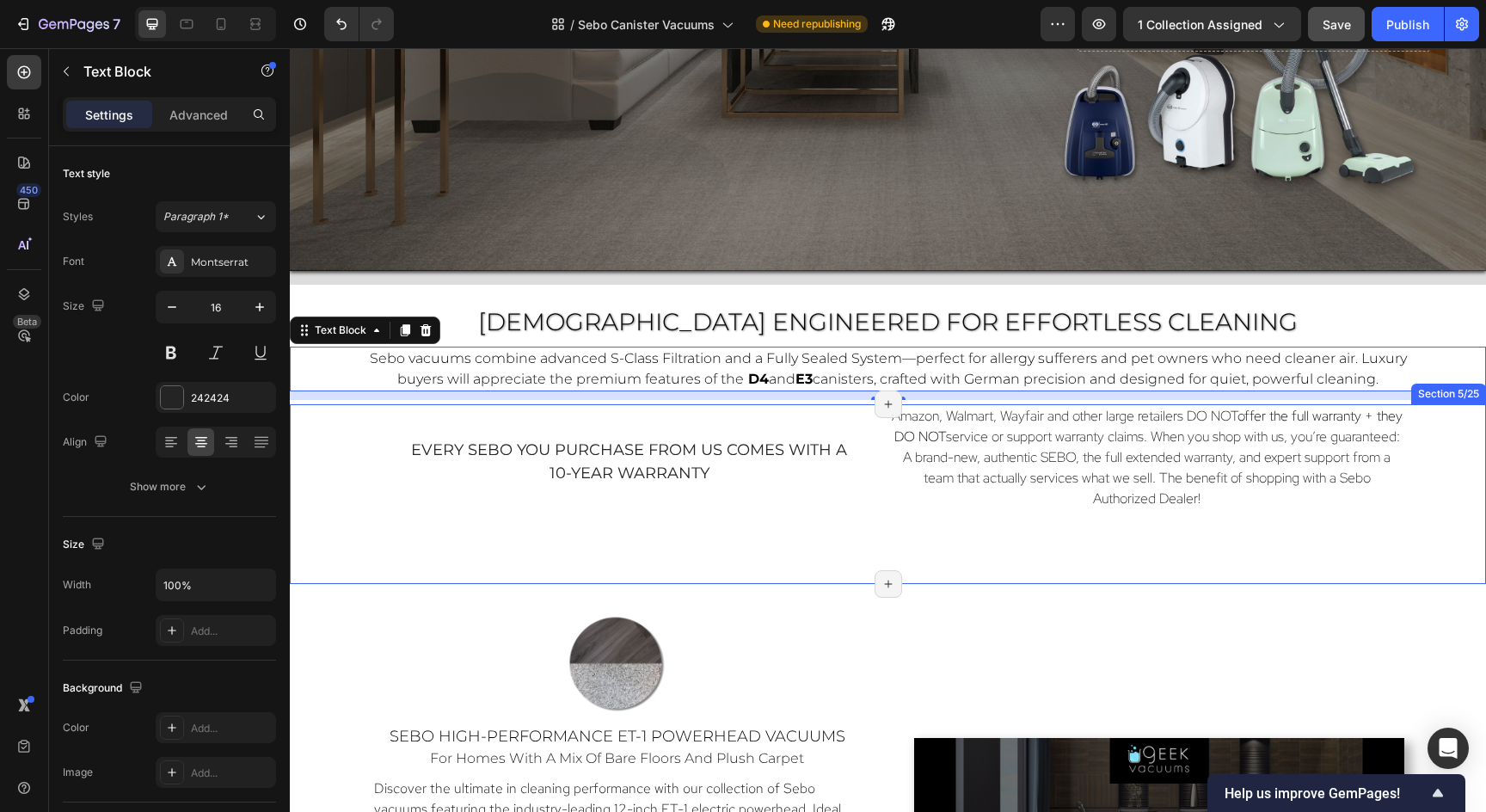
click at [1222, 550] on div "every sebo you purchase from us comes with a 10-year warranty Text Block Amazon…" at bounding box center [888, 494] width 1196 height 180
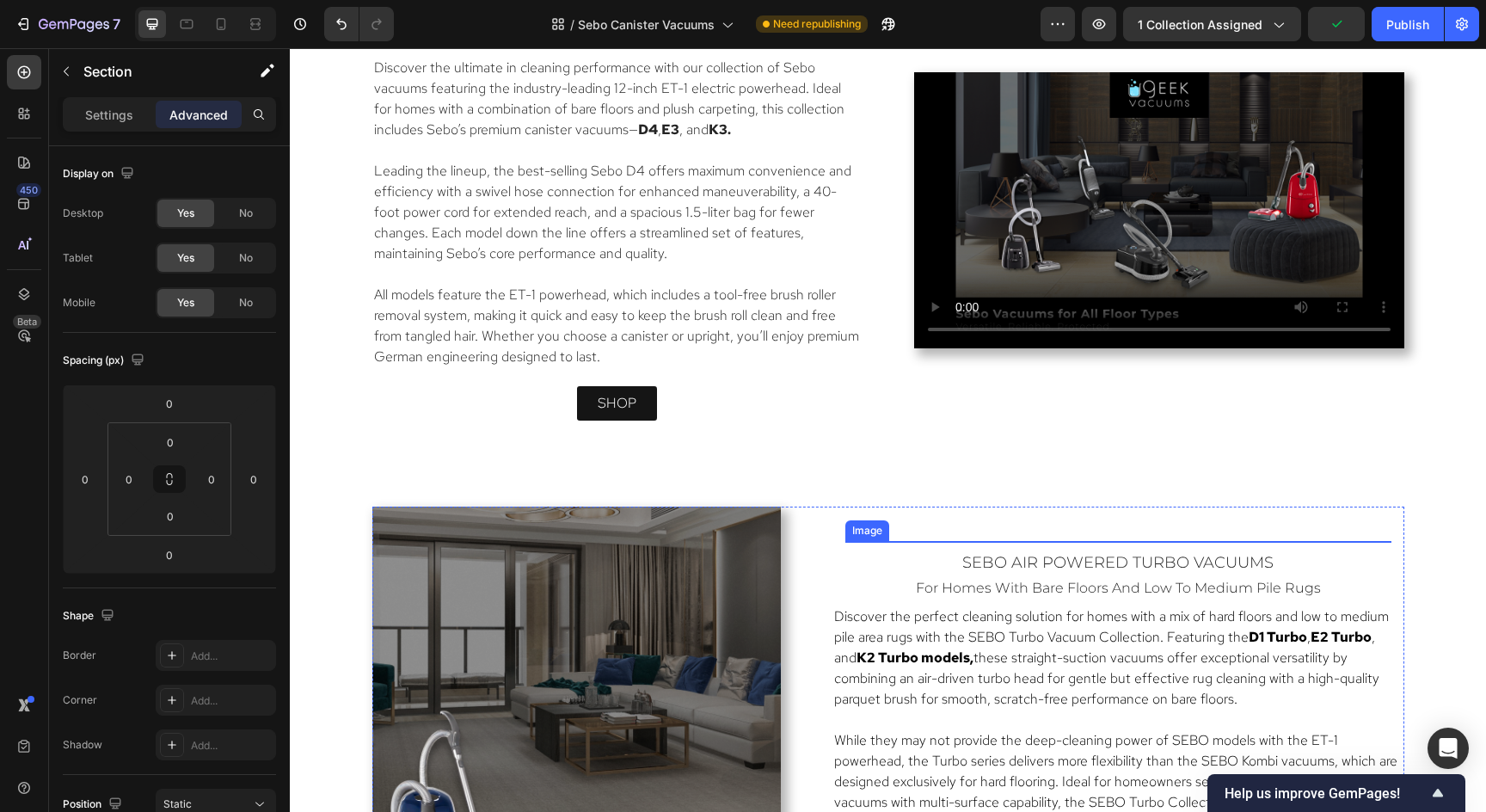
scroll to position [1347, 0]
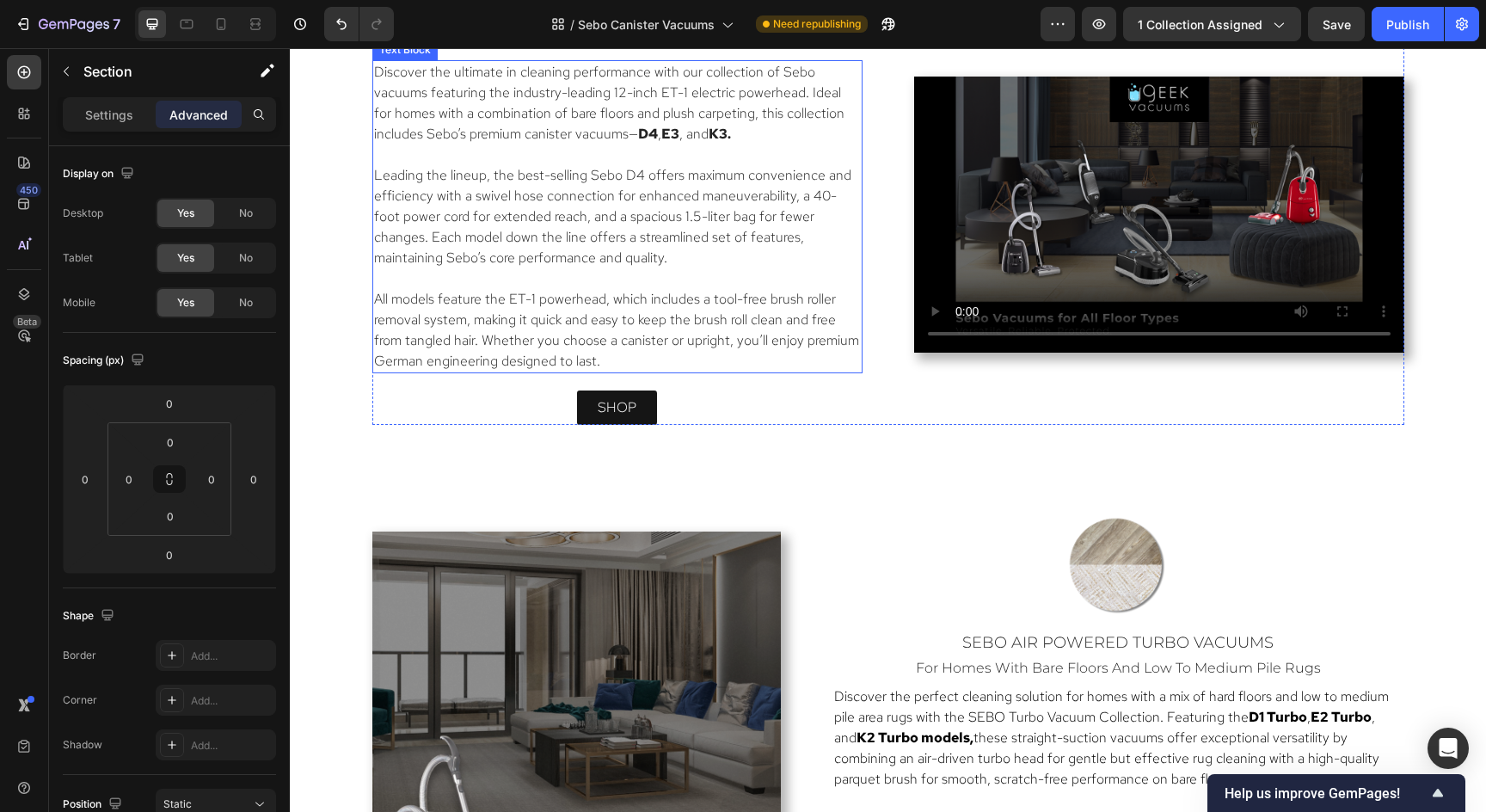
click at [669, 371] on p "All models feature the ET-1 powerhead, which includes a tool-free brush roller …" at bounding box center [617, 330] width 487 height 82
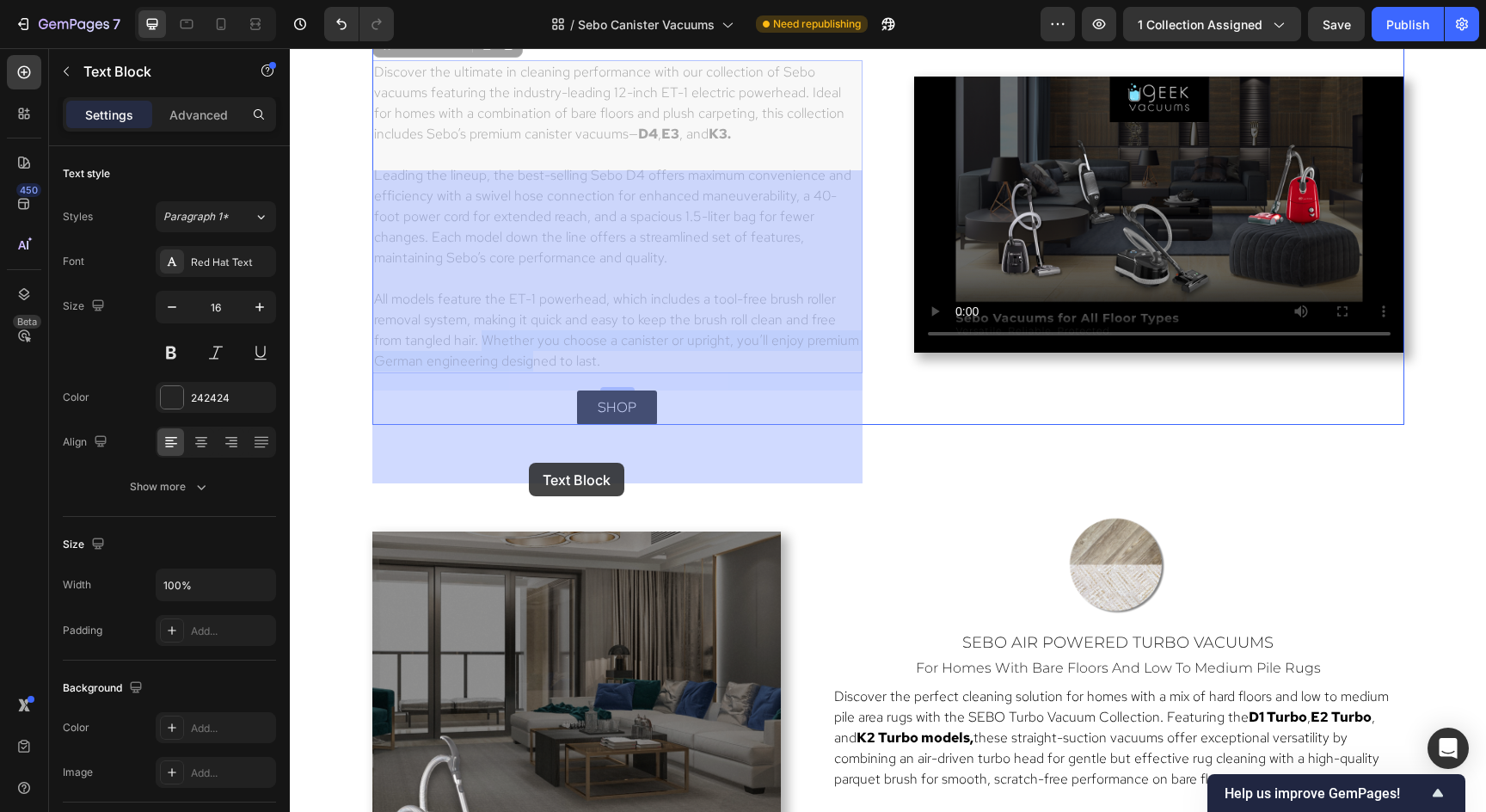
drag, startPoint x: 484, startPoint y: 453, endPoint x: 528, endPoint y: 463, distance: 45.1
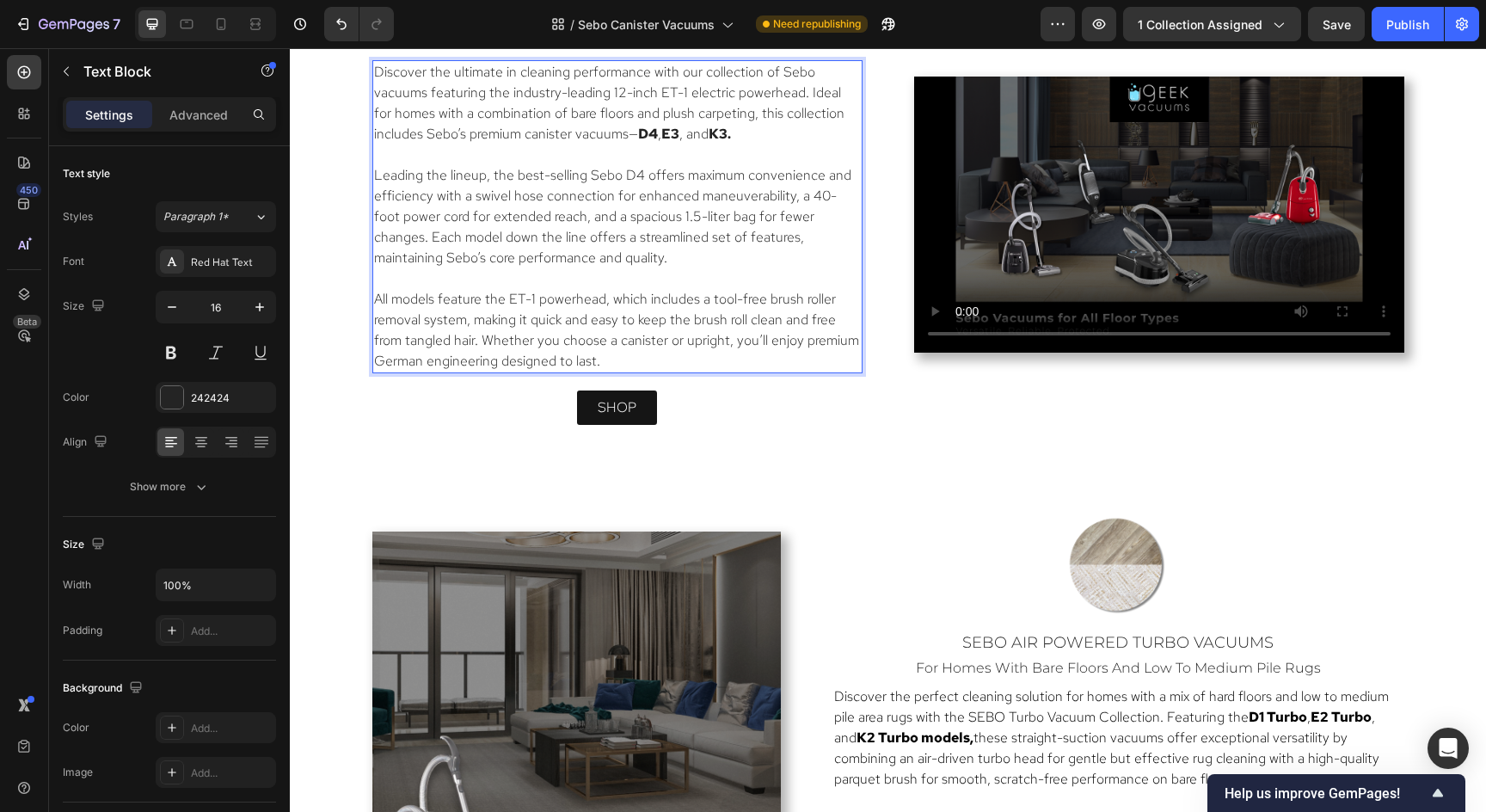
click at [484, 371] on p "All models feature the ET-1 powerhead, which includes a tool-free brush roller …" at bounding box center [617, 330] width 487 height 82
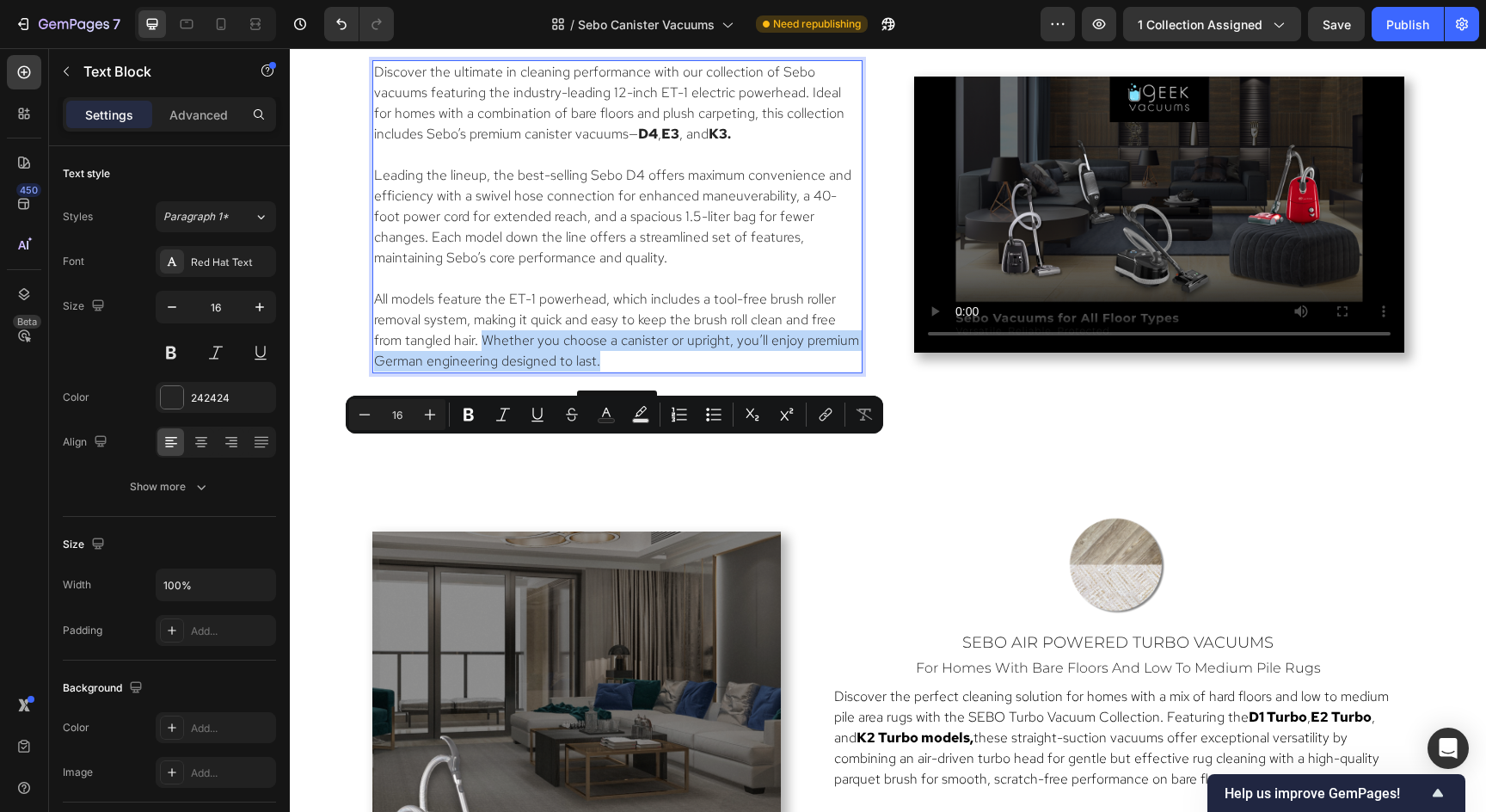
drag, startPoint x: 484, startPoint y: 453, endPoint x: 598, endPoint y: 472, distance: 115.6
click at [598, 371] on p "All models feature the ET-1 powerhead, which includes a tool-free brush roller …" at bounding box center [617, 330] width 487 height 82
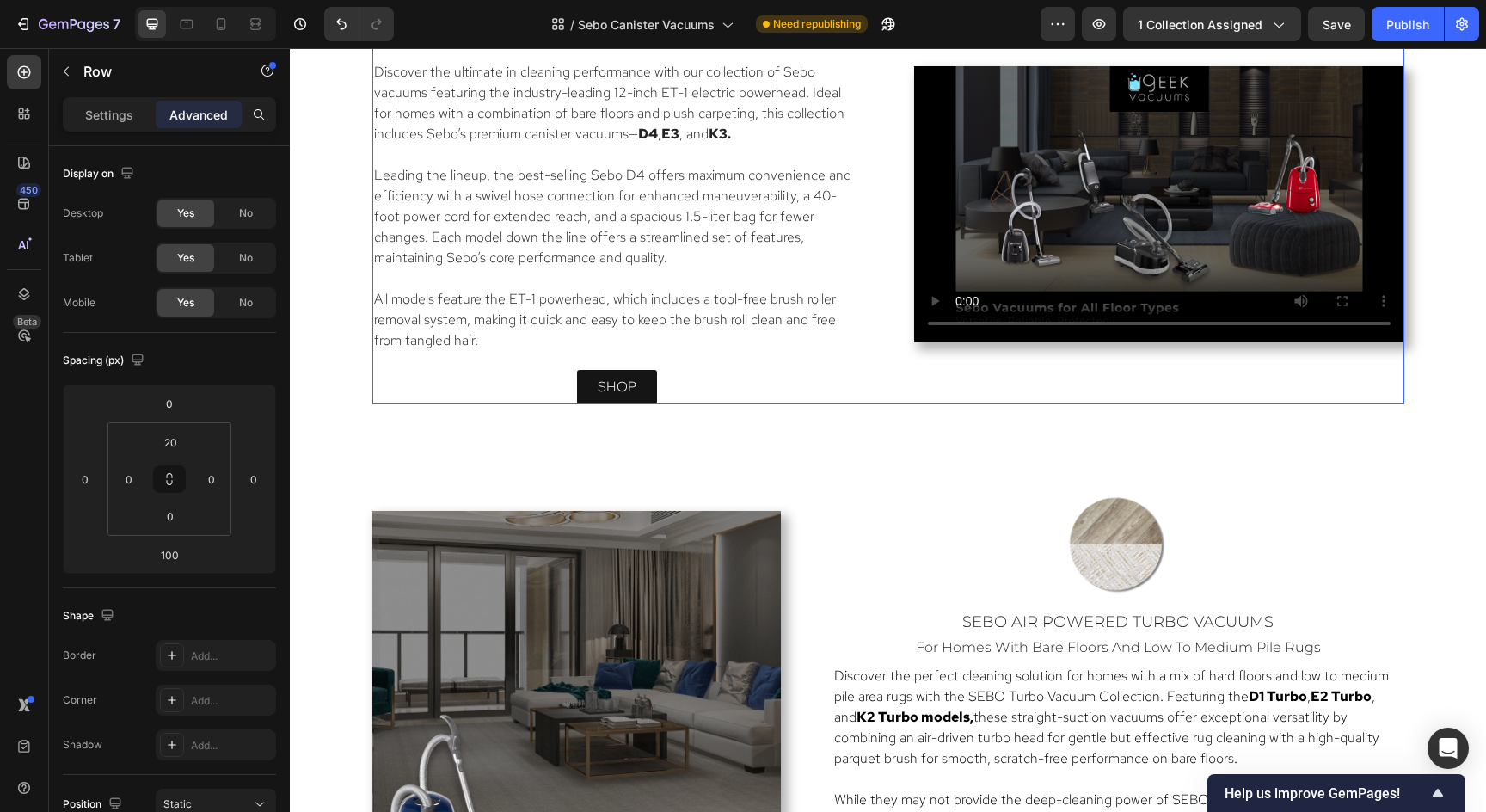
click at [1189, 405] on div "Video" at bounding box center [1159, 205] width 490 height 401
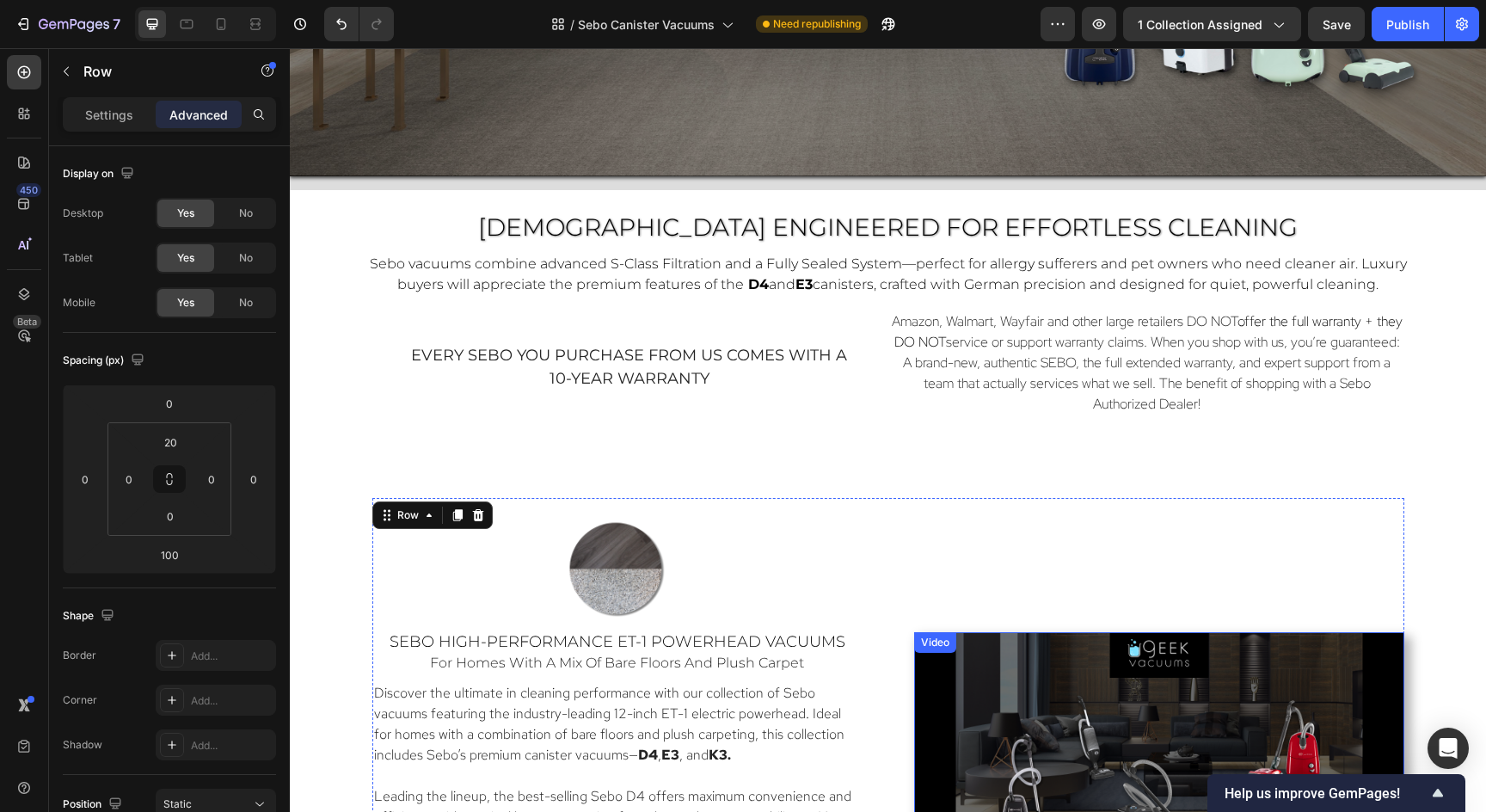
scroll to position [832, 0]
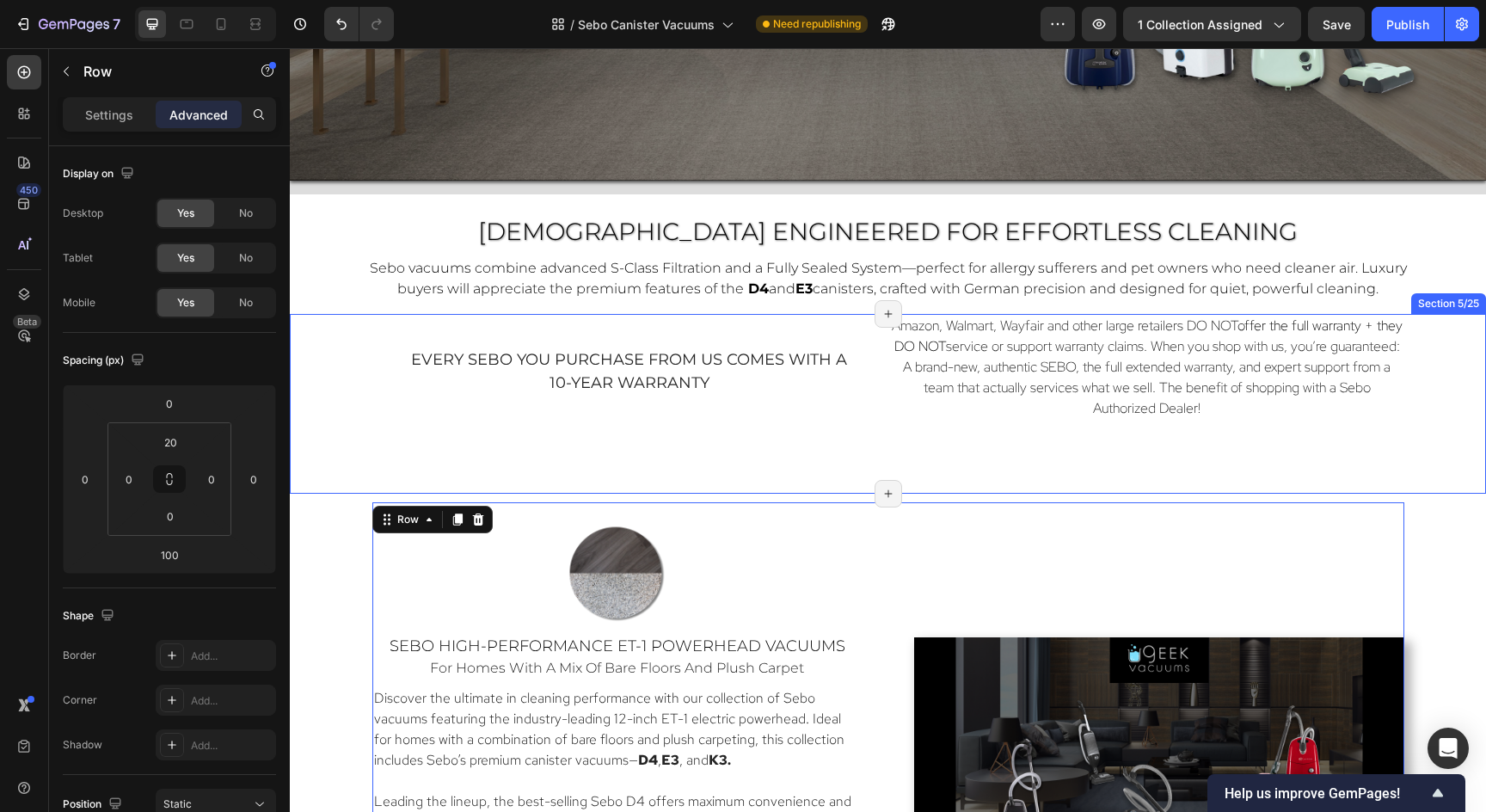
click at [1188, 465] on div "every sebo you purchase from us comes with a 10-year warranty Text Block Amazon…" at bounding box center [888, 403] width 1196 height 180
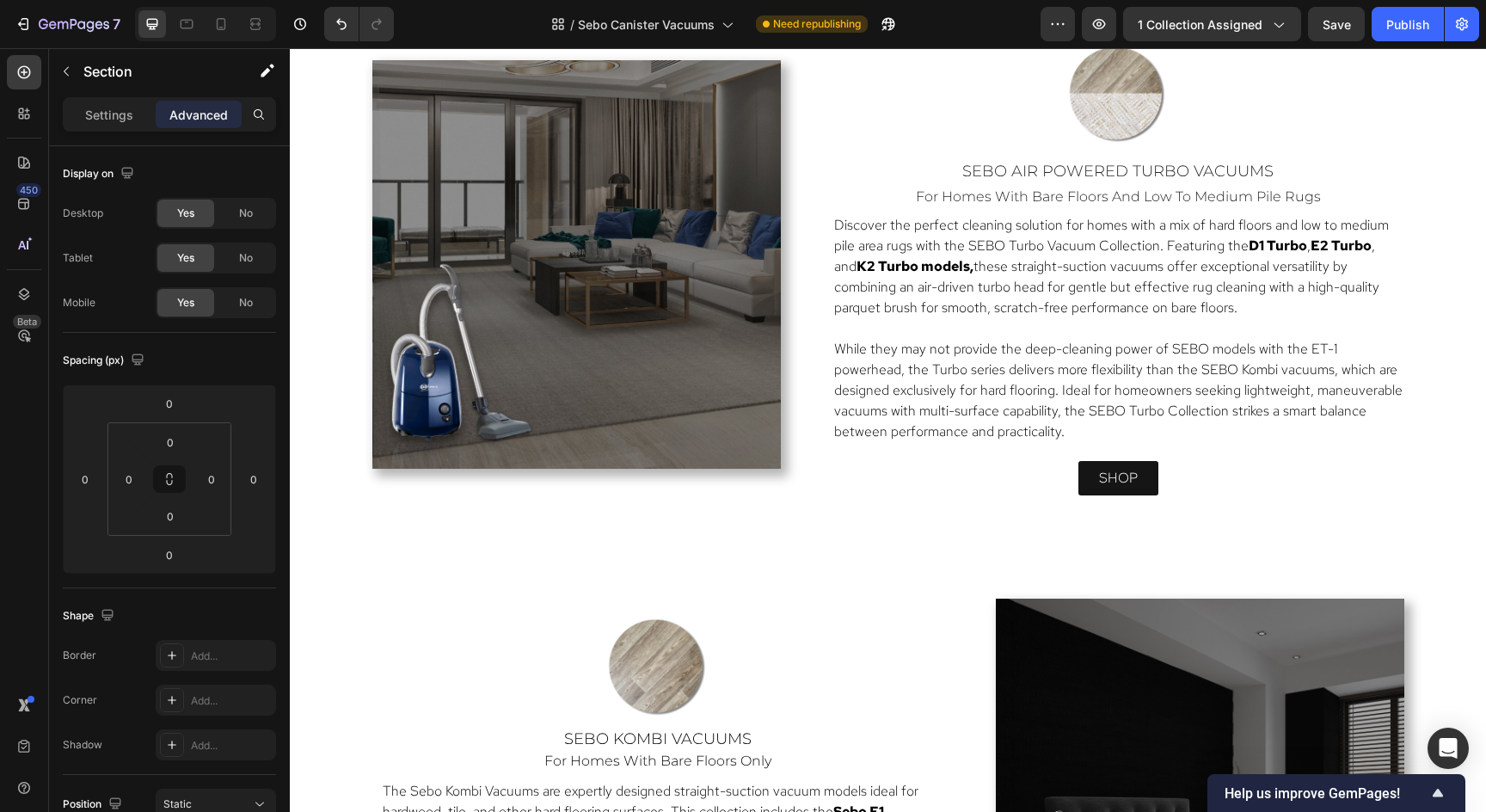
scroll to position [5300, 0]
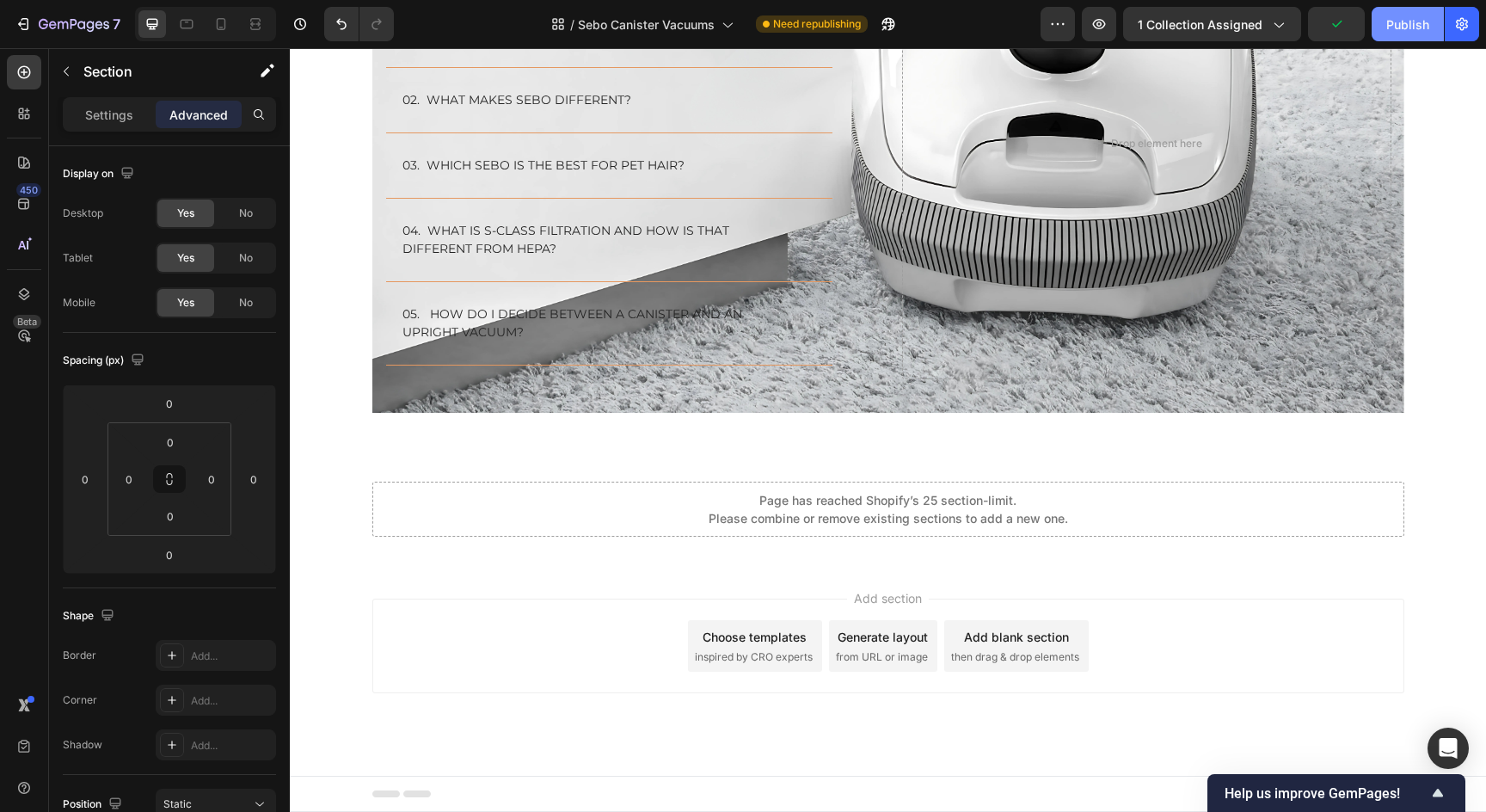
click at [1410, 26] on div "Publish" at bounding box center [1407, 24] width 43 height 18
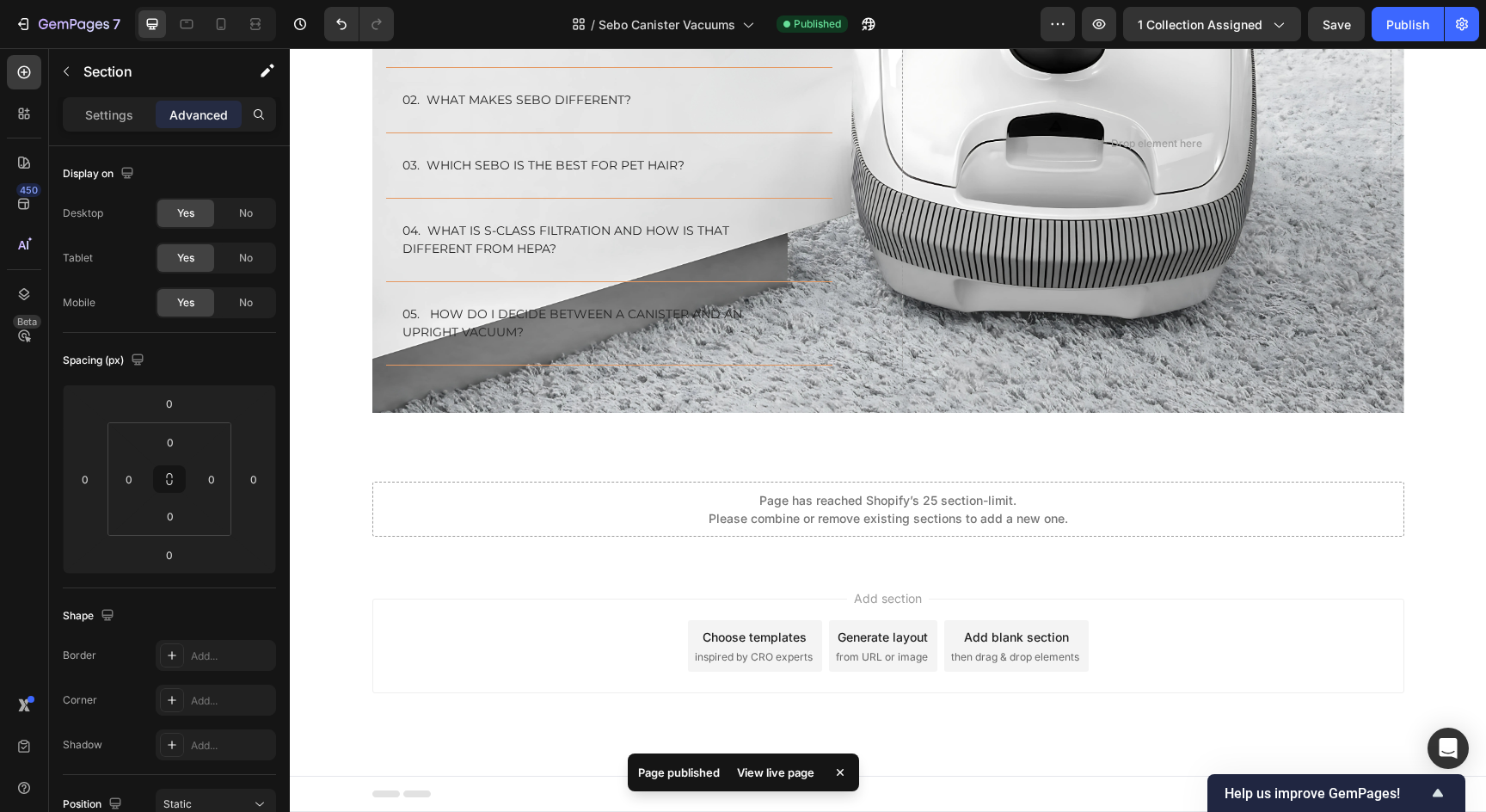
click at [751, 620] on div "Choose templates inspired by CRO experts" at bounding box center [755, 645] width 134 height 51
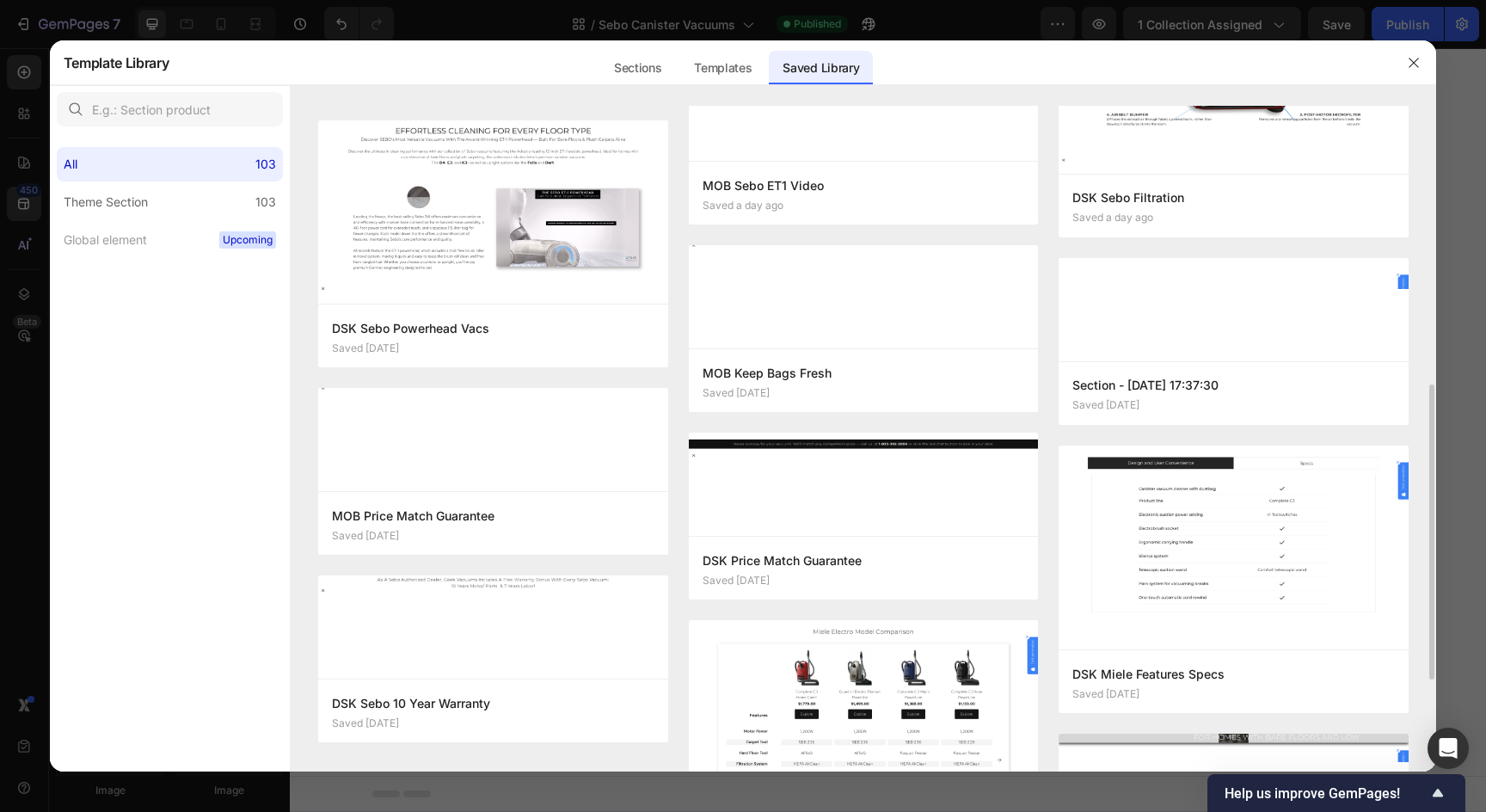
scroll to position [635, 0]
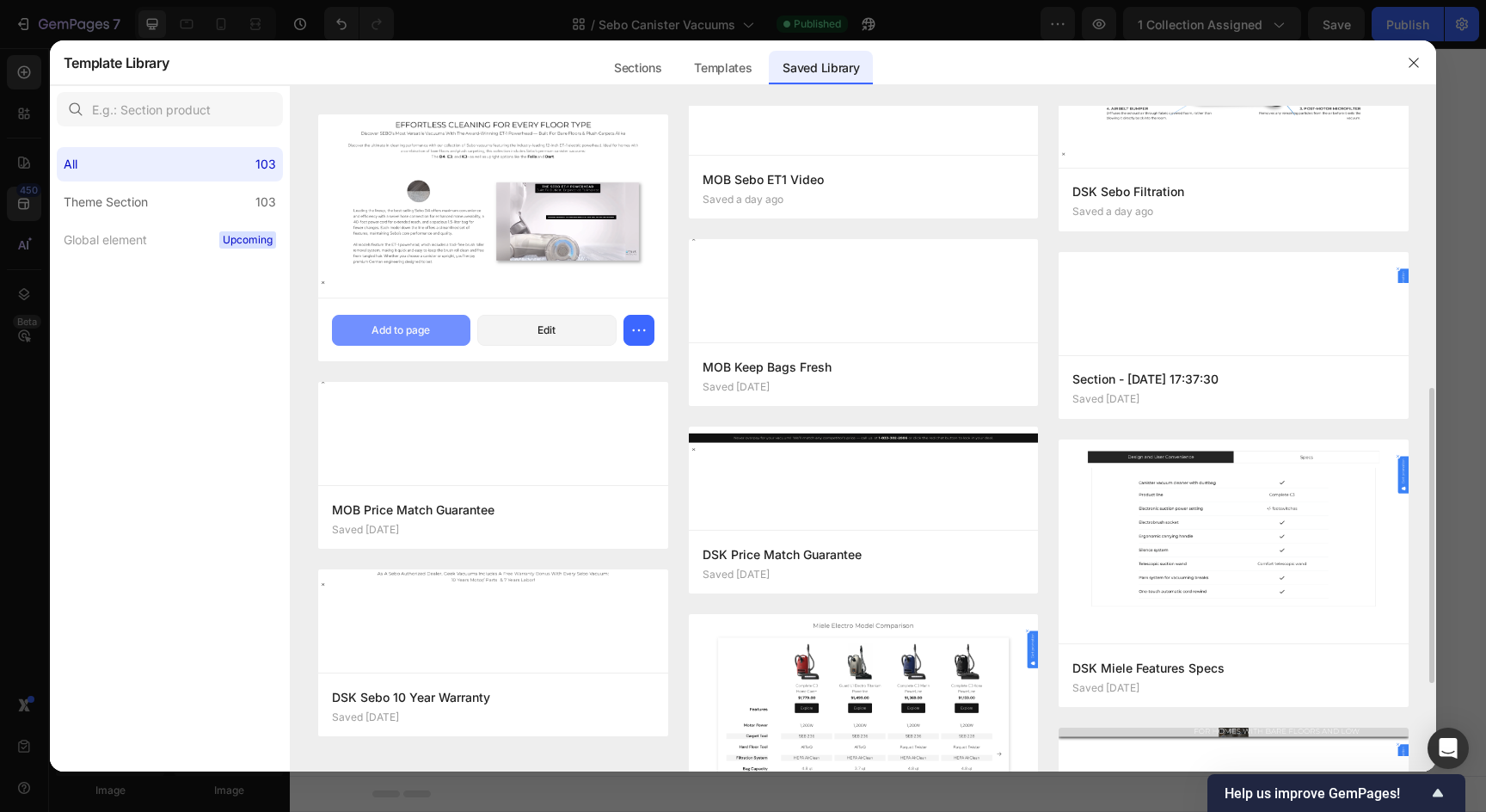
click at [413, 335] on div "Add to page" at bounding box center [401, 330] width 59 height 15
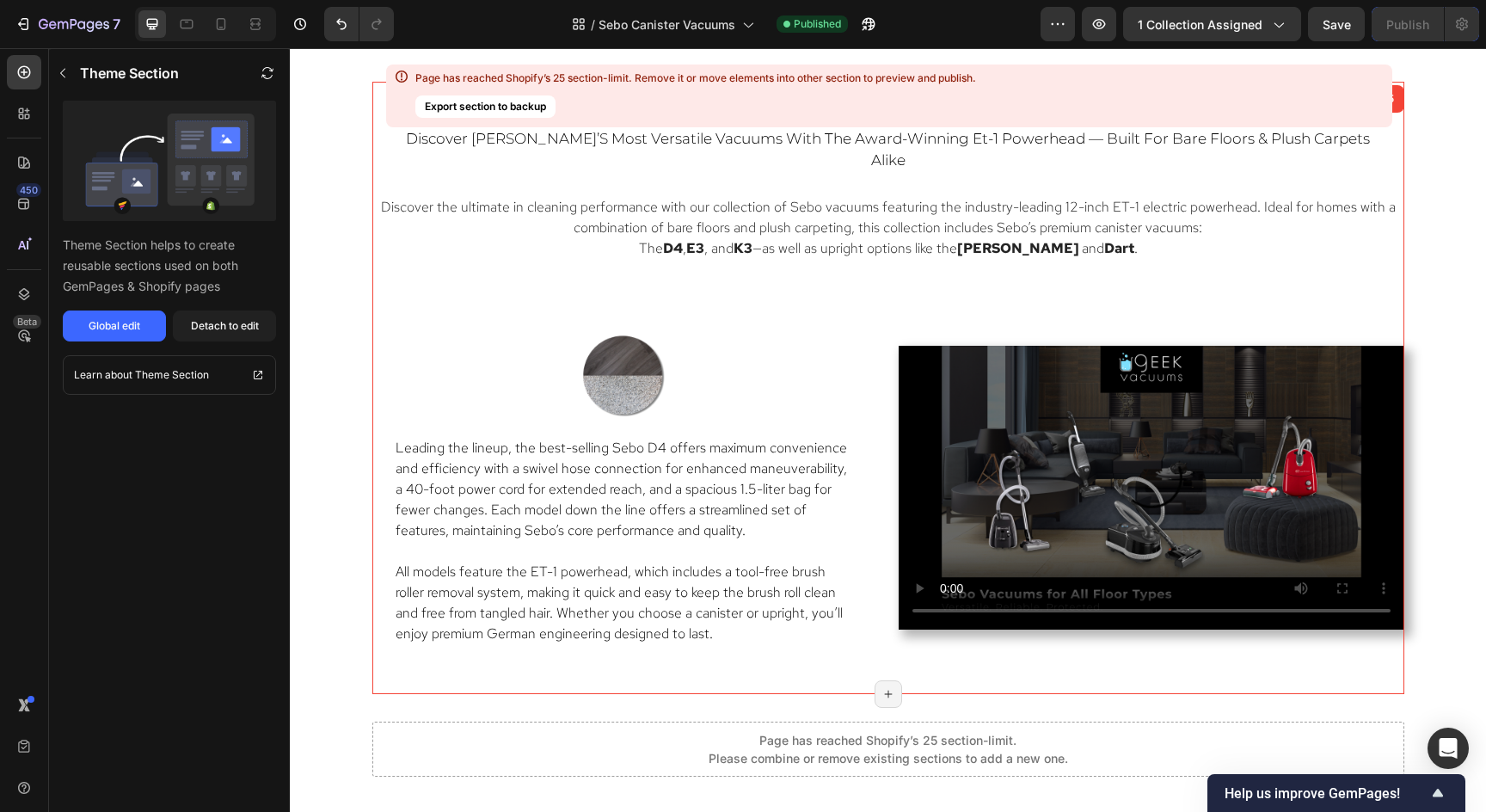
scroll to position [5333, 0]
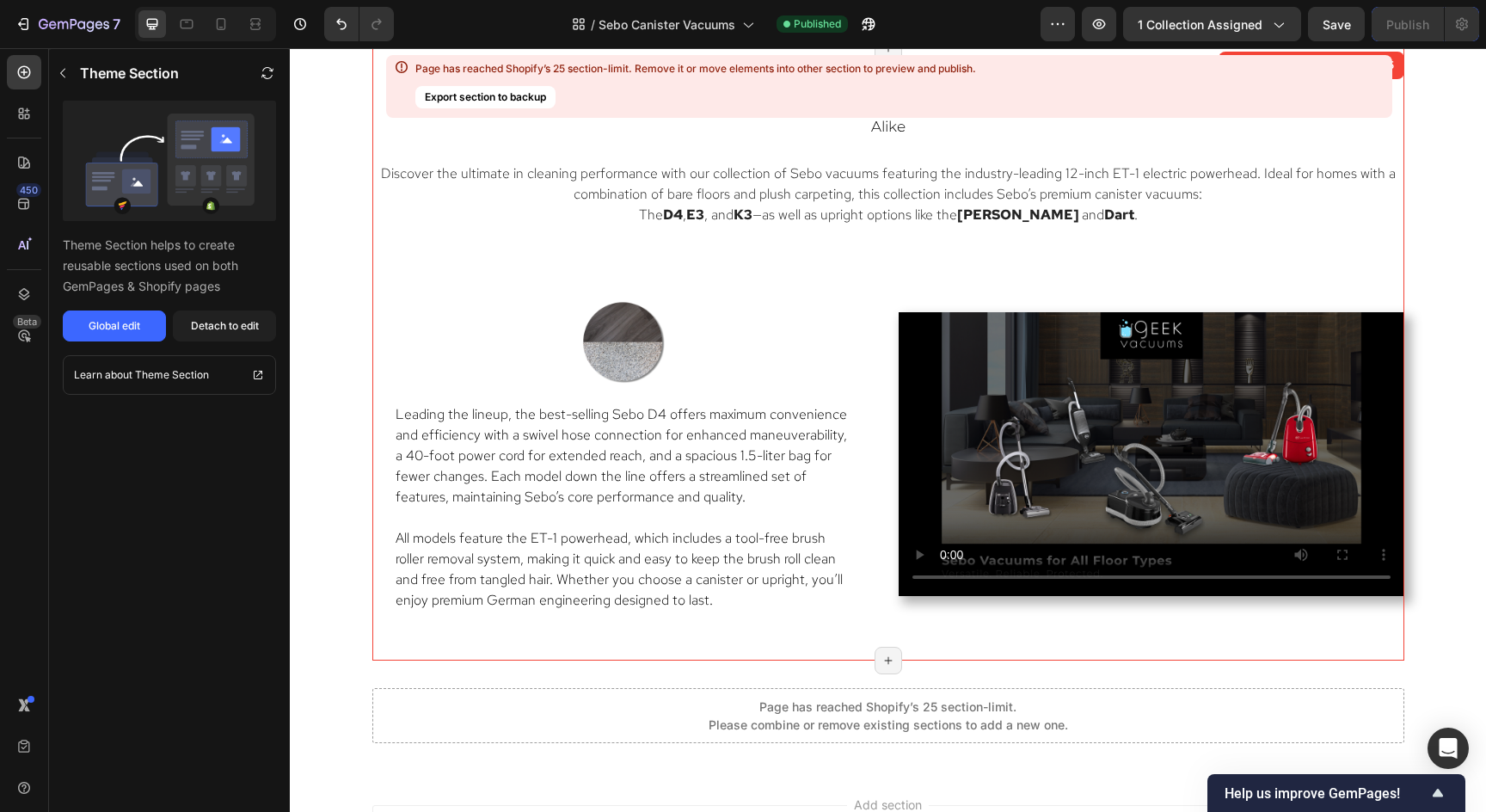
click at [398, 405] on span "Leading the lineup, the best-selling Sebo D4 offers maximum convenience and eff…" at bounding box center [621, 455] width 451 height 100
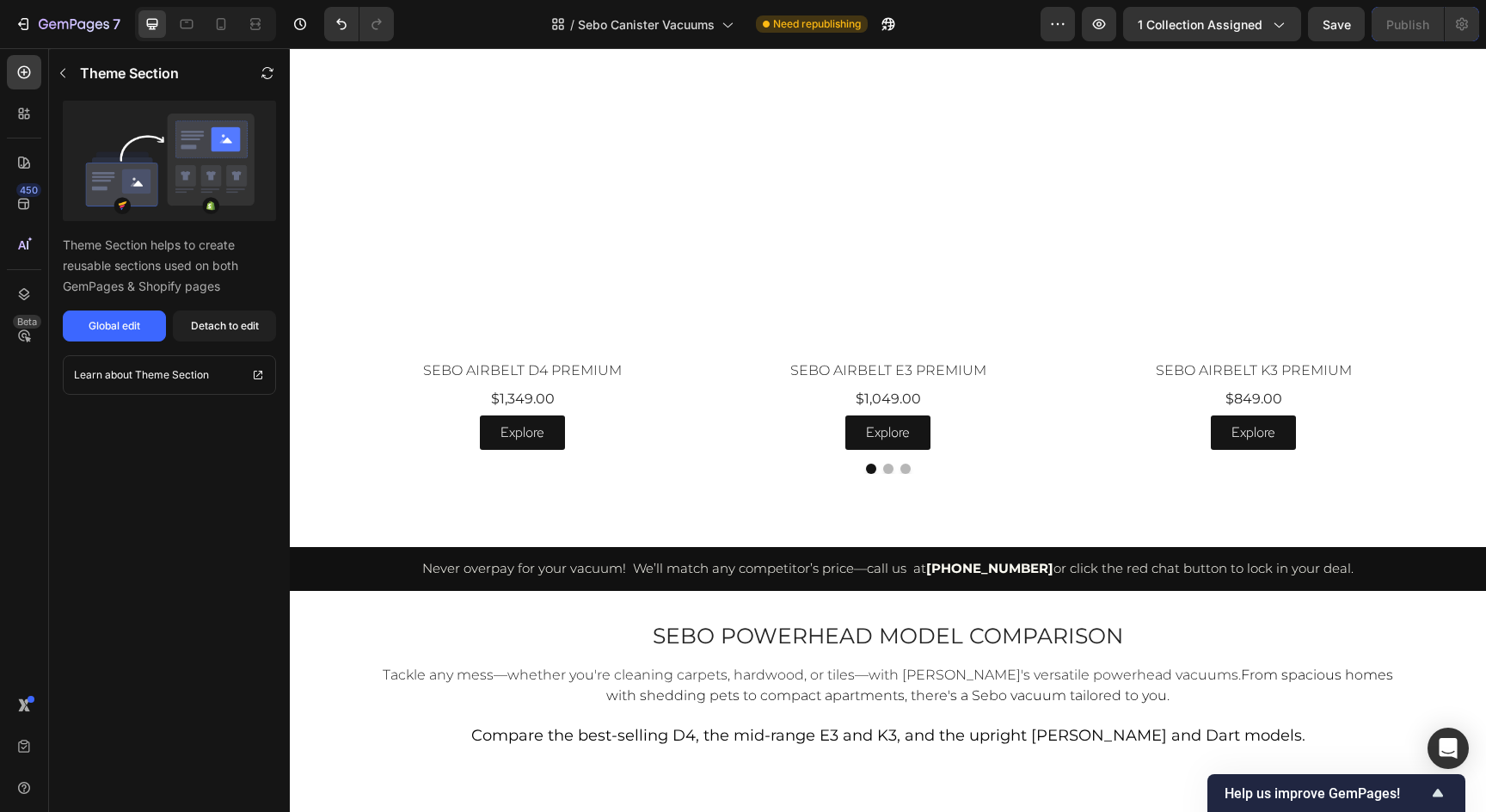
scroll to position [3668, 0]
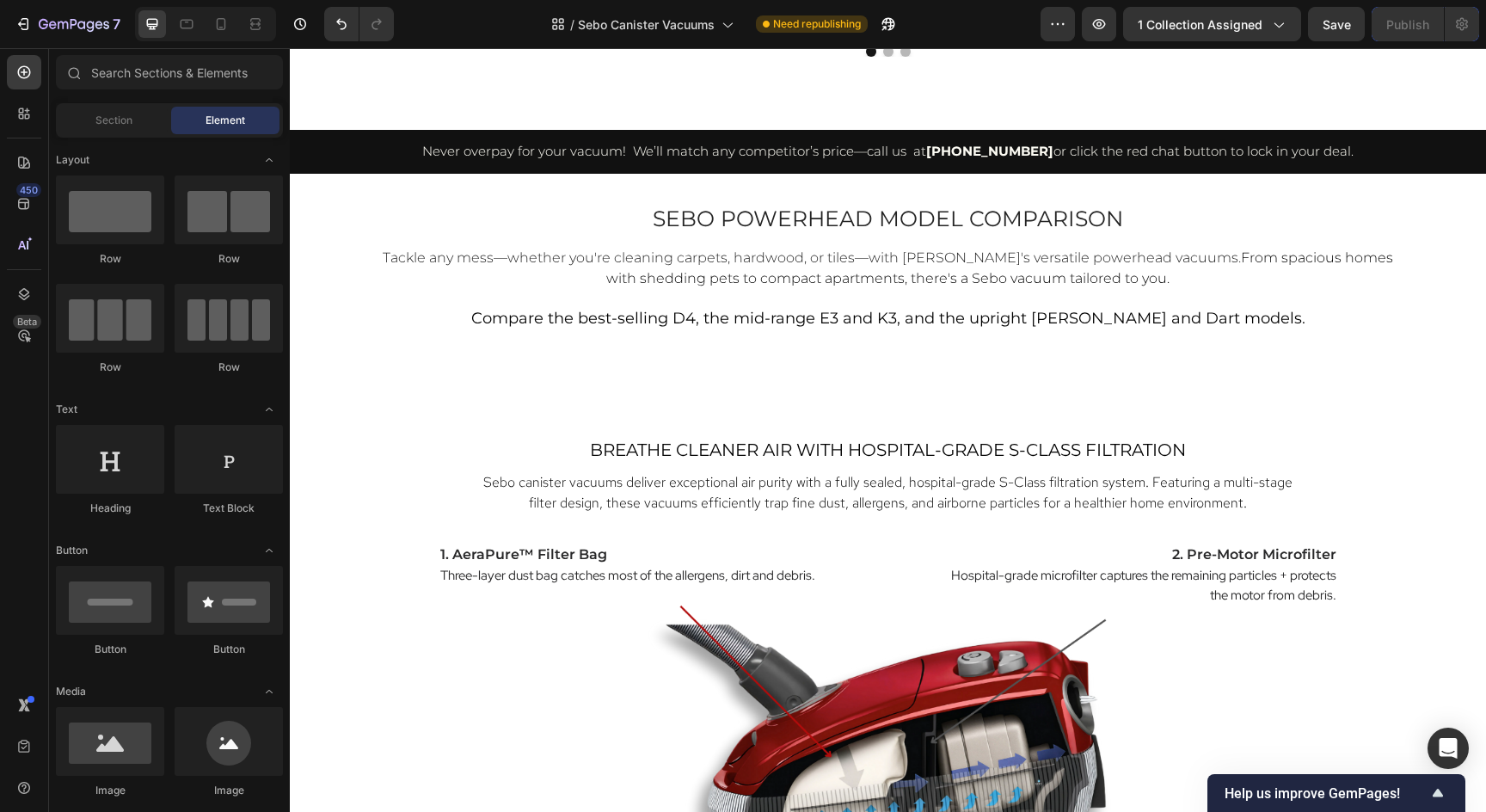
click at [538, 236] on div "sebo powerhead Model Comparison Heading Tackle any mess—whether you're cleaning…" at bounding box center [888, 267] width 1032 height 127
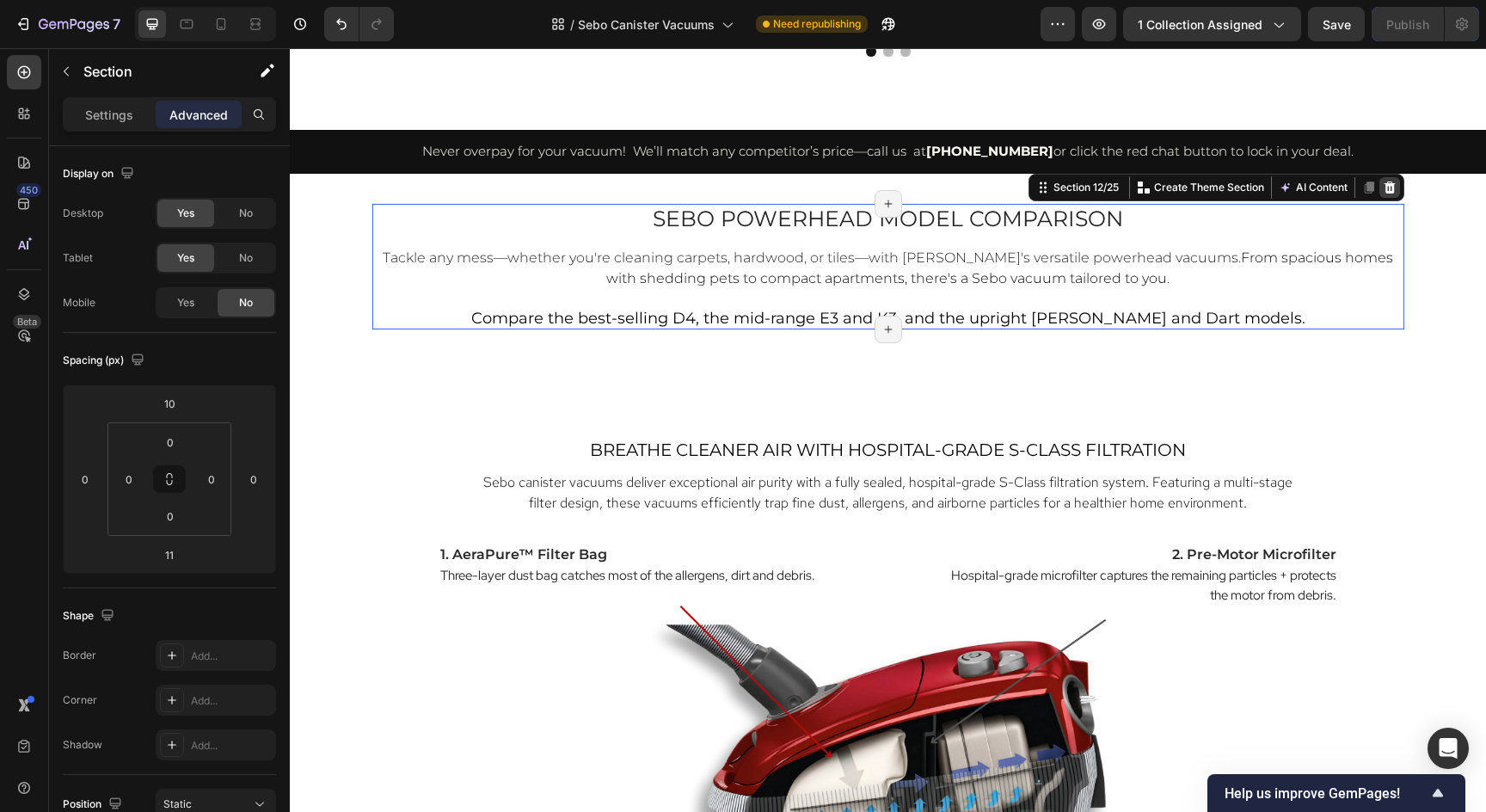
click at [1388, 188] on icon at bounding box center [1390, 188] width 14 height 14
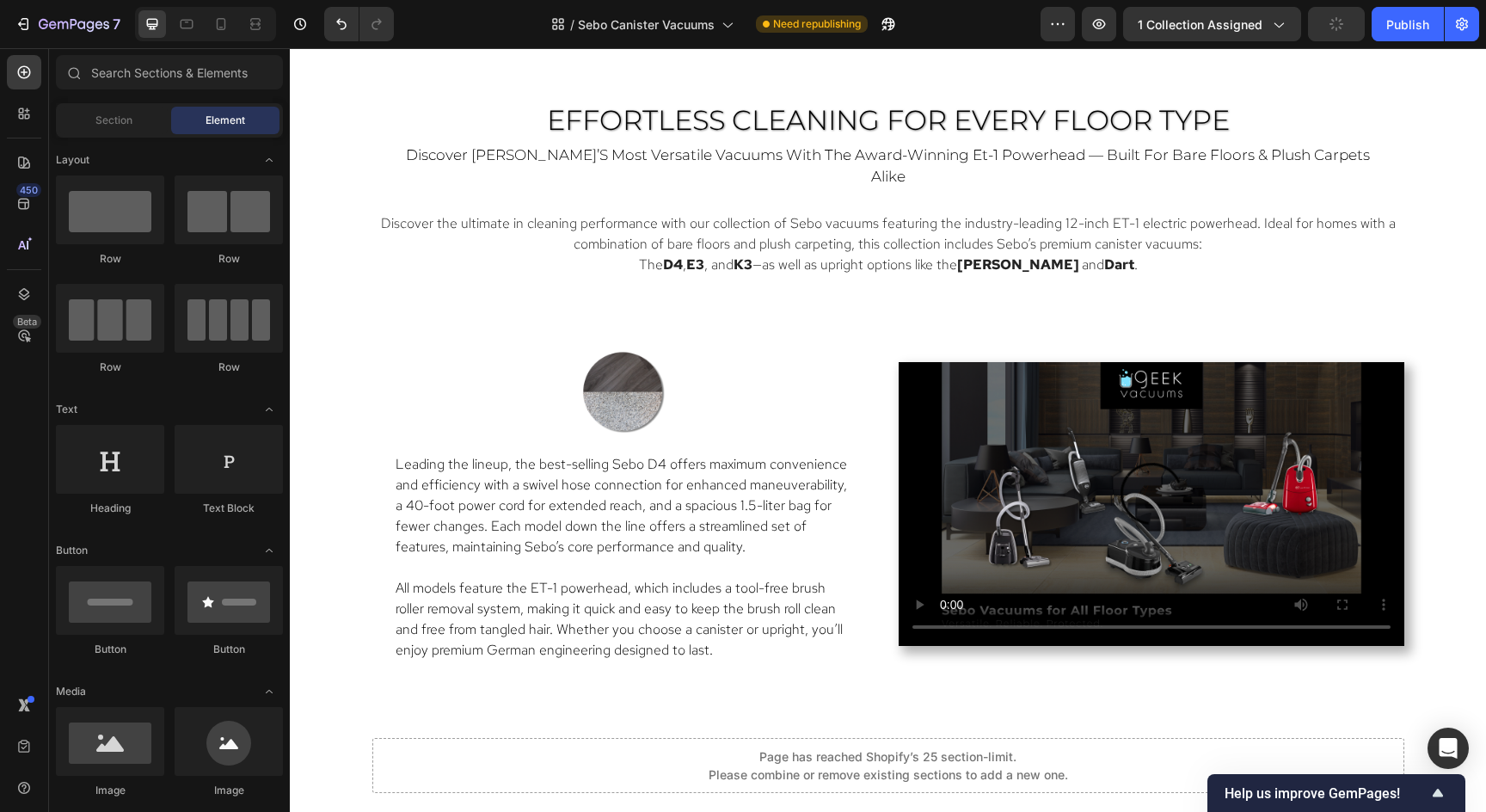
scroll to position [6027, 0]
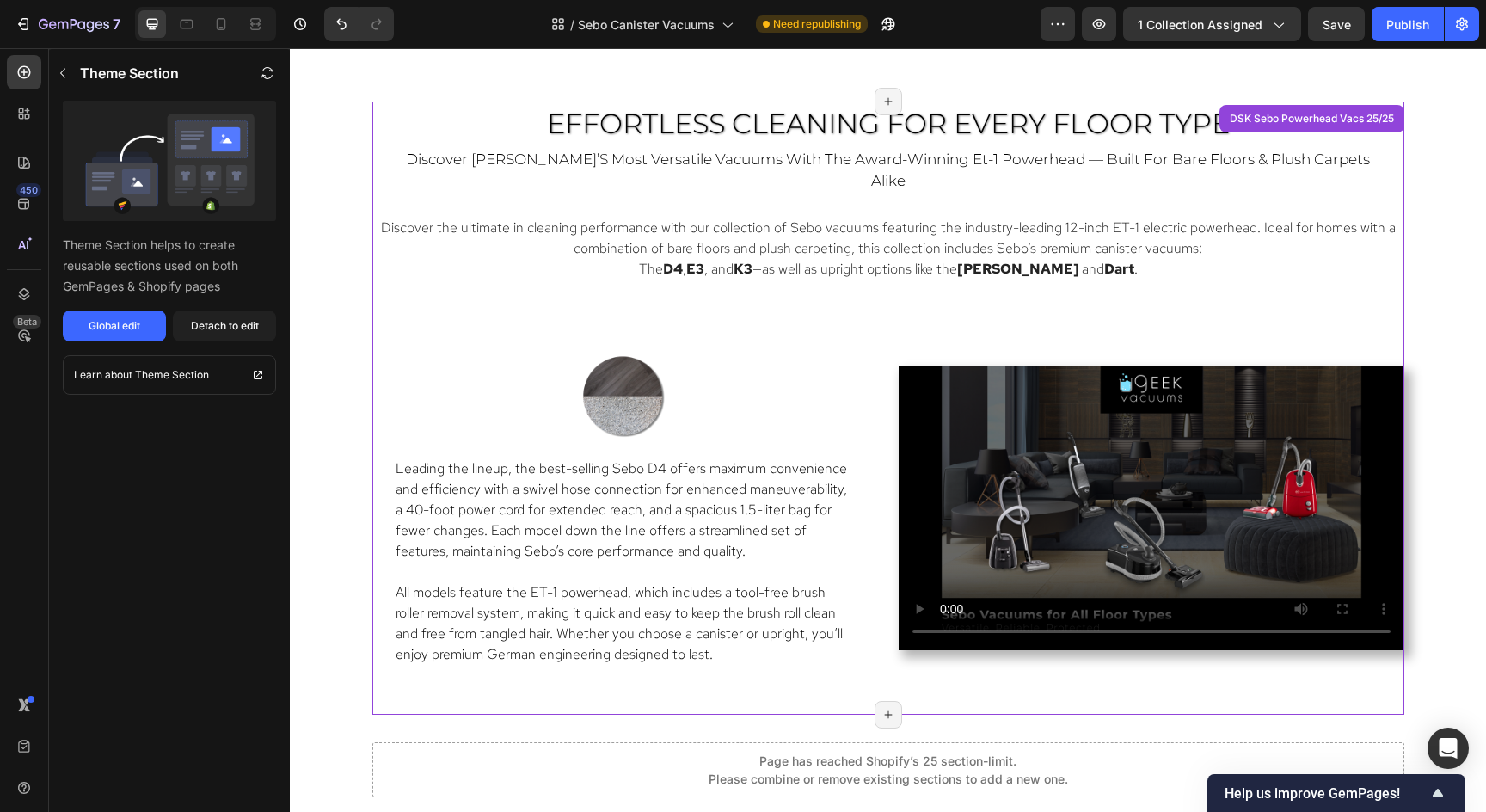
click at [1280, 259] on p "The D4 , E3 , and K3 —as well as upright options like the [PERSON_NAME] and Dar…" at bounding box center [888, 269] width 1028 height 20
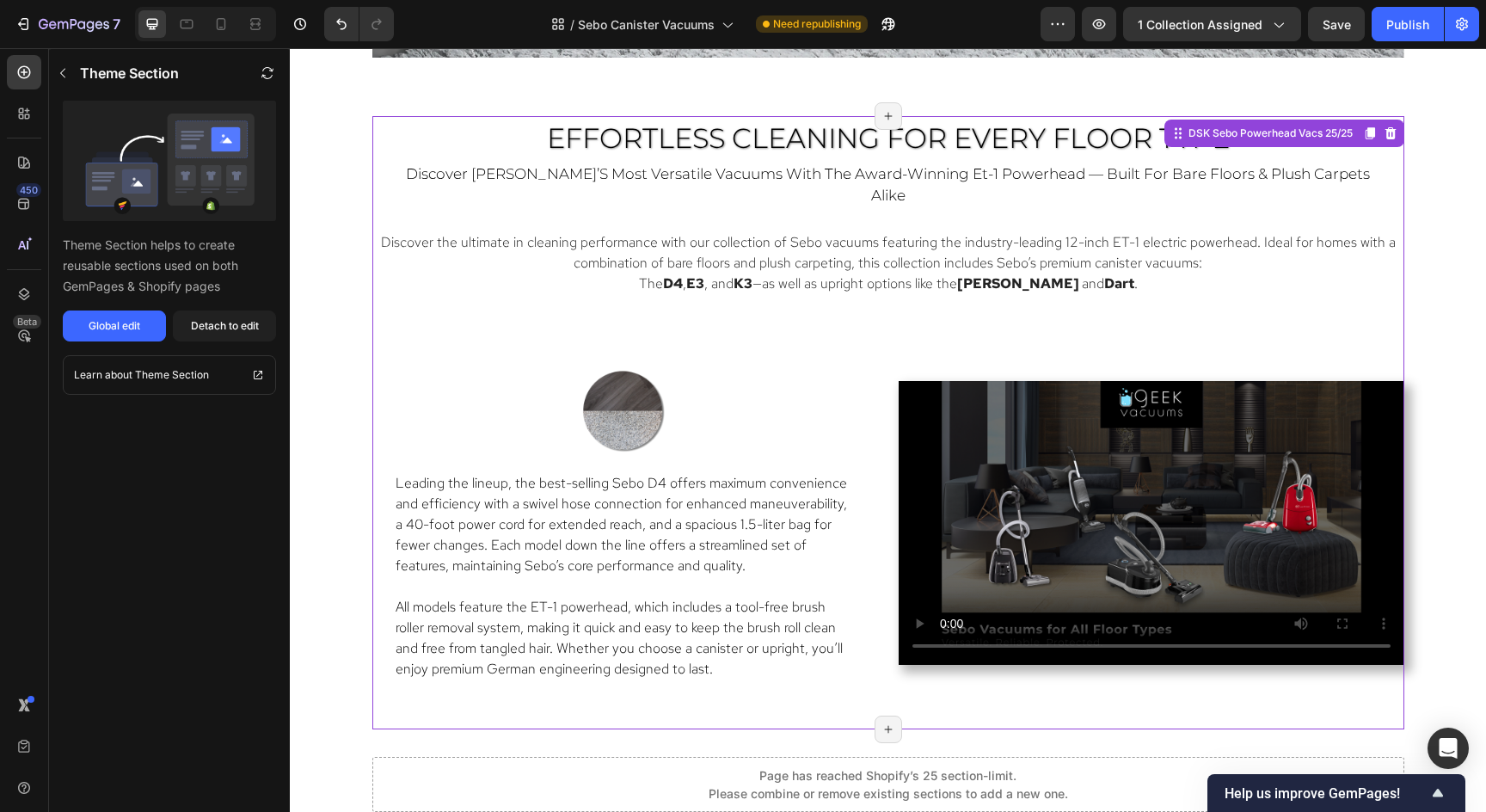
scroll to position [6015, 0]
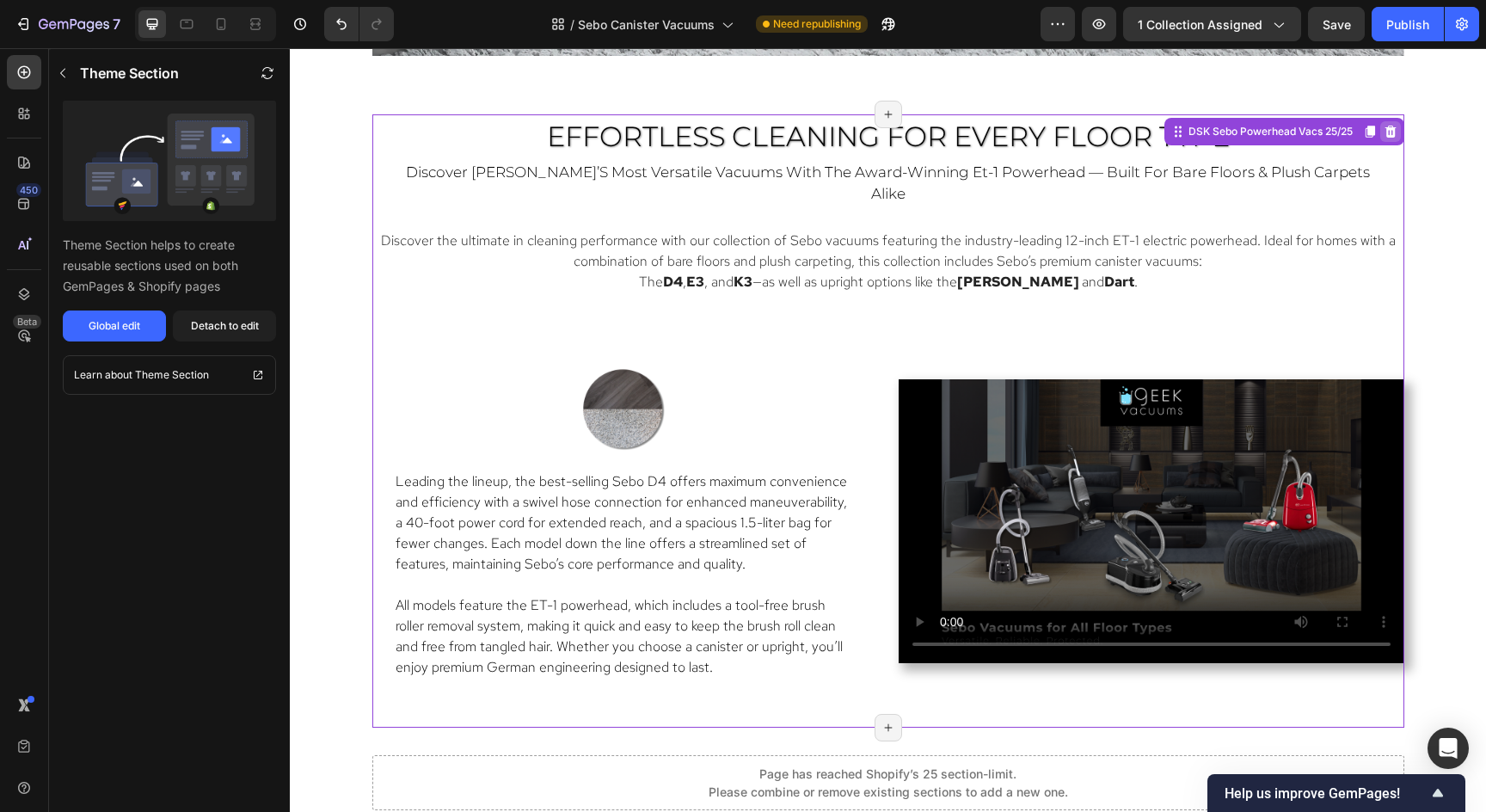
click at [1390, 136] on icon at bounding box center [1390, 132] width 12 height 12
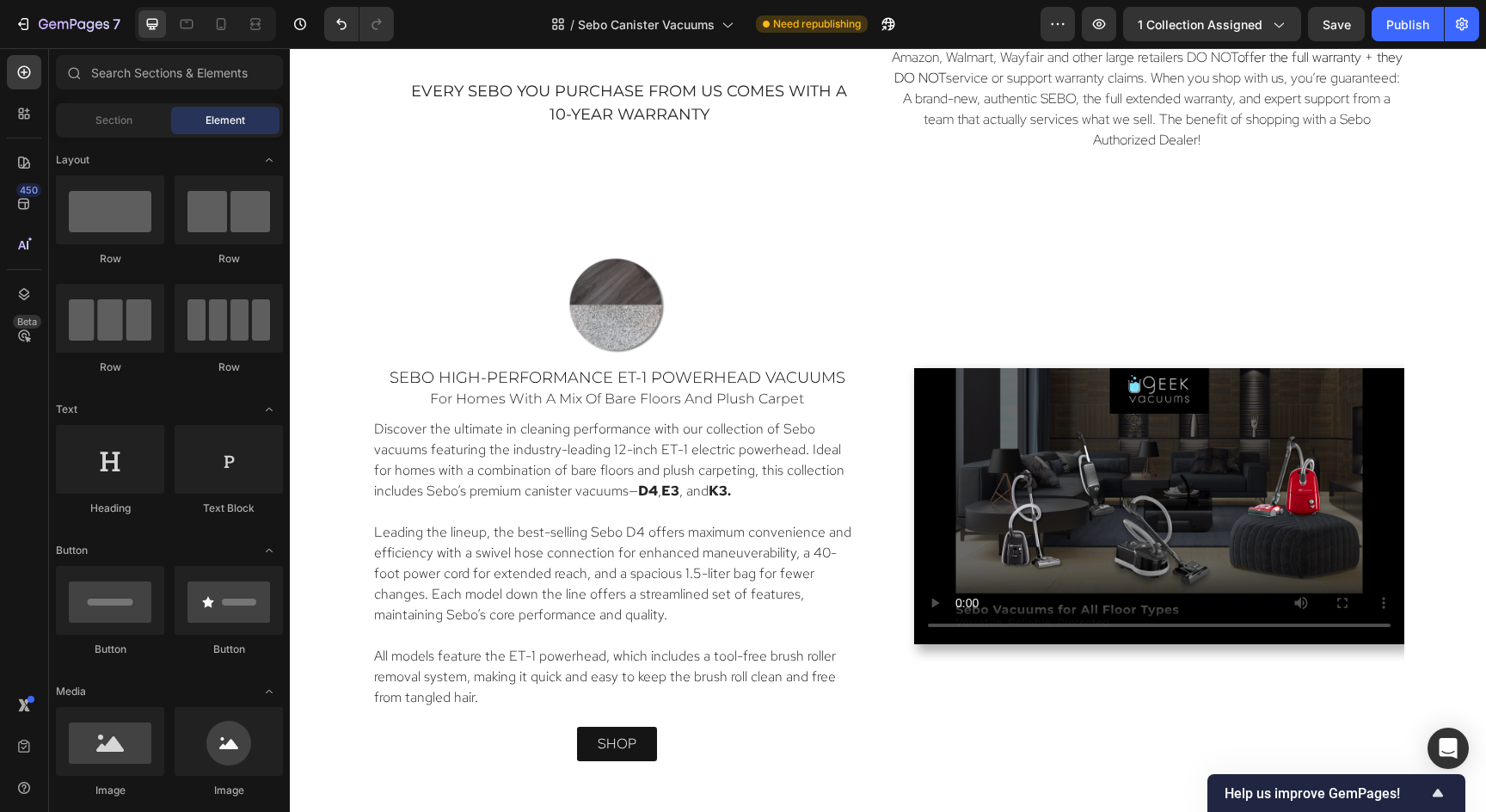
scroll to position [1103, 0]
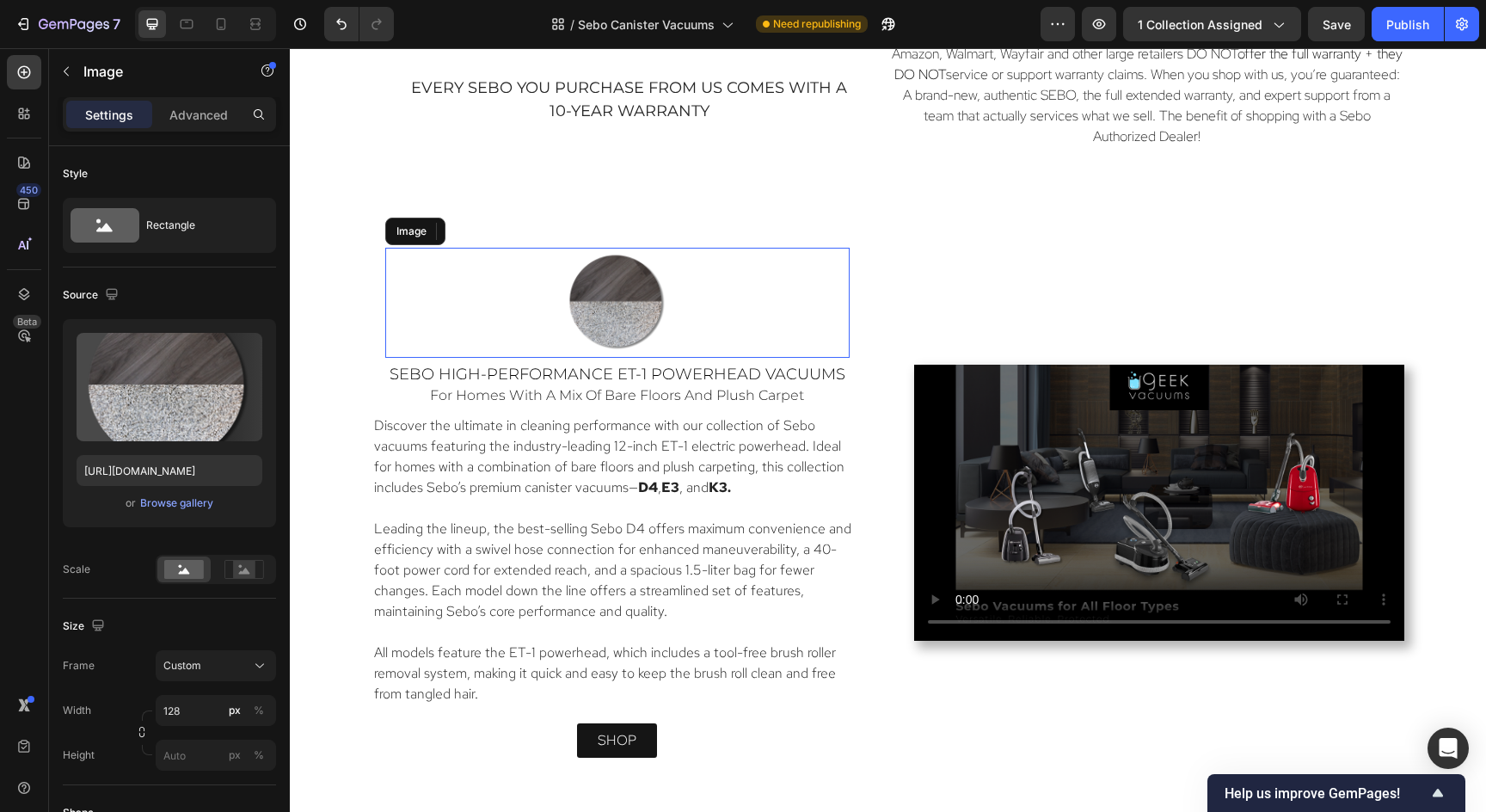
click at [830, 318] on link at bounding box center [618, 302] width 465 height 110
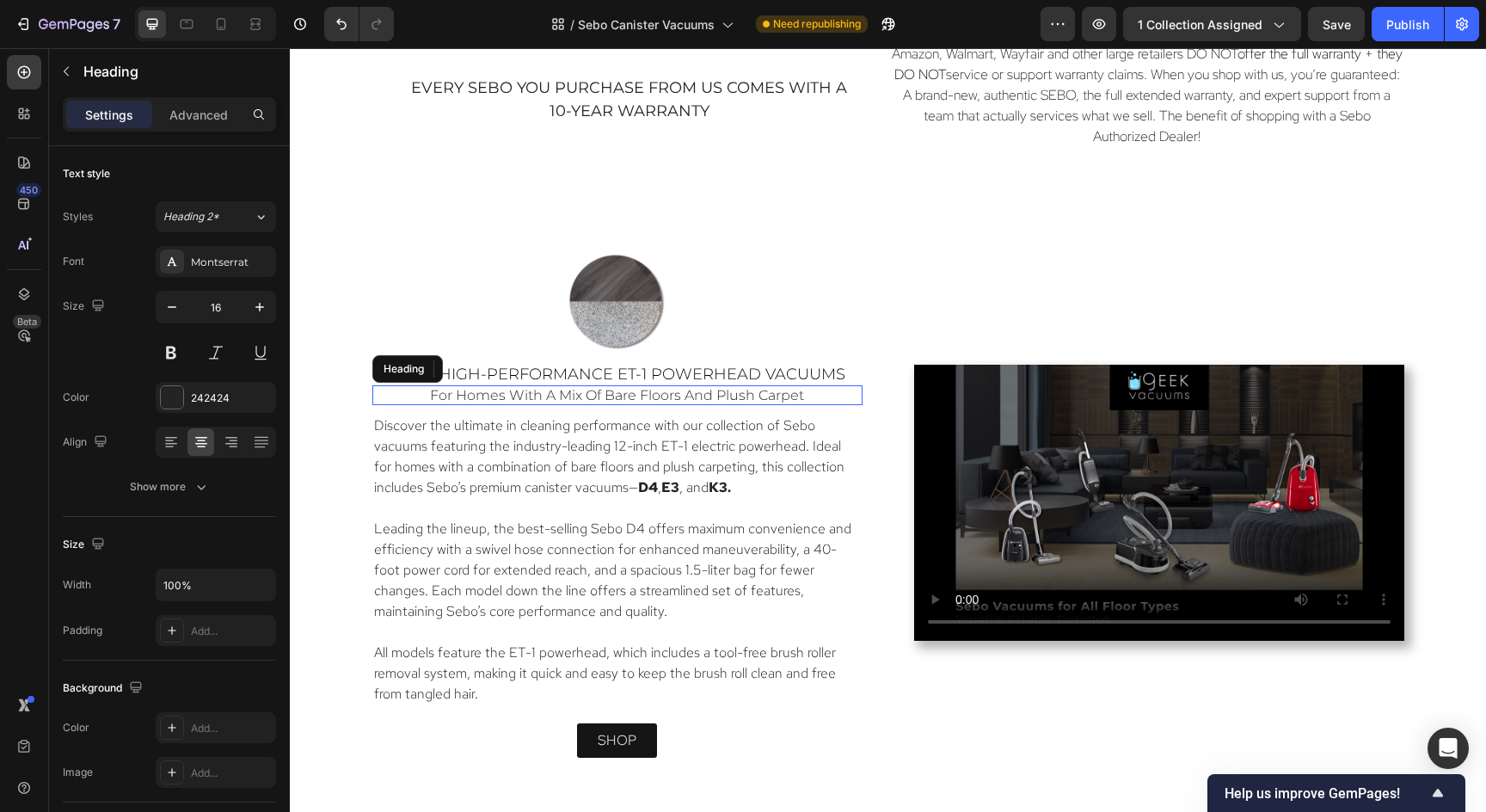
click at [807, 391] on h2 "for homes with a mix of bare floors and plush carpet" at bounding box center [617, 395] width 490 height 20
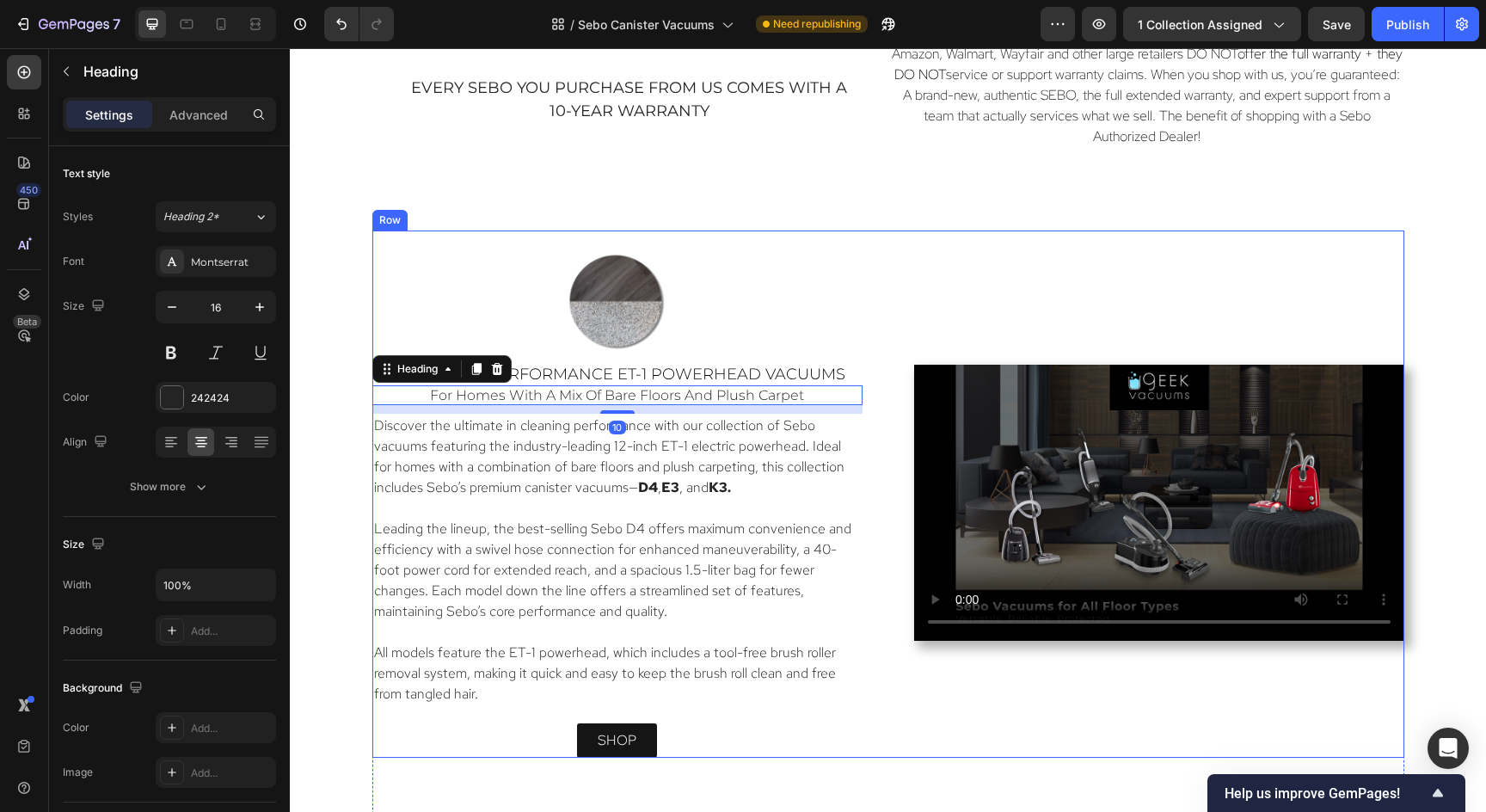
click at [896, 246] on div "Image Sebo High-Performance ET-1 Powerhead Vacuums Heading for homes with a mix…" at bounding box center [888, 495] width 1032 height 528
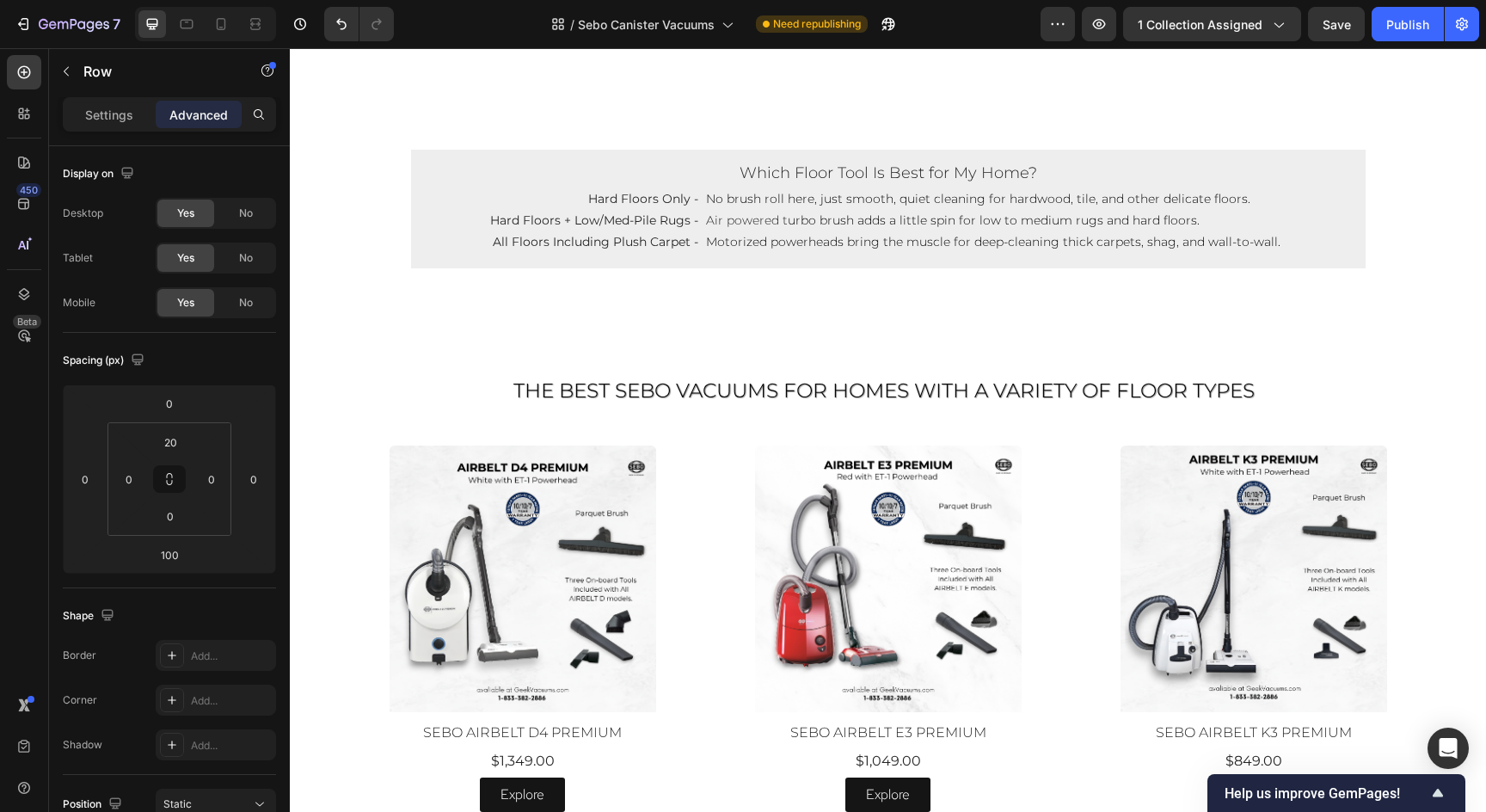
scroll to position [2911, 0]
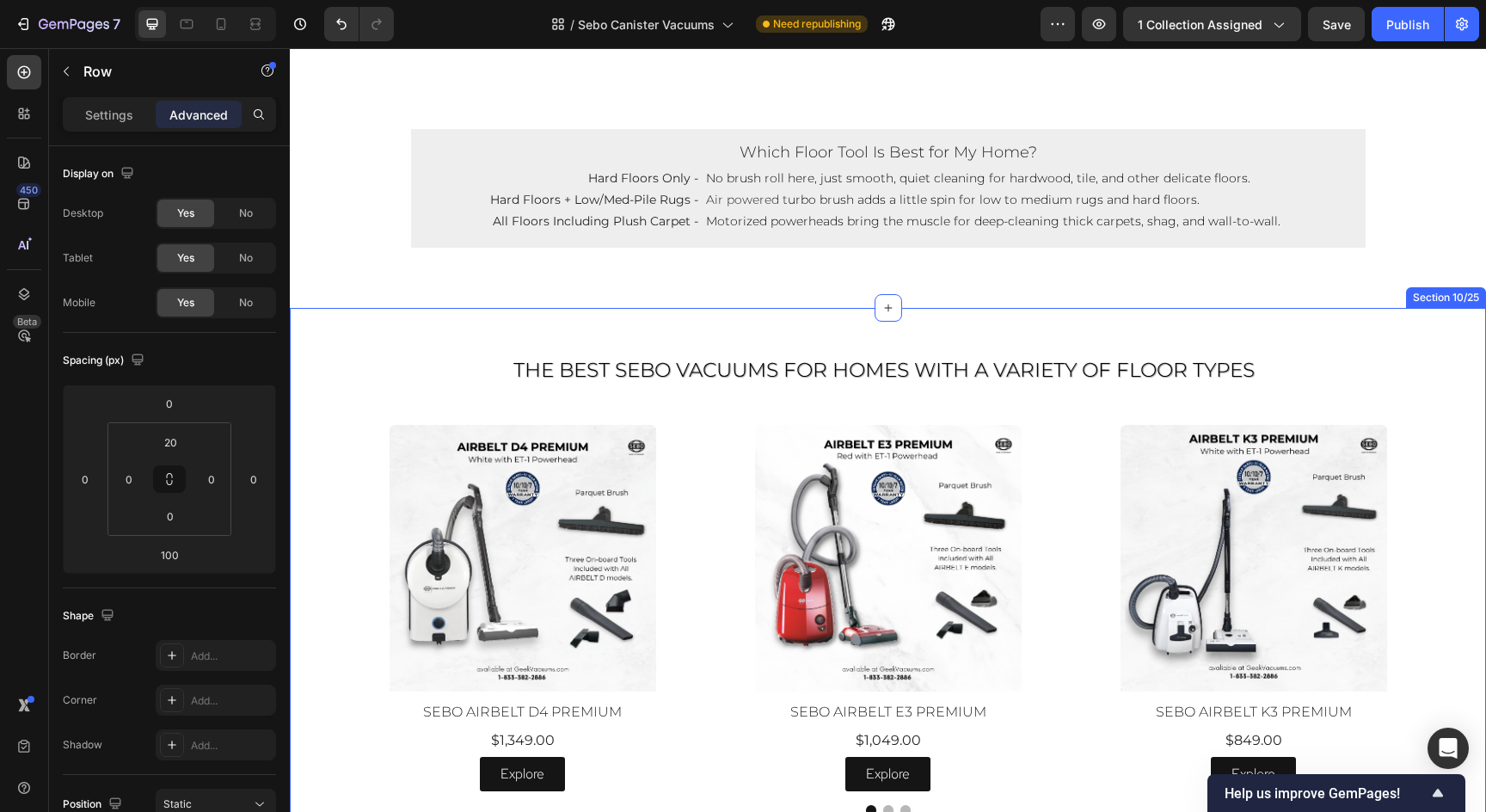
click at [973, 324] on div "The Best SEBO Vacuums for homes with a variety of Floor Types Heading Row Produ…" at bounding box center [888, 583] width 1196 height 551
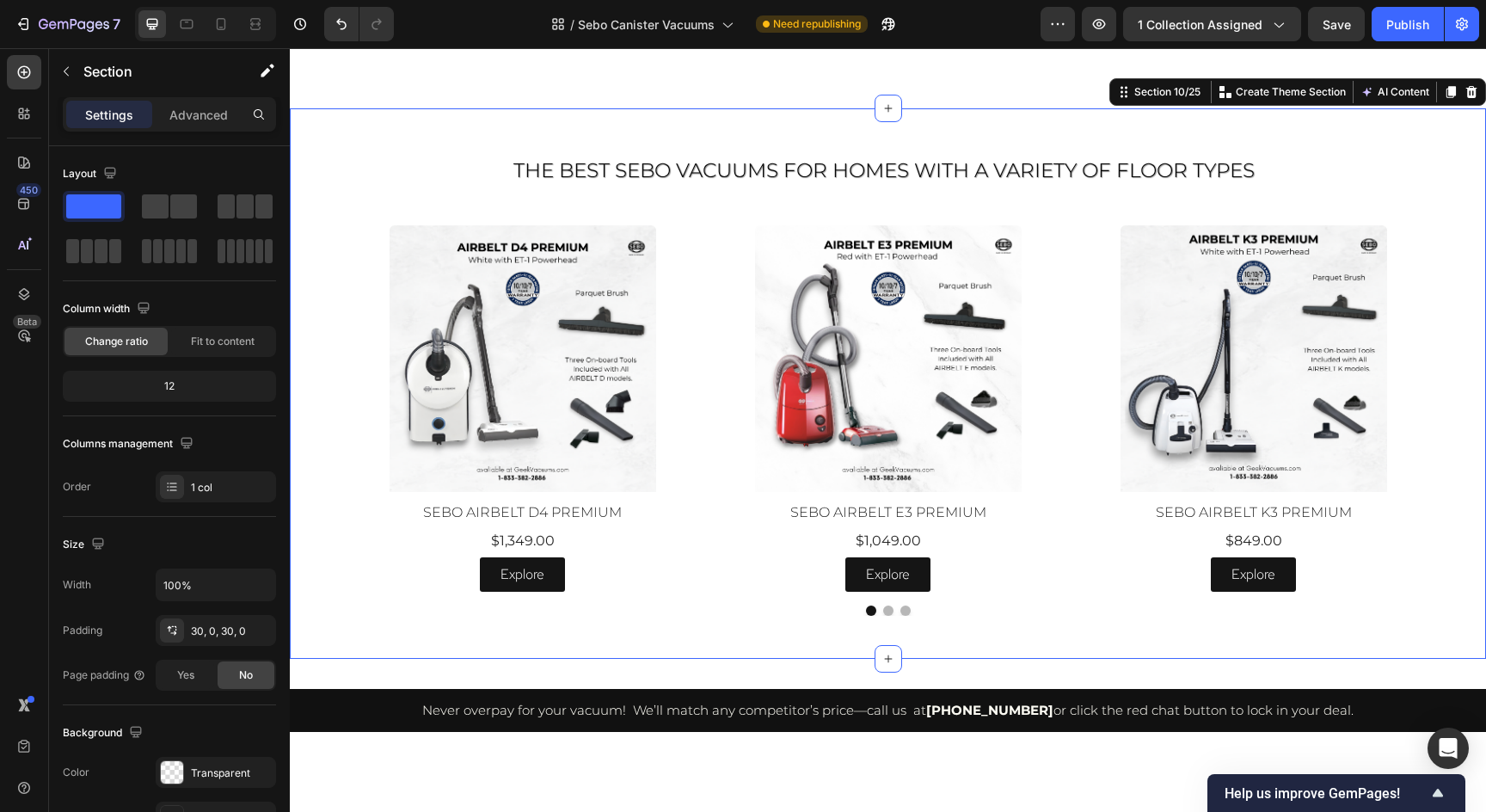
scroll to position [3089, 0]
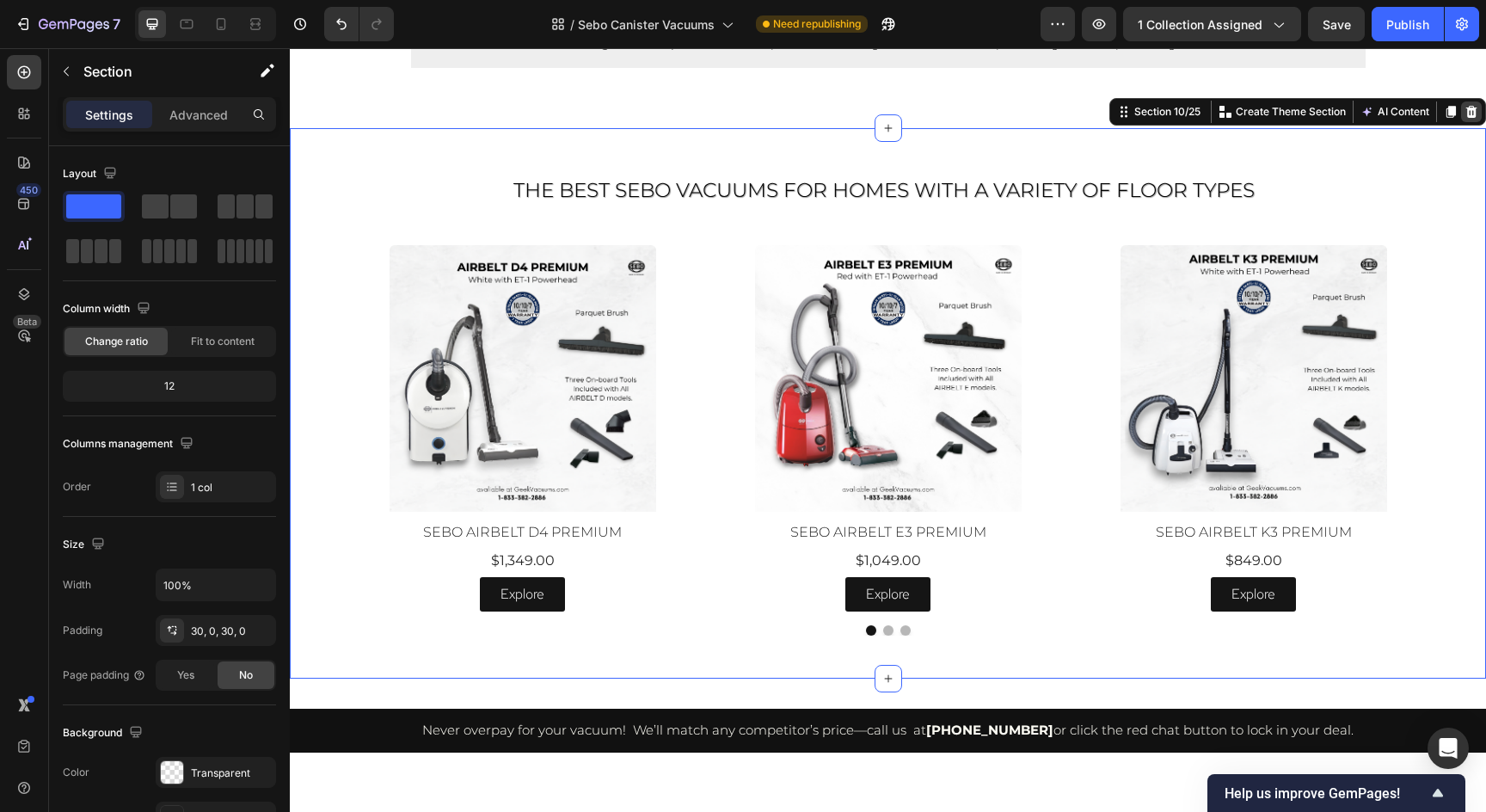
click at [1470, 111] on icon at bounding box center [1472, 112] width 14 height 14
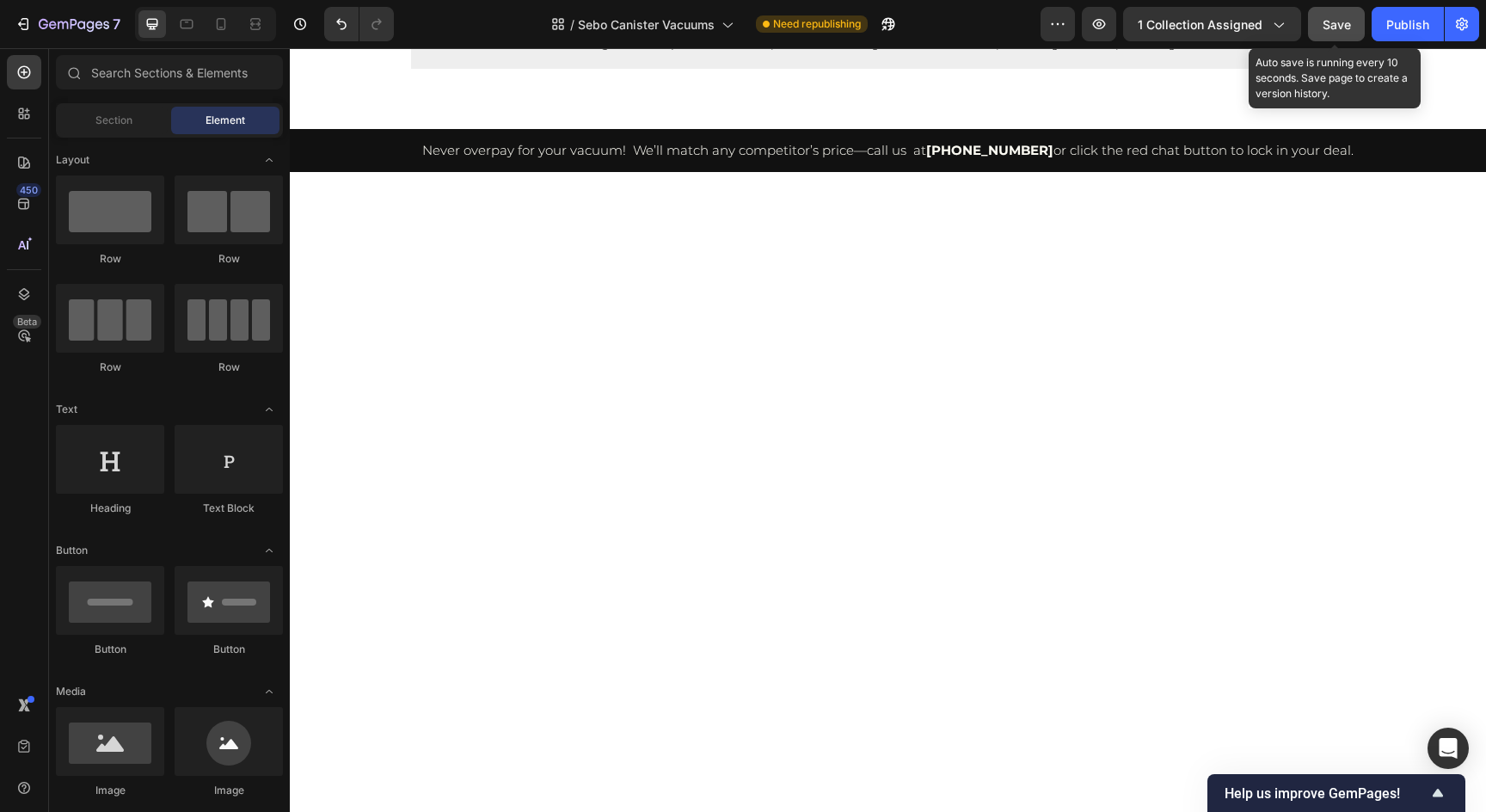
click at [1327, 22] on span "Save" at bounding box center [1337, 24] width 28 height 14
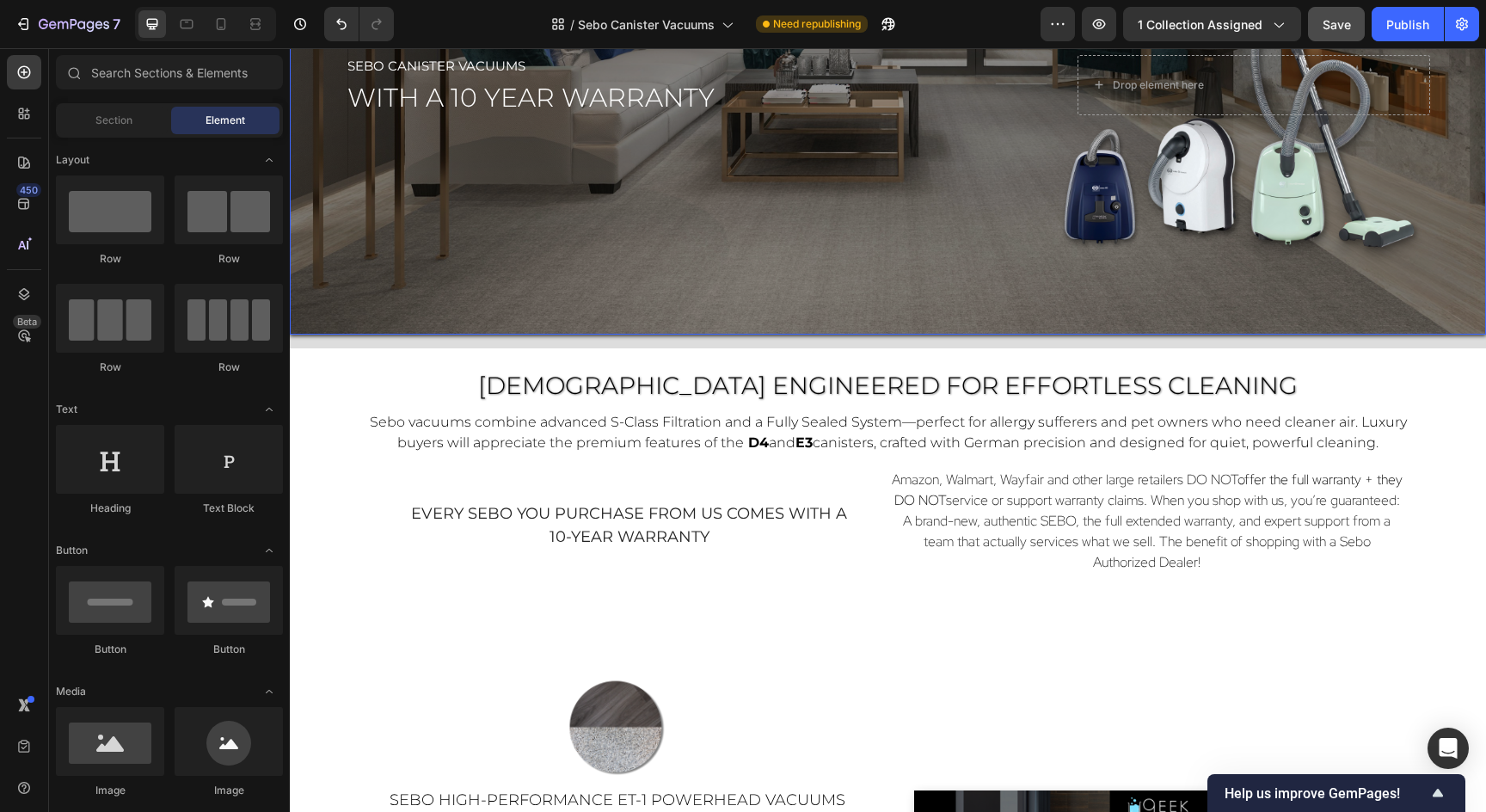
scroll to position [678, 0]
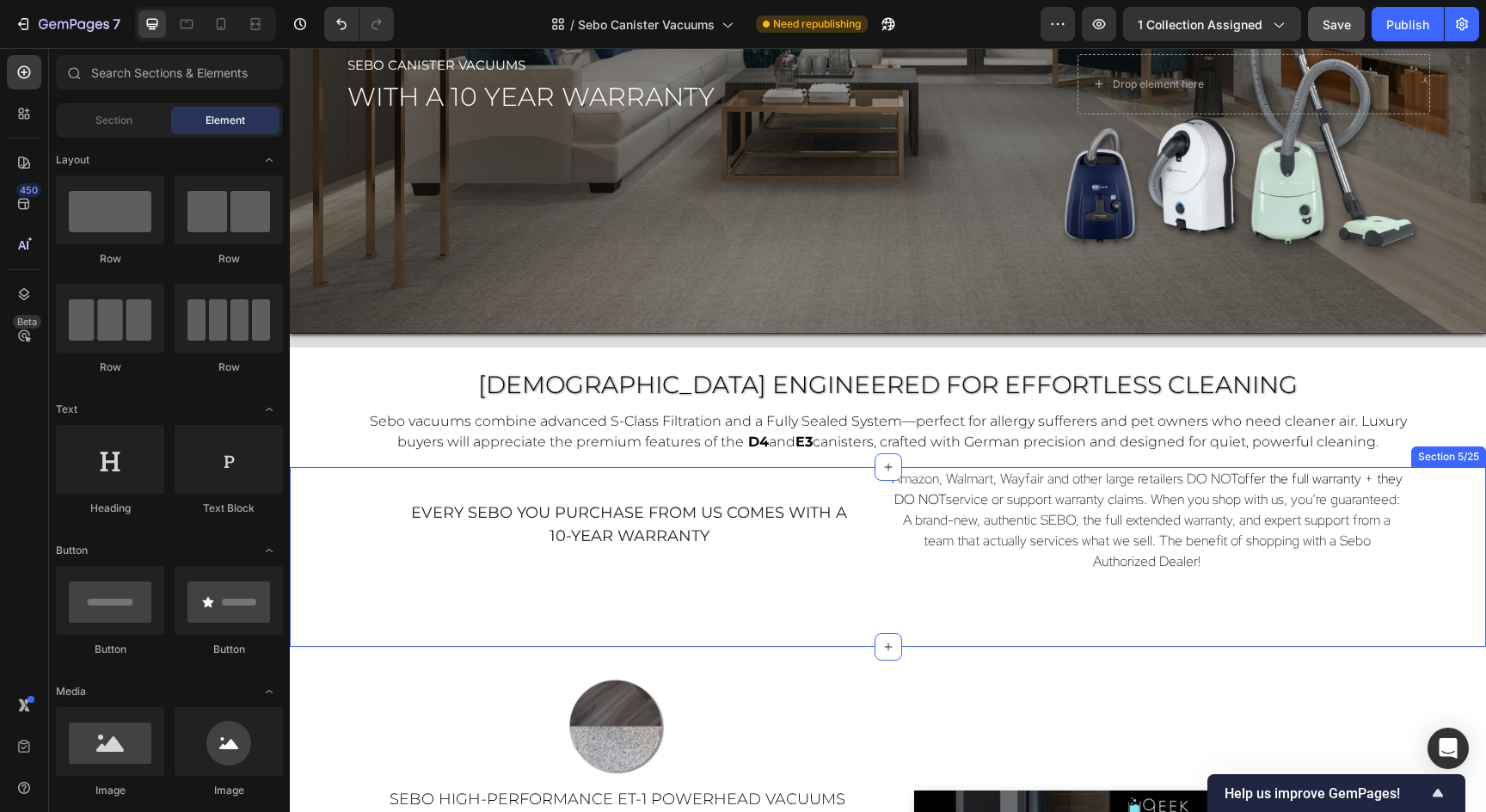
click at [1012, 595] on div "every sebo you purchase from us comes with a 10-year warranty Text Block Amazon…" at bounding box center [888, 557] width 1196 height 180
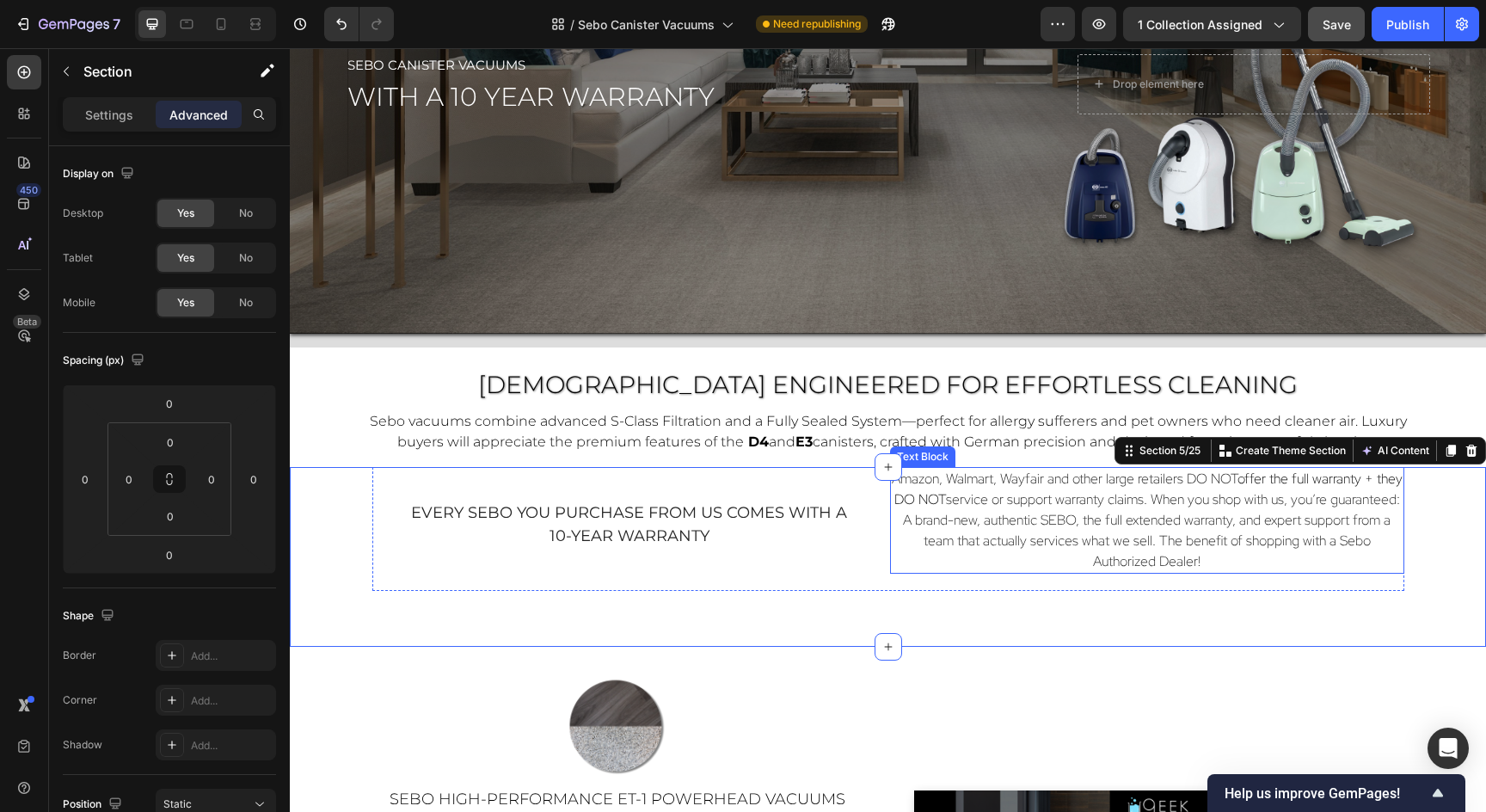
click at [1009, 557] on p "Amazon, Walmart, Wayfair and other large retailers DO NOT offer the full warran…" at bounding box center [1147, 520] width 511 height 103
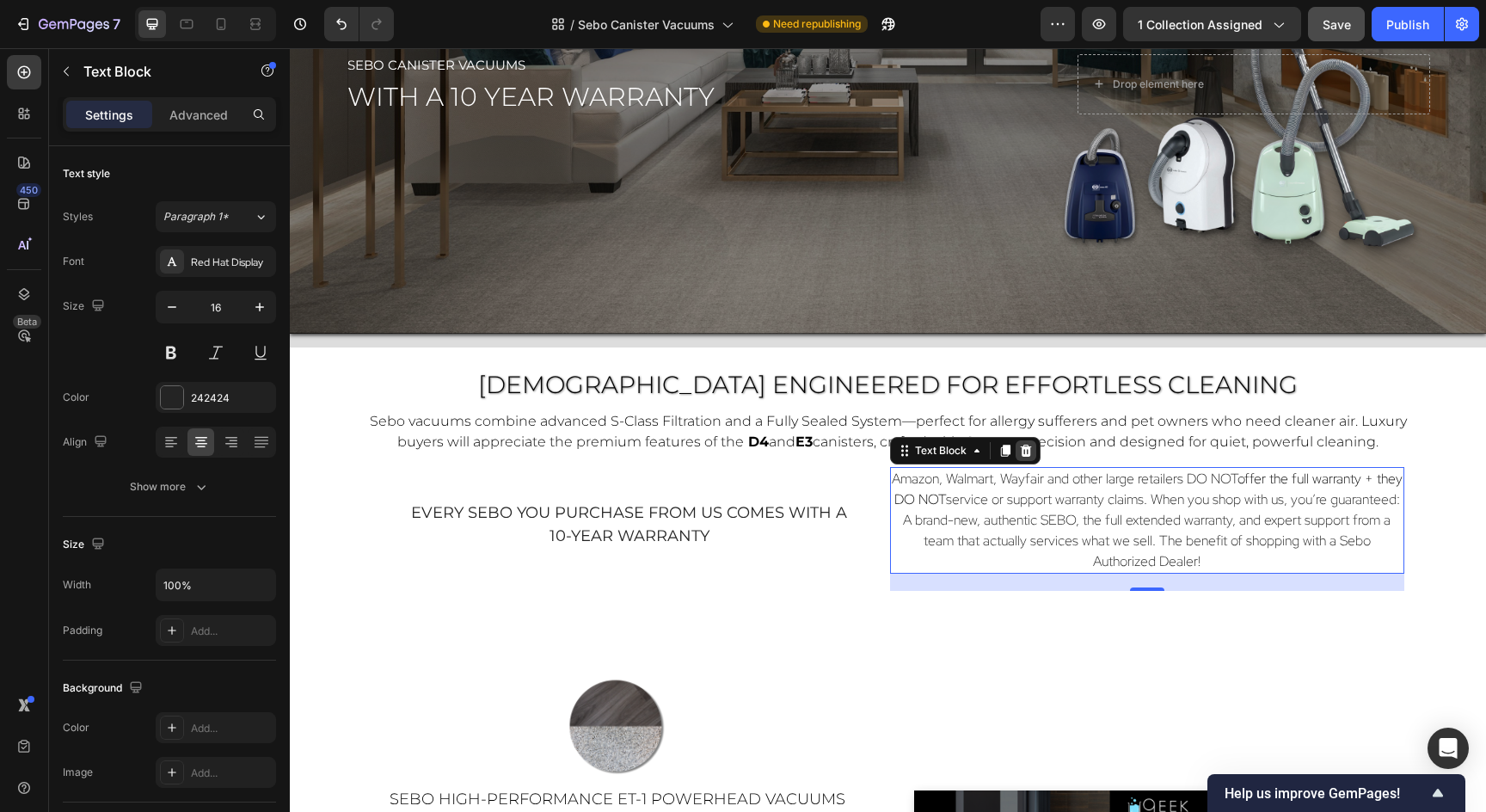
click at [1028, 456] on icon at bounding box center [1025, 450] width 12 height 12
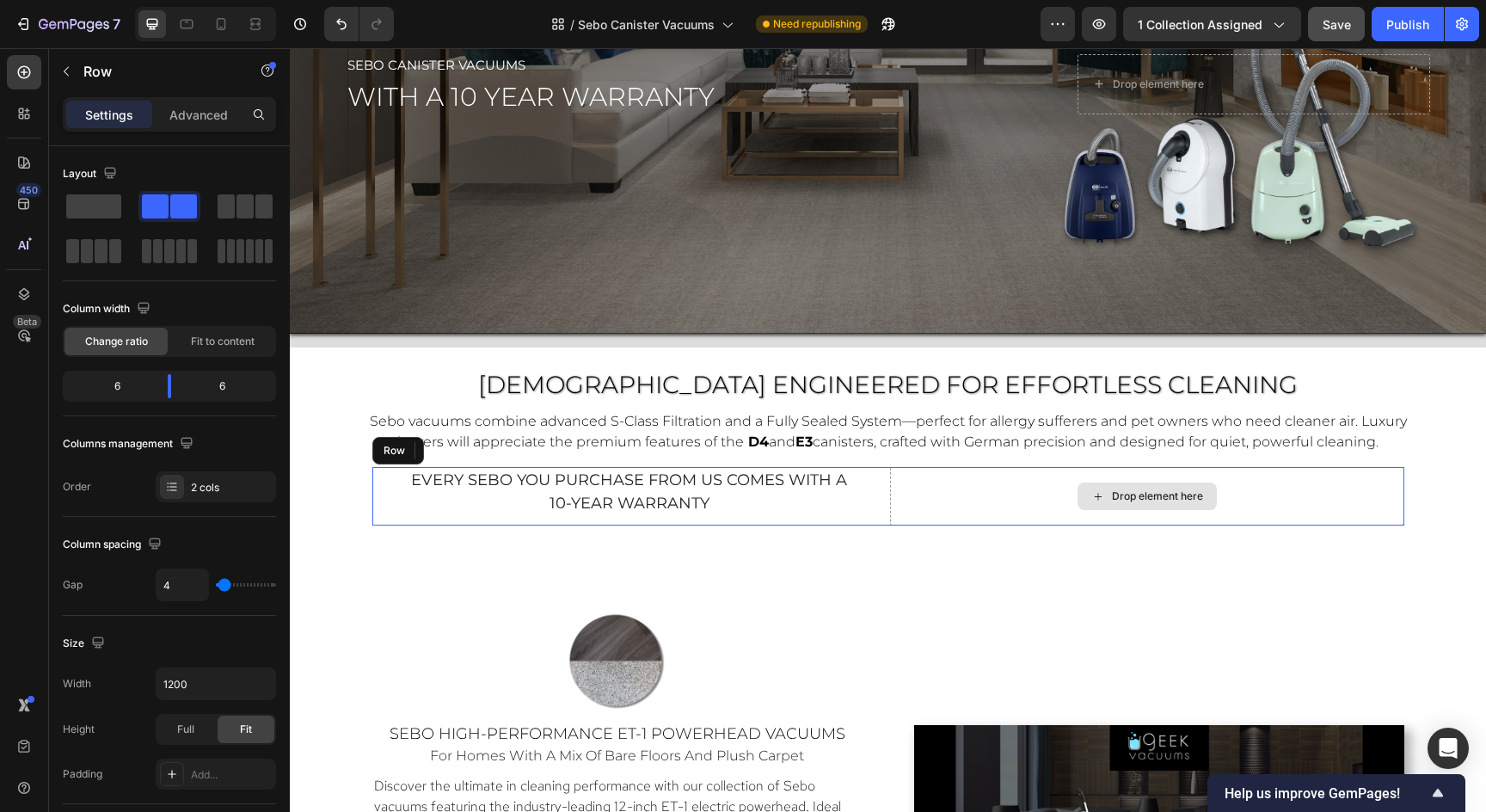
click at [1030, 500] on div "Drop element here" at bounding box center [1147, 496] width 514 height 59
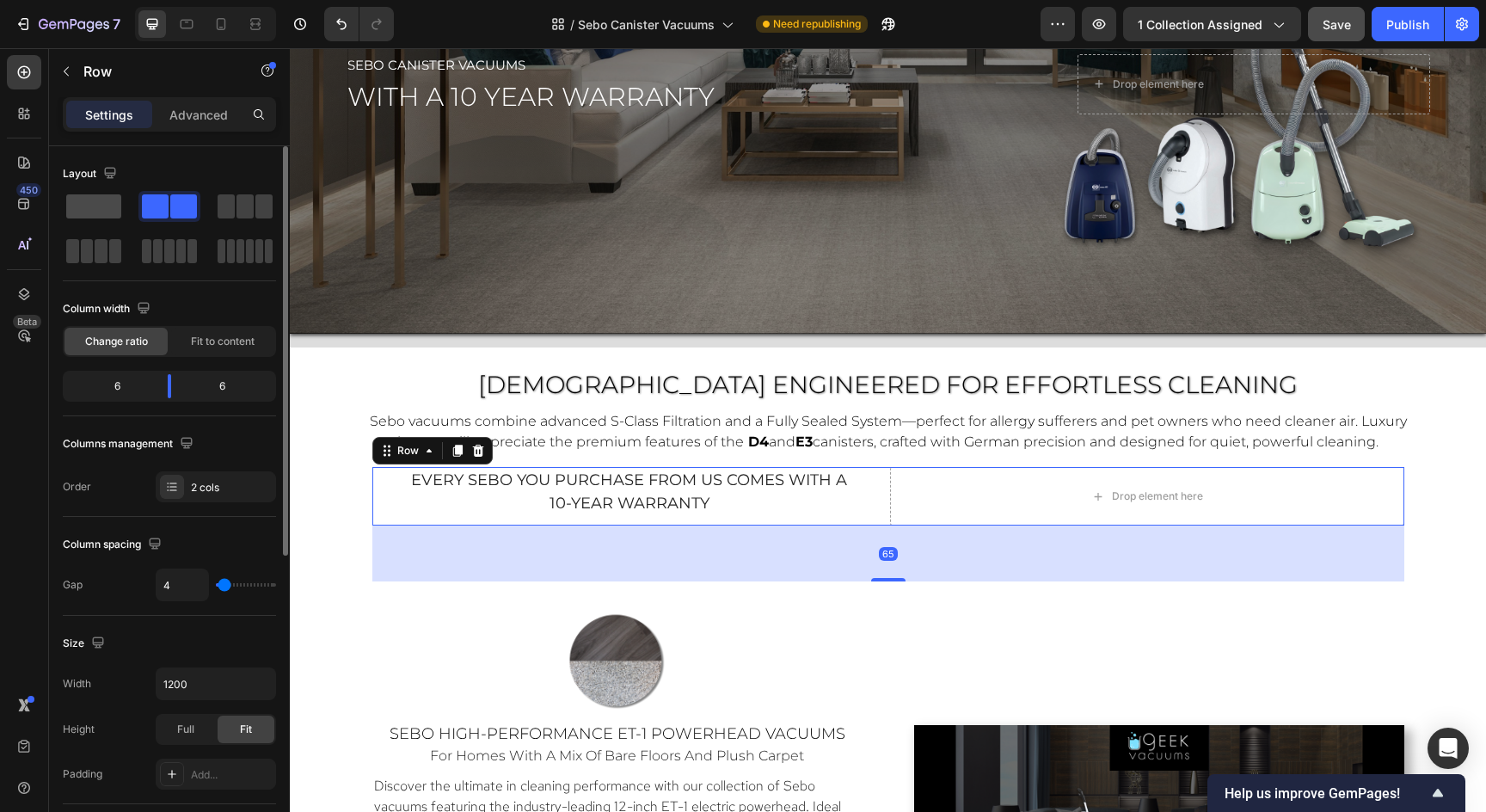
click at [82, 213] on span at bounding box center [94, 206] width 55 height 24
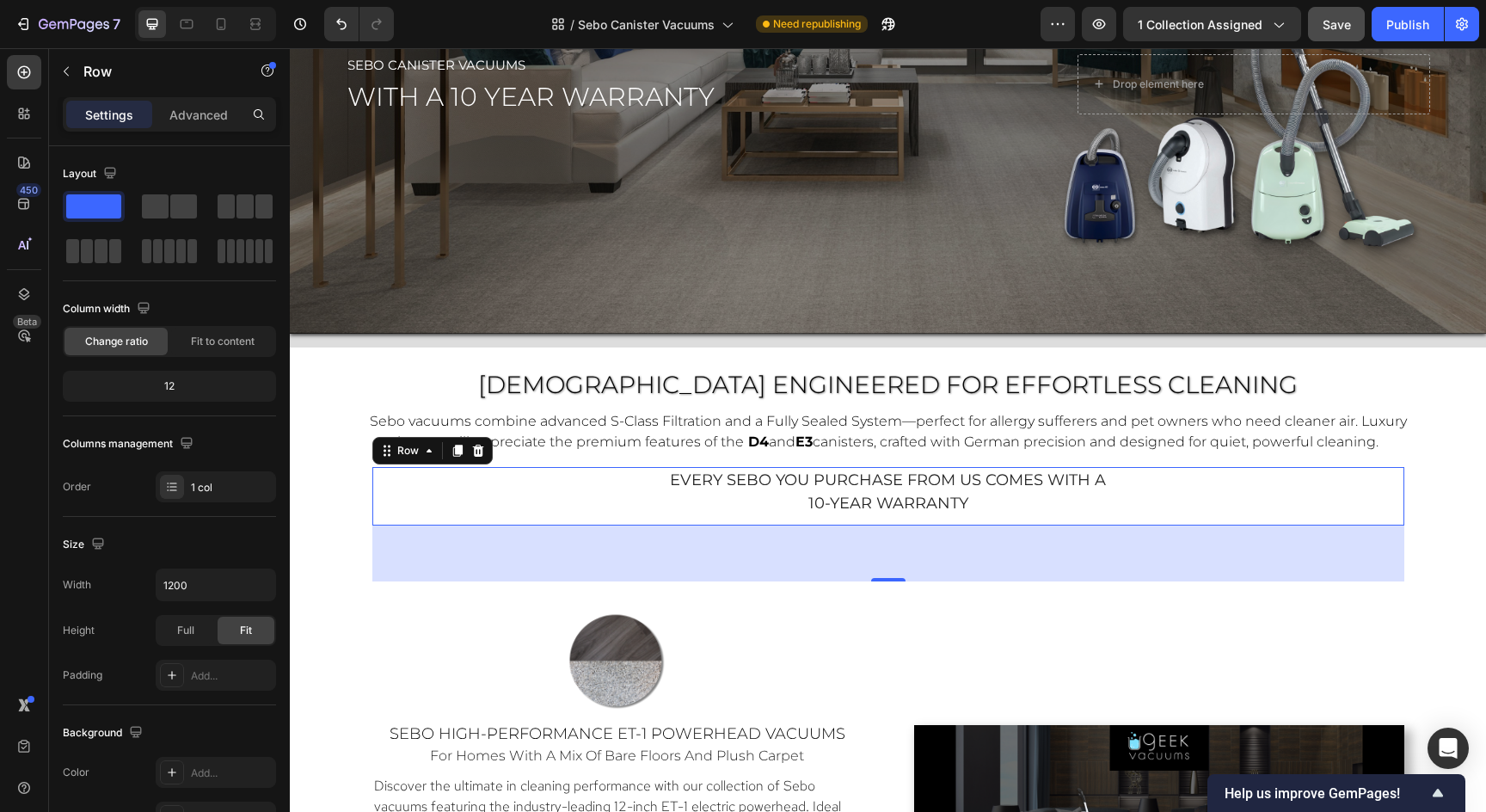
click at [1139, 580] on div "65" at bounding box center [888, 553] width 1032 height 56
click at [1145, 529] on div "65" at bounding box center [888, 553] width 1032 height 56
click at [1133, 497] on p "10-year warranty" at bounding box center [888, 504] width 1028 height 23
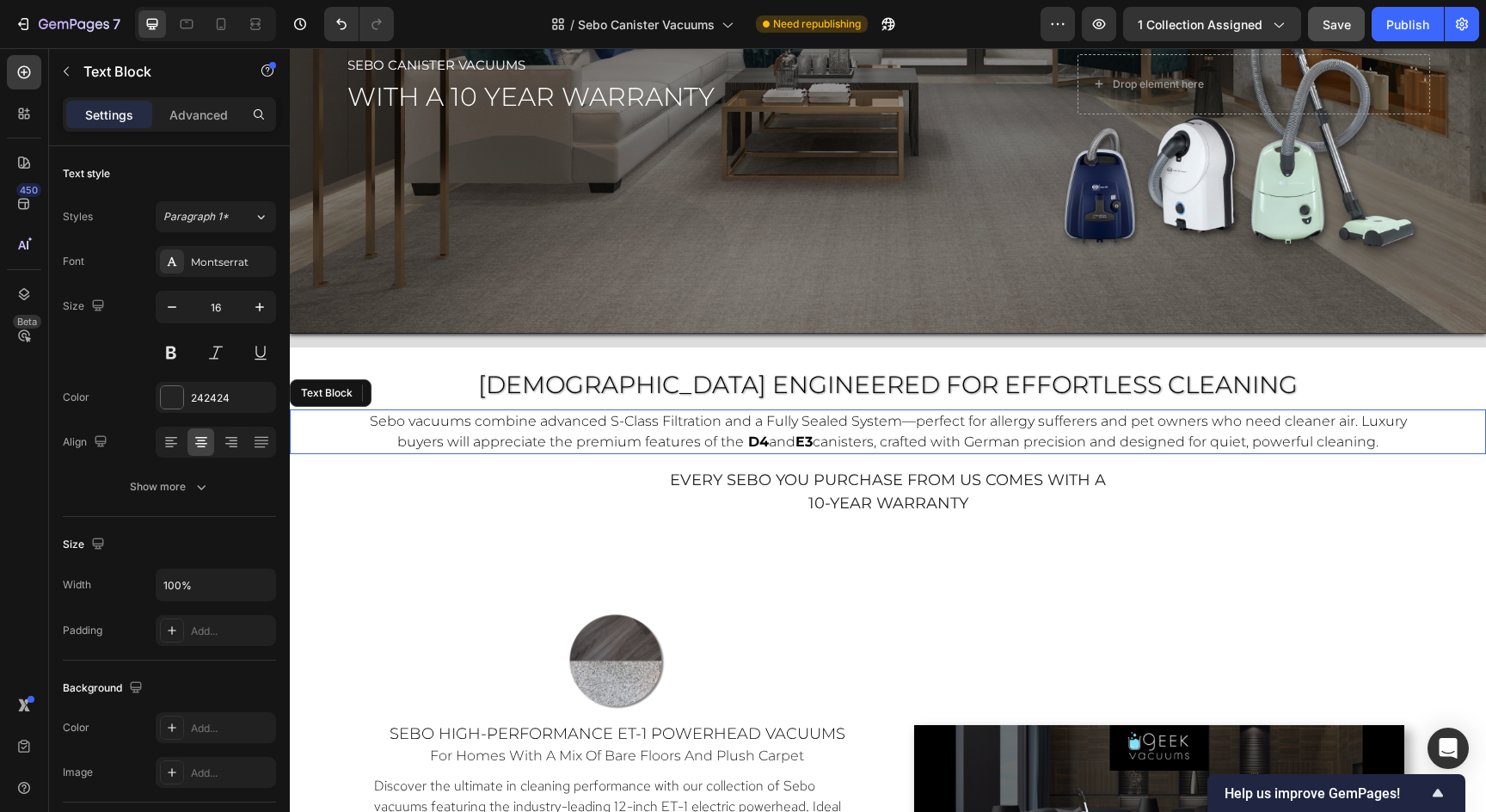
click at [916, 443] on span "canisters, crafted with German precision and designed for quiet, powerful clean…" at bounding box center [1096, 441] width 566 height 16
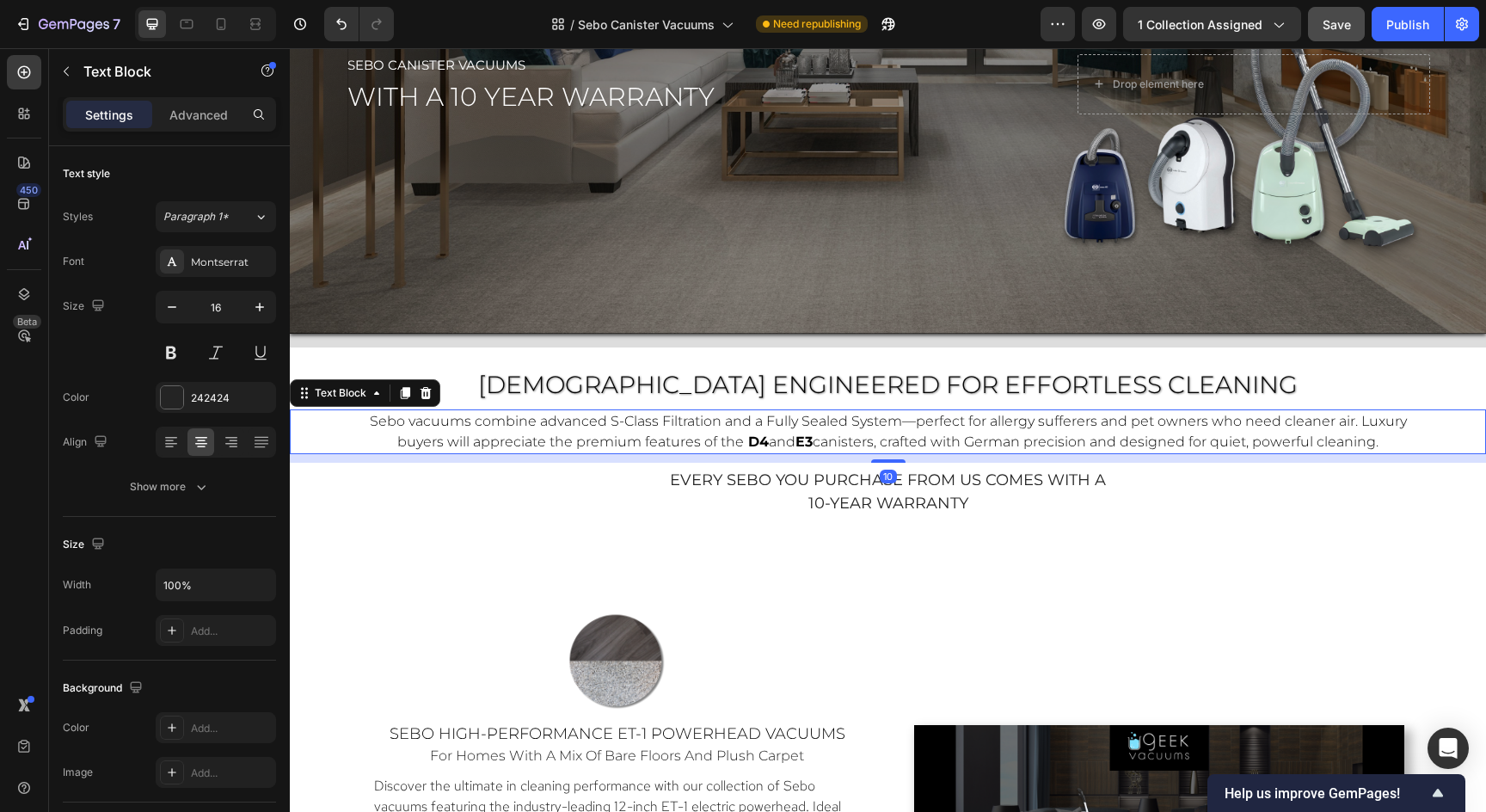
click at [916, 443] on span "canisters, crafted with German precision and designed for quiet, powerful clean…" at bounding box center [1096, 441] width 566 height 16
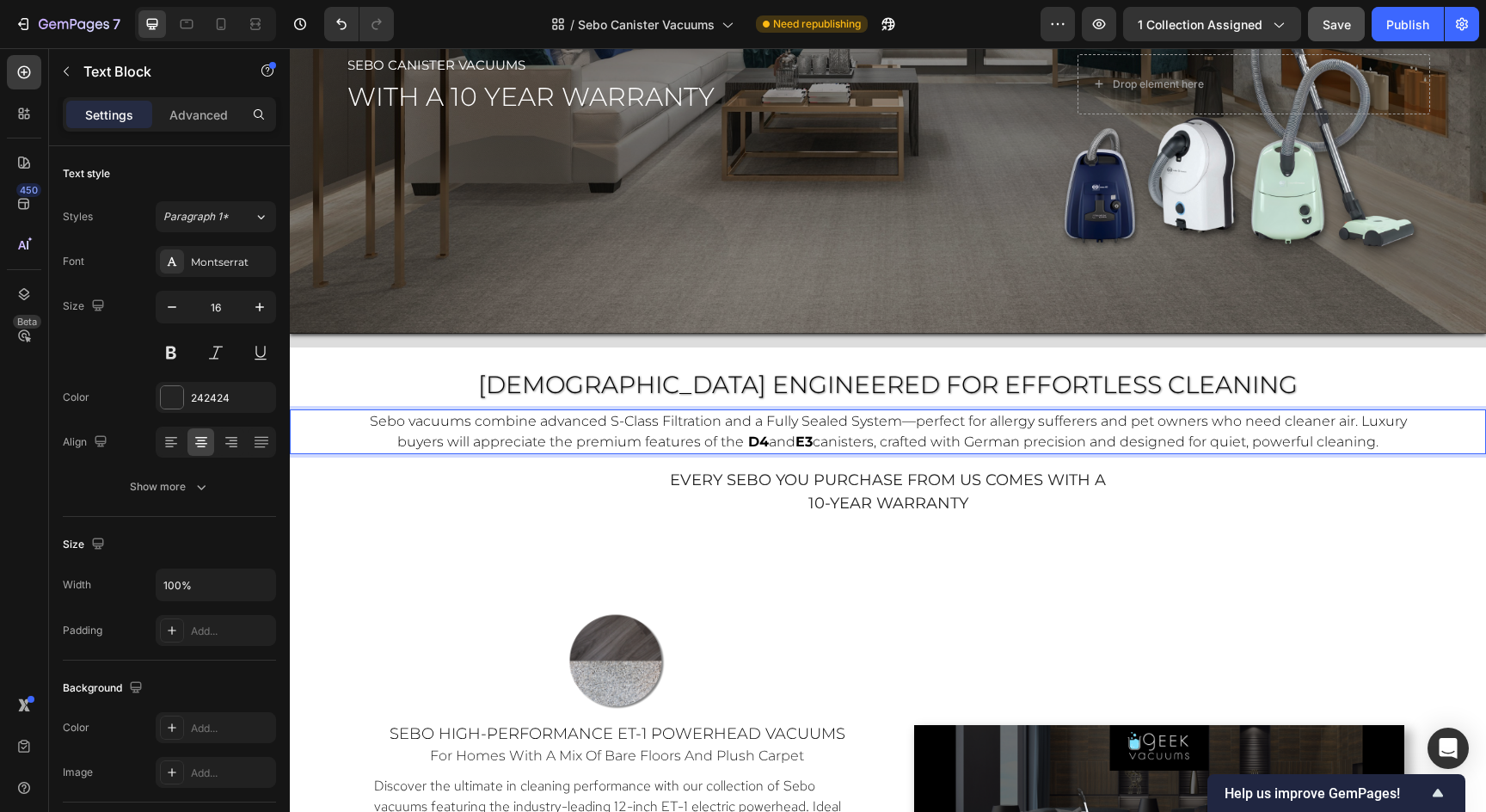
click at [916, 443] on span "canisters, crafted with German precision and designed for quiet, powerful clean…" at bounding box center [1096, 441] width 566 height 16
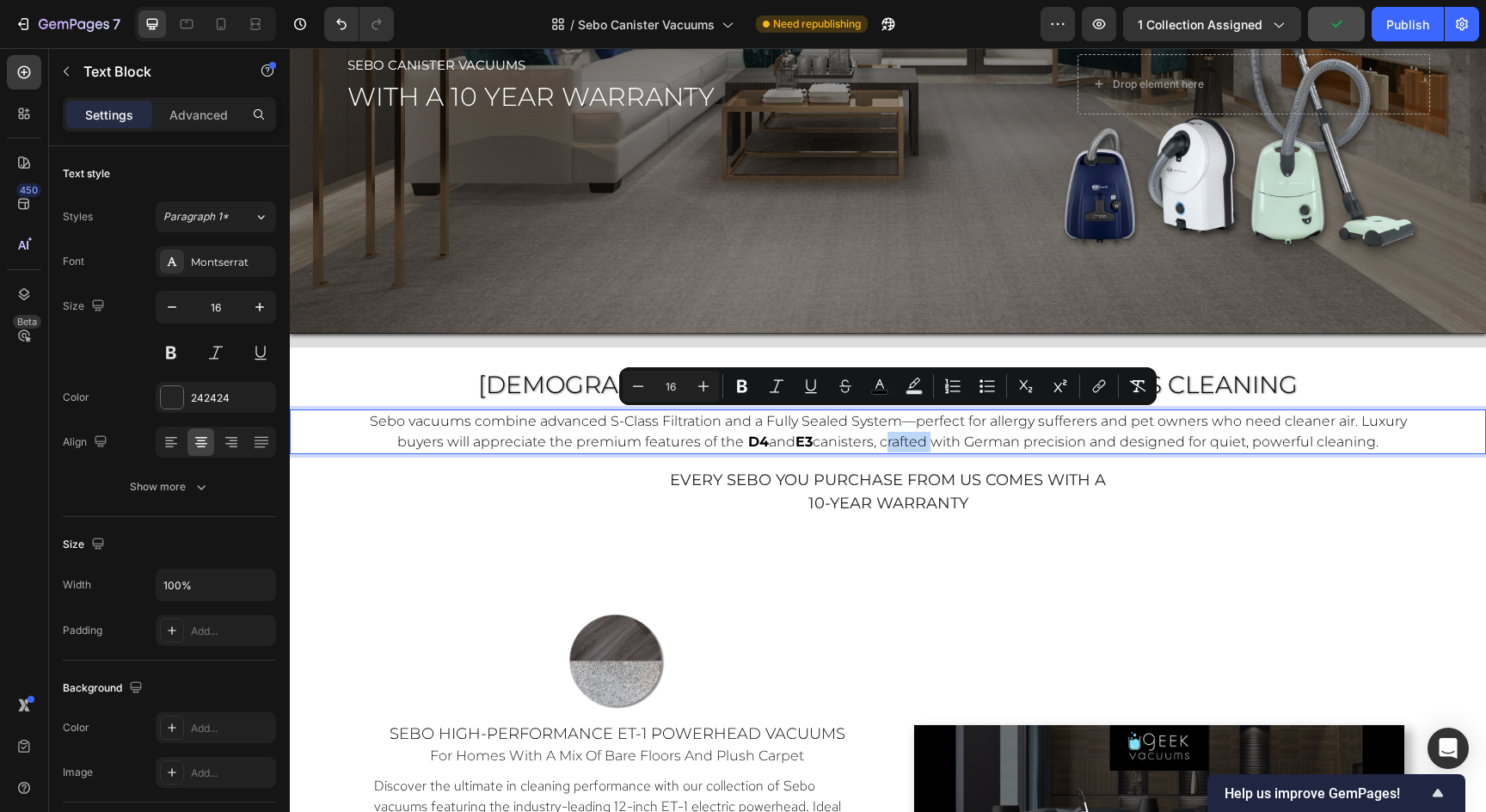
click at [916, 443] on span "canisters, crafted with German precision and designed for quiet, powerful clean…" at bounding box center [1096, 441] width 566 height 16
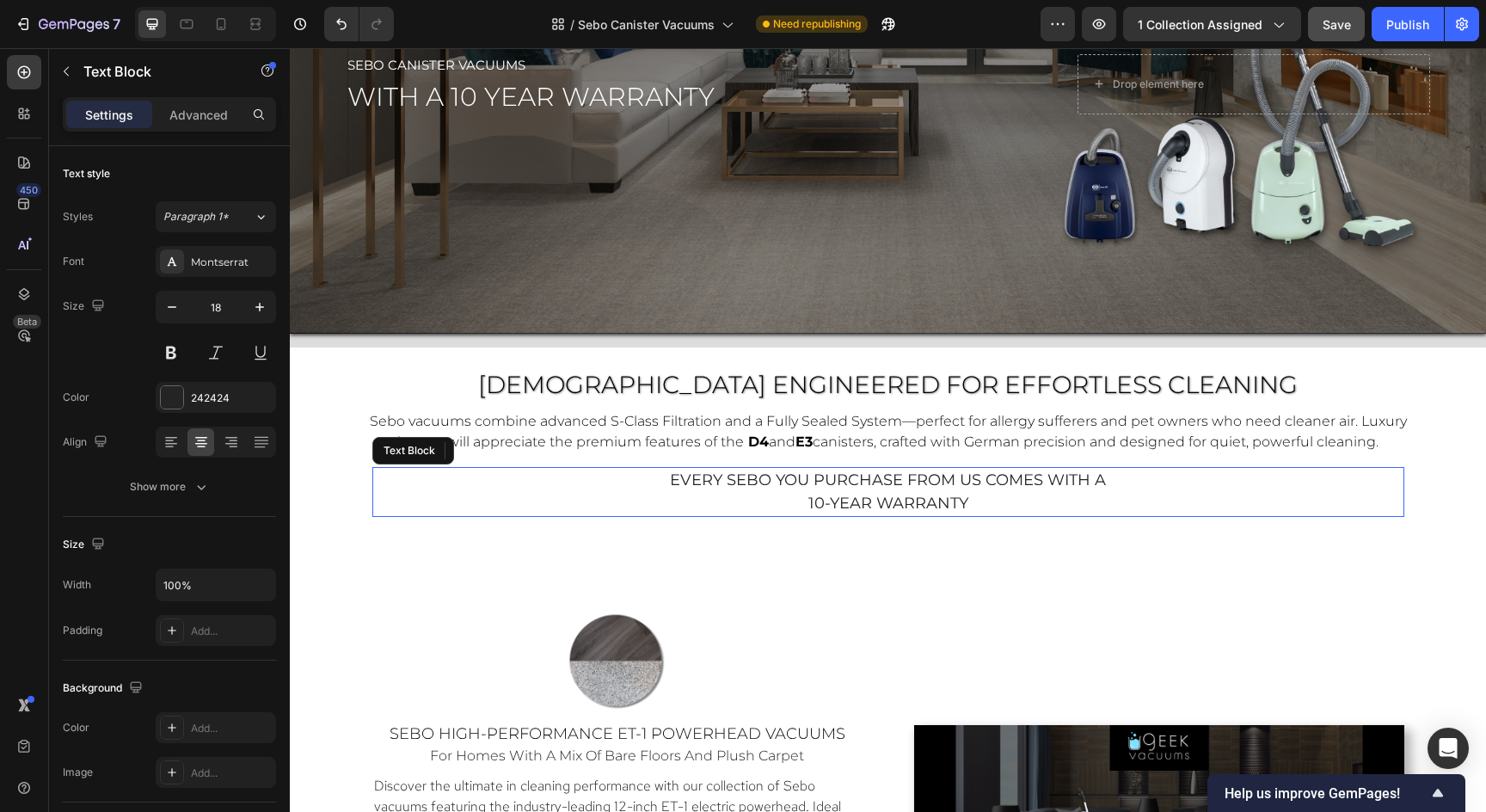
click at [896, 484] on span "every sebo you purchase from us comes with a" at bounding box center [888, 480] width 436 height 19
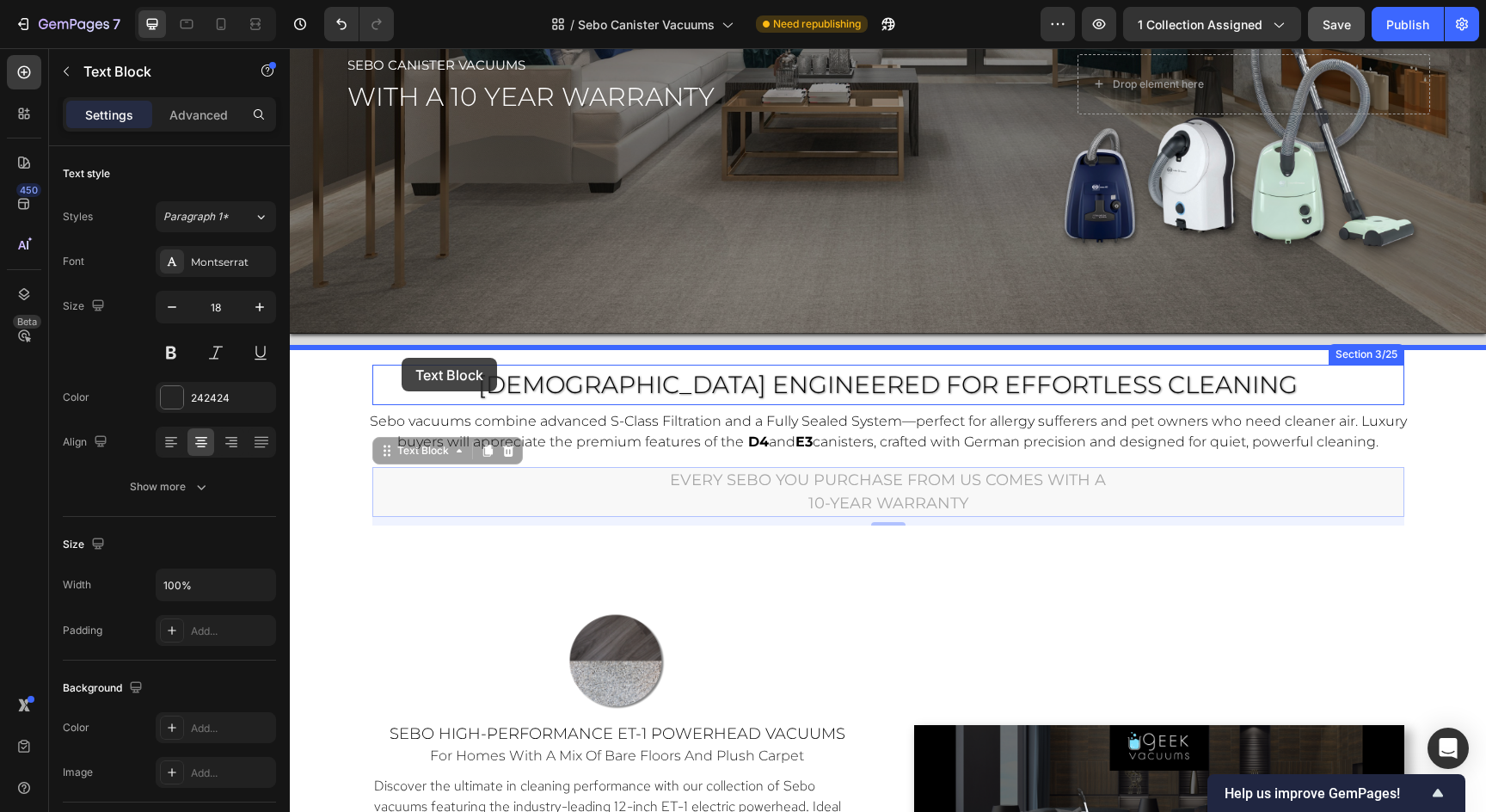
drag, startPoint x: 384, startPoint y: 449, endPoint x: 402, endPoint y: 357, distance: 93.7
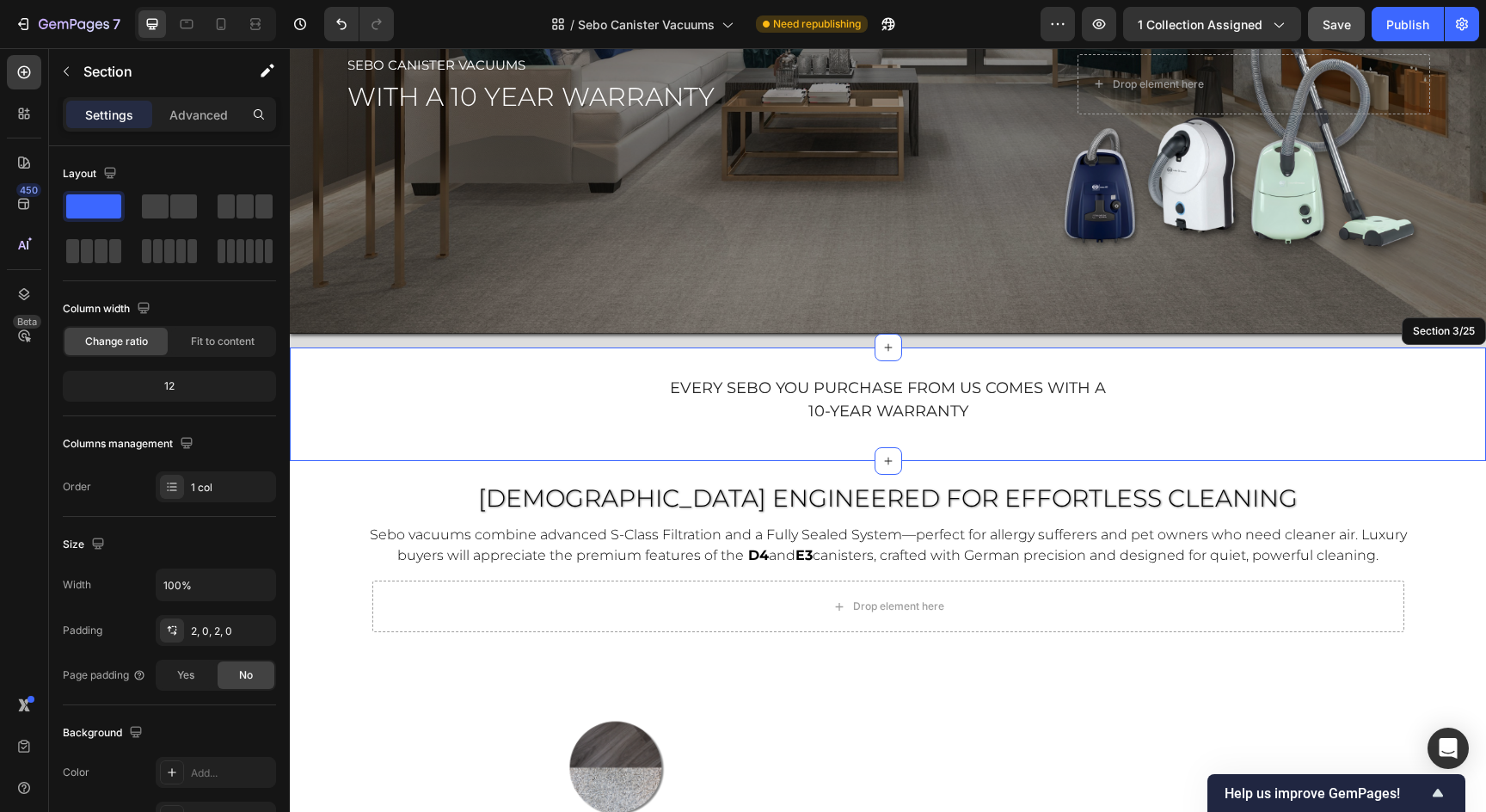
click at [742, 448] on div "every sebo you purchase from us comes with a 10-year warranty Text Block 10 Sec…" at bounding box center [888, 404] width 1196 height 113
click at [732, 439] on div "every sebo you purchase from us comes with a 10-year warranty Text Block Sectio…" at bounding box center [888, 404] width 1196 height 113
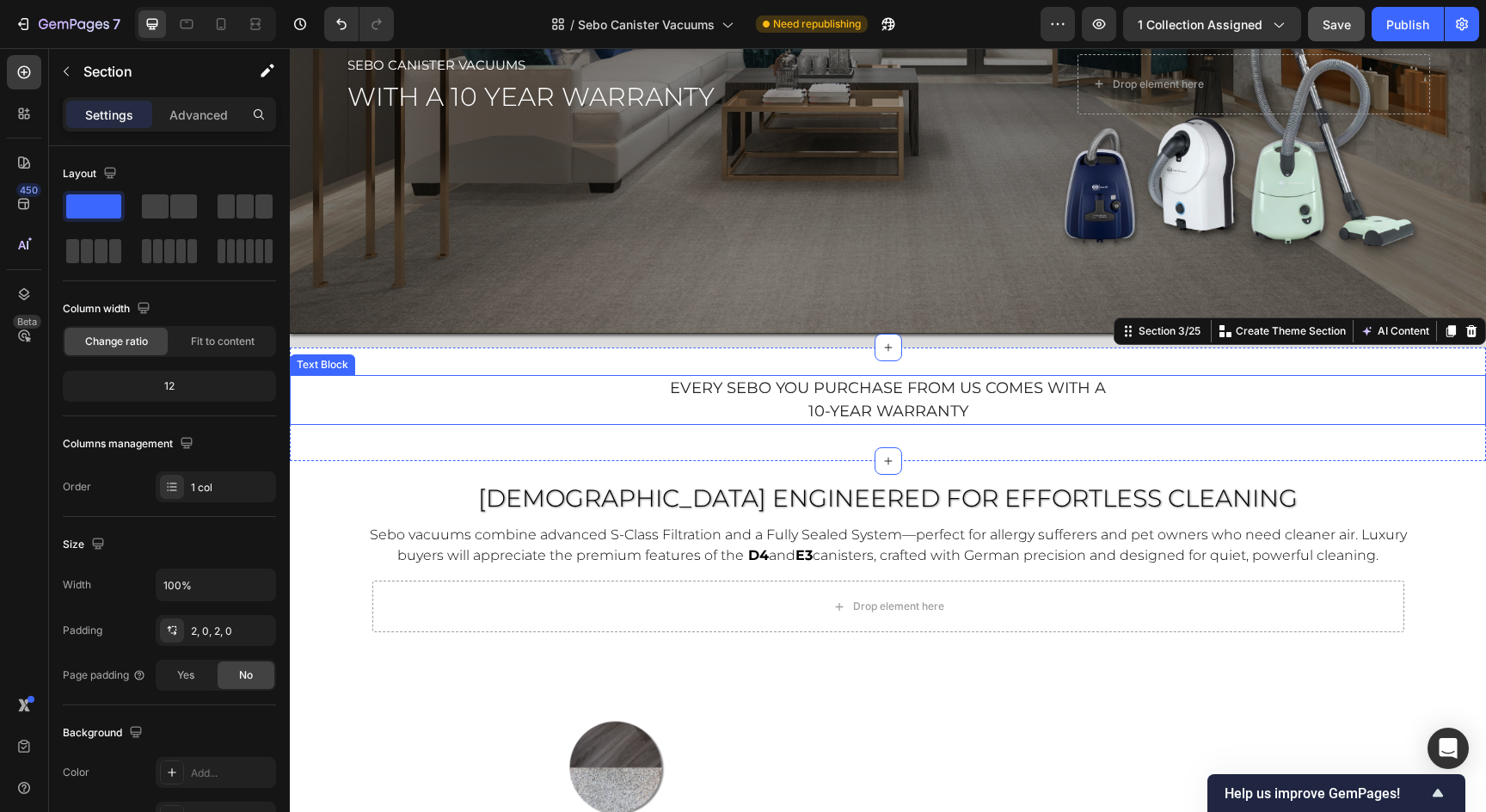
click at [739, 402] on p "10-year warranty" at bounding box center [888, 411] width 1193 height 23
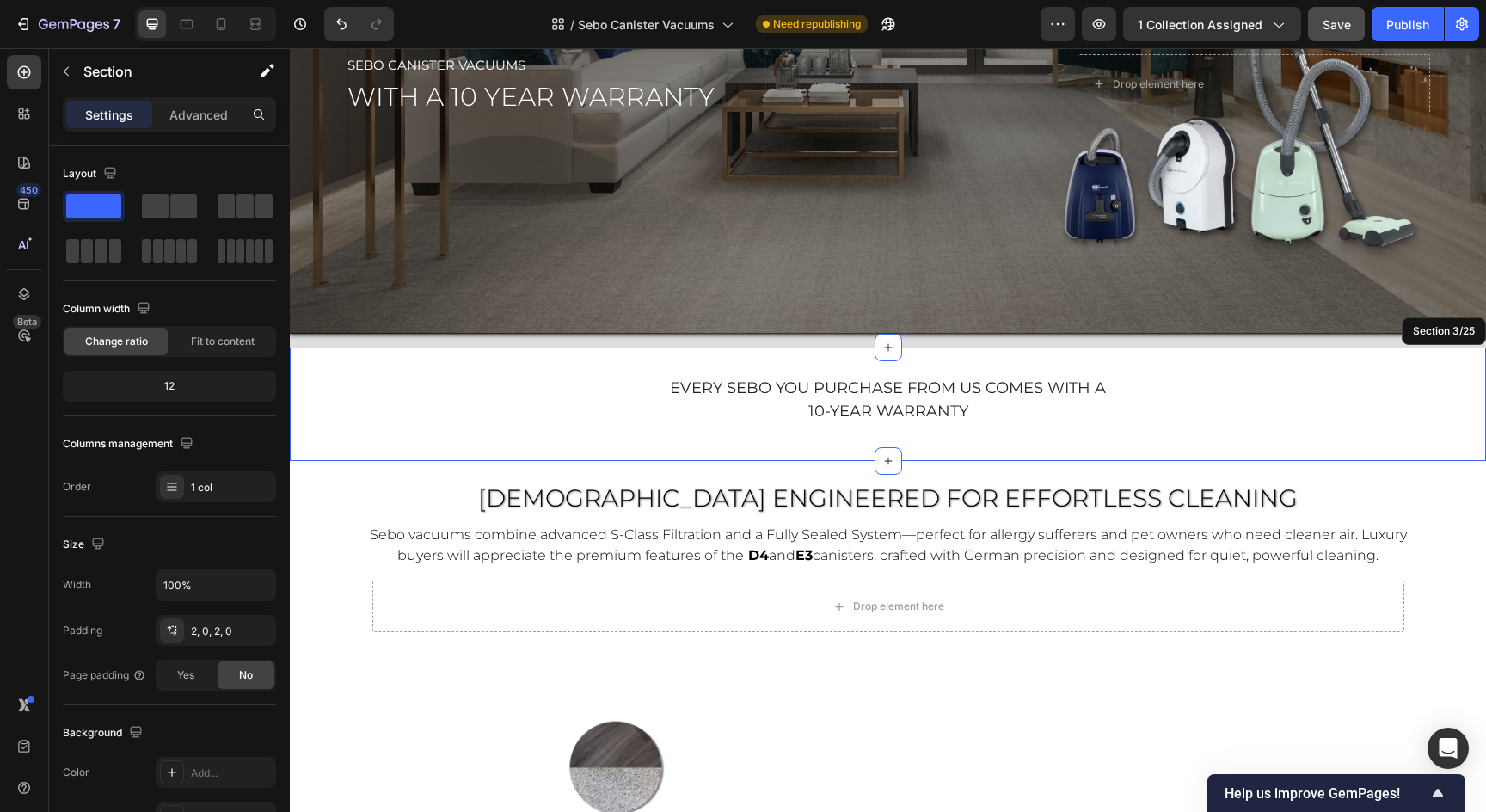
click at [732, 443] on div "every sebo you purchase from us comes with a 10-year warranty Text Block 10 Sec…" at bounding box center [888, 404] width 1196 height 113
click at [190, 117] on p "Advanced" at bounding box center [199, 114] width 59 height 18
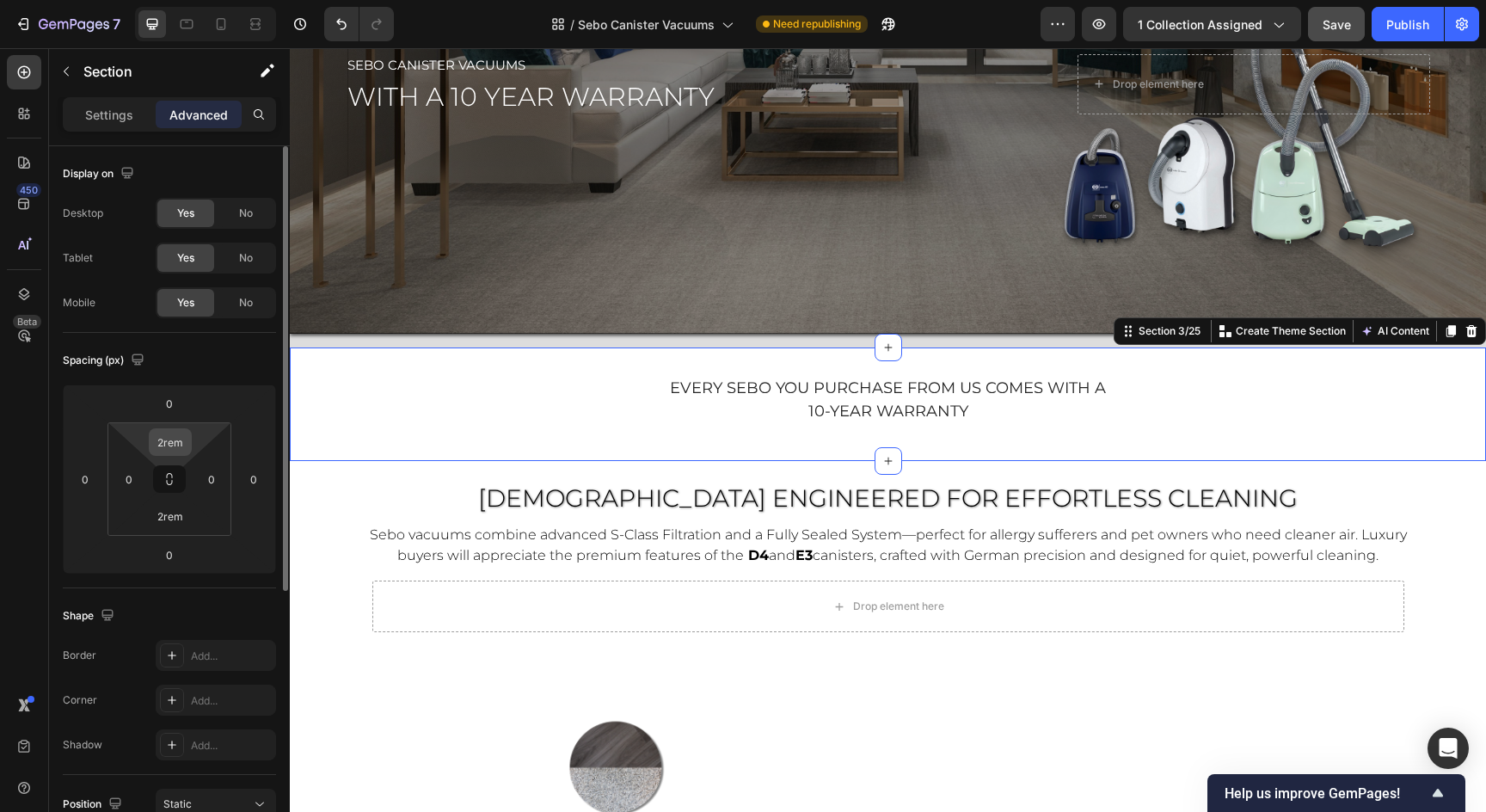
click at [170, 440] on input "2rem" at bounding box center [170, 441] width 35 height 26
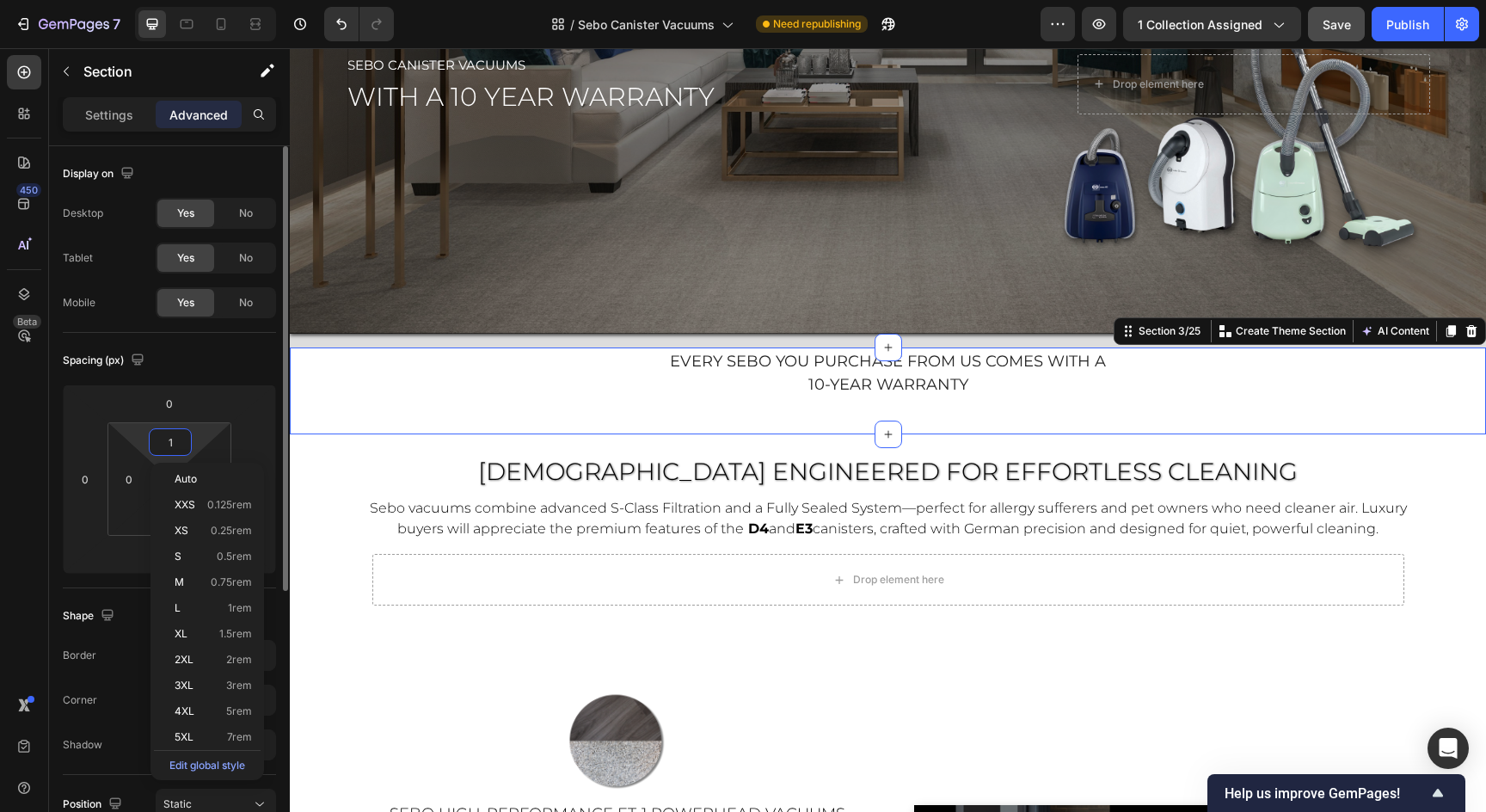
type input "0"
click at [173, 403] on input "0" at bounding box center [169, 402] width 35 height 26
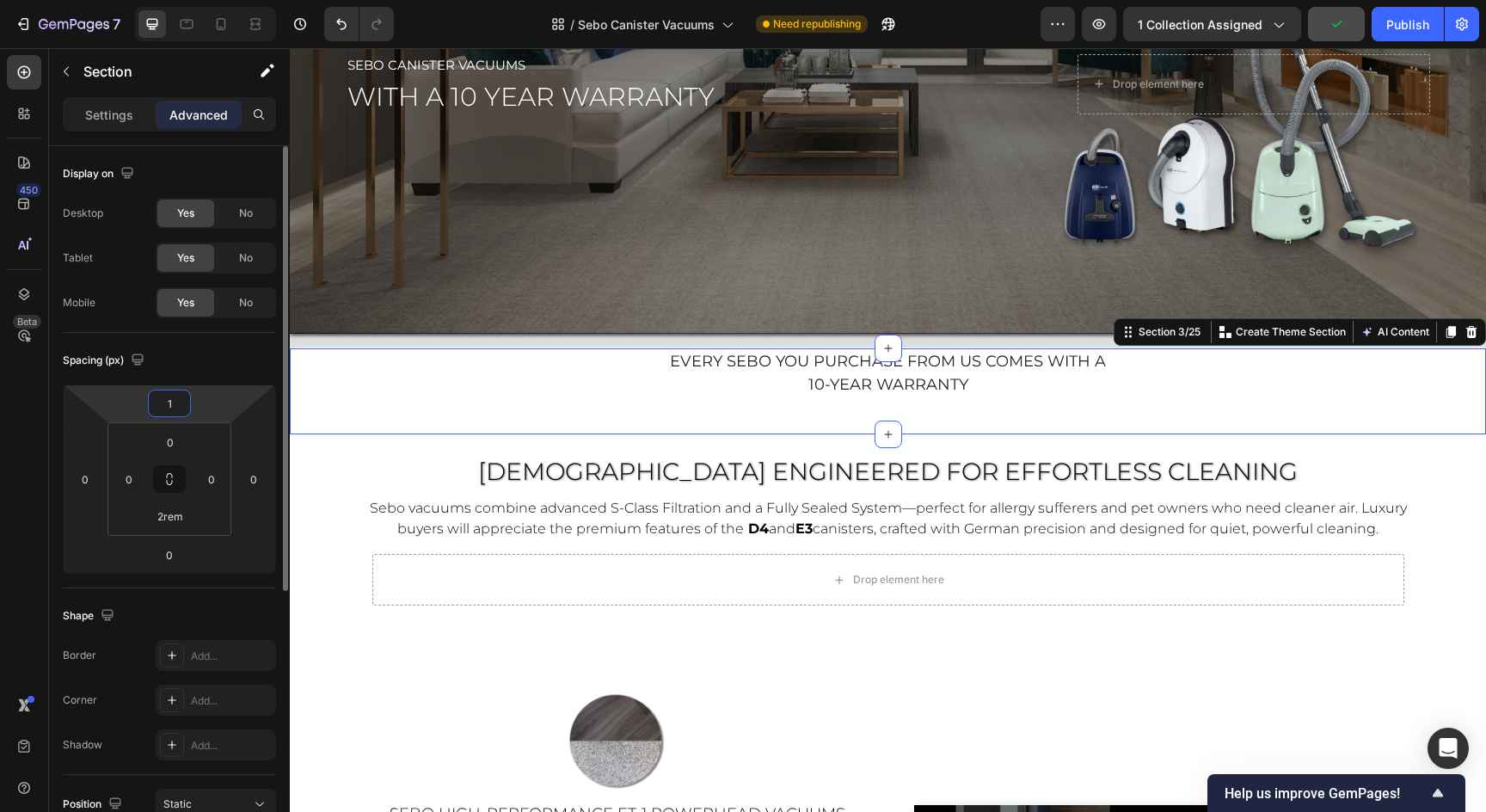
type input "2"
click at [177, 520] on input "2rem" at bounding box center [170, 515] width 35 height 26
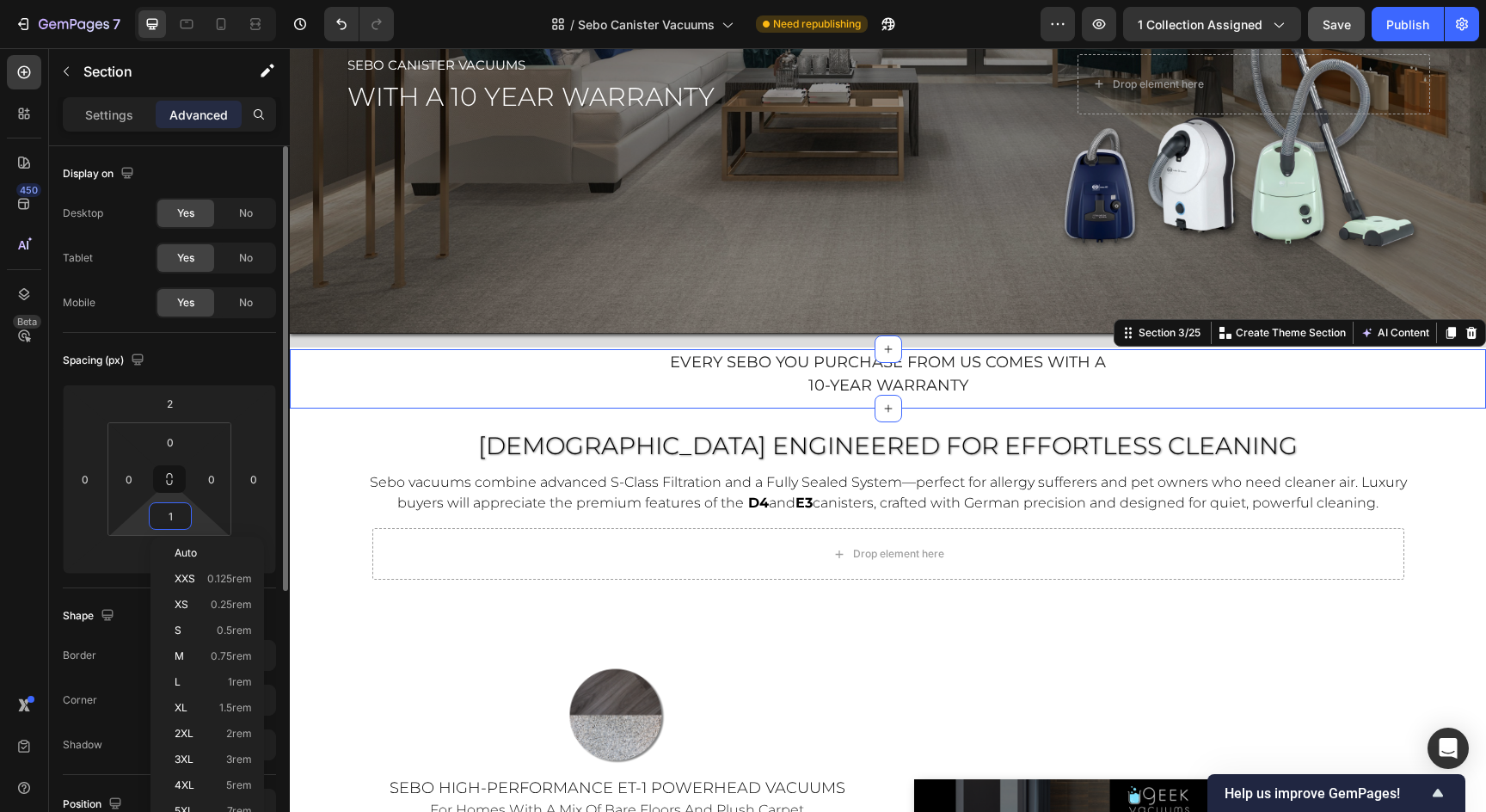
type input "0"
click at [137, 0] on html "7 Version history / Sebo Canister Vacuums Need republishing Preview 1 collectio…" at bounding box center [743, 0] width 1486 height 0
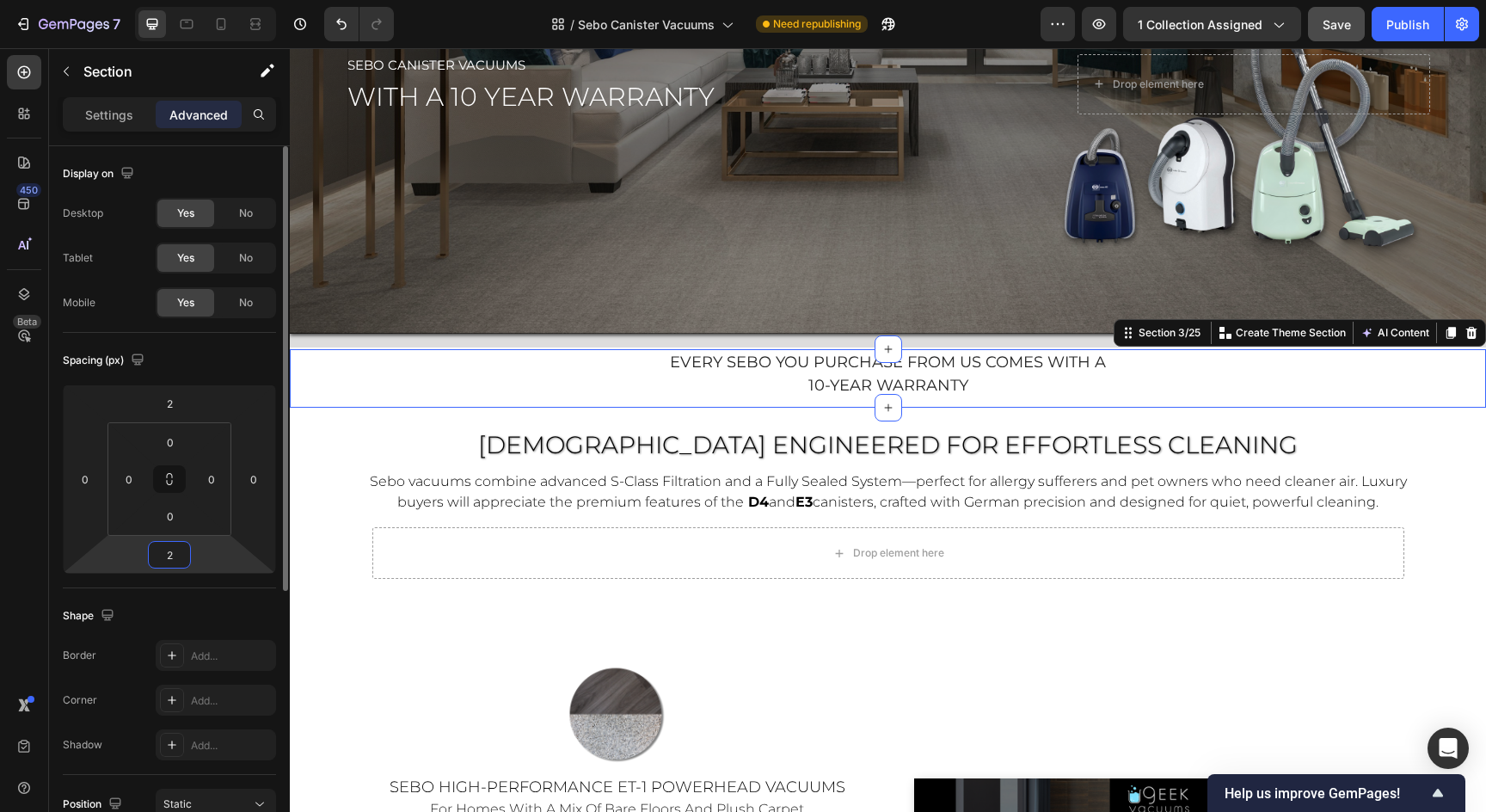
type input "3"
click at [906, 549] on div "Drop element here" at bounding box center [898, 553] width 91 height 14
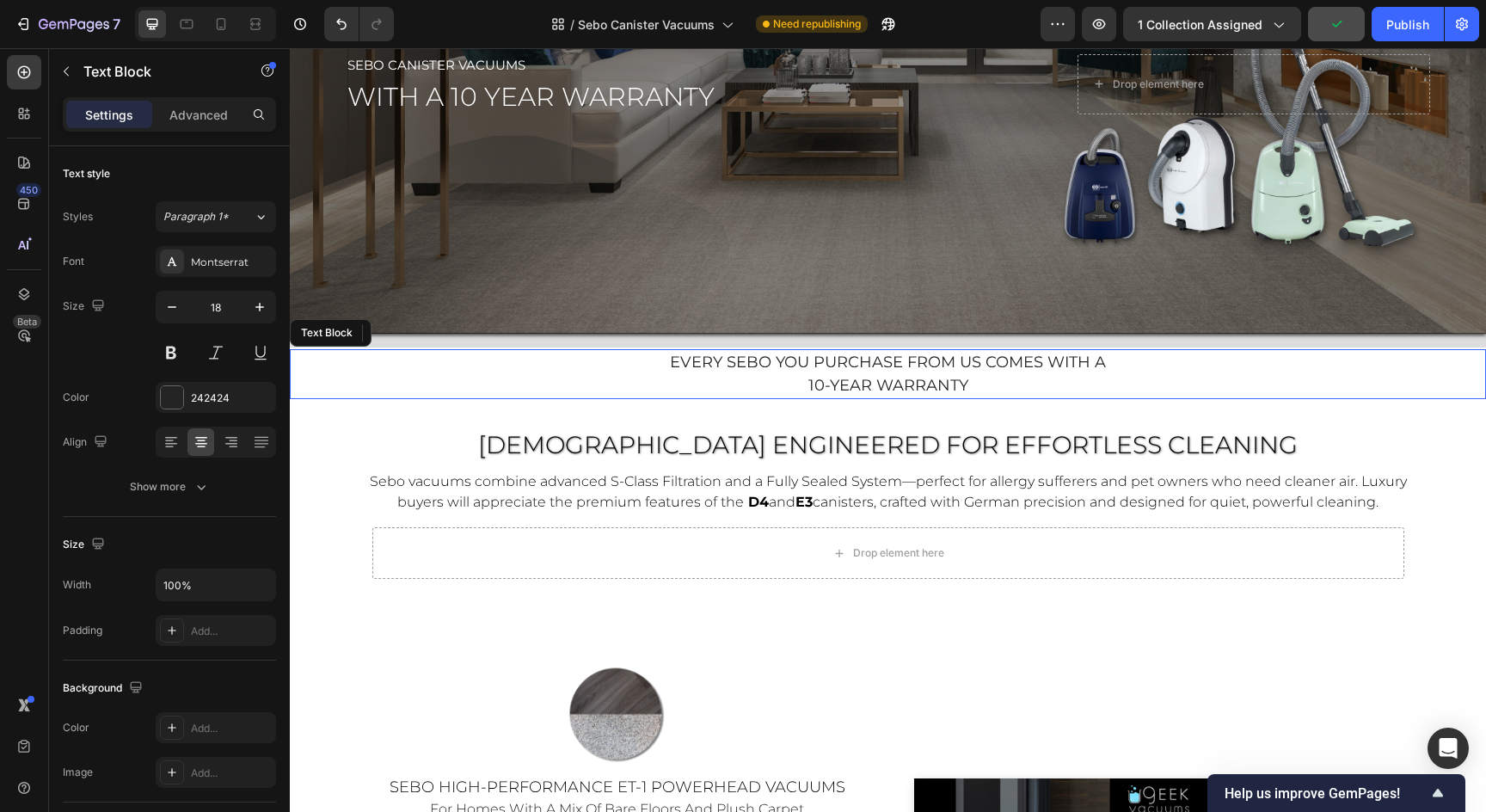
click at [1030, 371] on span "every sebo you purchase from us comes with a" at bounding box center [888, 362] width 436 height 19
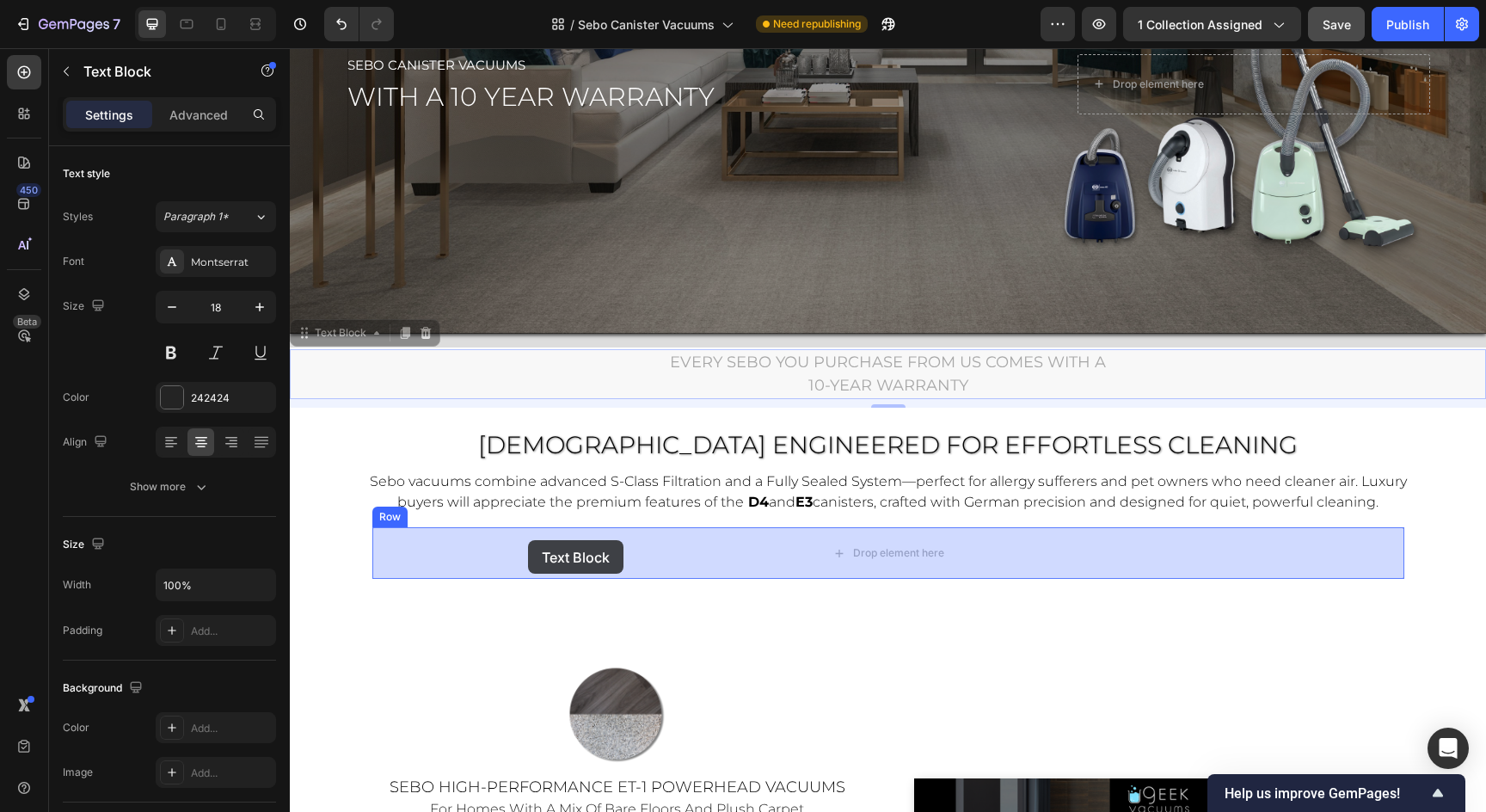
drag, startPoint x: 303, startPoint y: 336, endPoint x: 528, endPoint y: 539, distance: 303.0
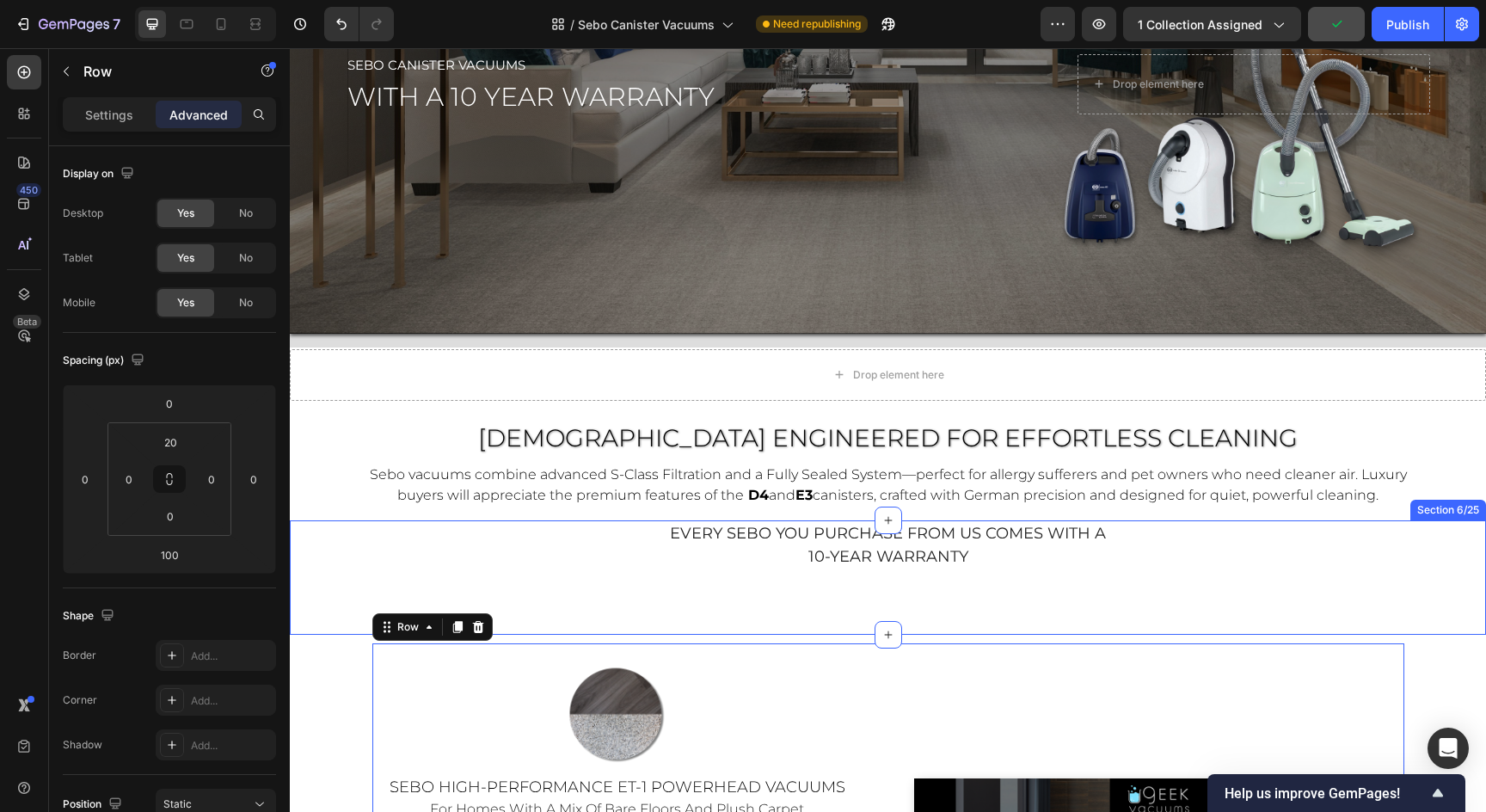
click at [1113, 597] on div "every sebo you purchase from us comes with a 10-year warranty Text Block Row" at bounding box center [888, 577] width 1196 height 114
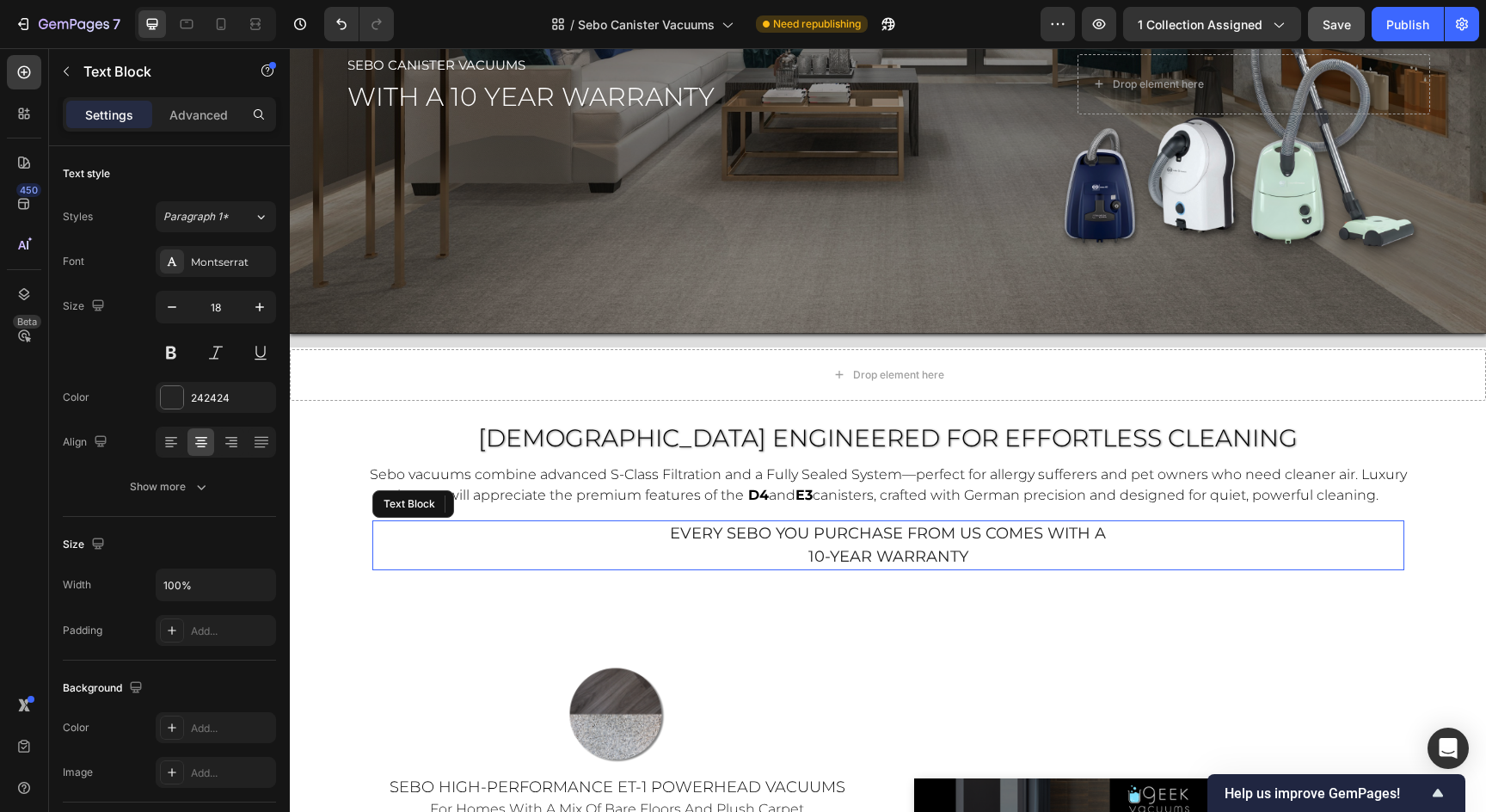
click at [671, 558] on p "10-year warranty" at bounding box center [888, 557] width 1028 height 23
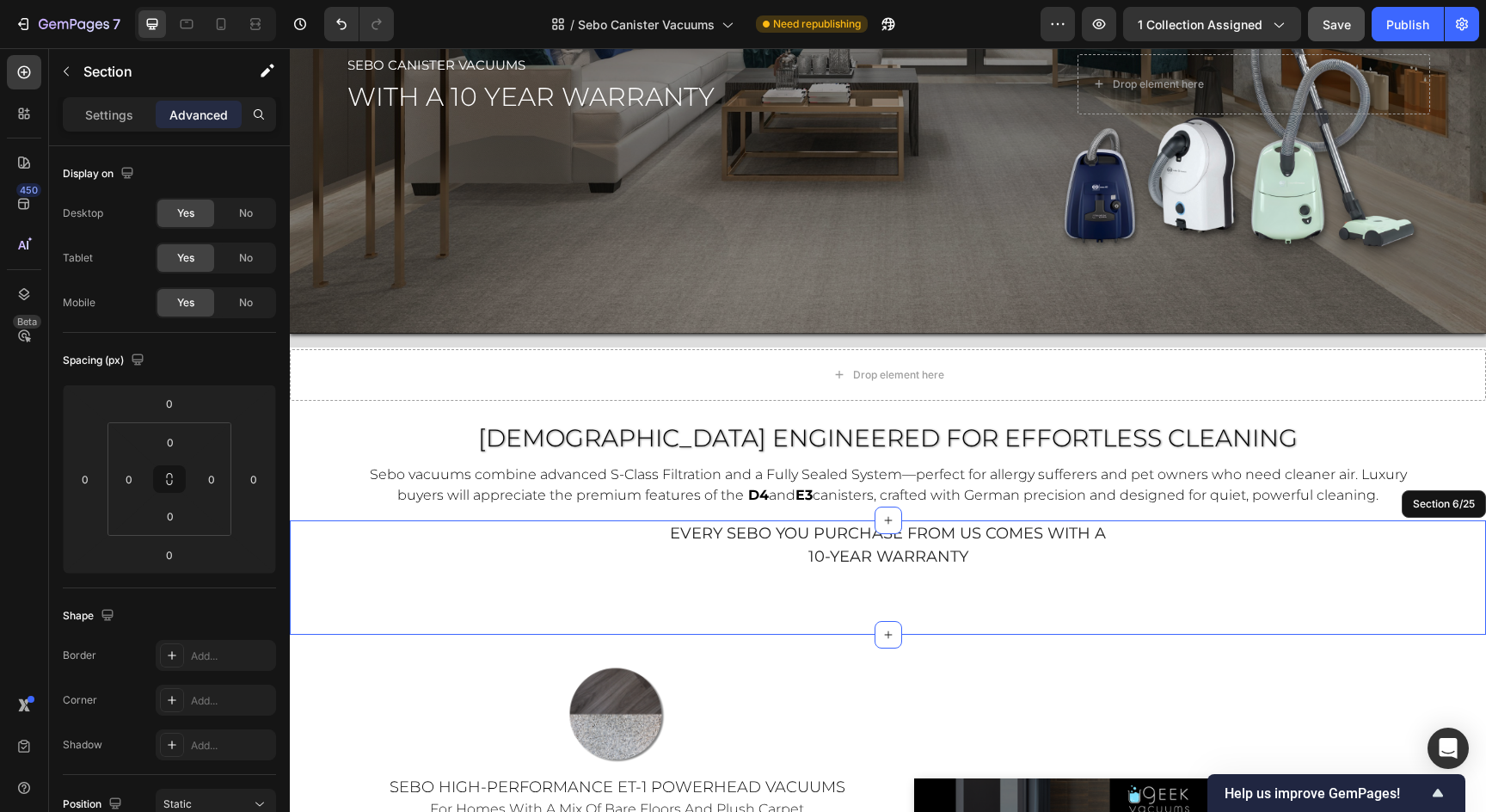
click at [671, 582] on div "every sebo you purchase from us comes with a 10-year warranty Text Block 10 Row" at bounding box center [888, 577] width 1196 height 114
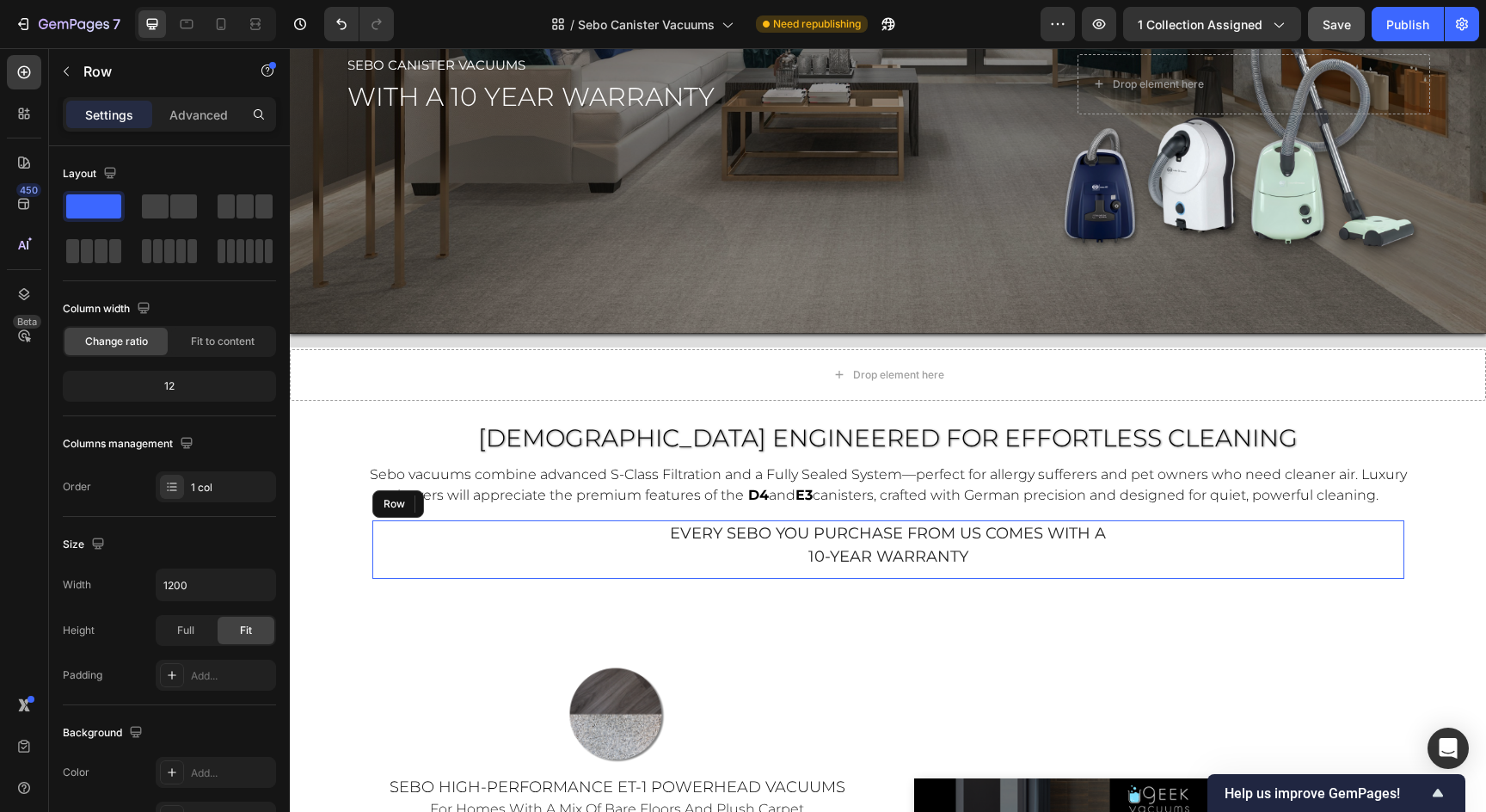
click at [668, 572] on div "every sebo you purchase from us comes with a 10-year warranty Text Block" at bounding box center [888, 550] width 1032 height 59
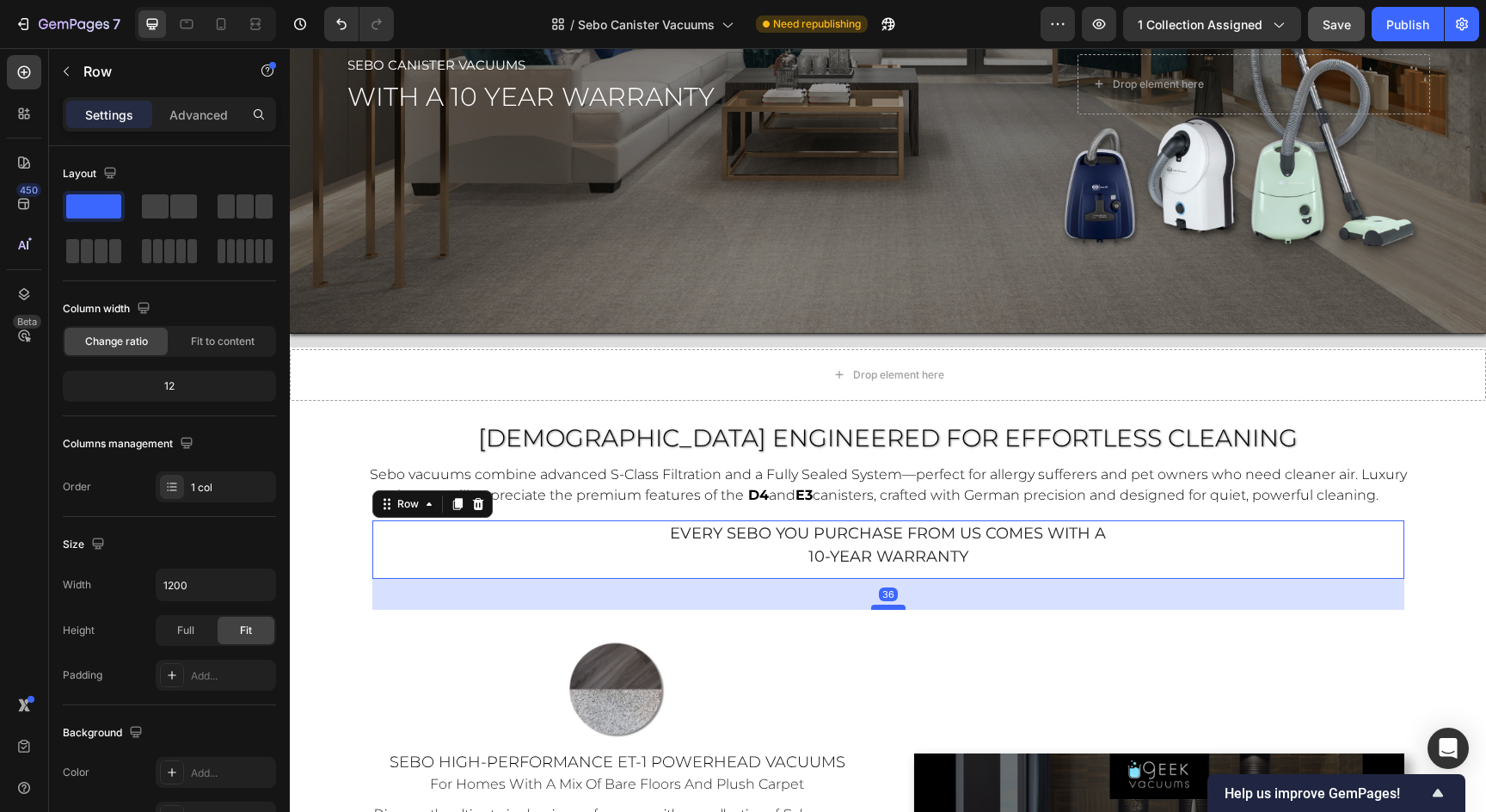
drag, startPoint x: 889, startPoint y: 631, endPoint x: 883, endPoint y: 605, distance: 26.7
click at [883, 605] on div at bounding box center [888, 607] width 35 height 5
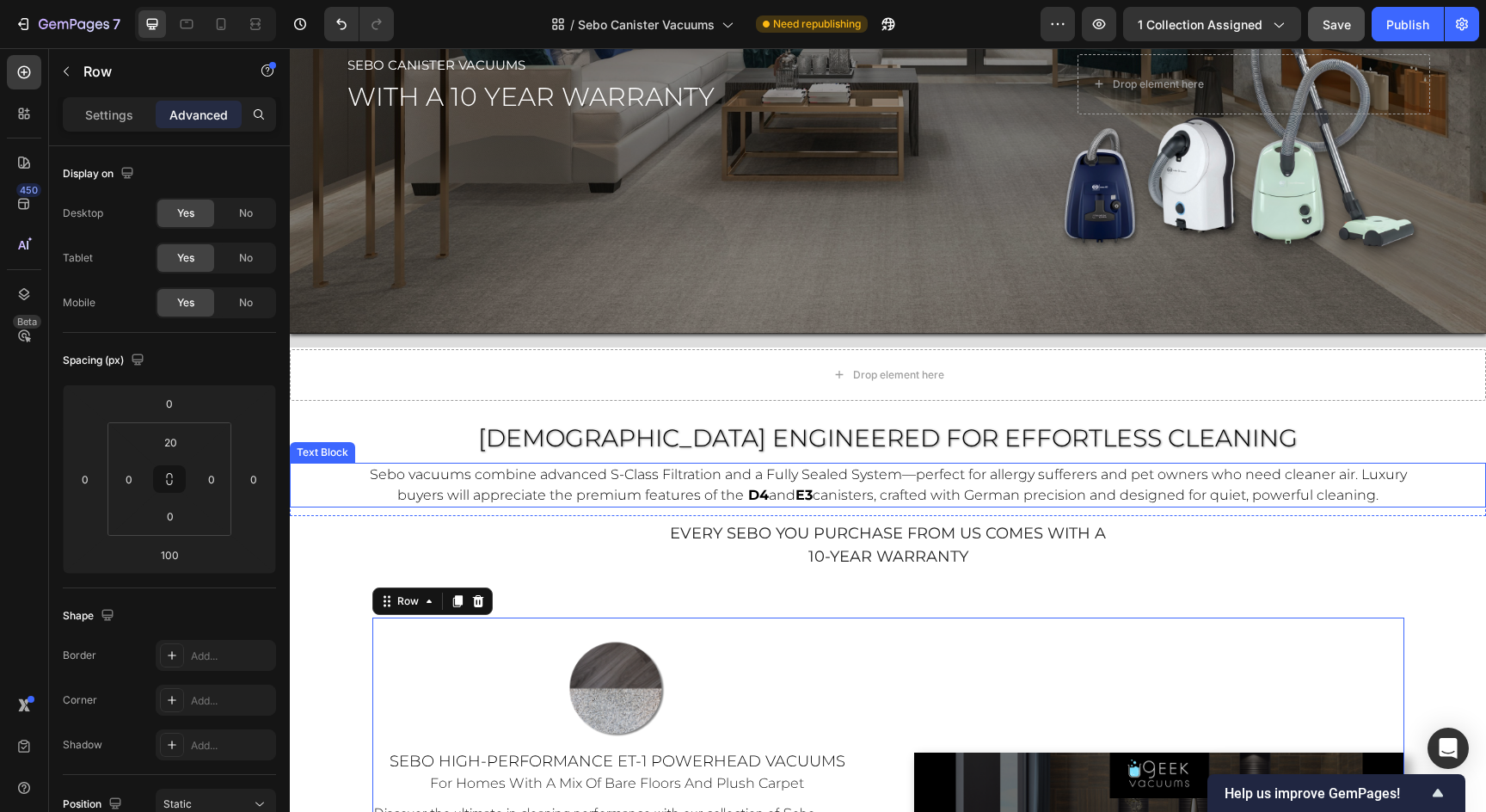
click at [1154, 480] on span "Sebo vacuums combine advanced S-Class Filtration and a Fully Sealed System—perf…" at bounding box center [888, 485] width 1037 height 37
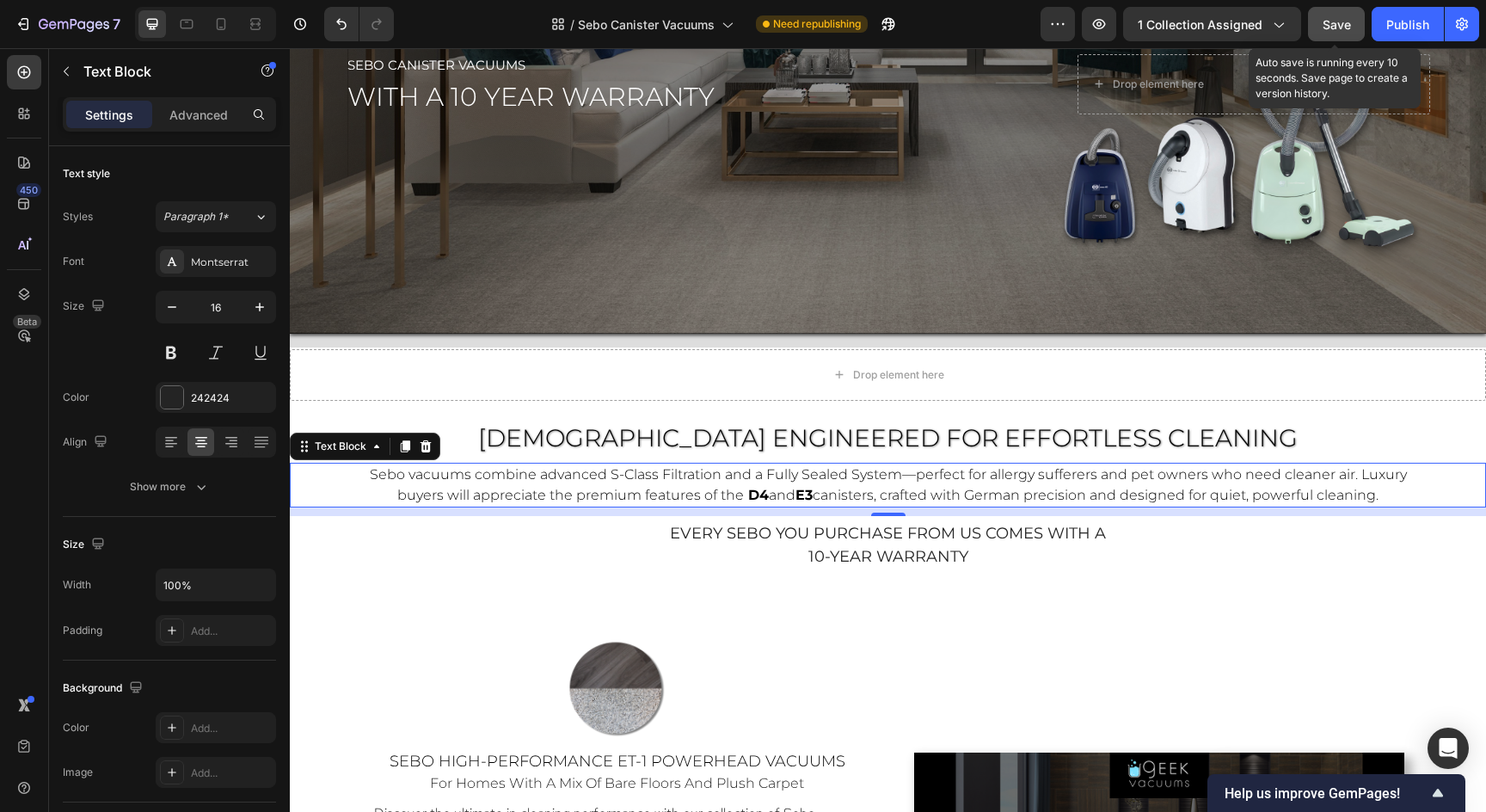
click at [1337, 19] on span "Save" at bounding box center [1337, 24] width 28 height 14
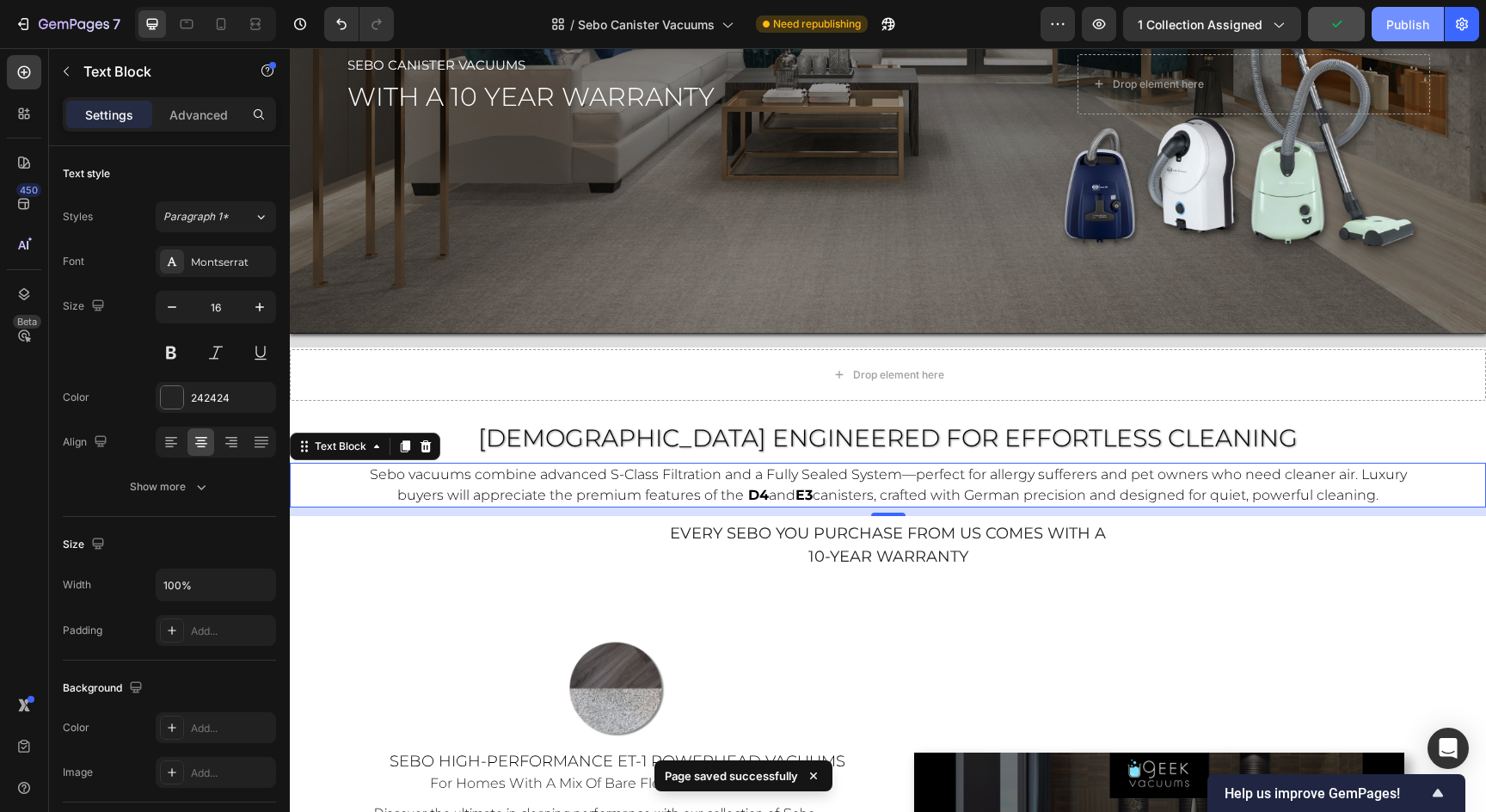
click at [1412, 20] on div "Publish" at bounding box center [1407, 24] width 43 height 18
